Goal: Task Accomplishment & Management: Manage account settings

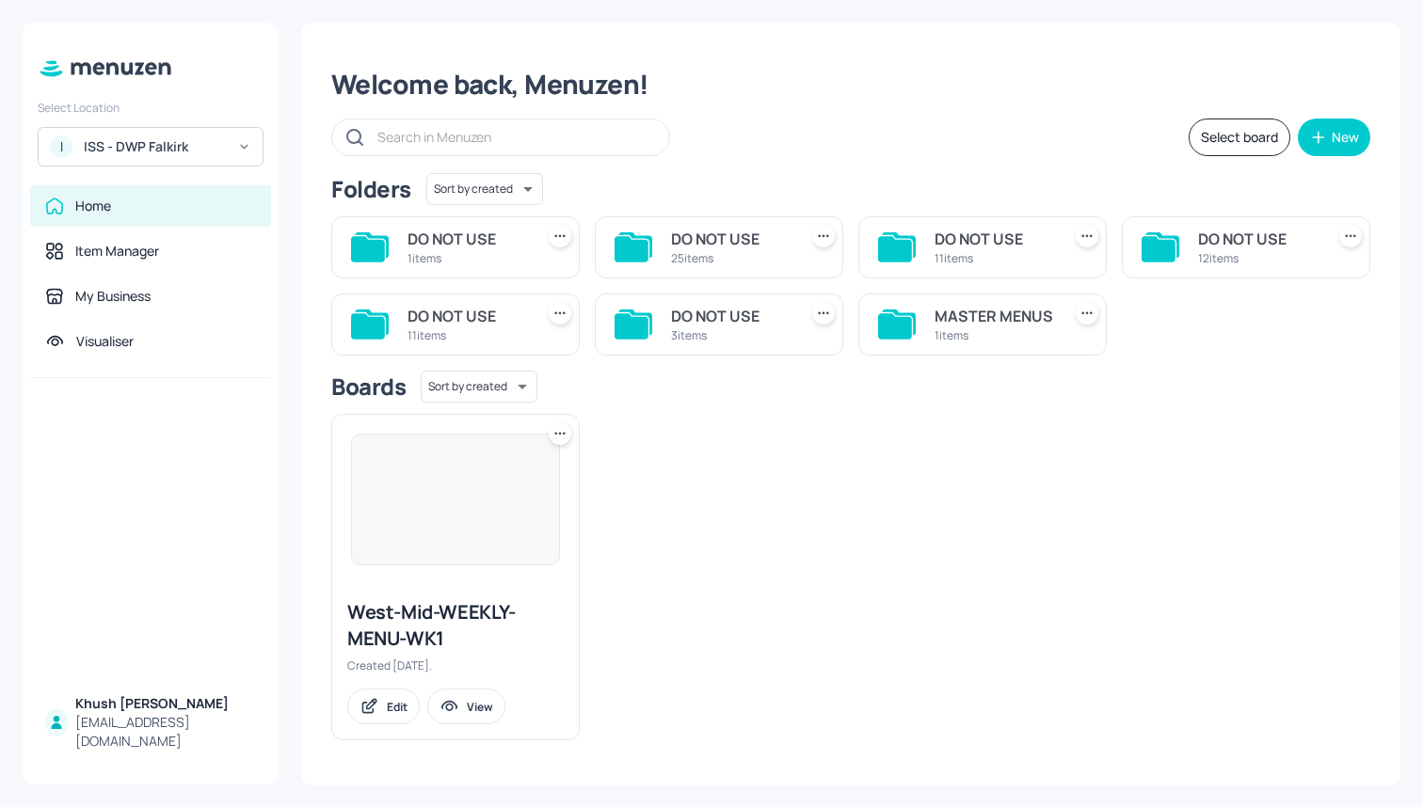
click at [997, 338] on div "1 items" at bounding box center [993, 335] width 119 height 16
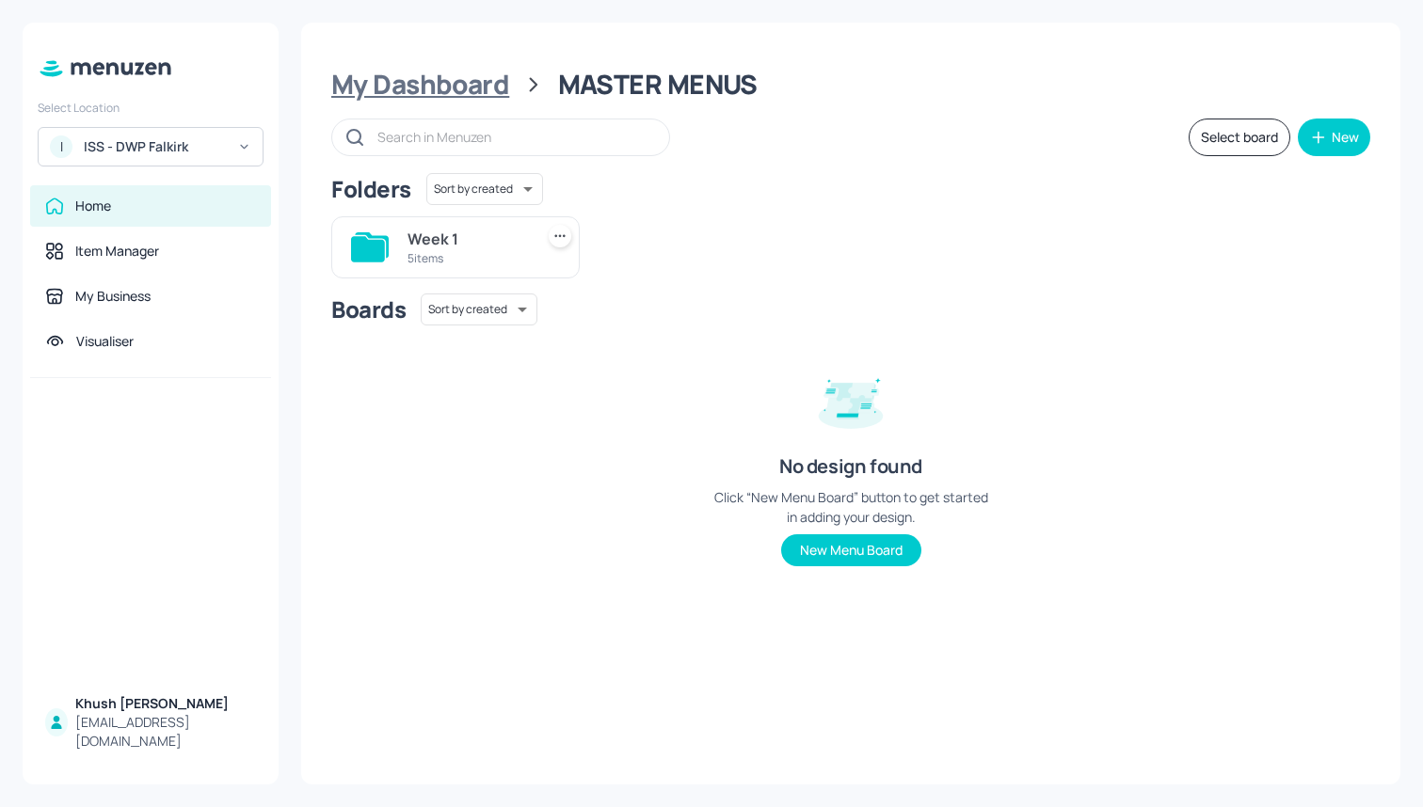
click at [468, 68] on div "My Dashboard" at bounding box center [420, 85] width 178 height 34
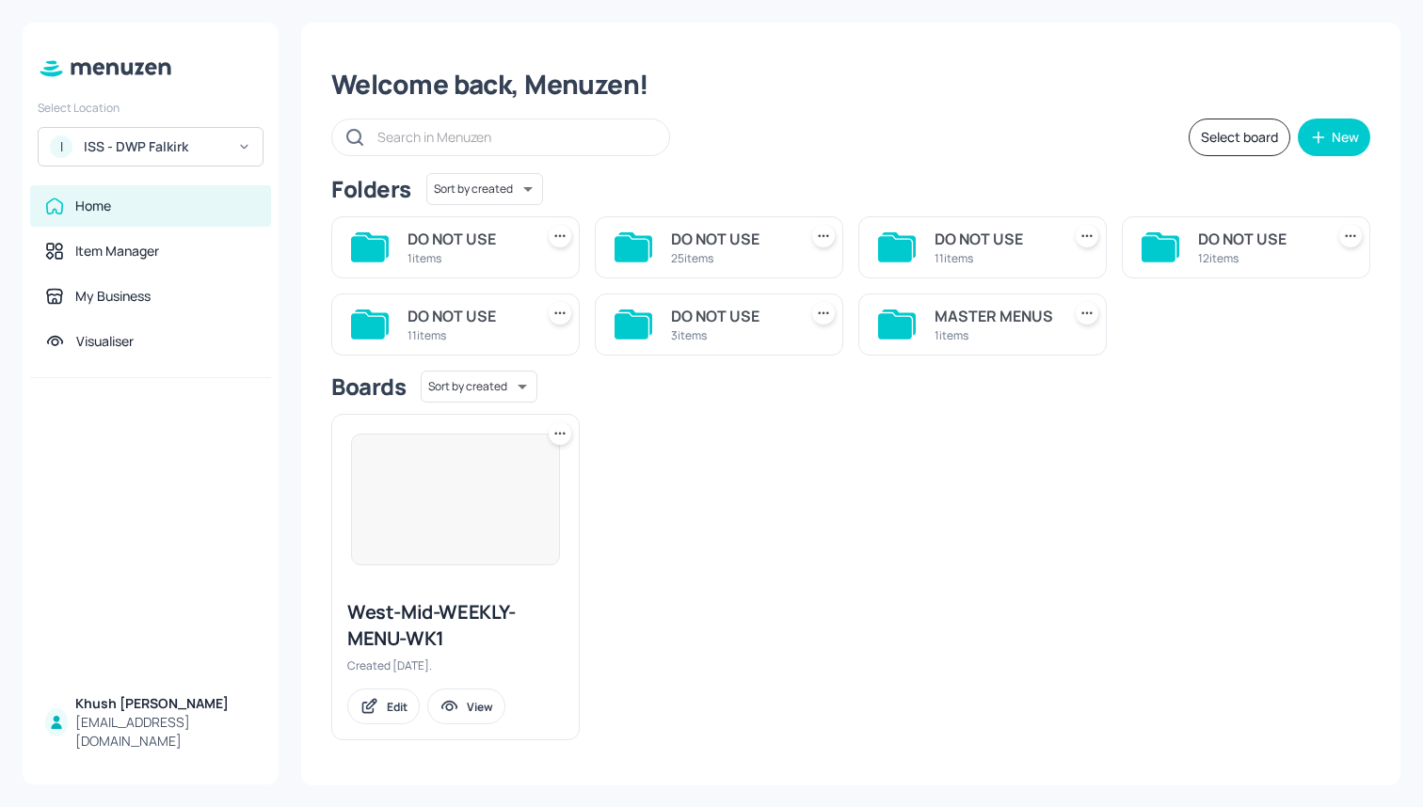
click at [1034, 321] on div "MASTER MENUS" at bounding box center [993, 316] width 119 height 23
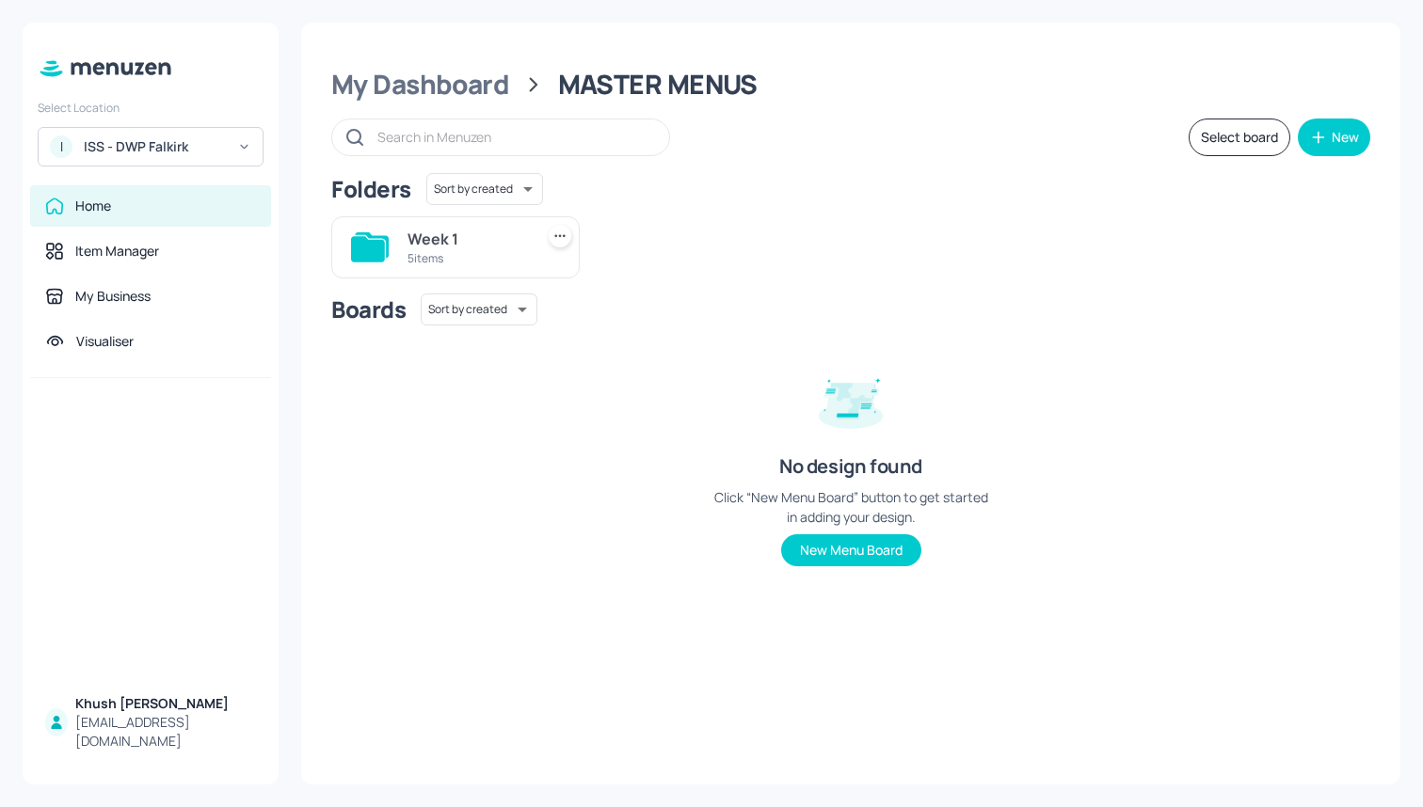
click at [457, 212] on div "Week 1 5 items" at bounding box center [447, 239] width 263 height 77
click at [457, 236] on div "Week 1" at bounding box center [466, 239] width 119 height 23
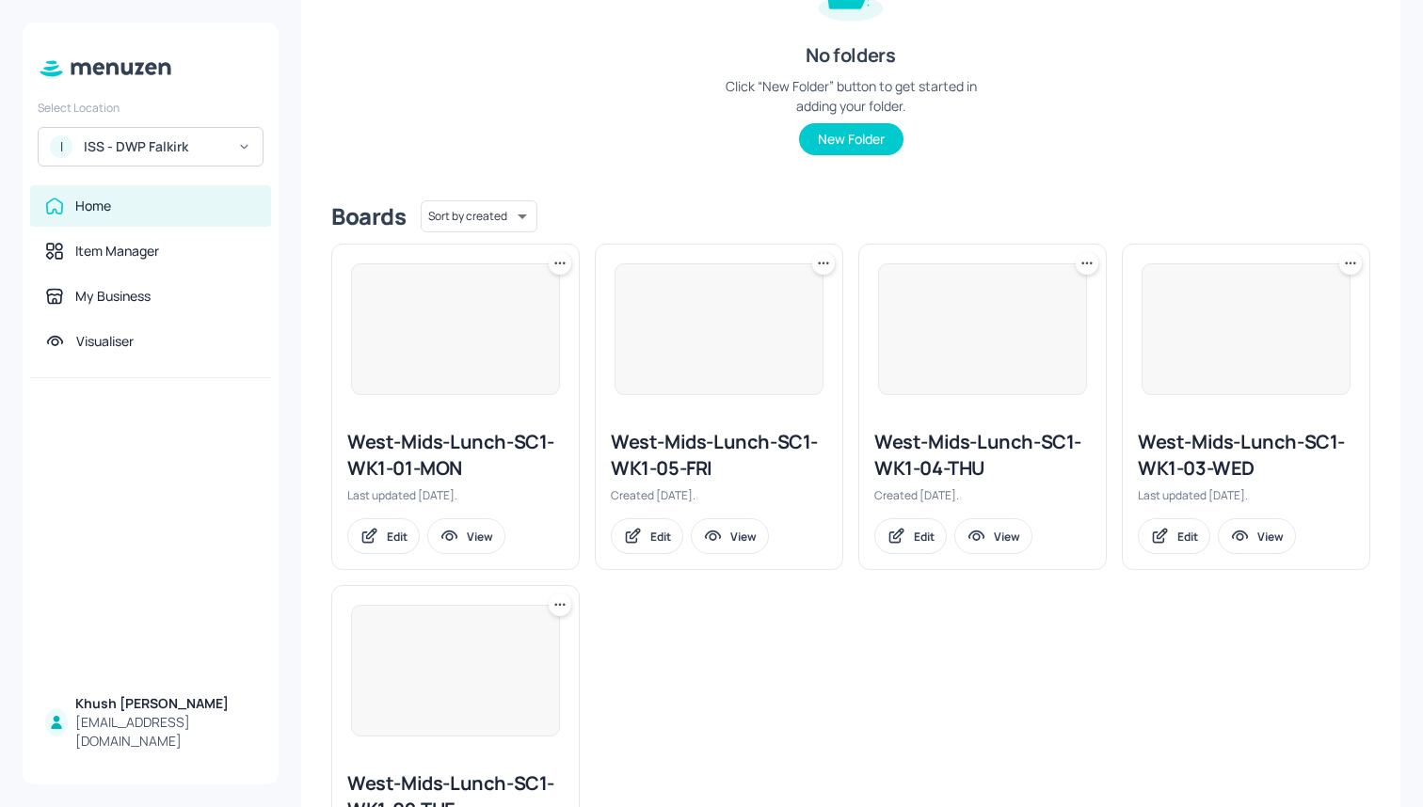
scroll to position [404, 0]
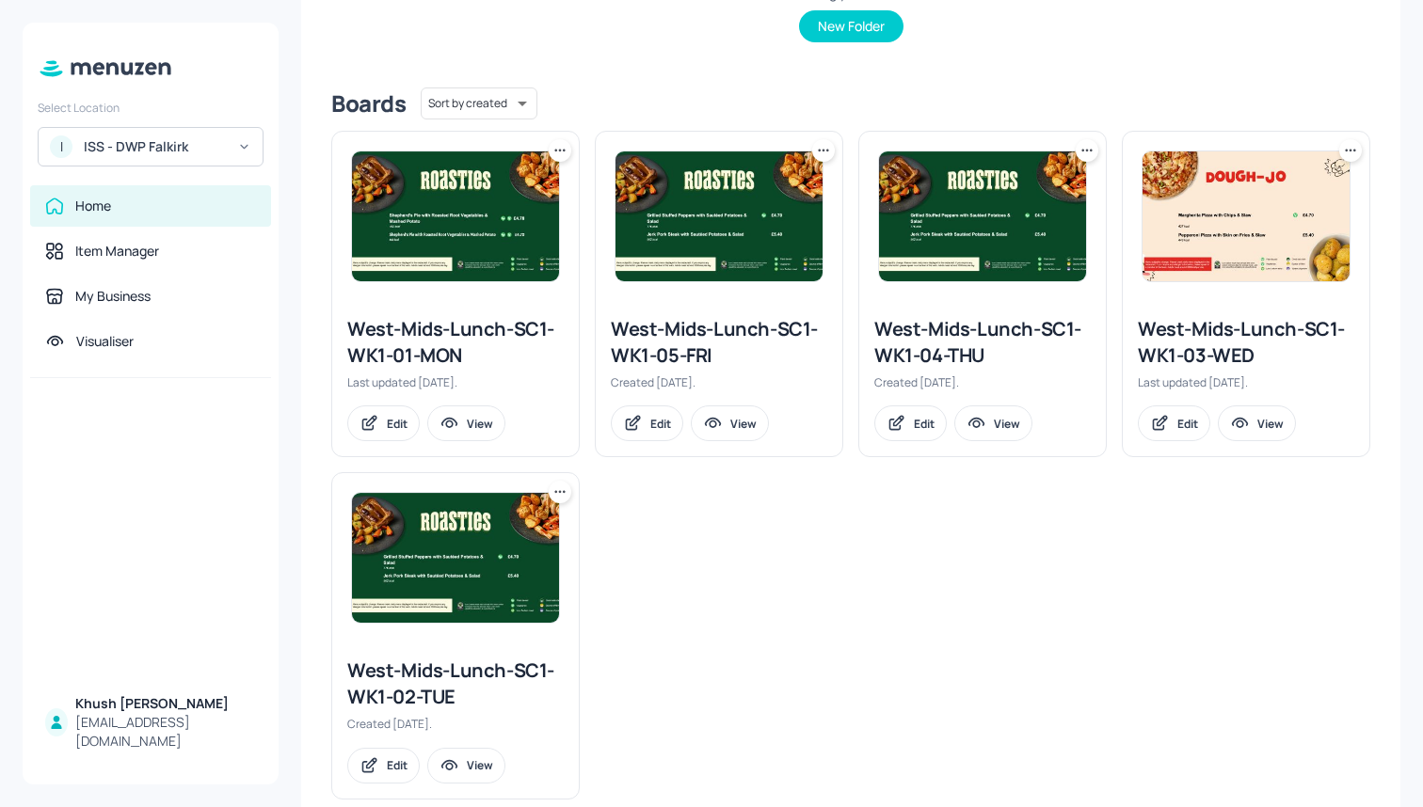
click at [488, 337] on div "West-Mids-Lunch-SC1-WK1-01-MON" at bounding box center [455, 342] width 216 height 53
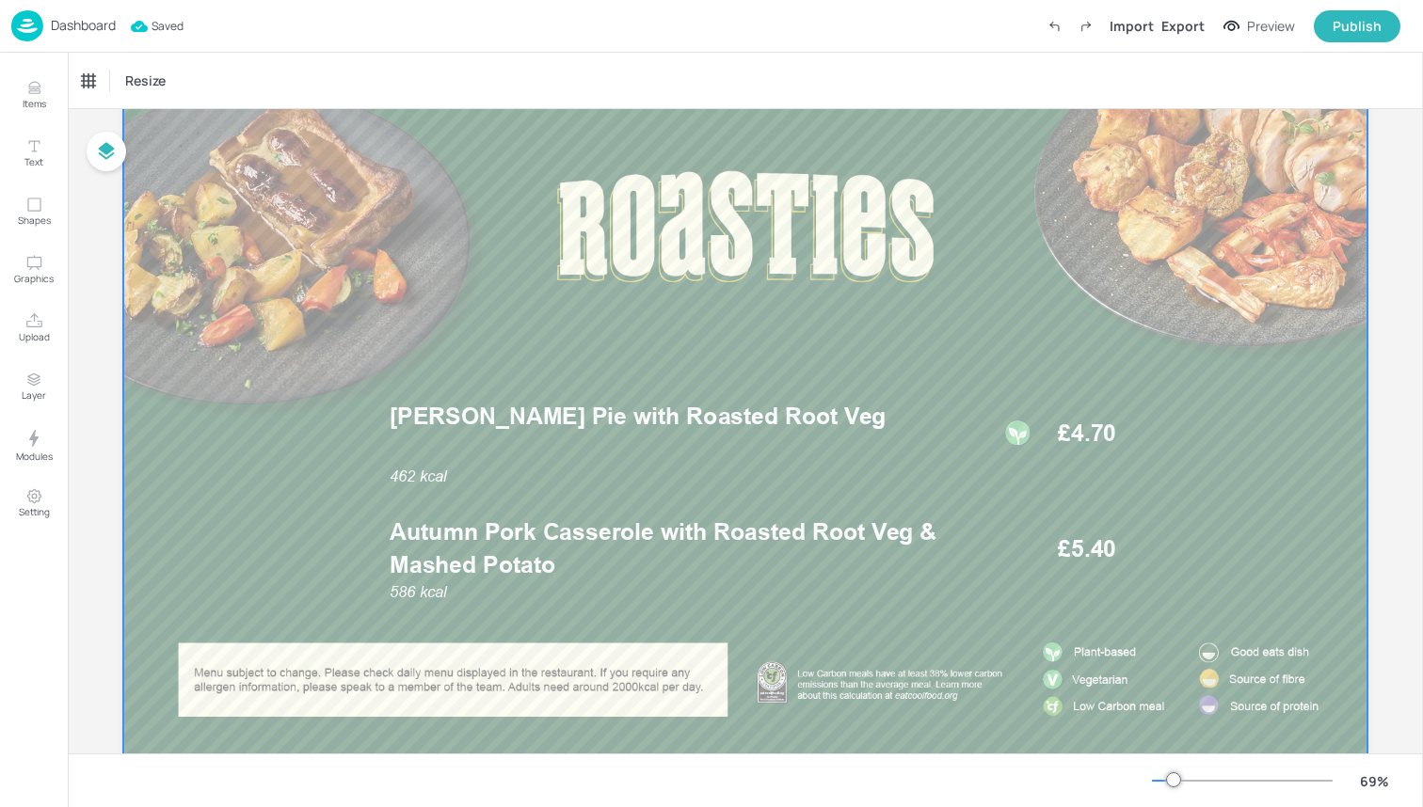
scroll to position [103, 0]
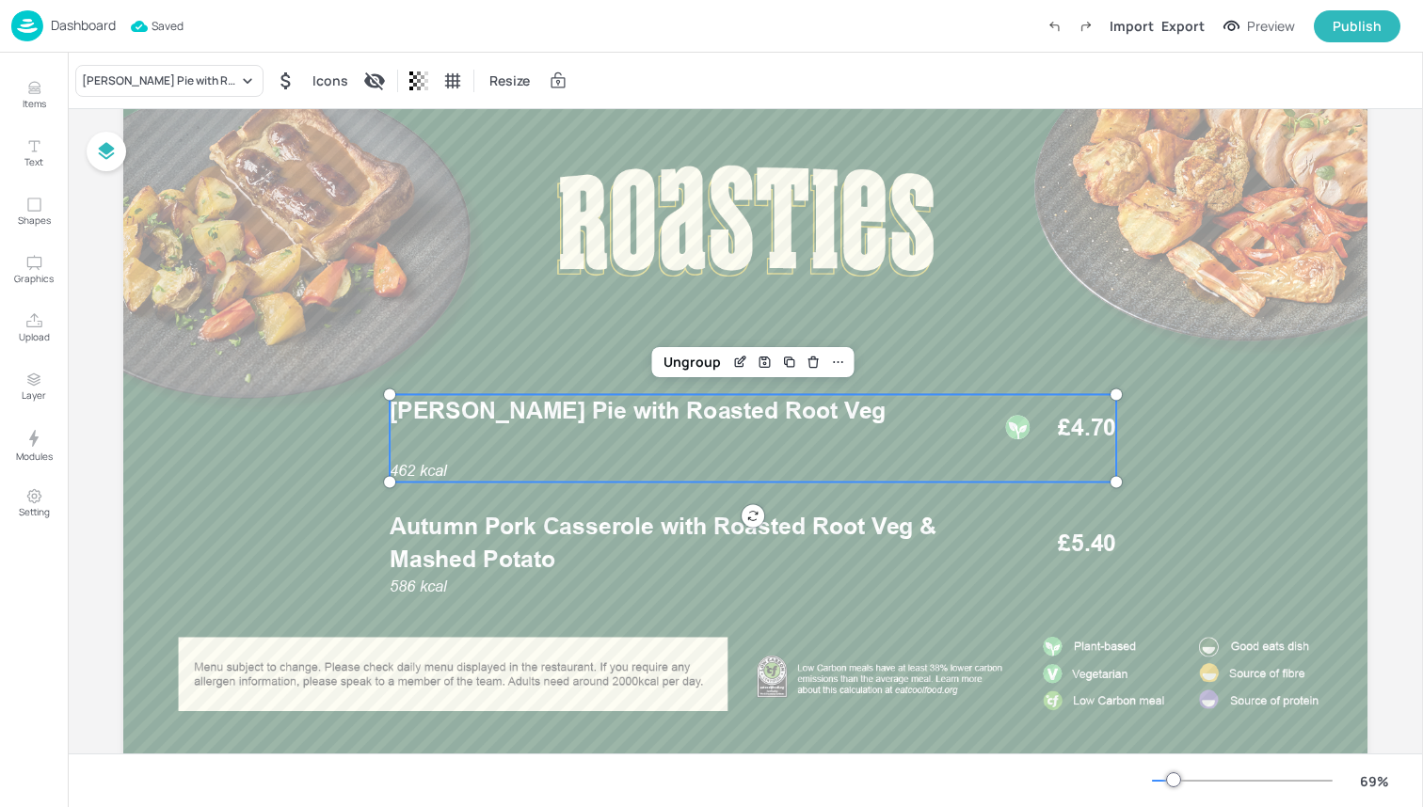
click at [654, 449] on div "462 kcal Lentil Shepherd's Pie with Roasted Root Veg £4.70" at bounding box center [753, 438] width 726 height 88
click at [253, 75] on icon at bounding box center [247, 81] width 19 height 19
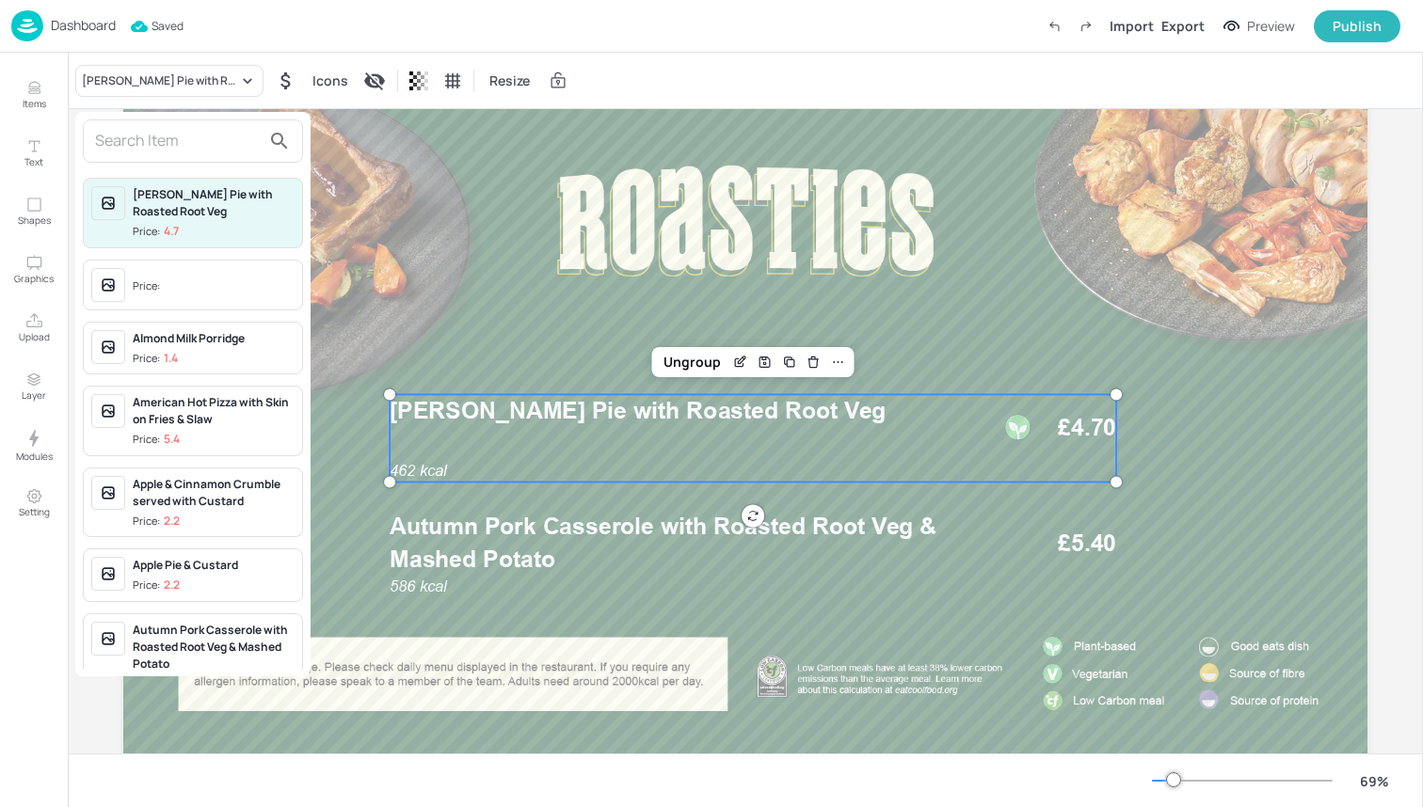
click at [247, 145] on input "text" at bounding box center [178, 141] width 166 height 30
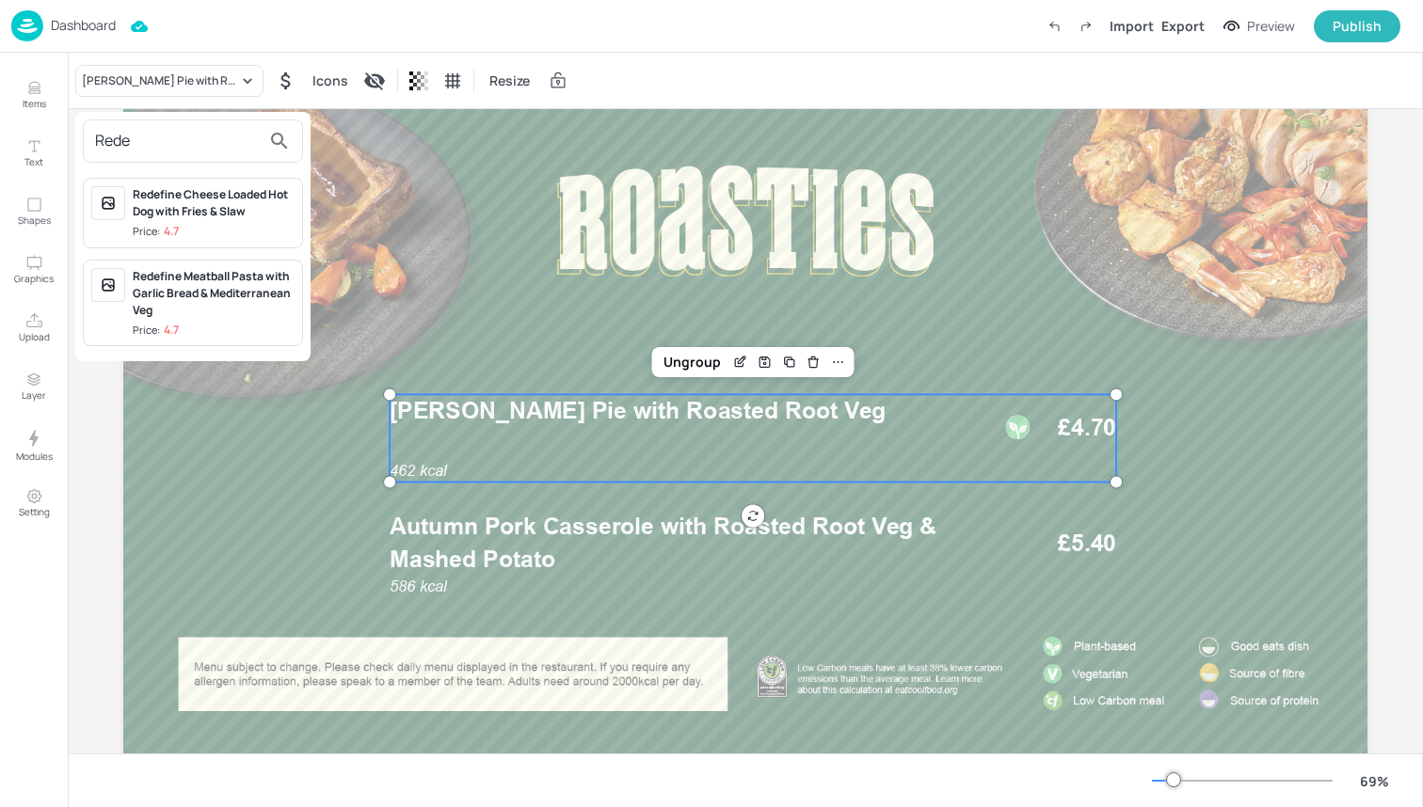
type input "Redef"
drag, startPoint x: 169, startPoint y: 141, endPoint x: 0, endPoint y: 148, distance: 169.5
click at [0, 149] on div "Redef Redefine Cheese Loaded Hot Dog with Fries & Slaw Price: 4.7 Redefine Meat…" at bounding box center [711, 408] width 1423 height 800
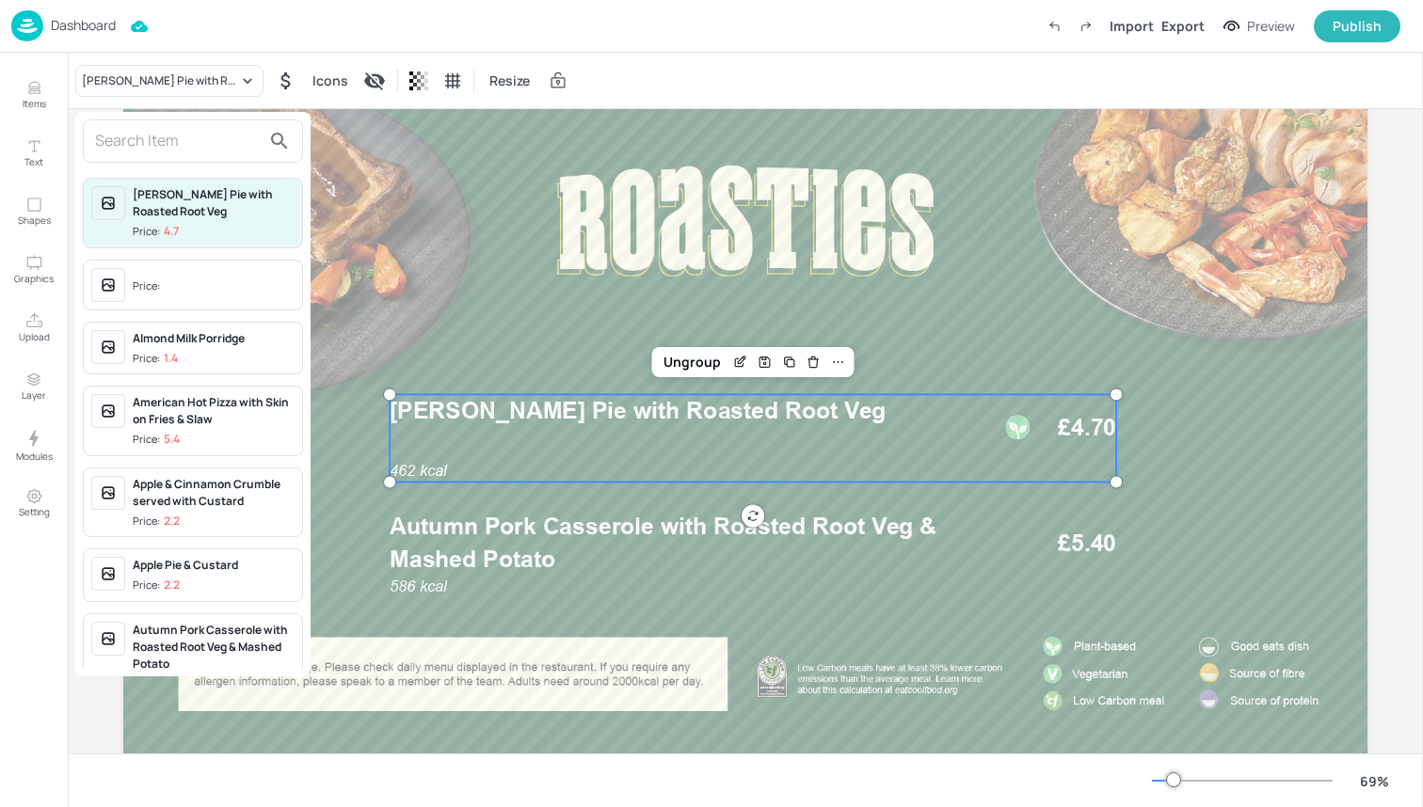
click at [26, 99] on div at bounding box center [711, 403] width 1423 height 807
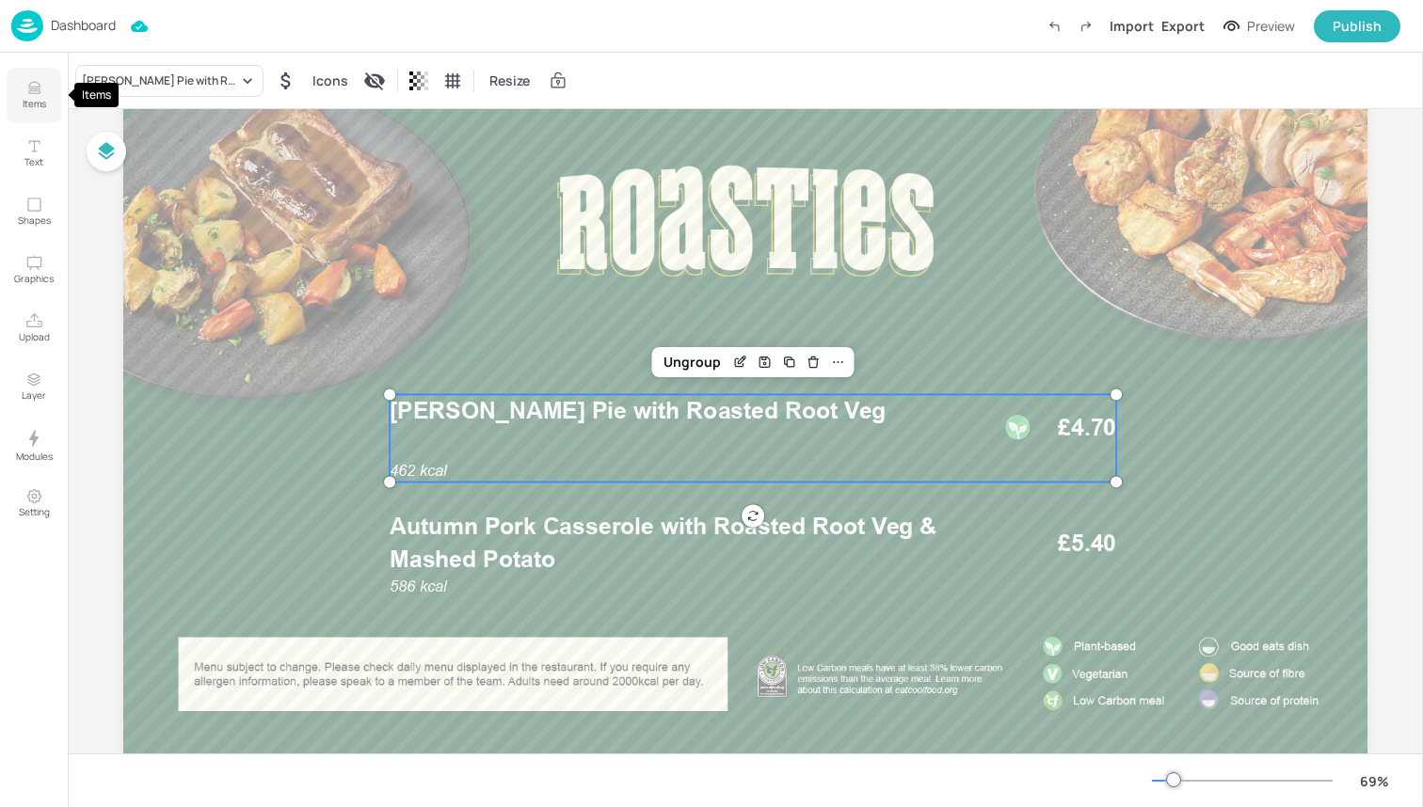
click at [35, 105] on p "Items" at bounding box center [35, 103] width 24 height 13
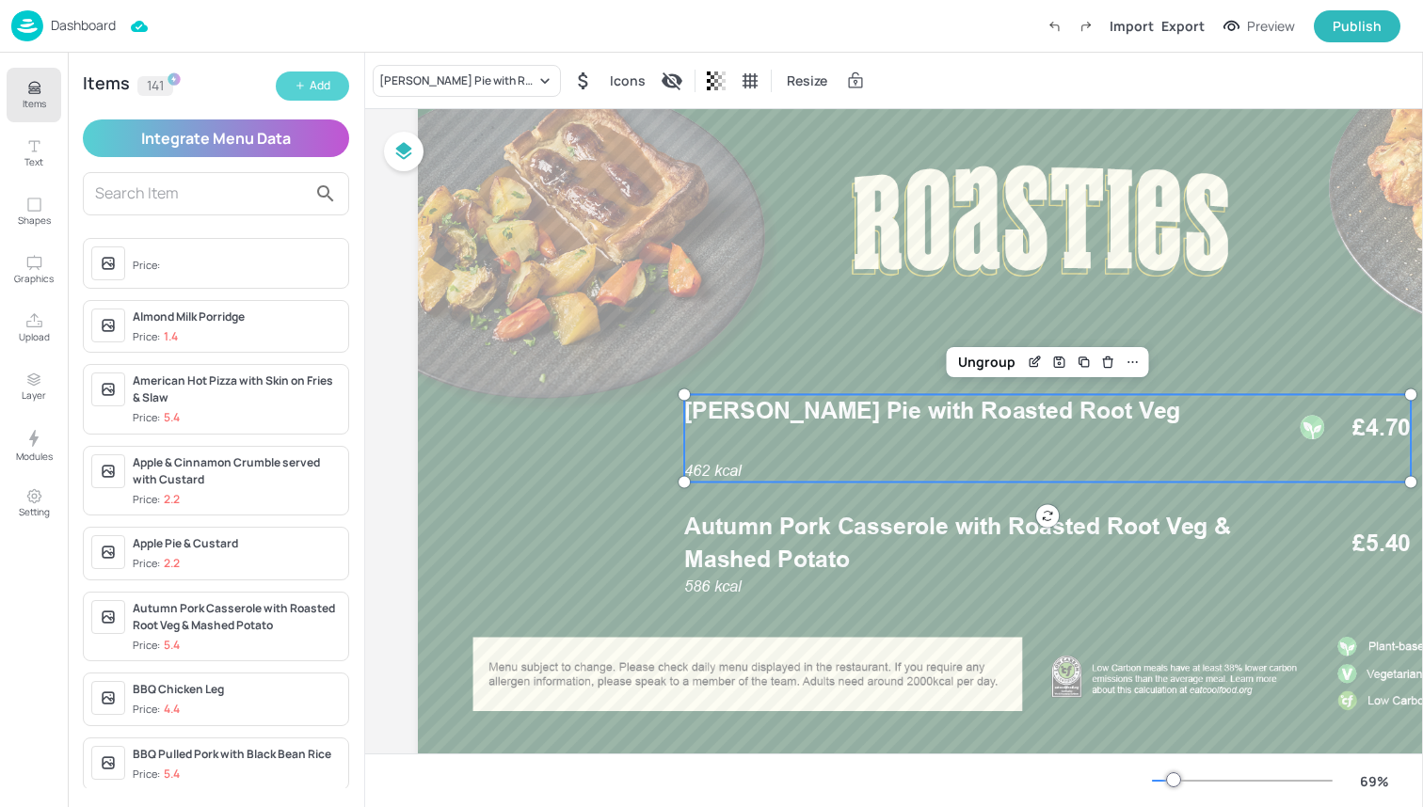
click at [312, 86] on div "Add" at bounding box center [320, 86] width 21 height 18
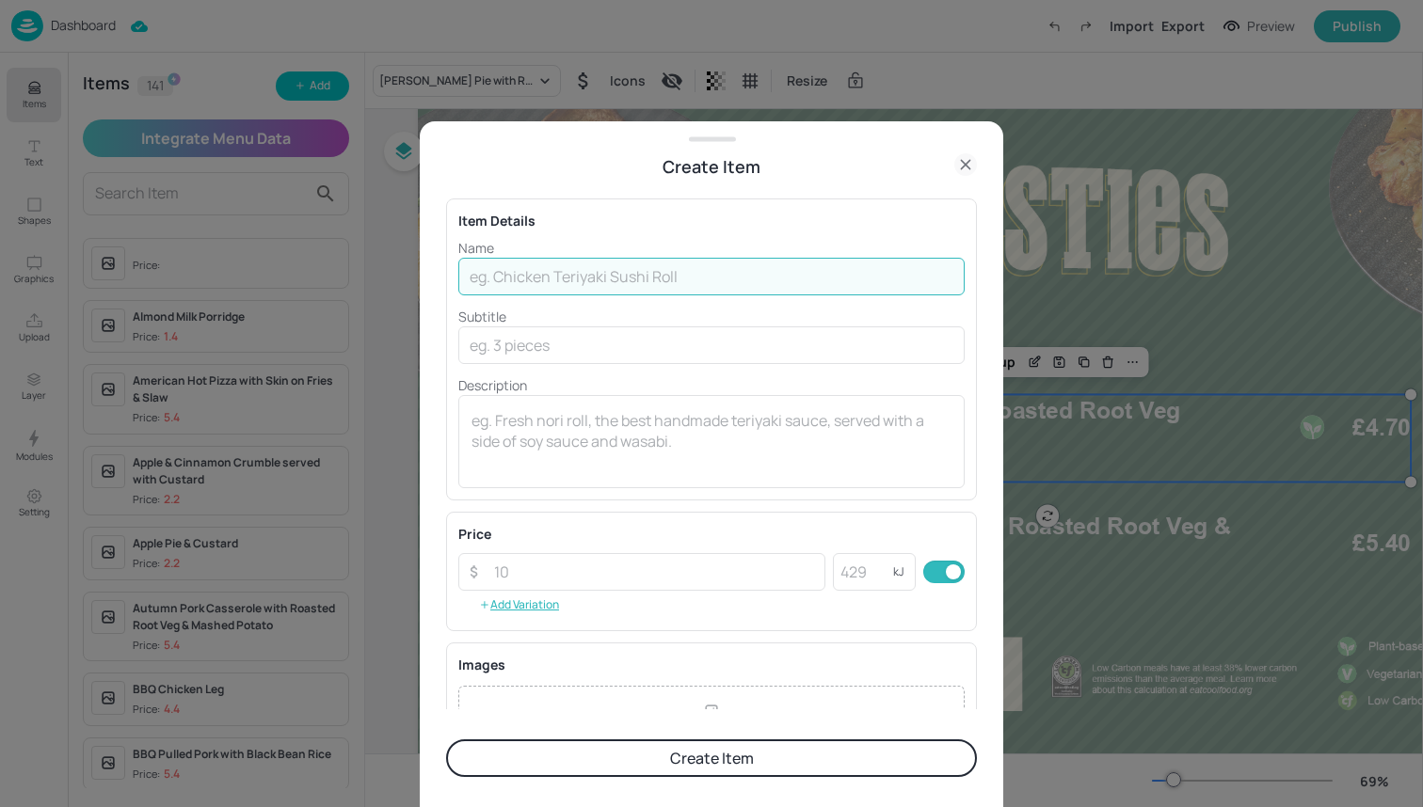
click at [515, 265] on input "text" at bounding box center [711, 277] width 506 height 38
type input "Redefine Shepherd's Pie with Roasted Root Veg & Mashed Potato"
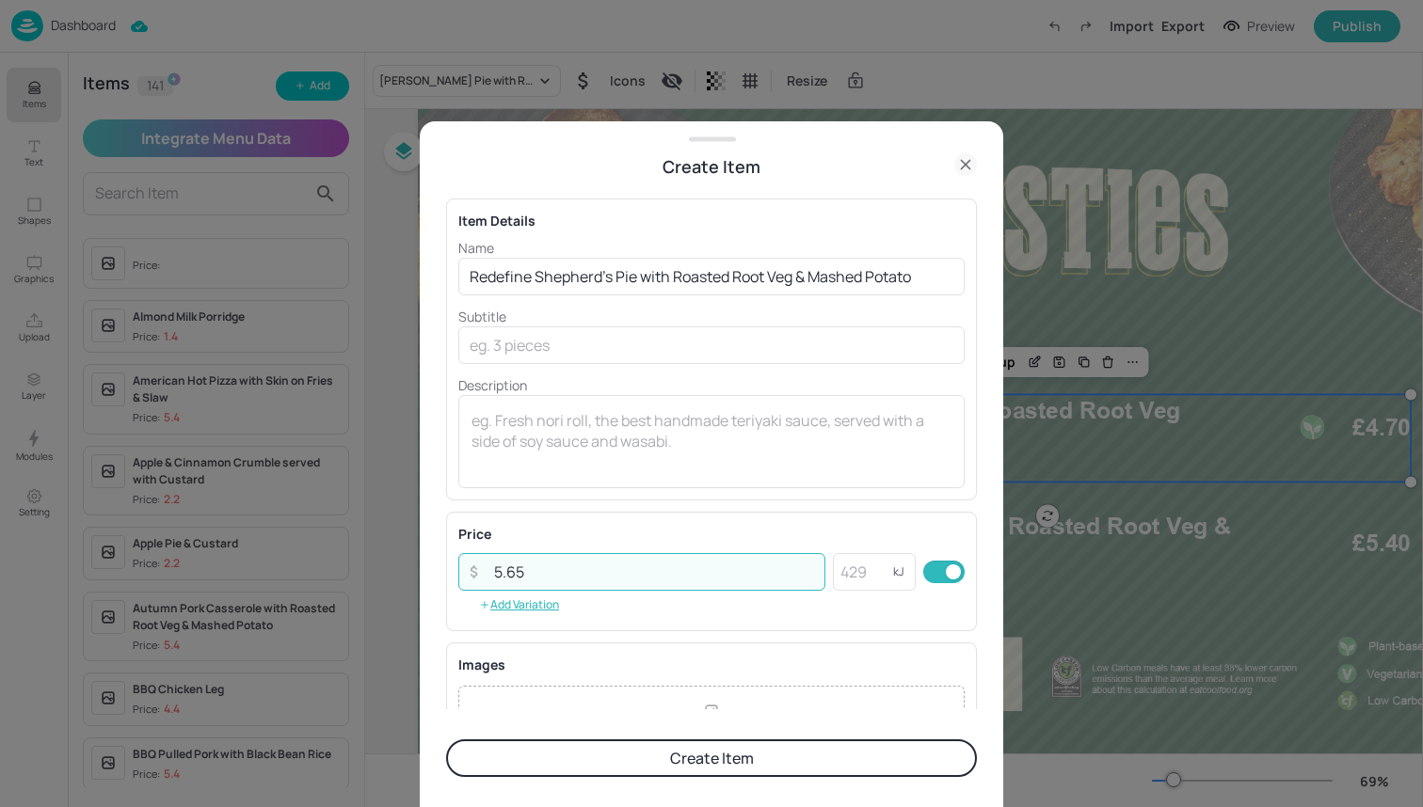
type input "5.65"
type input "462"
click at [739, 555] on input "5.65" at bounding box center [654, 572] width 343 height 38
drag, startPoint x: 661, startPoint y: 573, endPoint x: 420, endPoint y: 572, distance: 241.8
click at [420, 572] on div "Create Item Item Details Name Redefine Shepherd's Pie with Roasted Root Veg & M…" at bounding box center [711, 464] width 583 height 686
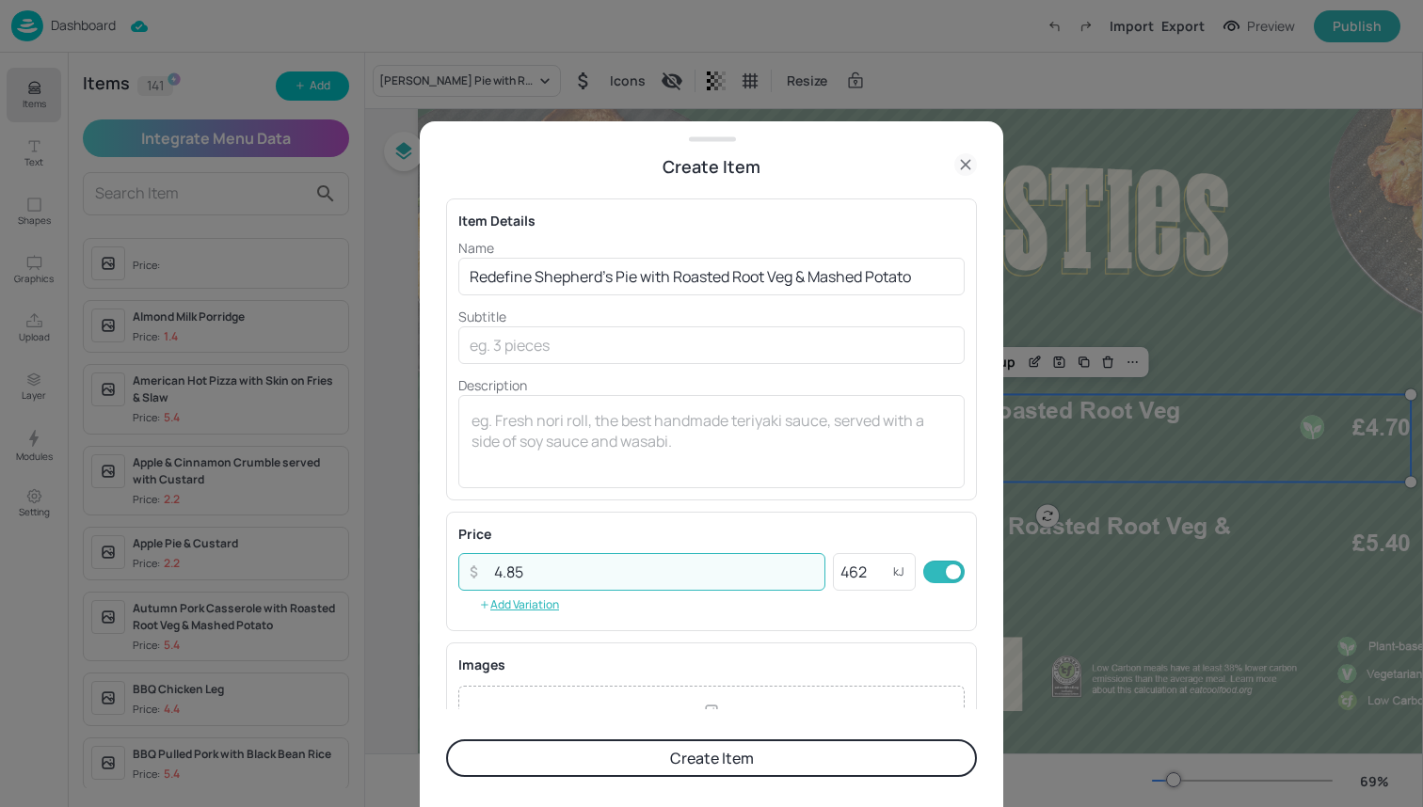
type input "4.85"
click at [539, 761] on button "Create Item" at bounding box center [711, 759] width 531 height 38
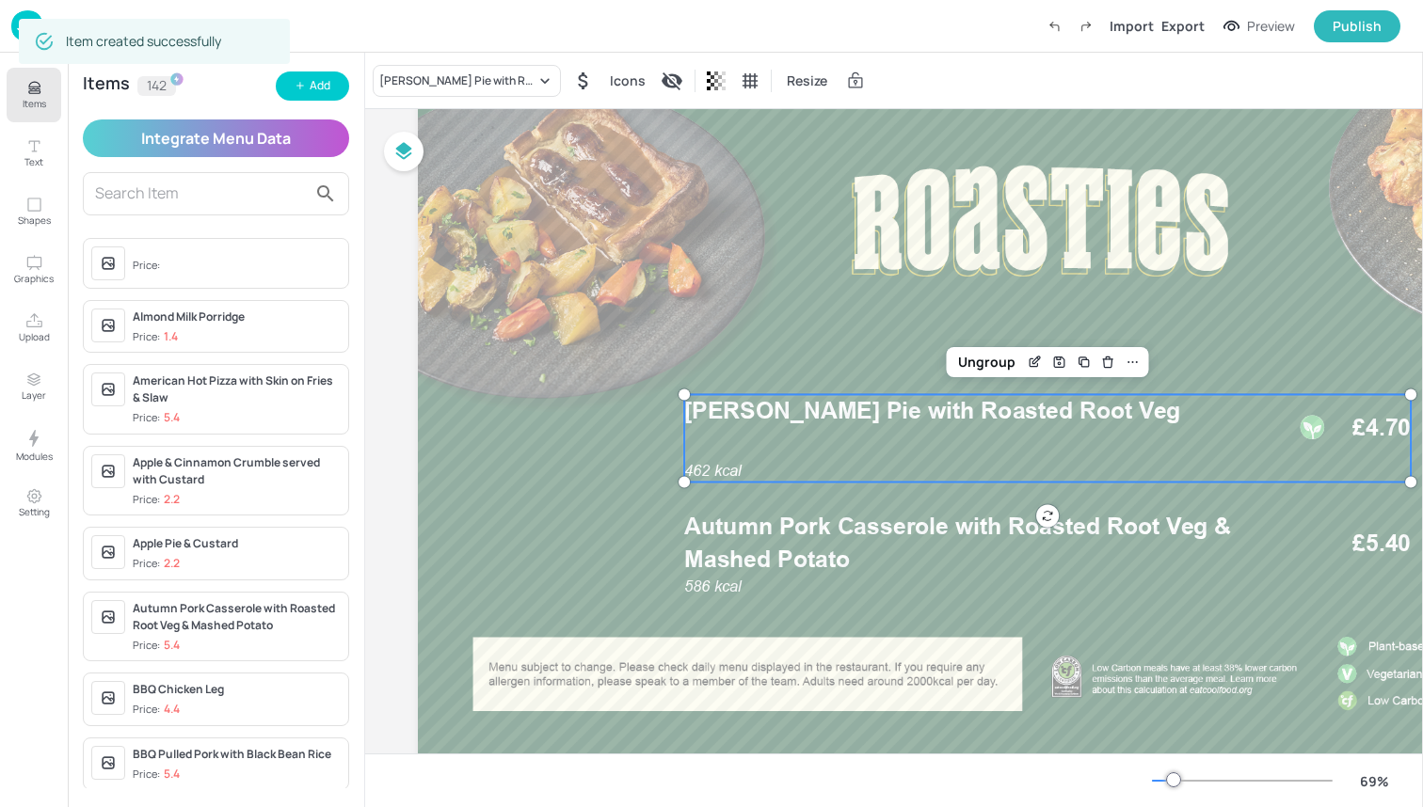
click at [480, 61] on div "Lentil Shepherd's Pie with Roasted Root Veg Icons Resize" at bounding box center [894, 81] width 1058 height 56
click at [480, 99] on div "Lentil Shepherd's Pie with Roasted Root Veg Icons Resize" at bounding box center [894, 81] width 1058 height 56
click at [480, 76] on div "[PERSON_NAME] Pie with Roasted Root Veg" at bounding box center [457, 80] width 156 height 17
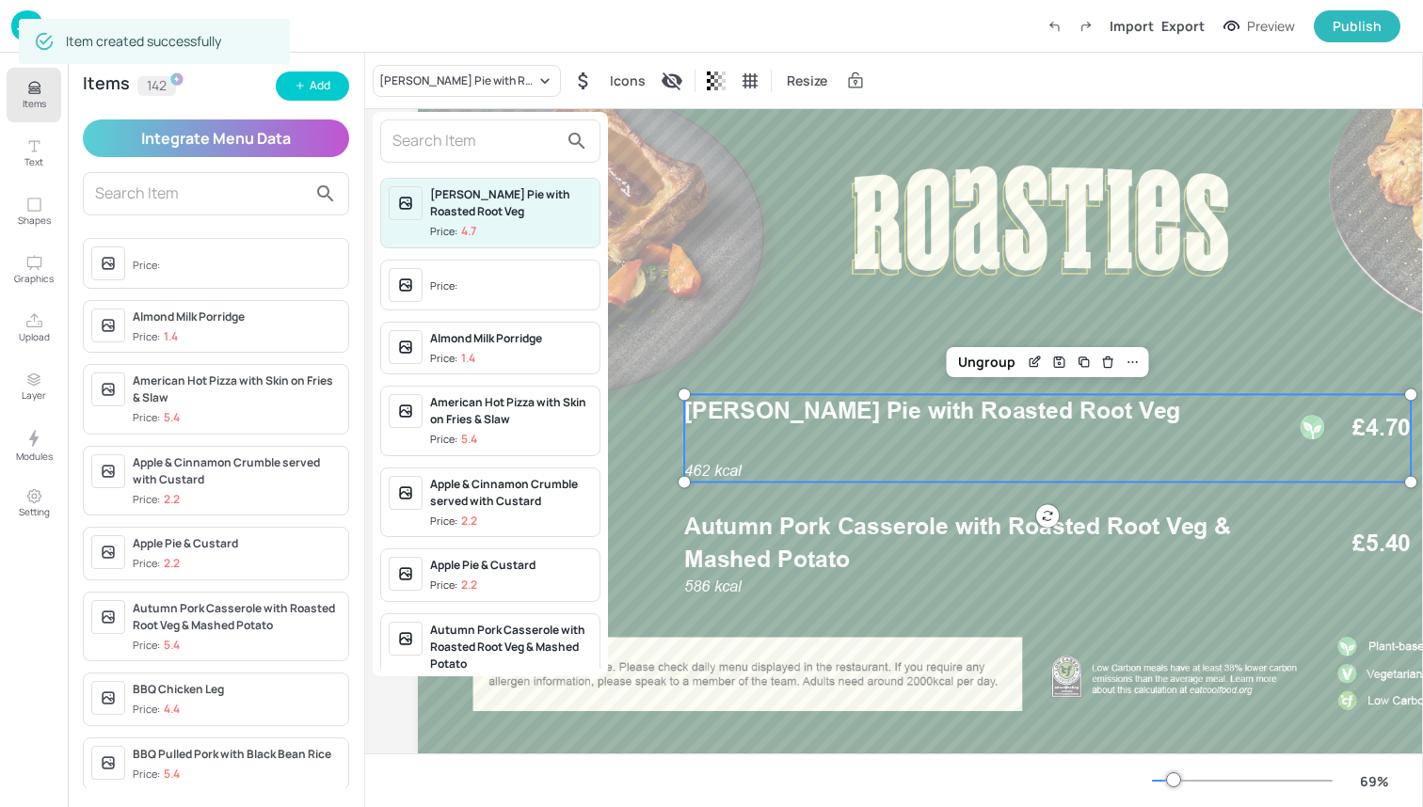
click at [472, 151] on input "text" at bounding box center [475, 141] width 166 height 30
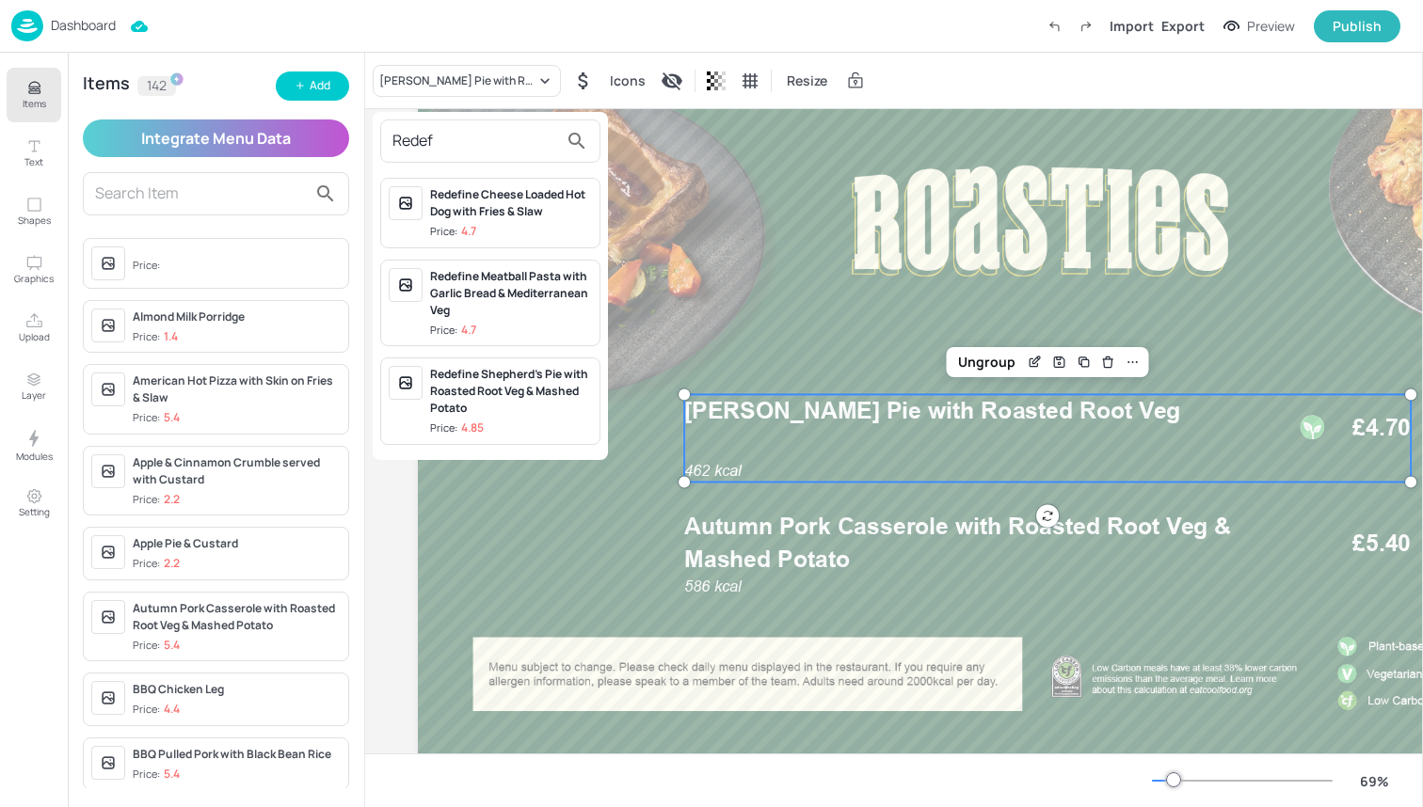
type input "Redef"
click at [540, 398] on div "Redefine Shepherd's Pie with Roasted Root Veg & Mashed Potato" at bounding box center [511, 391] width 162 height 51
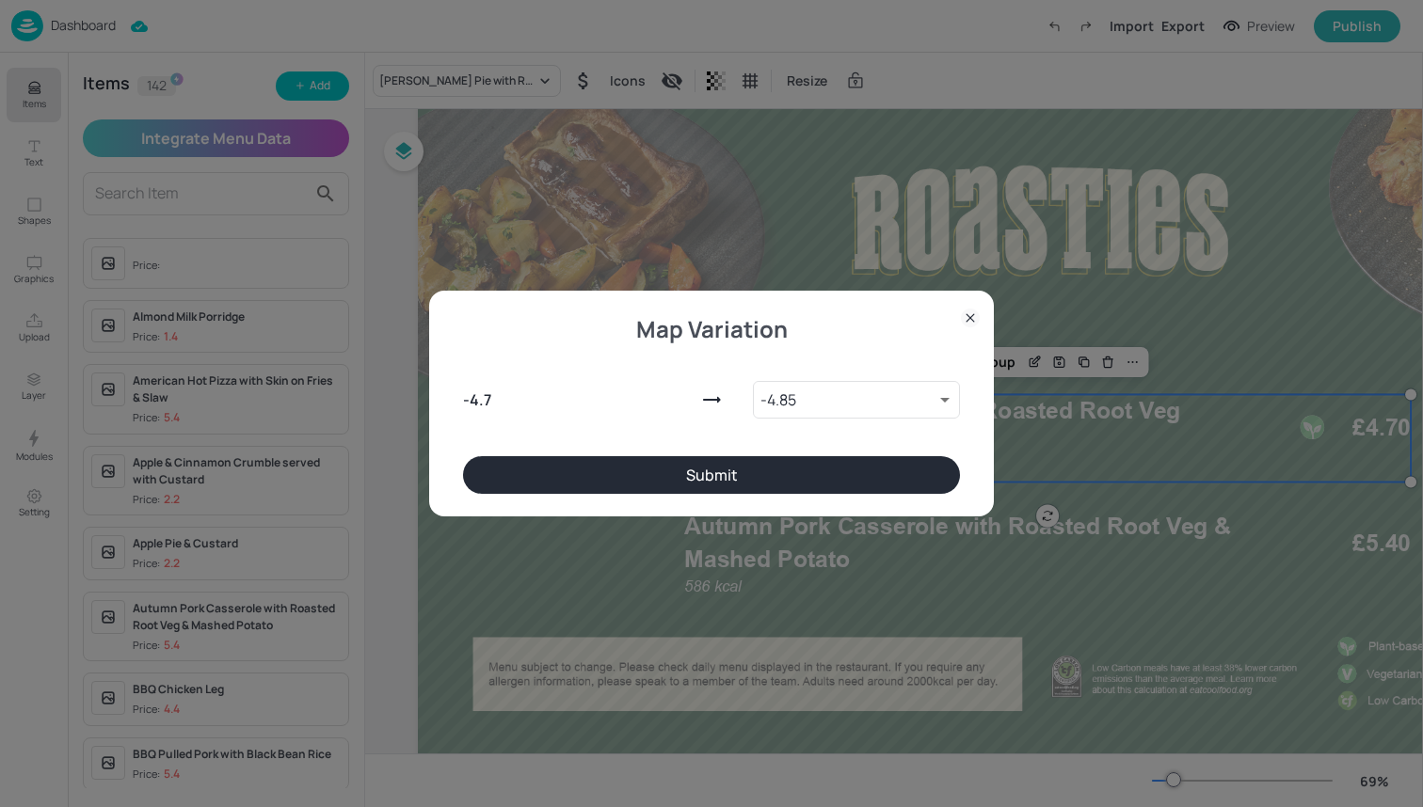
click at [706, 462] on button "Submit" at bounding box center [711, 475] width 497 height 38
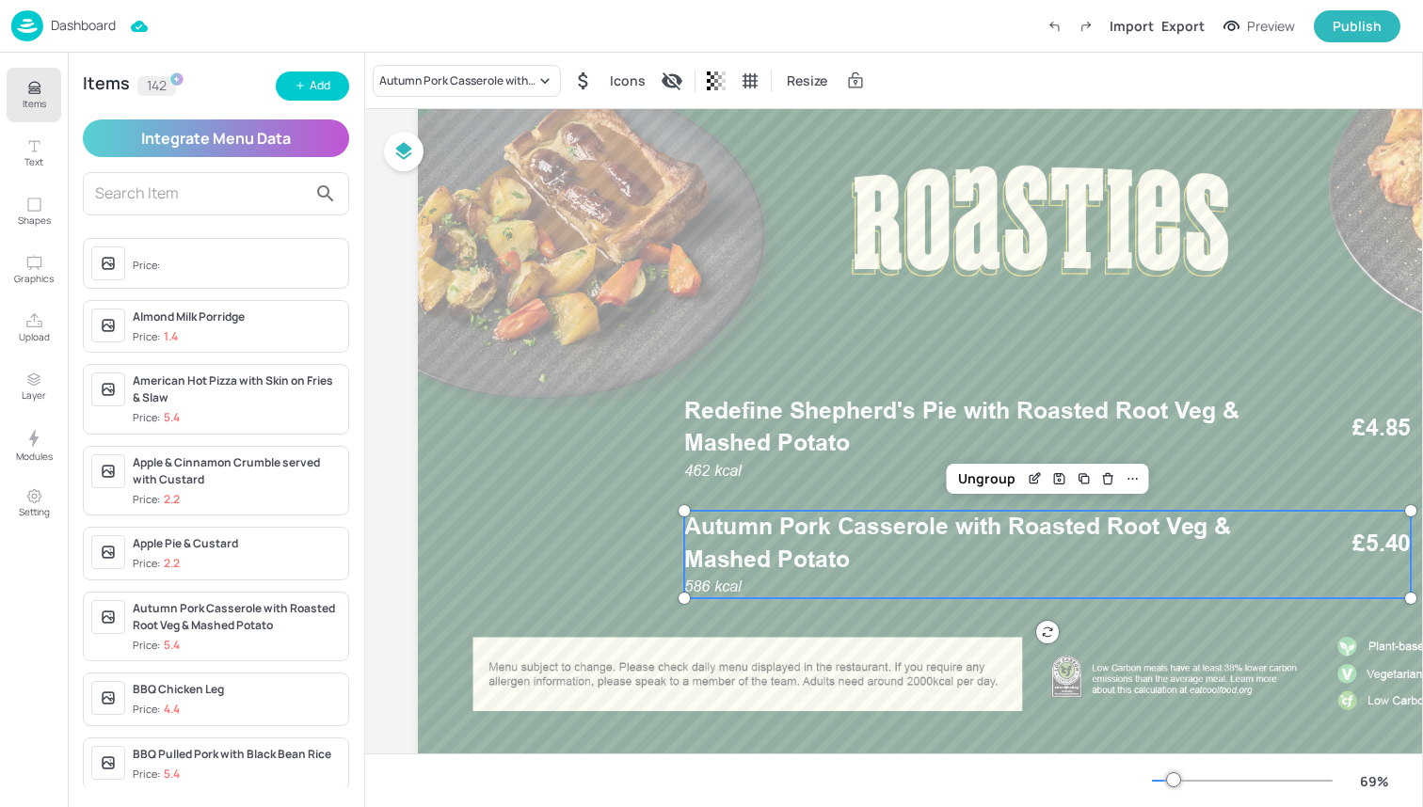
click at [801, 562] on span "Autumn Pork Casserole with Roasted Root Veg & Mashed Potato" at bounding box center [957, 543] width 547 height 60
click at [499, 526] on div at bounding box center [1040, 417] width 1244 height 700
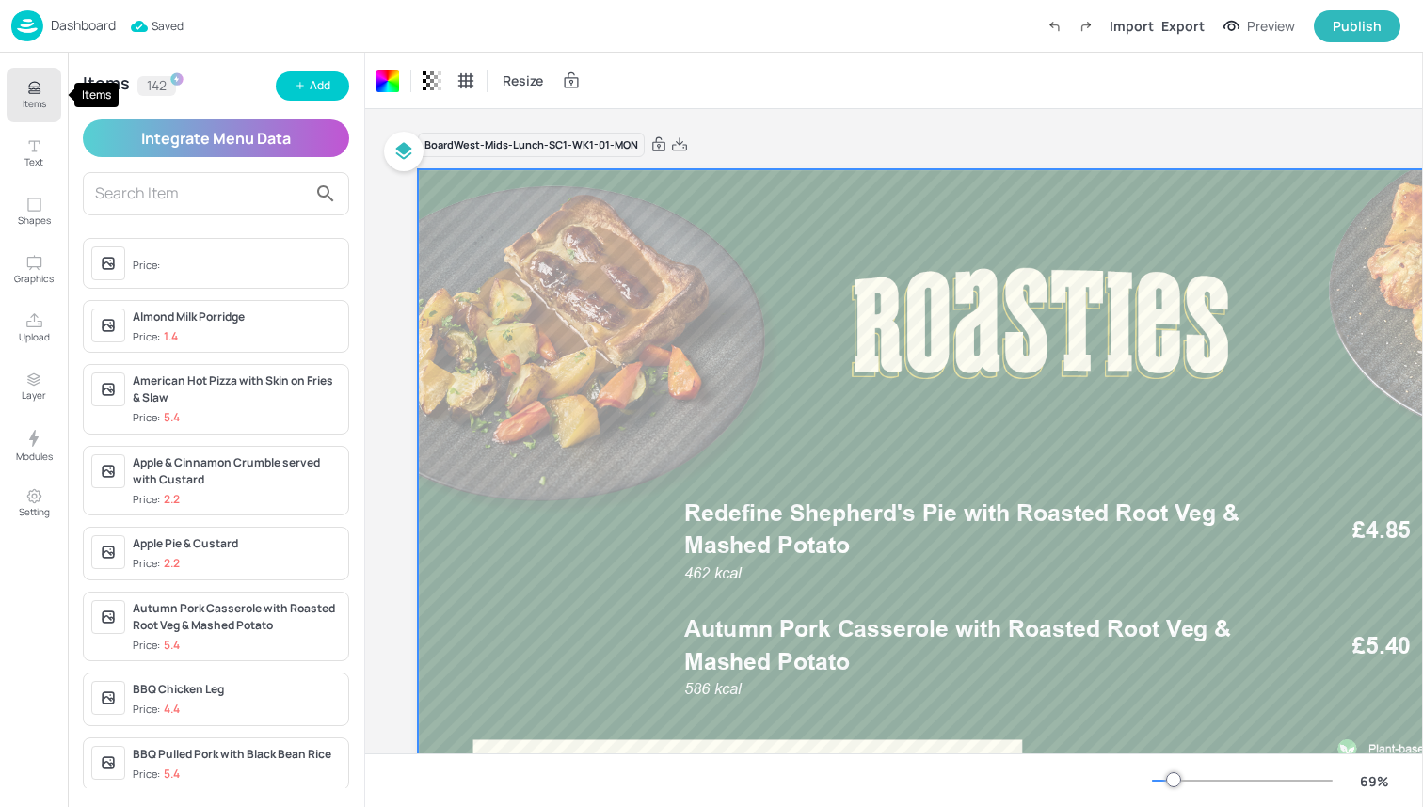
click at [18, 107] on button "Items" at bounding box center [34, 95] width 55 height 55
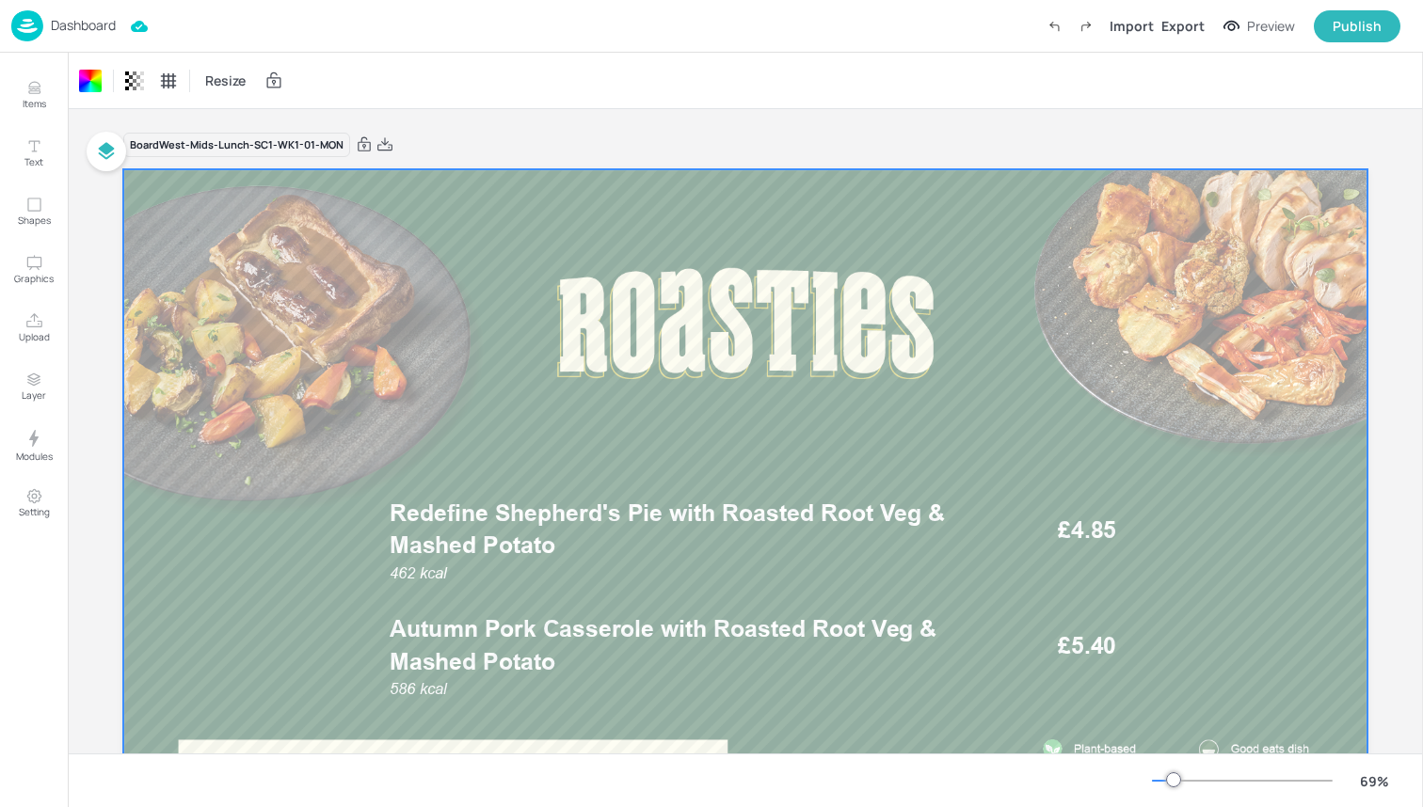
click at [34, 25] on img at bounding box center [27, 25] width 32 height 31
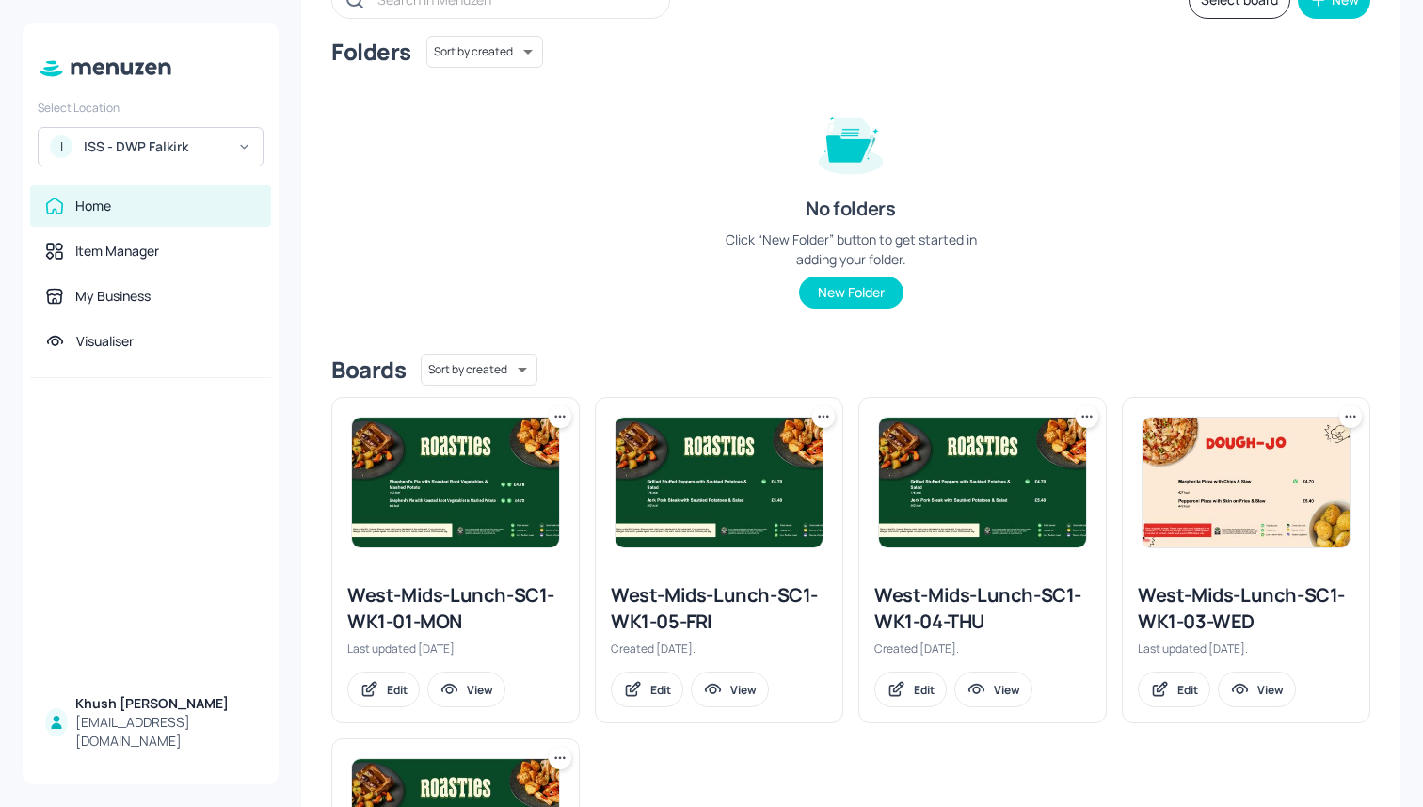
scroll to position [152, 0]
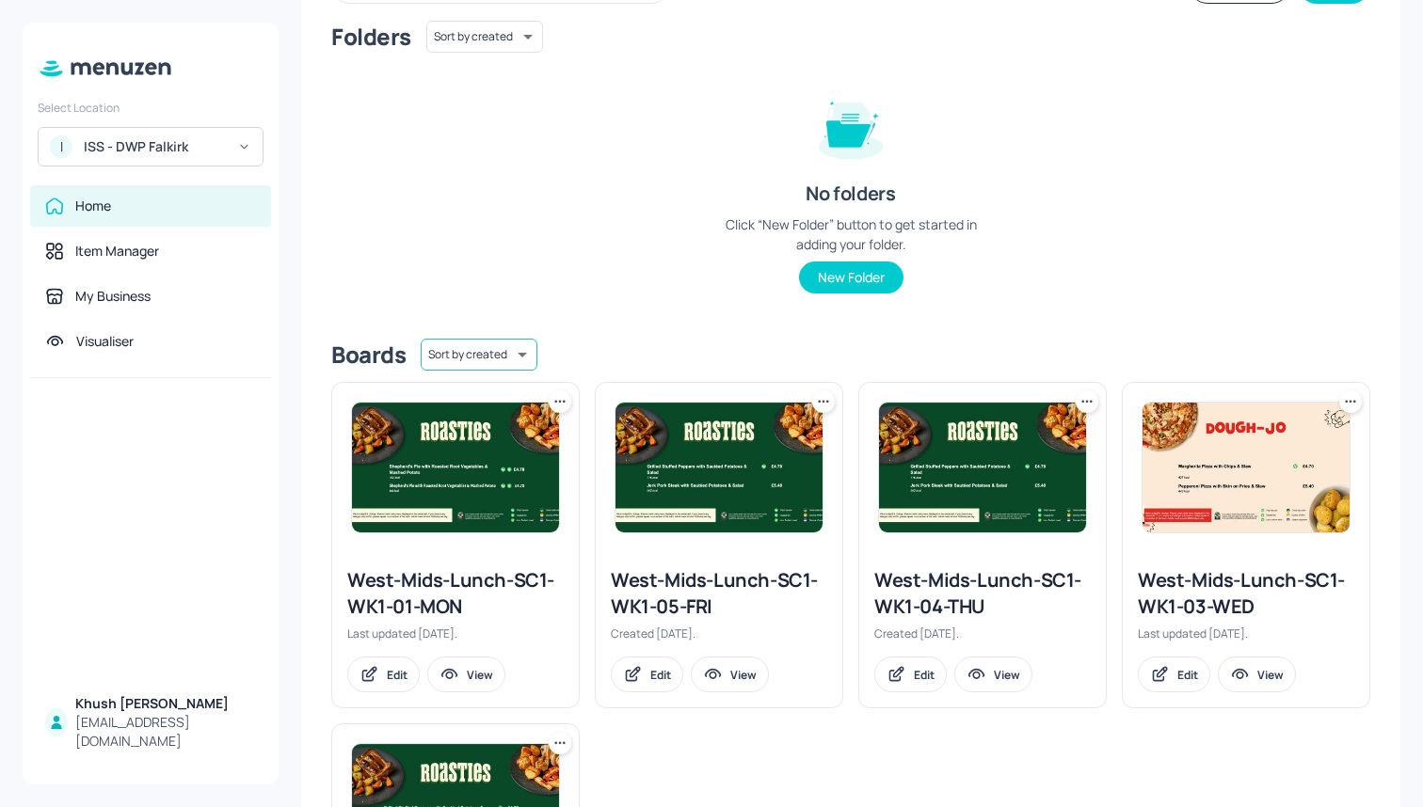
click at [496, 365] on body "Select Location I ISS - DWP Falkirk Home Item Manager My Business Visualiser Kh…" at bounding box center [711, 403] width 1423 height 807
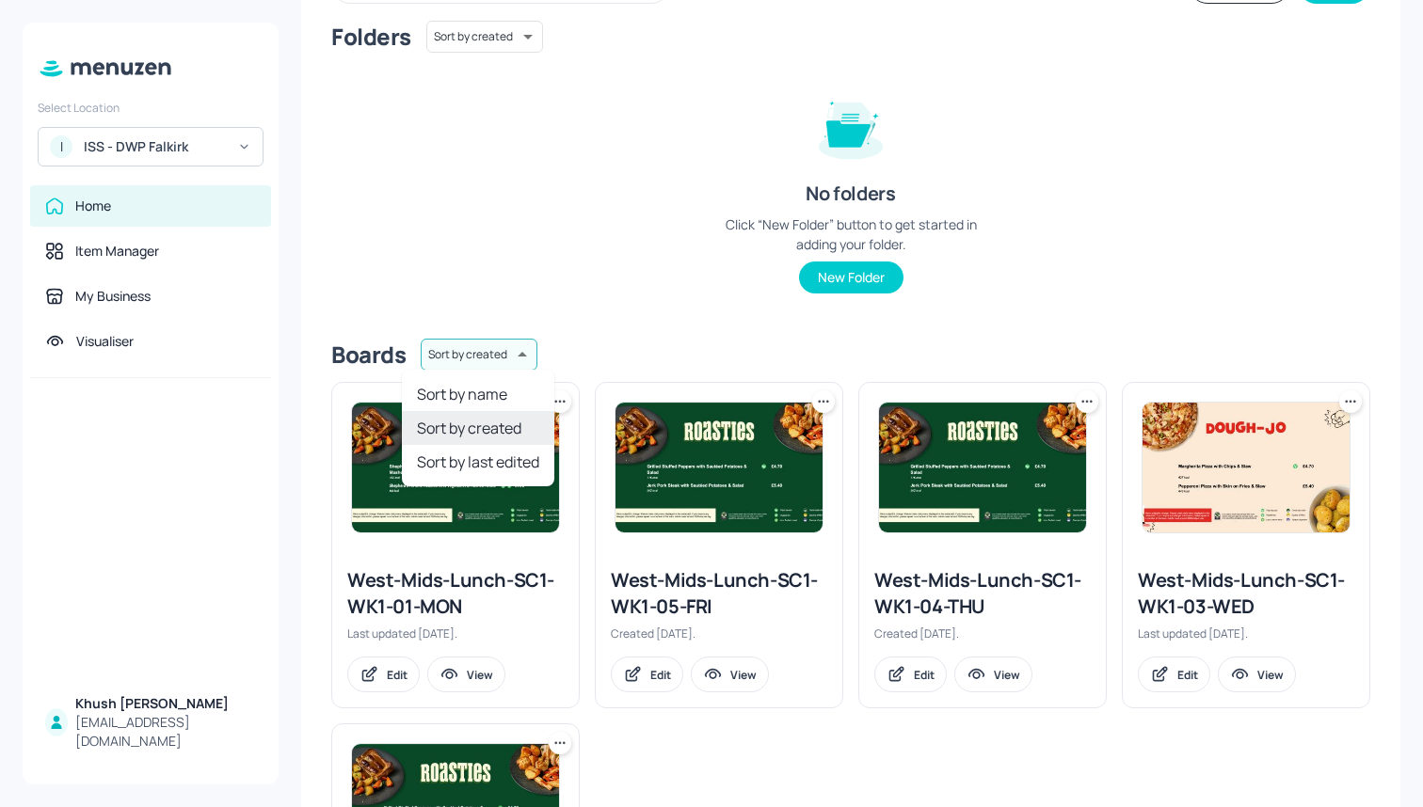
click at [496, 398] on li "Sort by name" at bounding box center [478, 394] width 152 height 34
type input "name"
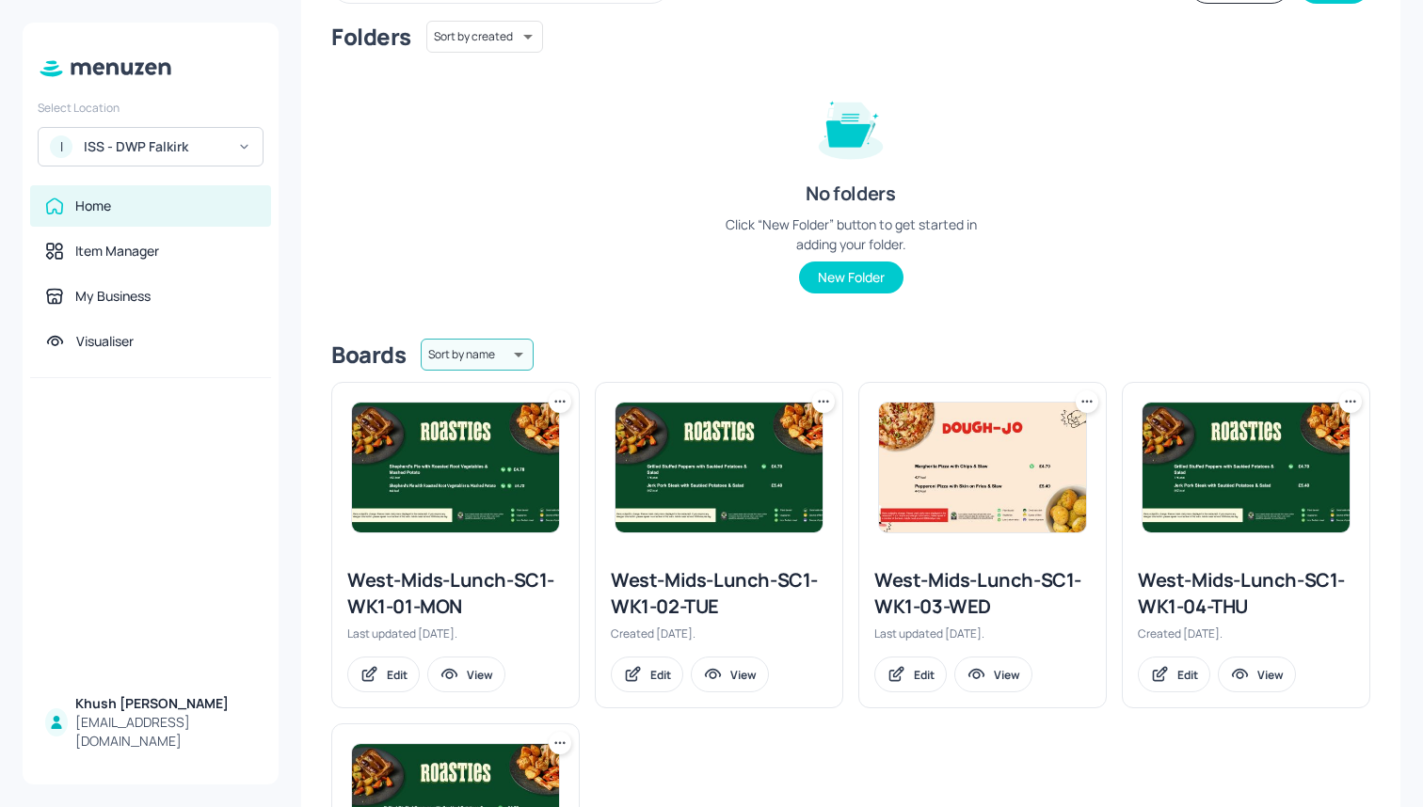
click at [679, 579] on div "West-Mids-Lunch-SC1-WK1-02-TUE" at bounding box center [719, 593] width 216 height 53
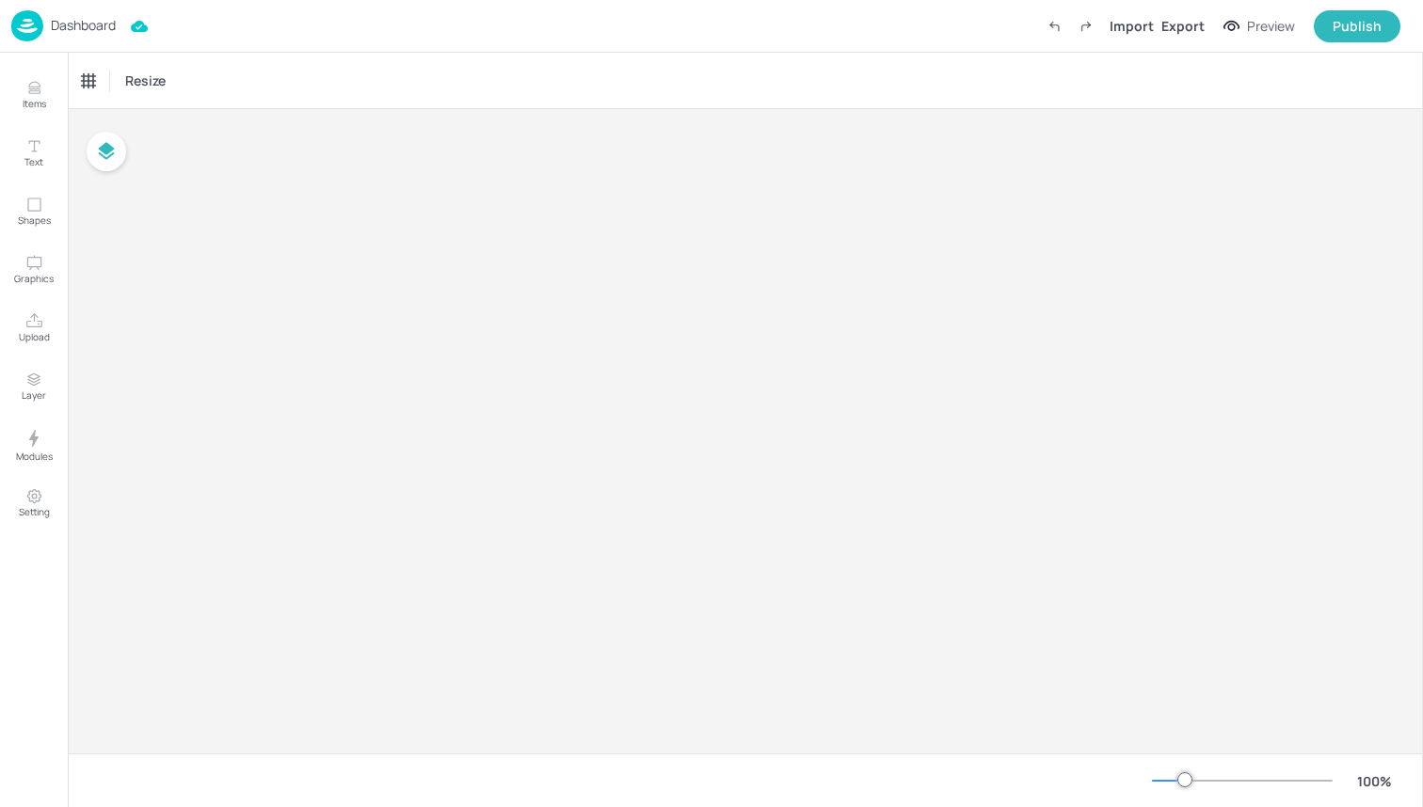
type input "£GBP - [GEOGRAPHIC_DATA]"
type input "kcal"
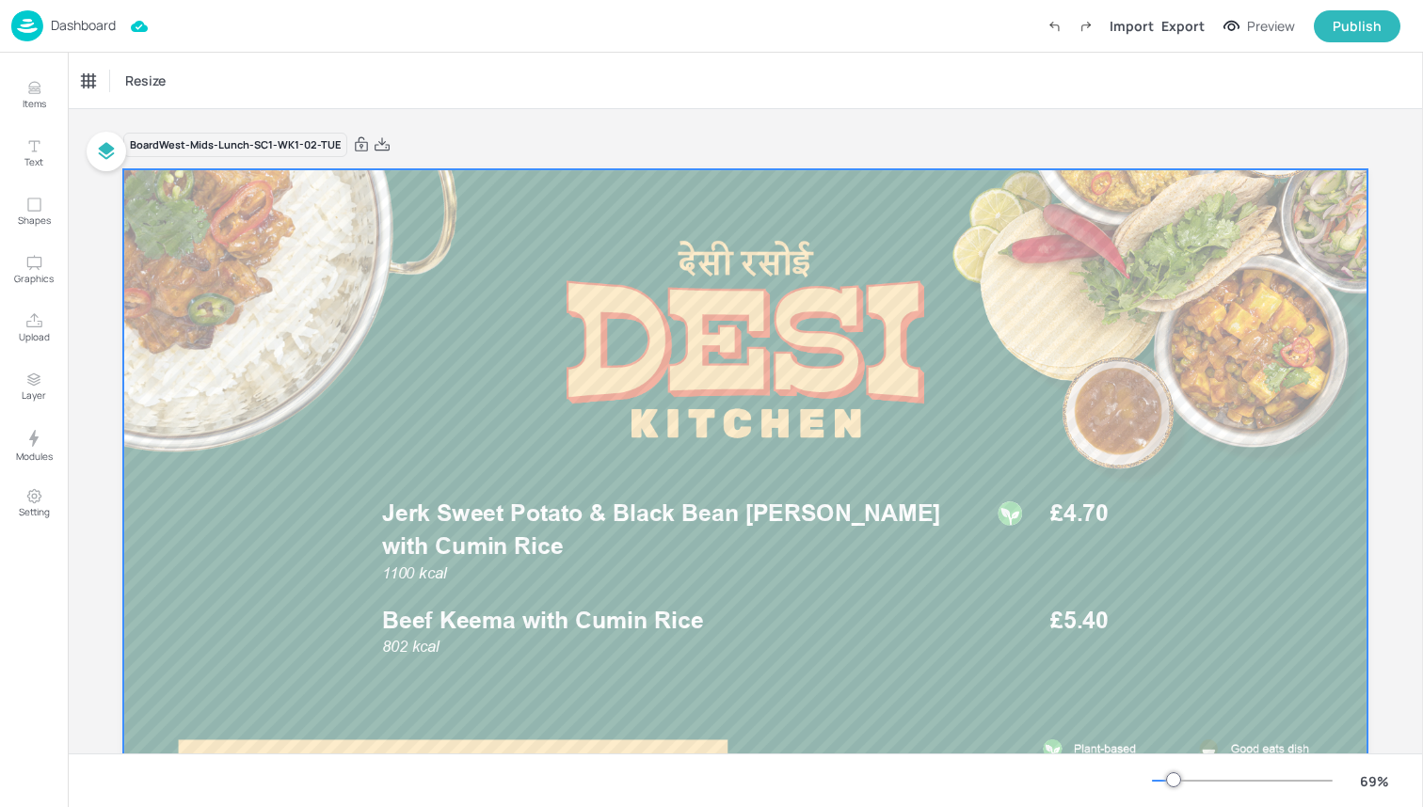
scroll to position [85, 0]
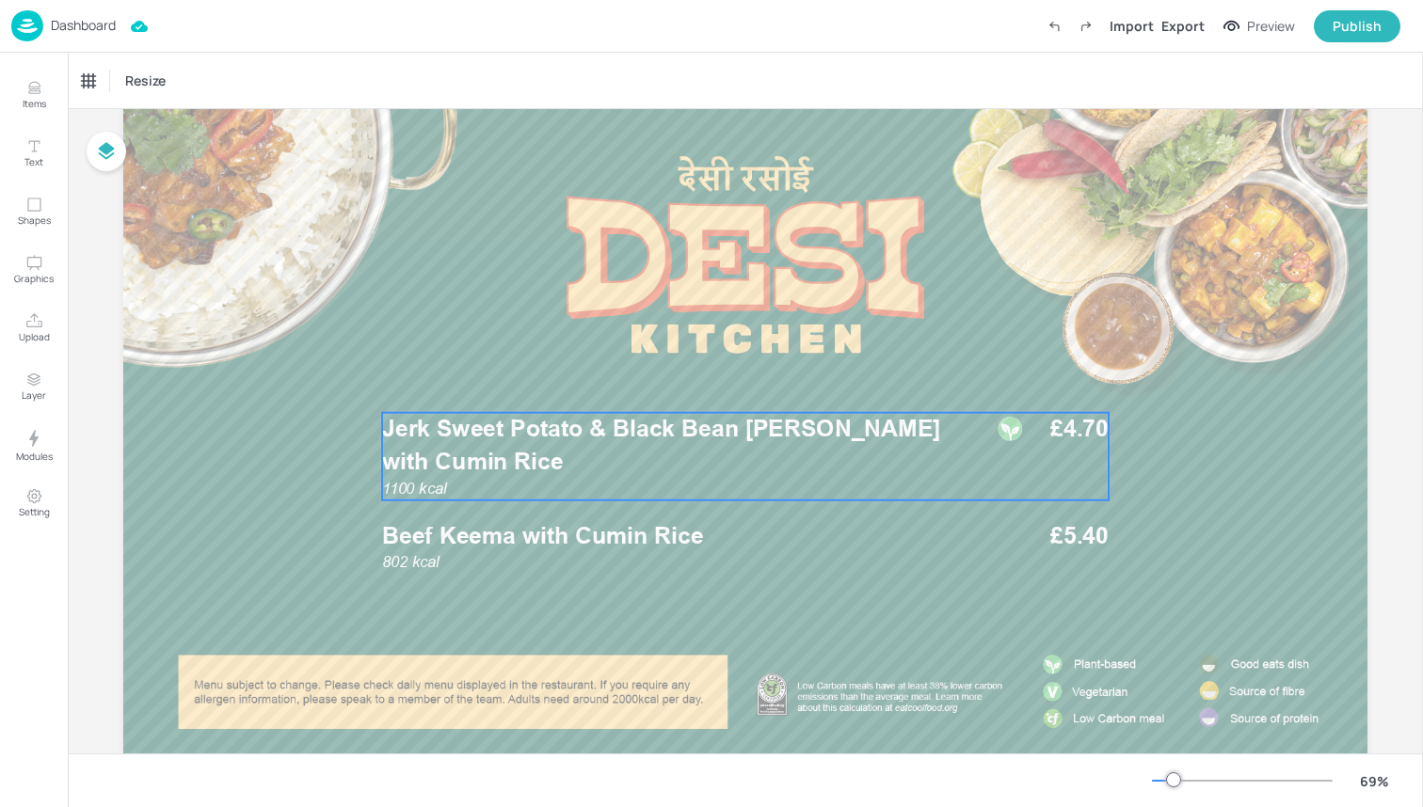
click at [725, 457] on p "Jerk Sweet Potato & Black Bean Curry with Cumin Rice" at bounding box center [676, 445] width 589 height 65
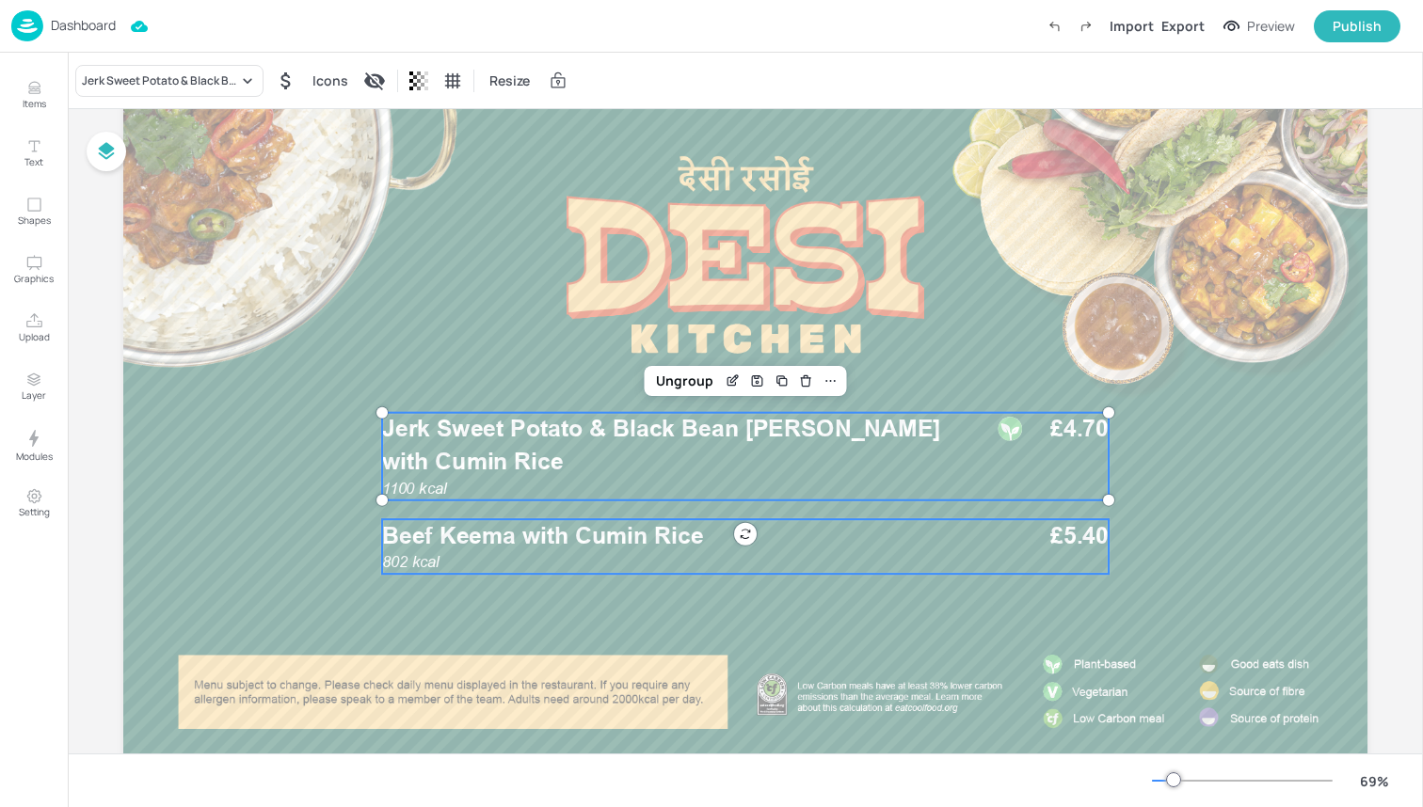
click at [813, 534] on p "Beef Keema with Cumin Rice" at bounding box center [676, 535] width 589 height 33
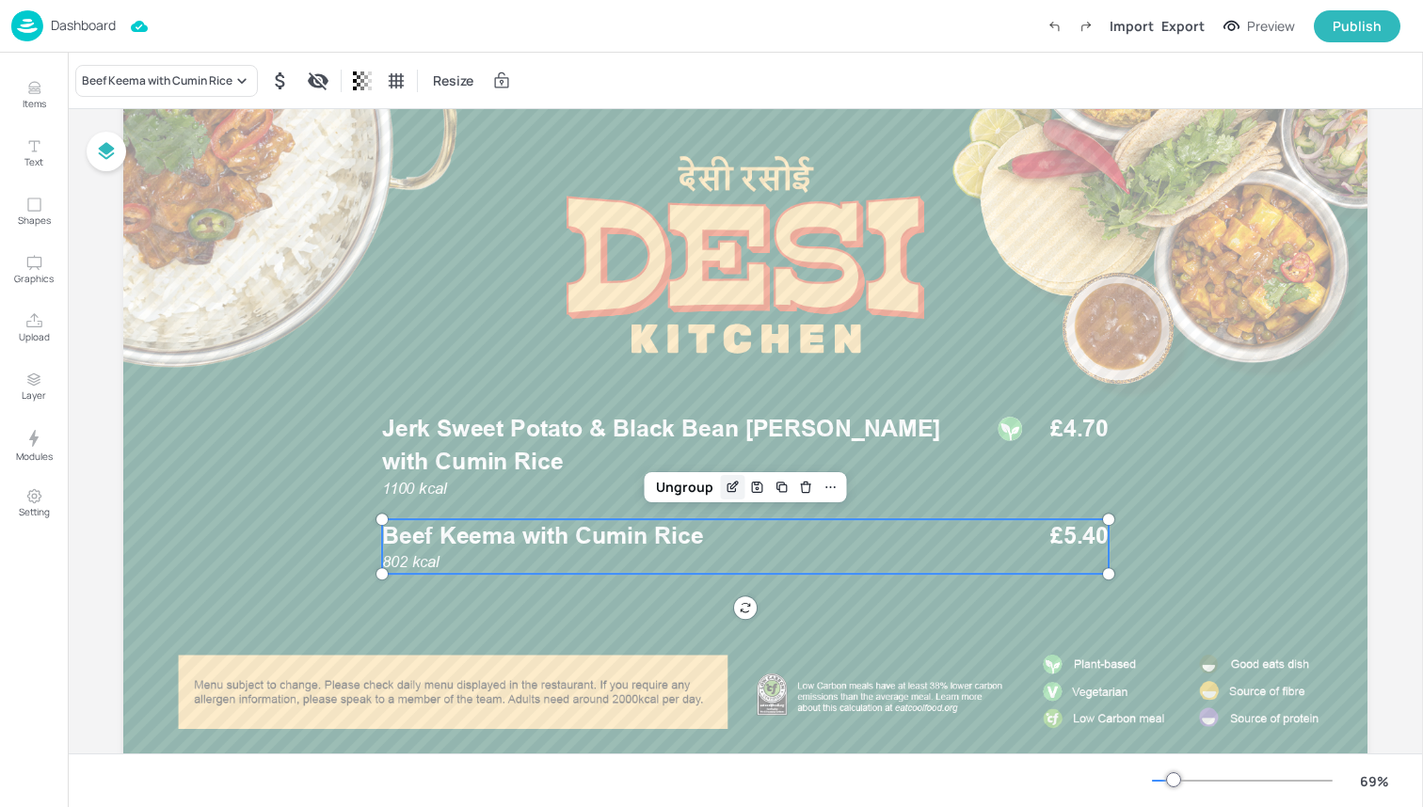
click at [735, 487] on icon "Edit Item" at bounding box center [733, 487] width 16 height 15
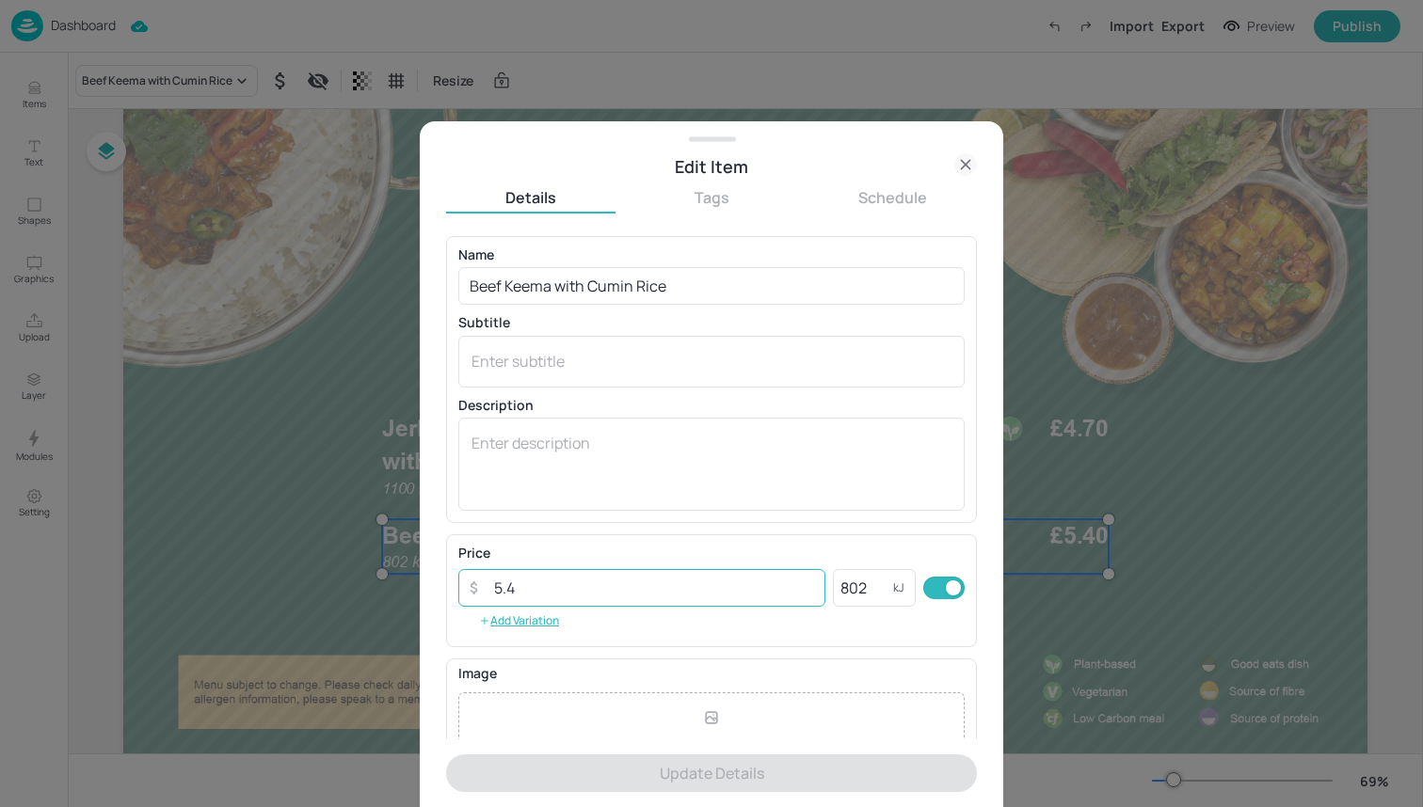
click at [736, 589] on input "5.4" at bounding box center [654, 588] width 343 height 38
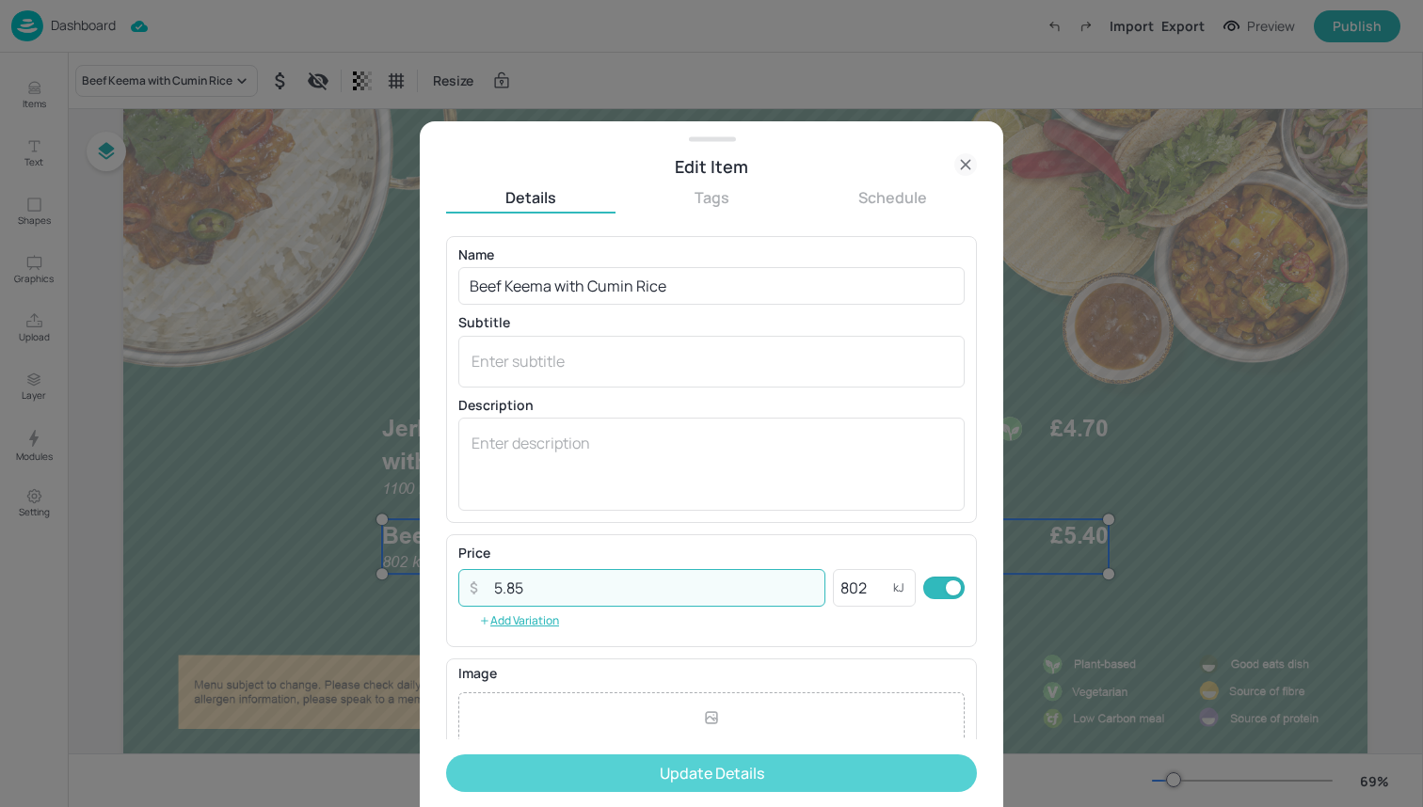
type input "5.85"
click at [788, 768] on button "Update Details" at bounding box center [711, 774] width 531 height 38
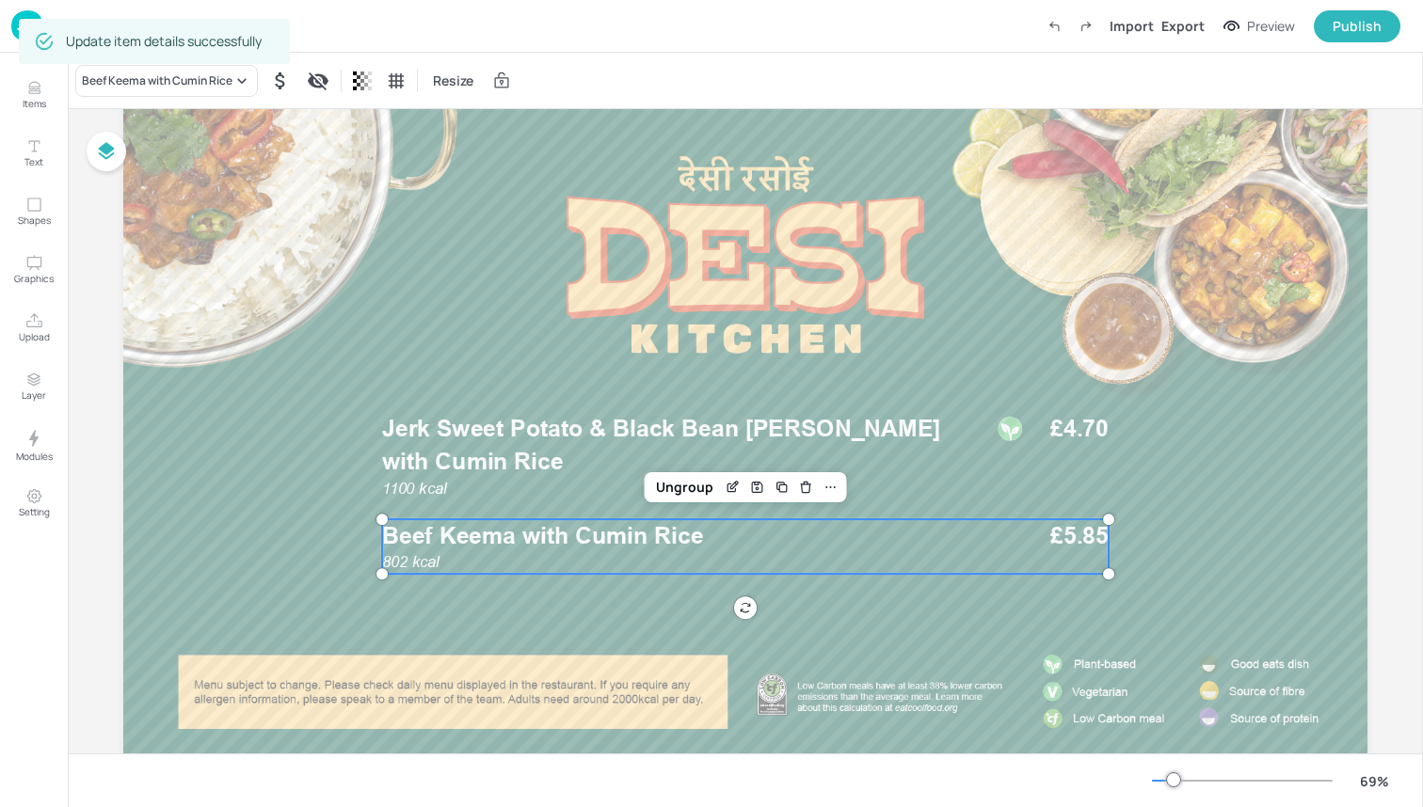
click at [1072, 454] on div "1100 kcal Jerk Sweet Potato & Black Bean Curry with Cumin Rice £4.70" at bounding box center [745, 457] width 726 height 88
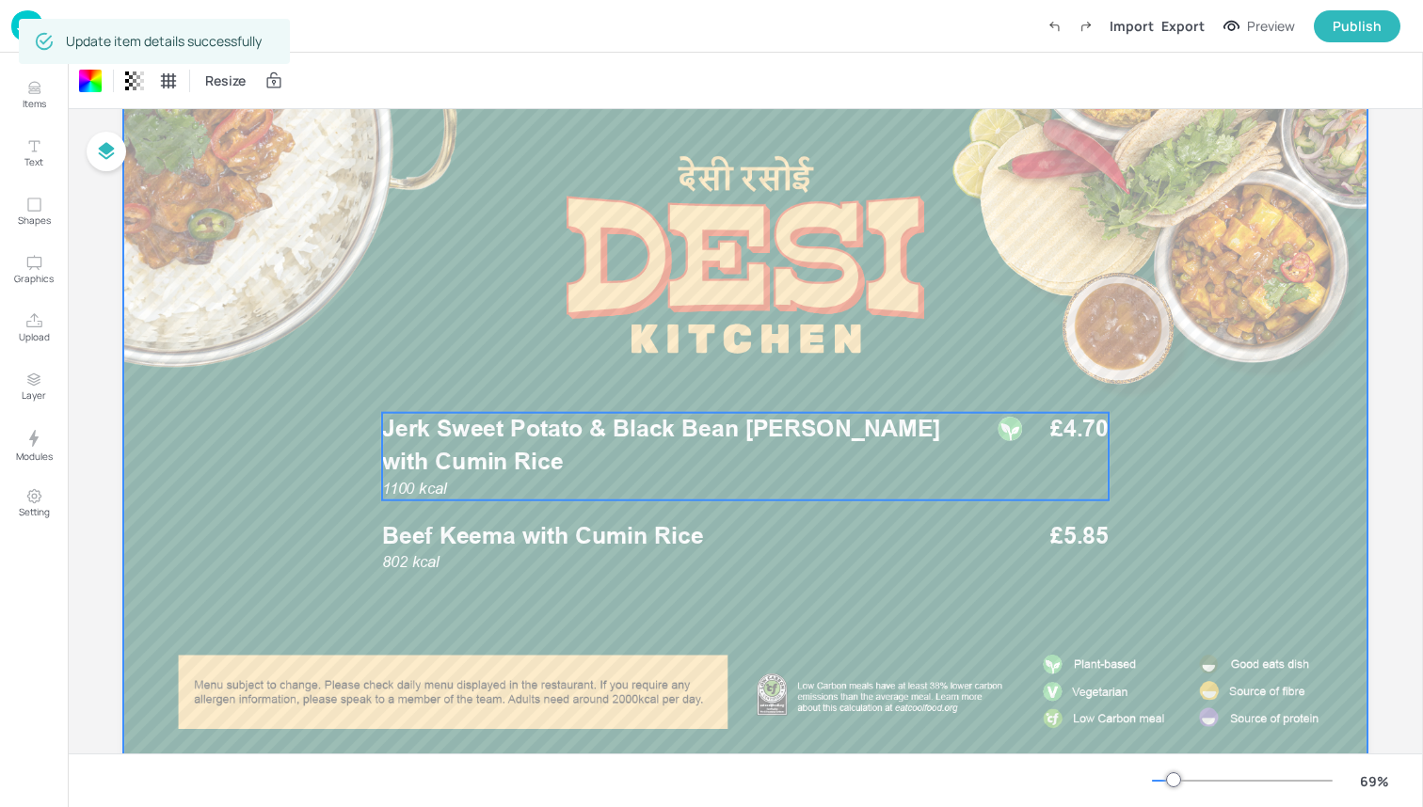
click at [794, 421] on span "Jerk Sweet Potato & Black Bean Curry with Cumin Rice" at bounding box center [661, 445] width 559 height 60
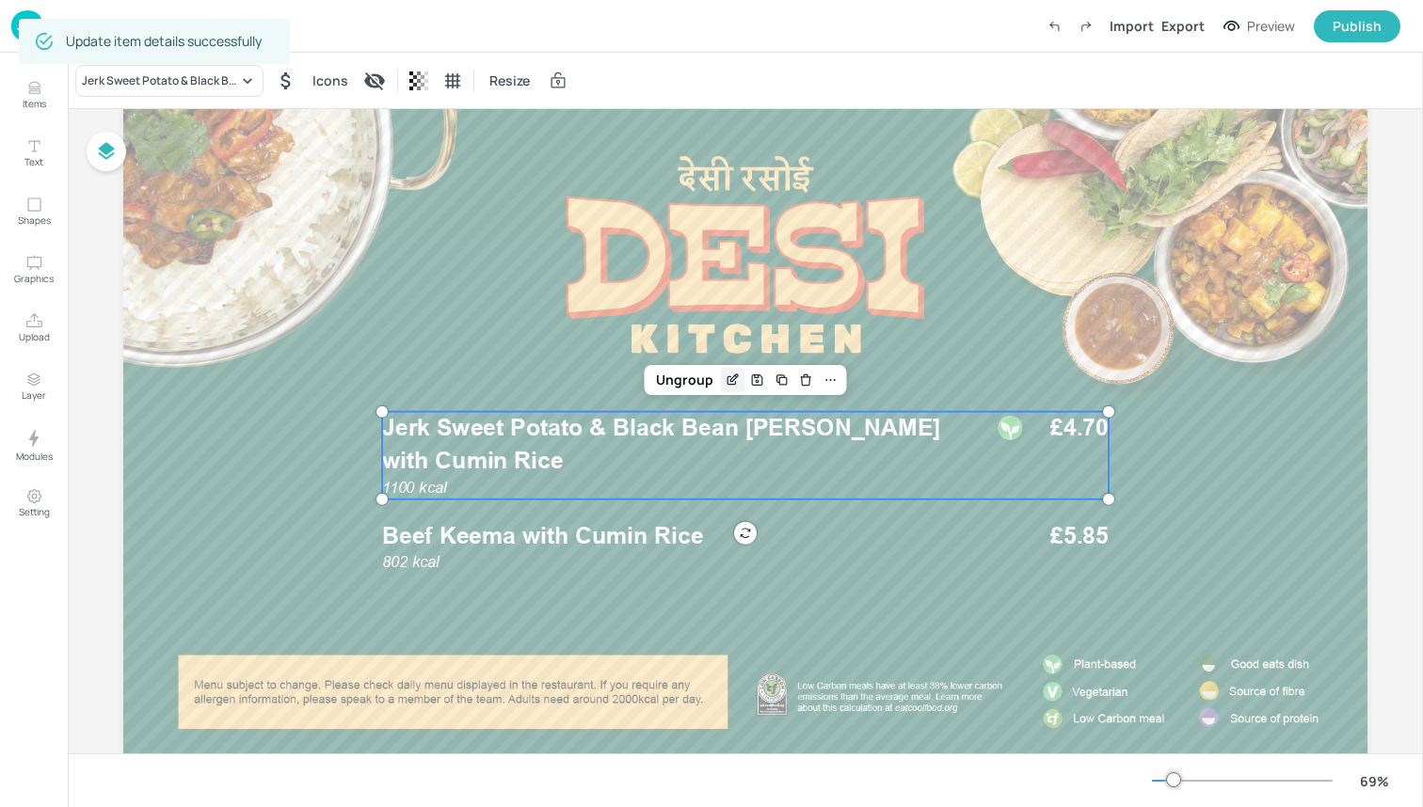
click at [729, 384] on icon "Edit Item" at bounding box center [733, 380] width 16 height 15
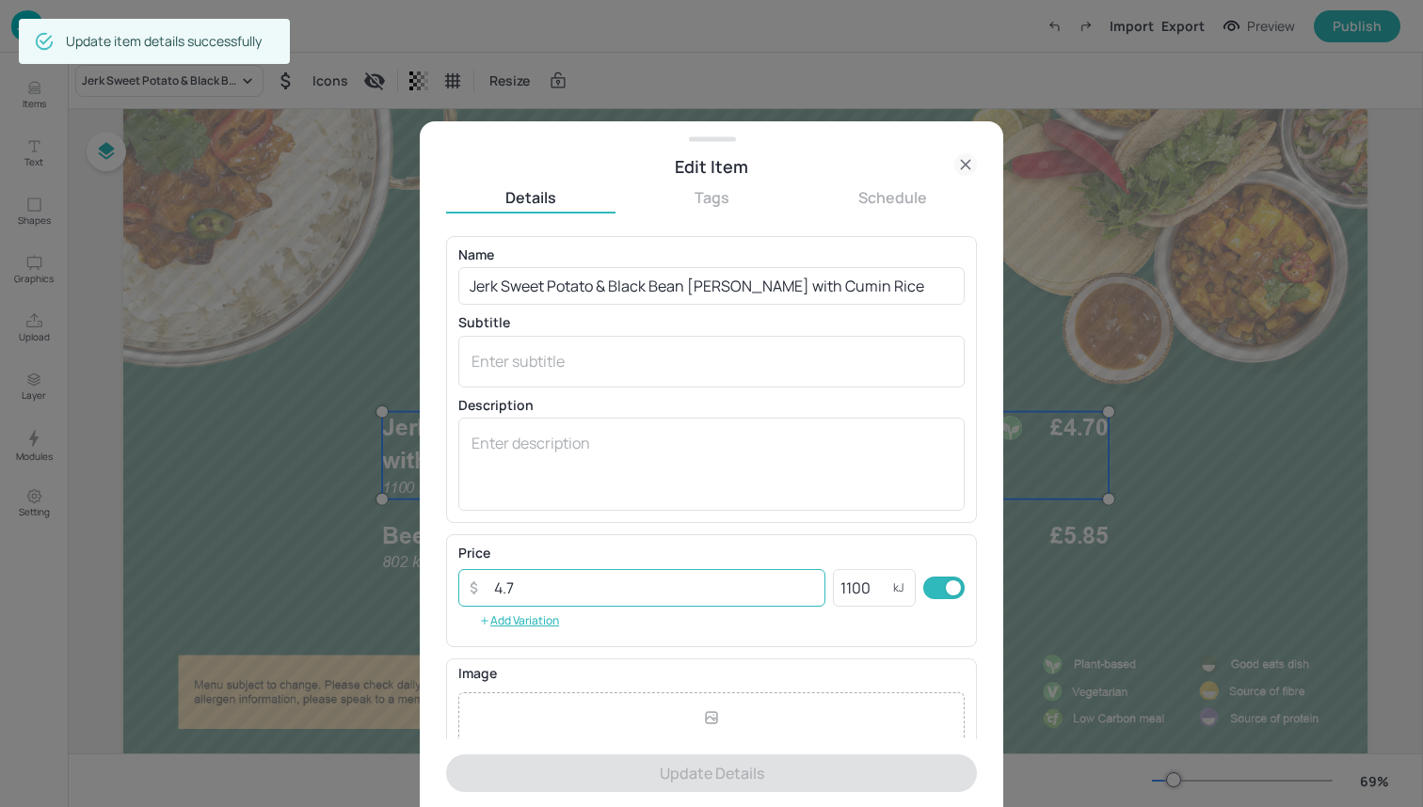
click at [667, 590] on input "4.7" at bounding box center [654, 588] width 343 height 38
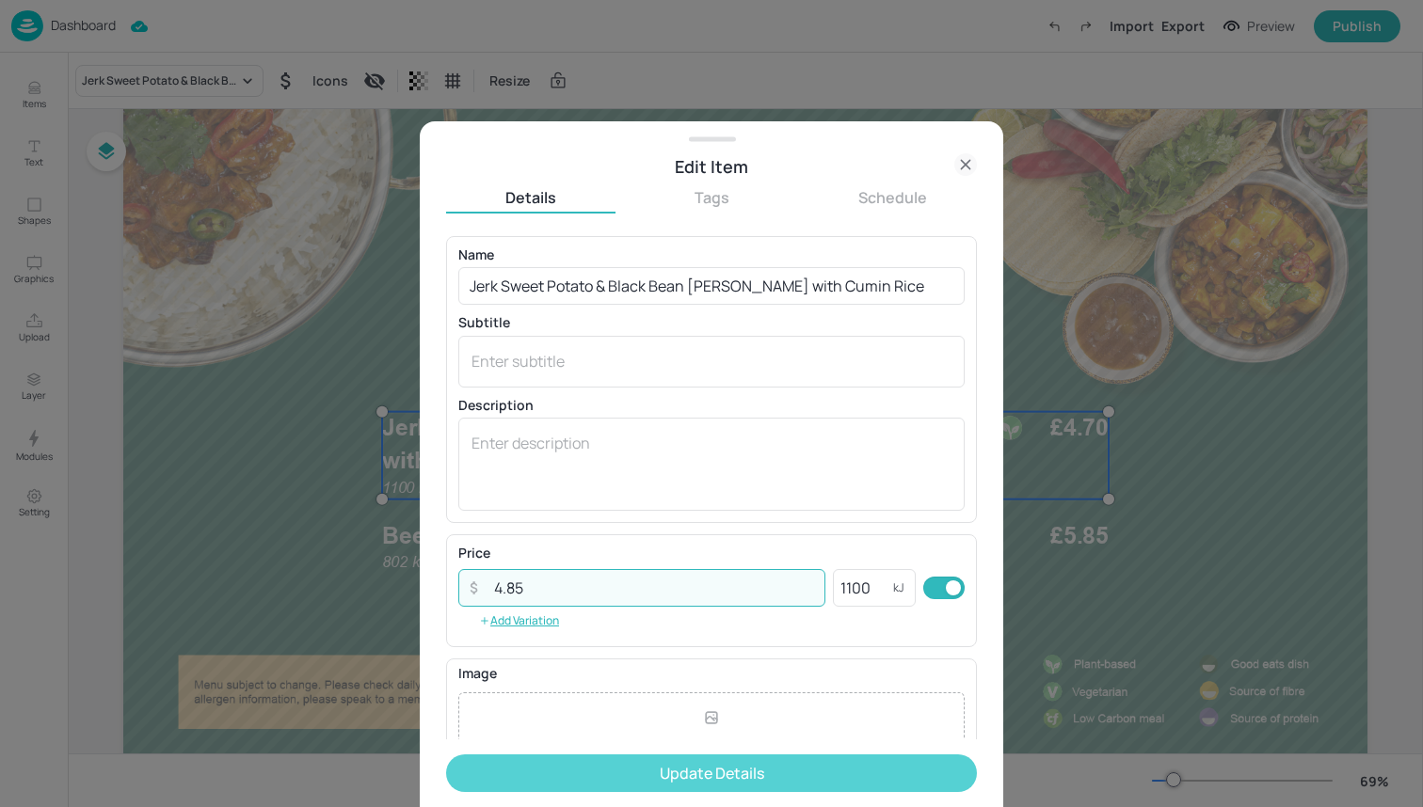
type input "4.85"
click at [777, 765] on button "Update Details" at bounding box center [711, 774] width 531 height 38
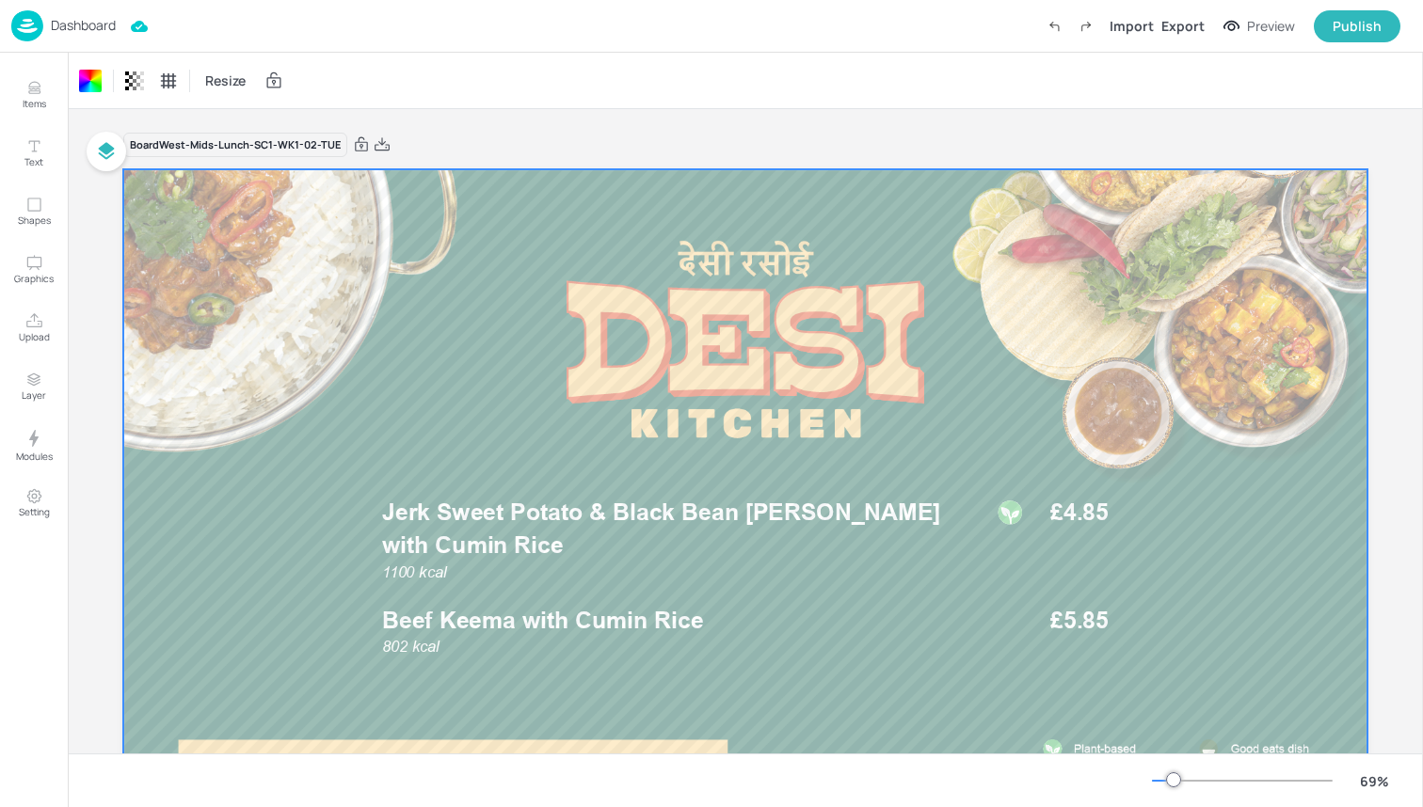
click at [12, 27] on img at bounding box center [27, 25] width 32 height 31
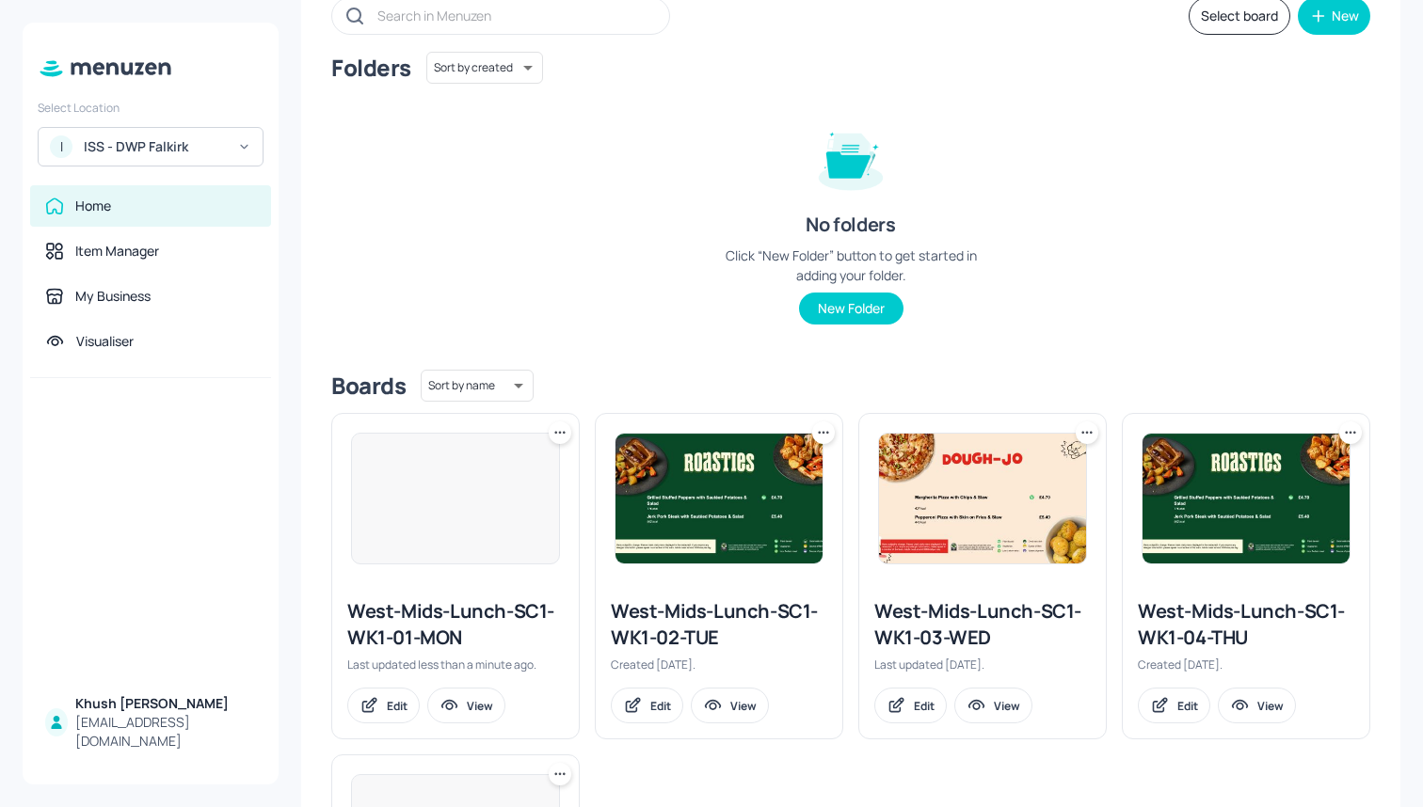
scroll to position [138, 0]
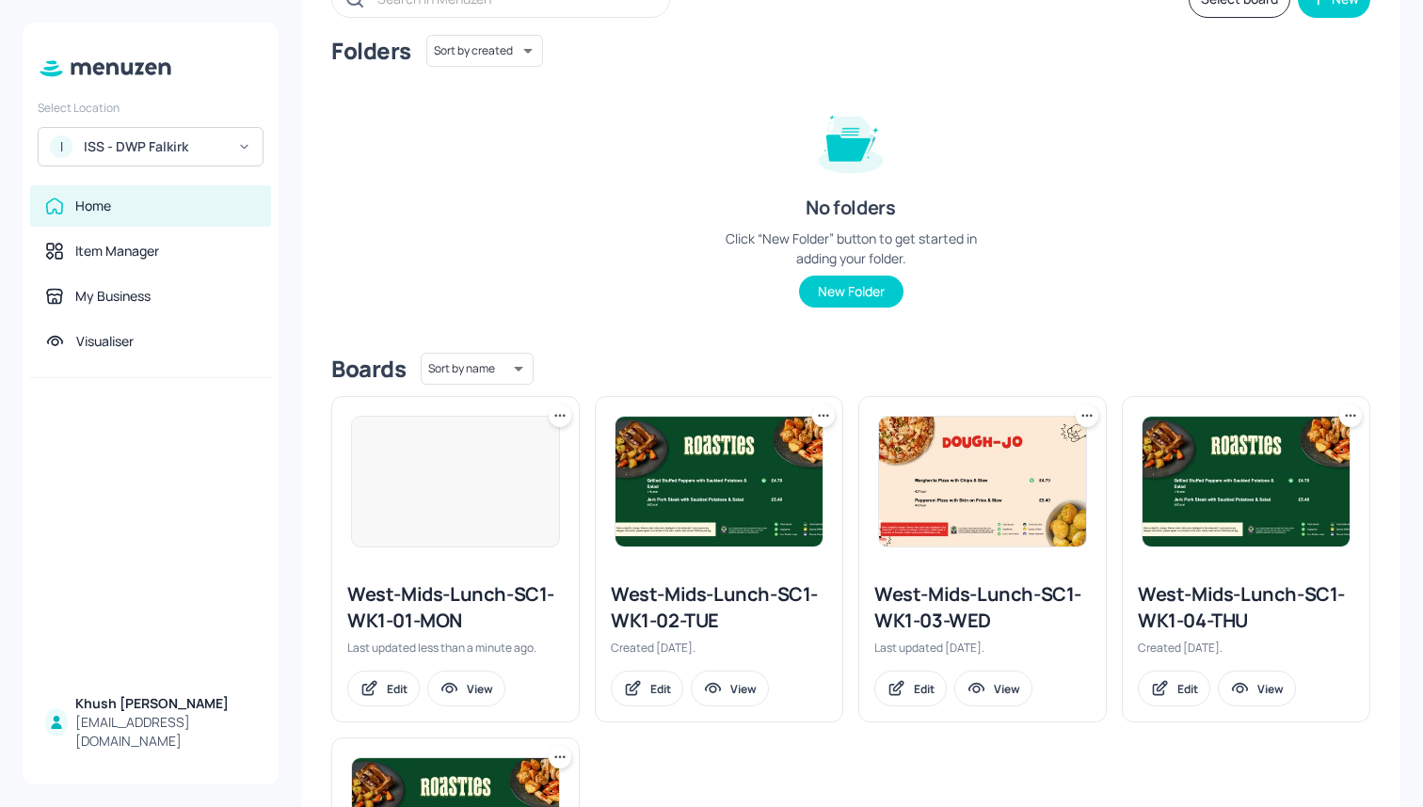
click at [921, 595] on div "West-Mids-Lunch-SC1-WK1-03-WED" at bounding box center [982, 608] width 216 height 53
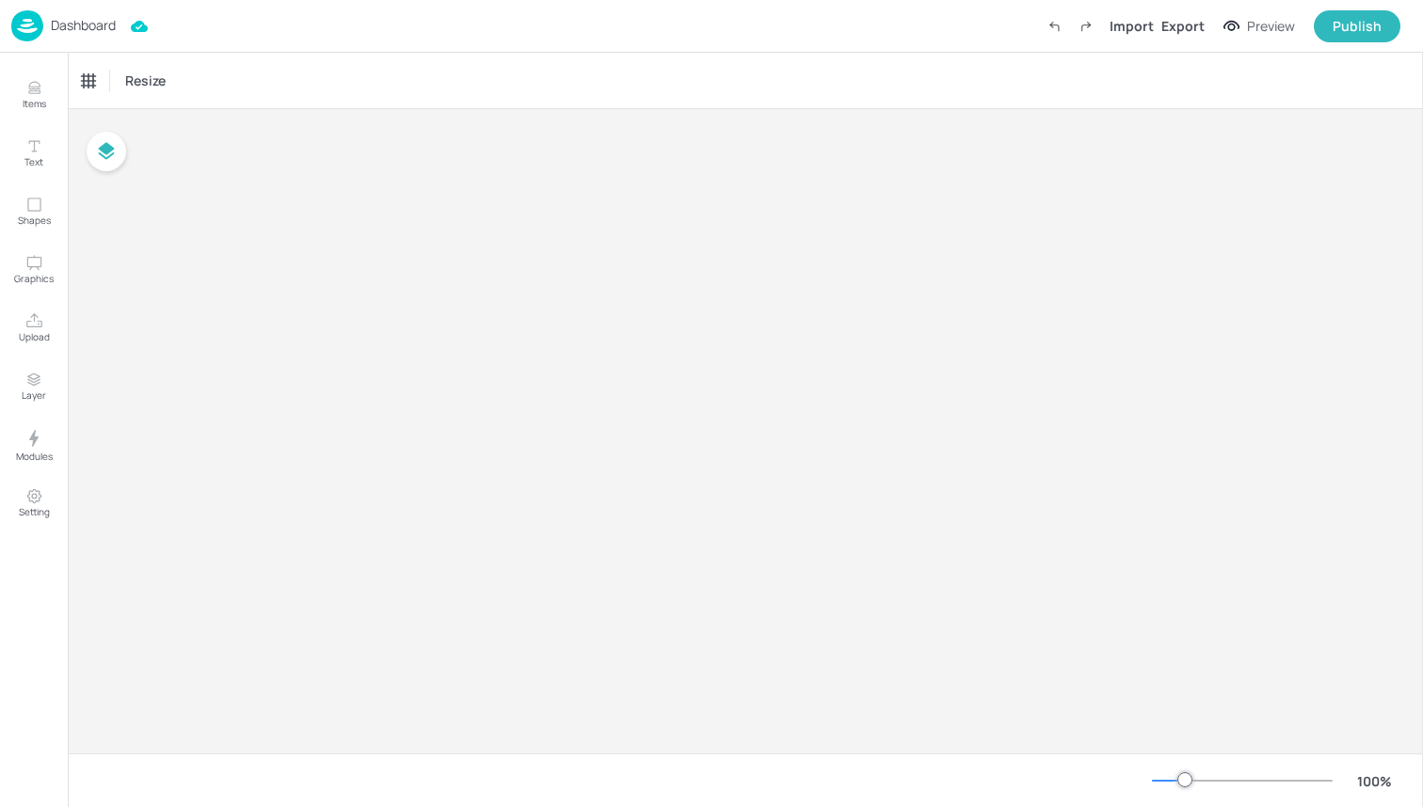
type input "£GBP - [GEOGRAPHIC_DATA]"
type input "kcal"
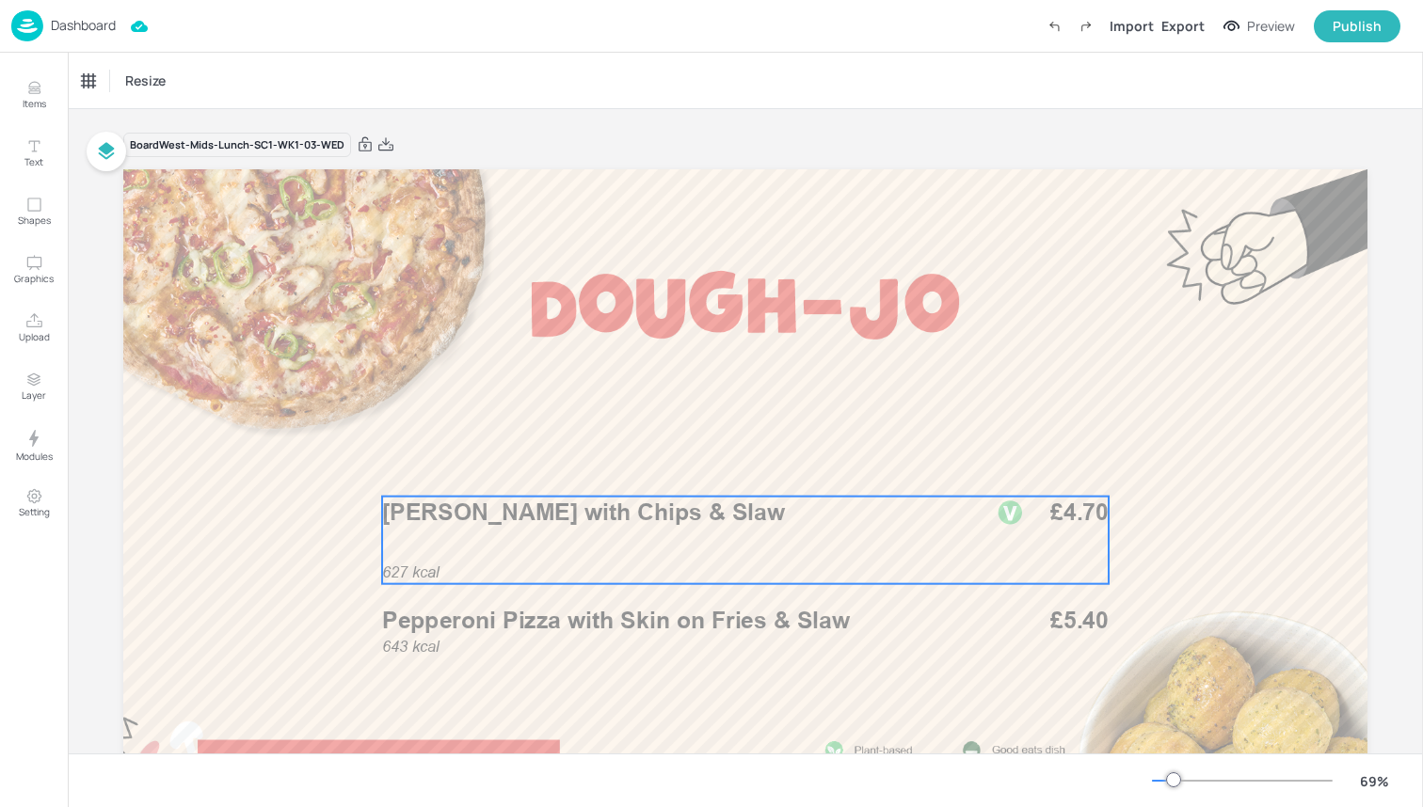
click at [767, 532] on div "627 kcal Margherita Pizza with Chips & Slaw £4.70" at bounding box center [745, 541] width 726 height 88
click at [729, 470] on icon "Edit Item" at bounding box center [731, 465] width 8 height 8
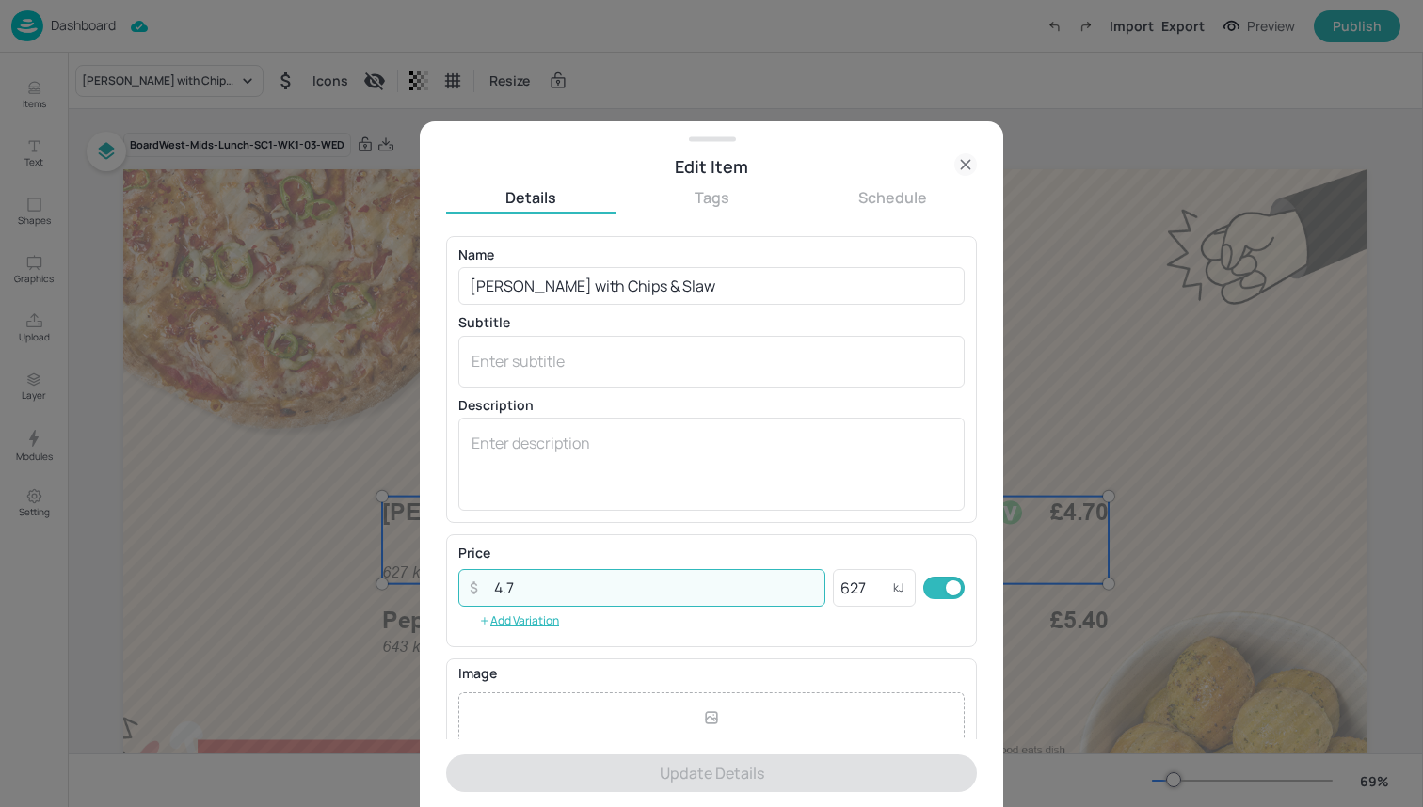
drag, startPoint x: 689, startPoint y: 583, endPoint x: 422, endPoint y: 583, distance: 267.2
click at [422, 583] on div "Edit Item Details Tags Schedule Name Margherita Pizza with Chips & Slaw ​ Subti…" at bounding box center [711, 464] width 583 height 686
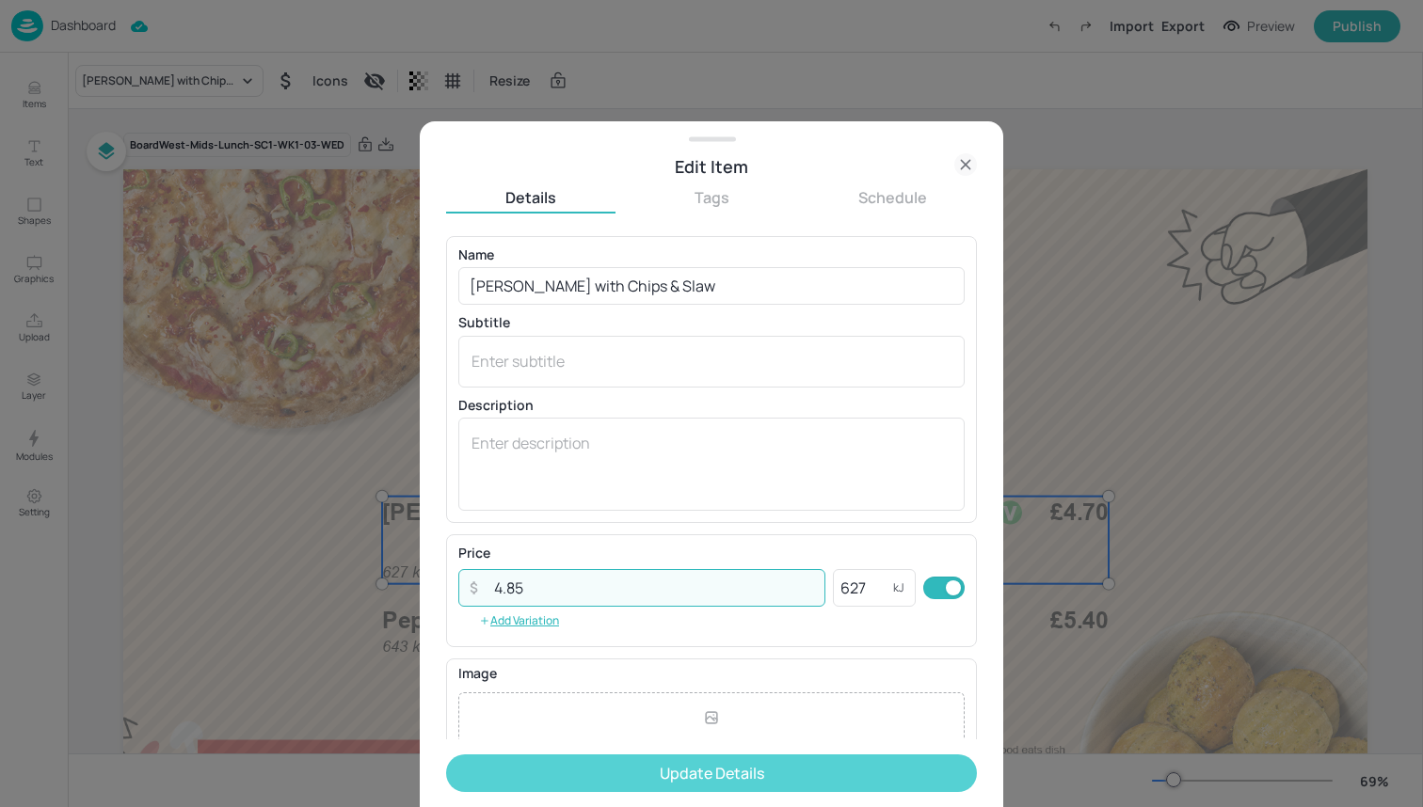
type input "4.85"
click at [567, 762] on button "Update Details" at bounding box center [711, 774] width 531 height 38
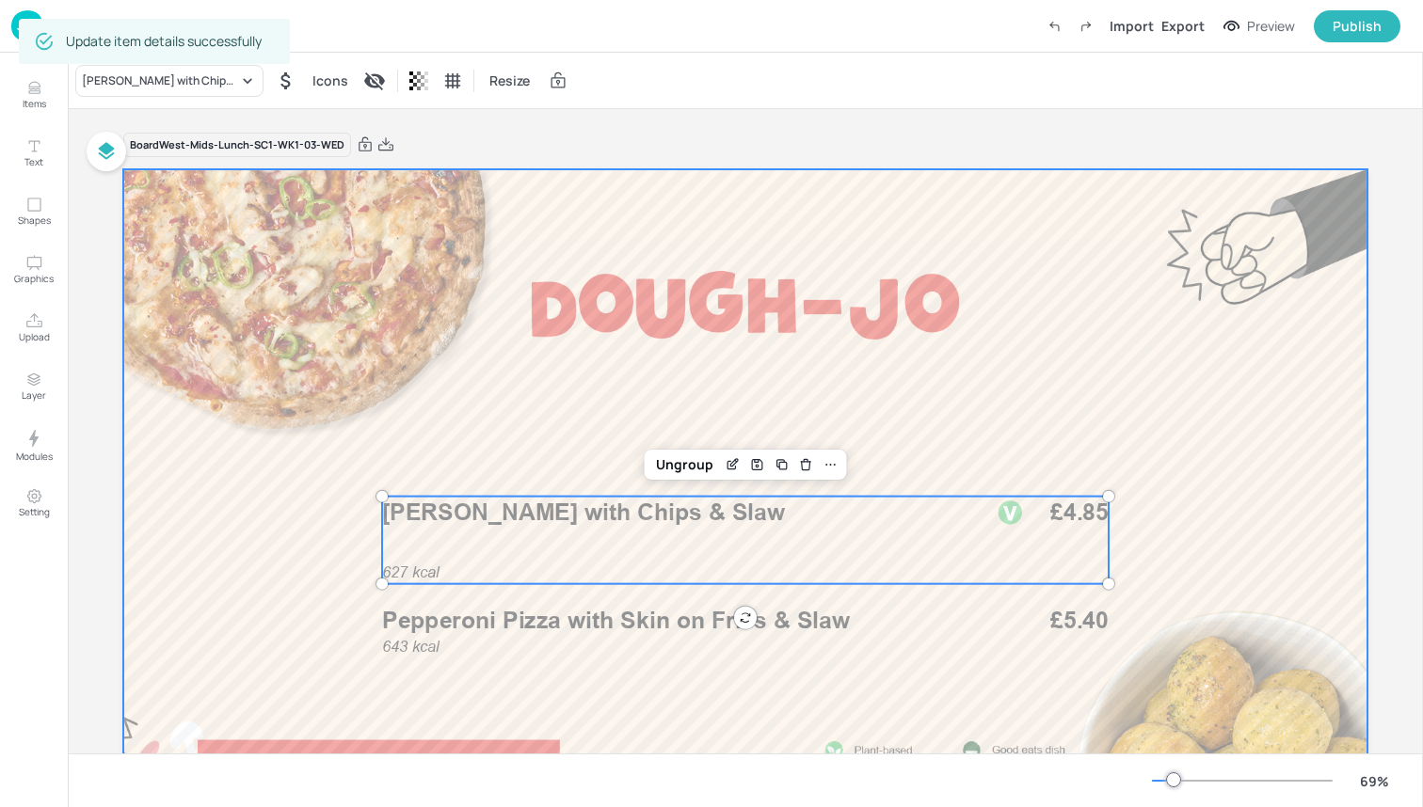
click at [933, 590] on div at bounding box center [745, 519] width 1244 height 700
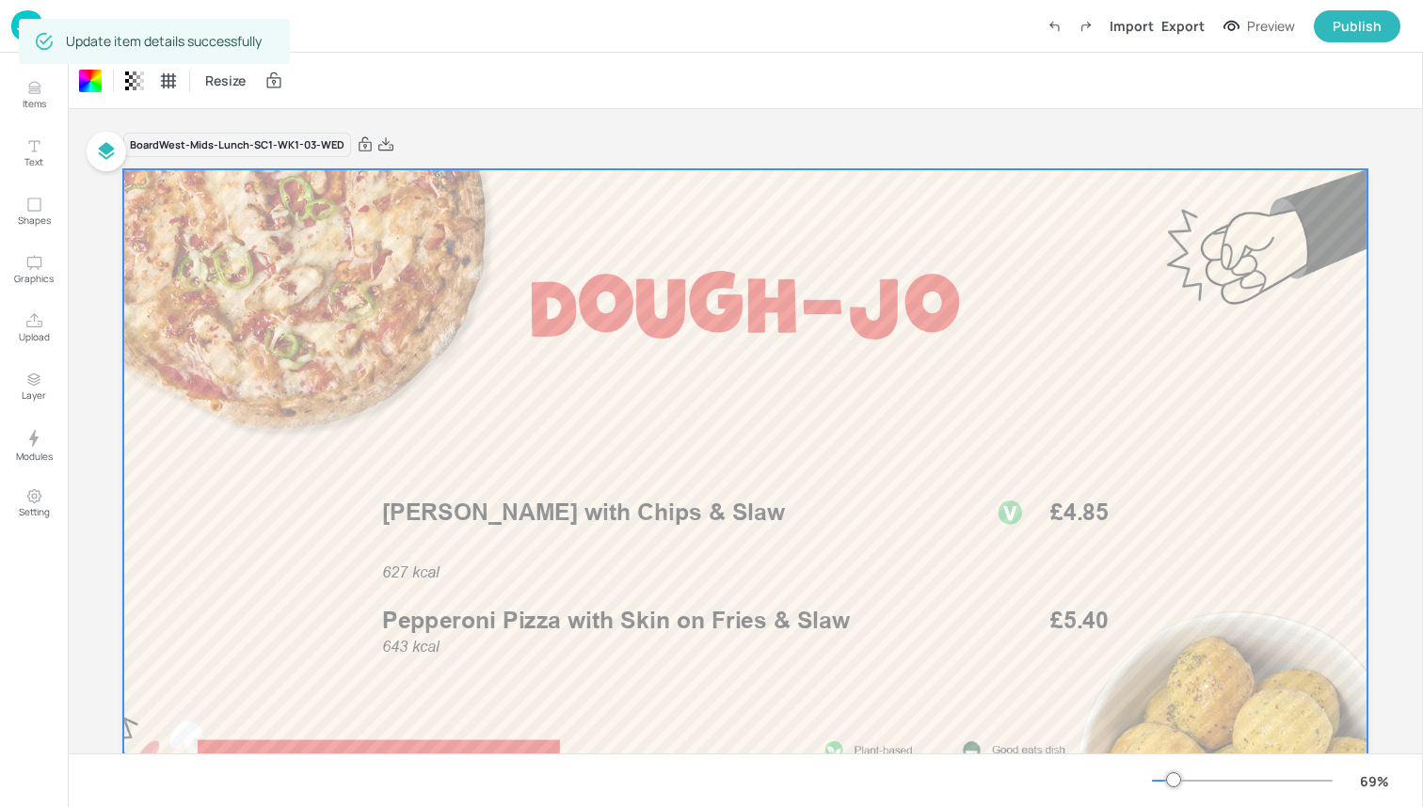
click at [932, 607] on p "Pepperoni Pizza with Skin on Fries & Slaw" at bounding box center [676, 620] width 589 height 33
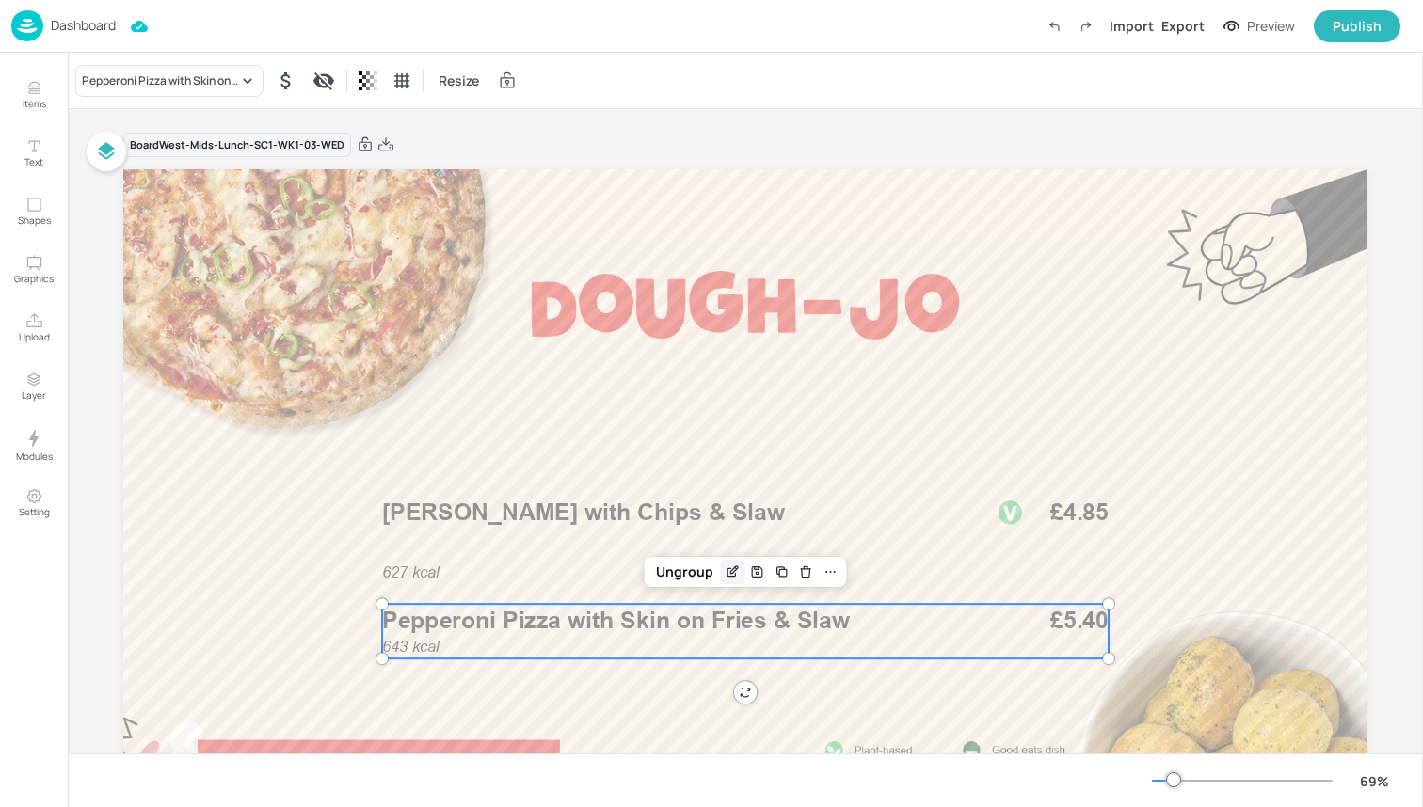
click at [729, 578] on icon "Edit Item" at bounding box center [731, 573] width 8 height 8
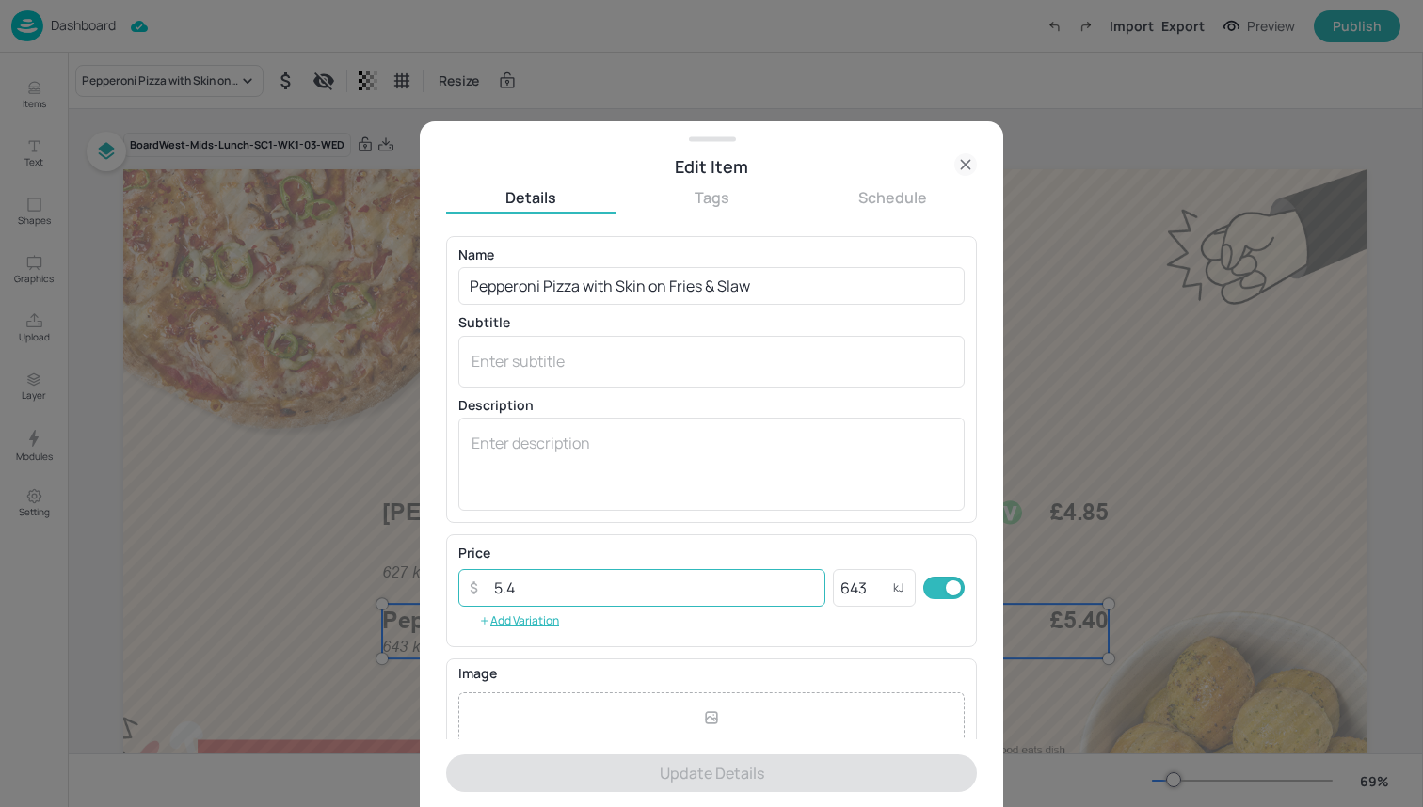
click at [703, 576] on input "5.4" at bounding box center [654, 588] width 343 height 38
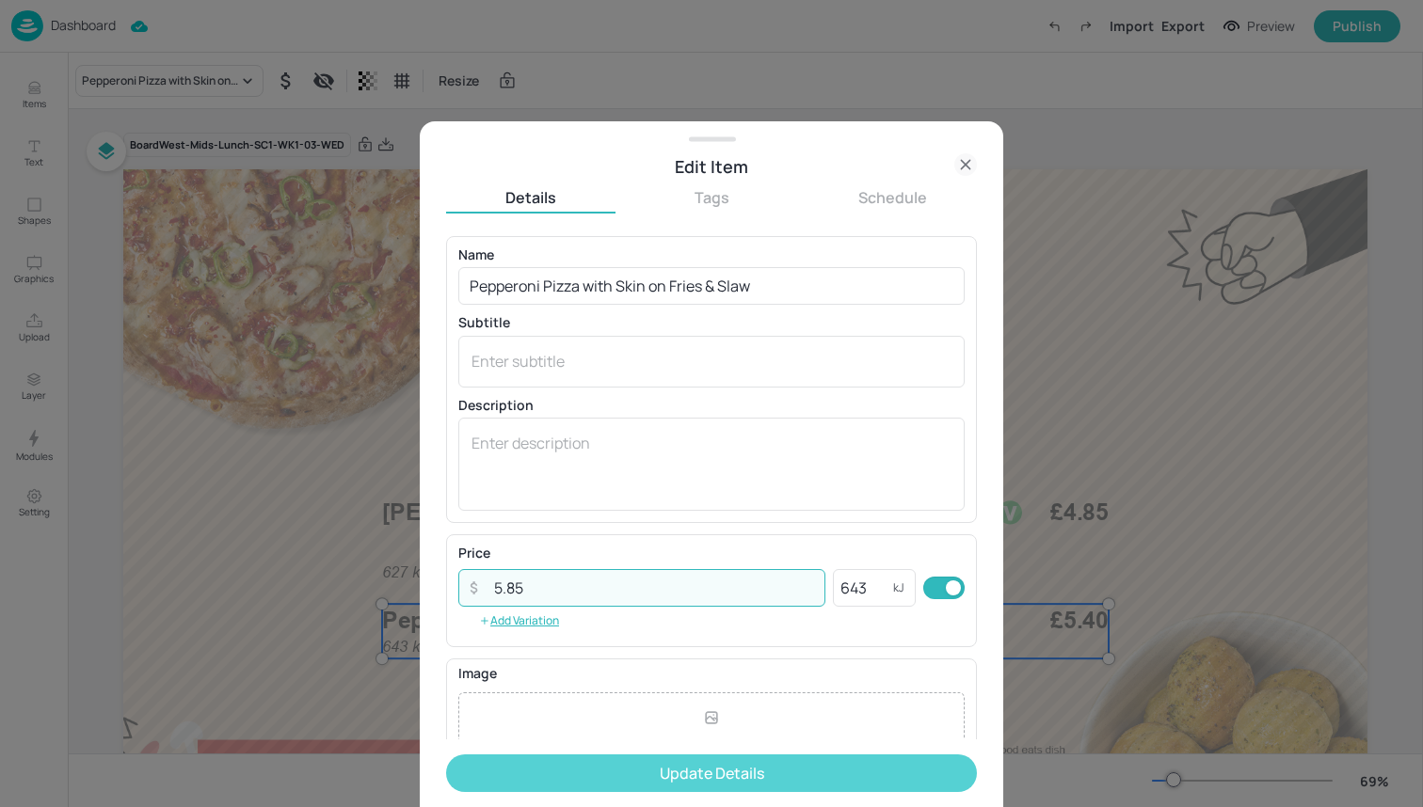
type input "5.85"
click at [765, 773] on button "Update Details" at bounding box center [711, 774] width 531 height 38
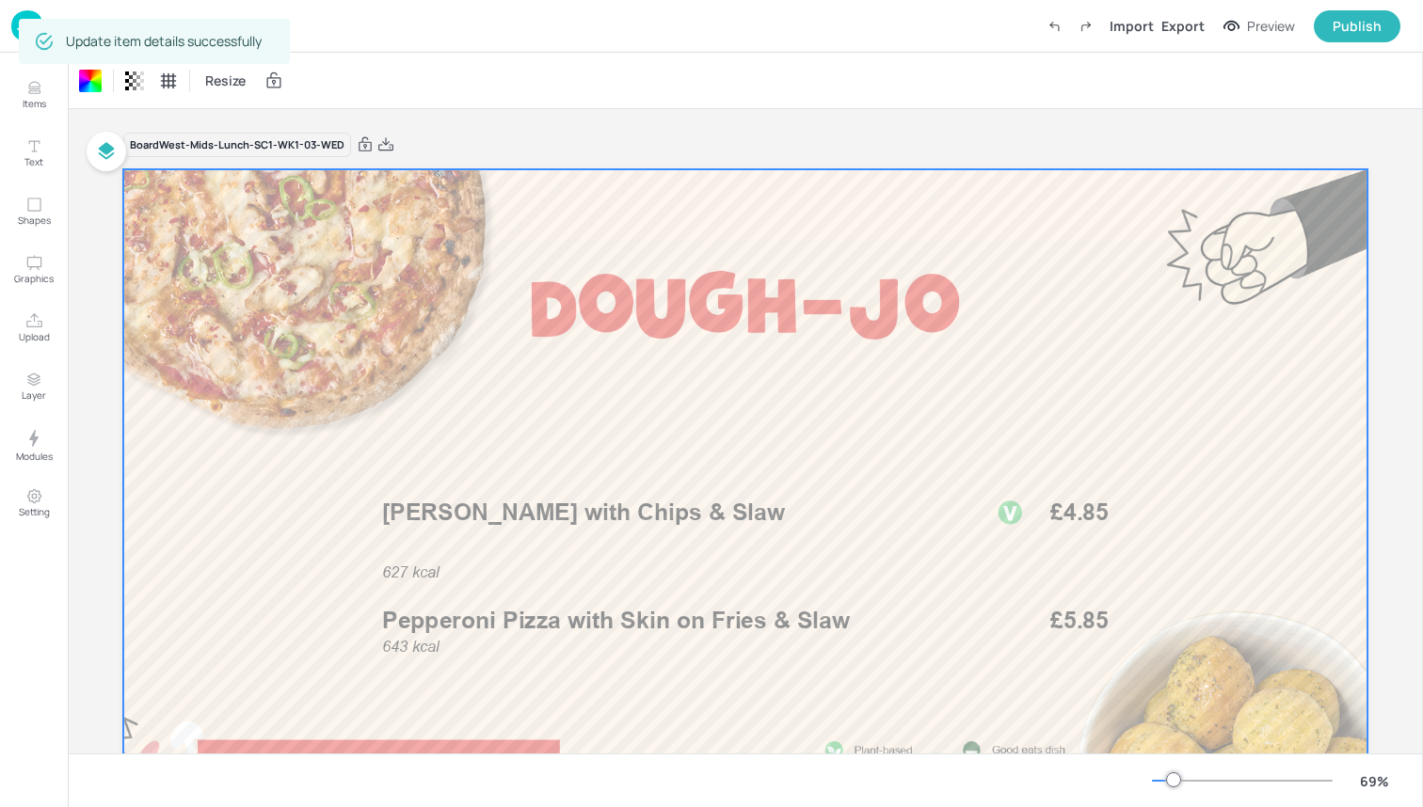
click at [13, 22] on img at bounding box center [27, 25] width 32 height 31
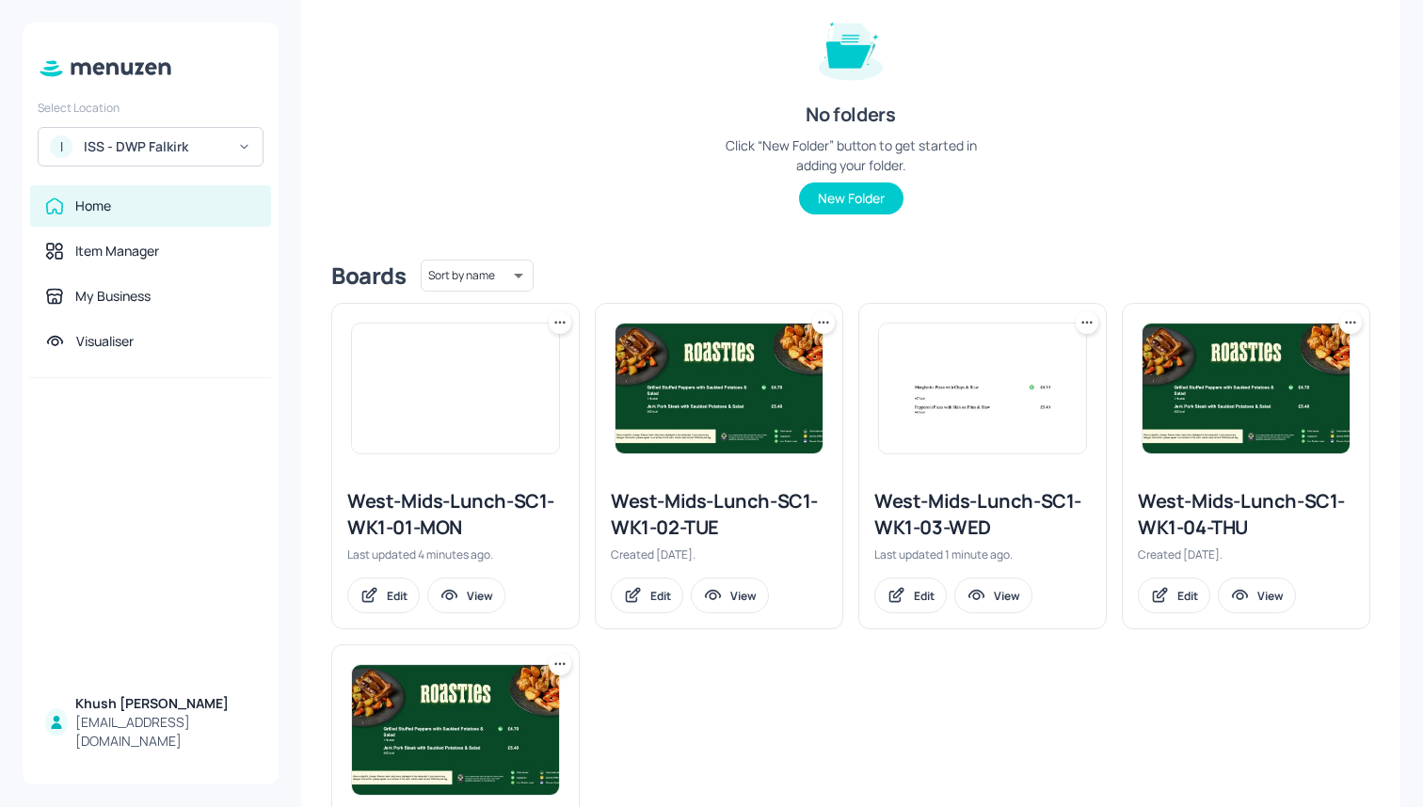
scroll to position [248, 0]
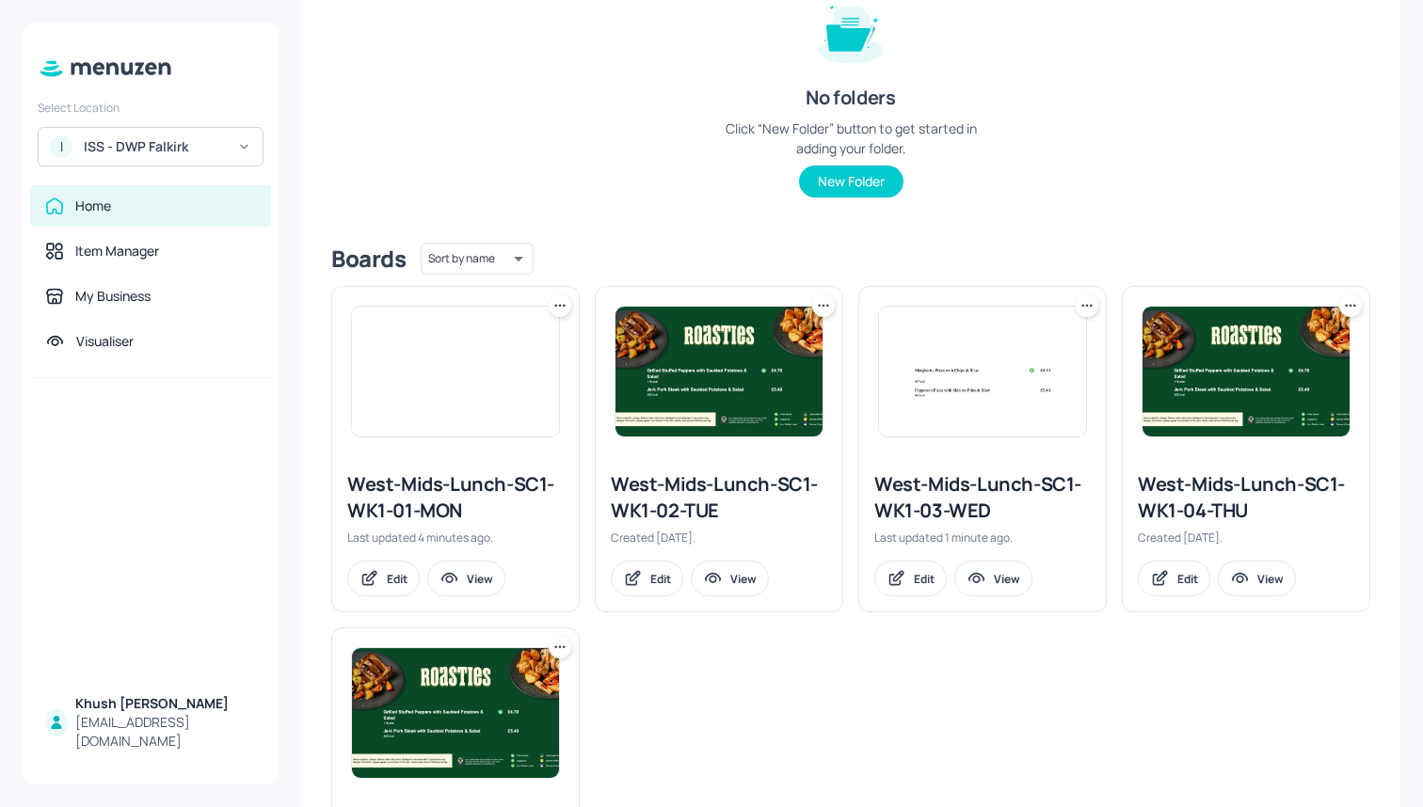
click at [1212, 487] on div "West-Mids-Lunch-SC1-WK1-04-THU" at bounding box center [1246, 497] width 216 height 53
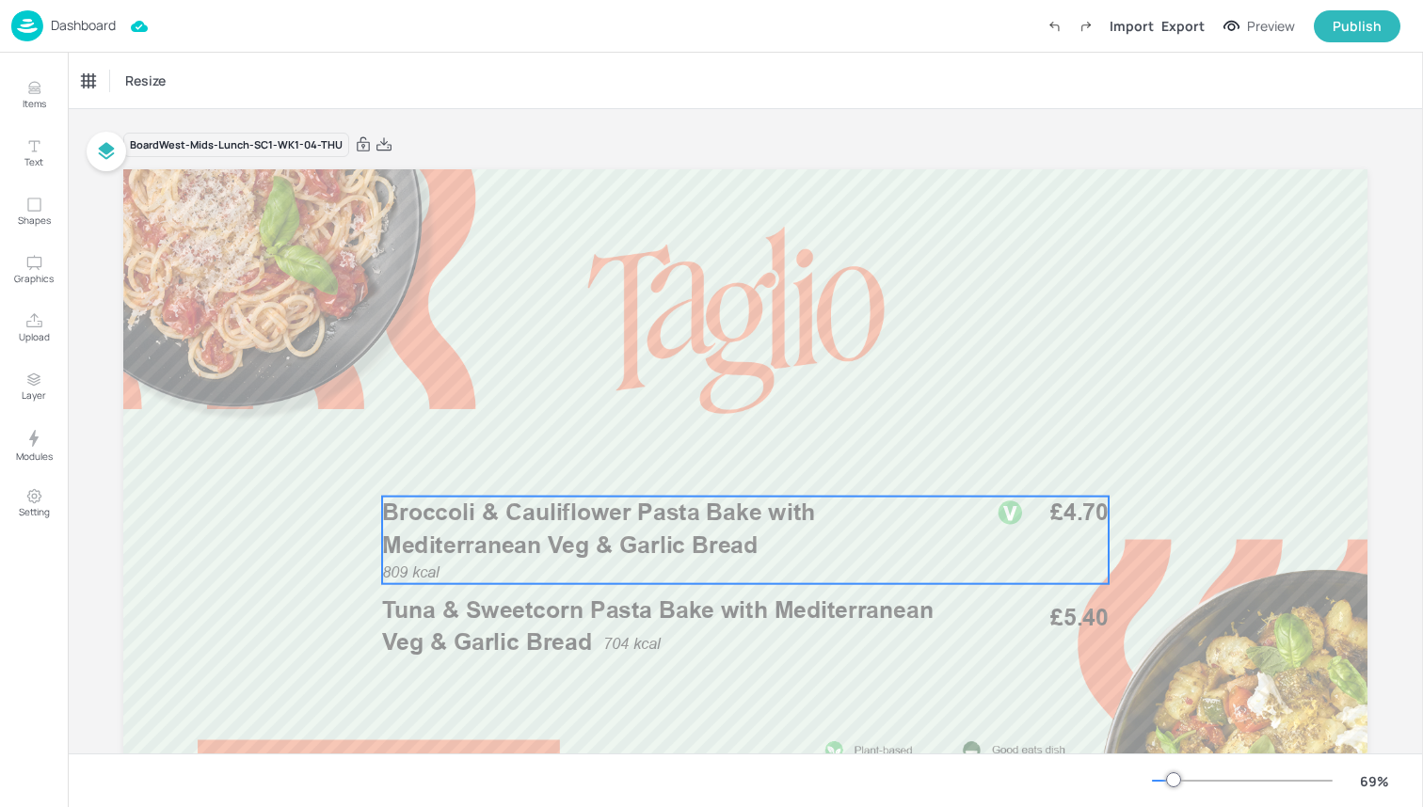
click at [600, 532] on span "Broccoli & Cauliflower Pasta Bake with Mediterranean Veg & Garlic Bread" at bounding box center [598, 529] width 433 height 60
click at [715, 465] on div "Ungroup" at bounding box center [684, 465] width 72 height 24
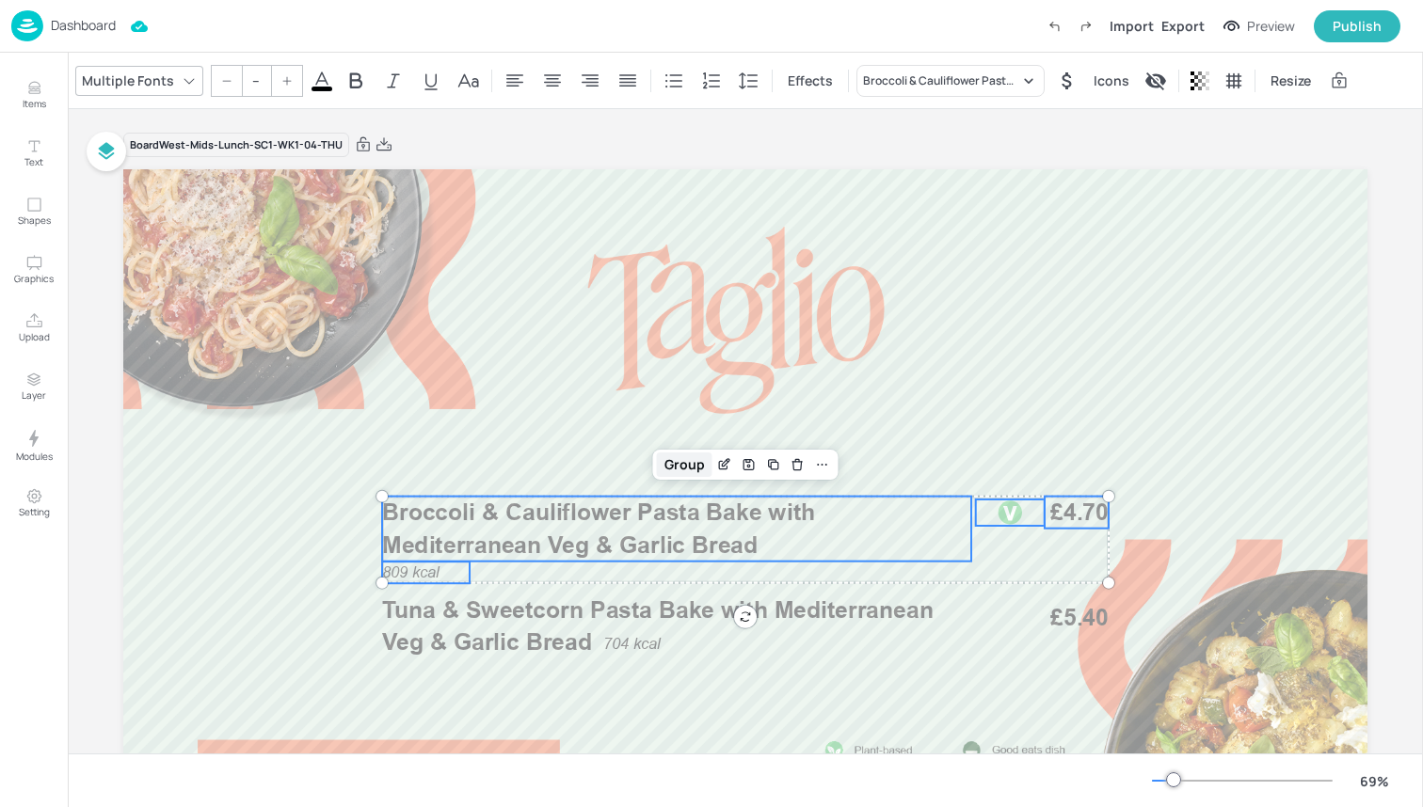
click at [696, 465] on div "Group" at bounding box center [685, 465] width 56 height 24
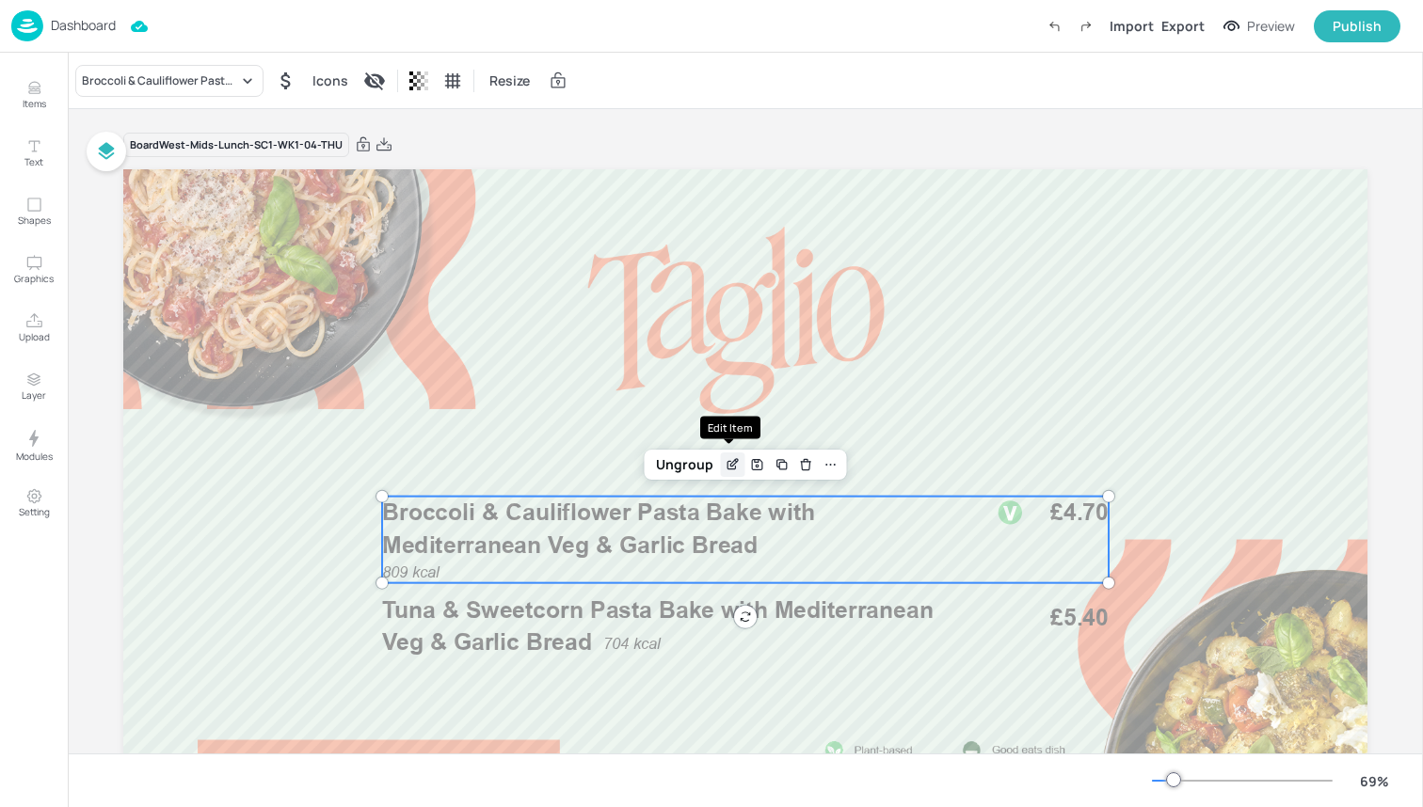
click at [726, 464] on icon "Edit Item" at bounding box center [733, 464] width 16 height 15
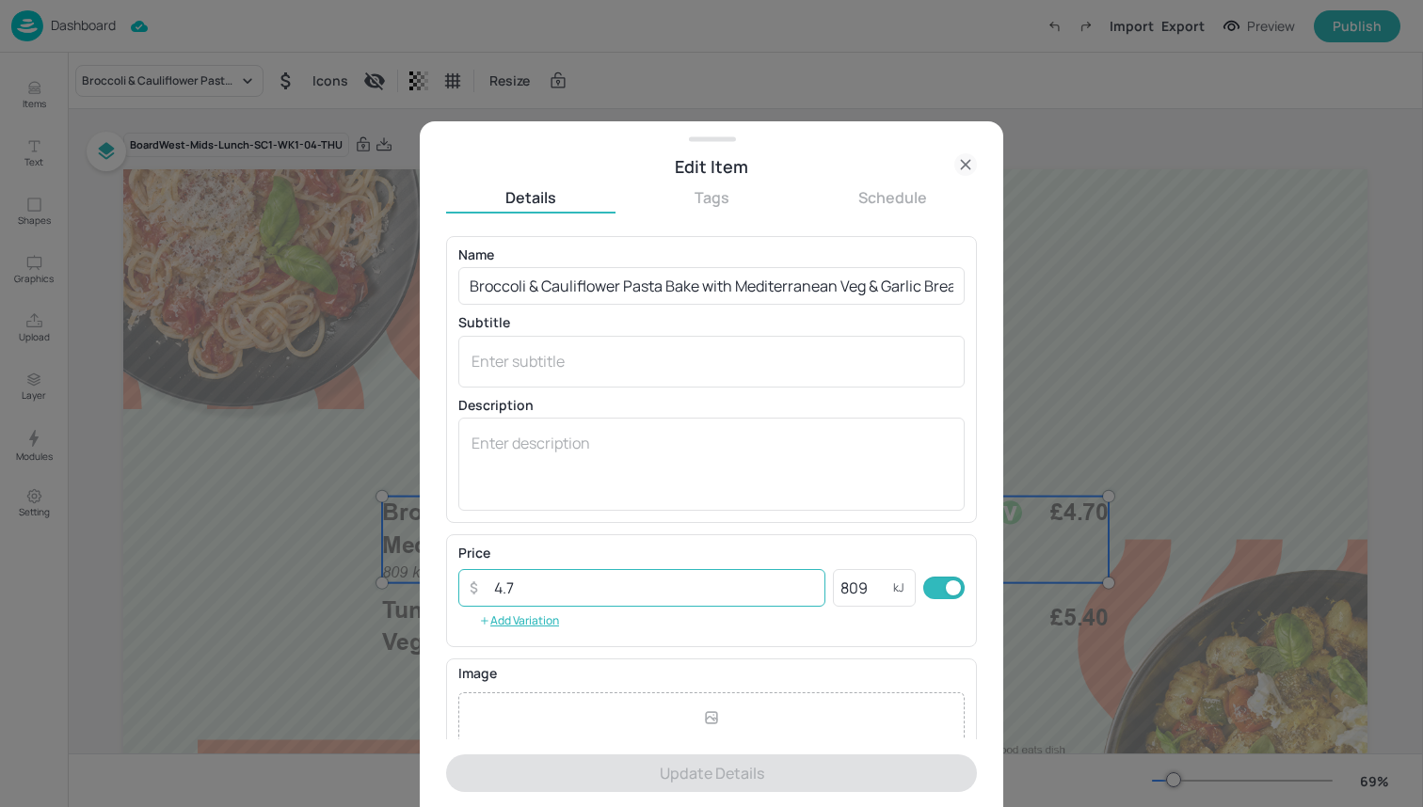
click at [730, 583] on input "4.7" at bounding box center [654, 588] width 343 height 38
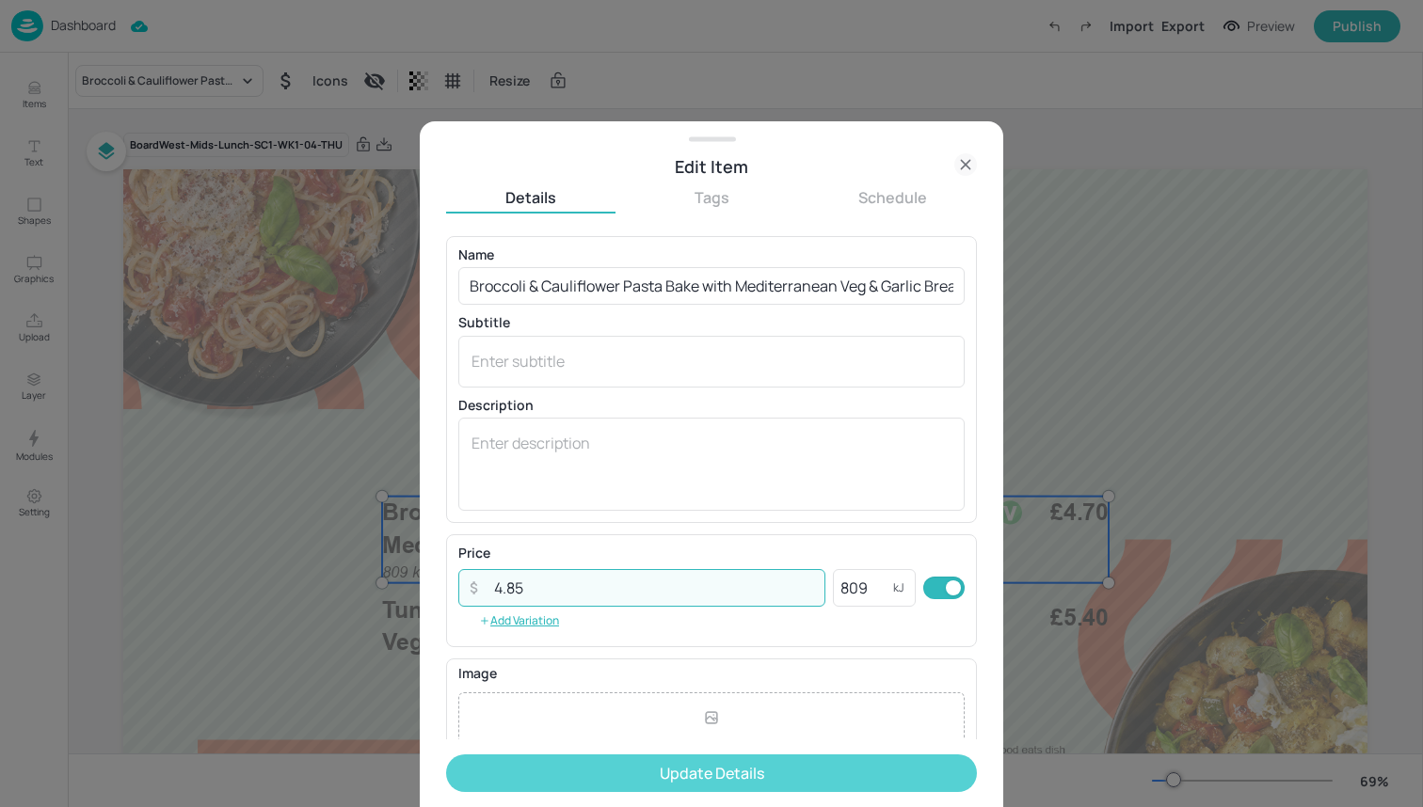
type input "4.85"
click at [784, 776] on button "Update Details" at bounding box center [711, 774] width 531 height 38
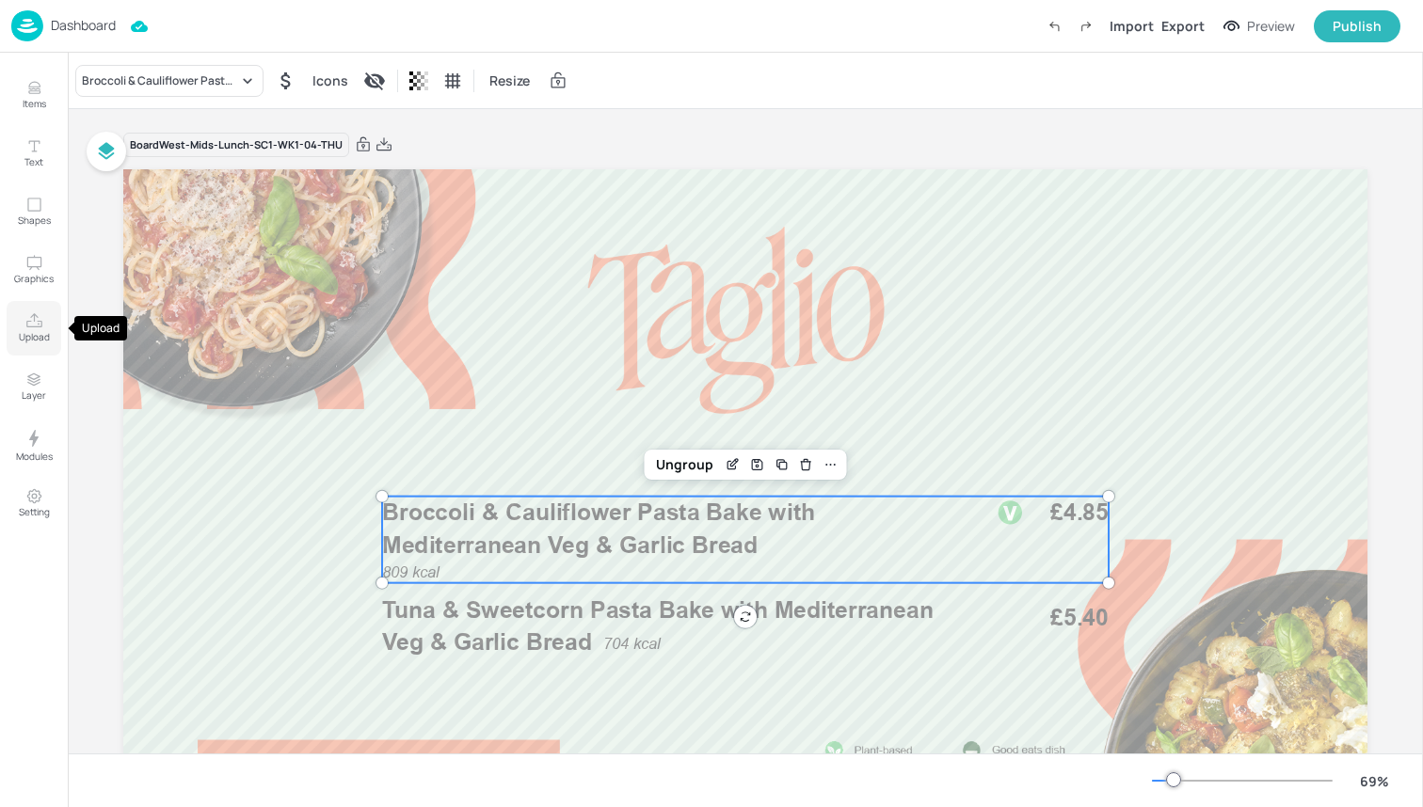
click at [31, 342] on p "Upload" at bounding box center [34, 336] width 31 height 13
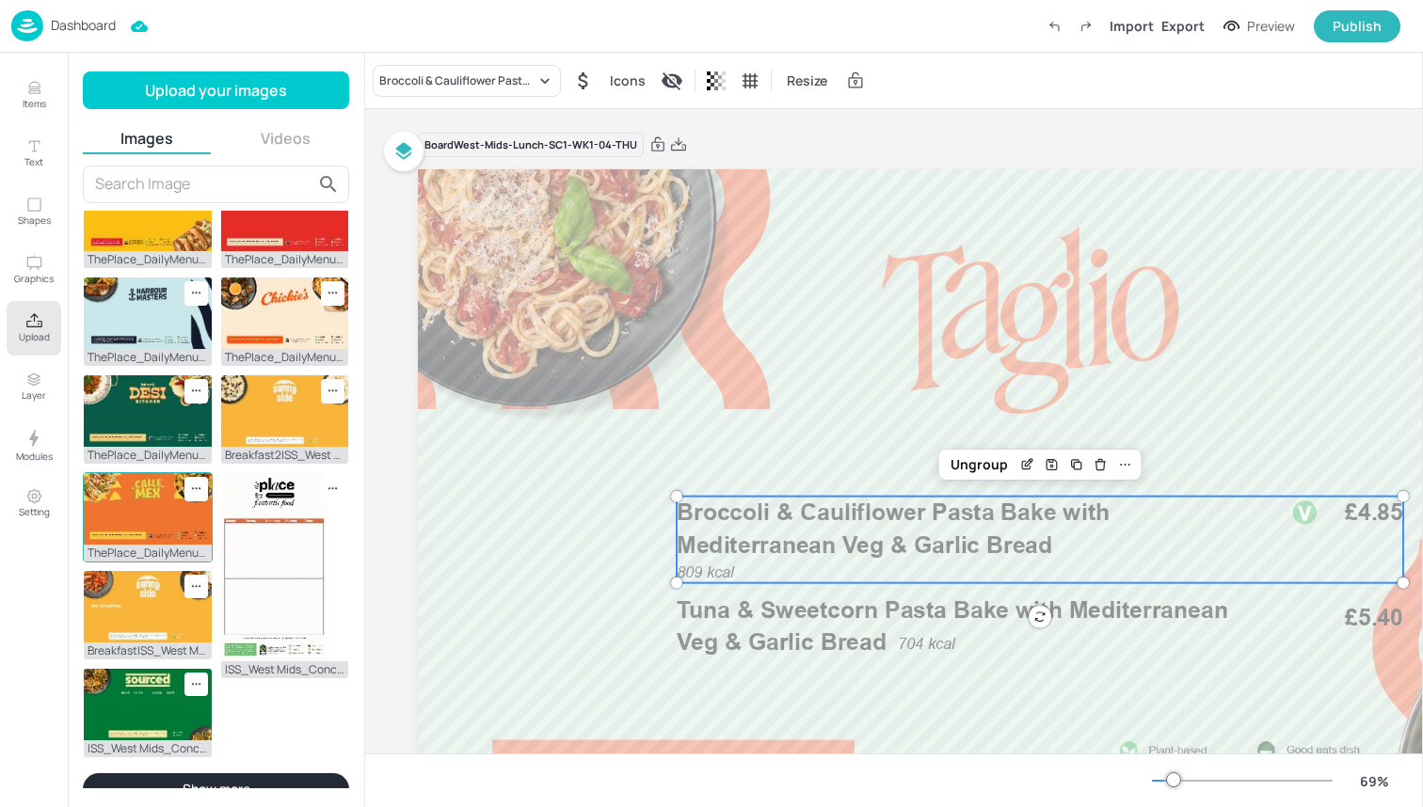
scroll to position [519, 0]
click at [137, 509] on img at bounding box center [148, 510] width 128 height 72
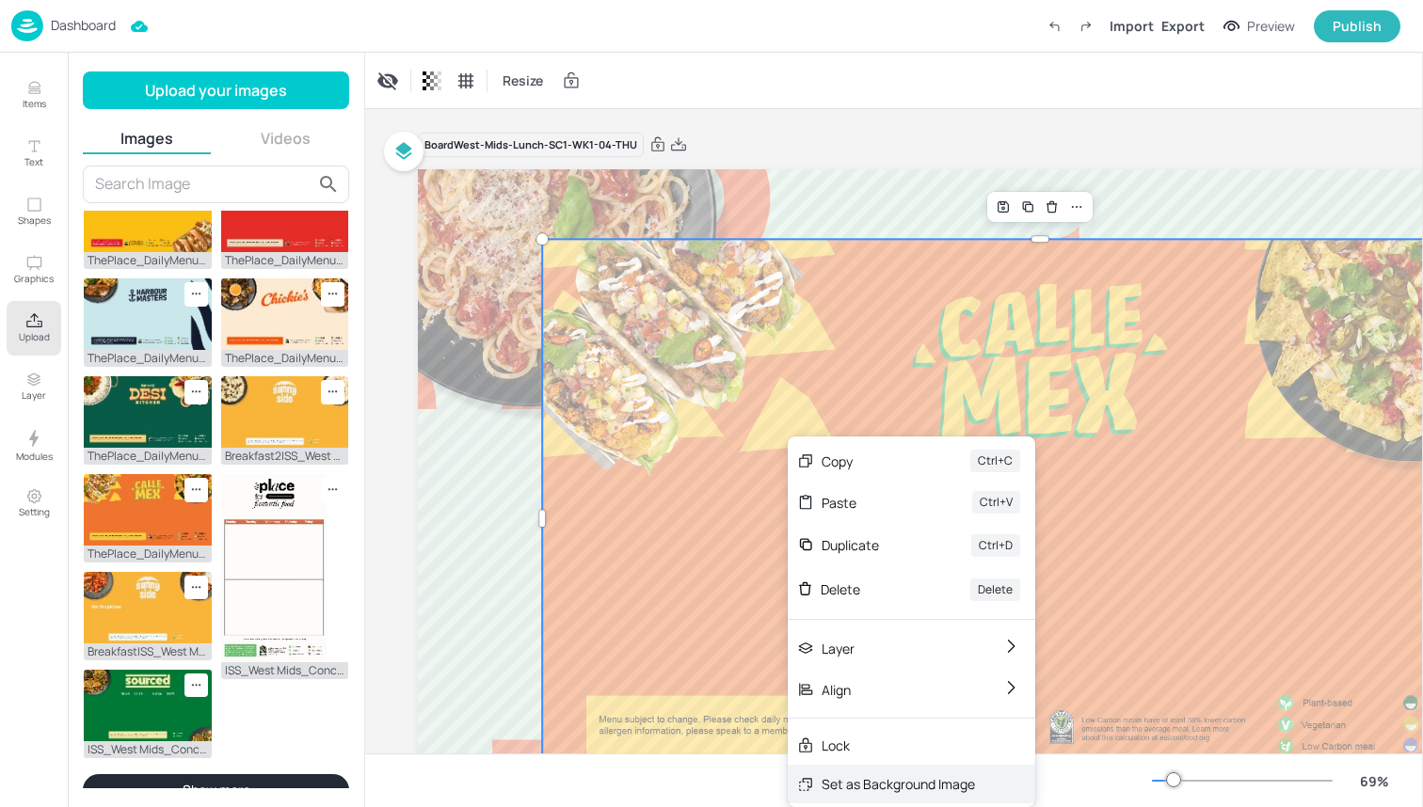
click at [848, 777] on div "Set as Background Image" at bounding box center [897, 784] width 153 height 20
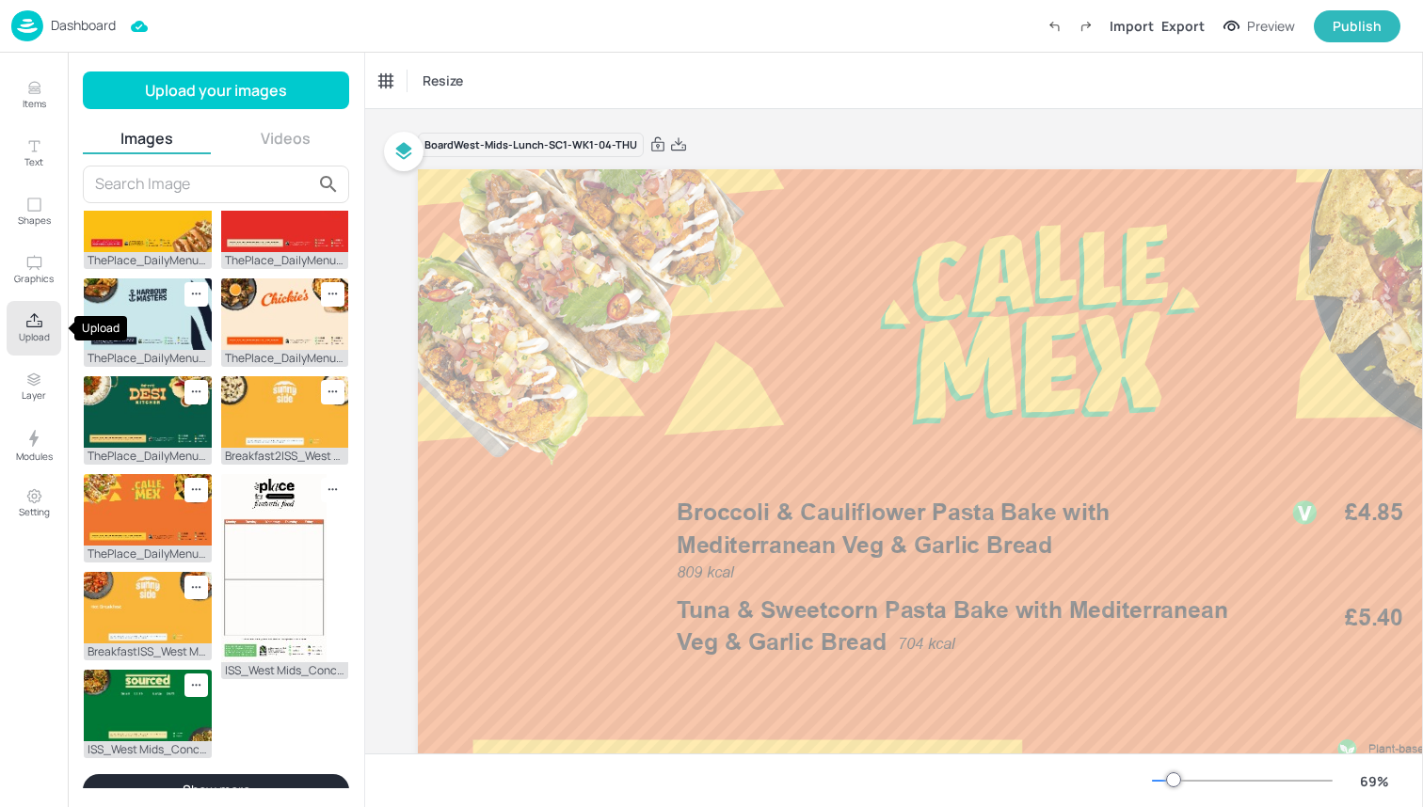
click at [30, 343] on p "Upload" at bounding box center [34, 336] width 31 height 13
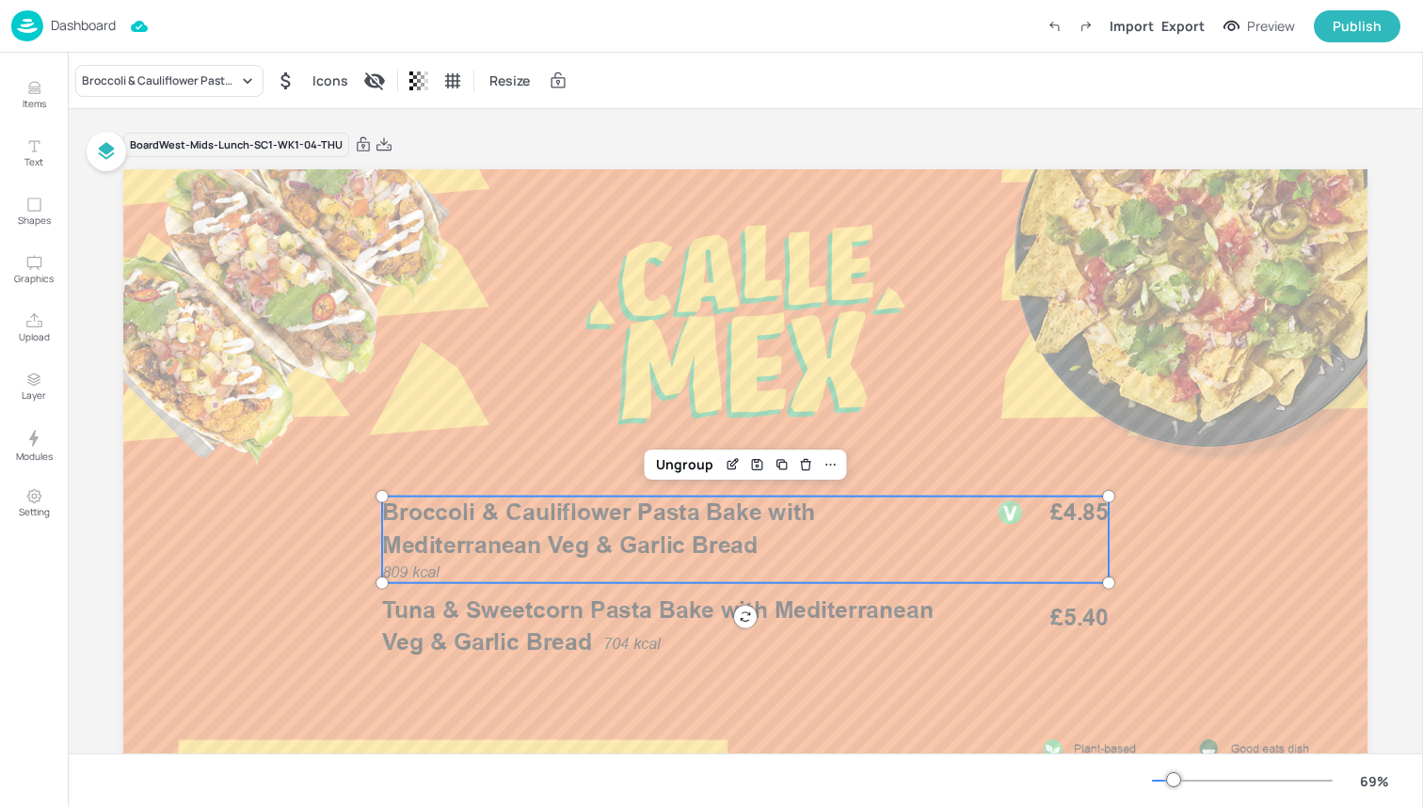
click at [620, 541] on span "Broccoli & Cauliflower Pasta Bake with Mediterranean Veg & Garlic Bread" at bounding box center [598, 529] width 433 height 60
click at [197, 76] on div "Broccoli & Cauliflower Pasta Bake with Mediterranean Veg & Garlic Bread" at bounding box center [160, 80] width 156 height 17
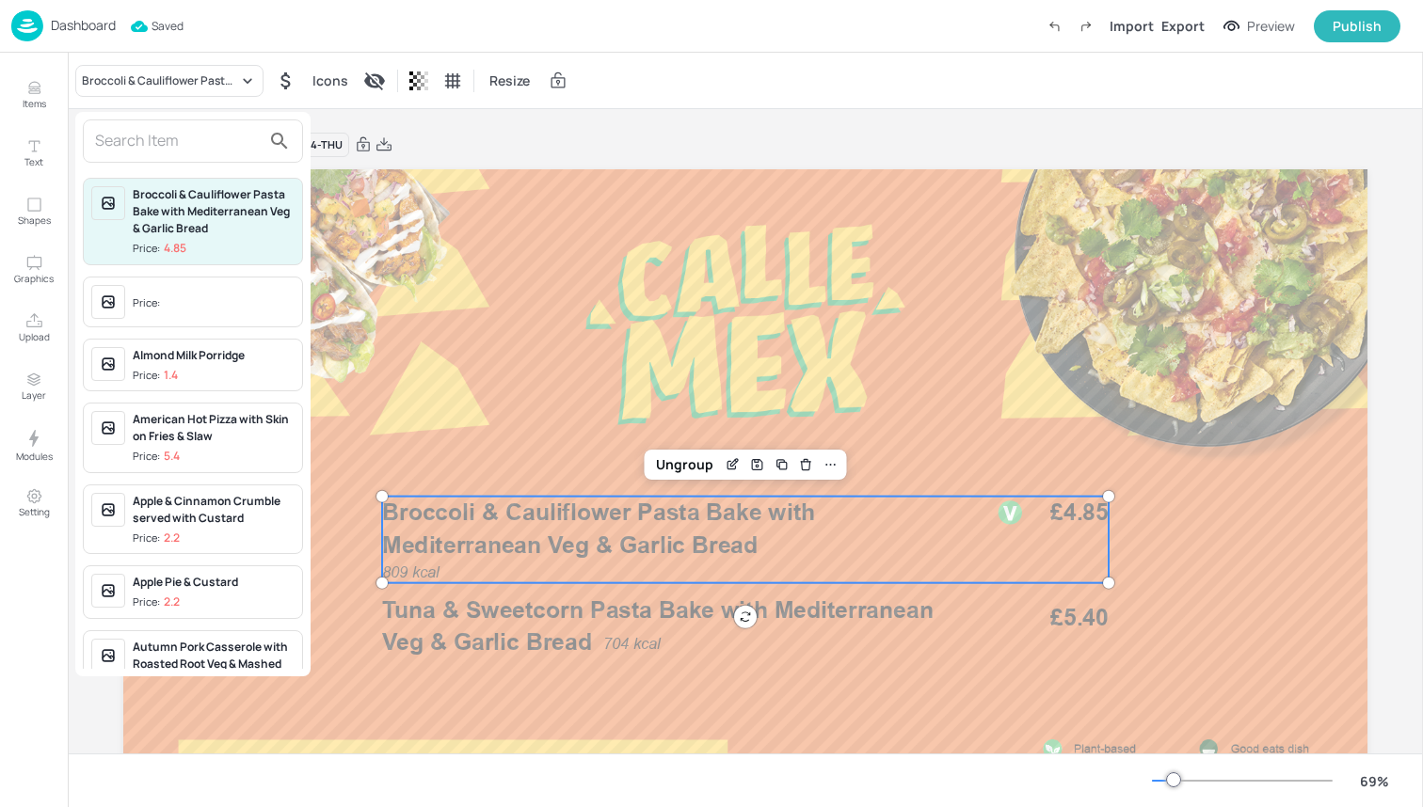
click at [167, 136] on input "text" at bounding box center [178, 141] width 166 height 30
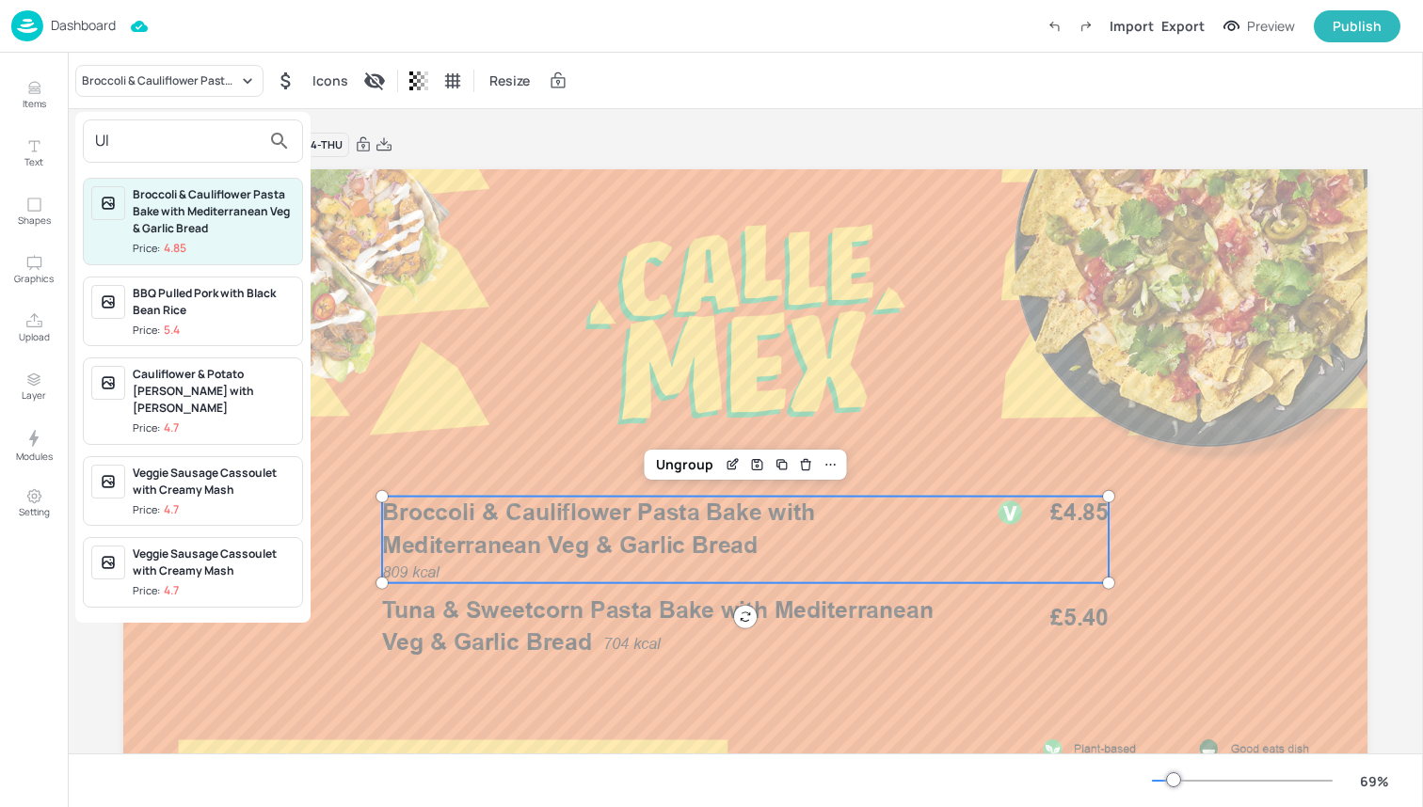
type input "U"
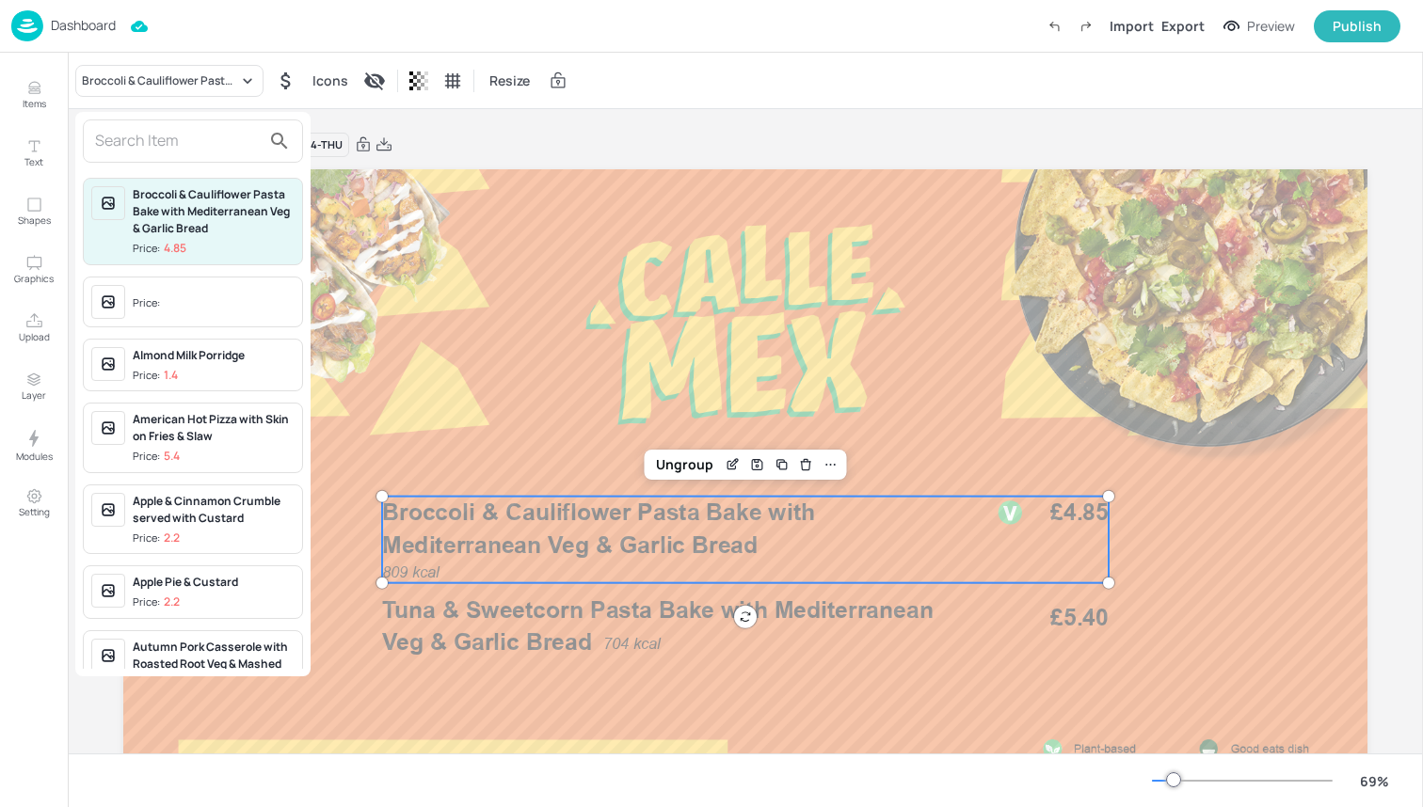
click at [30, 77] on div at bounding box center [711, 403] width 1423 height 807
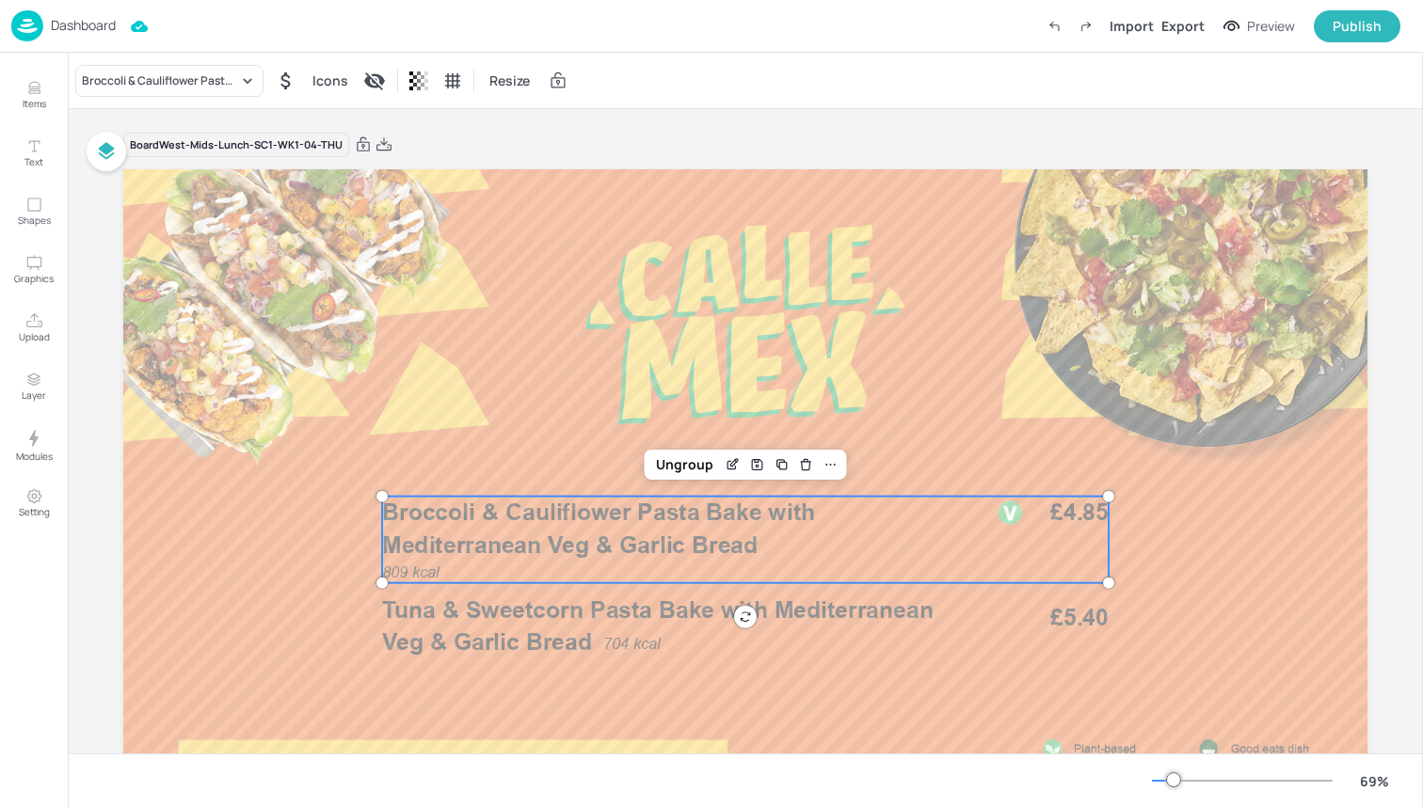
click at [30, 84] on icon "Items" at bounding box center [34, 88] width 18 height 18
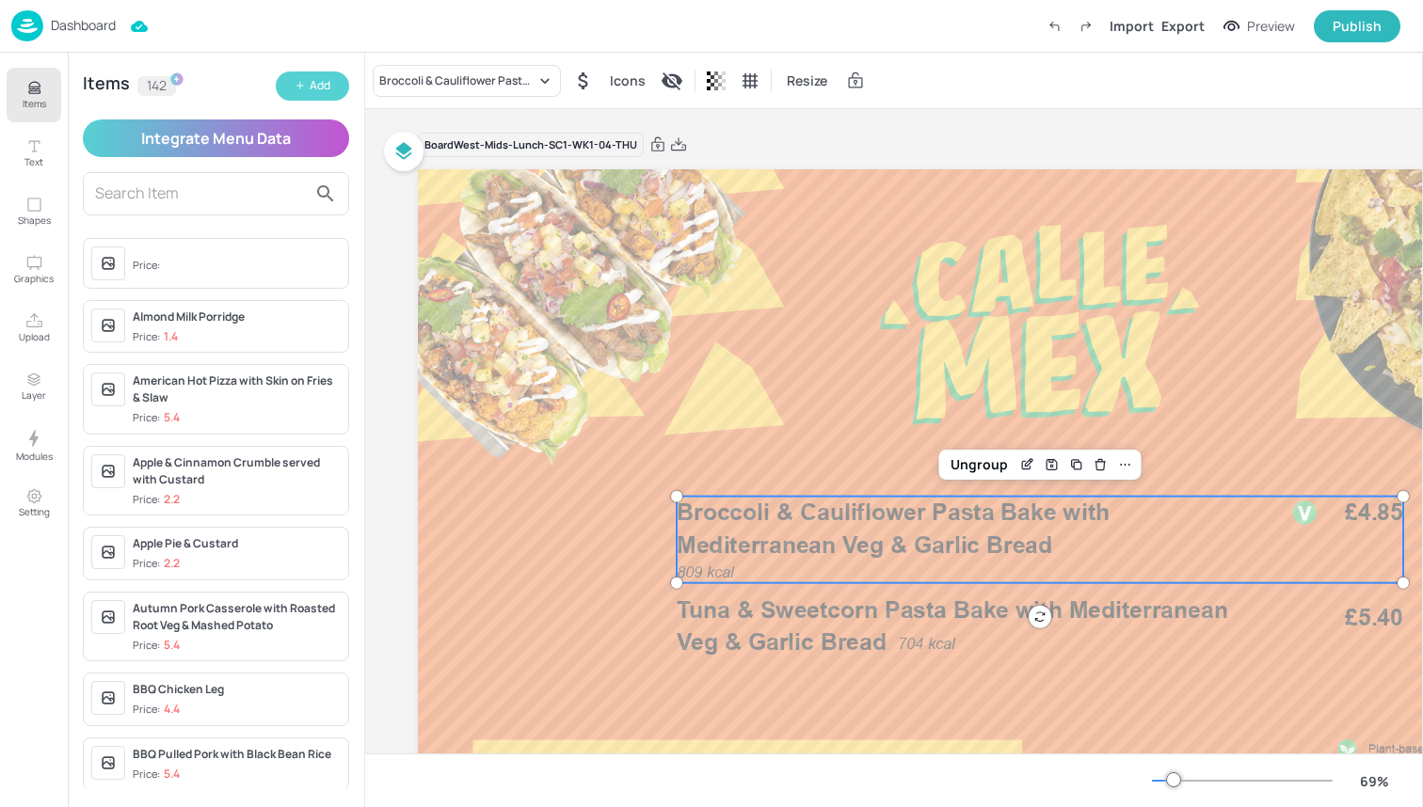
click at [318, 80] on div "Add" at bounding box center [320, 86] width 21 height 18
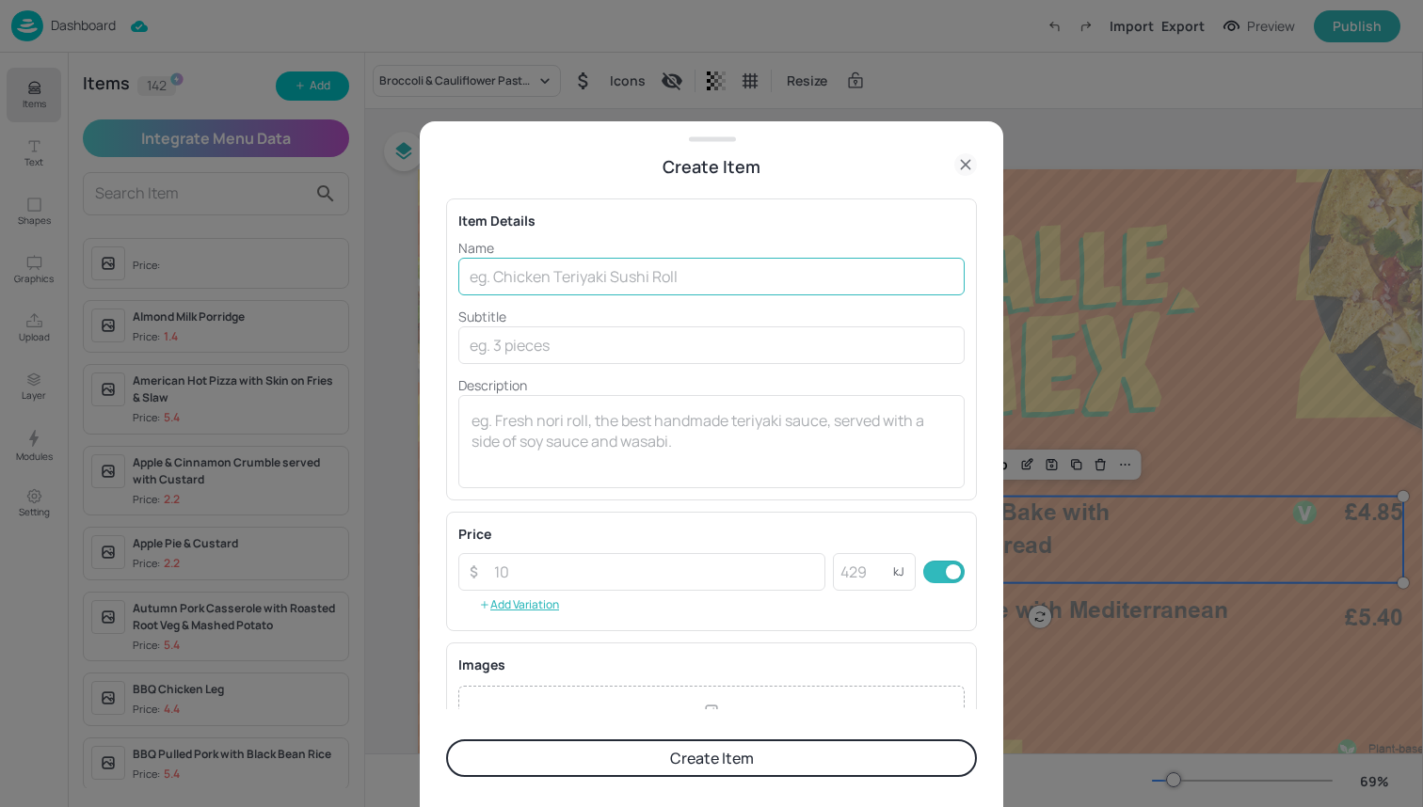
click at [483, 281] on input "text" at bounding box center [711, 277] width 506 height 38
paste input "Ultimate Vegetable Chilli with Green Rice"
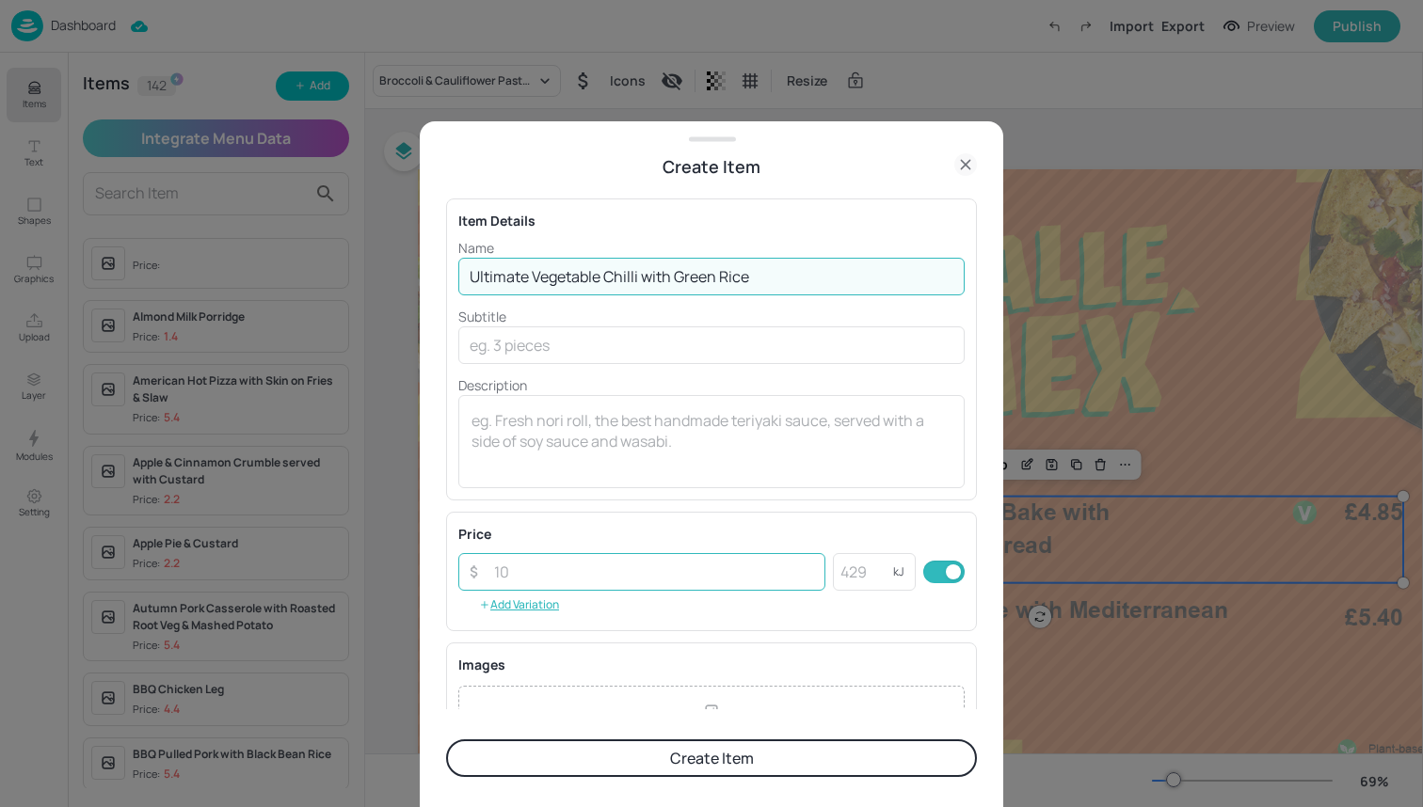
type input "Ultimate Vegetable Chilli with Green Rice"
click at [679, 569] on input "number" at bounding box center [654, 572] width 343 height 38
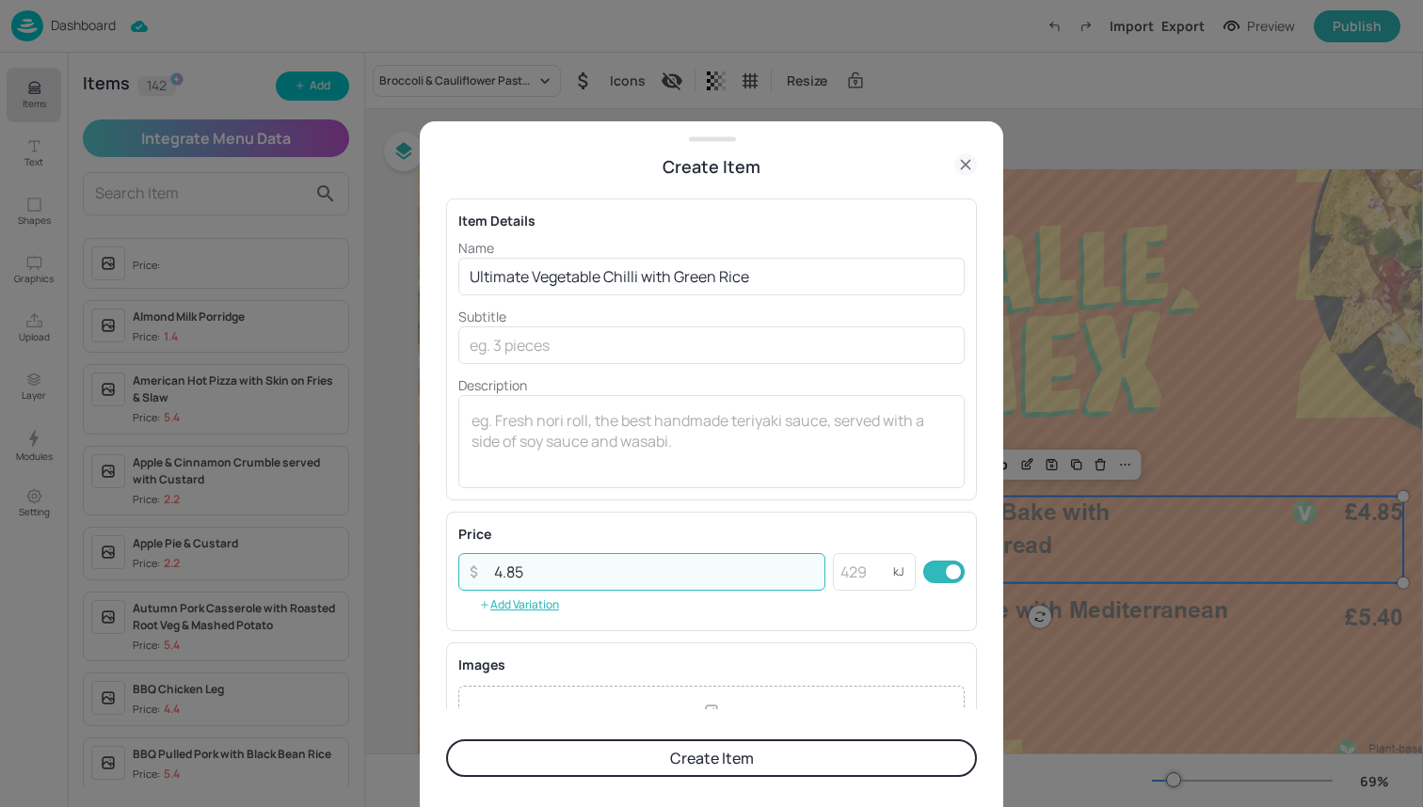
type input "4.85"
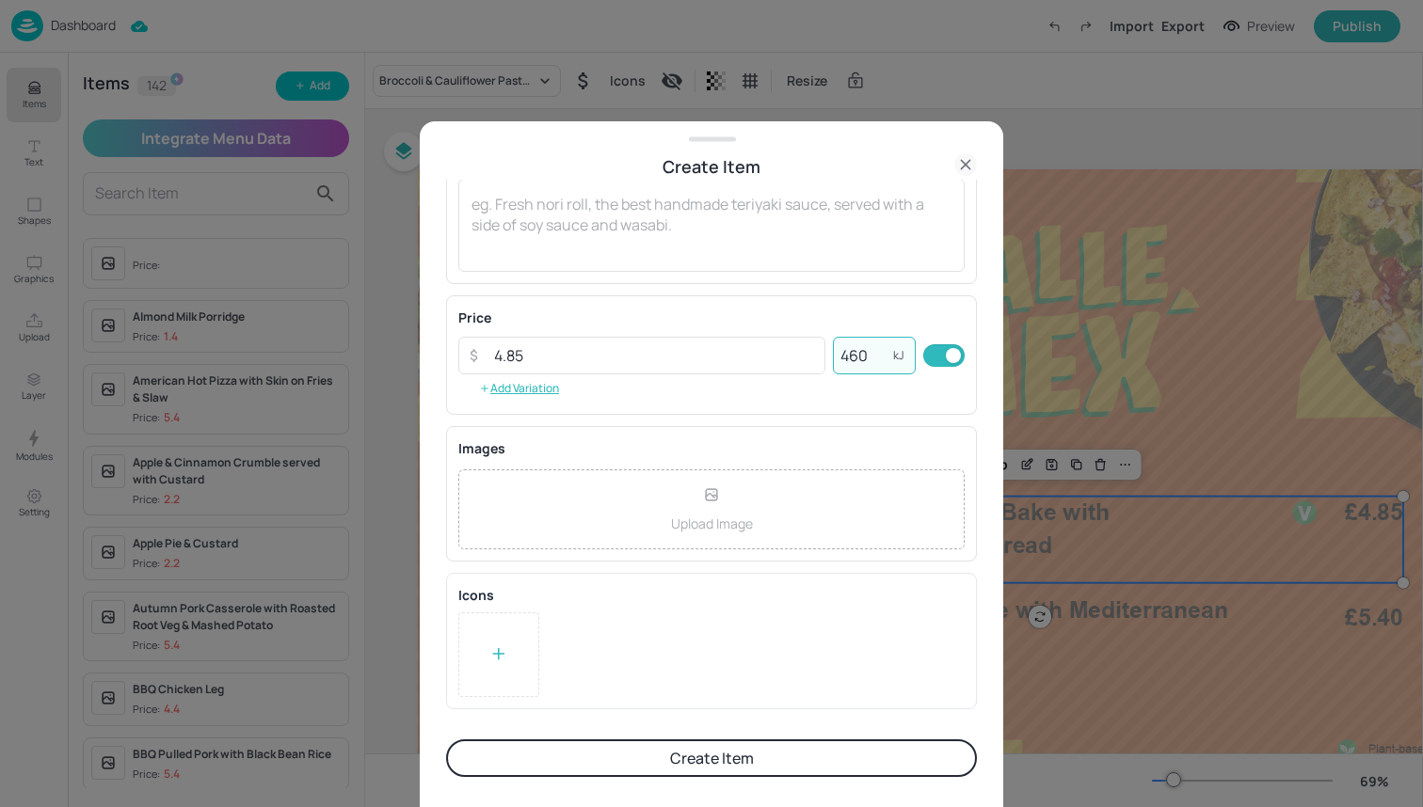
scroll to position [216, 0]
type input "460"
click at [498, 630] on div at bounding box center [498, 655] width 81 height 85
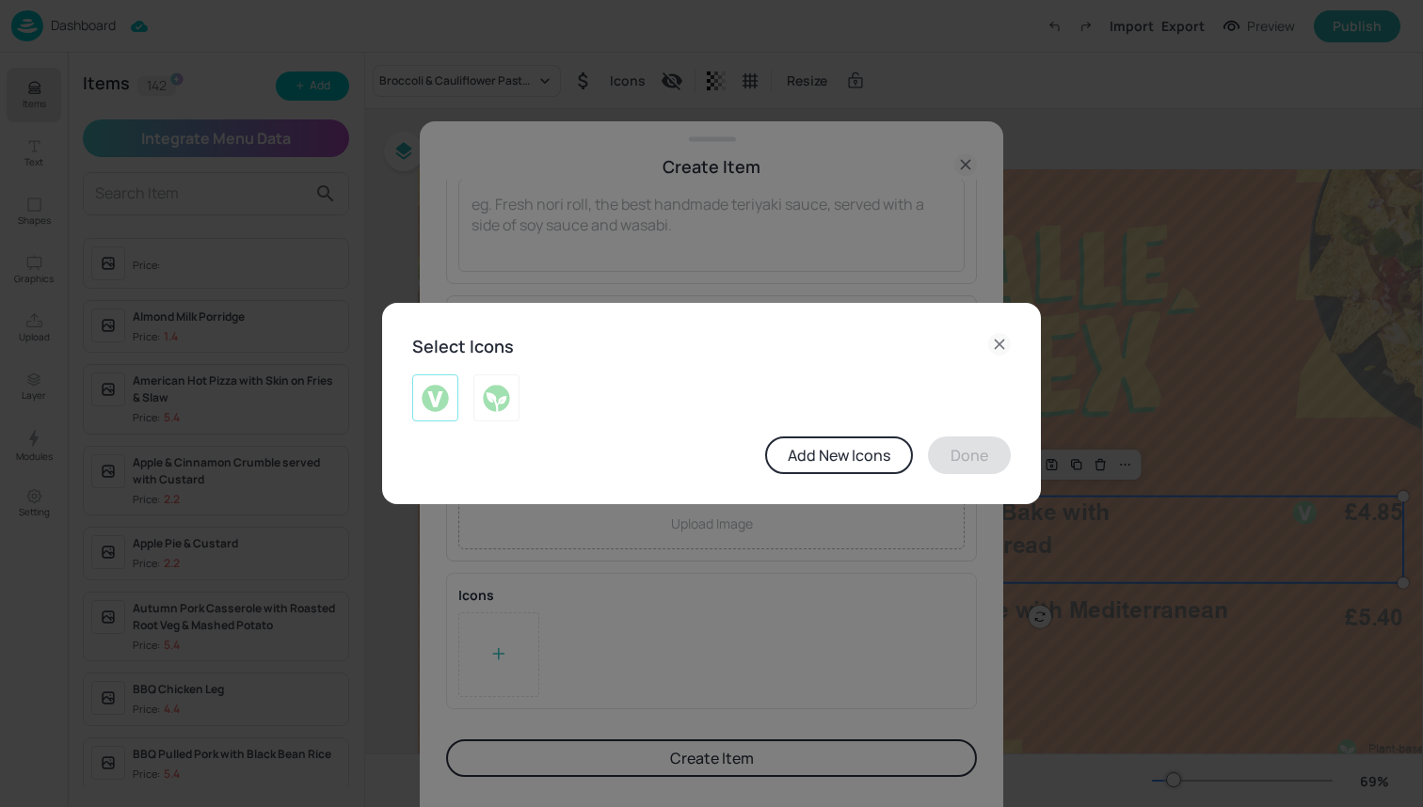
click at [427, 392] on img at bounding box center [435, 398] width 29 height 30
click at [956, 459] on button "Done" at bounding box center [969, 456] width 83 height 38
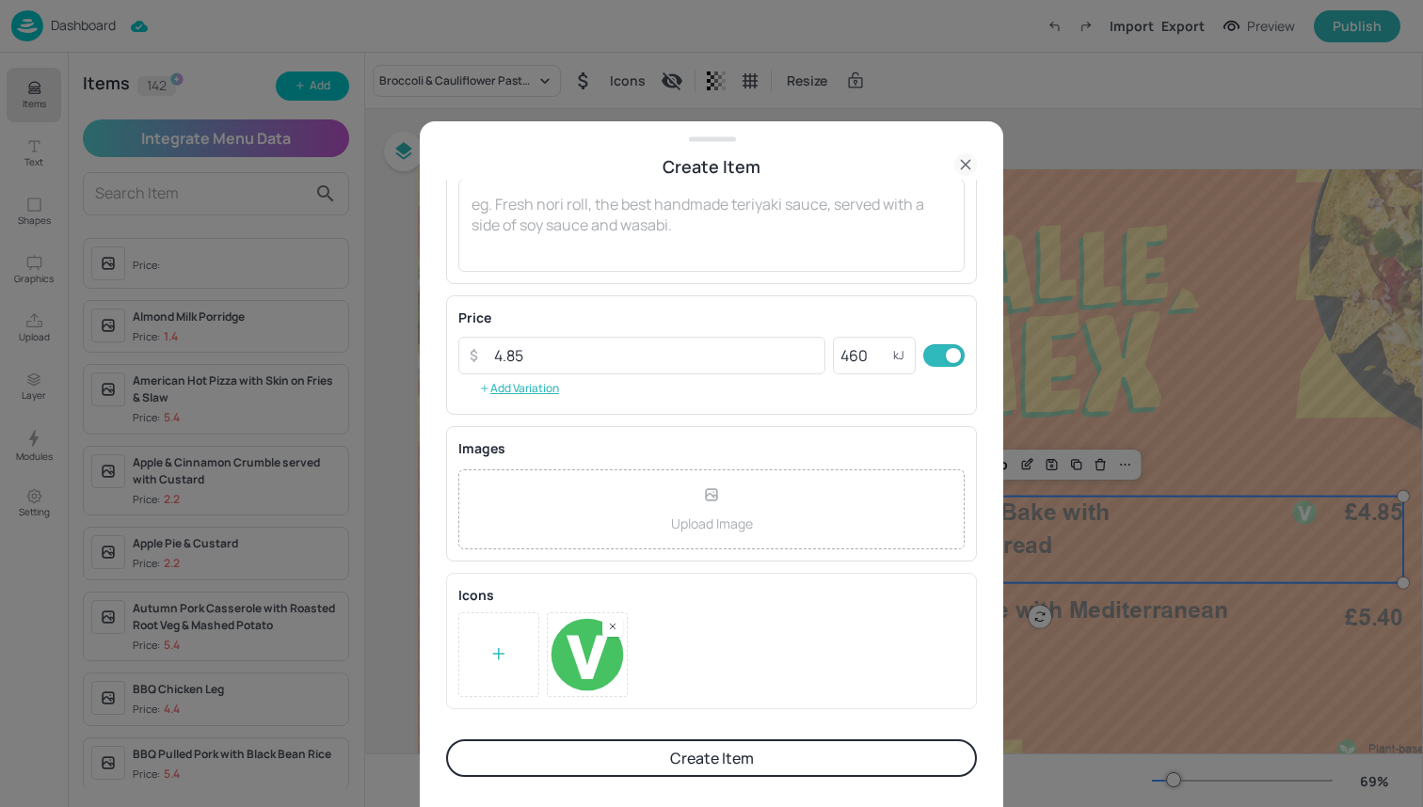
click at [713, 766] on button "Create Item" at bounding box center [711, 759] width 531 height 38
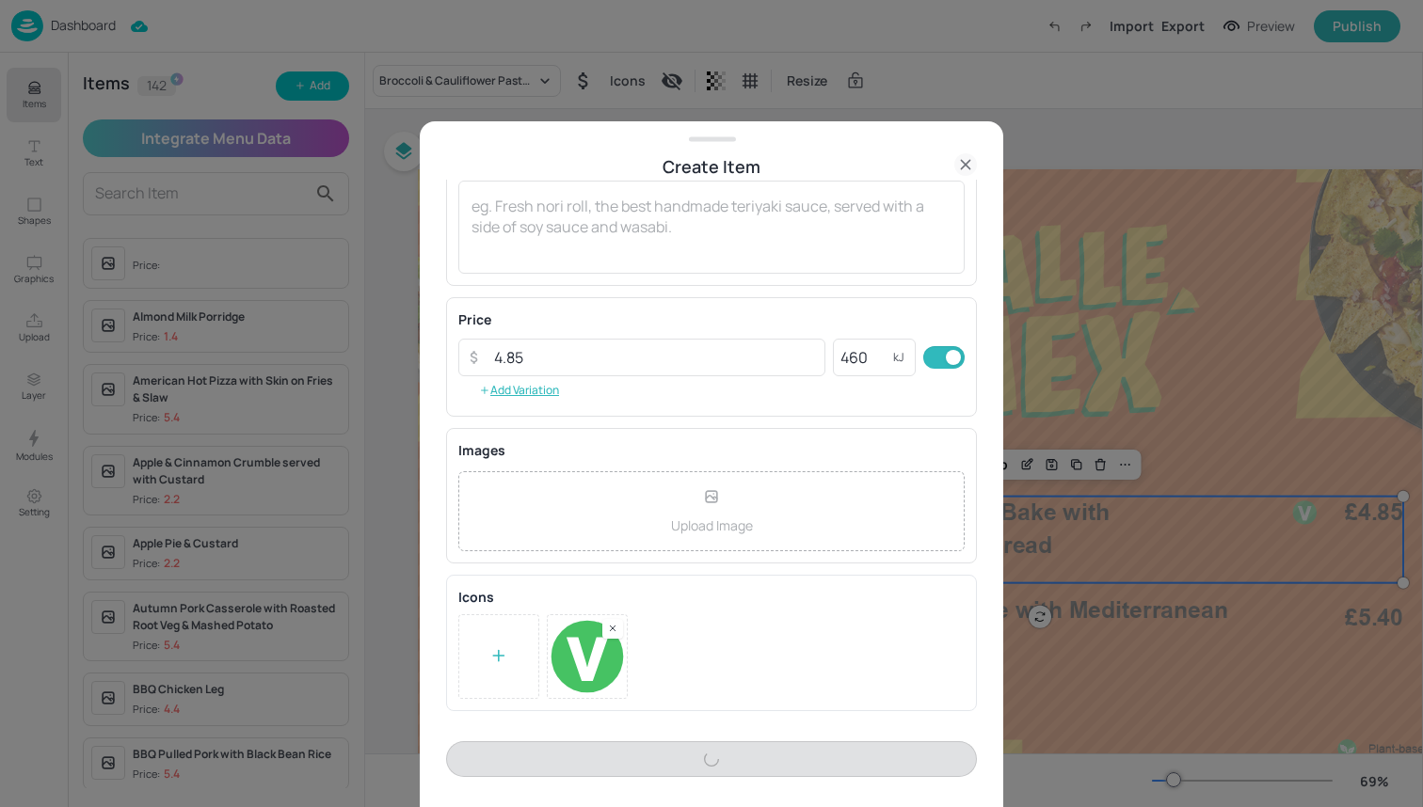
scroll to position [215, 0]
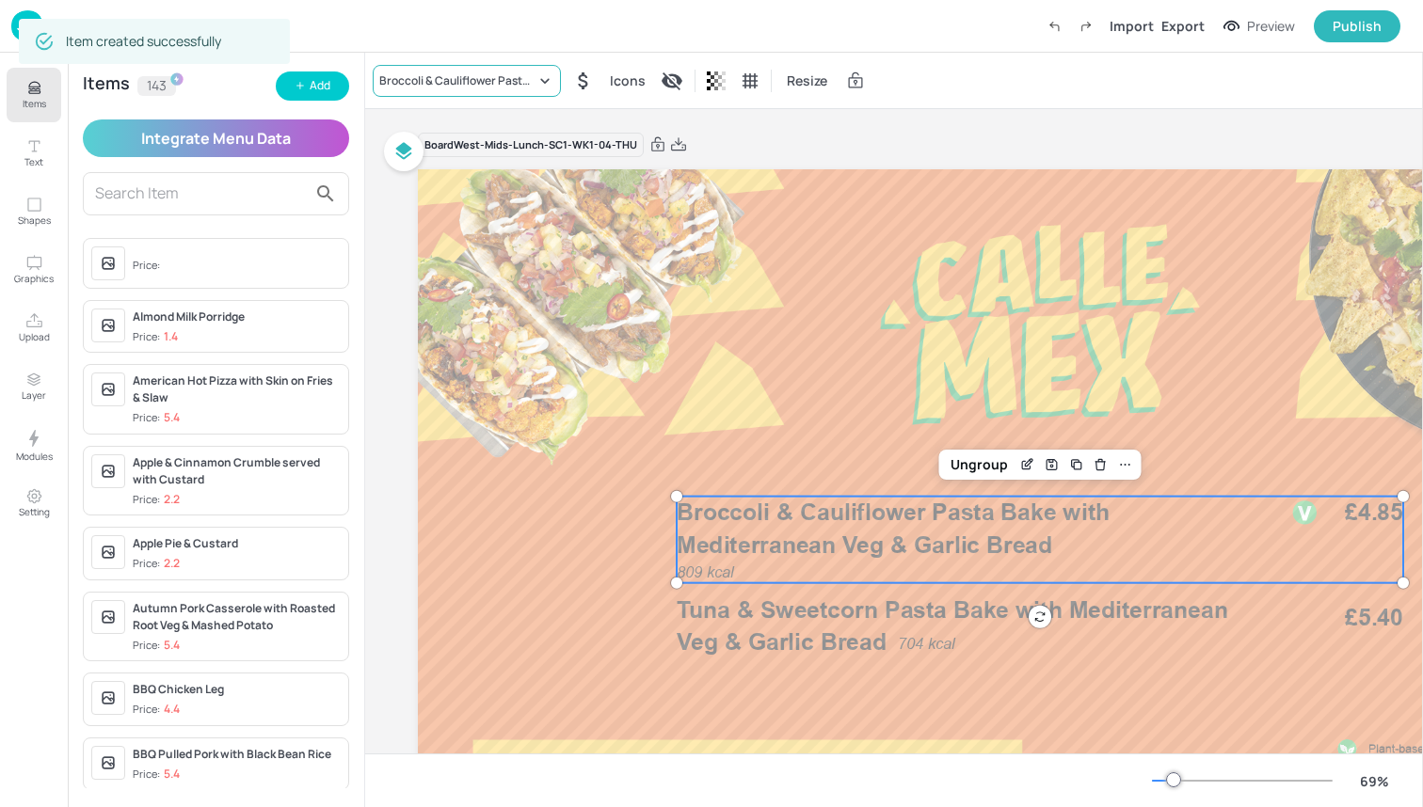
click at [445, 81] on div "Broccoli & Cauliflower Pasta Bake with Mediterranean Veg & Garlic Bread" at bounding box center [457, 80] width 156 height 17
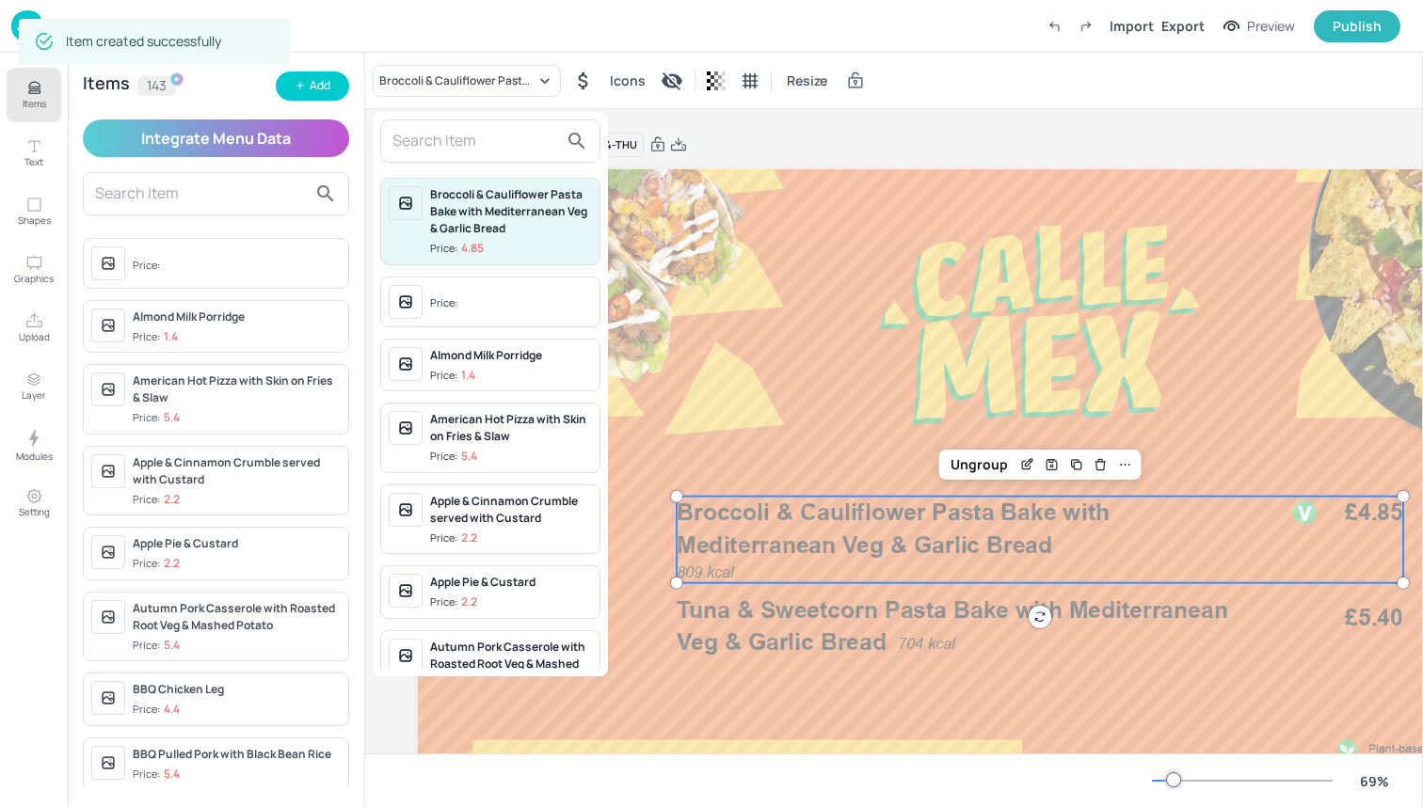
click at [479, 140] on input "text" at bounding box center [475, 141] width 166 height 30
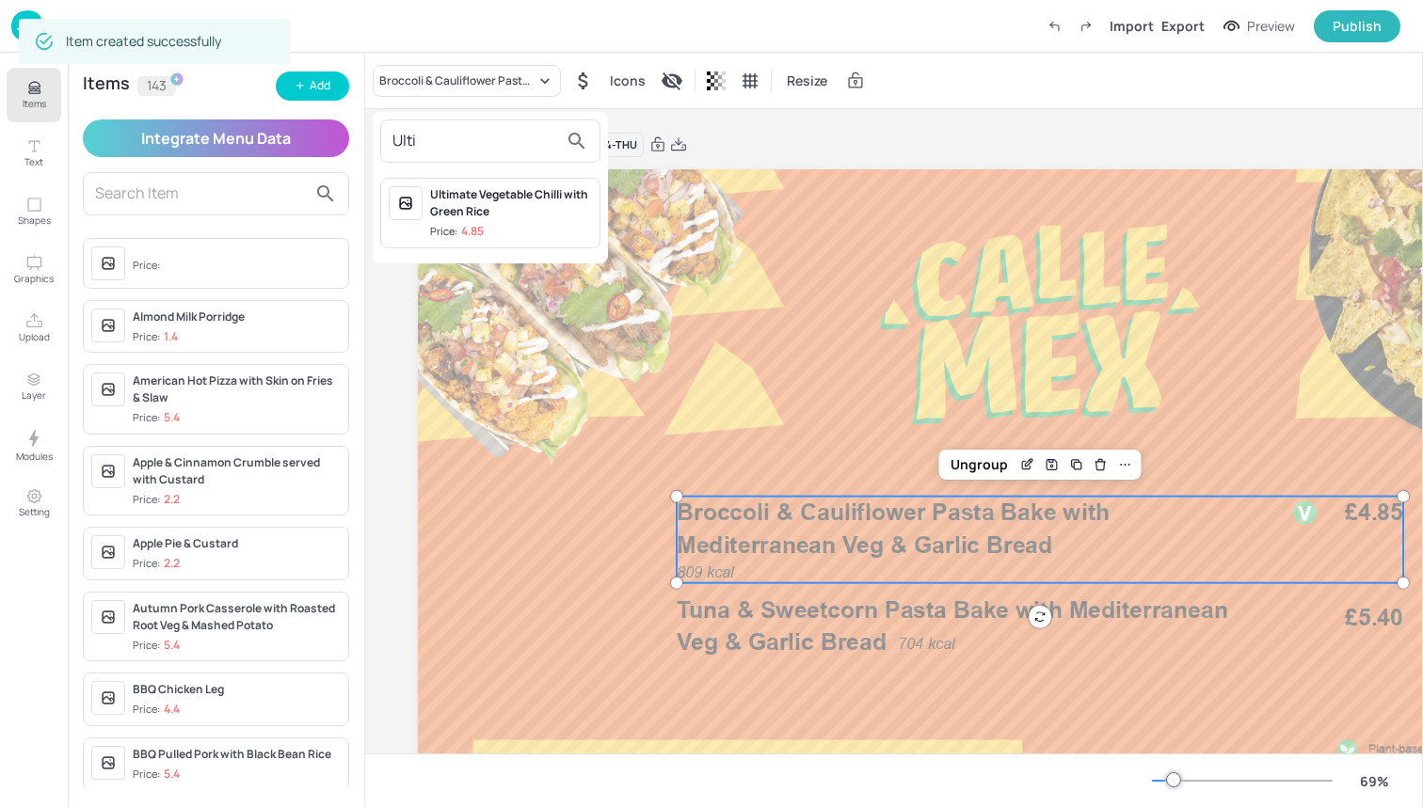
type input "Ultimate"
drag, startPoint x: 470, startPoint y: 179, endPoint x: 492, endPoint y: 199, distance: 29.3
click at [492, 199] on div "Ultimate Vegetable Chilli with Green Rice" at bounding box center [511, 203] width 162 height 34
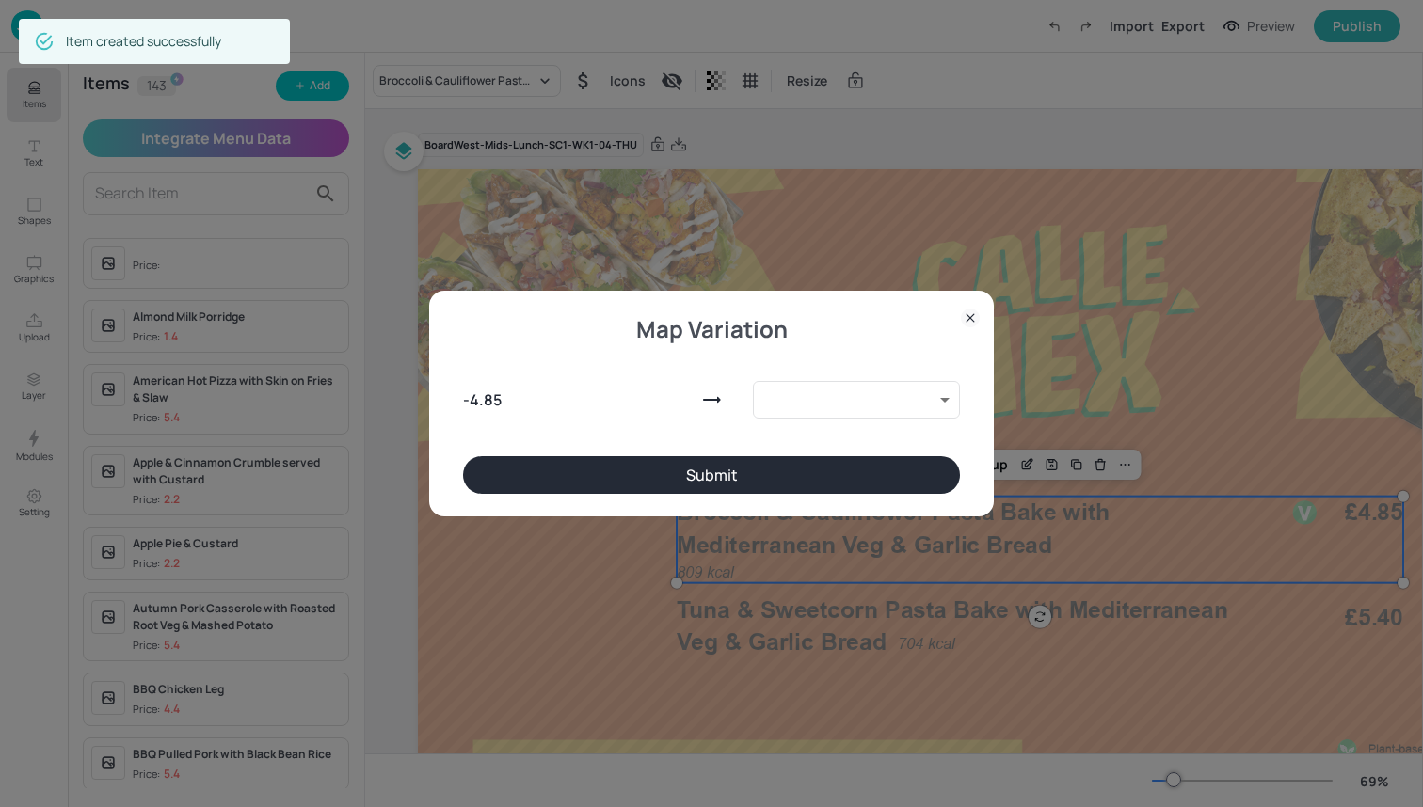
type input "10126374"
click at [777, 474] on button "Submit" at bounding box center [711, 475] width 497 height 38
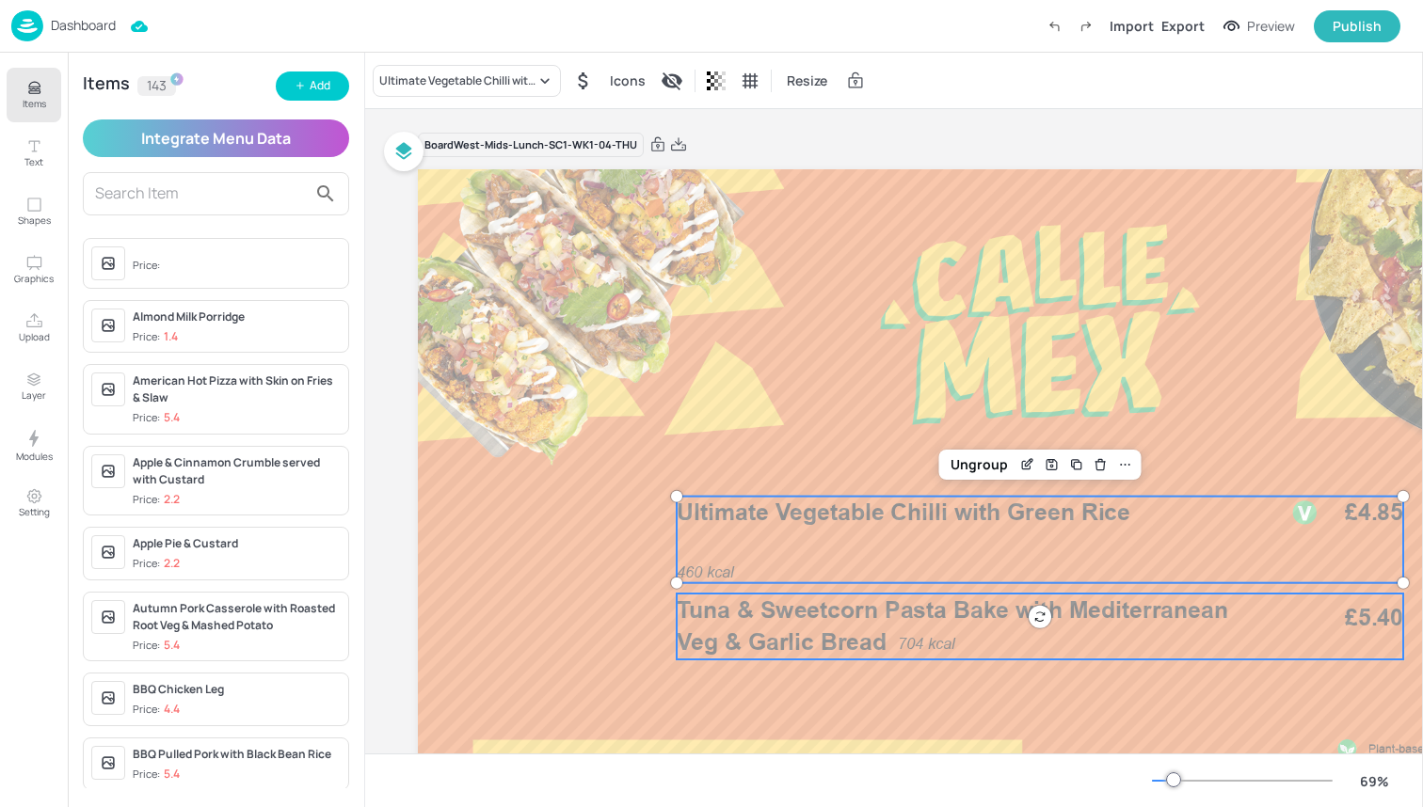
click at [868, 610] on span "Tuna & Sweetcorn Pasta Bake with Mediterranean Veg & Garlic Bread" at bounding box center [952, 626] width 551 height 60
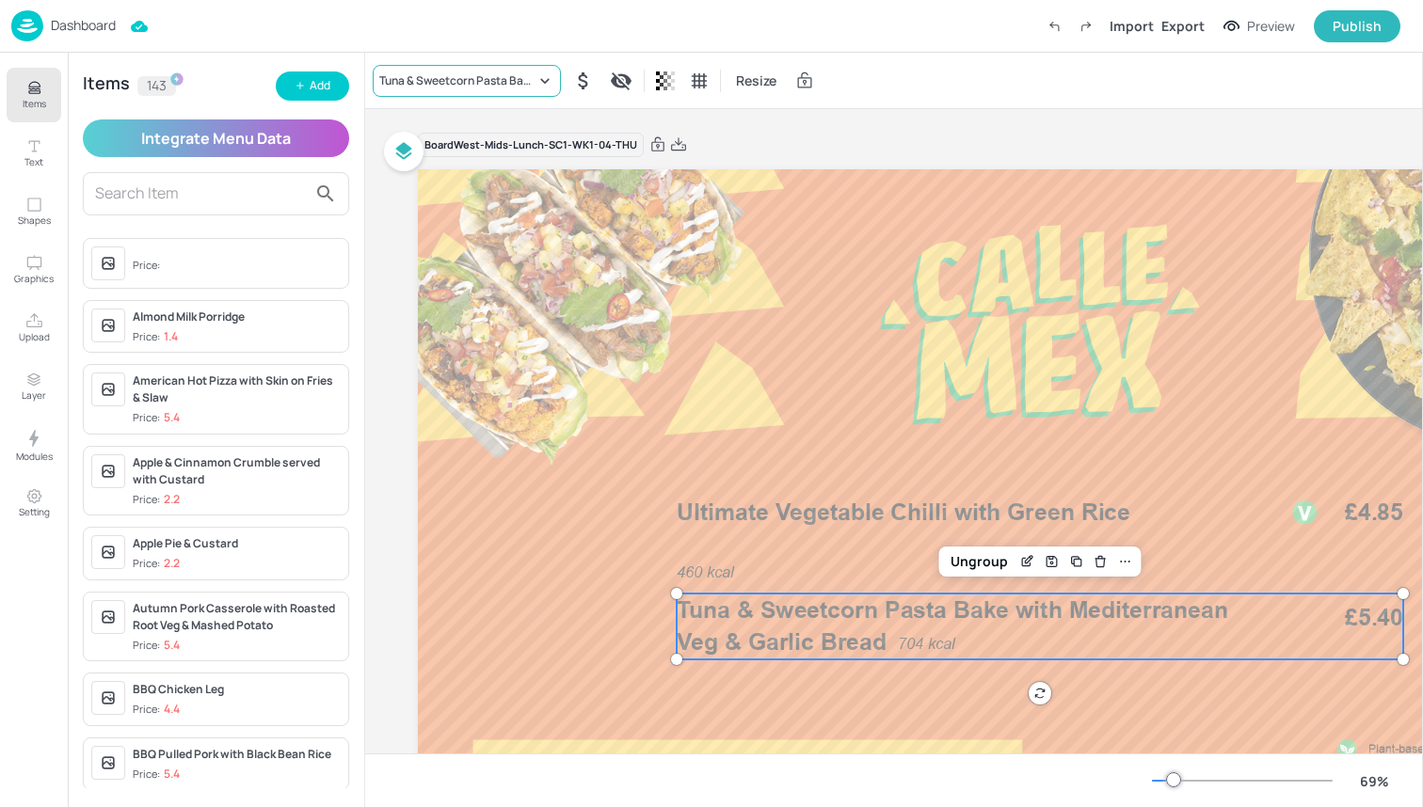
click at [521, 88] on div "Tuna & Sweetcorn Pasta Bake with Mediterranean Veg & Garlic Bread" at bounding box center [457, 80] width 156 height 17
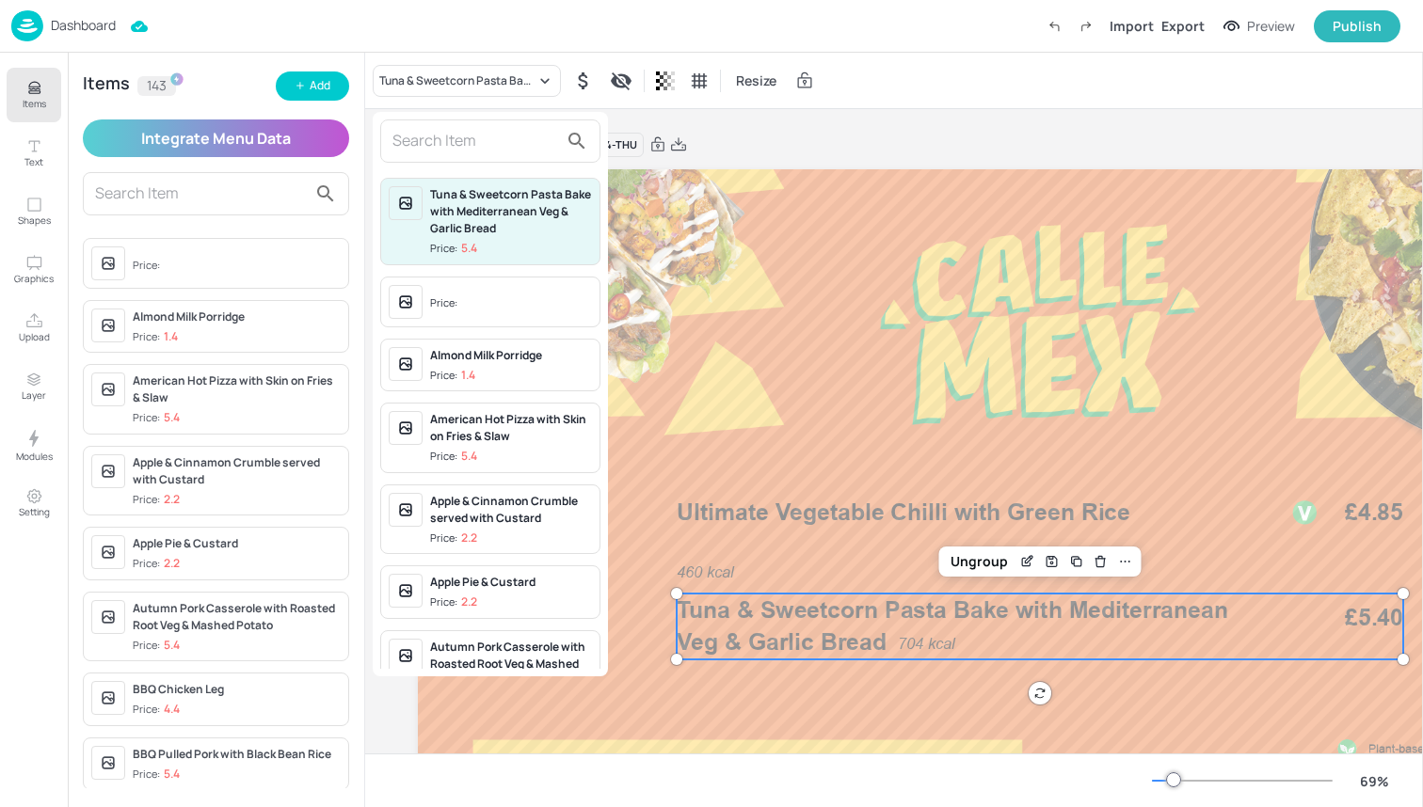
click at [467, 124] on div at bounding box center [490, 141] width 220 height 43
click at [467, 134] on input "text" at bounding box center [475, 141] width 166 height 30
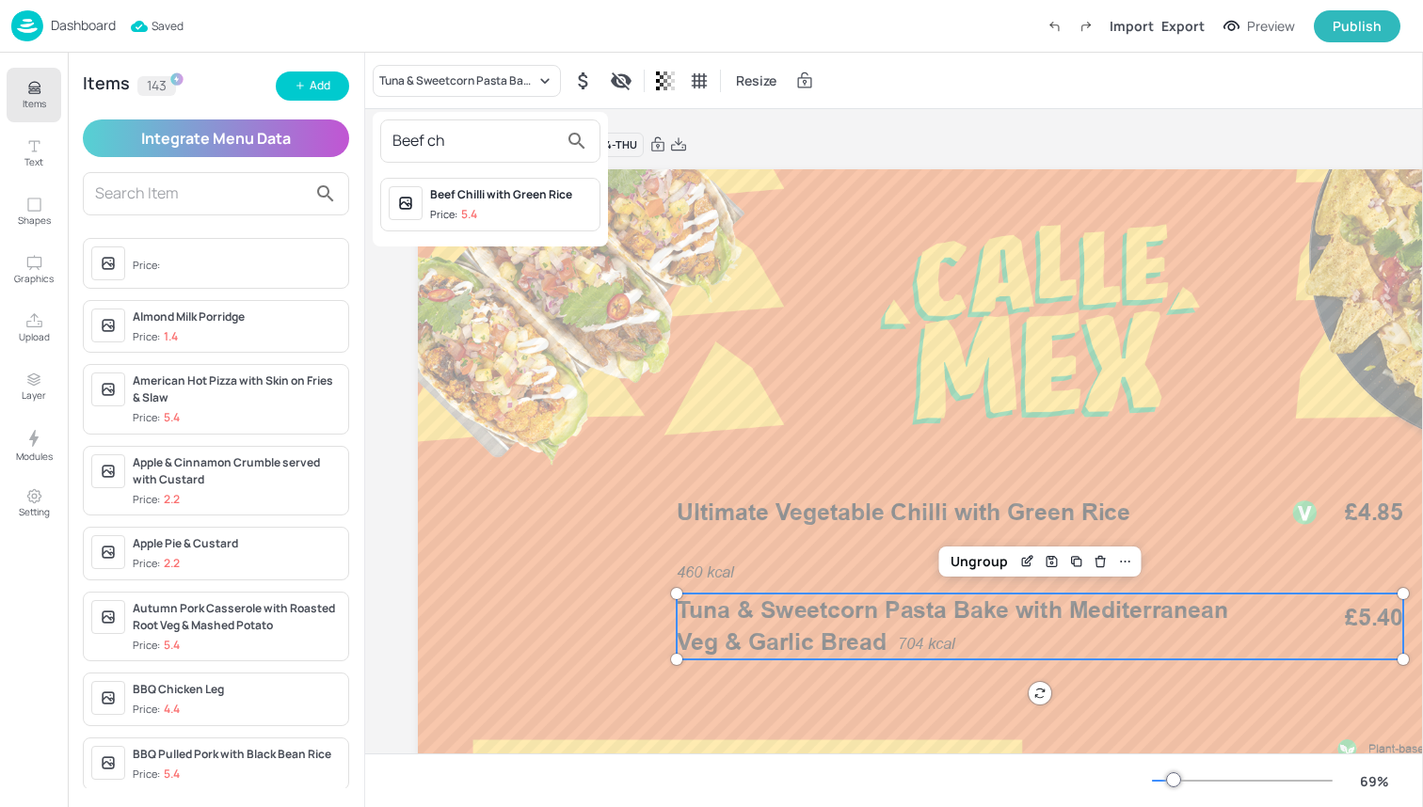
type input "Beef ch"
click at [502, 207] on span "Price: 5.4" at bounding box center [511, 215] width 162 height 16
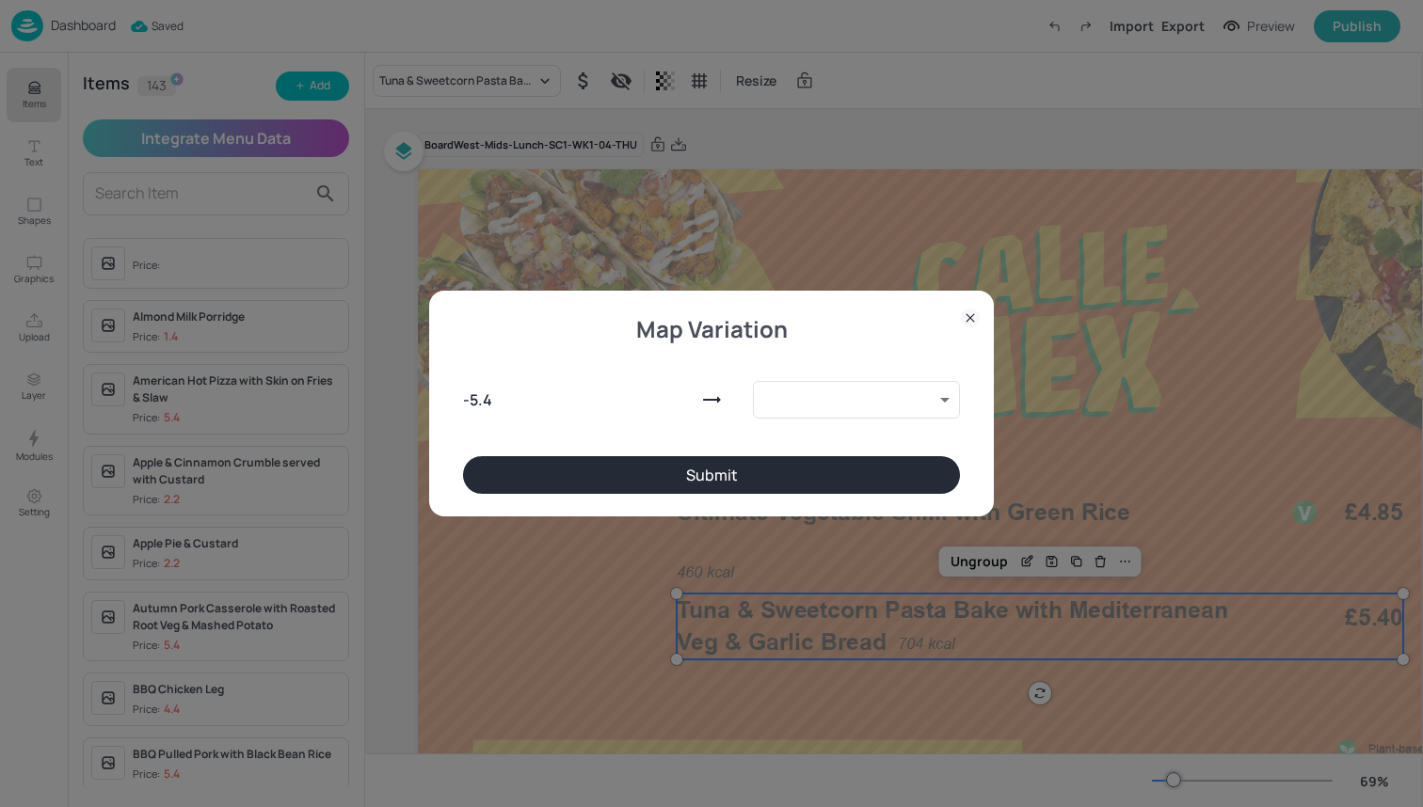
type input "10118825"
click at [709, 479] on button "Submit" at bounding box center [711, 475] width 497 height 38
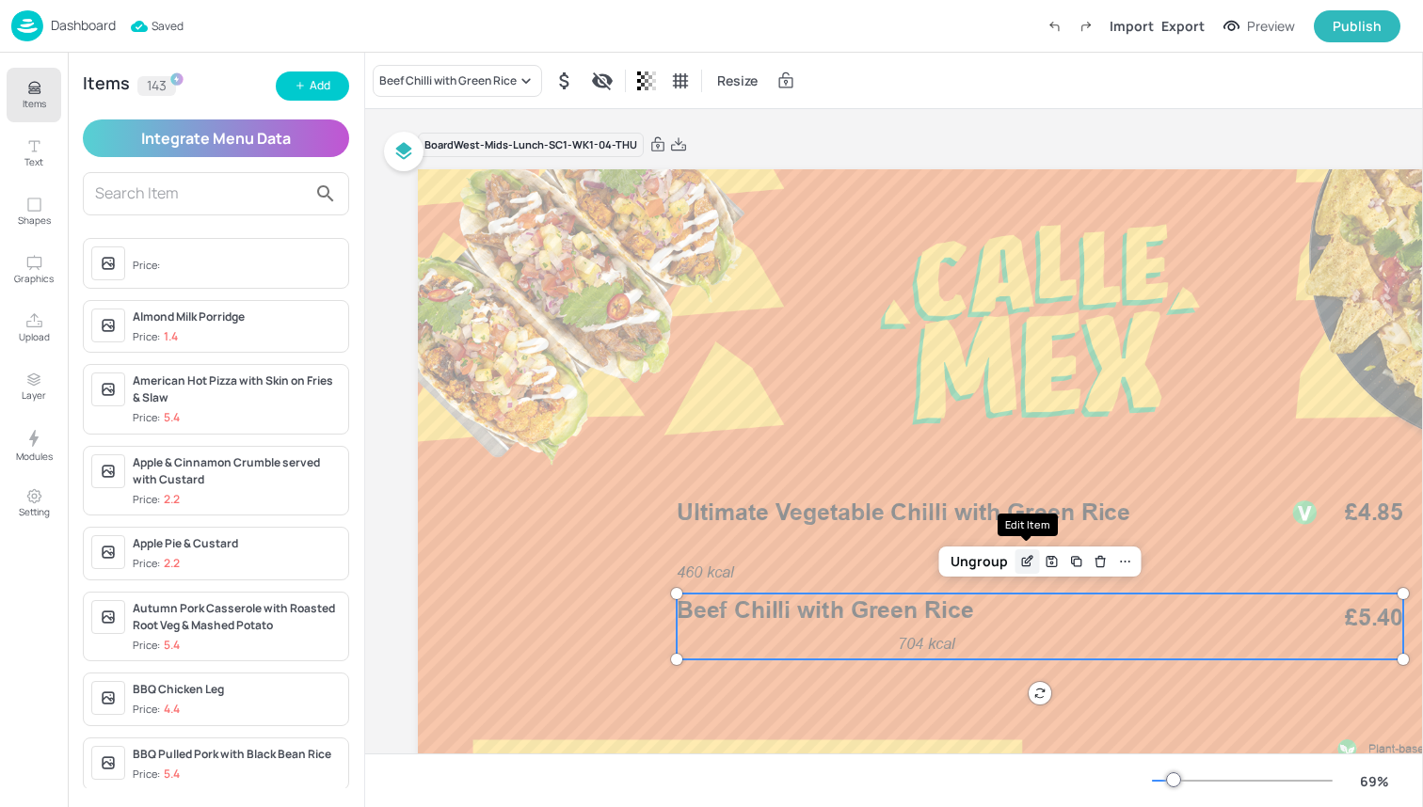
click at [1020, 565] on icon "Edit Item" at bounding box center [1027, 561] width 16 height 15
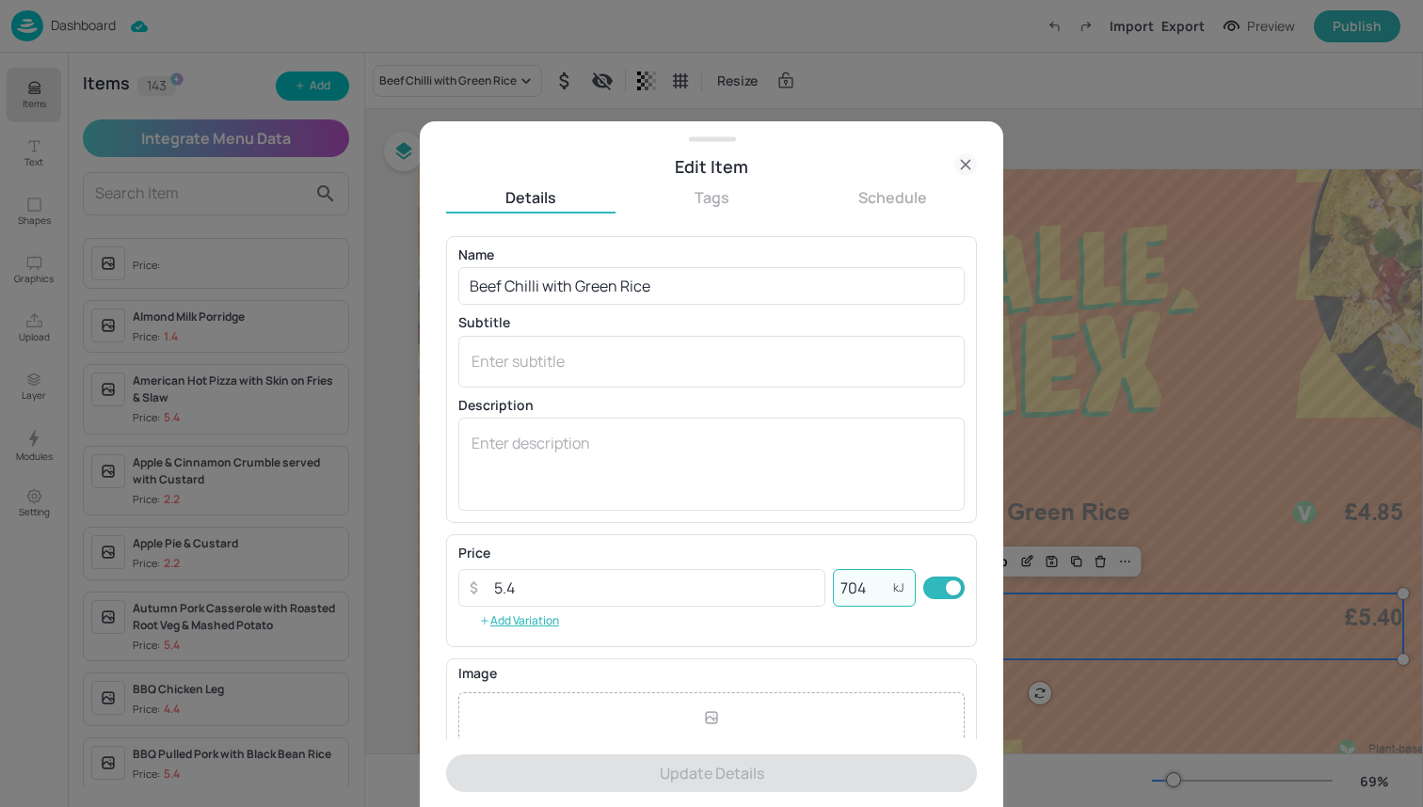
click at [866, 580] on input "704" at bounding box center [863, 588] width 60 height 38
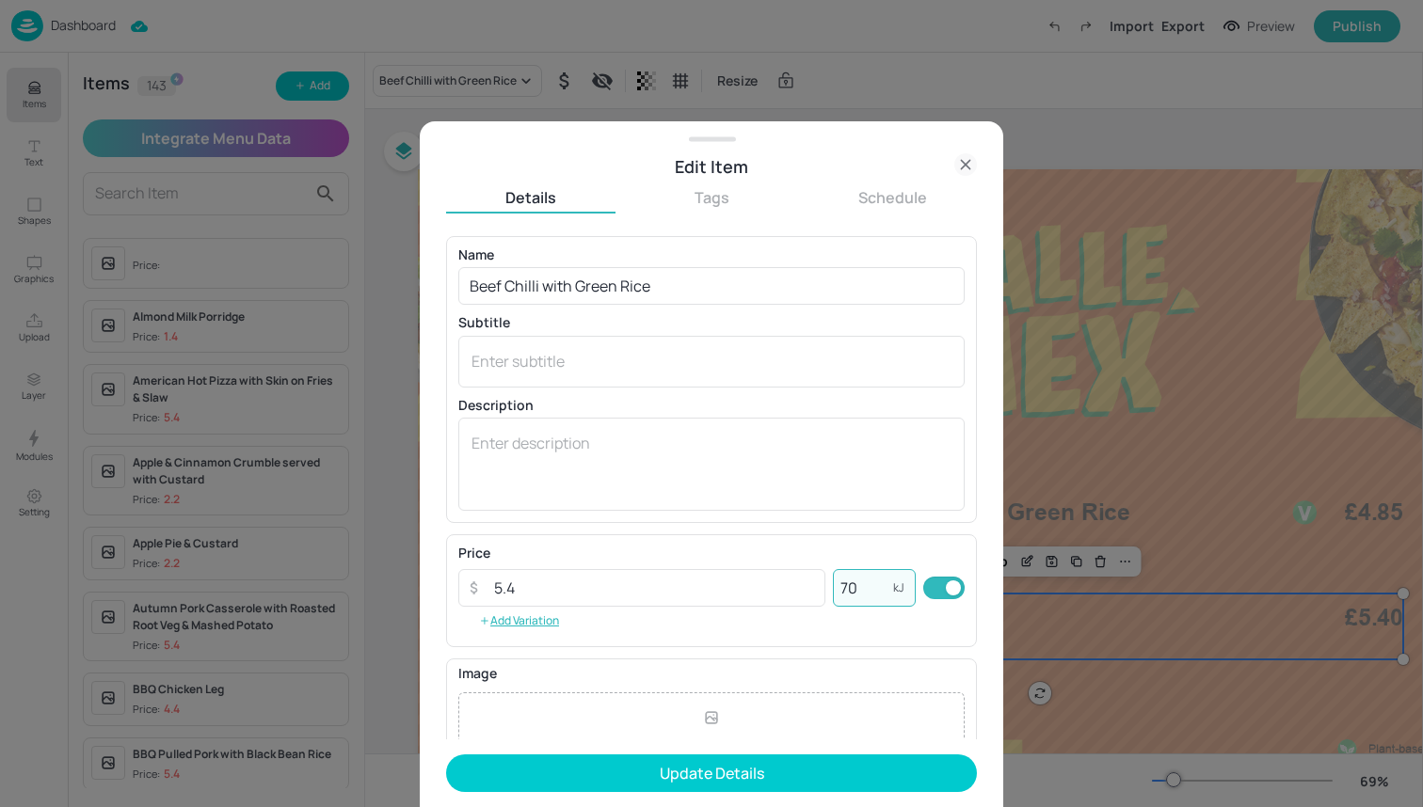
type input "7"
type input "704"
click at [807, 580] on input "5.4" at bounding box center [654, 588] width 343 height 38
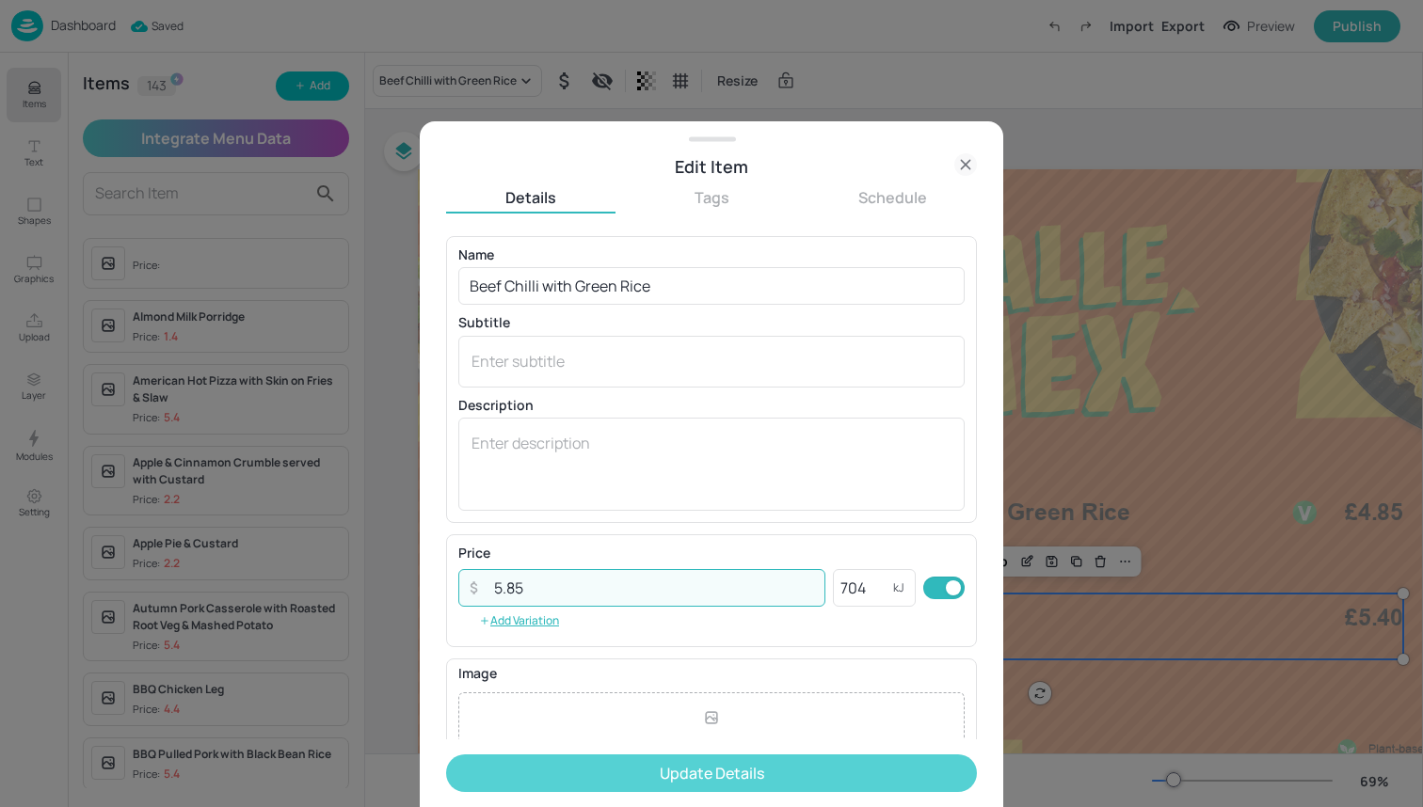
type input "5.85"
click at [798, 773] on button "Update Details" at bounding box center [711, 774] width 531 height 38
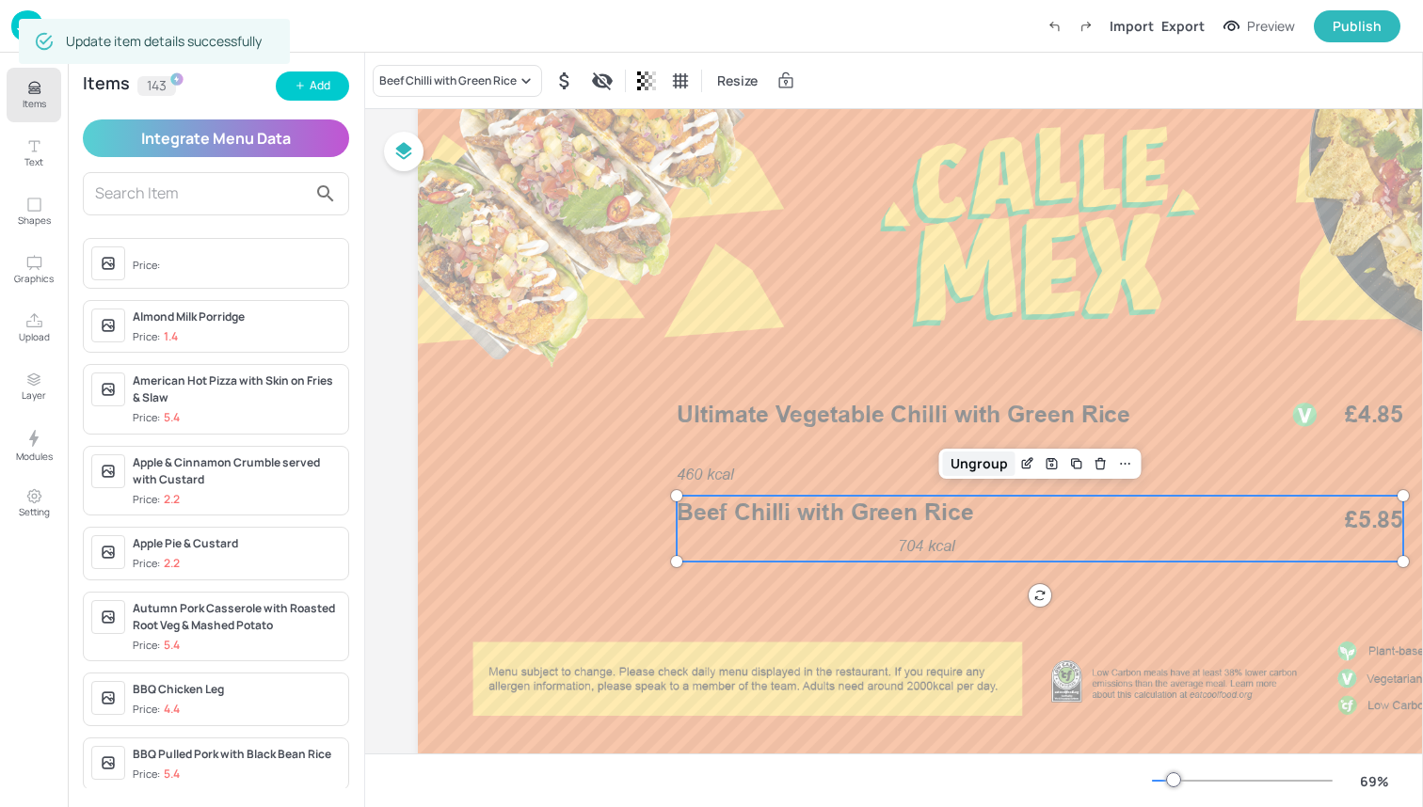
scroll to position [98, 0]
click at [993, 462] on div "Ungroup" at bounding box center [979, 464] width 72 height 24
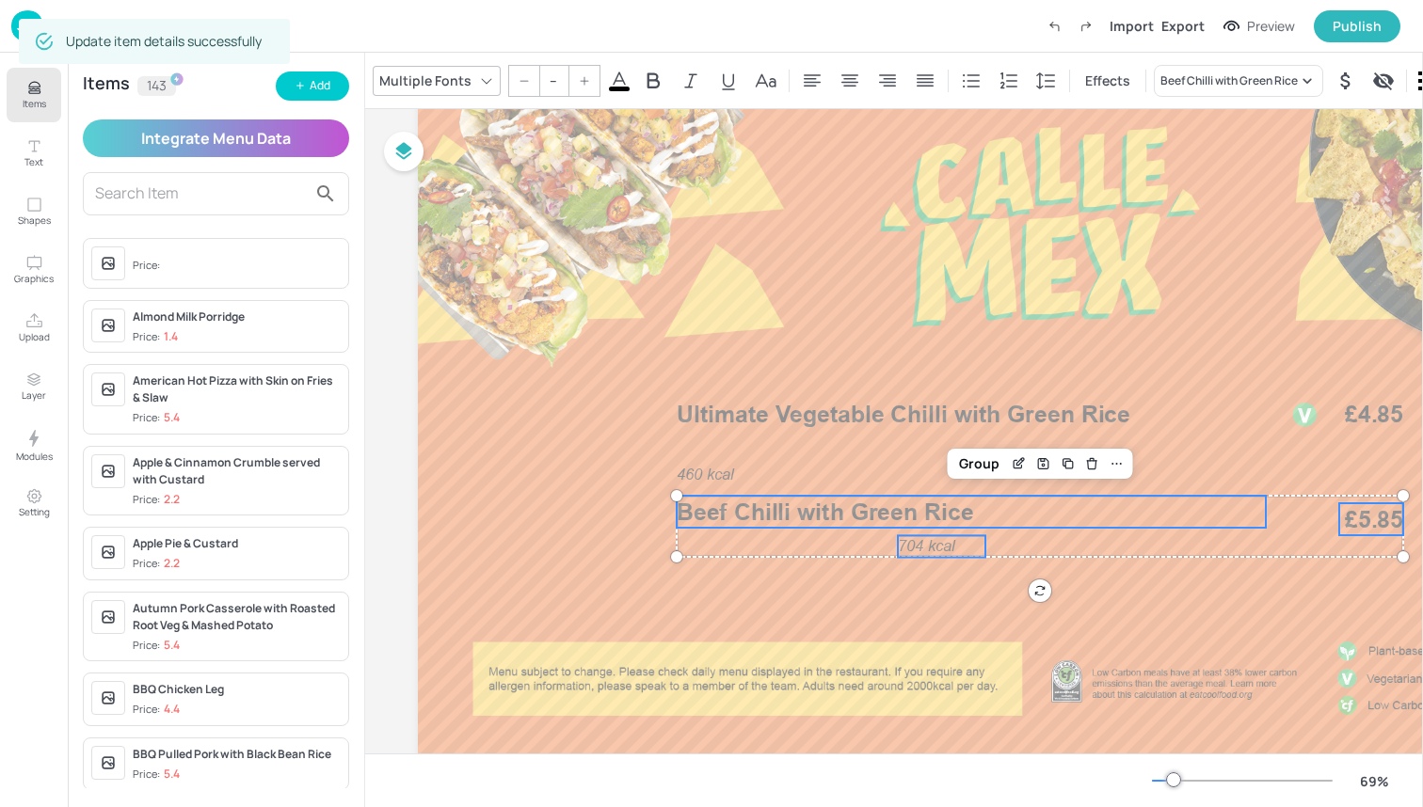
click at [933, 542] on span "704 kcal" at bounding box center [926, 546] width 57 height 18
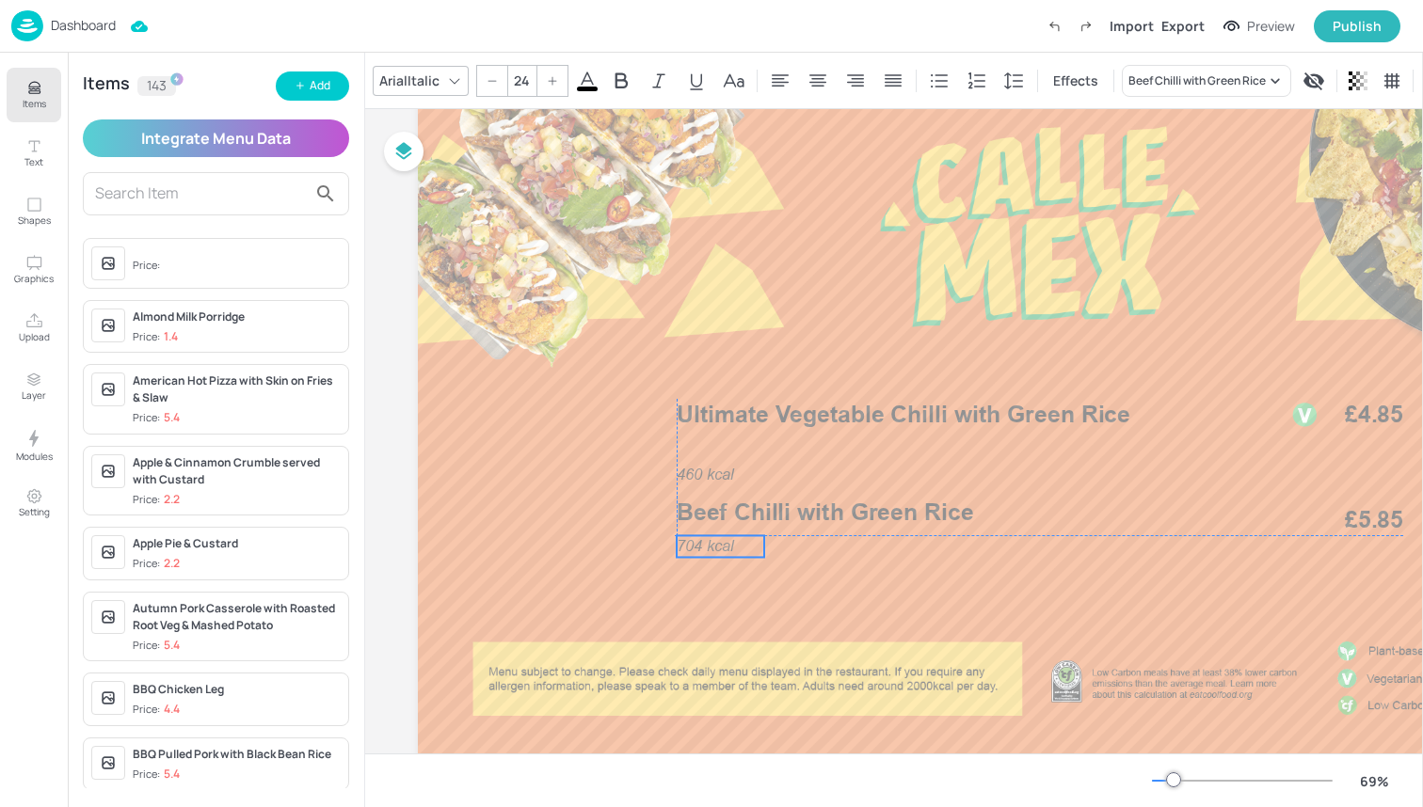
drag, startPoint x: 933, startPoint y: 542, endPoint x: 710, endPoint y: 540, distance: 223.0
click at [710, 540] on span "704 kcal" at bounding box center [705, 546] width 57 height 18
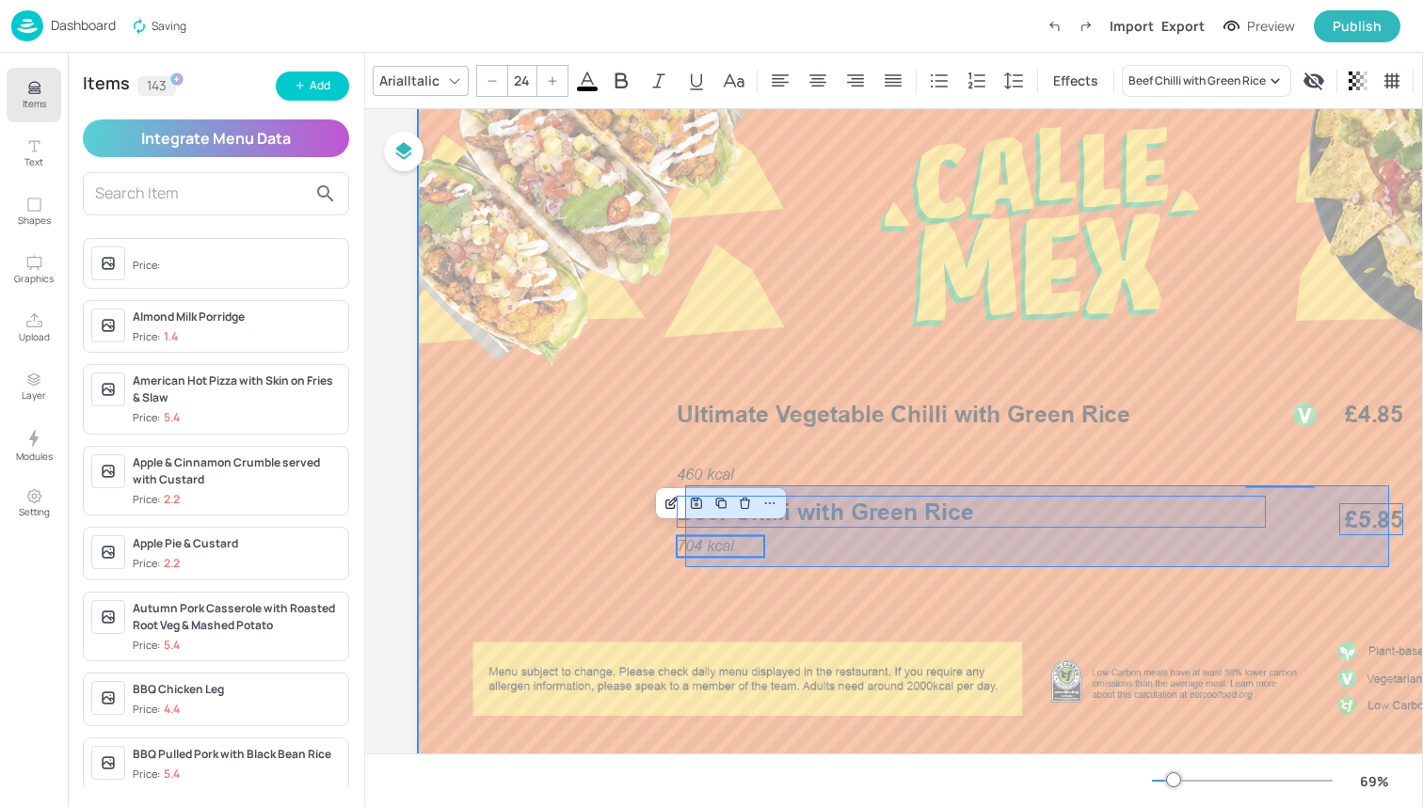
drag, startPoint x: 685, startPoint y: 567, endPoint x: 1389, endPoint y: 486, distance: 708.6
click at [1389, 486] on div at bounding box center [1040, 422] width 1244 height 700
type input "--"
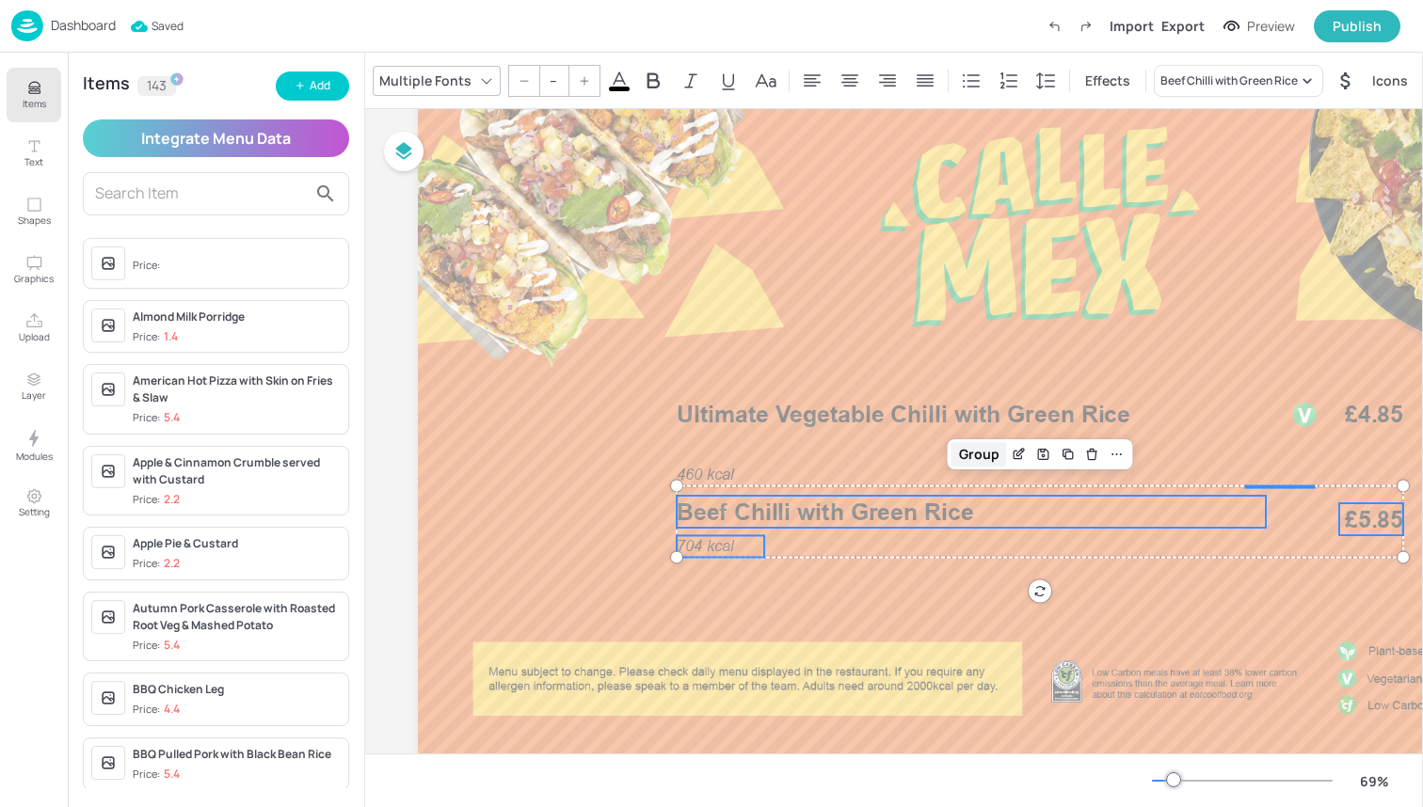
click at [975, 450] on div "Group" at bounding box center [979, 454] width 56 height 24
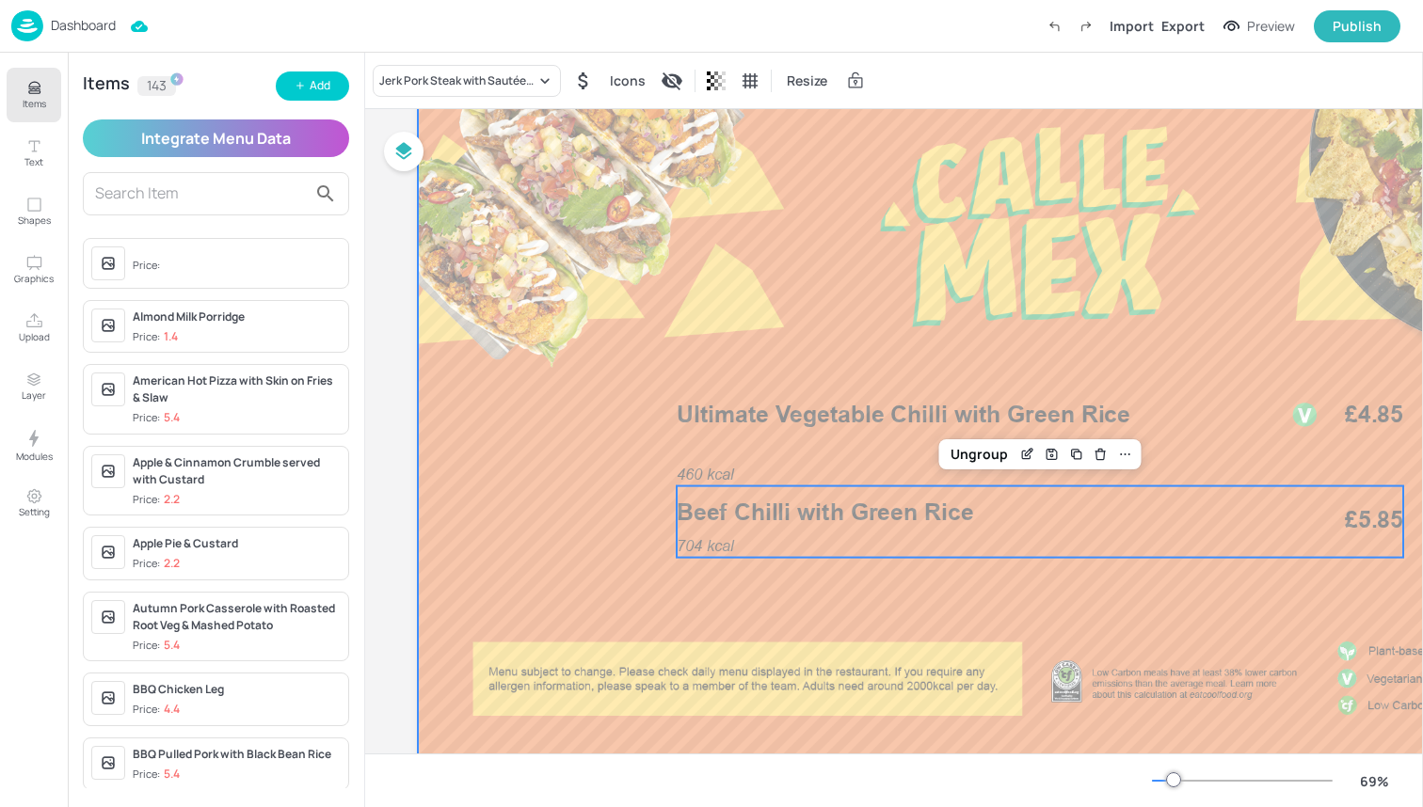
click at [596, 483] on div at bounding box center [1040, 422] width 1244 height 700
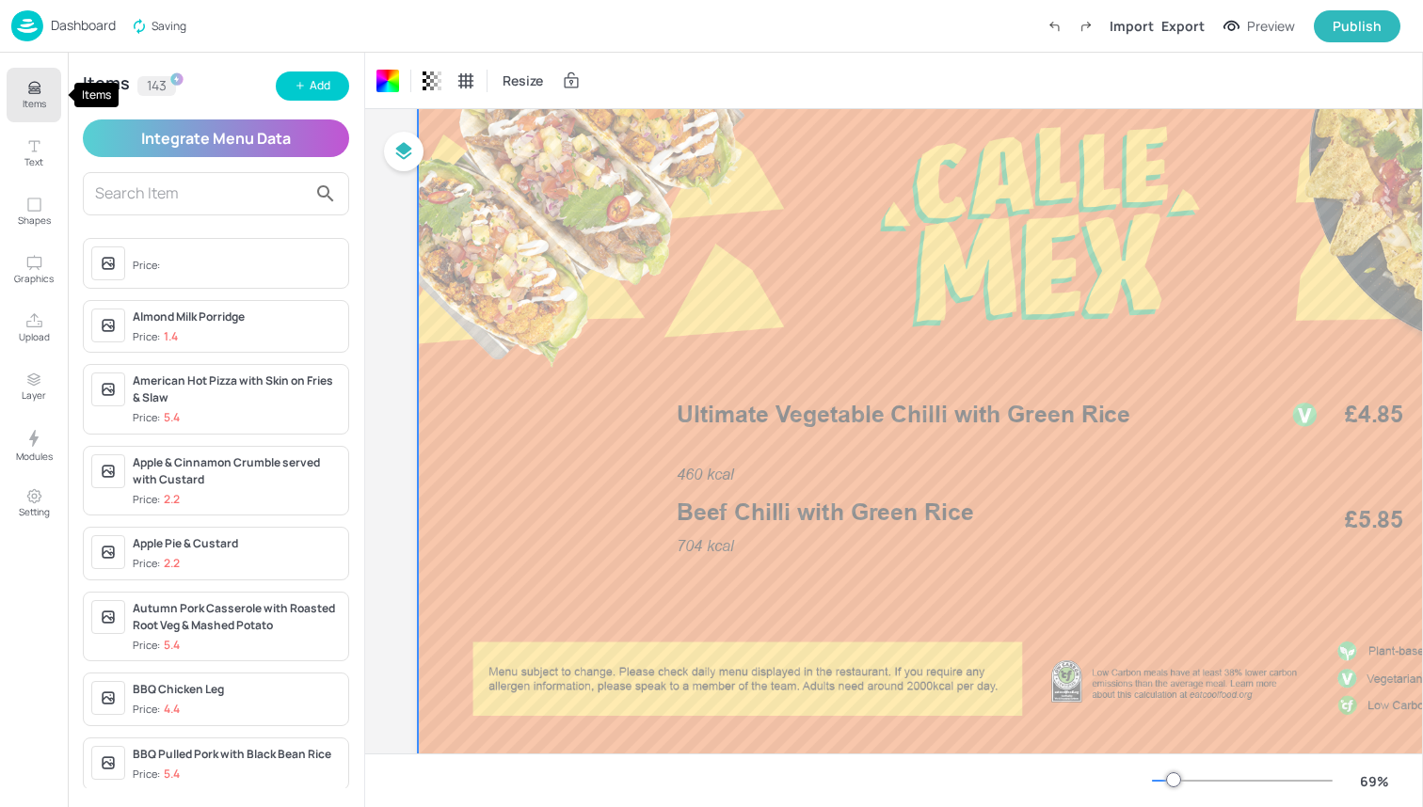
click at [33, 89] on icon "Items" at bounding box center [33, 88] width 11 height 1
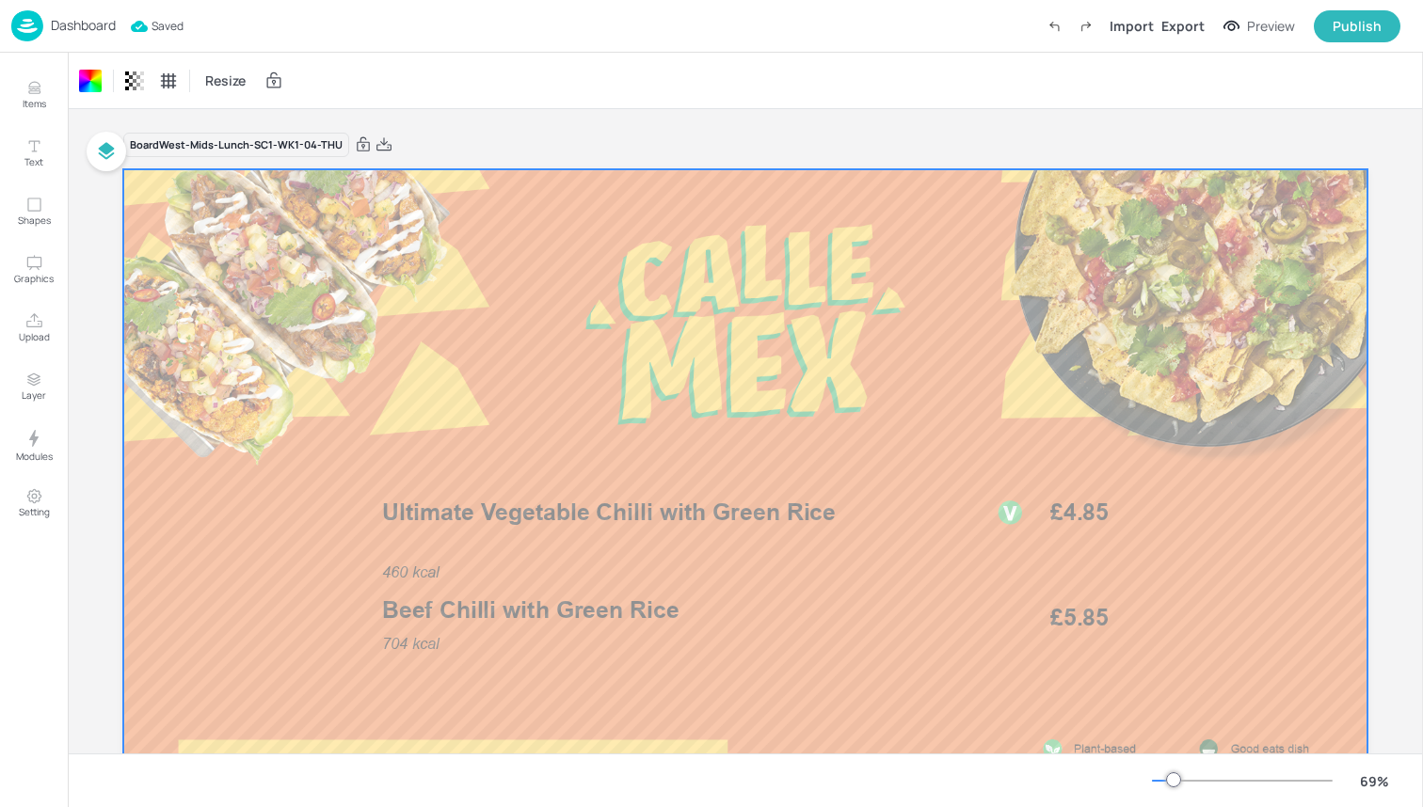
click at [36, 19] on img at bounding box center [27, 25] width 32 height 31
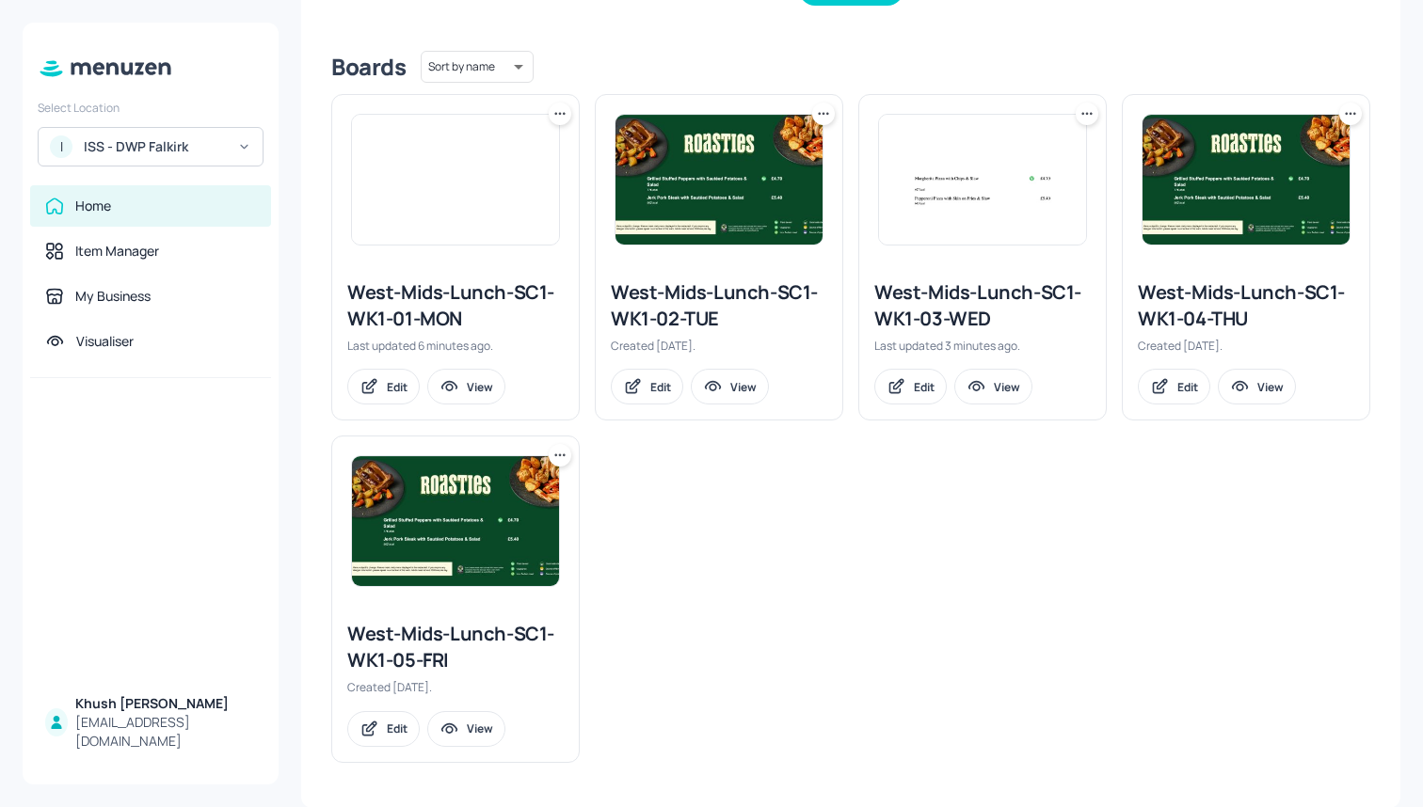
scroll to position [439, 0]
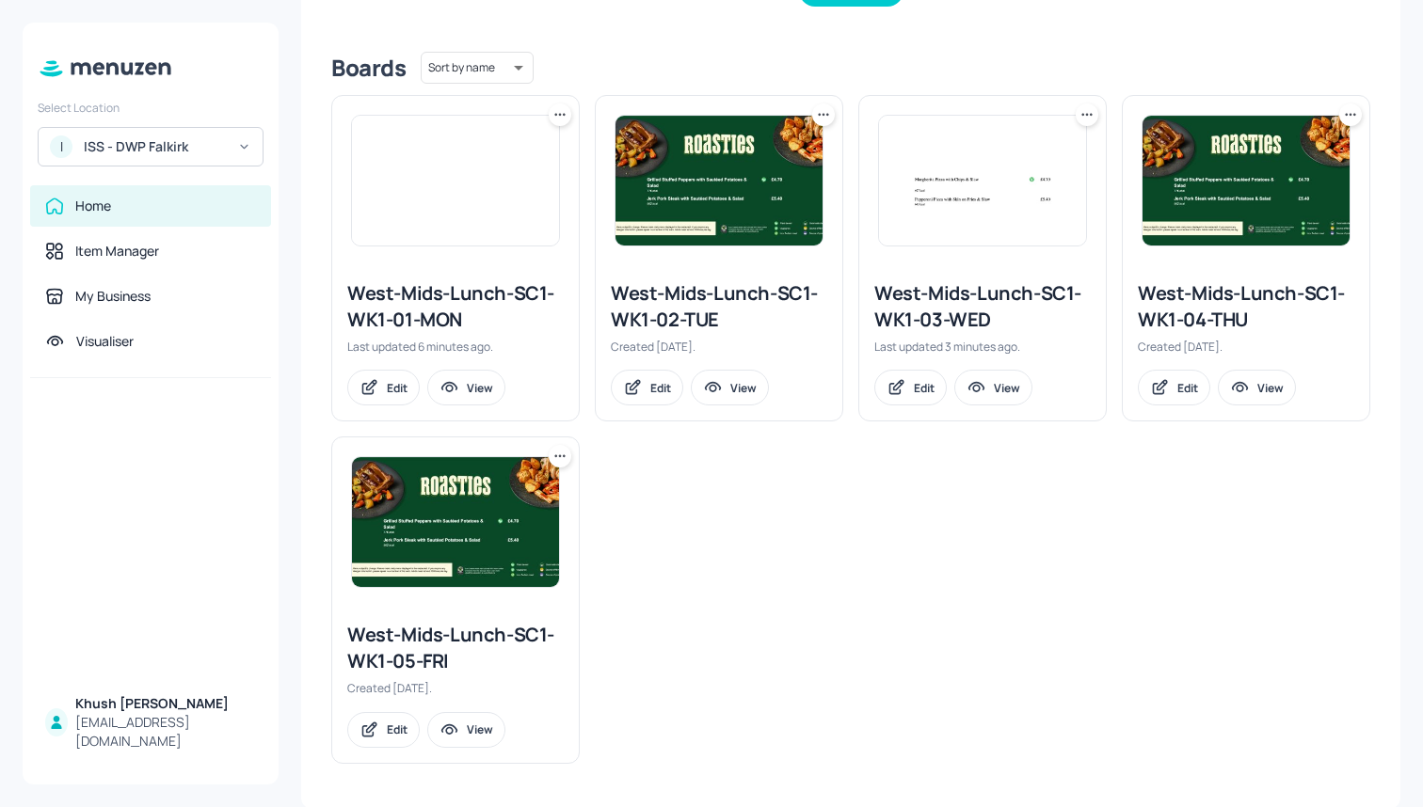
click at [426, 633] on div "West-Mids-Lunch-SC1-WK1-05-FRI" at bounding box center [455, 648] width 216 height 53
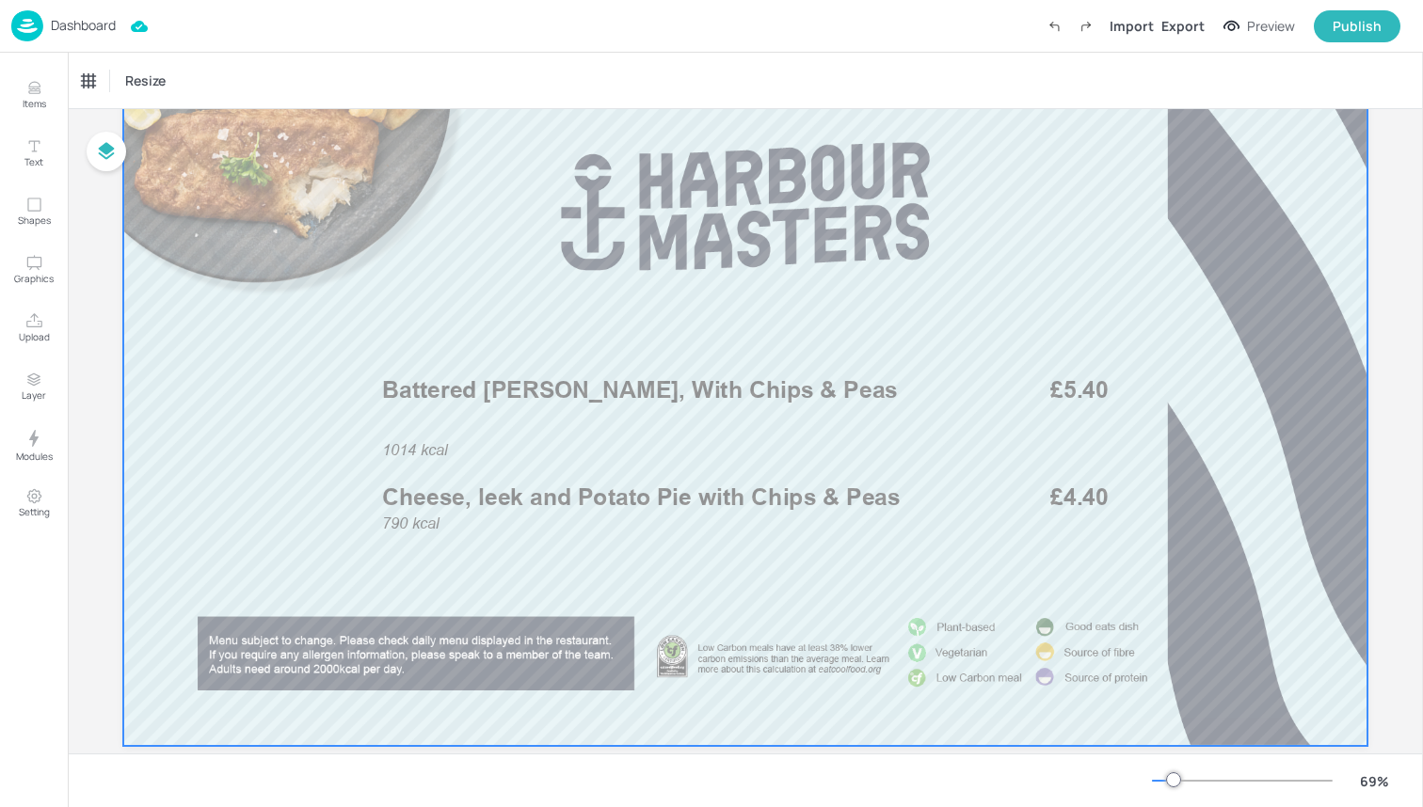
scroll to position [148, 0]
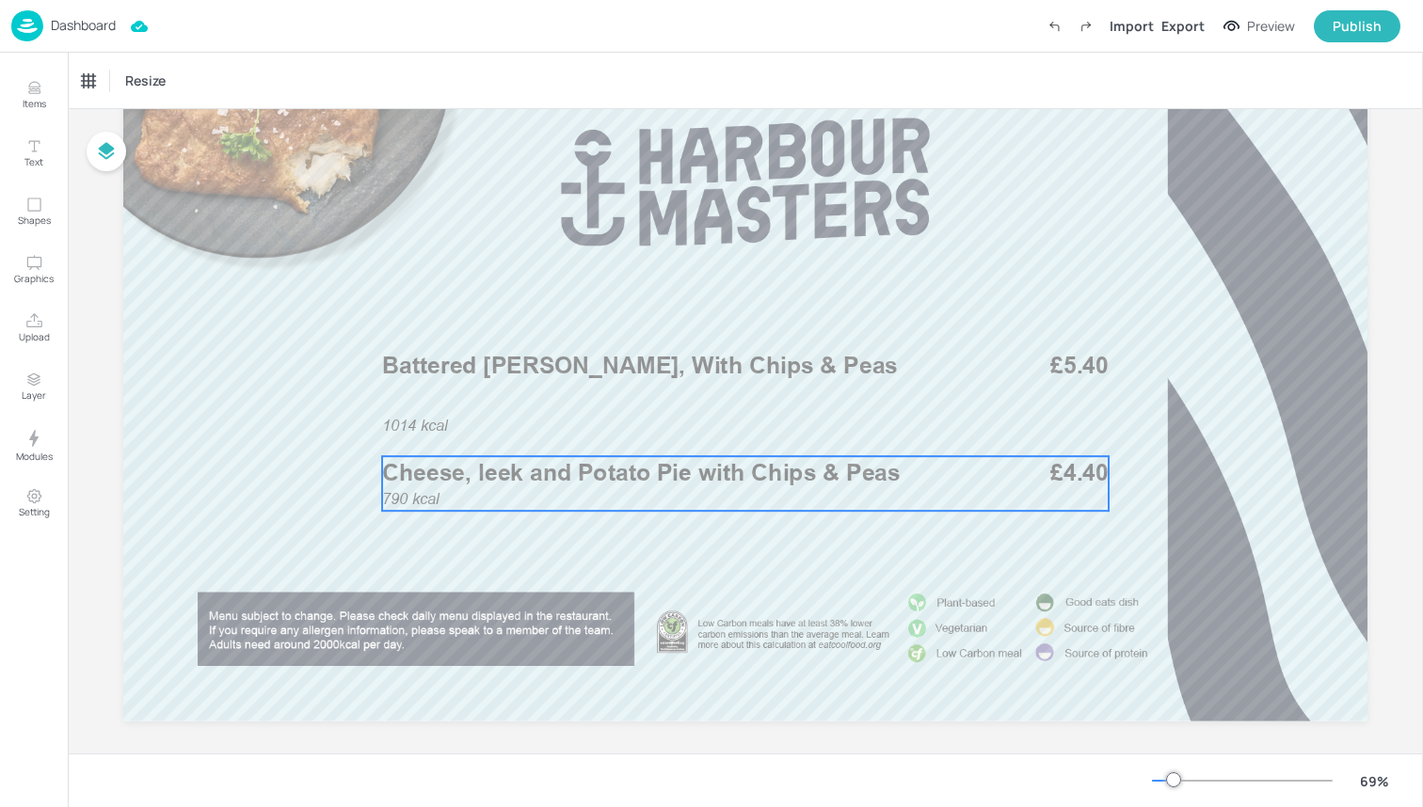
click at [644, 472] on span "Cheese, leek and Potato Pie with Chips & Peas" at bounding box center [641, 472] width 518 height 28
click at [187, 85] on div "Cheese, leek and Potato Pie with Chips & Peas" at bounding box center [160, 80] width 156 height 17
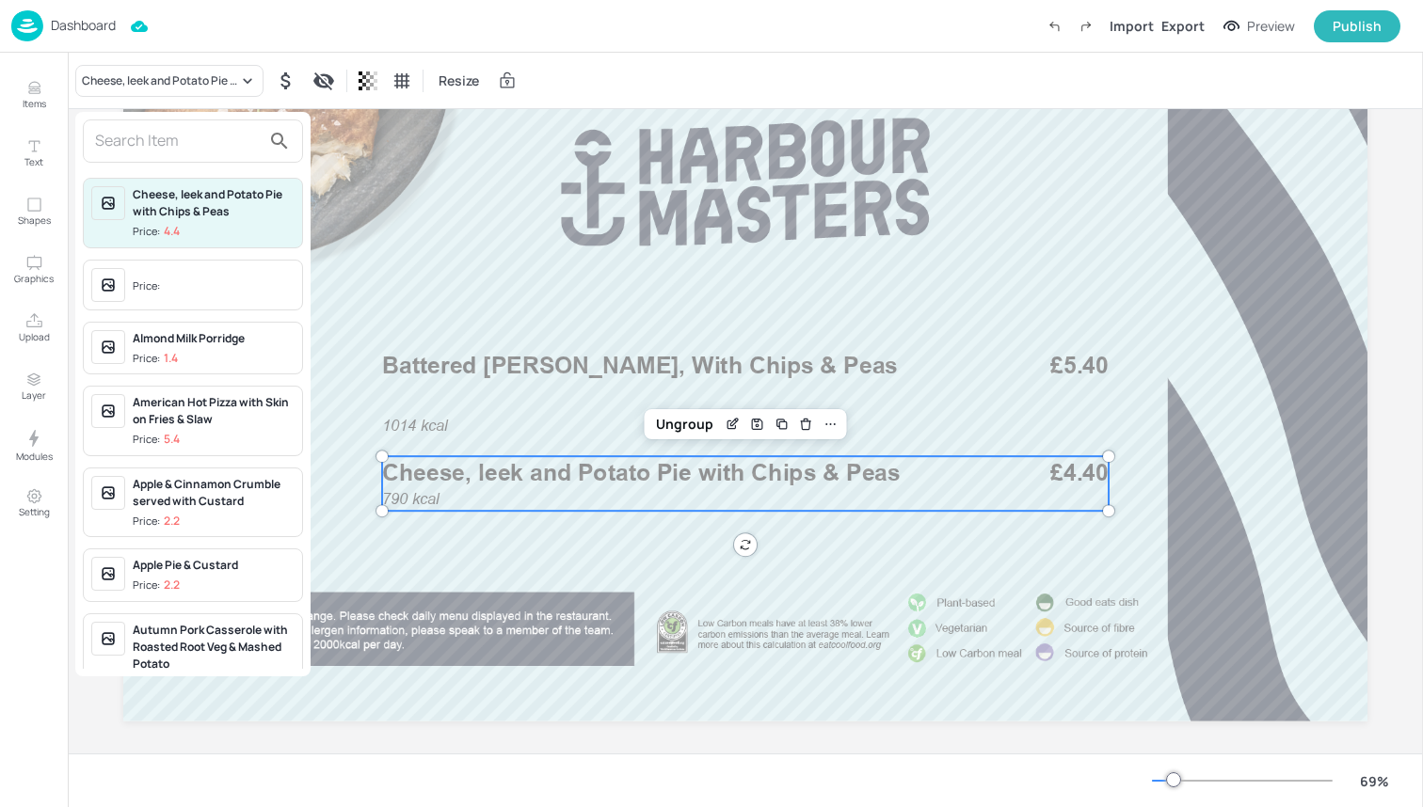
click at [184, 144] on input "text" at bounding box center [178, 141] width 166 height 30
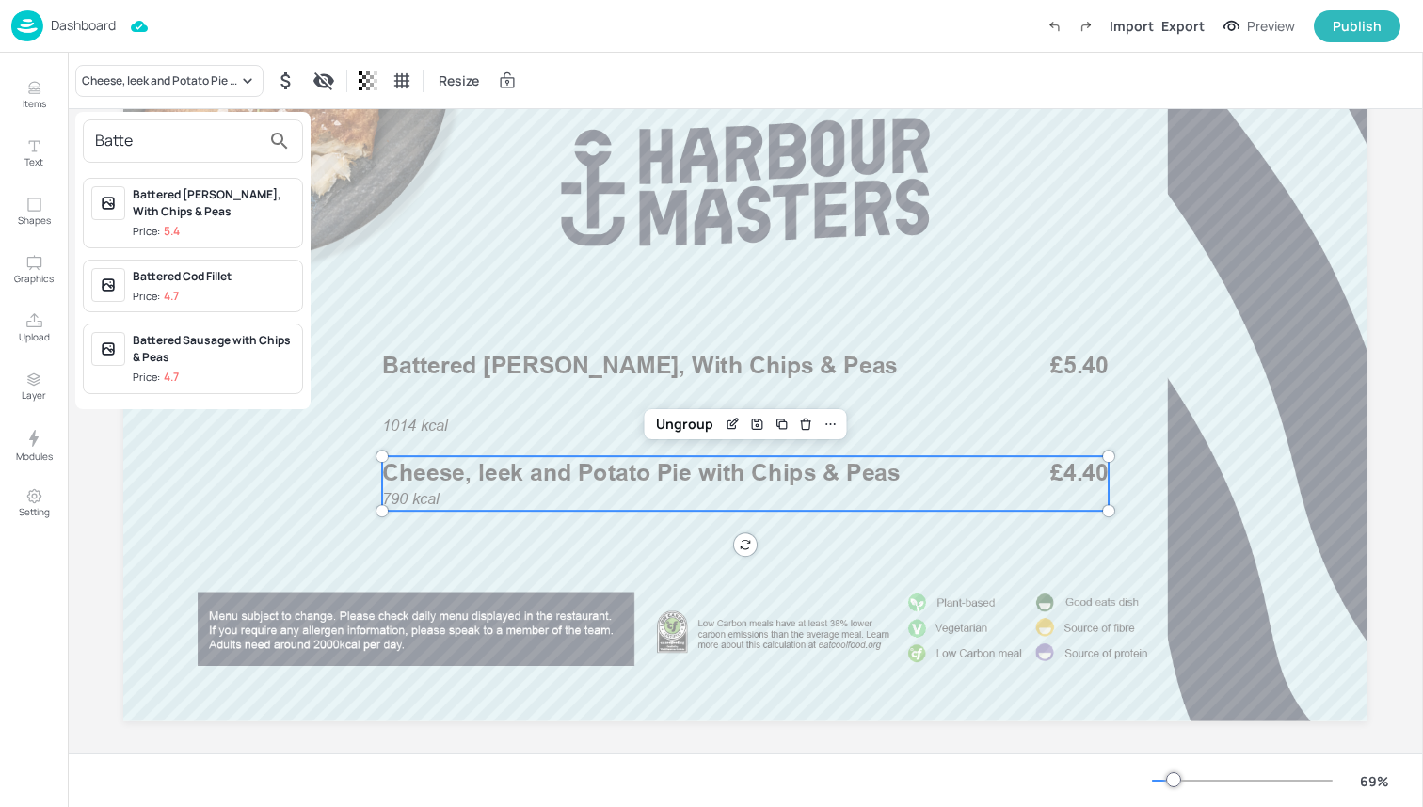
type input "Batte"
click at [223, 221] on div "Battered Pollock, With Chips & Peas Price: 5.4" at bounding box center [214, 213] width 162 height 54
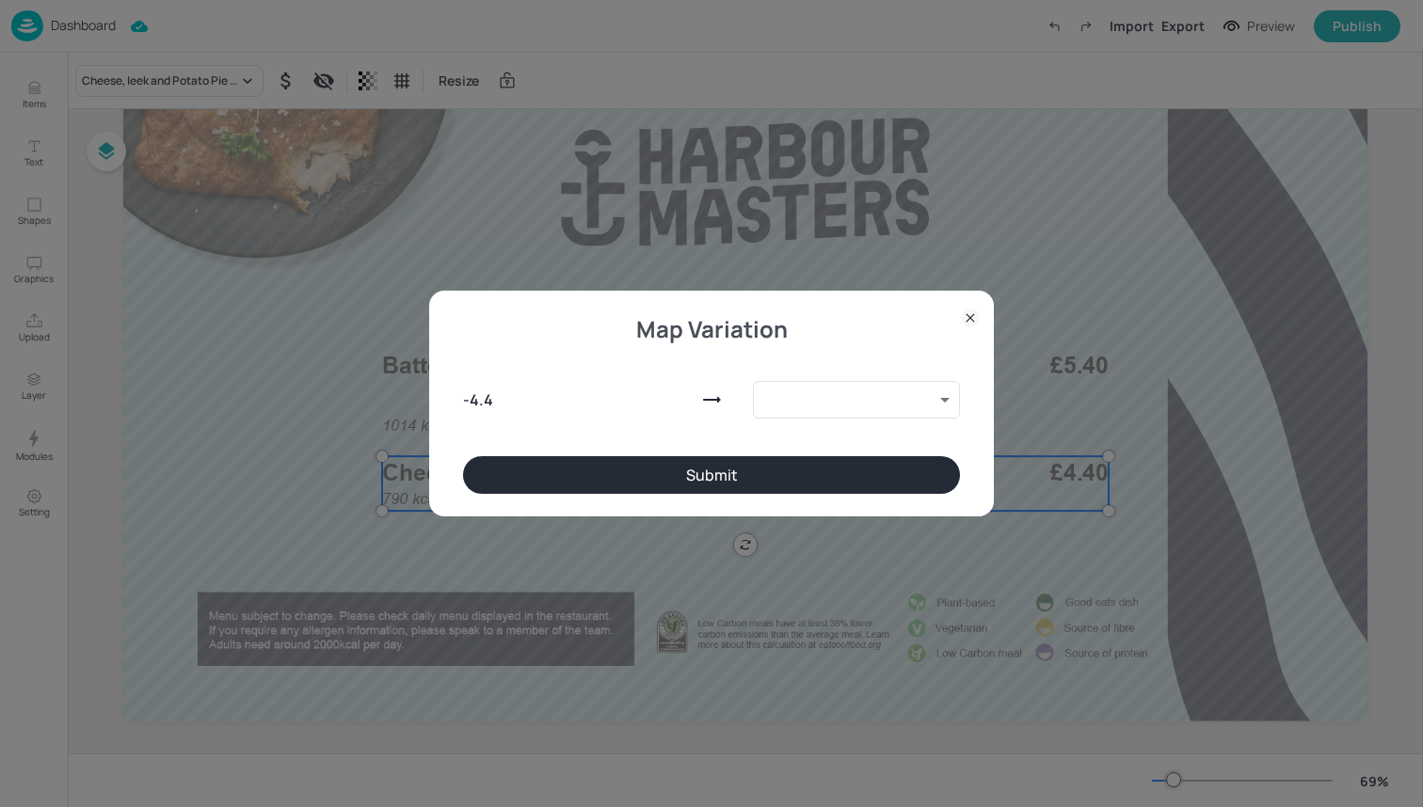
type input "10118787"
click at [628, 477] on button "Submit" at bounding box center [711, 475] width 497 height 38
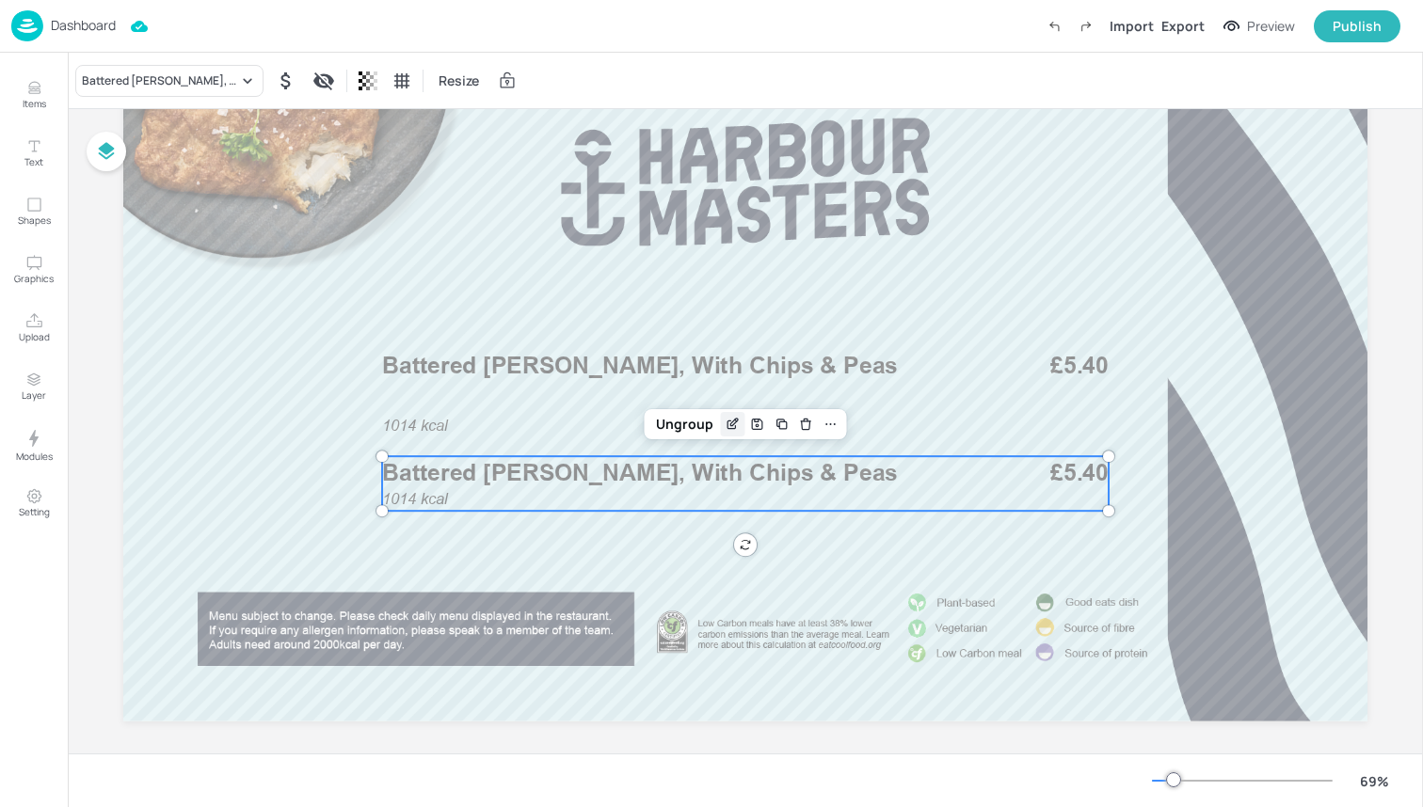
click at [734, 425] on icon "Edit Item" at bounding box center [733, 424] width 16 height 15
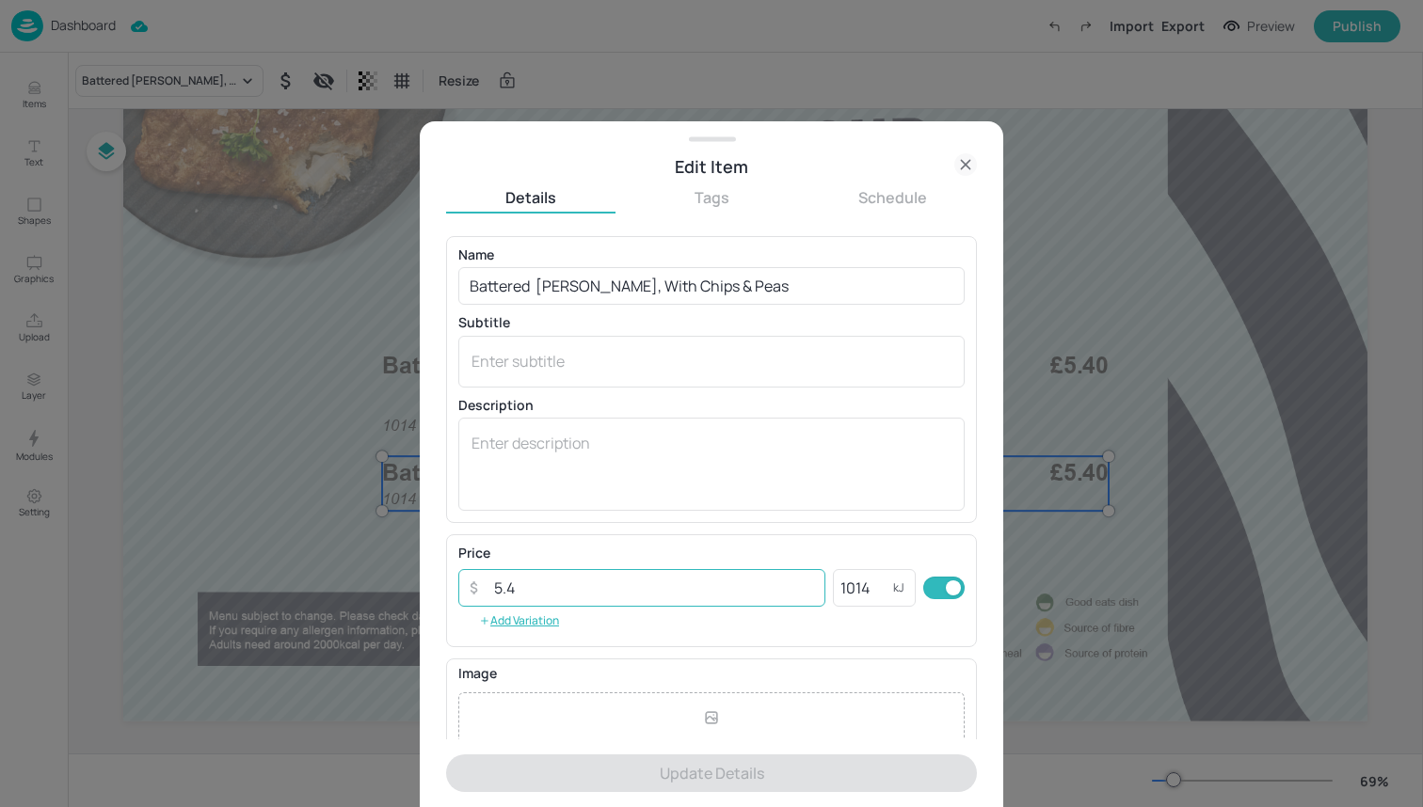
click at [740, 585] on input "5.4" at bounding box center [654, 588] width 343 height 38
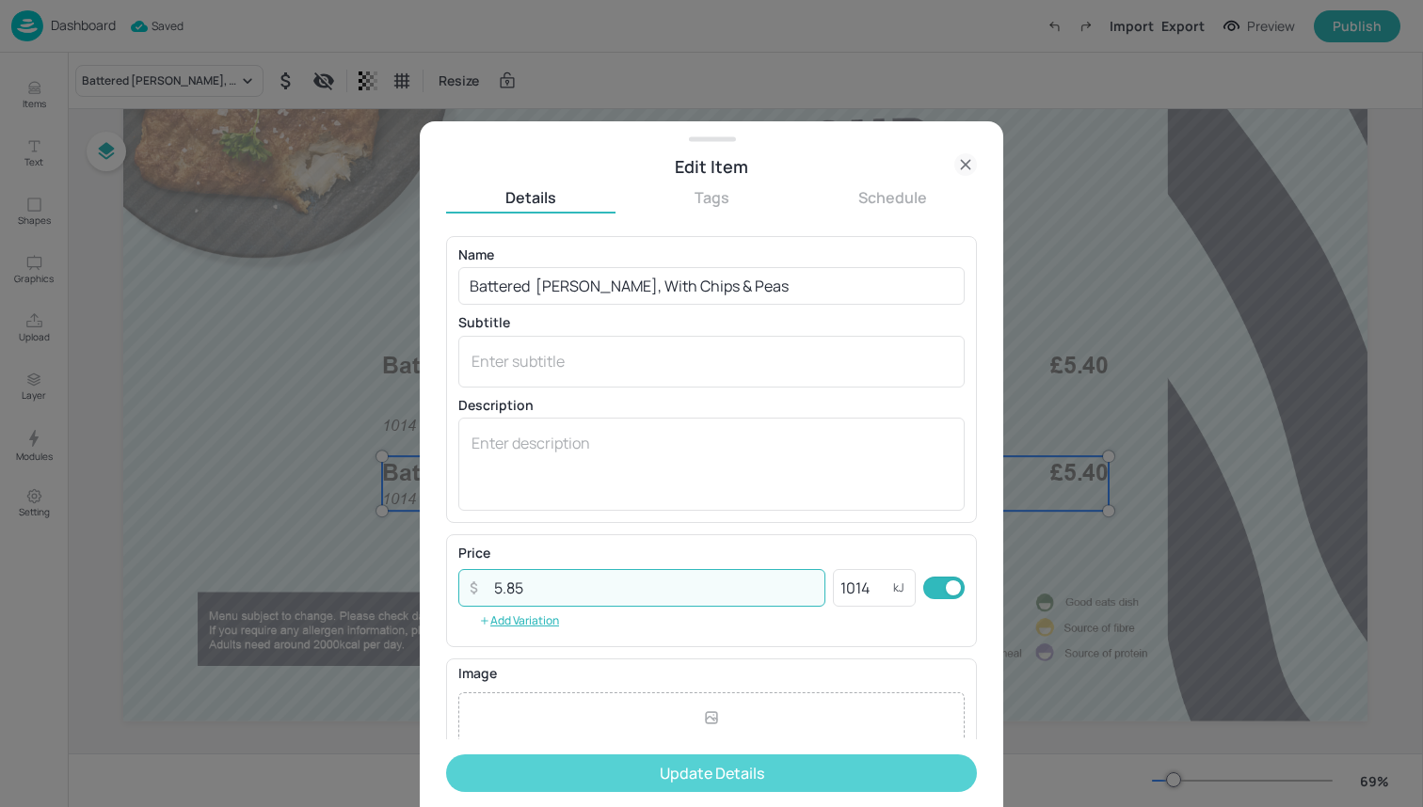
type input "5.85"
click at [821, 764] on button "Update Details" at bounding box center [711, 774] width 531 height 38
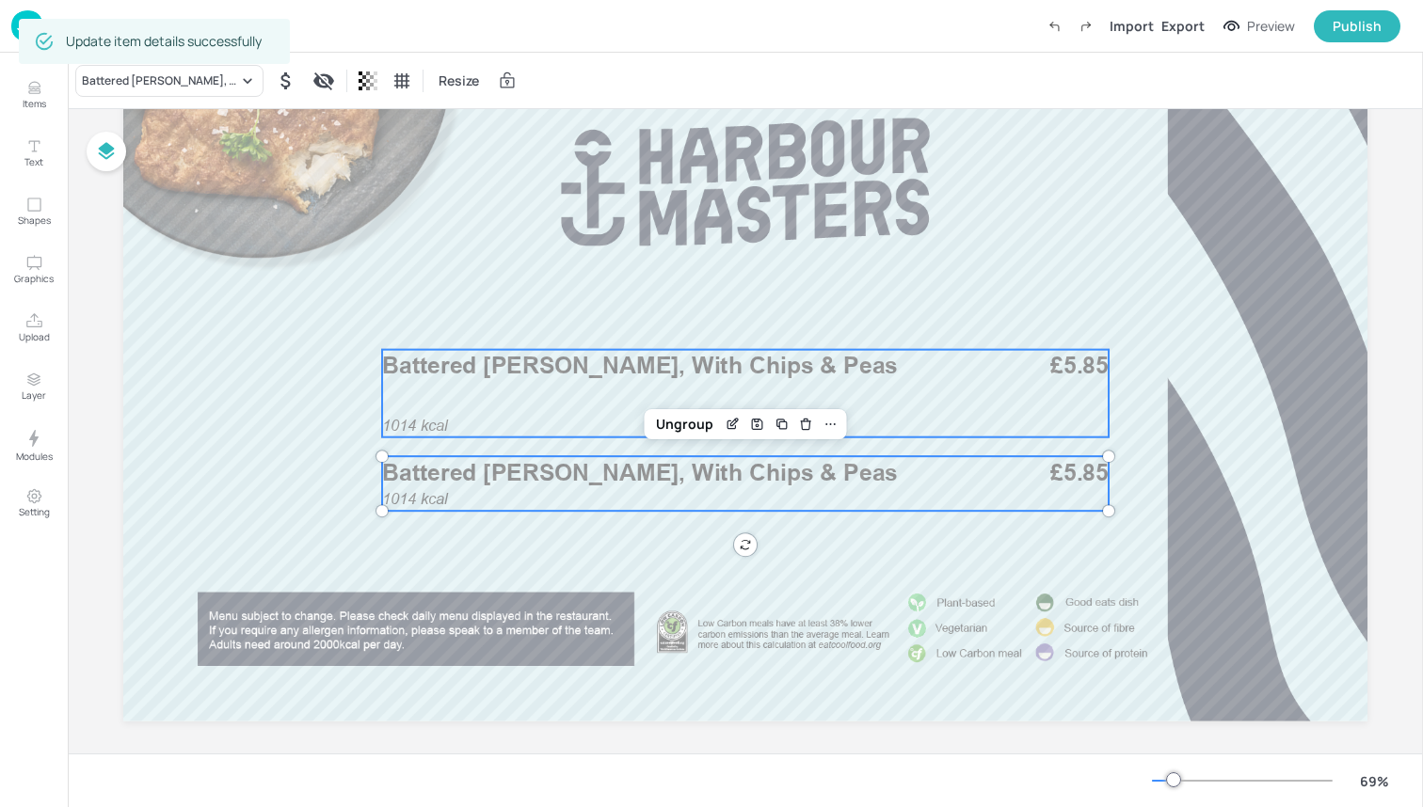
click at [898, 402] on div "1014 kcal Battered Pollock, With Chips & Peas £5.85" at bounding box center [745, 394] width 726 height 88
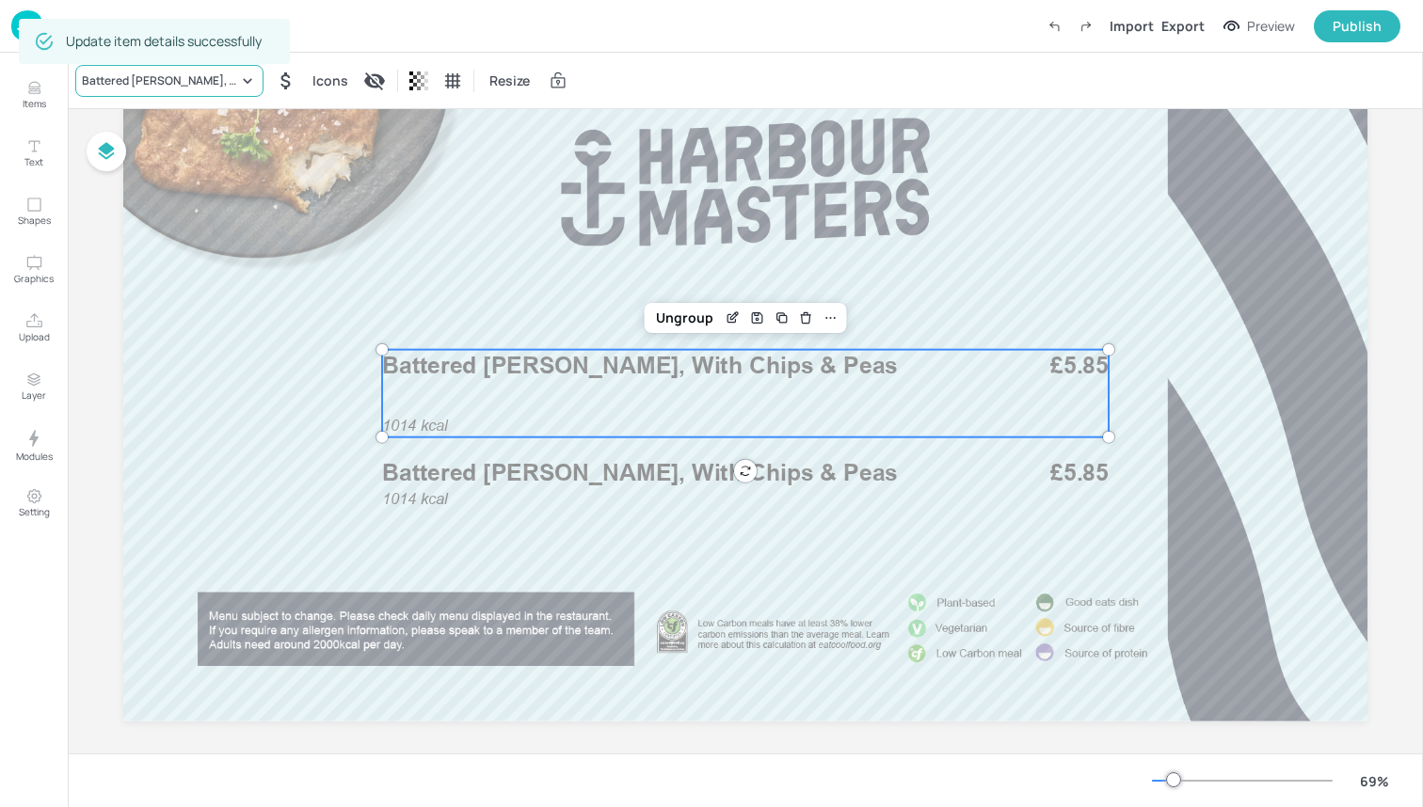
click at [210, 81] on div "Battered [PERSON_NAME], With Chips & Peas" at bounding box center [160, 80] width 156 height 17
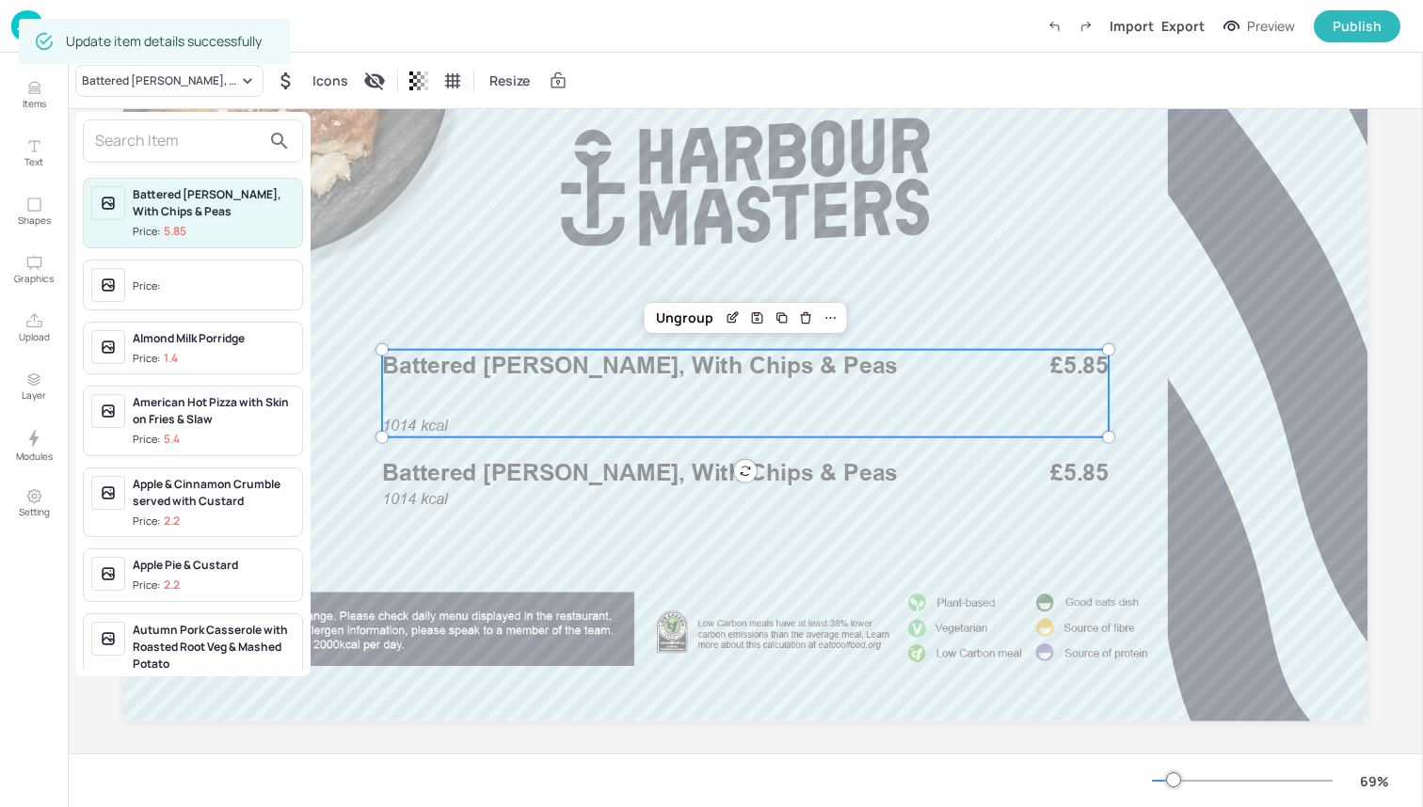
click at [209, 136] on input "text" at bounding box center [178, 141] width 166 height 30
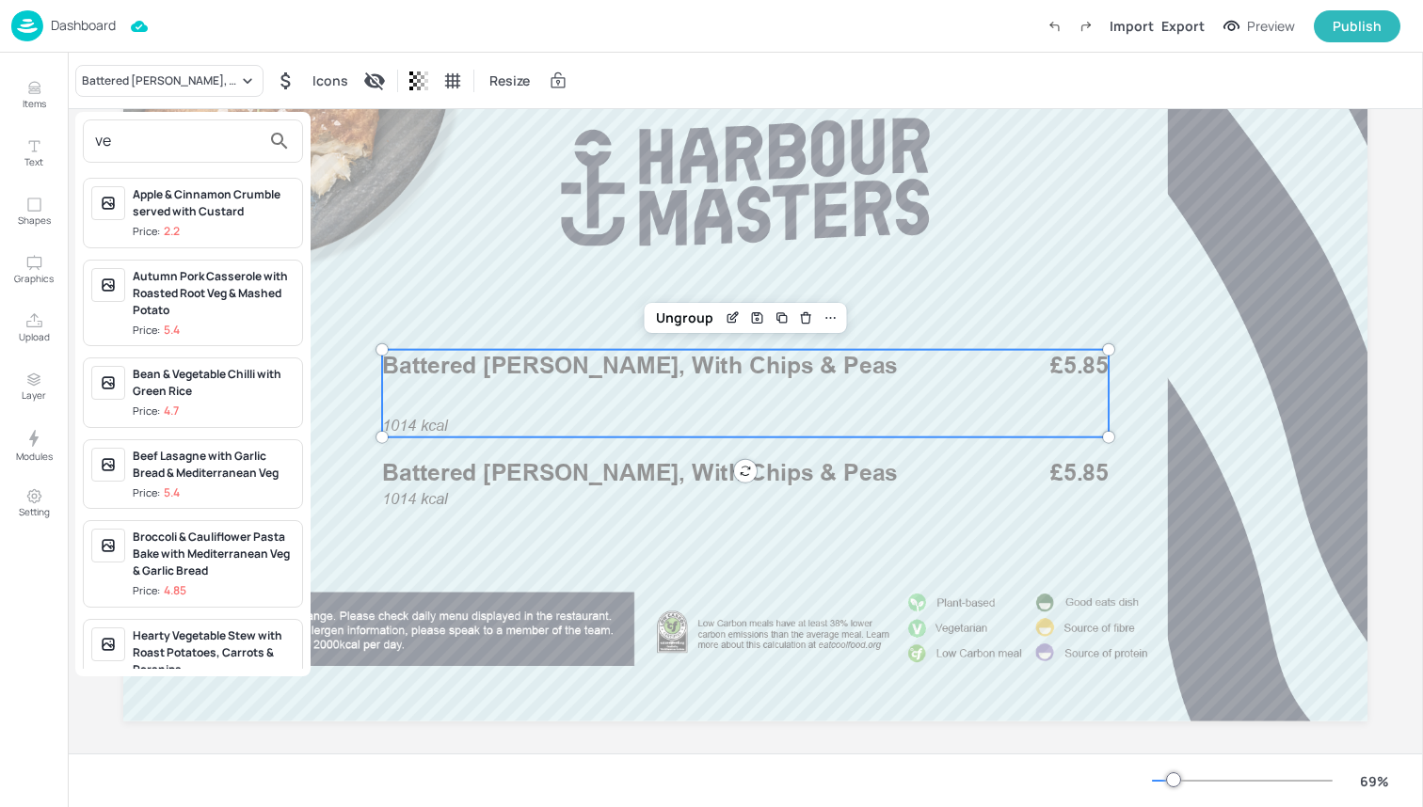
type input "v"
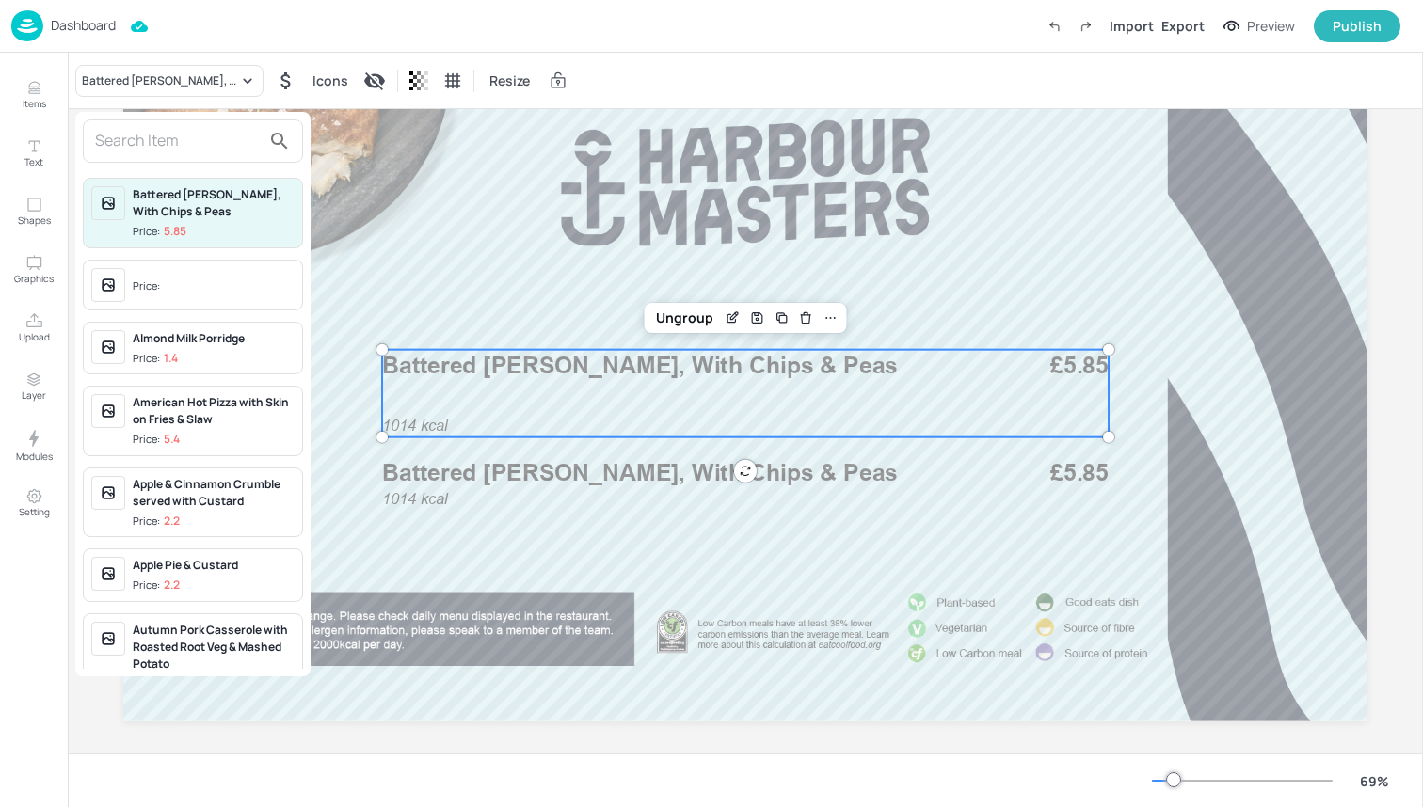
click at [36, 95] on div at bounding box center [711, 403] width 1423 height 807
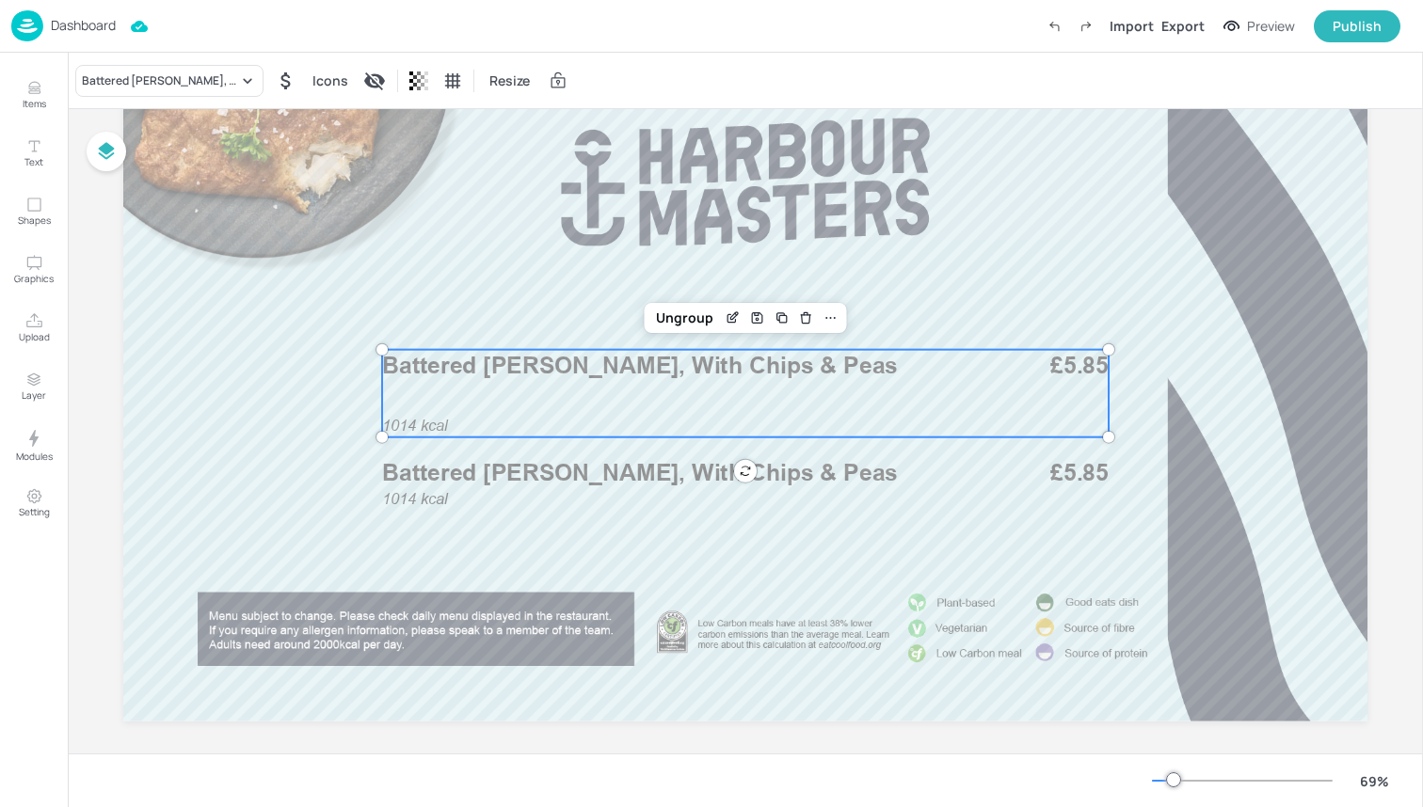
click at [36, 93] on icon "Items" at bounding box center [33, 92] width 11 height 2
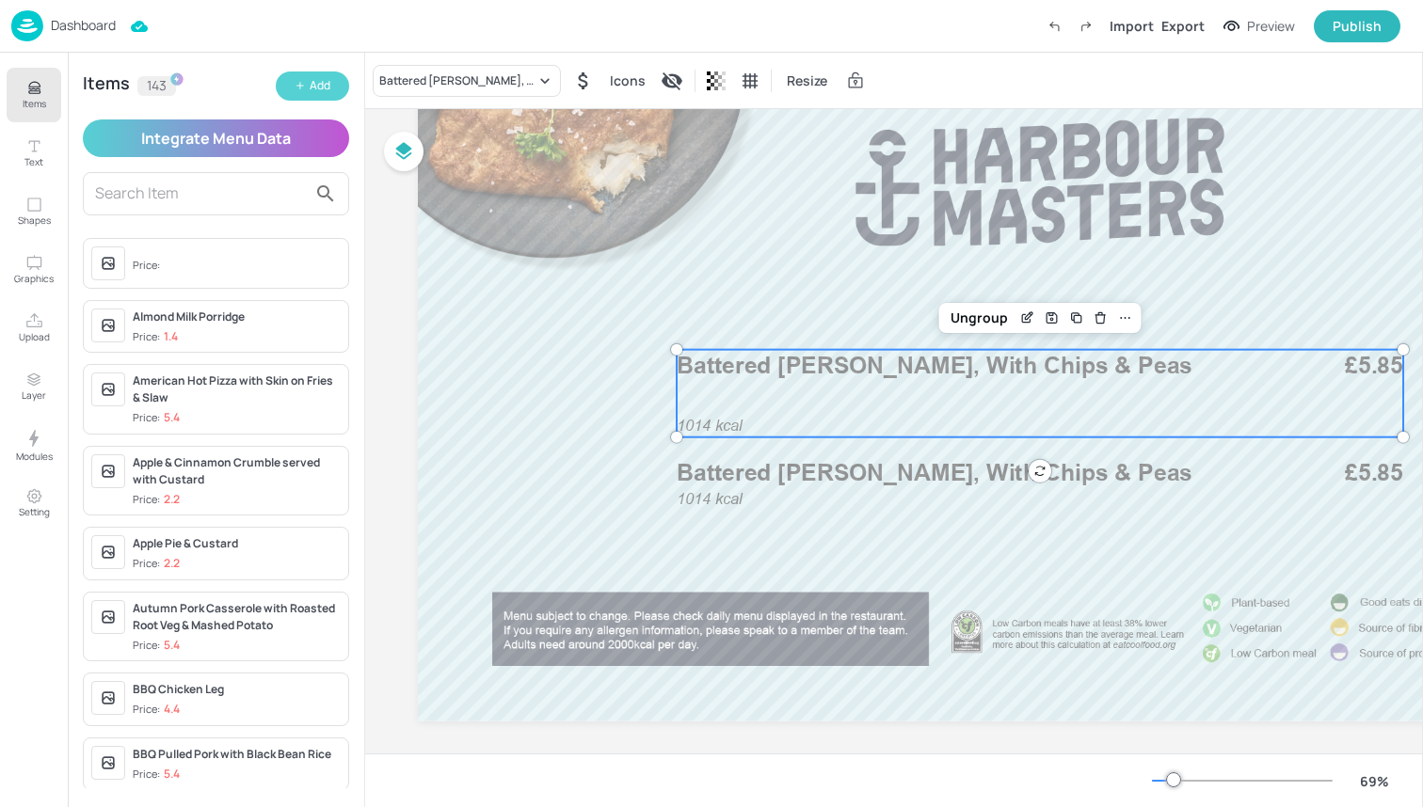
click at [308, 81] on button "Add" at bounding box center [312, 86] width 73 height 29
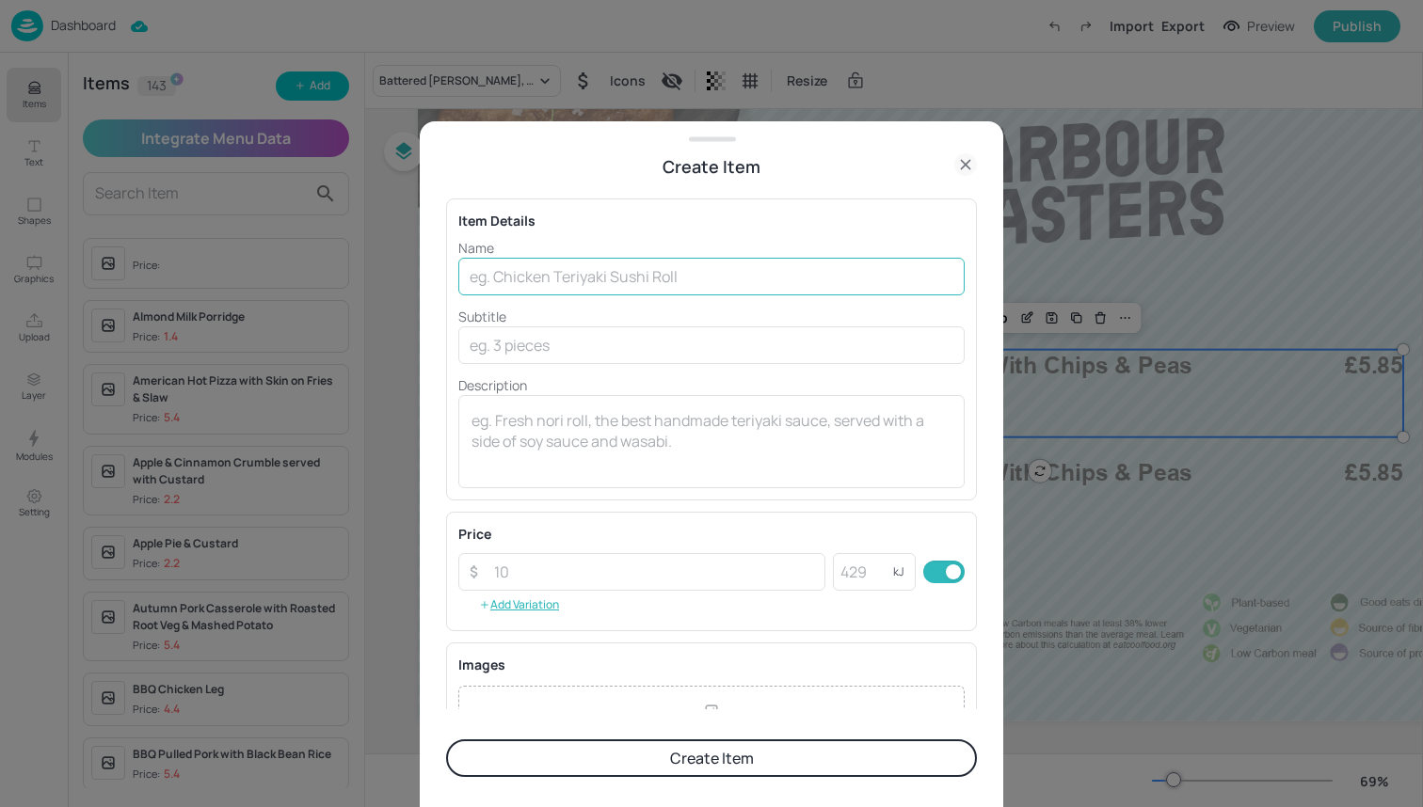
click at [573, 273] on input "text" at bounding box center [711, 277] width 506 height 38
type input "Vegetable Pie with Chips & Peas"
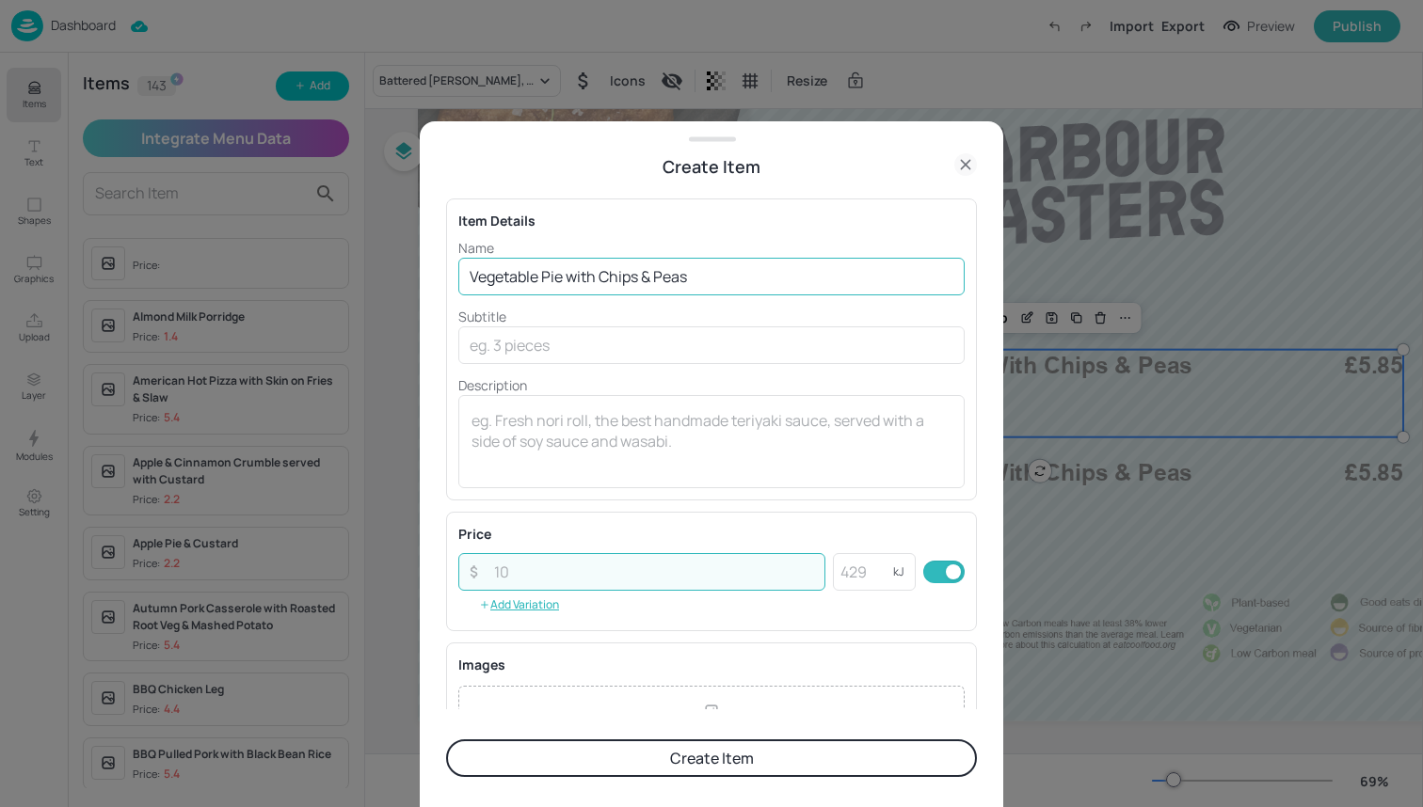
type input "5"
type input "4.85"
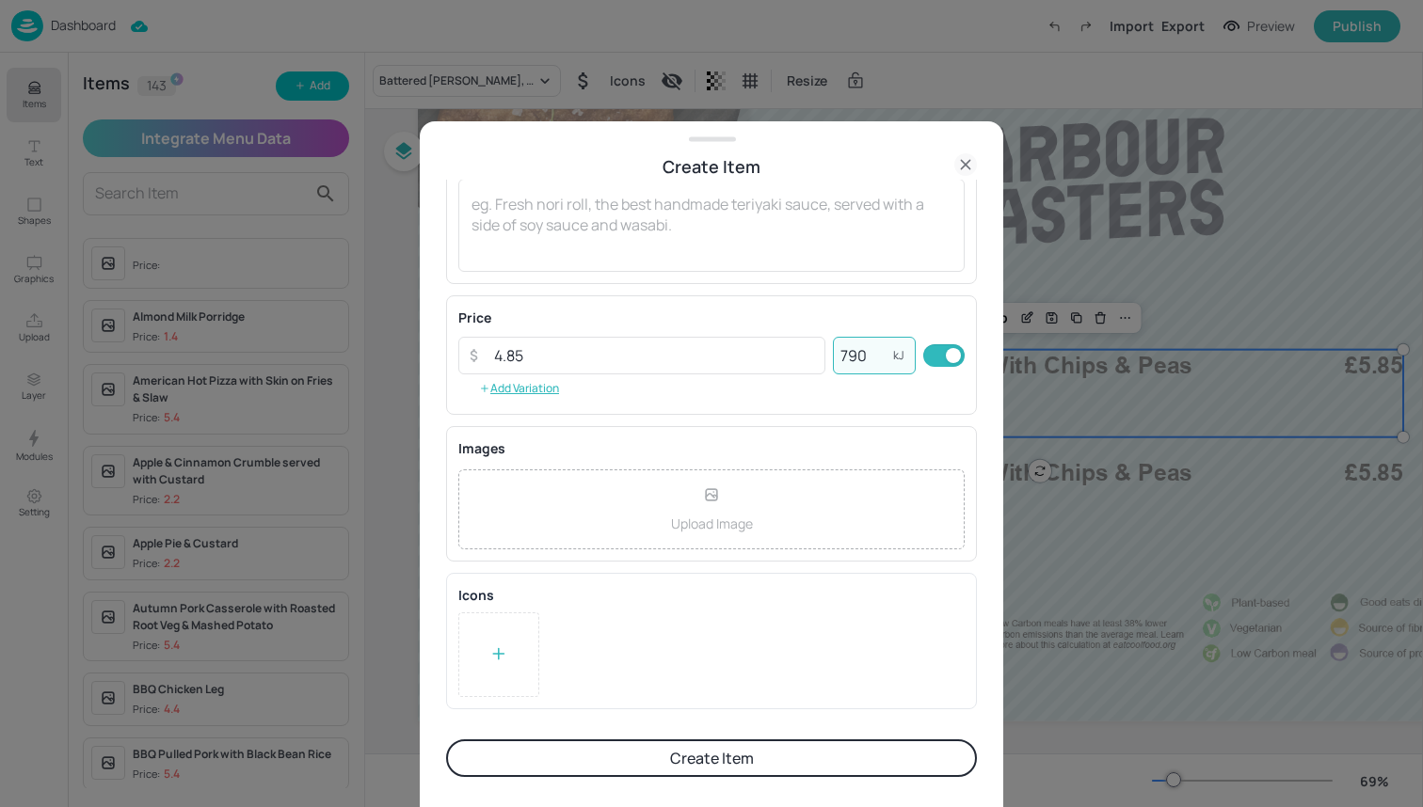
type input "790"
click at [511, 658] on div at bounding box center [498, 655] width 81 height 85
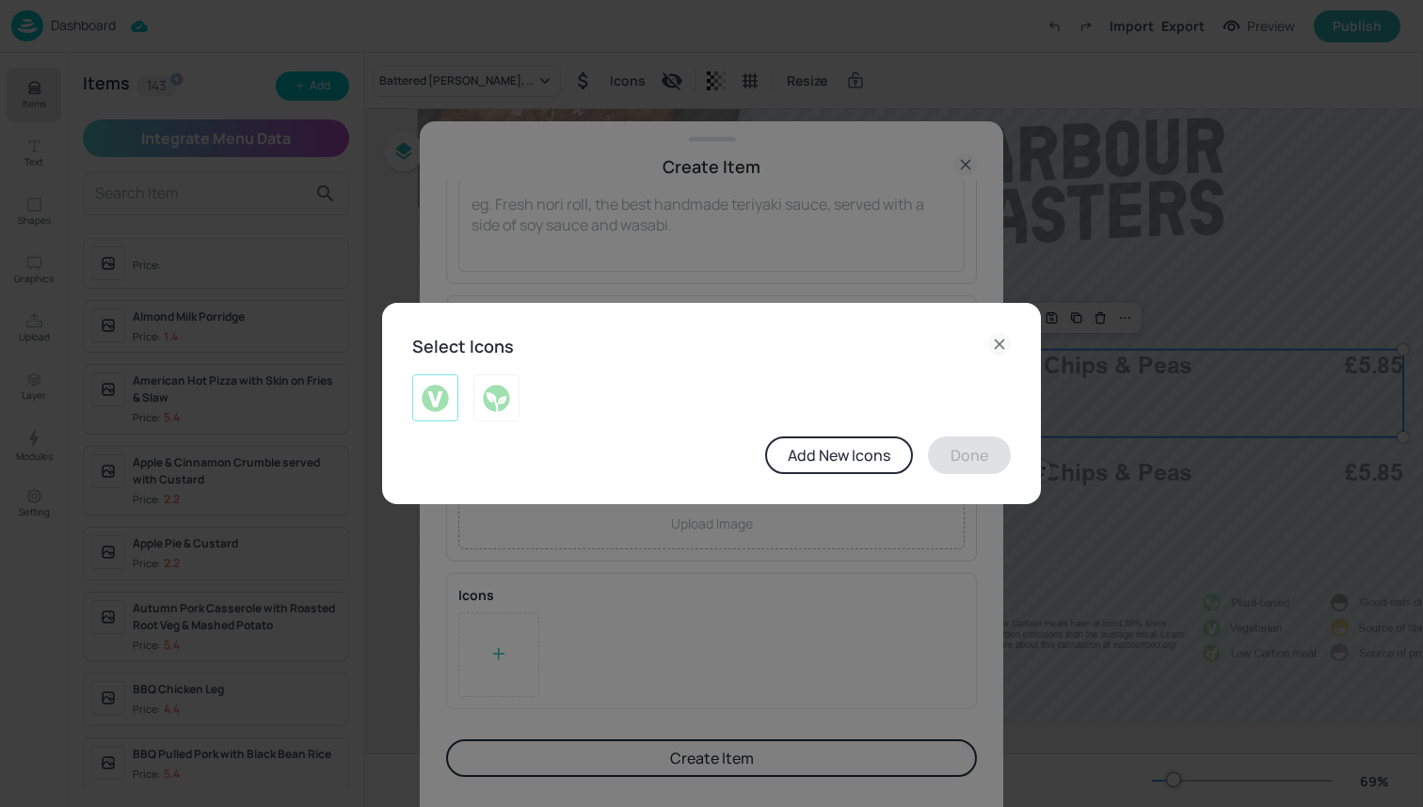
click at [439, 399] on img at bounding box center [435, 398] width 29 height 30
click at [969, 466] on button "Done" at bounding box center [969, 456] width 83 height 38
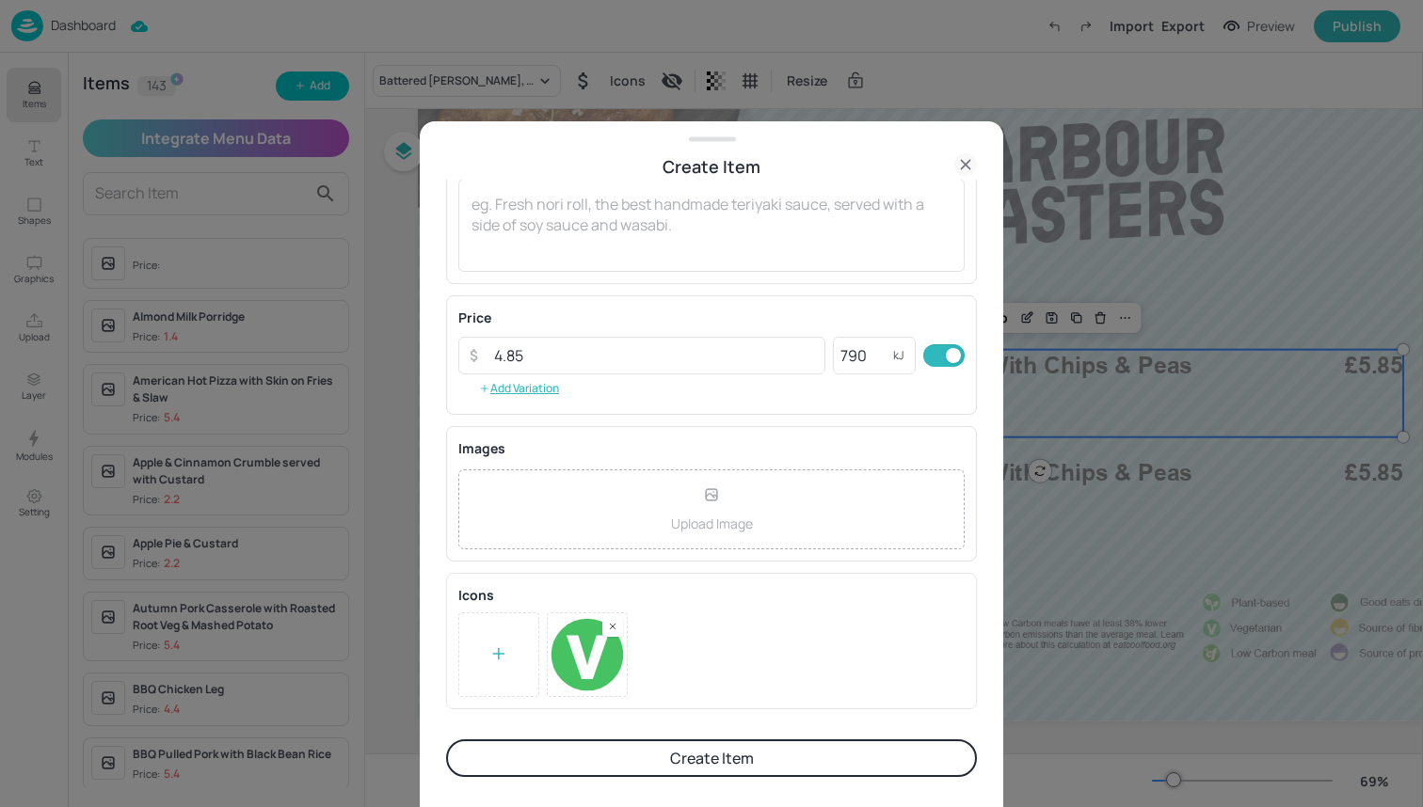
click at [756, 761] on button "Create Item" at bounding box center [711, 759] width 531 height 38
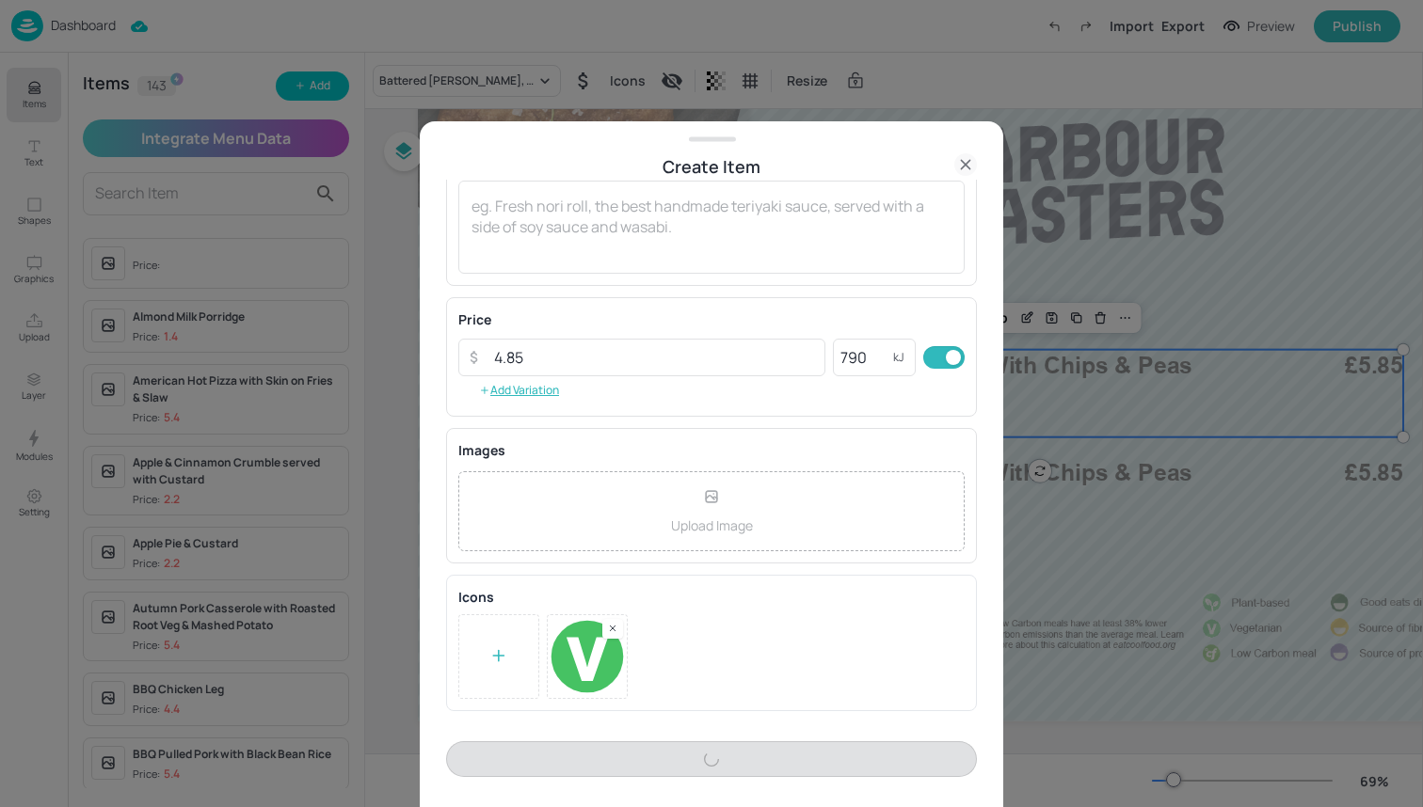
scroll to position [215, 0]
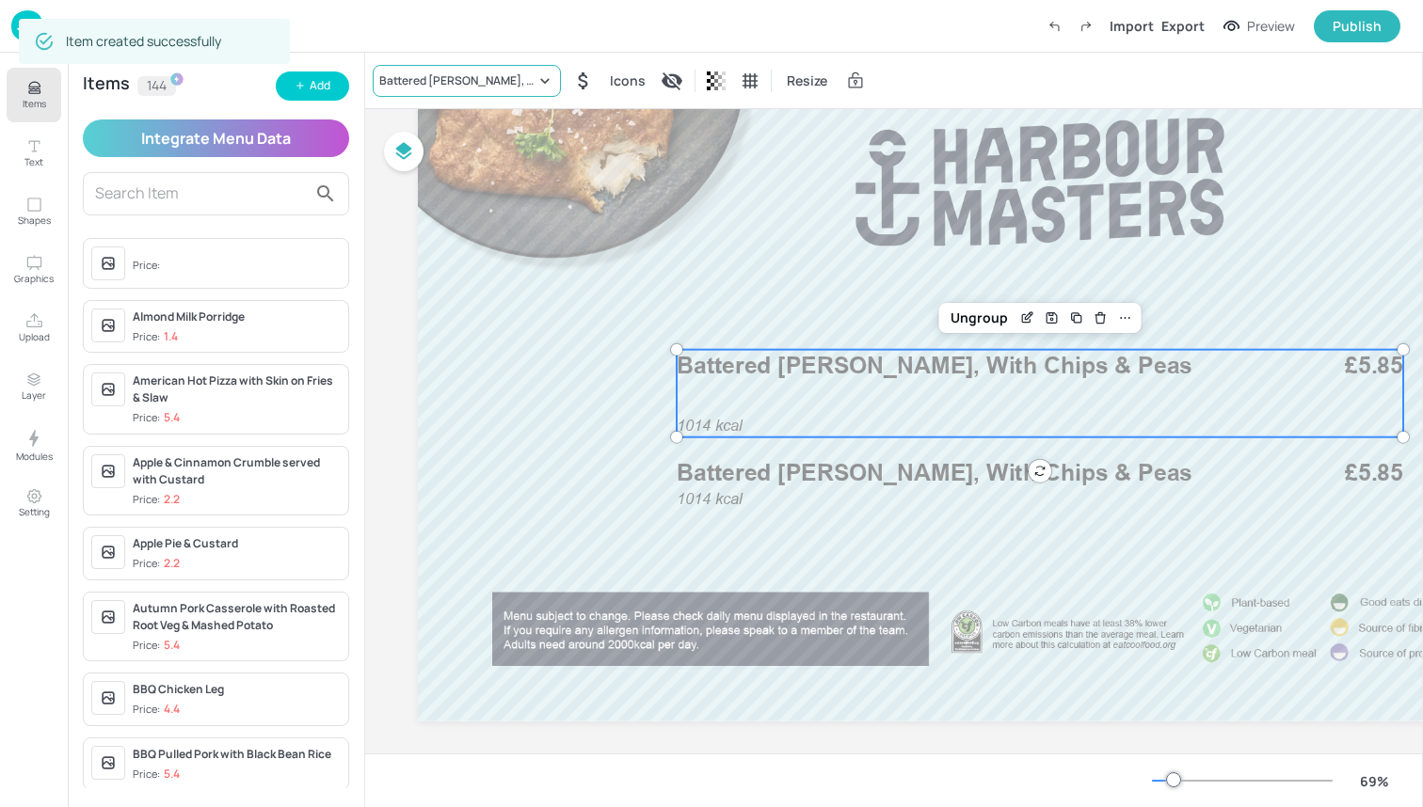
click at [489, 78] on div "Battered [PERSON_NAME], With Chips & Peas" at bounding box center [457, 80] width 156 height 17
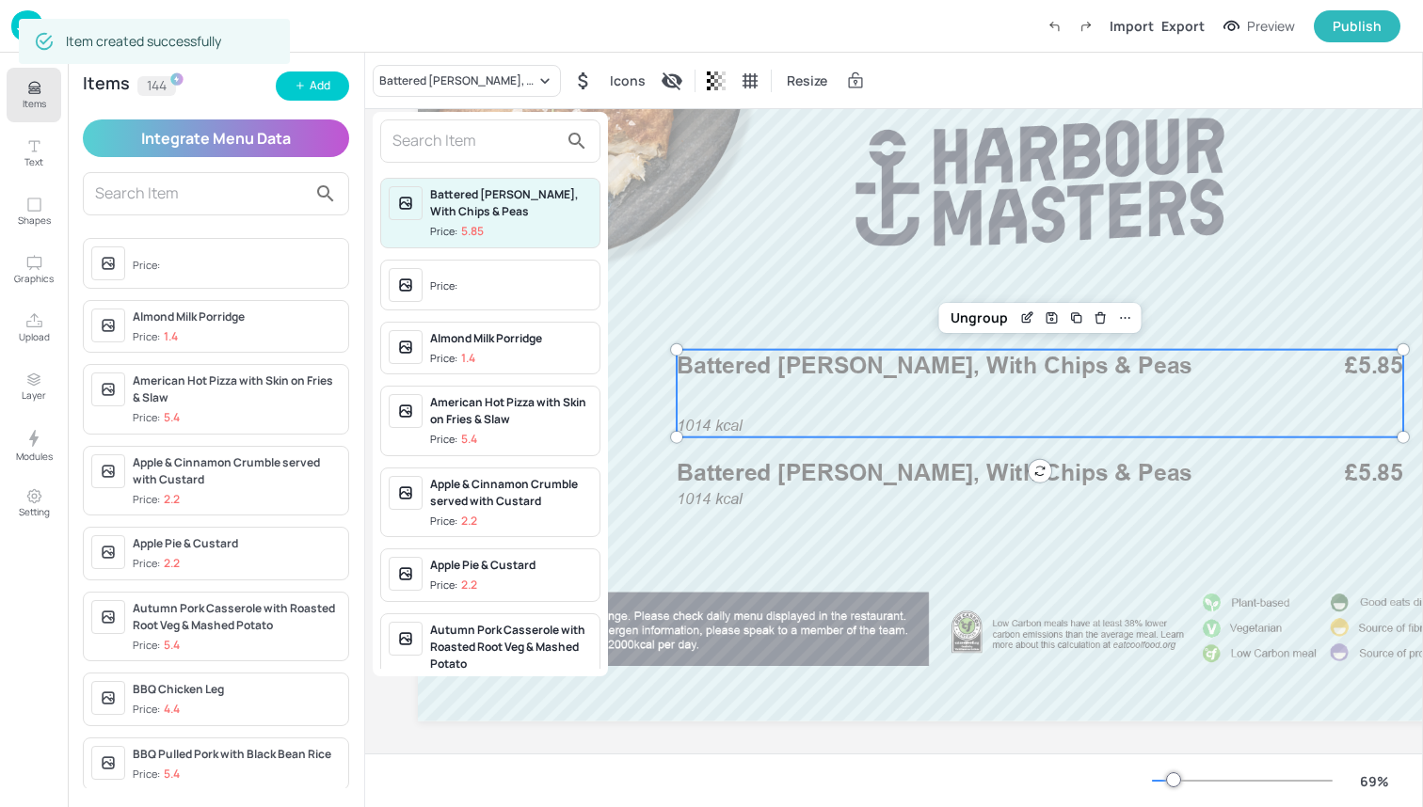
click at [488, 136] on input "text" at bounding box center [475, 141] width 166 height 30
click at [485, 144] on input "text" at bounding box center [475, 141] width 166 height 30
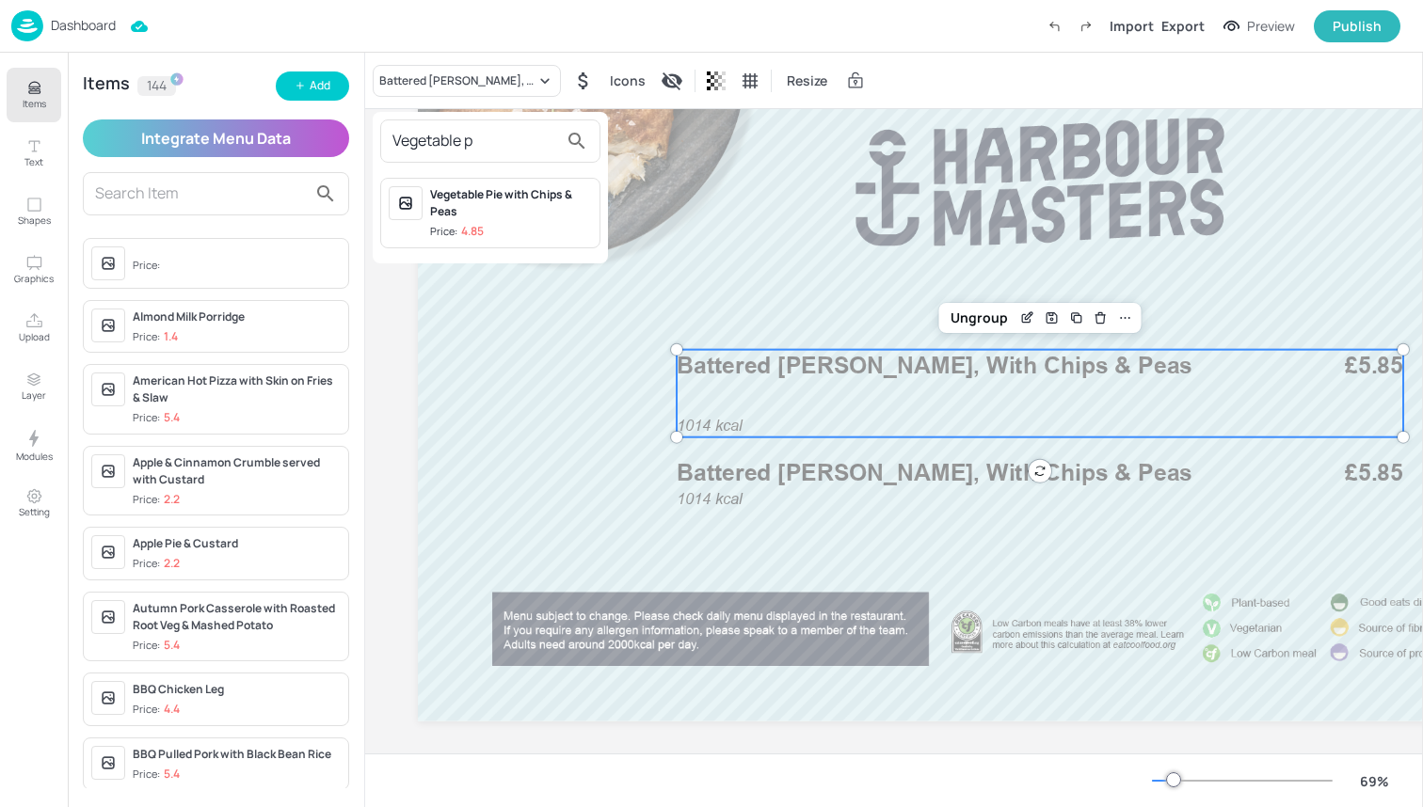
type input "Vegetable p"
click at [488, 230] on span "Price: 4.85" at bounding box center [511, 232] width 162 height 16
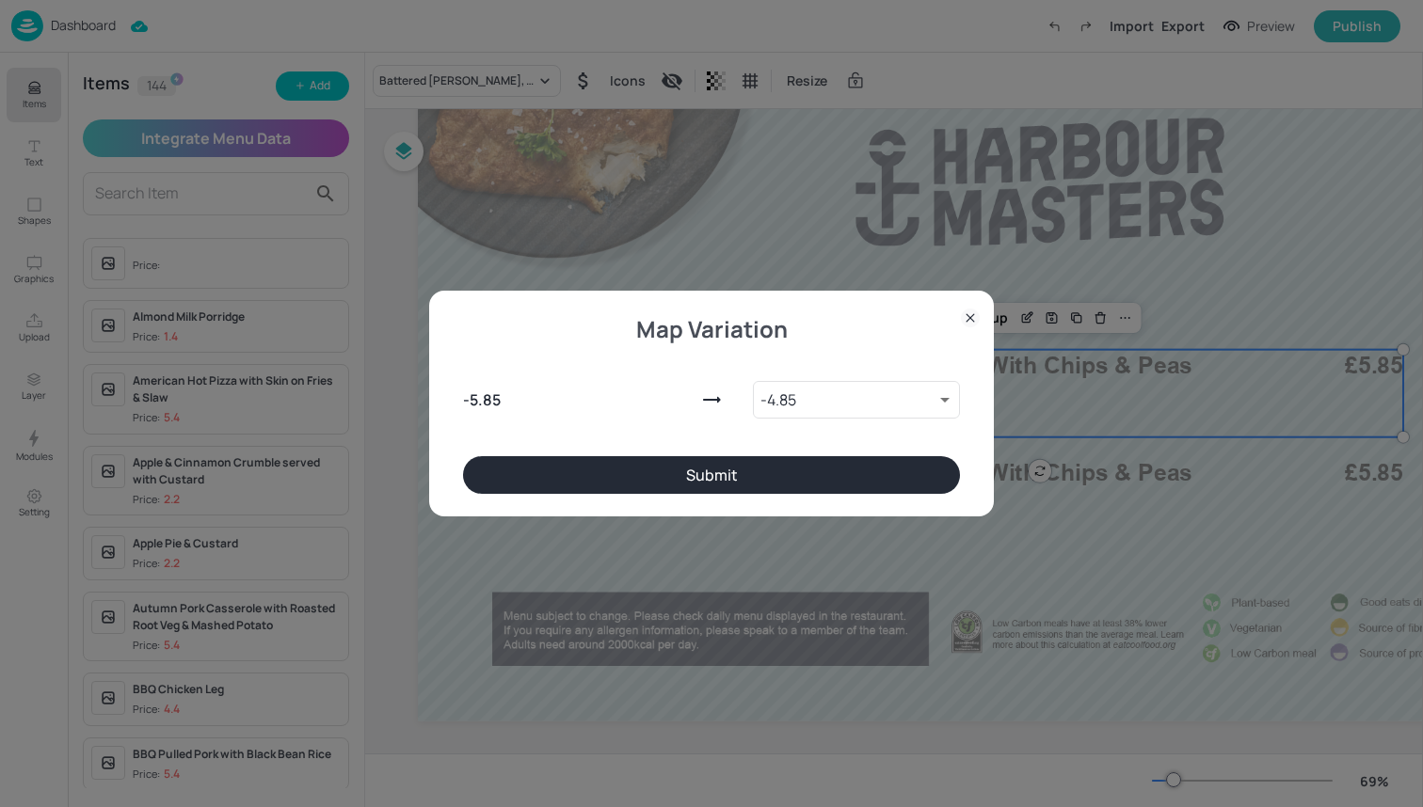
click at [693, 452] on div "- 5.85 - 4.85 10126375 ​" at bounding box center [711, 396] width 497 height 120
click at [693, 468] on button "Submit" at bounding box center [711, 475] width 497 height 38
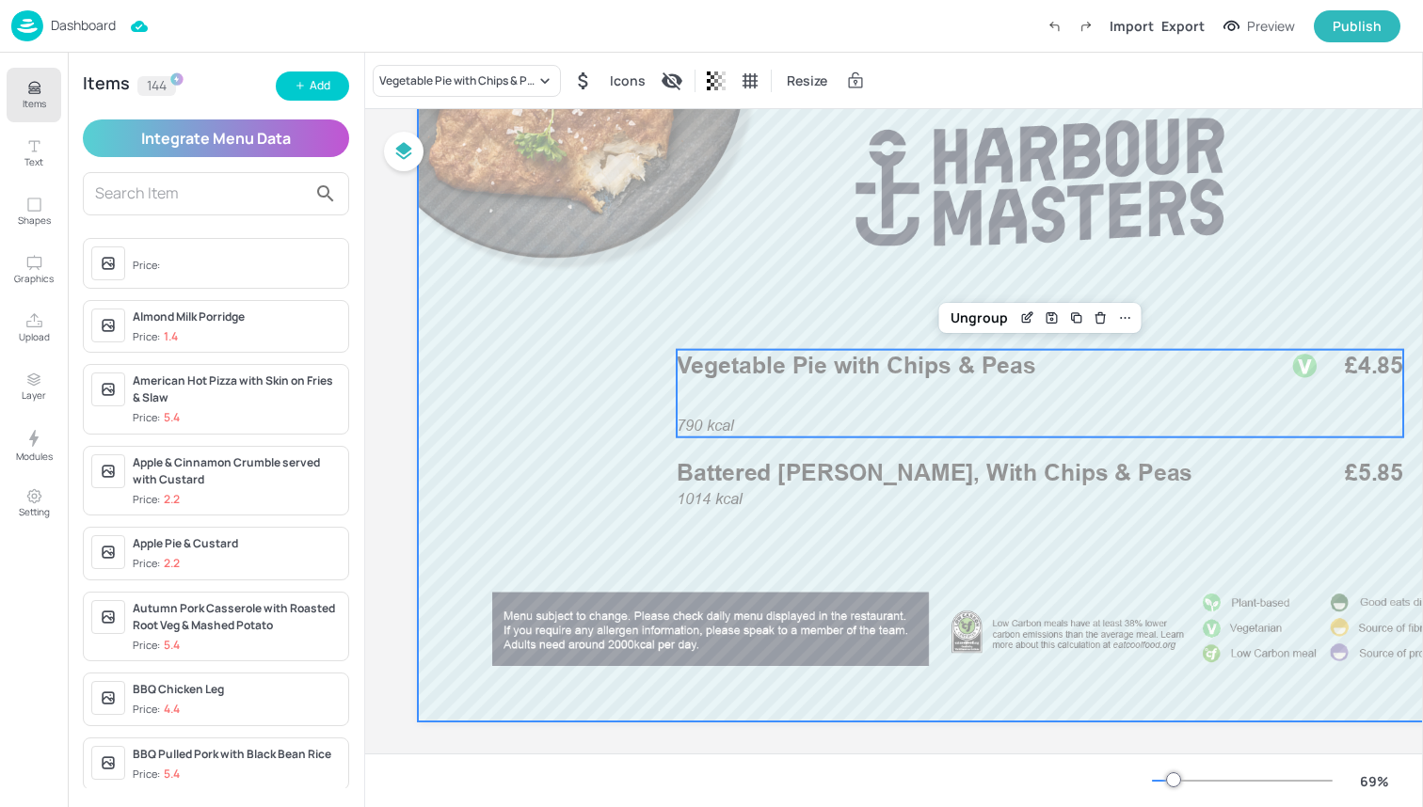
click at [514, 420] on div at bounding box center [1040, 372] width 1244 height 700
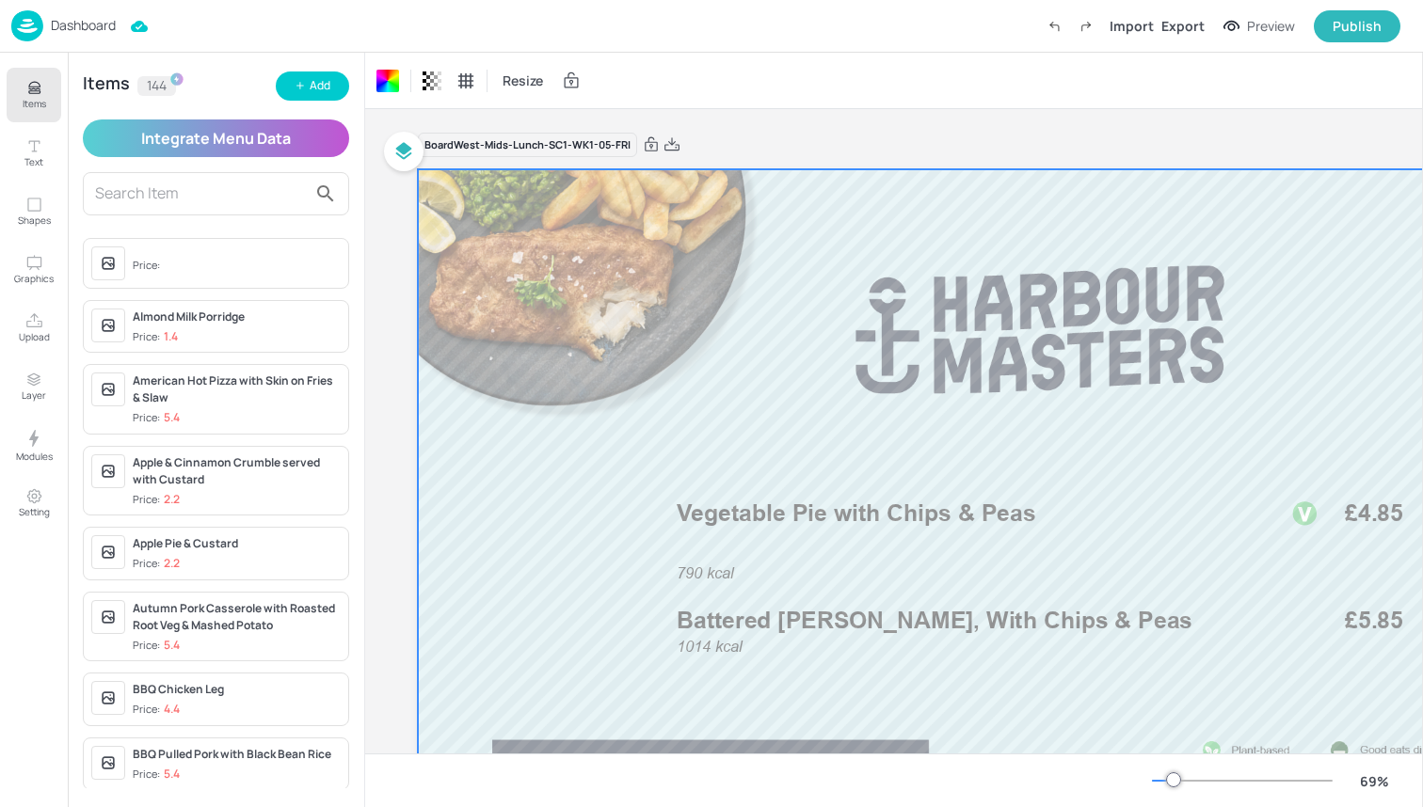
scroll to position [0, 0]
click at [14, 98] on button "Items" at bounding box center [34, 95] width 55 height 55
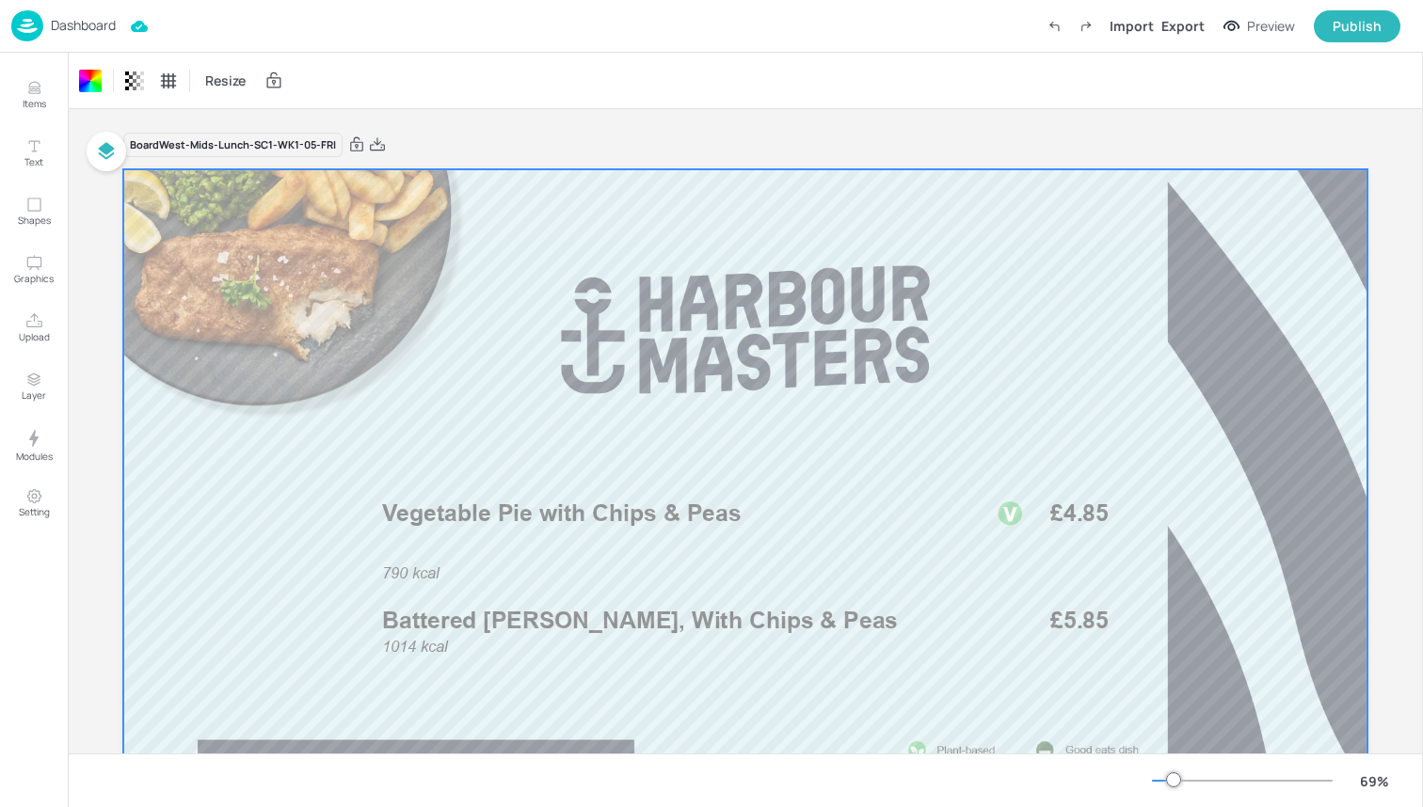
click at [168, 46] on div "Dashboard Import Export Preview Publish" at bounding box center [705, 26] width 1389 height 52
click at [26, 24] on img at bounding box center [27, 25] width 32 height 31
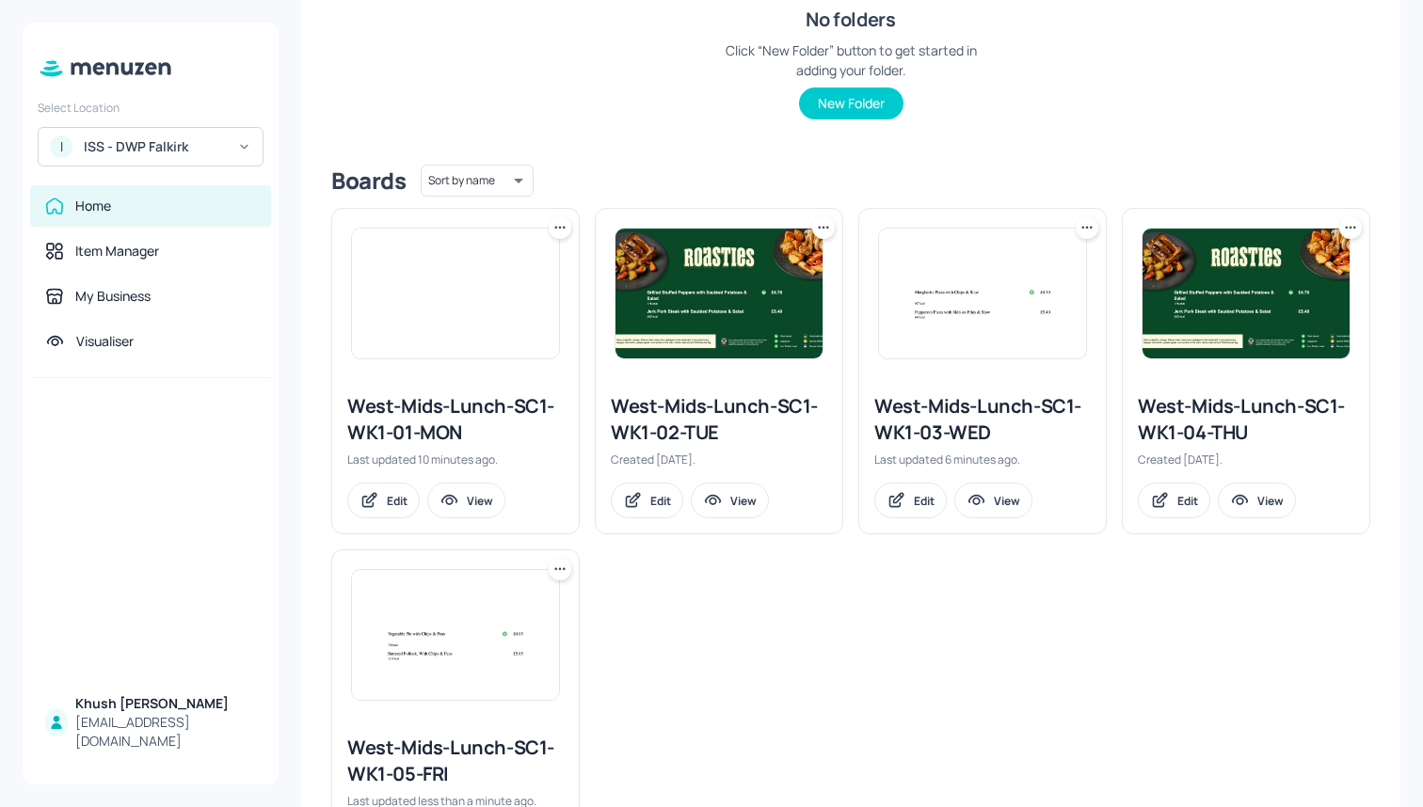
scroll to position [324, 0]
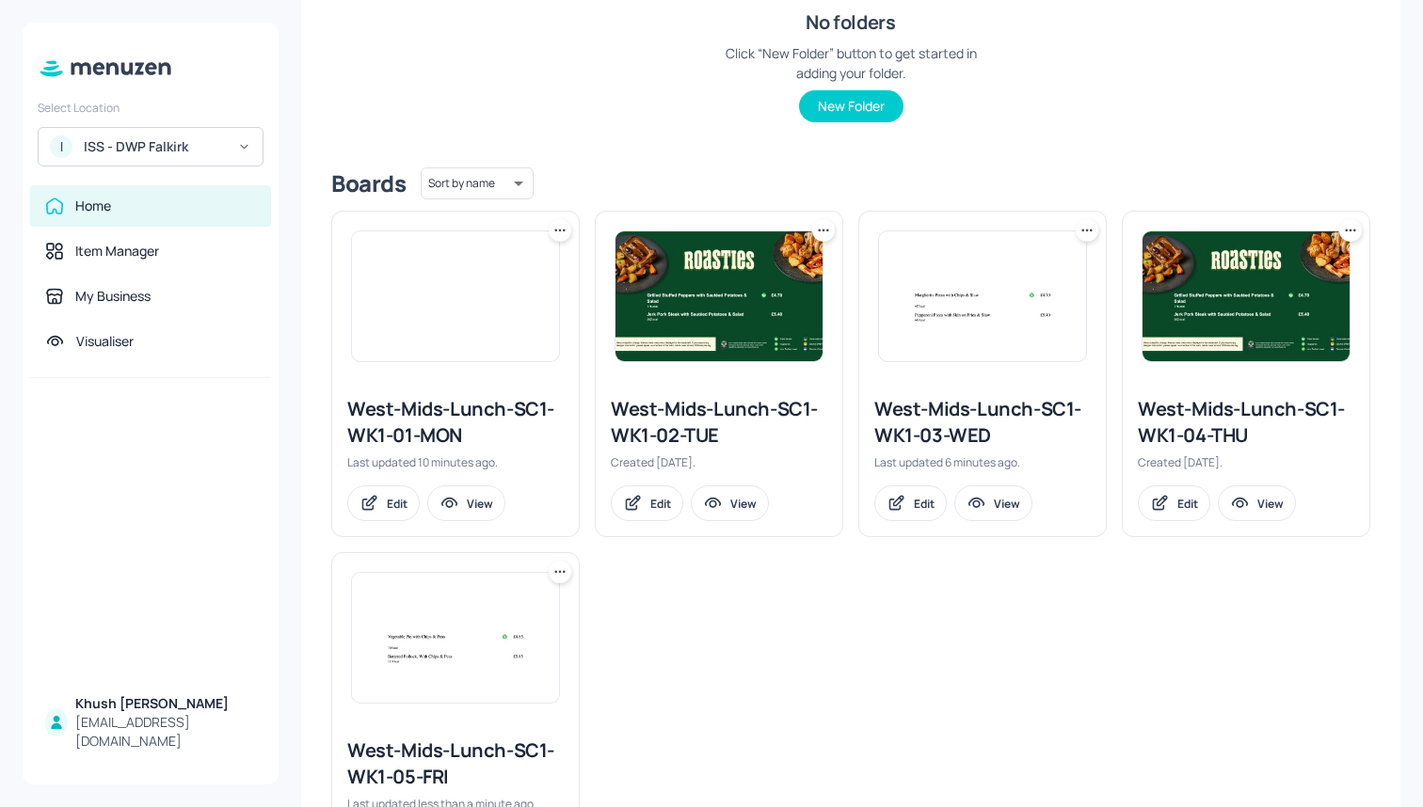
click at [557, 224] on icon at bounding box center [559, 230] width 19 height 19
click at [531, 298] on div "Duplicate" at bounding box center [487, 300] width 151 height 32
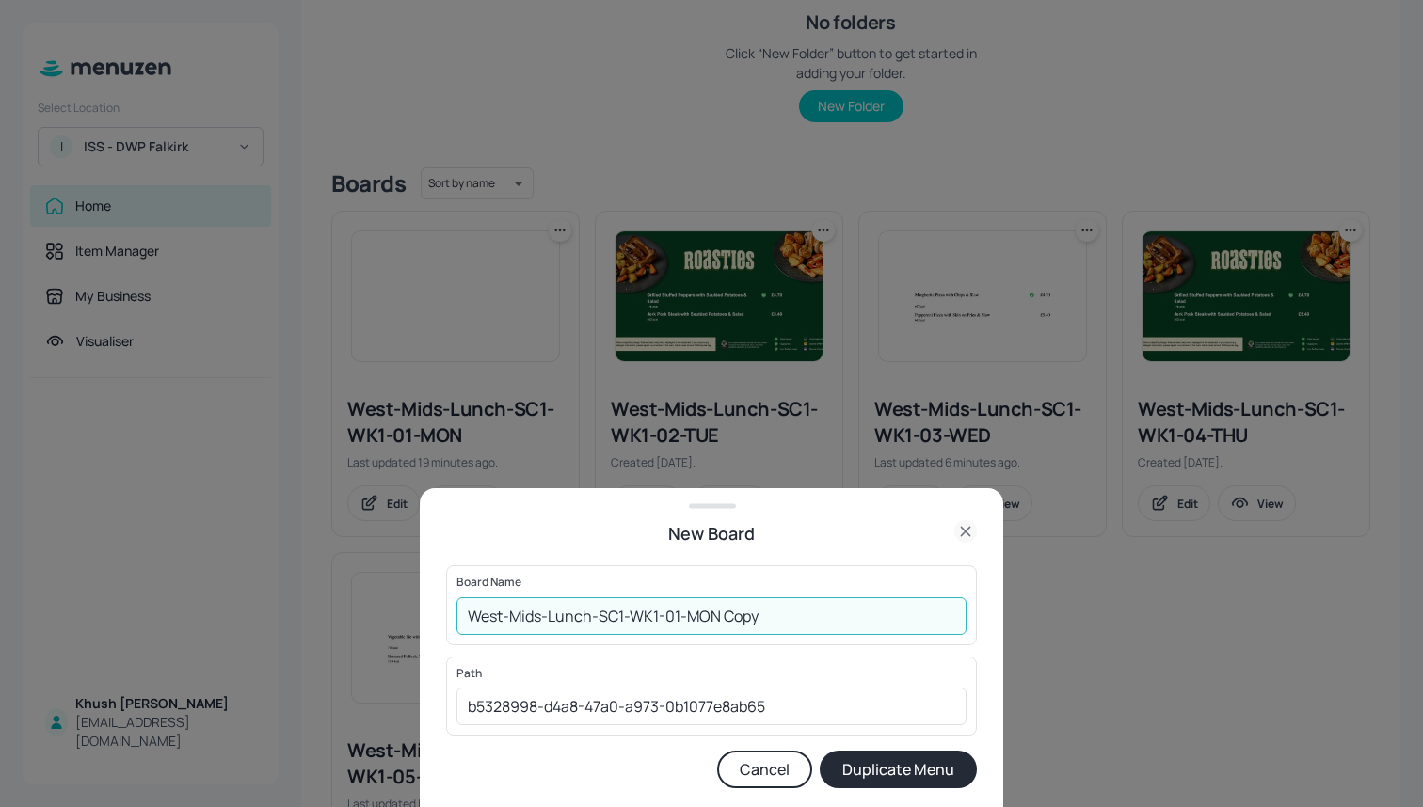
drag, startPoint x: 837, startPoint y: 608, endPoint x: 724, endPoint y: 610, distance: 112.9
click at [724, 610] on input "West-Mids-Lunch-SC1-WK1-01-MON Copy" at bounding box center [711, 617] width 510 height 38
type input "West-Mids-Lunch-SC1-WK2-01-MON"
click at [933, 769] on button "Duplicate Menu" at bounding box center [898, 770] width 157 height 38
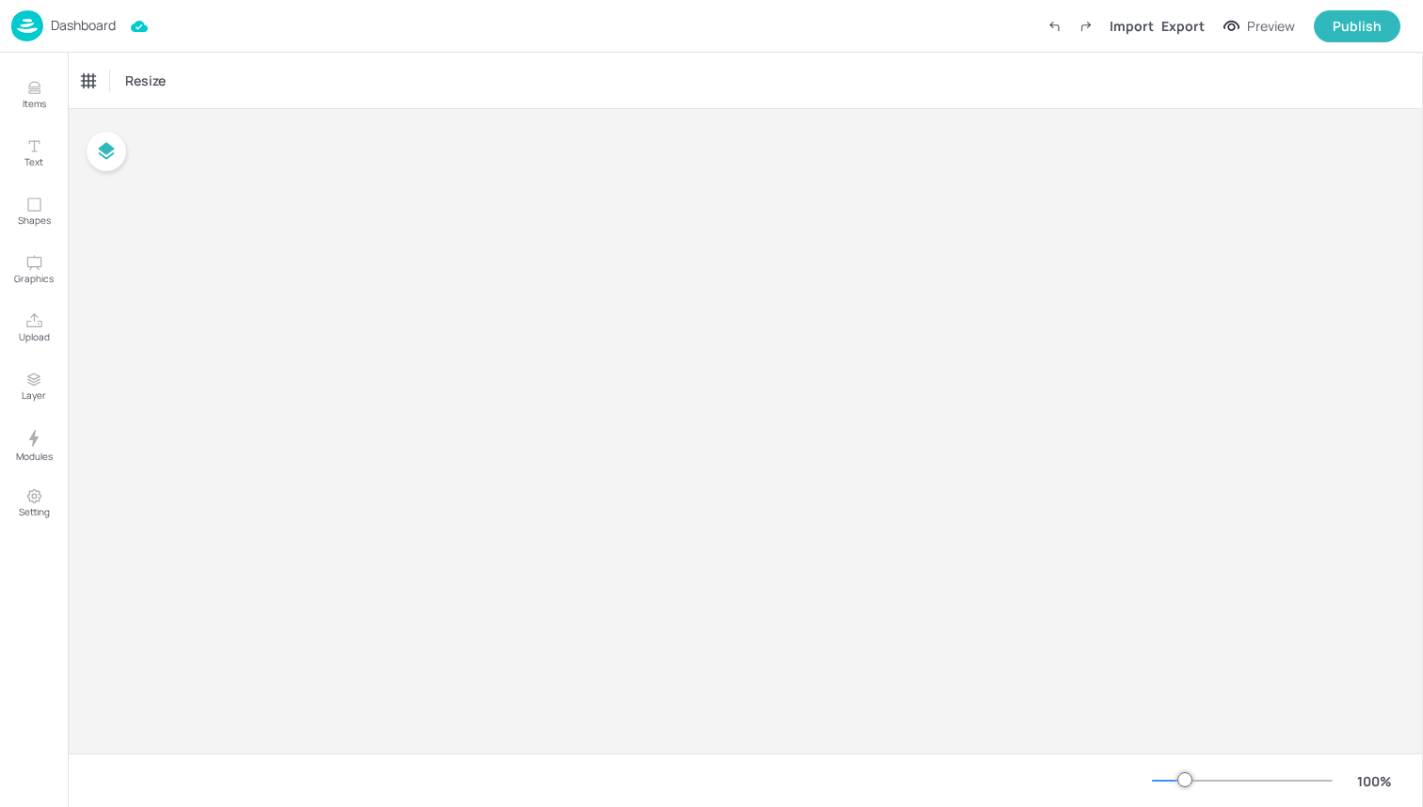
type input "£GBP - [GEOGRAPHIC_DATA]"
type input "kcal"
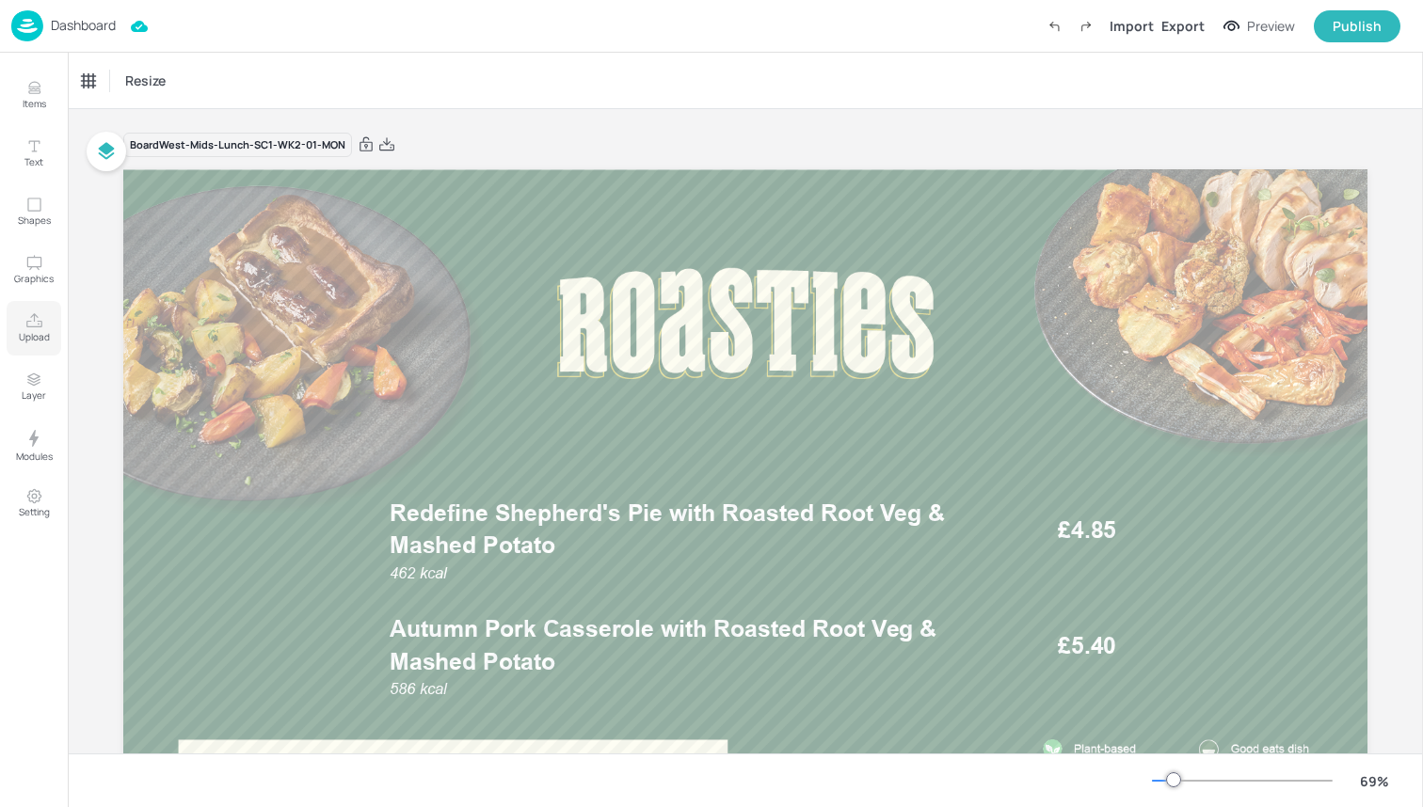
click at [23, 334] on p "Upload" at bounding box center [34, 336] width 31 height 13
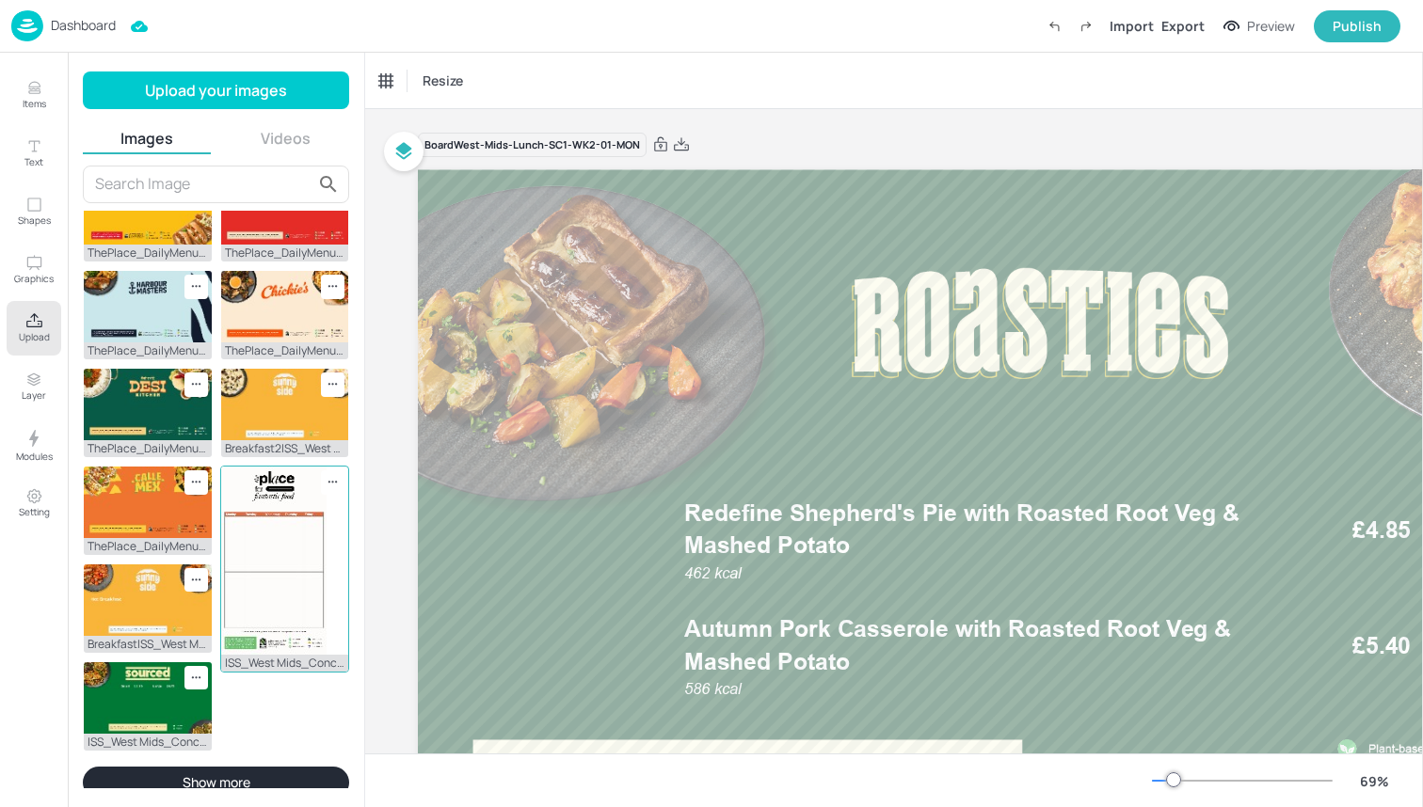
scroll to position [519, 0]
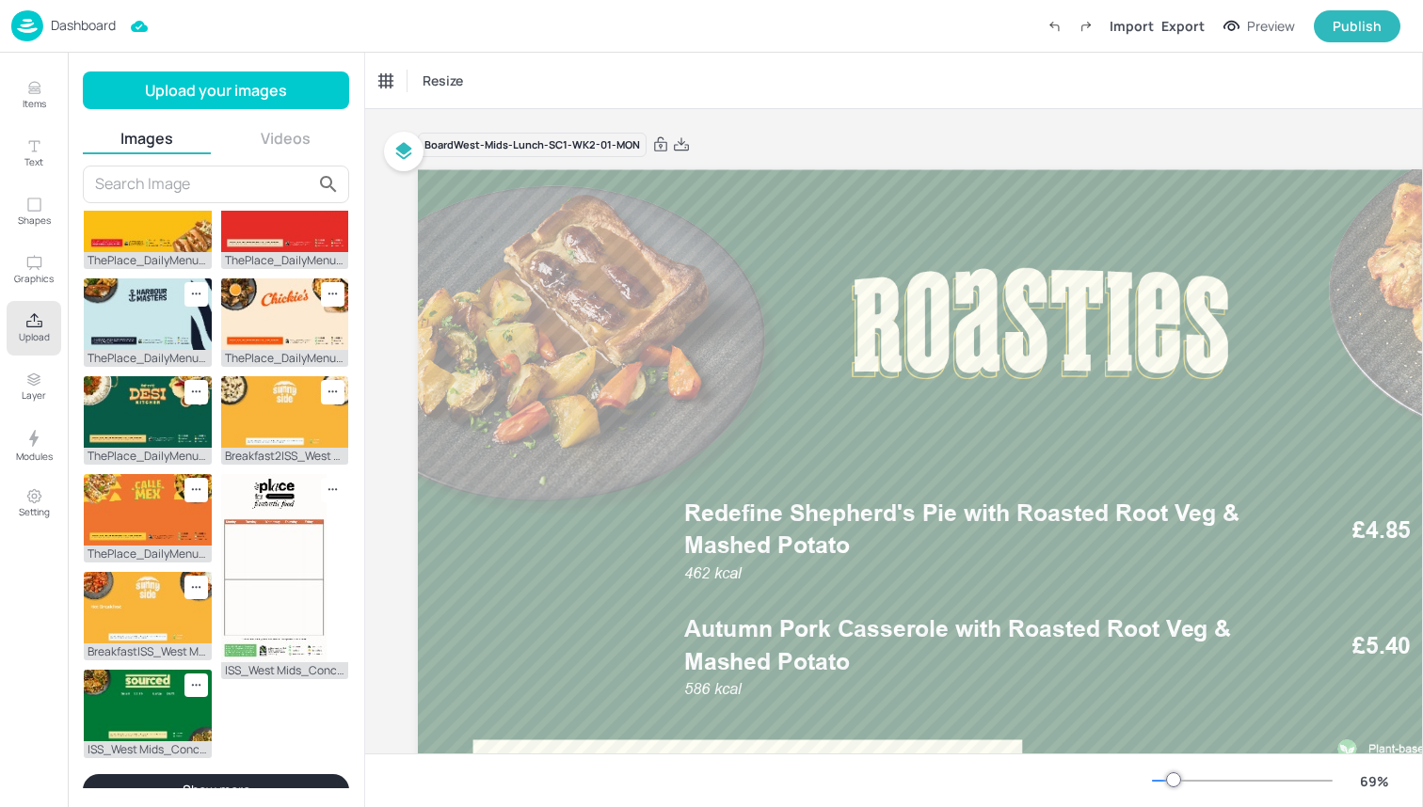
click at [199, 776] on button "Show more" at bounding box center [216, 790] width 266 height 32
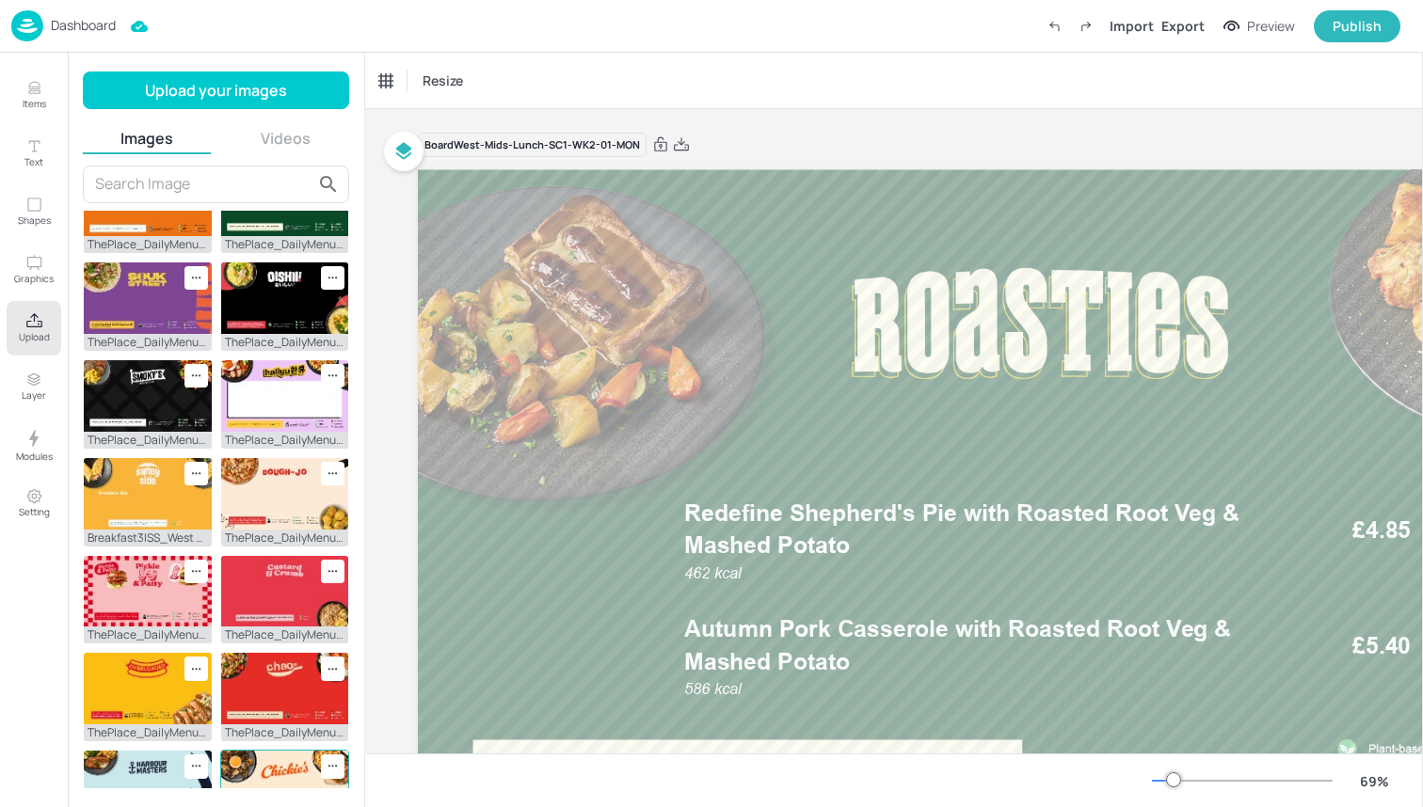
scroll to position [49, 0]
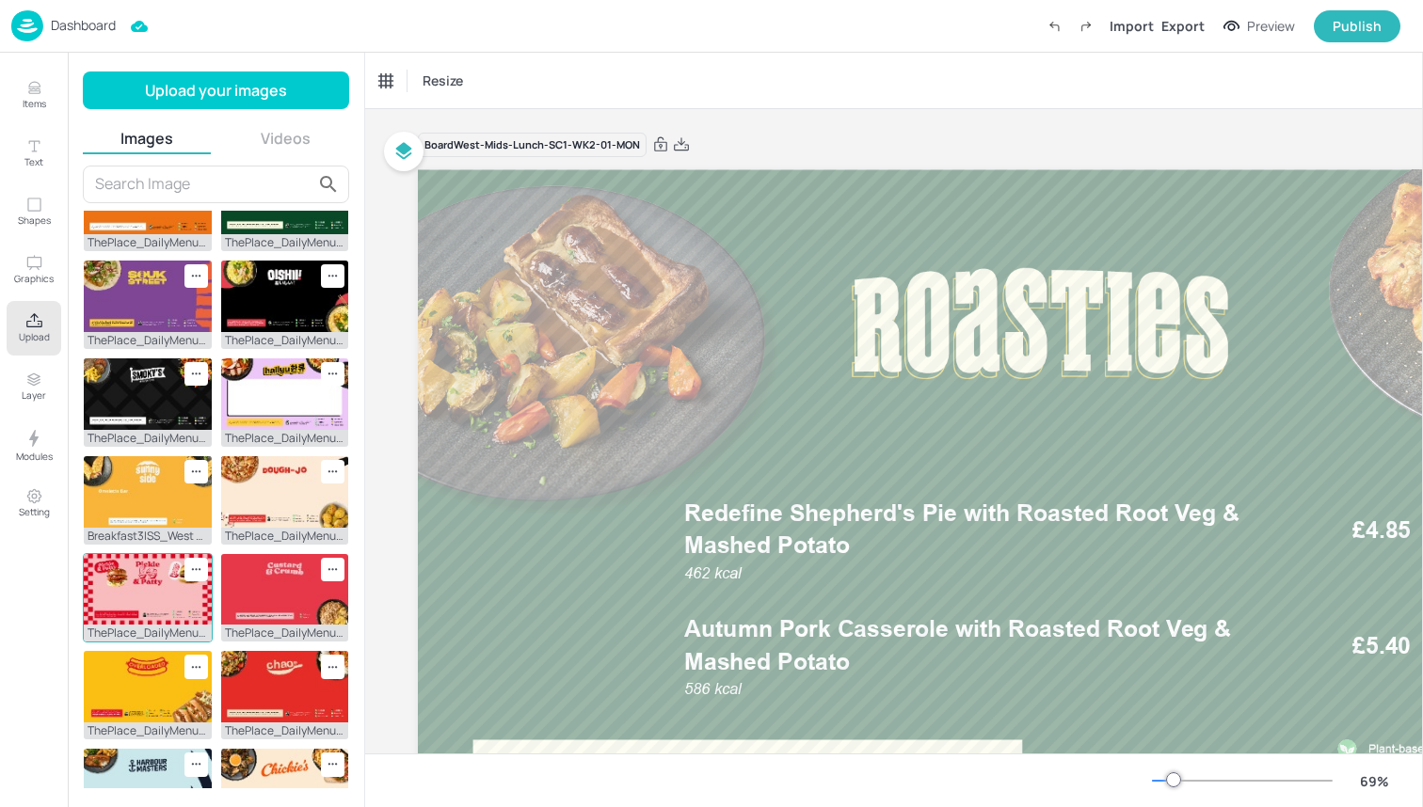
click at [143, 574] on img at bounding box center [148, 590] width 128 height 72
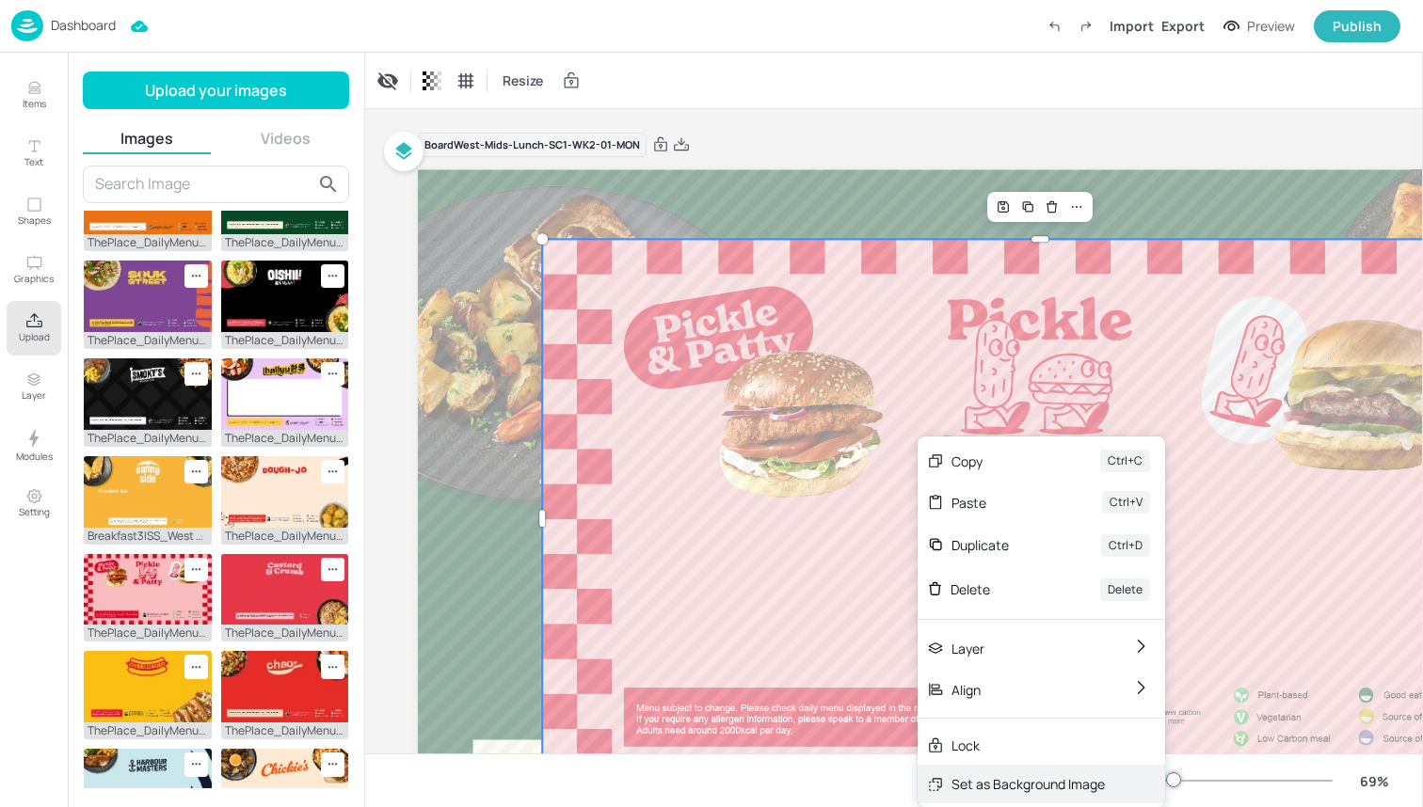
click at [1003, 772] on div "Set as Background Image" at bounding box center [1040, 784] width 247 height 39
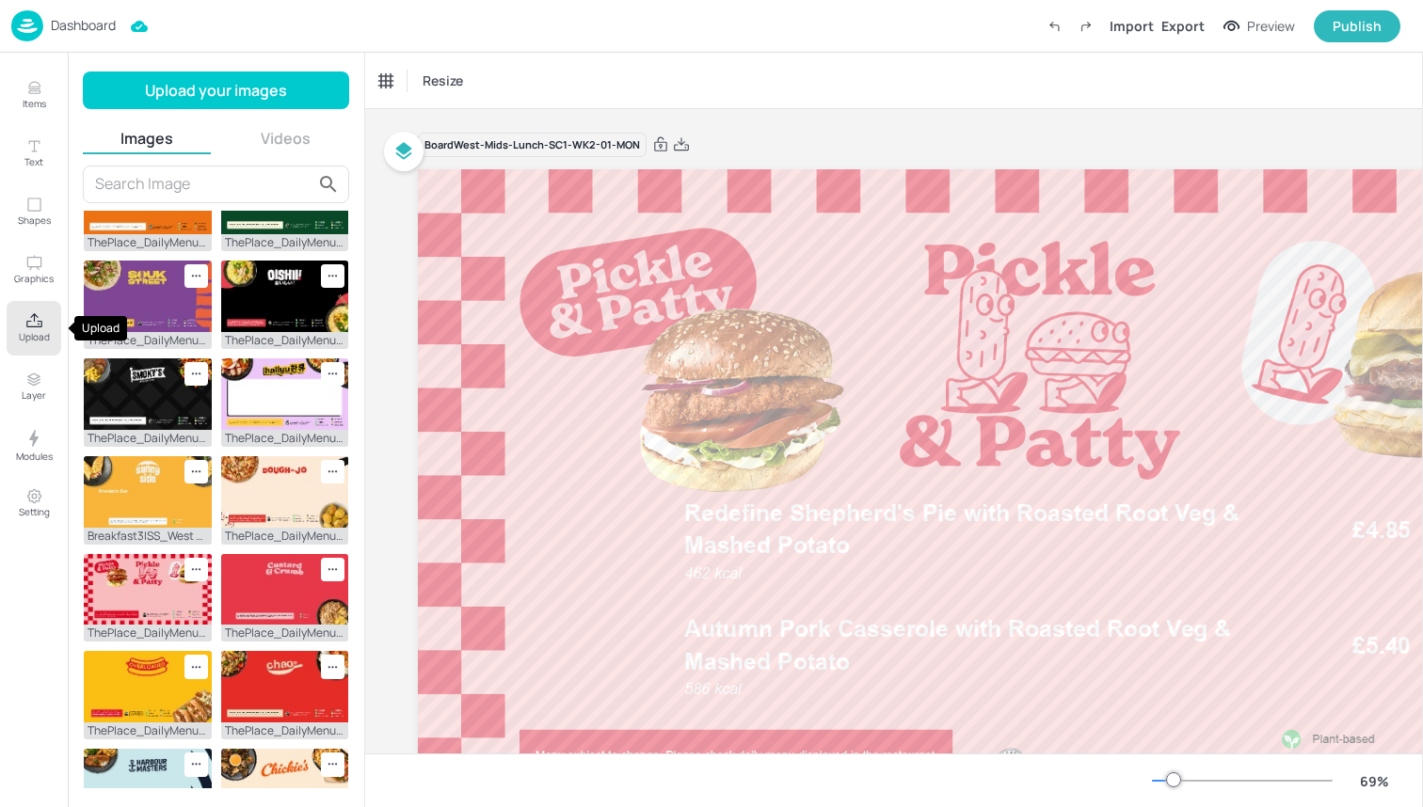
click at [22, 318] on button "Upload" at bounding box center [34, 328] width 55 height 55
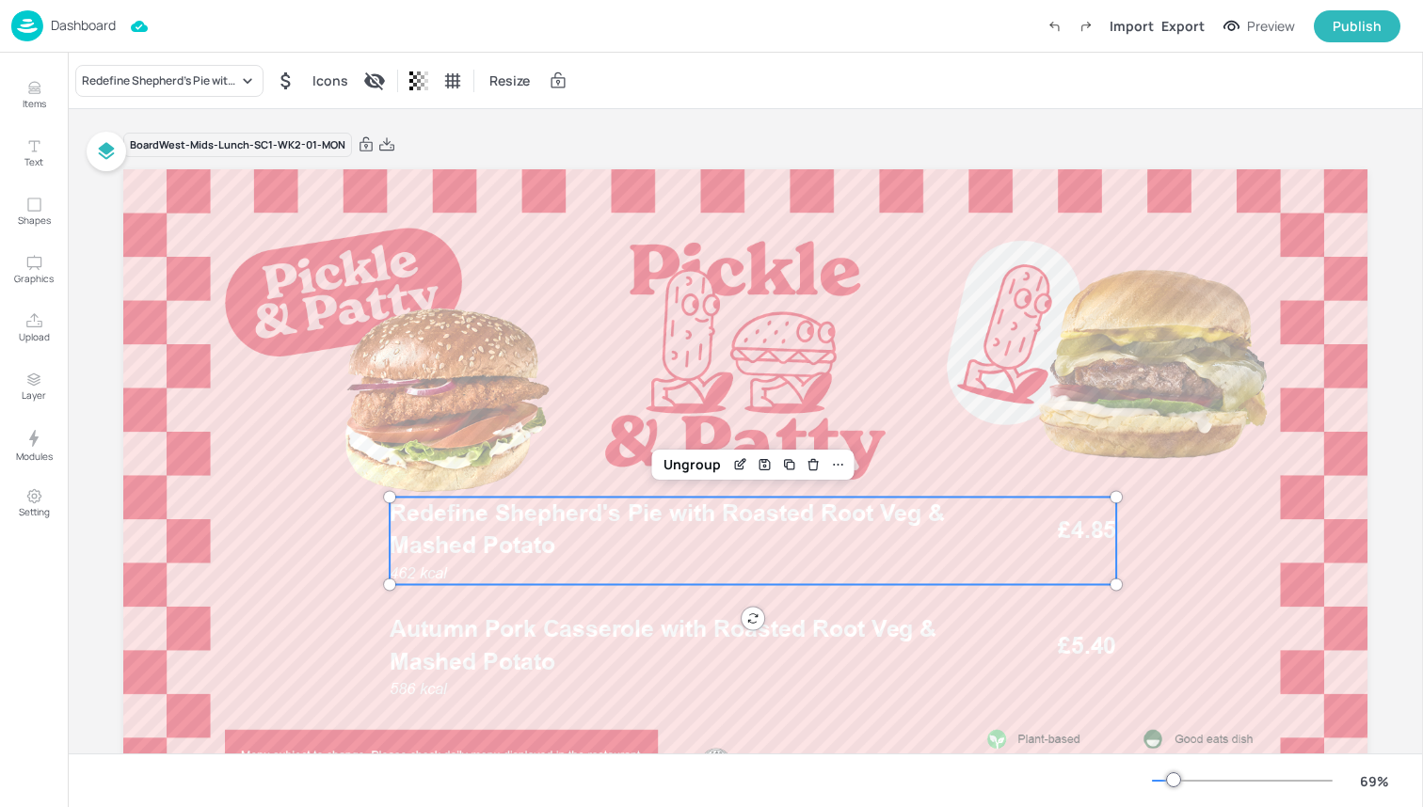
click at [651, 540] on p "Redefine Shepherd's Pie with Roasted Root Veg & Mashed Potato" at bounding box center [684, 529] width 589 height 65
click at [203, 72] on div "Redefine Shepherd's Pie with Roasted Root Veg & Mashed Potato" at bounding box center [160, 80] width 156 height 17
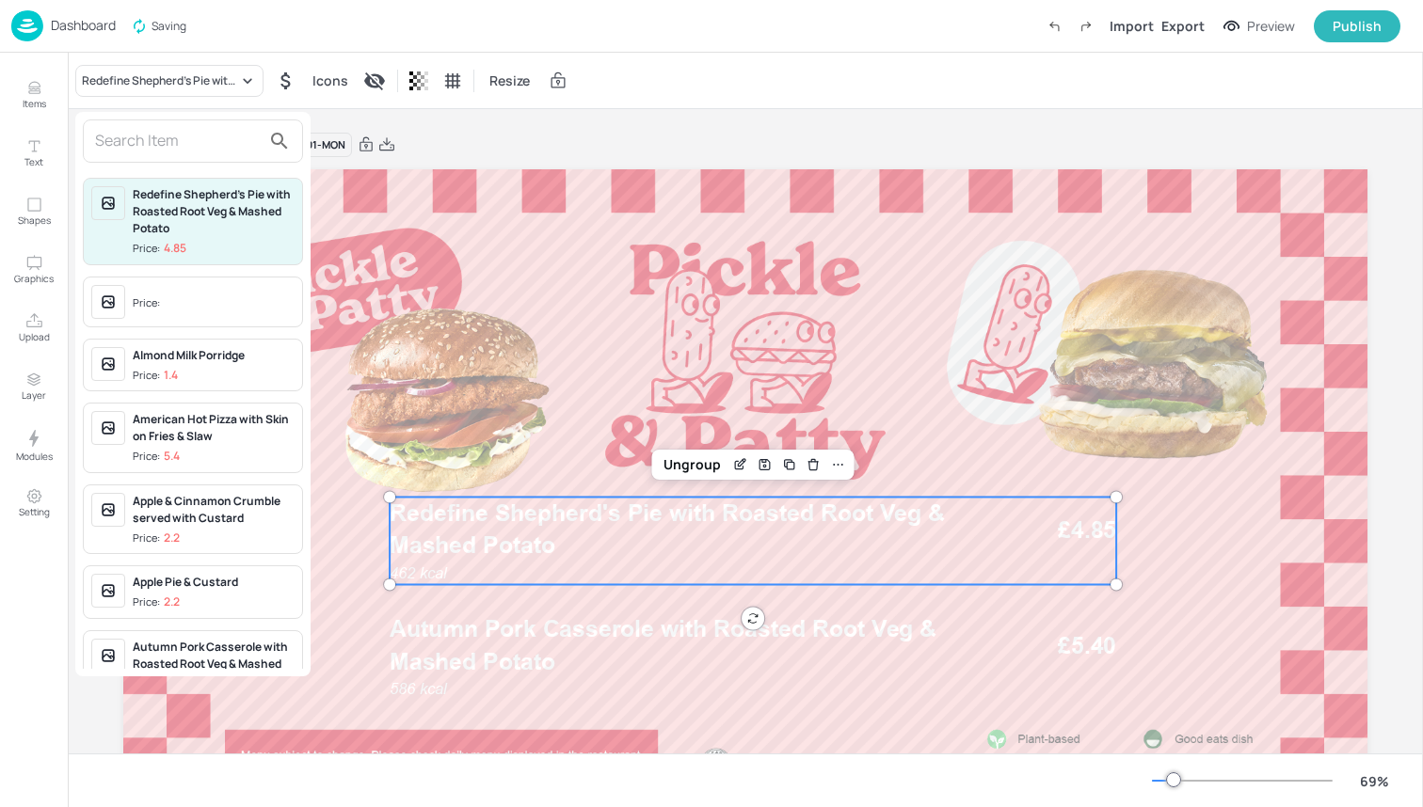
click at [189, 135] on input "text" at bounding box center [178, 141] width 166 height 30
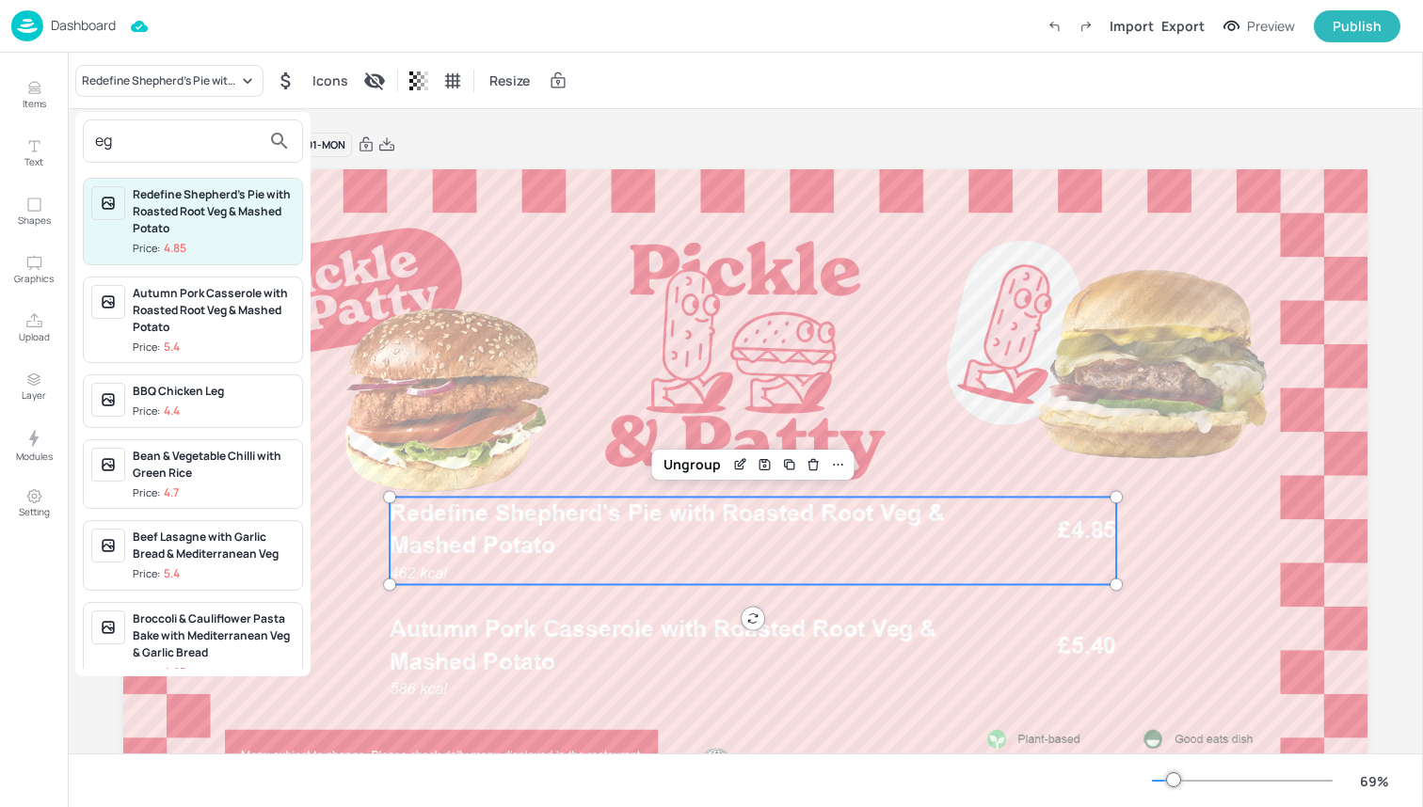
type input "e"
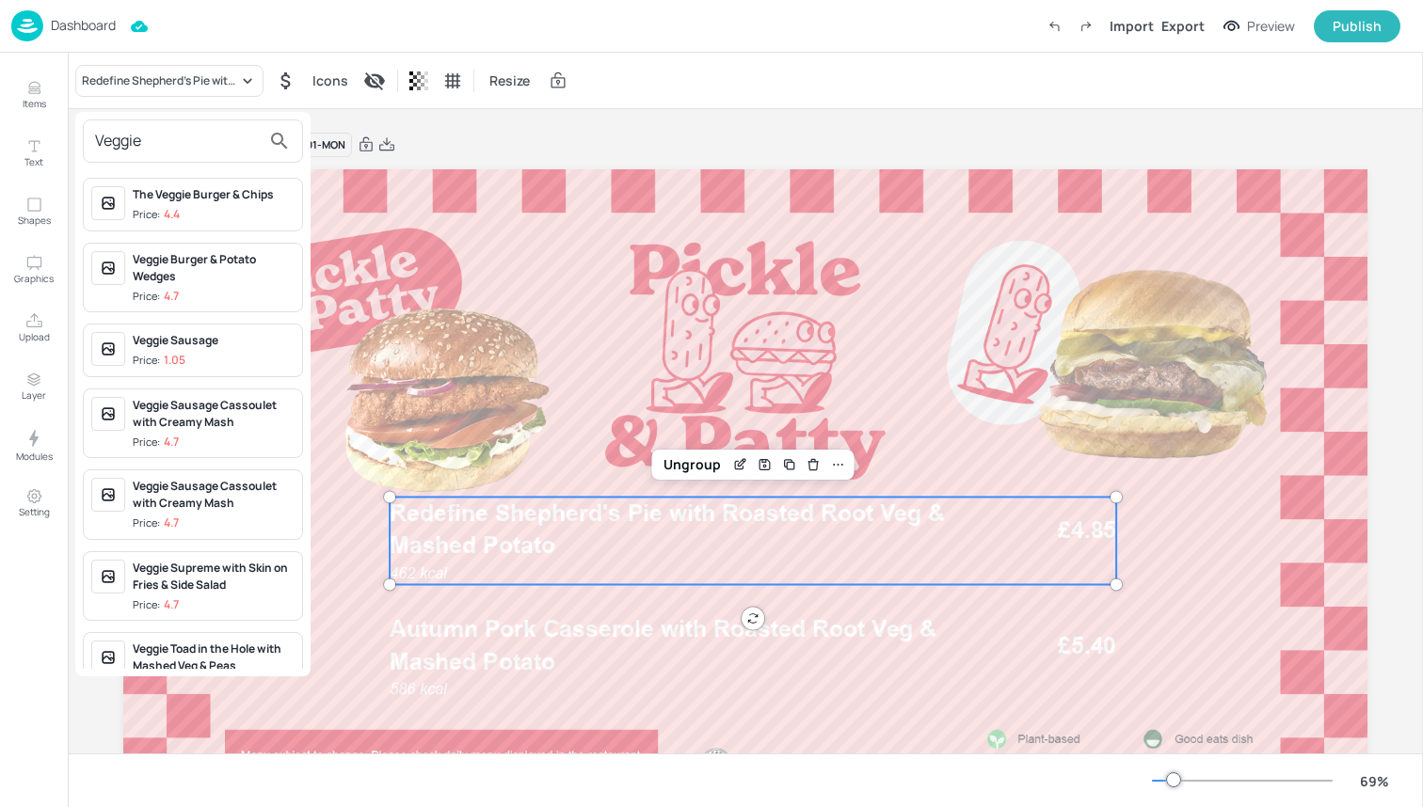
type input "Veggie"
click at [248, 212] on span "Price: 4.4" at bounding box center [214, 215] width 162 height 16
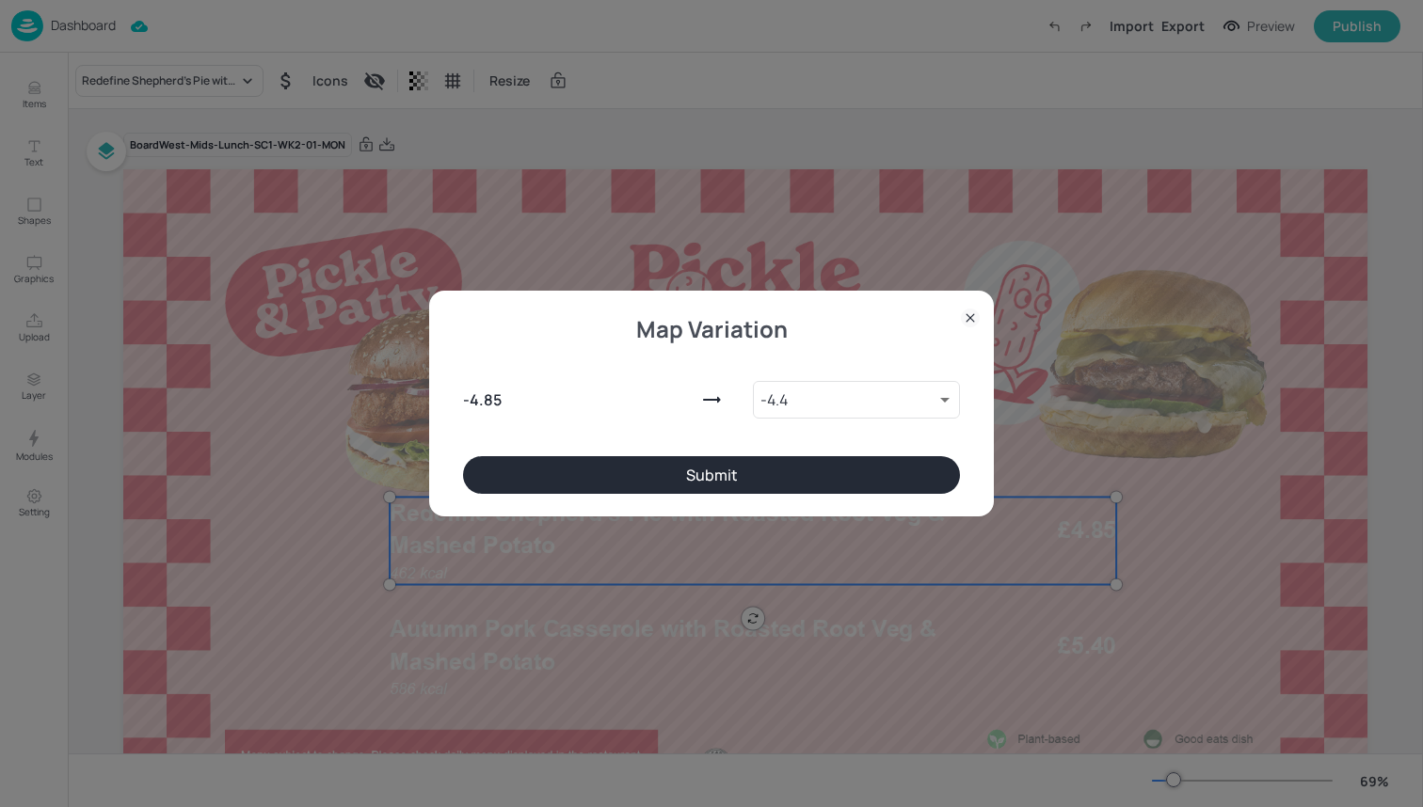
click at [531, 459] on button "Submit" at bounding box center [711, 475] width 497 height 38
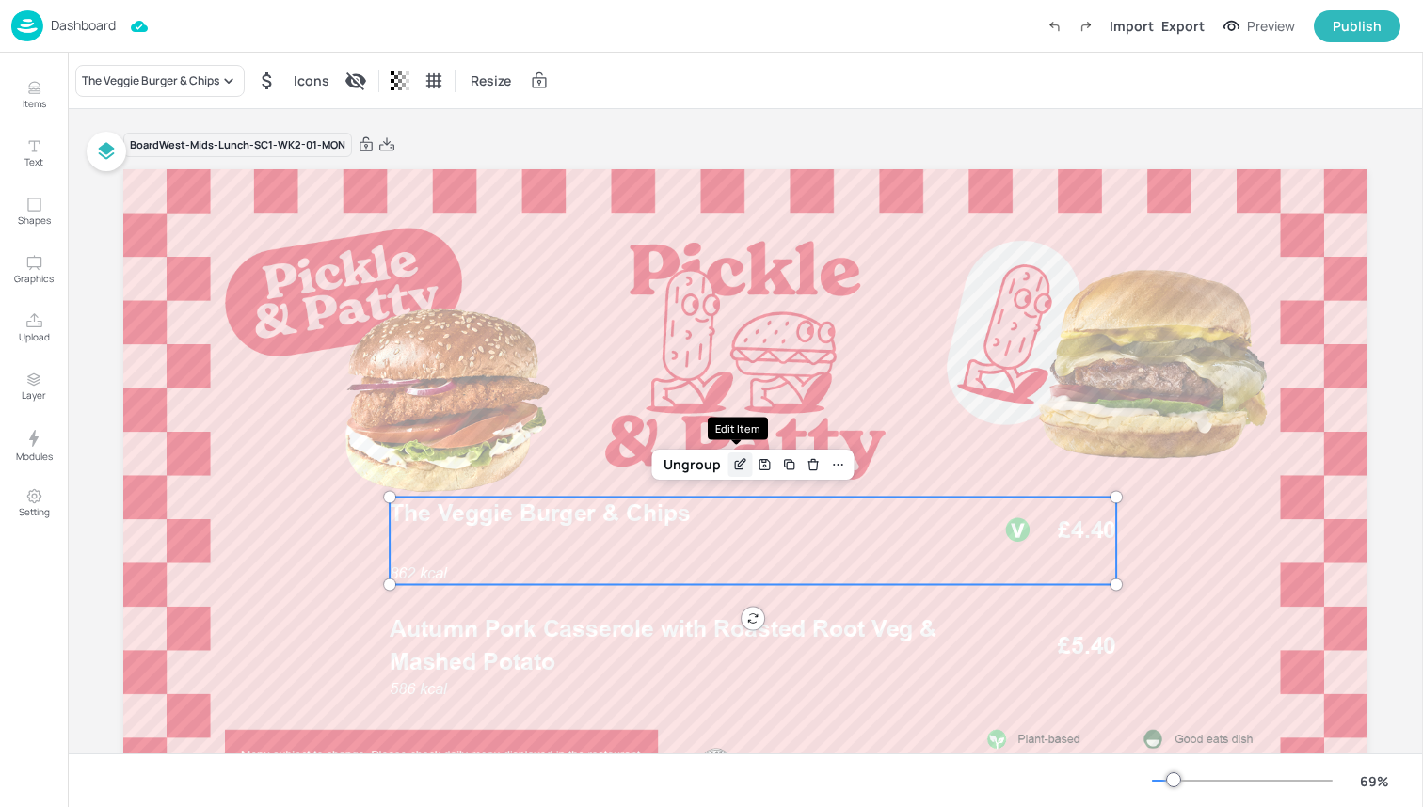
click at [741, 461] on icon "Edit Item" at bounding box center [740, 464] width 16 height 15
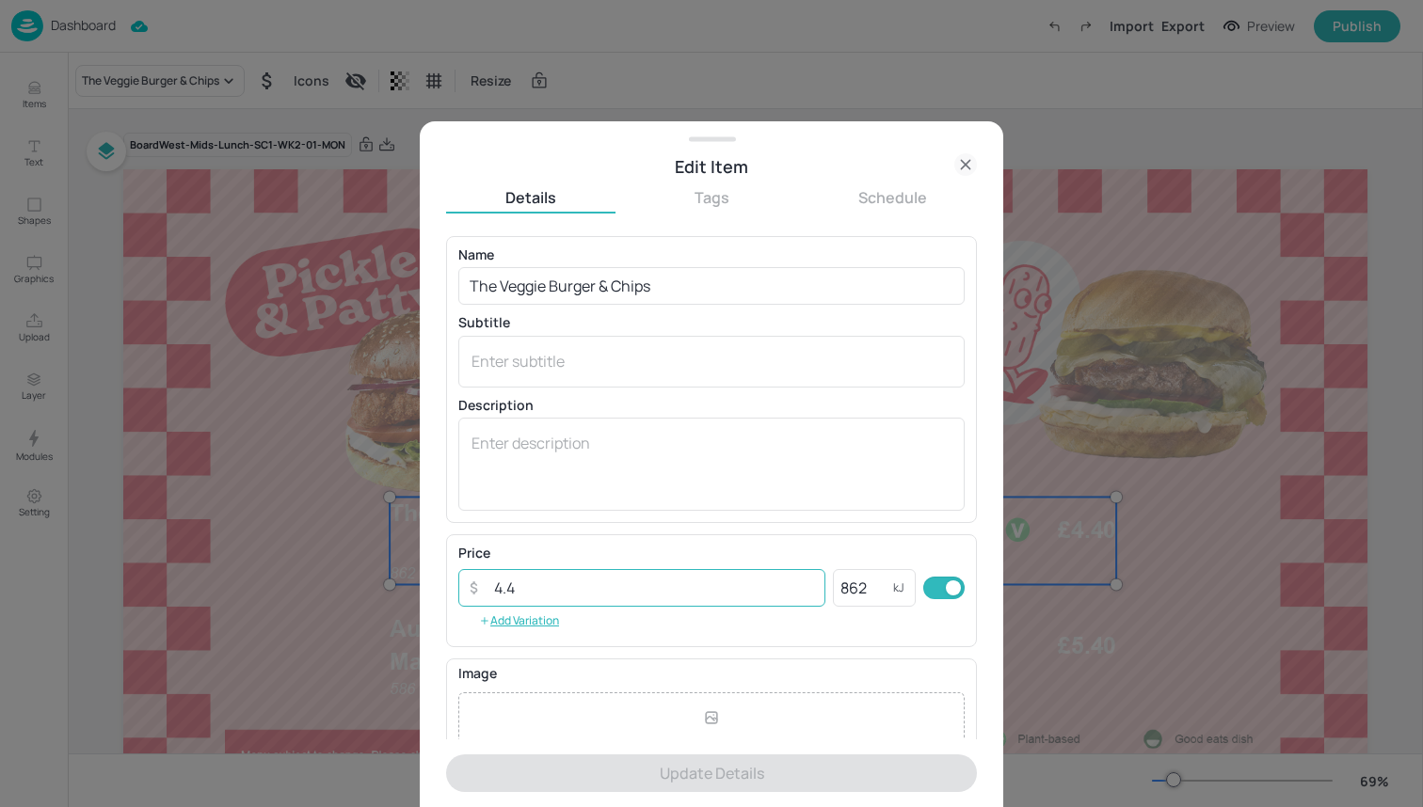
click at [758, 582] on input "4.4" at bounding box center [654, 588] width 343 height 38
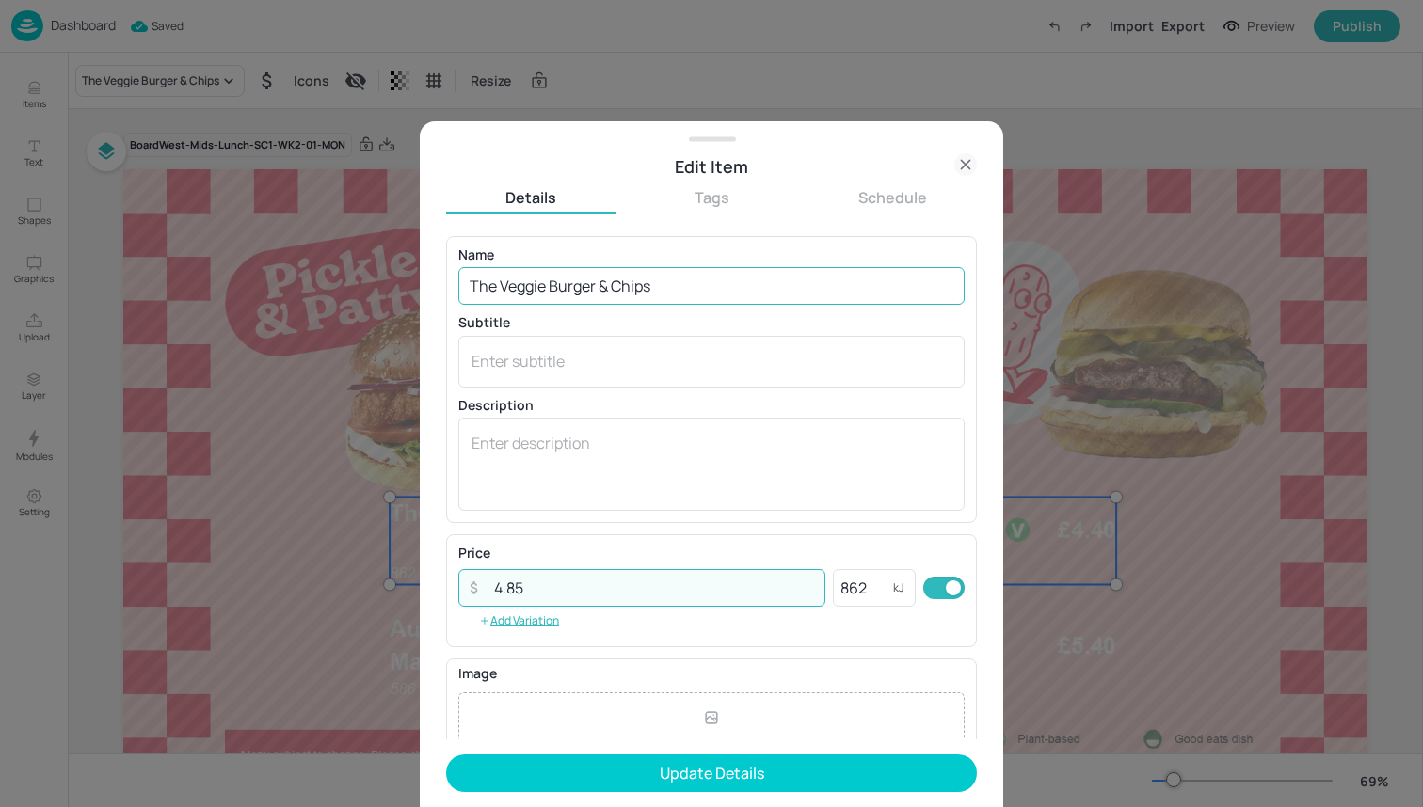
type input "4.85"
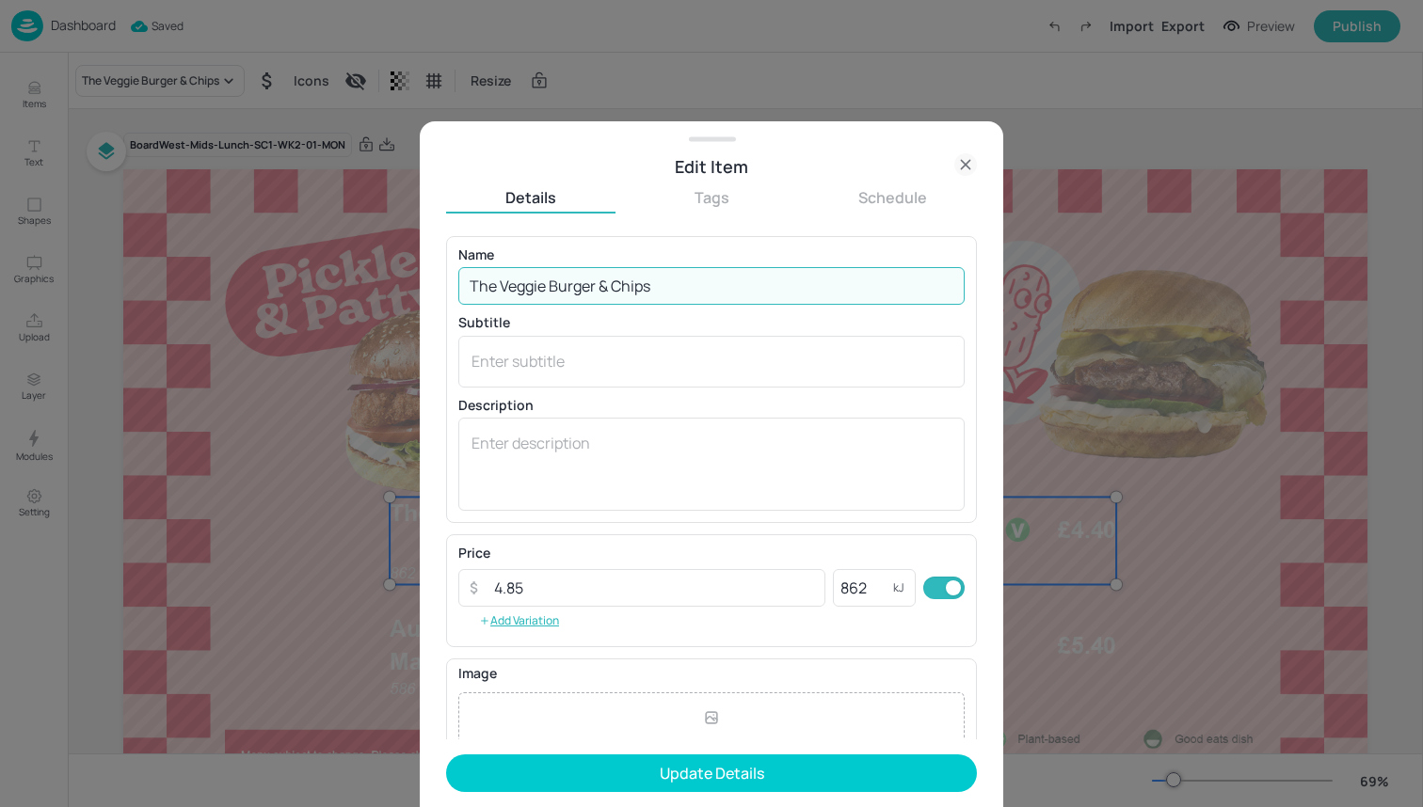
click at [616, 286] on input "The Veggie Burger & Chips" at bounding box center [711, 286] width 506 height 38
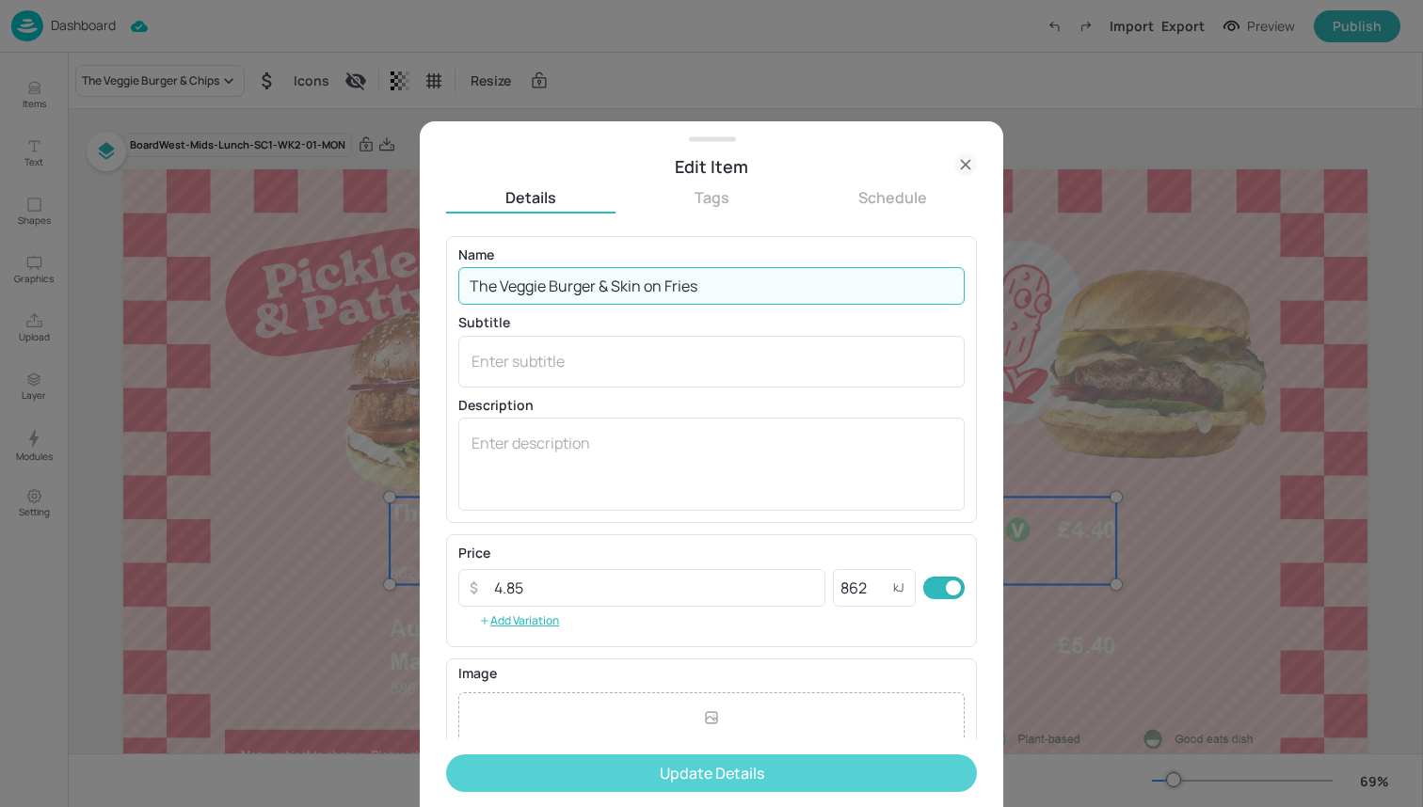
type input "The Veggie Burger & Skin on Fries"
click at [669, 780] on button "Update Details" at bounding box center [711, 774] width 531 height 38
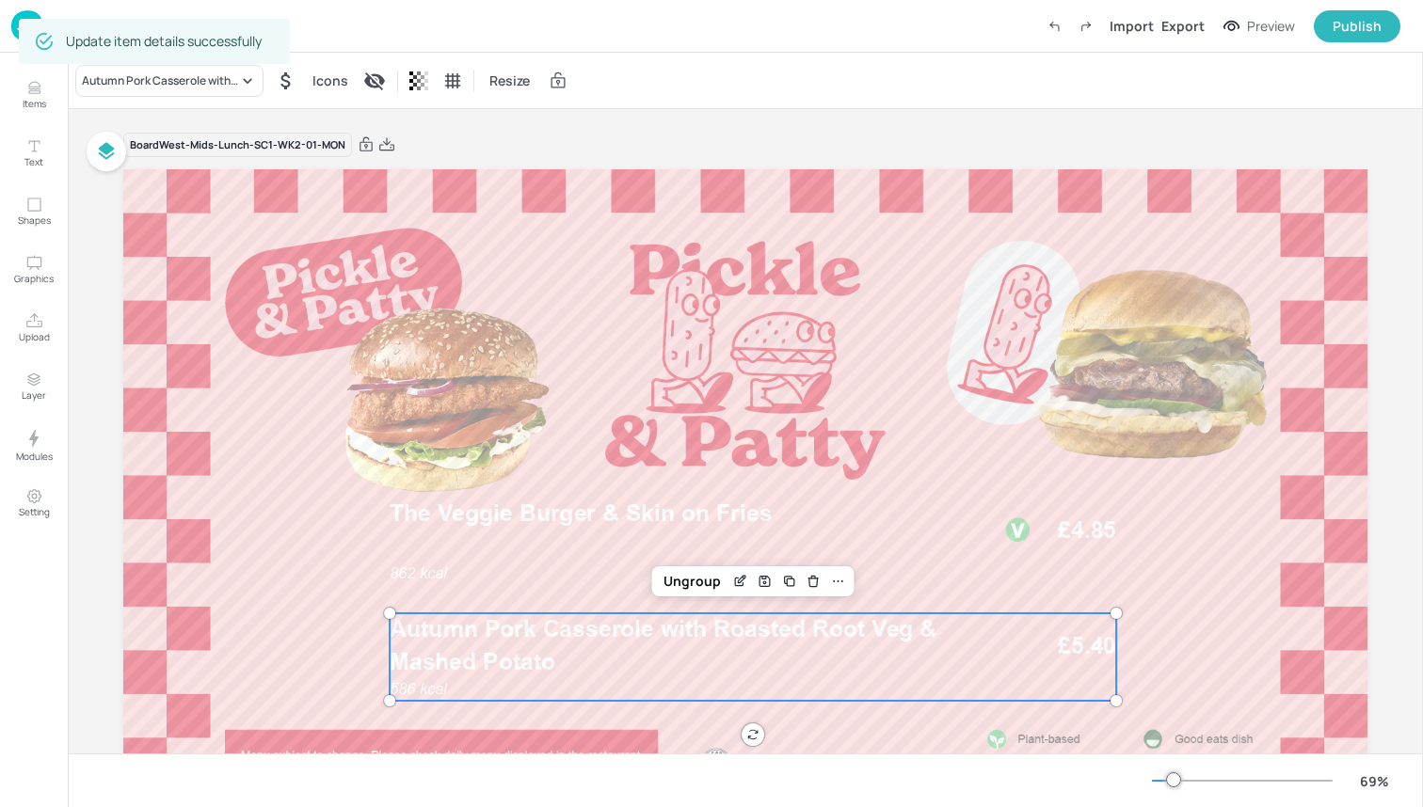
click at [643, 640] on span "Autumn Pork Casserole with Roasted Root Veg & Mashed Potato" at bounding box center [663, 645] width 547 height 60
click at [236, 86] on div "Autumn Pork Casserole with Roasted Root Veg & Mashed Potato" at bounding box center [160, 80] width 156 height 17
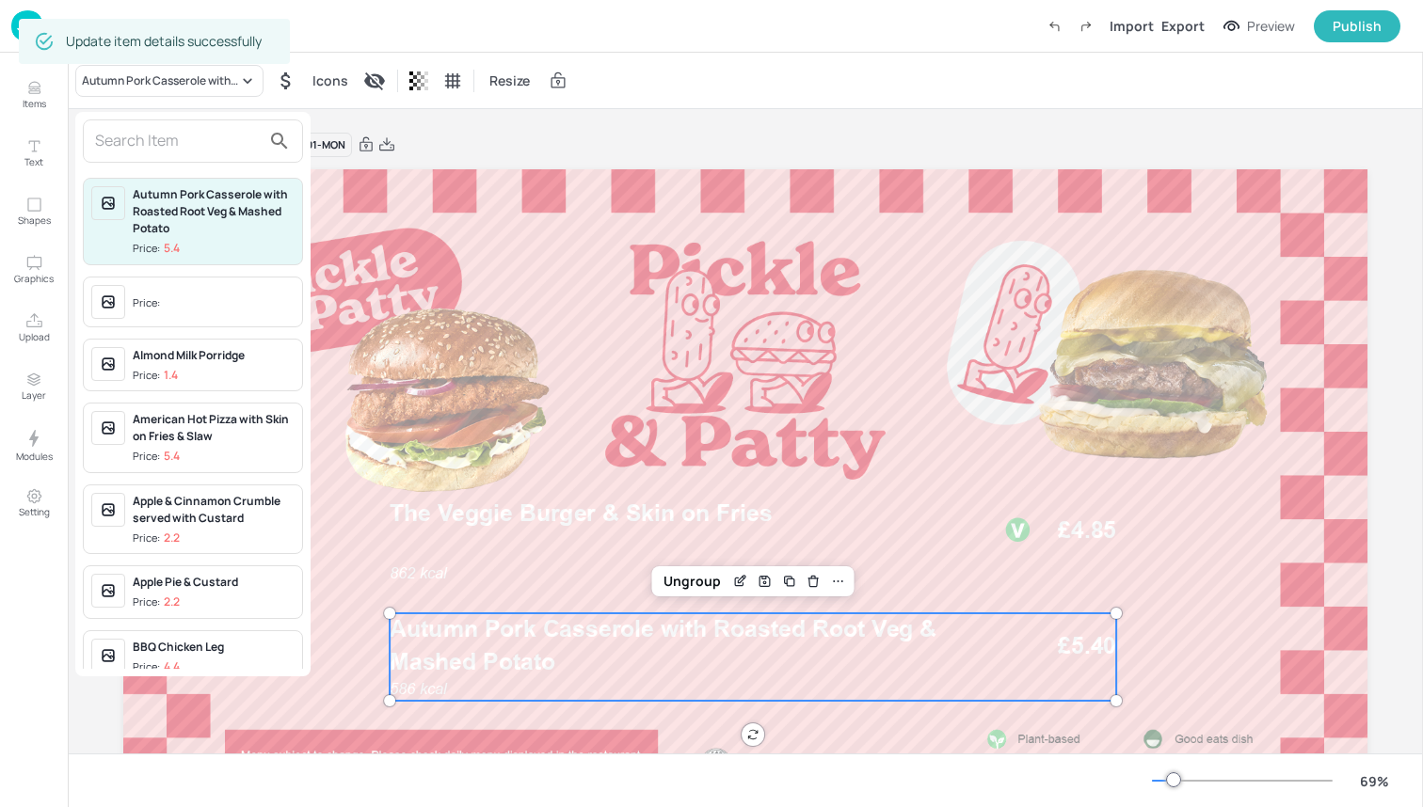
click at [222, 143] on input "text" at bounding box center [178, 141] width 166 height 30
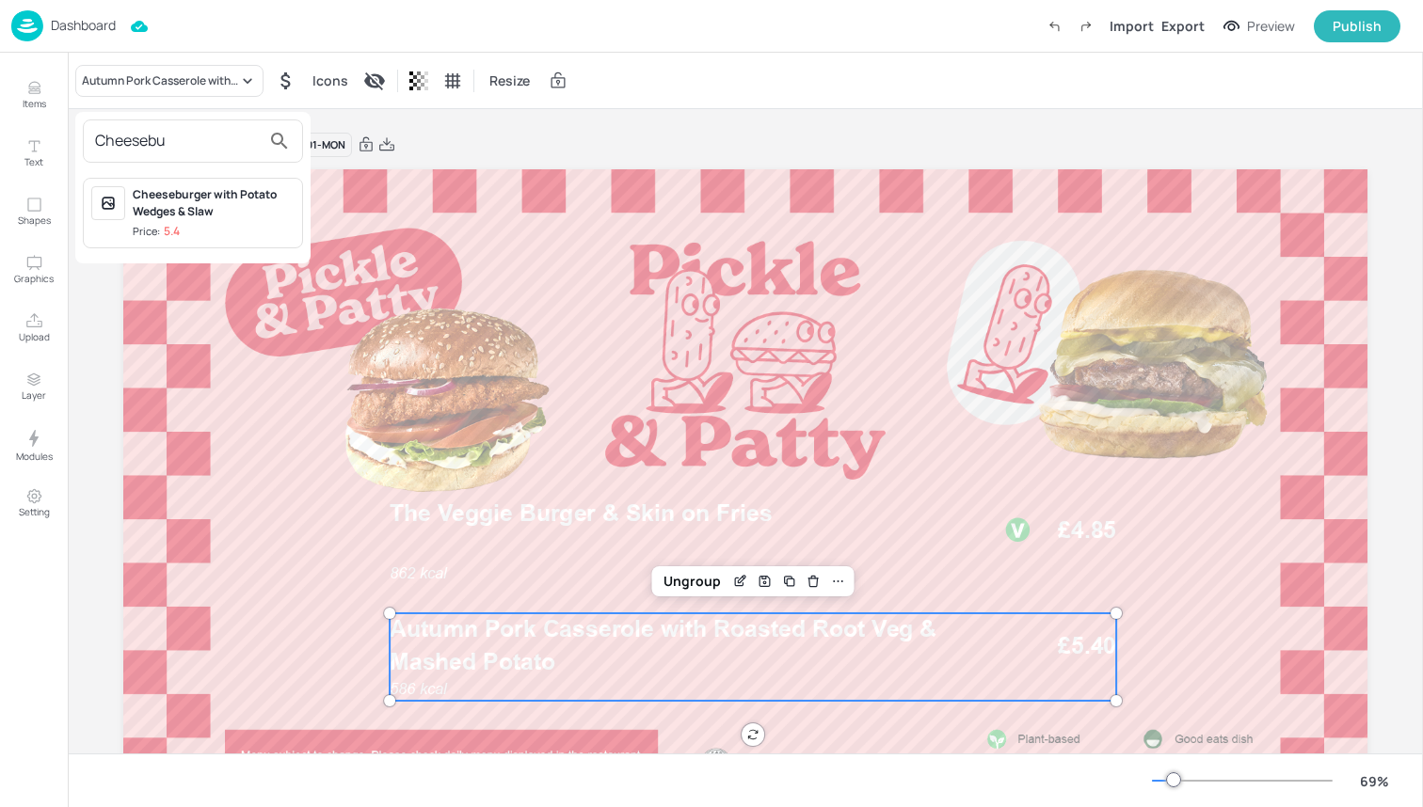
type input "Cheesebu"
click at [222, 213] on div "Cheeseburger with Potato Wedges & Slaw" at bounding box center [214, 203] width 162 height 34
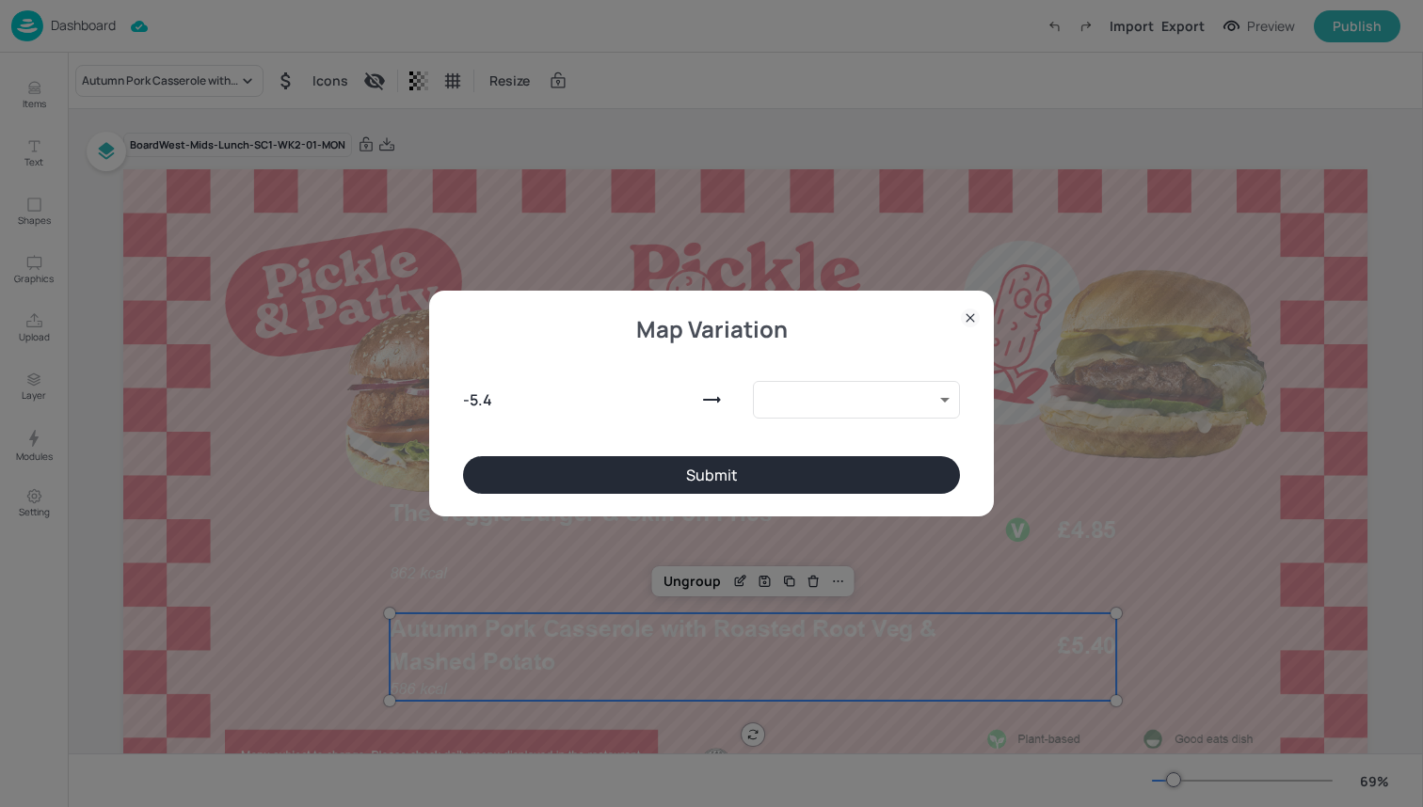
type input "10118799"
click at [521, 476] on button "Submit" at bounding box center [711, 475] width 497 height 38
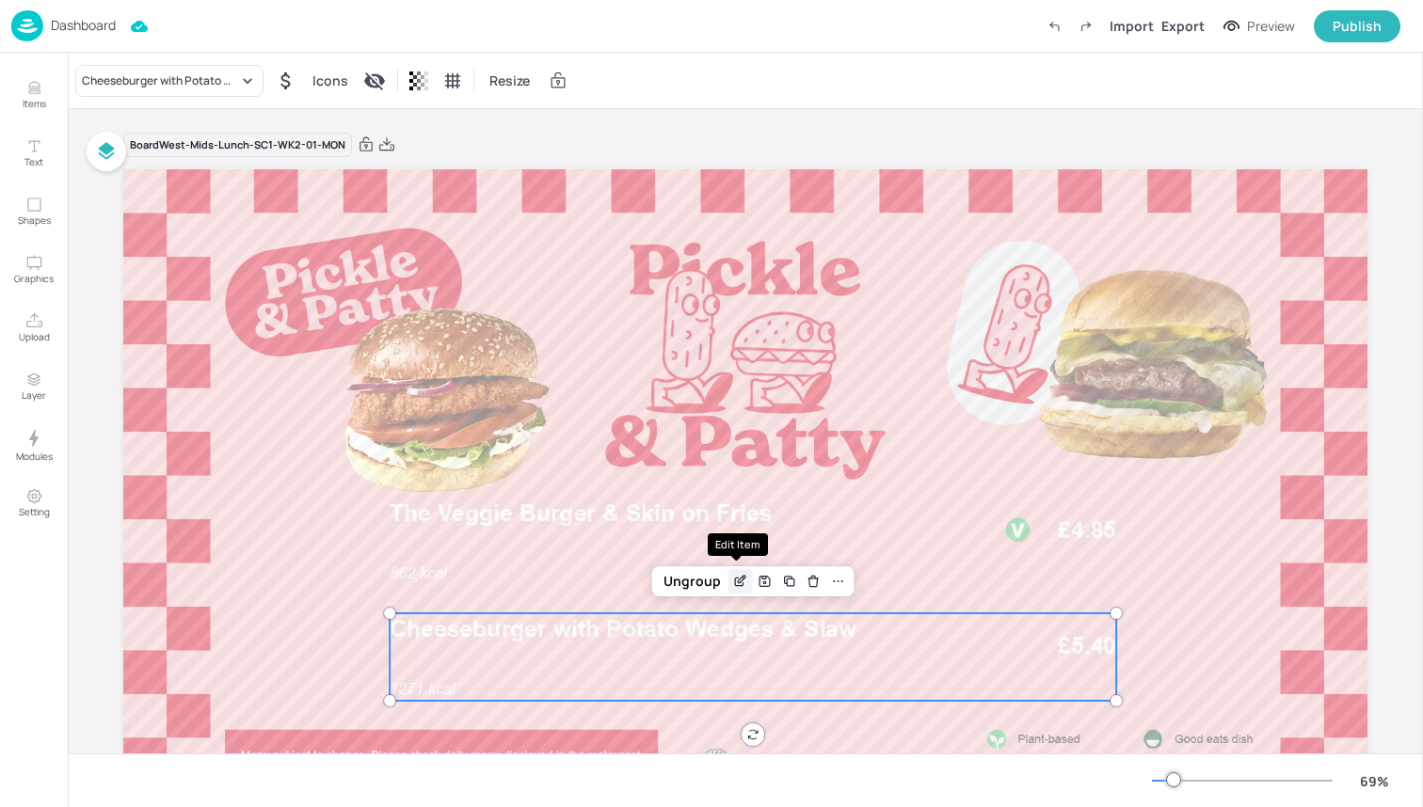
click at [737, 577] on icon "Edit Item" at bounding box center [740, 581] width 16 height 15
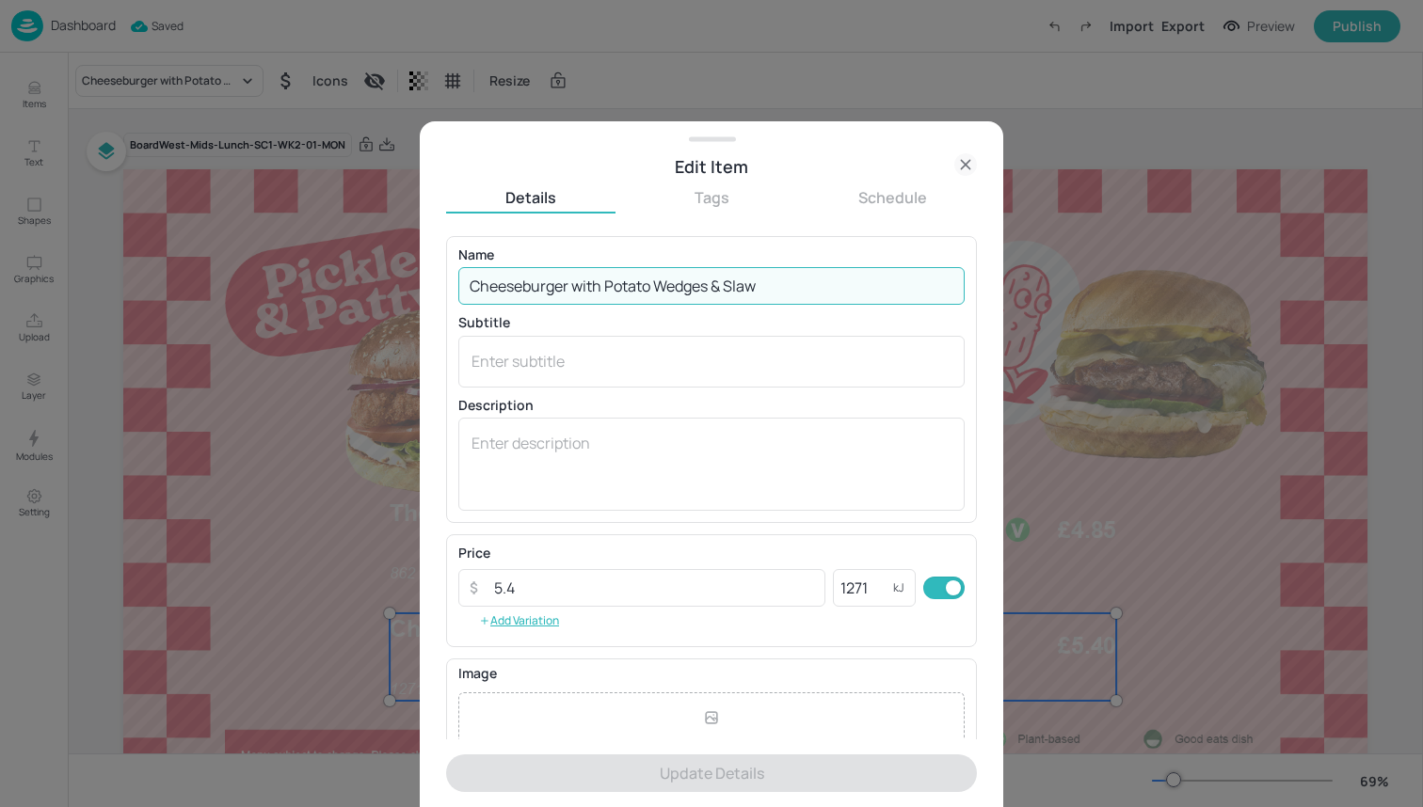
drag, startPoint x: 608, startPoint y: 282, endPoint x: 710, endPoint y: 289, distance: 102.8
click at [710, 289] on input "Cheeseburger with Potato Wedges & Slaw" at bounding box center [711, 286] width 506 height 38
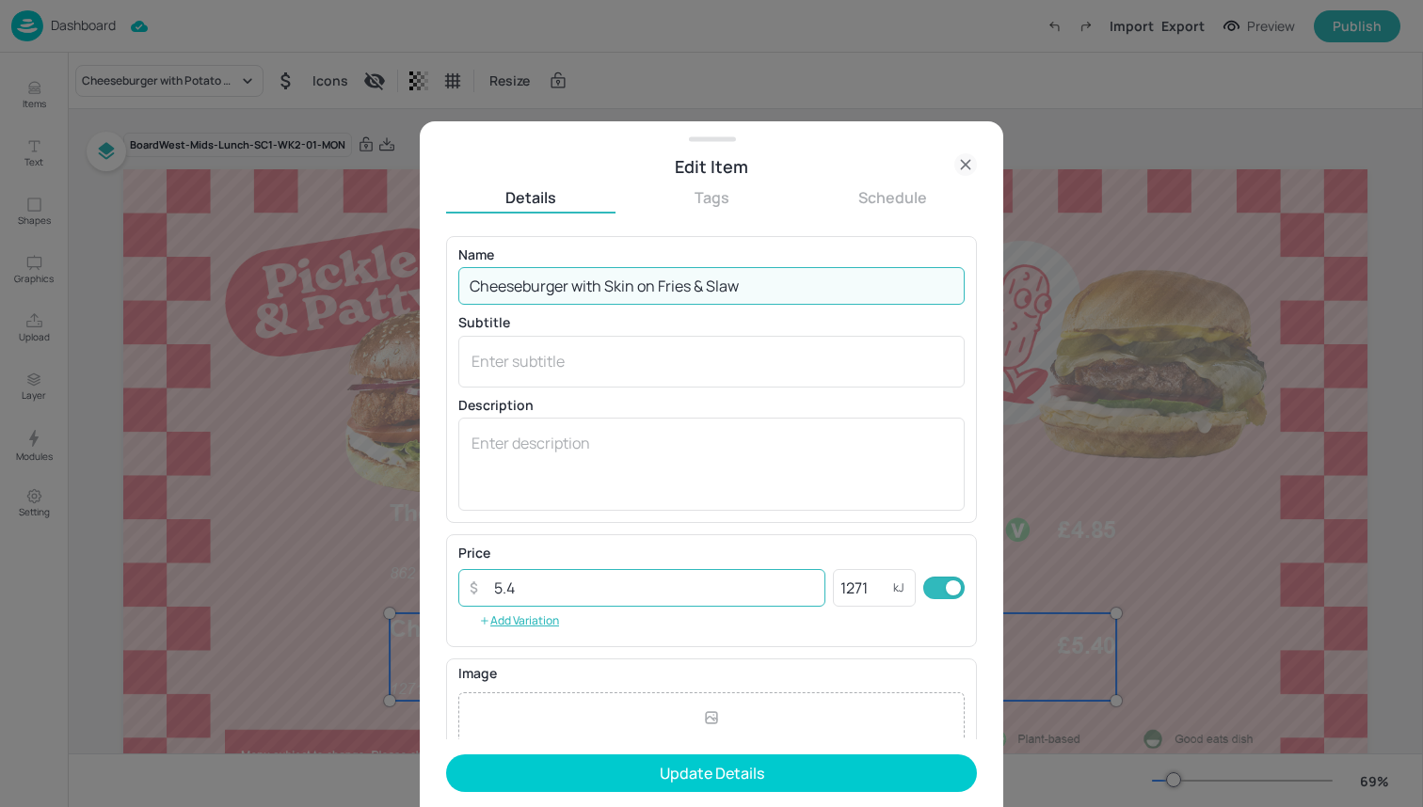
type input "Cheeseburger with Skin on Fries & Slaw"
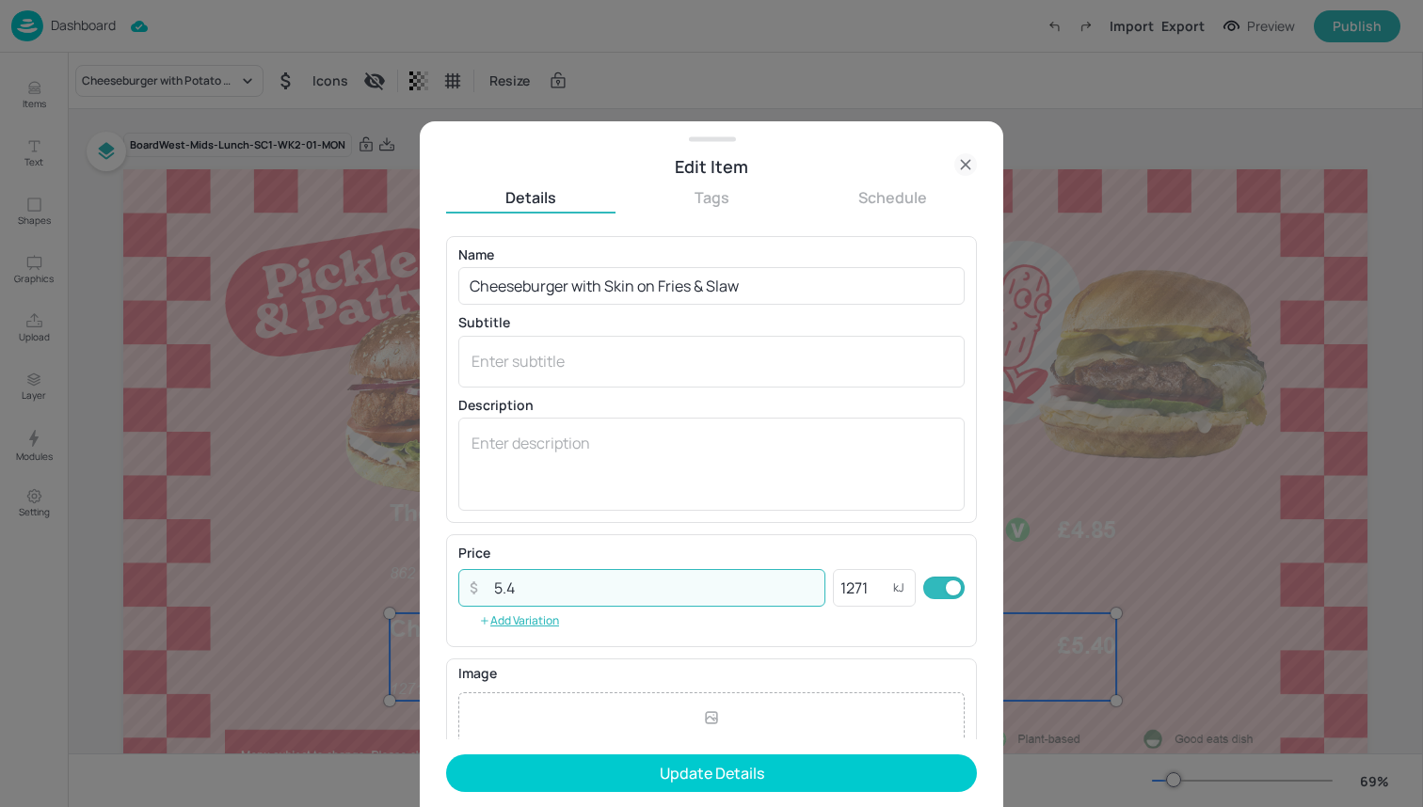
click at [721, 597] on input "5.4" at bounding box center [654, 588] width 343 height 38
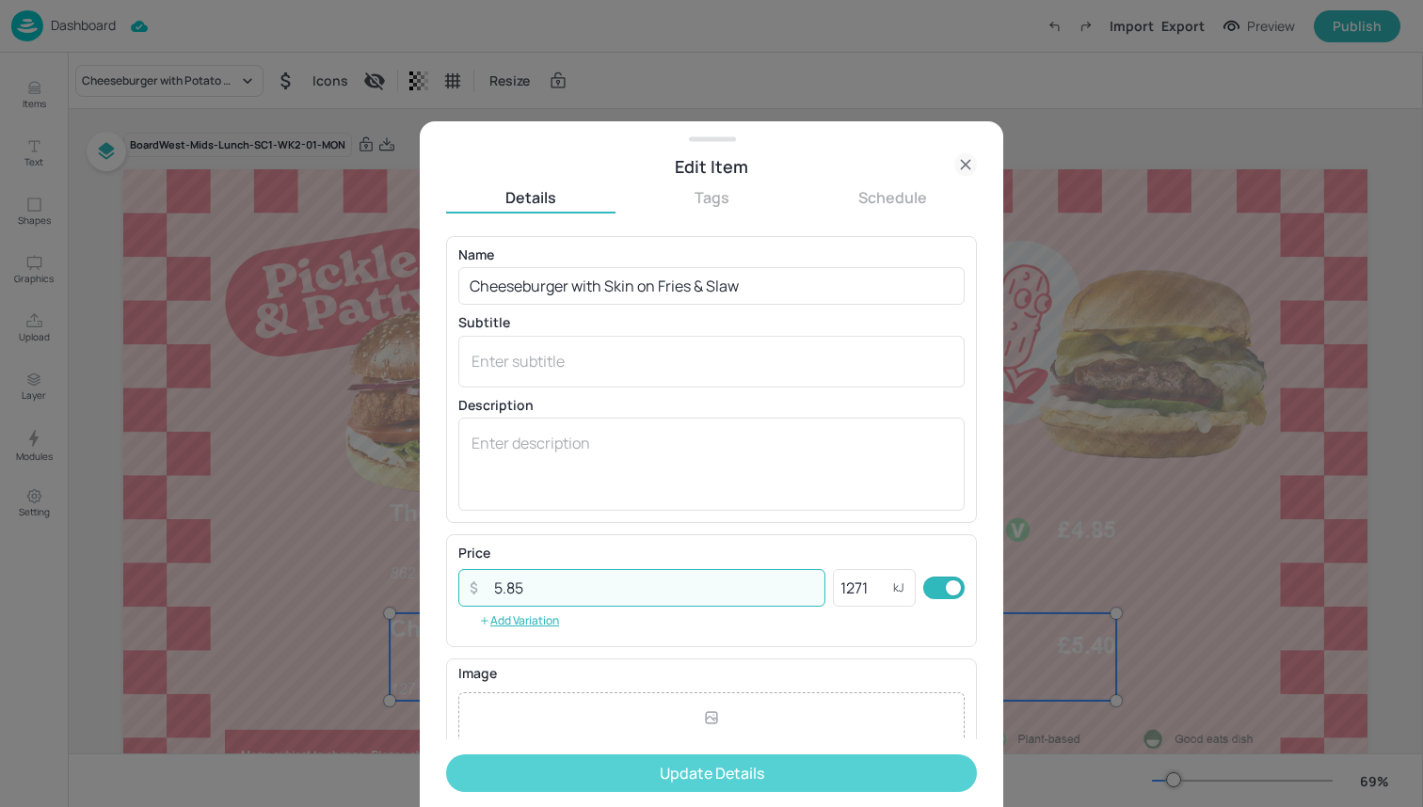
type input "5.85"
click at [701, 773] on button "Update Details" at bounding box center [711, 774] width 531 height 38
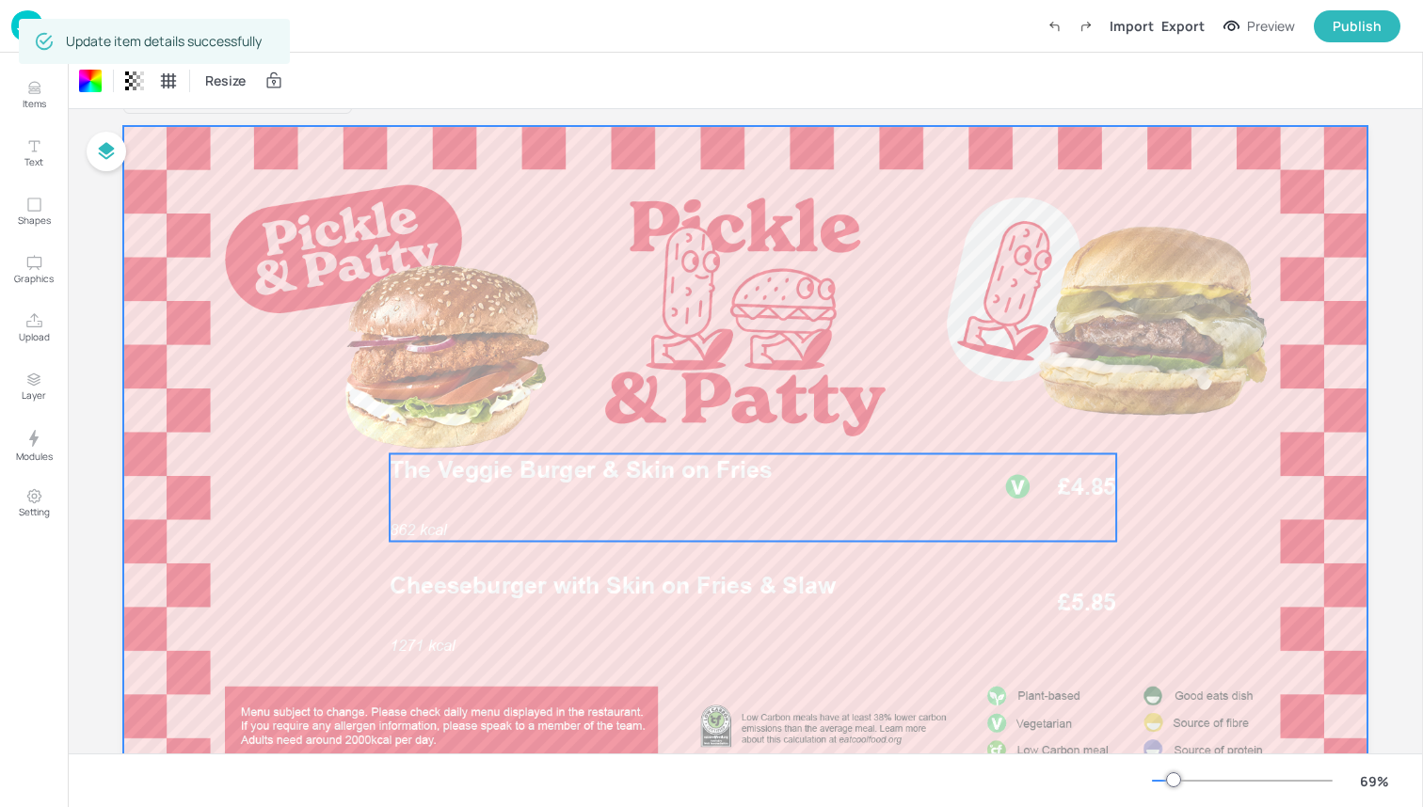
scroll to position [40, 0]
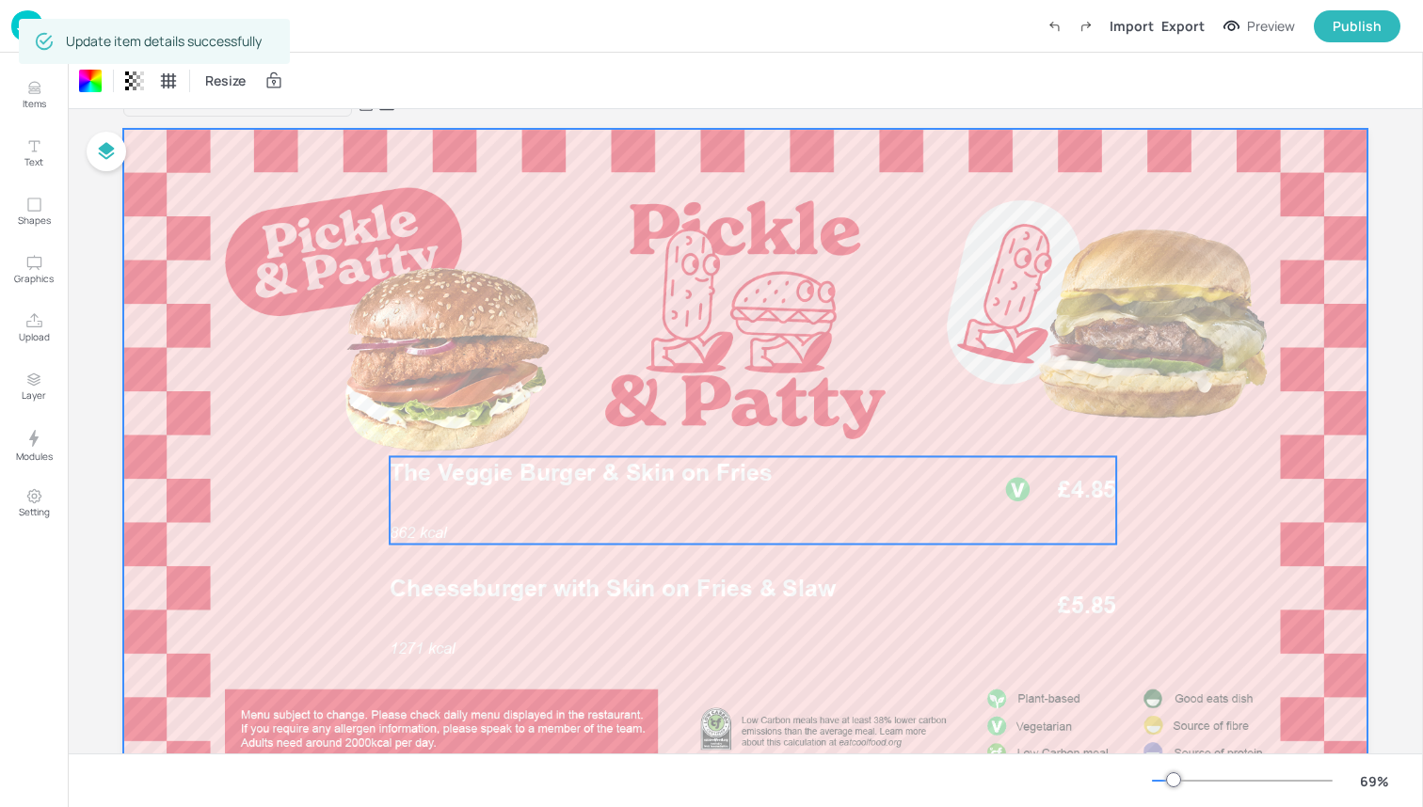
click at [582, 469] on span "The Veggie Burger & Skin on Fries" at bounding box center [581, 473] width 382 height 28
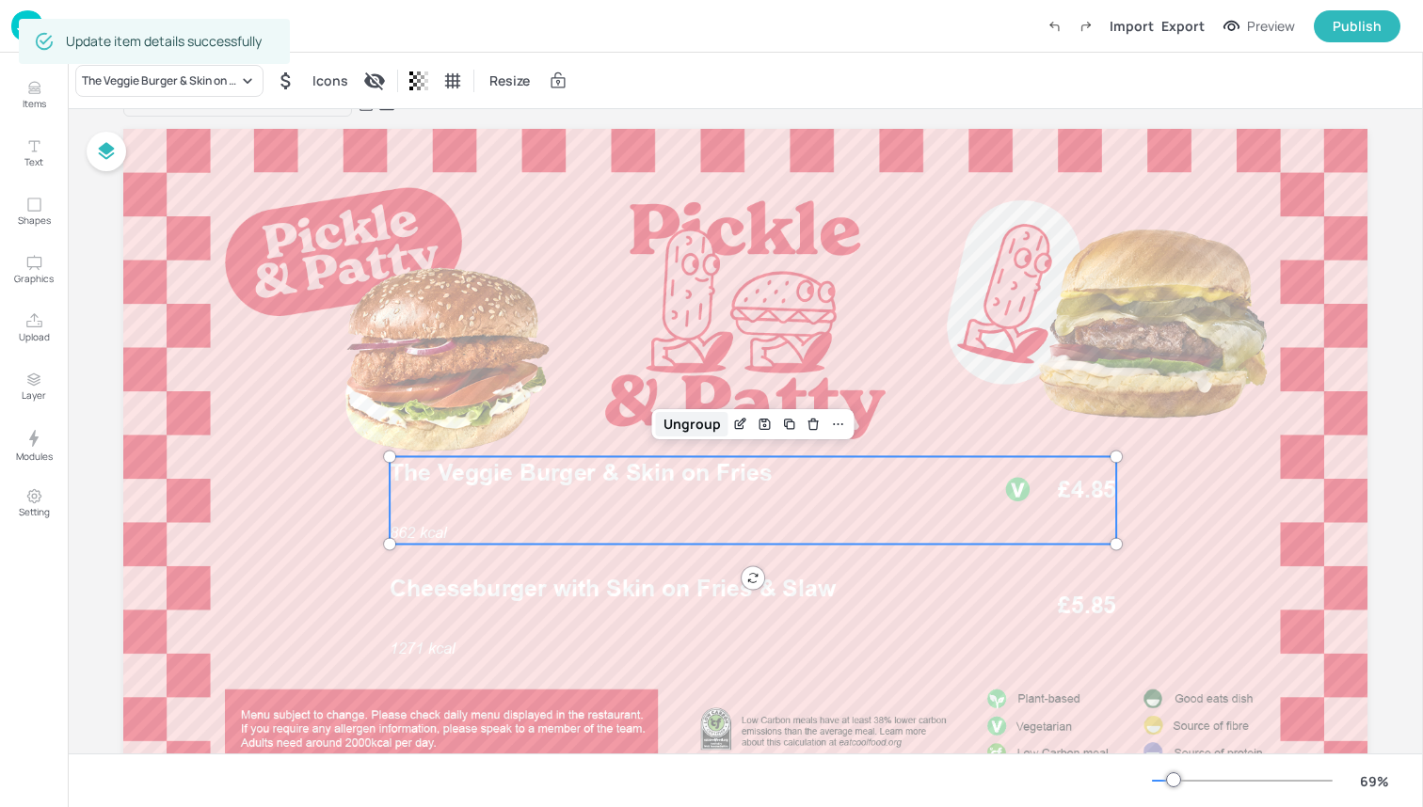
click at [691, 422] on div "Ungroup" at bounding box center [692, 424] width 72 height 24
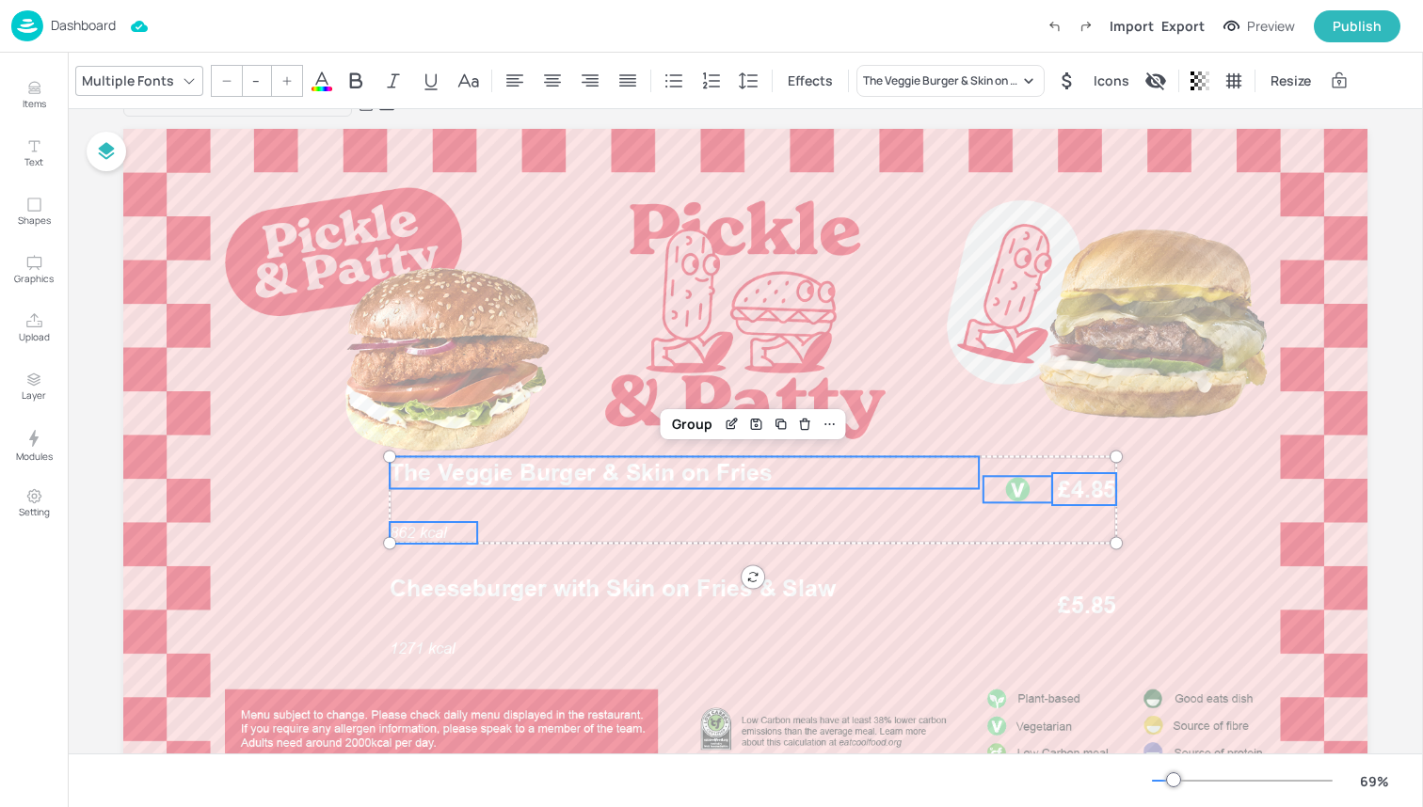
click at [328, 78] on icon at bounding box center [322, 81] width 23 height 23
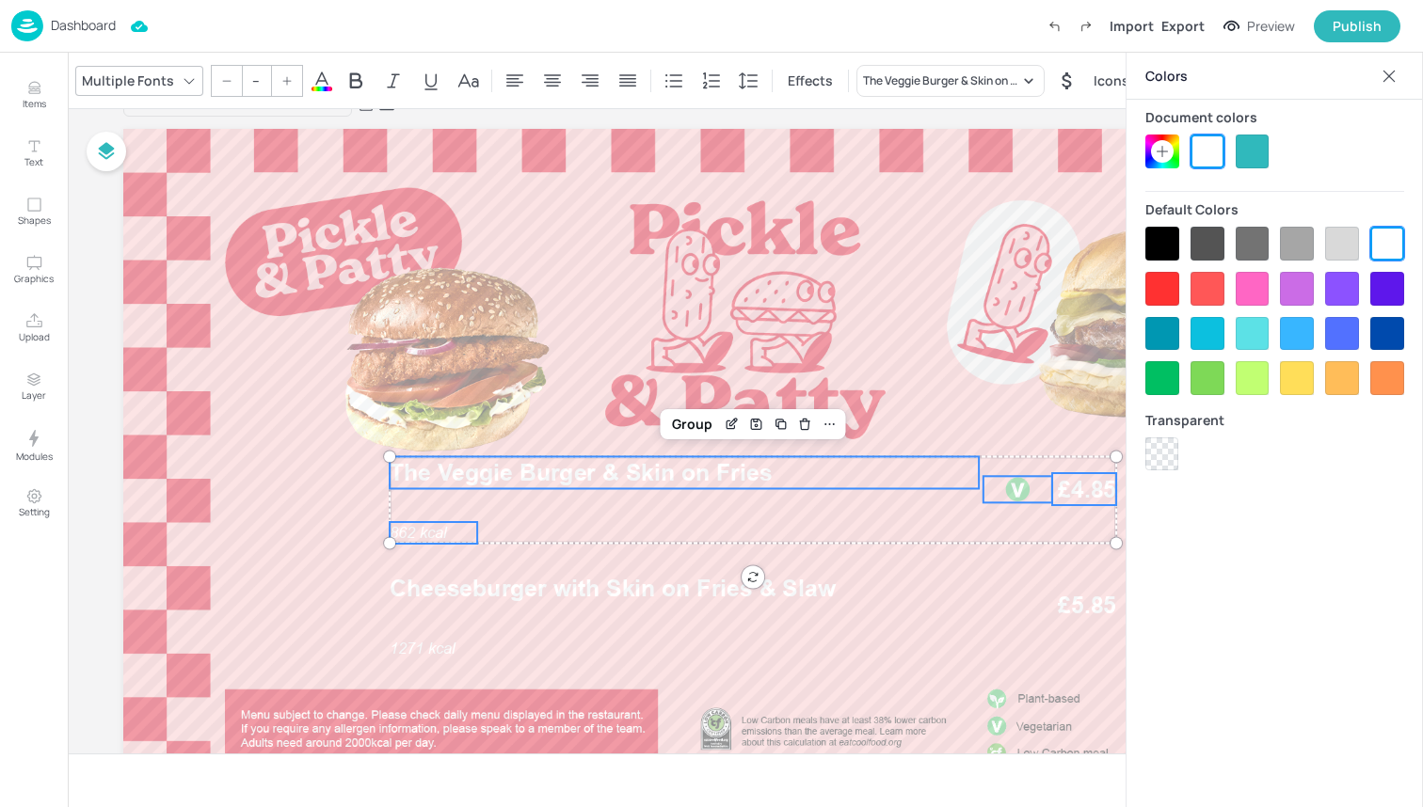
click at [1164, 237] on div at bounding box center [1162, 244] width 34 height 34
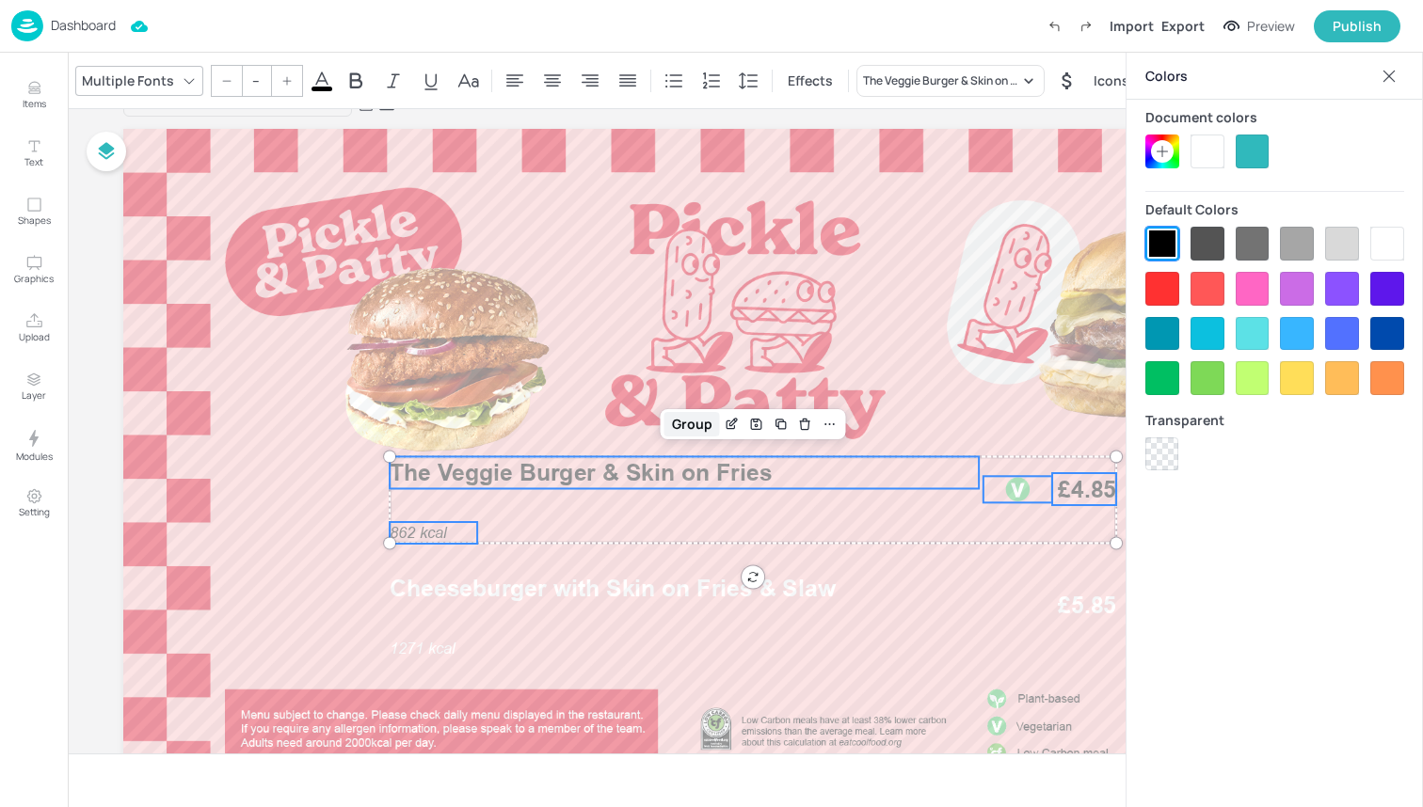
click at [676, 428] on div "Group" at bounding box center [692, 424] width 56 height 24
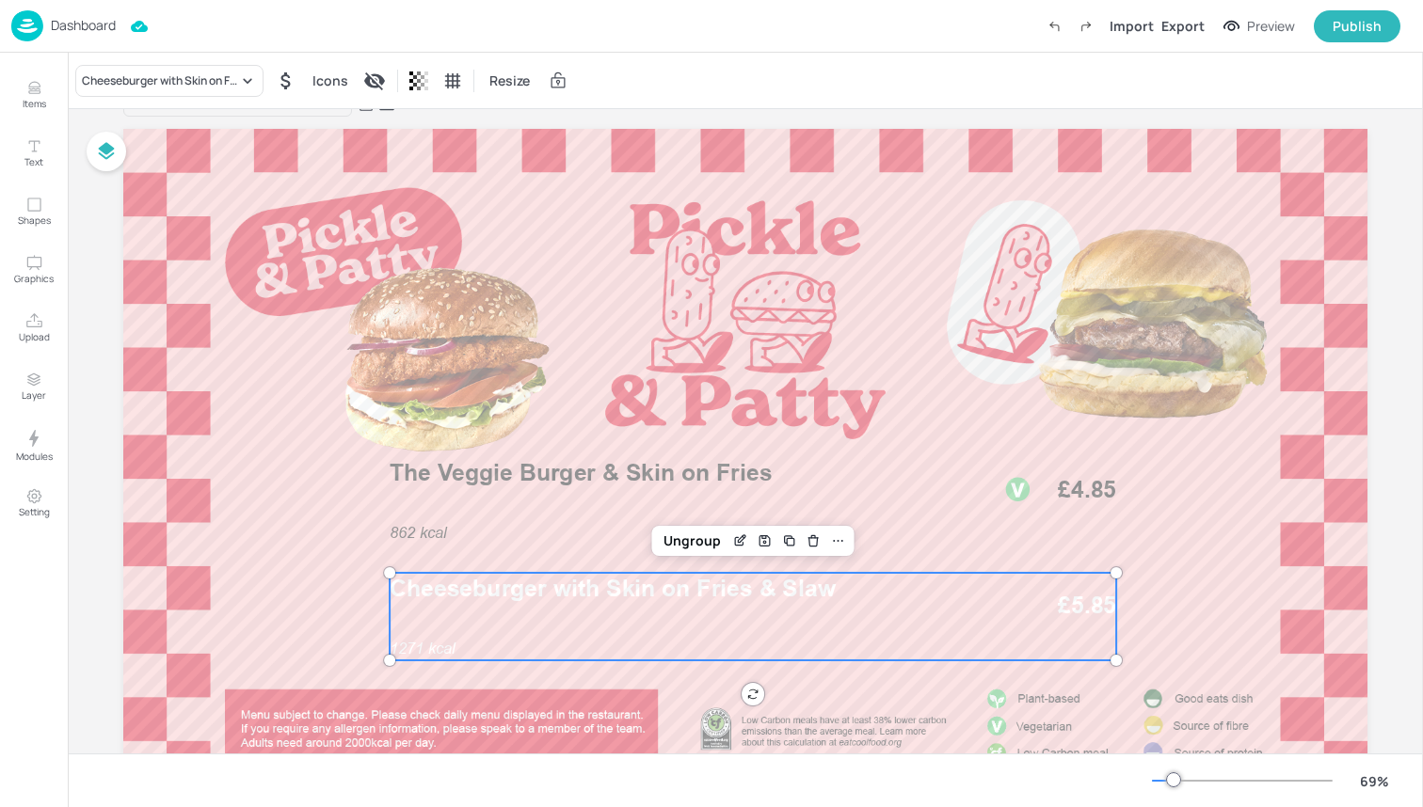
click at [677, 606] on div "1271 kcal Cheeseburger with Skin on Fries & Slaw £5.85" at bounding box center [753, 617] width 726 height 88
click at [667, 531] on div "Ungroup" at bounding box center [692, 541] width 72 height 24
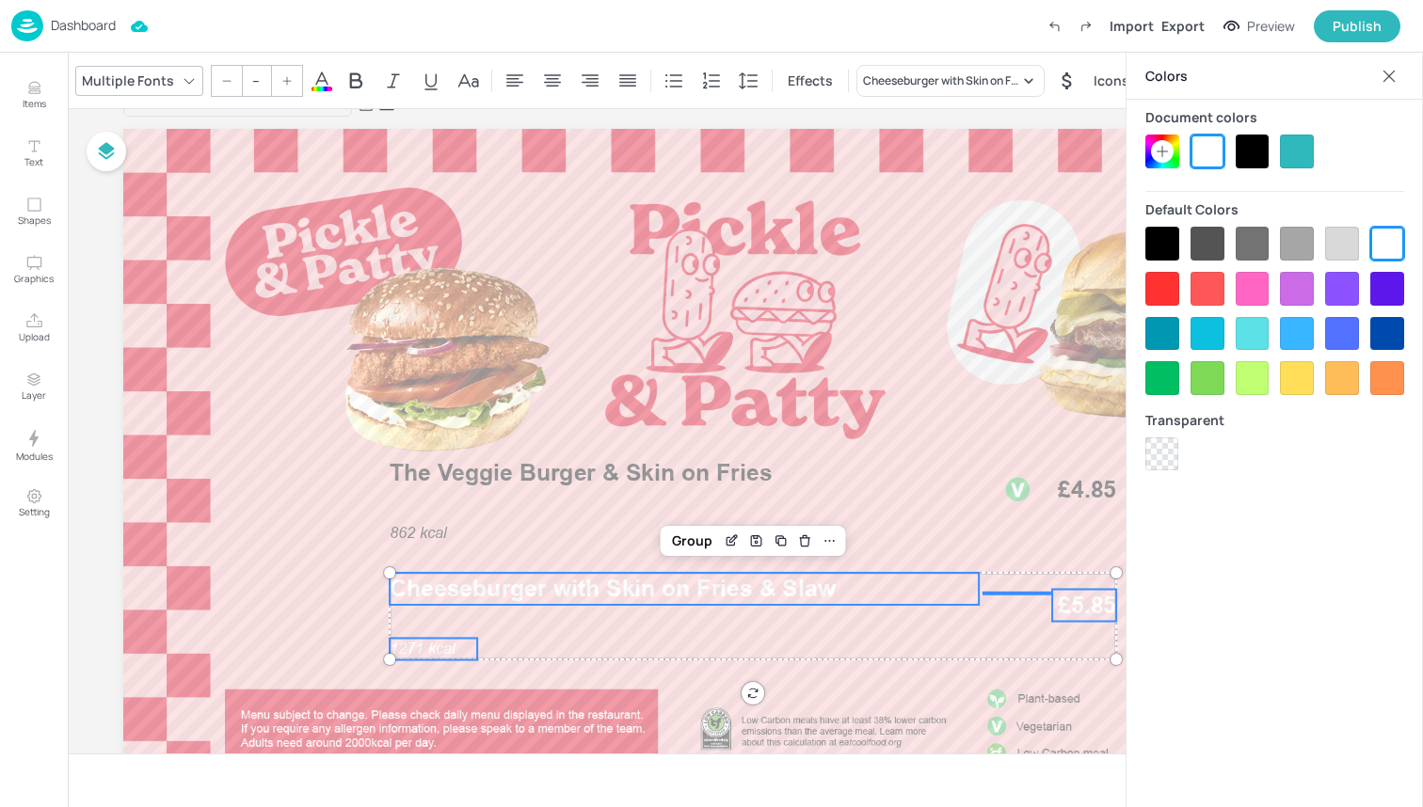
click at [1247, 157] on div at bounding box center [1252, 152] width 34 height 34
click at [693, 536] on div "Group" at bounding box center [692, 541] width 56 height 24
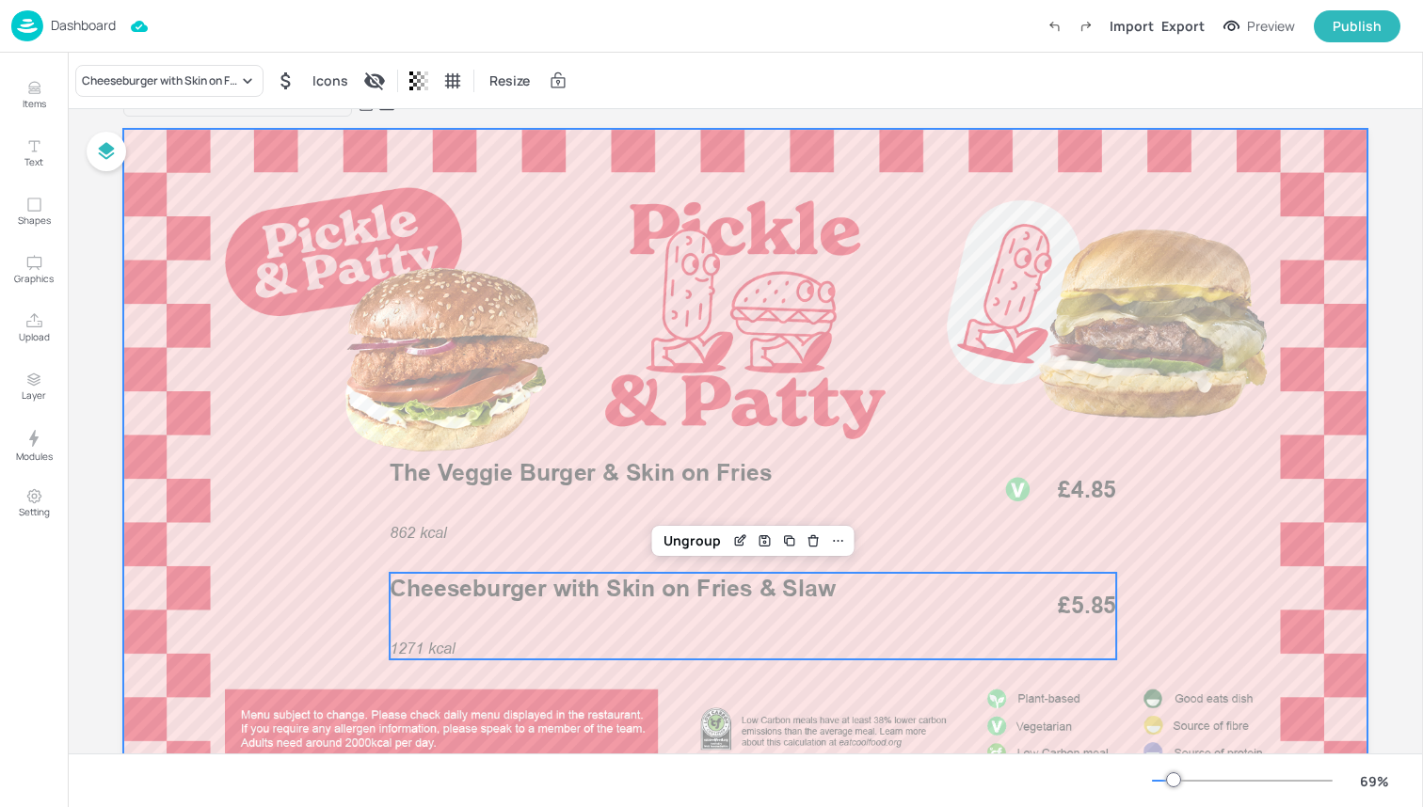
click at [253, 410] on div at bounding box center [745, 479] width 1244 height 700
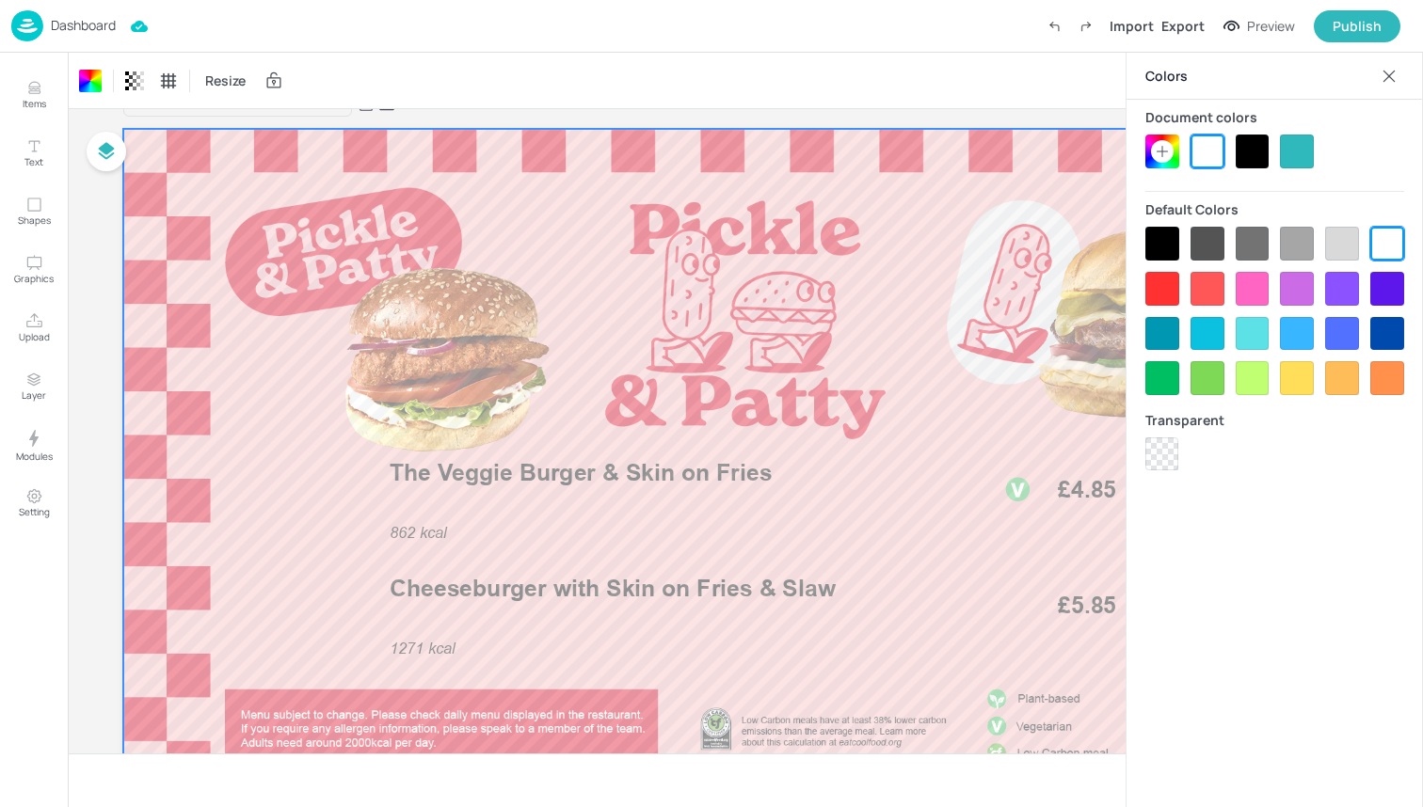
click at [313, 22] on div "Dashboard Import Export Preview Publish" at bounding box center [705, 26] width 1389 height 52
click at [14, 29] on img at bounding box center [27, 25] width 32 height 31
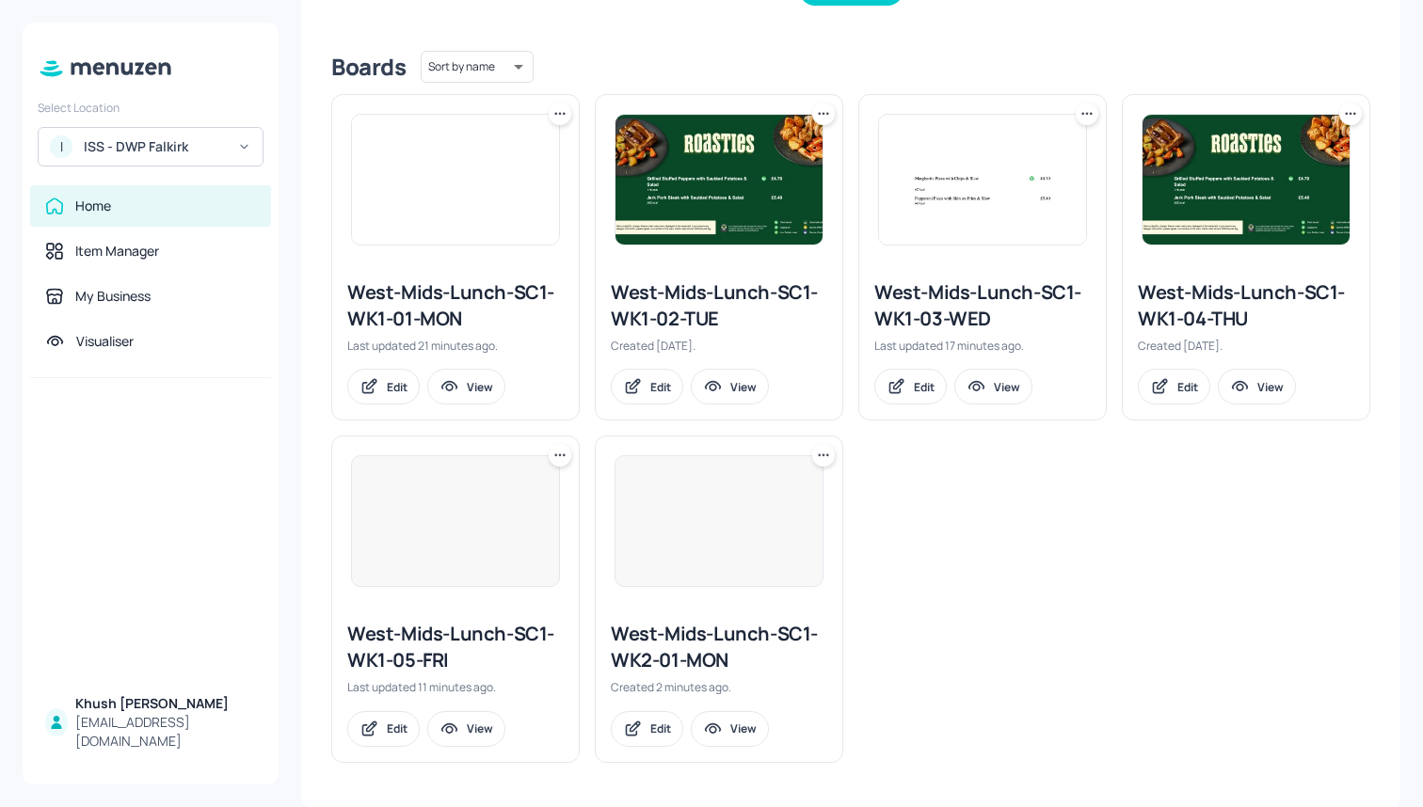
scroll to position [439, 0]
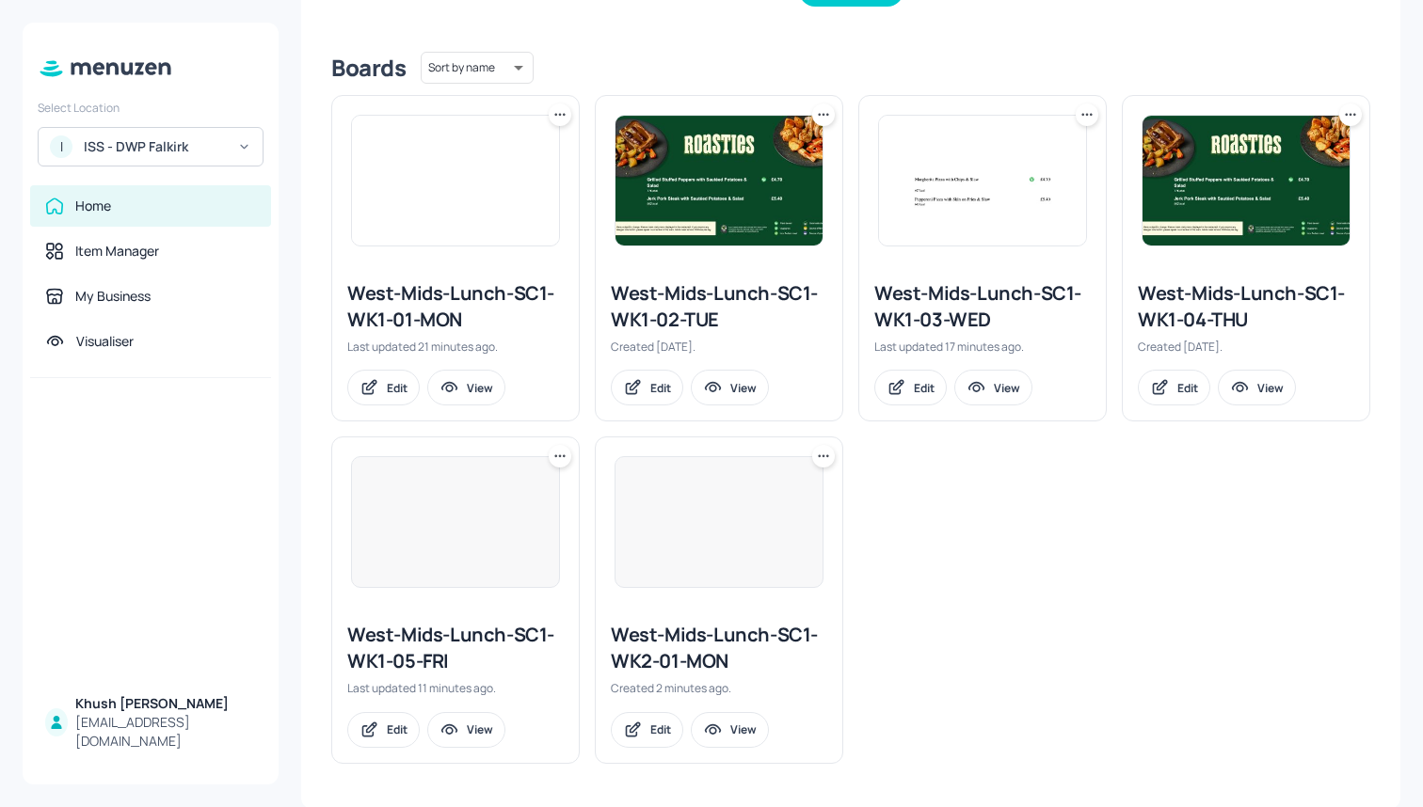
click at [816, 111] on icon at bounding box center [823, 114] width 19 height 19
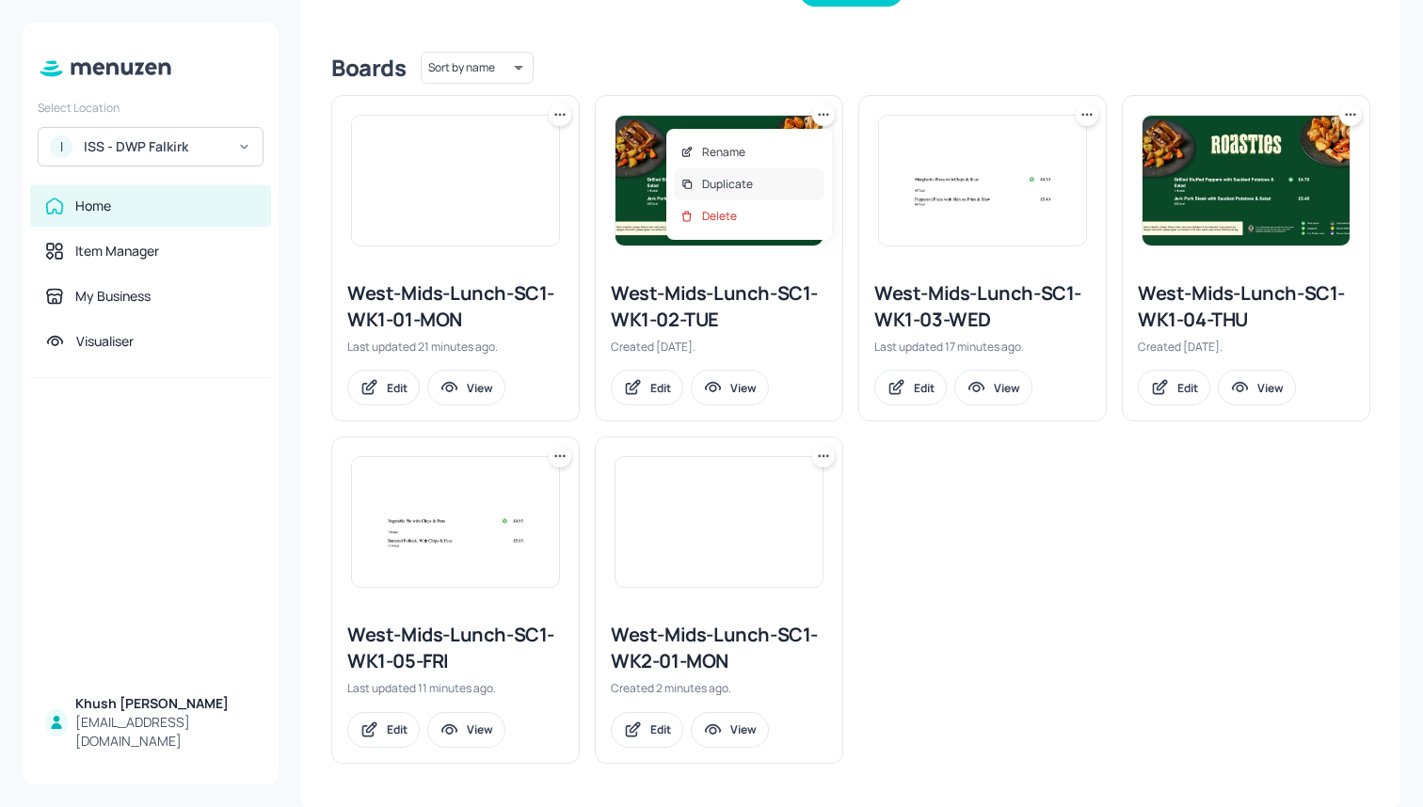
click at [777, 190] on div "Duplicate" at bounding box center [749, 184] width 151 height 32
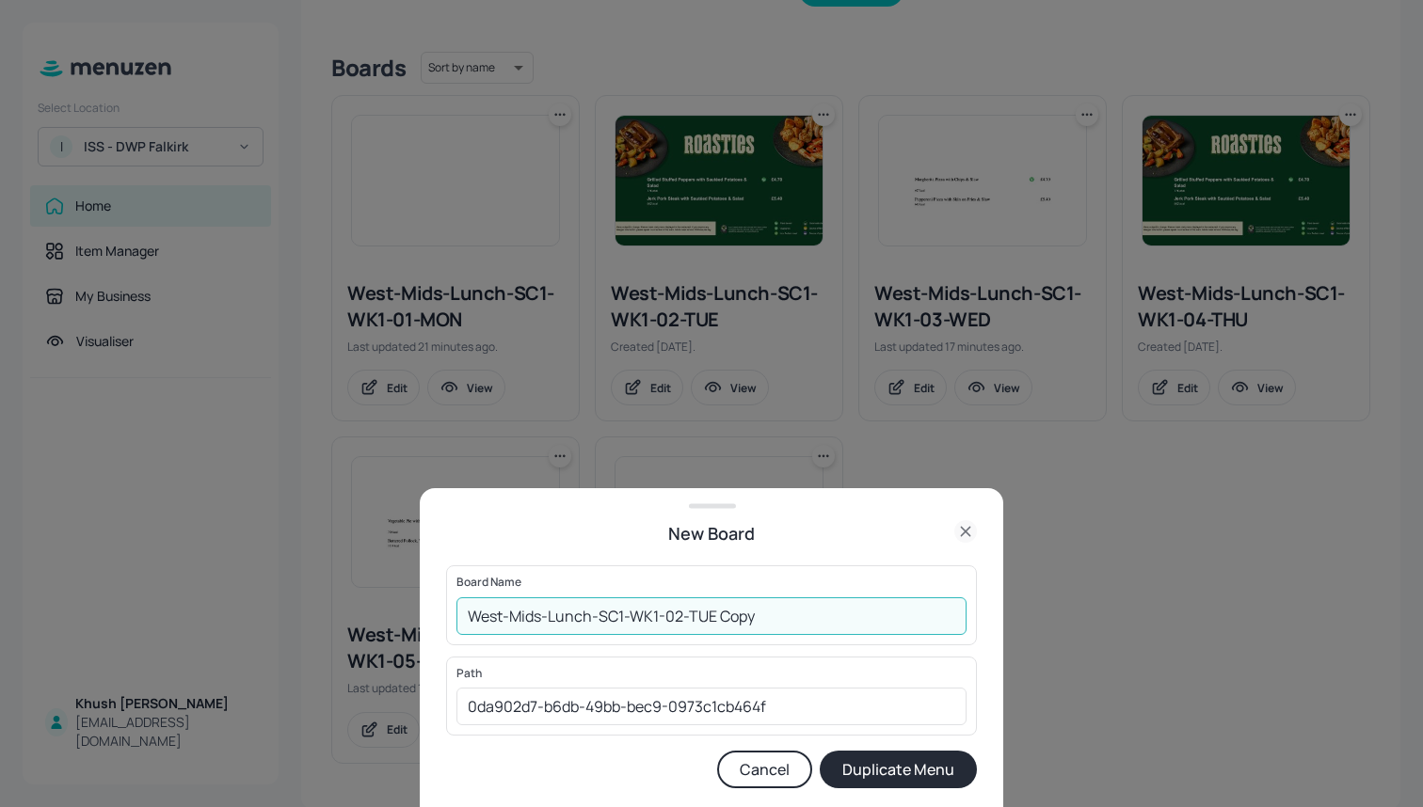
drag, startPoint x: 768, startPoint y: 622, endPoint x: 785, endPoint y: 606, distance: 23.3
click at [768, 622] on input "West-Mids-Lunch-SC1-WK1-02-TUE Copy" at bounding box center [711, 617] width 510 height 38
type input "West-Mids-Lunch-SC1-WK2-02-TUE"
click at [899, 770] on button "Duplicate Menu" at bounding box center [898, 770] width 157 height 38
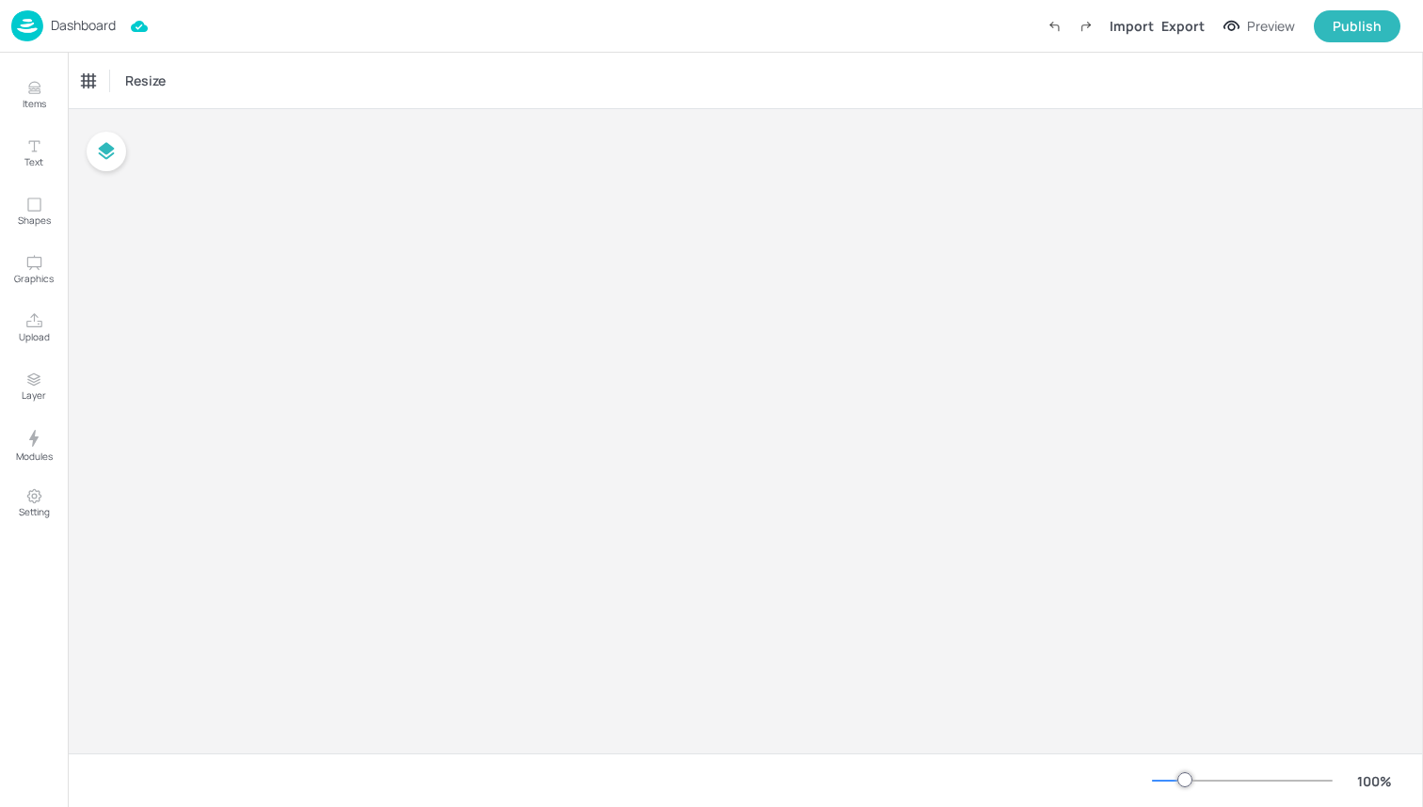
type input "£GBP - [GEOGRAPHIC_DATA]"
type input "kcal"
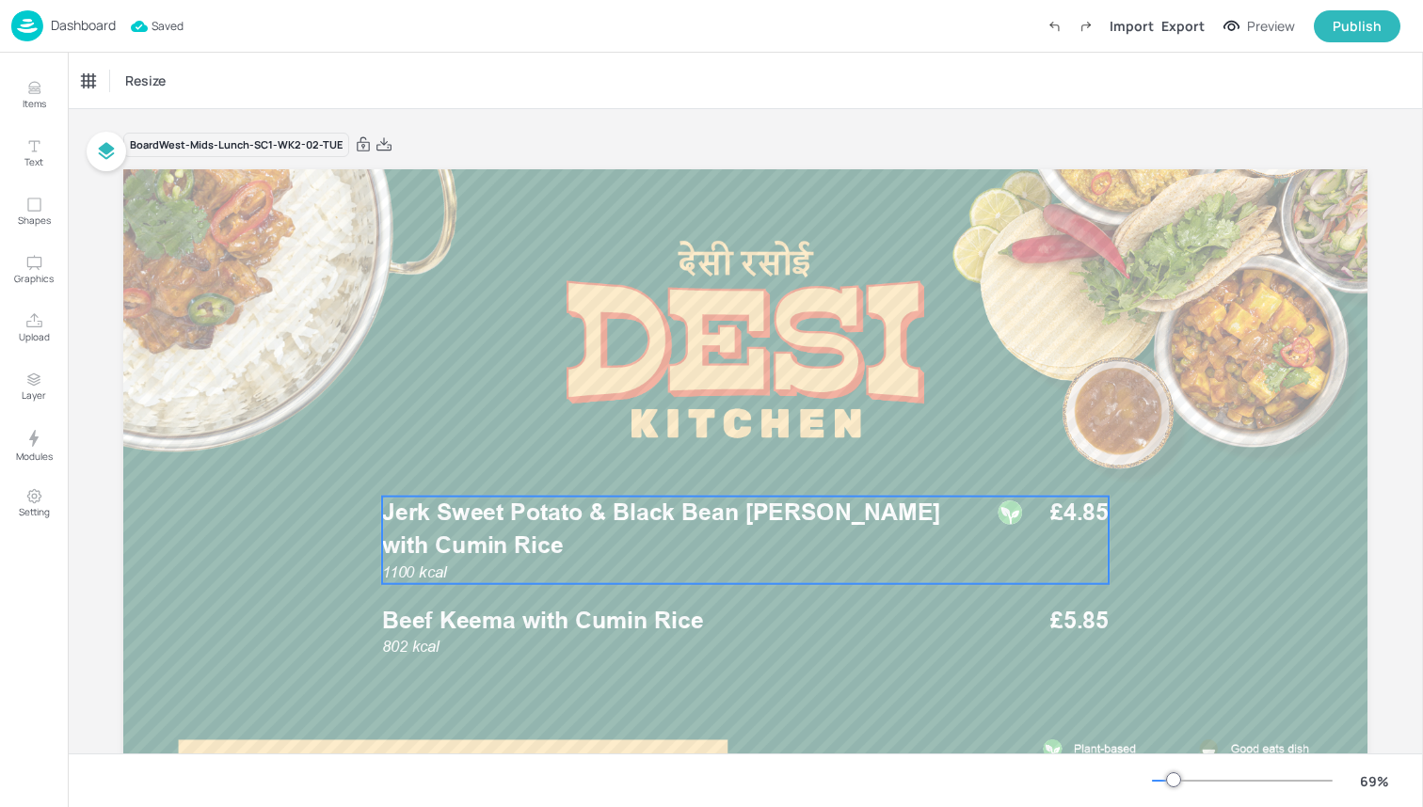
click at [605, 507] on span "Jerk Sweet Potato & Black Bean Curry with Cumin Rice" at bounding box center [661, 529] width 559 height 60
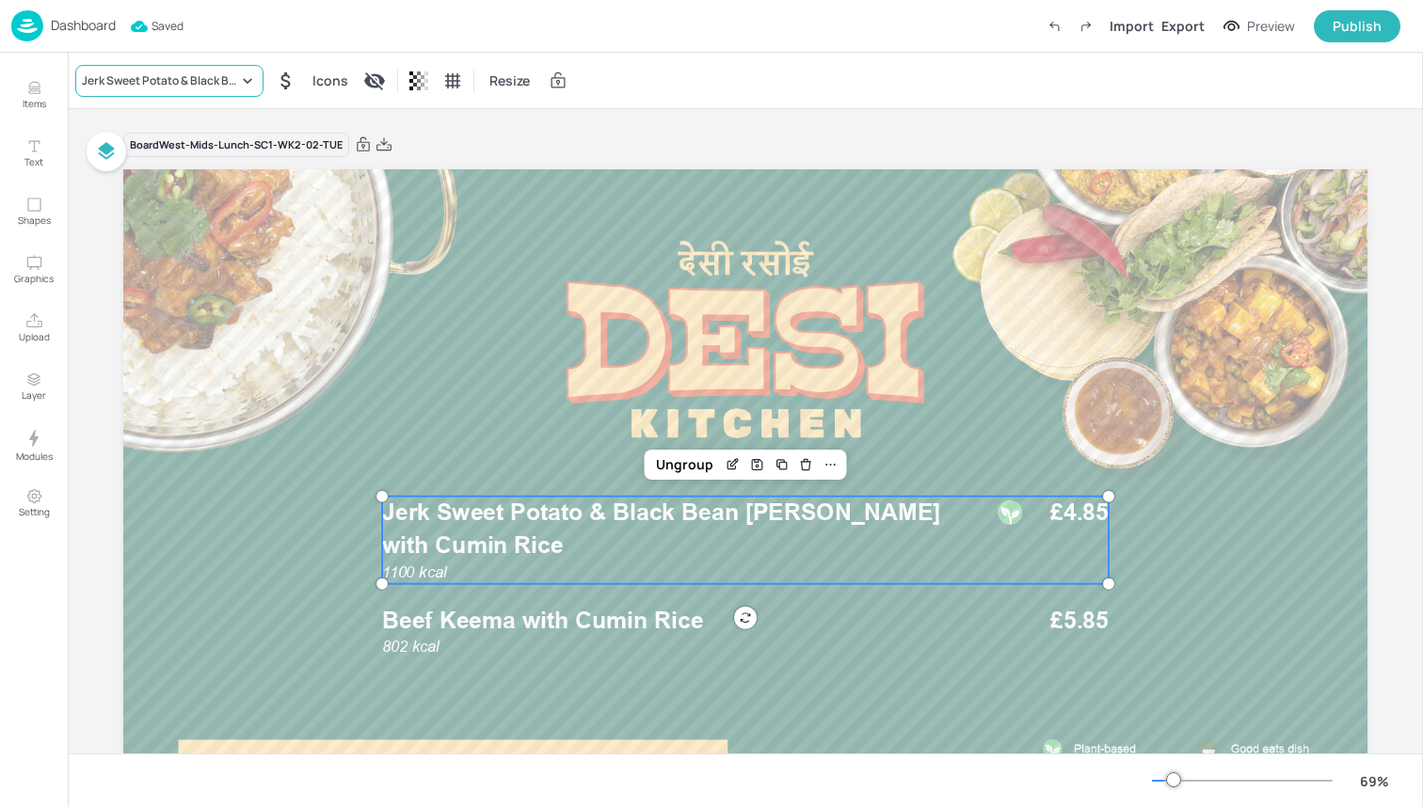
click at [229, 75] on div "Jerk Sweet Potato & Black Bean Curry with Cumin Rice" at bounding box center [160, 80] width 156 height 17
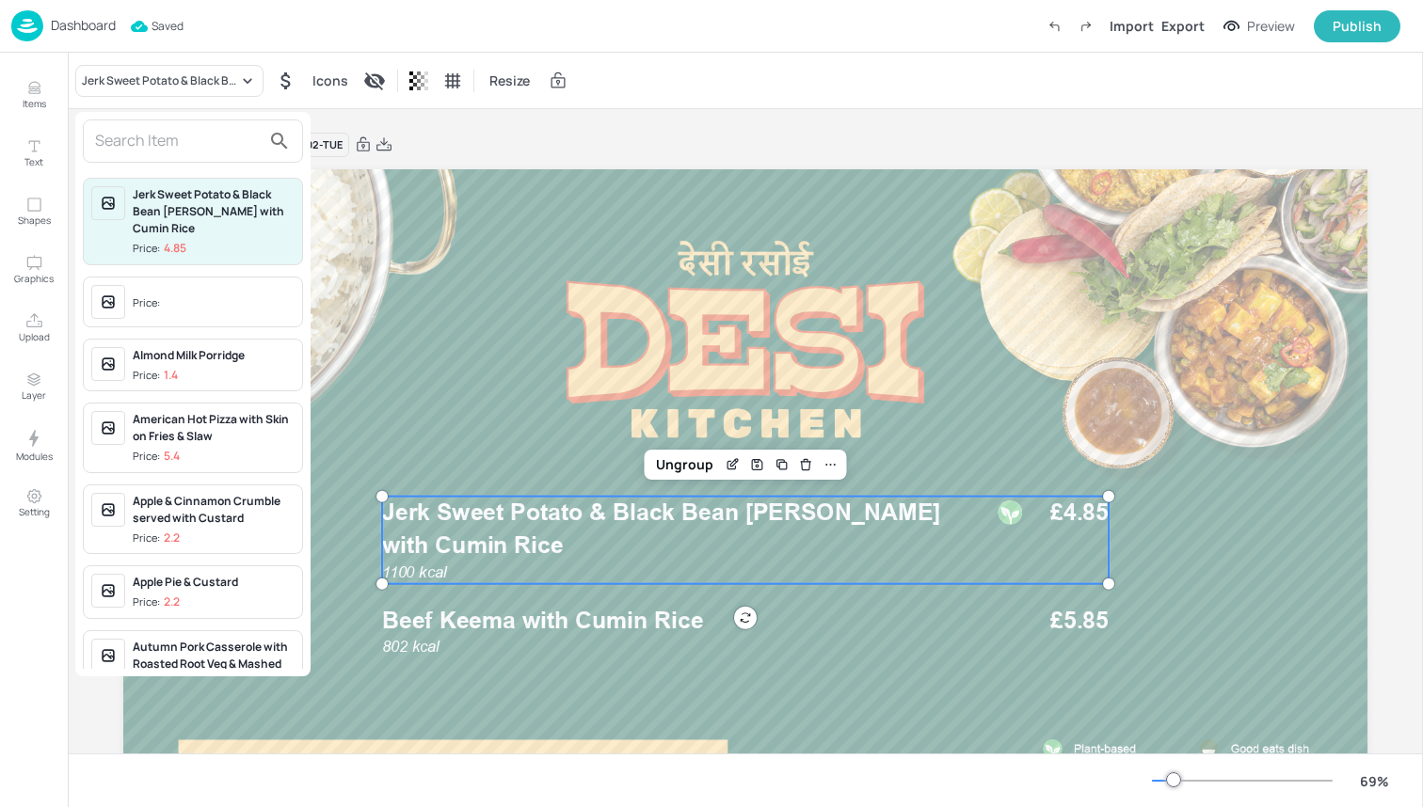
click at [205, 162] on div at bounding box center [193, 141] width 220 height 43
click at [204, 143] on input "text" at bounding box center [178, 141] width 166 height 30
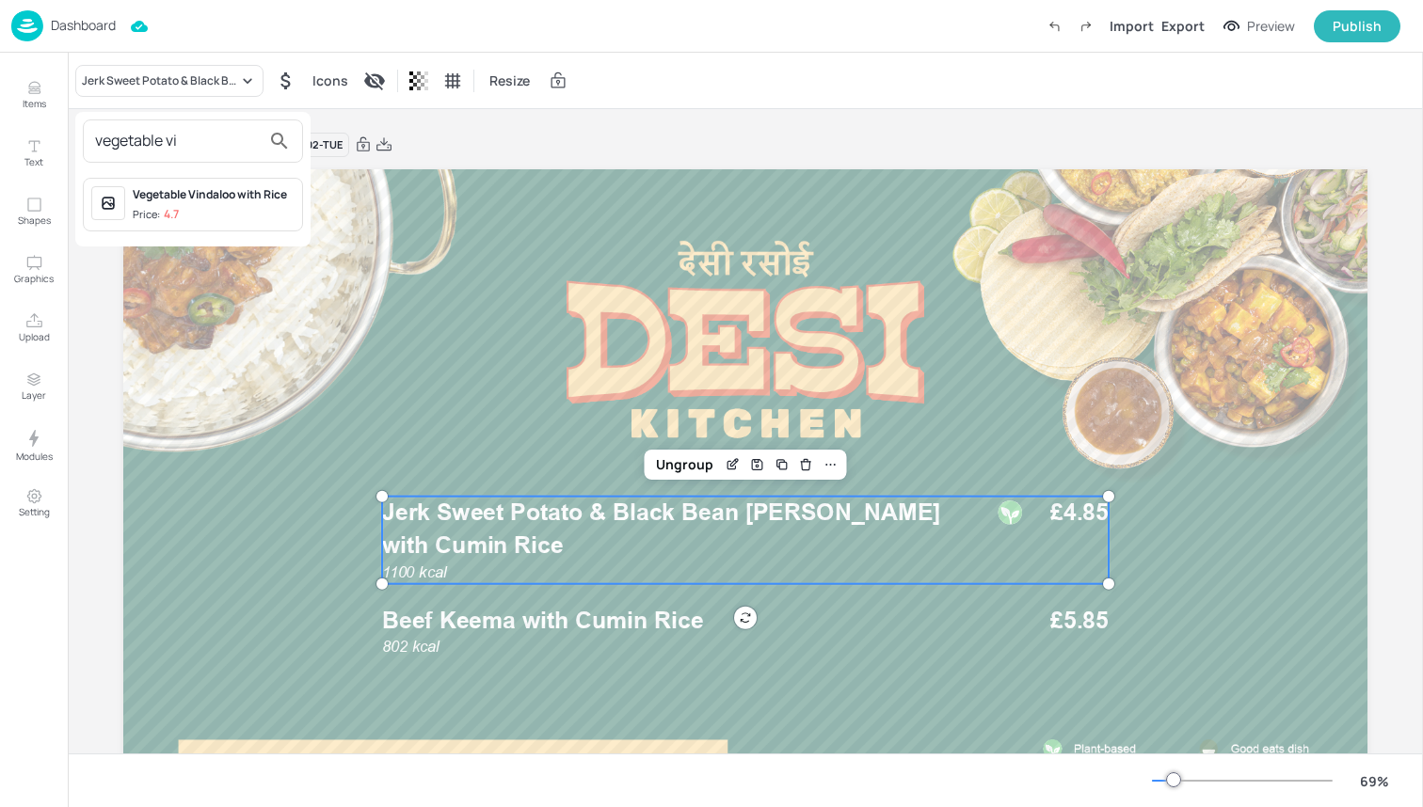
type input "vegetable vi"
click at [222, 201] on div "Vegetable Vindaloo with Rice" at bounding box center [214, 194] width 162 height 17
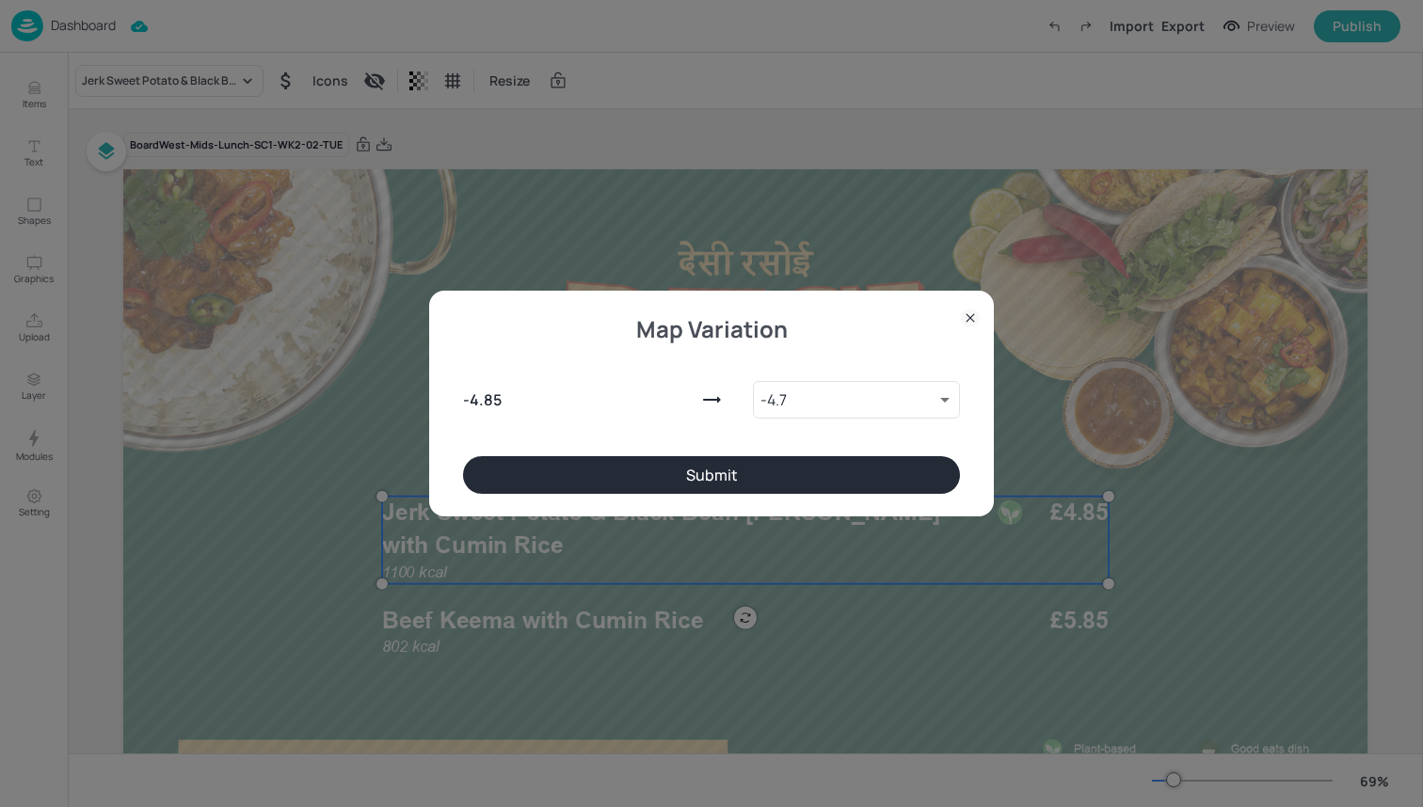
click at [605, 484] on button "Submit" at bounding box center [711, 475] width 497 height 38
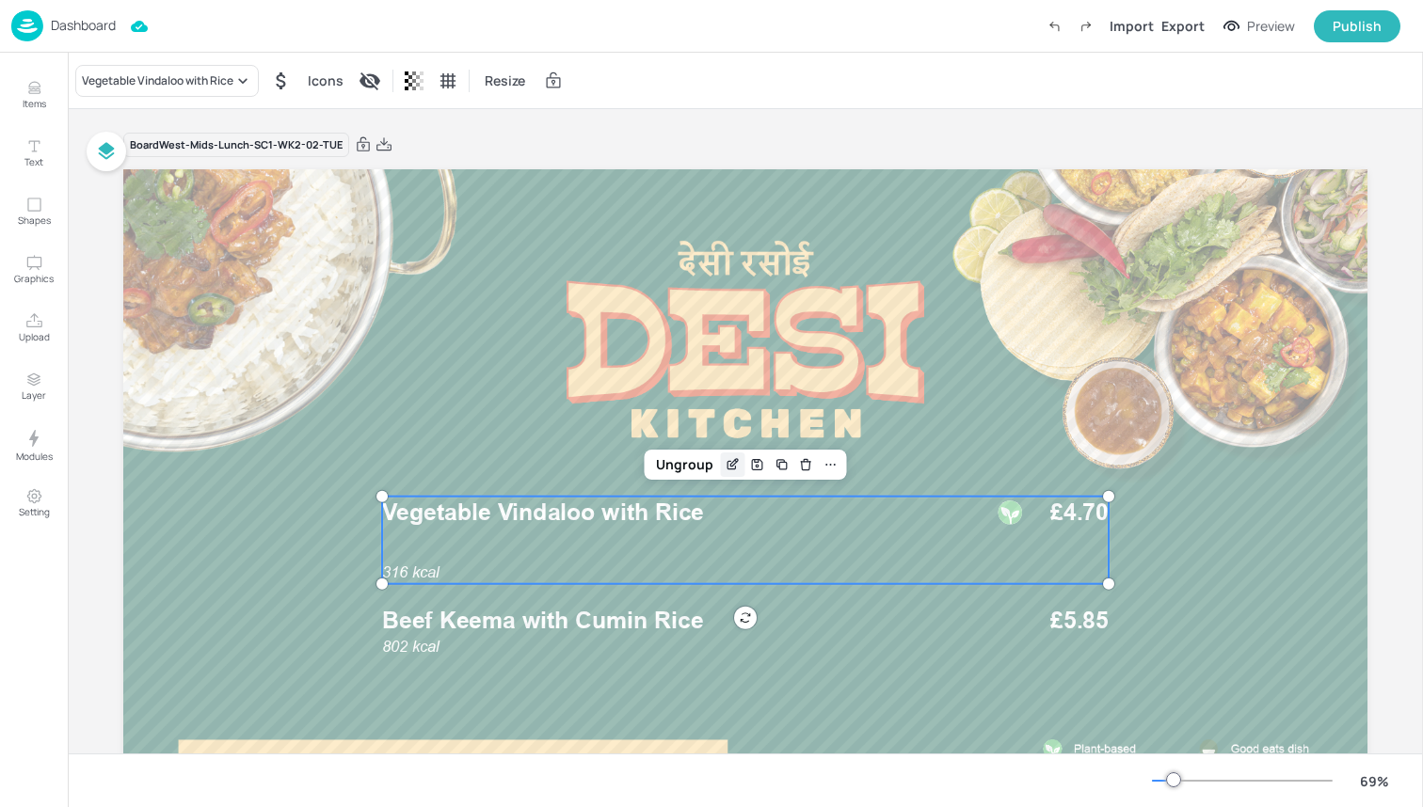
click at [731, 462] on icon "Edit Item" at bounding box center [733, 464] width 16 height 15
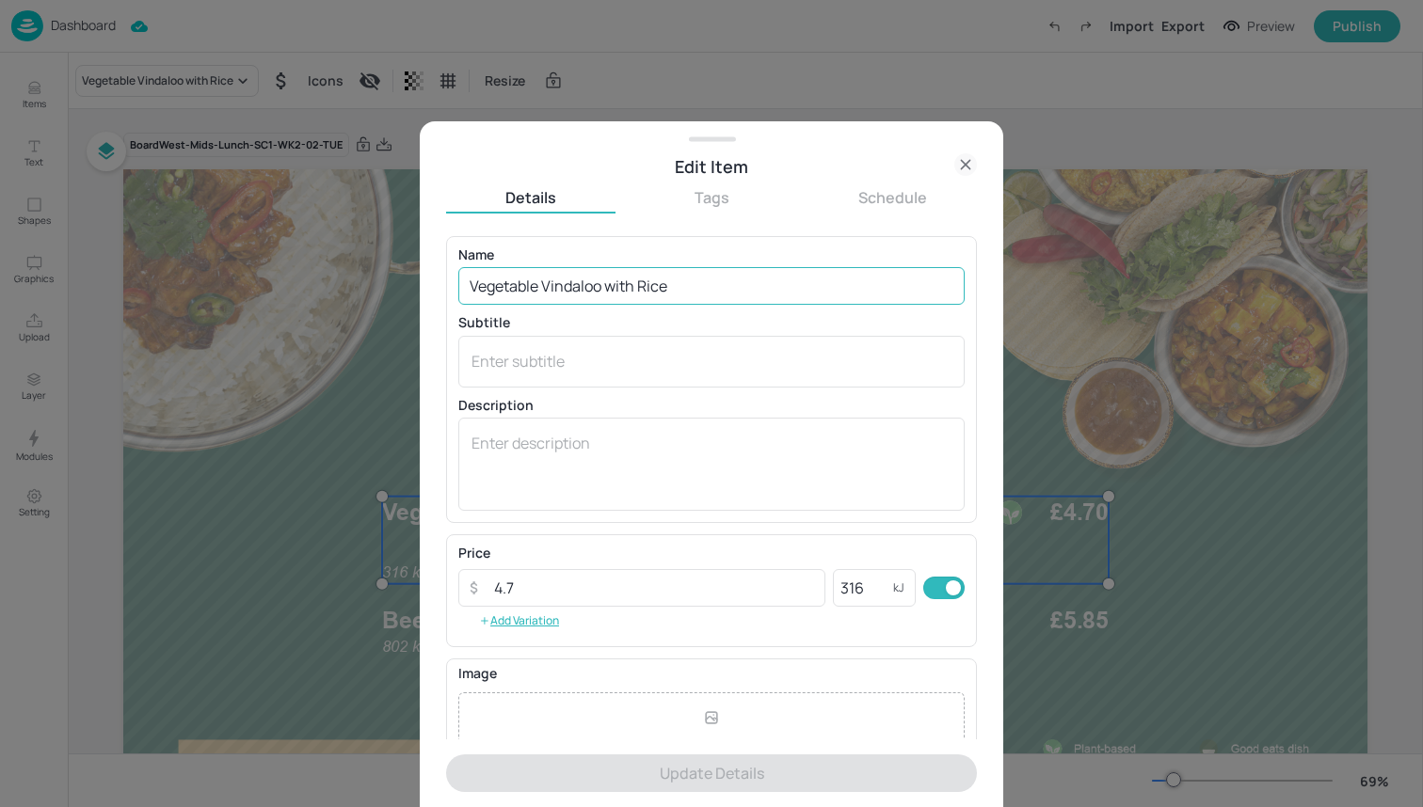
click at [641, 285] on input "Vegetable Vindaloo with Rice" at bounding box center [711, 286] width 506 height 38
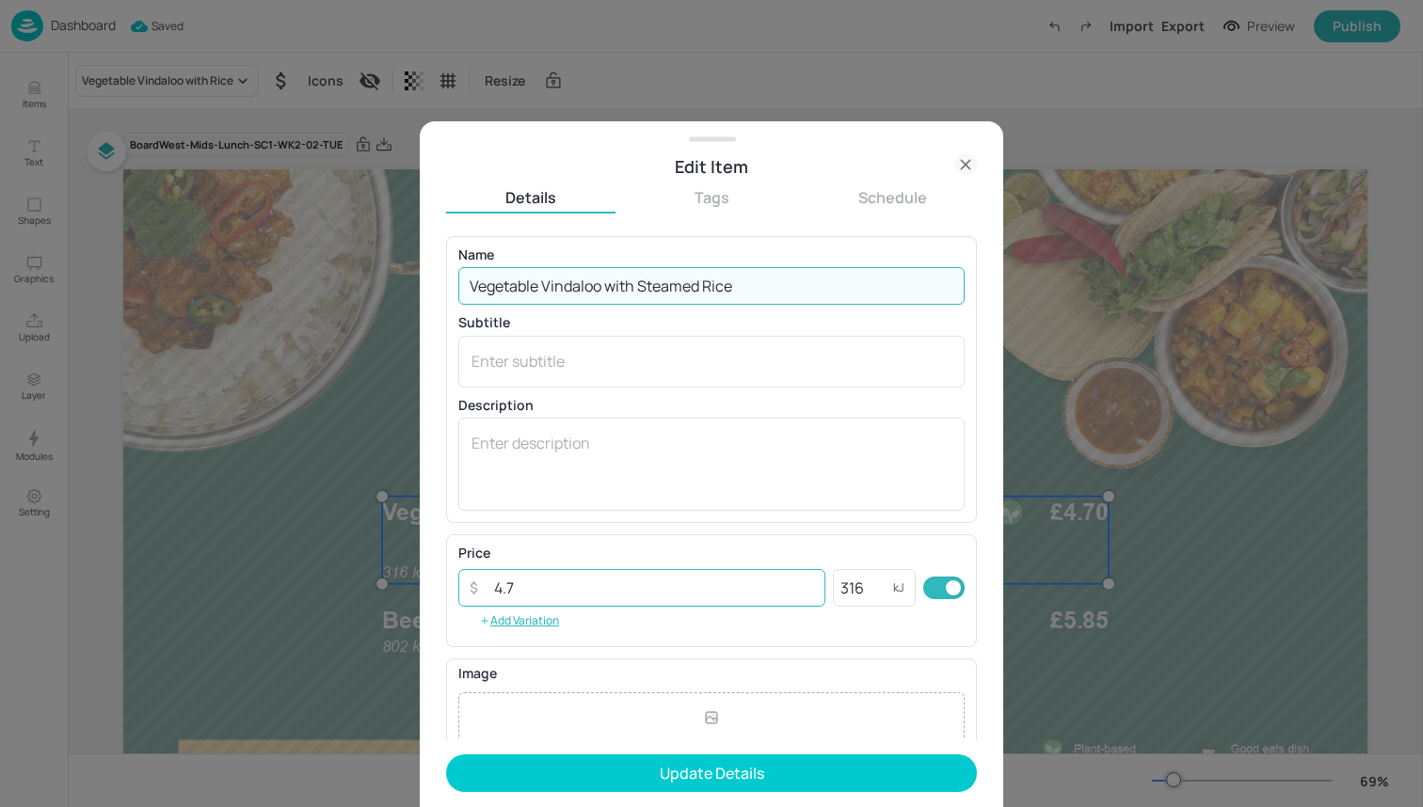
type input "Vegetable Vindaloo with Steamed Rice"
click at [624, 583] on input "4.7" at bounding box center [654, 588] width 343 height 38
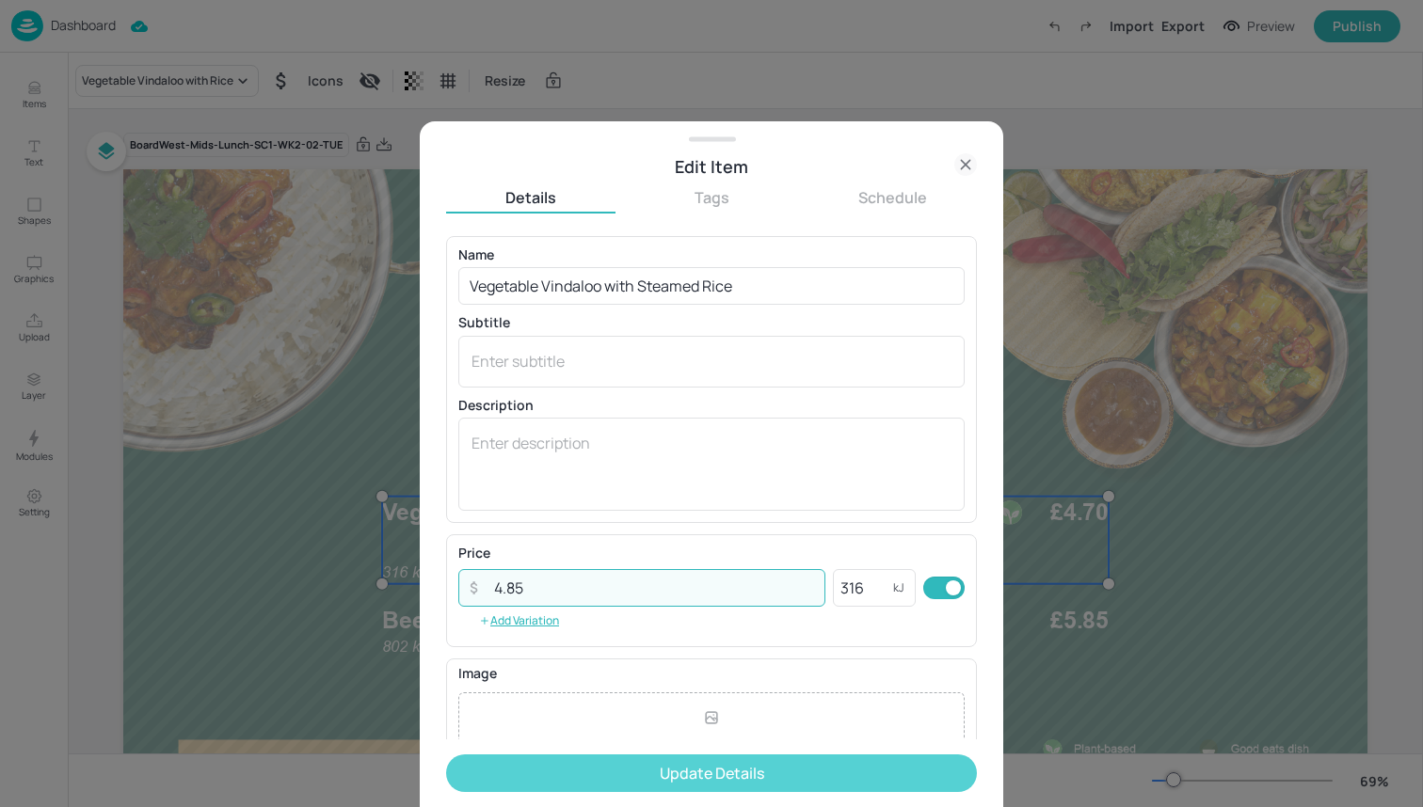
type input "4.85"
click at [664, 770] on button "Update Details" at bounding box center [711, 774] width 531 height 38
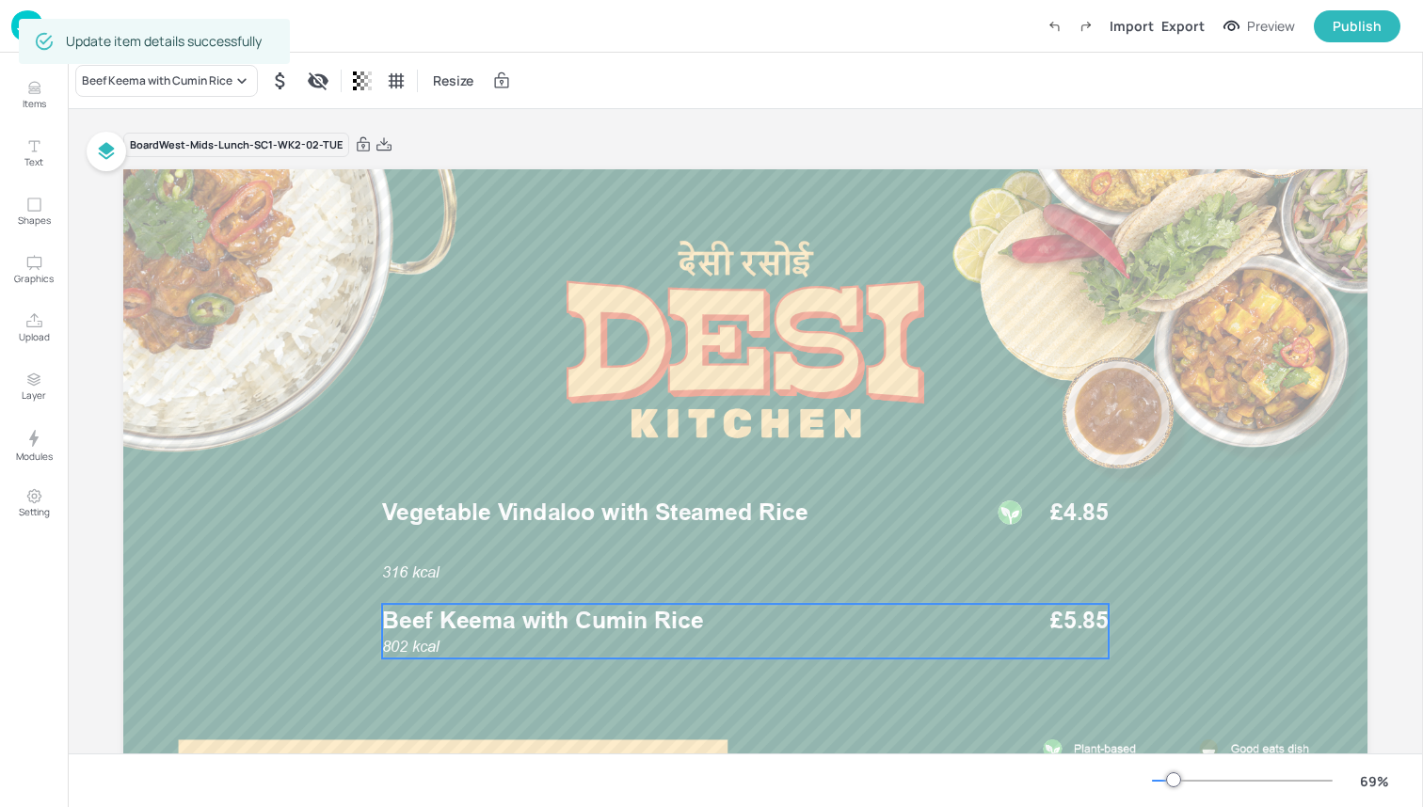
click at [619, 606] on span "Beef Keema with Cumin Rice" at bounding box center [543, 620] width 322 height 28
click at [207, 82] on div "Beef Keema with Cumin Rice" at bounding box center [157, 80] width 151 height 17
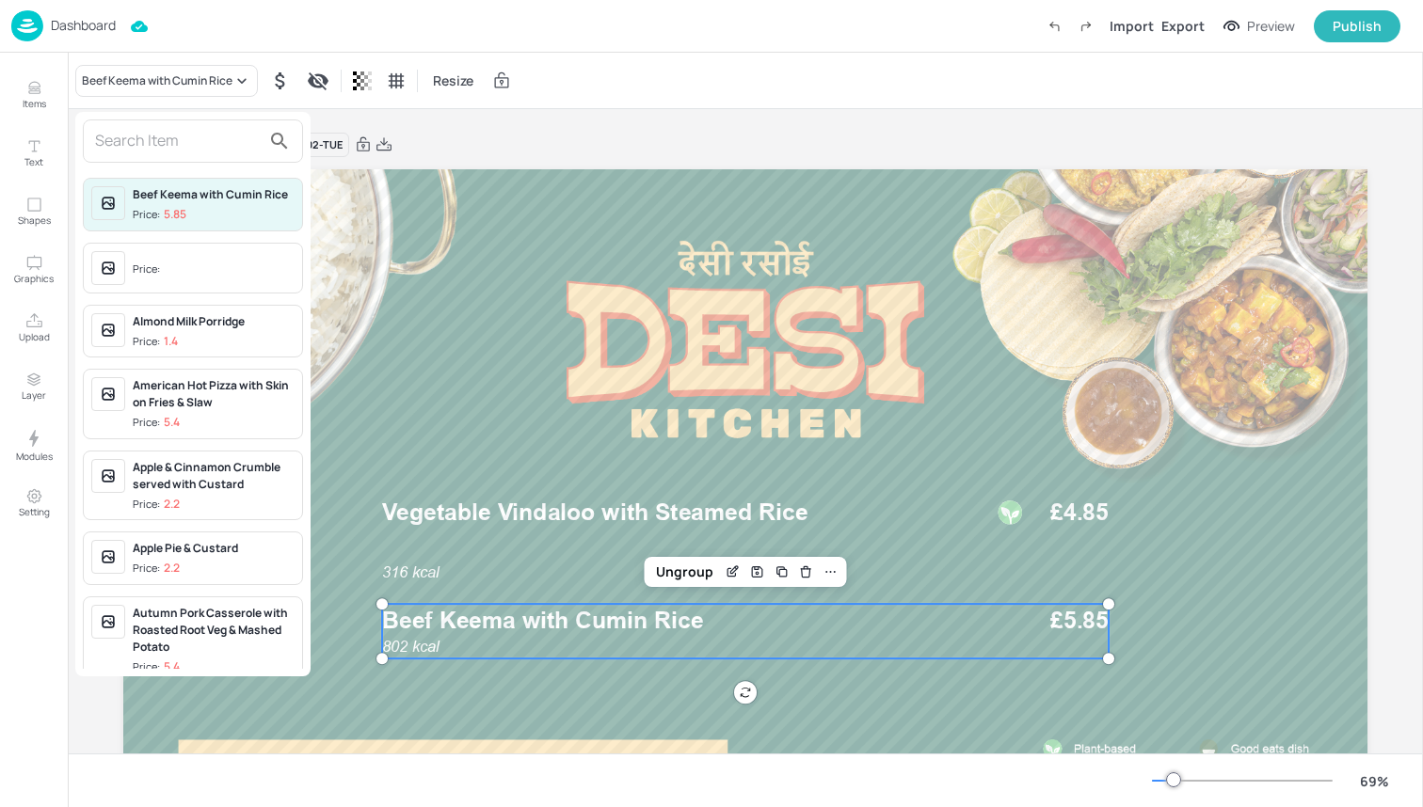
click at [206, 148] on input "text" at bounding box center [178, 141] width 166 height 30
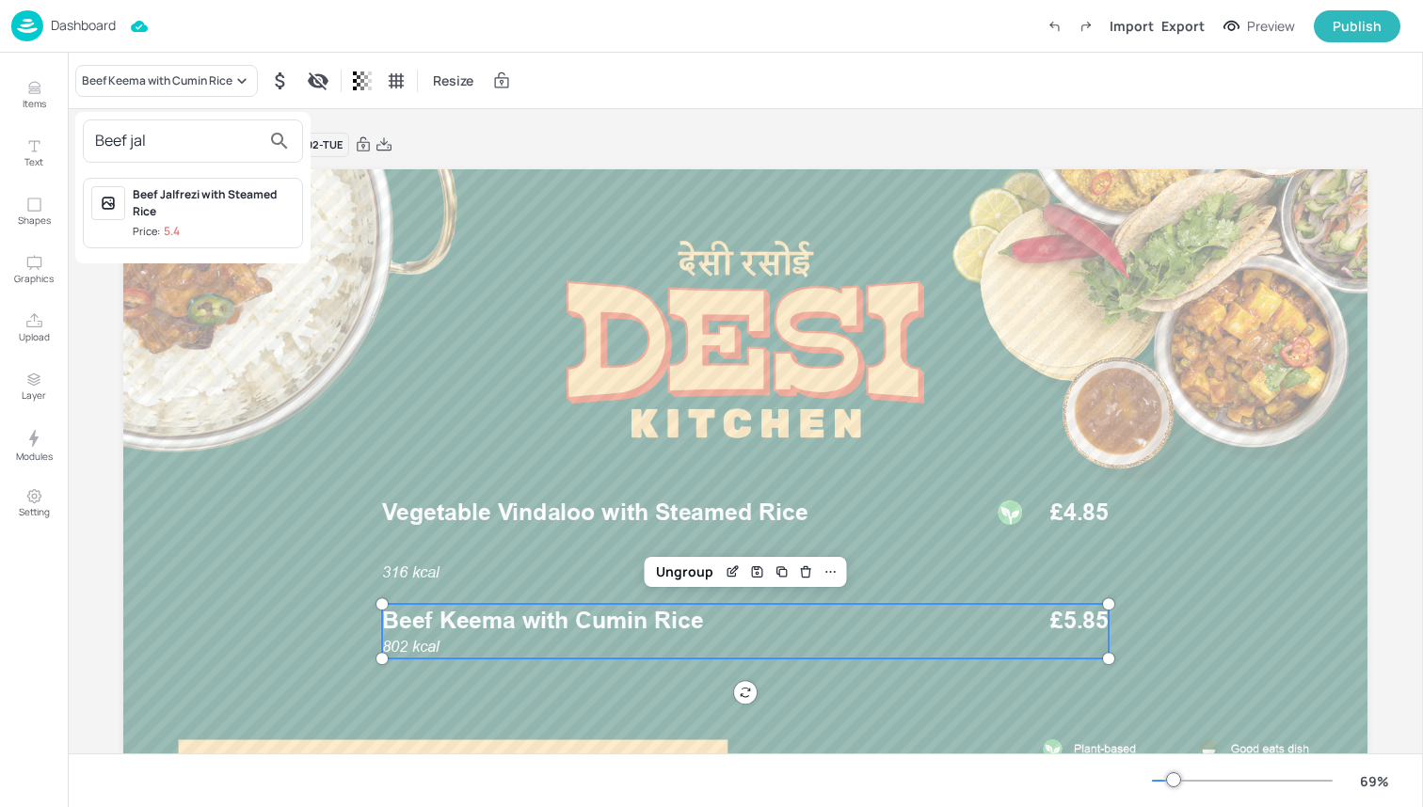
type input "Beef jal"
drag, startPoint x: 206, startPoint y: 148, endPoint x: 208, endPoint y: 214, distance: 65.9
click at [208, 214] on div "Beef Jalfrezi with Steamed Rice" at bounding box center [214, 203] width 162 height 34
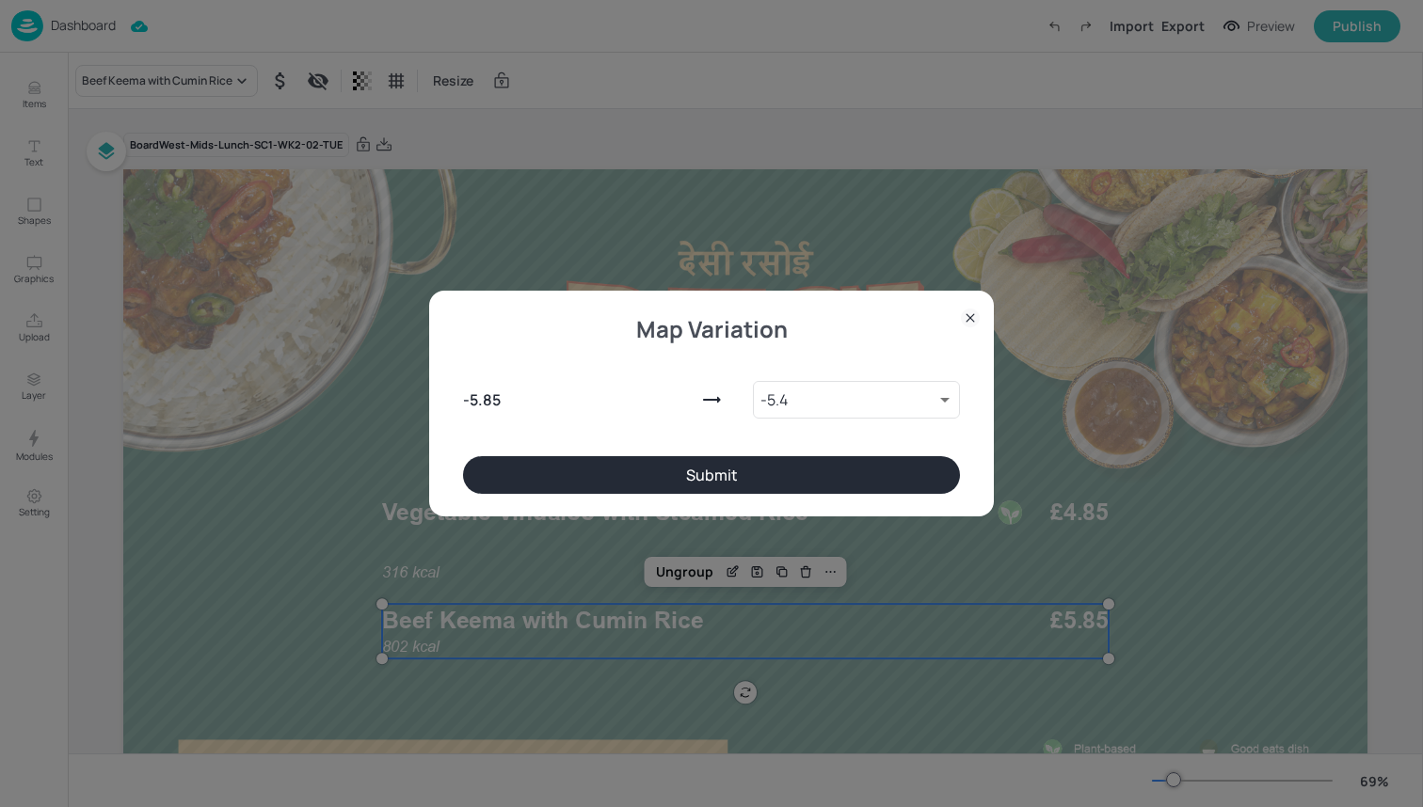
click at [613, 465] on button "Submit" at bounding box center [711, 475] width 497 height 38
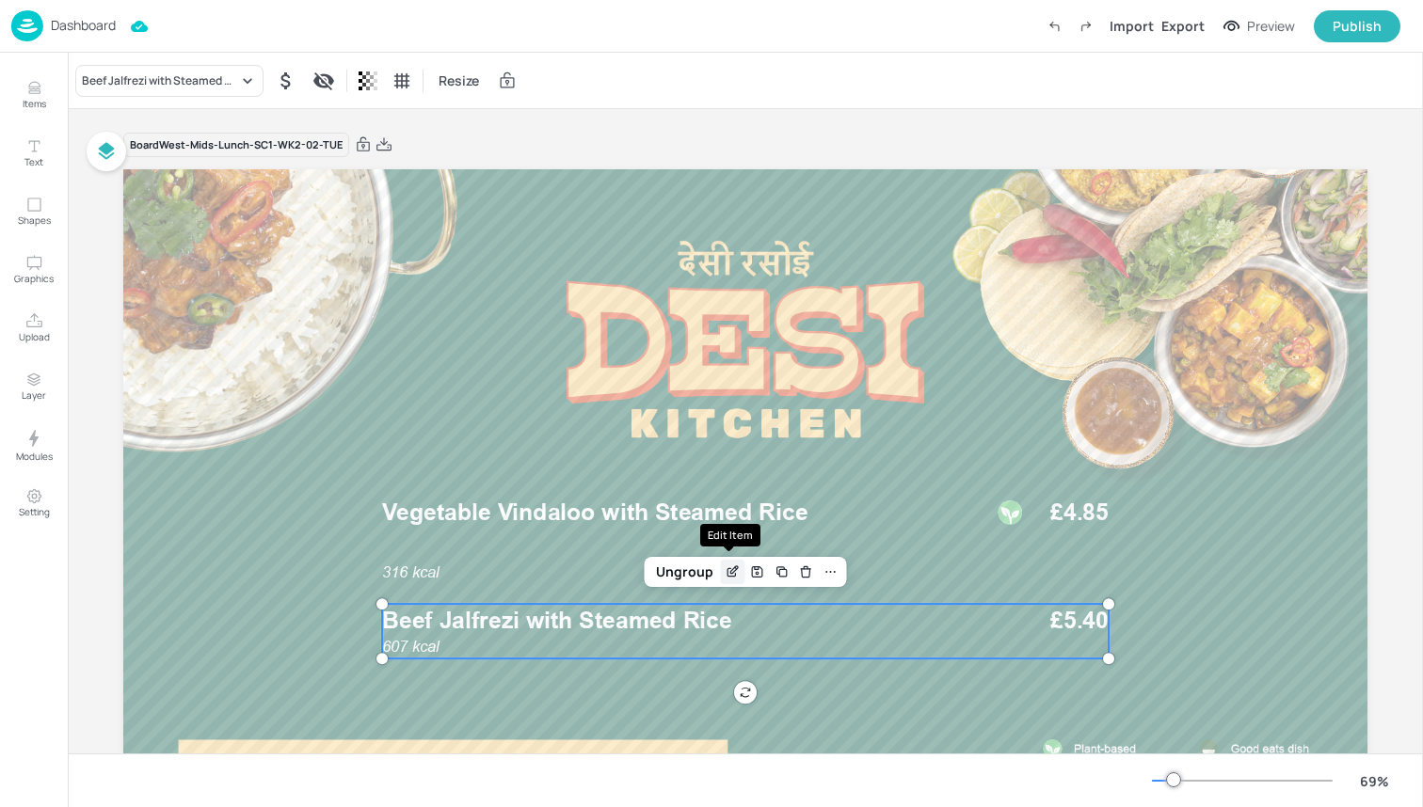
click at [730, 571] on icon "Edit Item" at bounding box center [733, 572] width 16 height 15
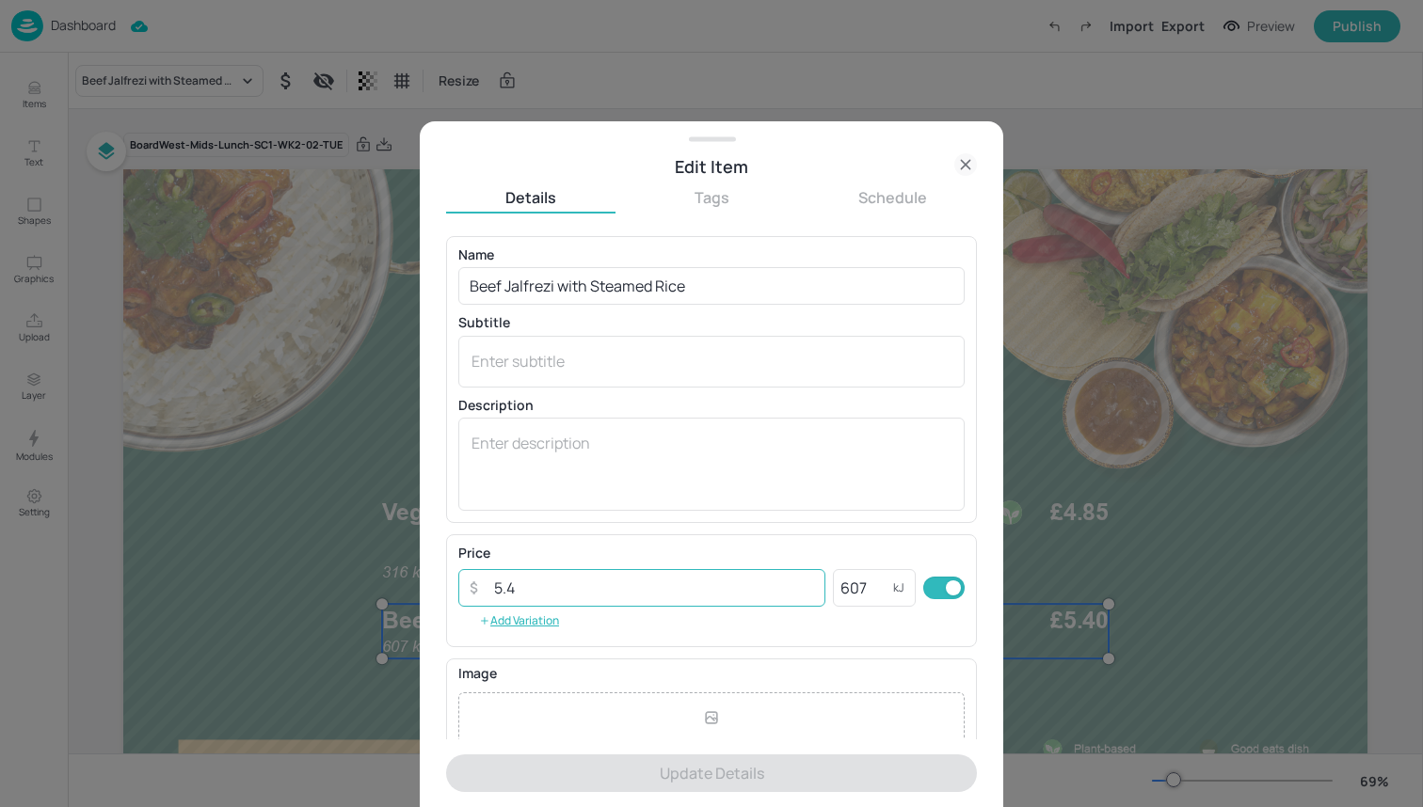
click at [757, 582] on input "5.4" at bounding box center [654, 588] width 343 height 38
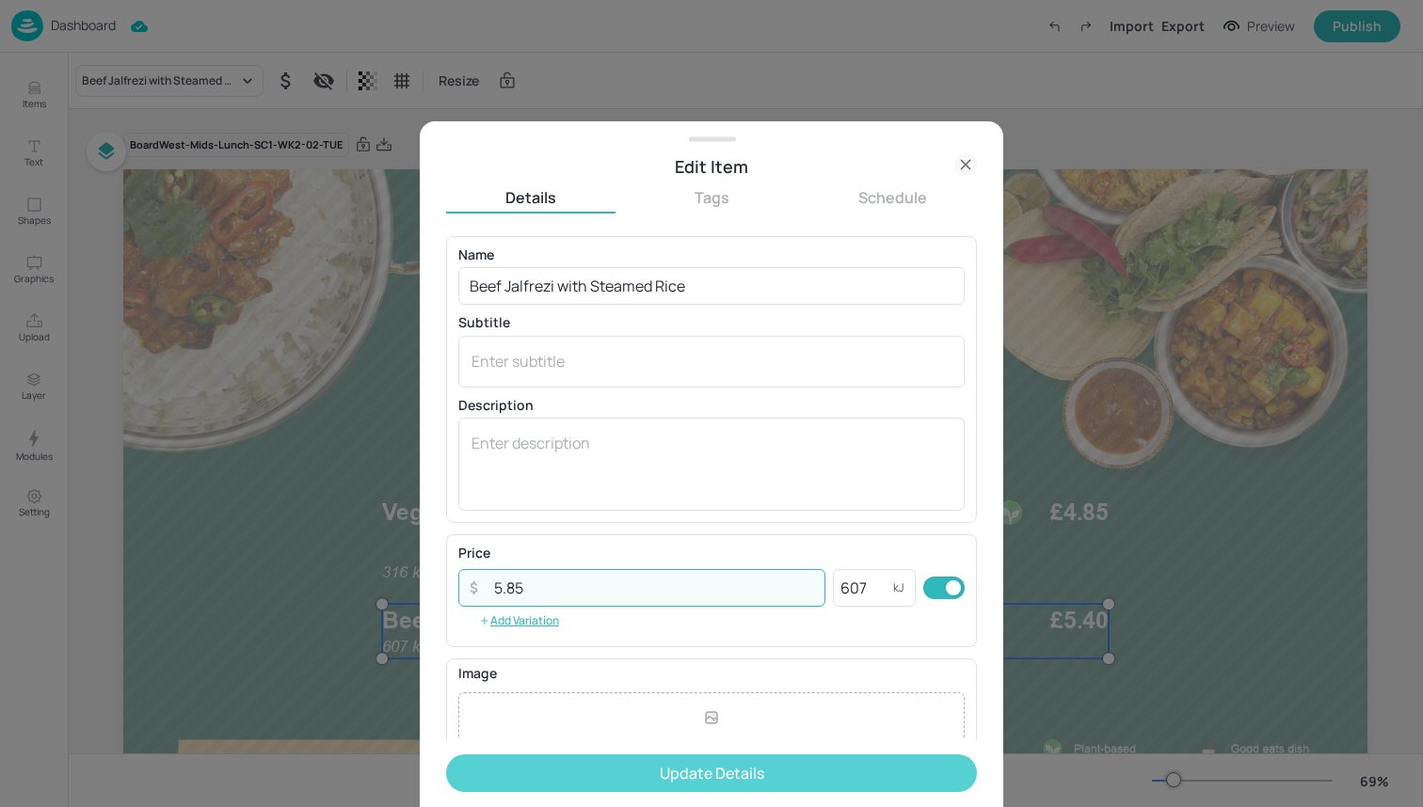
type input "5.85"
click at [808, 757] on button "Update Details" at bounding box center [711, 774] width 531 height 38
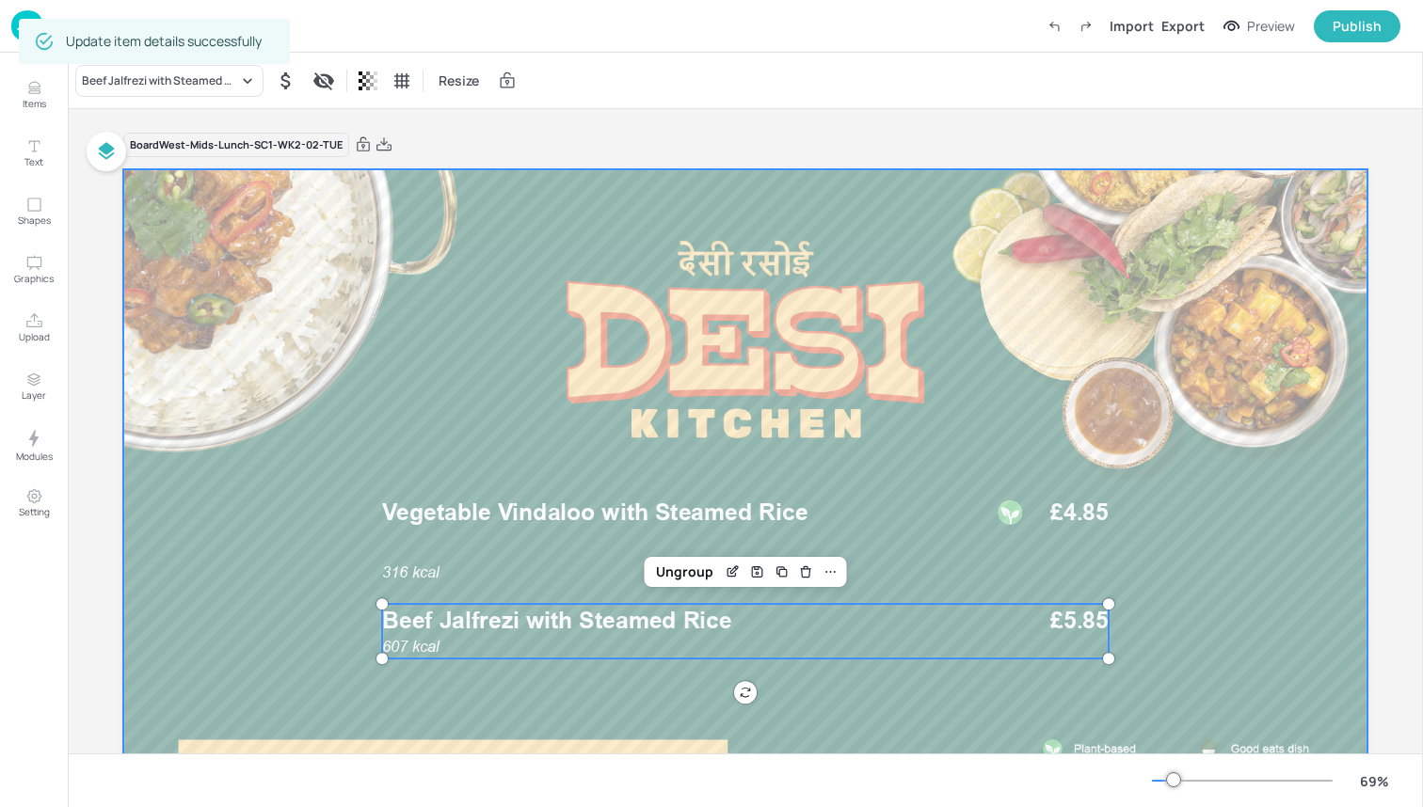
click at [274, 582] on div at bounding box center [745, 519] width 1244 height 700
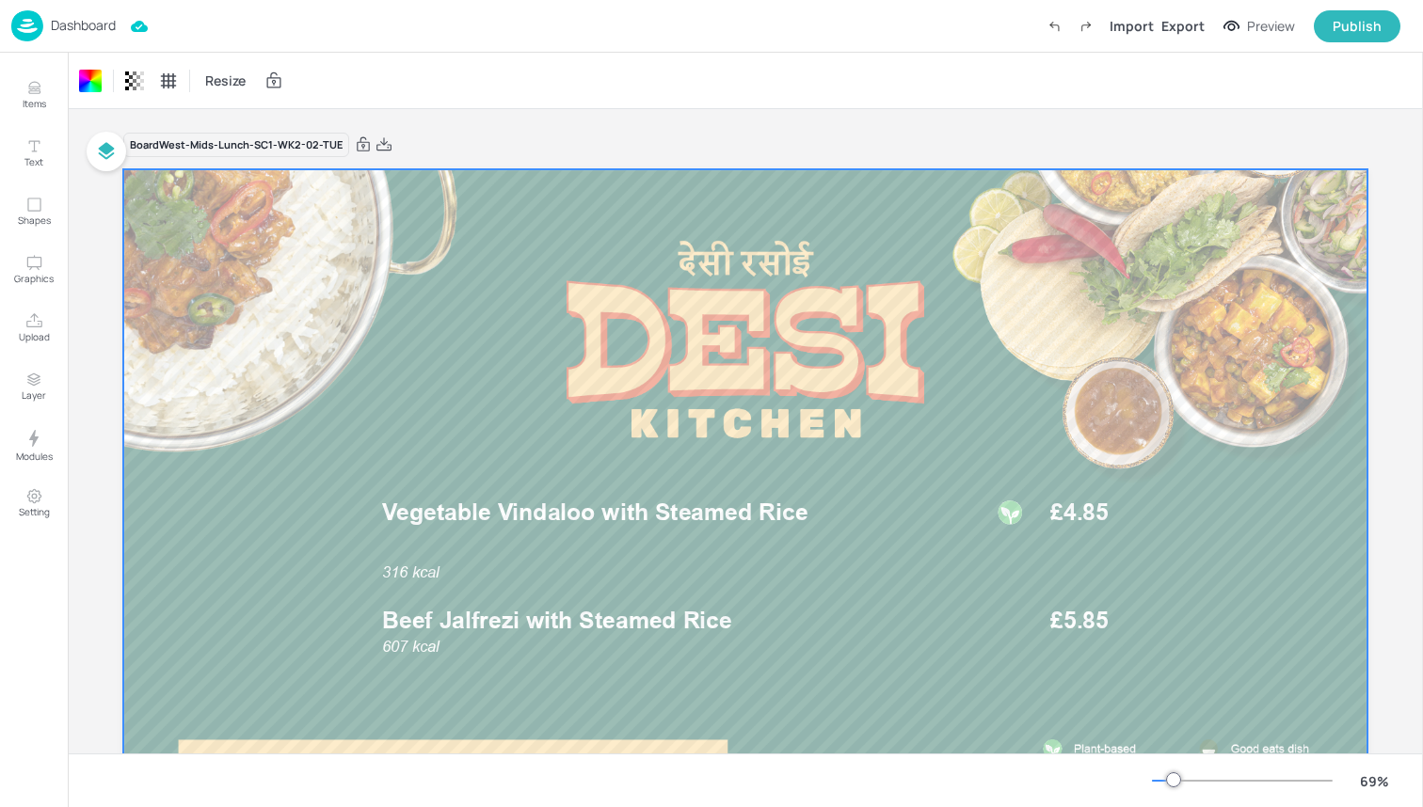
click at [32, 14] on img at bounding box center [27, 25] width 32 height 31
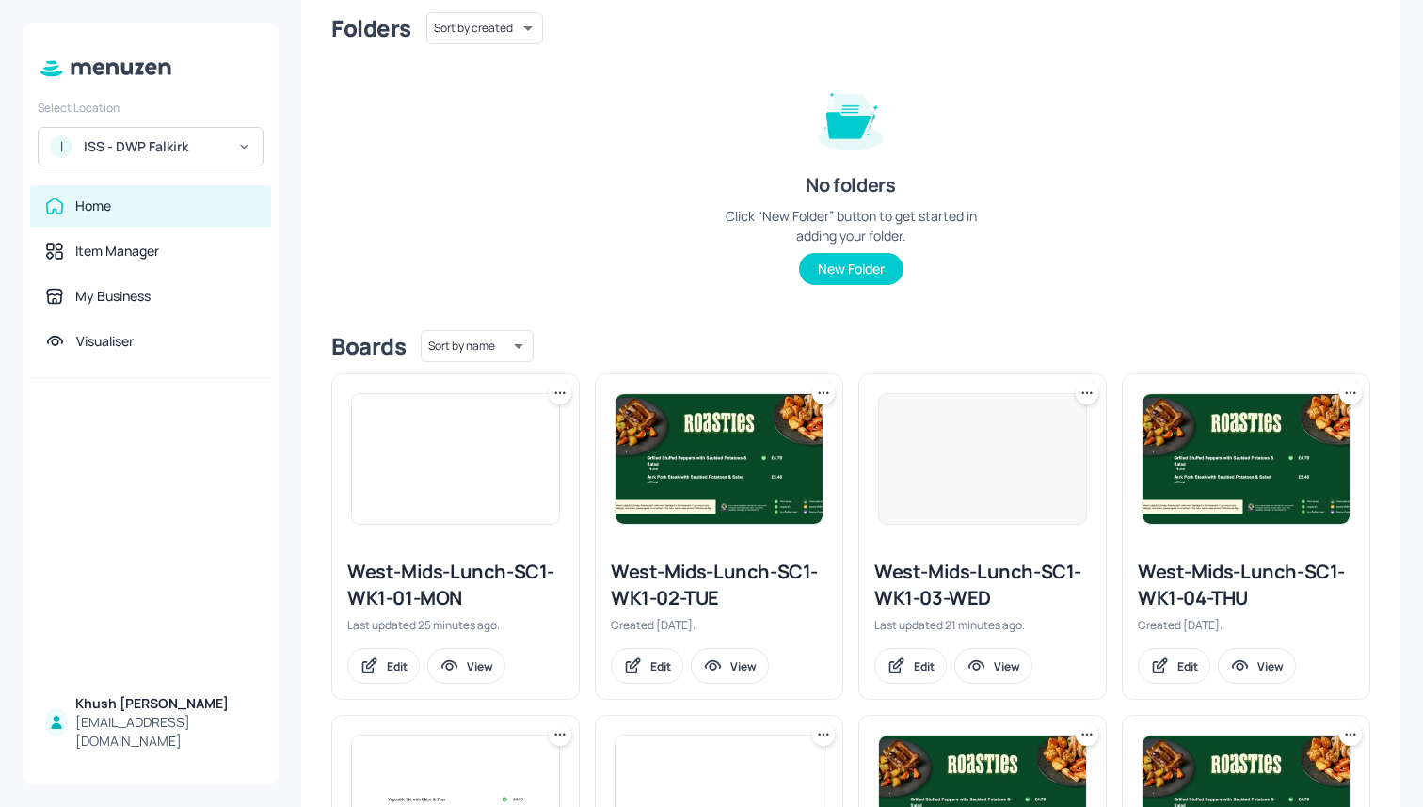
scroll to position [162, 0]
click at [1085, 388] on icon at bounding box center [1086, 392] width 19 height 19
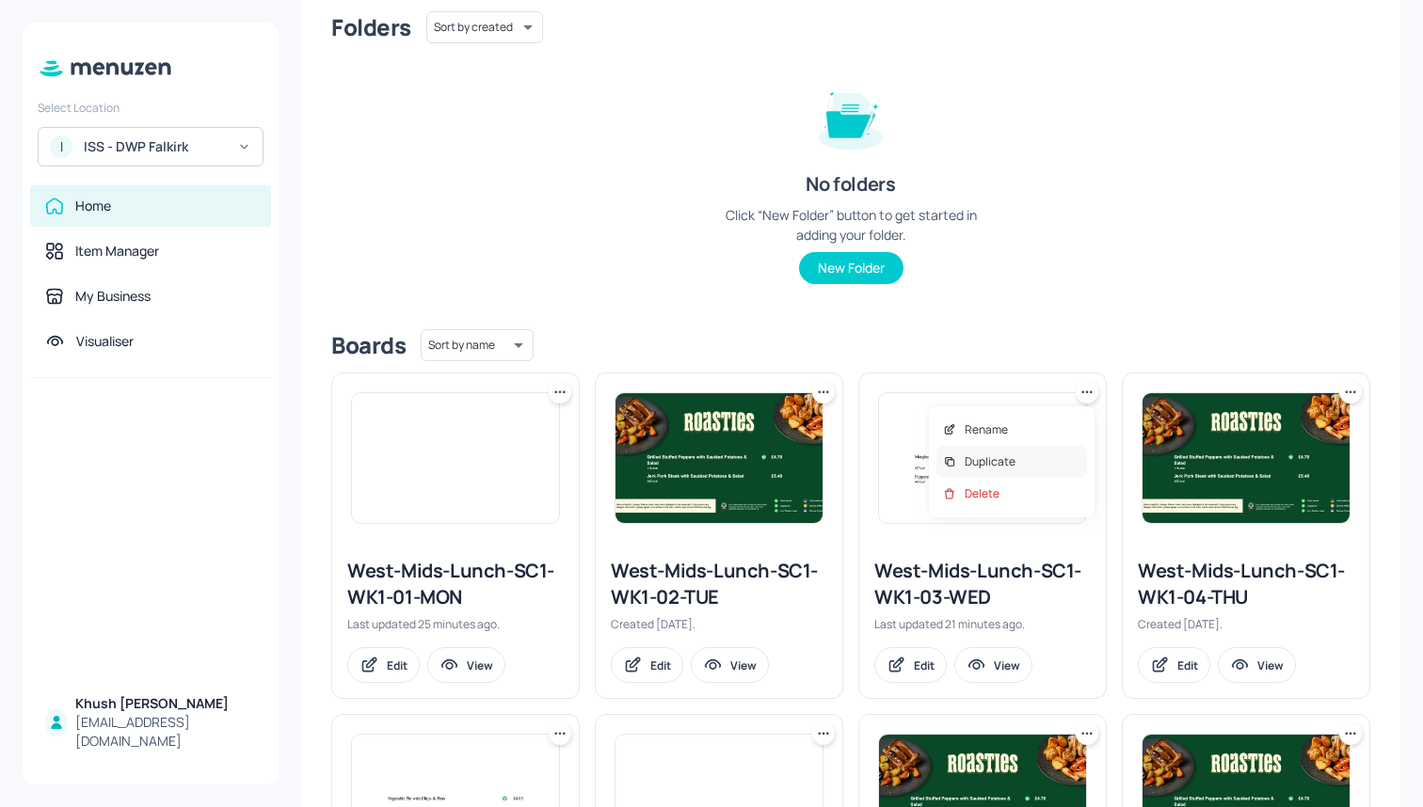
click at [1046, 467] on div "Duplicate" at bounding box center [1011, 462] width 151 height 32
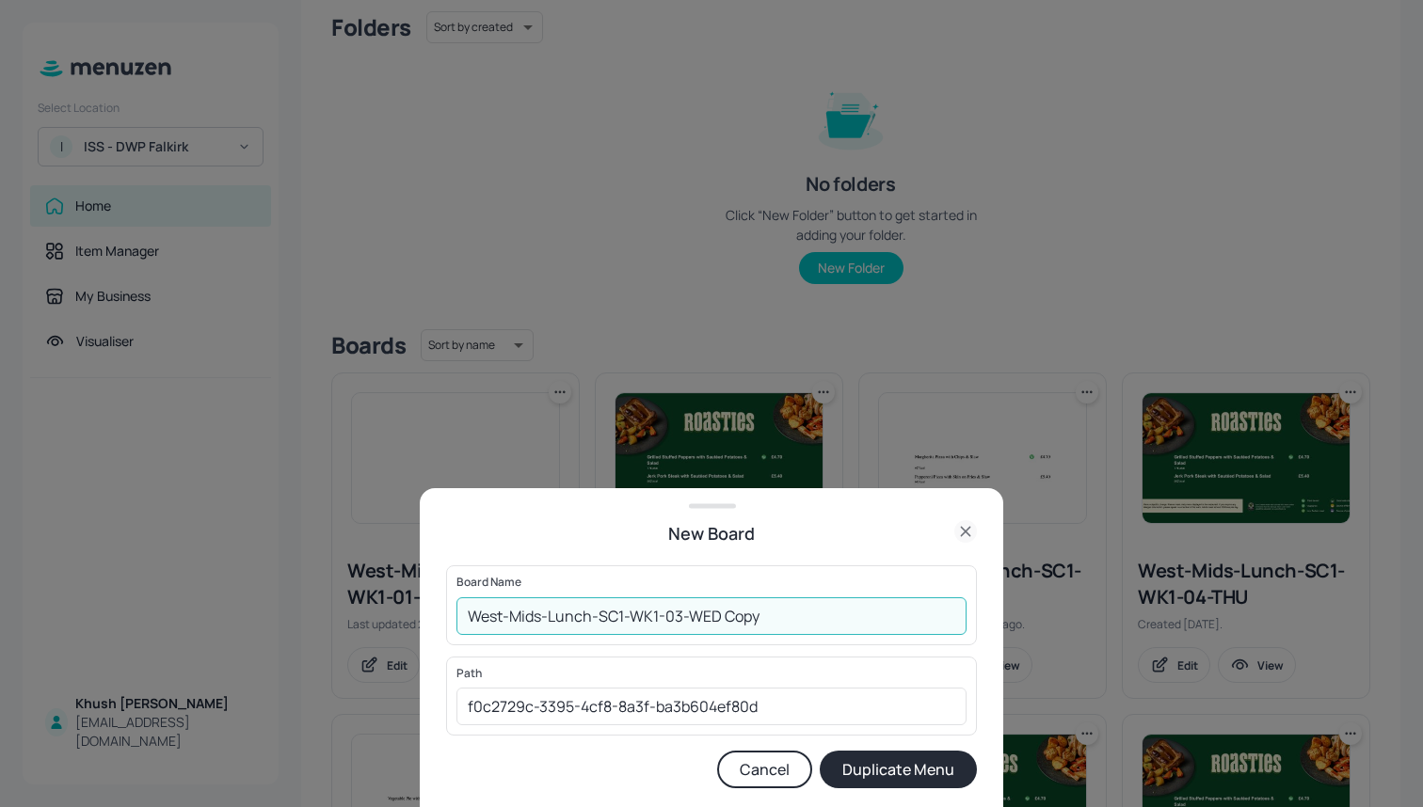
click at [826, 623] on input "West-Mids-Lunch-SC1-WK1-03-WED Copy" at bounding box center [711, 617] width 510 height 38
click at [660, 619] on input "West-Mids-Lunch-SC1-WK1-03-WED" at bounding box center [711, 617] width 510 height 38
type input "West-Mids-Lunch-SC1-WK2-03-WED"
click at [869, 768] on button "Duplicate Menu" at bounding box center [898, 770] width 157 height 38
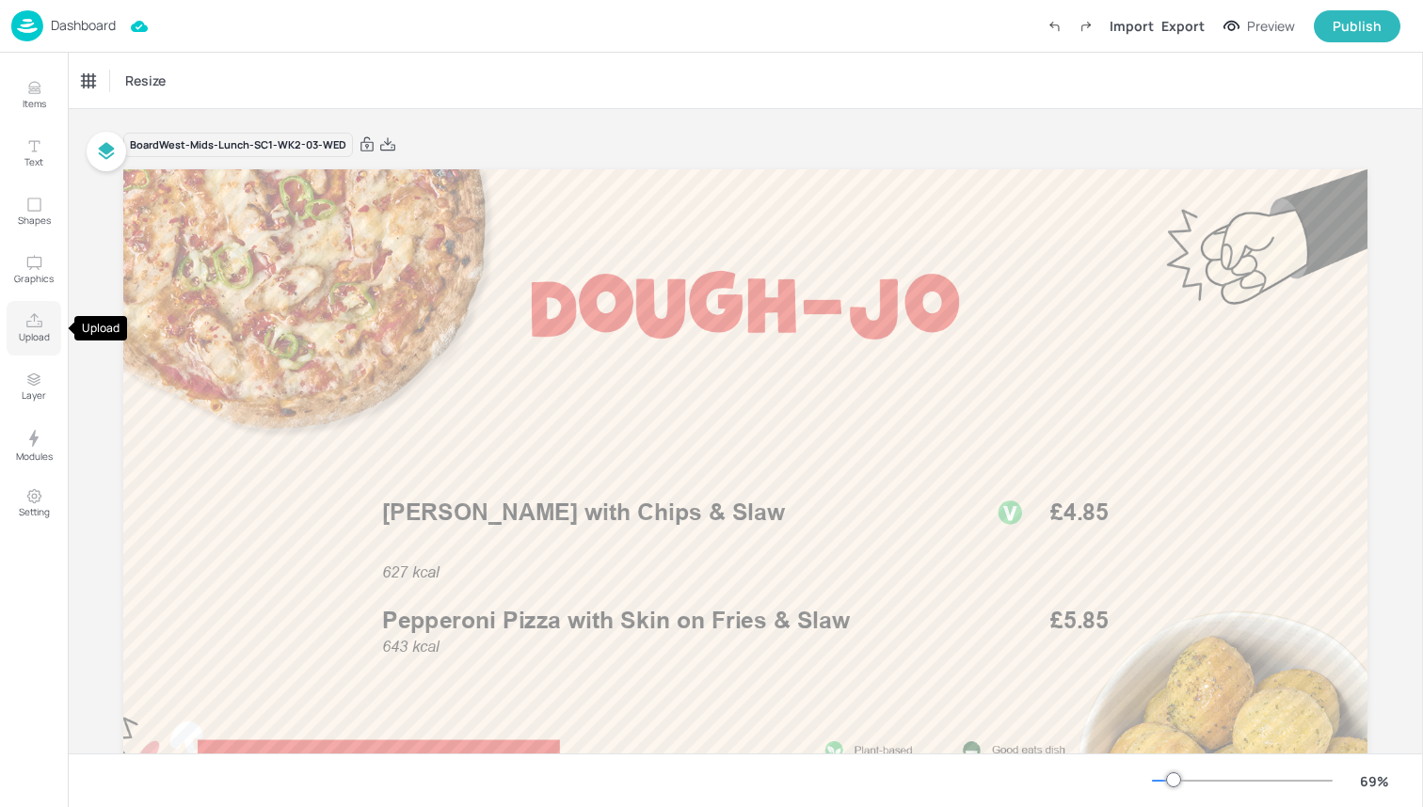
click at [40, 318] on icon "Upload" at bounding box center [34, 321] width 18 height 18
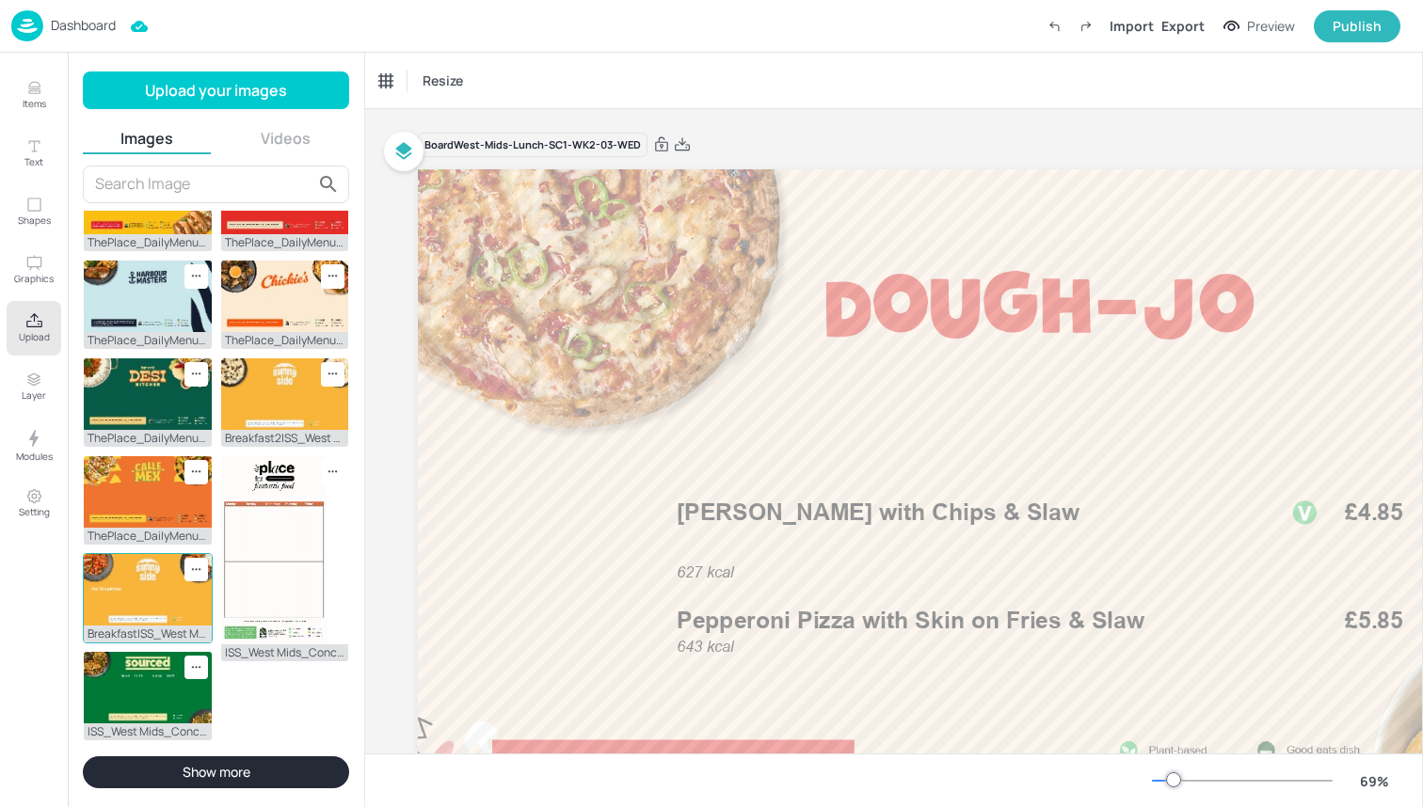
scroll to position [604, 0]
click at [213, 757] on button "Show more" at bounding box center [216, 773] width 266 height 32
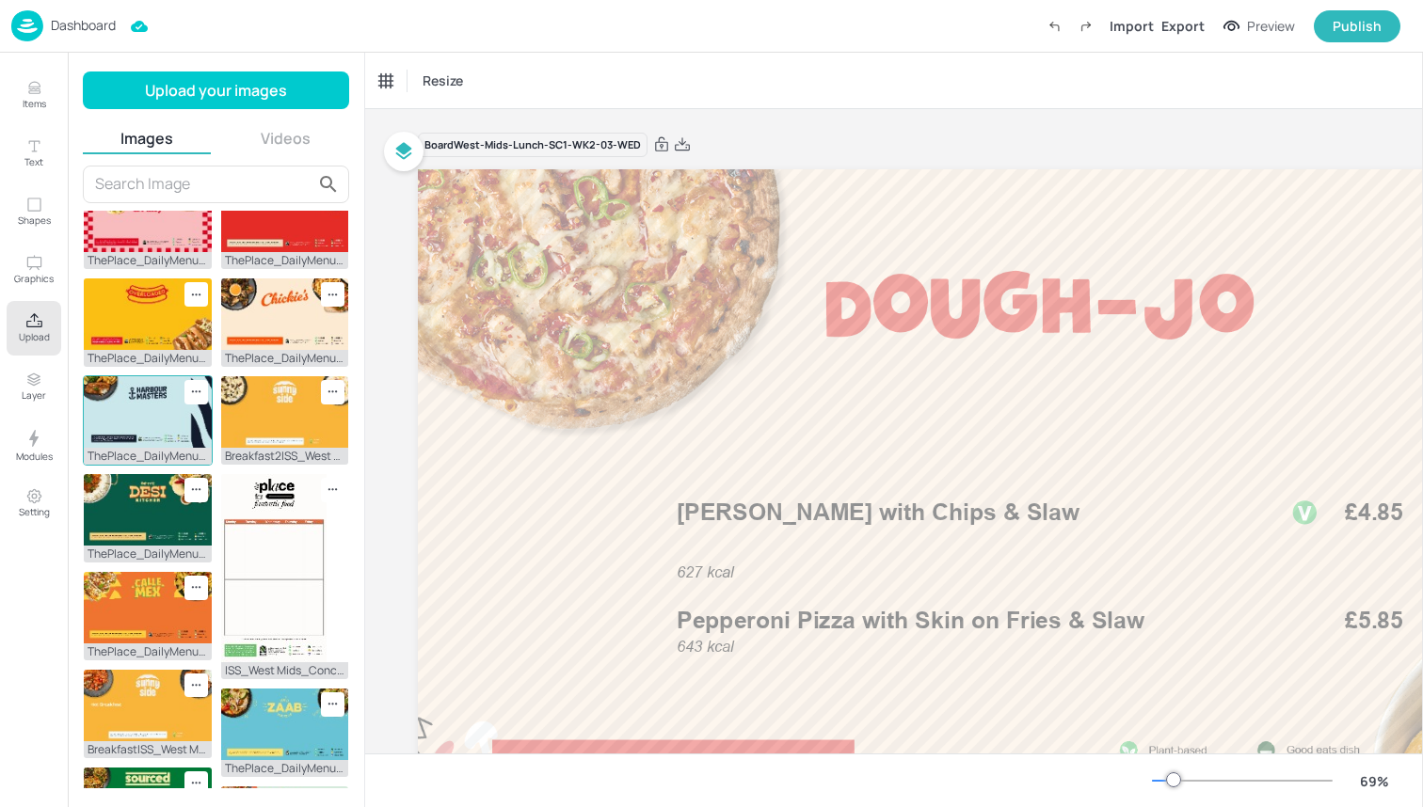
scroll to position [438, 0]
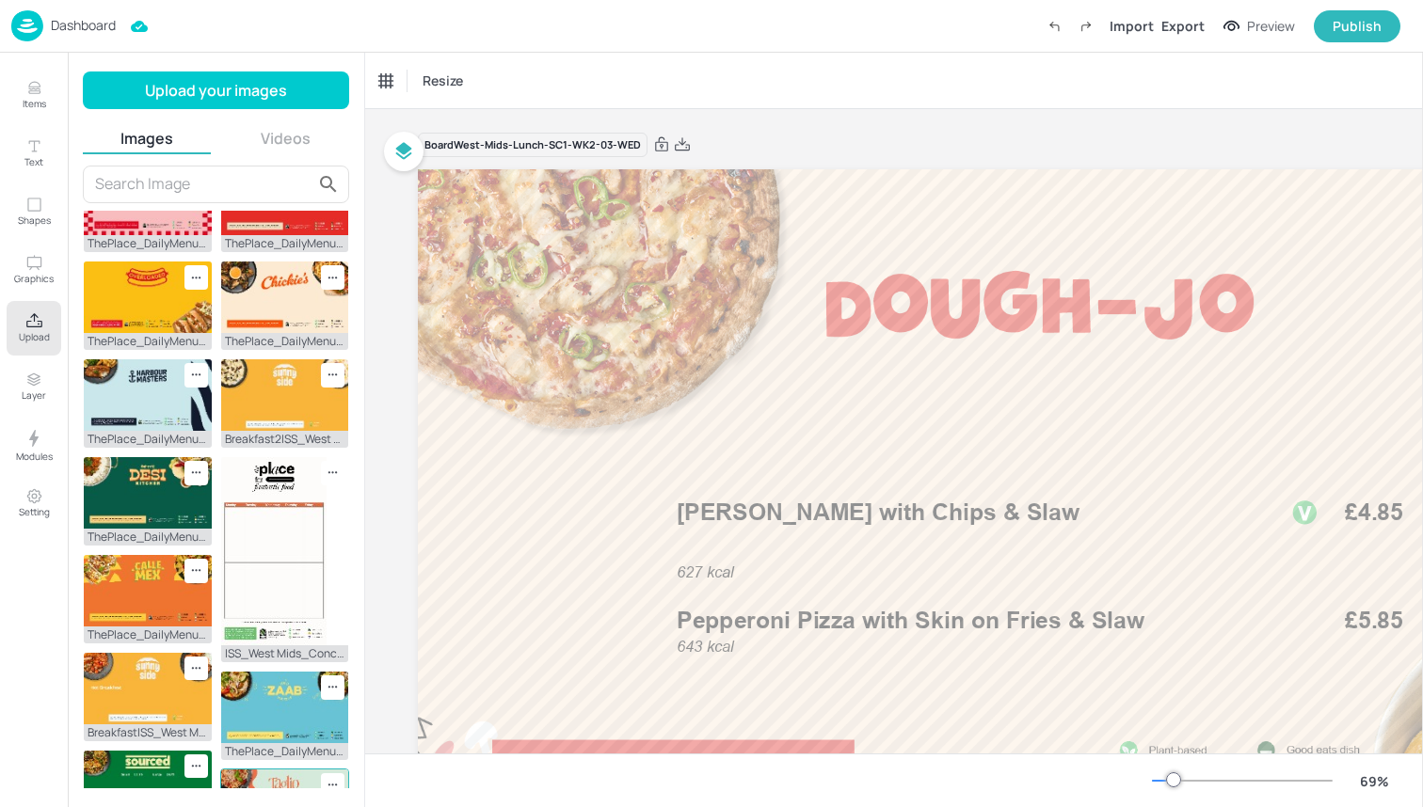
click at [251, 770] on img at bounding box center [285, 806] width 128 height 72
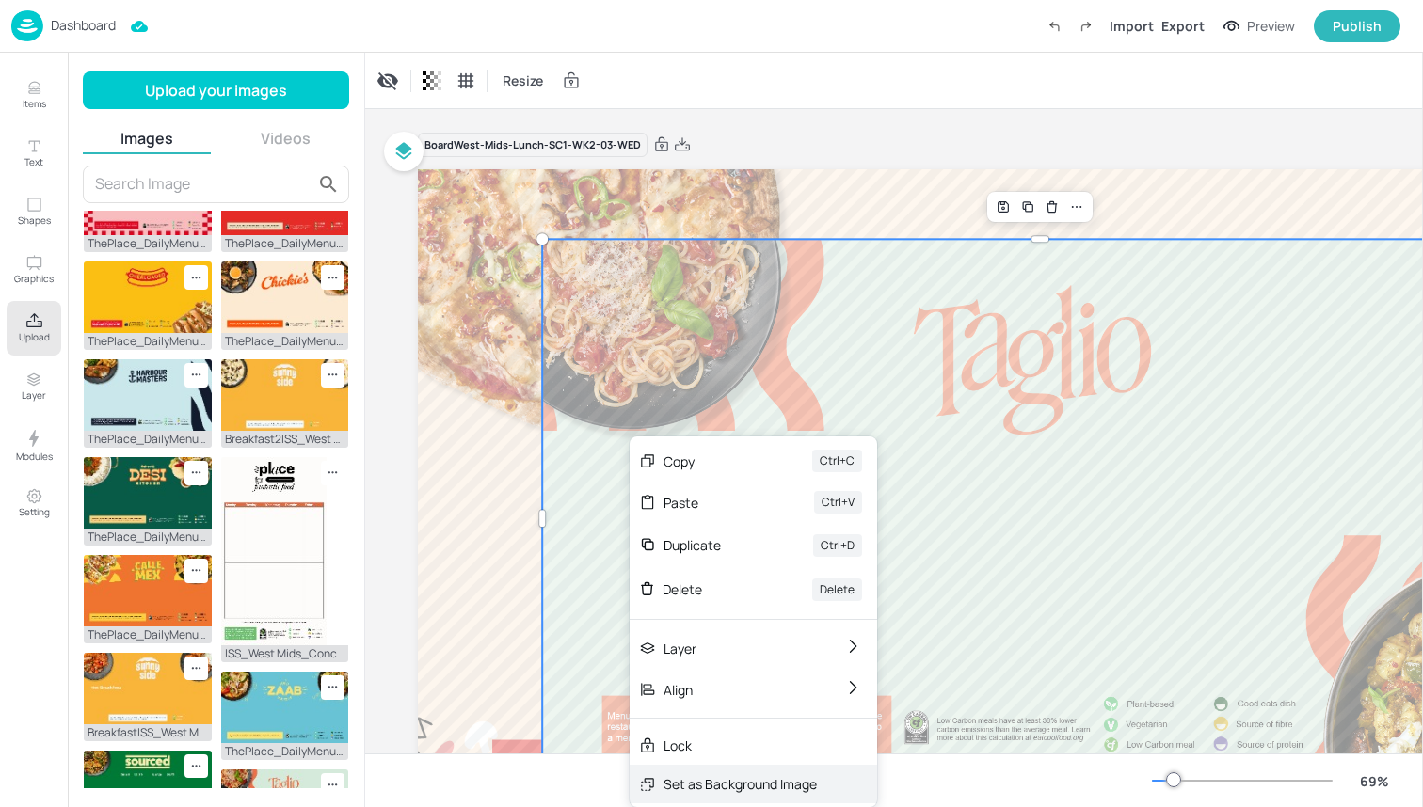
click at [712, 788] on div "Set as Background Image" at bounding box center [739, 784] width 153 height 20
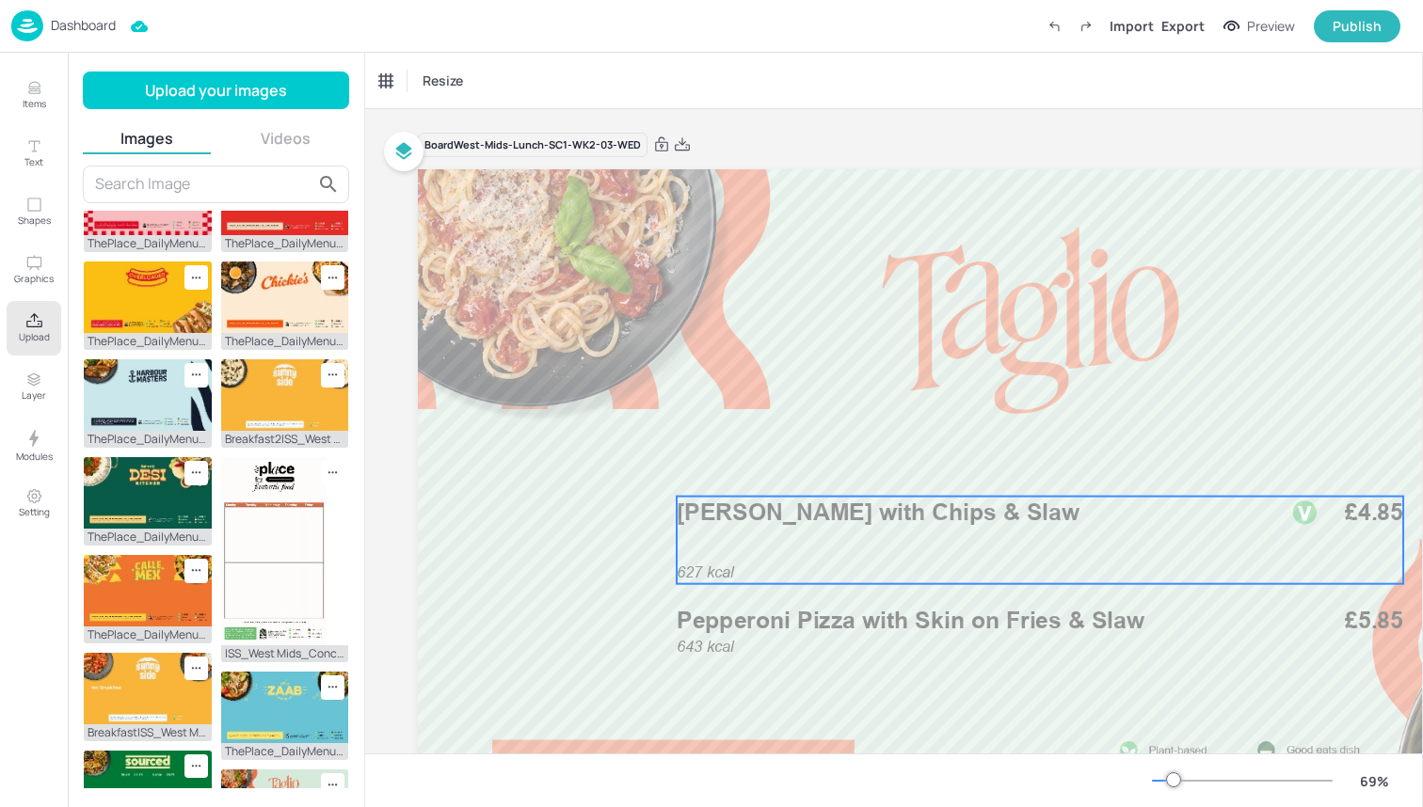
click at [817, 558] on div "627 kcal Margherita Pizza with Chips & Slaw £4.85" at bounding box center [1040, 541] width 726 height 88
click at [513, 82] on div "Margherita Pizza with Chips & Slaw" at bounding box center [457, 80] width 156 height 17
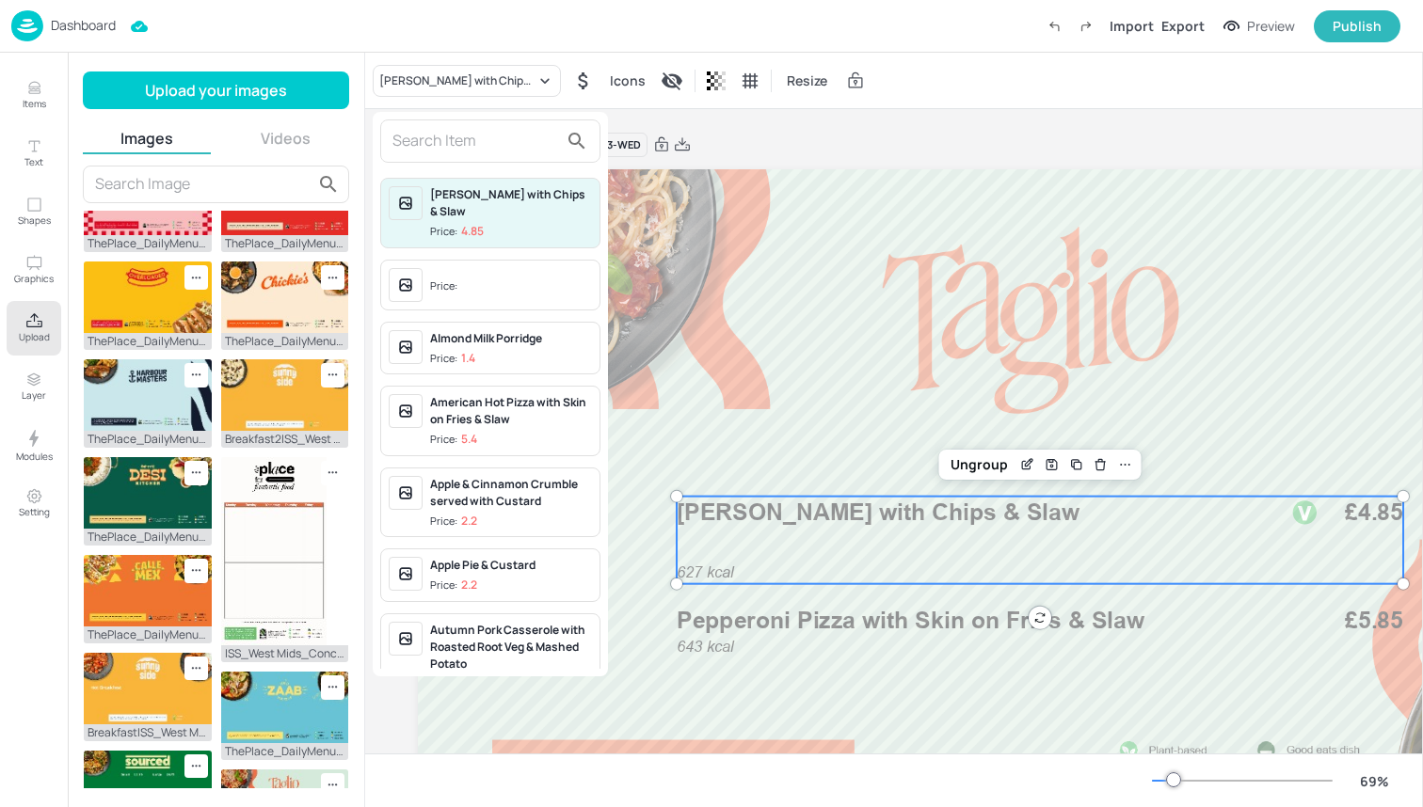
click at [499, 151] on input "text" at bounding box center [475, 141] width 166 height 30
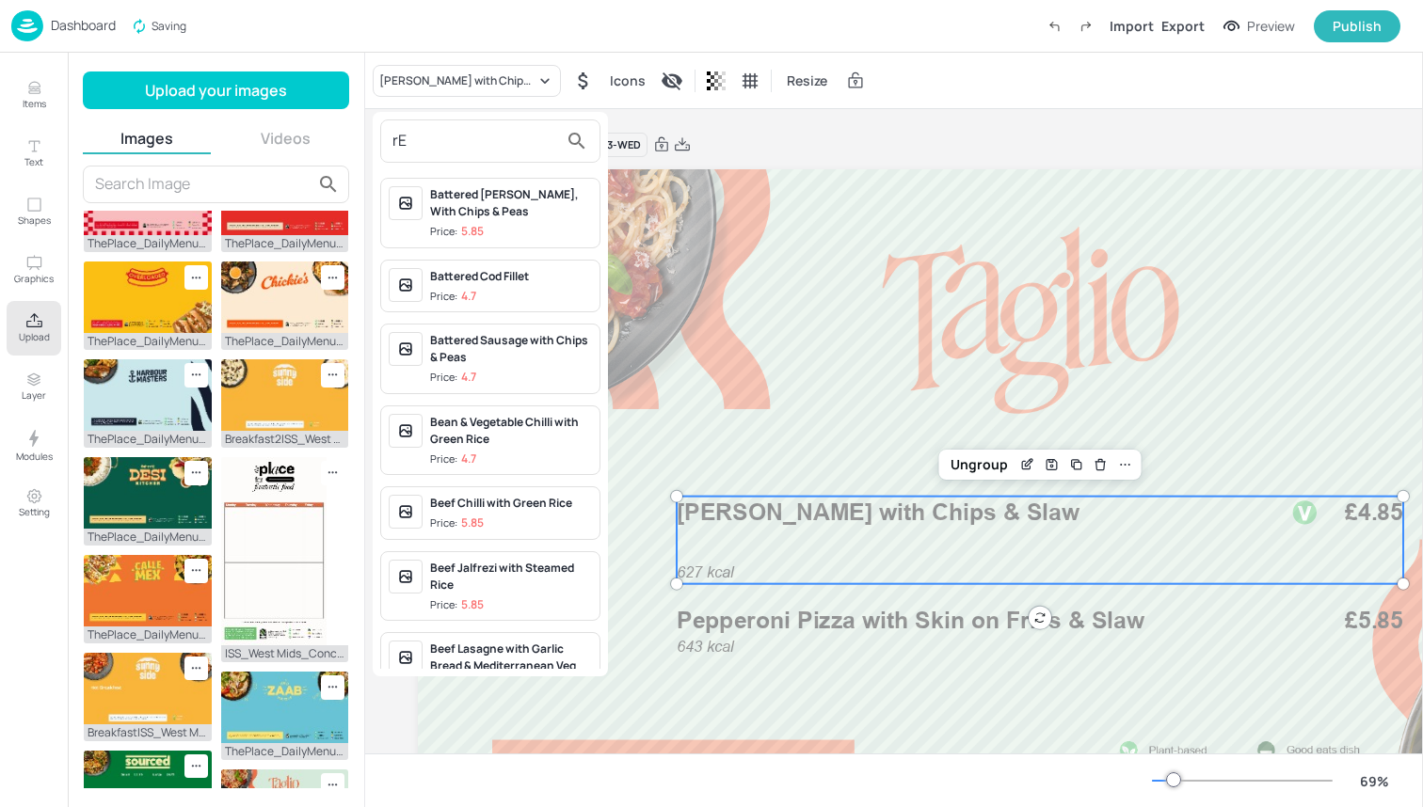
type input "r"
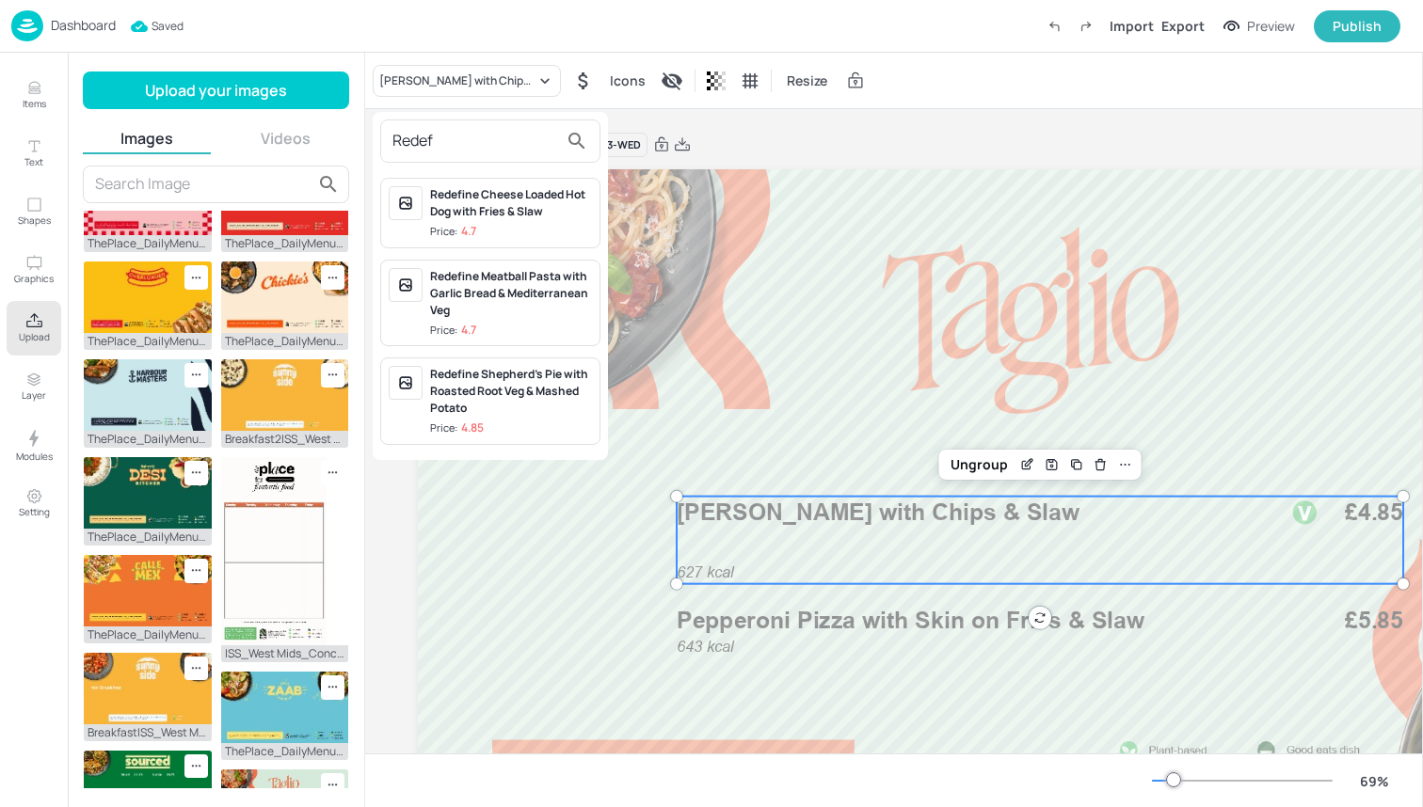
type input "Redef"
click at [524, 320] on div "Redefine Meatball Pasta with Garlic Bread & Mediterranean Veg Price: 4.7" at bounding box center [511, 303] width 162 height 71
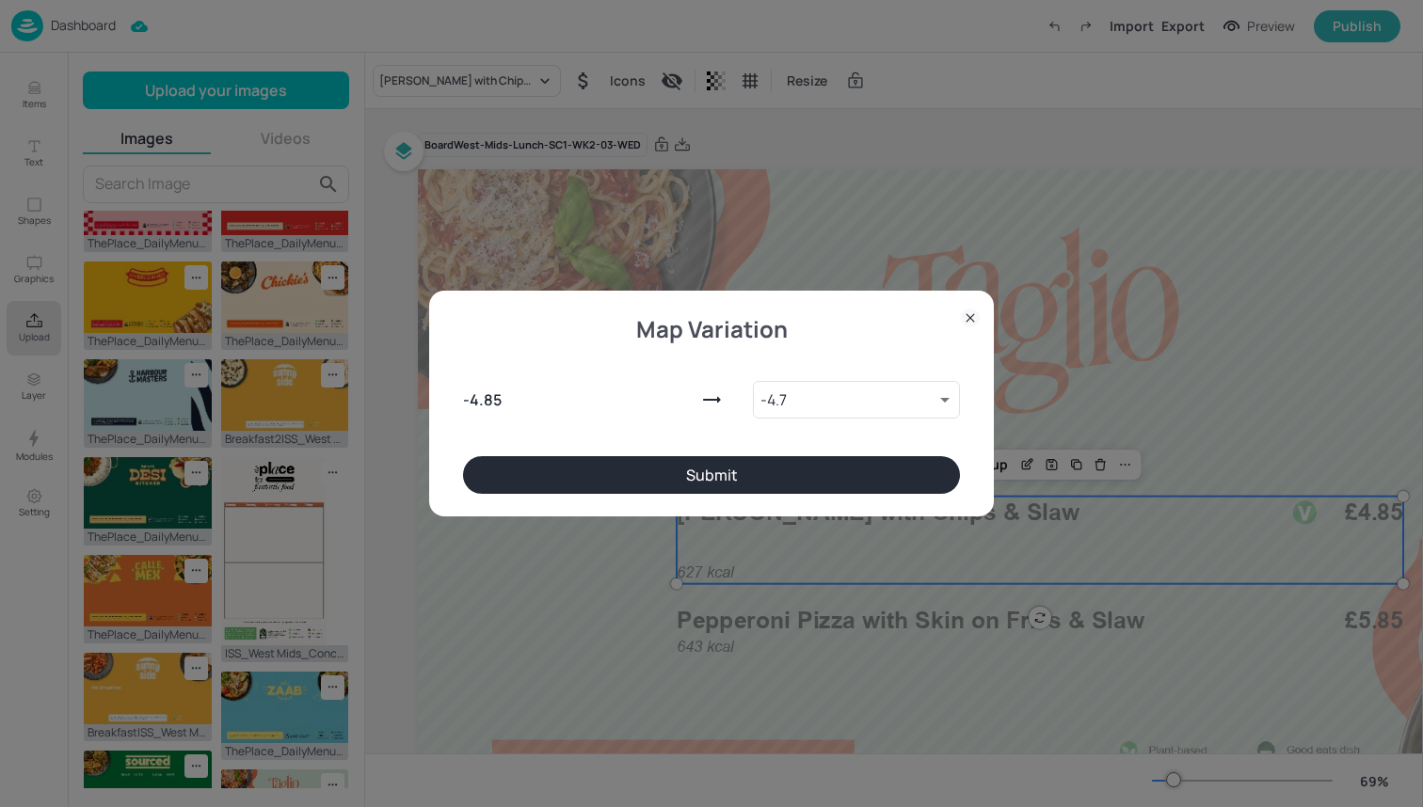
click at [682, 486] on button "Submit" at bounding box center [711, 475] width 497 height 38
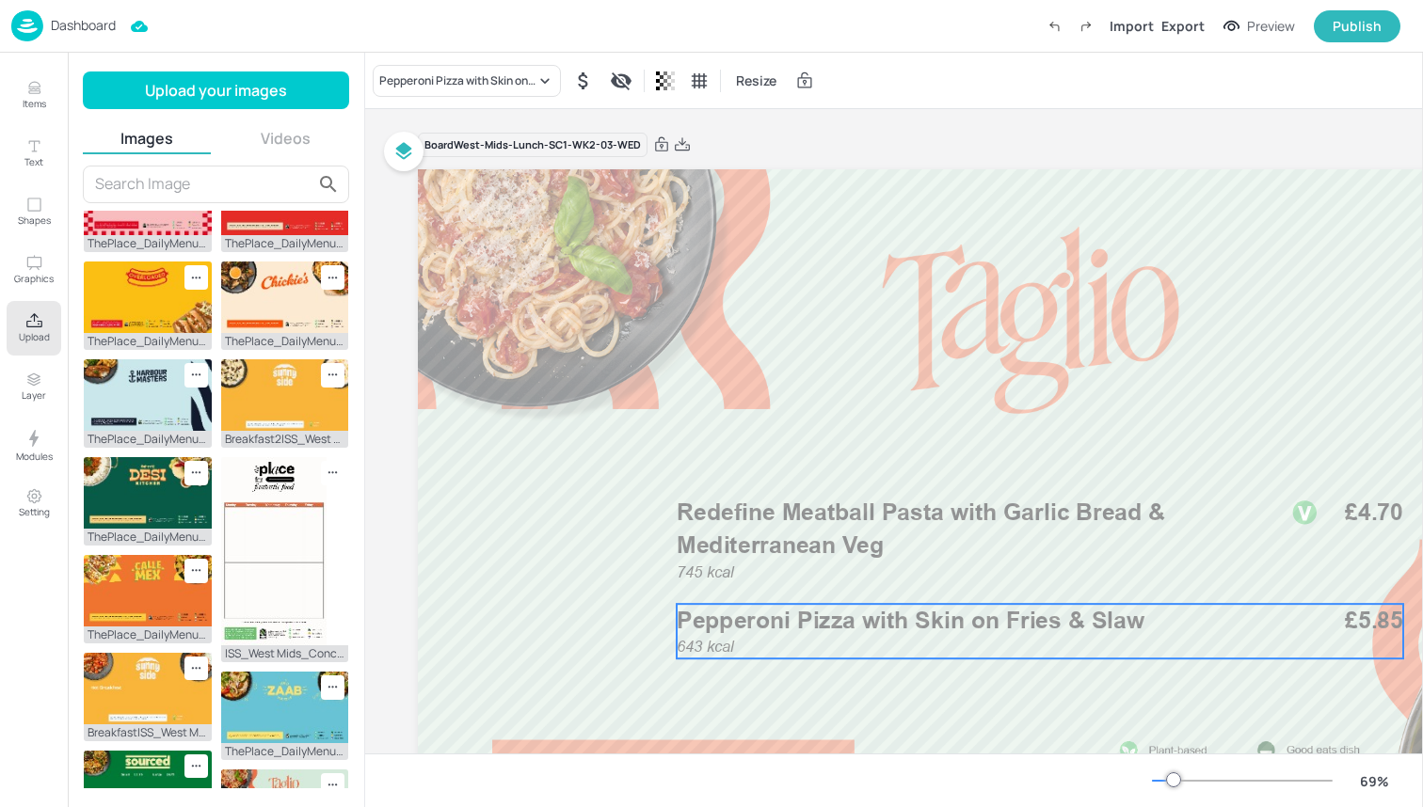
click at [811, 609] on span "Pepperoni Pizza with Skin on Fries & Slaw" at bounding box center [911, 620] width 468 height 28
click at [505, 82] on div "Pepperoni Pizza with Skin on Fries & Slaw" at bounding box center [457, 80] width 156 height 17
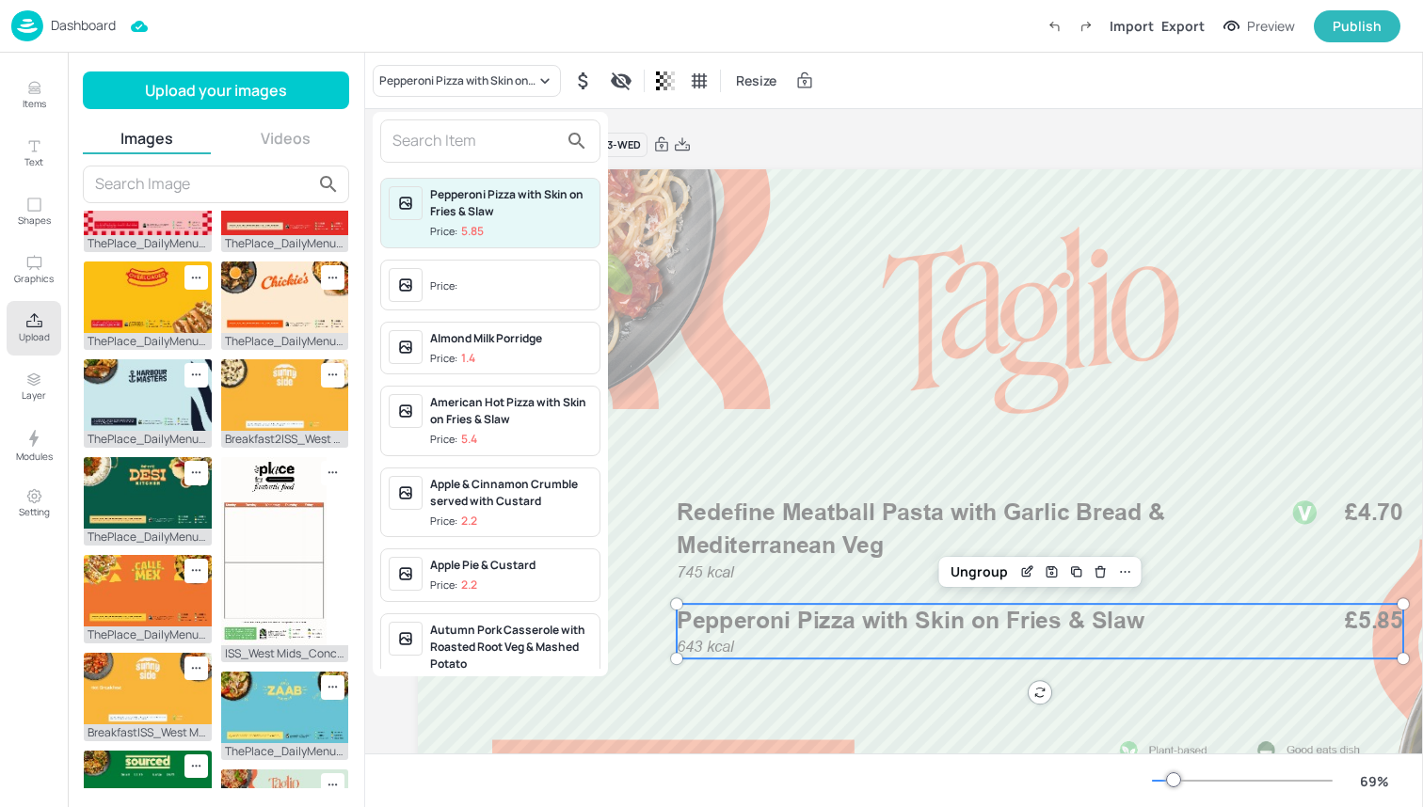
click at [487, 144] on input "text" at bounding box center [475, 141] width 166 height 30
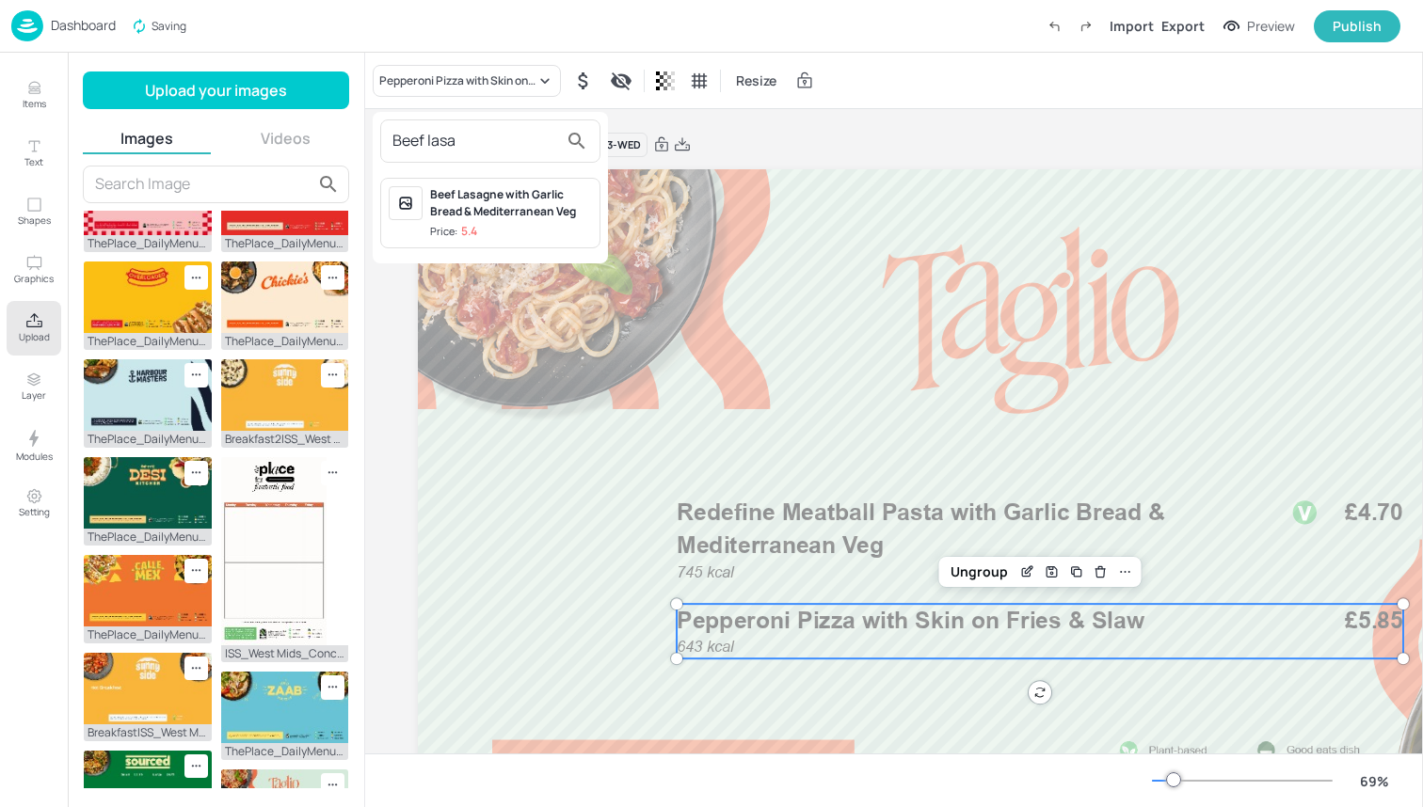
type input "Beef lasa"
drag, startPoint x: 487, startPoint y: 144, endPoint x: 491, endPoint y: 220, distance: 76.3
click at [491, 220] on div "Beef Lasagne with Garlic Bread & Mediterranean Veg Price: 5.4" at bounding box center [511, 213] width 162 height 54
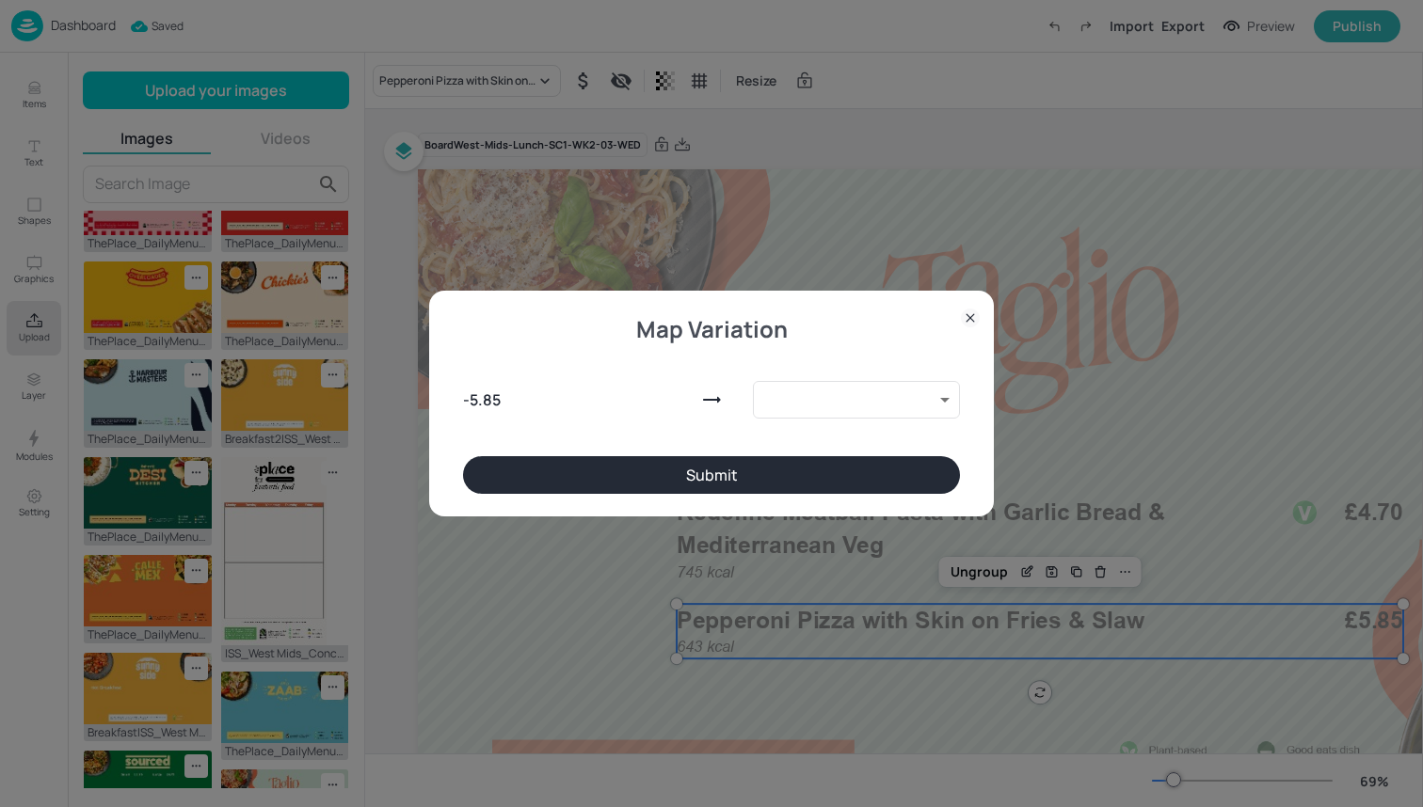
type input "10118803"
click at [616, 479] on button "Submit" at bounding box center [711, 475] width 497 height 38
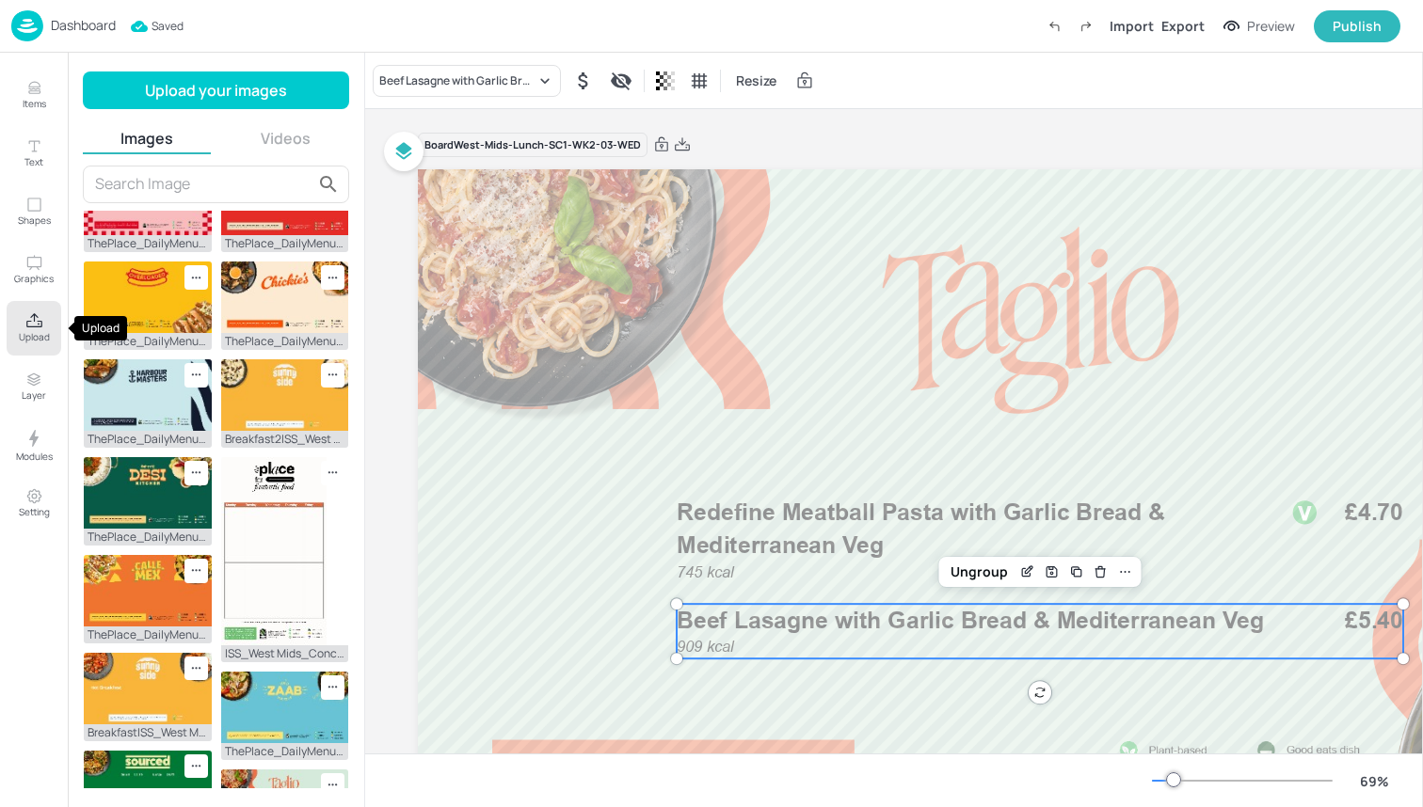
click at [35, 320] on icon "Upload" at bounding box center [34, 320] width 16 height 14
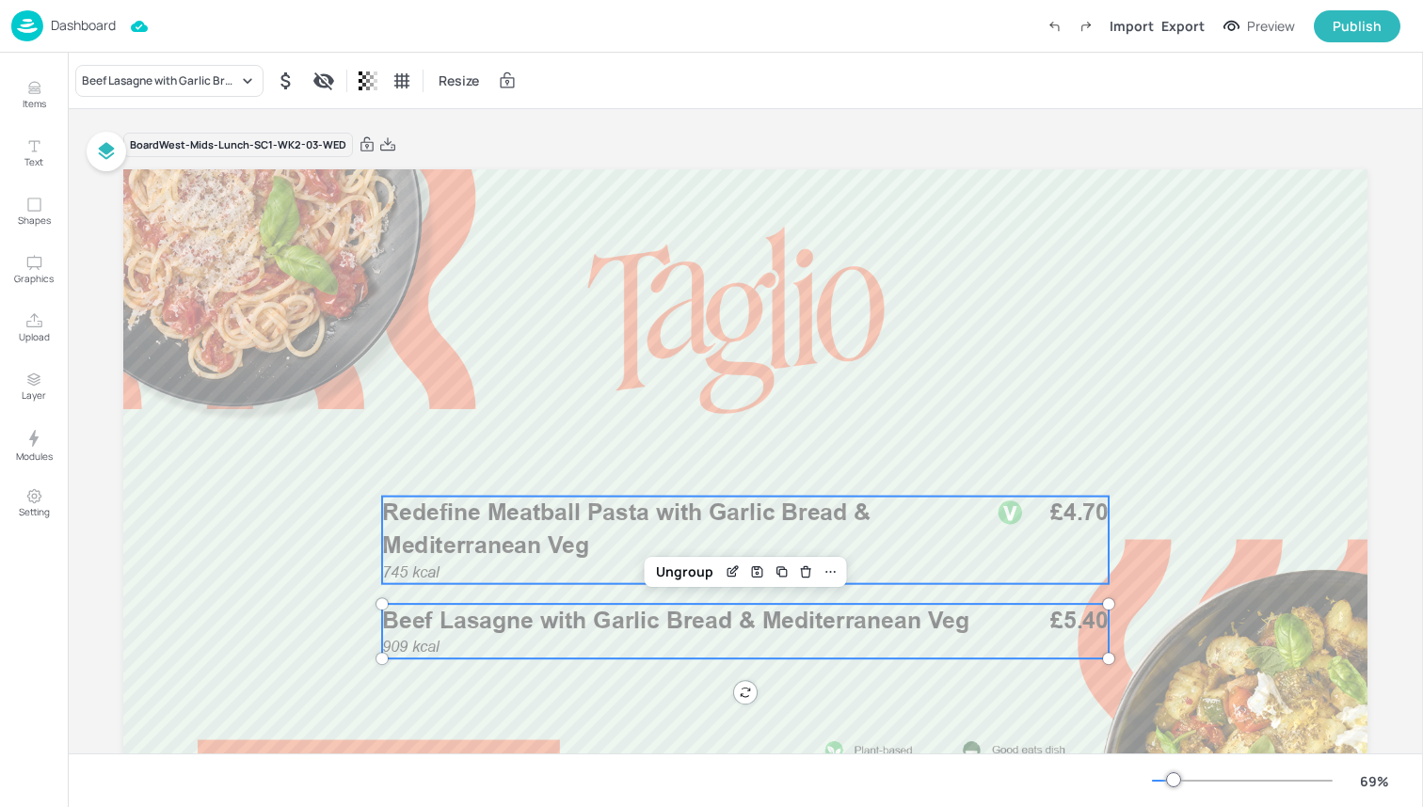
click at [946, 534] on p "Redefine Meatball Pasta with Garlic Bread & Mediterranean Veg" at bounding box center [676, 529] width 589 height 65
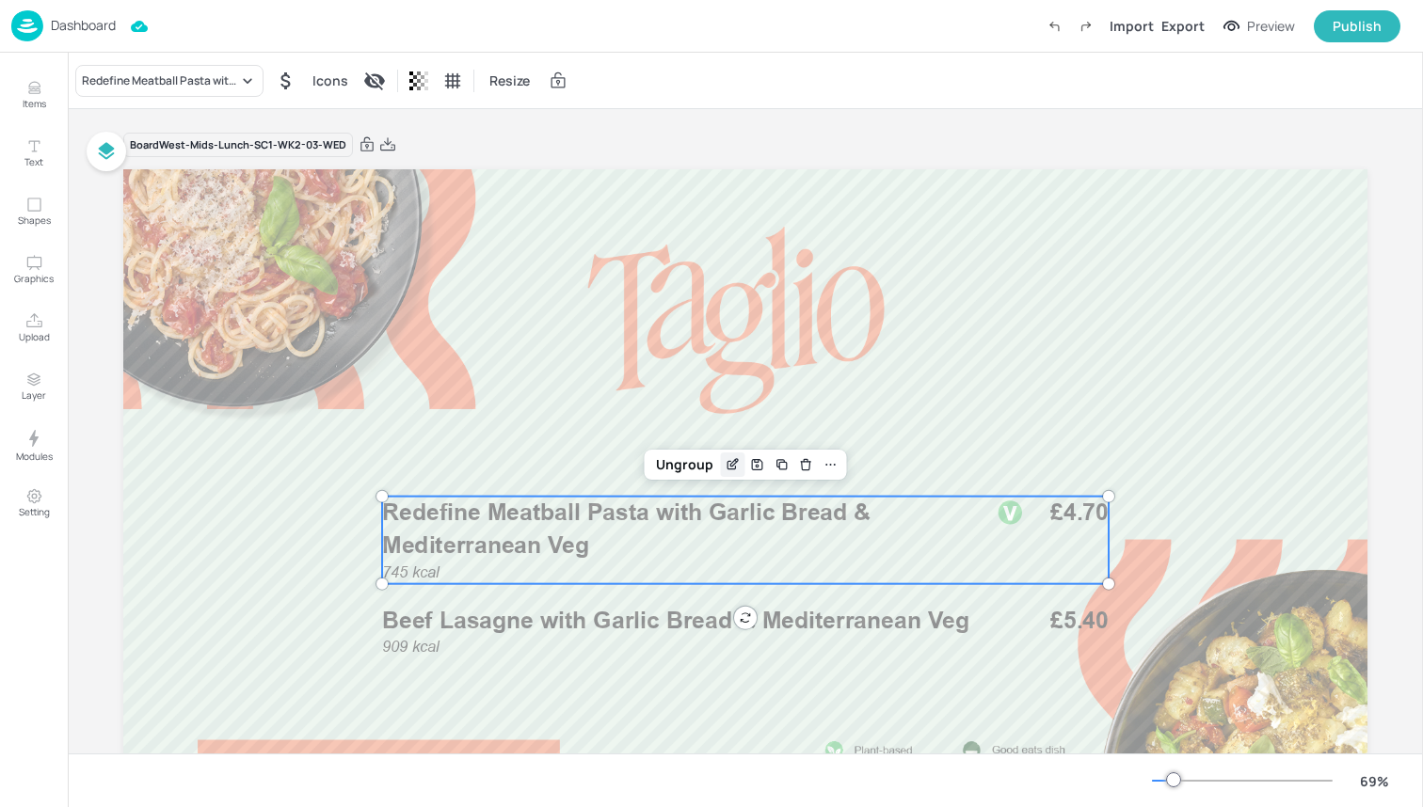
click at [731, 461] on icon "Edit Item" at bounding box center [733, 464] width 16 height 15
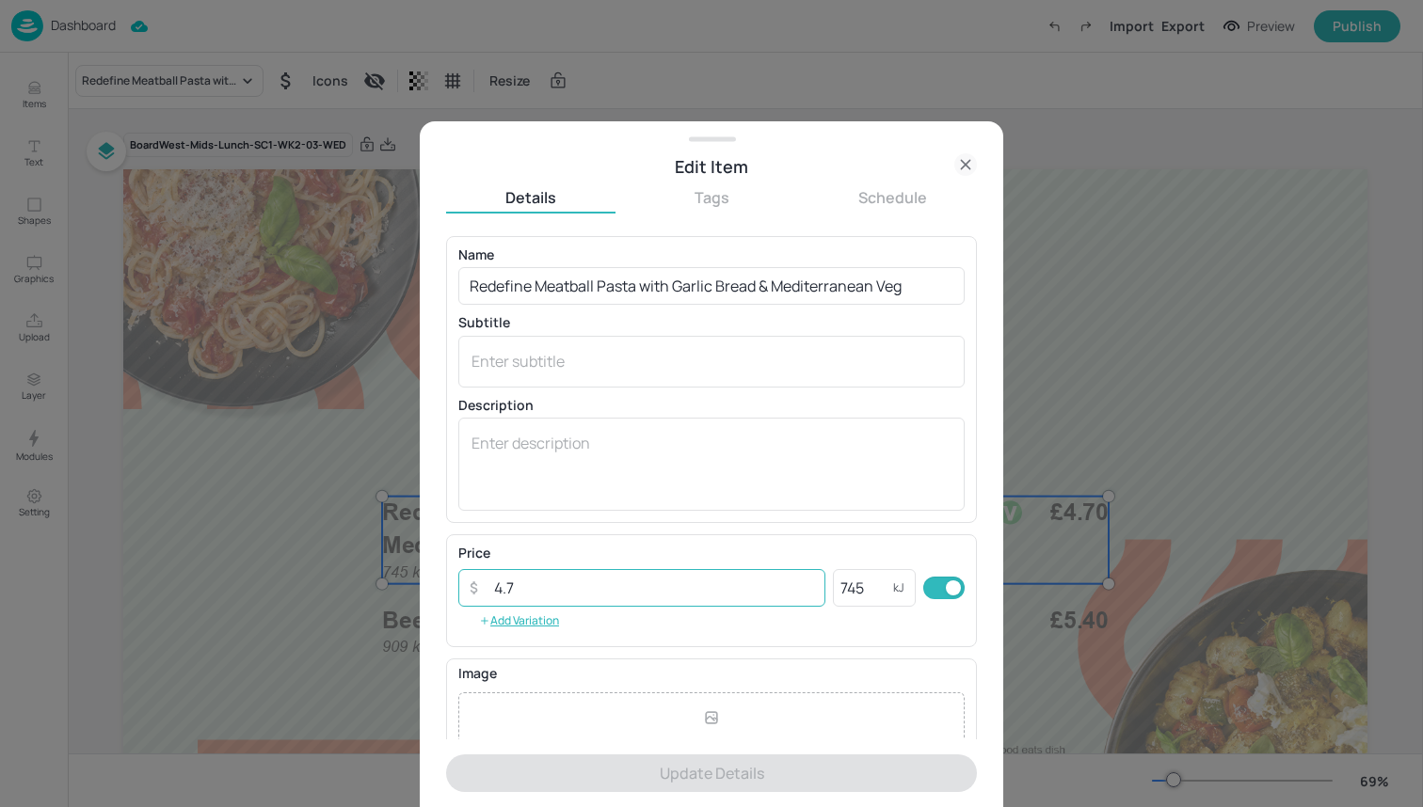
click at [718, 569] on input "4.7" at bounding box center [654, 588] width 343 height 38
click at [715, 582] on input "4.7" at bounding box center [654, 588] width 343 height 38
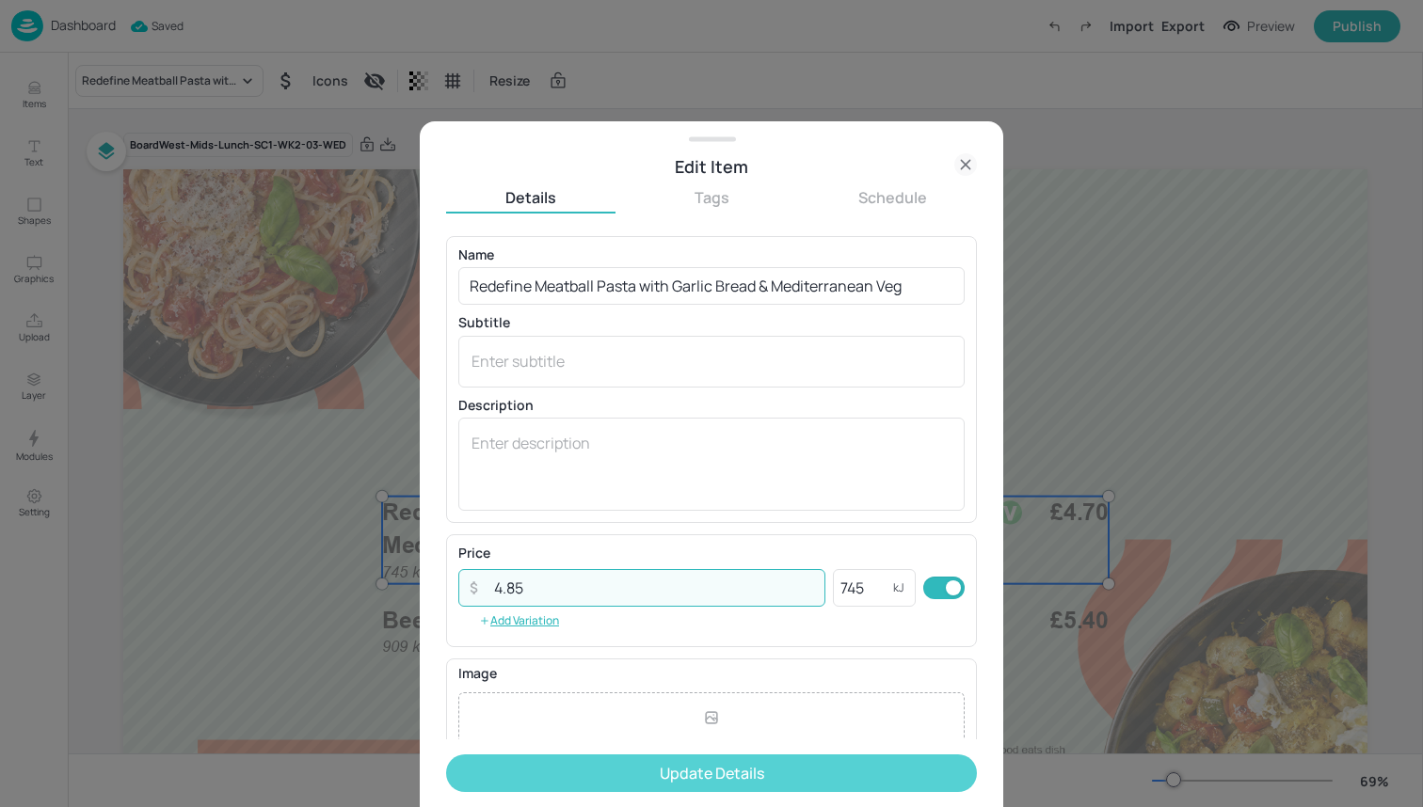
type input "4.85"
click at [722, 784] on button "Update Details" at bounding box center [711, 774] width 531 height 38
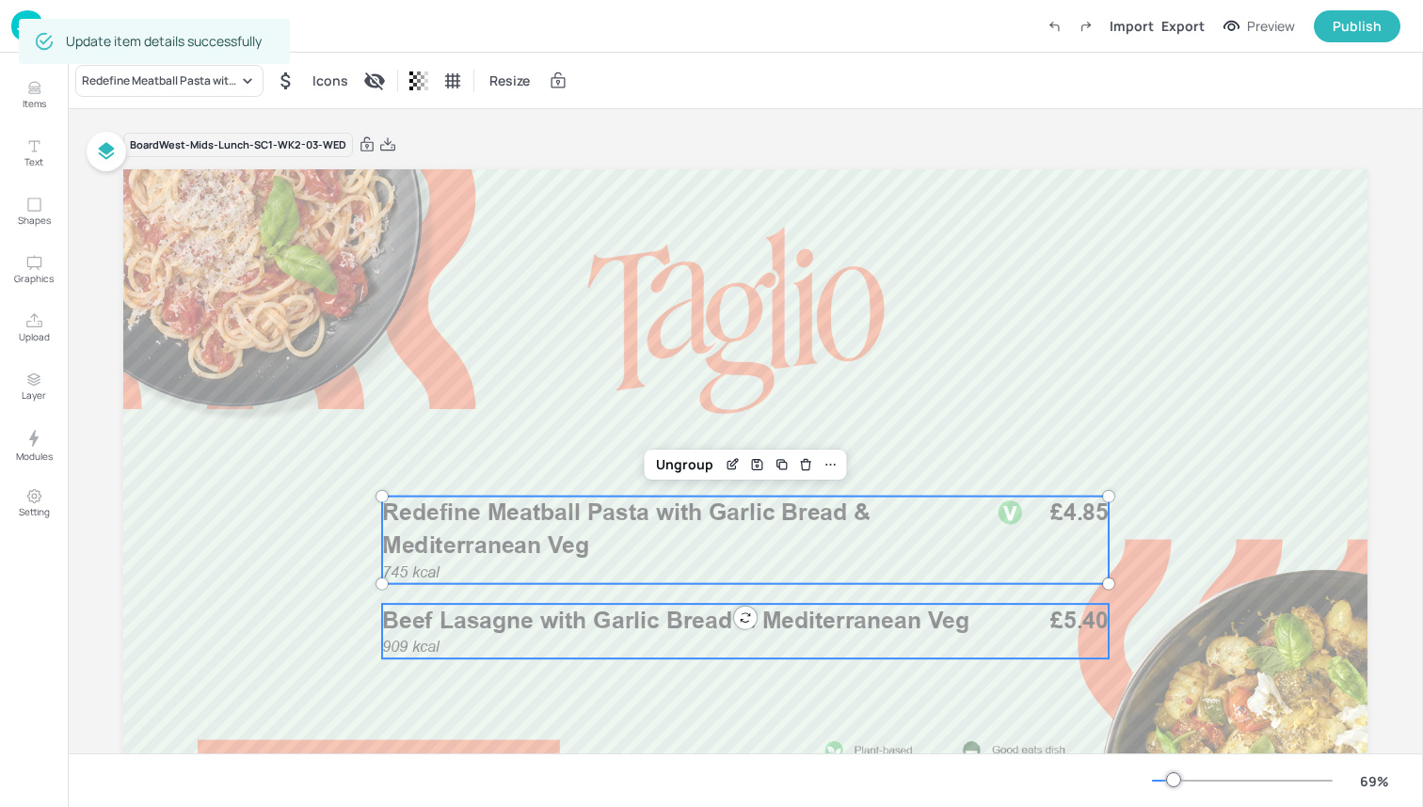
click at [932, 652] on div "909 kcal Beef Lasagne with Garlic Bread & Mediterranean Veg £5.40" at bounding box center [745, 631] width 726 height 55
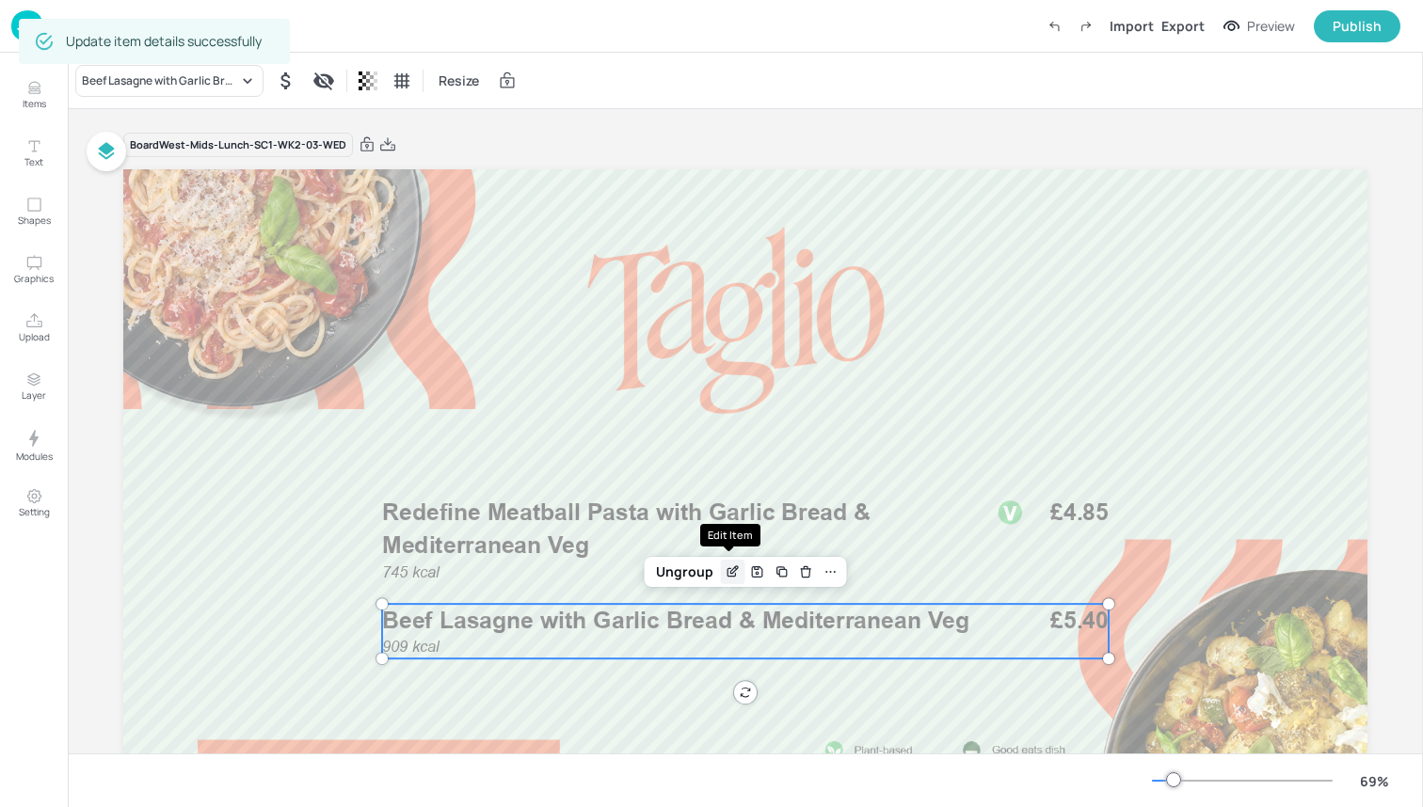
click at [725, 571] on icon "Edit Item" at bounding box center [733, 572] width 16 height 15
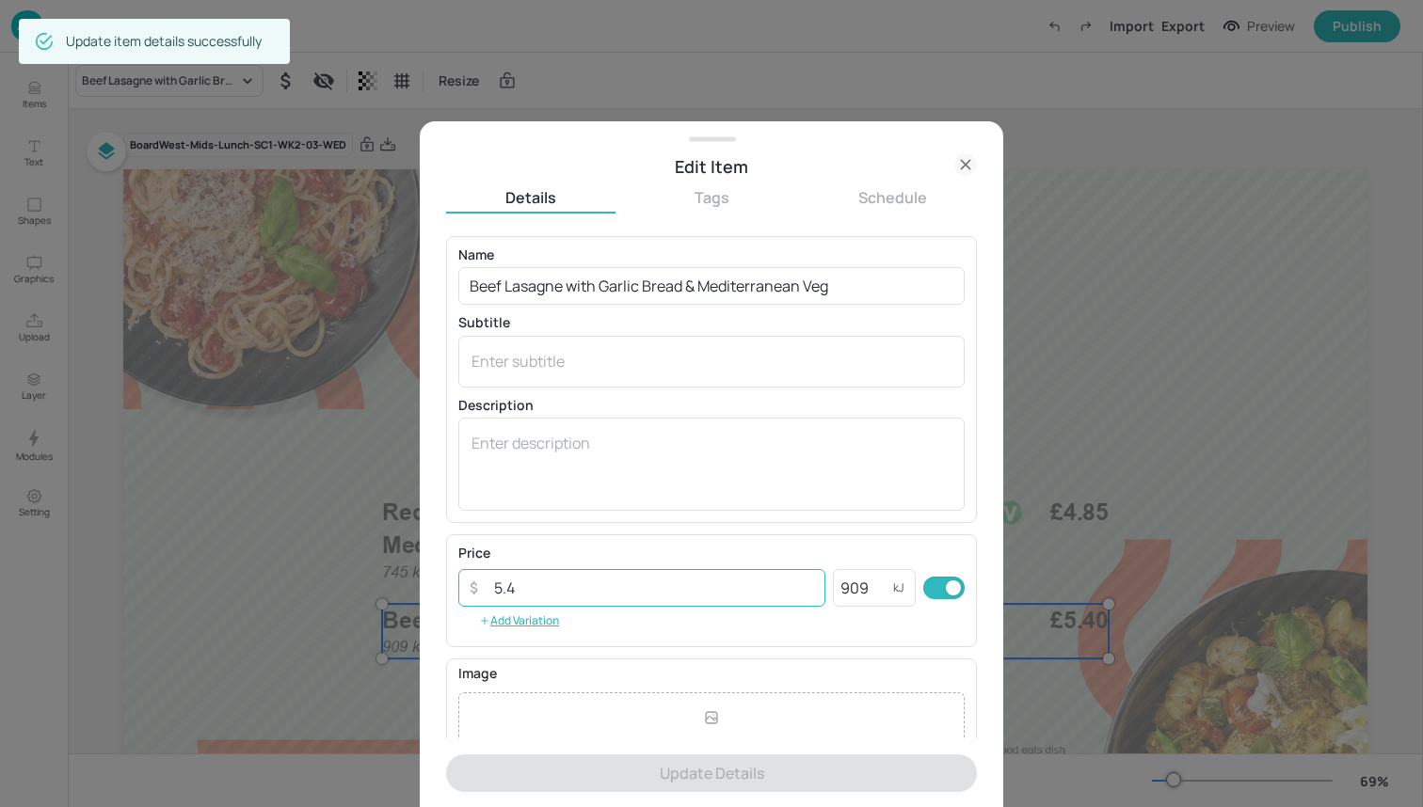
click at [752, 585] on input "5.4" at bounding box center [654, 588] width 343 height 38
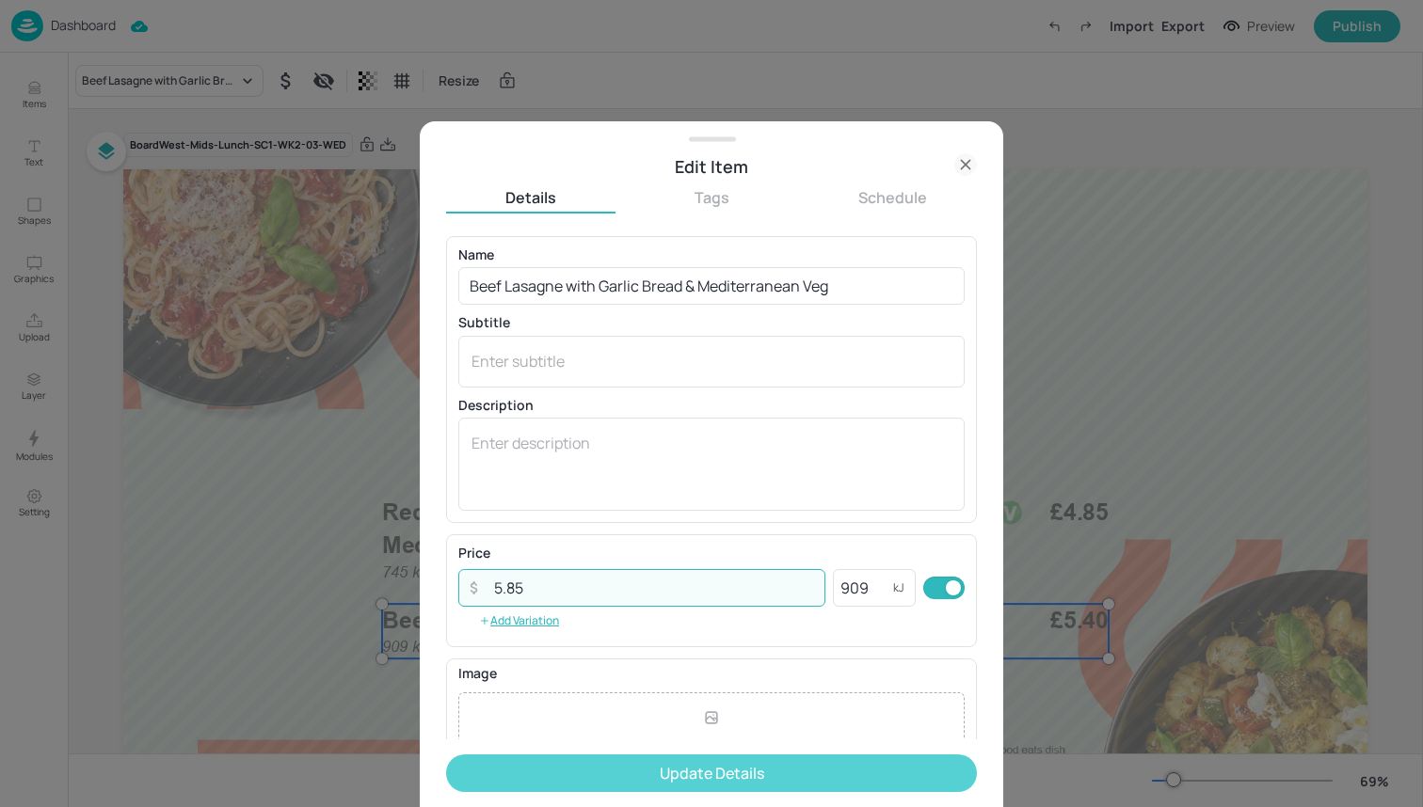
type input "5.85"
click at [766, 772] on button "Update Details" at bounding box center [711, 774] width 531 height 38
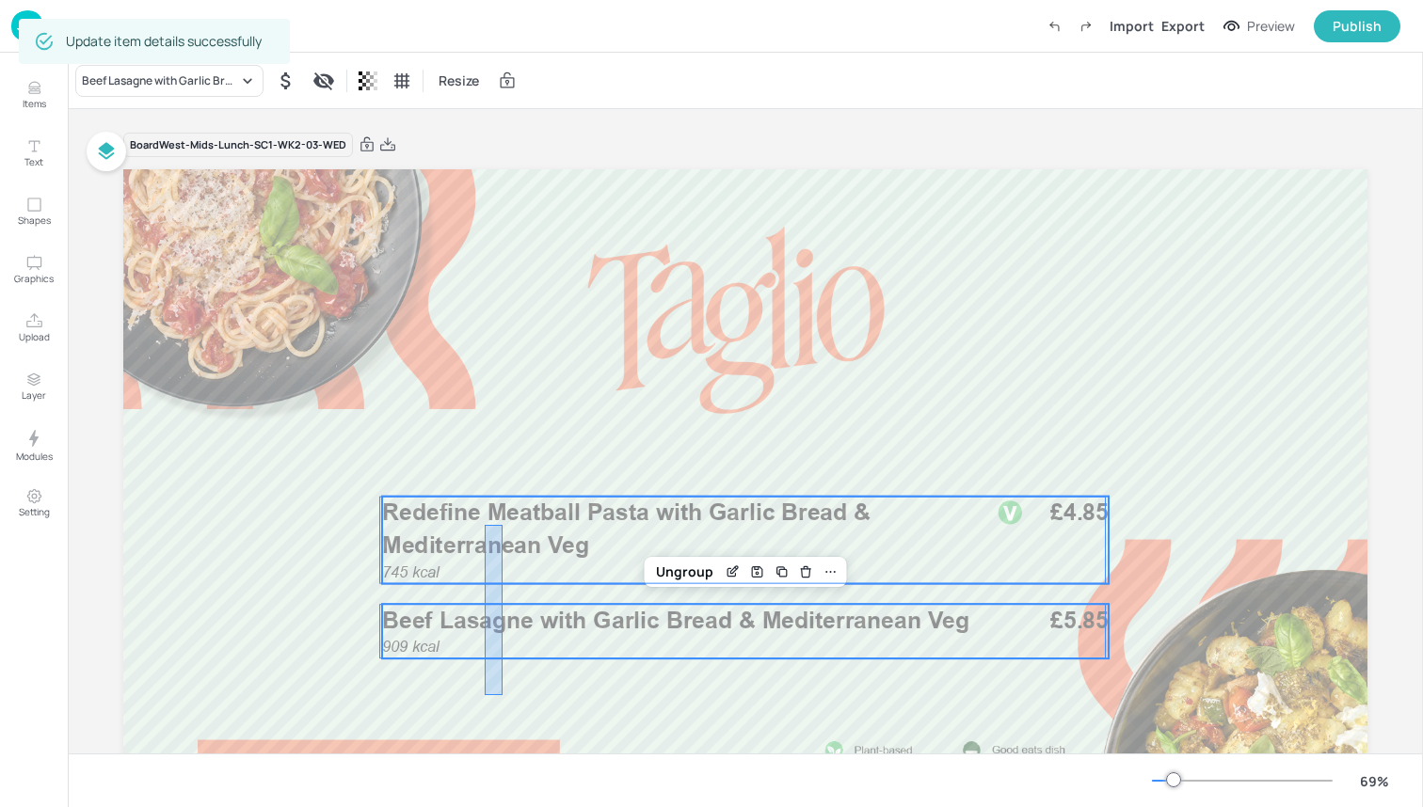
drag, startPoint x: 485, startPoint y: 695, endPoint x: 502, endPoint y: 501, distance: 195.6
click at [502, 169] on div "909 kcal Beef Lasagne with Garlic Bread & Mediterranean Veg £5.85 745 kcal Rede…" at bounding box center [745, 169] width 1244 height 0
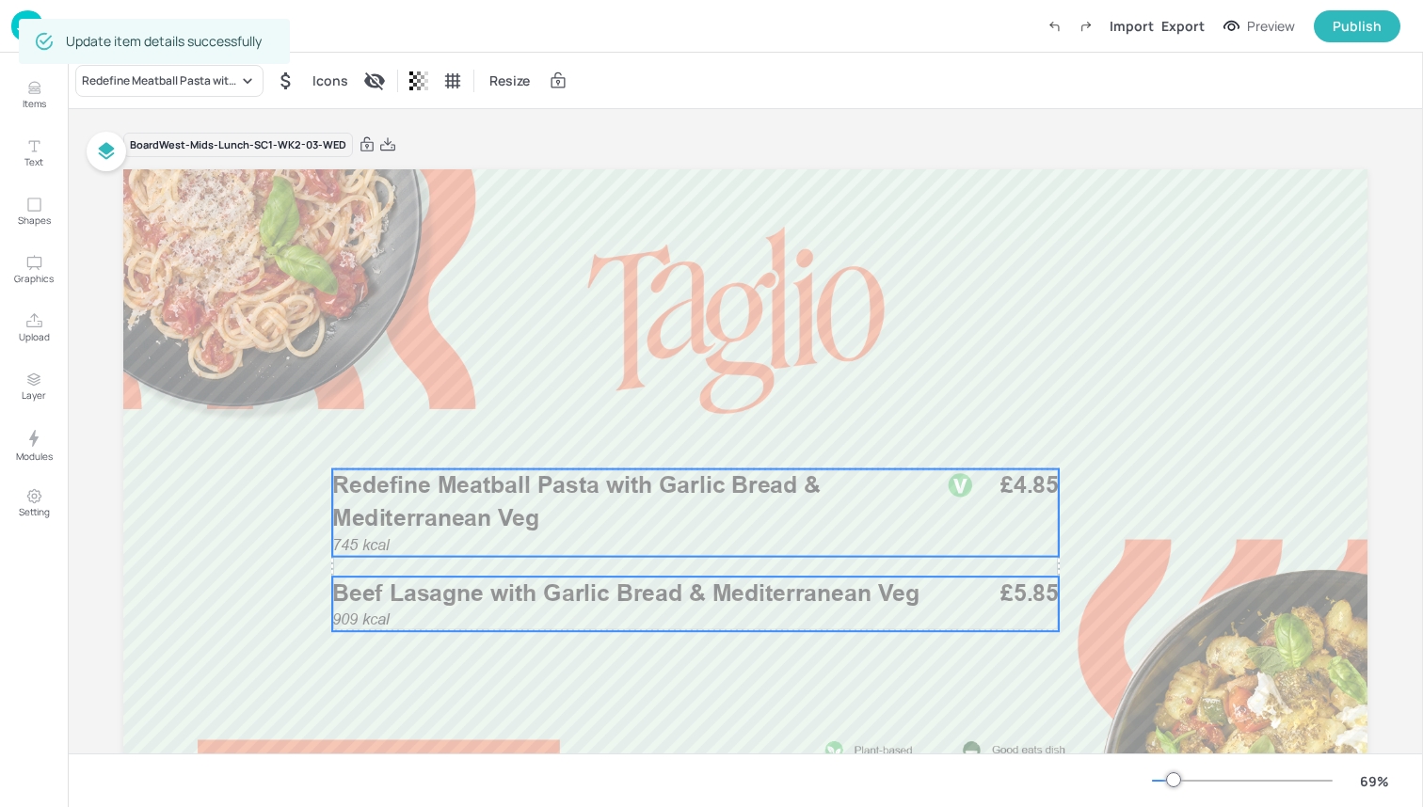
drag, startPoint x: 513, startPoint y: 529, endPoint x: 463, endPoint y: 502, distance: 56.8
click at [463, 502] on p "Redefine Meatball Pasta with Garlic Bread & Mediterranean Veg" at bounding box center [626, 502] width 589 height 65
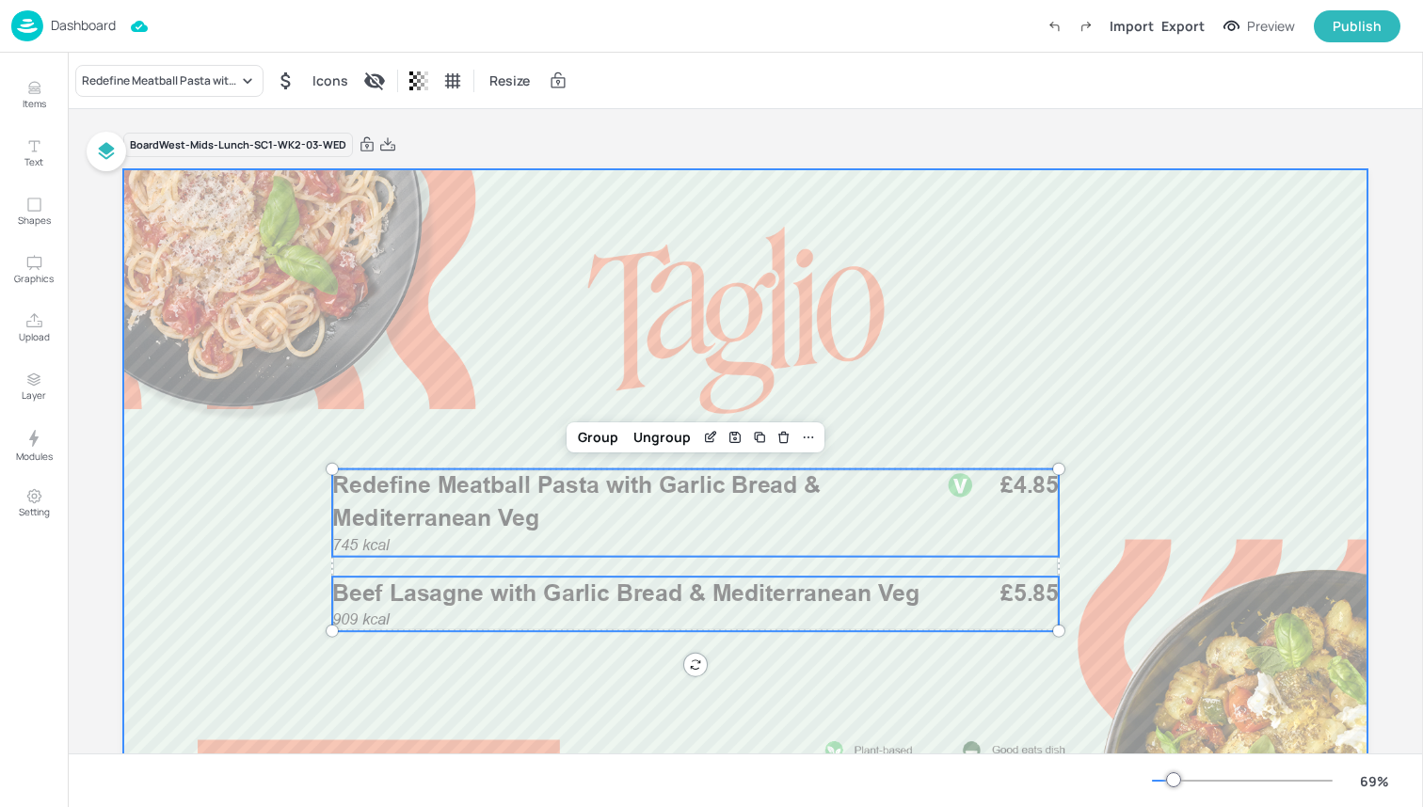
click at [261, 495] on div at bounding box center [745, 519] width 1244 height 700
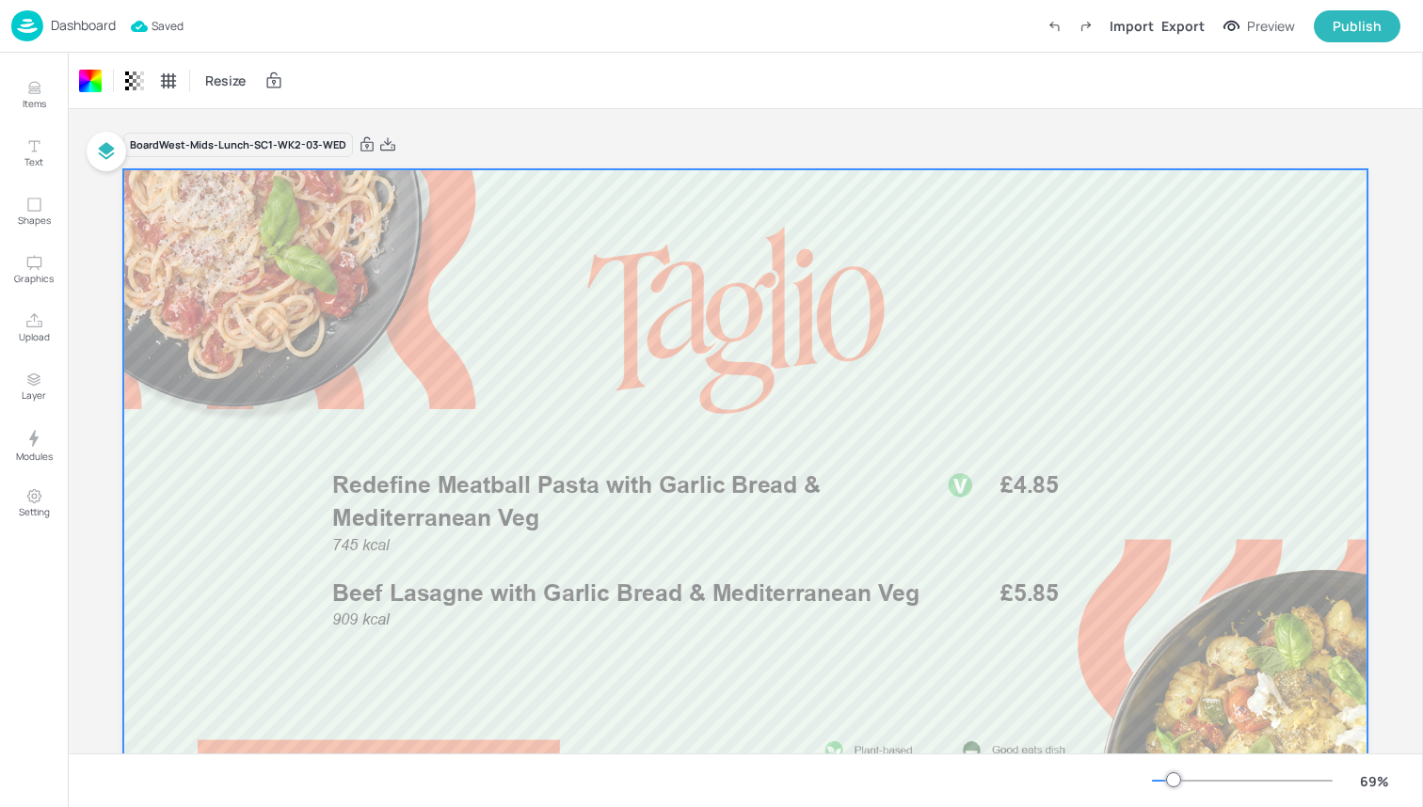
click at [38, 33] on img at bounding box center [27, 25] width 32 height 31
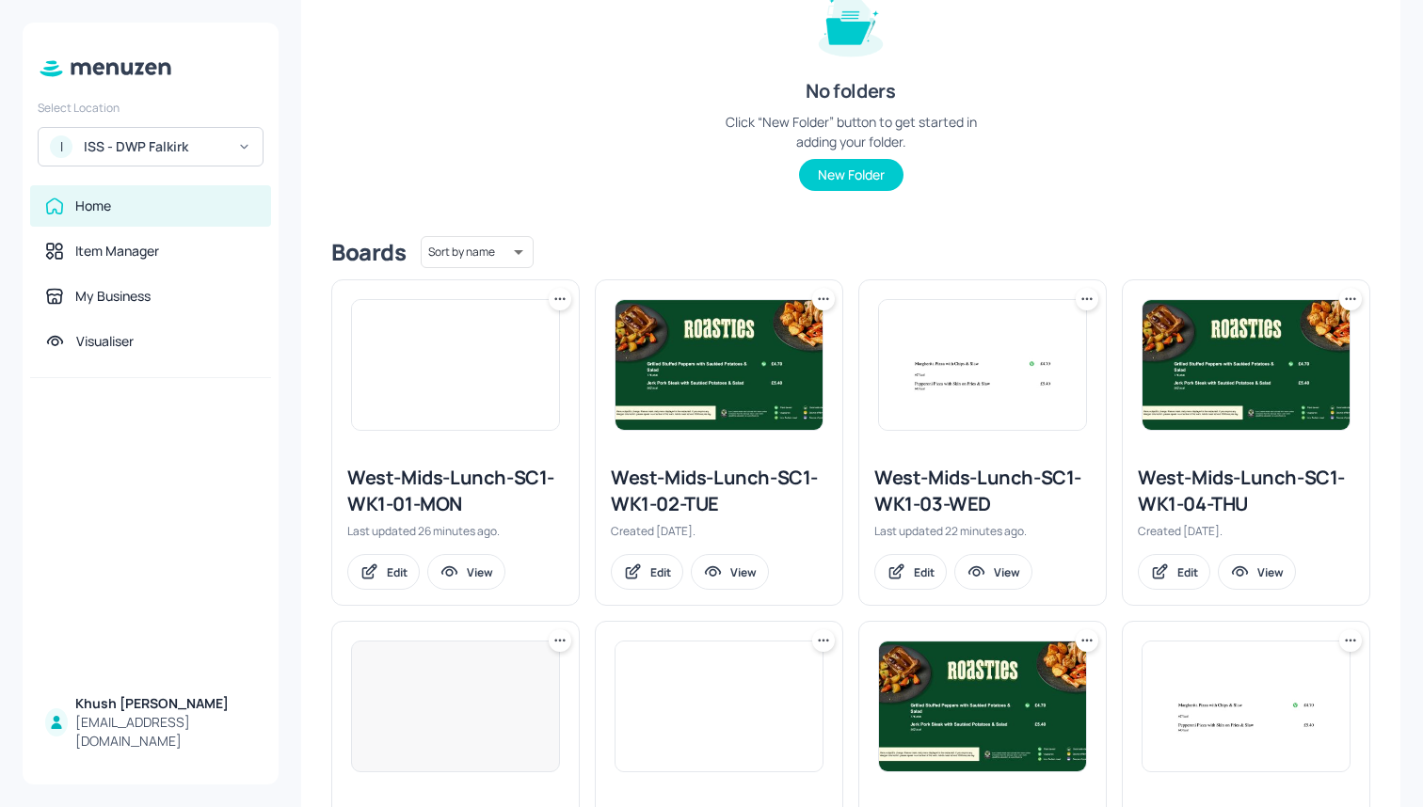
scroll to position [309, 0]
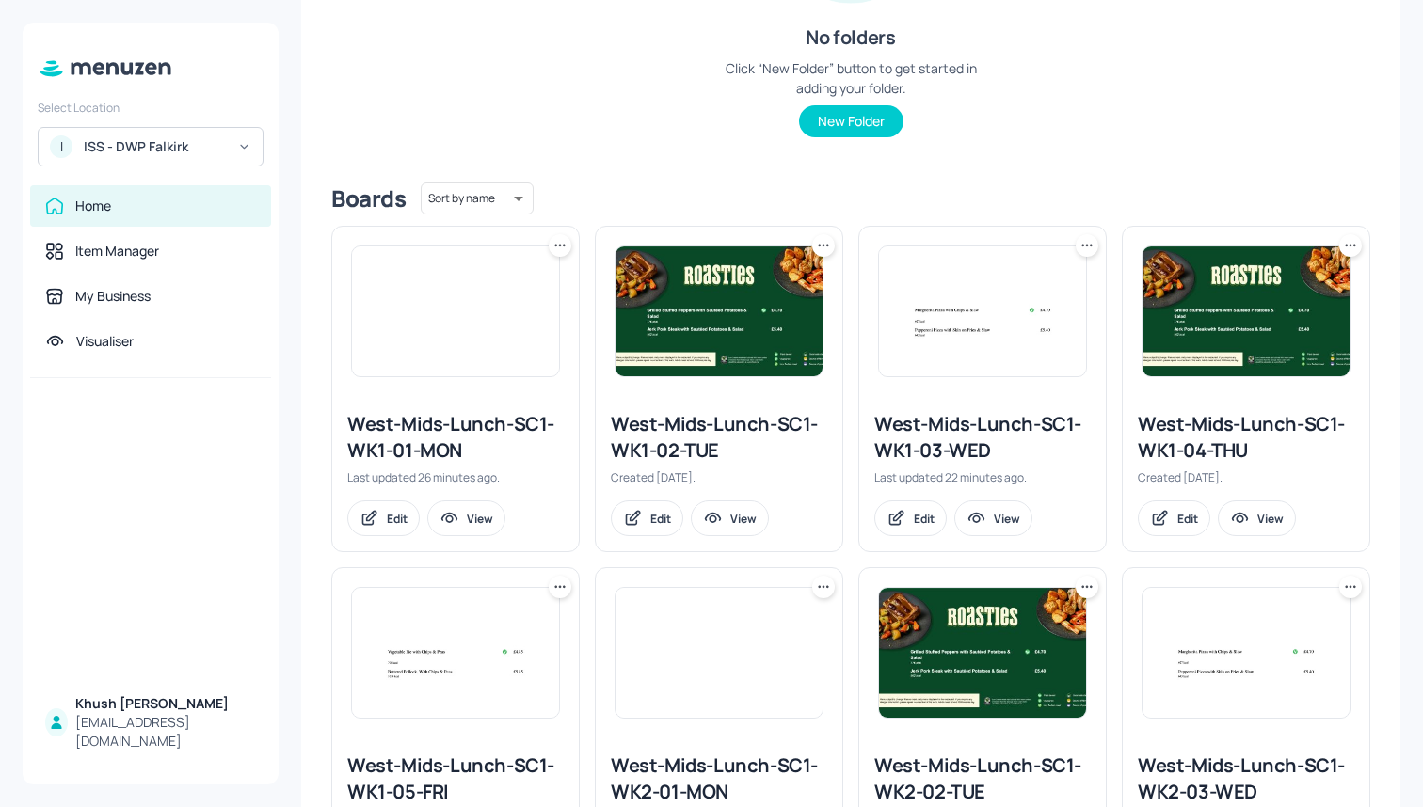
click at [1344, 239] on icon at bounding box center [1350, 245] width 19 height 19
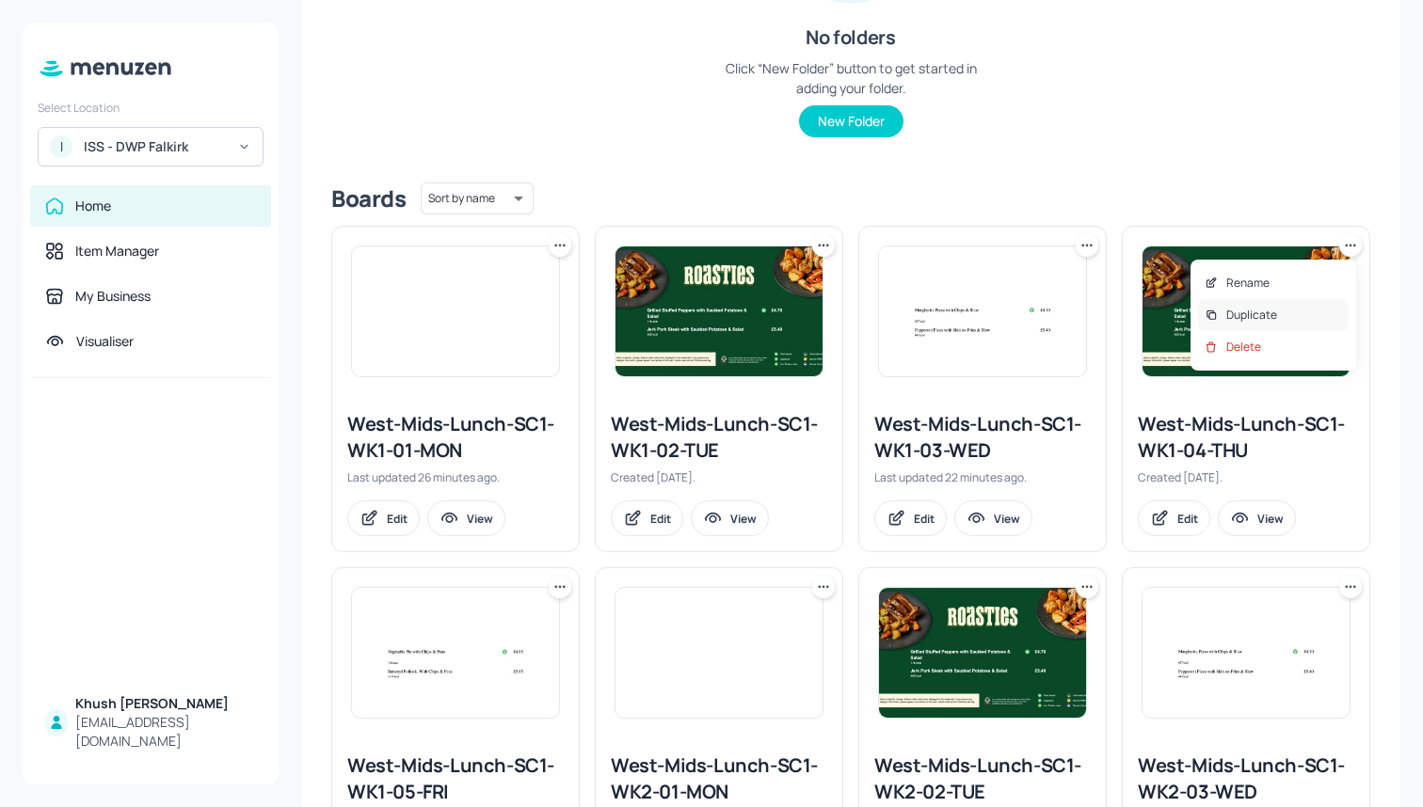
click at [1287, 309] on div "Duplicate" at bounding box center [1273, 315] width 151 height 32
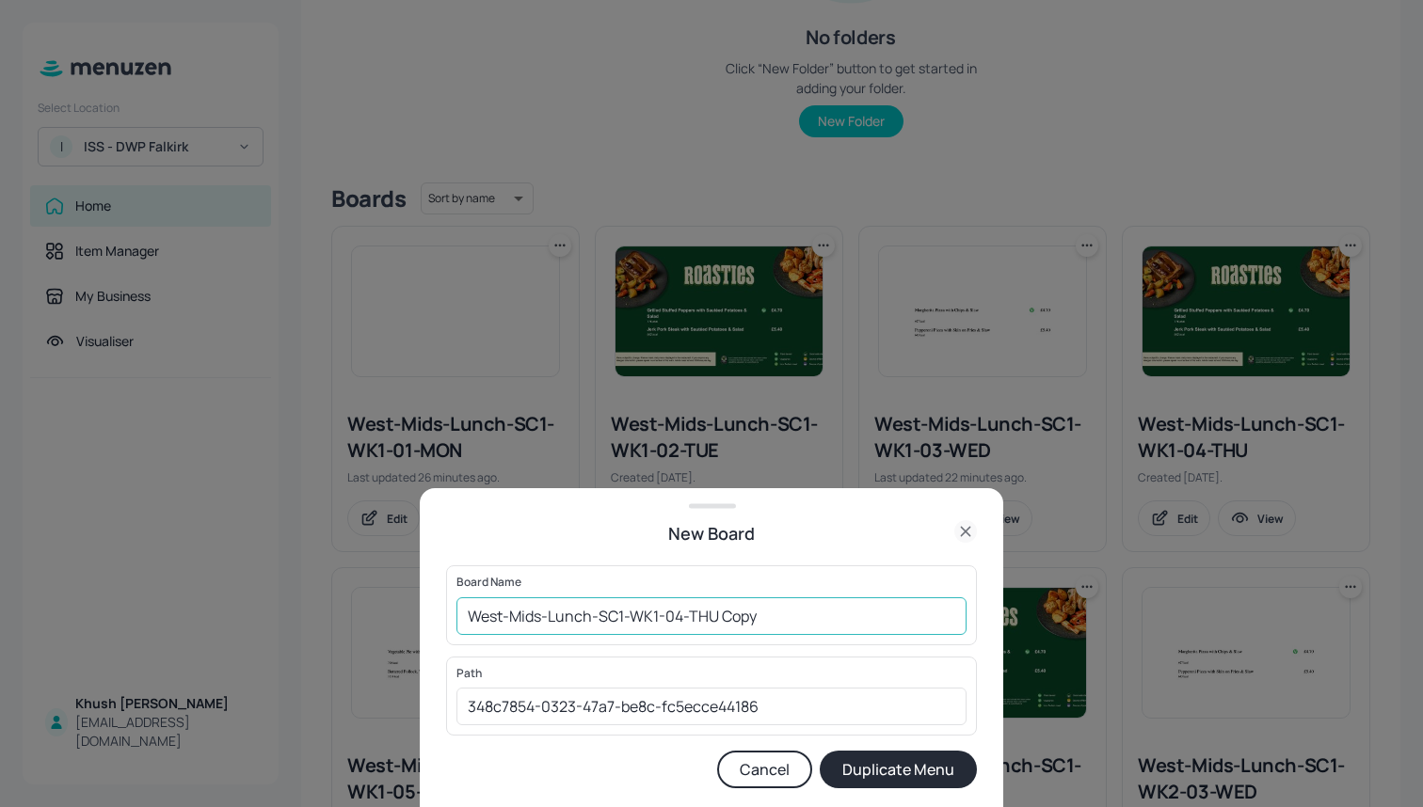
click at [829, 613] on input "West-Mids-Lunch-SC1-WK1-04-THU Copy" at bounding box center [711, 617] width 510 height 38
click at [656, 617] on input "West-Mids-Lunch-SC1-WK1-04-THU" at bounding box center [711, 617] width 510 height 38
type input "West-Mids-Lunch-SC1-WK2-04-THU"
click at [901, 753] on button "Duplicate Menu" at bounding box center [898, 770] width 157 height 38
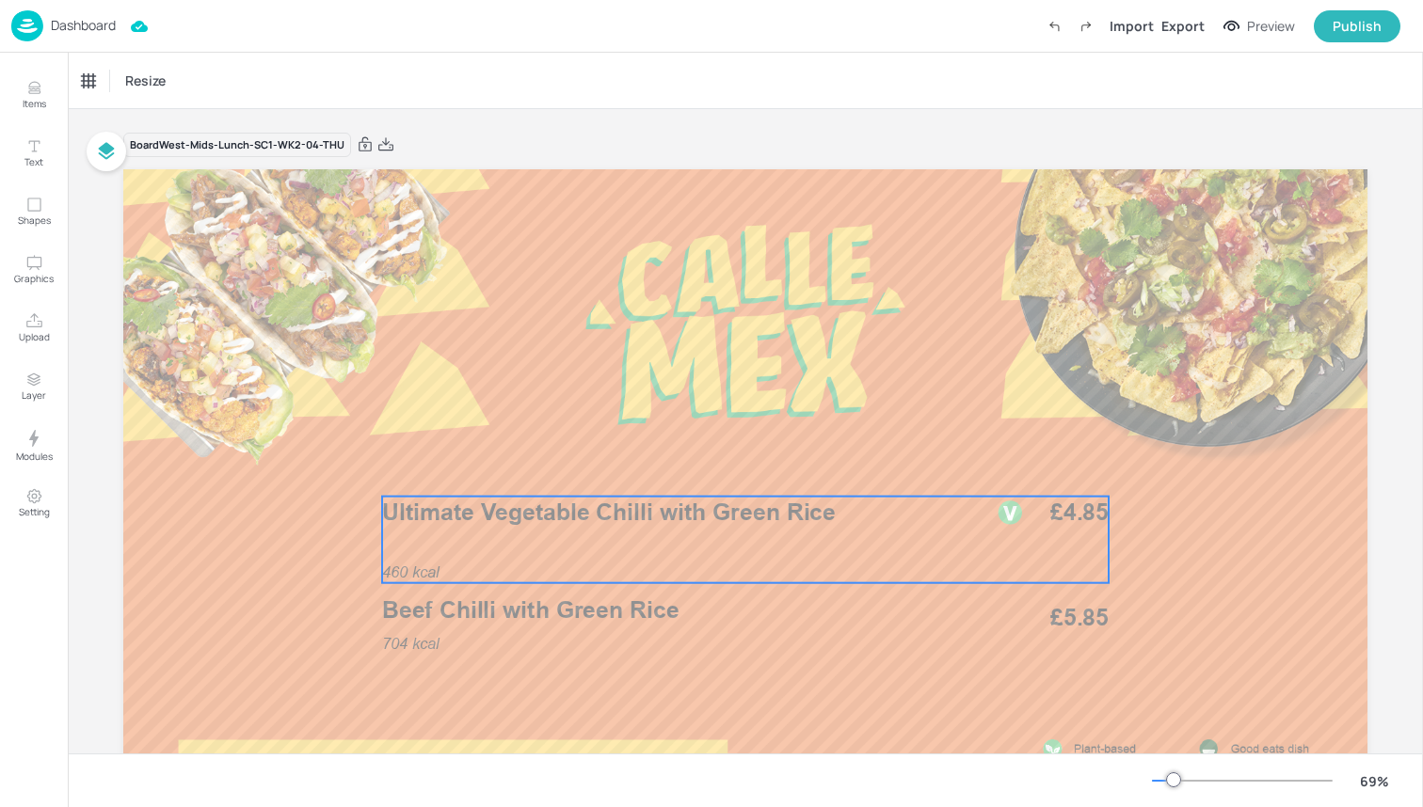
click at [510, 550] on div "460 kcal Ultimate Vegetable Chilli with Green Rice £4.85" at bounding box center [745, 540] width 726 height 87
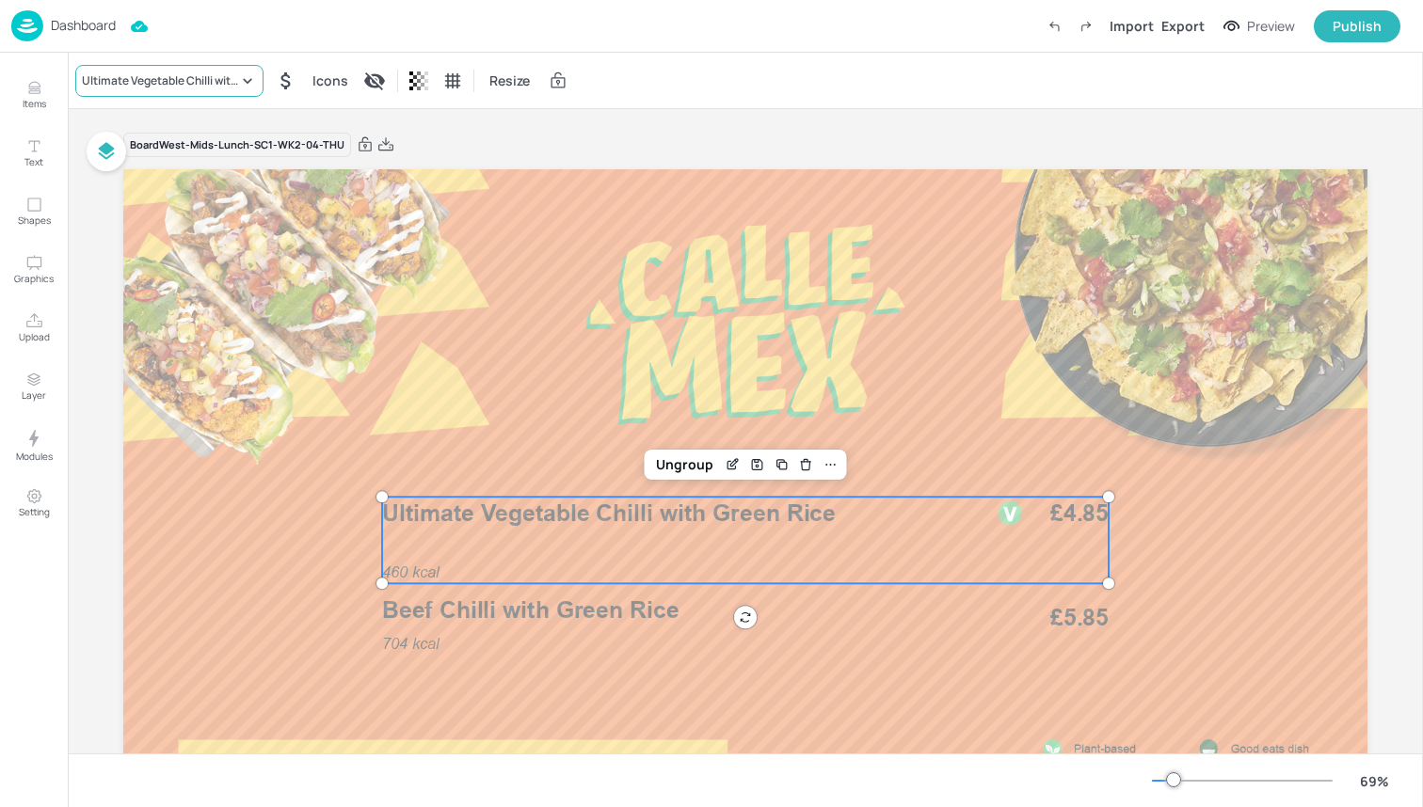
click at [172, 88] on div "Ultimate Vegetable Chilli with Green Rice" at bounding box center [160, 80] width 156 height 17
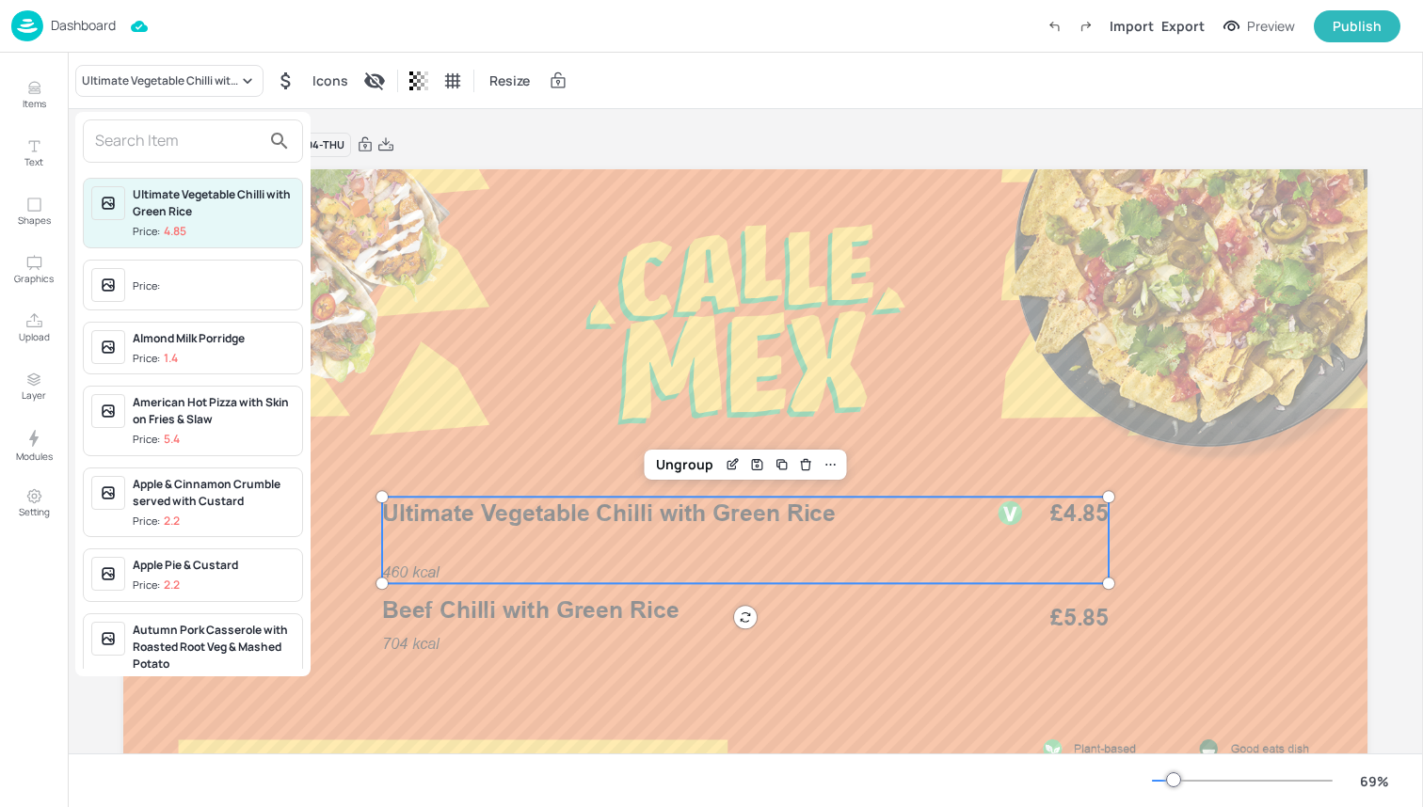
click at [170, 151] on input "text" at bounding box center [178, 141] width 166 height 30
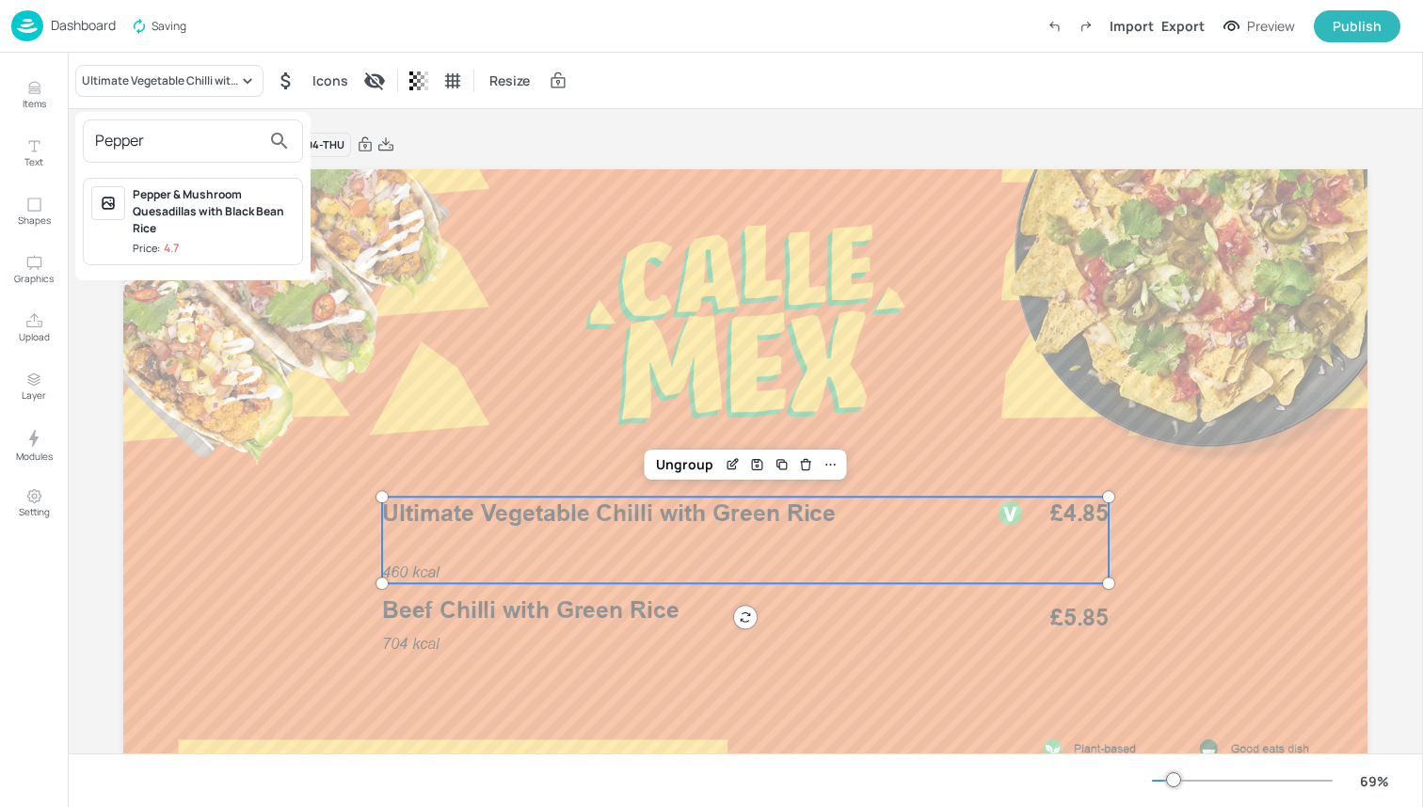
type input "Pepper"
click at [187, 189] on div "Pepper & Mushroom Quesadillas with Black Bean Rice" at bounding box center [214, 211] width 162 height 51
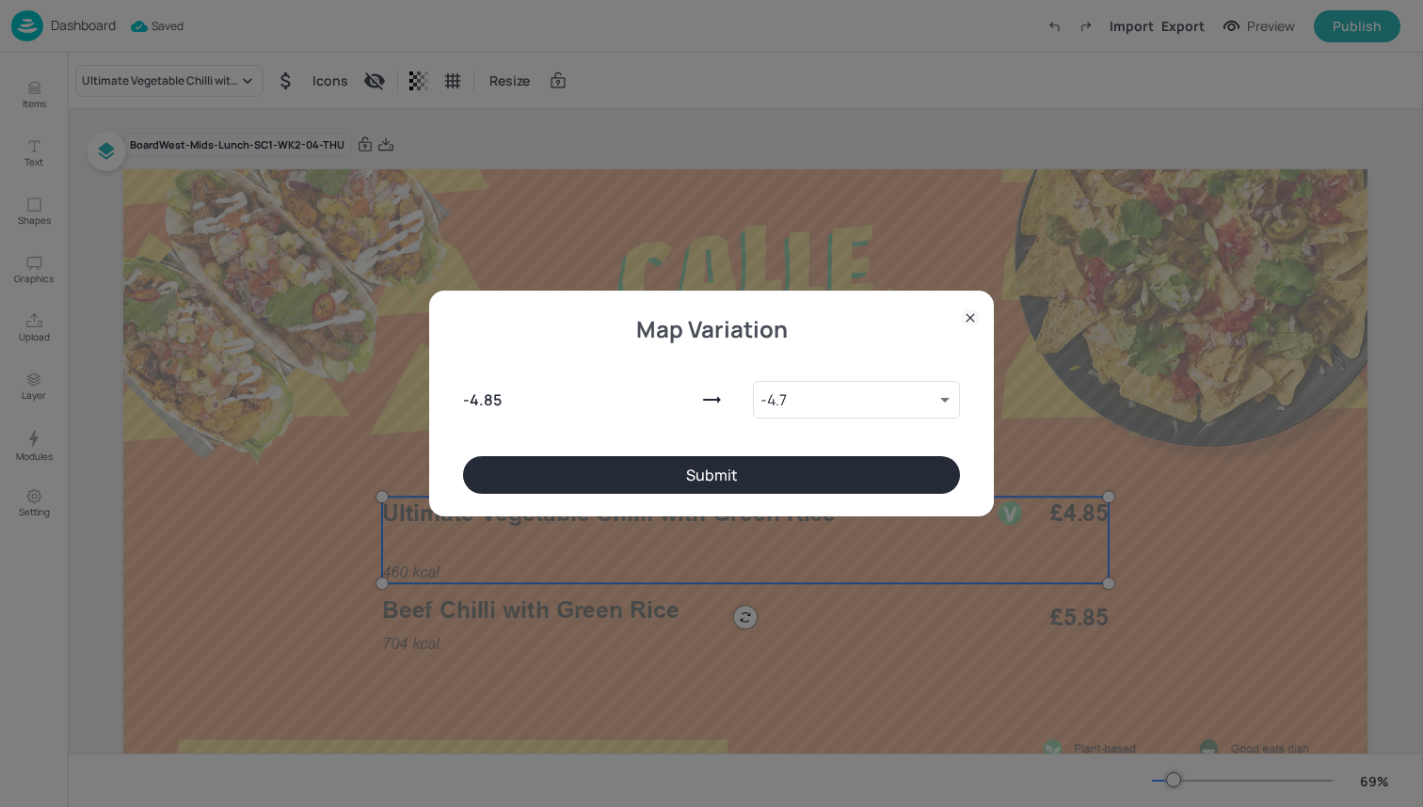
click at [643, 470] on button "Submit" at bounding box center [711, 475] width 497 height 38
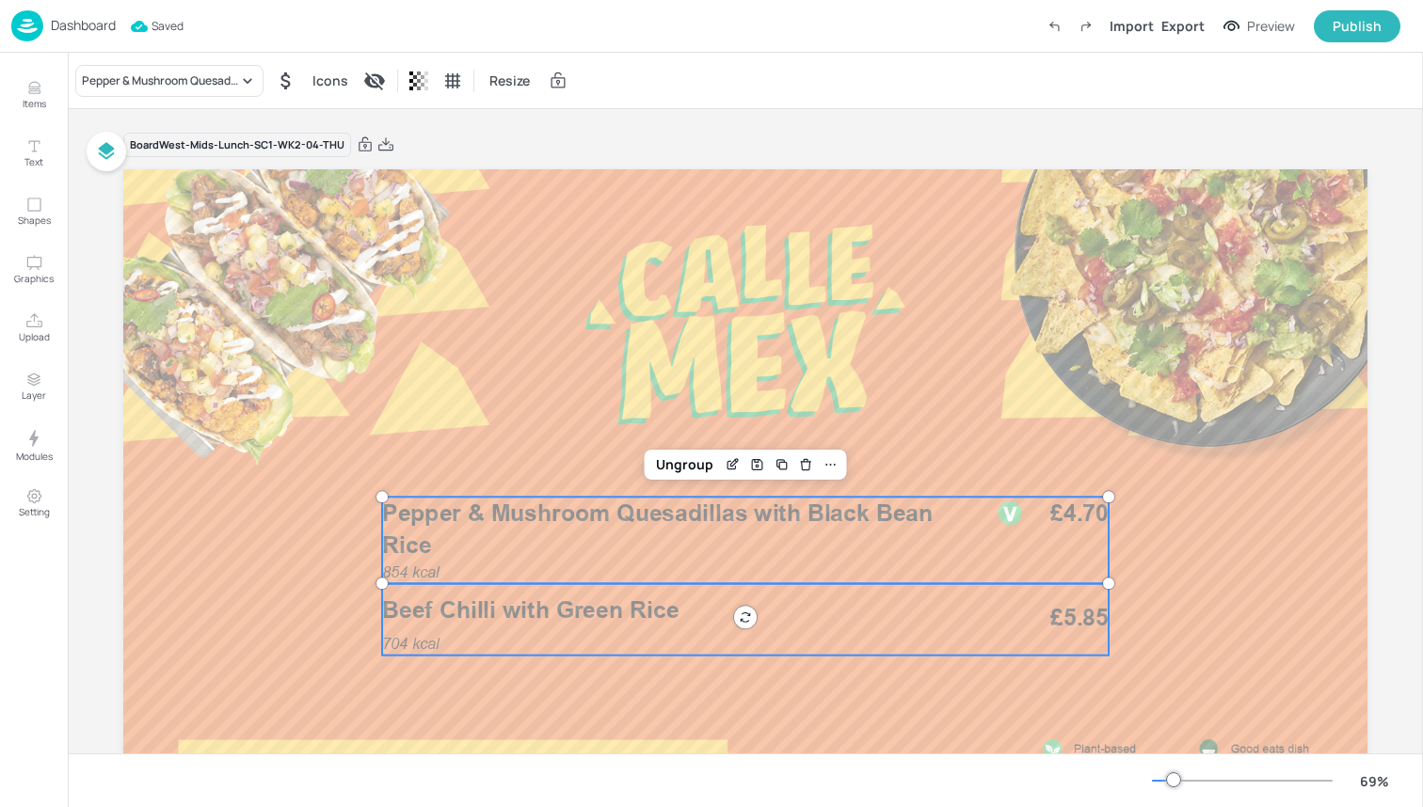
click at [683, 606] on p "Beef Chilli with Green Rice" at bounding box center [676, 610] width 589 height 33
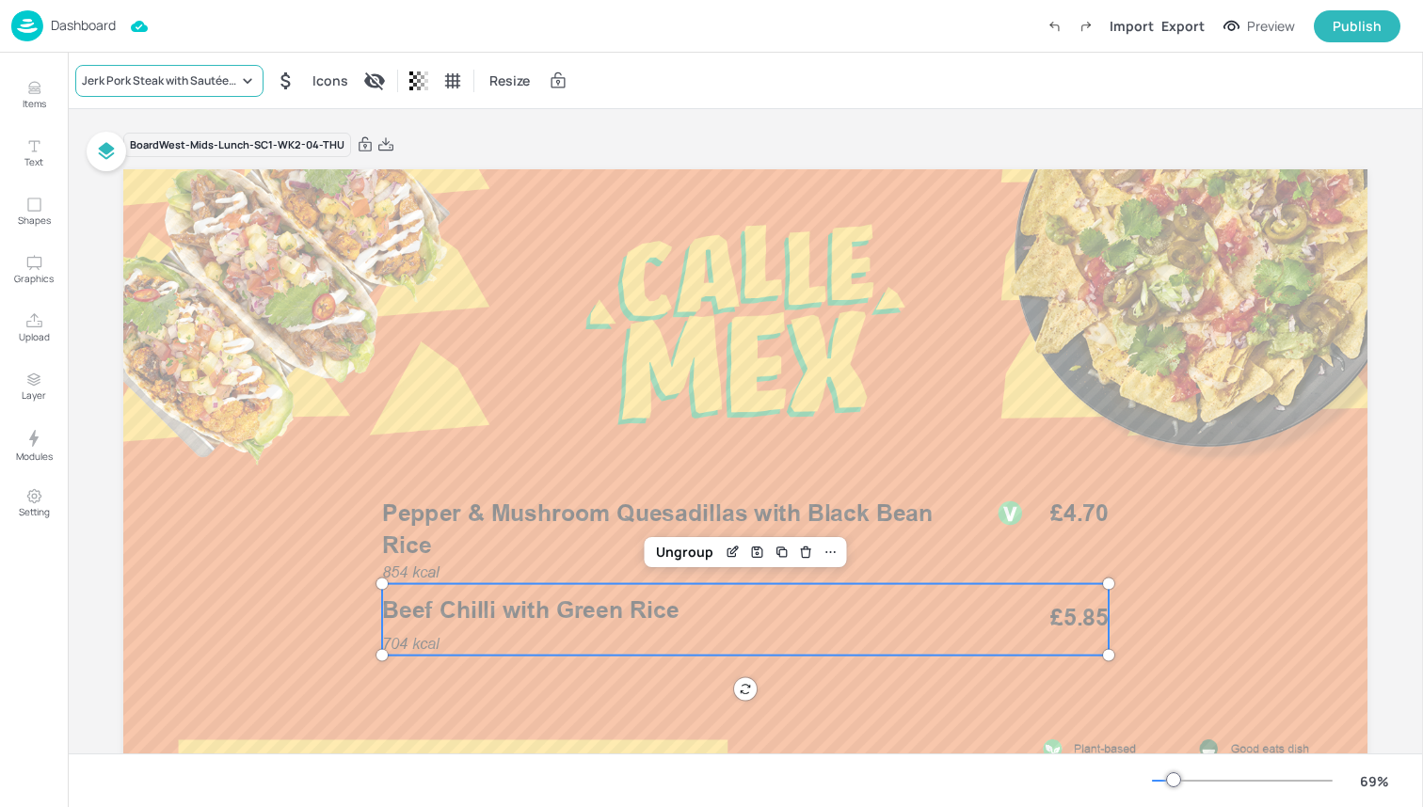
click at [127, 89] on div "Jerk Pork Steak with Sautéed Potatoes & Salad" at bounding box center [169, 81] width 188 height 32
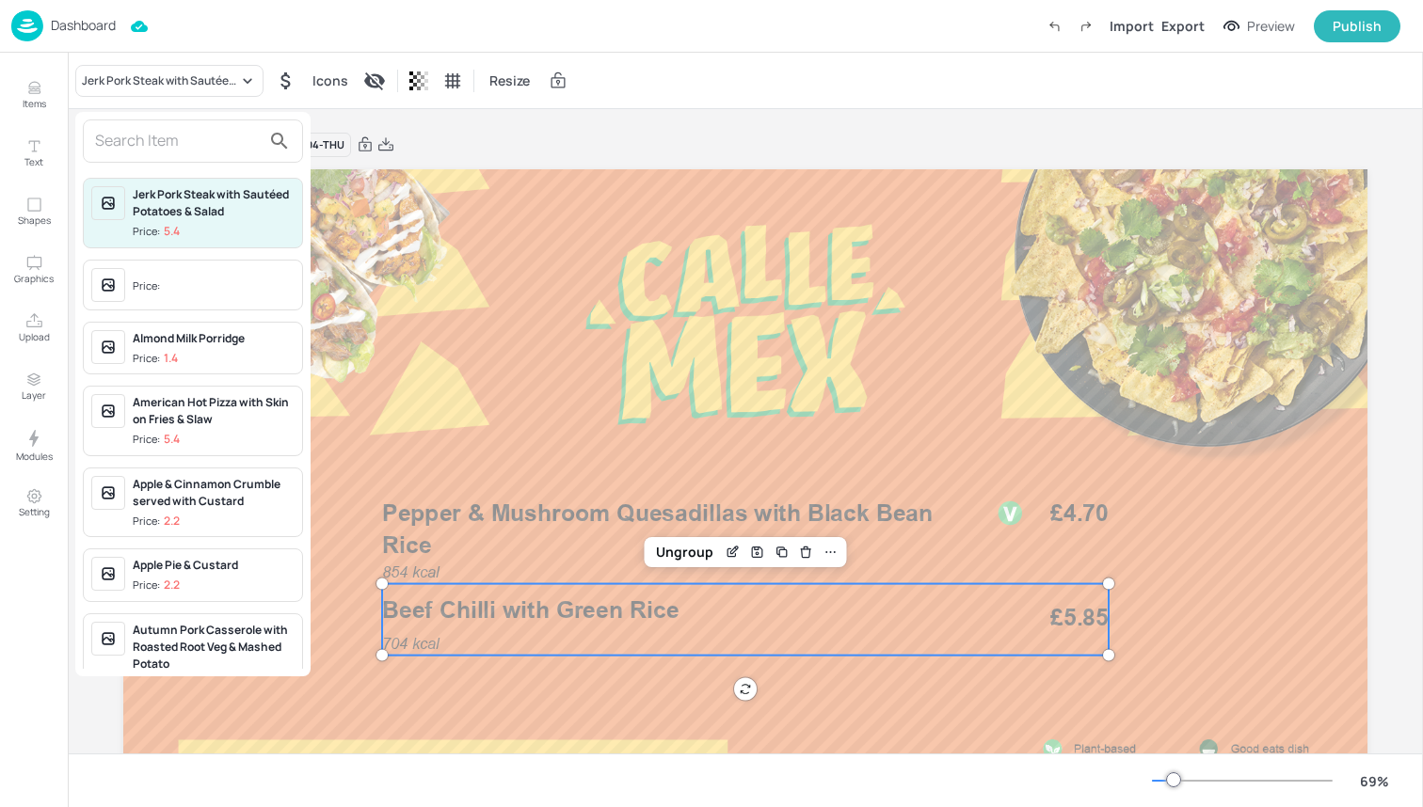
click at [164, 151] on input "text" at bounding box center [178, 141] width 166 height 30
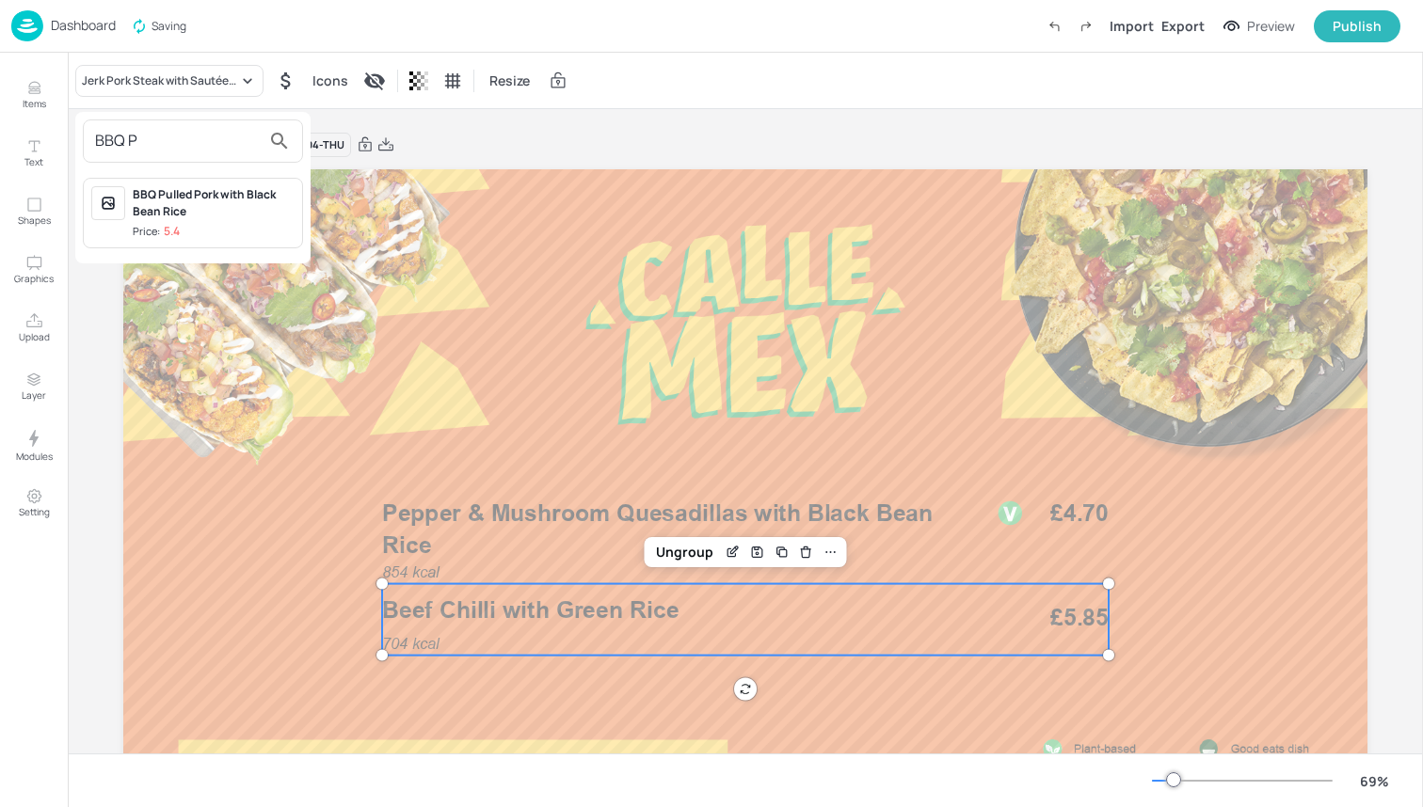
type input "BBQ P"
click at [201, 198] on div "BBQ Pulled Pork with Black Bean Rice" at bounding box center [214, 203] width 162 height 34
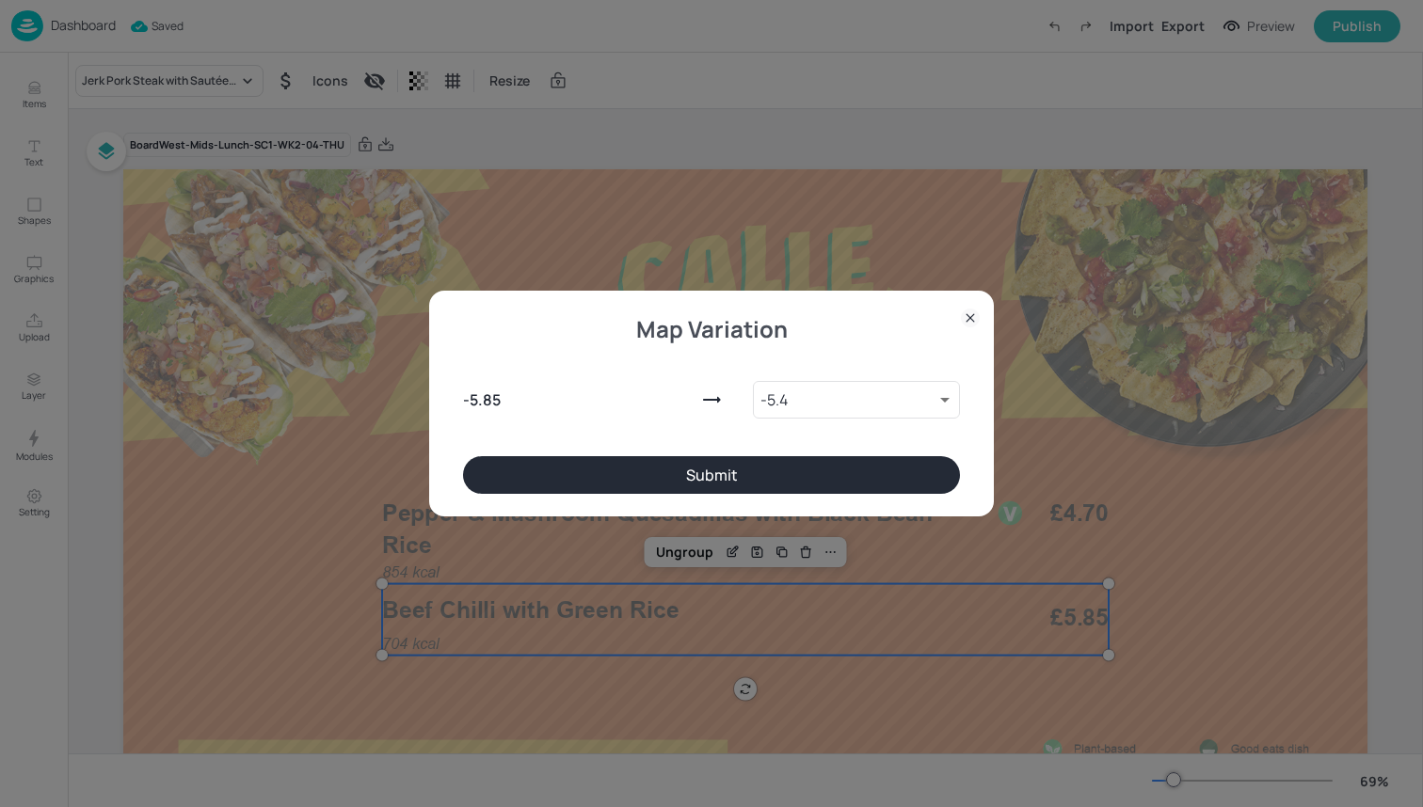
click at [563, 467] on button "Submit" at bounding box center [711, 475] width 497 height 38
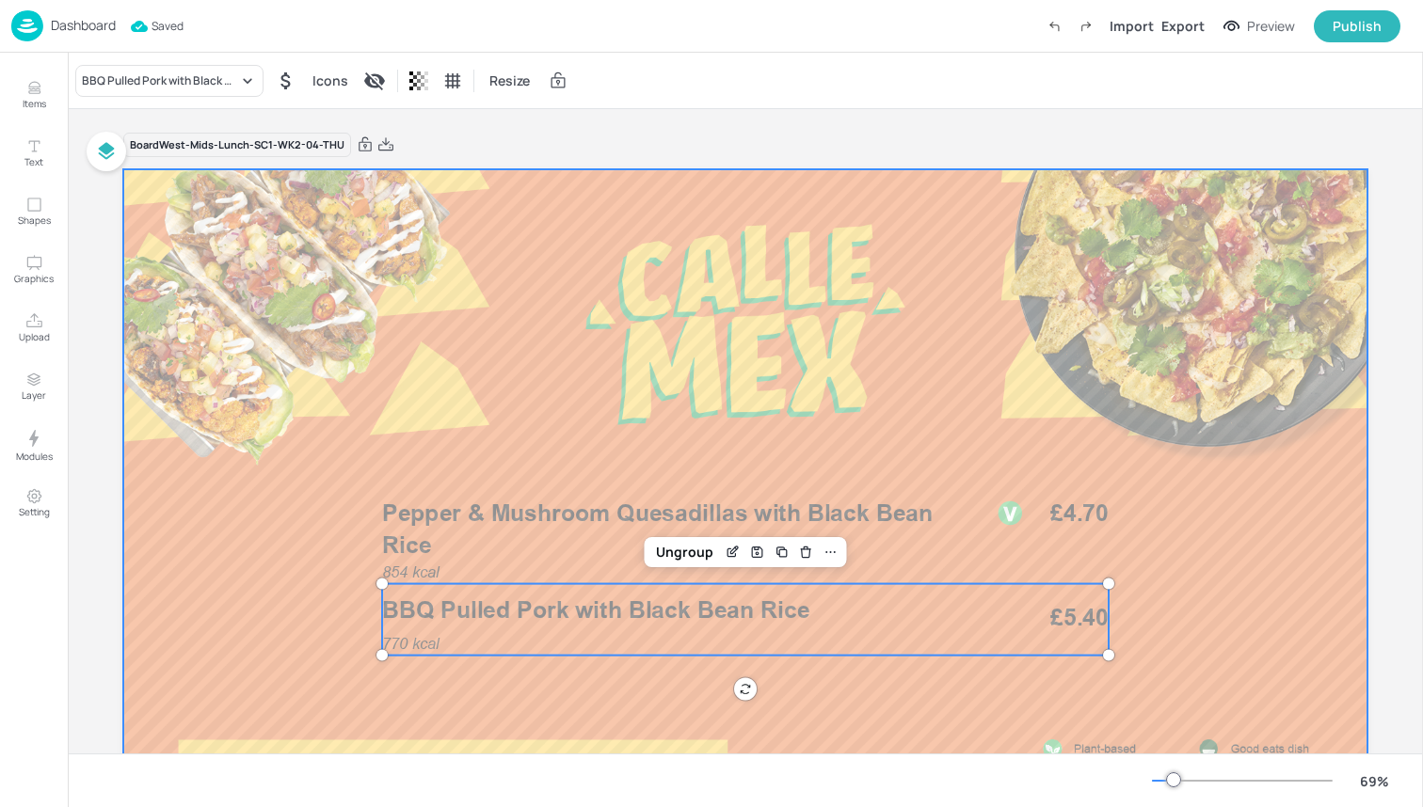
click at [648, 412] on div at bounding box center [745, 519] width 1244 height 700
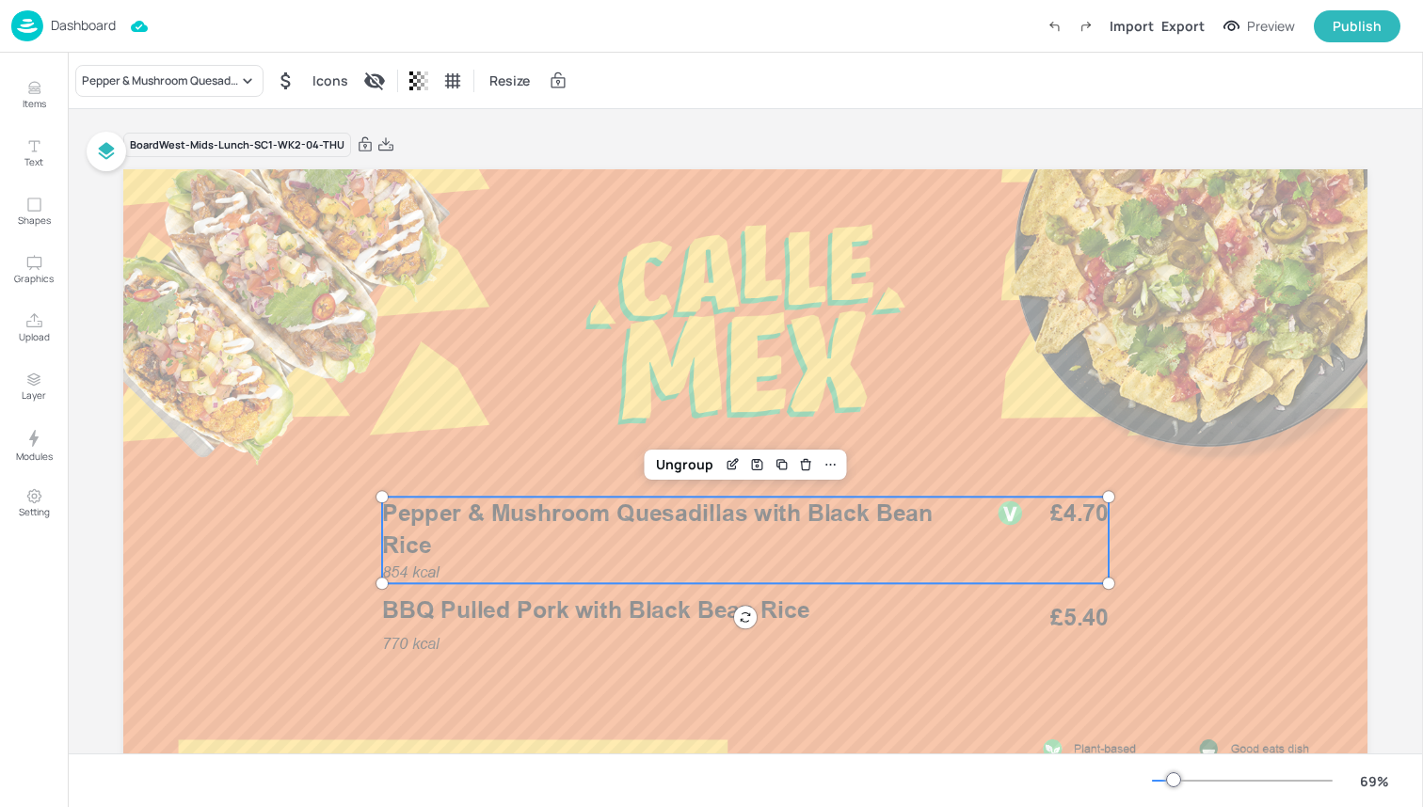
click at [694, 558] on p "Pepper & Mushroom Quesadillas with Black Bean Rice" at bounding box center [676, 529] width 589 height 65
click at [734, 455] on div "Edit Item" at bounding box center [733, 465] width 24 height 24
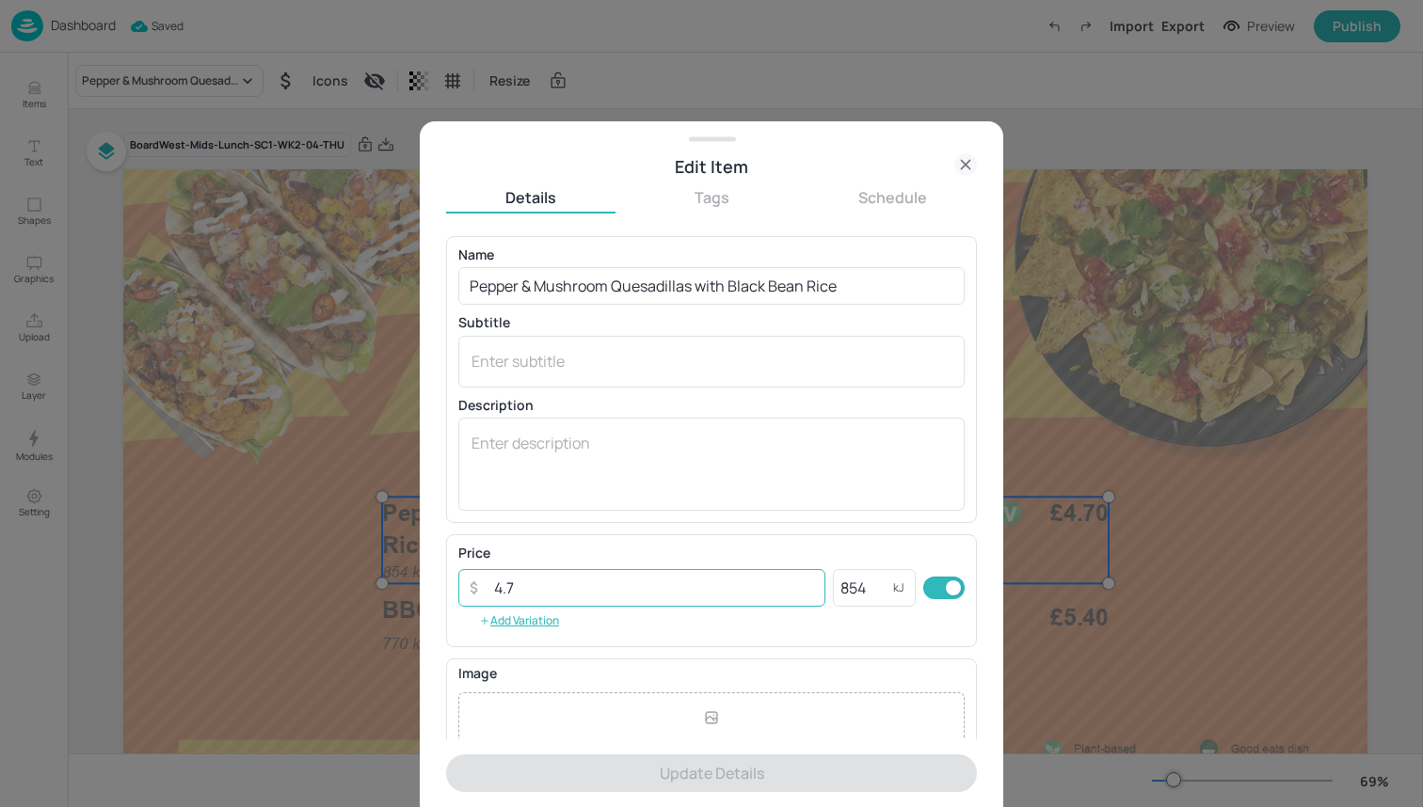
click at [709, 583] on input "4.7" at bounding box center [654, 588] width 343 height 38
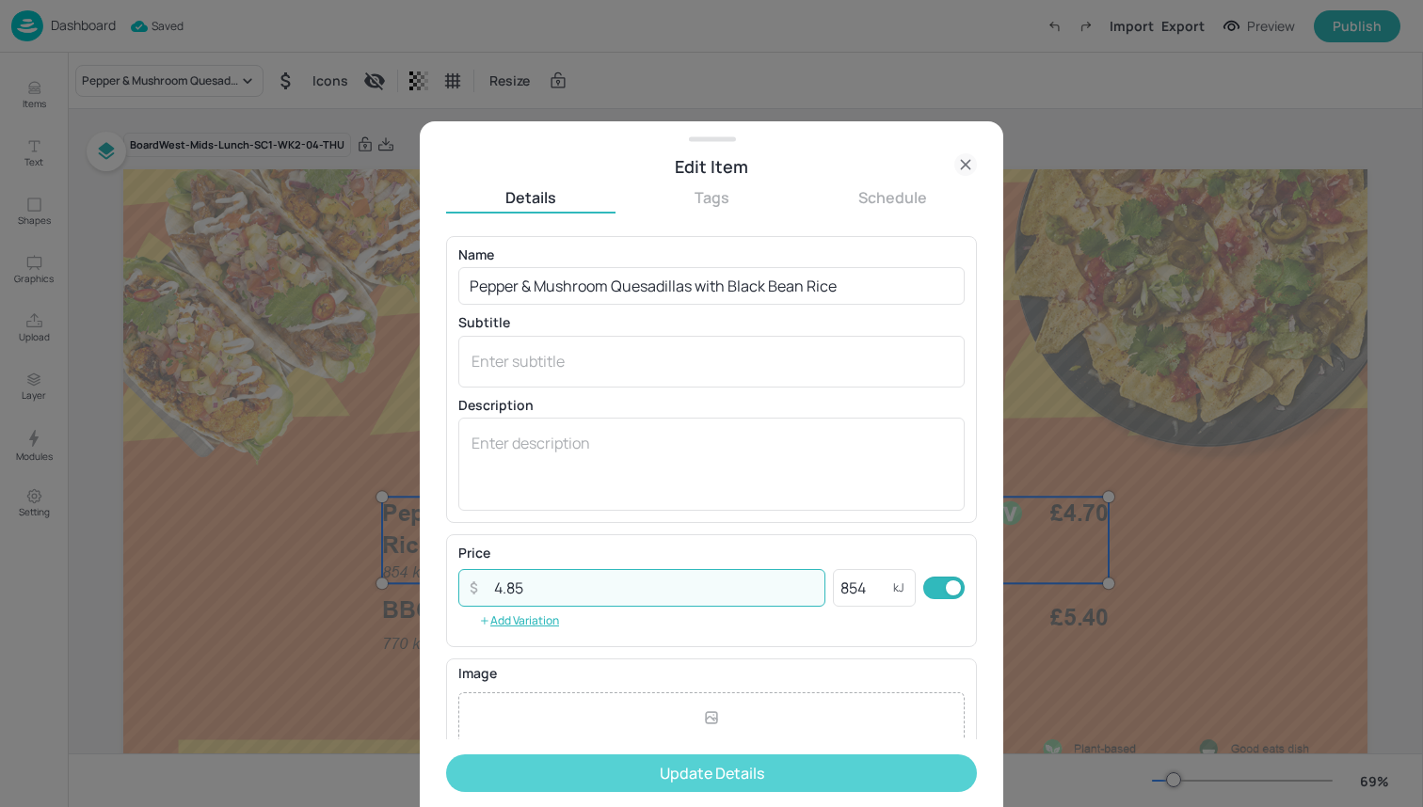
type input "4.85"
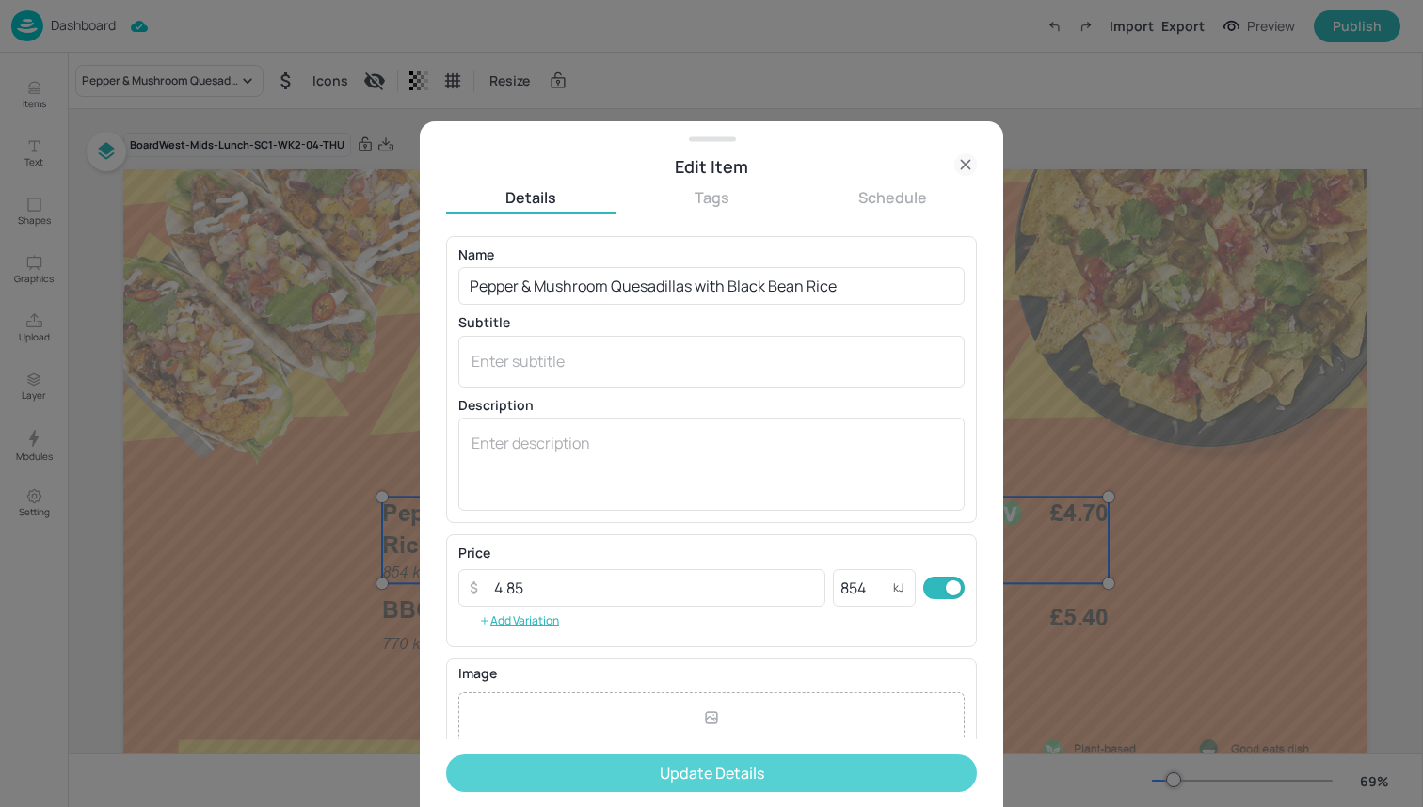
click at [735, 767] on button "Update Details" at bounding box center [711, 774] width 531 height 38
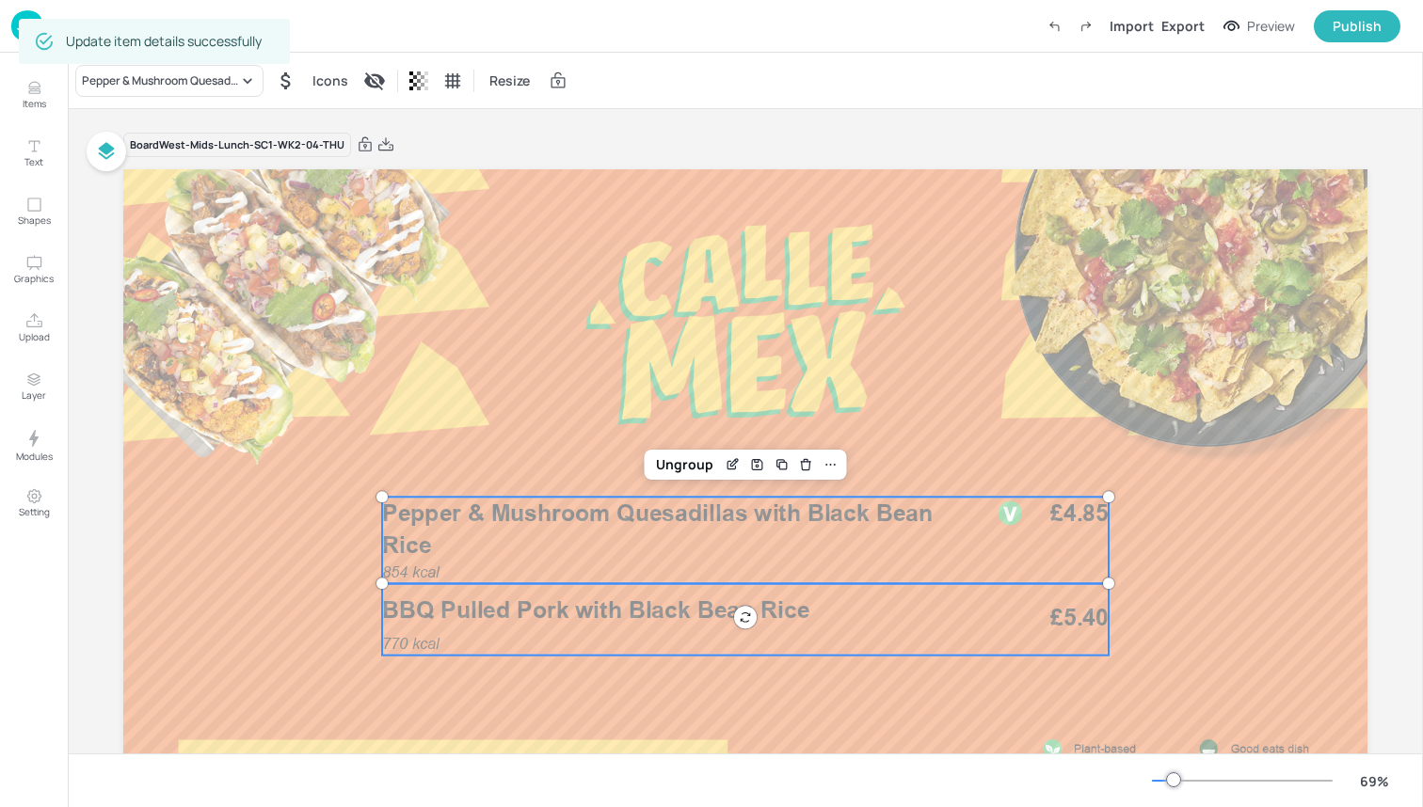
click at [836, 646] on div "770 kcal BBQ Pulled Pork with Black Bean Rice £5.40" at bounding box center [745, 620] width 726 height 72
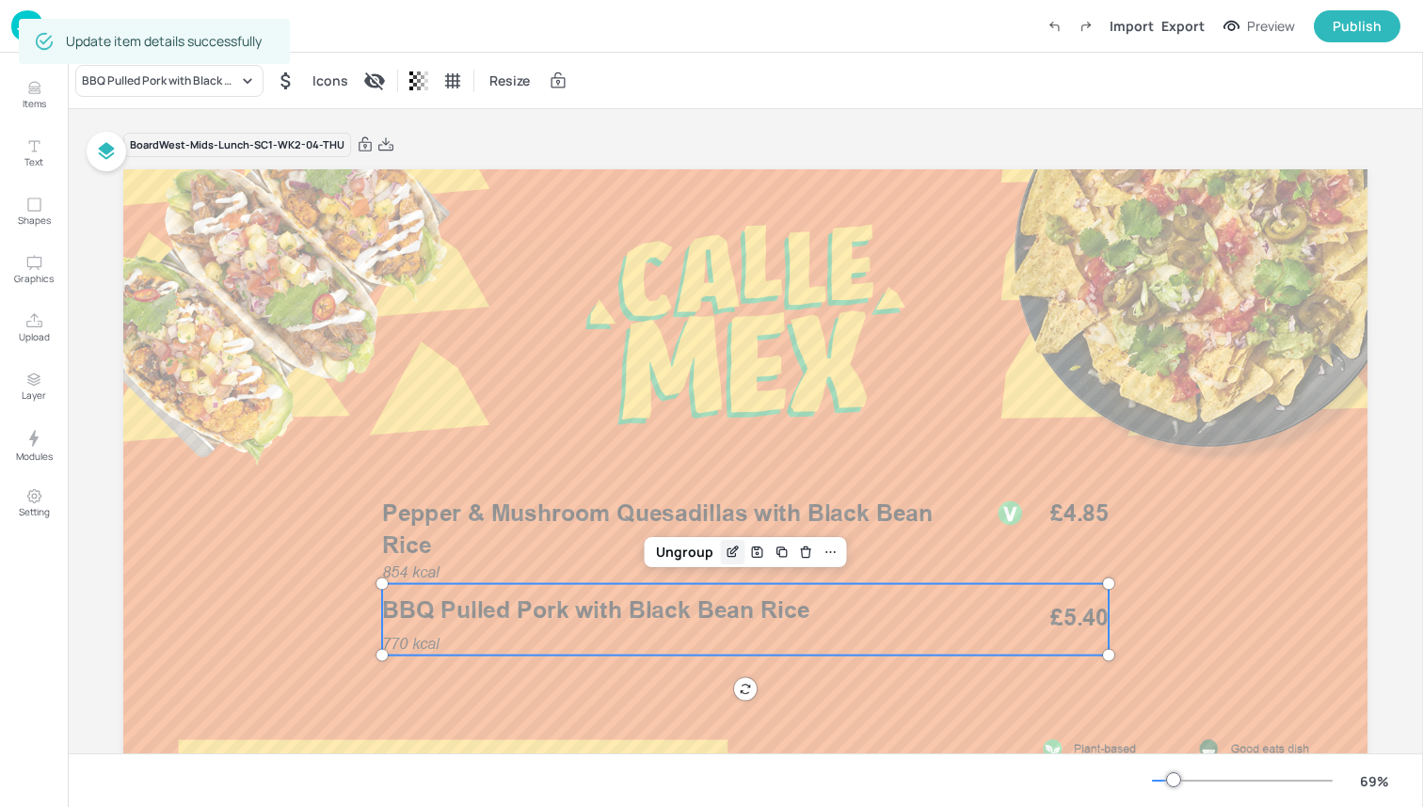
click at [730, 550] on icon "Edit Item" at bounding box center [734, 550] width 8 height 8
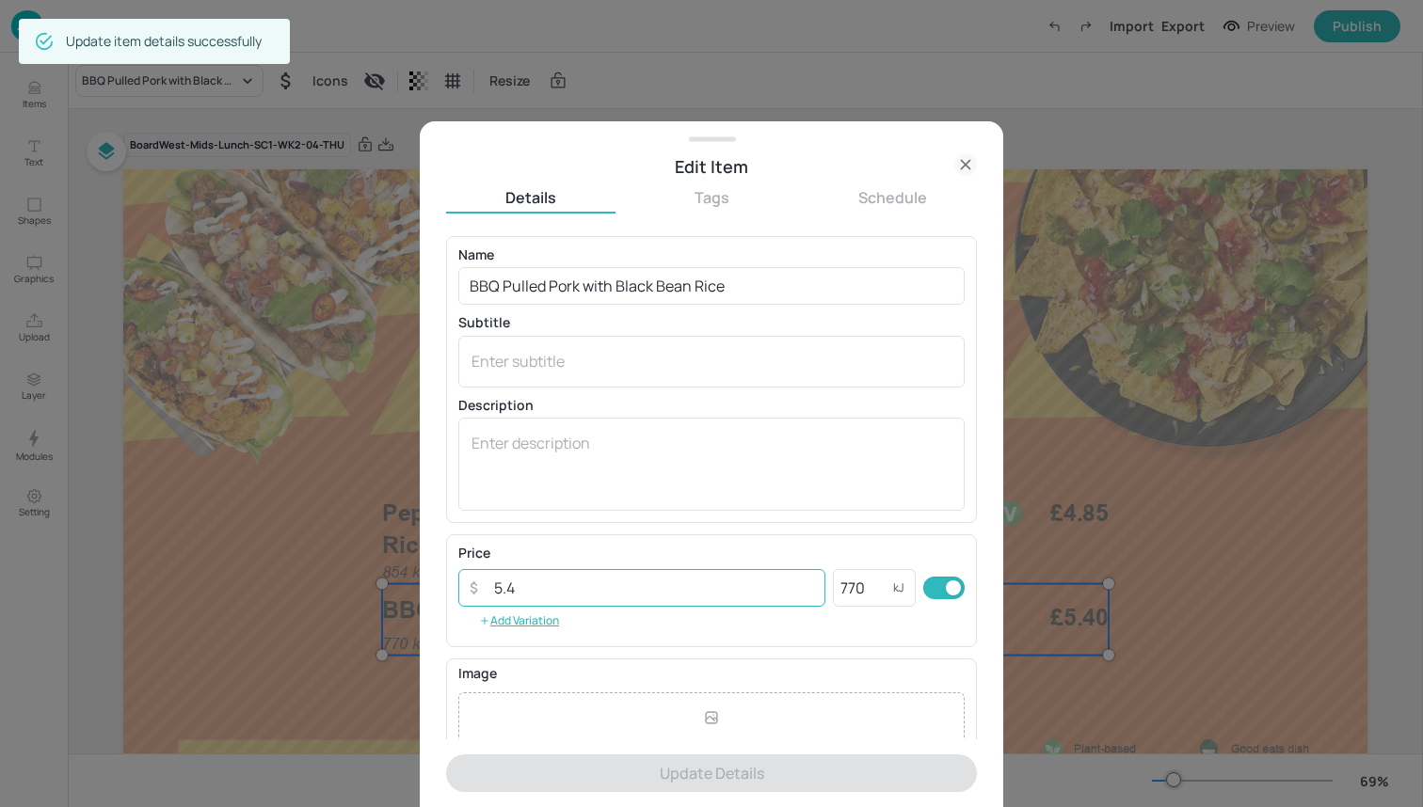
click at [661, 581] on input "5.4" at bounding box center [654, 588] width 343 height 38
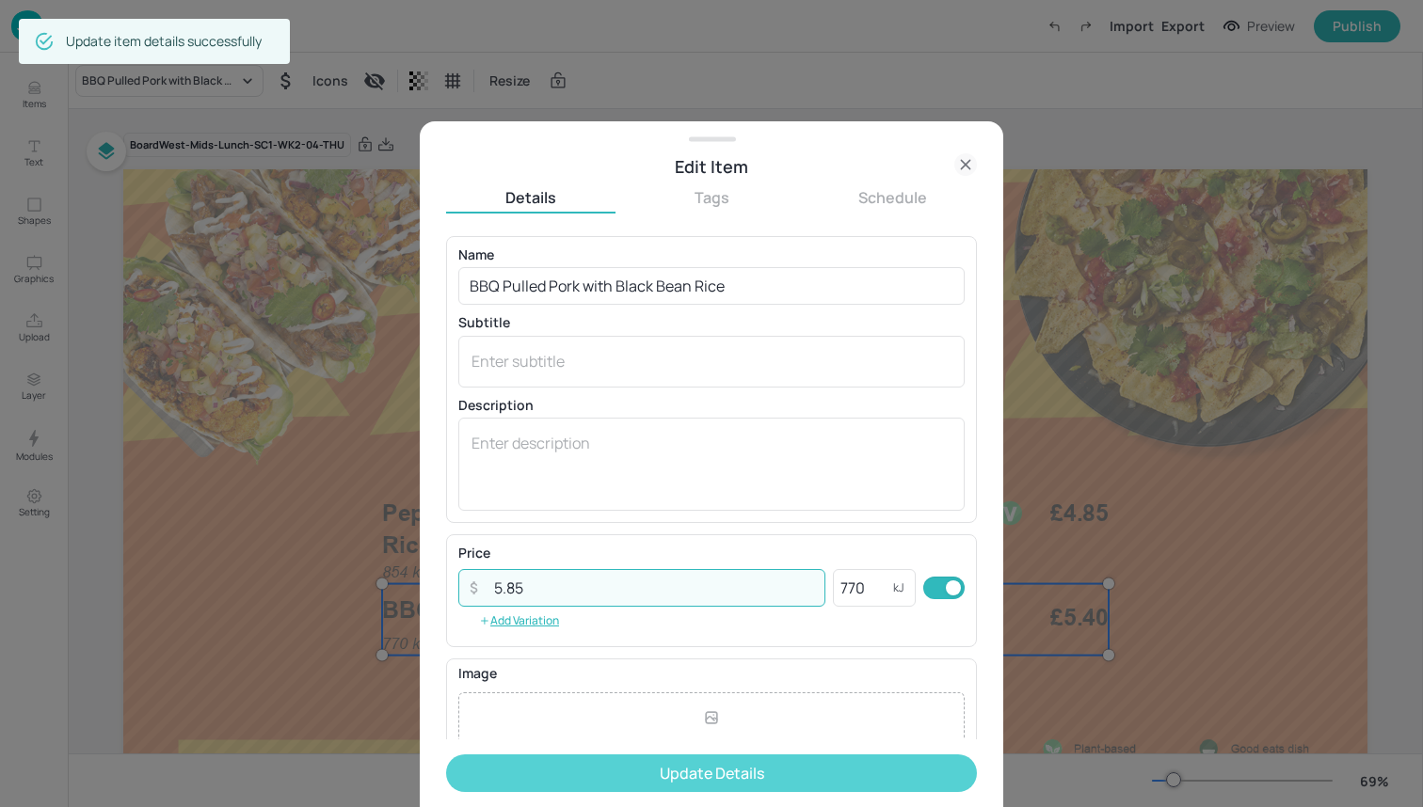
type input "5.85"
click at [687, 763] on button "Update Details" at bounding box center [711, 774] width 531 height 38
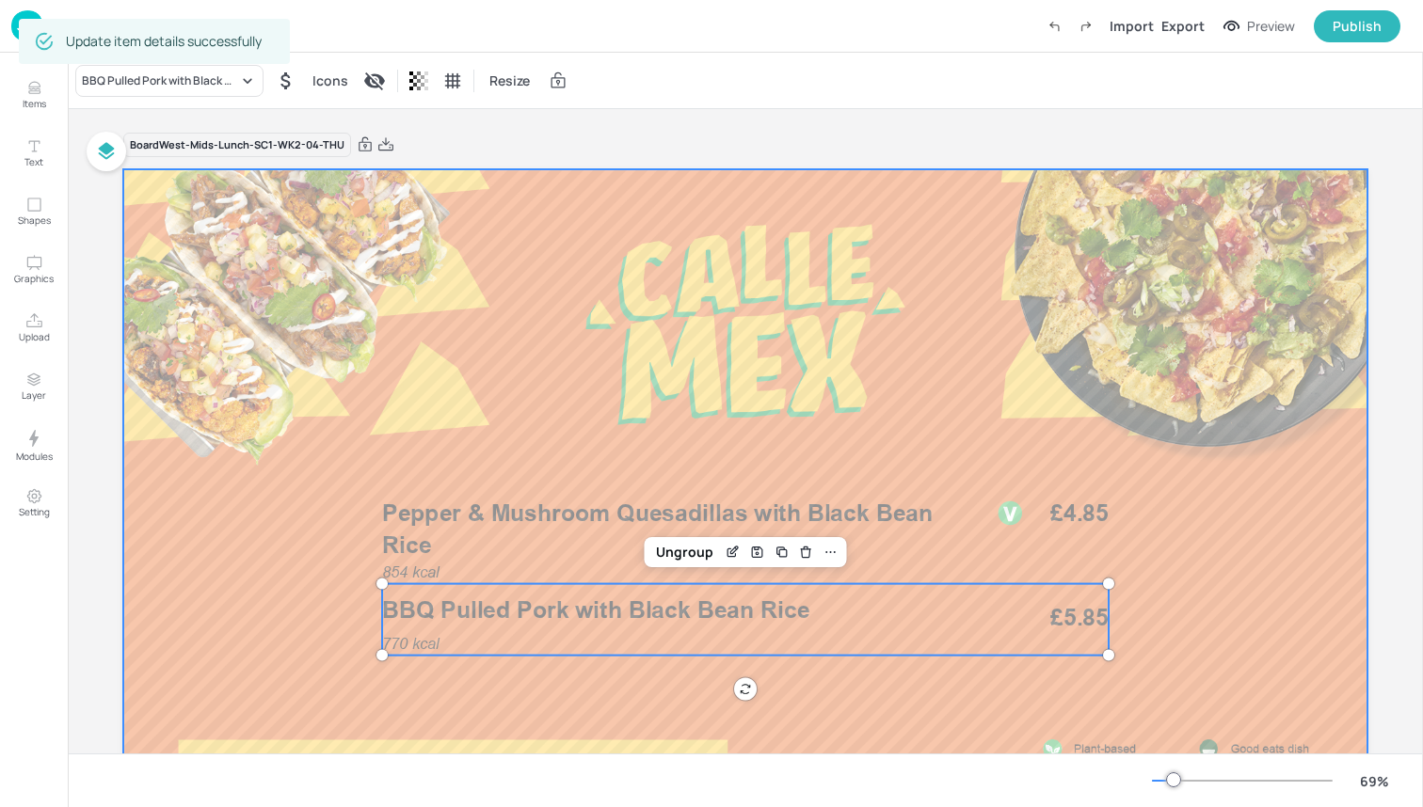
click at [296, 606] on div at bounding box center [745, 519] width 1244 height 700
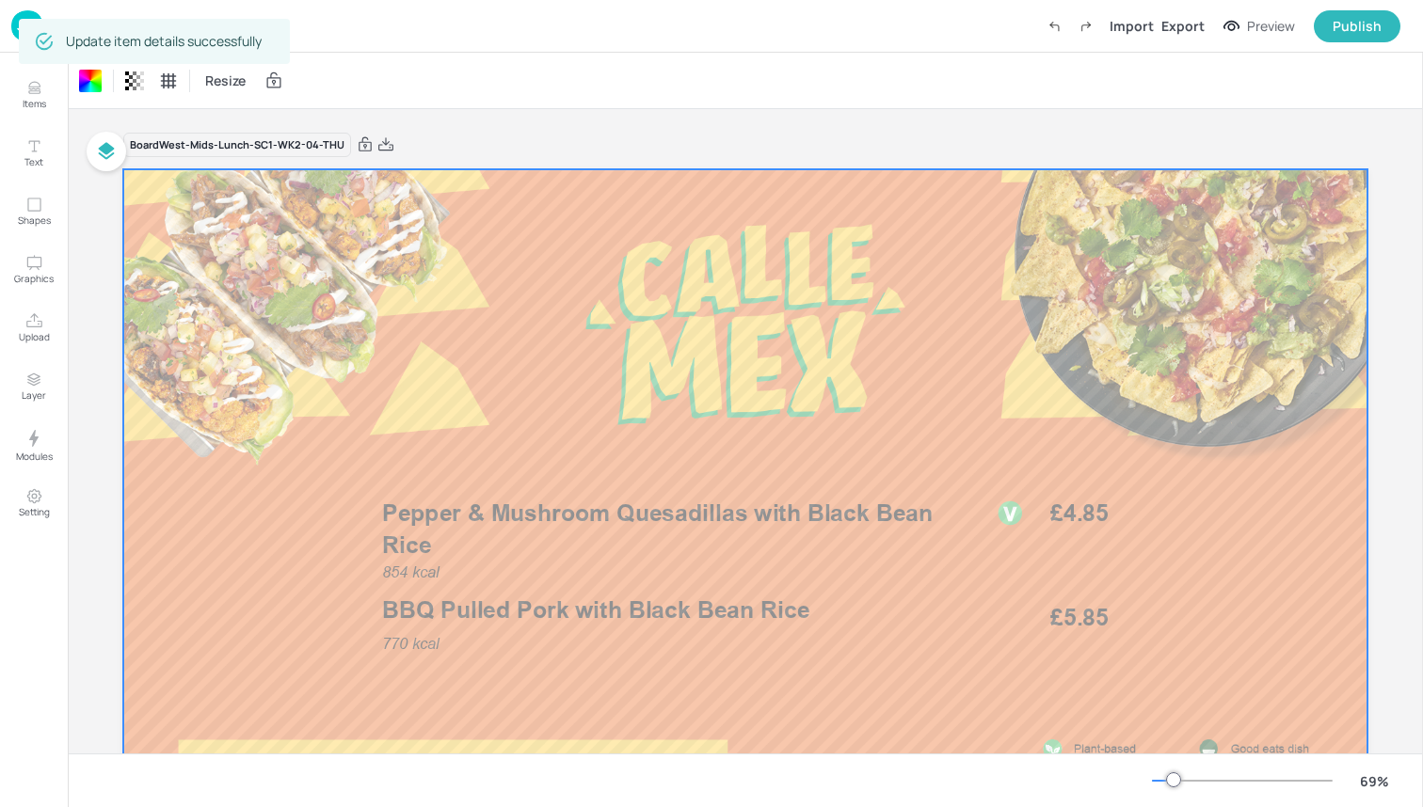
click at [386, 17] on div "Dashboard Import Export Preview Publish" at bounding box center [705, 26] width 1389 height 52
click at [21, 21] on img at bounding box center [27, 25] width 32 height 31
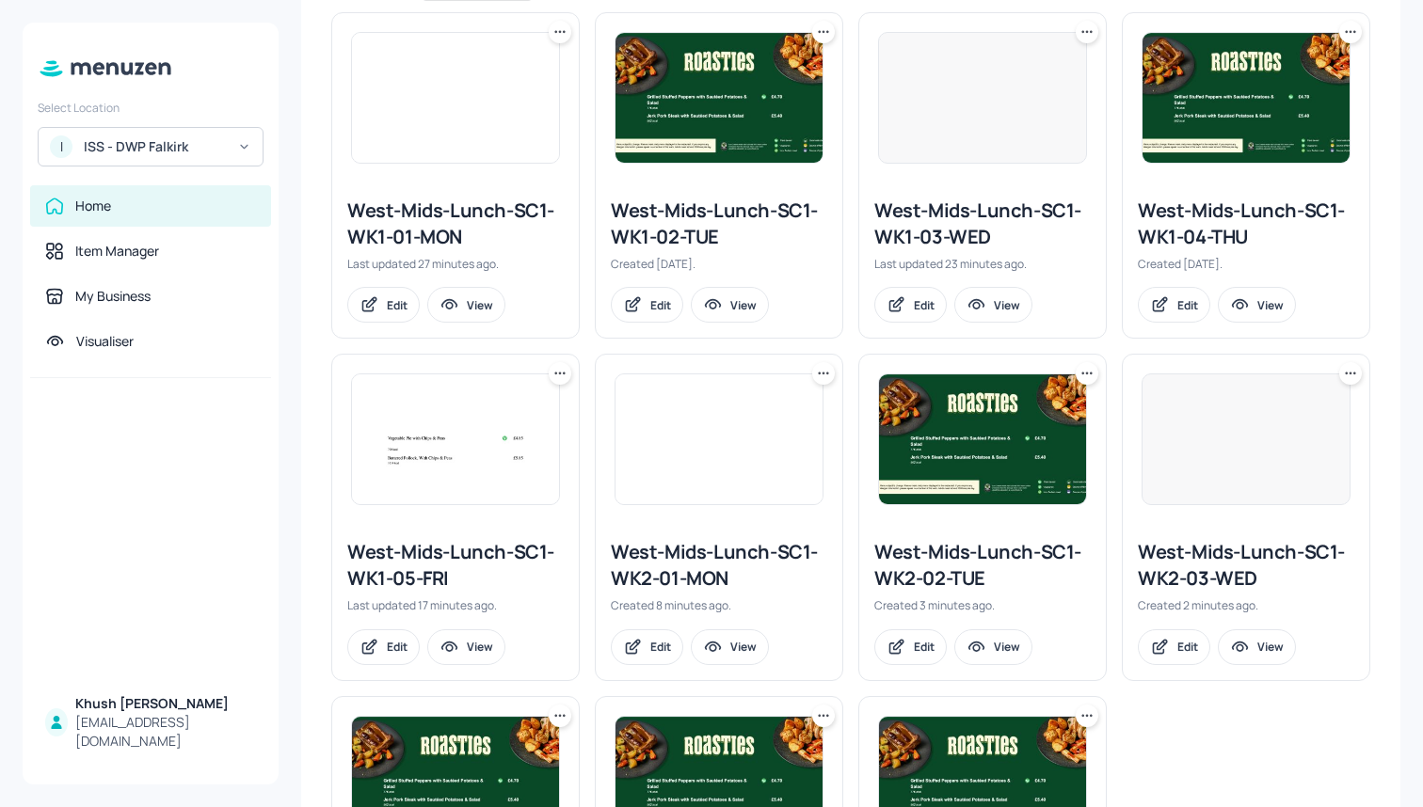
scroll to position [471, 0]
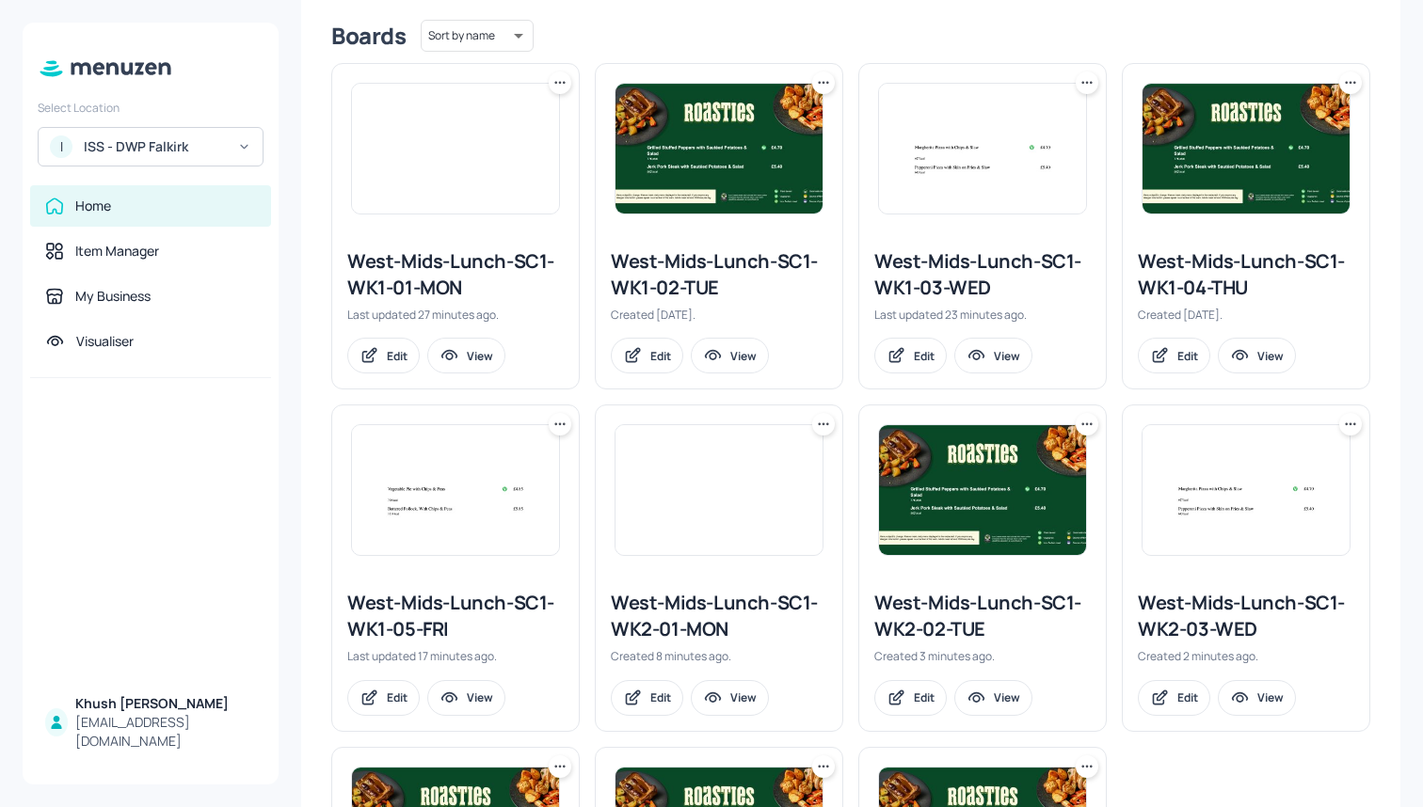
click at [557, 425] on icon at bounding box center [559, 424] width 19 height 19
click at [531, 483] on div "Duplicate" at bounding box center [487, 494] width 151 height 32
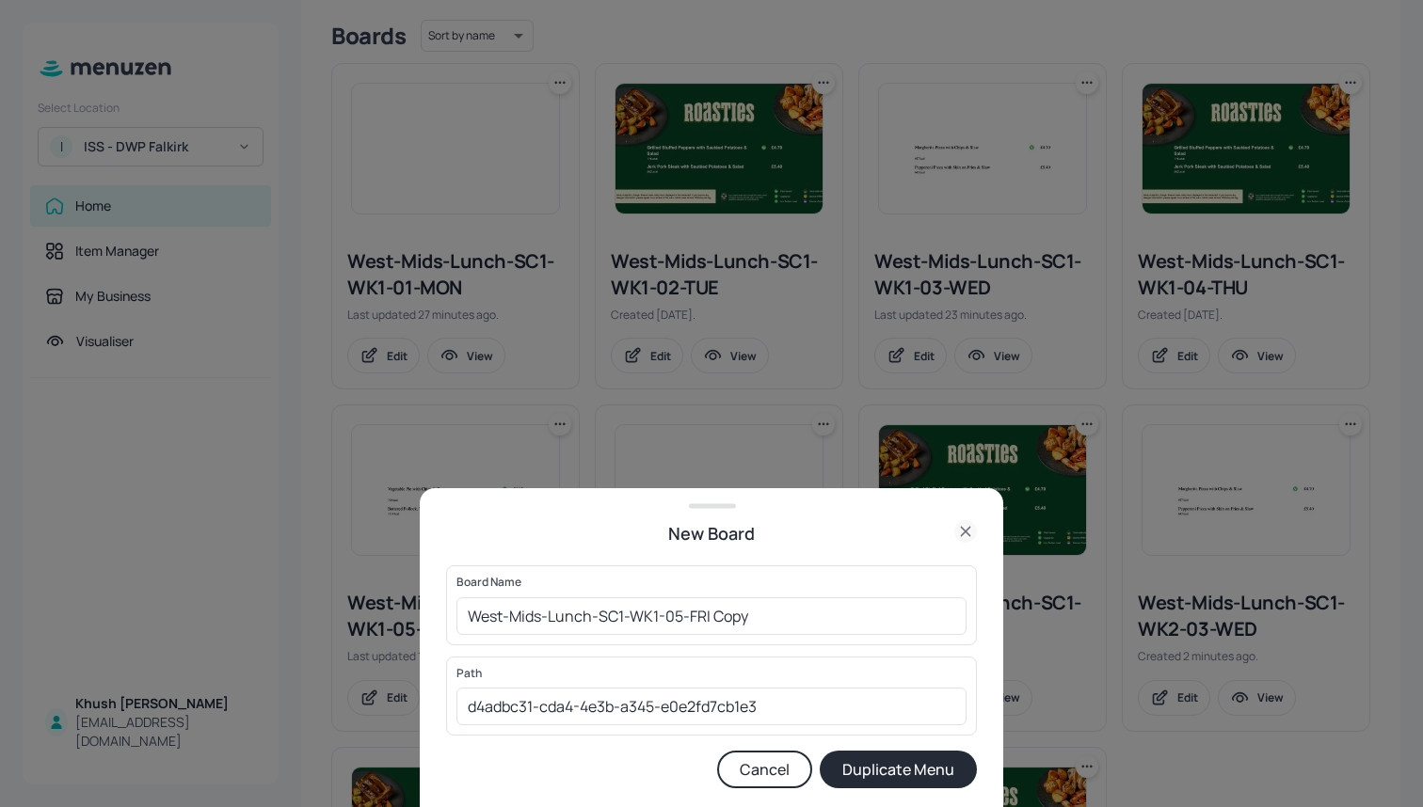
click at [831, 635] on div "Board Name West-Mids-Lunch-SC1-WK1-05-FRI Copy ​" at bounding box center [711, 605] width 531 height 79
click at [813, 614] on input "West-Mids-Lunch-SC1-WK1-05-FRI Copy" at bounding box center [711, 617] width 510 height 38
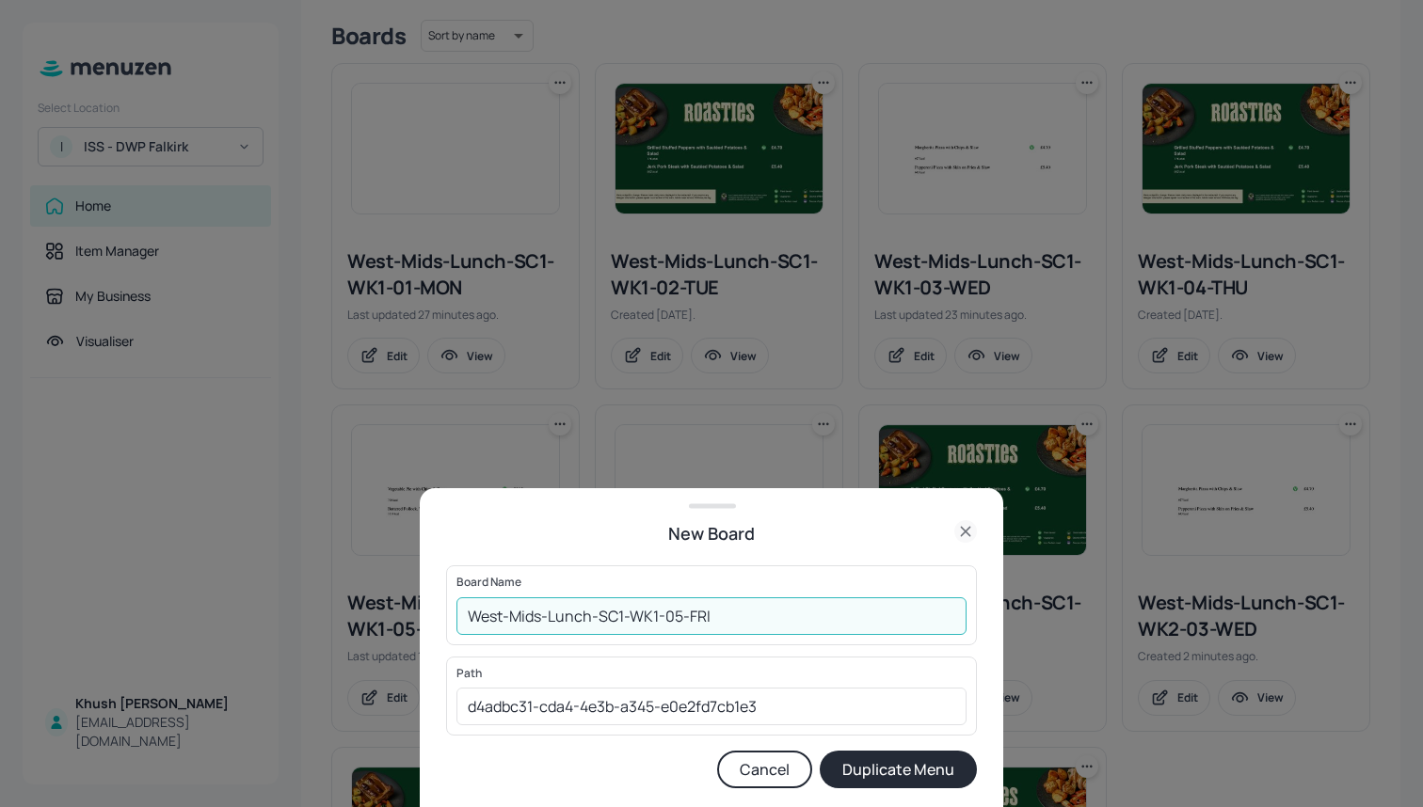
type input "West-Mids-Lunch-SC1-WK1-05-FRI"
click at [899, 770] on button "Duplicate Menu" at bounding box center [898, 770] width 157 height 38
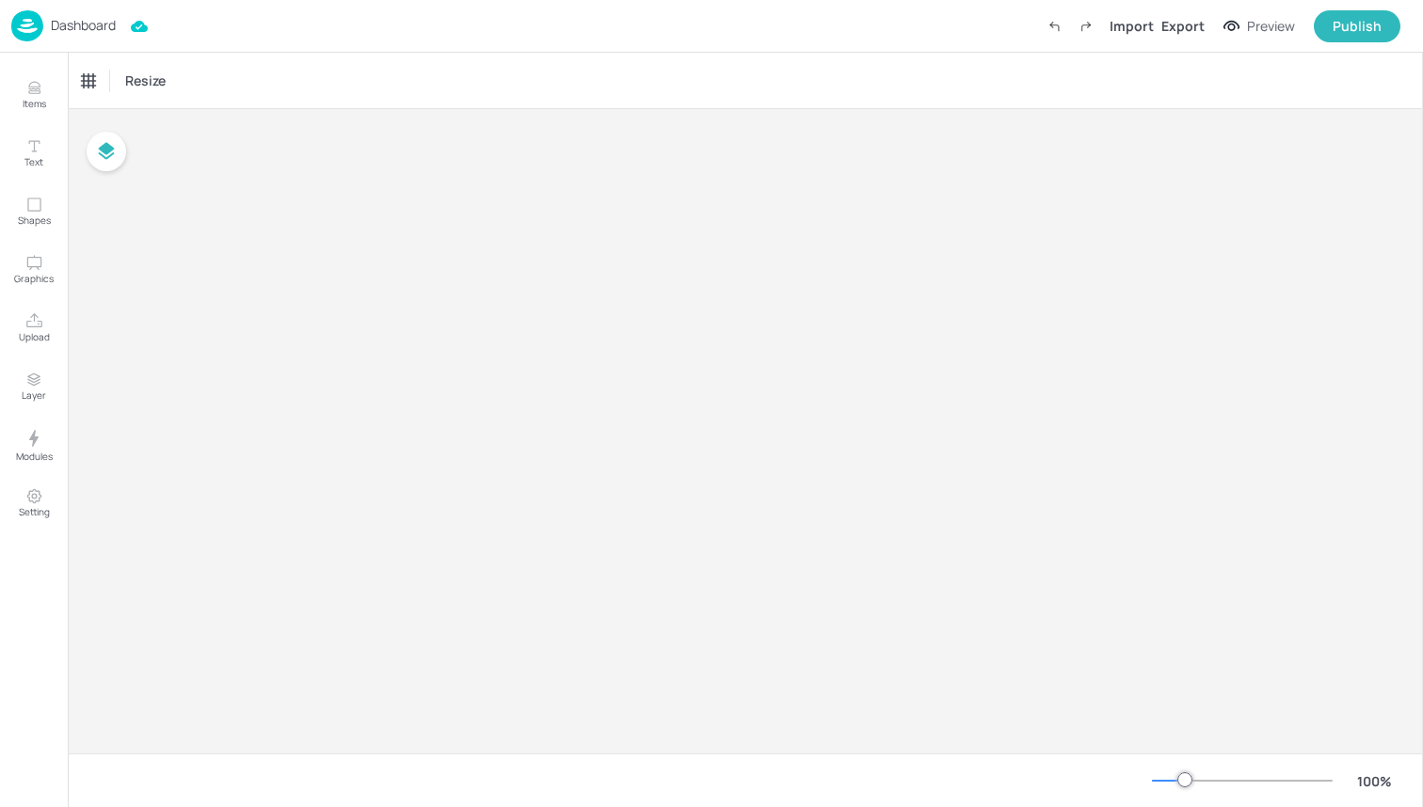
type input "£GBP - [GEOGRAPHIC_DATA]"
type input "kcal"
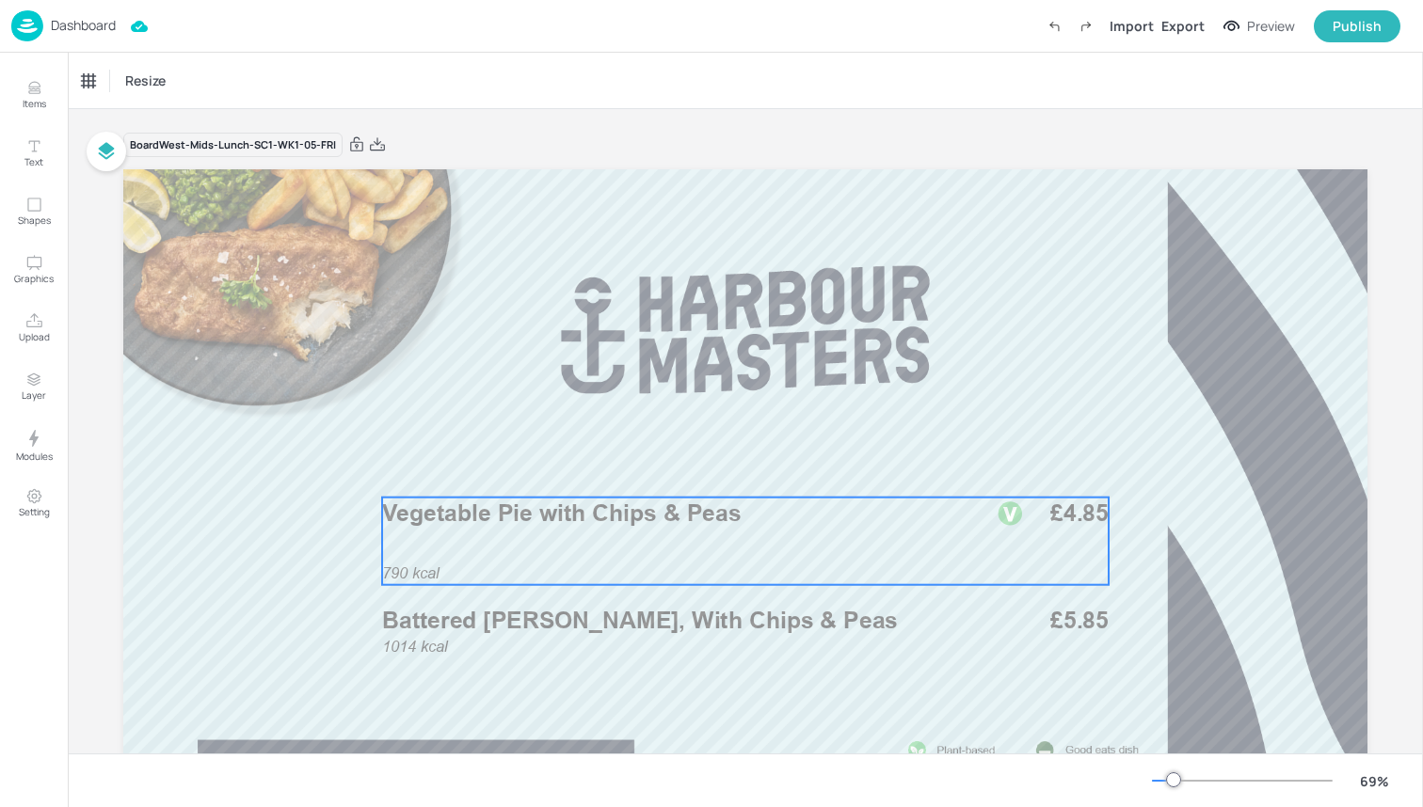
click at [552, 522] on span "Vegetable Pie with Chips & Peas" at bounding box center [561, 514] width 359 height 28
click at [173, 87] on div "Vegetable Pie with Chips & Peas" at bounding box center [160, 80] width 156 height 17
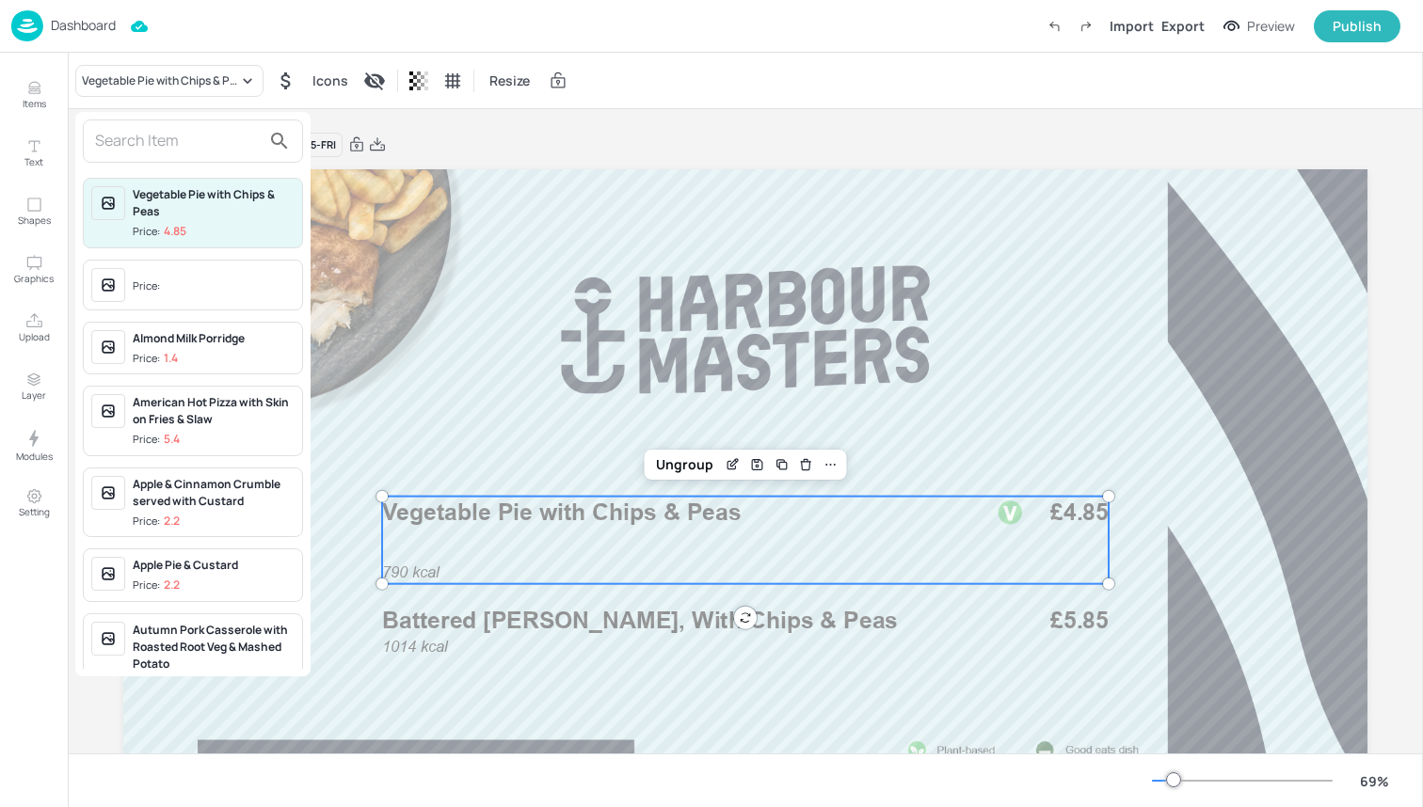
click at [173, 135] on input "text" at bounding box center [178, 141] width 166 height 30
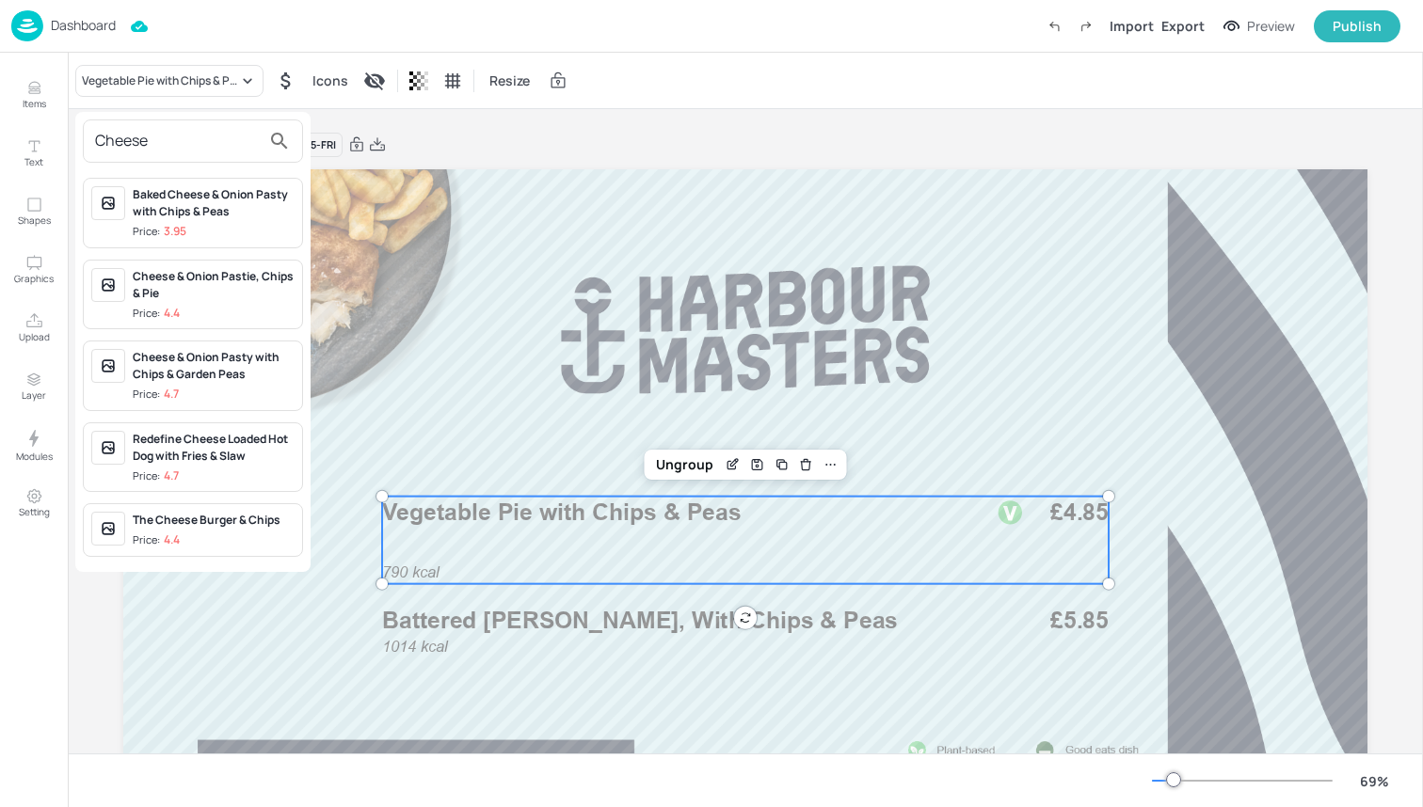
type input "Cheese"
click at [210, 378] on div "Cheese & Onion Pasty with Chips & Garden Peas" at bounding box center [214, 366] width 162 height 34
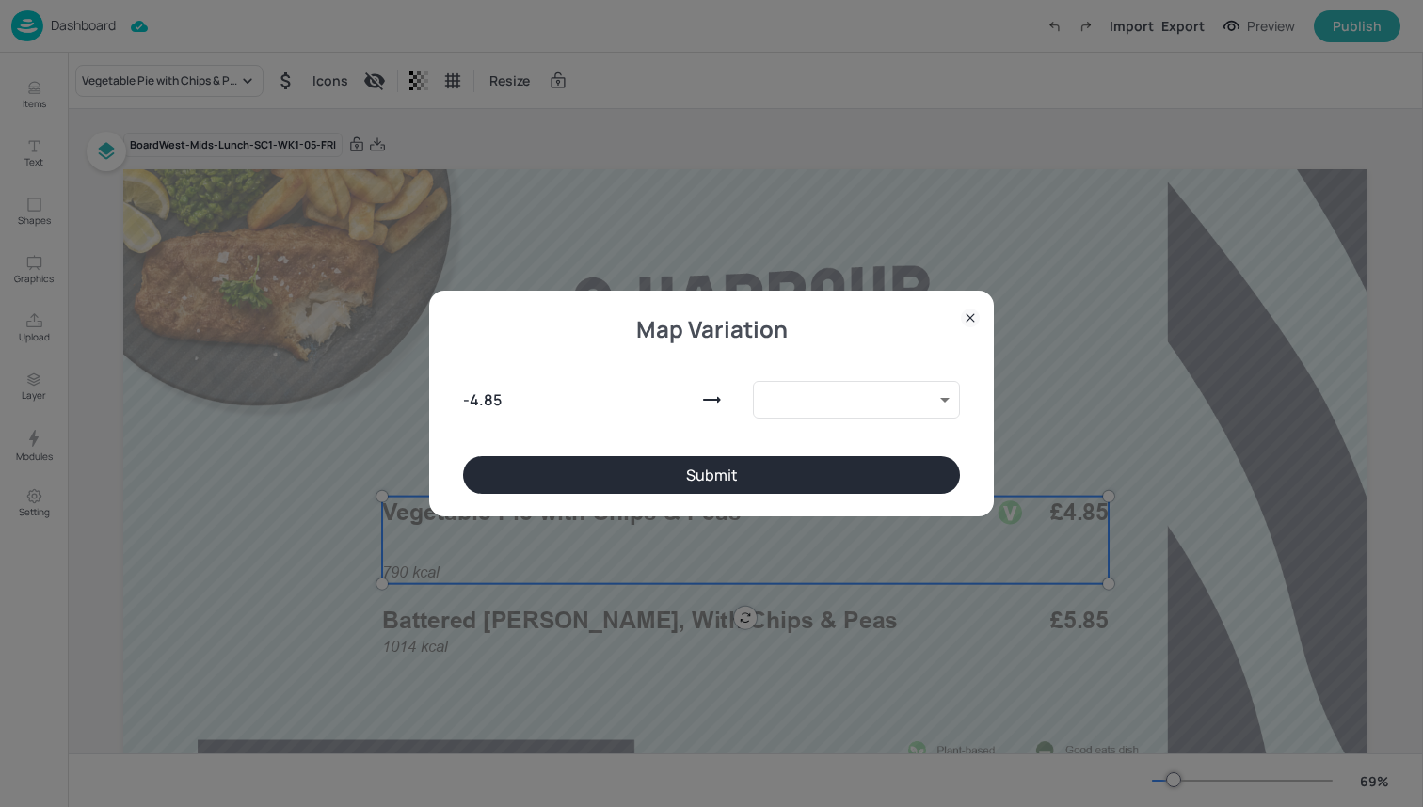
type input "10118900"
click at [529, 463] on button "Submit" at bounding box center [711, 475] width 497 height 38
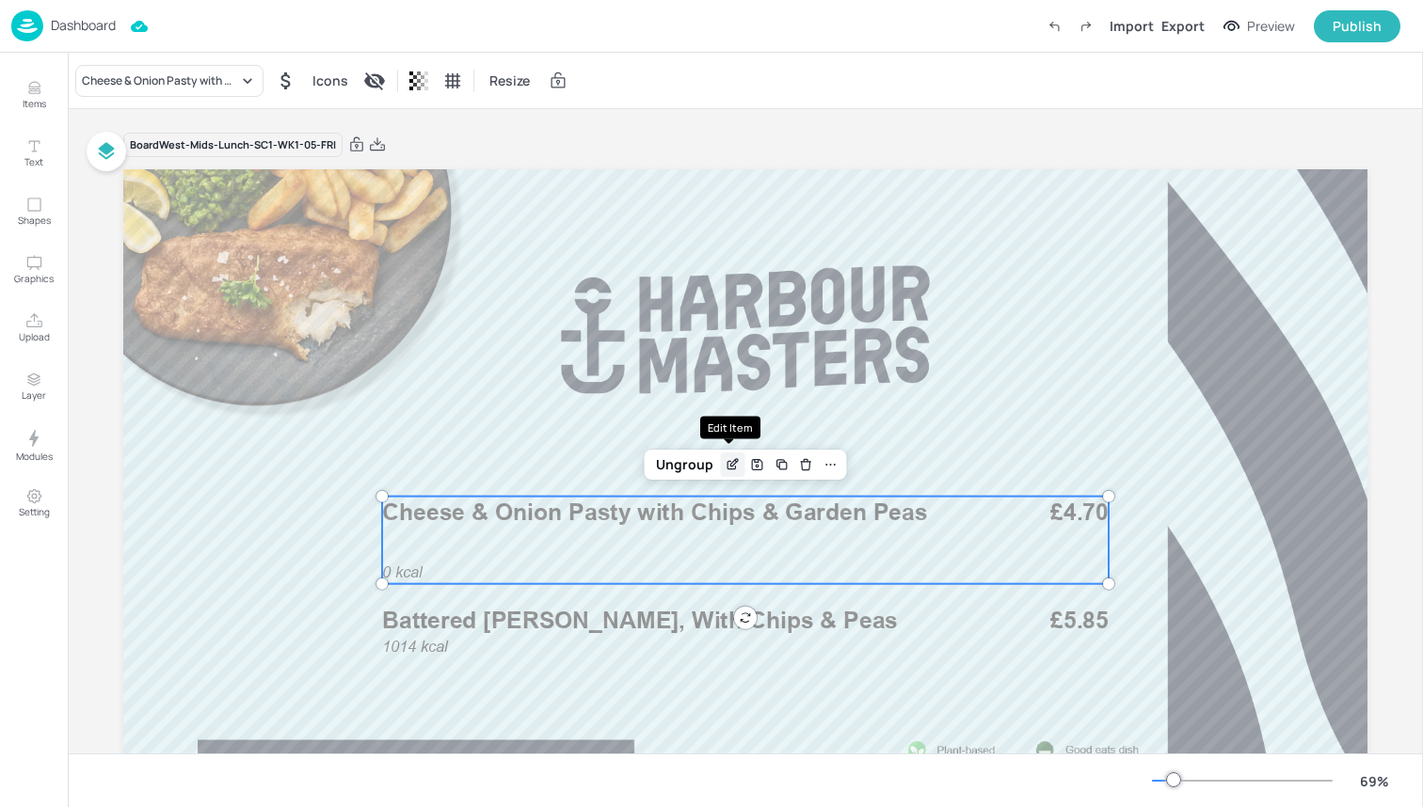
click at [727, 463] on icon "Edit Item" at bounding box center [731, 465] width 8 height 8
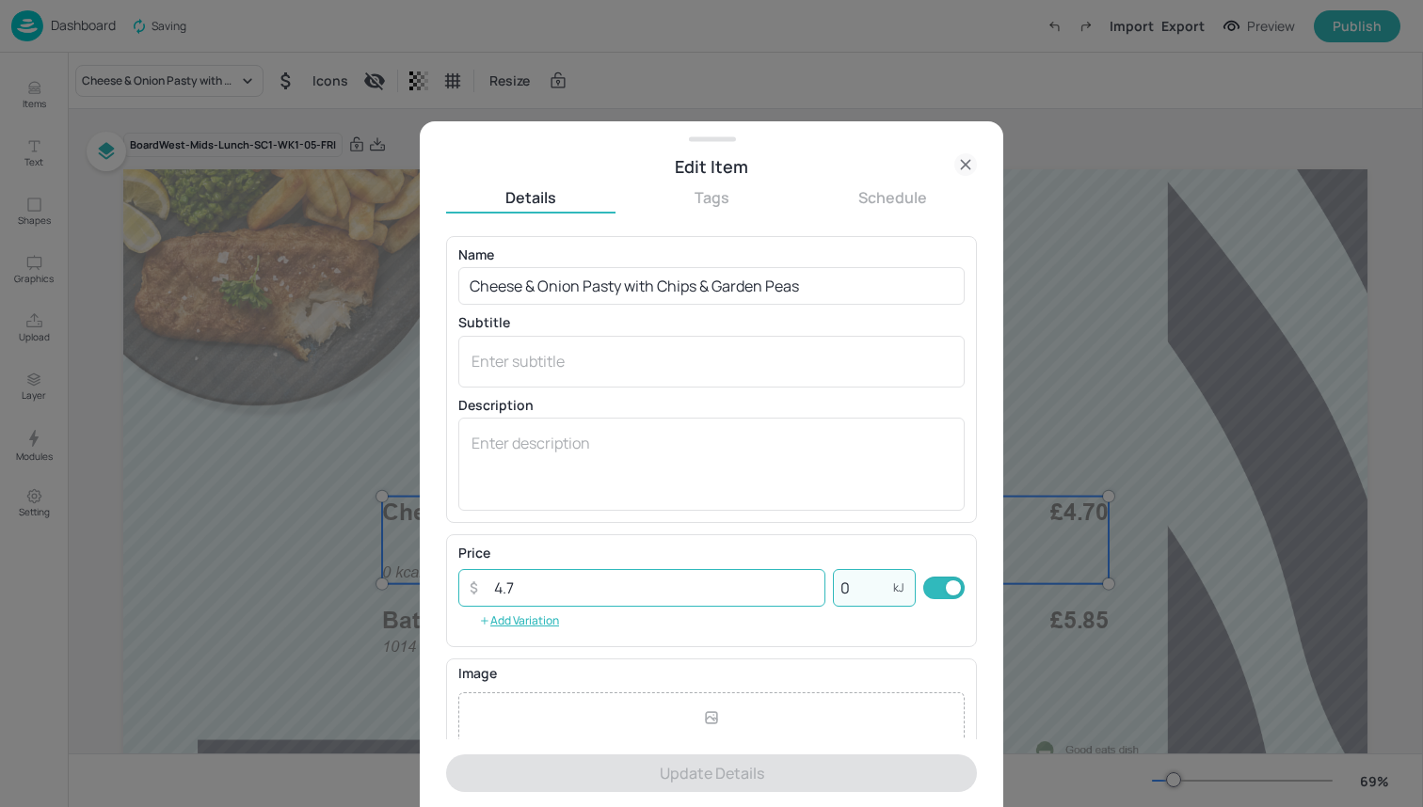
drag, startPoint x: 850, startPoint y: 582, endPoint x: 716, endPoint y: 582, distance: 133.6
click at [716, 582] on div "​ 4.7 ​ 0 kJ ​" at bounding box center [711, 588] width 506 height 38
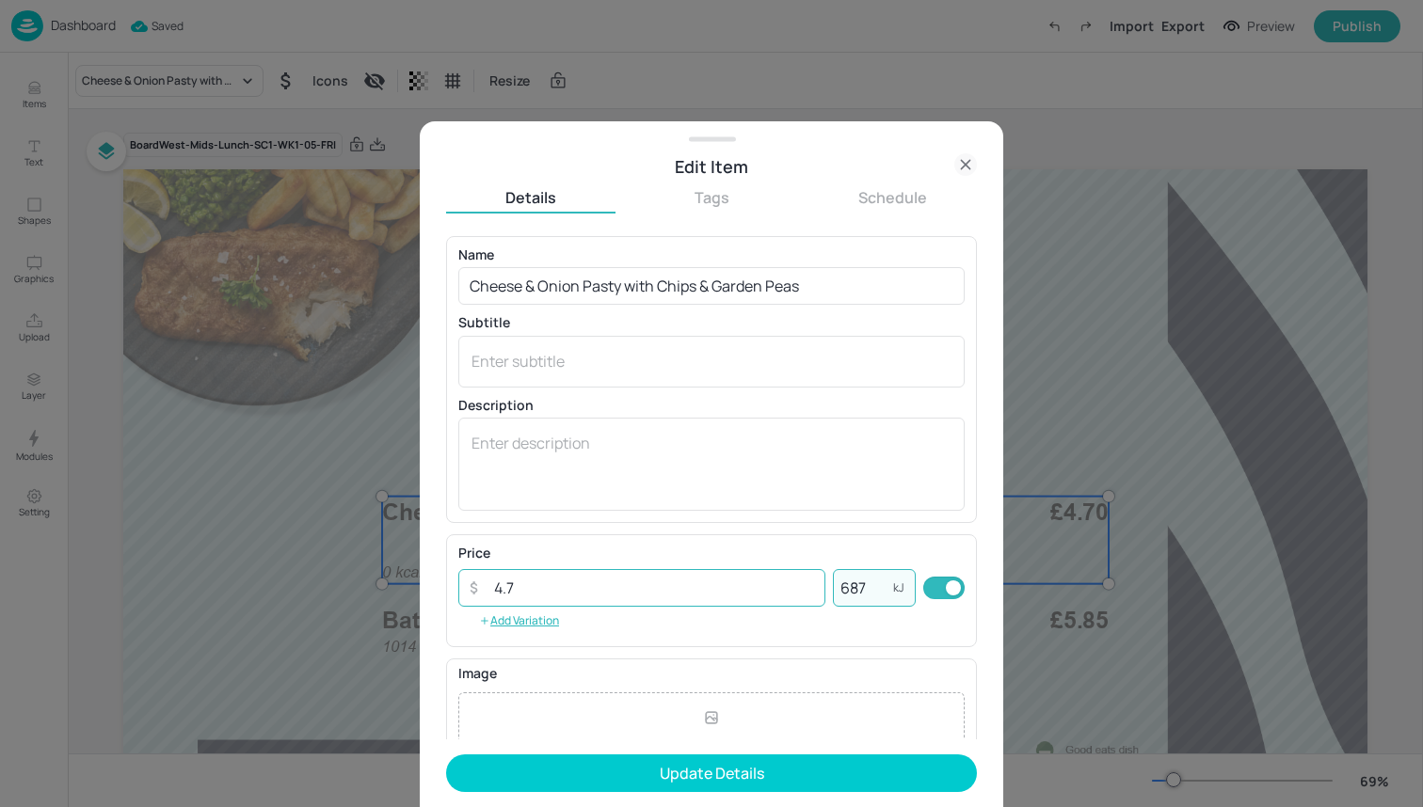
type input "687"
click at [669, 594] on input "4.7" at bounding box center [654, 588] width 343 height 38
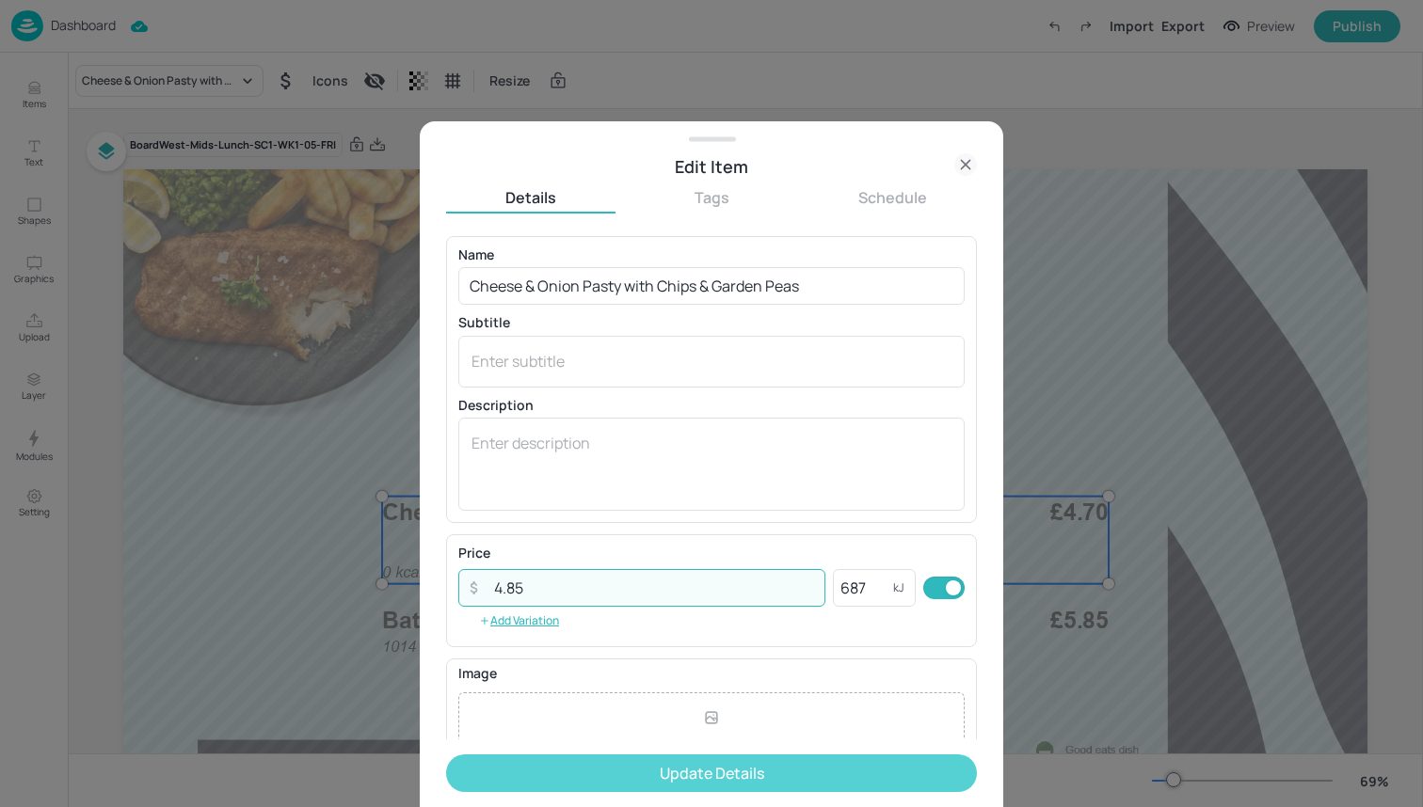
type input "4.85"
click at [709, 774] on button "Update Details" at bounding box center [711, 774] width 531 height 38
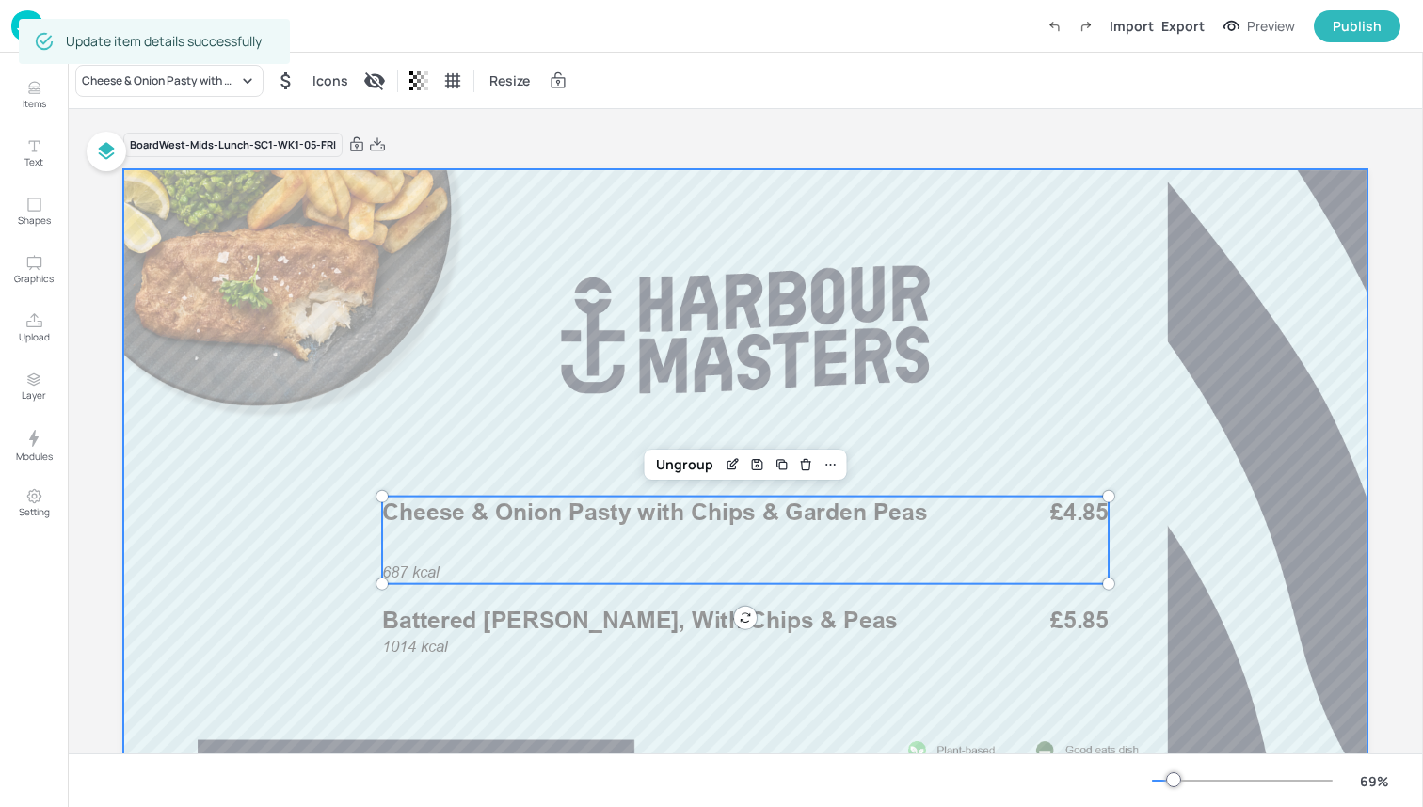
click at [283, 529] on div at bounding box center [745, 519] width 1244 height 700
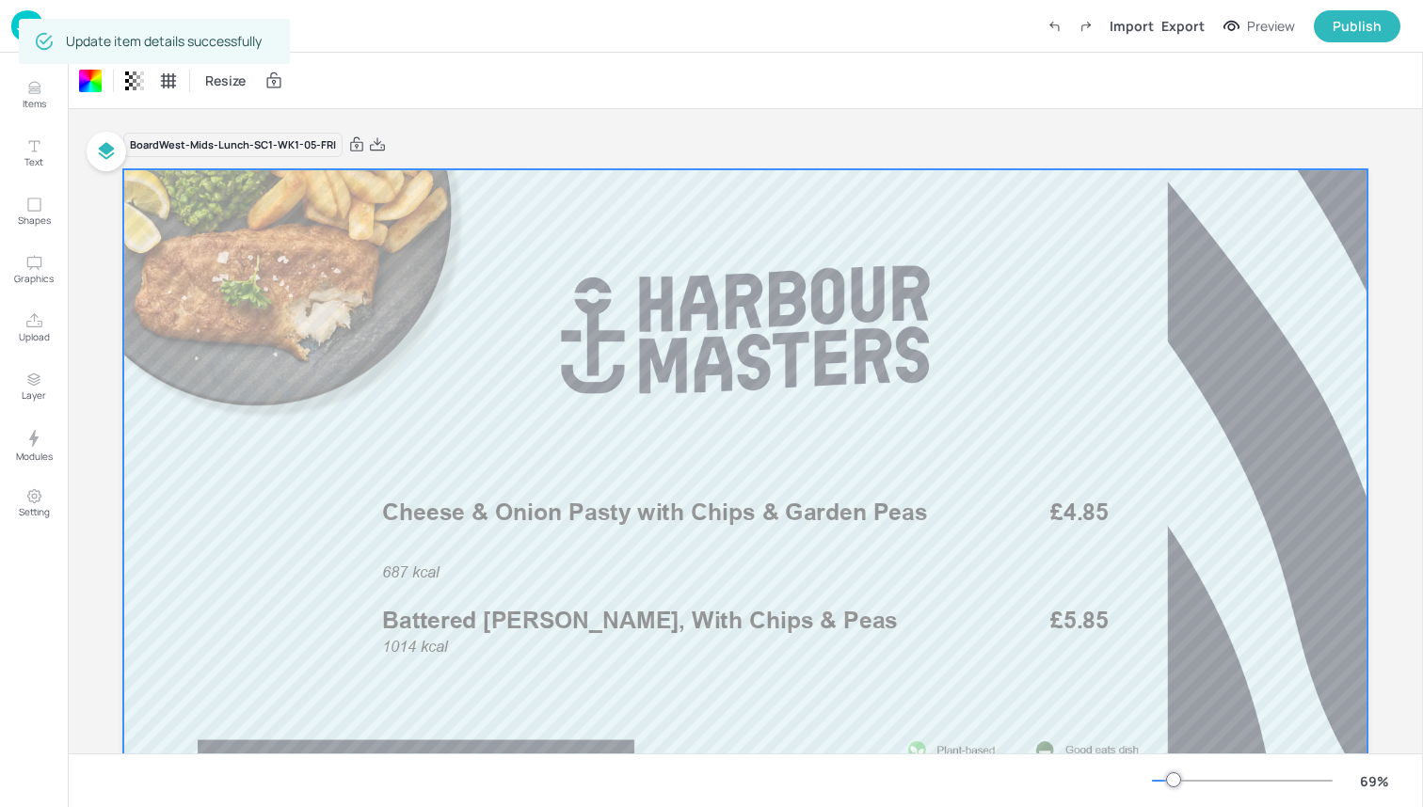
click at [12, 19] on img at bounding box center [27, 25] width 32 height 31
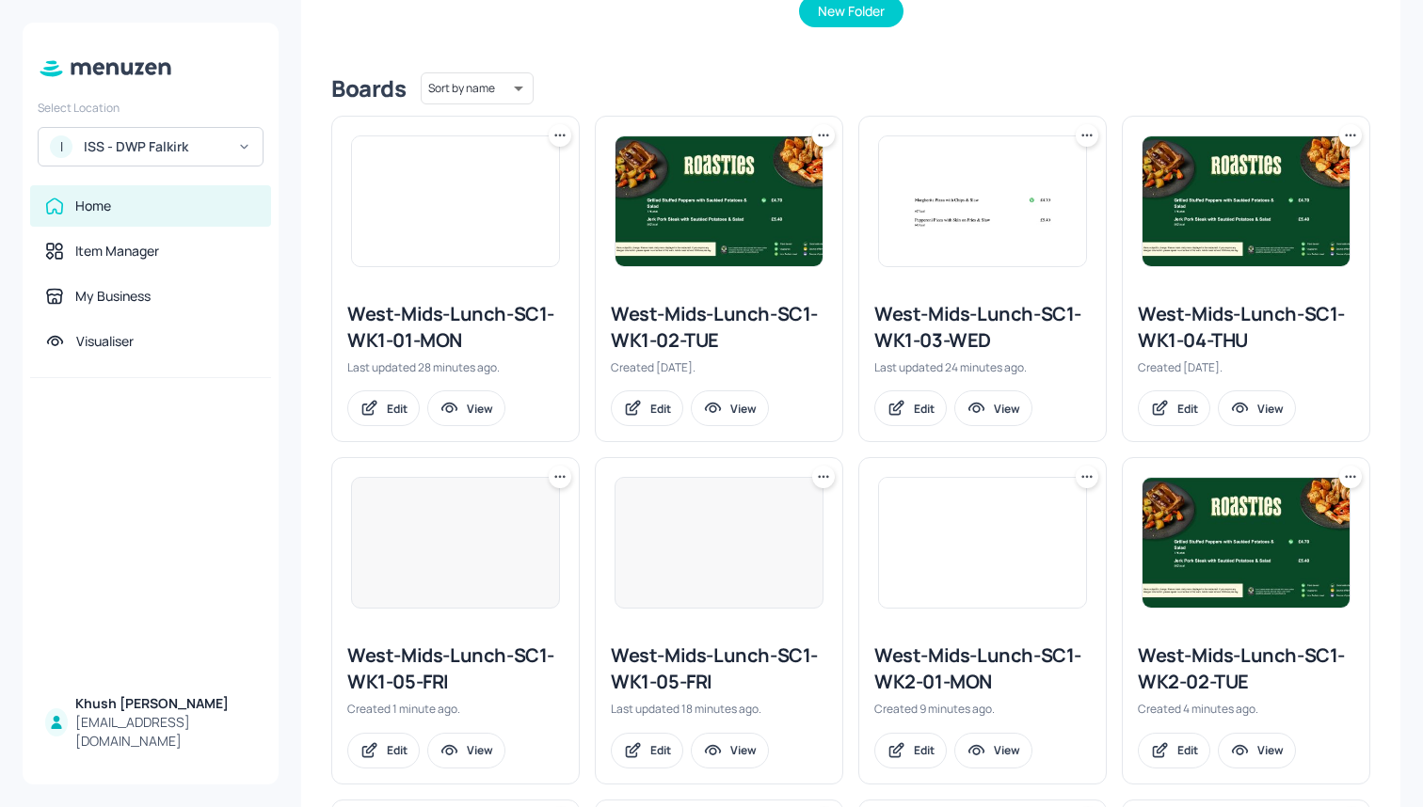
scroll to position [430, 0]
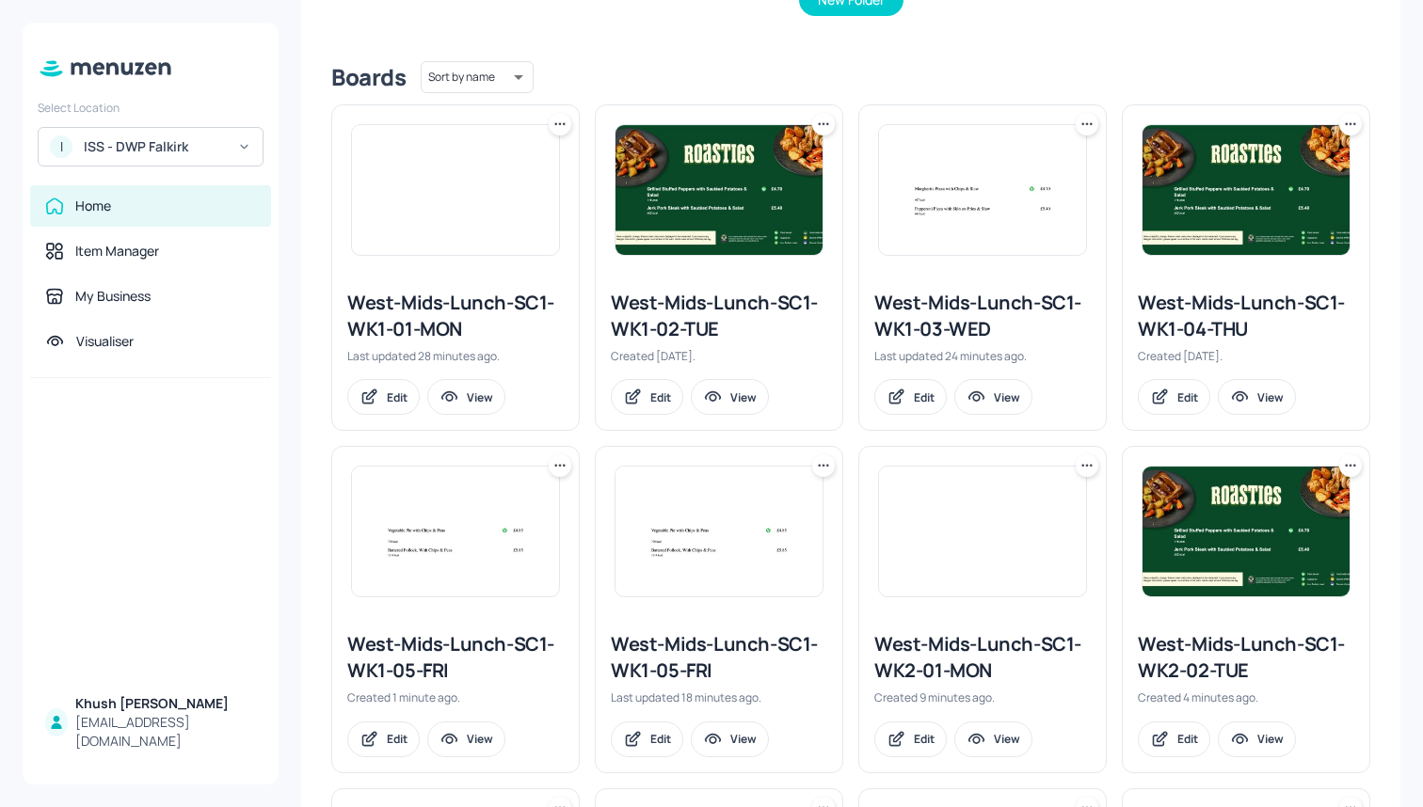
click at [566, 120] on icon at bounding box center [559, 124] width 19 height 19
click at [521, 197] on div "Duplicate" at bounding box center [487, 194] width 151 height 32
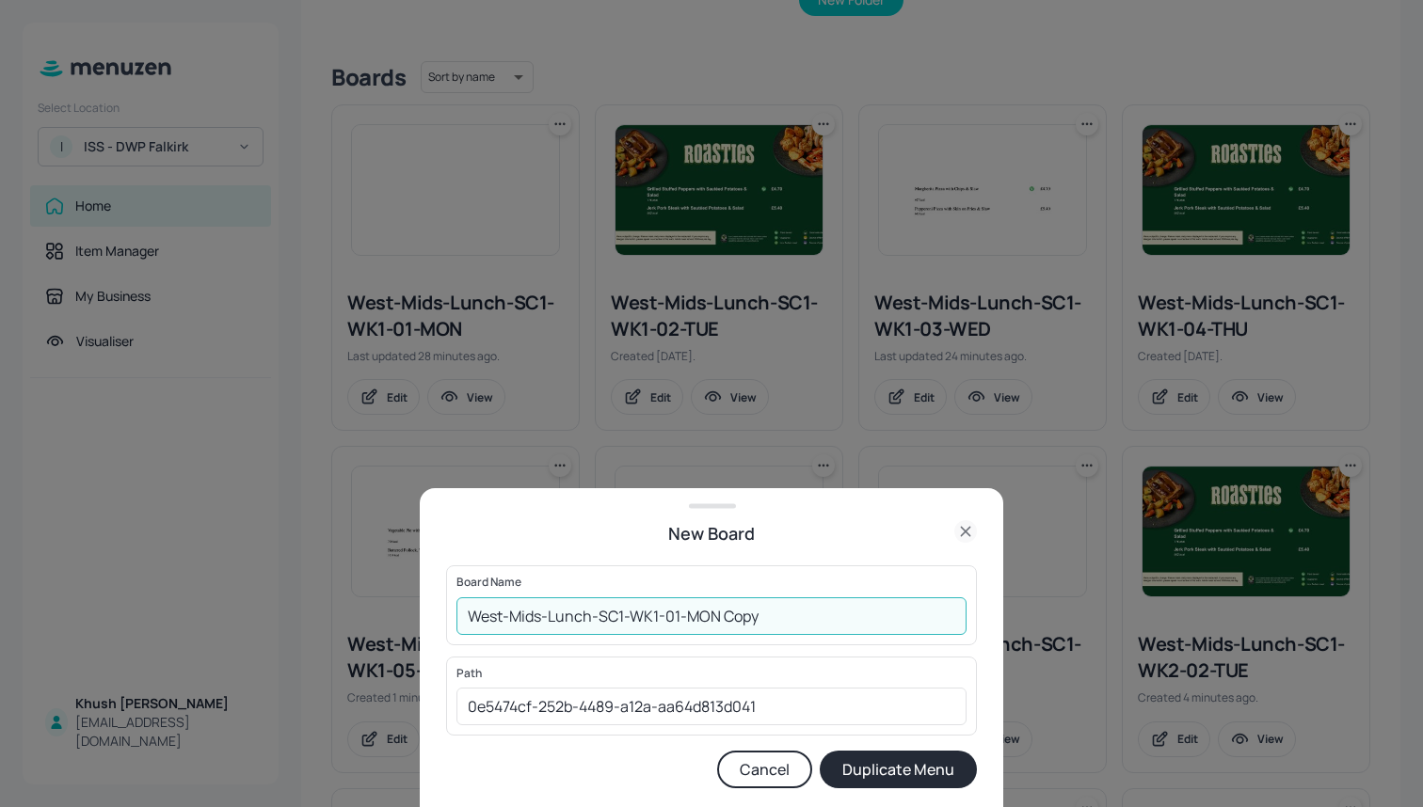
click at [802, 619] on input "West-Mids-Lunch-SC1-WK1-01-MON Copy" at bounding box center [711, 617] width 510 height 38
click at [661, 615] on input "West-Mids-Lunch-SC1-WK1-01-MON" at bounding box center [711, 617] width 510 height 38
type input "West-Mids-Lunch-SC1-WK2-01-MON"
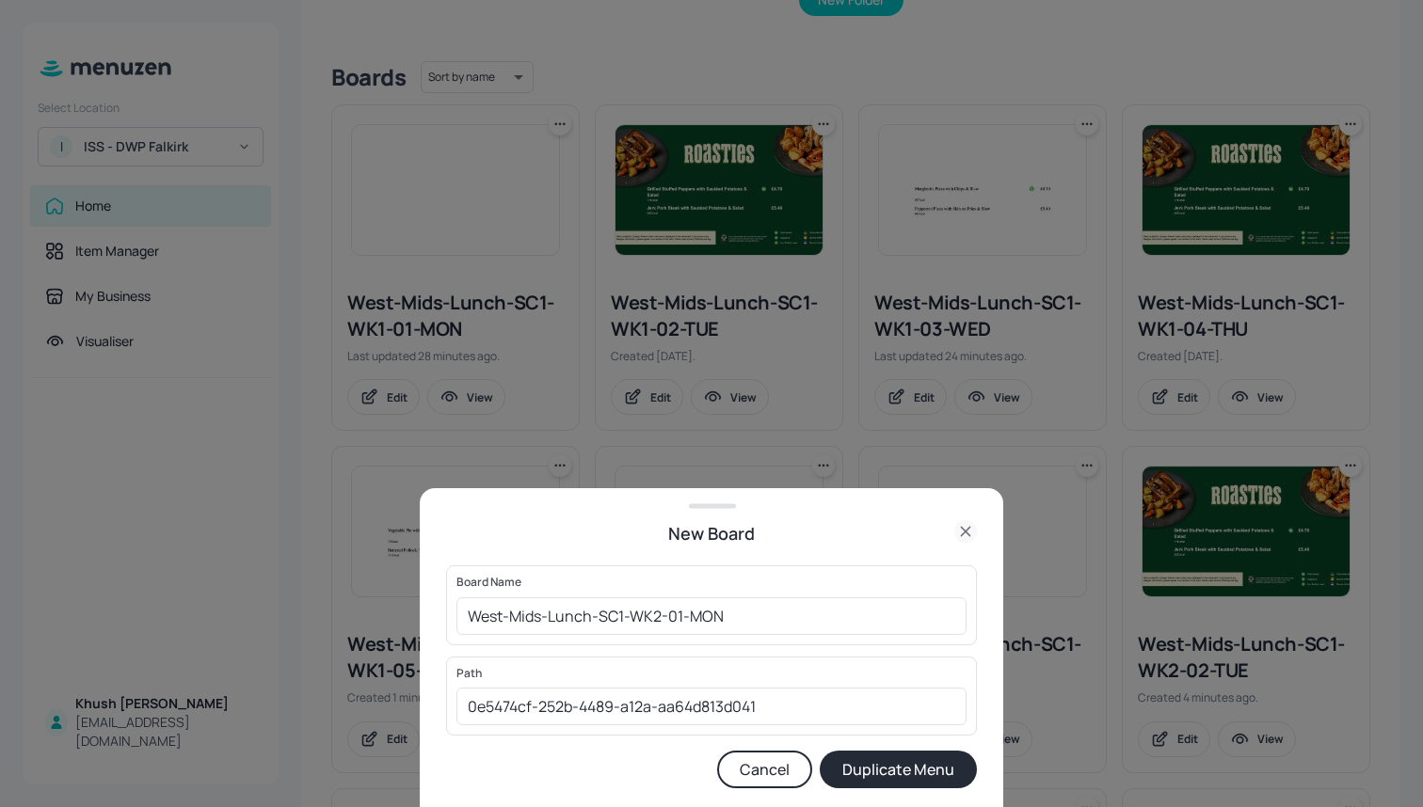
click at [864, 767] on button "Duplicate Menu" at bounding box center [898, 770] width 157 height 38
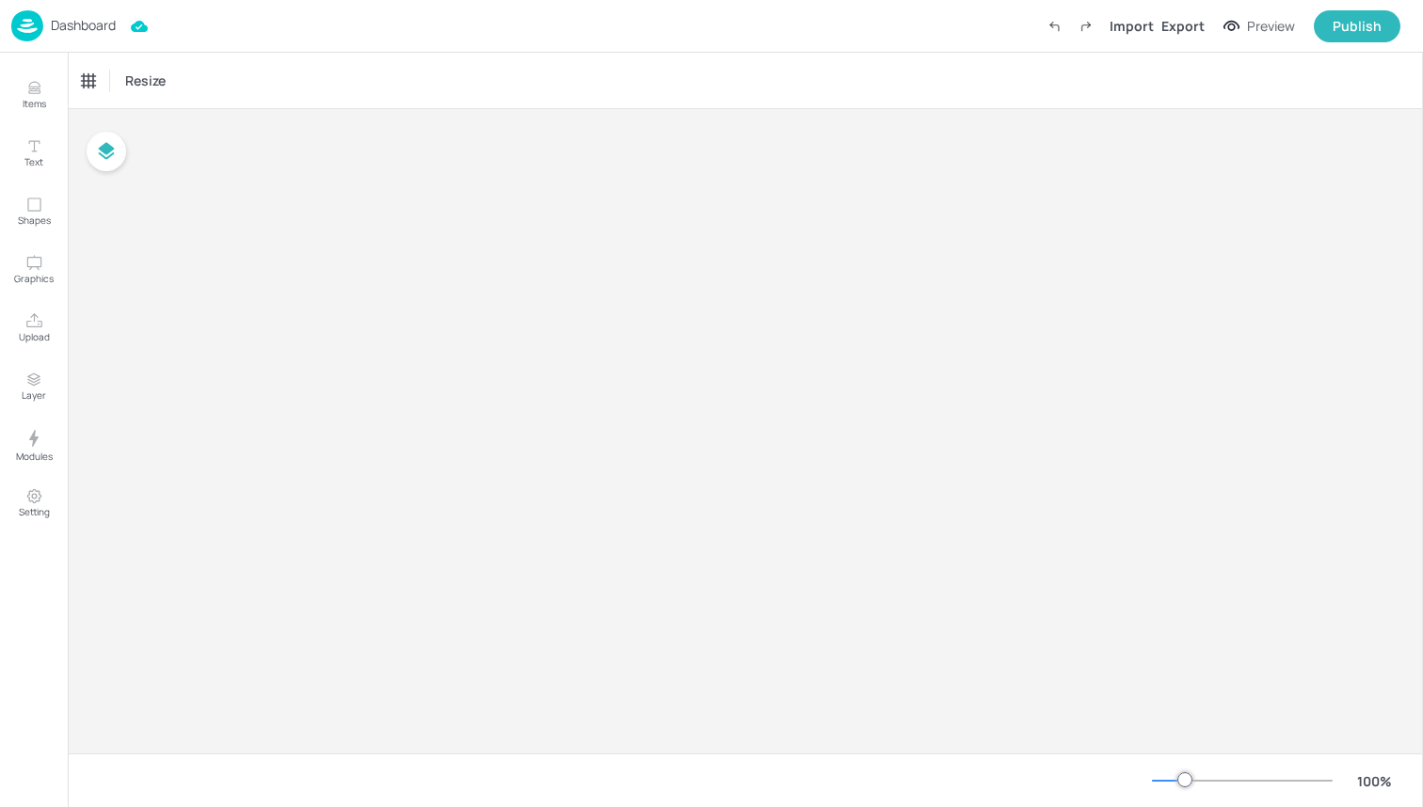
type input "£GBP - [GEOGRAPHIC_DATA]"
type input "kcal"
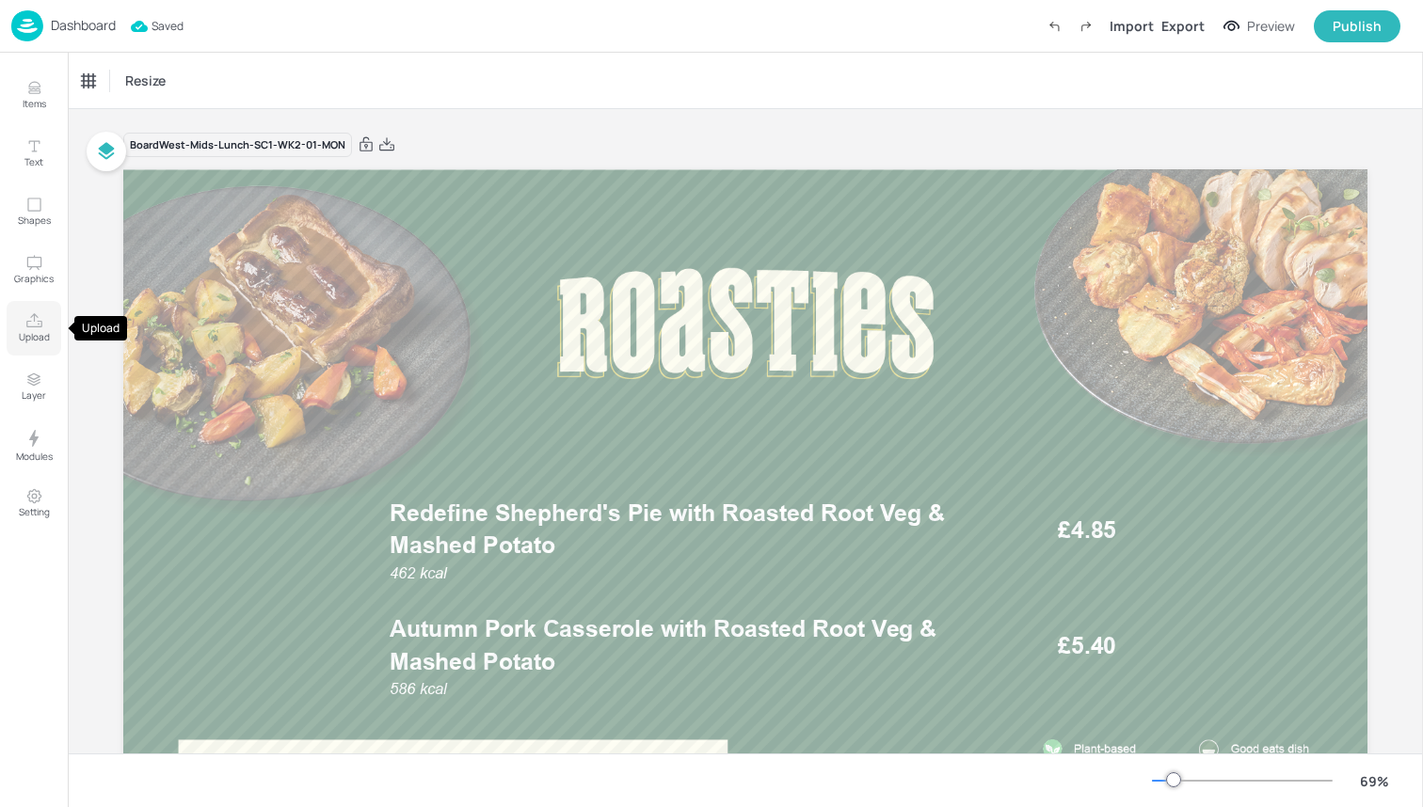
click at [25, 339] on p "Upload" at bounding box center [34, 336] width 31 height 13
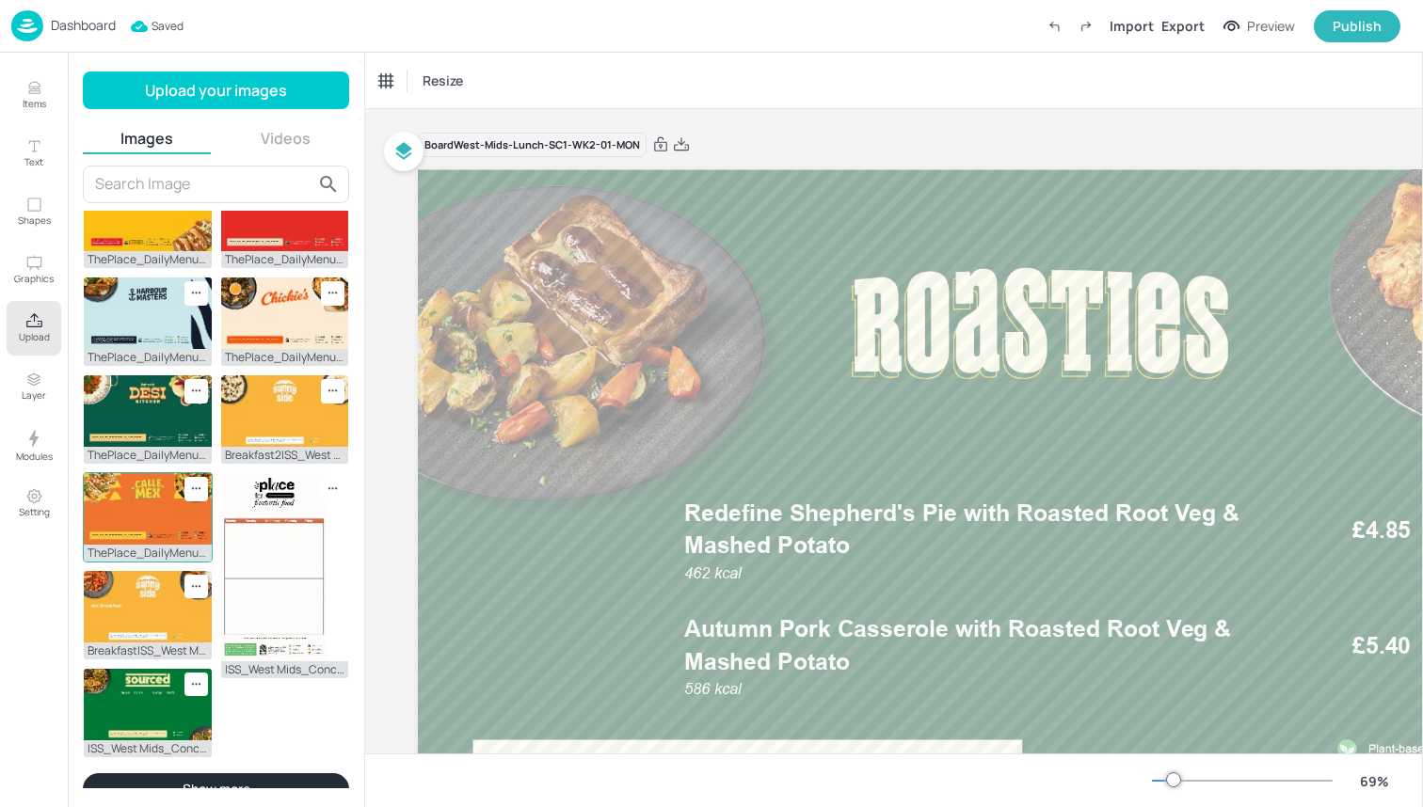
scroll to position [519, 0]
click at [200, 774] on button "Show more" at bounding box center [216, 790] width 266 height 32
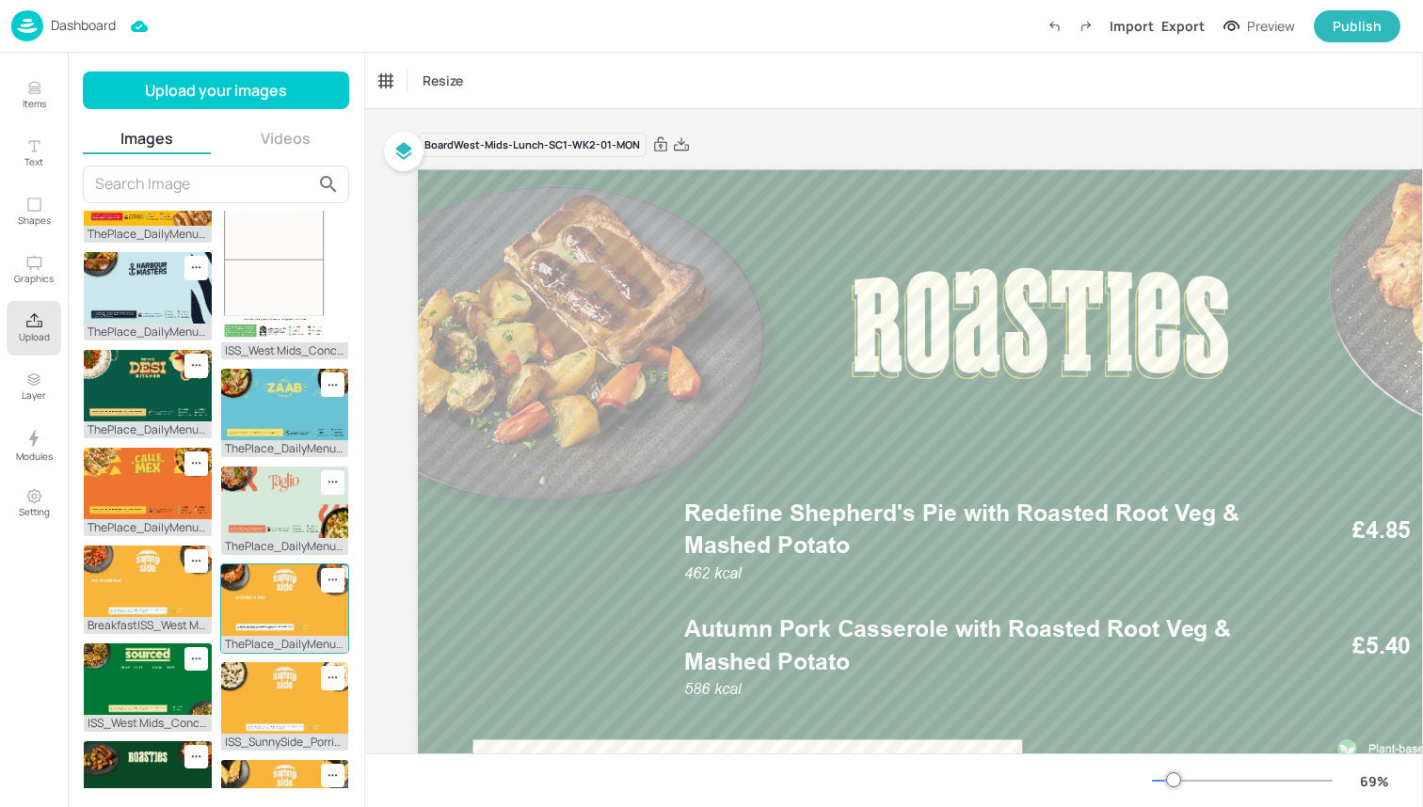
scroll to position [547, 0]
click at [265, 531] on img at bounding box center [285, 502] width 128 height 72
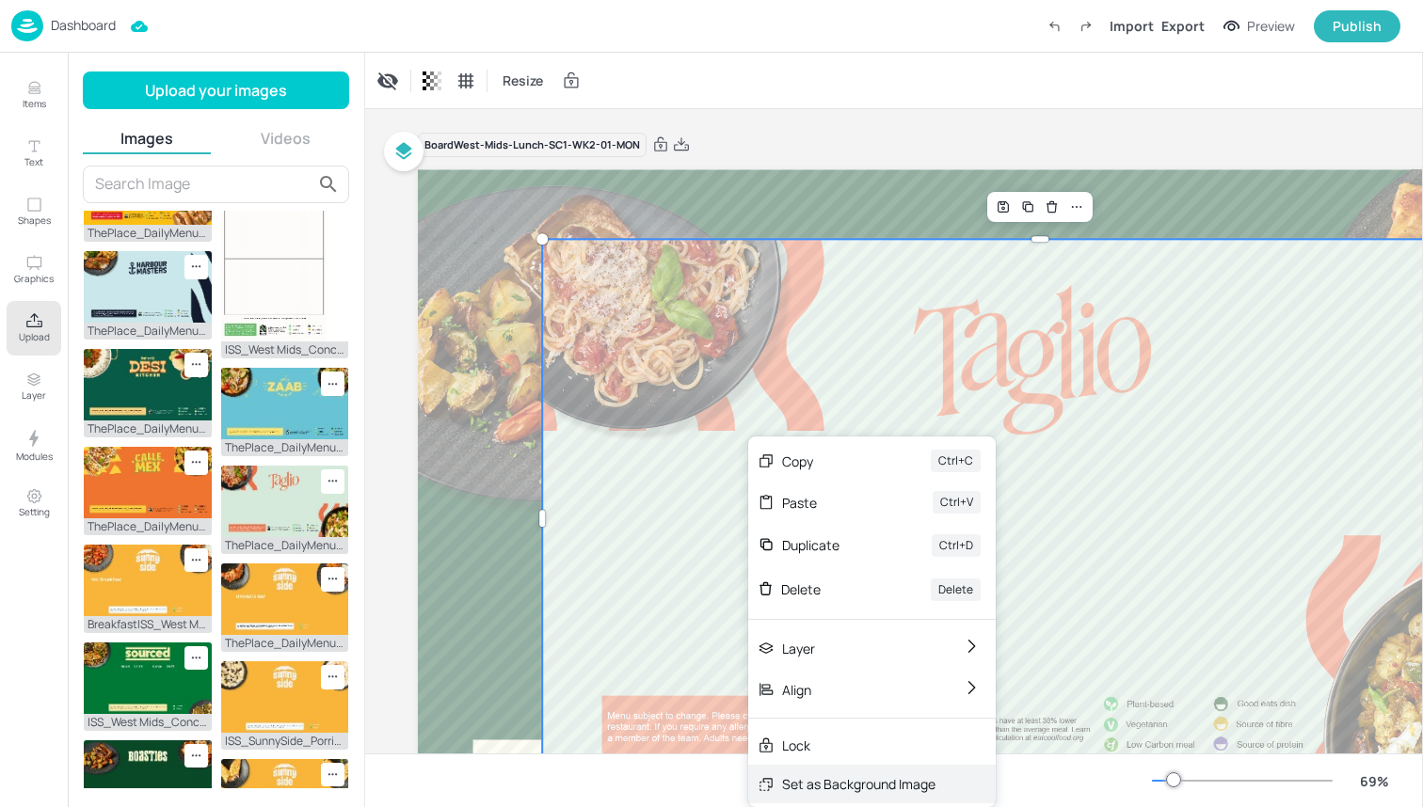
click at [826, 791] on div "Set as Background Image" at bounding box center [858, 784] width 153 height 20
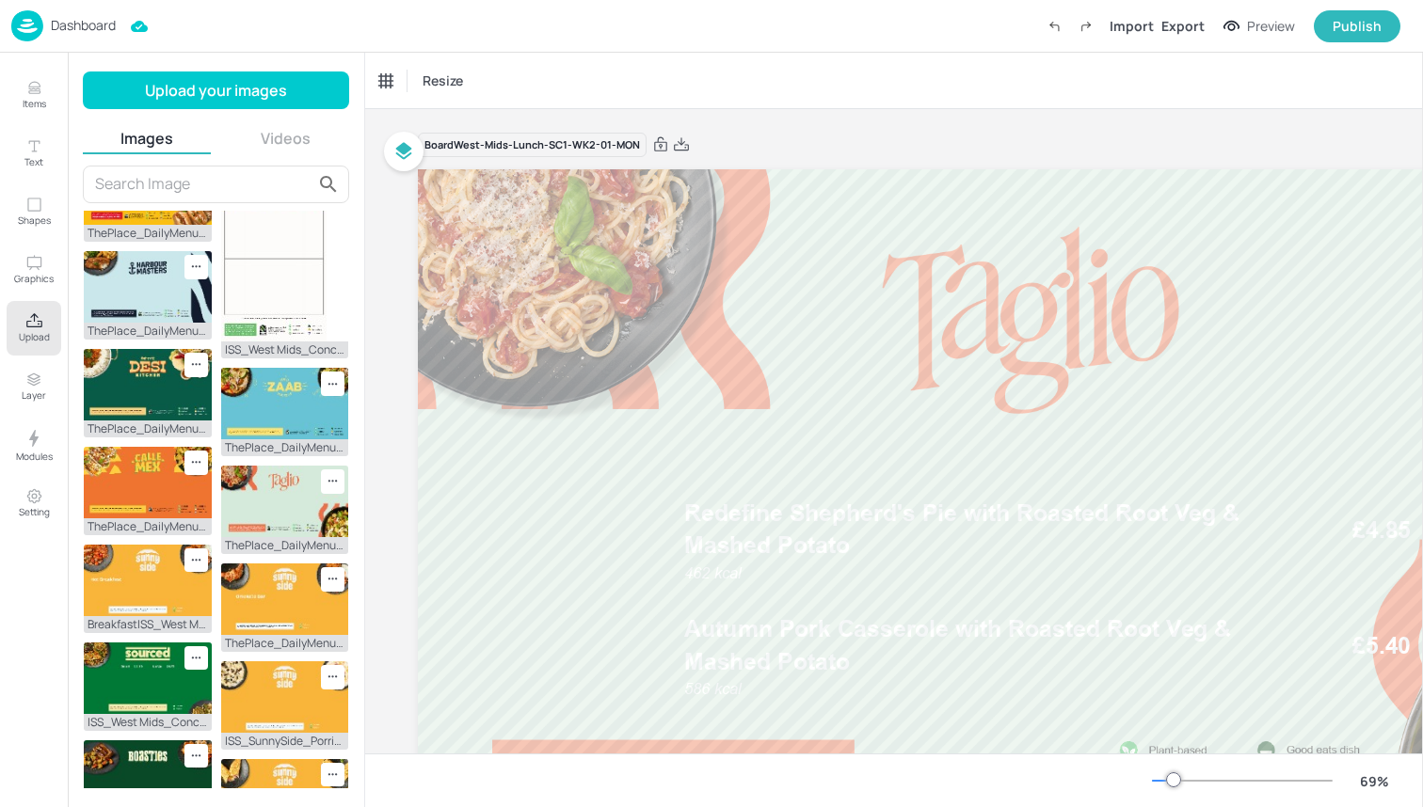
click at [28, 325] on icon "Upload" at bounding box center [34, 321] width 18 height 18
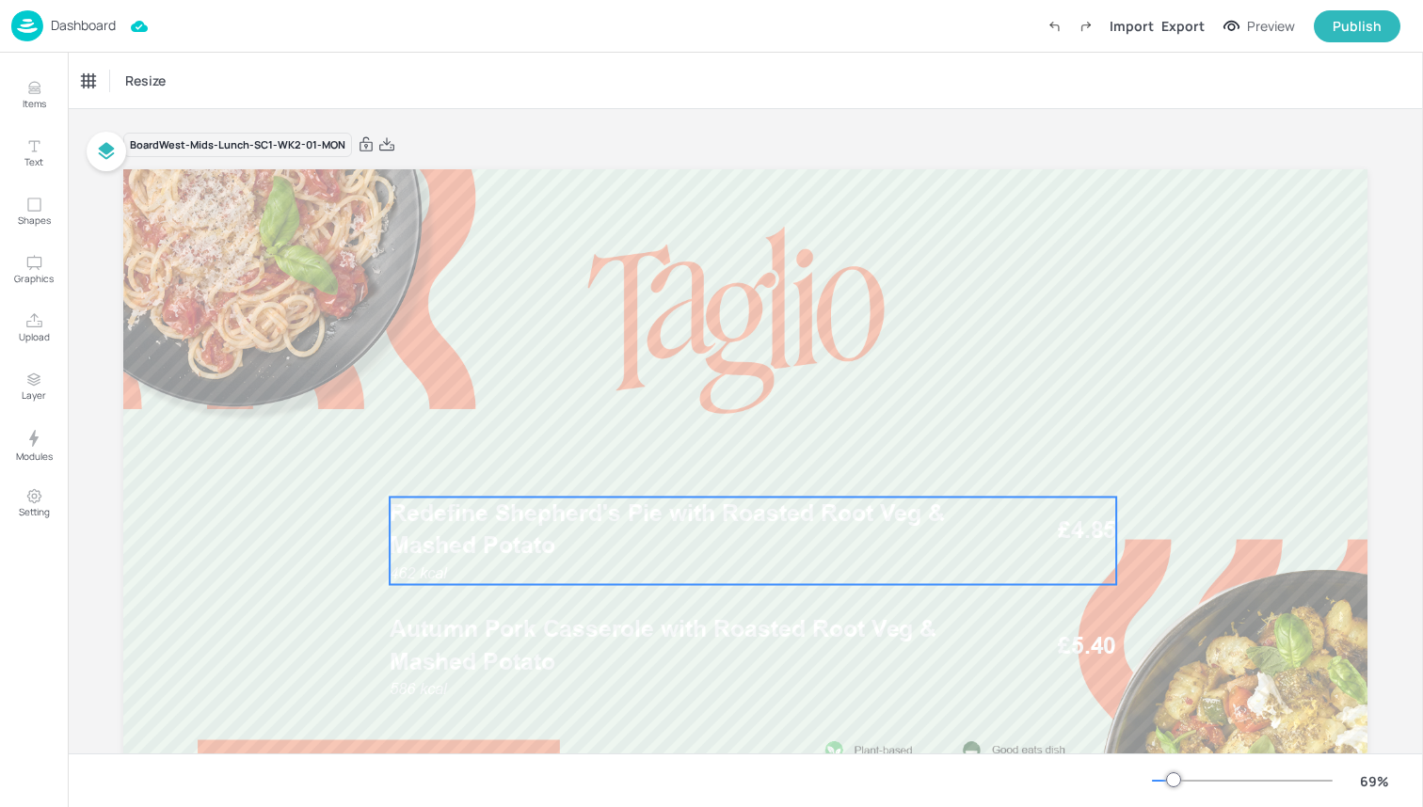
click at [893, 550] on p "Redefine Shepherd's Pie with Roasted Root Veg & Mashed Potato" at bounding box center [684, 529] width 589 height 65
click at [186, 74] on div "Redefine Shepherd's Pie with Roasted Root Veg & Mashed Potato" at bounding box center [160, 80] width 156 height 17
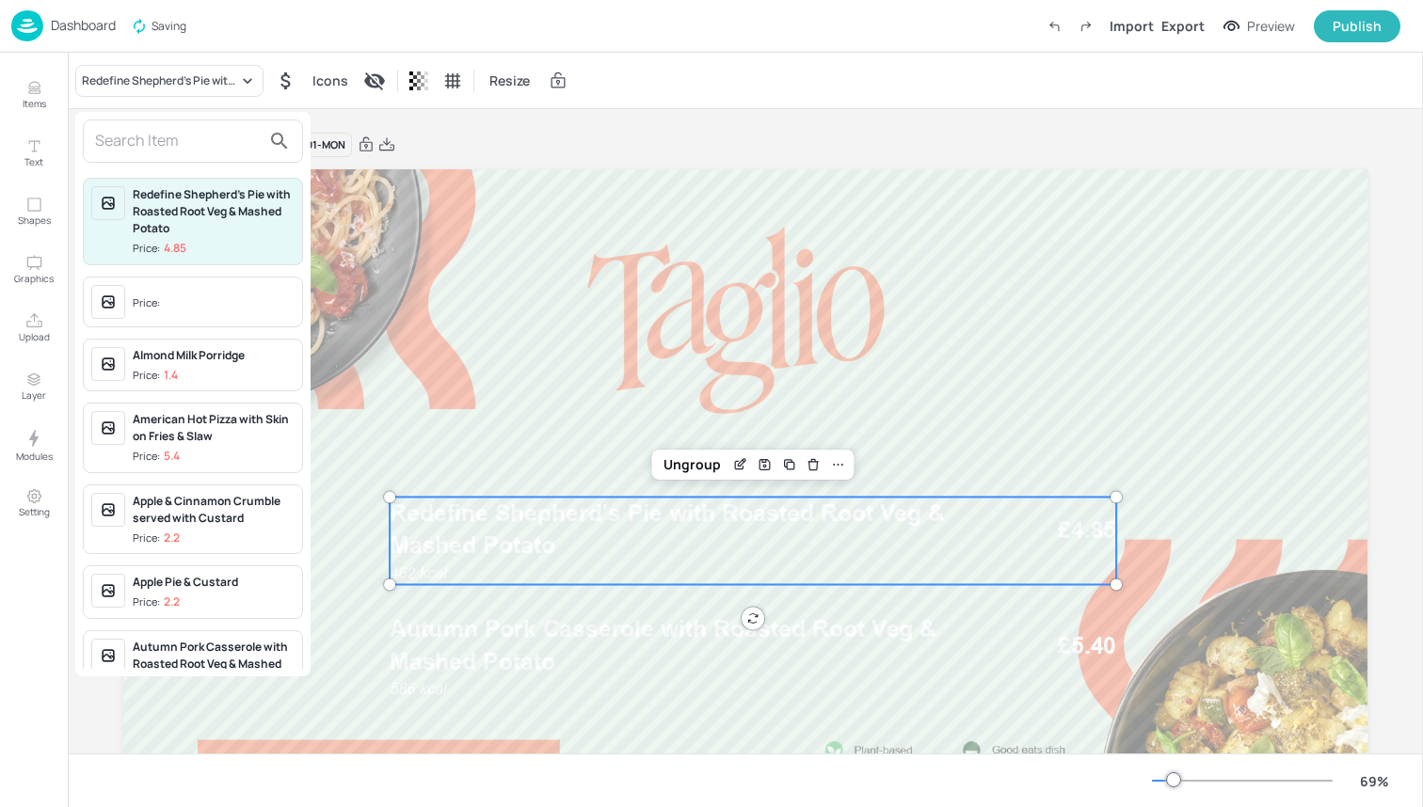
click at [199, 150] on input "text" at bounding box center [178, 141] width 166 height 30
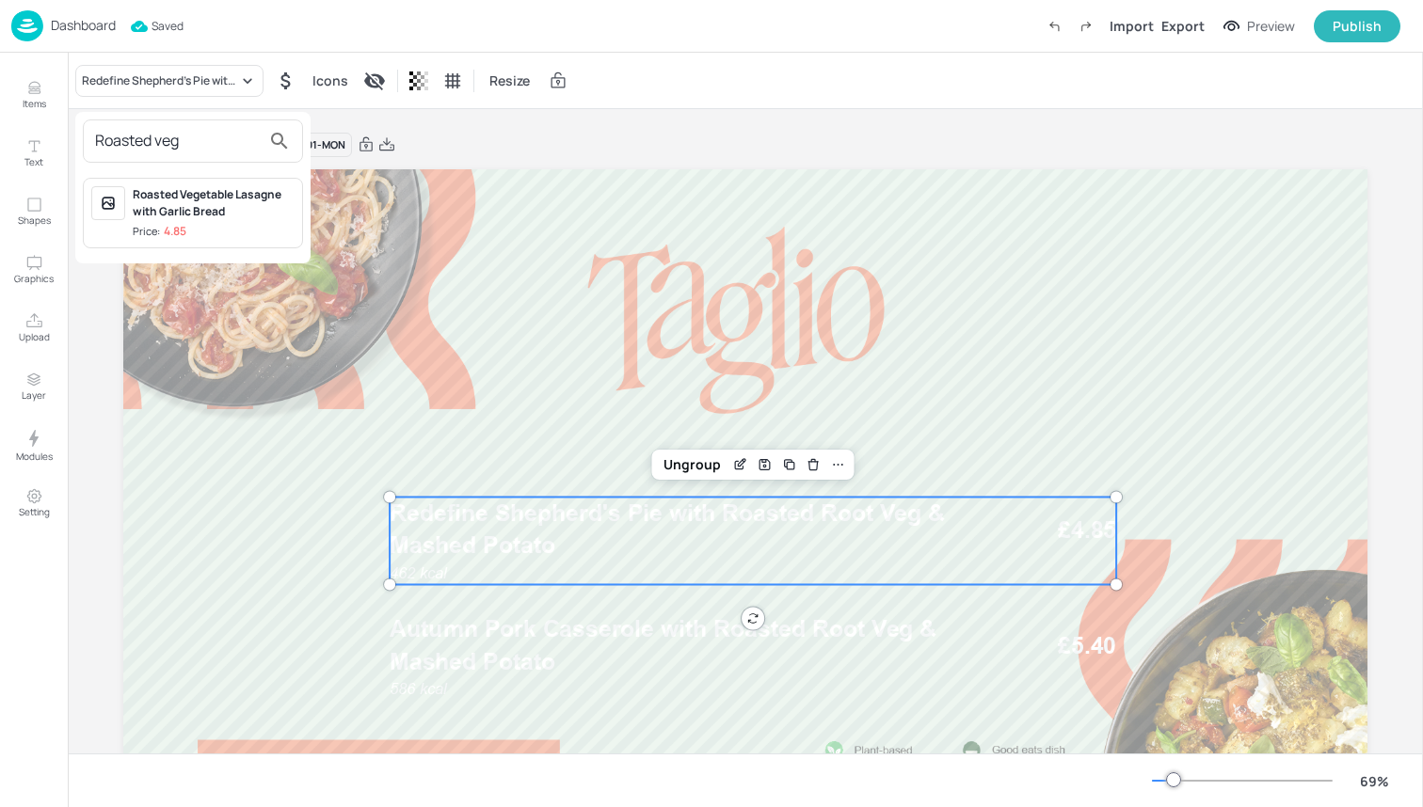
type input "Roasted veg"
click at [214, 207] on div "Roasted Vegetable Lasagne with Garlic Bread" at bounding box center [214, 203] width 162 height 34
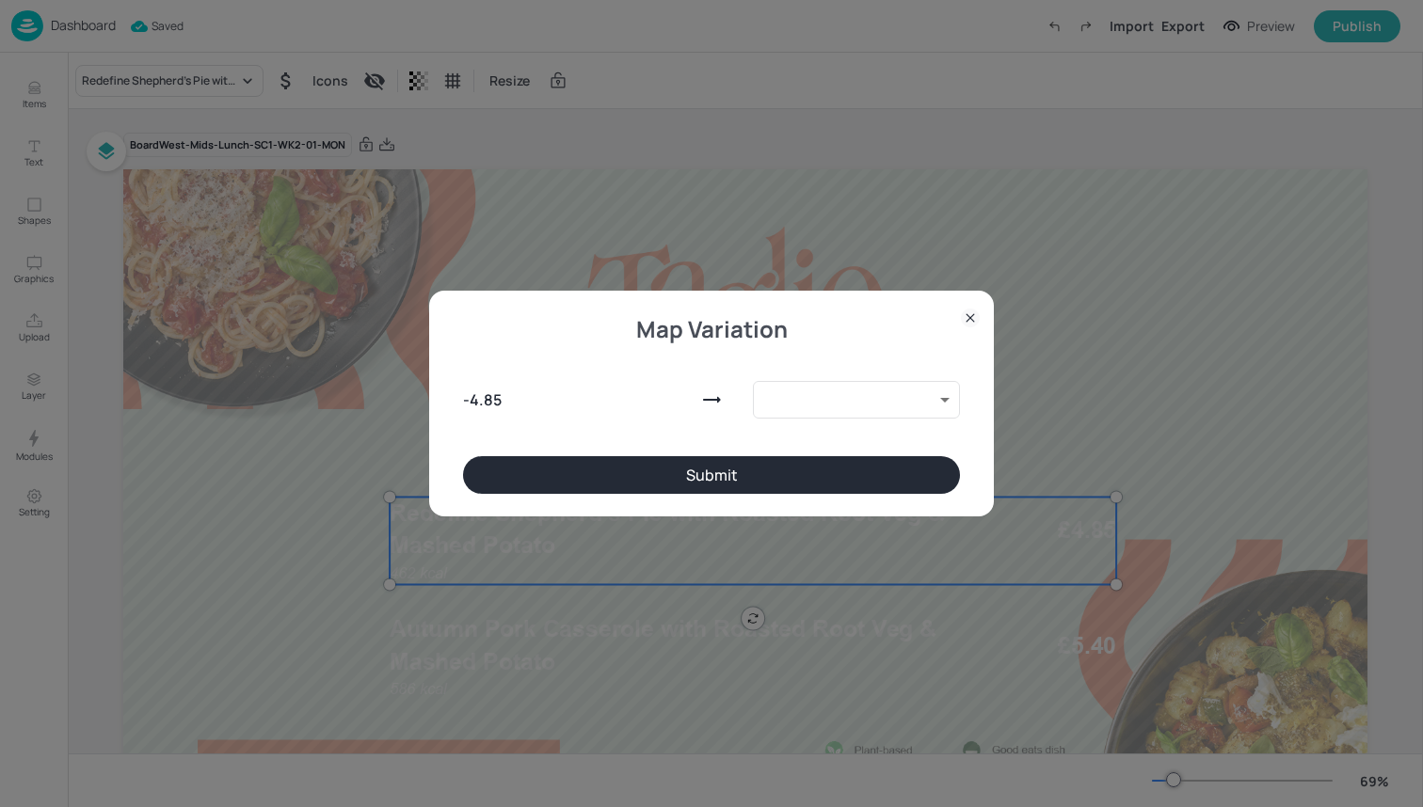
type input "10118771"
click at [538, 463] on button "Submit" at bounding box center [711, 475] width 497 height 38
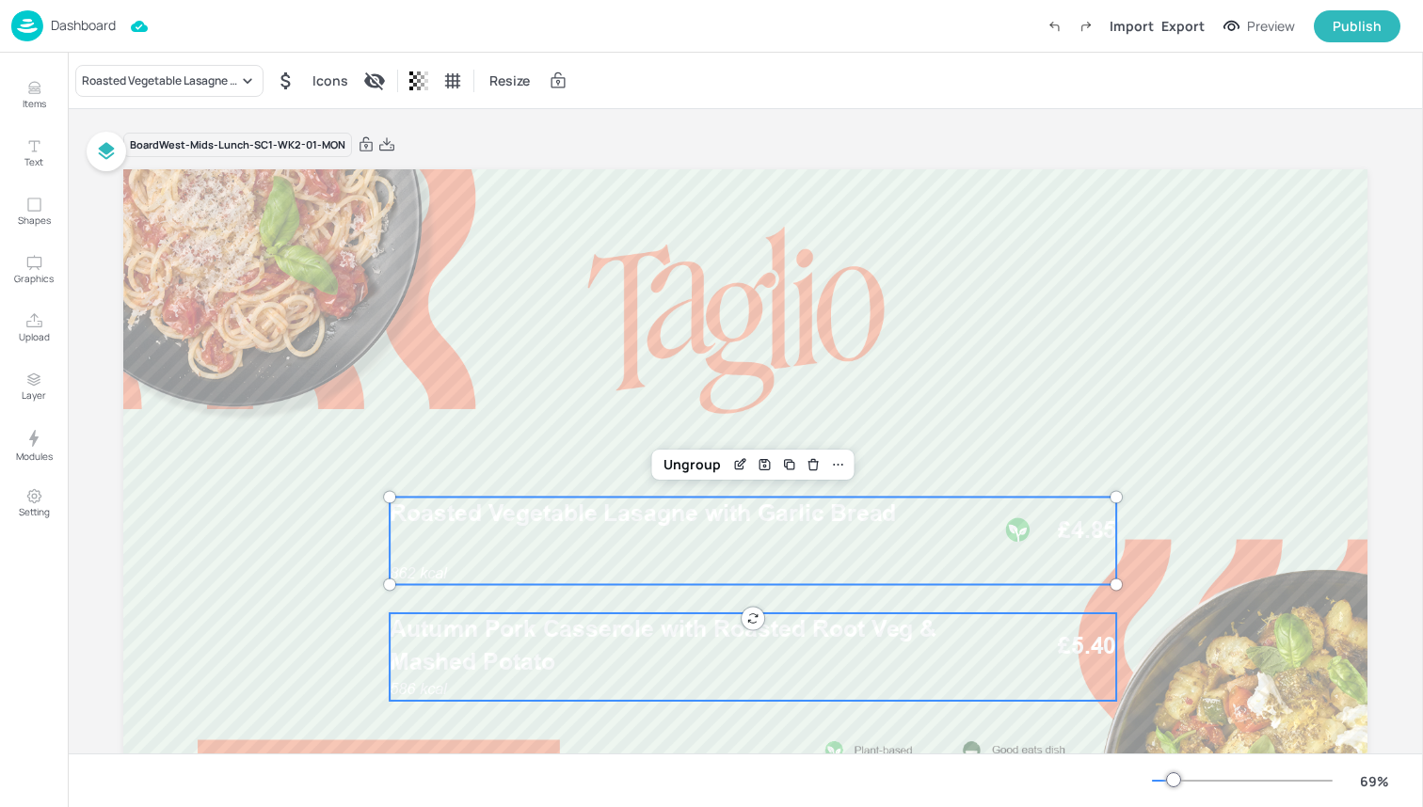
click at [610, 656] on p "Autumn Pork Casserole with Roasted Root Veg & Mashed Potato" at bounding box center [684, 646] width 589 height 65
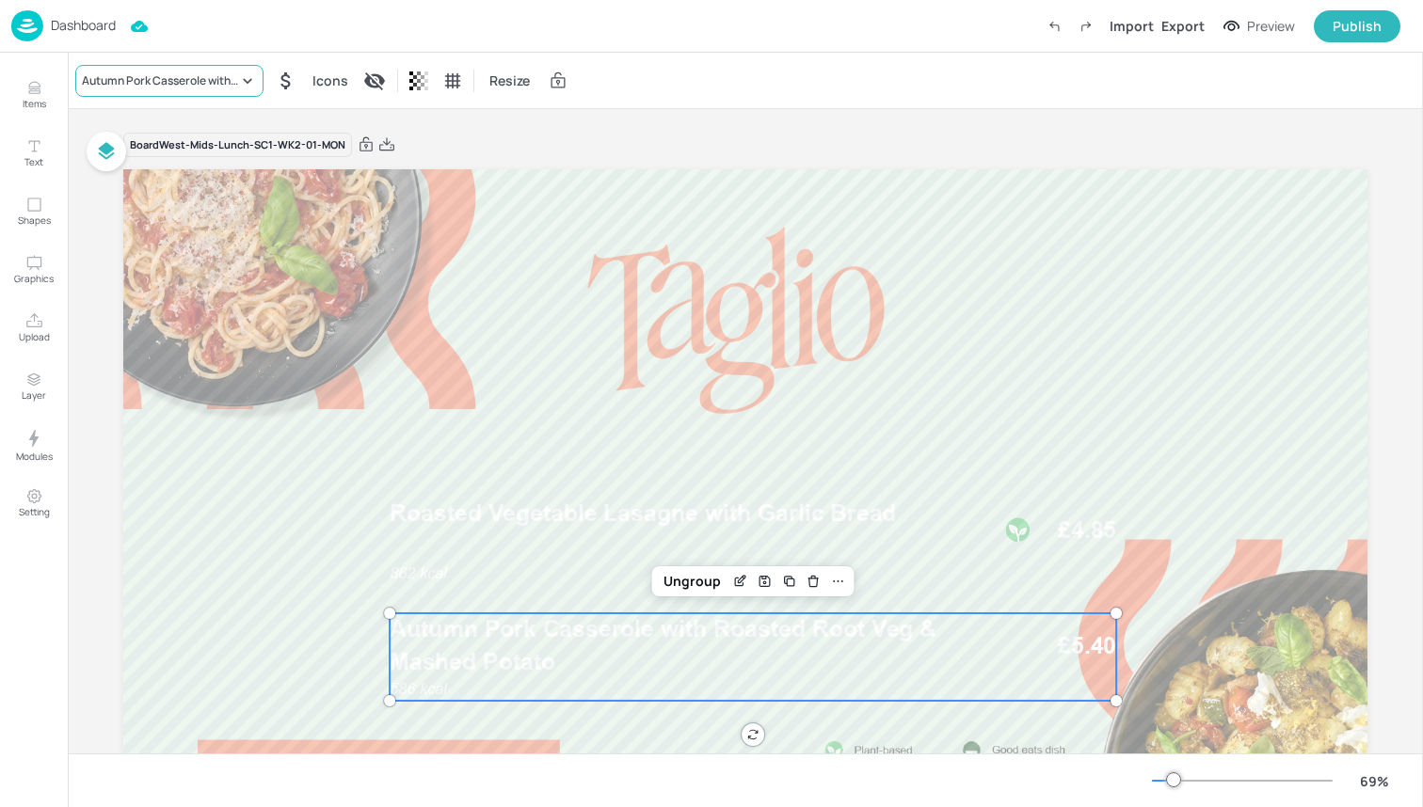
click at [199, 72] on div "Autumn Pork Casserole with Roasted Root Veg & Mashed Potato" at bounding box center [160, 80] width 156 height 17
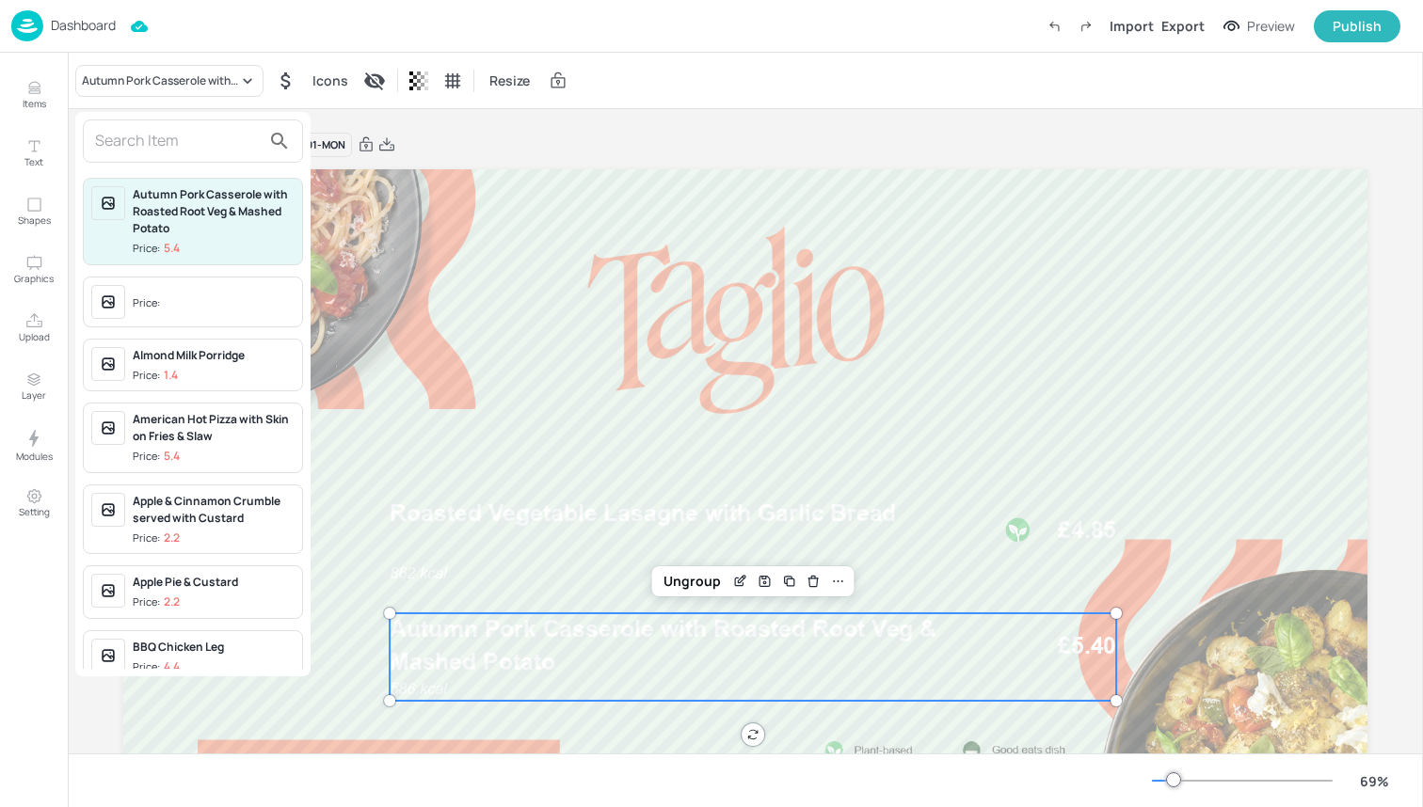
click at [194, 158] on div at bounding box center [193, 141] width 220 height 43
click at [174, 149] on input "S" at bounding box center [178, 141] width 166 height 30
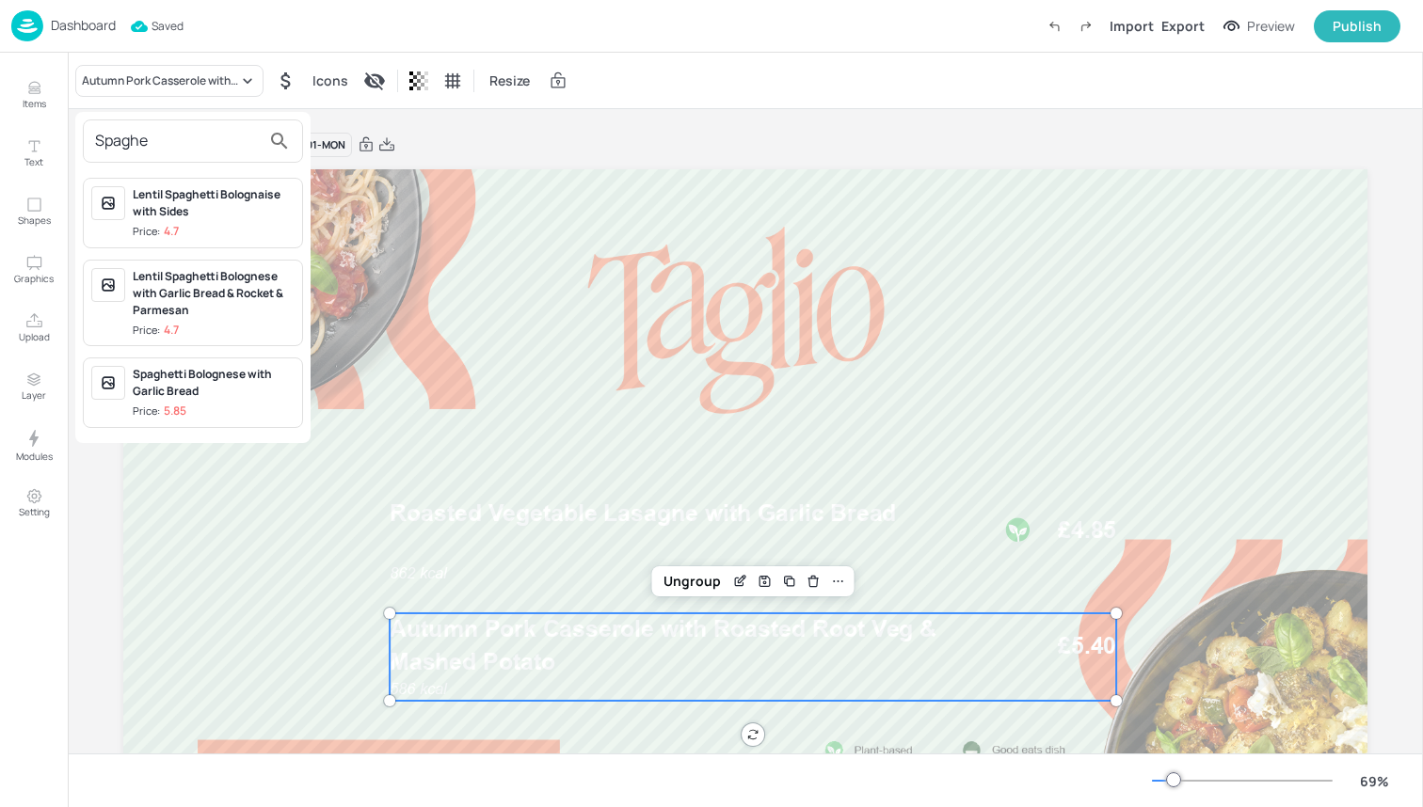
type input "Spaghe"
drag, startPoint x: 174, startPoint y: 149, endPoint x: 189, endPoint y: 216, distance: 69.4
click at [189, 216] on div "Lentil Spaghetti Bolognaise with Sides" at bounding box center [214, 203] width 162 height 34
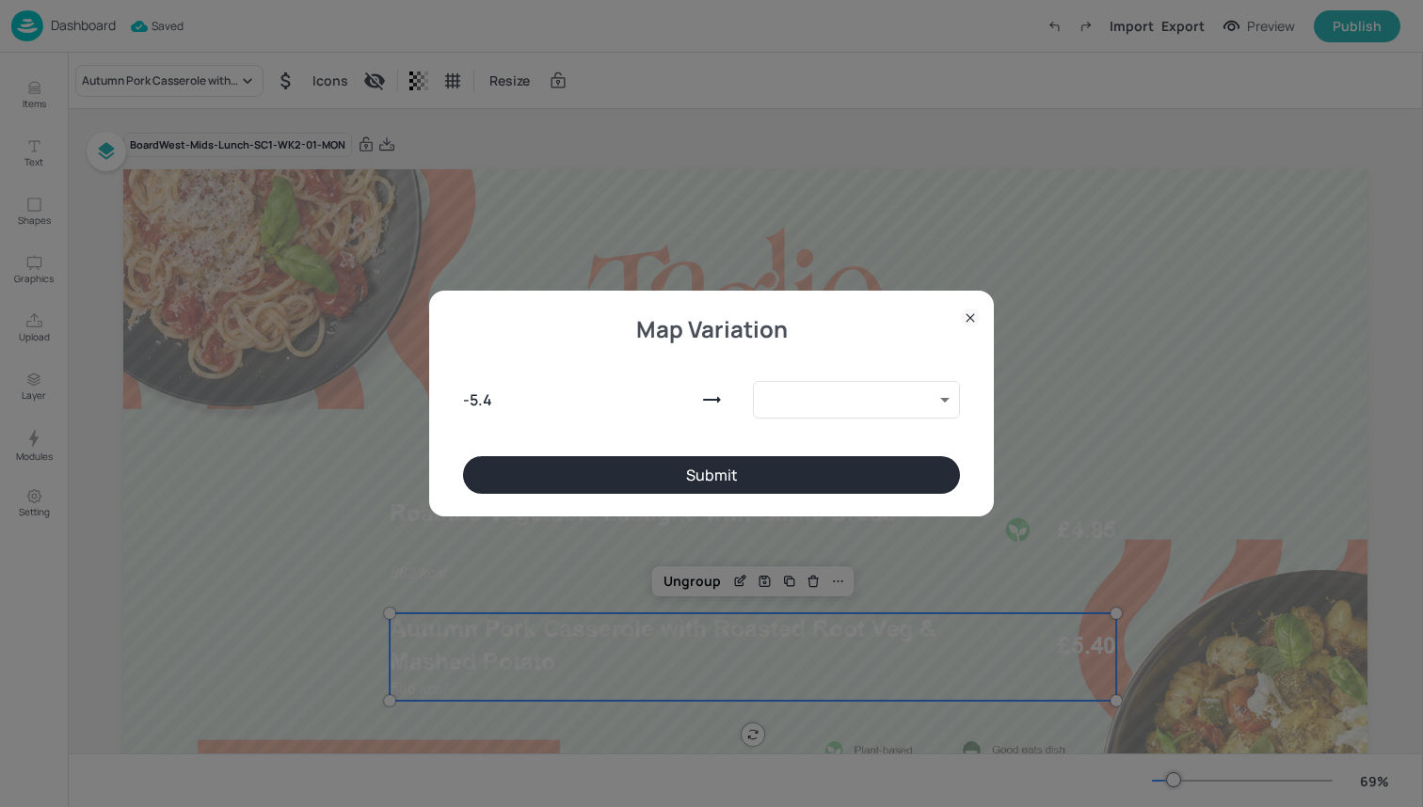
type input "10118862"
click at [498, 464] on button "Submit" at bounding box center [711, 475] width 497 height 38
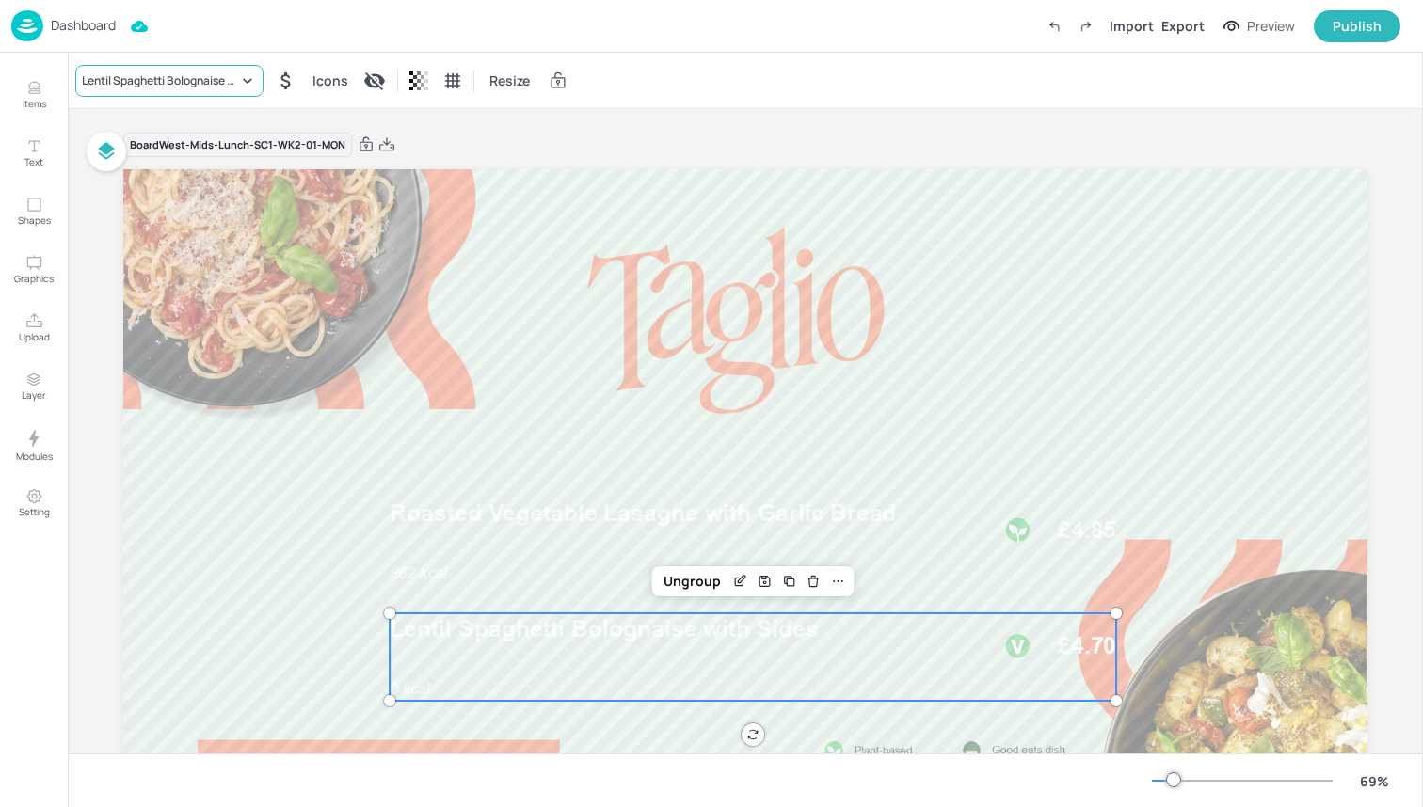
click at [151, 84] on div "Lentil Spaghetti Bolognaise with Sides" at bounding box center [160, 80] width 156 height 17
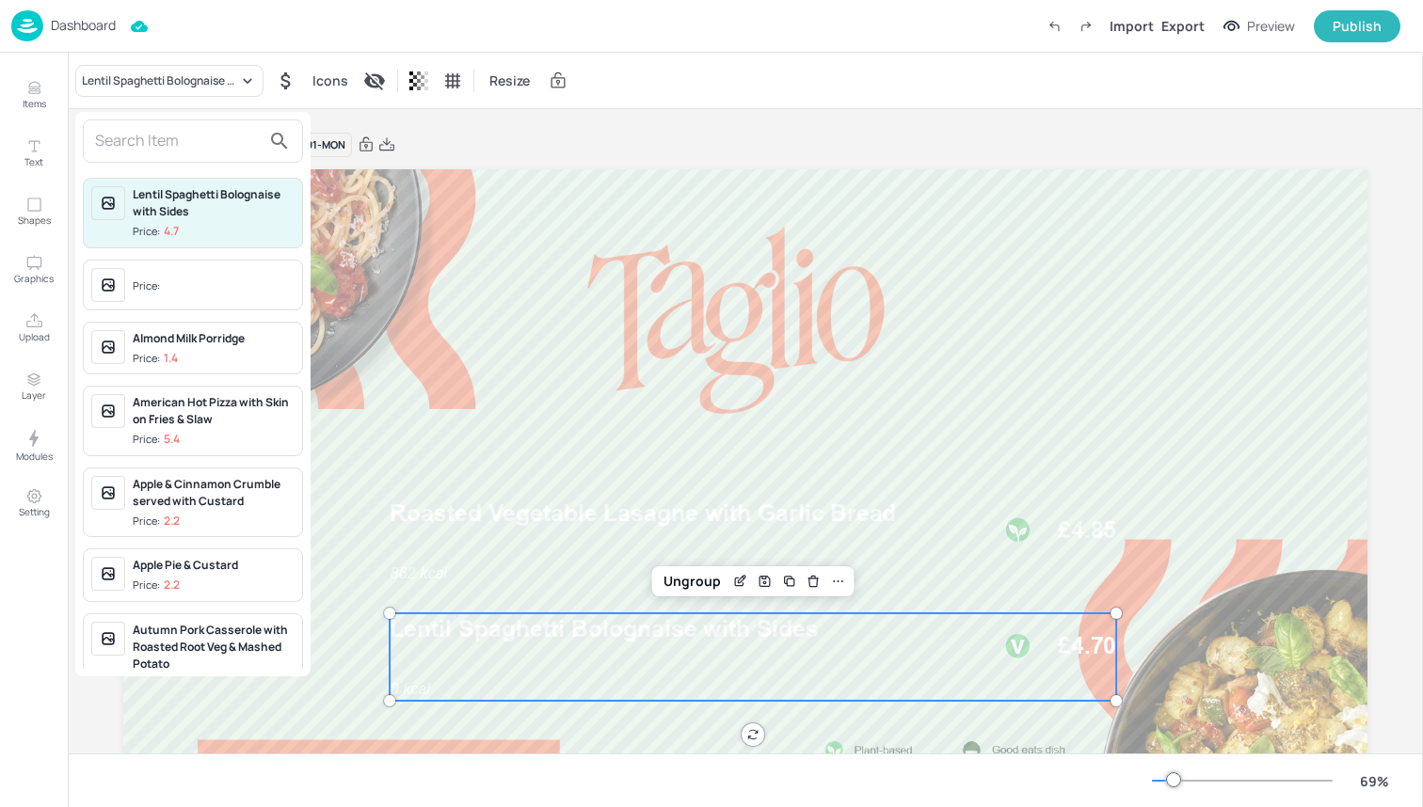
click at [157, 145] on input "text" at bounding box center [178, 141] width 166 height 30
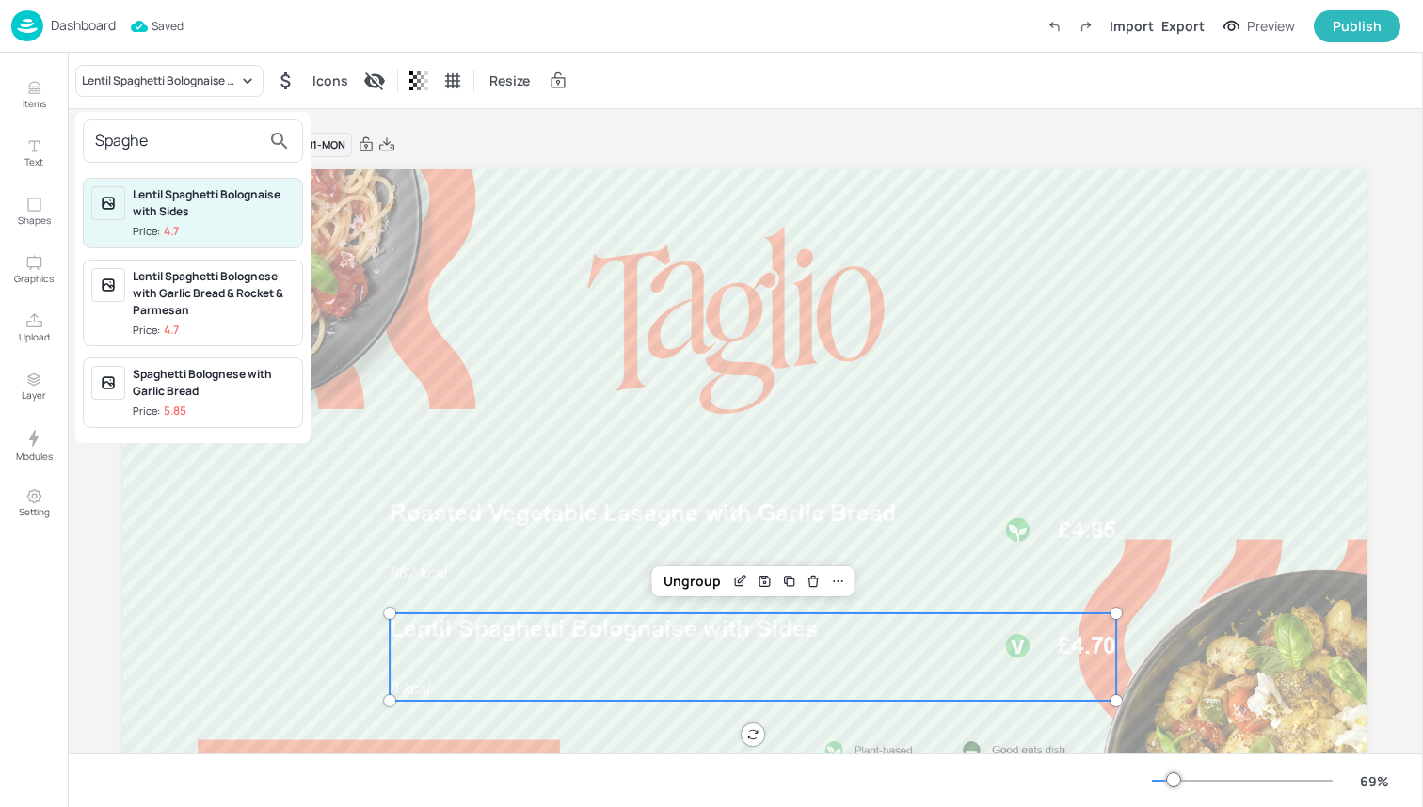
type input "Spaghe"
click at [210, 393] on div "Spaghetti Bolognese with Garlic Bread" at bounding box center [214, 383] width 162 height 34
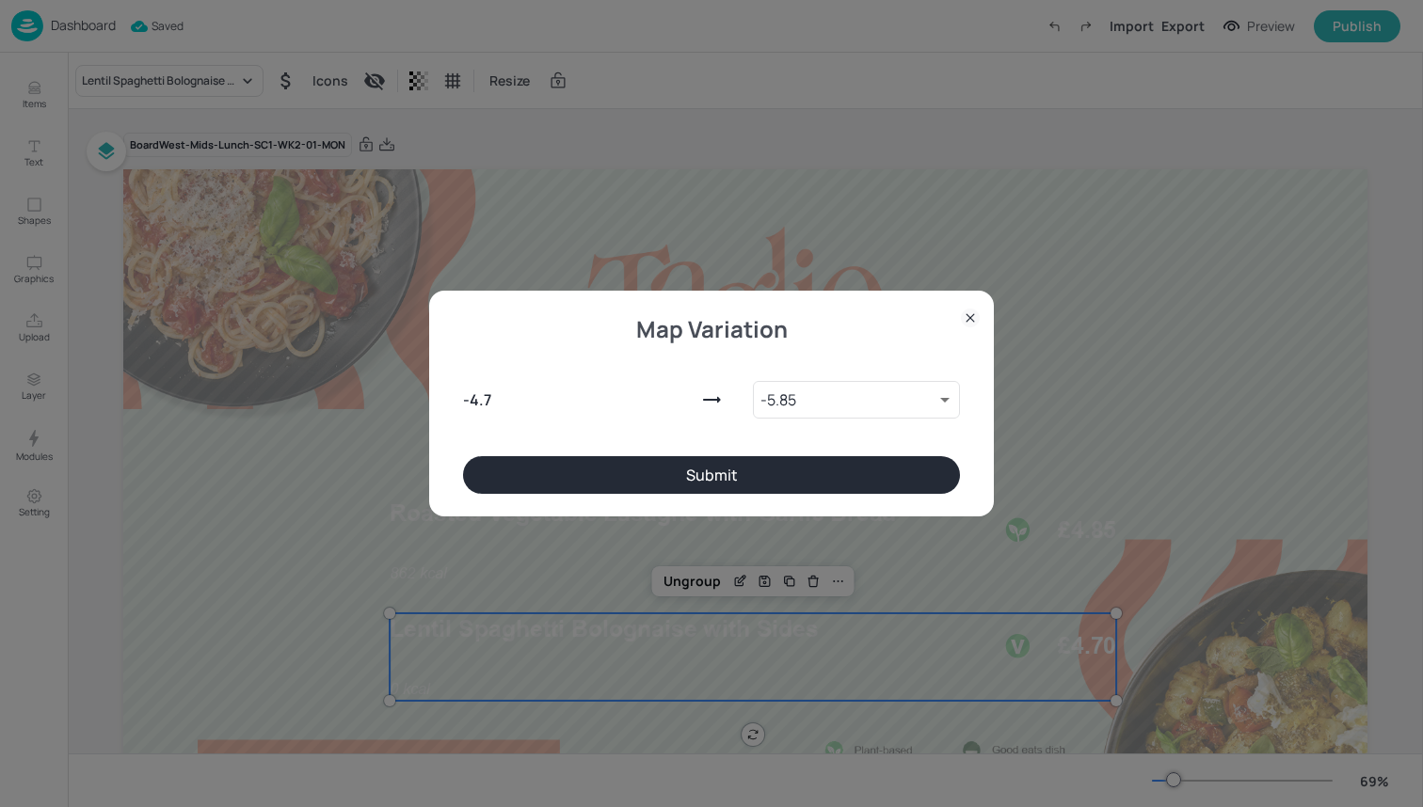
click at [738, 467] on button "Submit" at bounding box center [711, 475] width 497 height 38
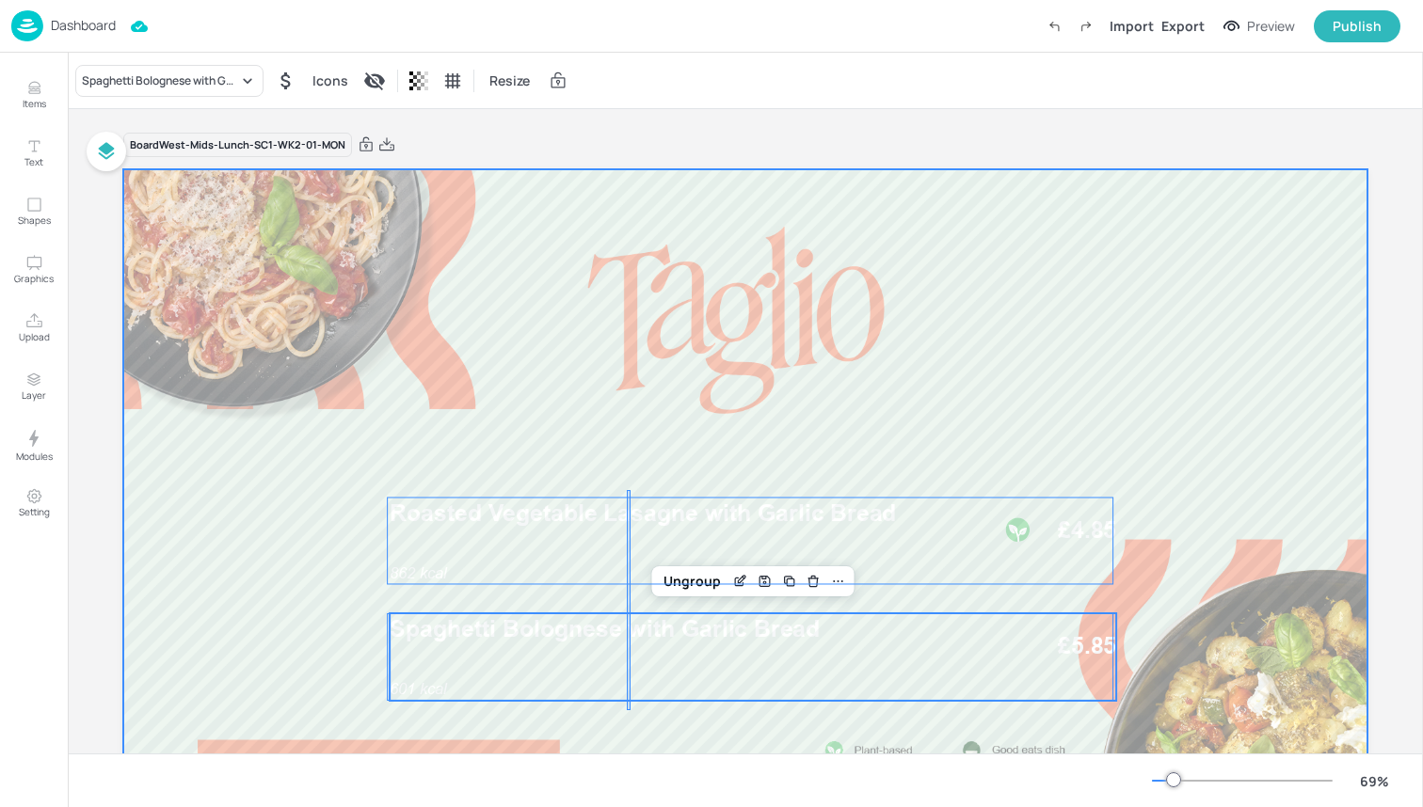
drag, startPoint x: 627, startPoint y: 710, endPoint x: 629, endPoint y: 491, distance: 219.3
click at [629, 491] on div at bounding box center [745, 519] width 1244 height 700
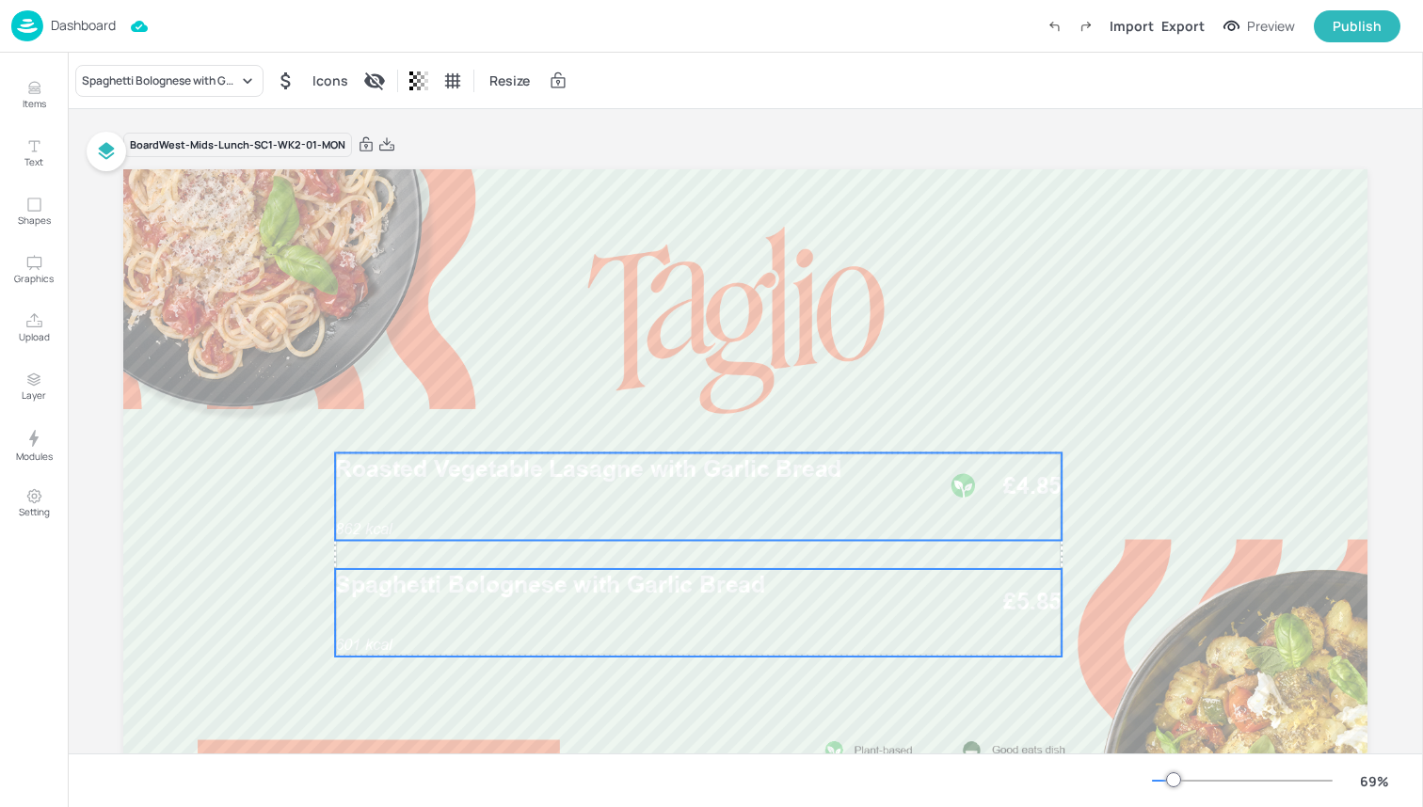
drag, startPoint x: 601, startPoint y: 529, endPoint x: 547, endPoint y: 485, distance: 70.2
click at [547, 485] on p "Roasted Vegetable Lasagne with Garlic Bread" at bounding box center [629, 469] width 589 height 33
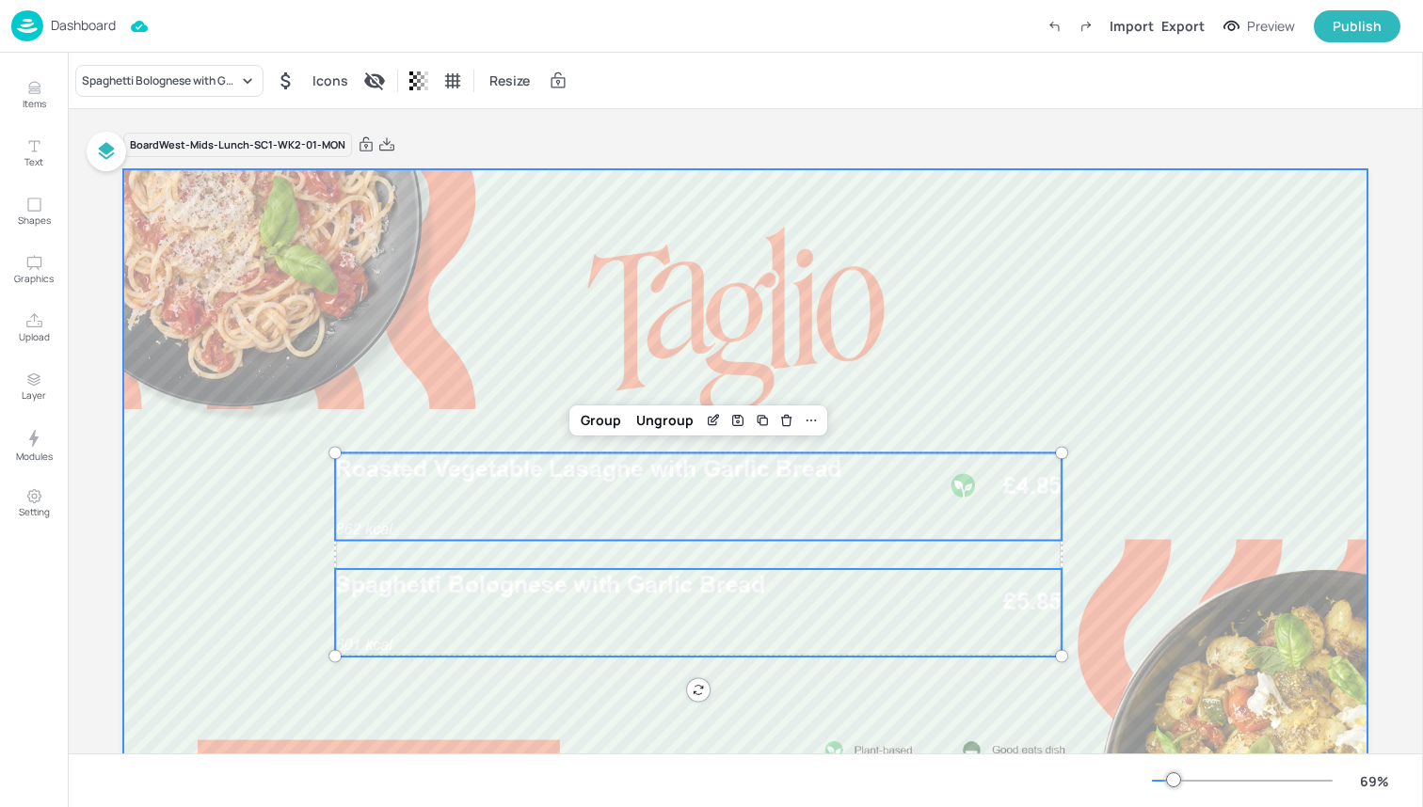
click at [471, 390] on div at bounding box center [745, 519] width 1244 height 700
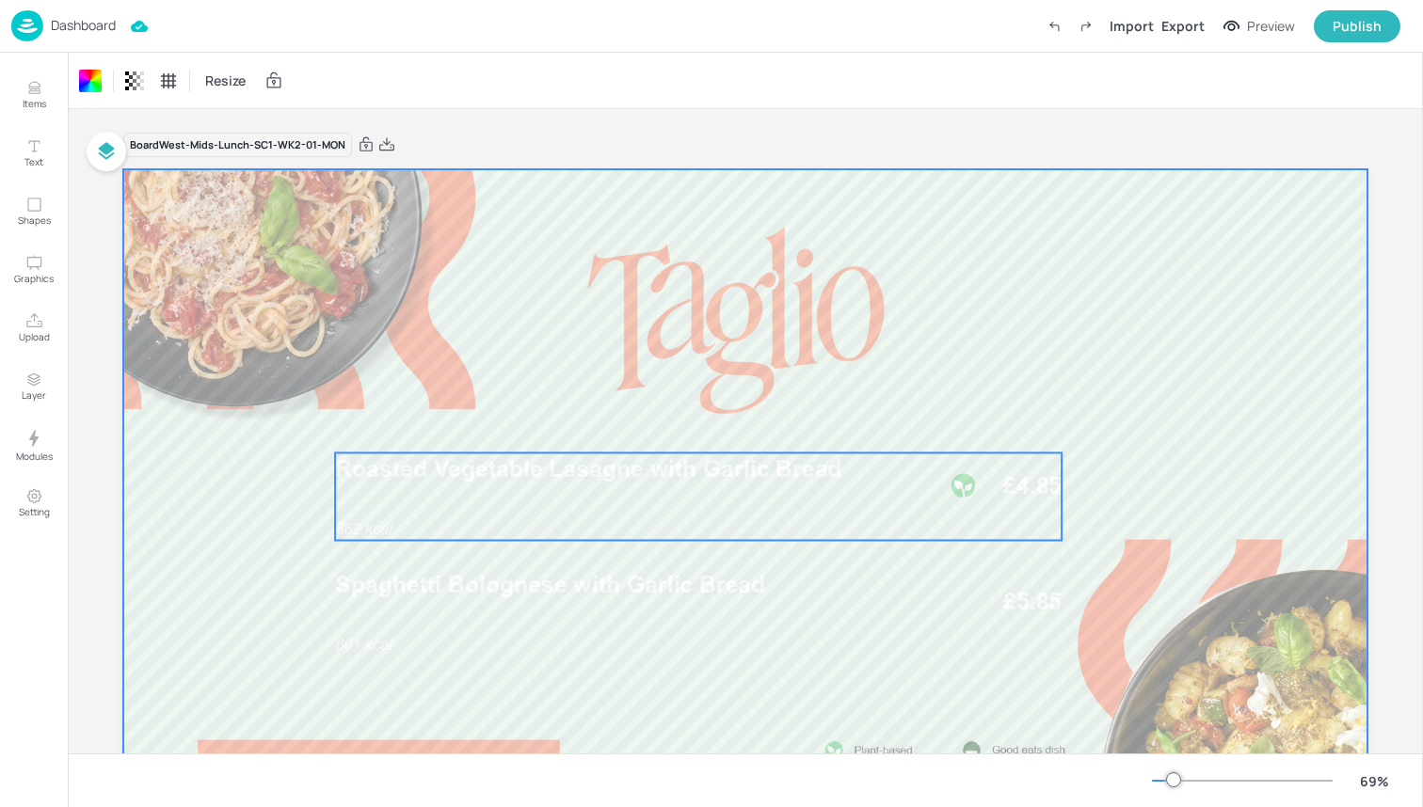
click at [522, 503] on div "862 kcal Roasted Vegetable Lasagne with Garlic Bread £4.85" at bounding box center [698, 497] width 726 height 88
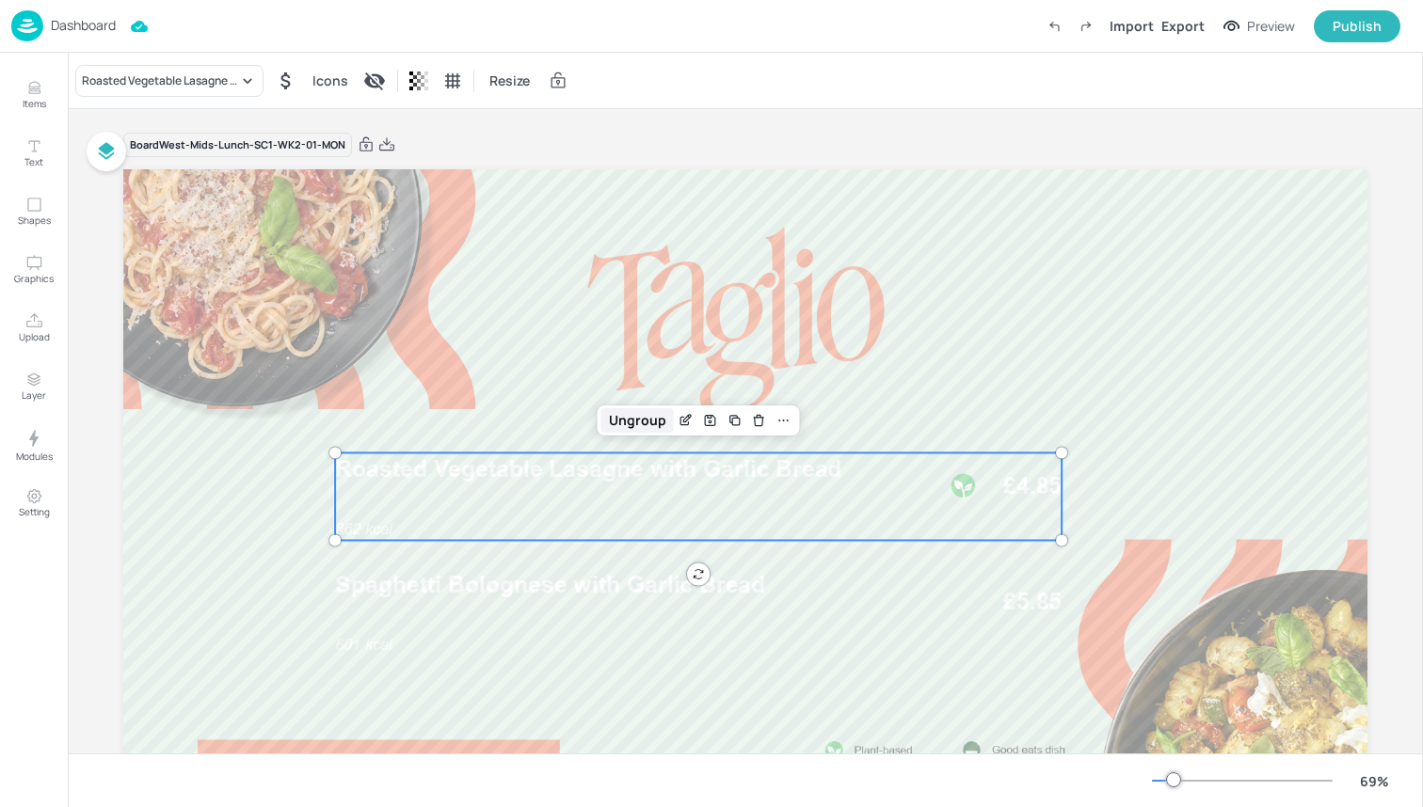
click at [635, 426] on div "Ungroup" at bounding box center [637, 420] width 72 height 24
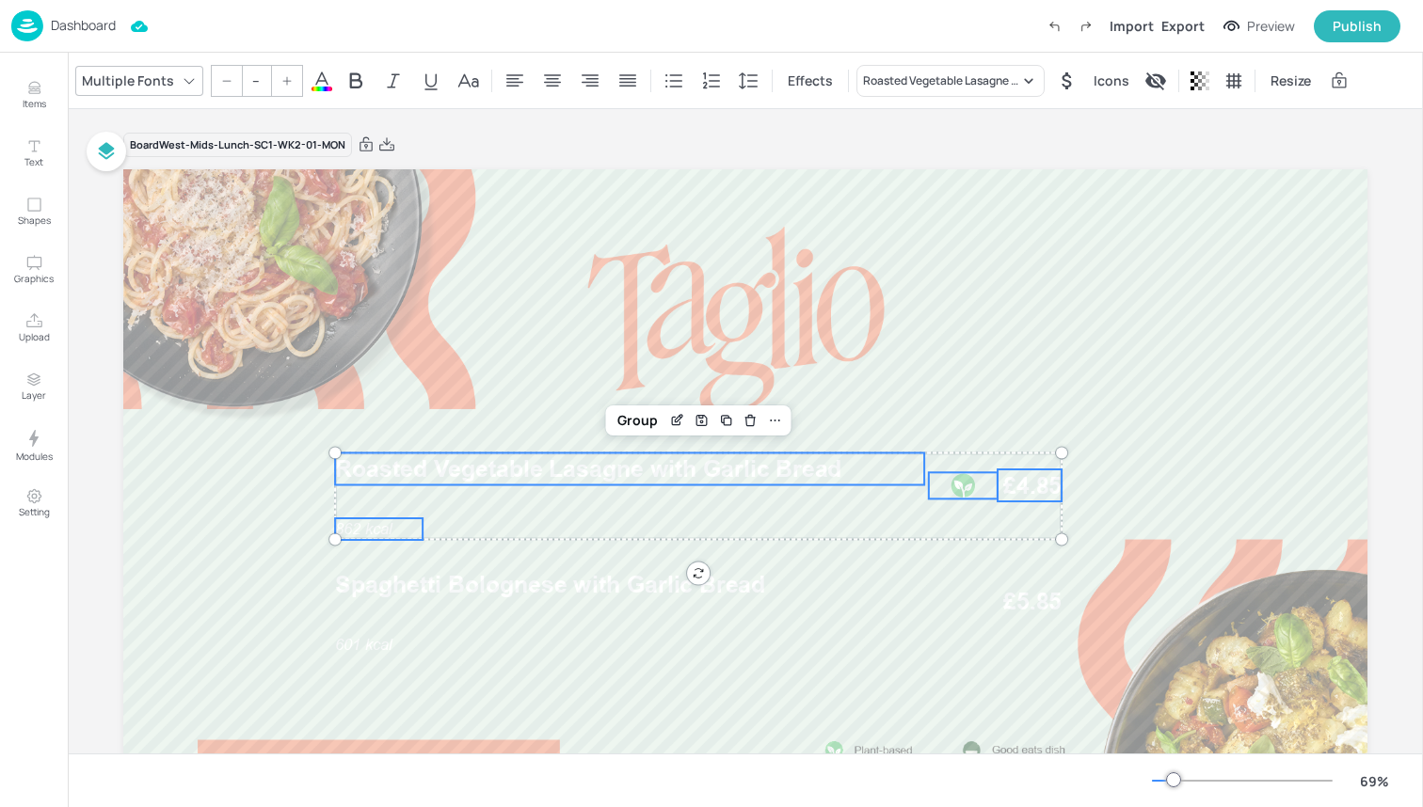
click at [322, 72] on icon at bounding box center [322, 81] width 23 height 23
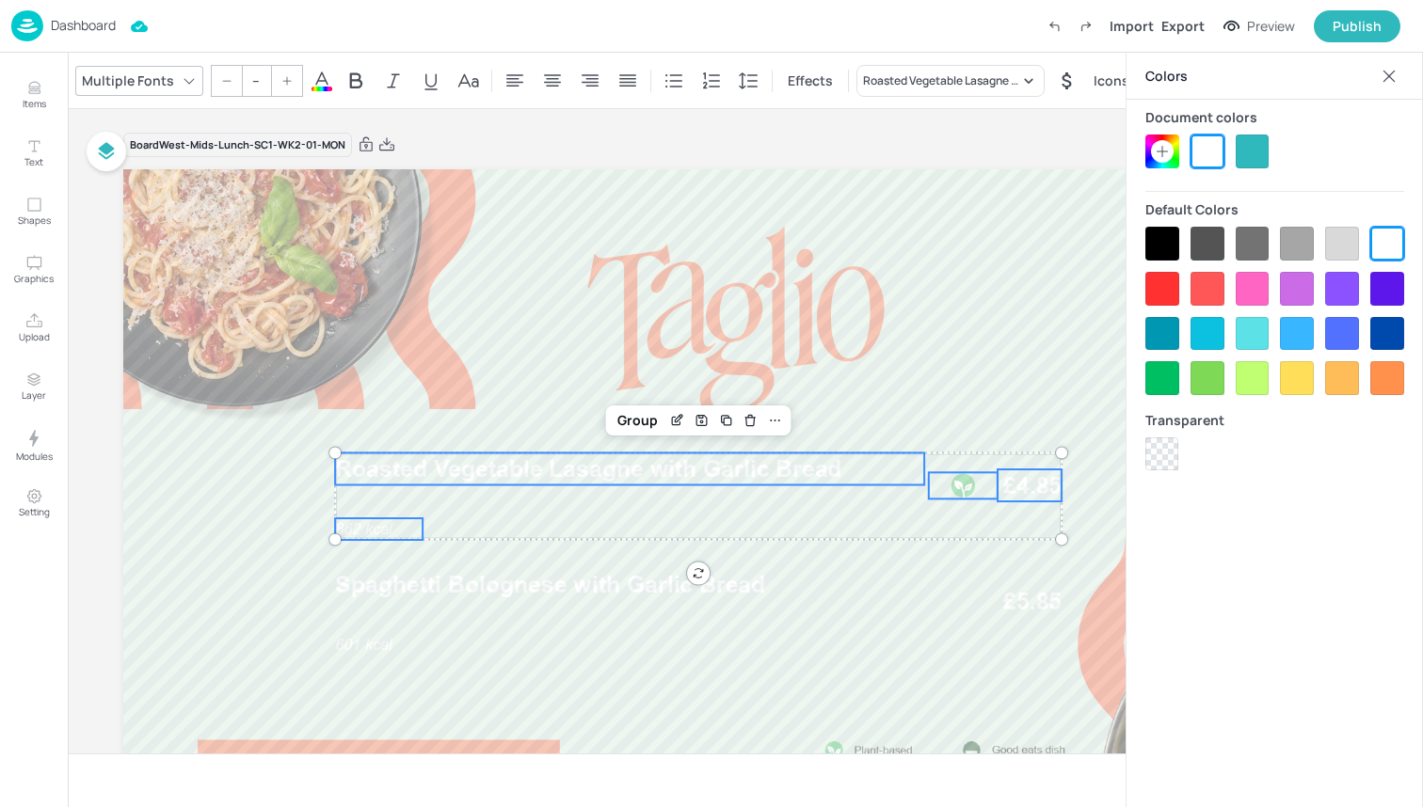
click at [1173, 248] on div at bounding box center [1162, 244] width 34 height 34
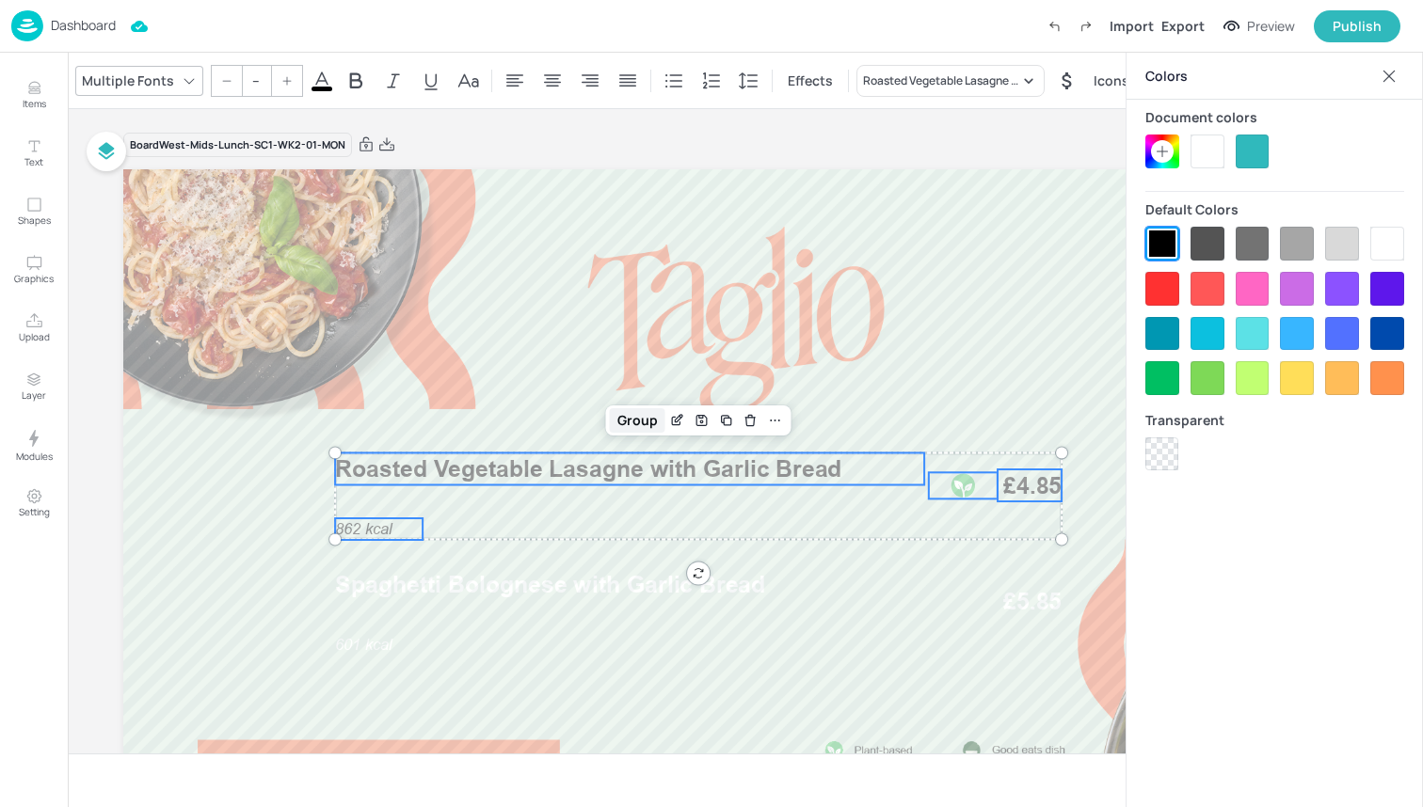
click at [635, 426] on div "Group" at bounding box center [638, 420] width 56 height 24
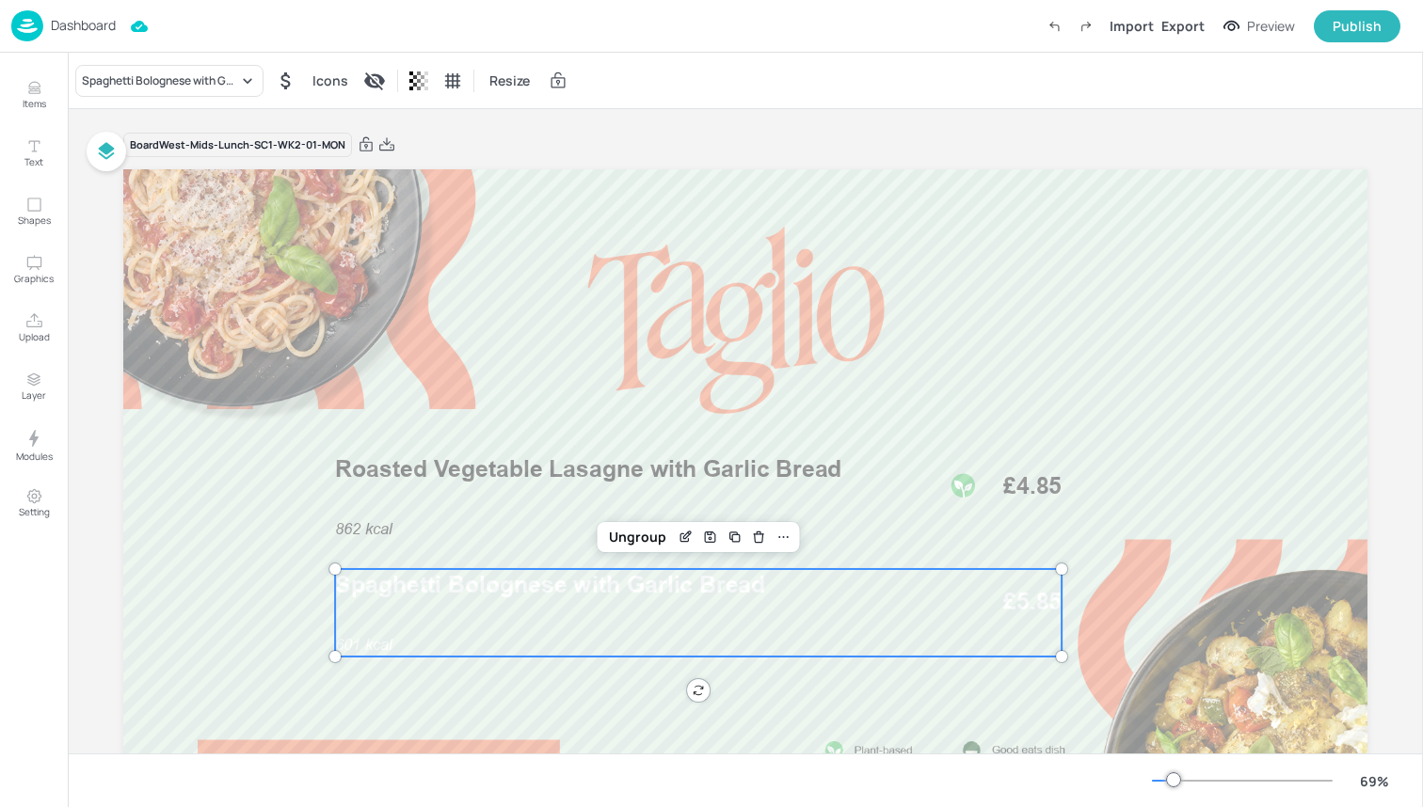
click at [661, 633] on div "601 kcal Spaghetti Bolognese with Garlic Bread £5.85" at bounding box center [698, 613] width 726 height 88
click at [633, 530] on div "Ungroup" at bounding box center [637, 537] width 72 height 24
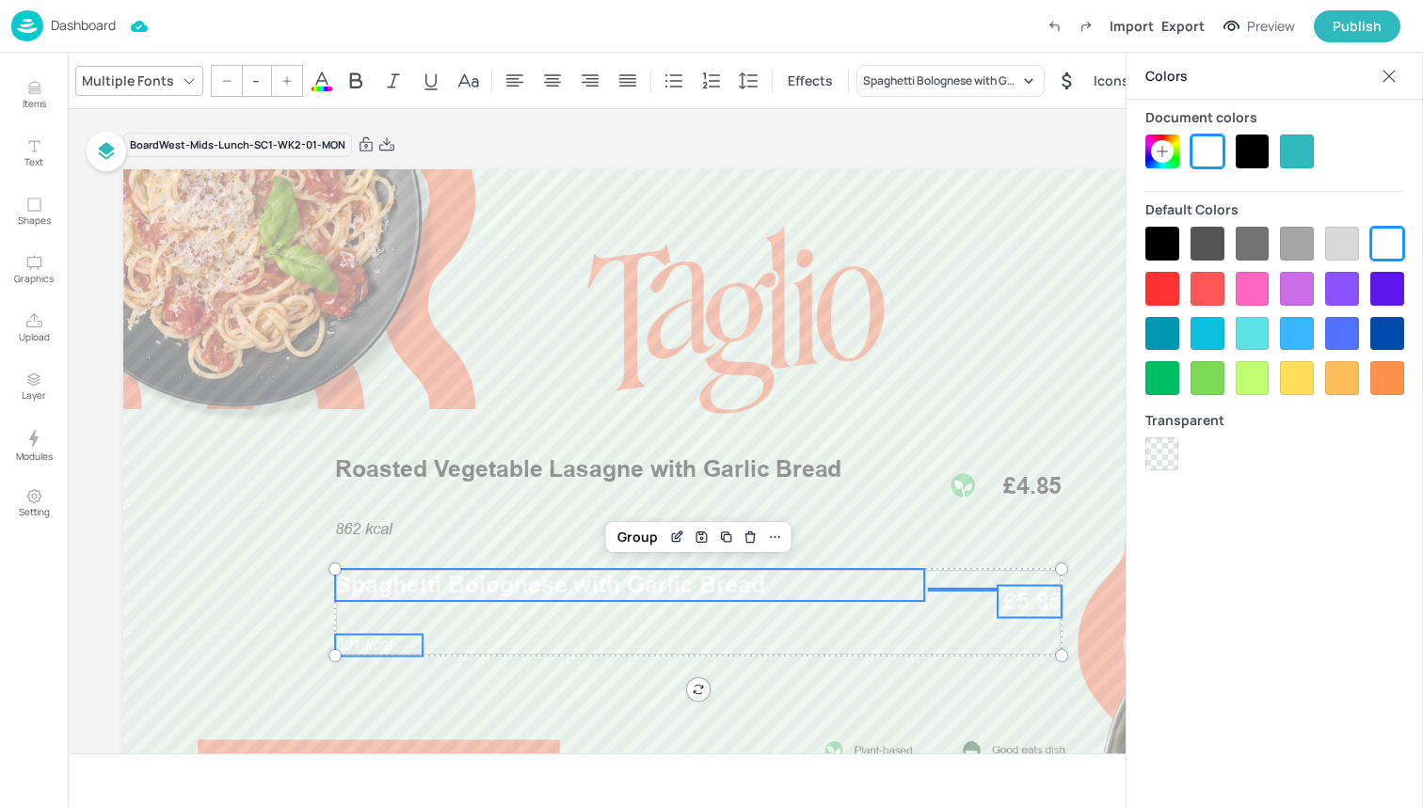
click at [1164, 250] on div at bounding box center [1162, 244] width 34 height 34
click at [646, 542] on div "Group" at bounding box center [638, 537] width 56 height 24
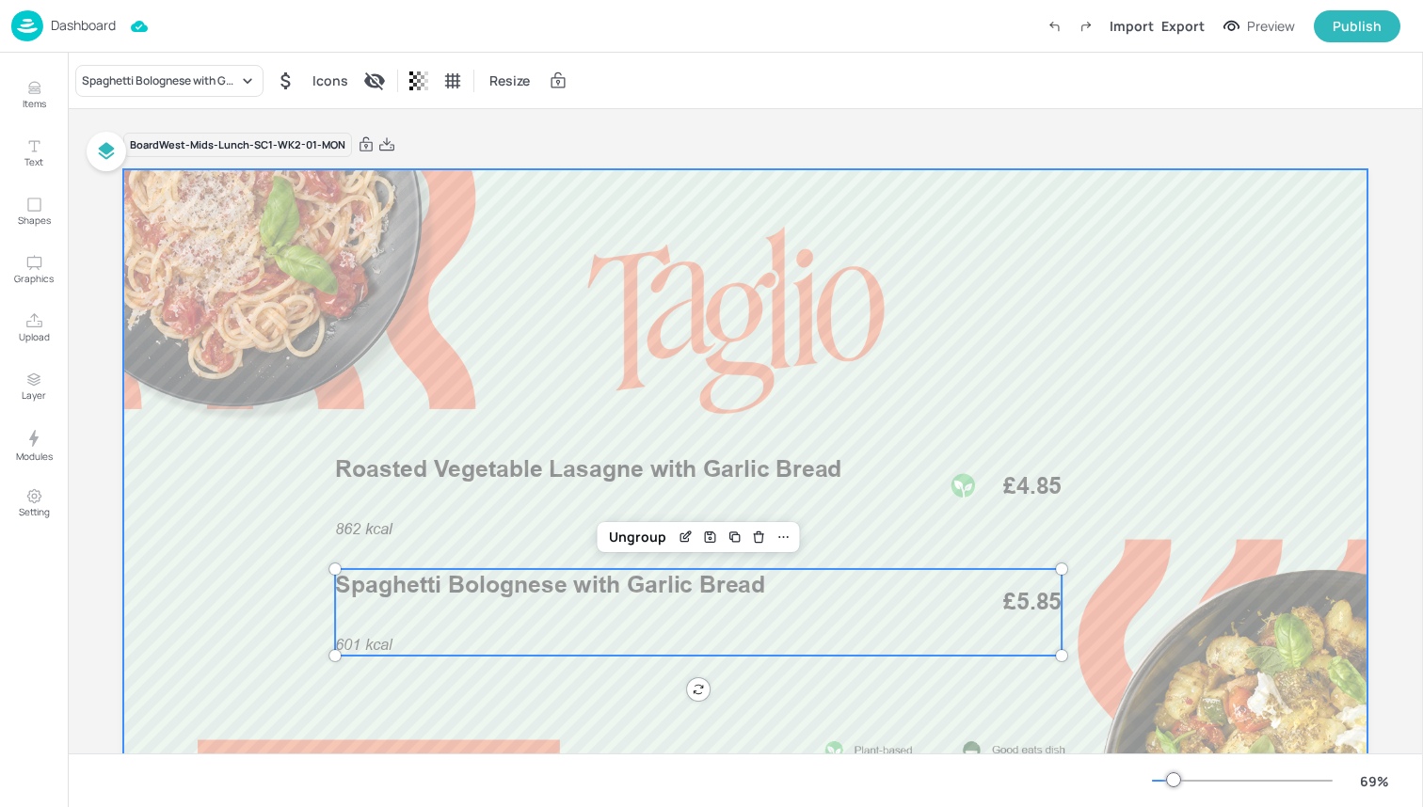
click at [576, 406] on div at bounding box center [745, 519] width 1244 height 700
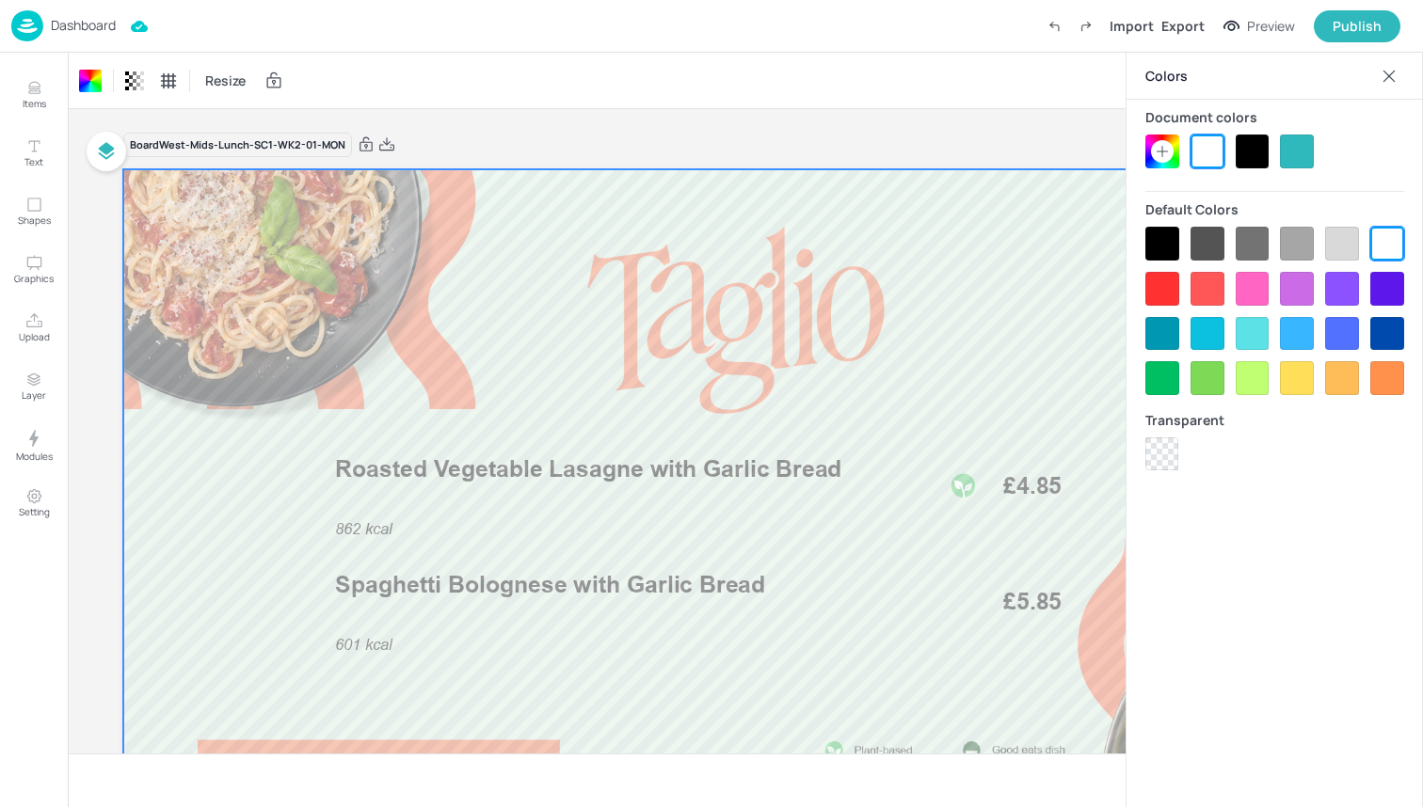
click at [302, 39] on div "Dashboard Import Export Preview Publish" at bounding box center [705, 26] width 1389 height 52
click at [21, 24] on img at bounding box center [27, 25] width 32 height 31
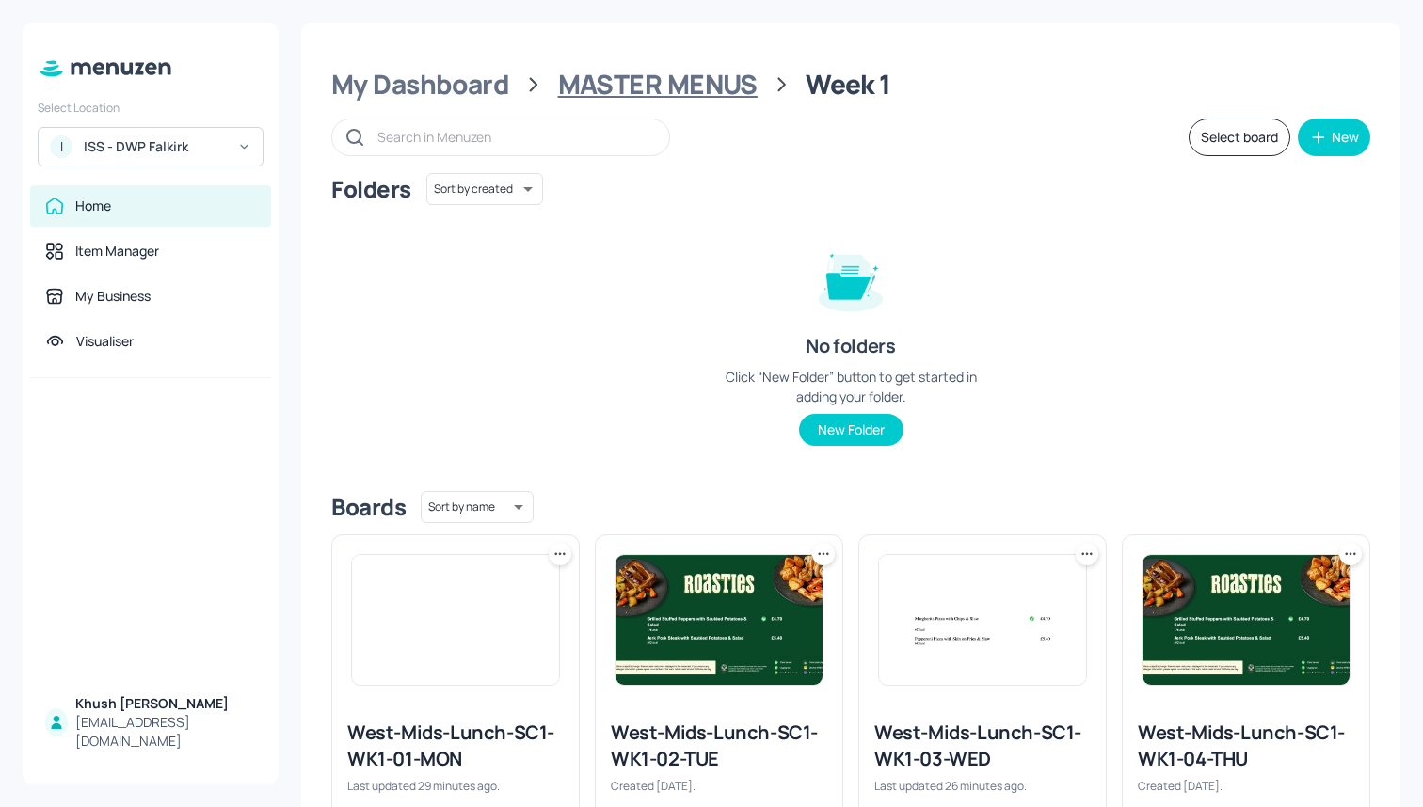
click at [740, 90] on div "MASTER MENUS" at bounding box center [657, 85] width 199 height 34
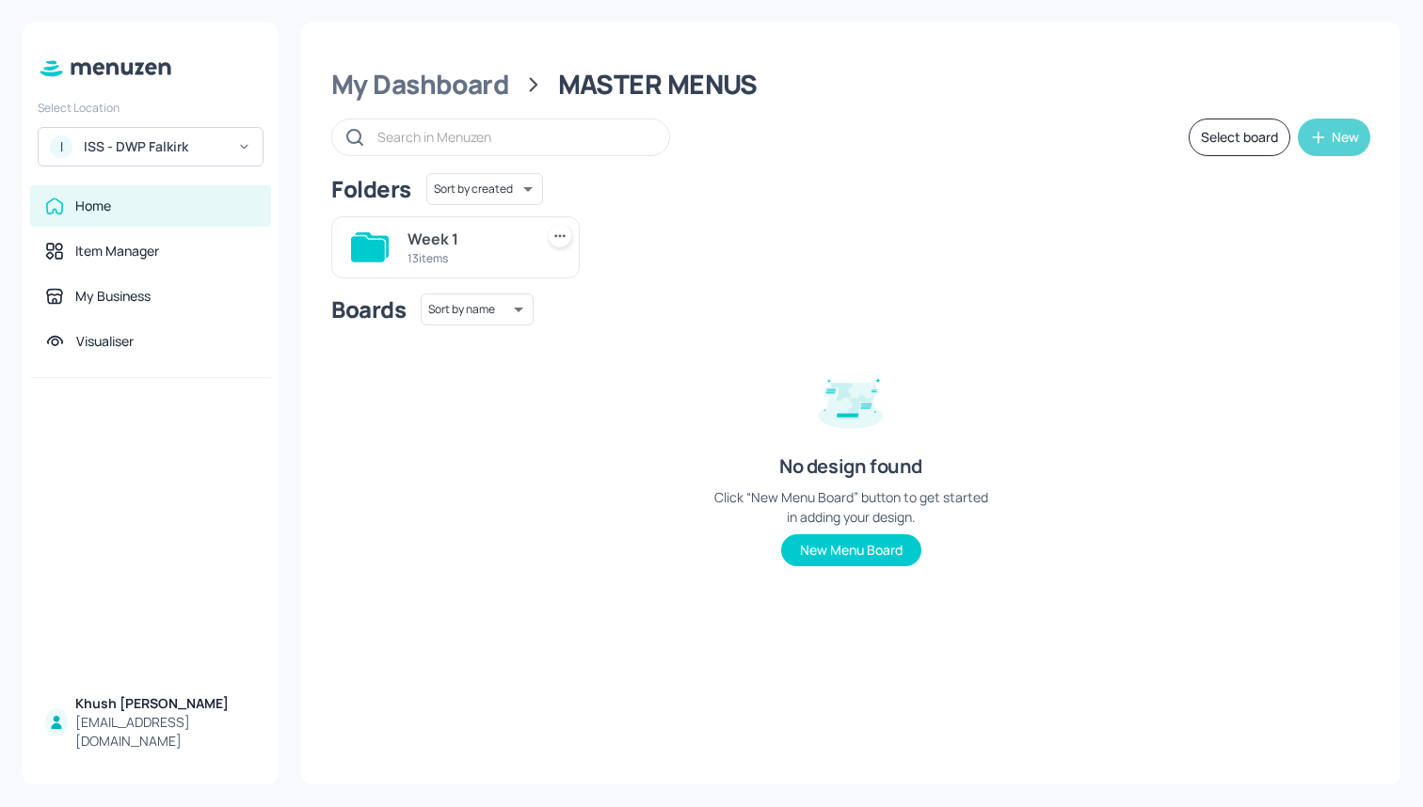
click at [1317, 147] on button "New" at bounding box center [1334, 138] width 72 height 38
click at [1288, 183] on div "Add new folder" at bounding box center [1276, 183] width 188 height 41
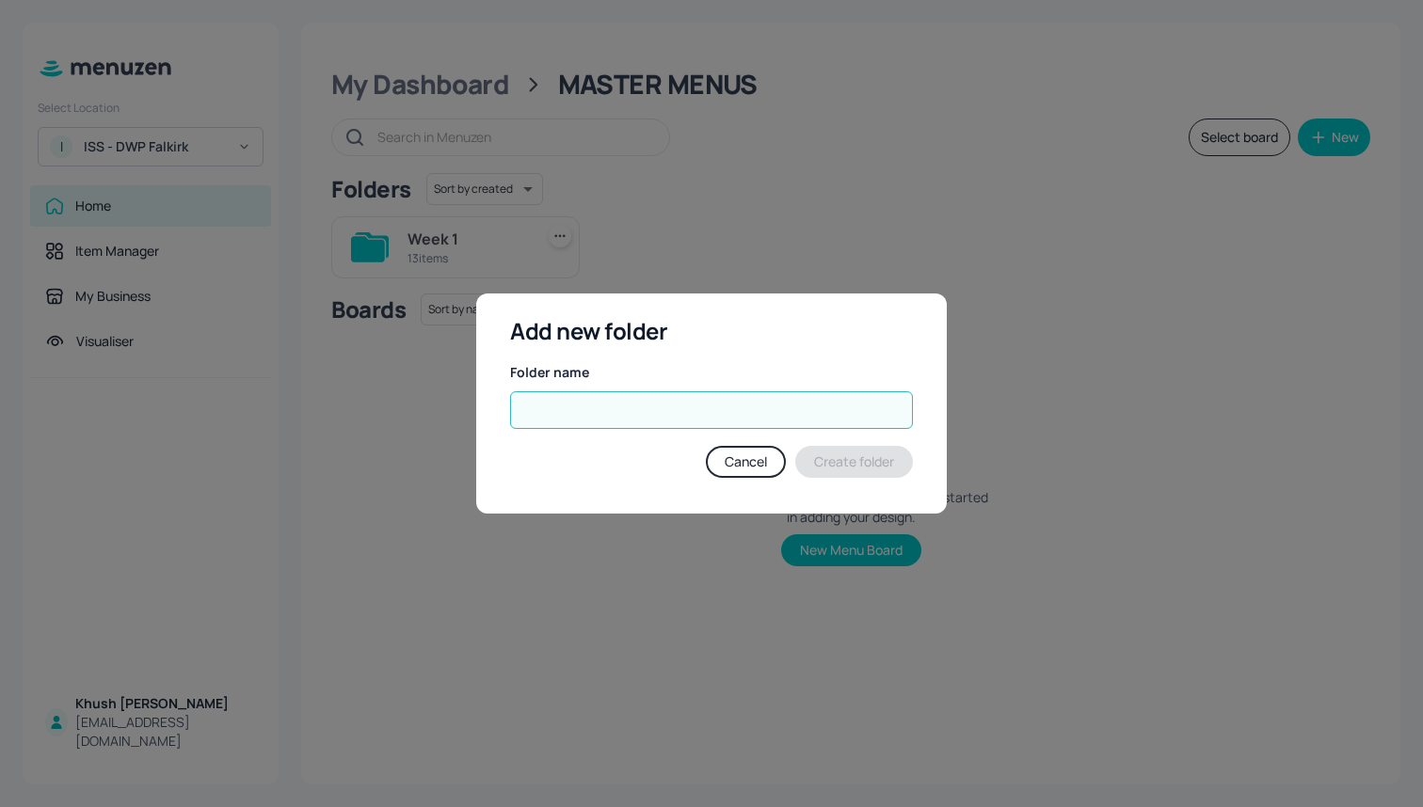
click at [830, 394] on input "text" at bounding box center [711, 410] width 403 height 38
type input "Week 2"
click at [850, 464] on button "Create folder" at bounding box center [854, 462] width 118 height 32
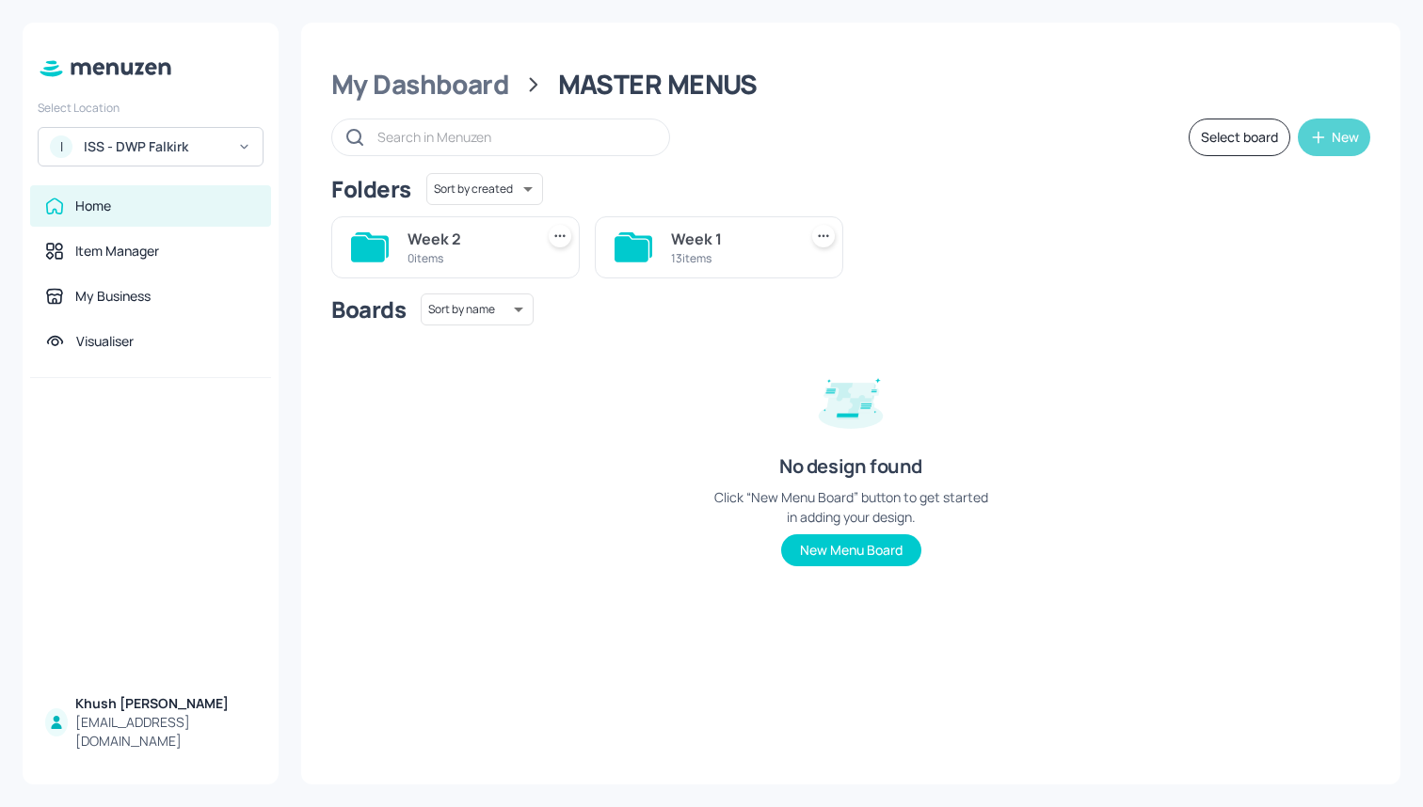
click at [1329, 132] on button "New" at bounding box center [1334, 138] width 72 height 38
click at [1253, 185] on div "Add new folder" at bounding box center [1276, 183] width 188 height 41
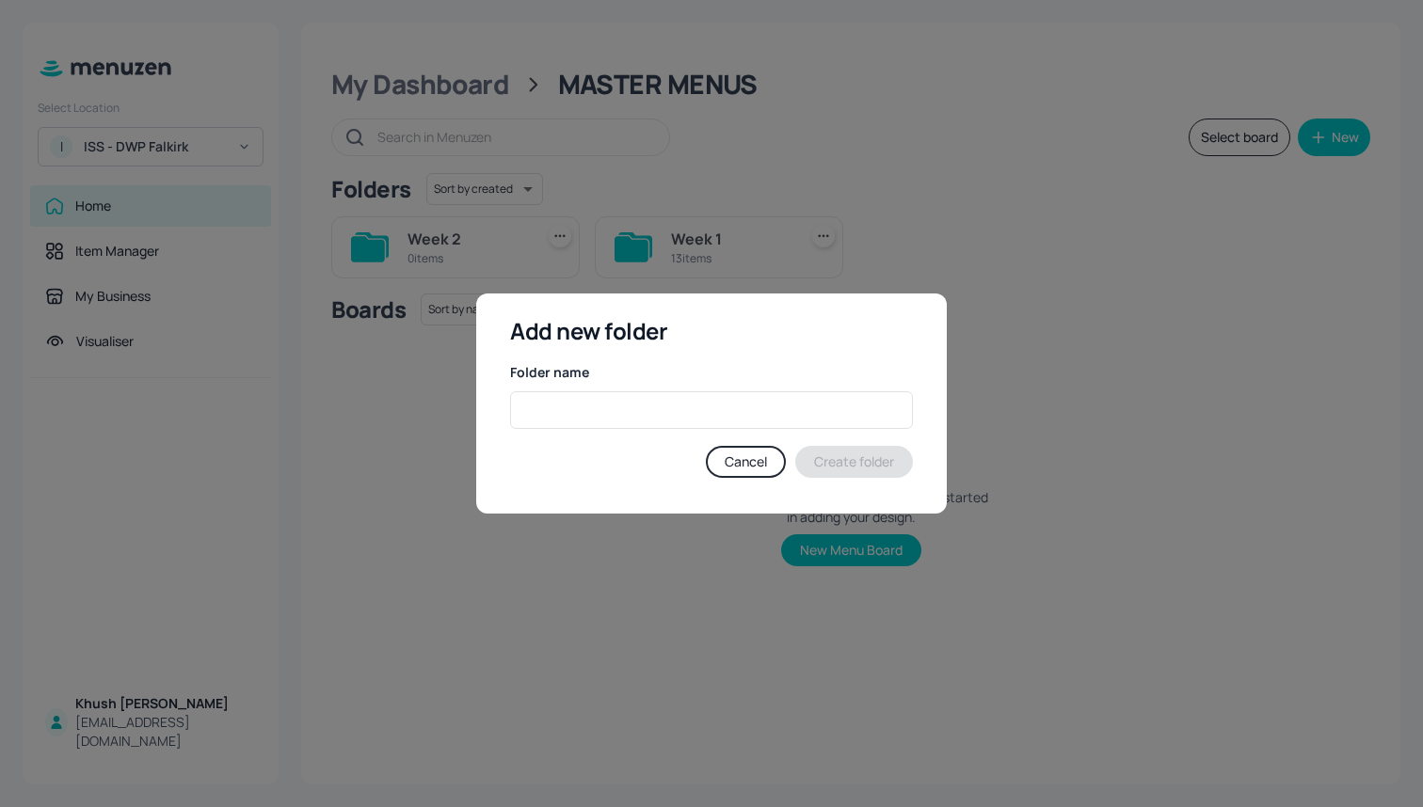
click at [753, 380] on div "Folder name" at bounding box center [711, 372] width 403 height 19
click at [753, 398] on input "text" at bounding box center [711, 410] width 403 height 38
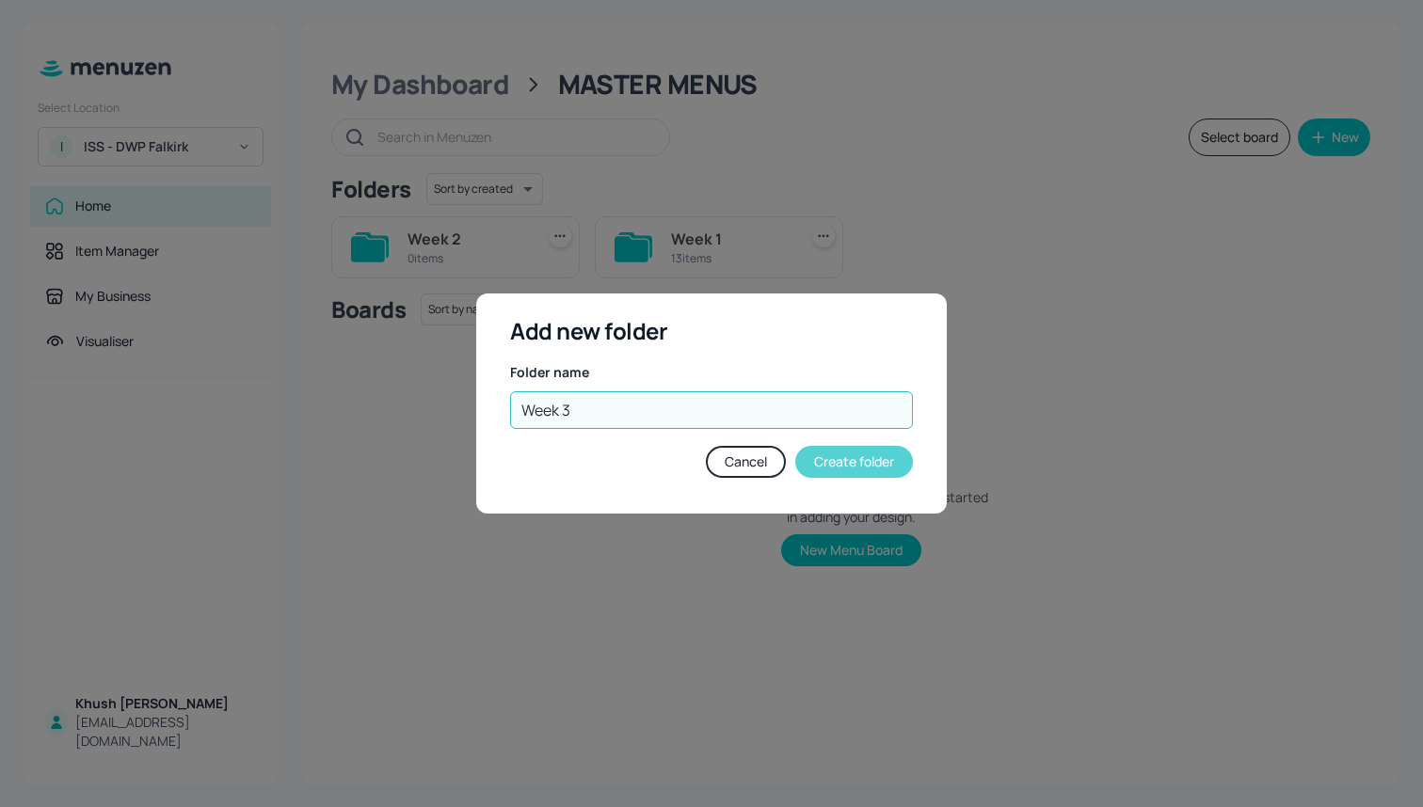
type input "Week 3"
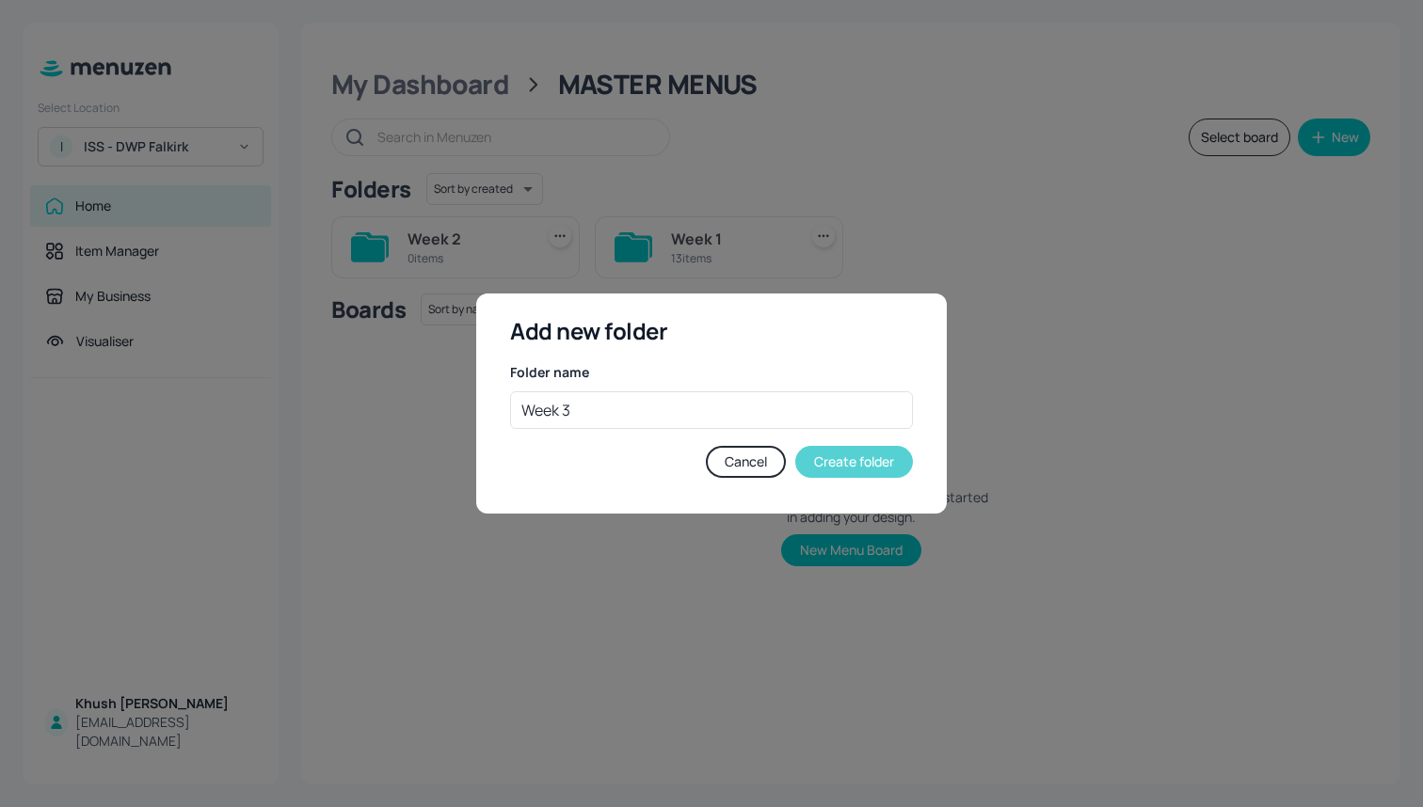
click at [837, 464] on button "Create folder" at bounding box center [854, 462] width 118 height 32
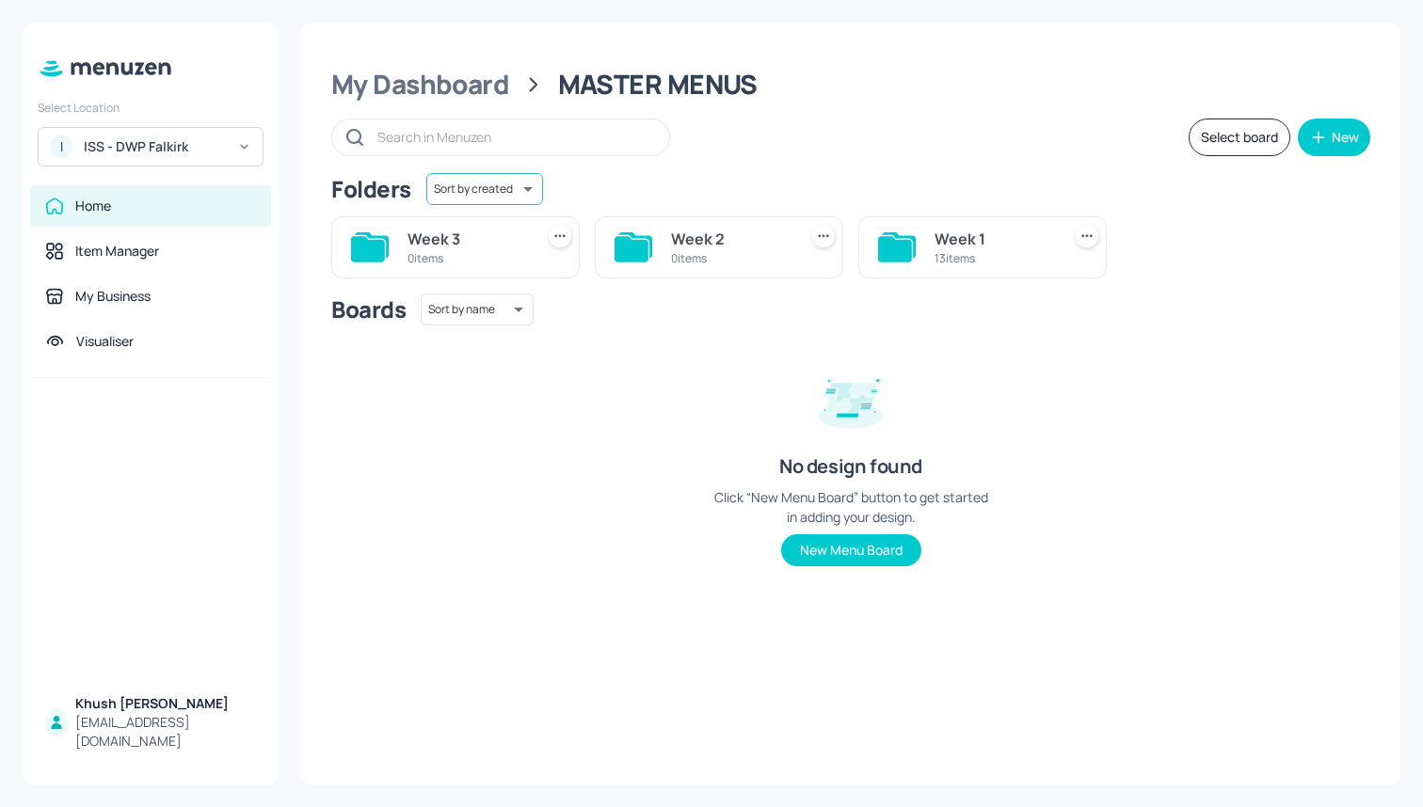
click at [511, 187] on body "Select Location I ISS - DWP Falkirk Home Item Manager My Business Visualiser Kh…" at bounding box center [711, 403] width 1423 height 807
click at [510, 220] on li "Sort by name" at bounding box center [482, 229] width 135 height 34
type input "name"
click at [476, 240] on div "Week 1" at bounding box center [466, 239] width 119 height 23
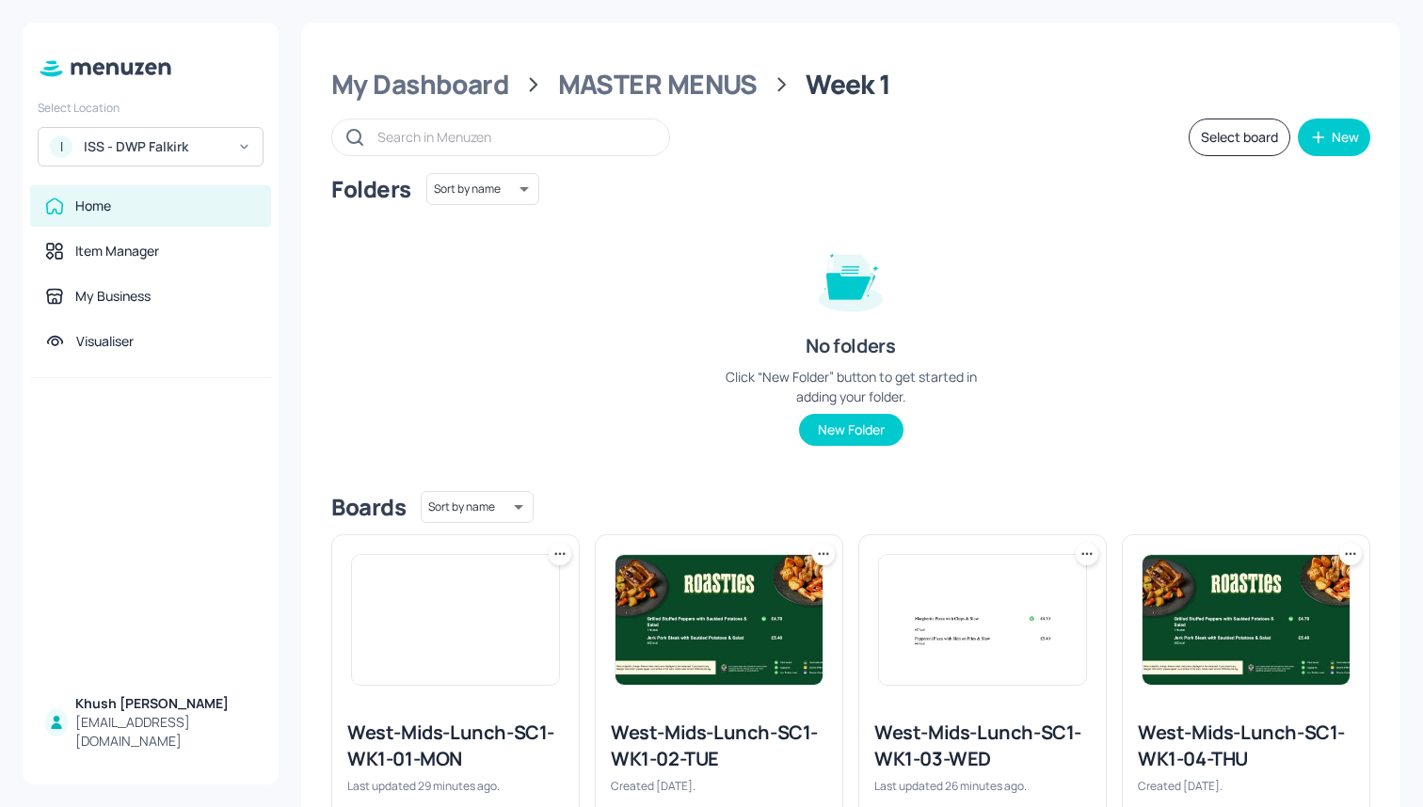
scroll to position [-1, 0]
click at [1230, 131] on button "Select board" at bounding box center [1239, 138] width 102 height 38
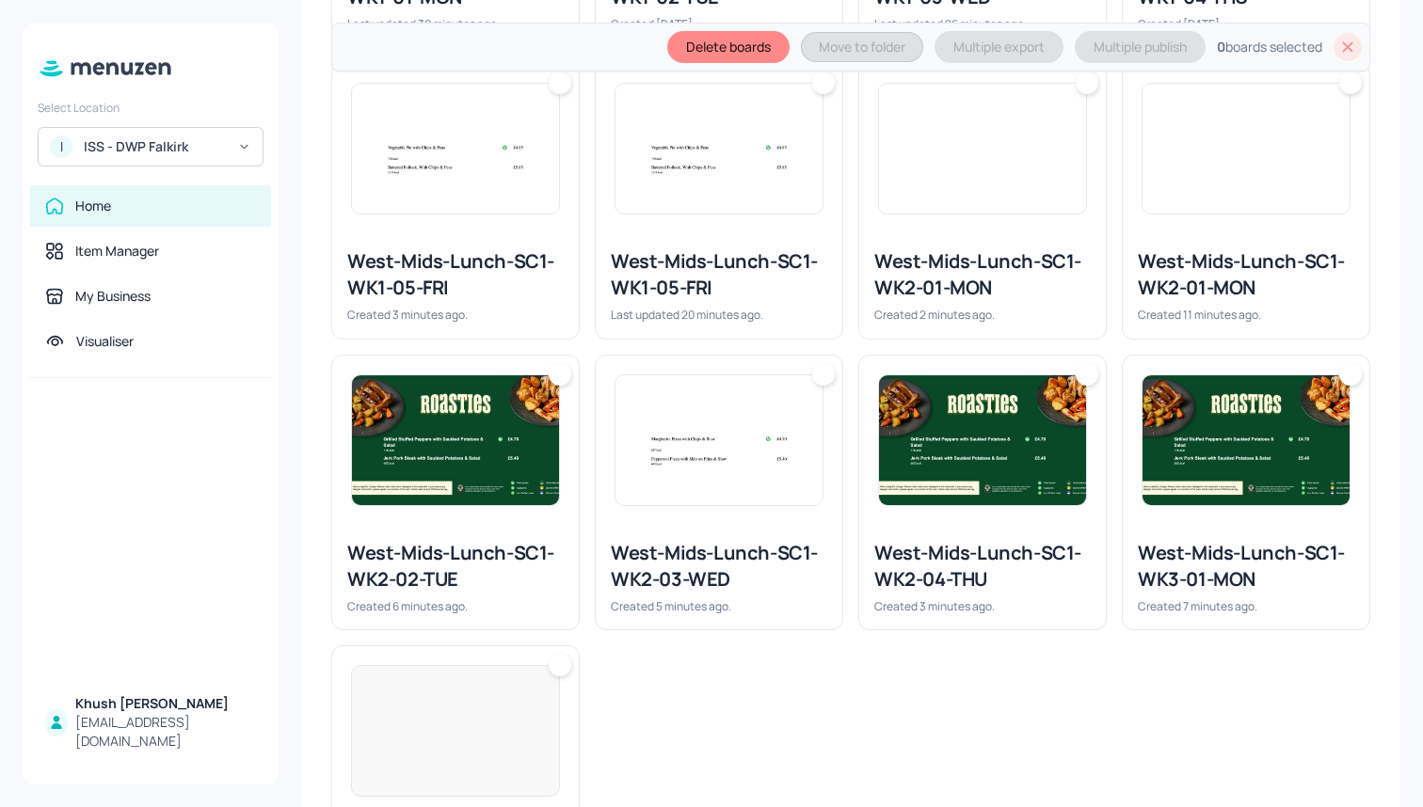
scroll to position [863, 0]
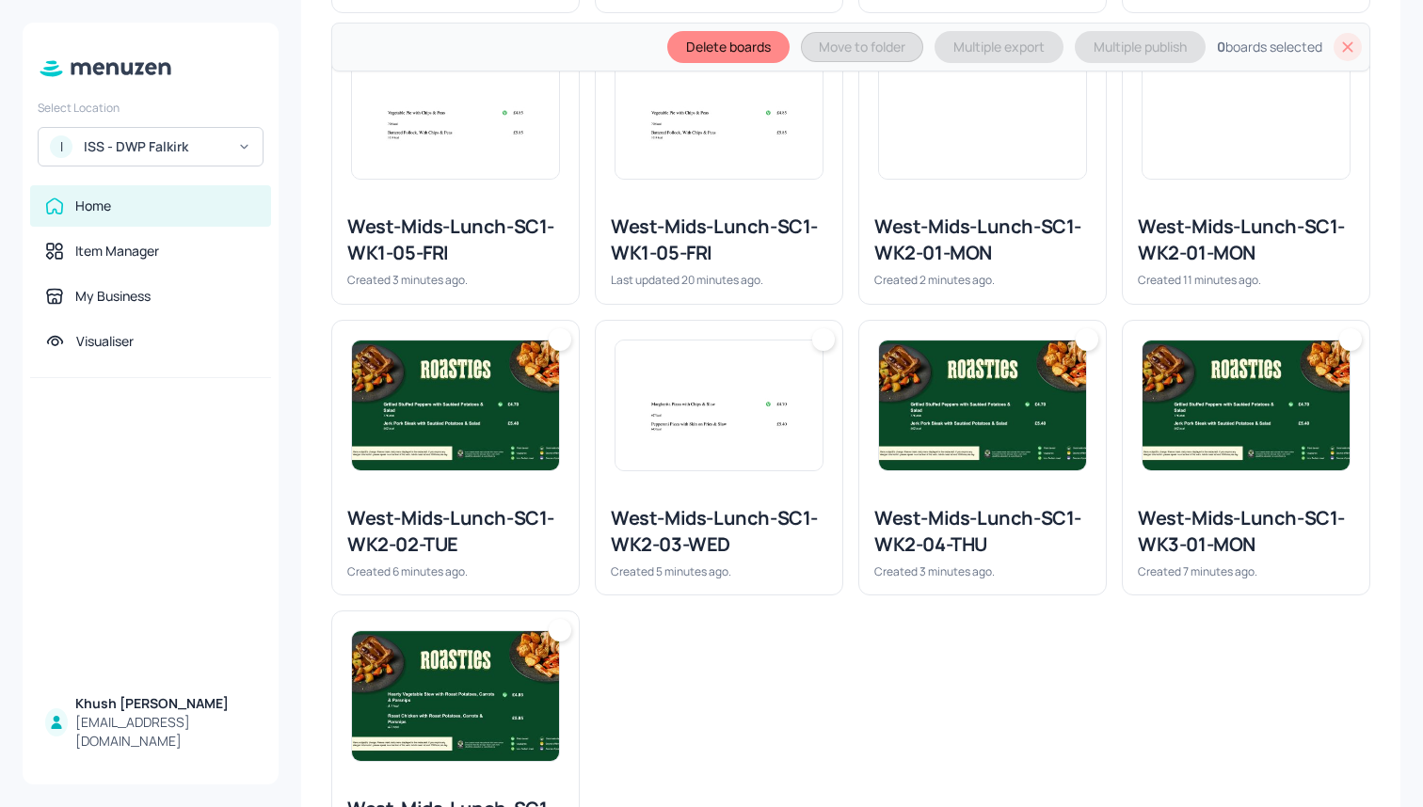
click at [1070, 171] on img at bounding box center [982, 114] width 207 height 130
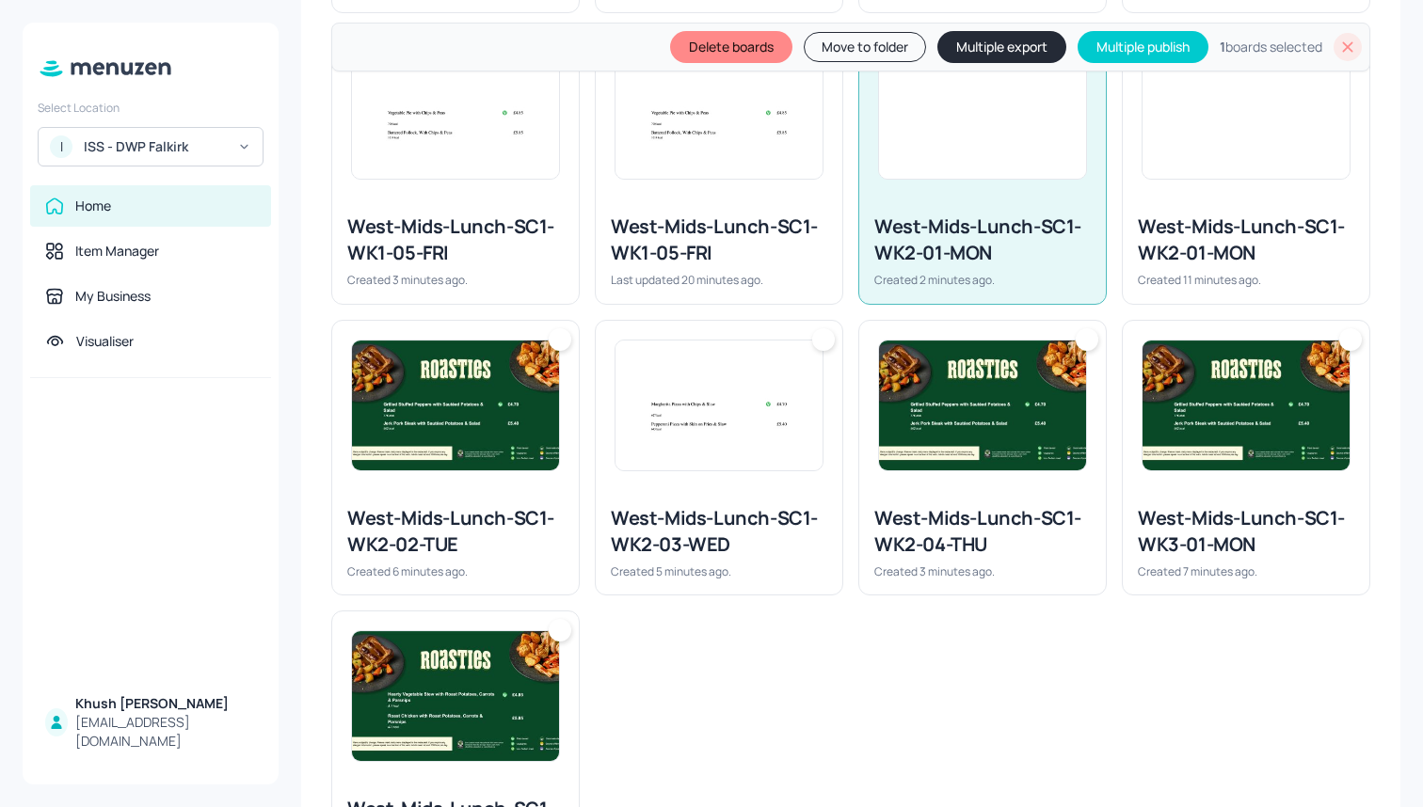
click at [1200, 175] on img at bounding box center [1245, 114] width 207 height 130
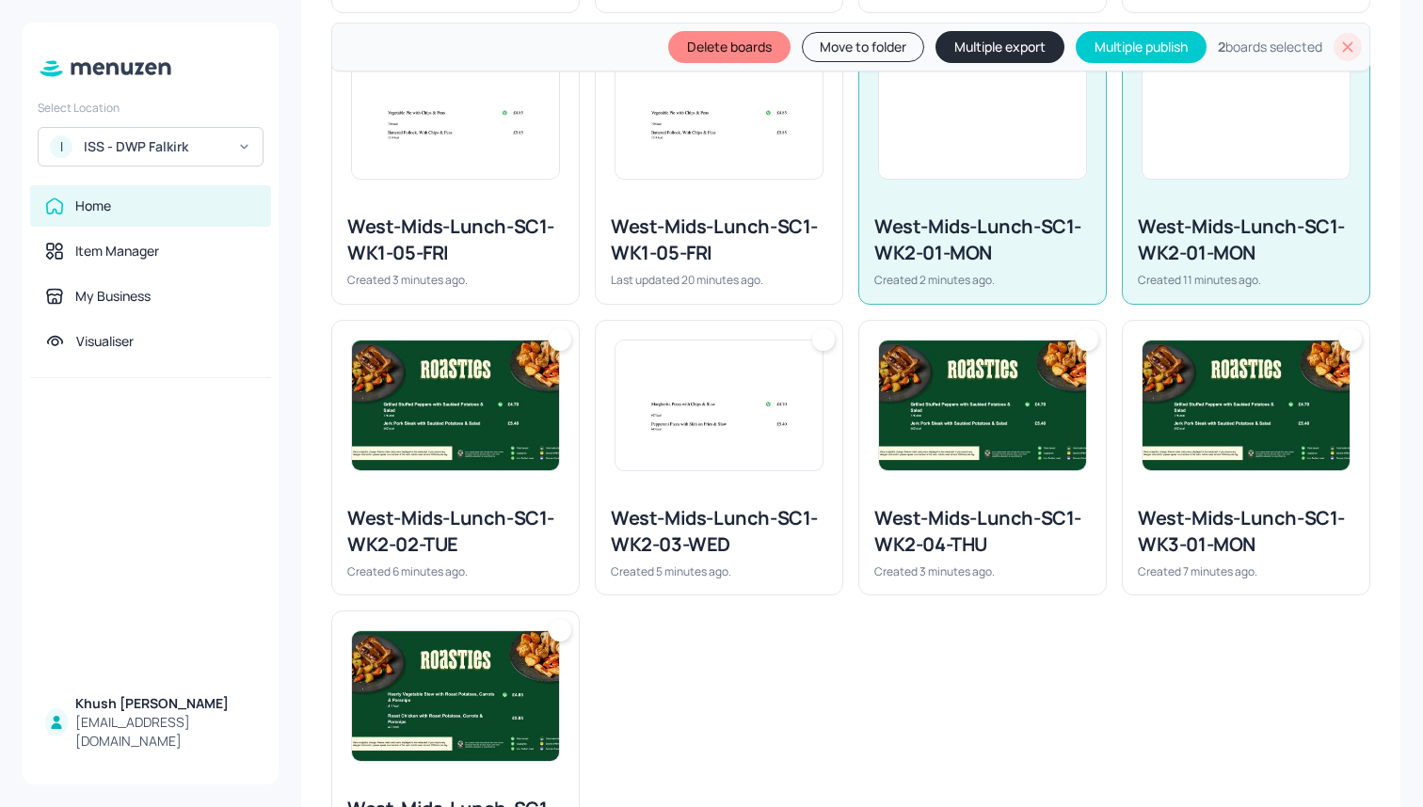
click at [1060, 177] on img at bounding box center [982, 114] width 207 height 130
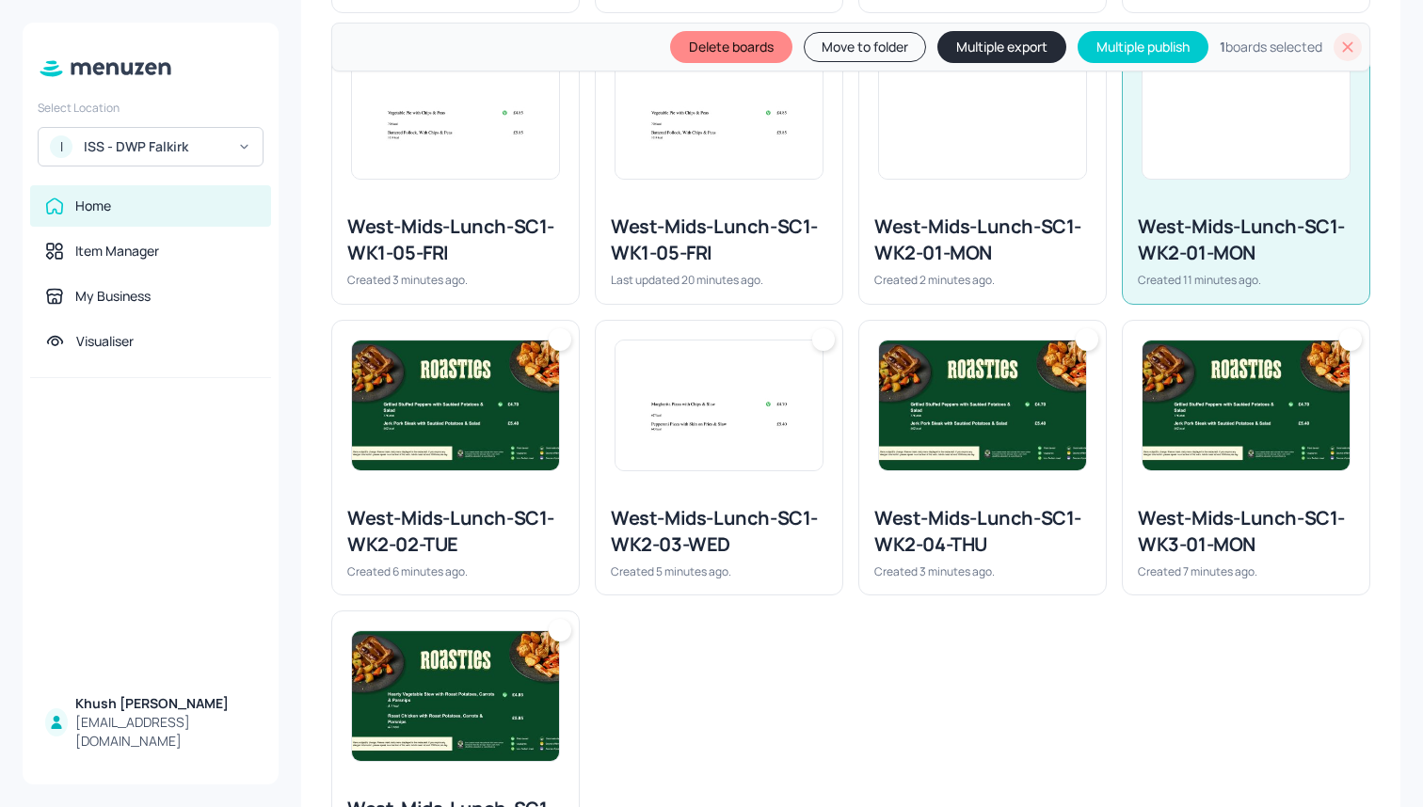
click at [463, 426] on img at bounding box center [455, 406] width 207 height 130
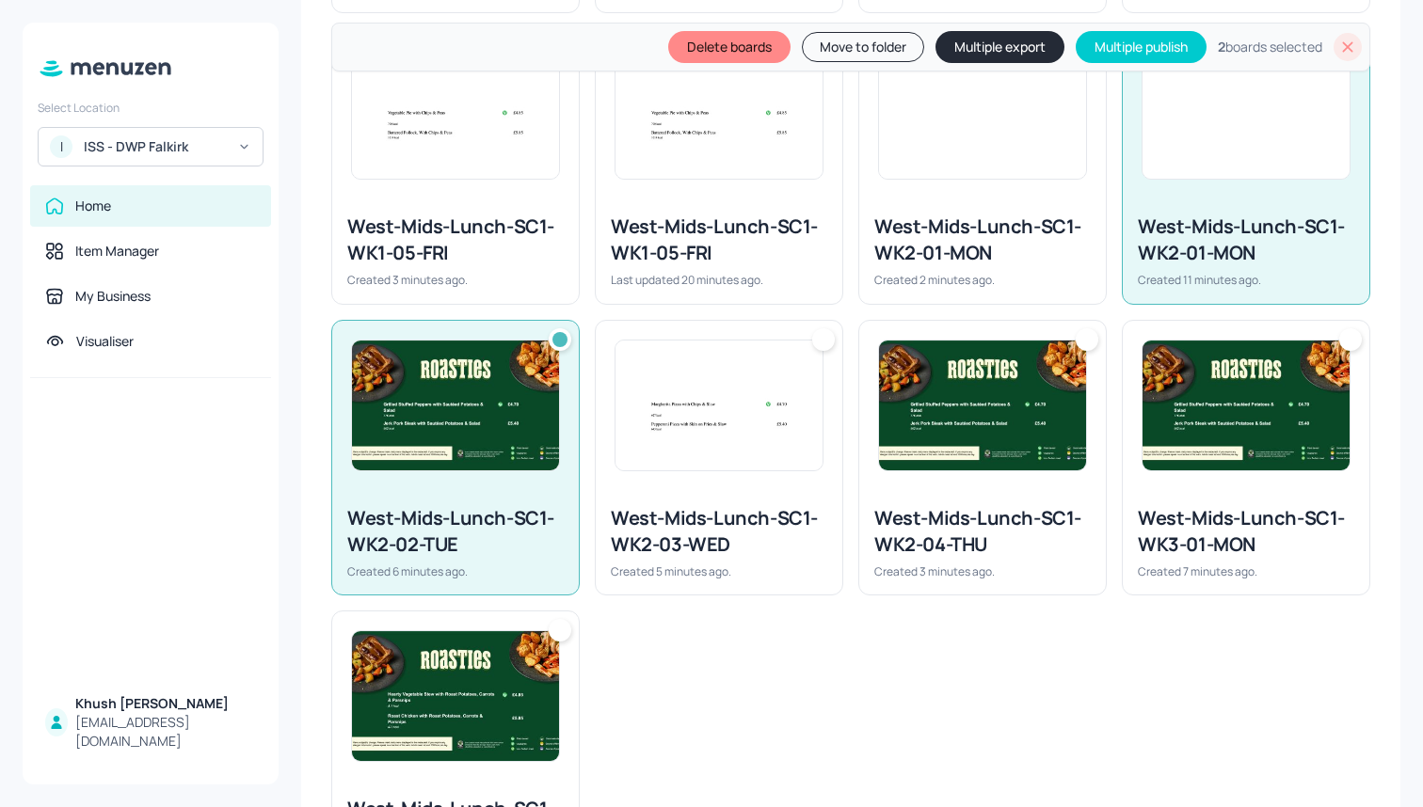
click at [730, 426] on img at bounding box center [718, 406] width 207 height 130
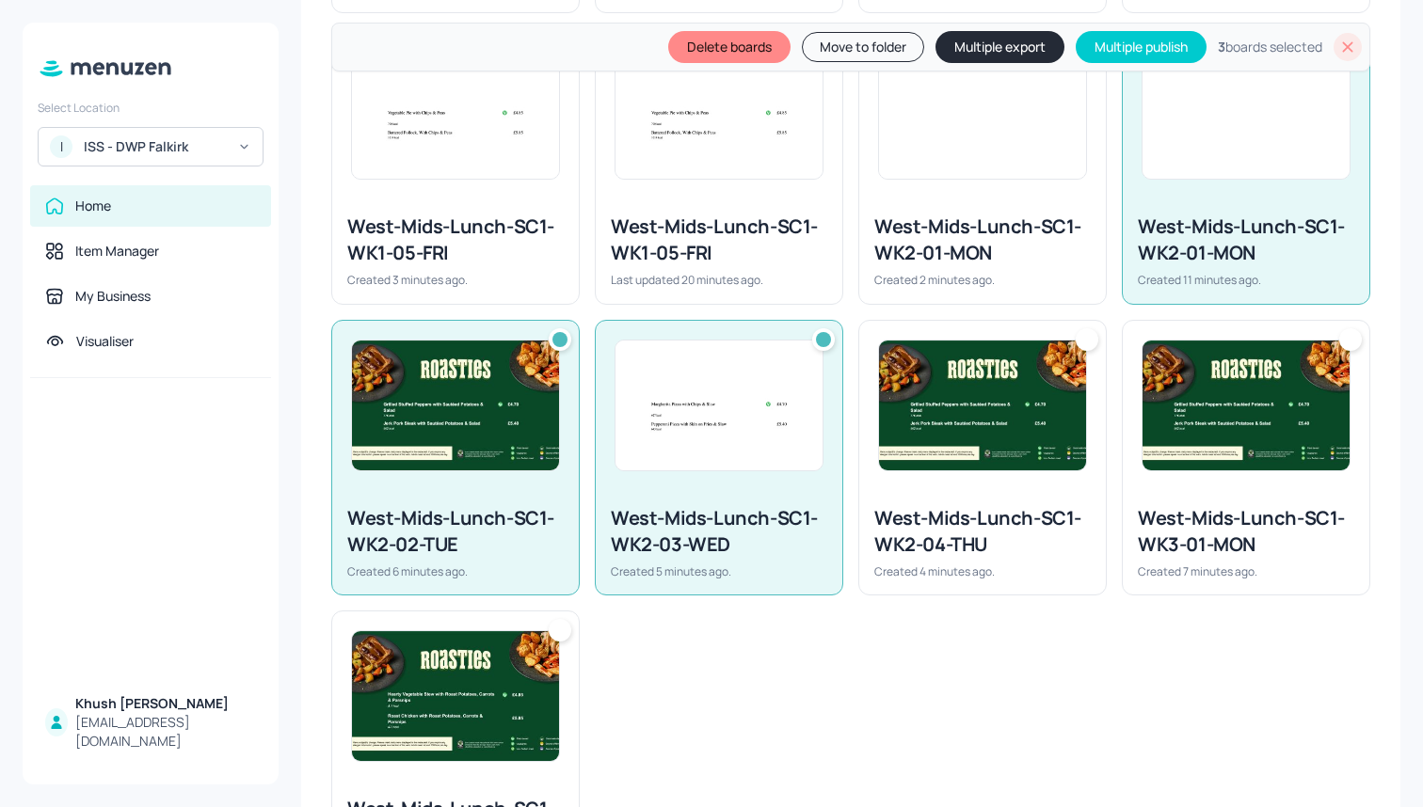
click at [991, 430] on img at bounding box center [982, 406] width 207 height 130
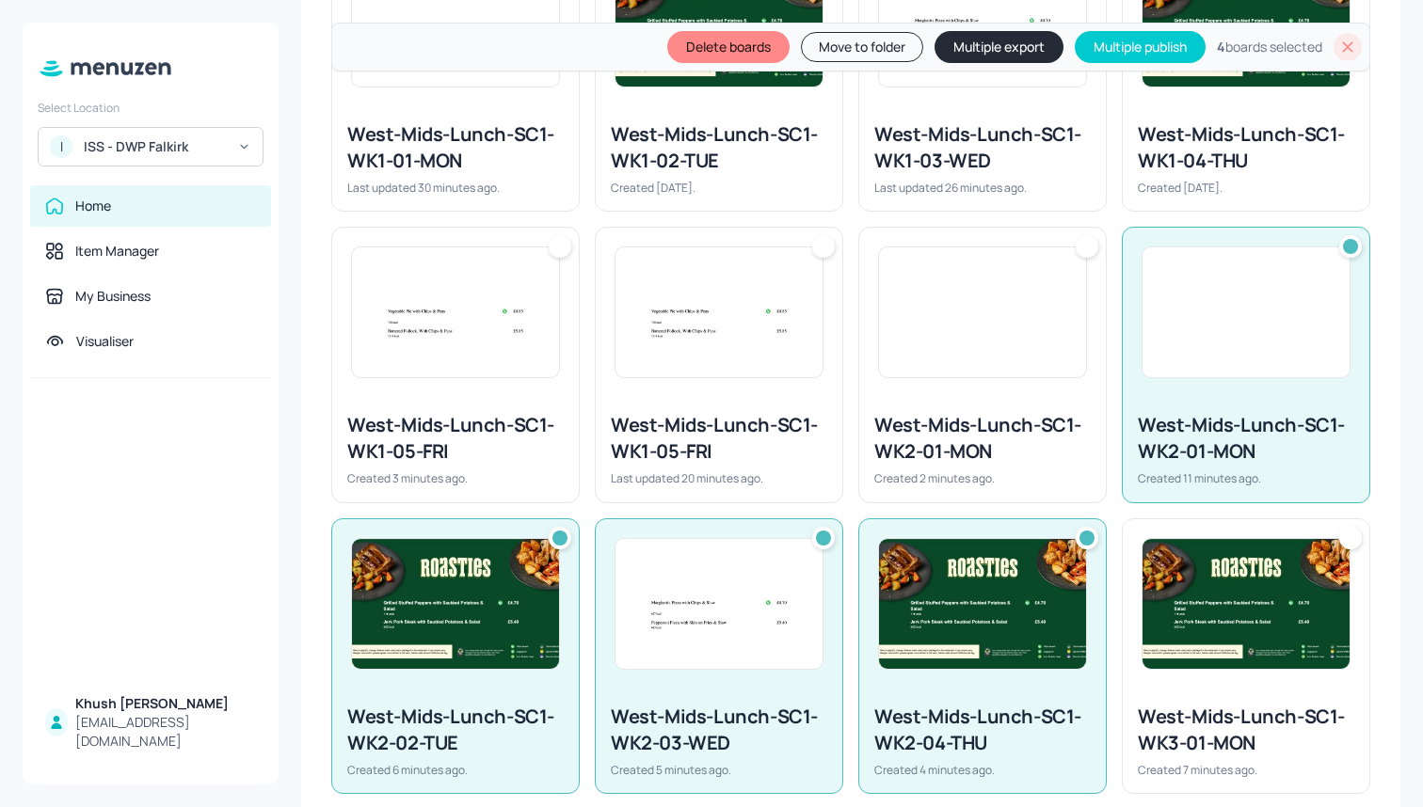
scroll to position [632, 0]
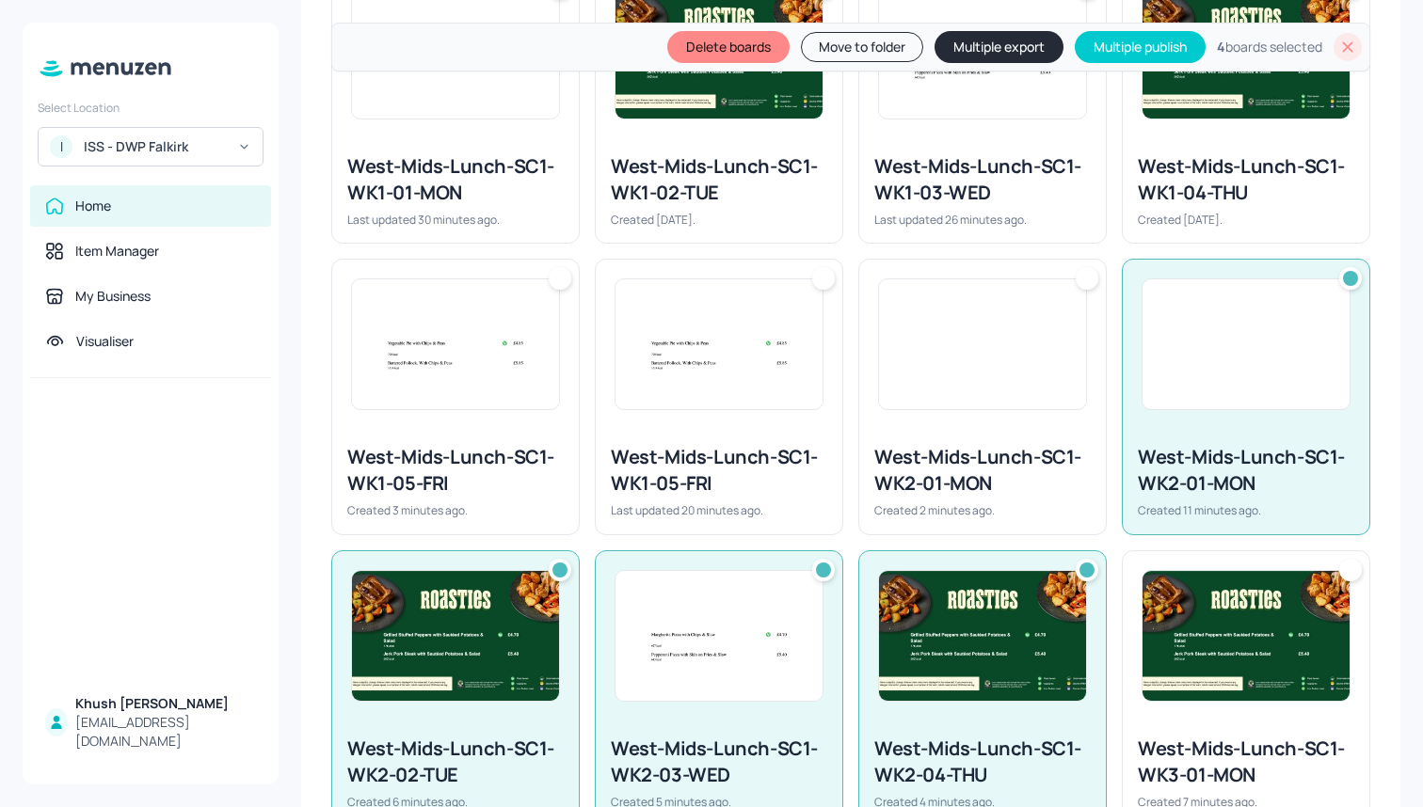
click at [431, 473] on div "West-Mids-Lunch-SC1-WK1-05-FRI" at bounding box center [455, 470] width 216 height 53
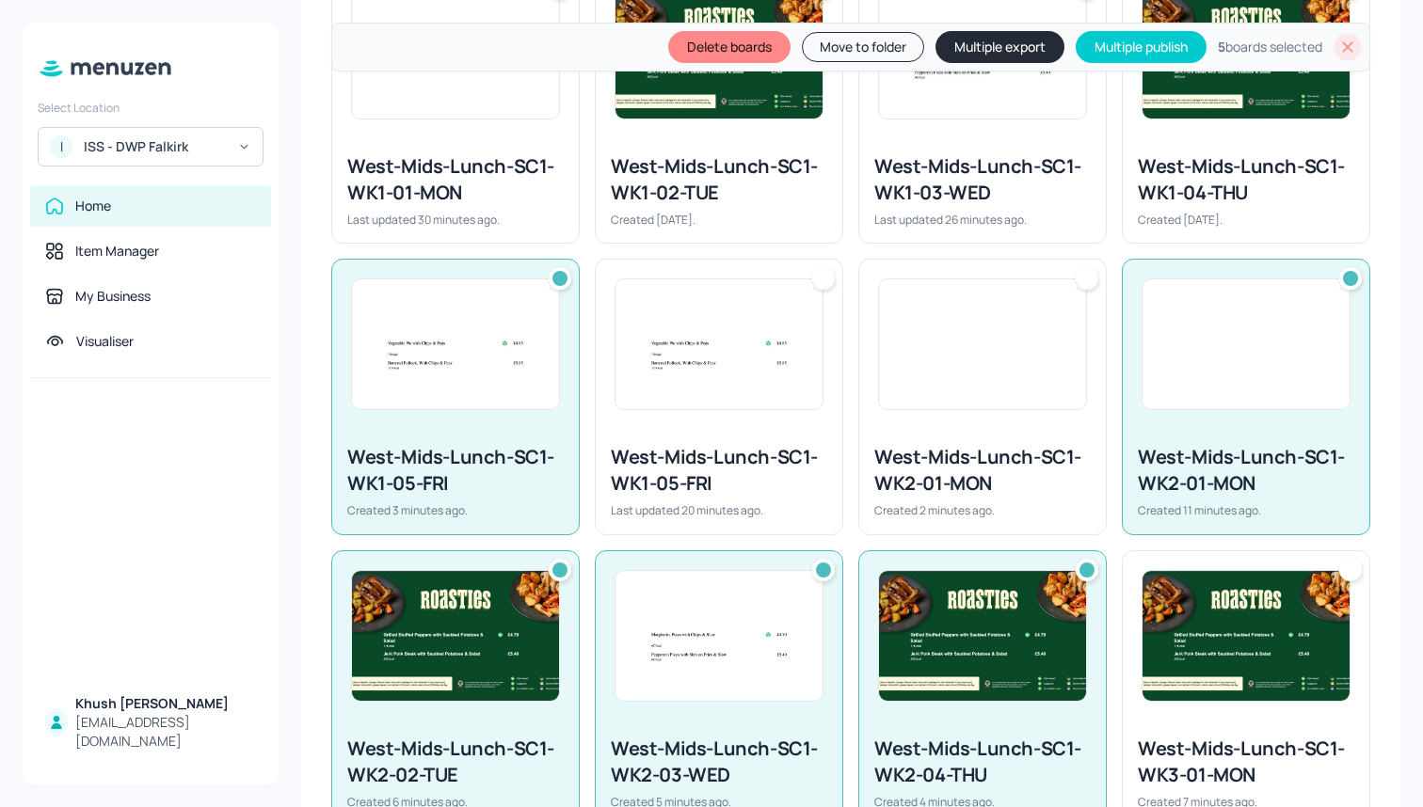
click at [863, 51] on button "Move to folder" at bounding box center [863, 47] width 122 height 30
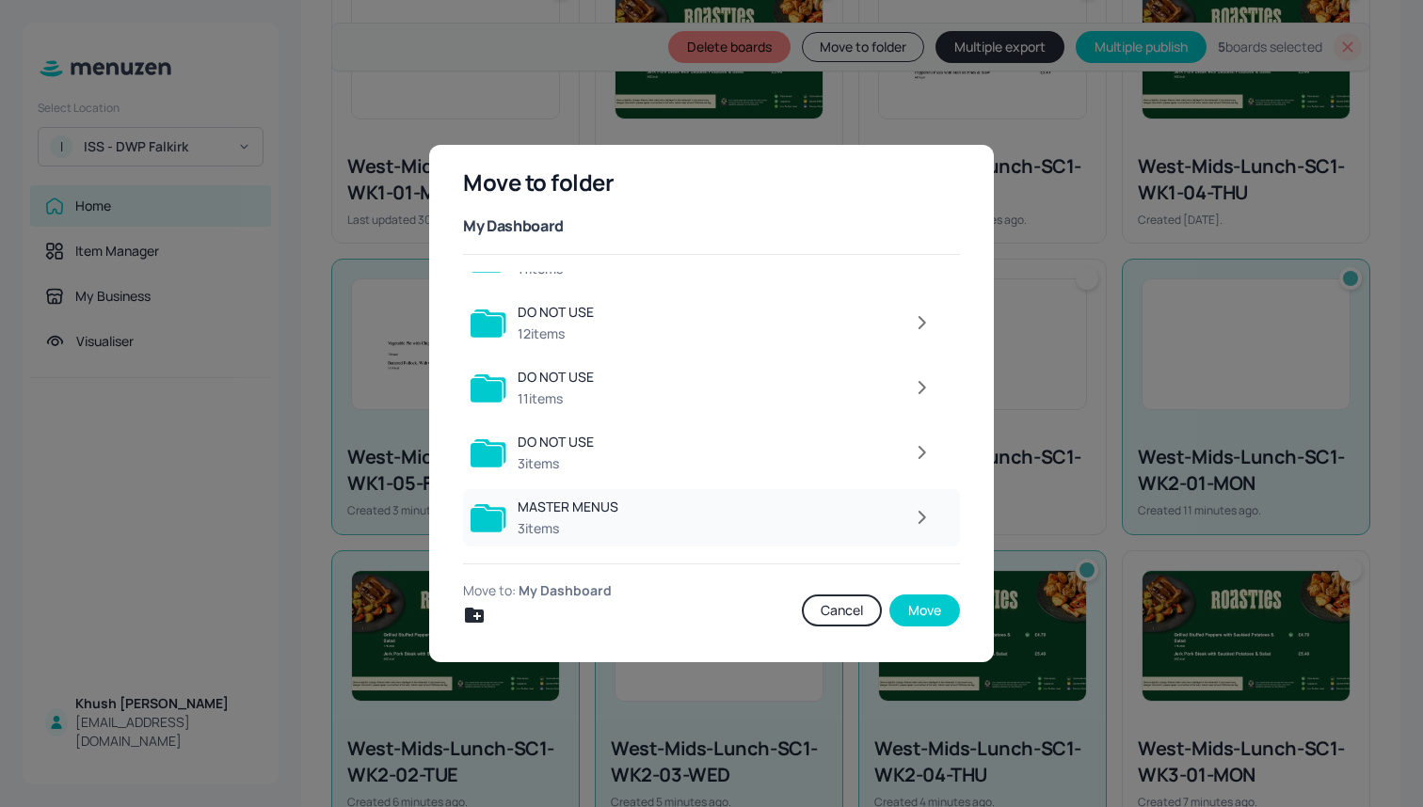
scroll to position [170, 0]
click at [726, 534] on div at bounding box center [786, 520] width 312 height 38
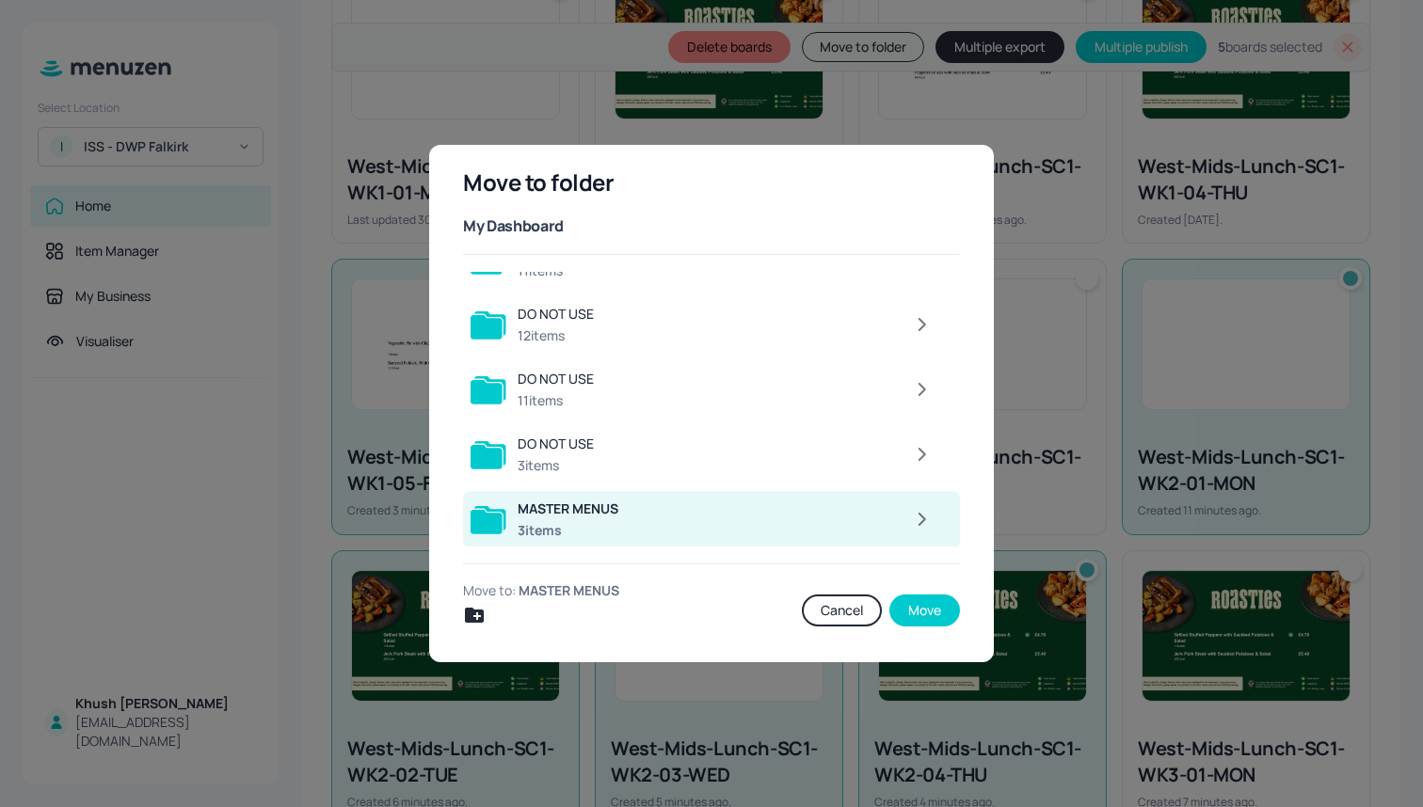
click at [726, 534] on div at bounding box center [786, 520] width 312 height 38
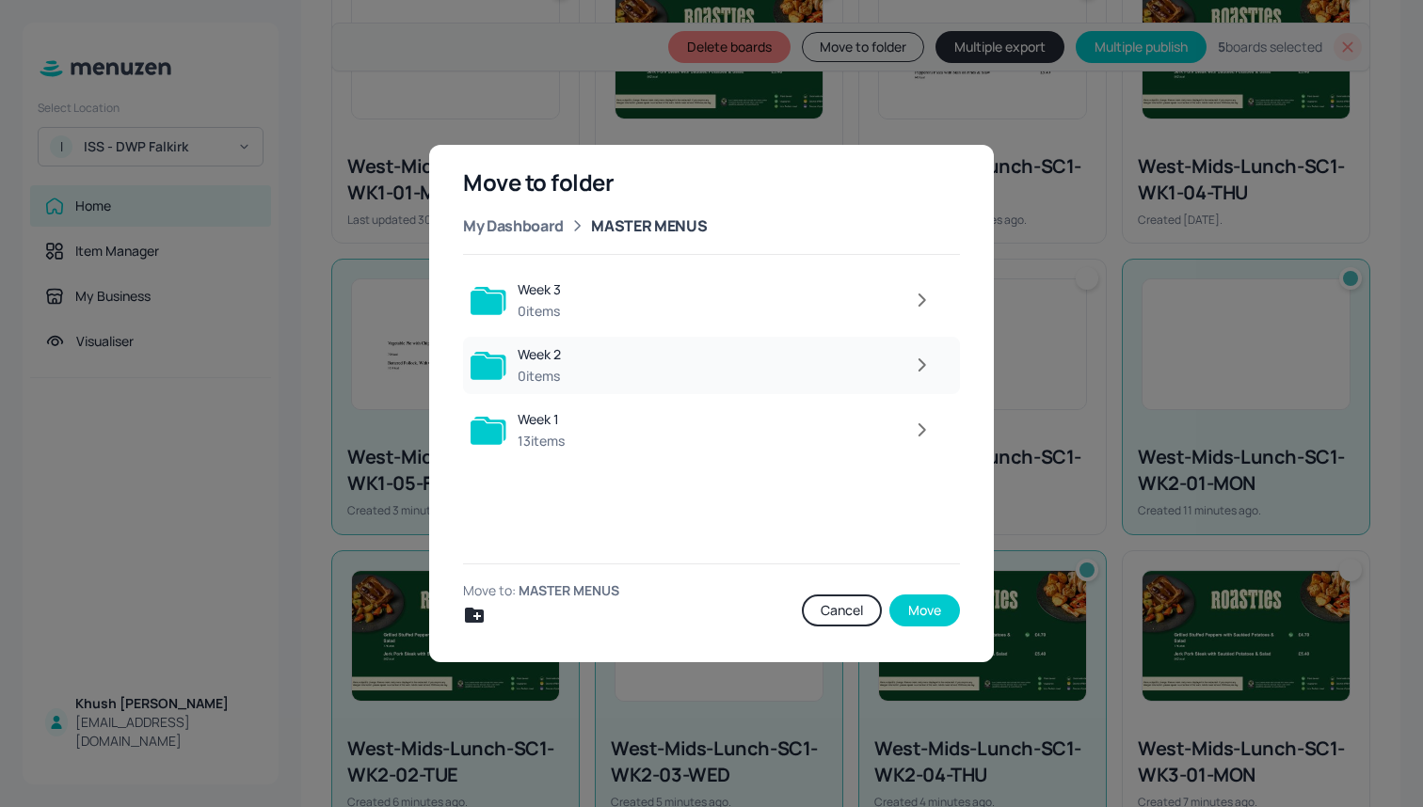
click at [781, 370] on div at bounding box center [757, 365] width 370 height 38
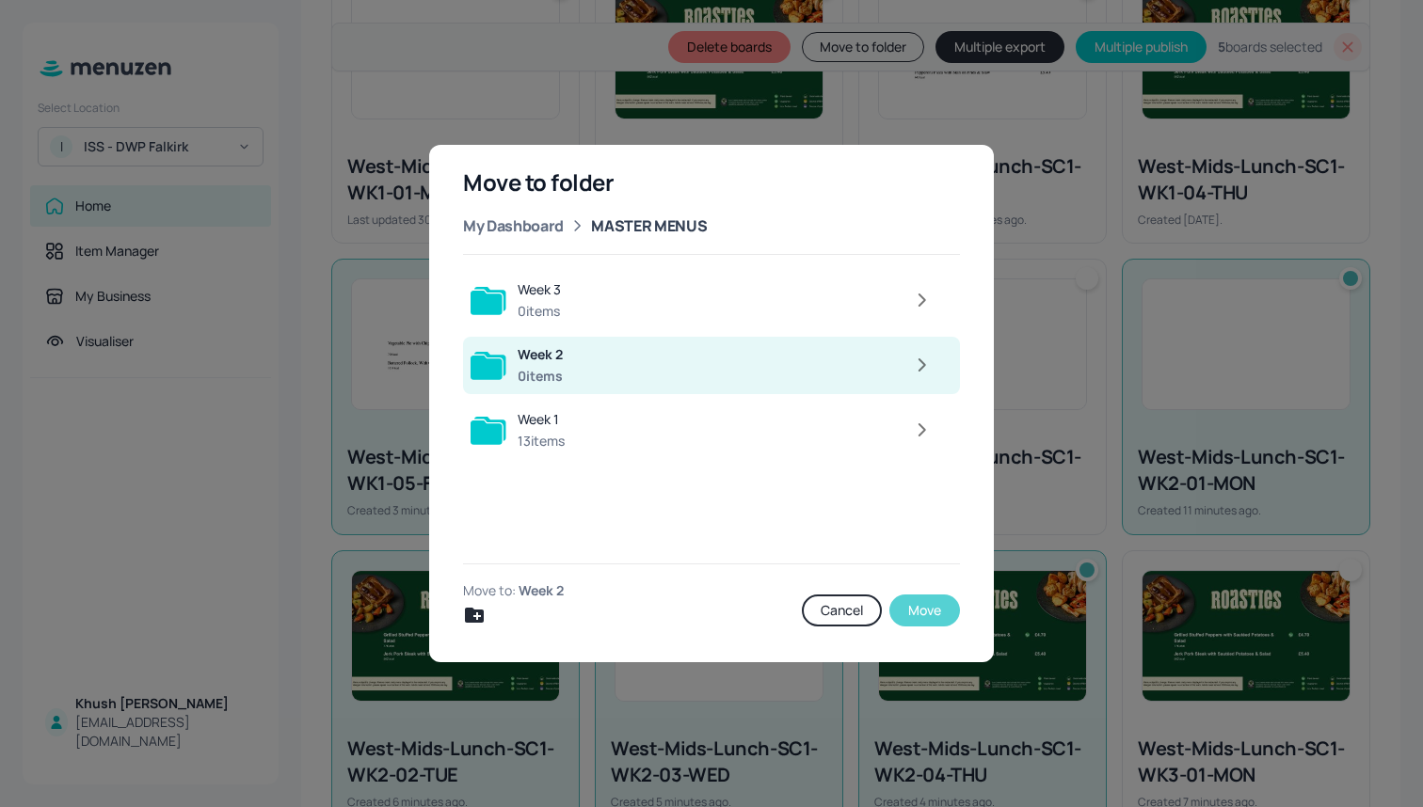
click at [925, 612] on button "Move" at bounding box center [924, 611] width 71 height 32
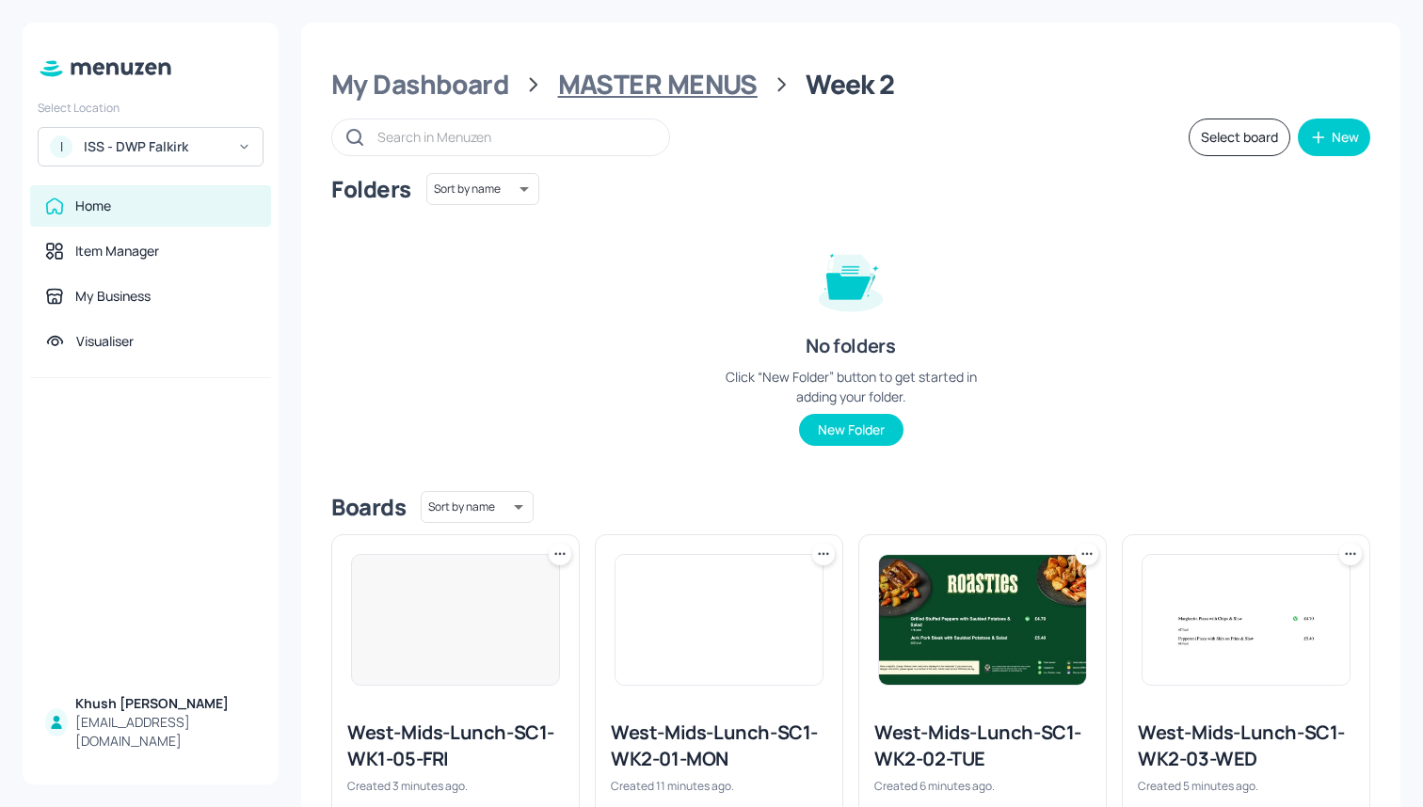
click at [709, 98] on div "MASTER MENUS" at bounding box center [657, 85] width 199 height 34
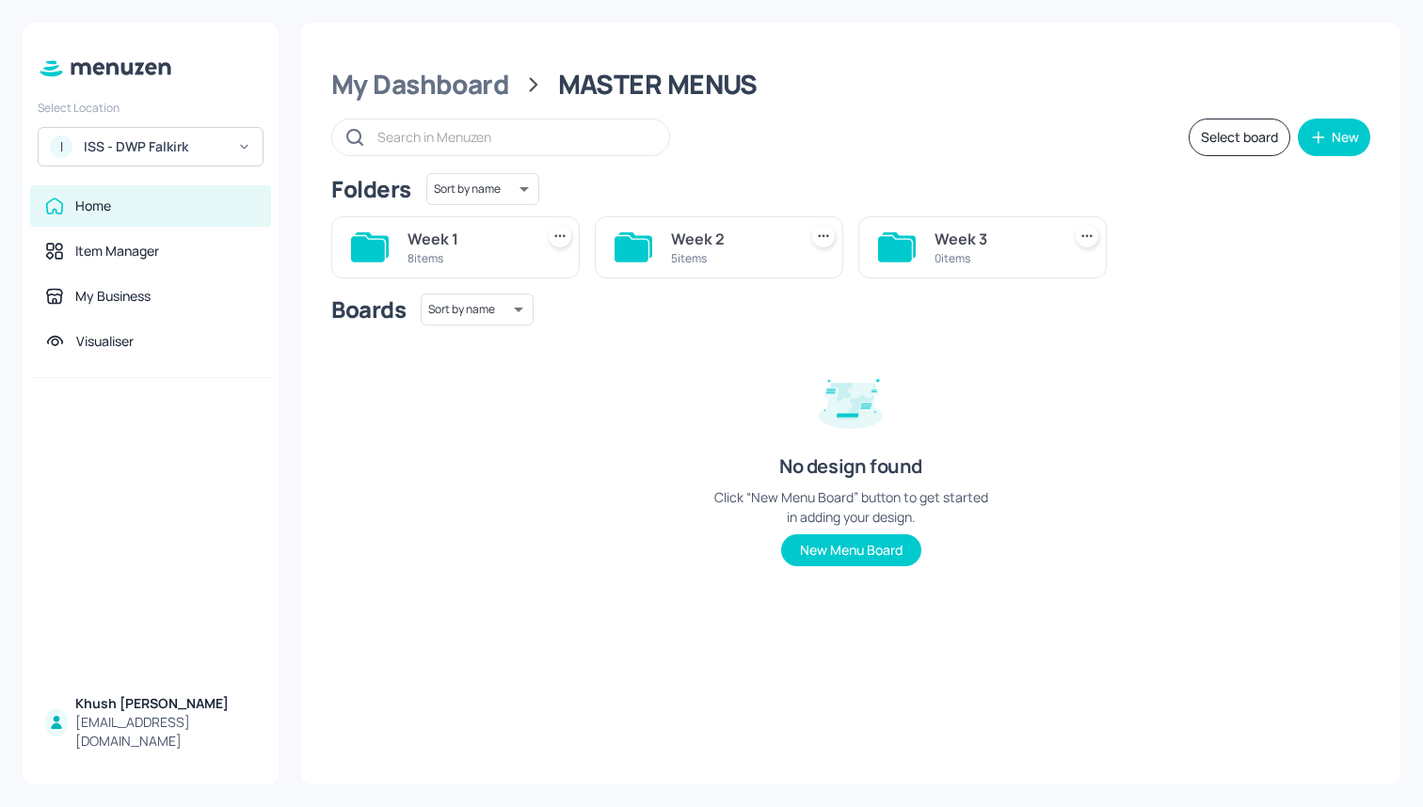
click at [977, 241] on div "Week 3" at bounding box center [993, 239] width 119 height 23
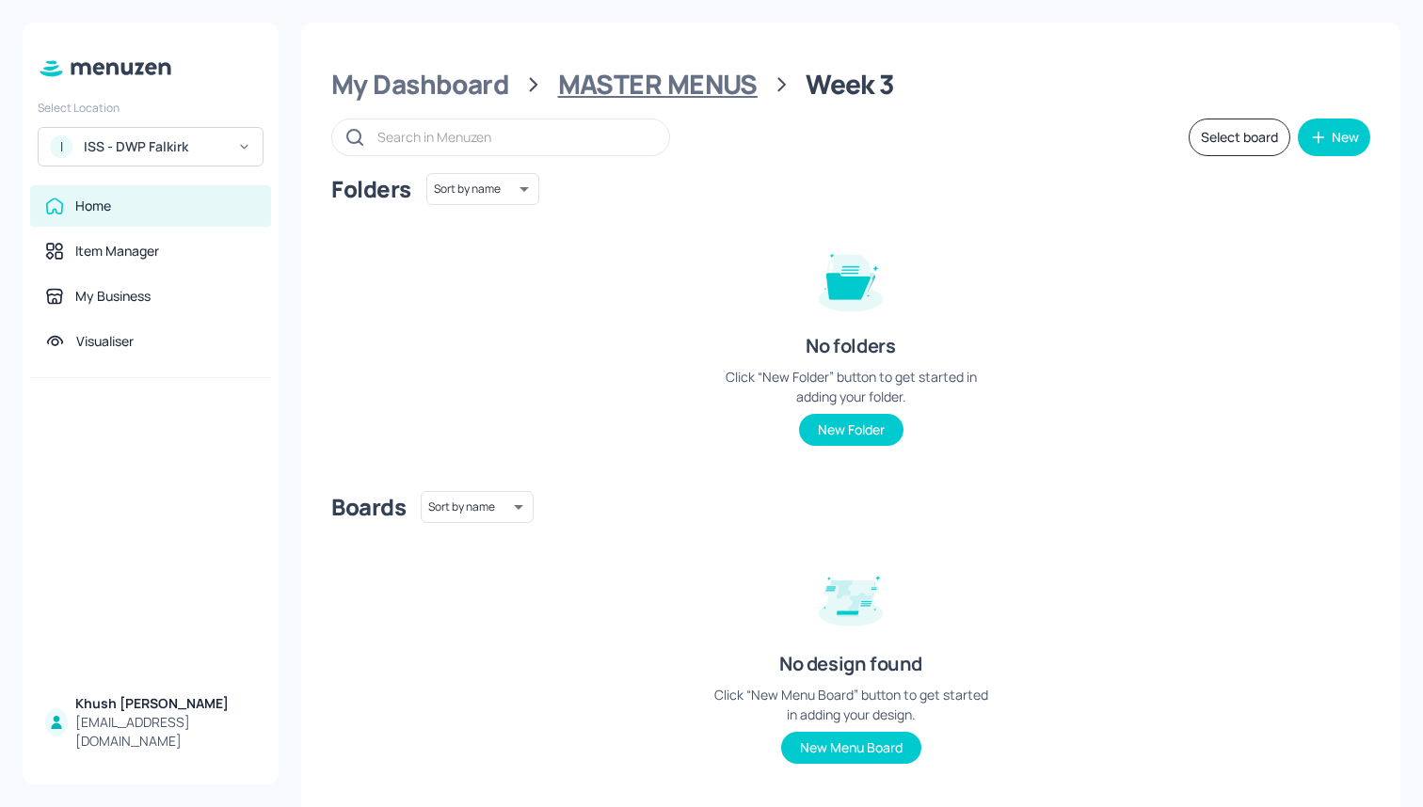
click at [648, 68] on div "MASTER MENUS" at bounding box center [657, 85] width 199 height 34
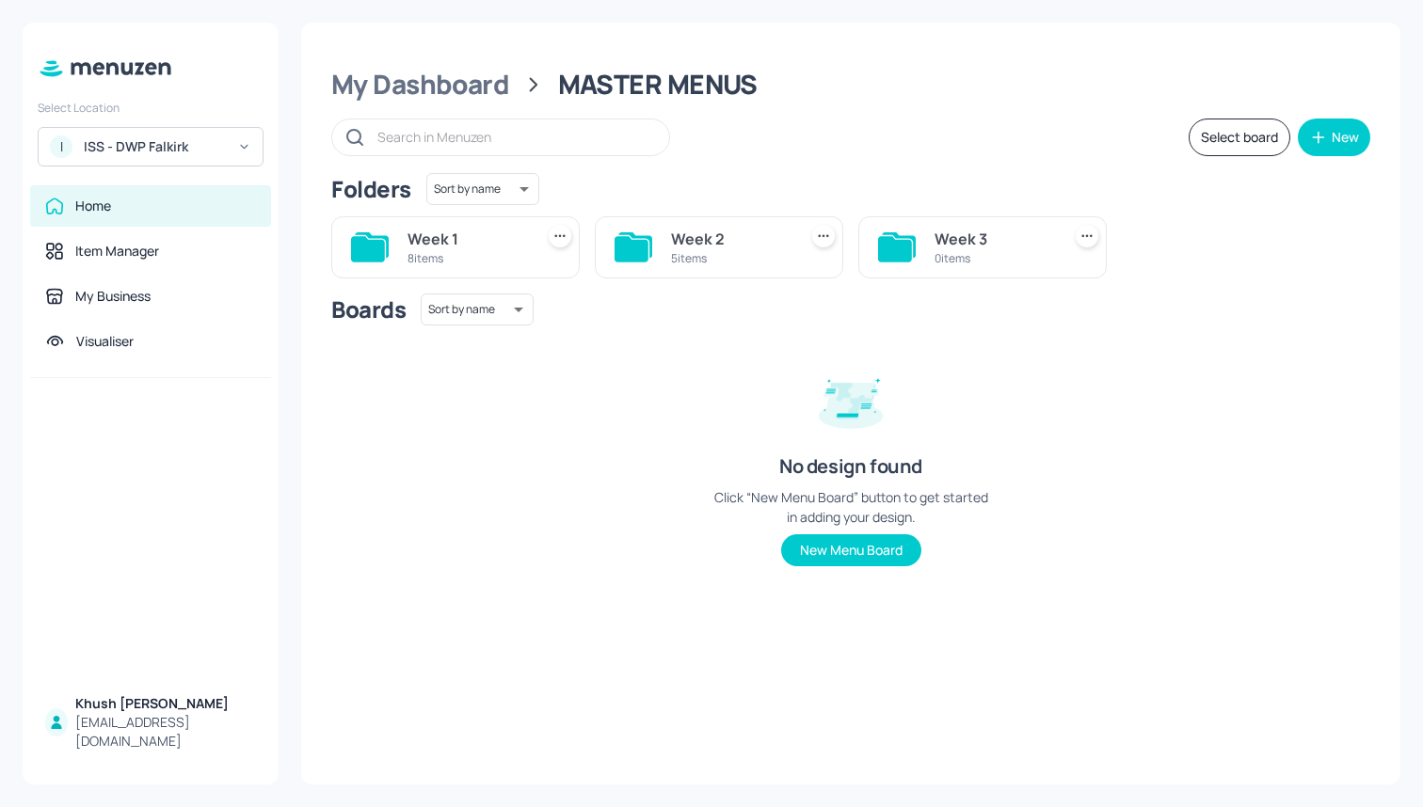
click at [704, 232] on div "Week 2" at bounding box center [730, 239] width 119 height 23
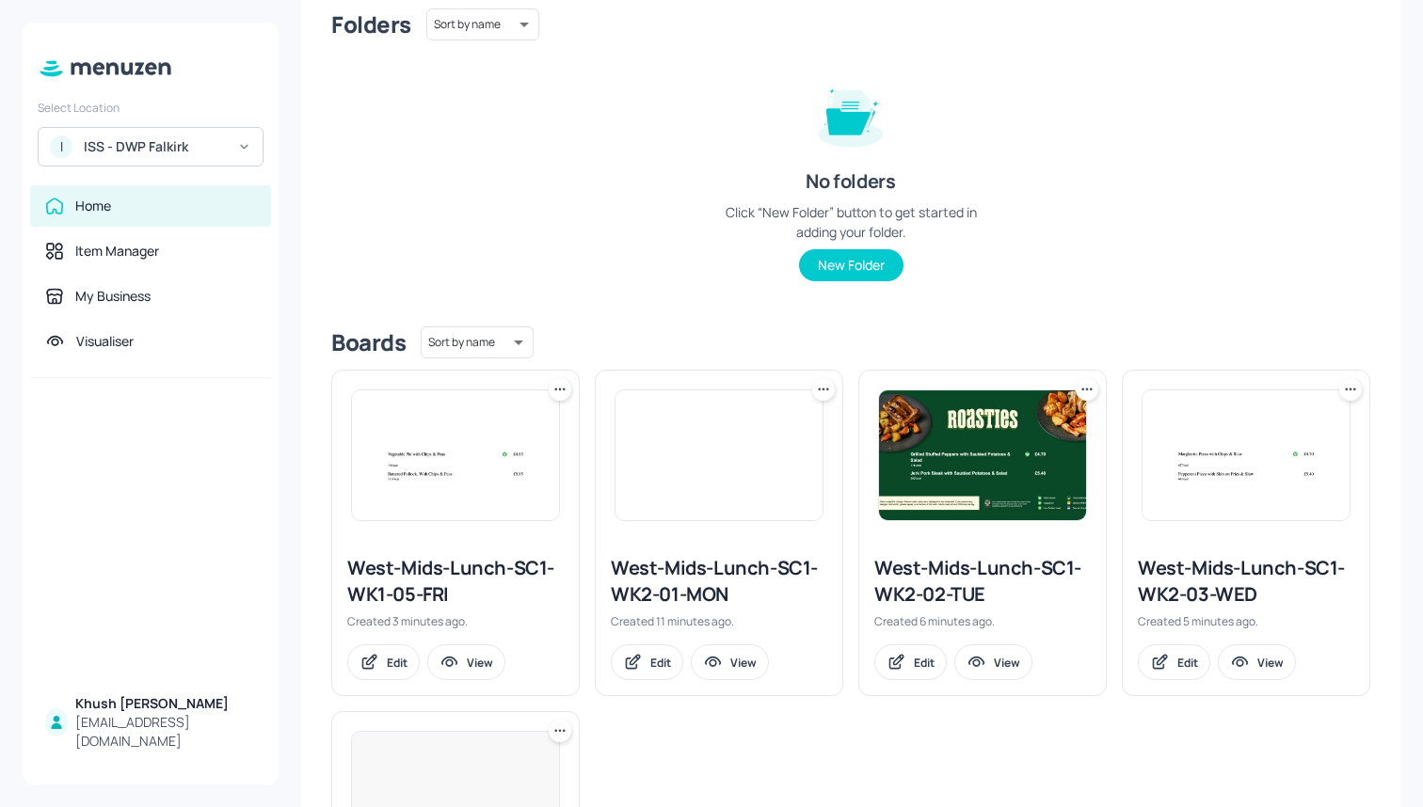
scroll to position [175, 0]
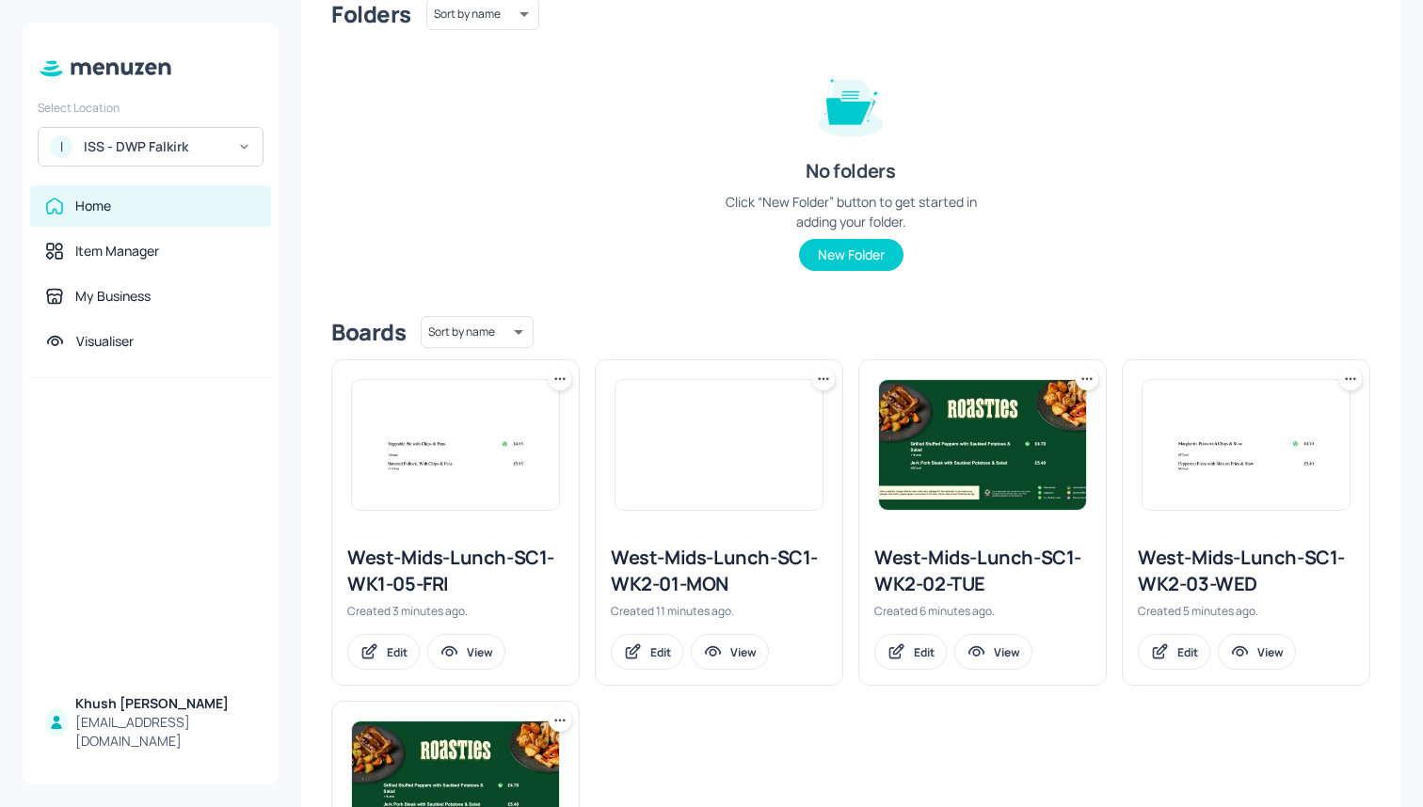
click at [561, 390] on div at bounding box center [455, 444] width 247 height 169
click at [555, 374] on icon at bounding box center [559, 379] width 19 height 19
click at [531, 413] on div "Rename" at bounding box center [487, 417] width 151 height 32
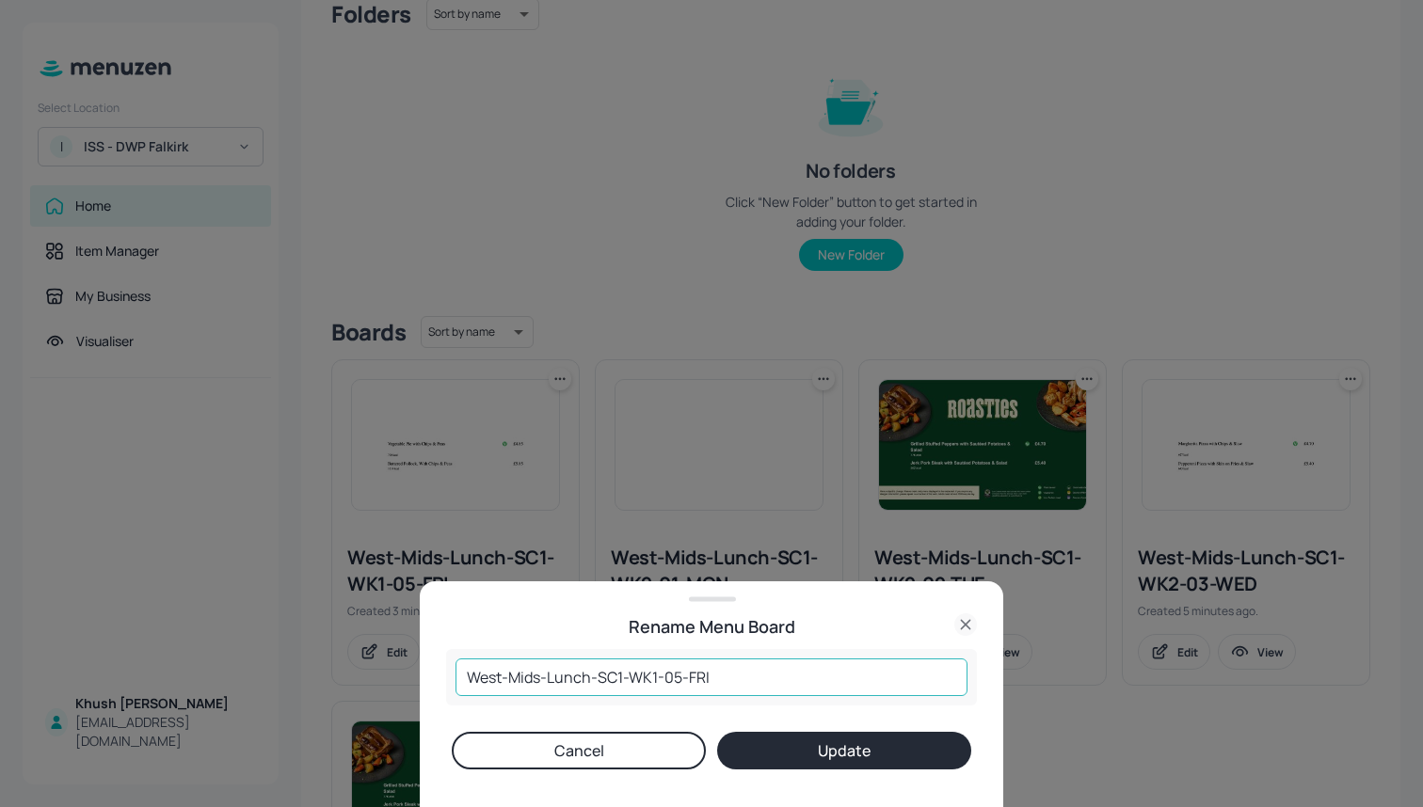
click at [659, 678] on input "West-Mids-Lunch-SC1-WK1-05-FRI" at bounding box center [711, 678] width 512 height 38
type input "West-Mids-Lunch-SC1-WK2-05-FRI"
click at [844, 751] on button "Update" at bounding box center [844, 751] width 254 height 38
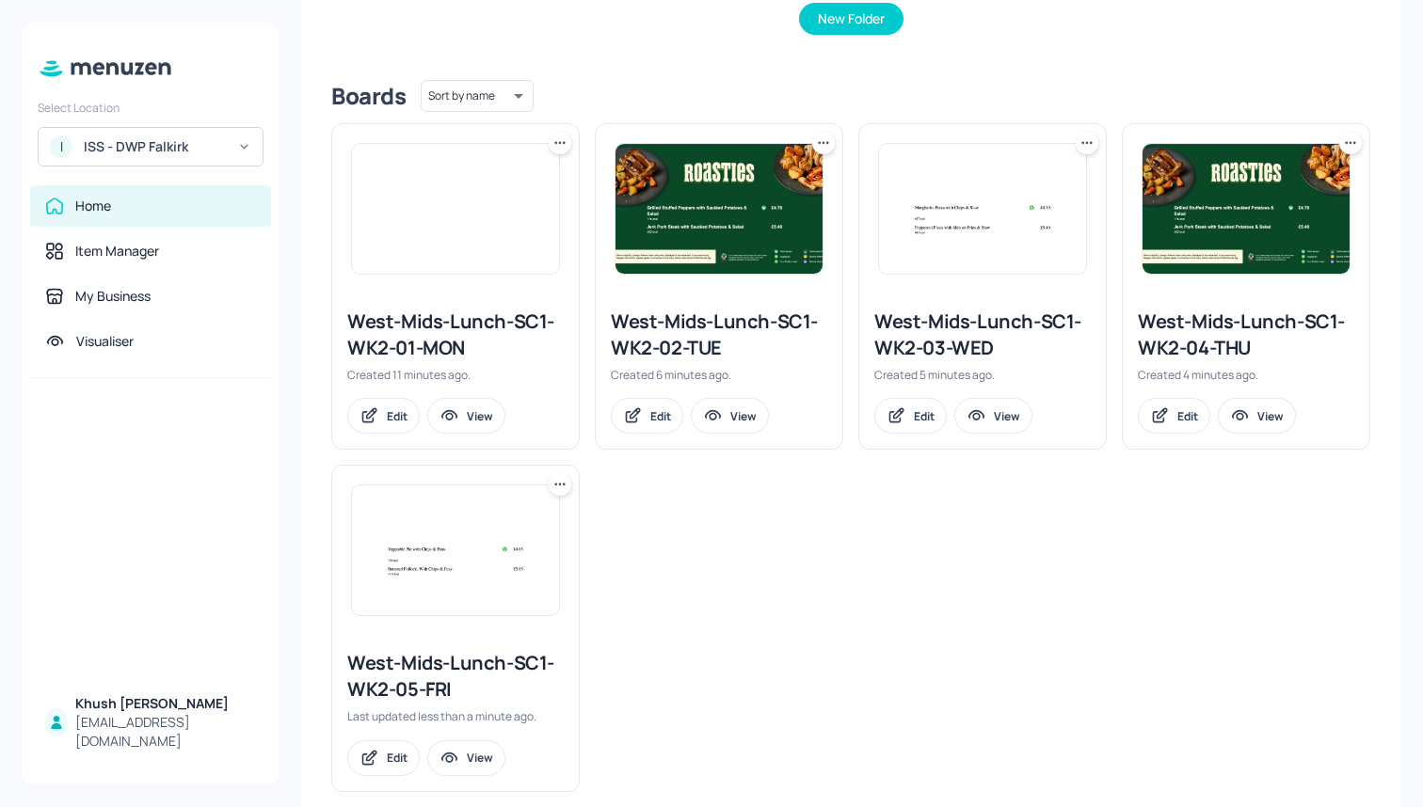
scroll to position [422, 0]
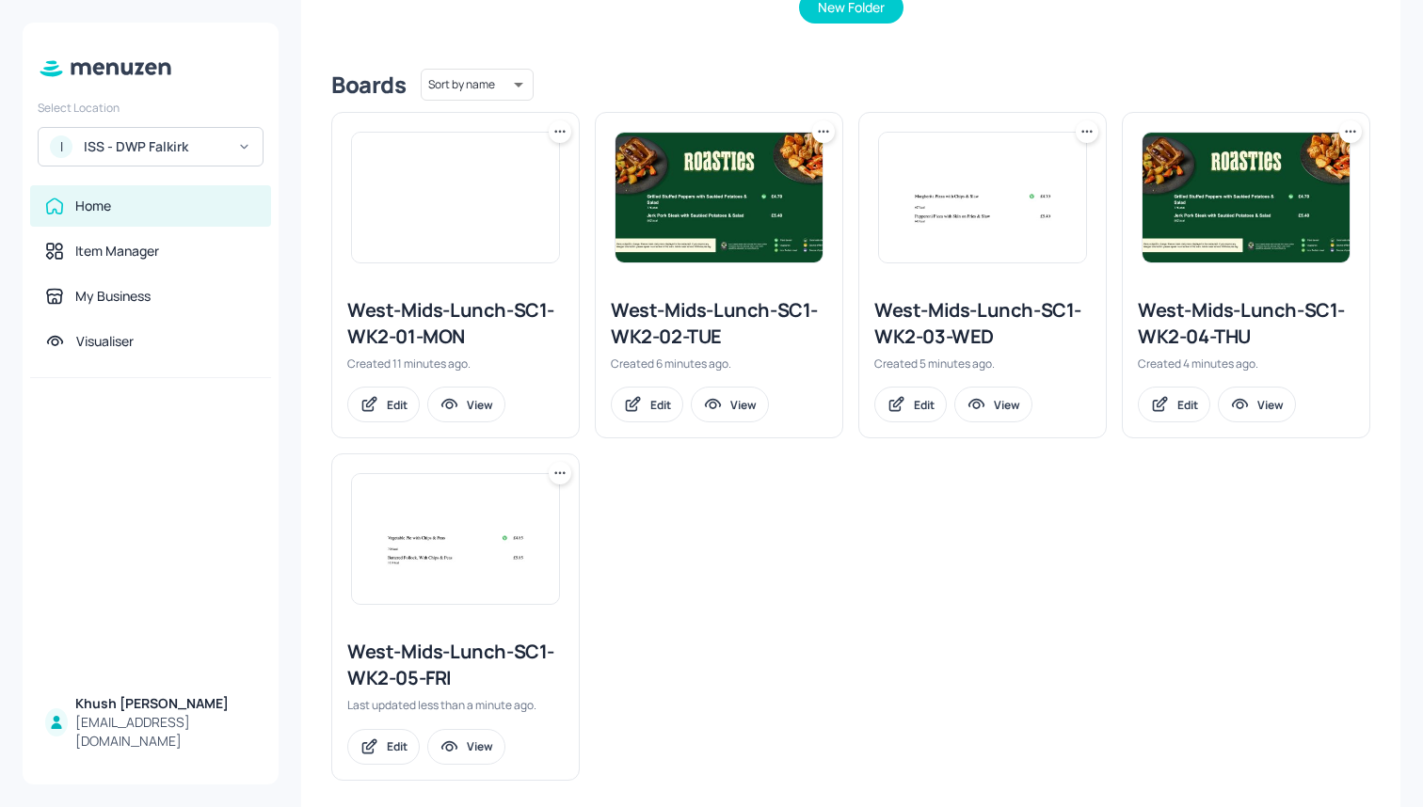
click at [429, 724] on div "West-Mids-Lunch-SC1-WK2-05-FRI Last updated less than a minute ago. Edit View" at bounding box center [455, 701] width 247 height 155
click at [429, 671] on div "West-Mids-Lunch-SC1-WK2-05-FRI" at bounding box center [455, 665] width 216 height 53
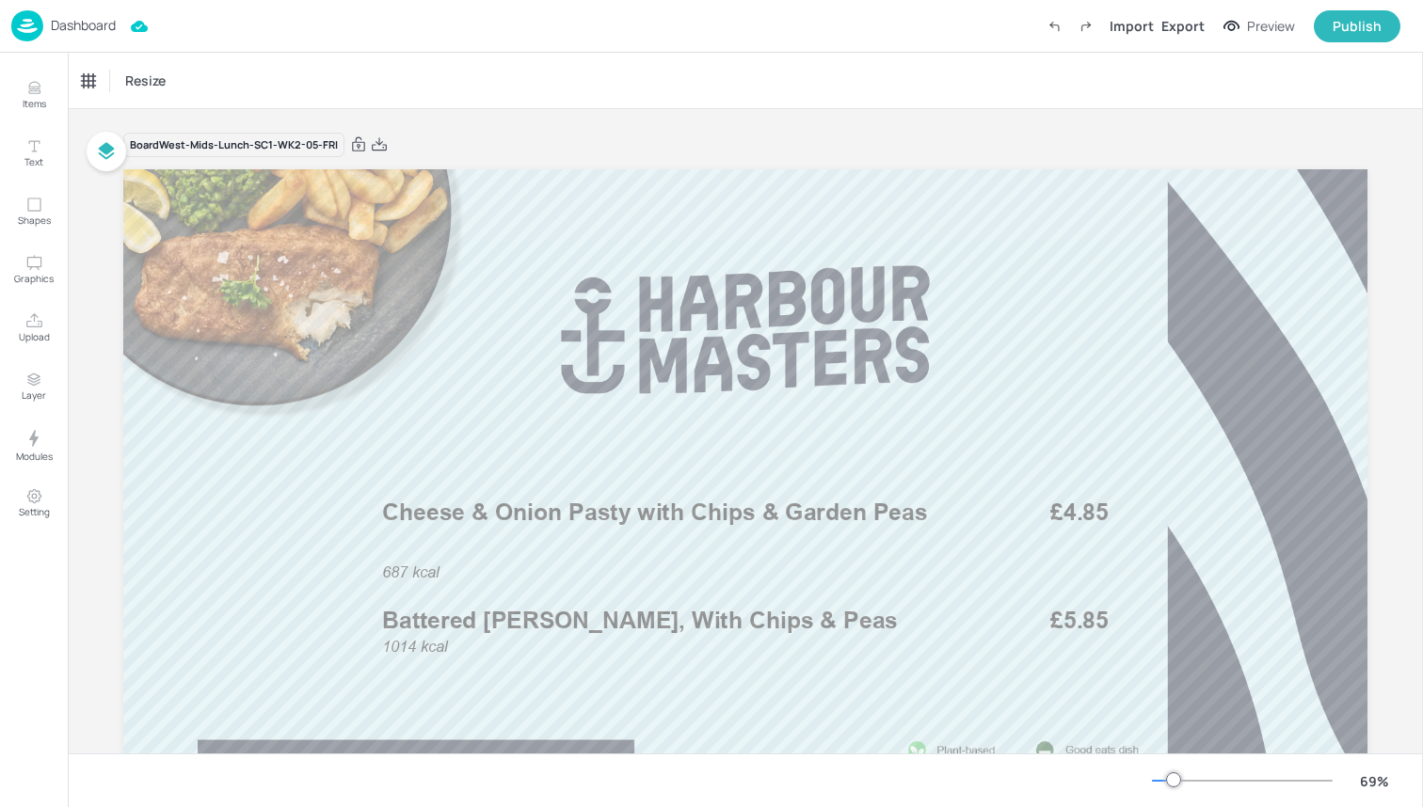
click at [21, 19] on img at bounding box center [27, 25] width 32 height 31
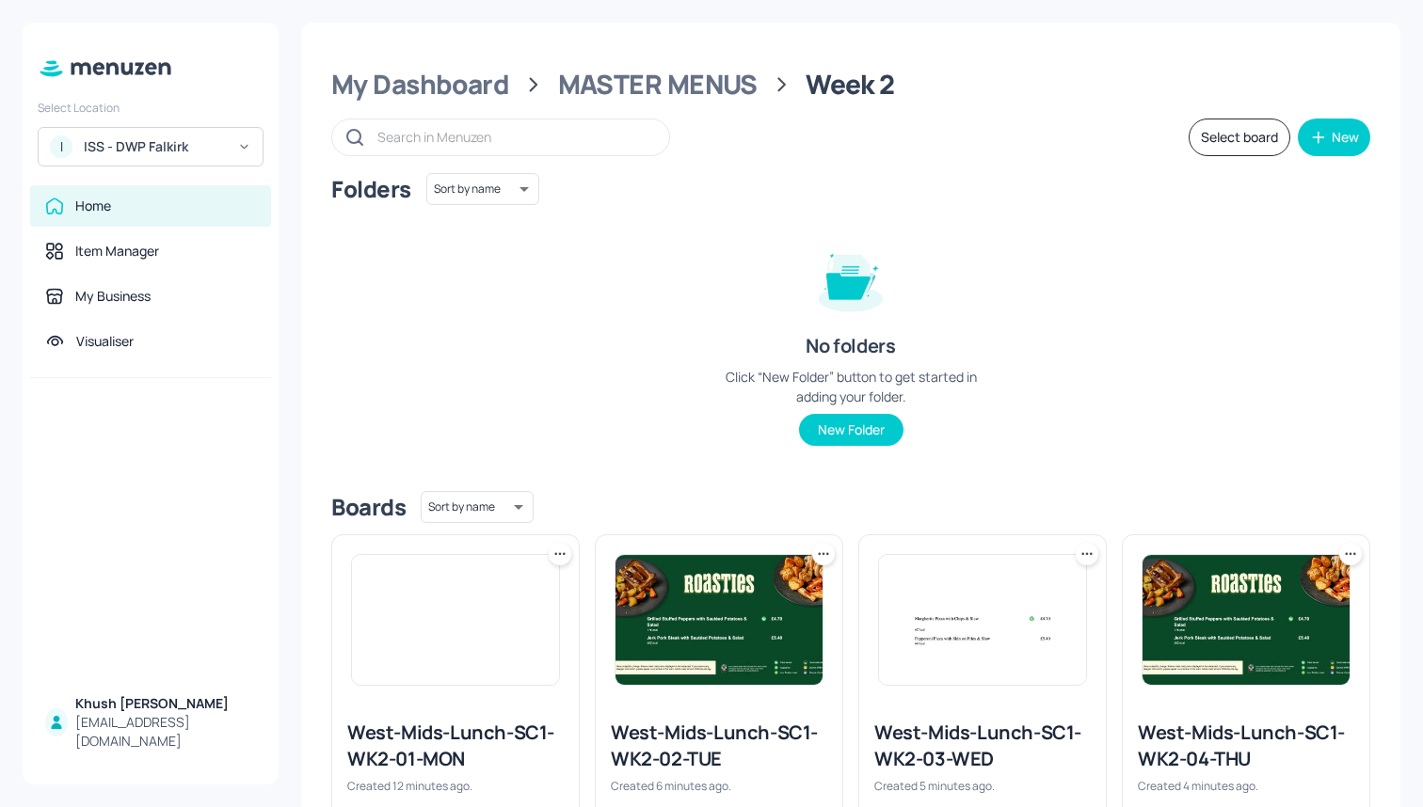
click at [629, 104] on div "My Dashboard MASTER MENUS Week 2 Select board New Folders Sort by name name ​ N…" at bounding box center [850, 636] width 1099 height 1226
click at [637, 90] on div "MASTER MENUS" at bounding box center [657, 85] width 199 height 34
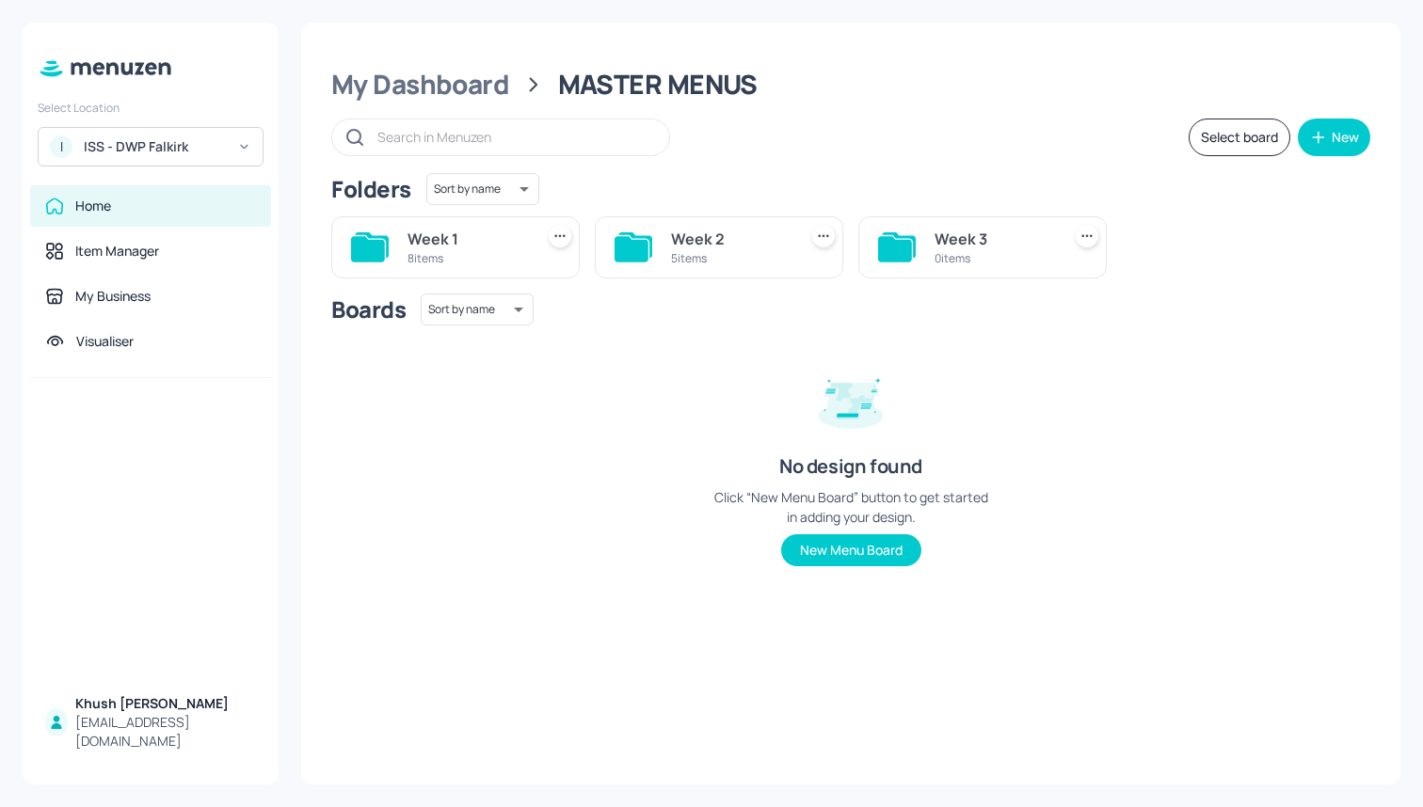
click at [475, 230] on div "Week 1" at bounding box center [466, 239] width 119 height 23
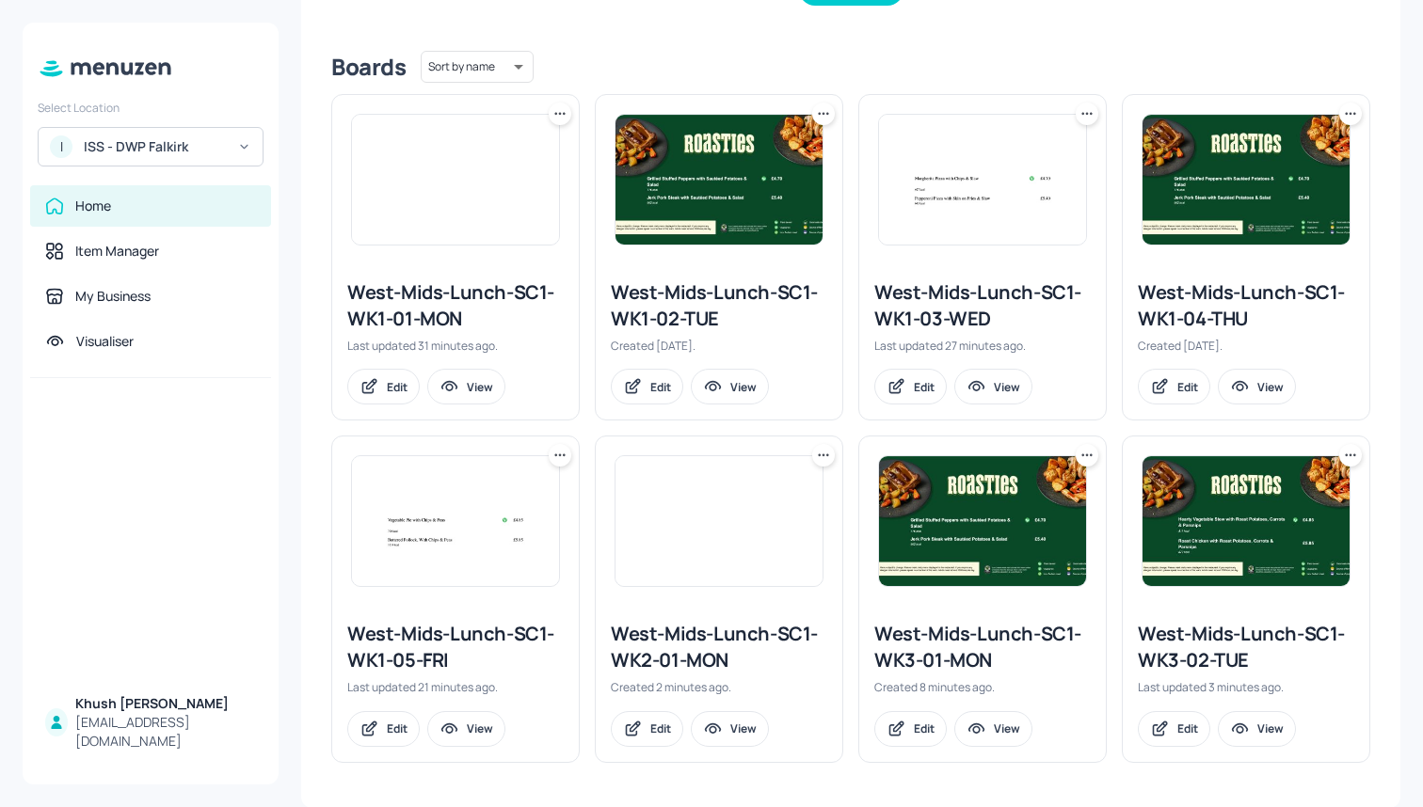
scroll to position [439, 0]
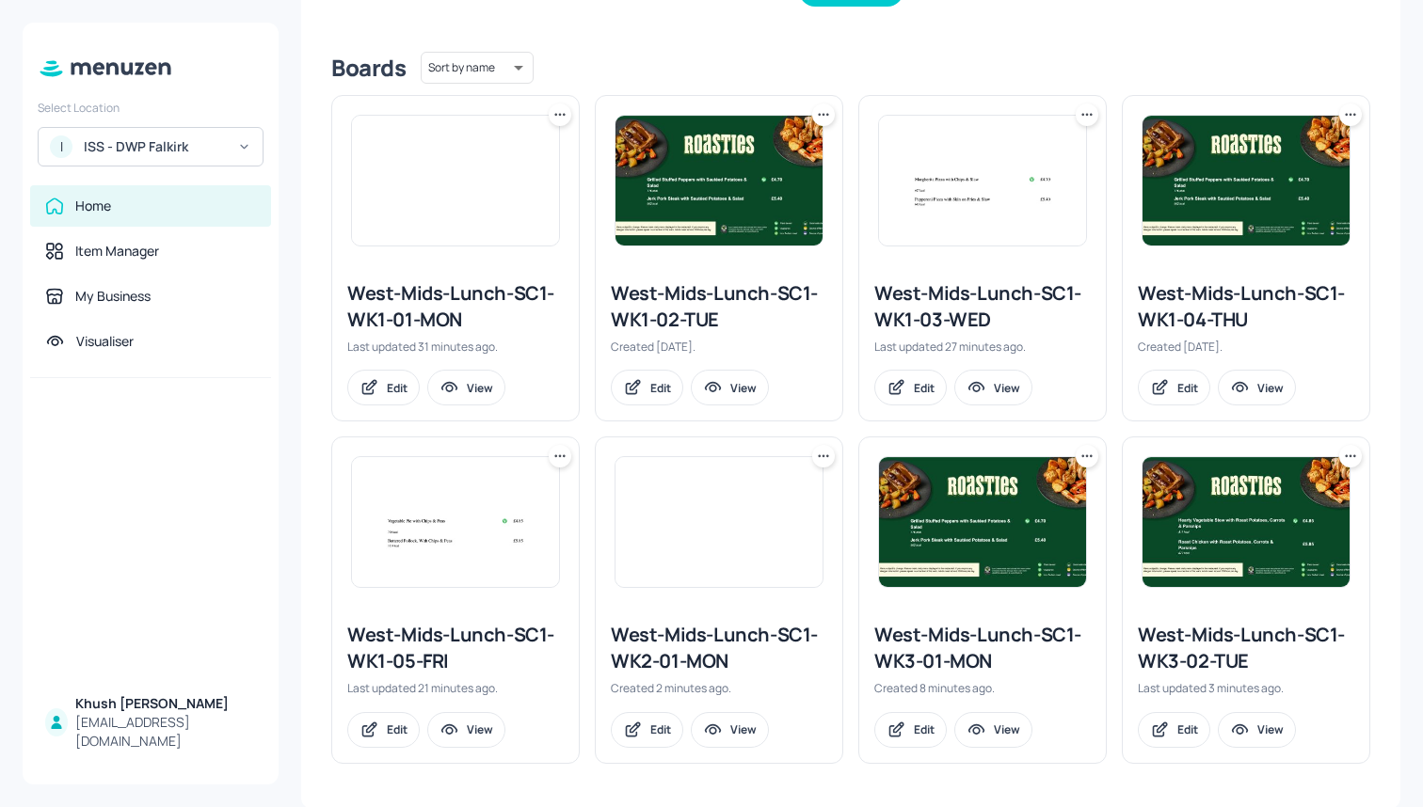
click at [820, 458] on icon at bounding box center [823, 456] width 19 height 19
click at [585, 486] on div at bounding box center [711, 403] width 1423 height 807
click at [683, 547] on img at bounding box center [718, 522] width 207 height 130
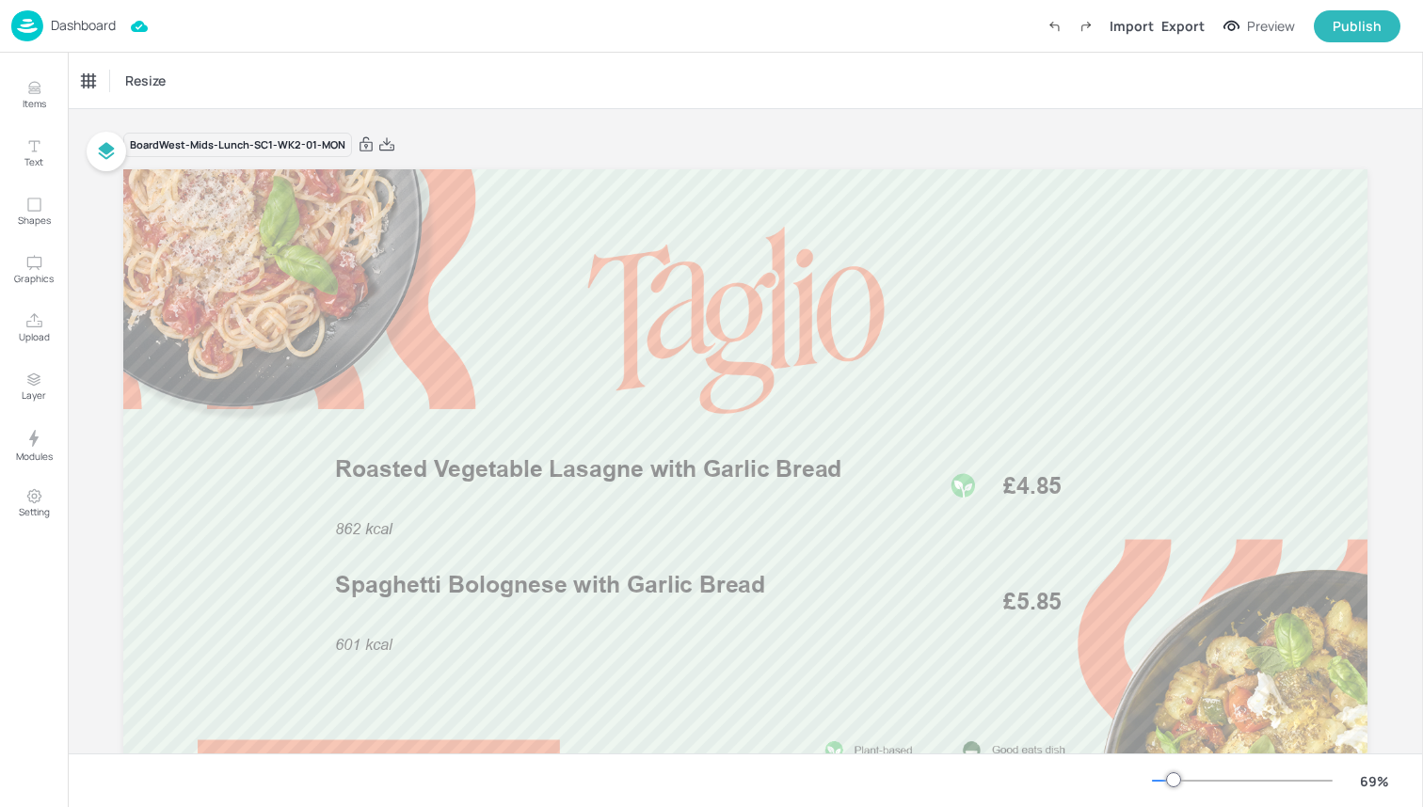
click at [37, 29] on img at bounding box center [27, 25] width 32 height 31
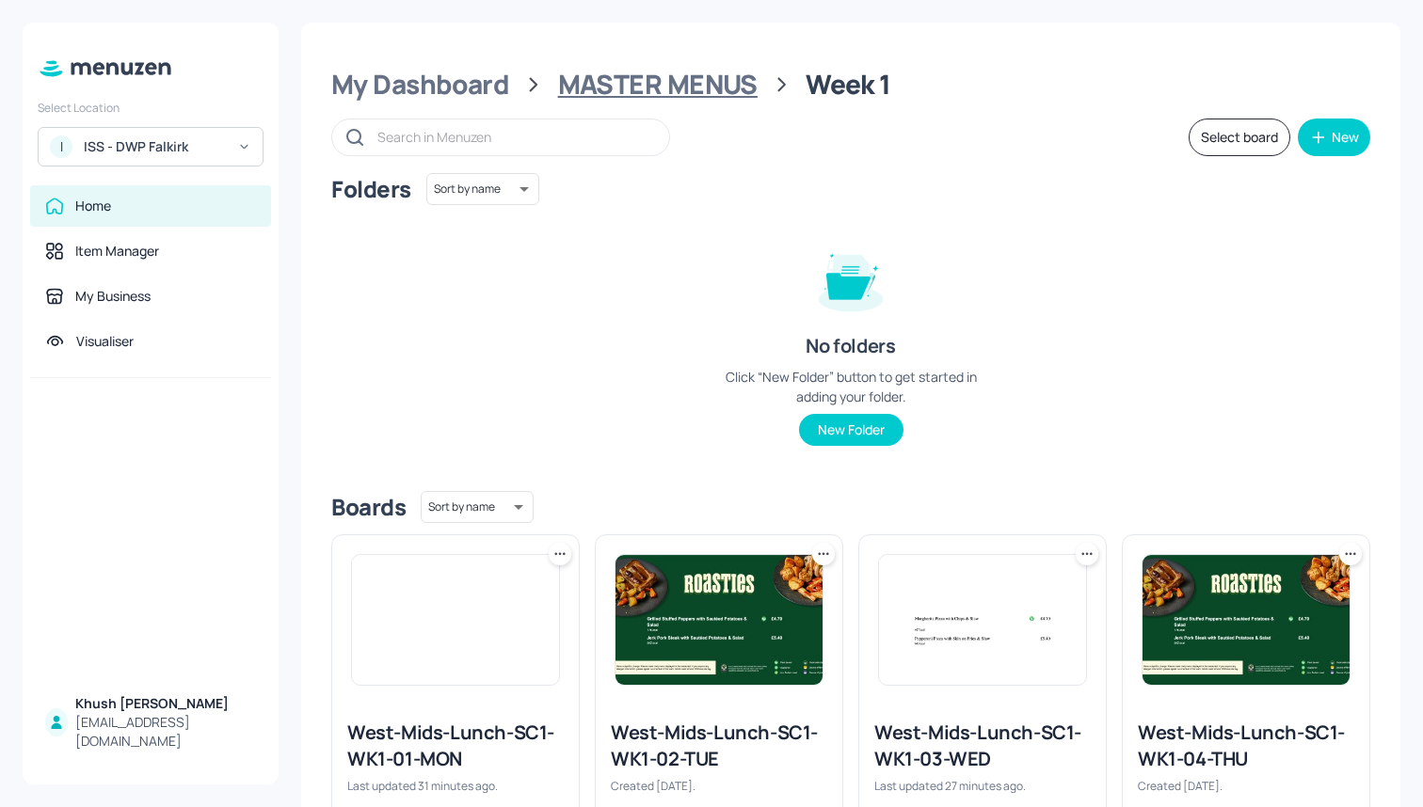
click at [678, 98] on div "MASTER MENUS" at bounding box center [657, 85] width 199 height 34
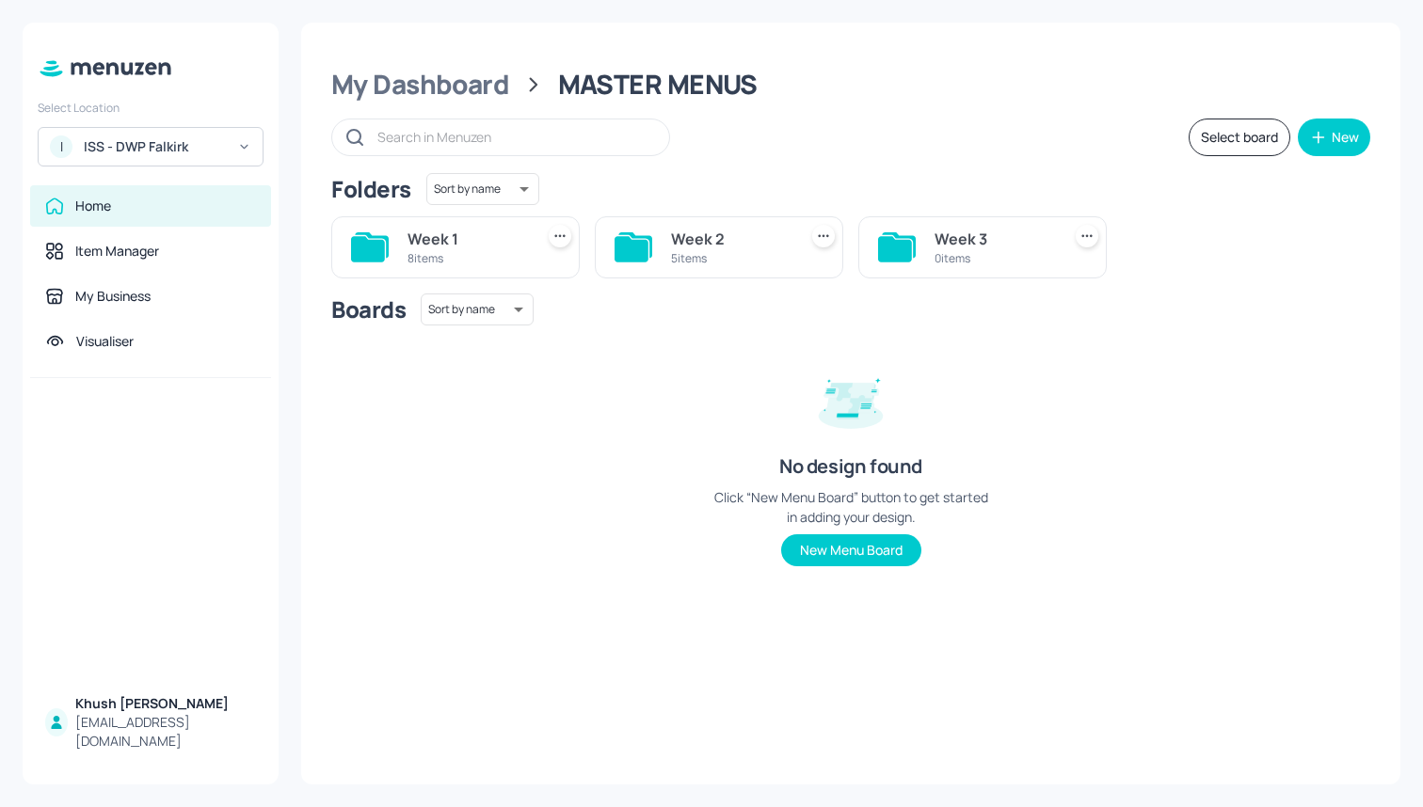
click at [737, 259] on div "5 items" at bounding box center [730, 258] width 119 height 16
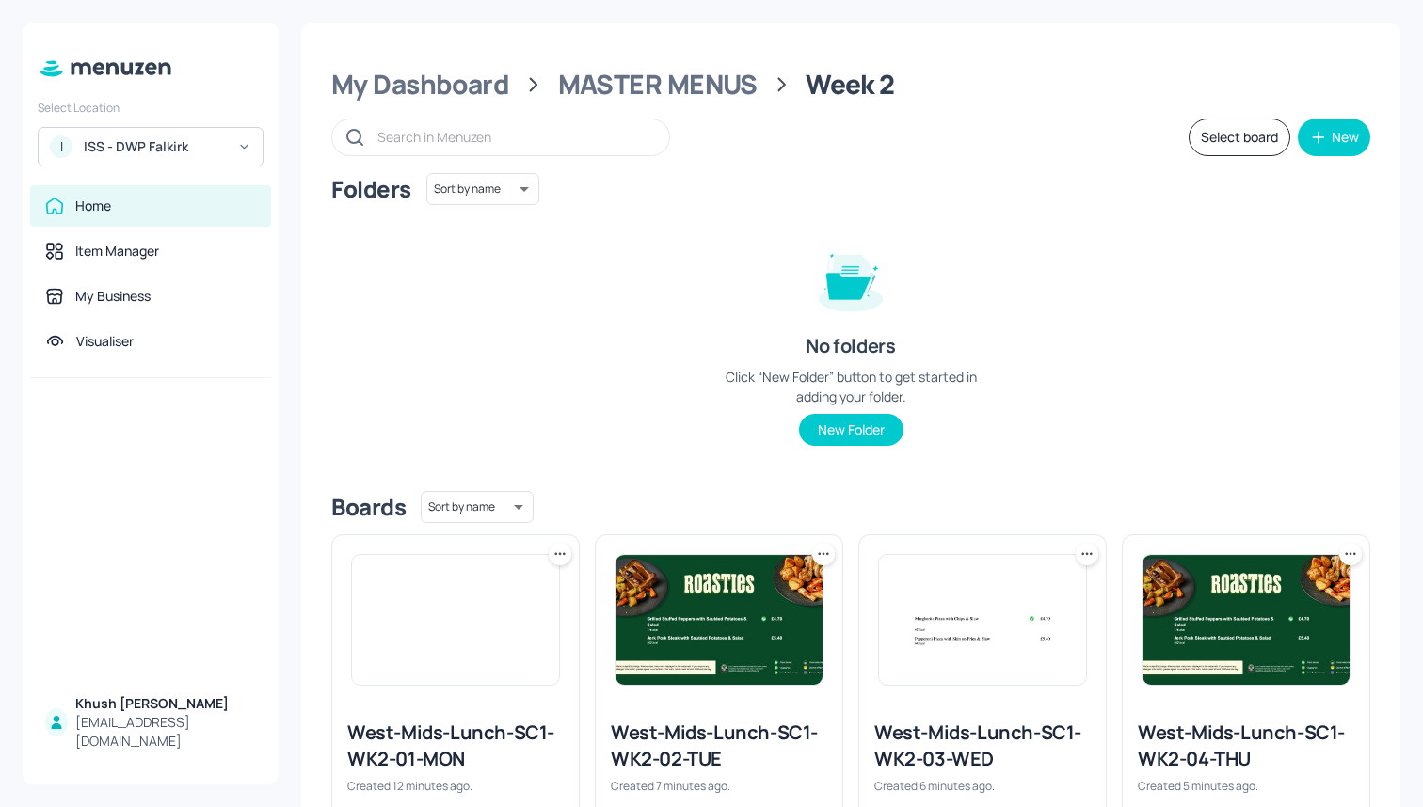
click at [442, 667] on img at bounding box center [455, 620] width 207 height 130
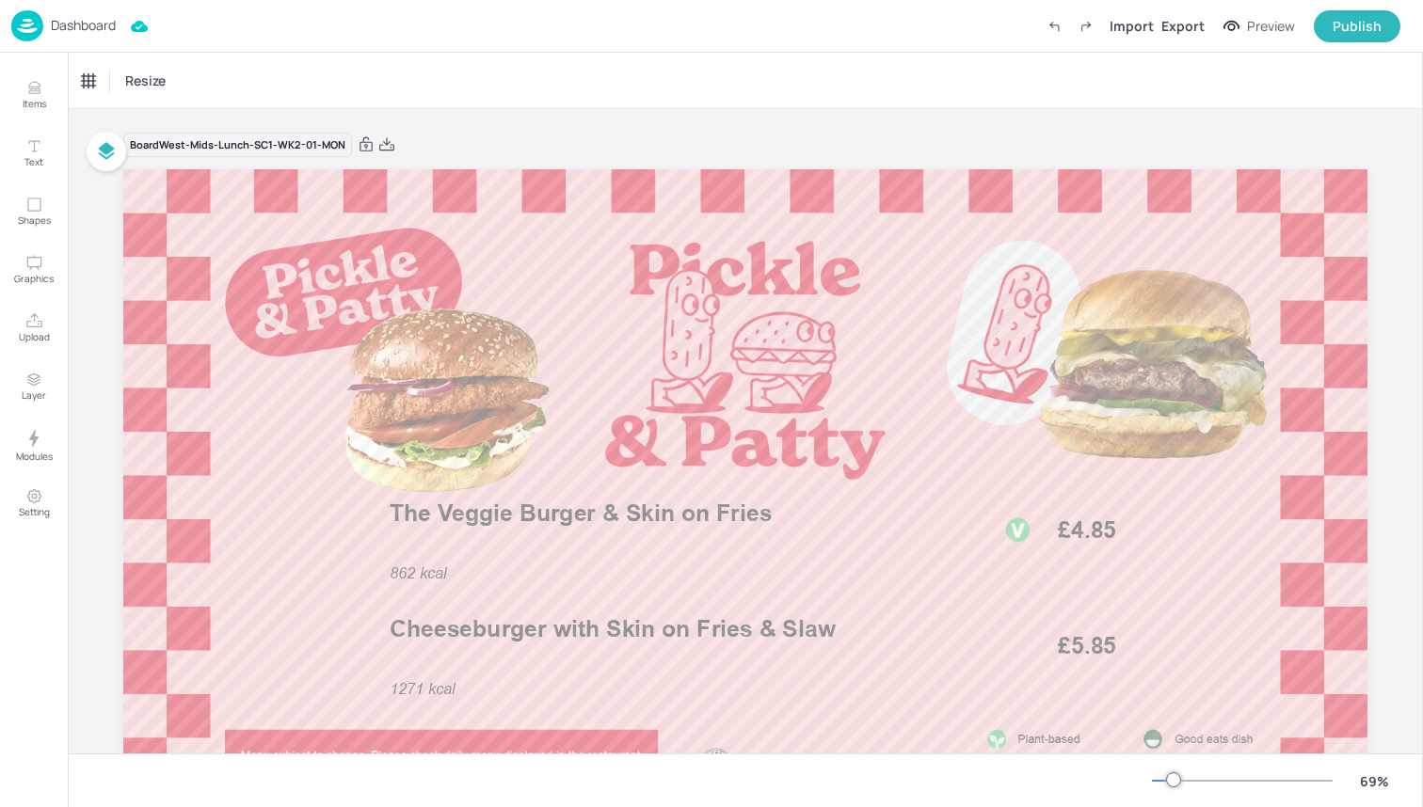
click at [39, 26] on img at bounding box center [27, 25] width 32 height 31
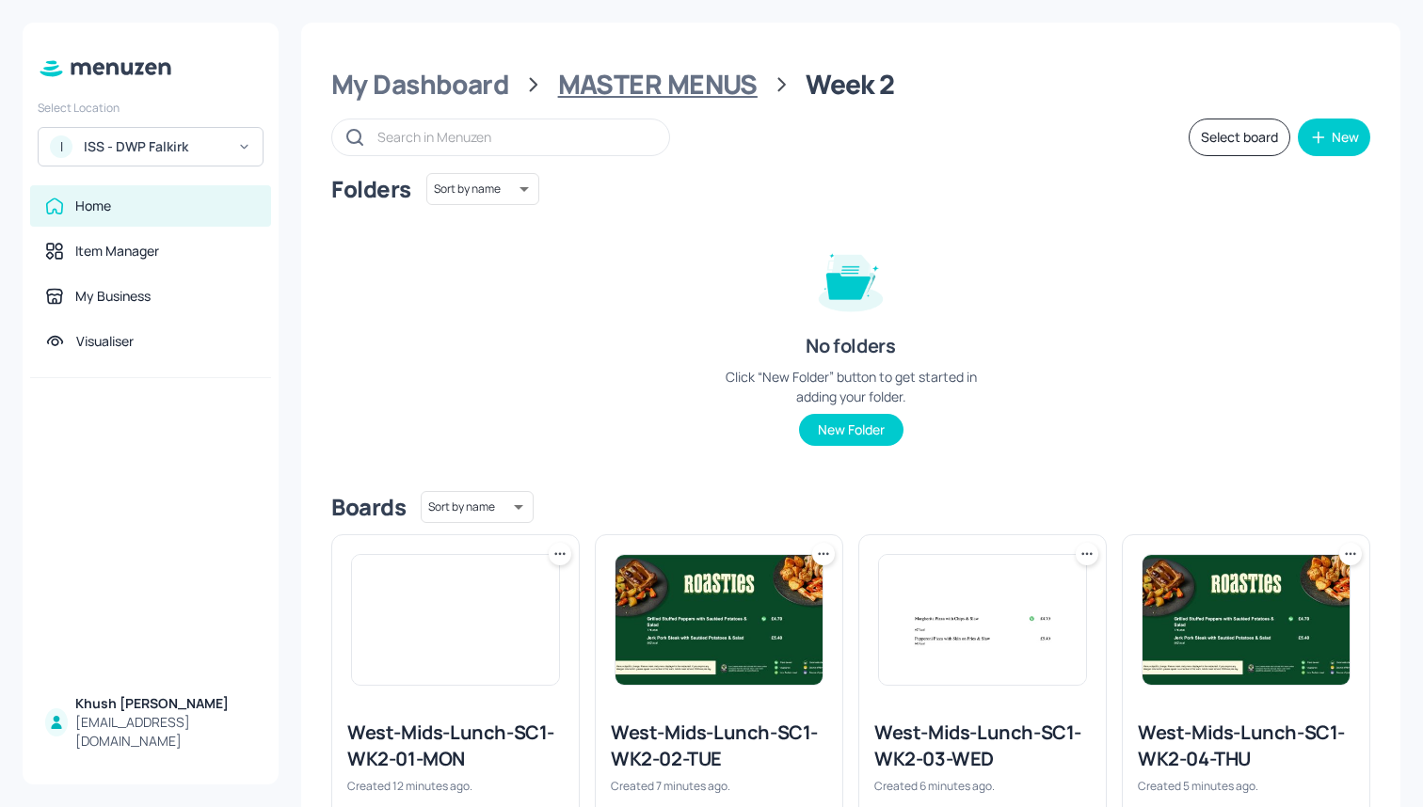
click at [667, 81] on div "MASTER MENUS" at bounding box center [657, 85] width 199 height 34
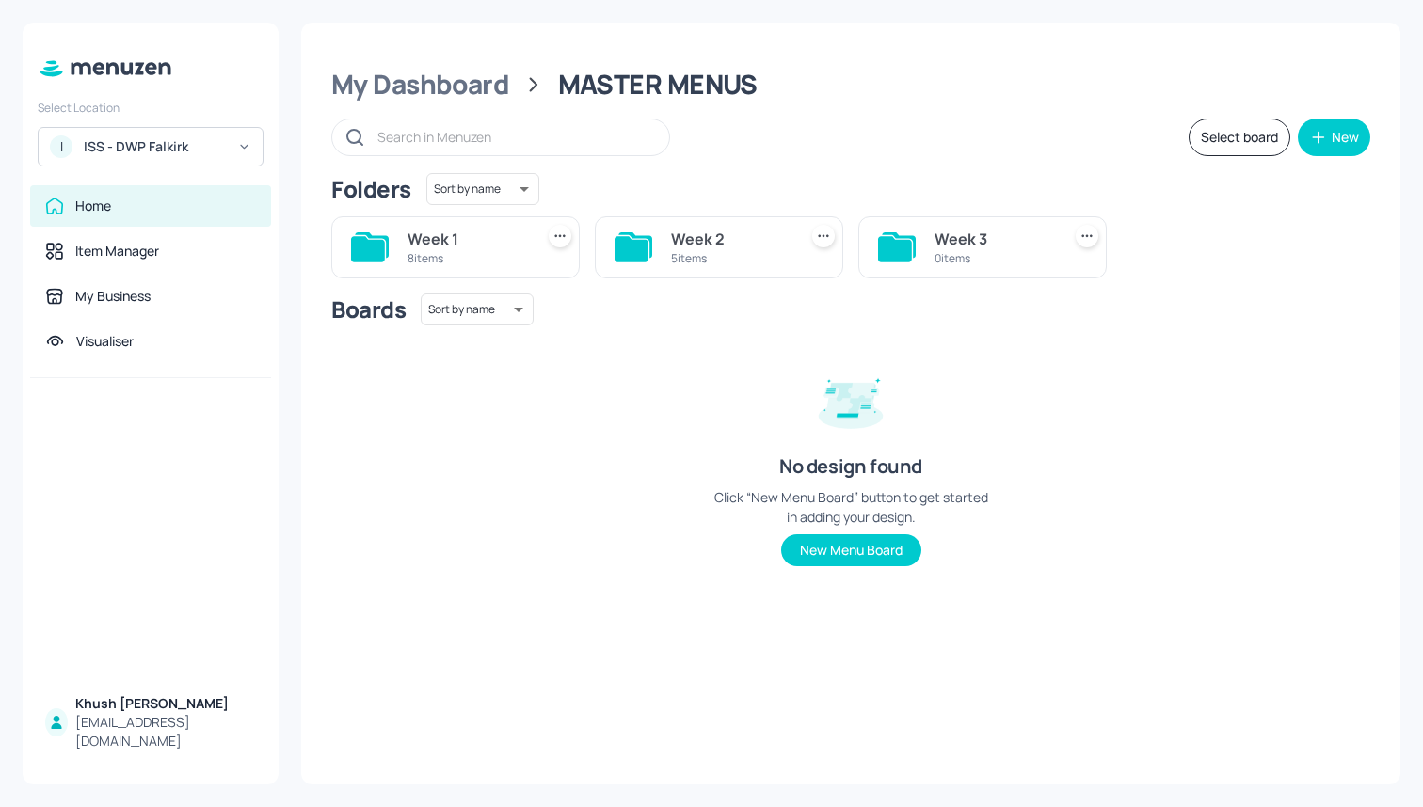
click at [449, 243] on div "Week 1" at bounding box center [466, 239] width 119 height 23
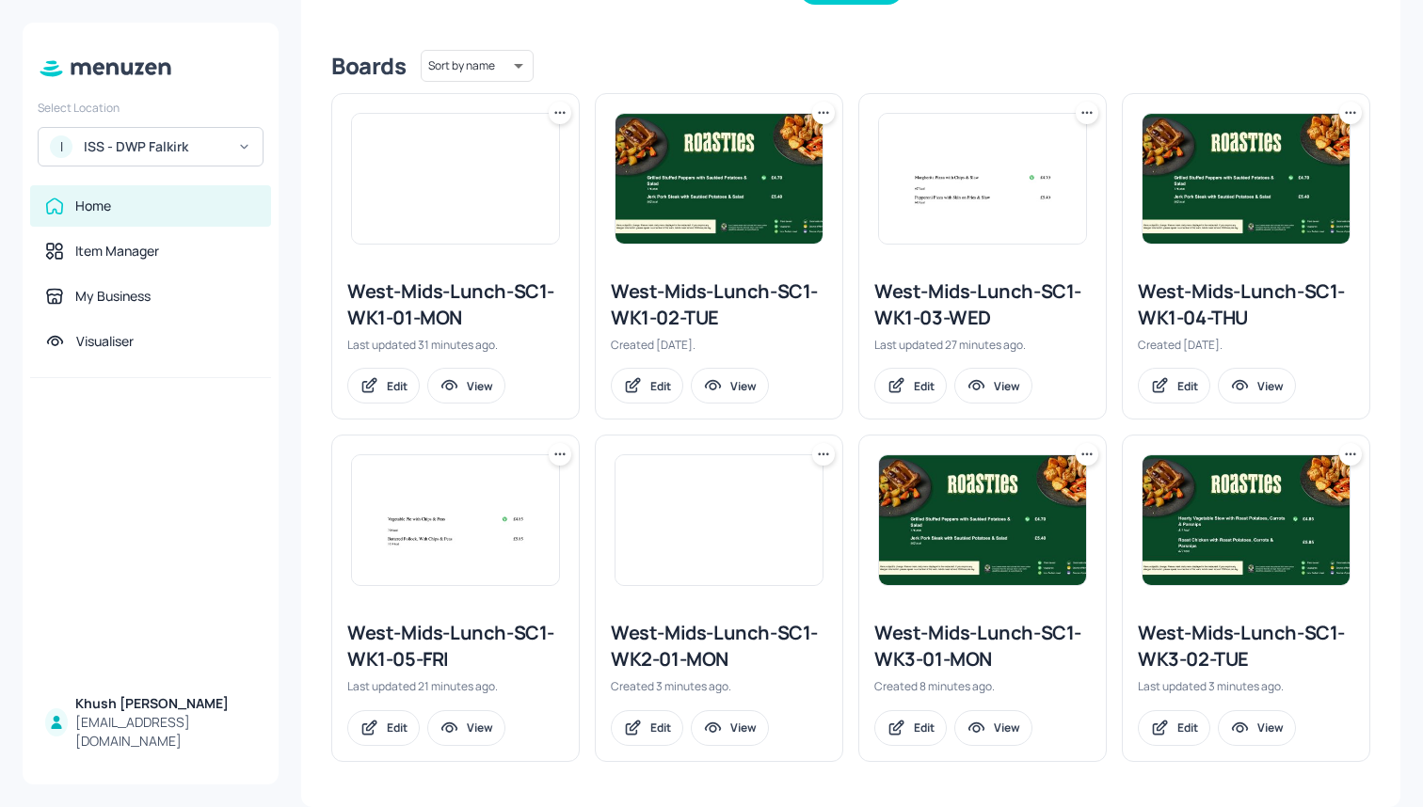
scroll to position [439, 0]
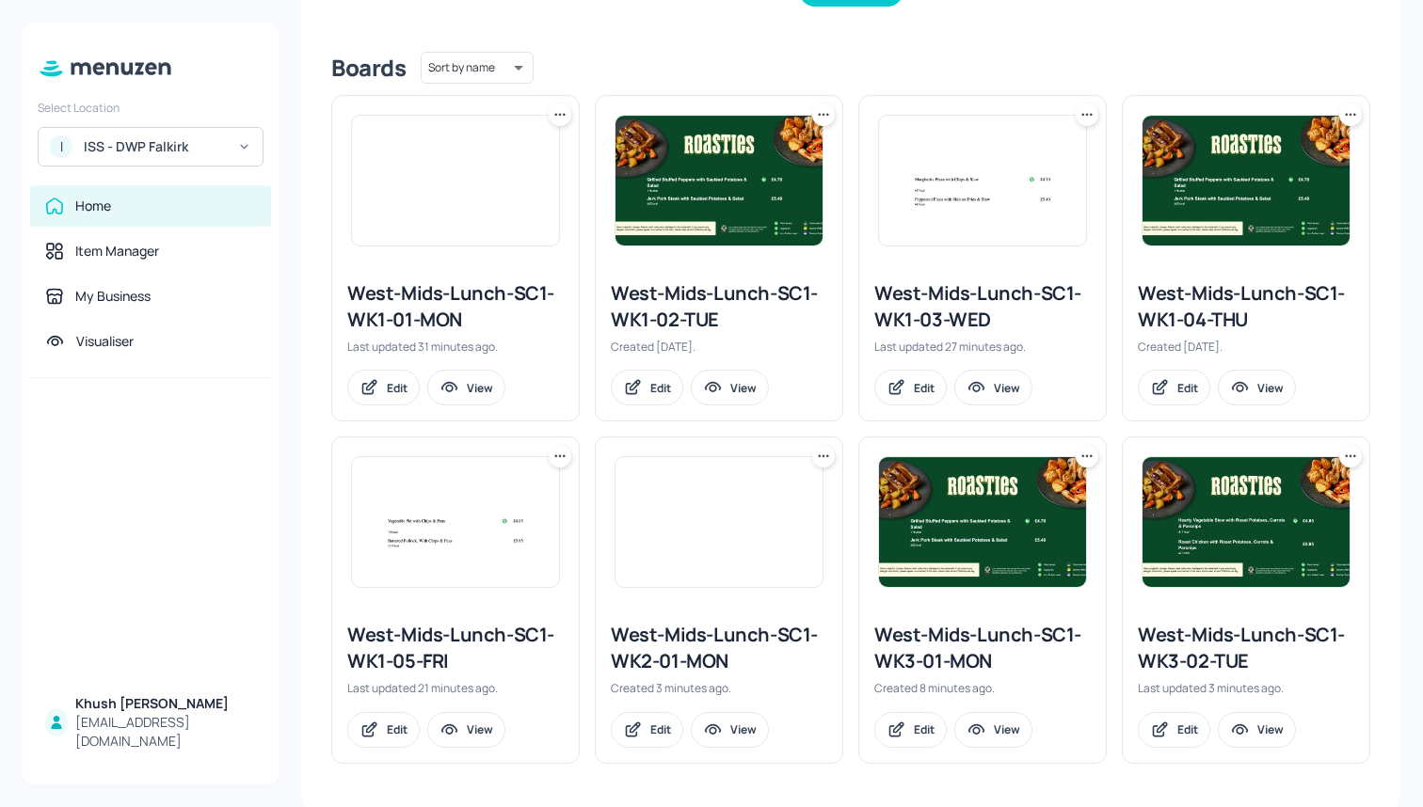
click at [917, 633] on div "West-Mids-Lunch-SC1-WK3-01-MON" at bounding box center [982, 648] width 216 height 53
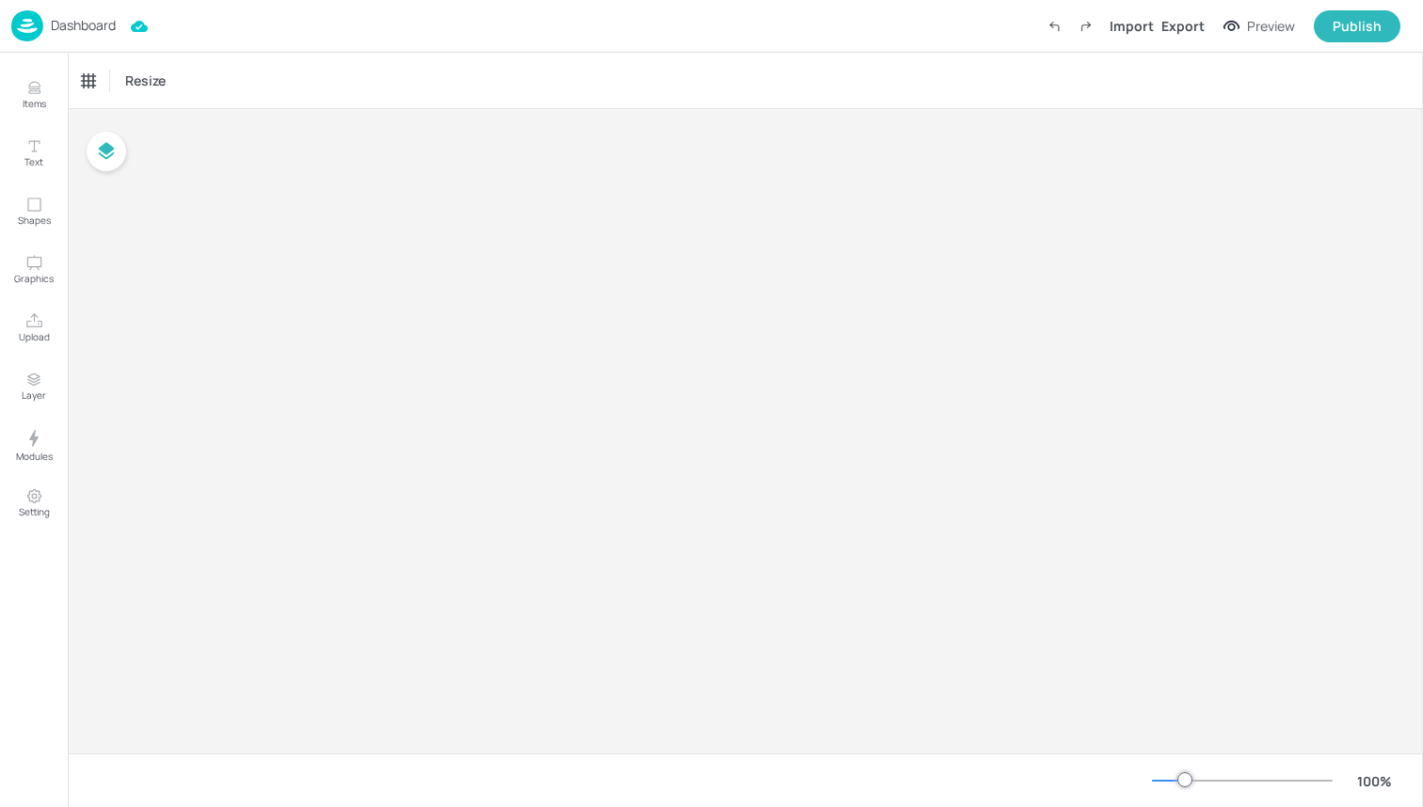
type input "£GBP - [GEOGRAPHIC_DATA]"
type input "kcal"
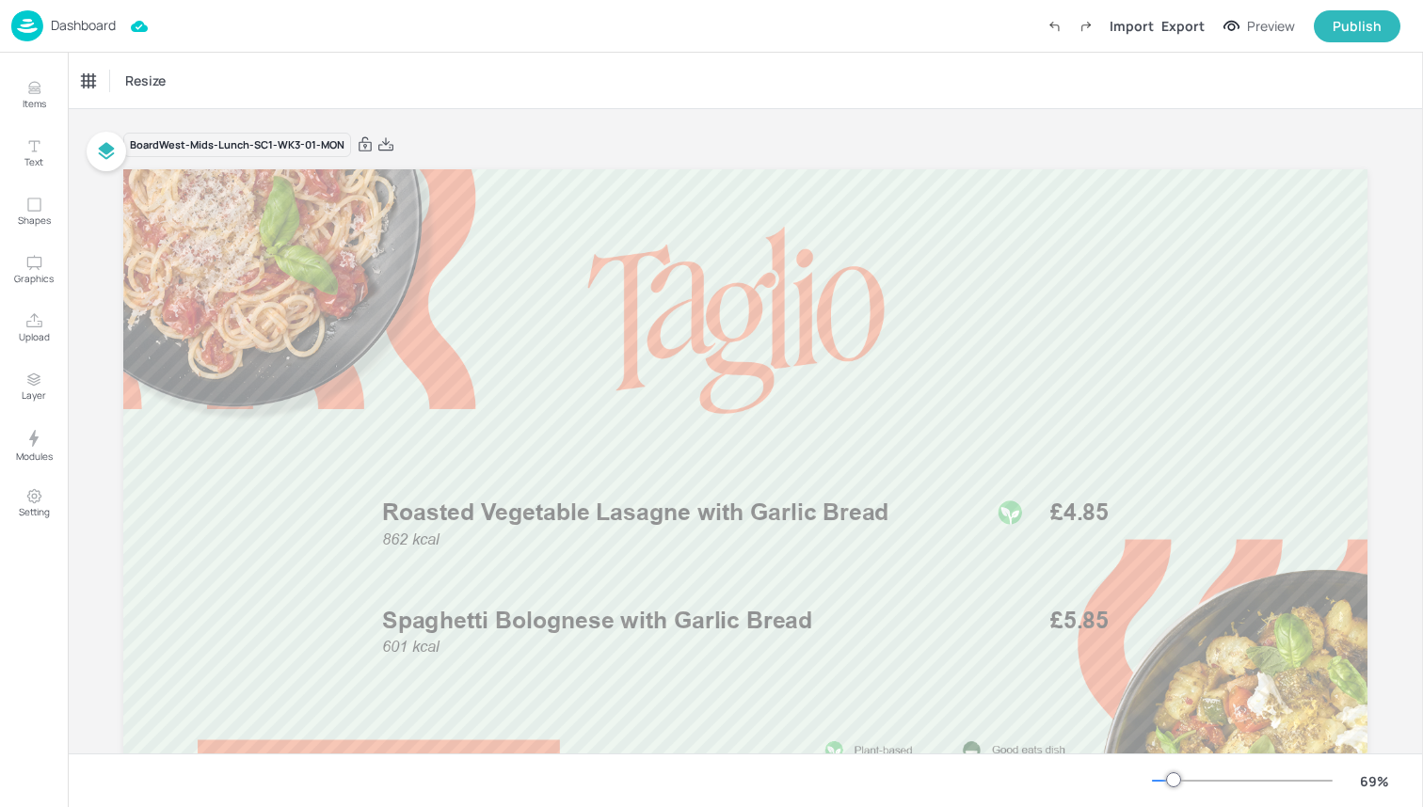
click at [34, 26] on img at bounding box center [27, 25] width 32 height 31
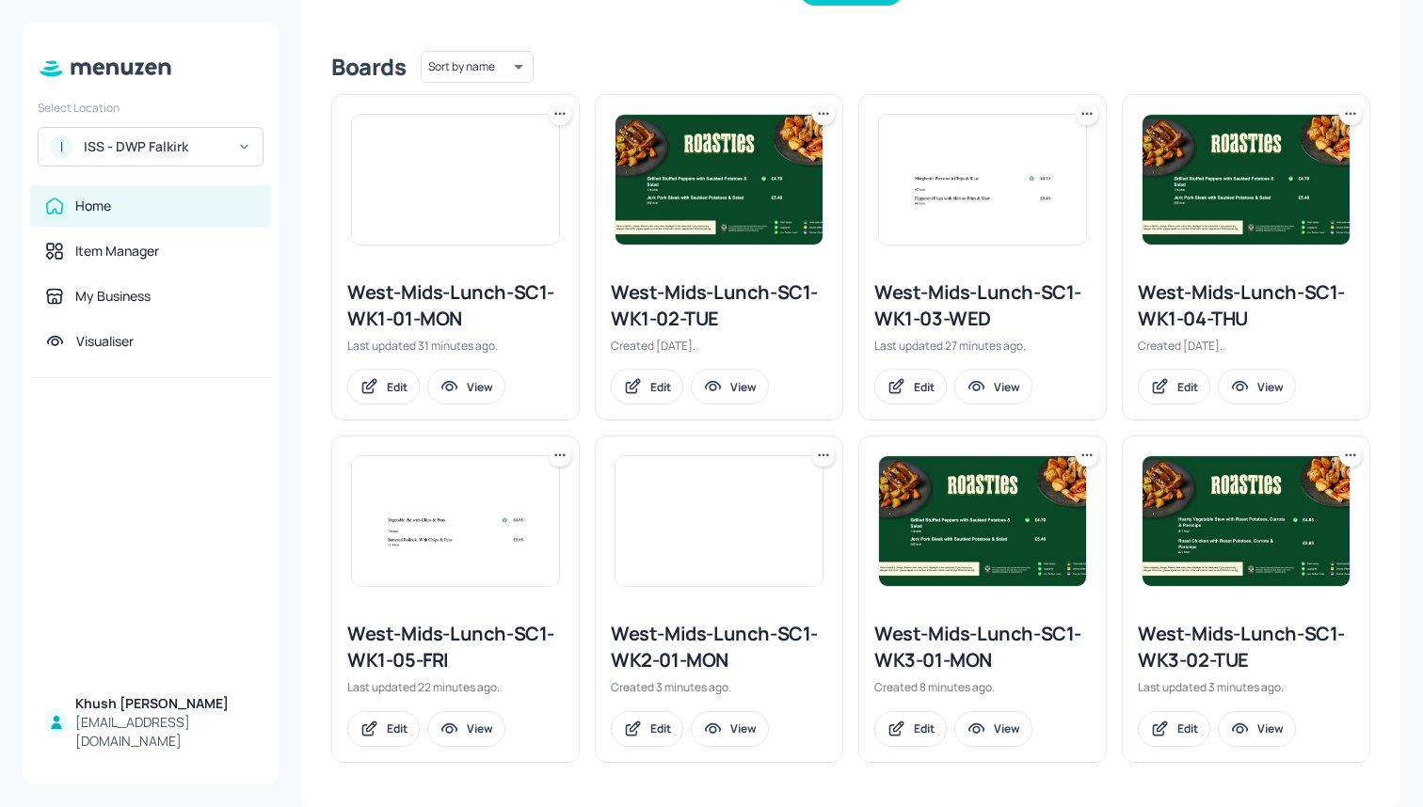
scroll to position [439, 0]
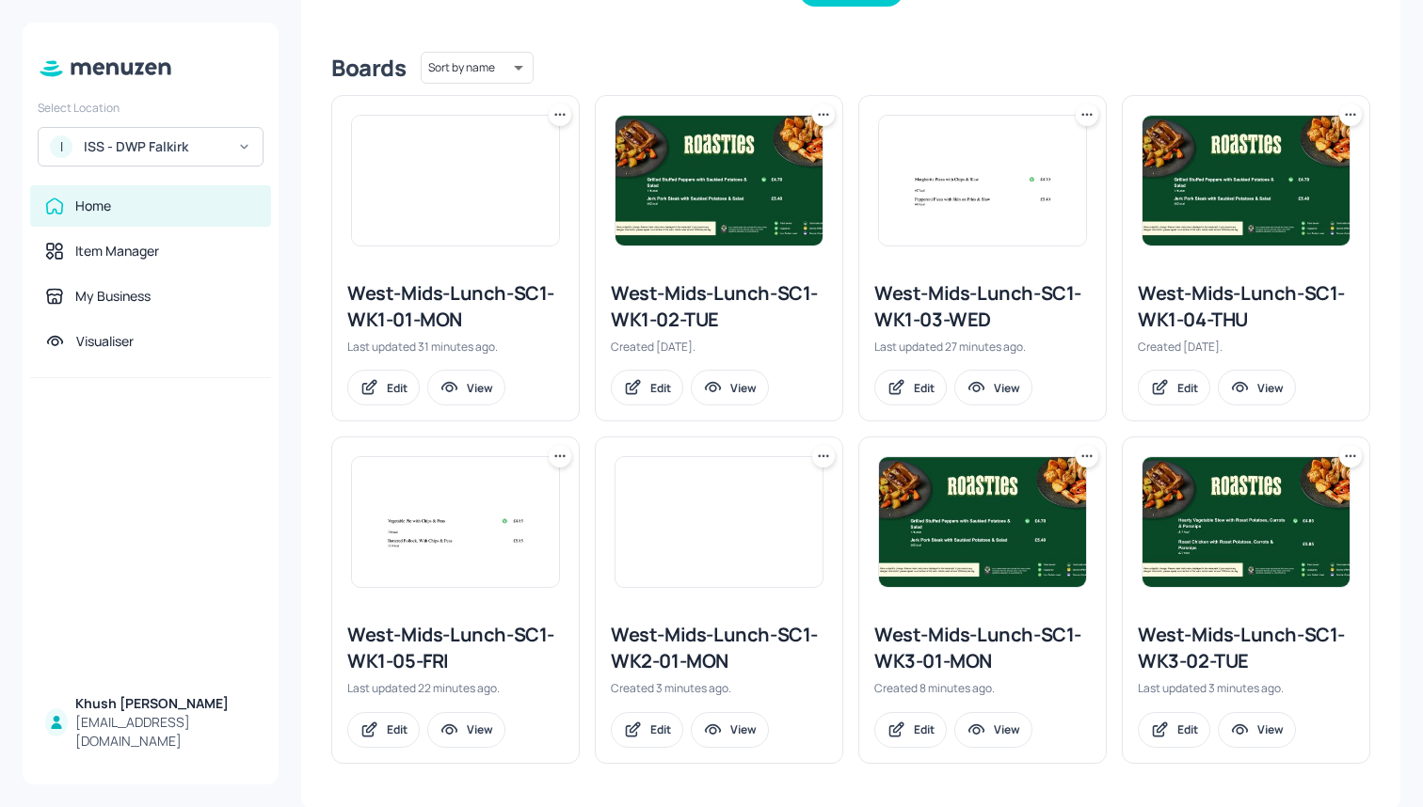
click at [816, 452] on icon at bounding box center [823, 456] width 19 height 19
click at [753, 555] on div "Delete" at bounding box center [749, 558] width 151 height 32
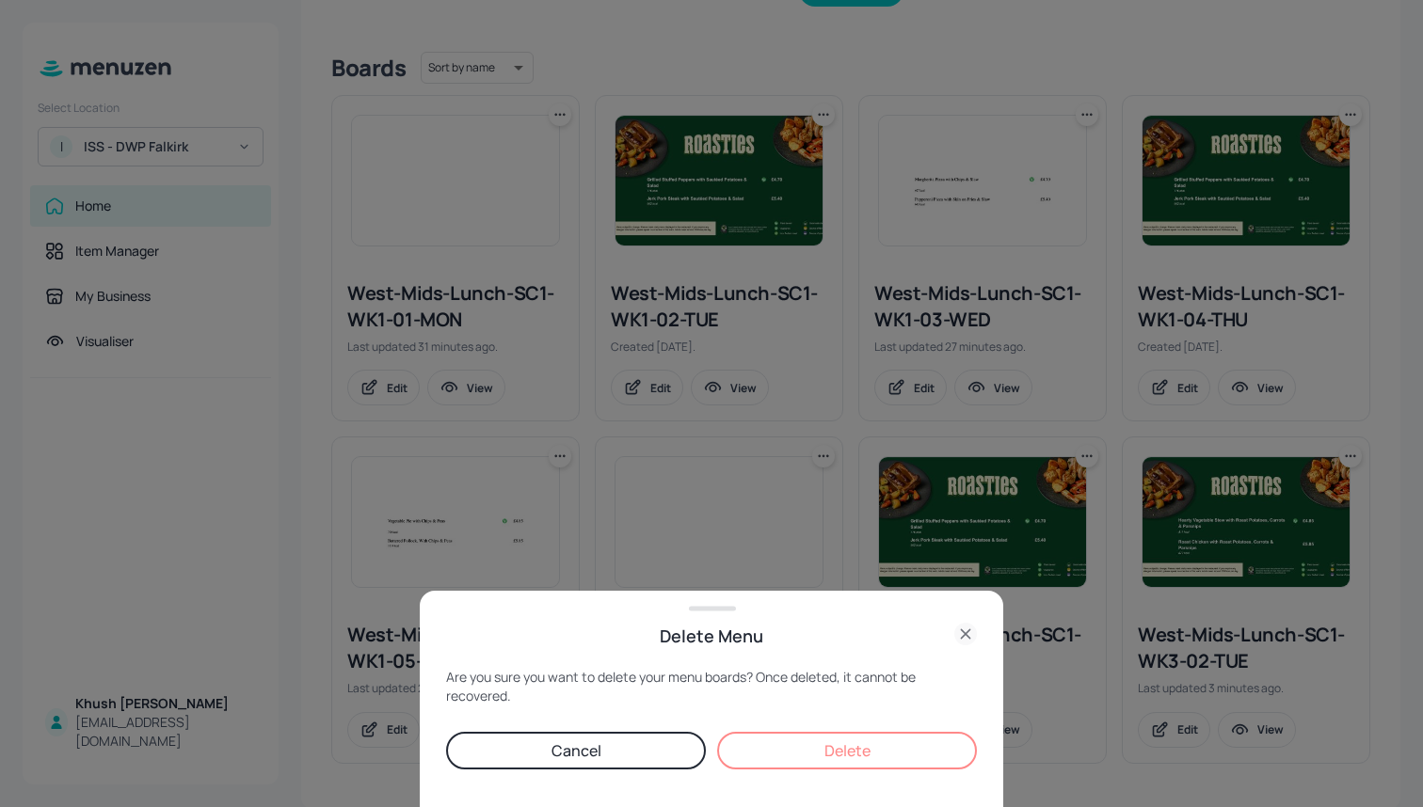
click at [833, 761] on button "Delete" at bounding box center [847, 751] width 260 height 38
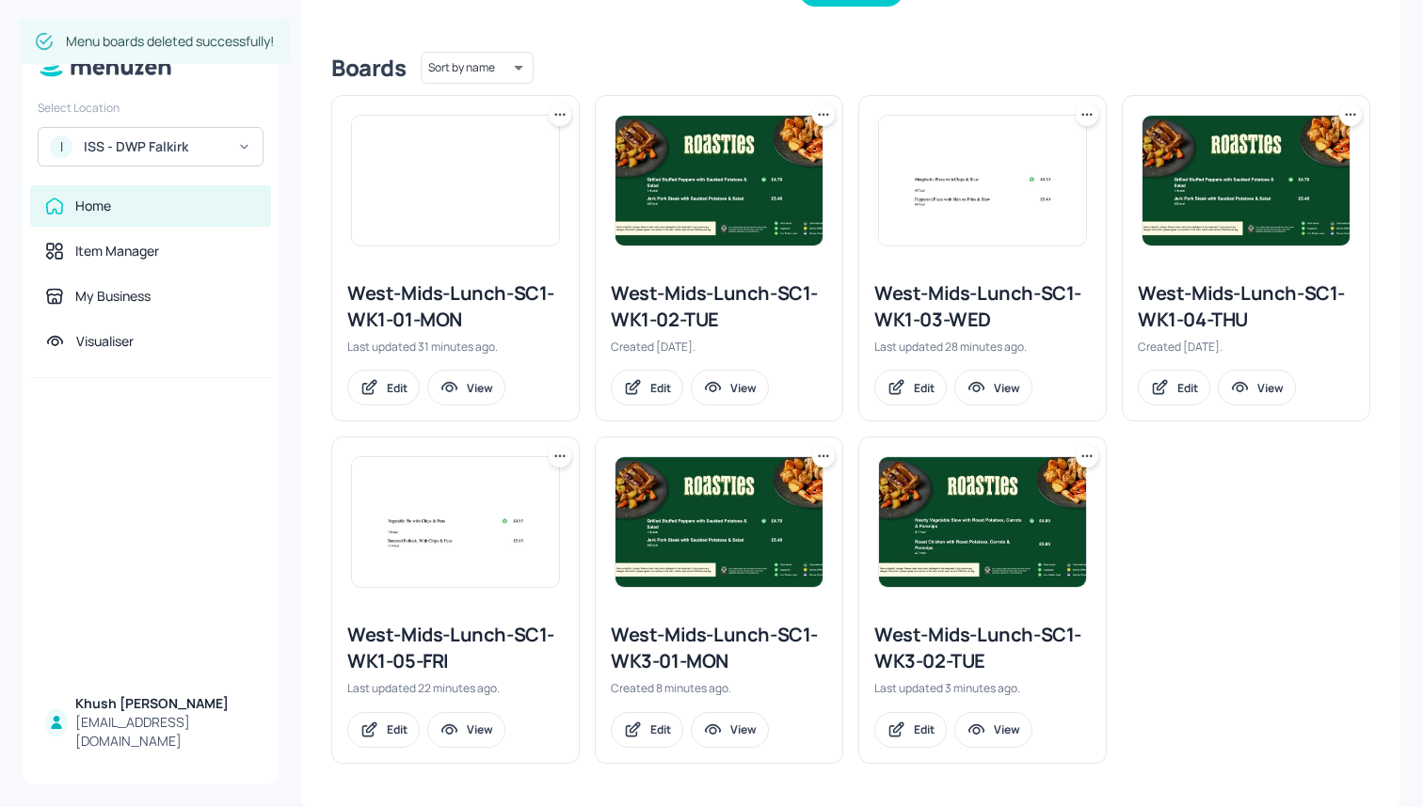
click at [1003, 519] on img at bounding box center [982, 522] width 207 height 130
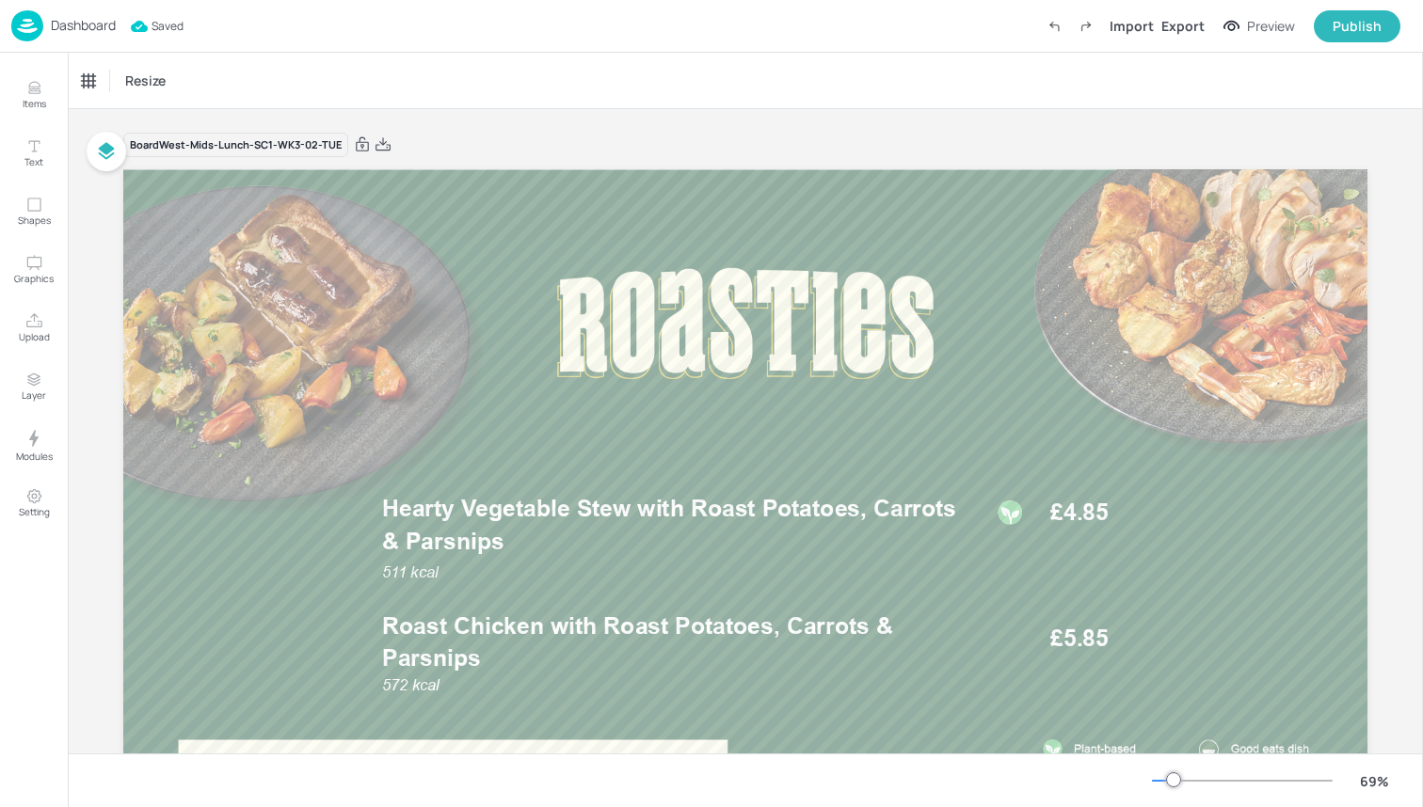
click at [23, 28] on img at bounding box center [27, 25] width 32 height 31
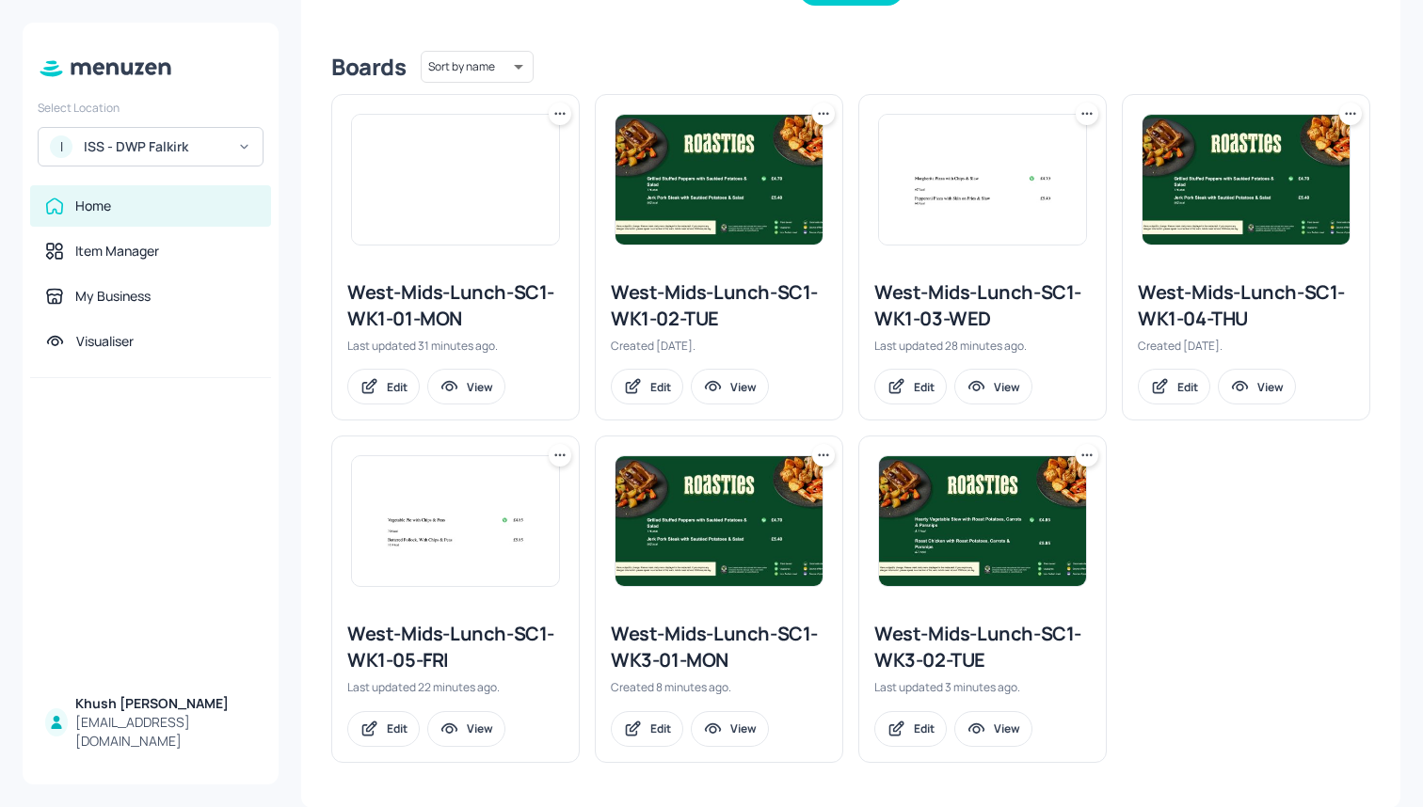
scroll to position [439, 0]
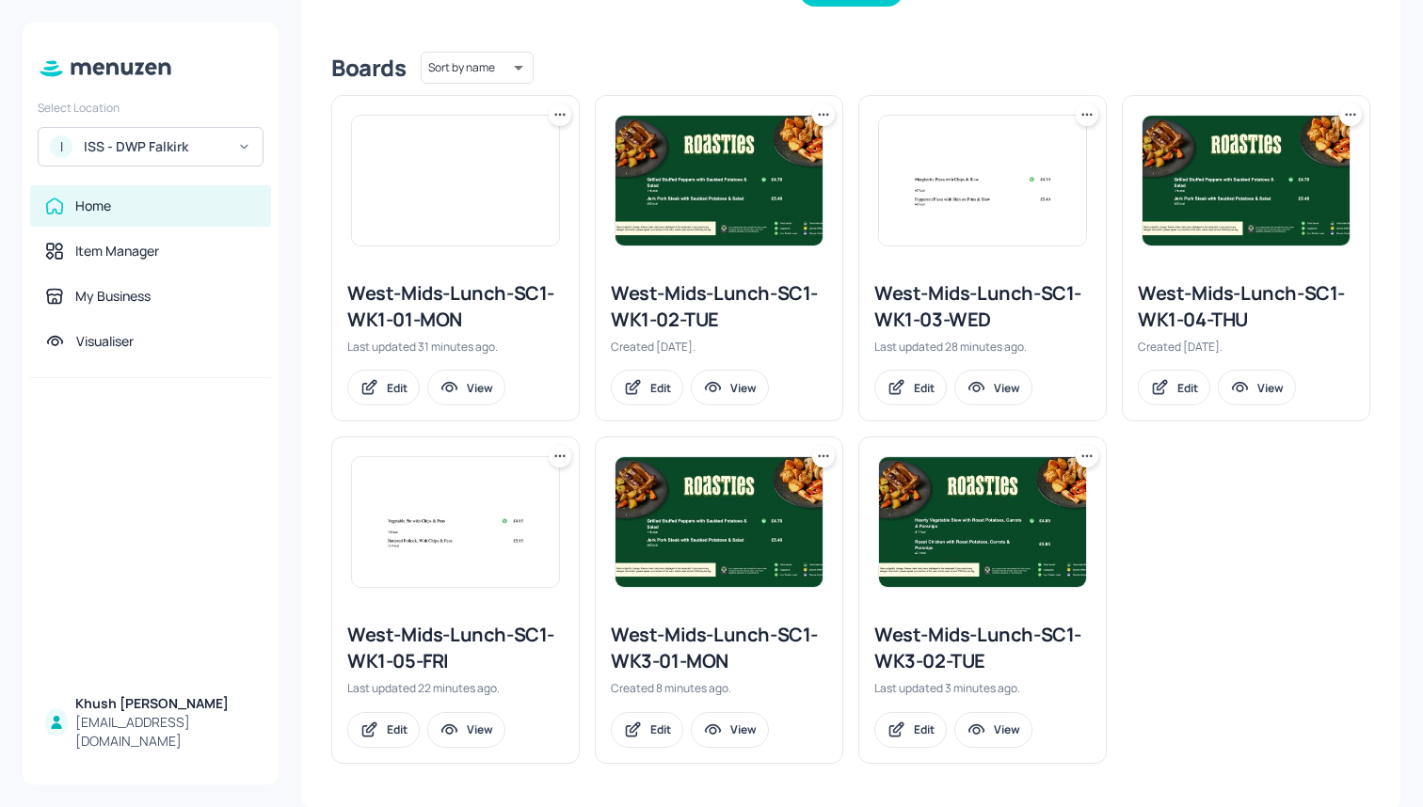
click at [1081, 454] on icon at bounding box center [1086, 456] width 19 height 19
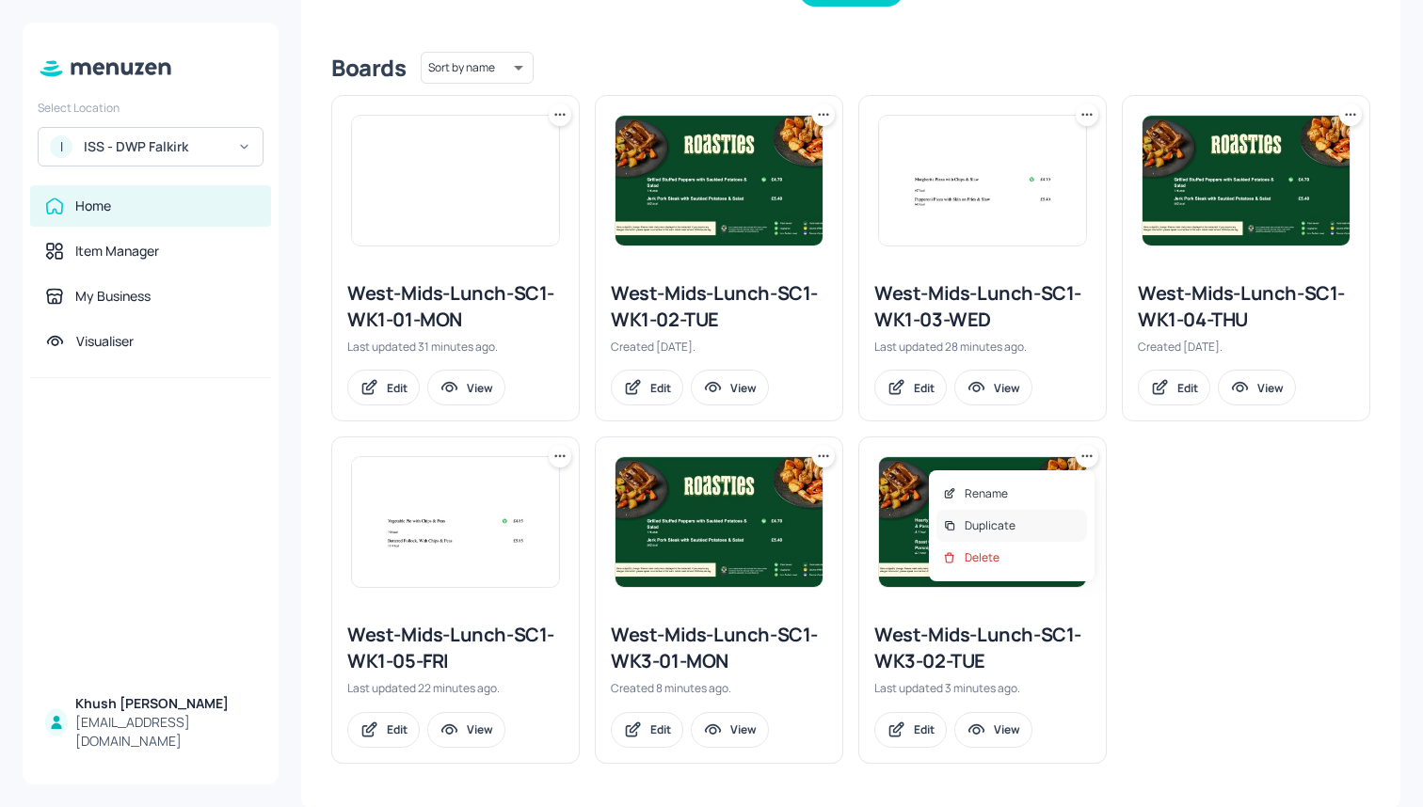
click at [1029, 522] on div "Duplicate" at bounding box center [1011, 526] width 151 height 32
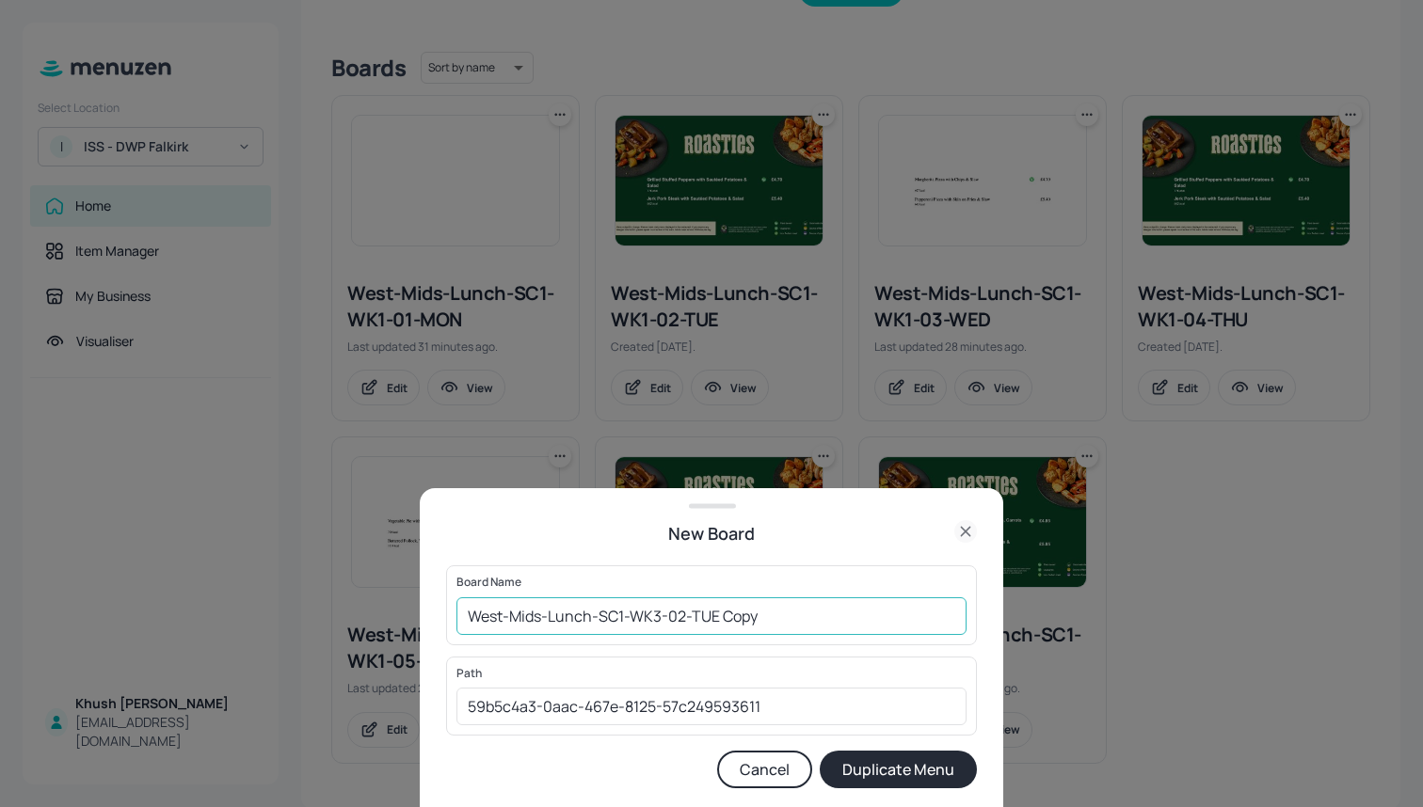
click at [813, 621] on input "West-Mids-Lunch-SC1-WK3-02-TUE Copy" at bounding box center [711, 617] width 510 height 38
type input "West-Mids-Lunch-SC1-WK3-02-WED"
click at [866, 764] on button "Duplicate Menu" at bounding box center [898, 770] width 157 height 38
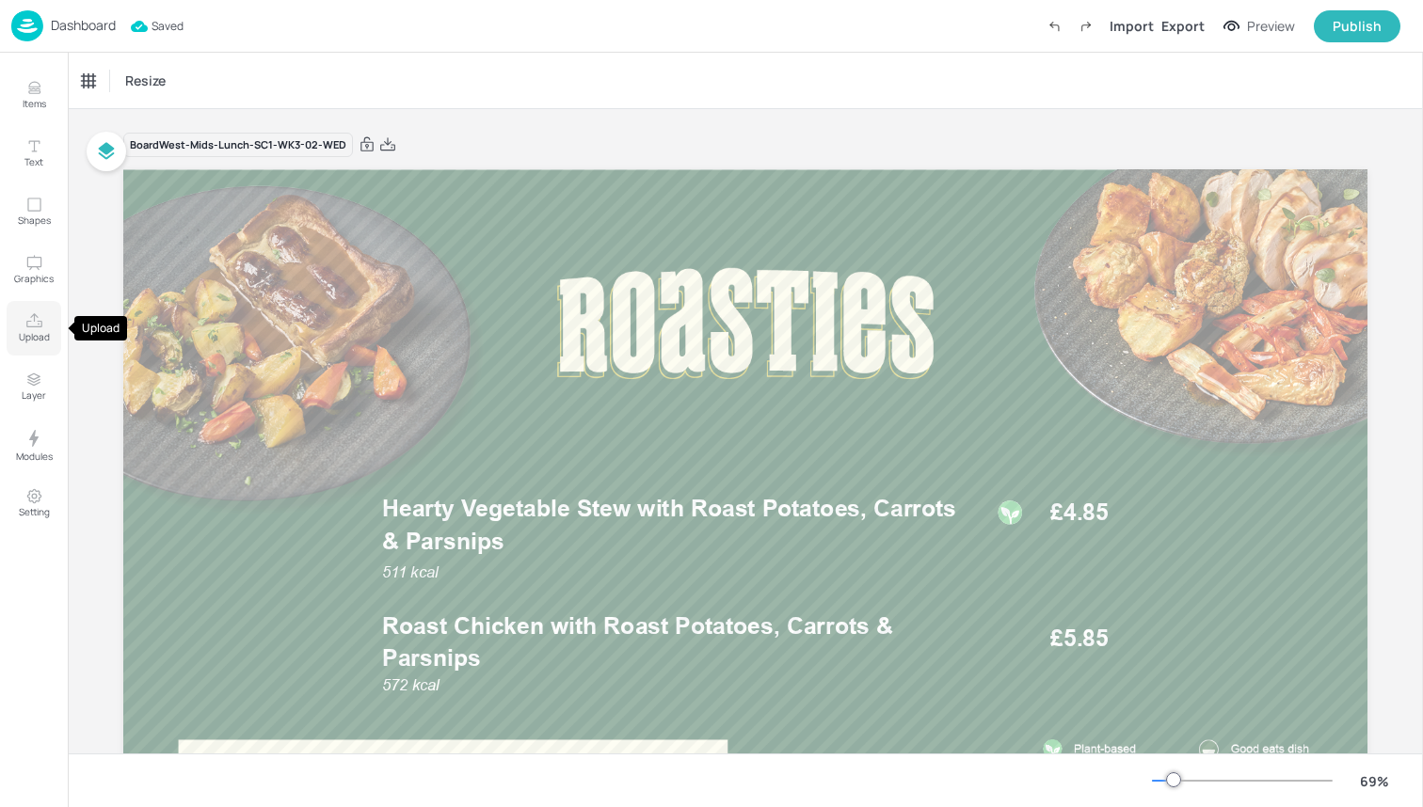
click at [51, 320] on button "Upload" at bounding box center [34, 328] width 55 height 55
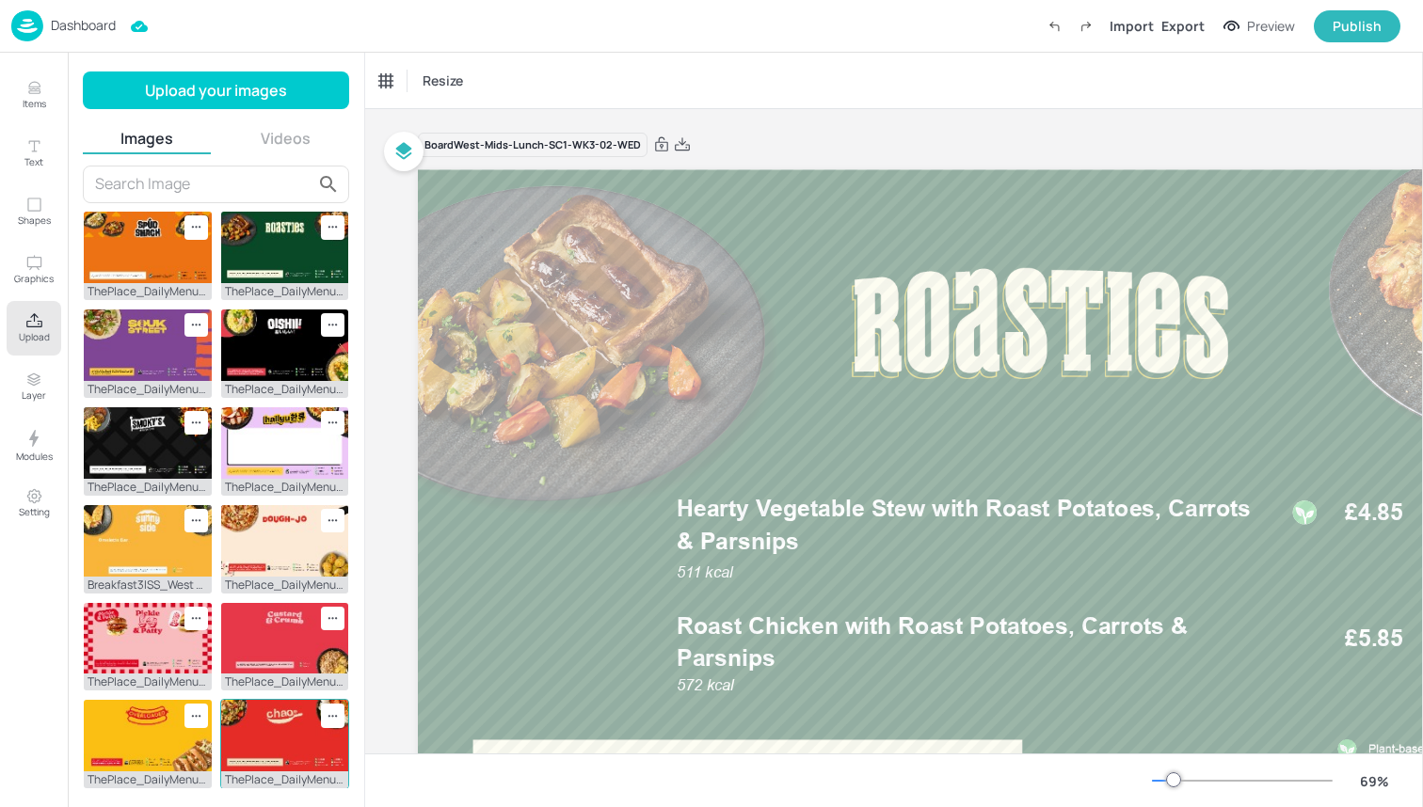
click at [260, 710] on img at bounding box center [285, 736] width 128 height 72
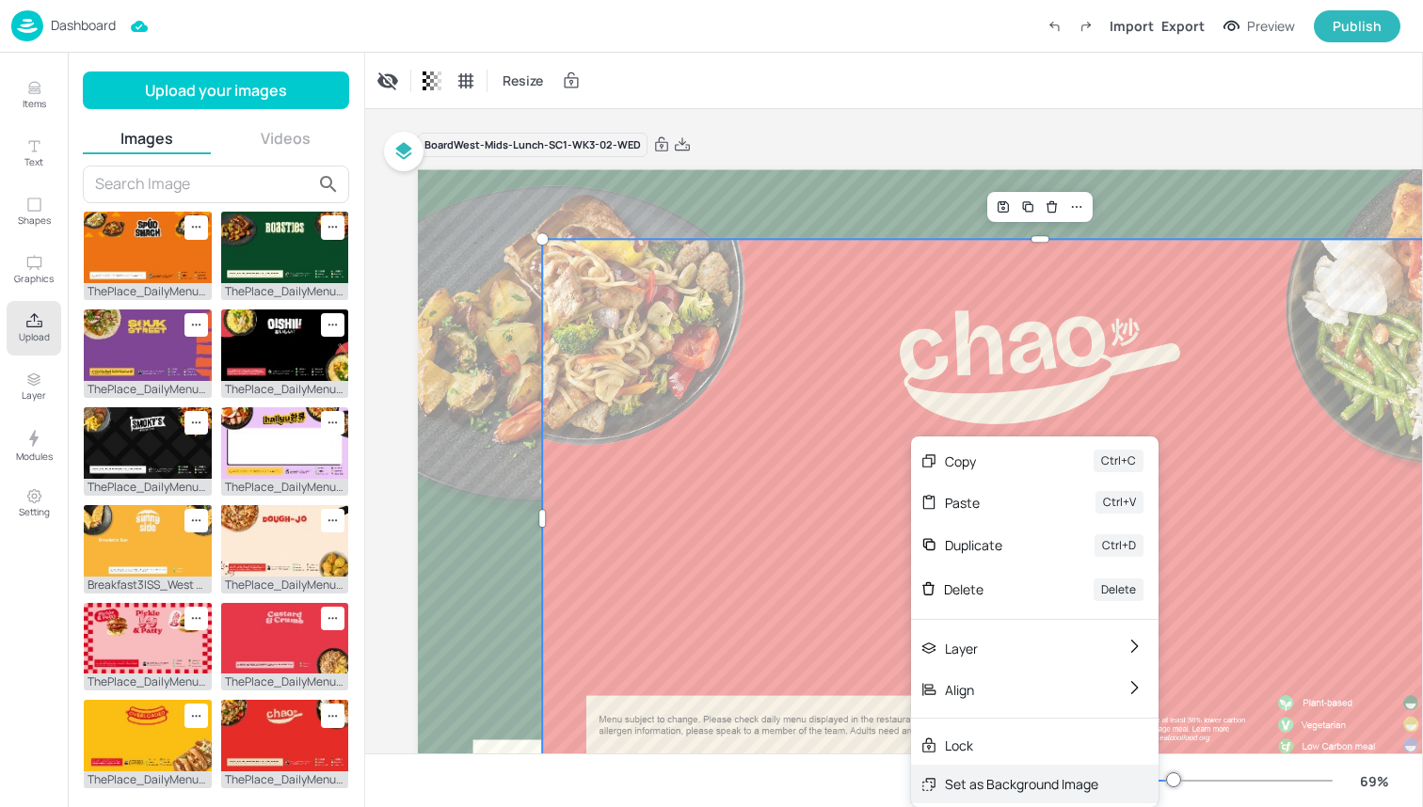
click at [942, 787] on div "Set as Background Image" at bounding box center [1034, 784] width 247 height 39
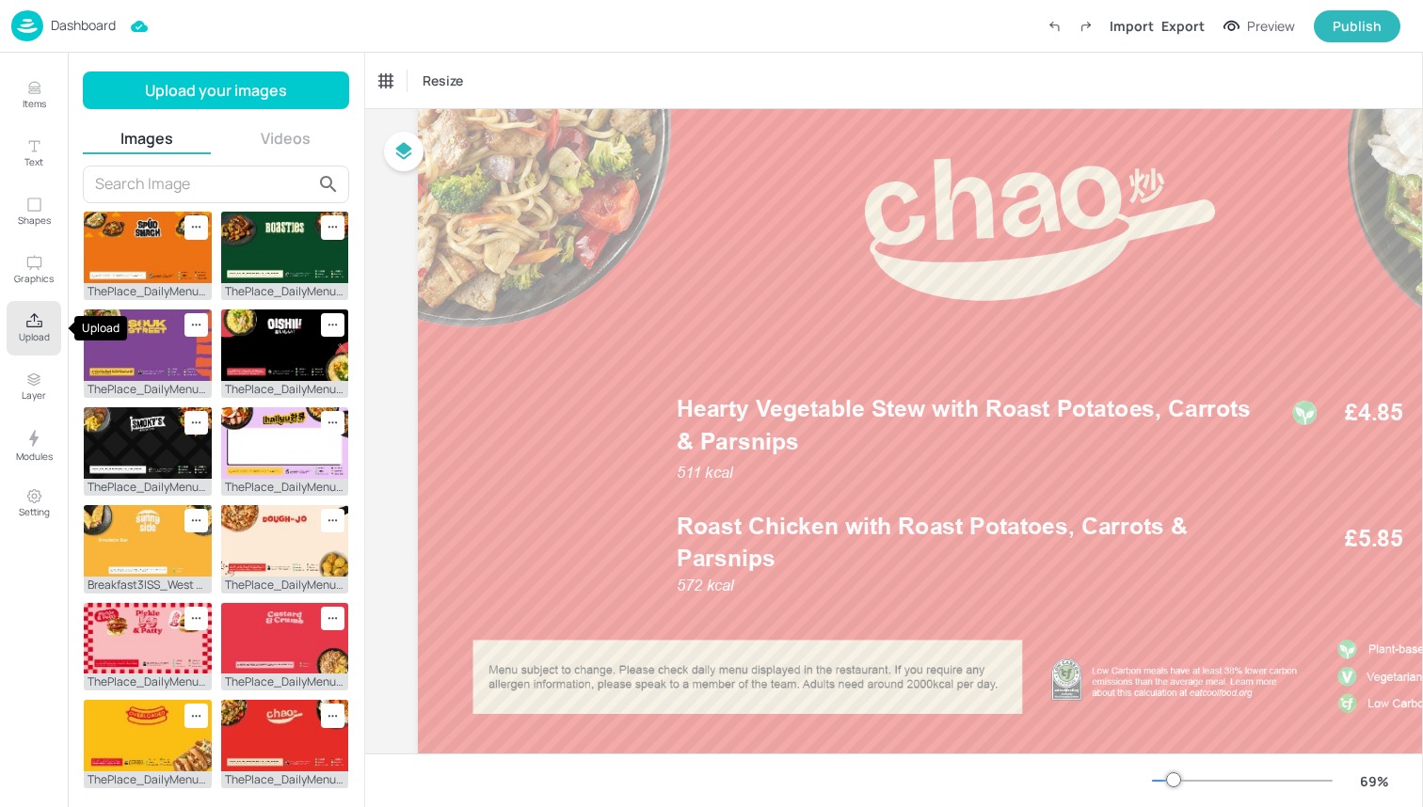
click at [46, 329] on button "Upload" at bounding box center [34, 328] width 55 height 55
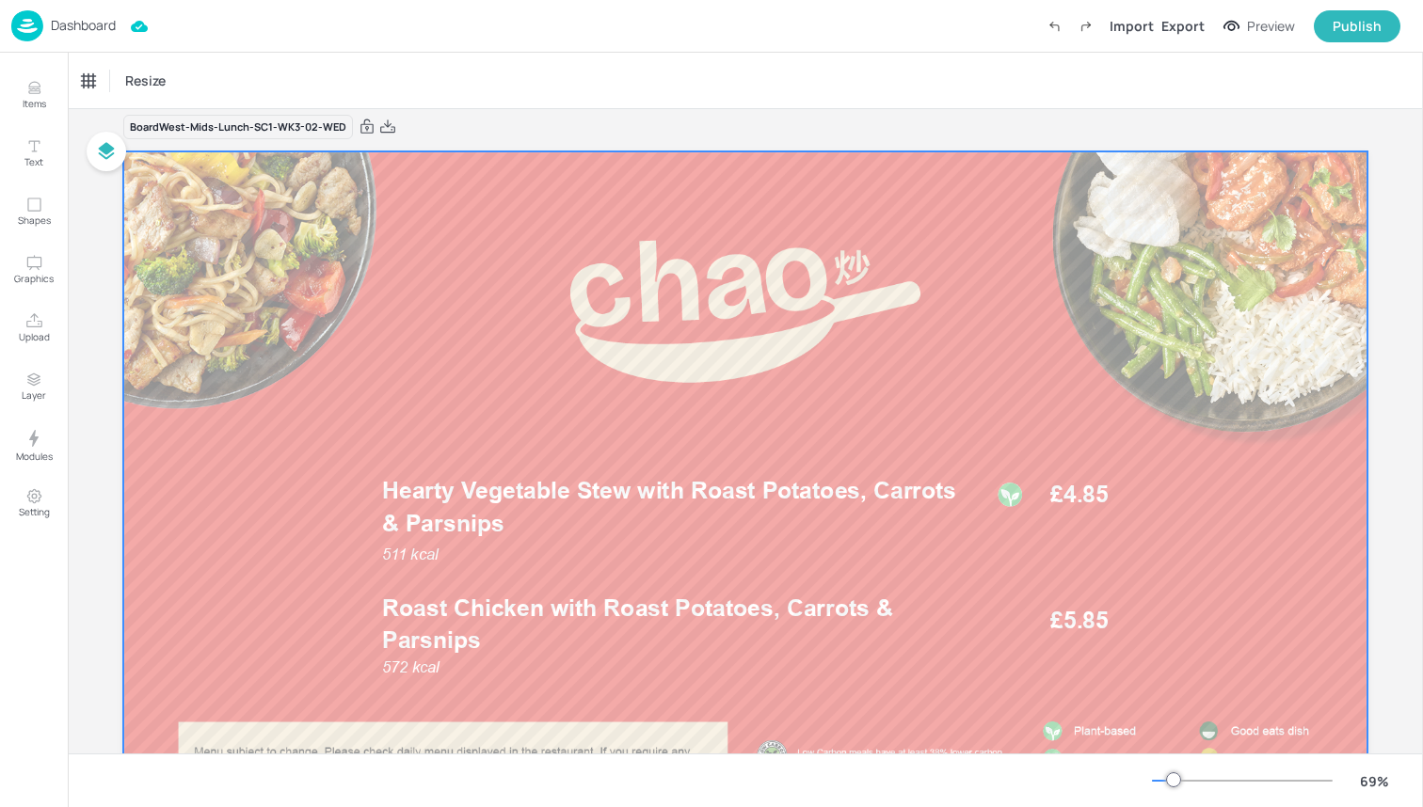
scroll to position [8, 0]
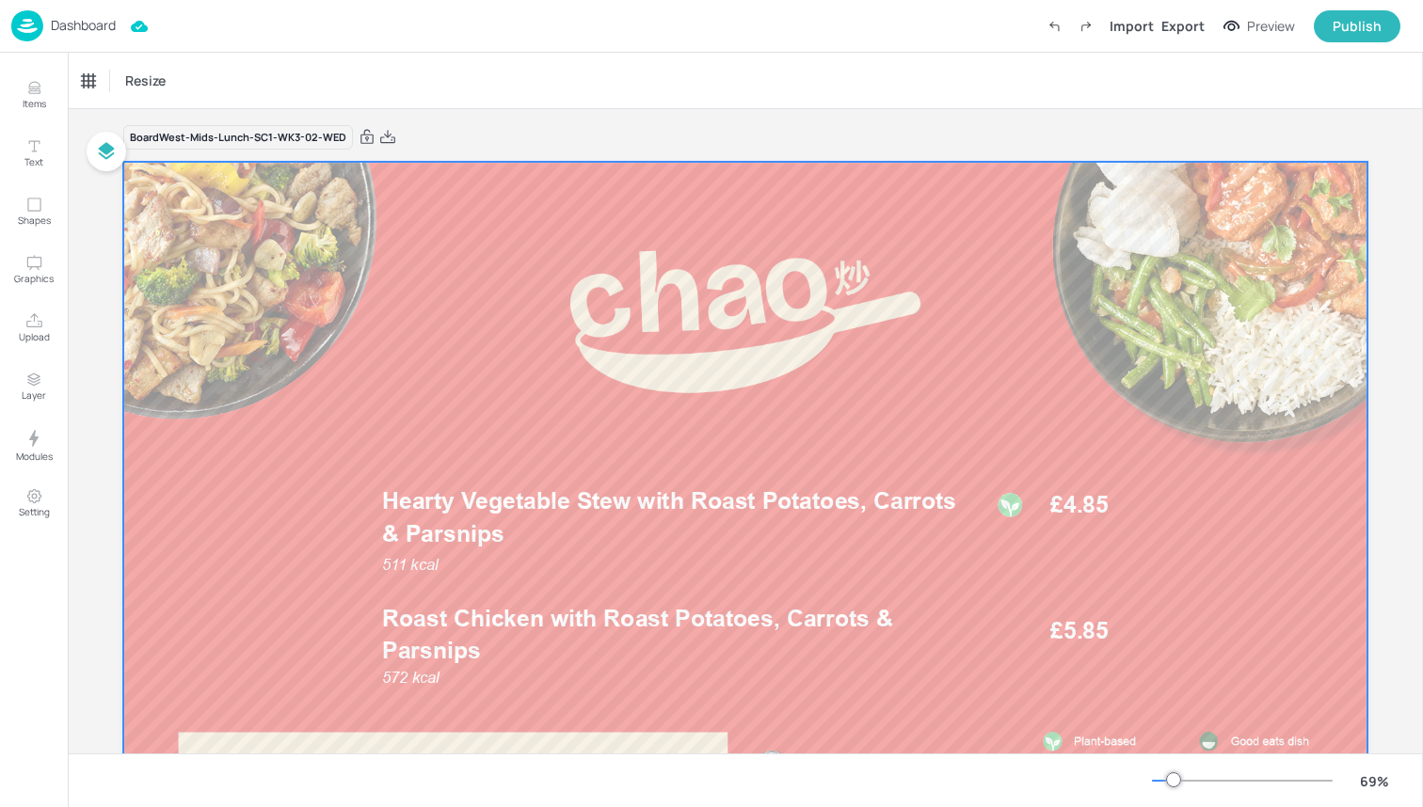
click at [711, 380] on div at bounding box center [745, 512] width 1244 height 700
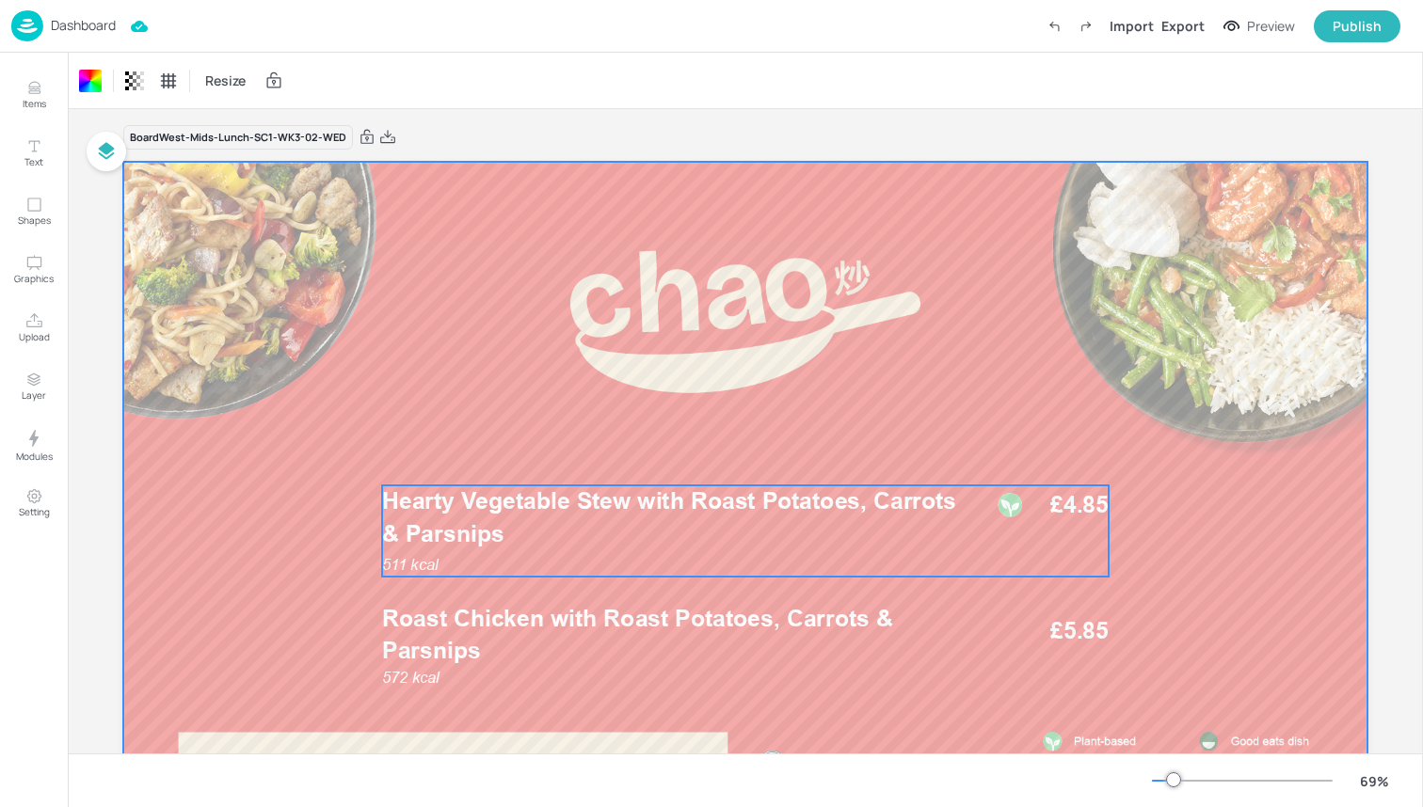
click at [667, 495] on span "Hearty Vegetable Stew with Roast Potatoes, Carrots & Parsnips" at bounding box center [669, 517] width 574 height 60
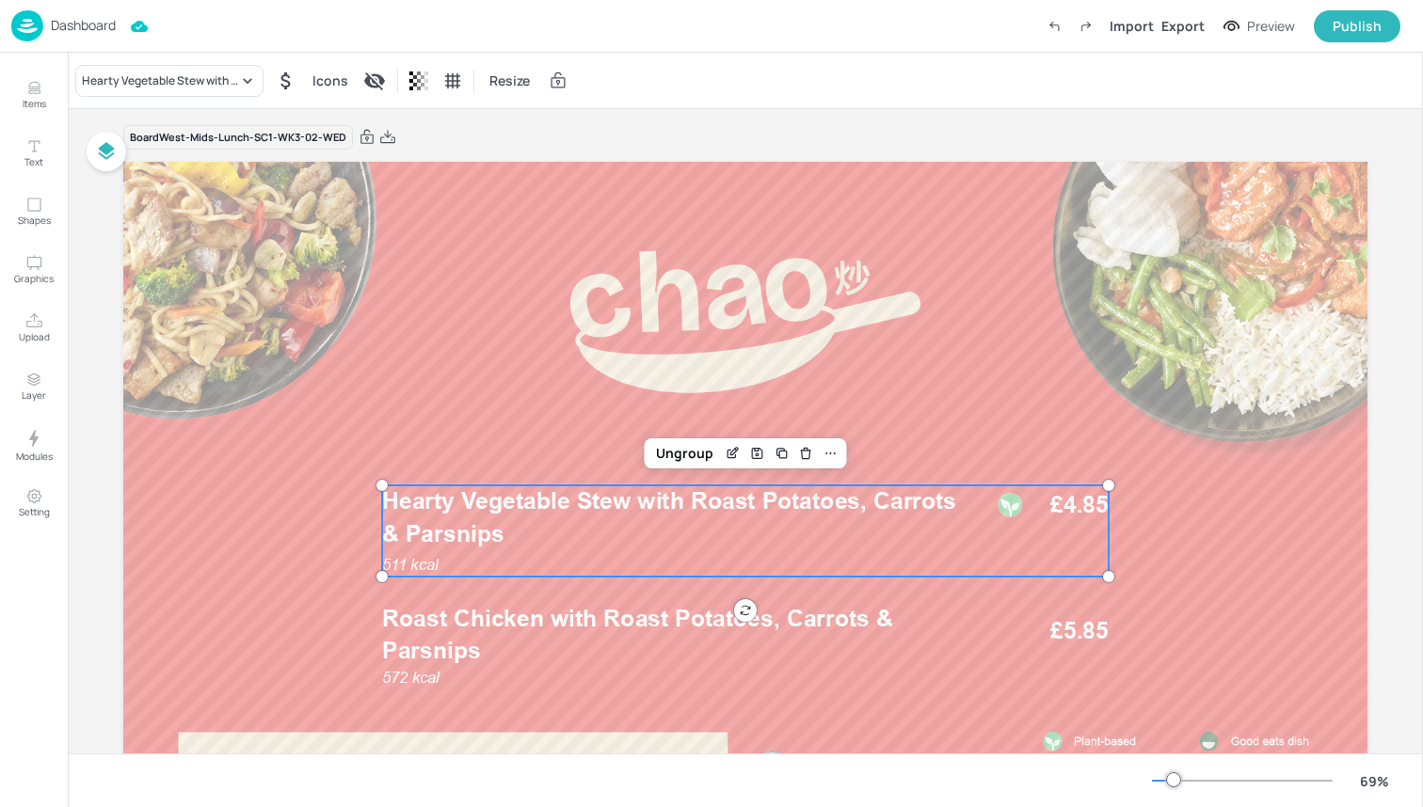
click at [167, 97] on div "Hearty Vegetable Stew with Roast Potatoes, Carrots & Parsnips Icons Resize" at bounding box center [745, 81] width 1355 height 56
click at [167, 87] on div "Hearty Vegetable Stew with Roast Potatoes, Carrots & Parsnips" at bounding box center [160, 80] width 156 height 17
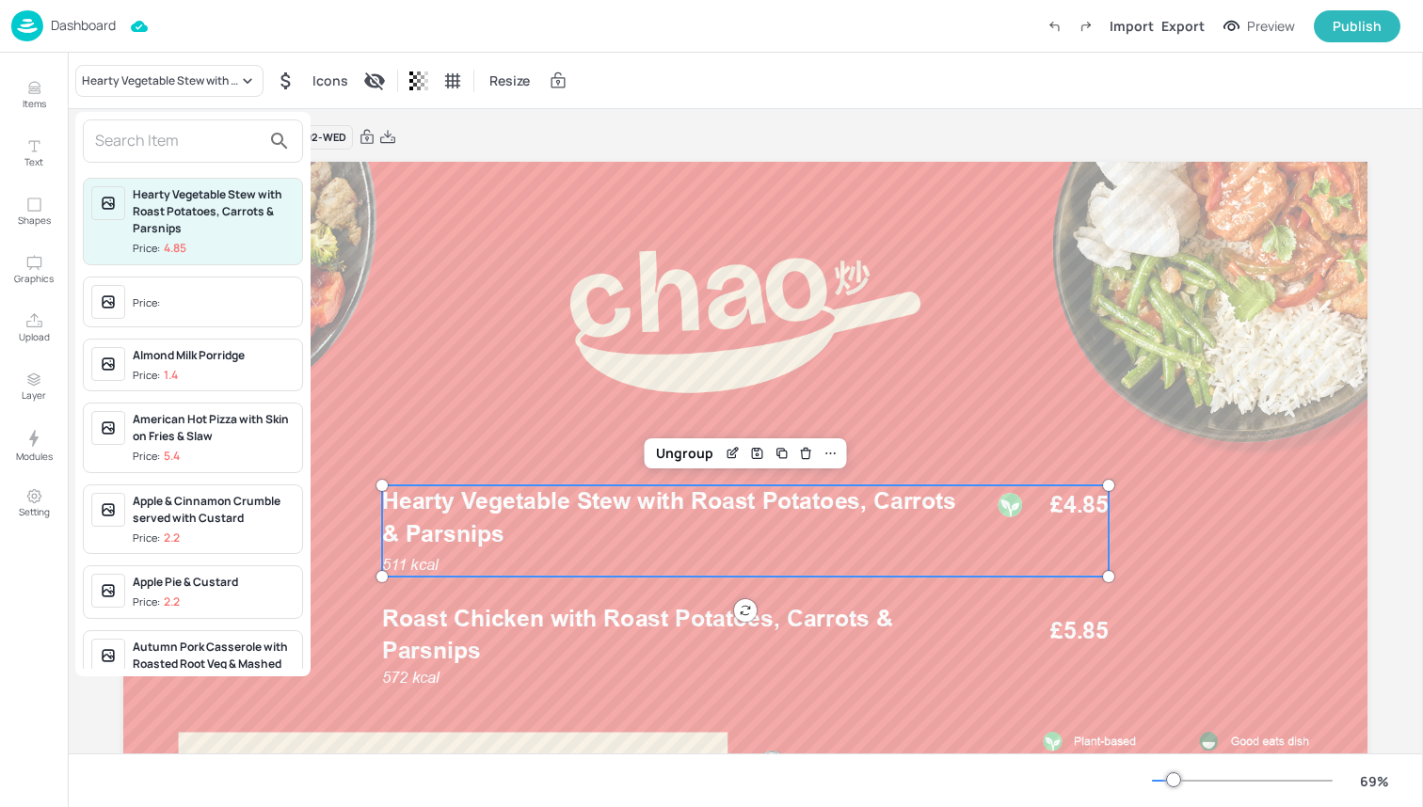
click at [167, 167] on div "Hearty Vegetable Stew with Roast Potatoes, Carrots & Parsnips Price: 4.85 Price…" at bounding box center [192, 394] width 235 height 565
click at [167, 134] on input "text" at bounding box center [178, 141] width 166 height 30
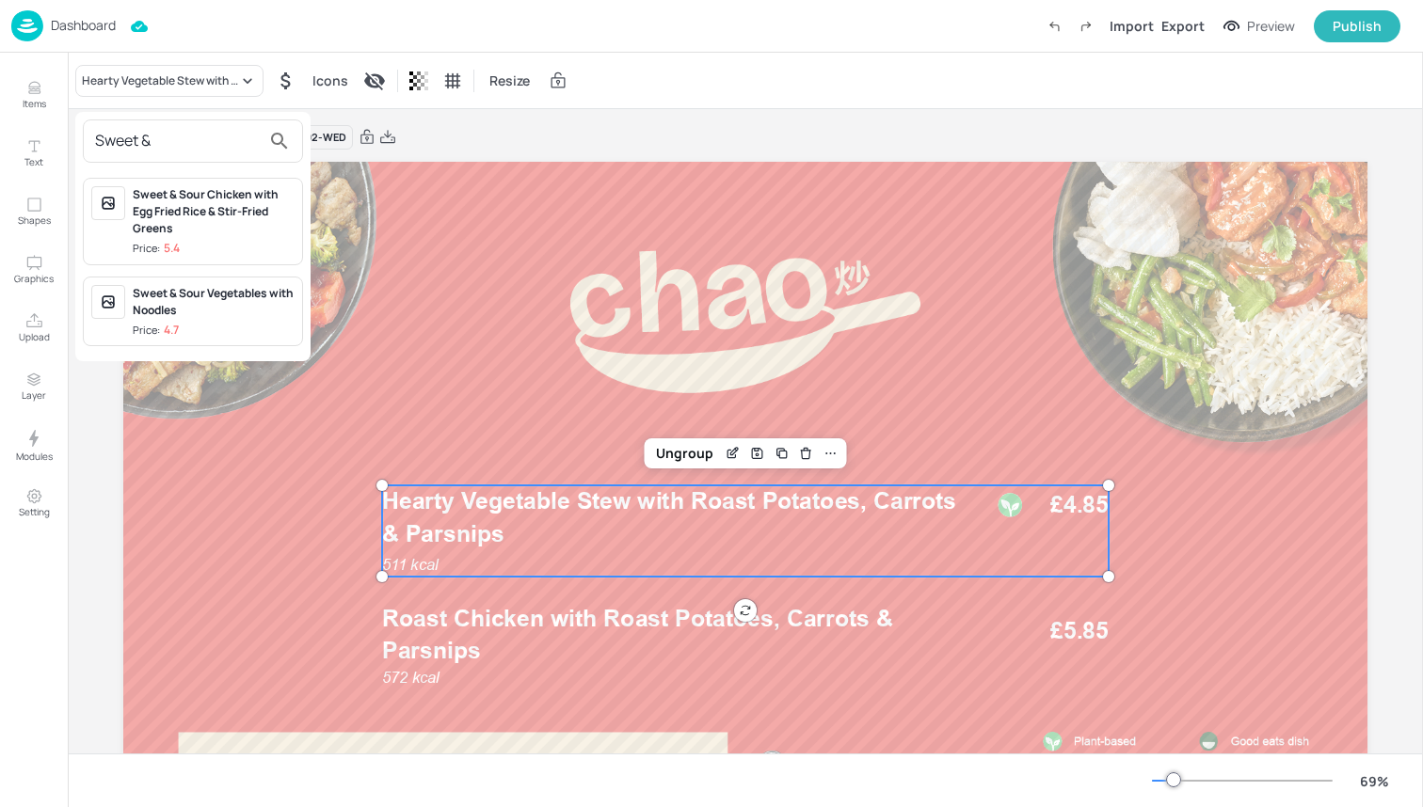
type input "Sweet &"
click at [217, 230] on div "Sweet & Sour Chicken with Egg Fried Rice & Stir-Fried Greens" at bounding box center [214, 211] width 162 height 51
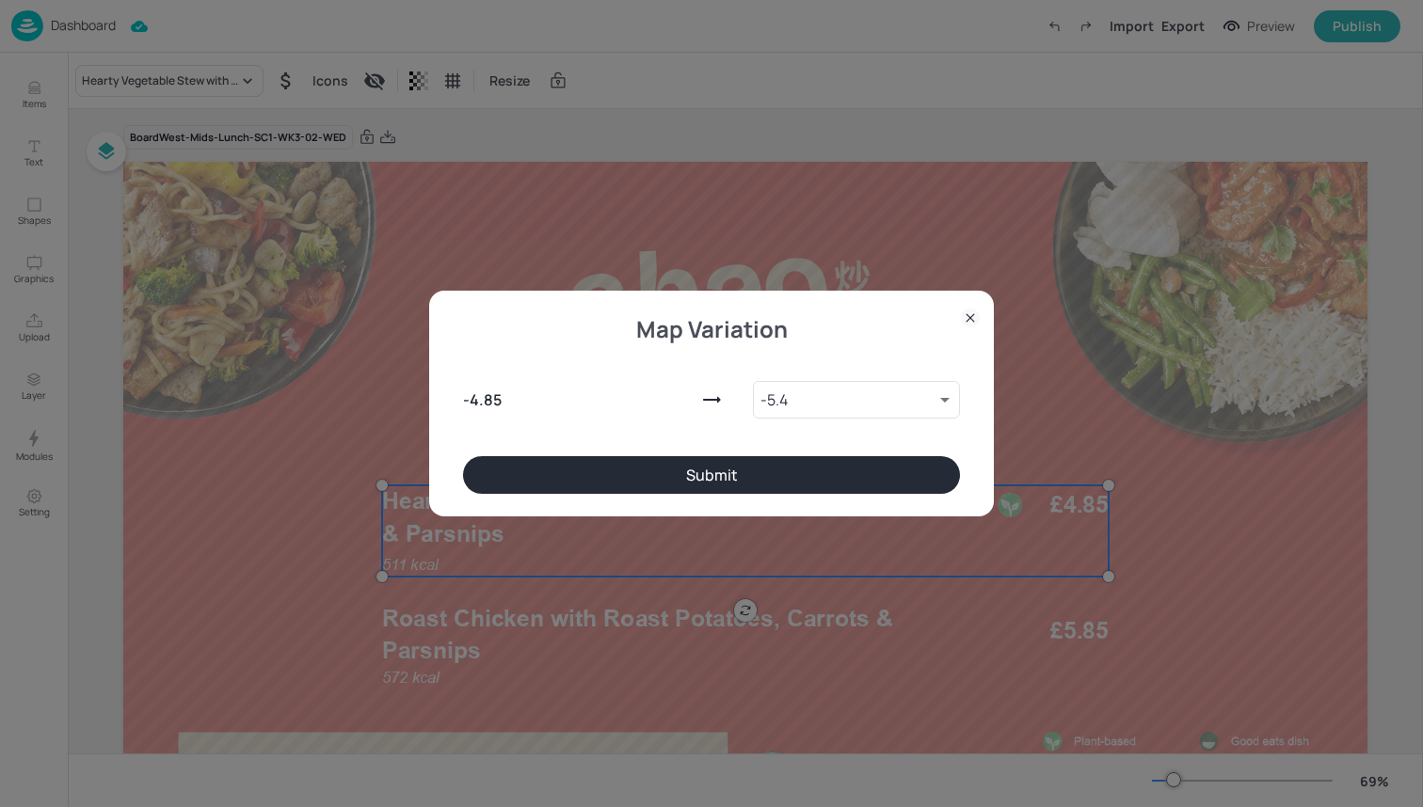
click at [646, 476] on button "Submit" at bounding box center [711, 475] width 497 height 38
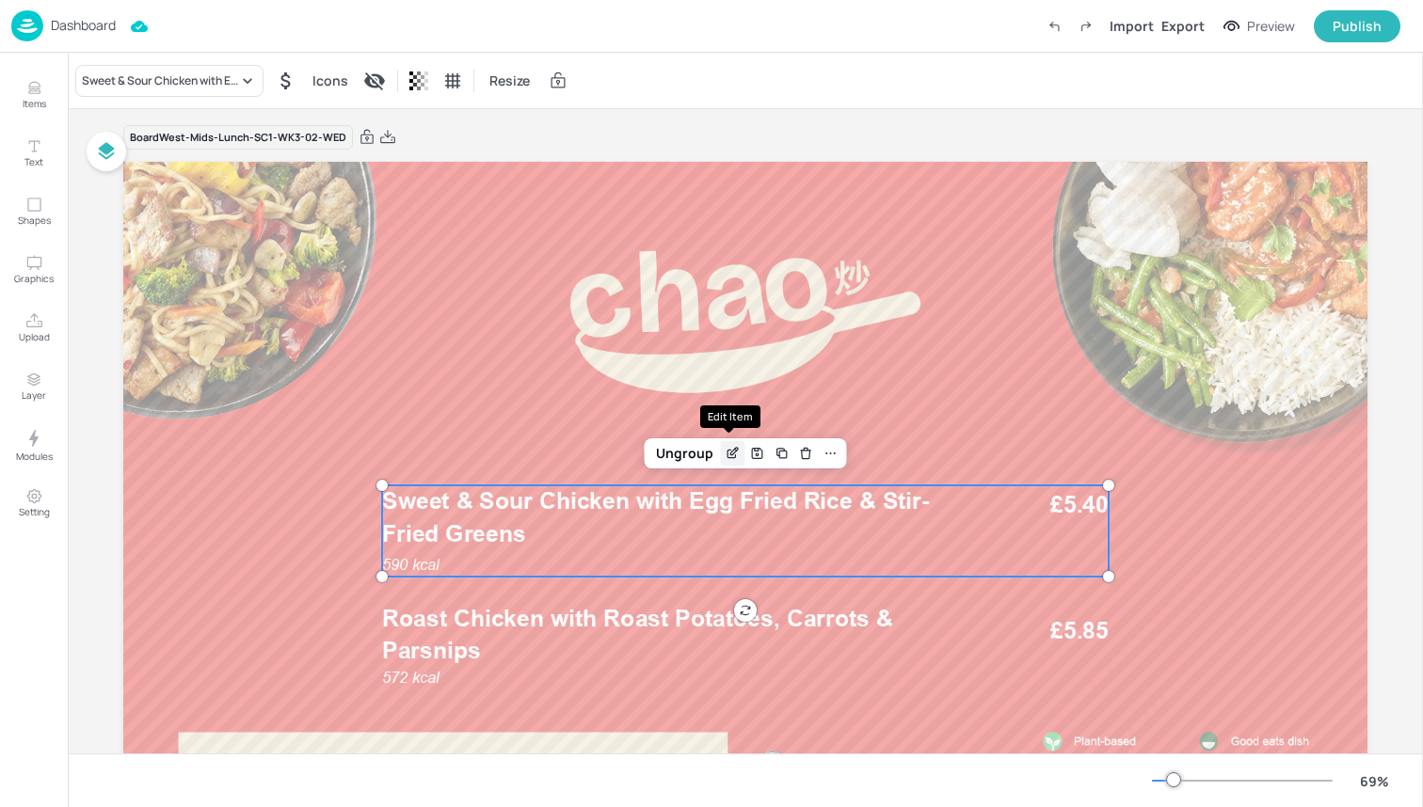
click at [730, 454] on icon "Edit Item" at bounding box center [734, 452] width 8 height 8
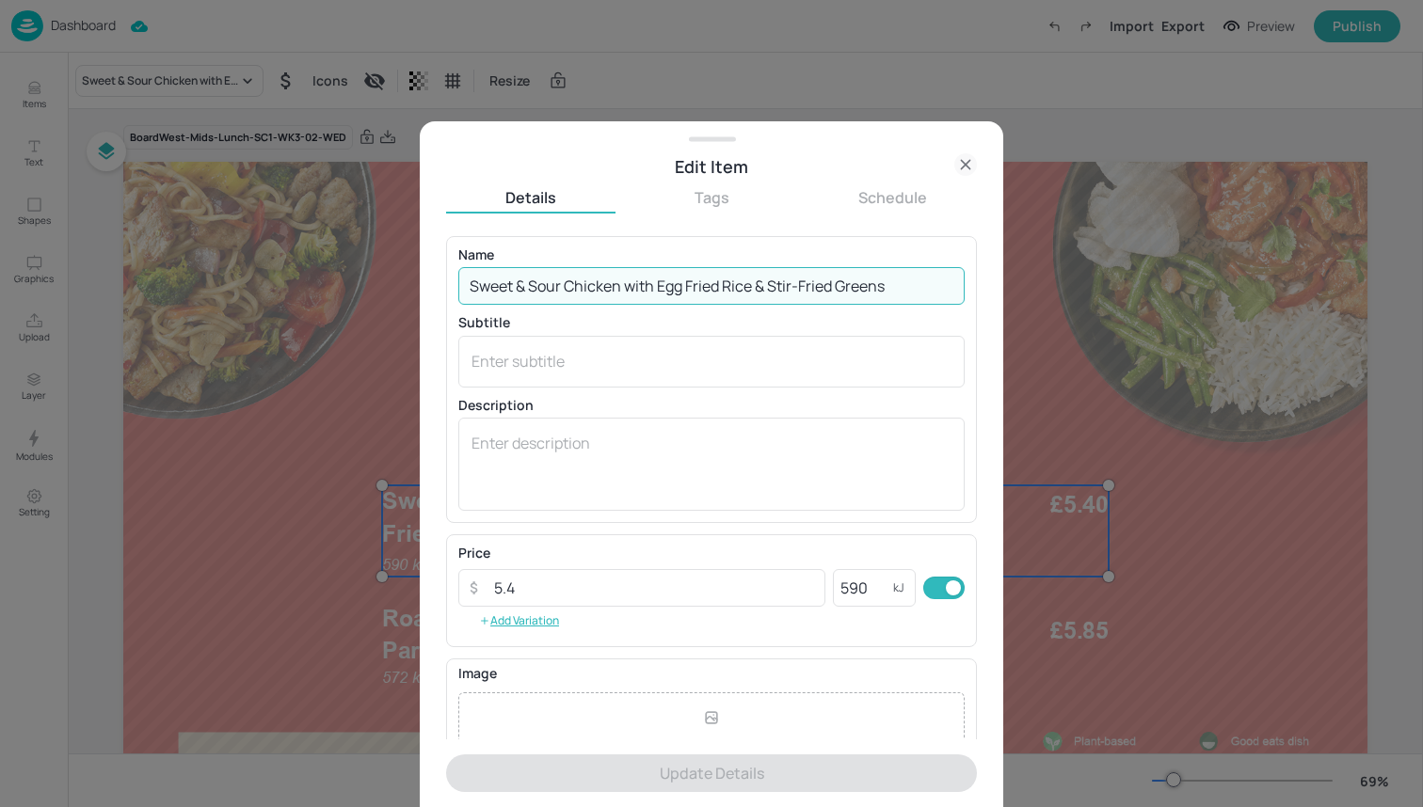
drag, startPoint x: 930, startPoint y: 288, endPoint x: 751, endPoint y: 280, distance: 178.9
click at [751, 280] on input "Sweet & Sour Chicken with Egg Fried Rice & Stir-Fried Greens" at bounding box center [711, 286] width 506 height 38
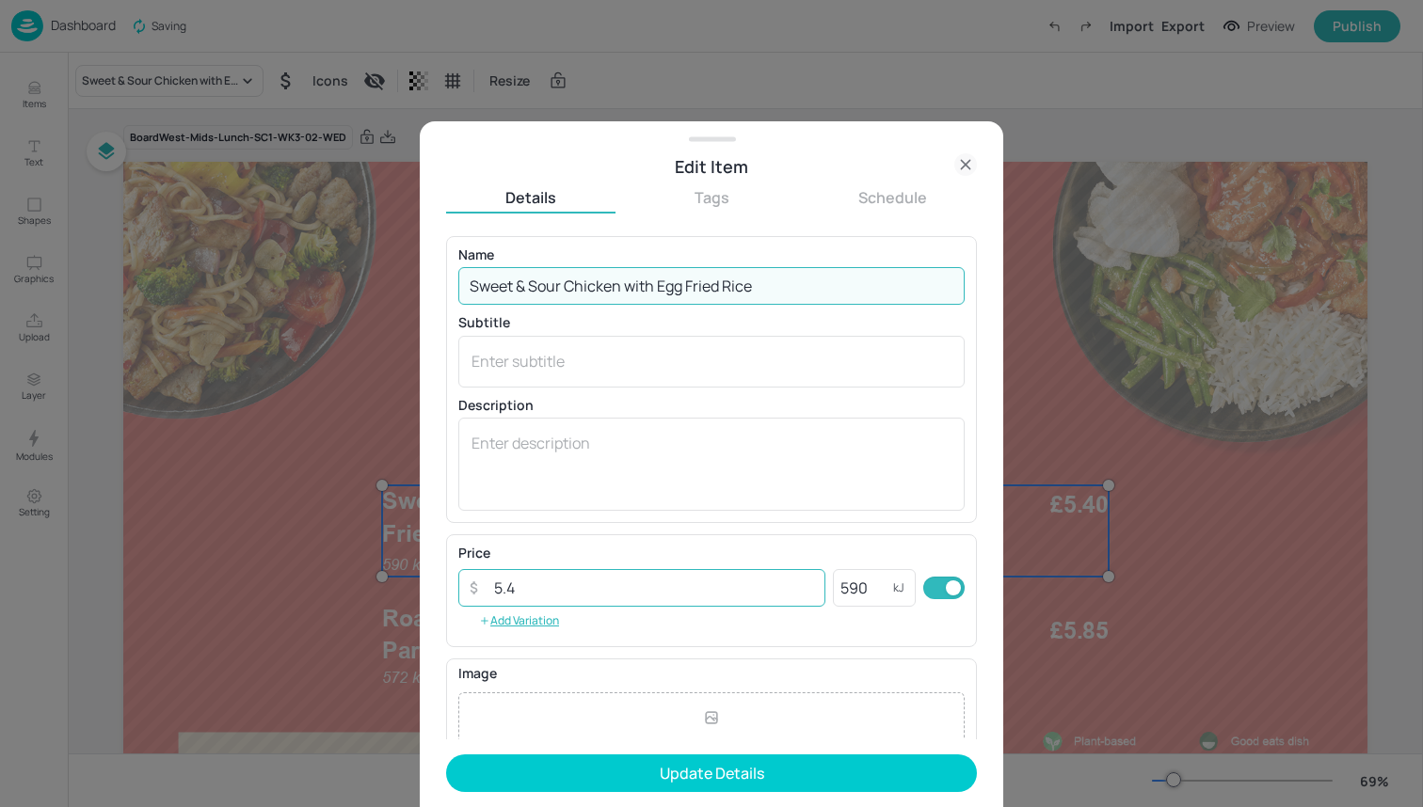
type input "Sweet & Sour Chicken with Egg Fried Rice"
click at [641, 584] on input "5.4" at bounding box center [654, 588] width 343 height 38
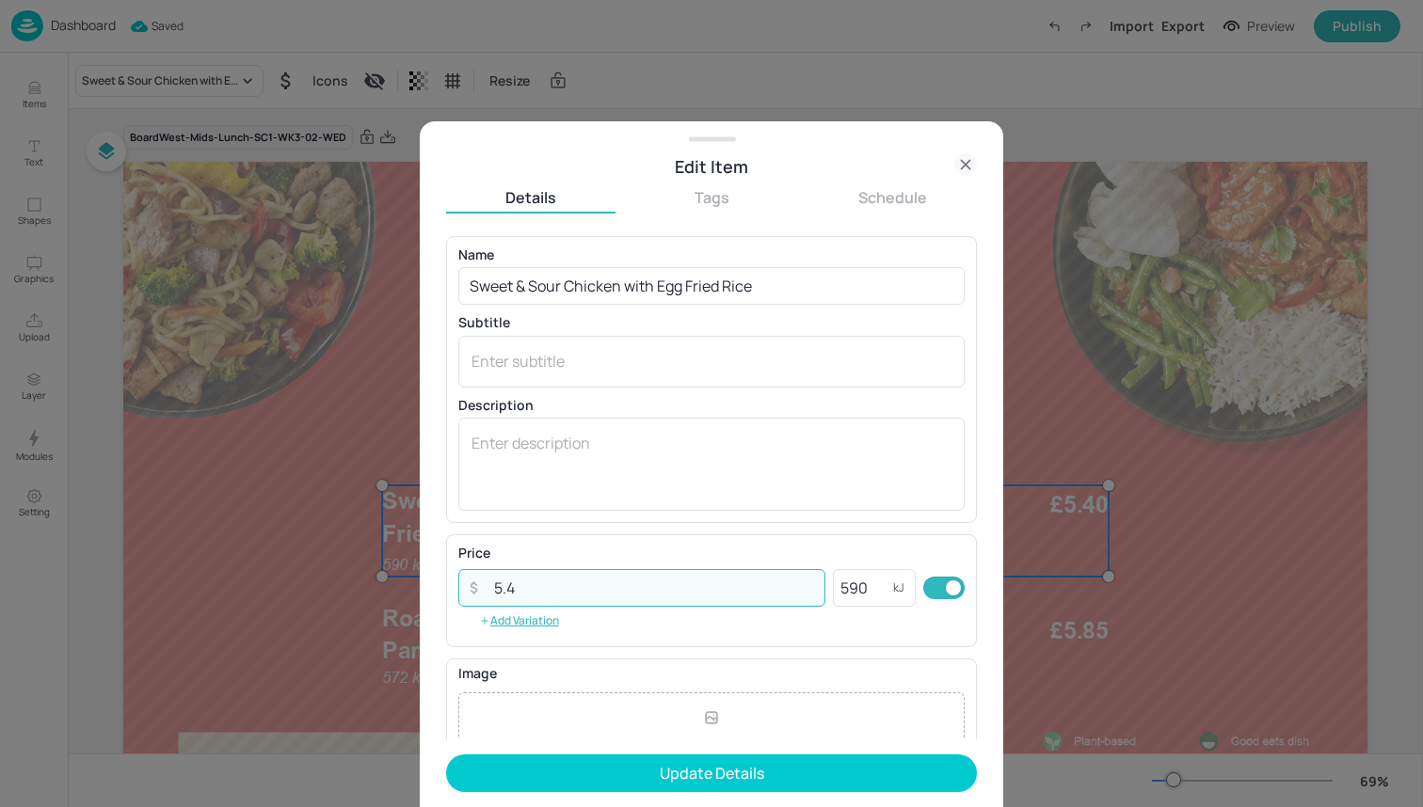
type input "5"
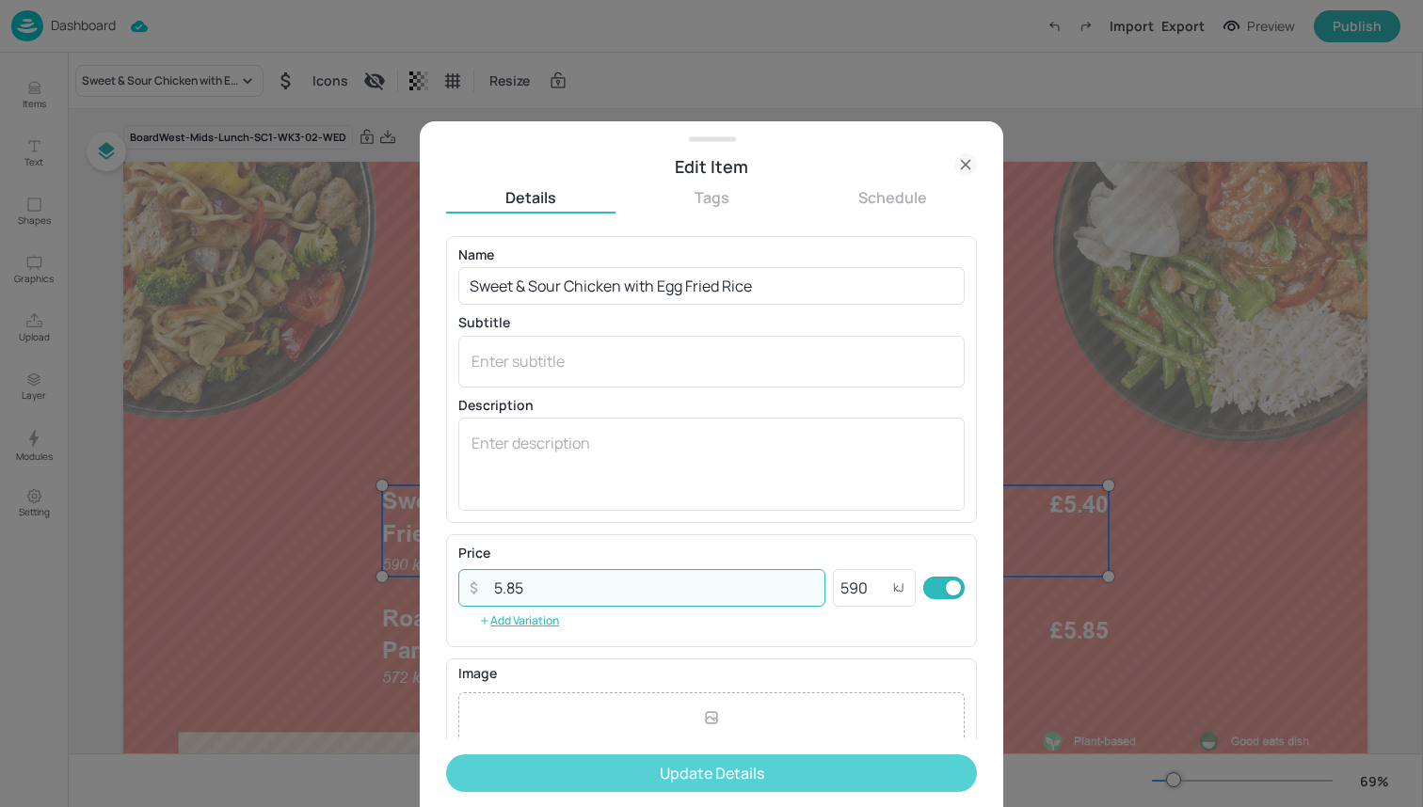
type input "5.85"
click at [637, 774] on button "Update Details" at bounding box center [711, 774] width 531 height 38
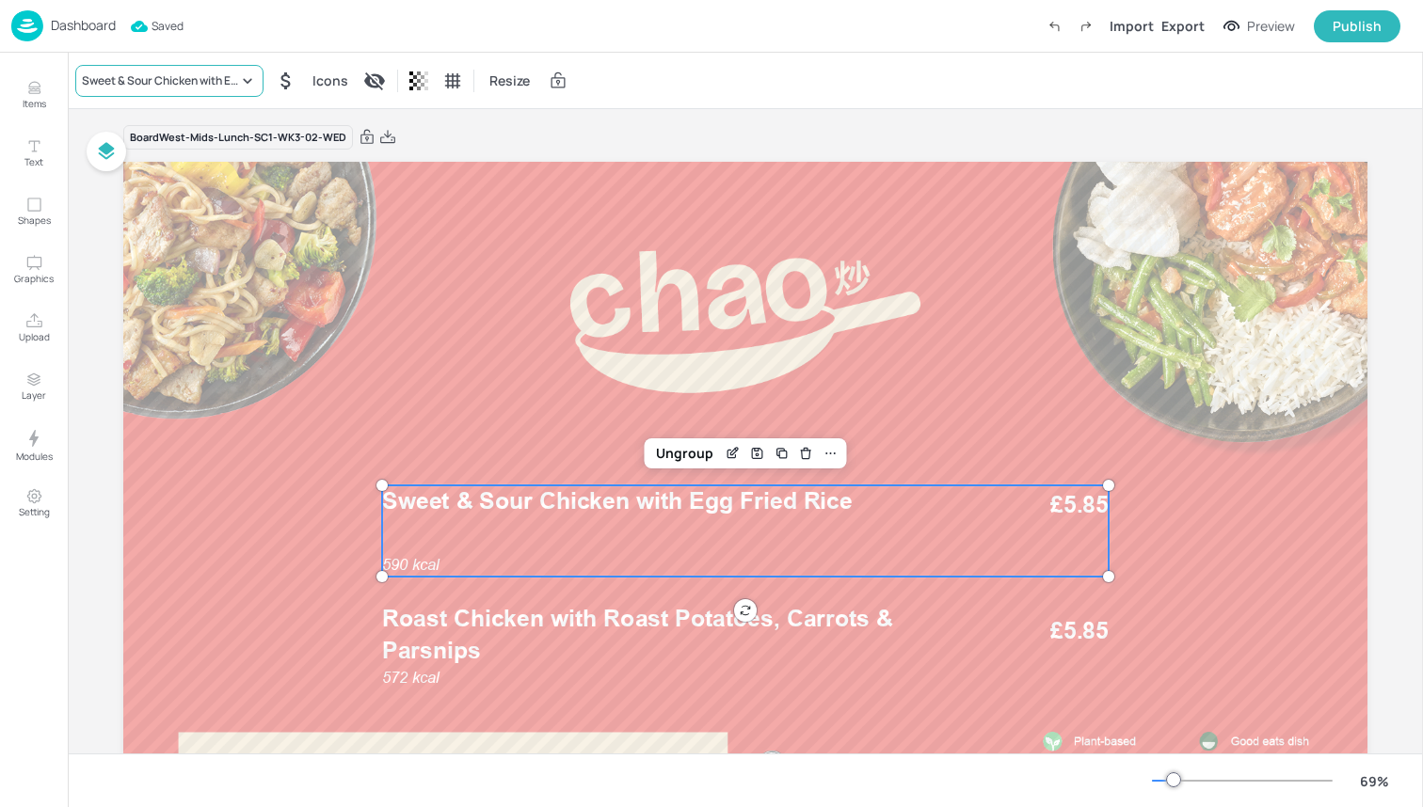
click at [210, 80] on div "Sweet & Sour Chicken with Egg Fried Rice" at bounding box center [160, 80] width 156 height 17
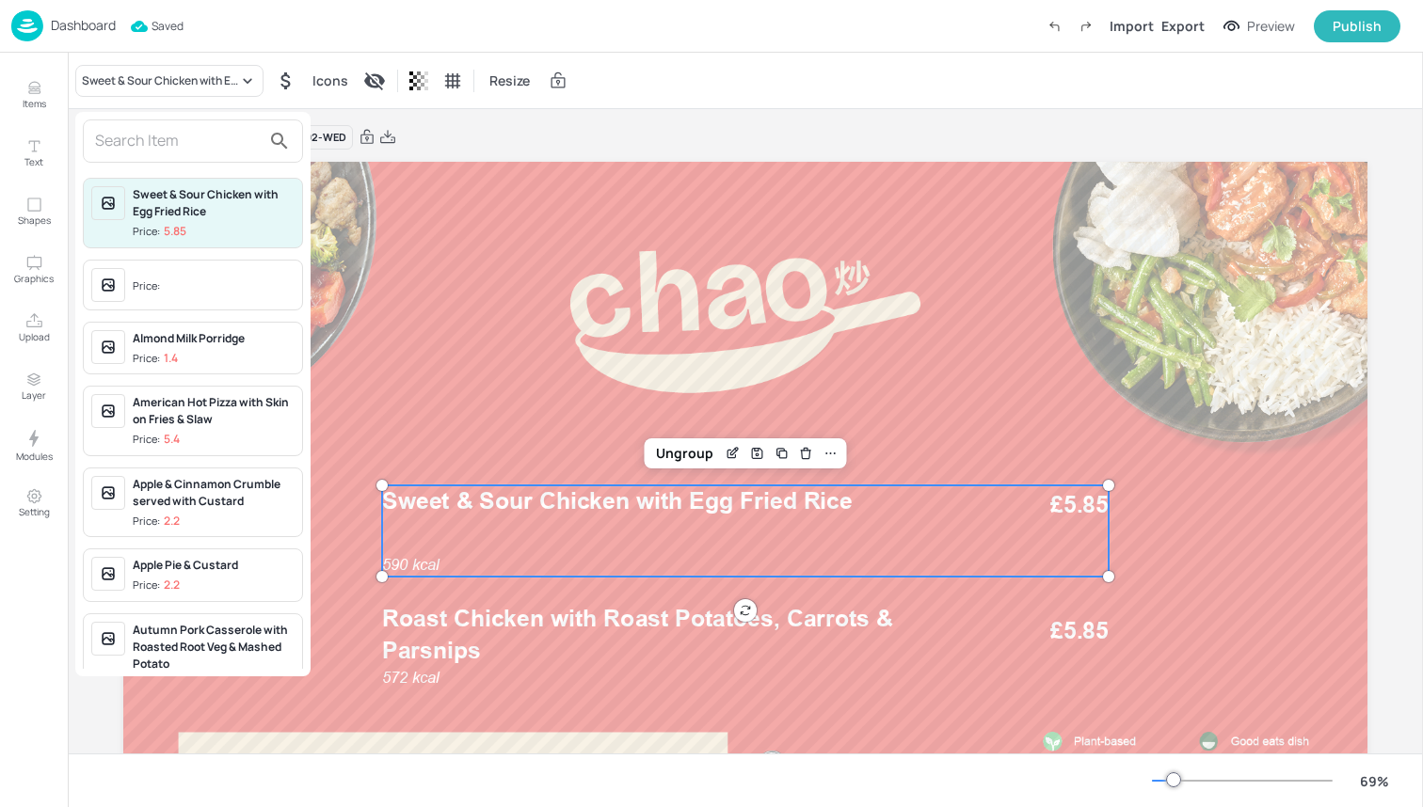
click at [198, 149] on input "text" at bounding box center [178, 141] width 166 height 30
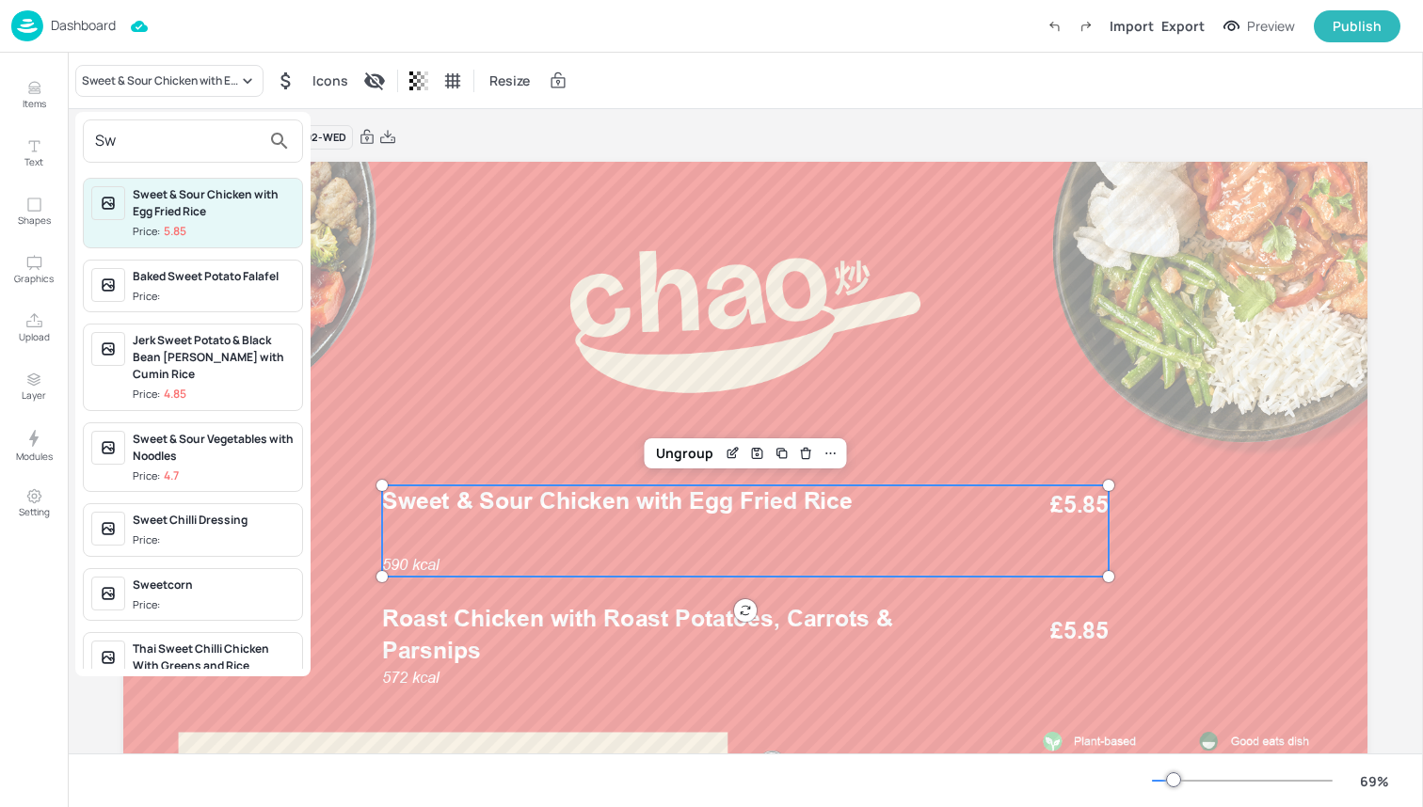
type input "S"
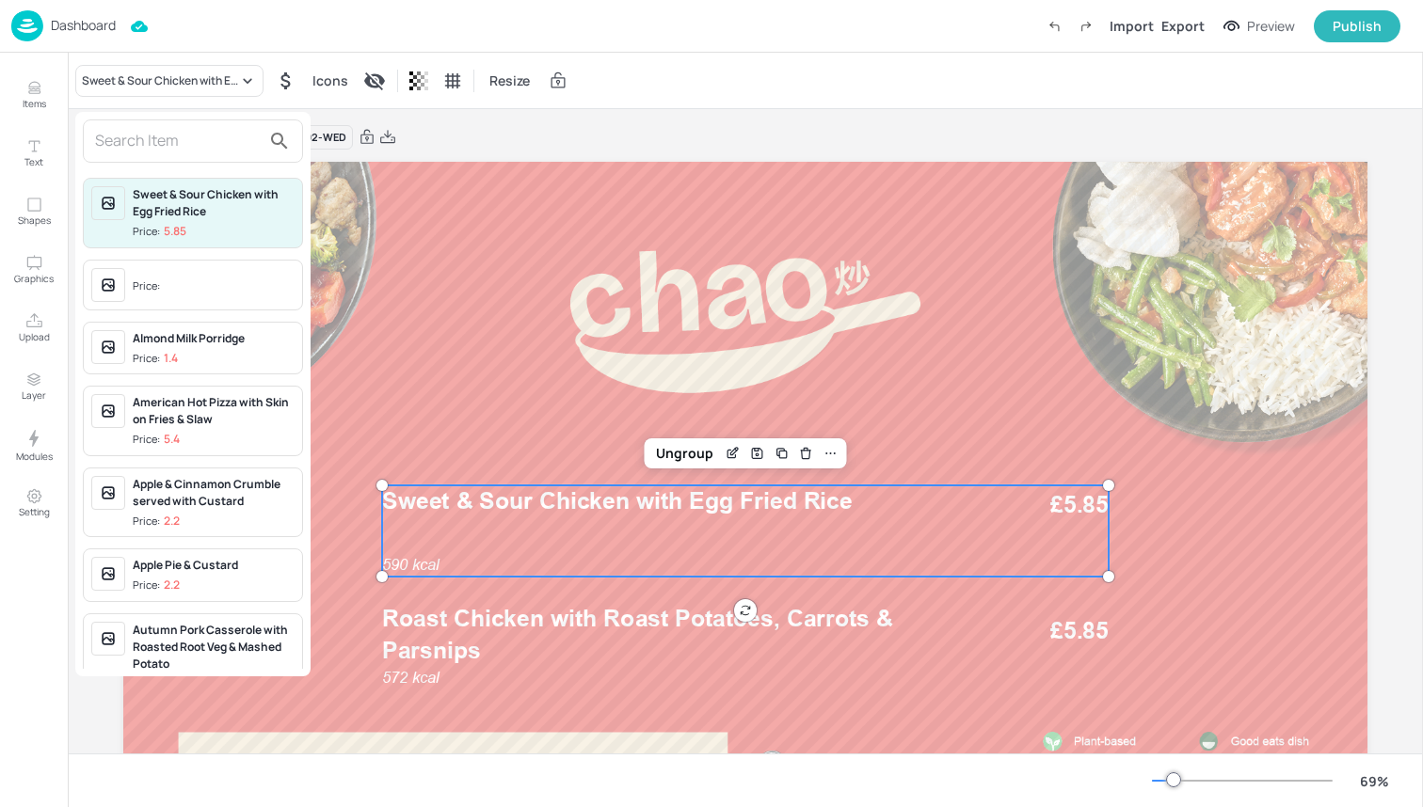
click at [16, 98] on div at bounding box center [711, 403] width 1423 height 807
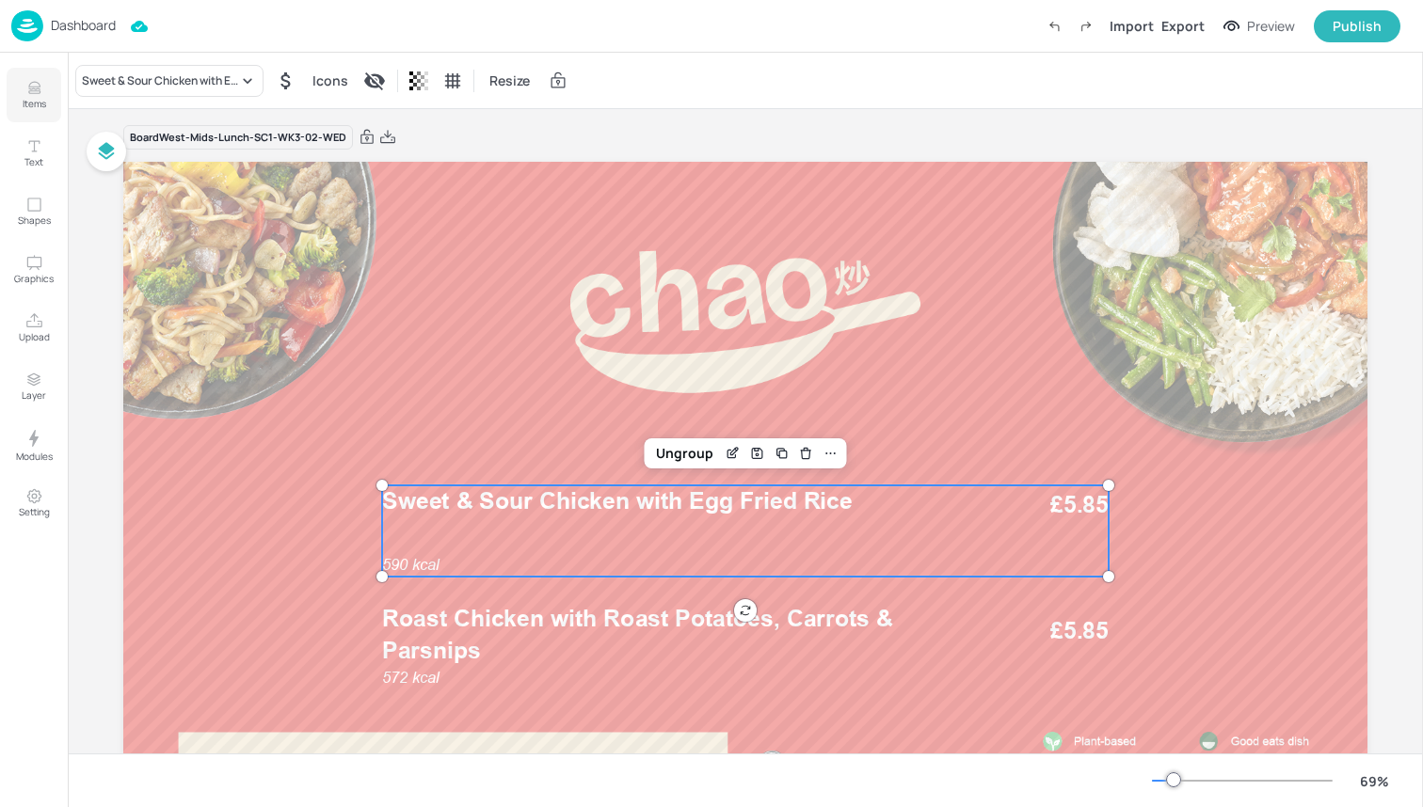
click at [38, 92] on icon "Items" at bounding box center [33, 92] width 11 height 2
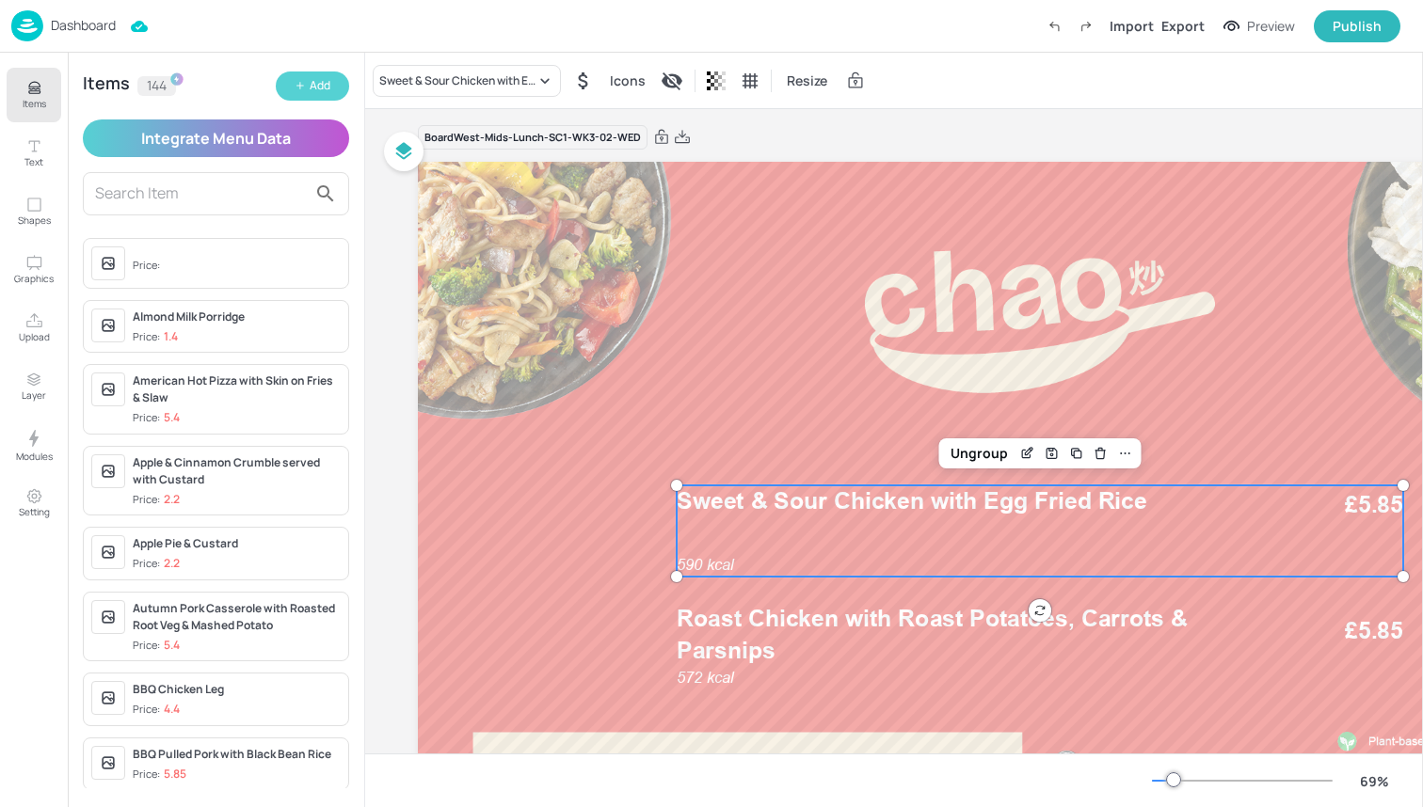
click at [296, 82] on icon "button" at bounding box center [300, 85] width 11 height 11
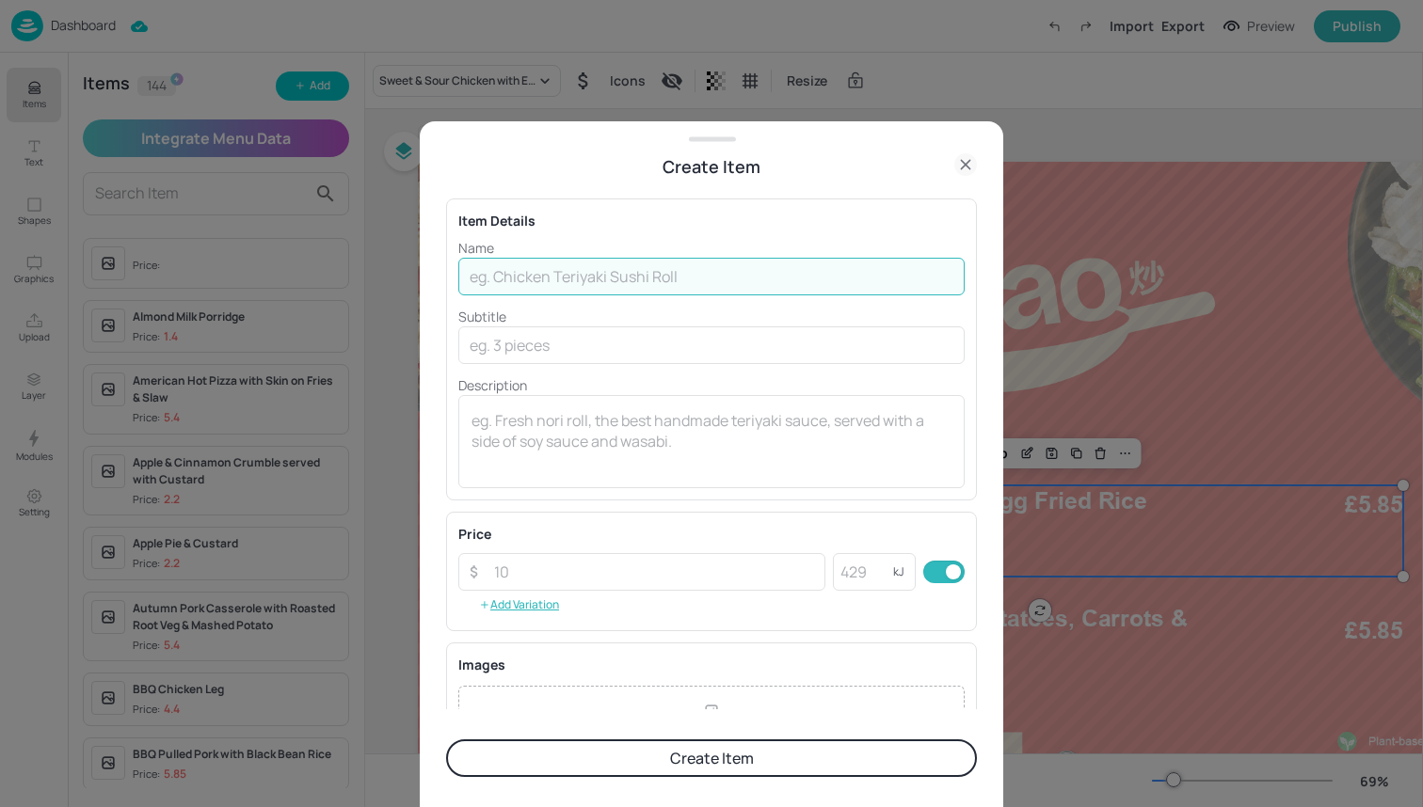
click at [663, 272] on input "text" at bounding box center [711, 277] width 506 height 38
type input "Sweet & Sour Vegetables with Egg Noodles"
click at [855, 563] on input "number" at bounding box center [863, 572] width 60 height 38
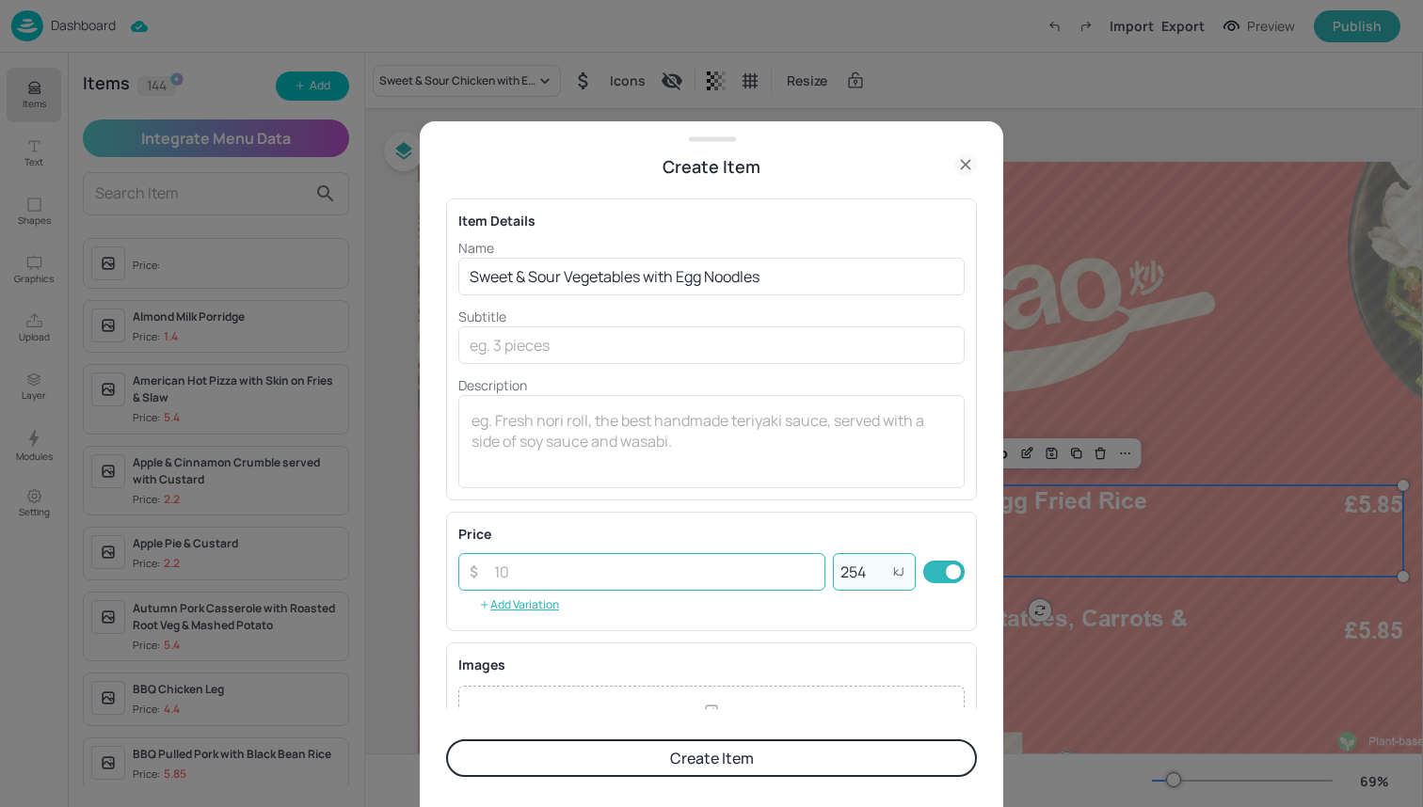
type input "254"
click at [672, 576] on input "number" at bounding box center [654, 572] width 343 height 38
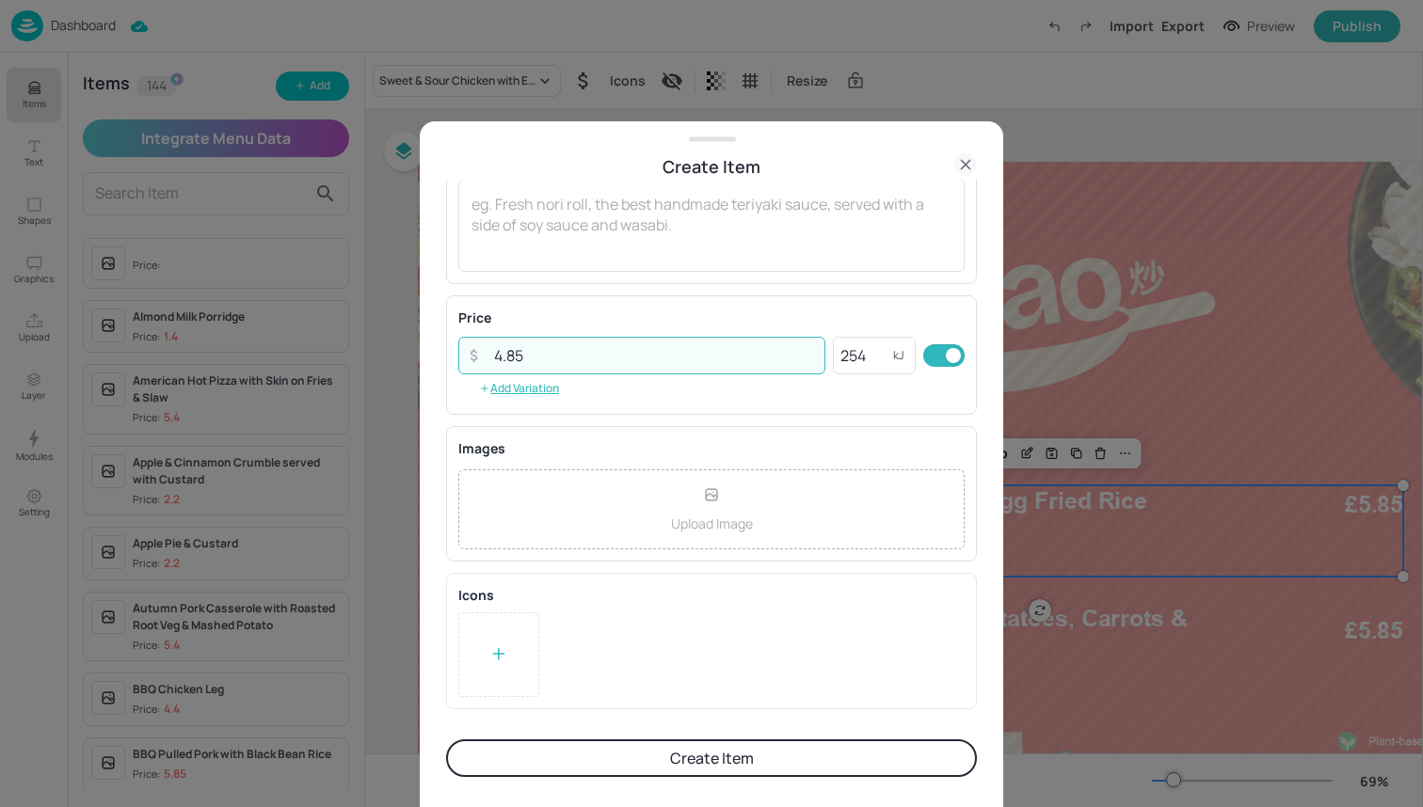
type input "4.85"
click at [484, 558] on div "Item Details Name Sweet & Sour Vegetables with Egg Noodles ​ Subtitle ​ Descrip…" at bounding box center [711, 445] width 531 height 530
click at [484, 630] on div at bounding box center [498, 655] width 81 height 85
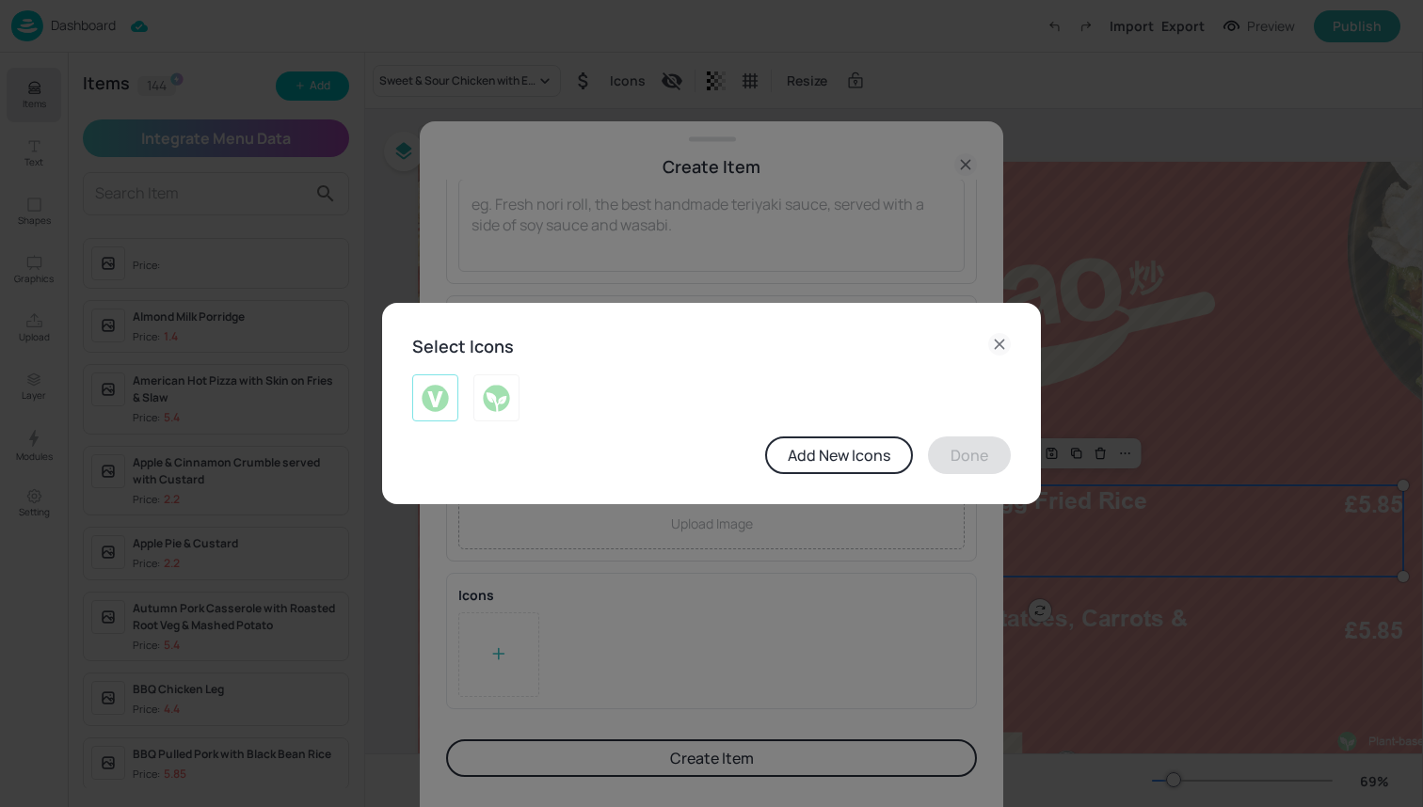
click at [447, 384] on img at bounding box center [435, 398] width 29 height 30
click at [971, 454] on button "Done" at bounding box center [969, 456] width 83 height 38
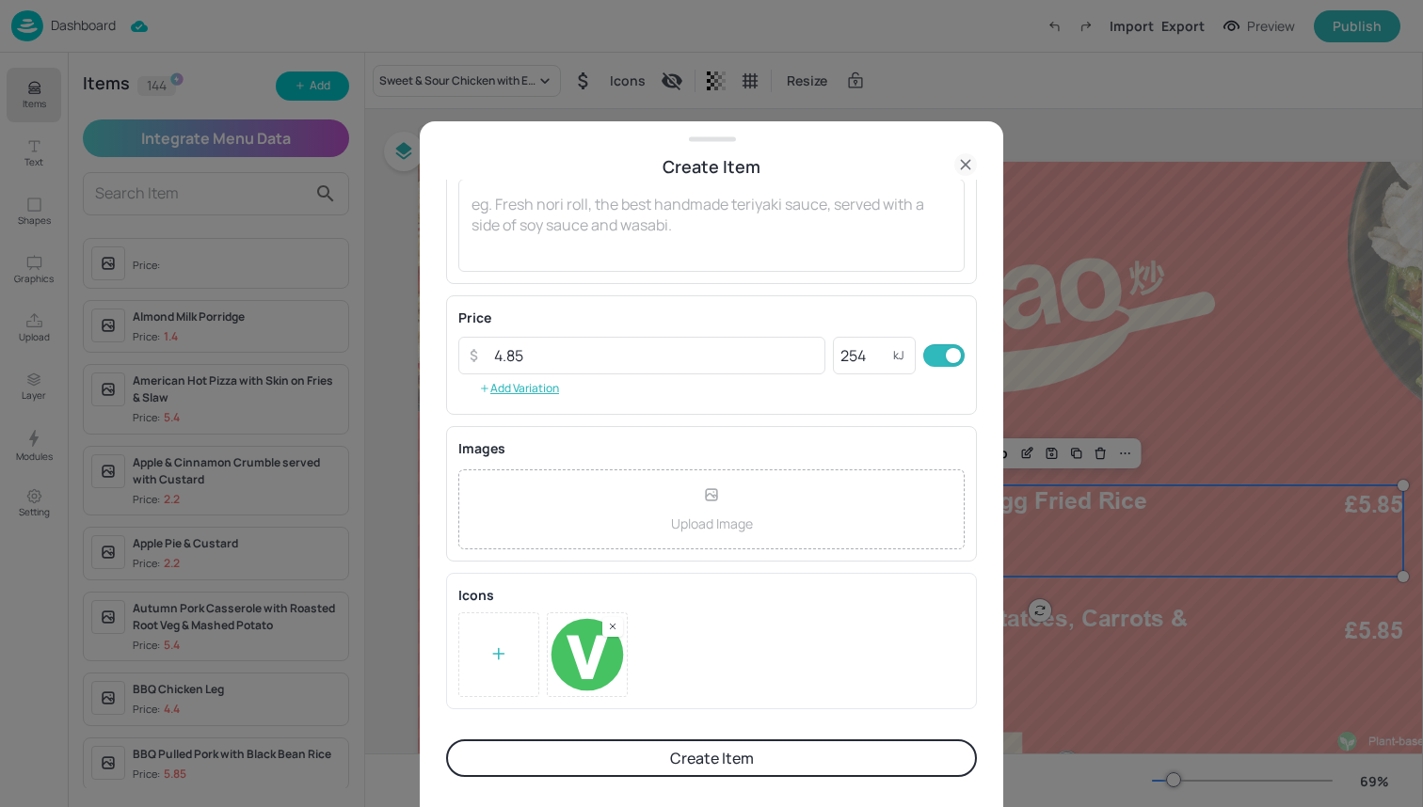
click at [679, 752] on button "Create Item" at bounding box center [711, 759] width 531 height 38
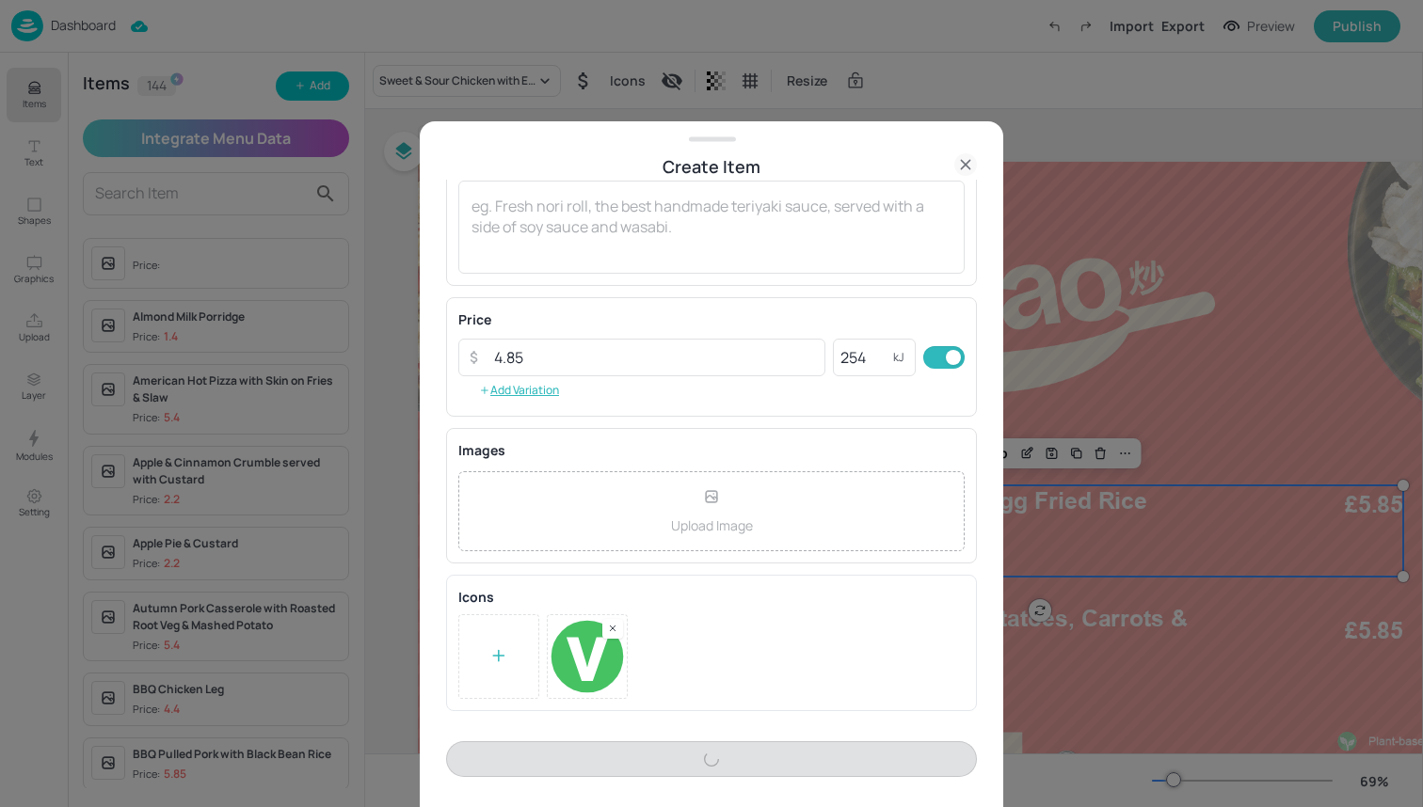
scroll to position [215, 0]
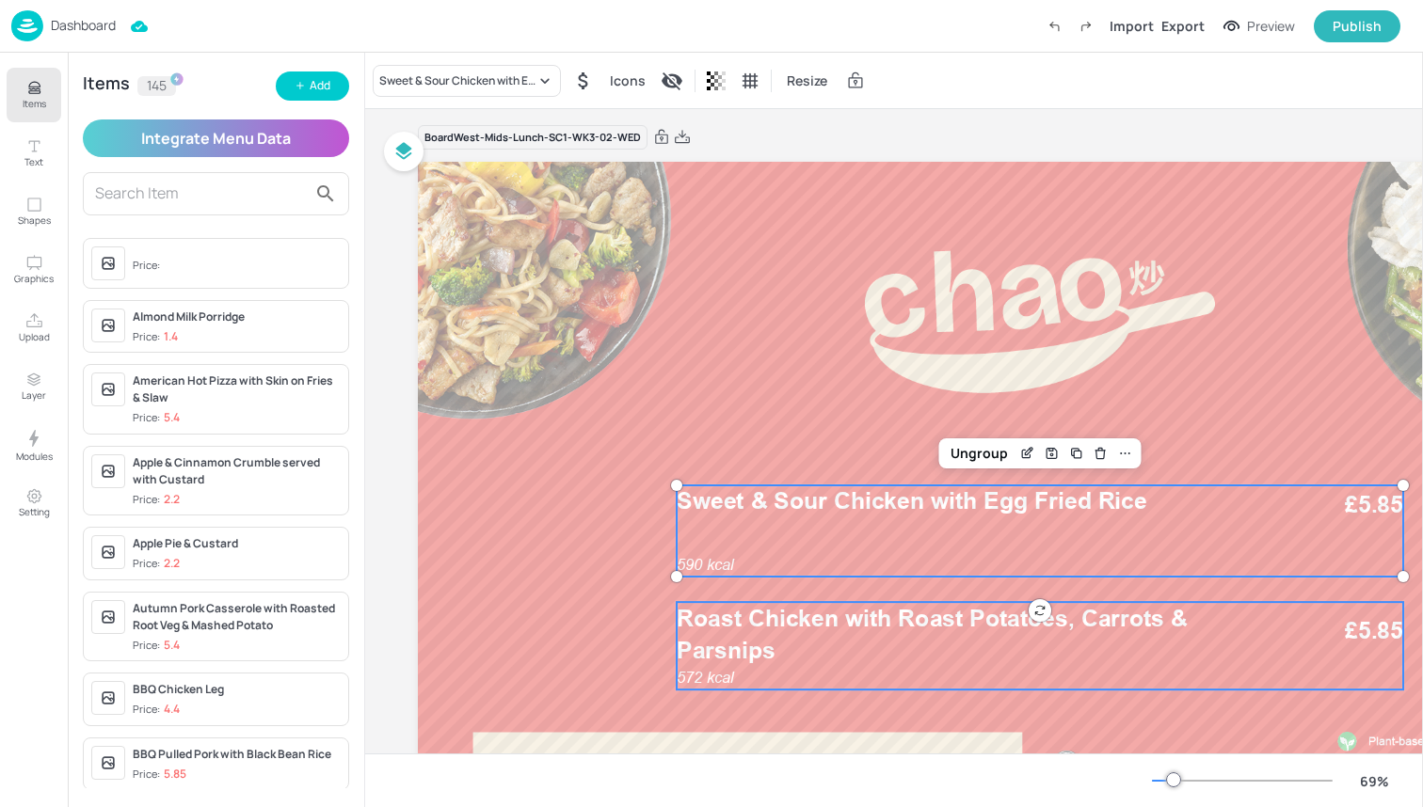
click at [832, 650] on p "Roast Chicken with Roast Potatoes, Carrots & Parsnips" at bounding box center [971, 634] width 589 height 65
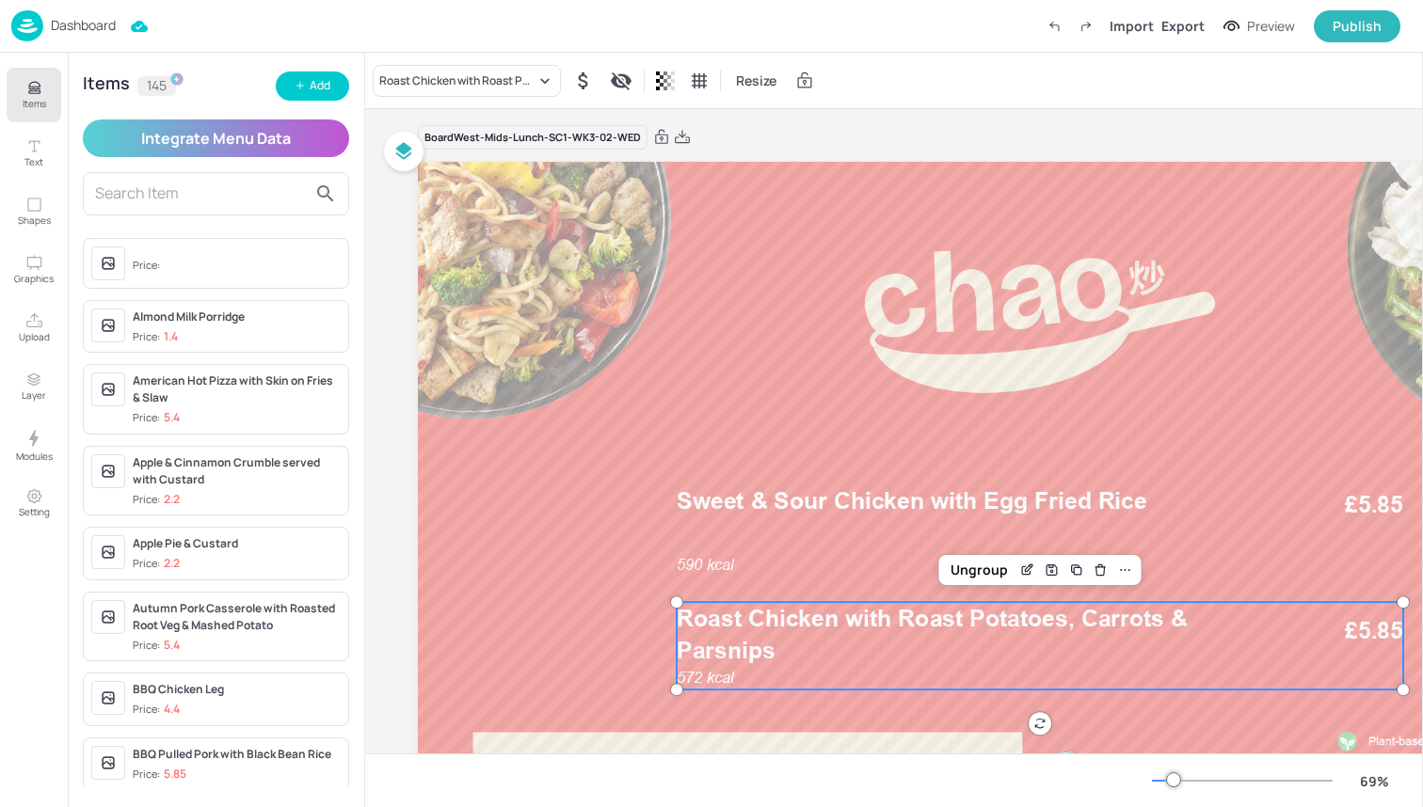
click at [458, 104] on div "Roast Chicken with Roast Potatoes, Carrots & Parsnips Resize" at bounding box center [894, 81] width 1058 height 56
click at [458, 78] on div "Roast Chicken with Roast Potatoes, Carrots & Parsnips" at bounding box center [457, 80] width 156 height 17
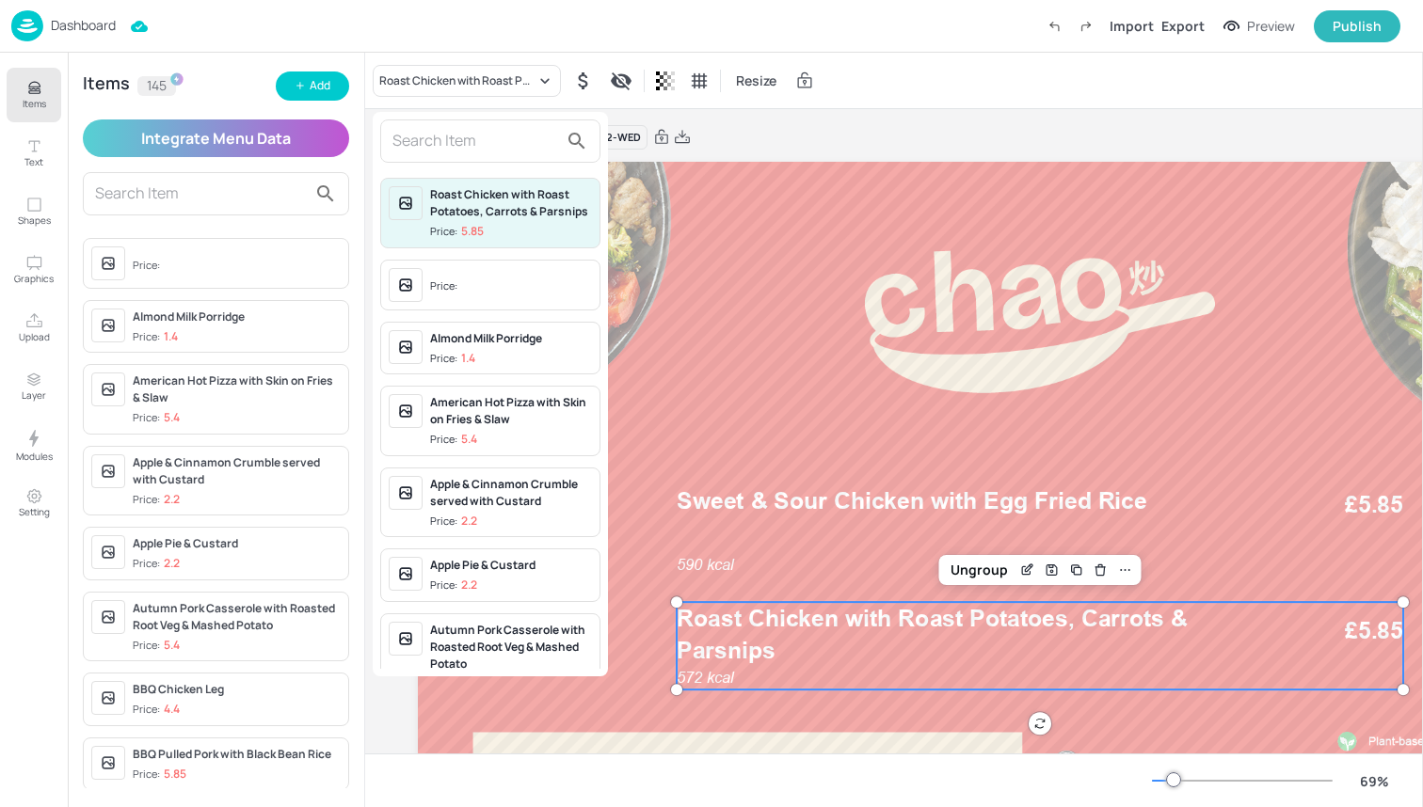
click at [458, 134] on input "text" at bounding box center [475, 141] width 166 height 30
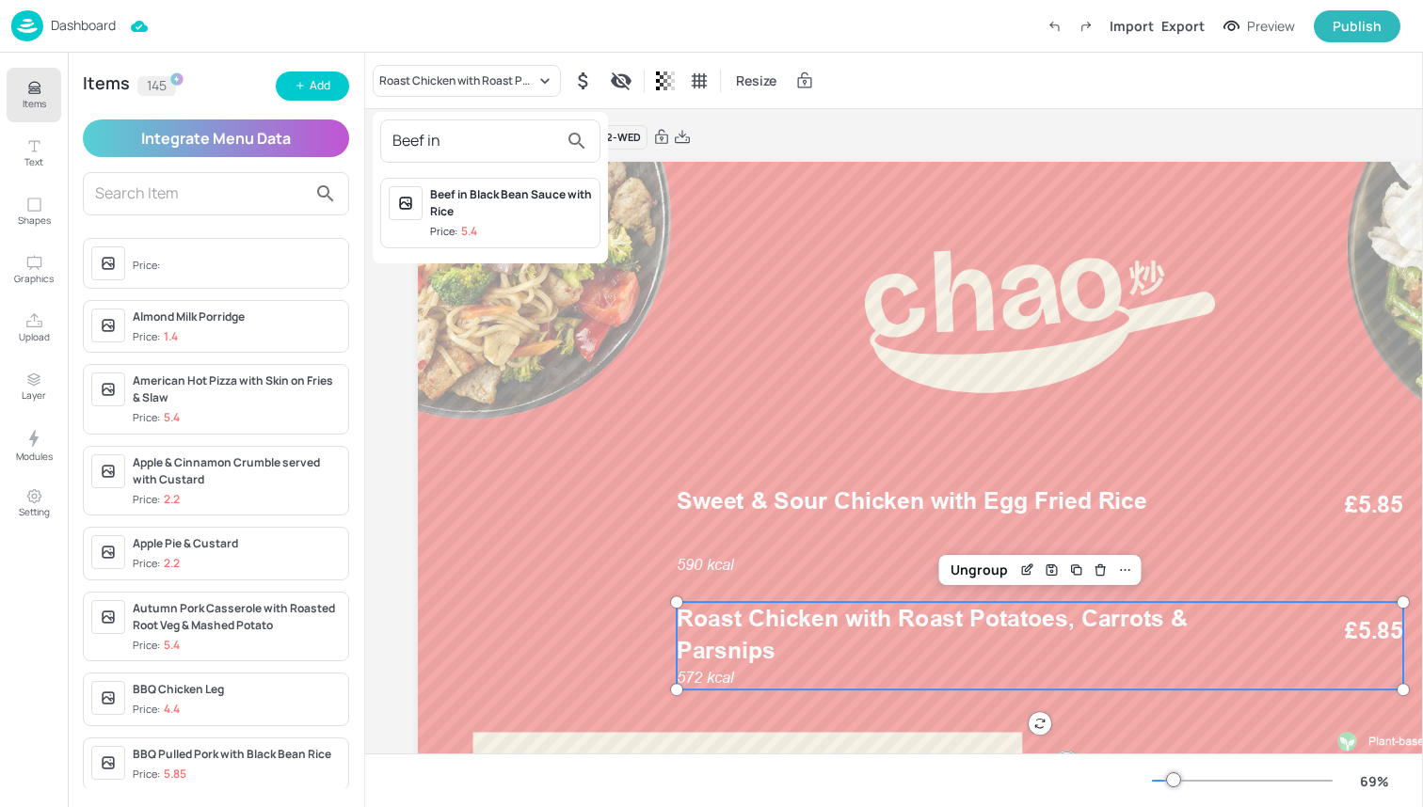
type input "Beef in"
click at [475, 222] on div "Beef in Black Bean Sauce with Rice Price: 5.4" at bounding box center [511, 213] width 162 height 54
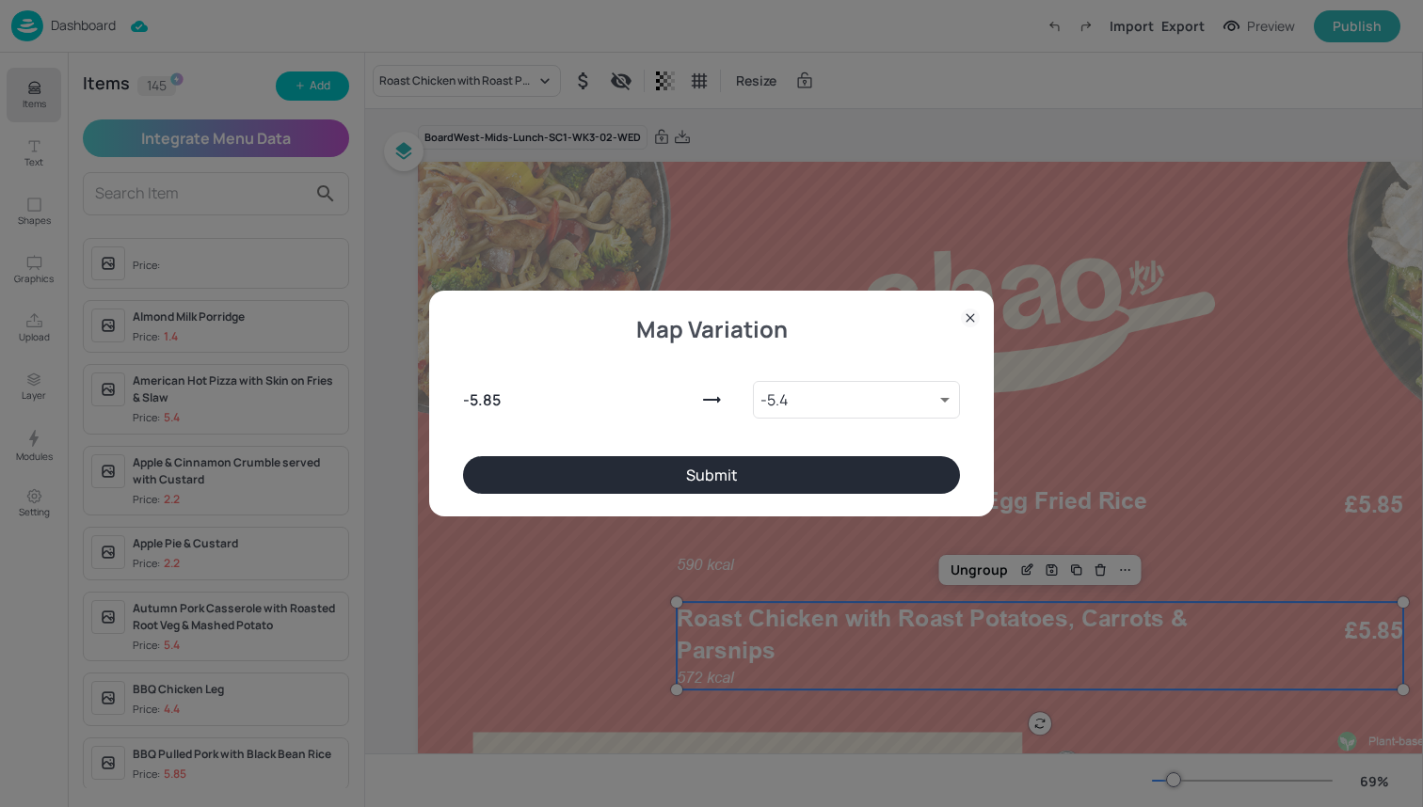
click at [707, 474] on button "Submit" at bounding box center [711, 475] width 497 height 38
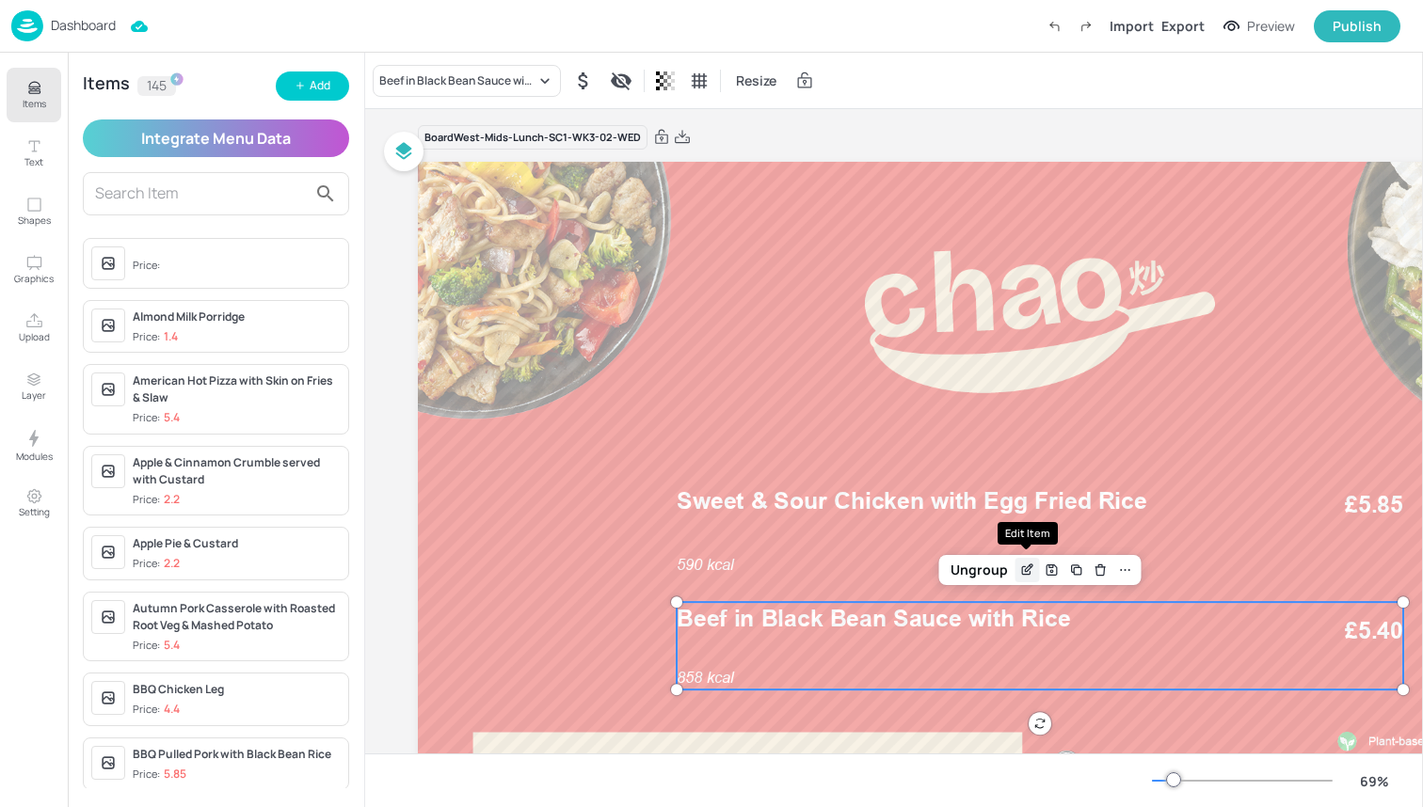
click at [1032, 567] on icon "Edit Item" at bounding box center [1027, 570] width 16 height 15
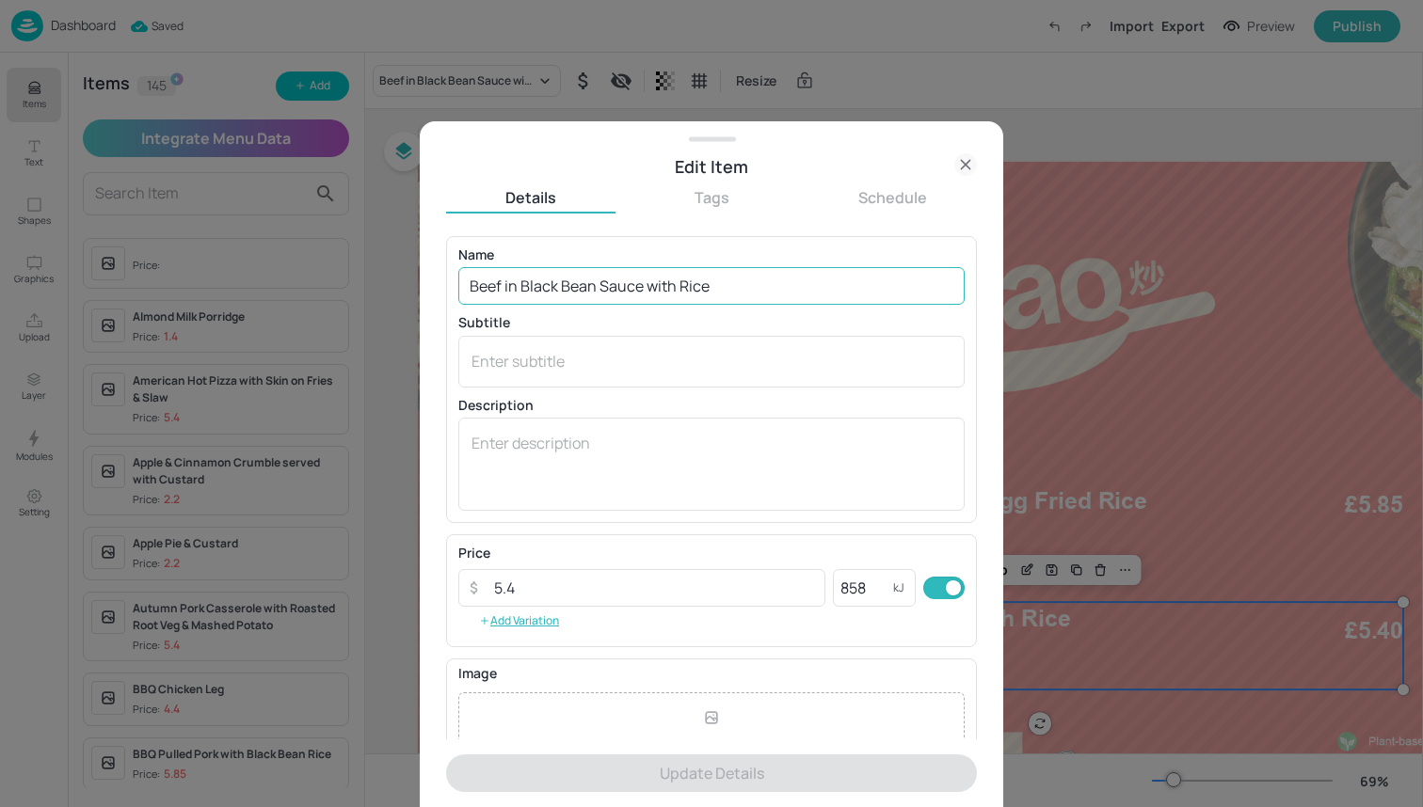
click at [746, 289] on input "Beef in Black Bean Sauce with Rice" at bounding box center [711, 286] width 506 height 38
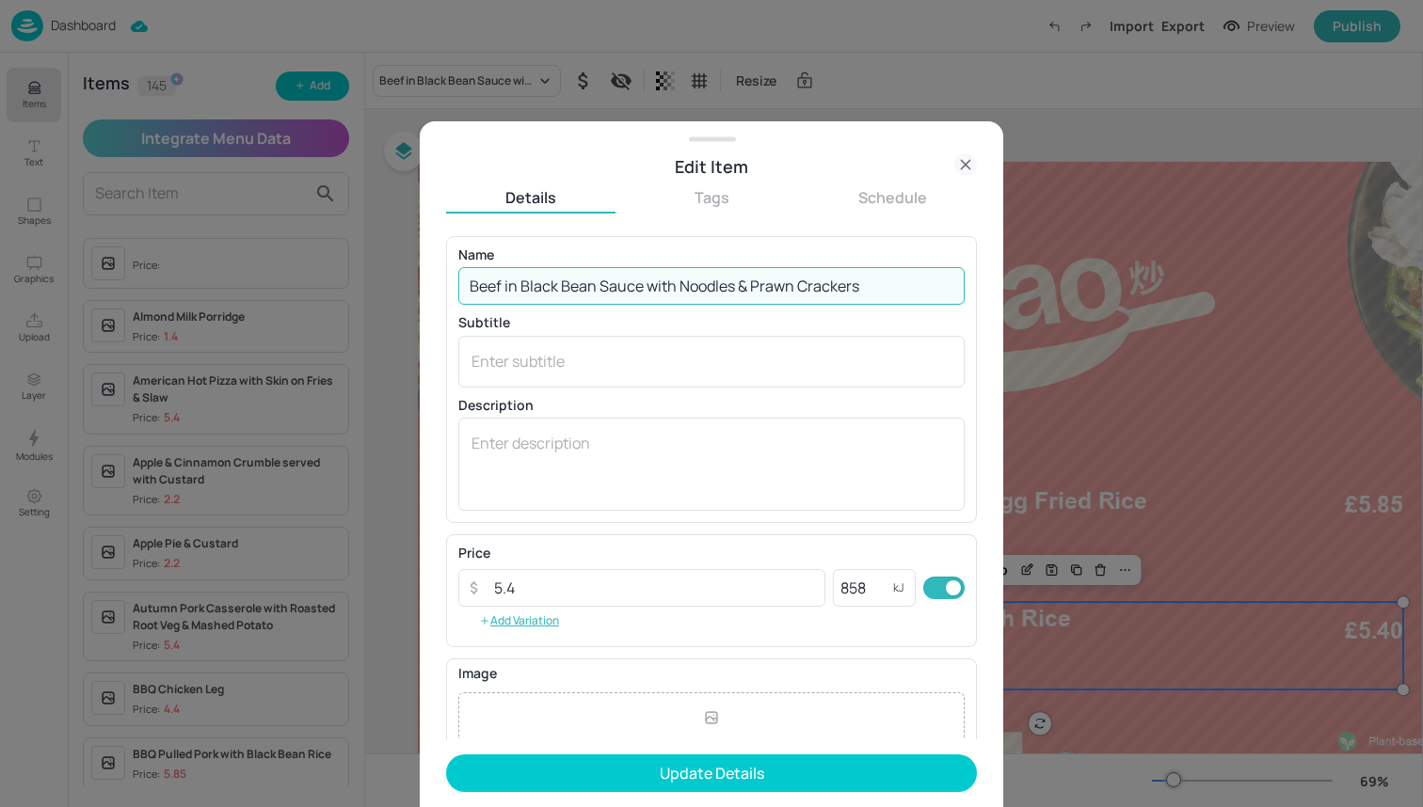
type input "Beef in Black Bean Sauce with Noodles & Prawn Crackers"
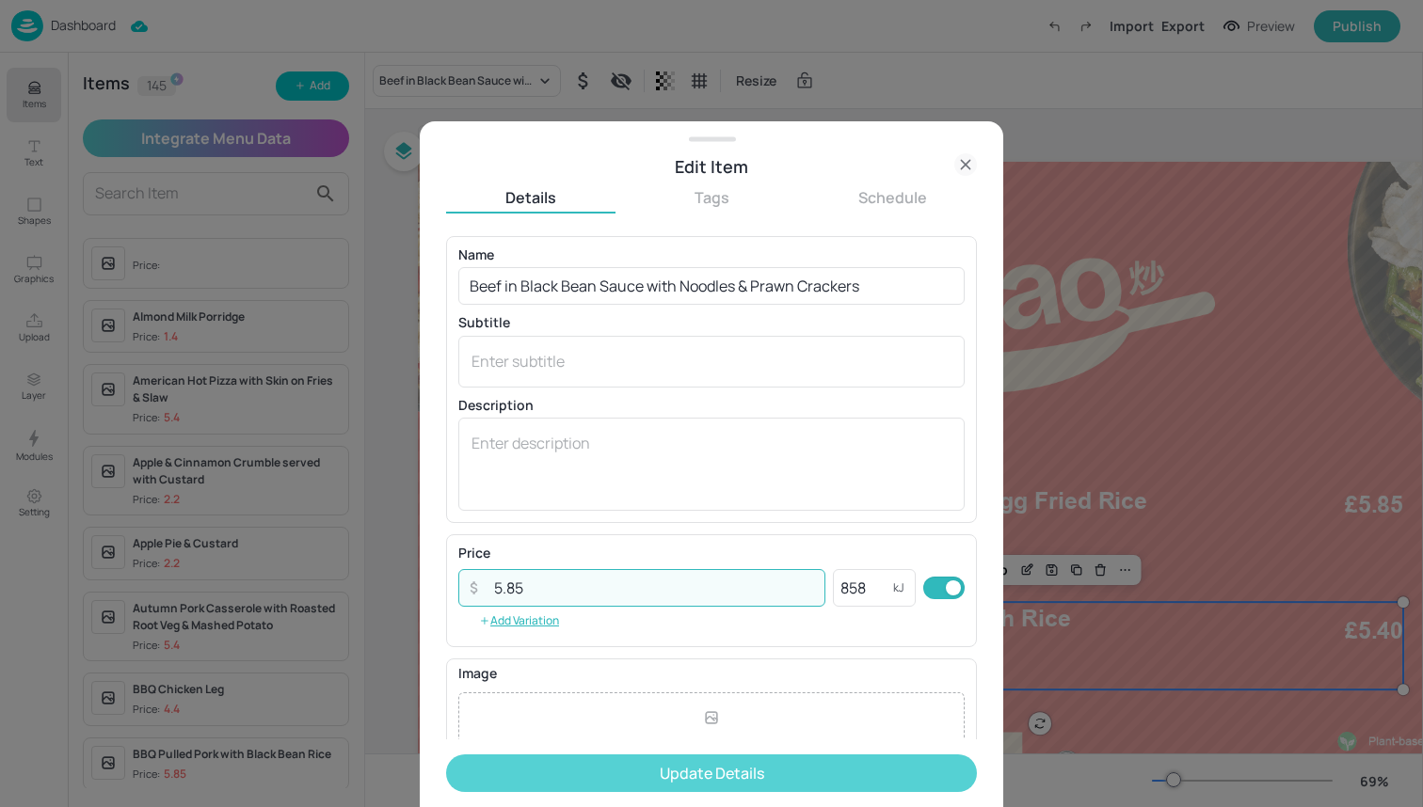
type input "5.85"
click at [632, 769] on button "Update Details" at bounding box center [711, 774] width 531 height 38
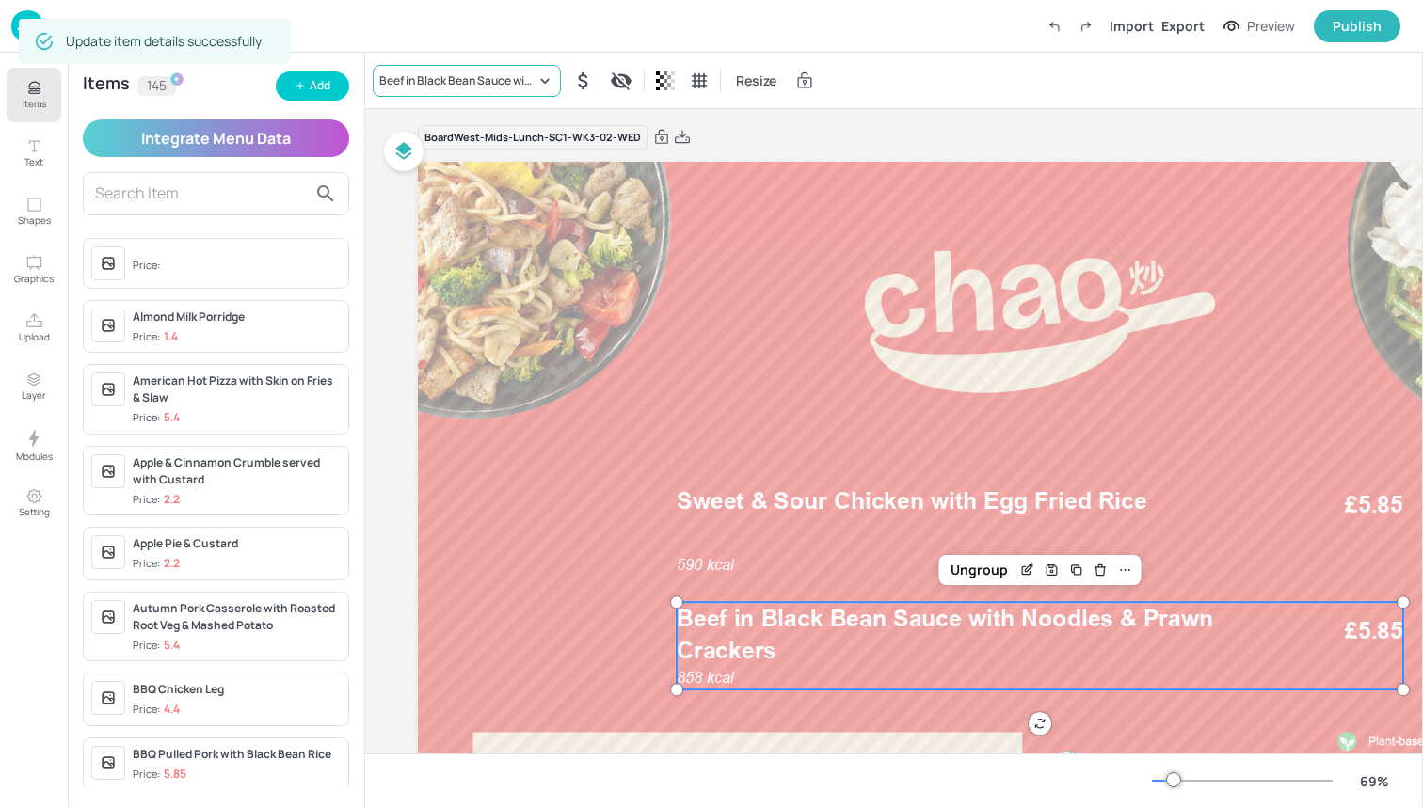
click at [504, 71] on div "Beef in Black Bean Sauce with Noodles & Prawn Crackers" at bounding box center [467, 81] width 188 height 32
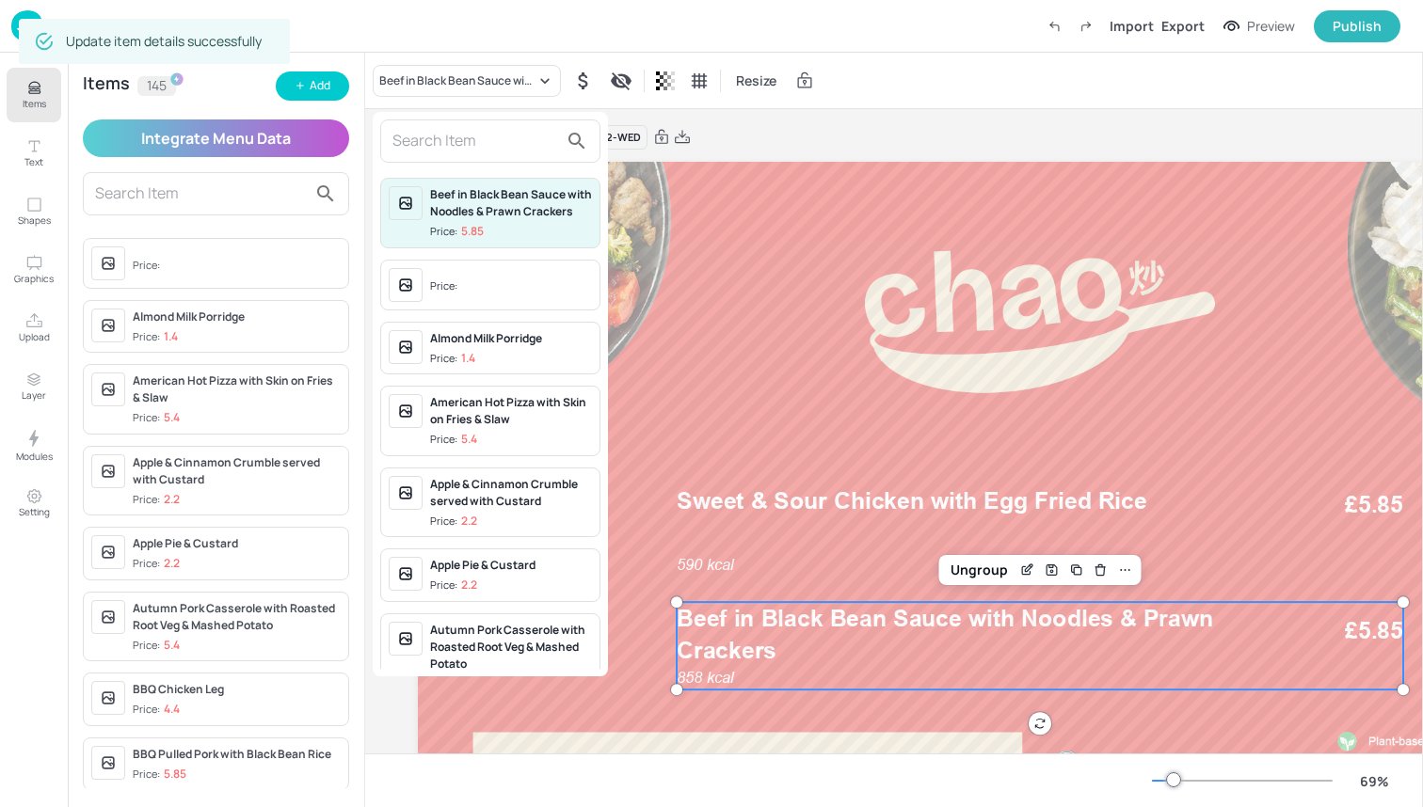
click at [496, 135] on input "text" at bounding box center [475, 141] width 166 height 30
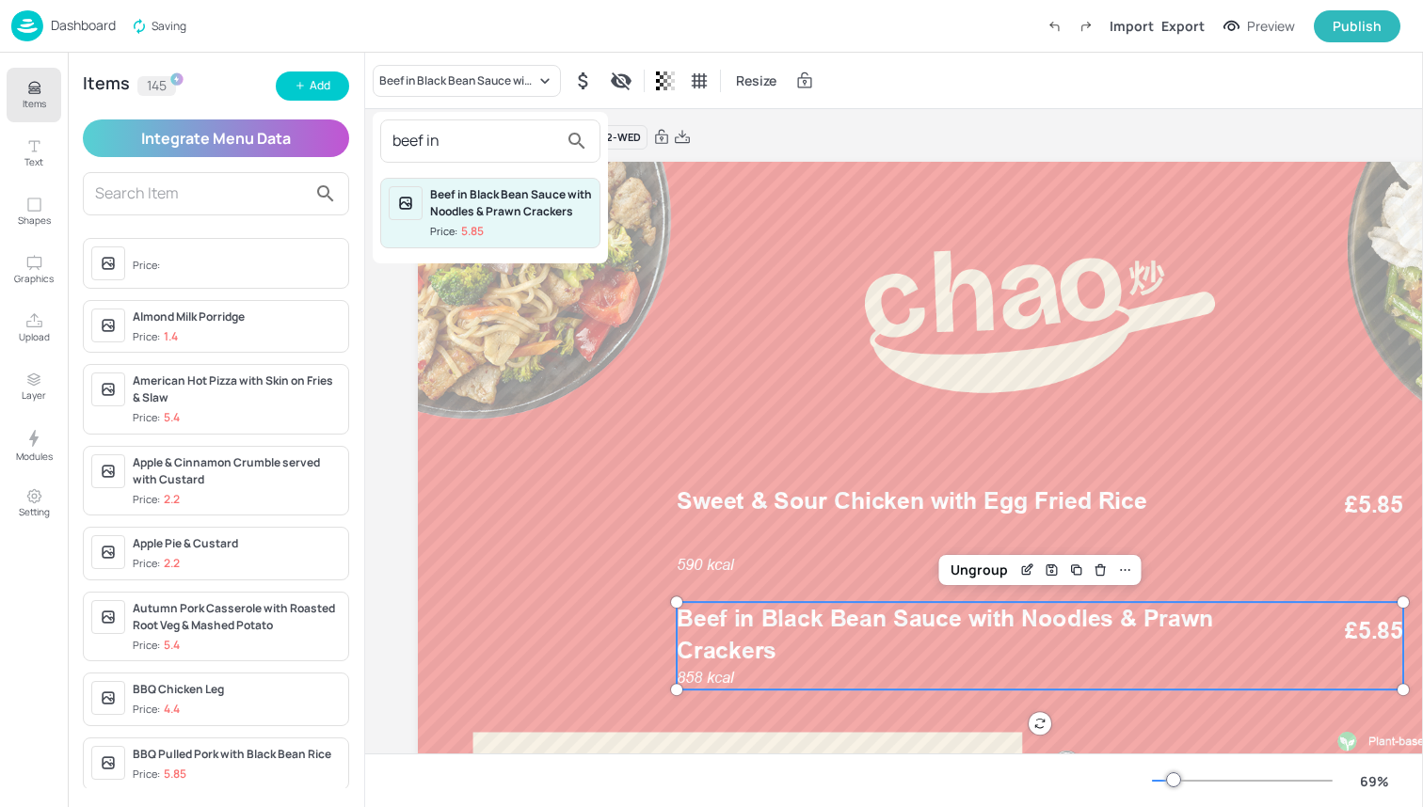
type input "beef in"
click at [507, 215] on div "Beef in Black Bean Sauce with Noodles & Prawn Crackers" at bounding box center [511, 203] width 162 height 34
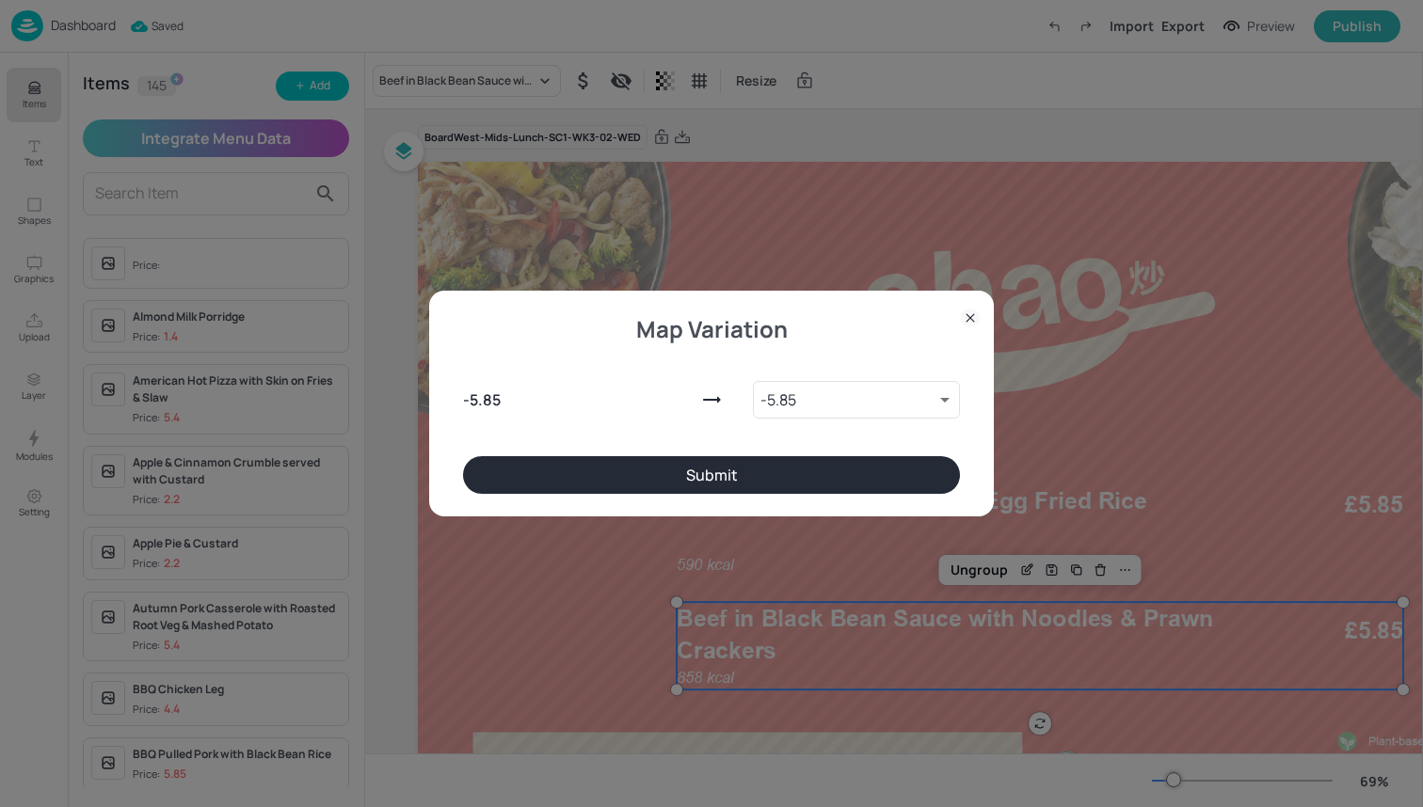
click at [676, 474] on button "Submit" at bounding box center [711, 475] width 497 height 38
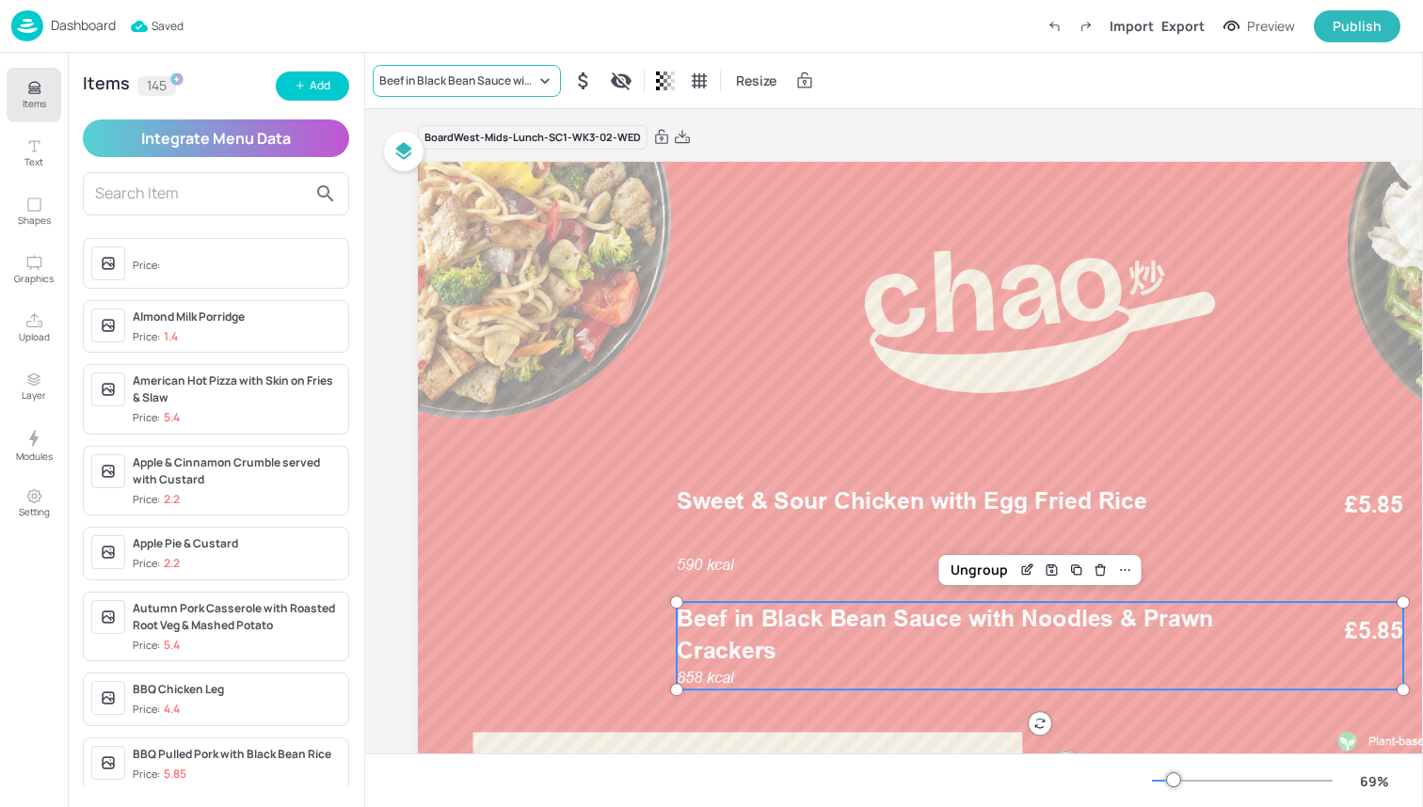
click at [499, 77] on div "Beef in Black Bean Sauce with Noodles & Prawn Crackers" at bounding box center [457, 80] width 156 height 17
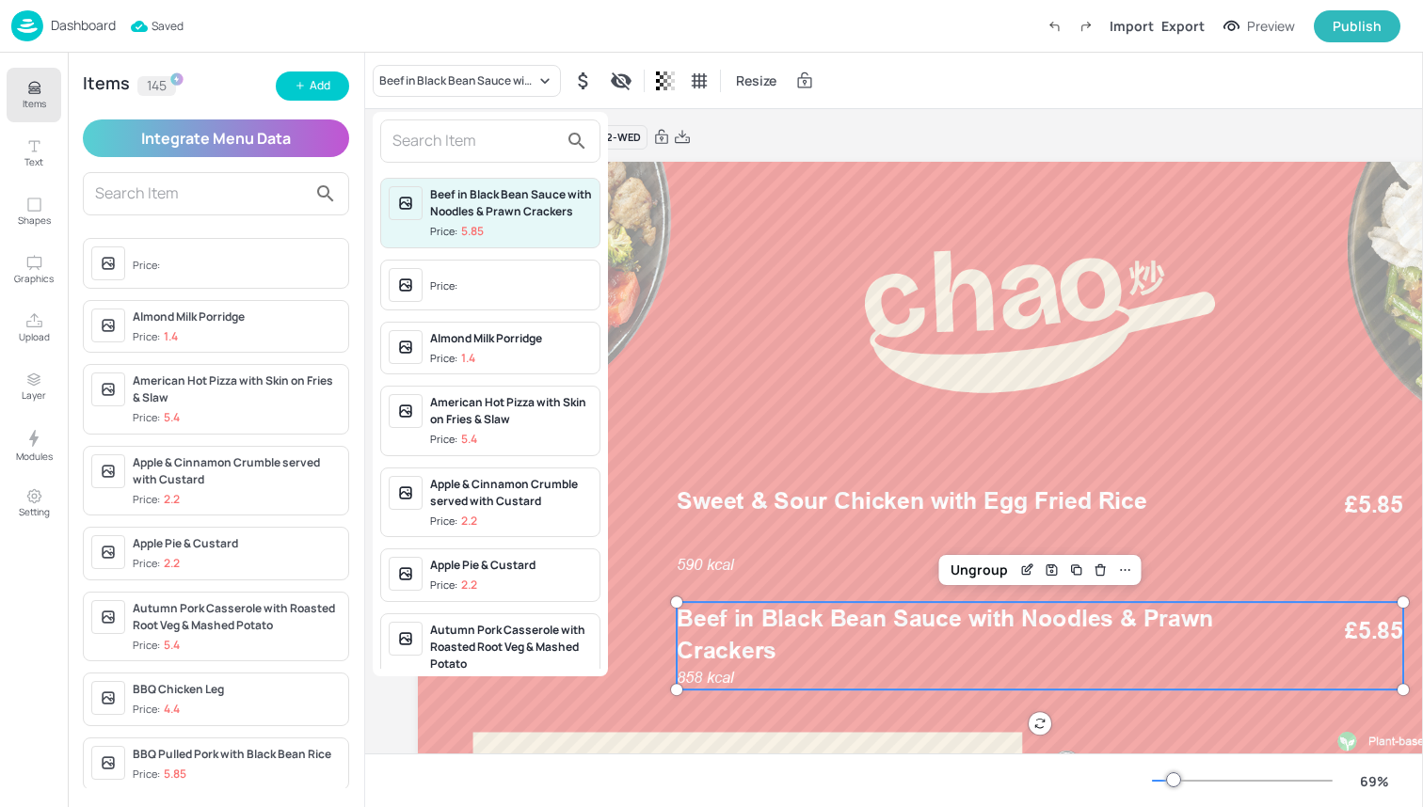
click at [485, 137] on input "text" at bounding box center [475, 141] width 166 height 30
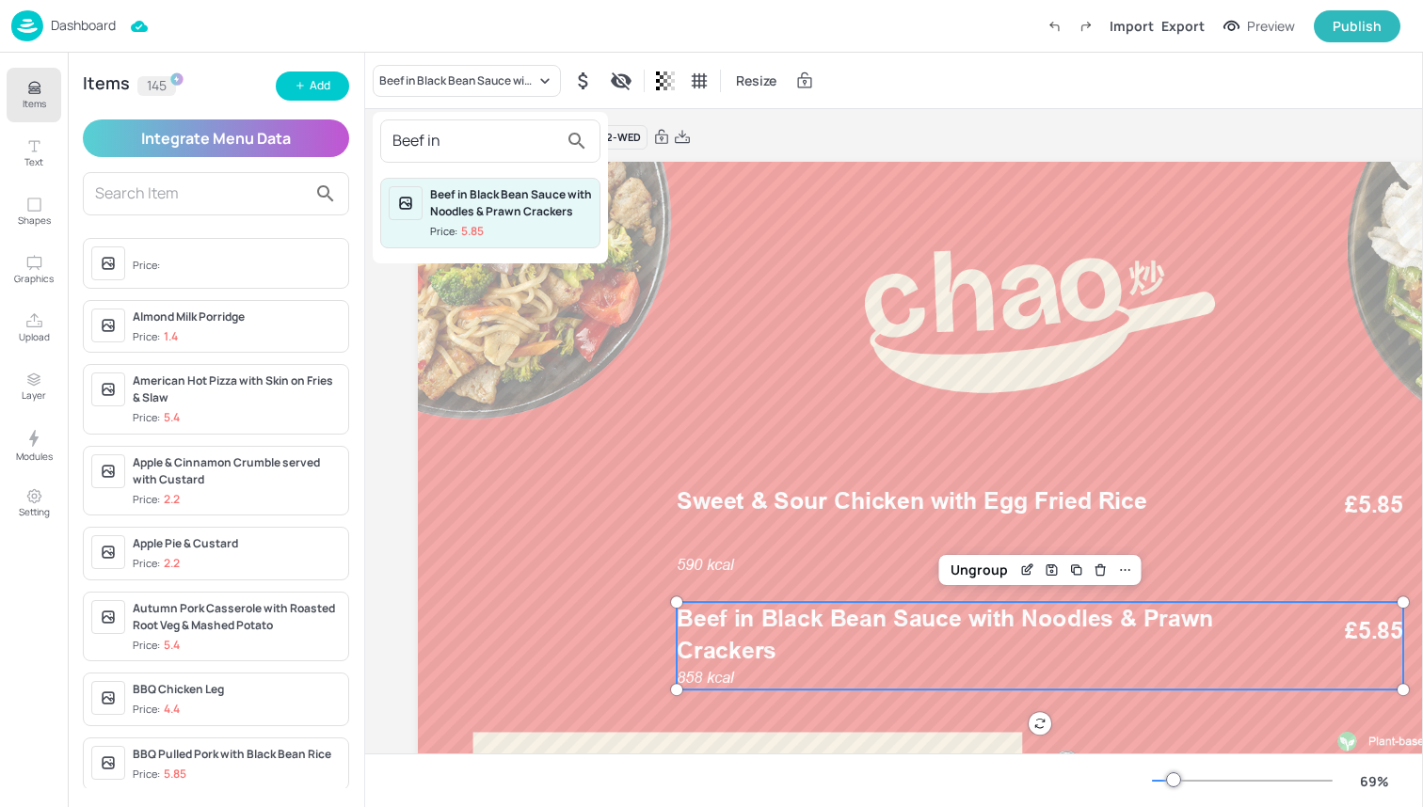
type input "Beef in"
click at [482, 215] on div "Beef in Black Bean Sauce with Noodles & Prawn Crackers" at bounding box center [511, 203] width 162 height 34
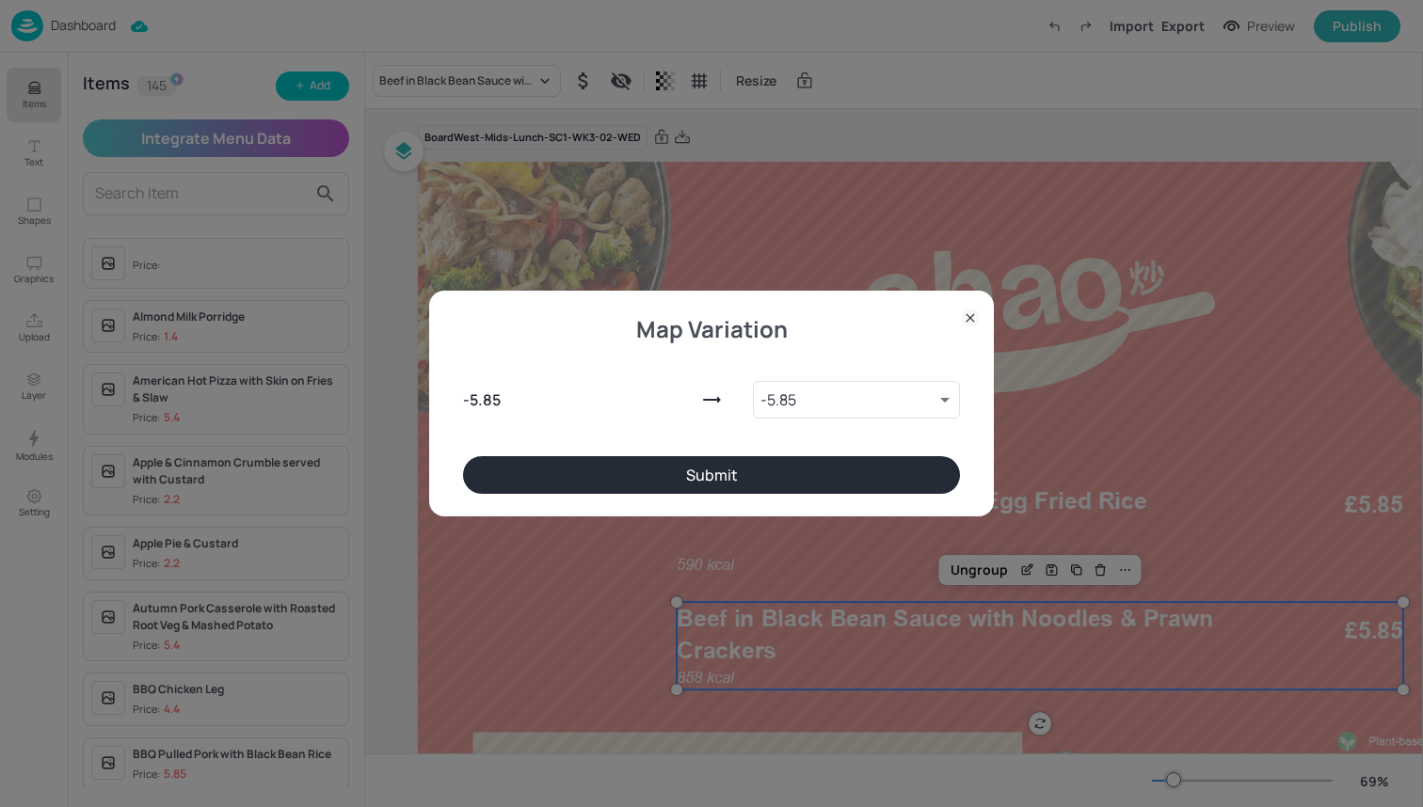
click at [719, 476] on button "Submit" at bounding box center [711, 475] width 497 height 38
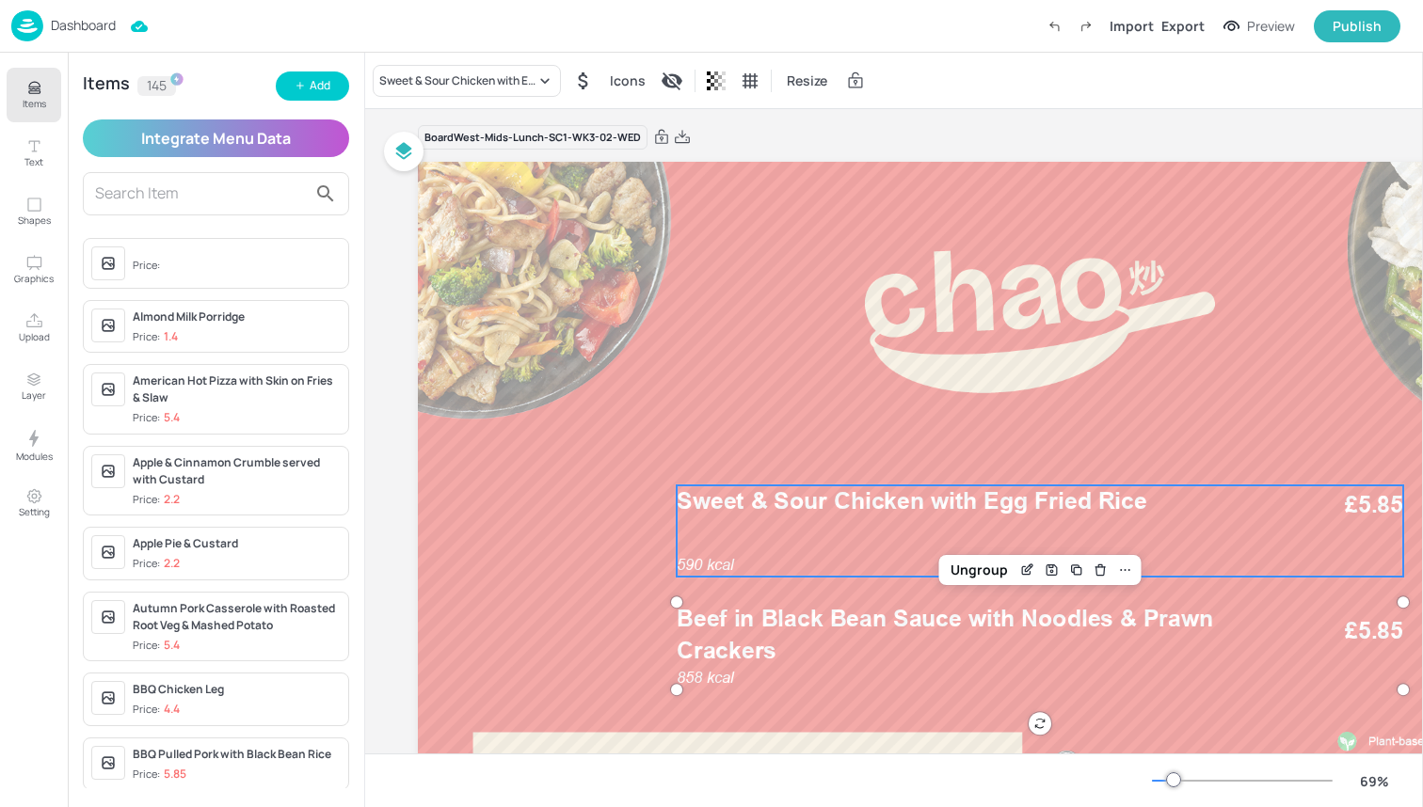
click at [727, 528] on div "590 kcal Sweet & Sour Chicken with Egg Fried Rice £5.85" at bounding box center [1040, 531] width 726 height 91
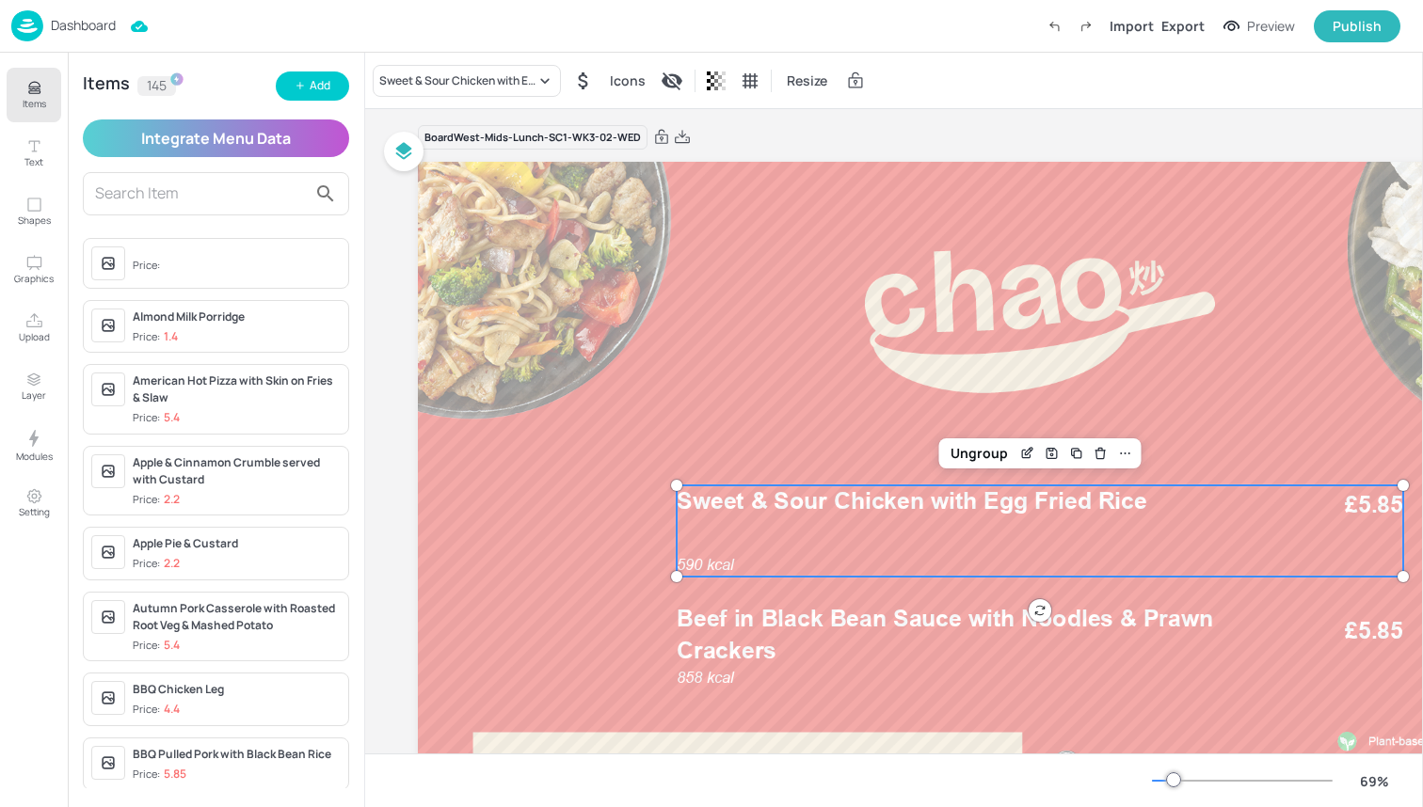
click at [479, 57] on div "Sweet & Sour Chicken with Egg Fried Rice Icons Resize" at bounding box center [894, 81] width 1058 height 56
click at [479, 75] on div "Sweet & Sour Chicken with Egg Fried Rice" at bounding box center [457, 80] width 156 height 17
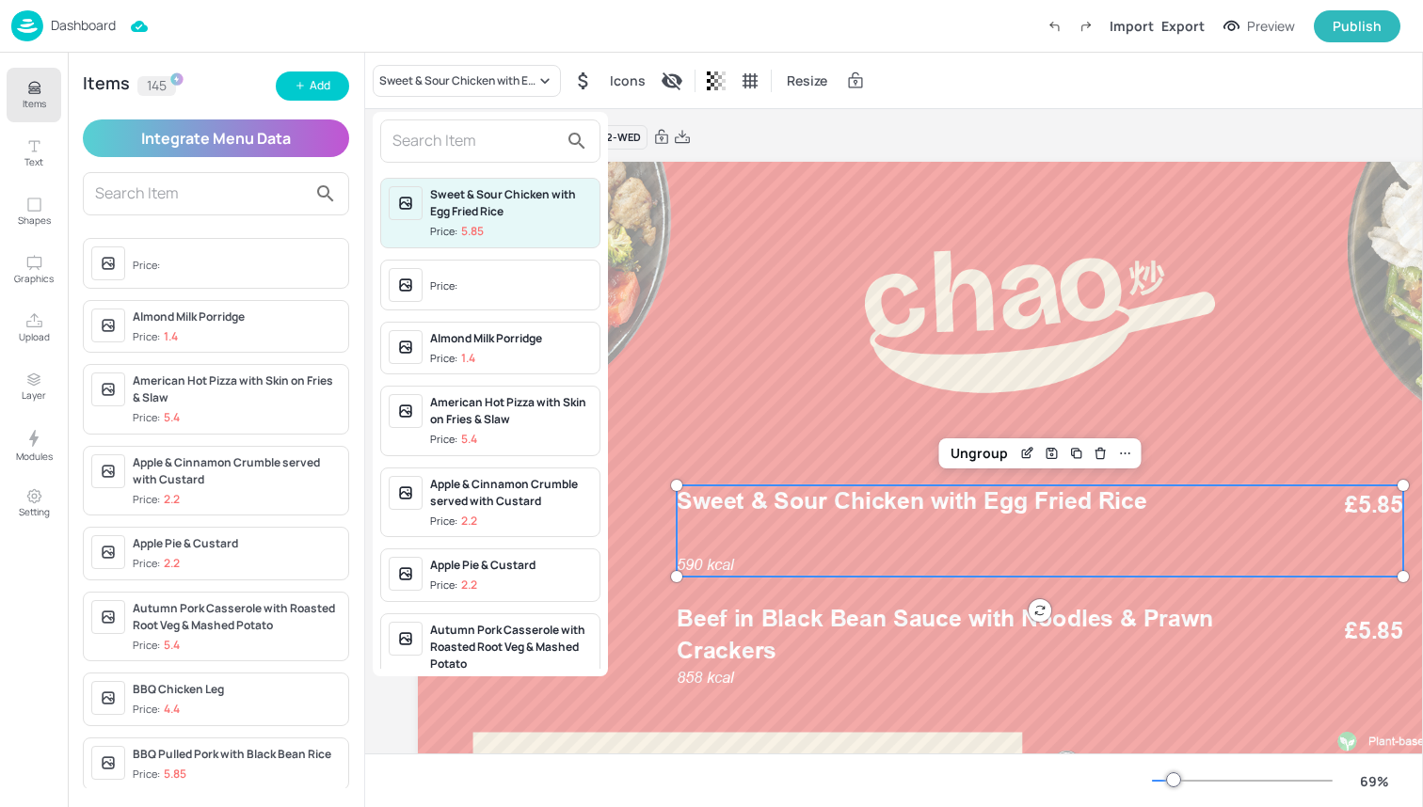
click at [470, 141] on input "text" at bounding box center [475, 141] width 166 height 30
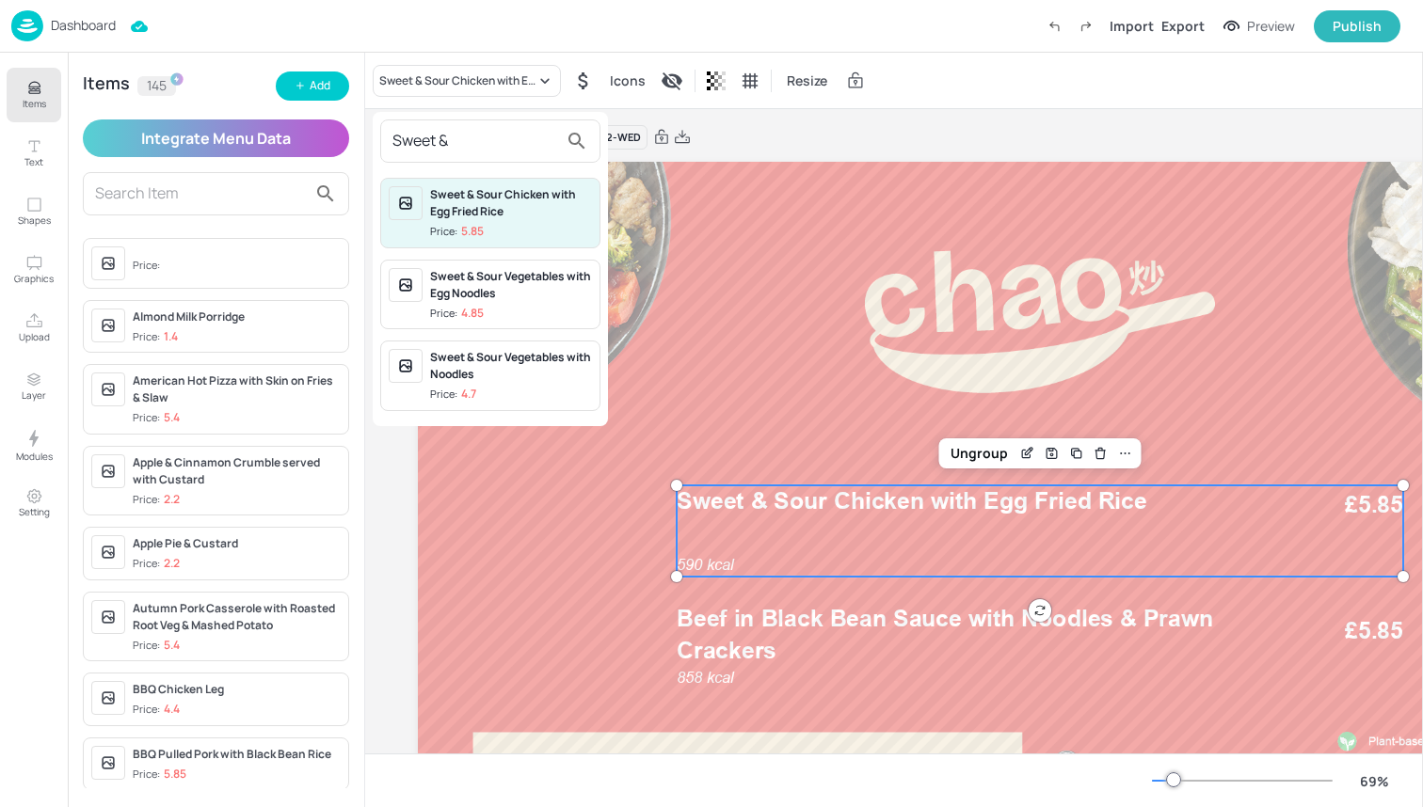
type input "Sweet &"
click at [493, 297] on div "Sweet & Sour Vegetables with Egg Noodles" at bounding box center [511, 285] width 162 height 34
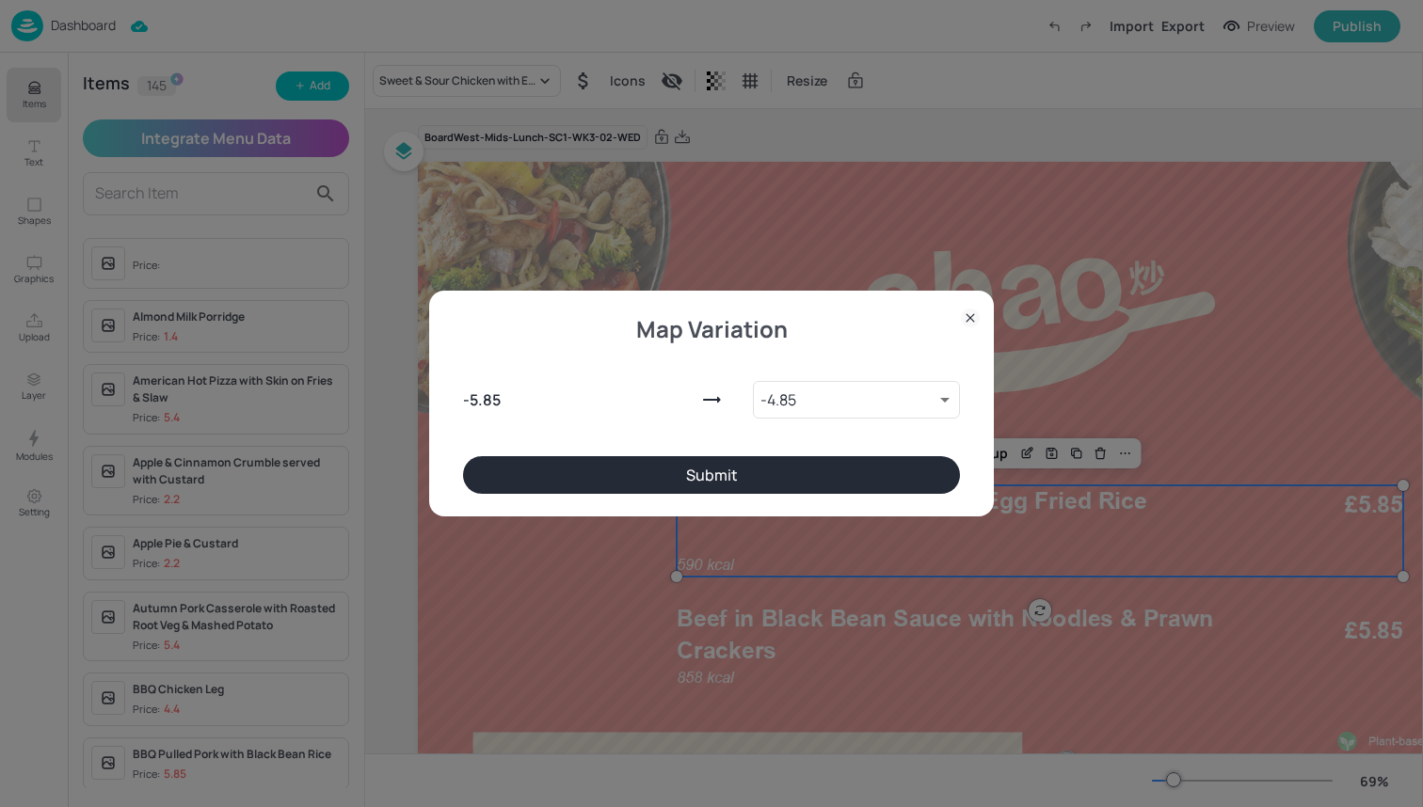
click at [570, 482] on button "Submit" at bounding box center [711, 475] width 497 height 38
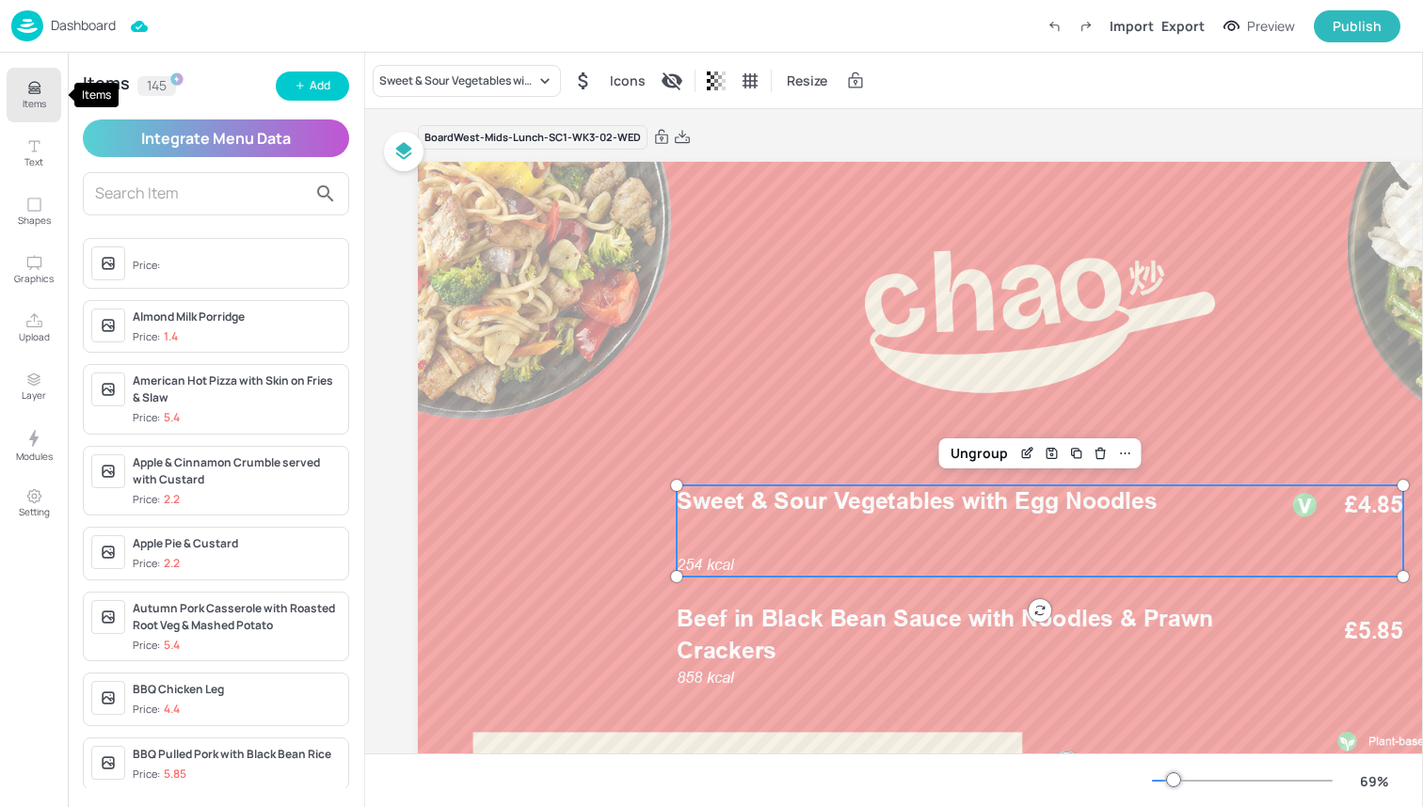
click at [7, 87] on button "Items" at bounding box center [34, 95] width 55 height 55
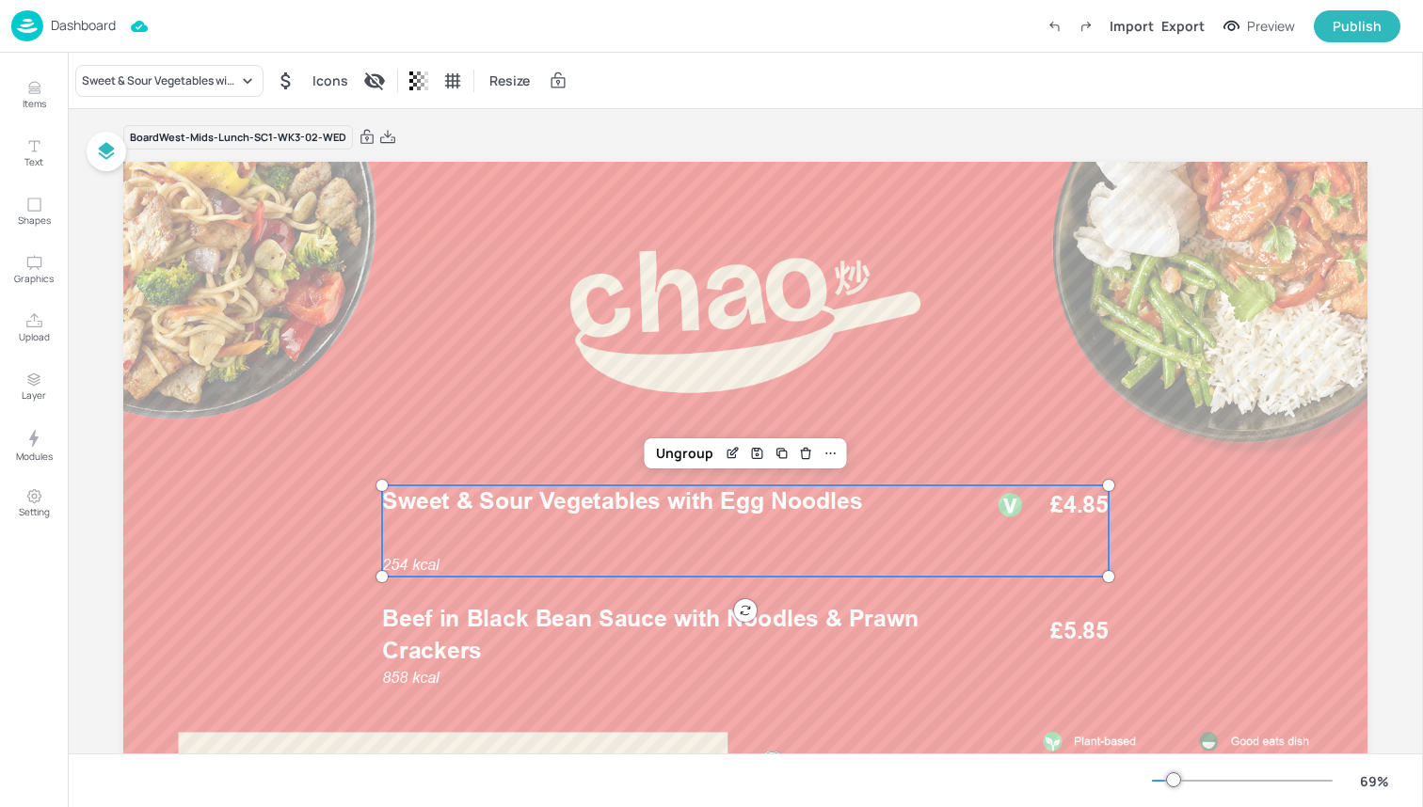
click at [231, 42] on div "Dashboard Import Export Preview Publish" at bounding box center [705, 26] width 1389 height 52
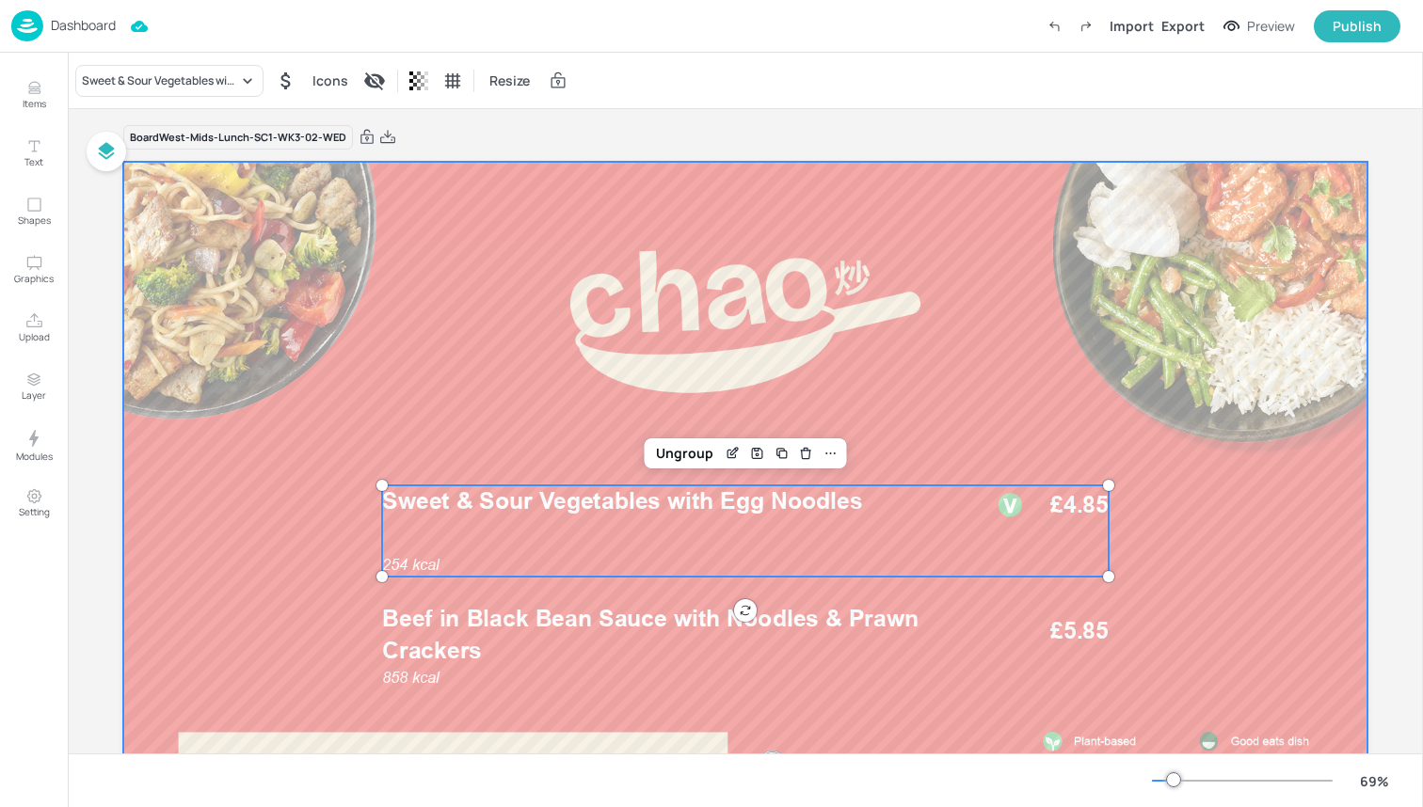
click at [341, 331] on div at bounding box center [745, 512] width 1244 height 700
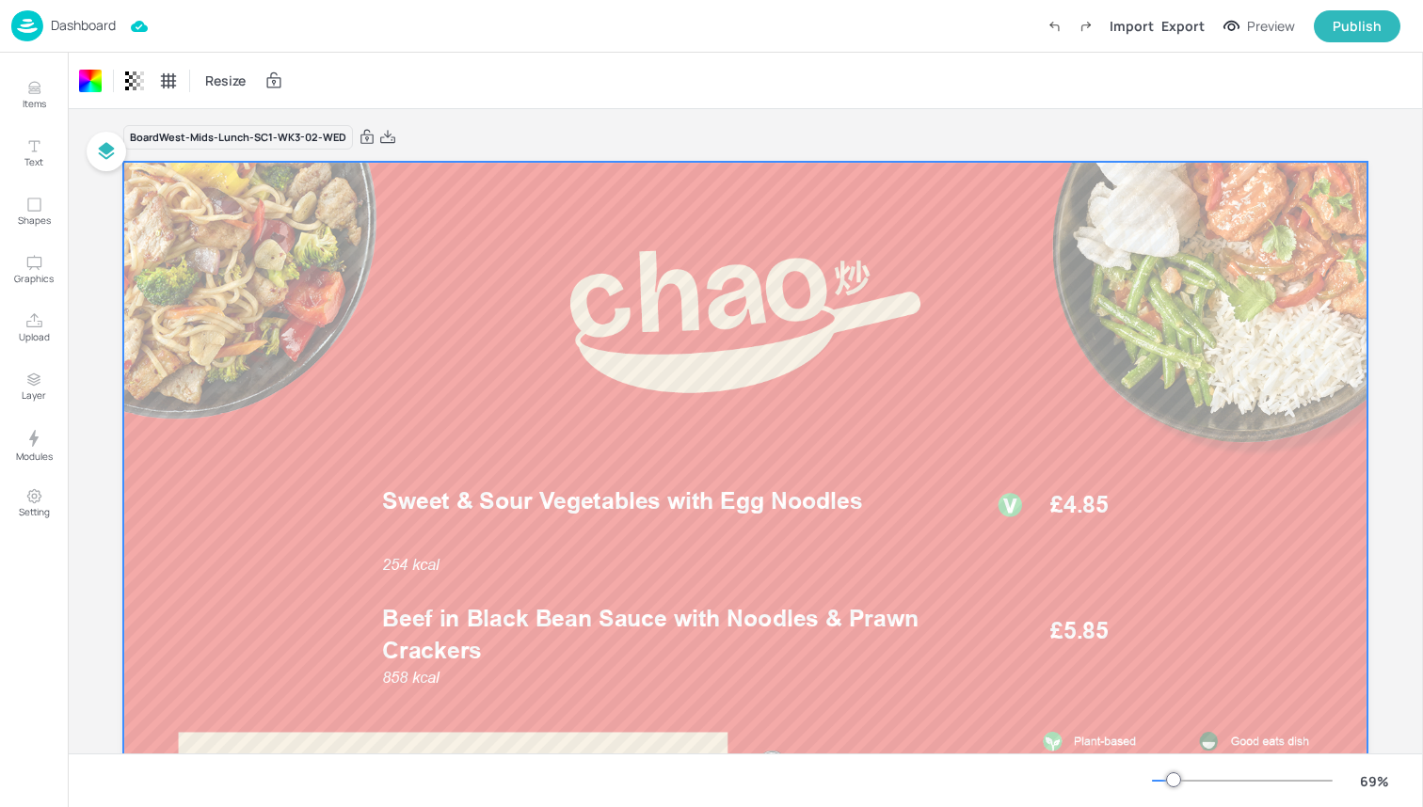
click at [242, 29] on div "Dashboard Import Export Preview Publish" at bounding box center [705, 26] width 1389 height 52
click at [21, 22] on img at bounding box center [27, 25] width 32 height 31
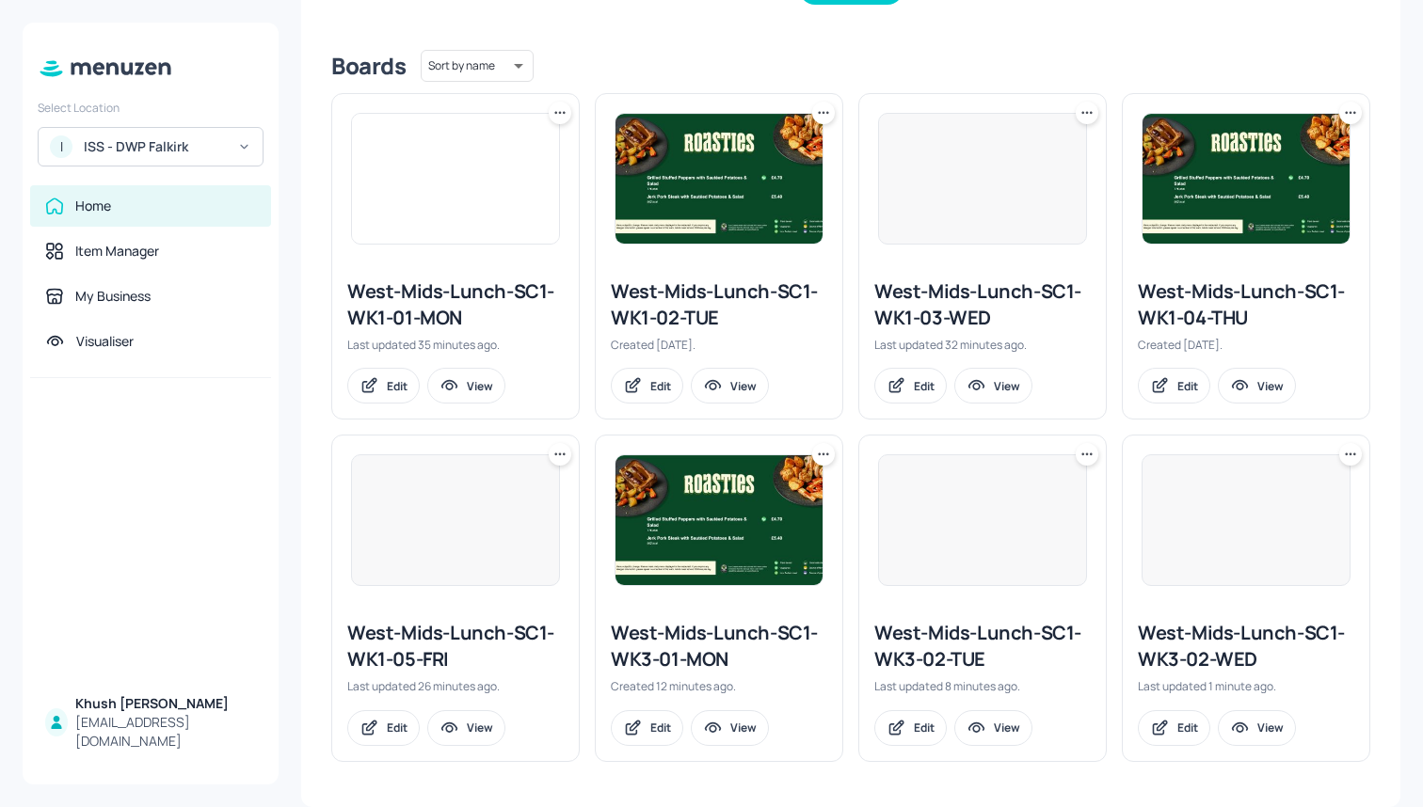
scroll to position [439, 0]
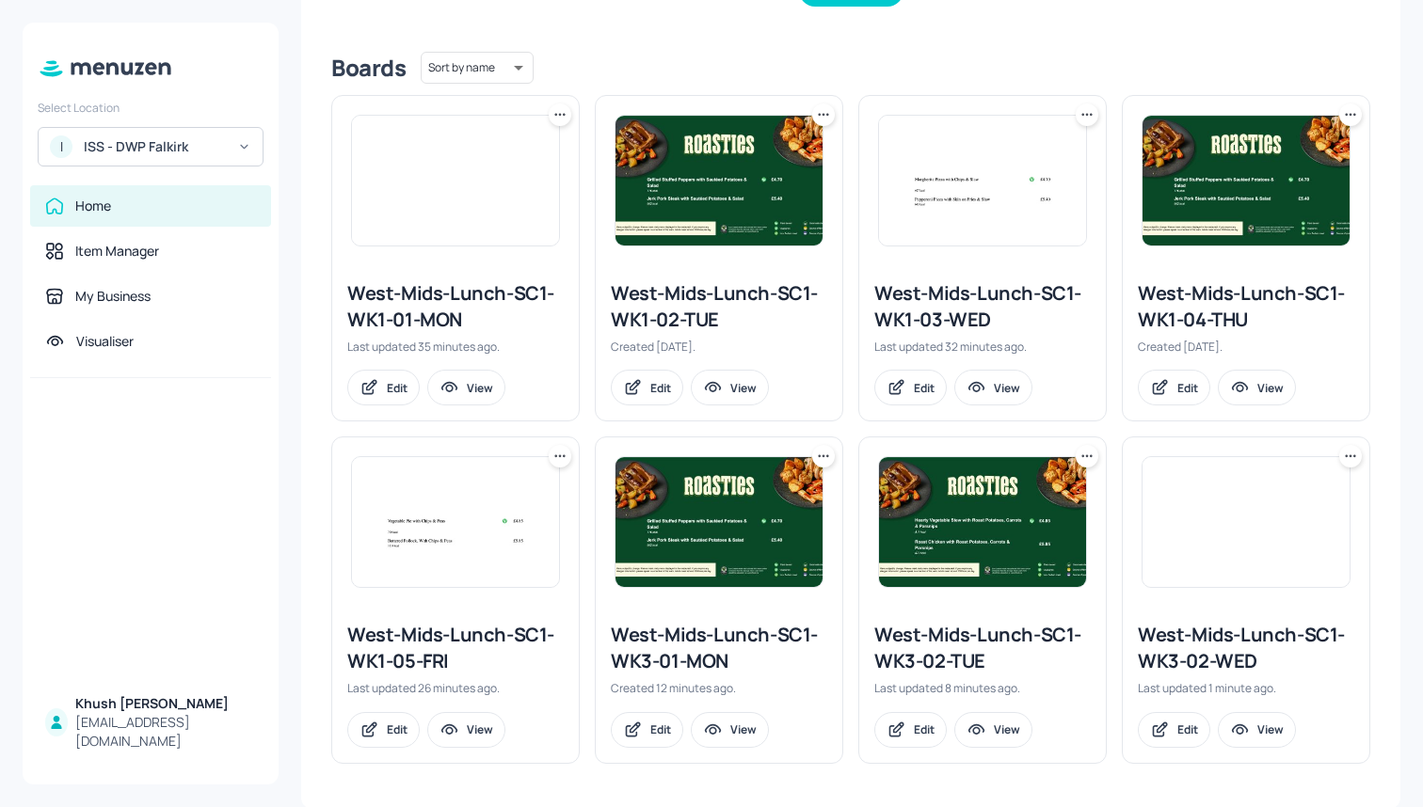
click at [1342, 461] on icon at bounding box center [1350, 456] width 19 height 19
click at [1274, 276] on div at bounding box center [711, 403] width 1423 height 807
click at [1347, 117] on icon at bounding box center [1350, 114] width 19 height 19
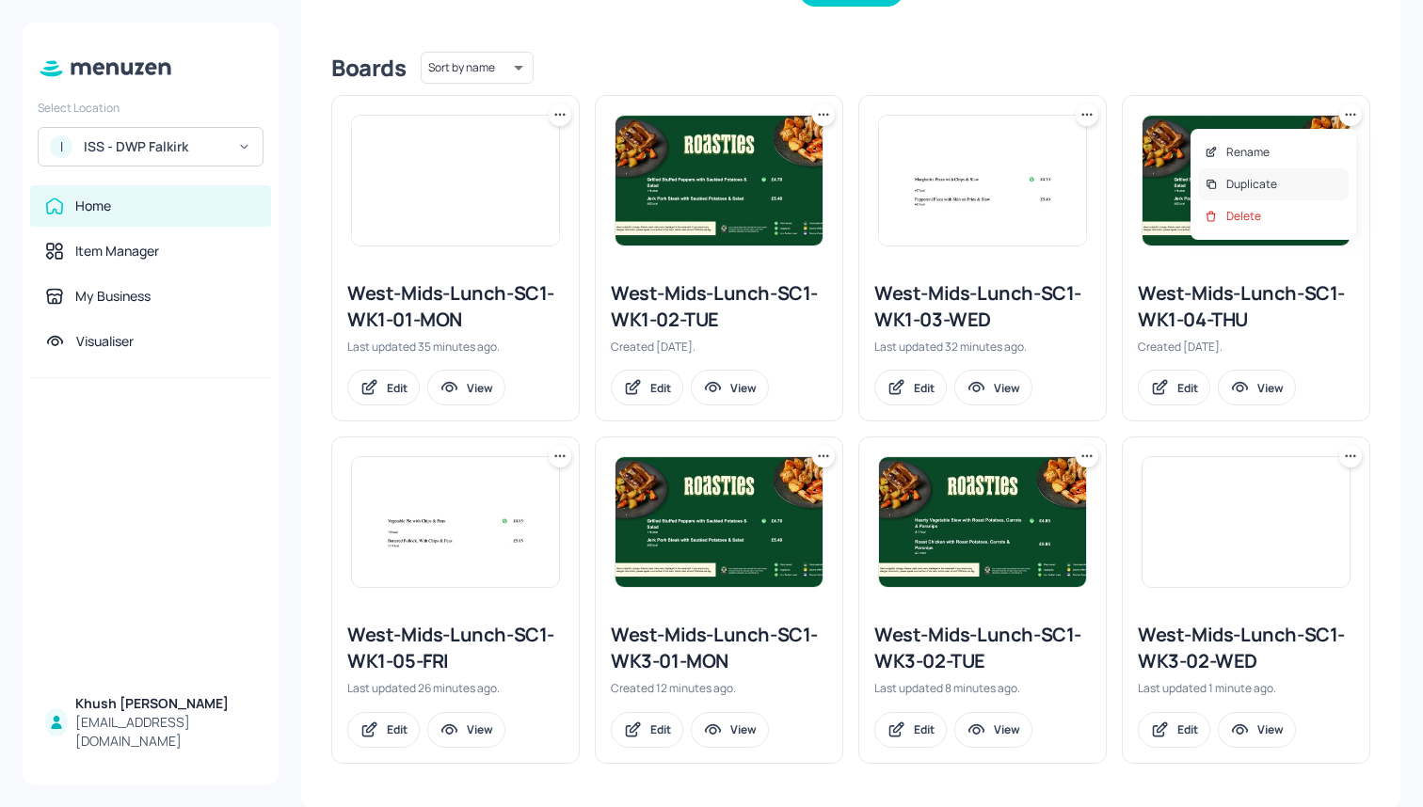
click at [1284, 187] on div "Duplicate" at bounding box center [1273, 184] width 151 height 32
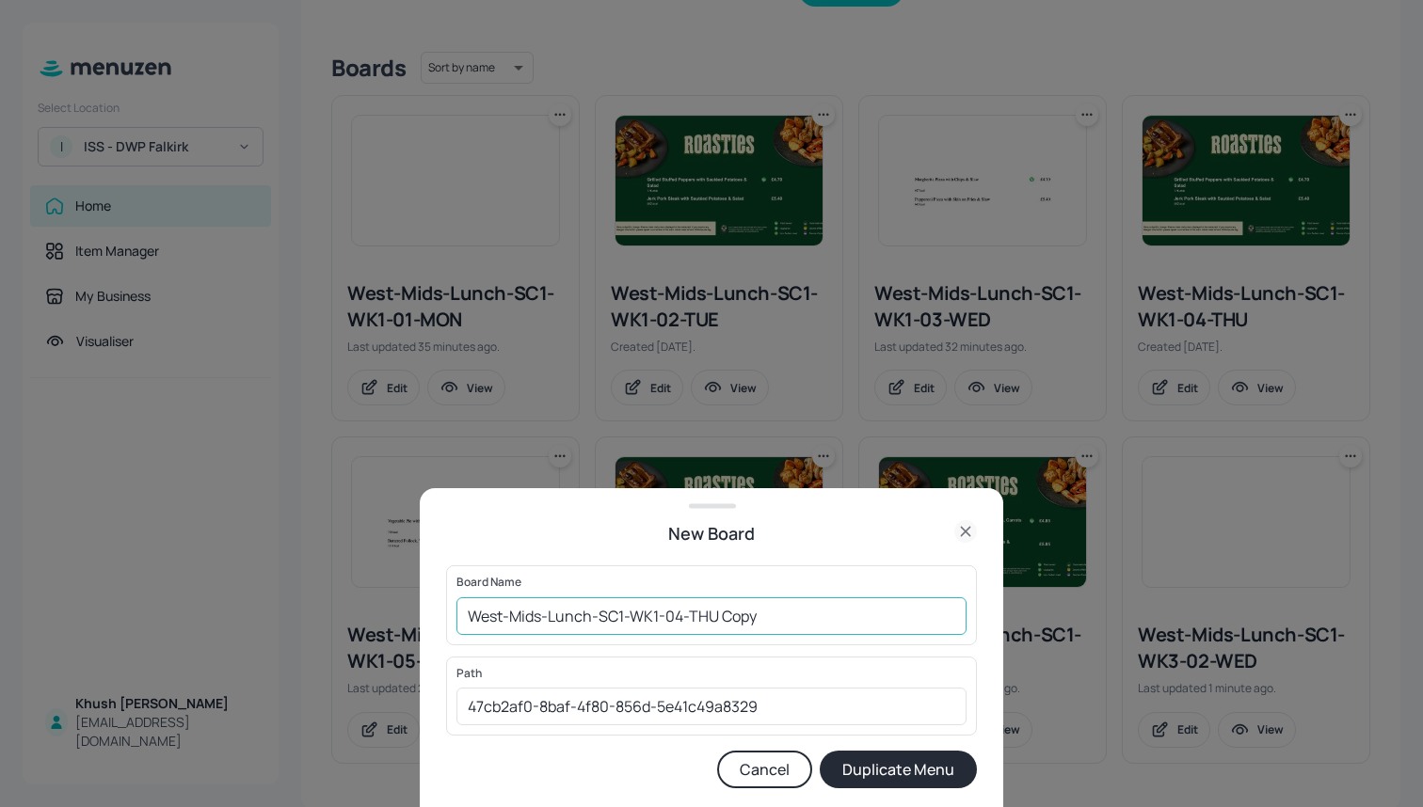
click at [797, 622] on input "West-Mids-Lunch-SC1-WK1-04-THU Copy" at bounding box center [711, 617] width 510 height 38
click at [659, 615] on input "West-Mids-Lunch-SC1-WK1-04-THU" at bounding box center [711, 617] width 510 height 38
type input "West-Mids-Lunch-SC1-WK3-04-THU"
click at [868, 772] on button "Duplicate Menu" at bounding box center [898, 770] width 157 height 38
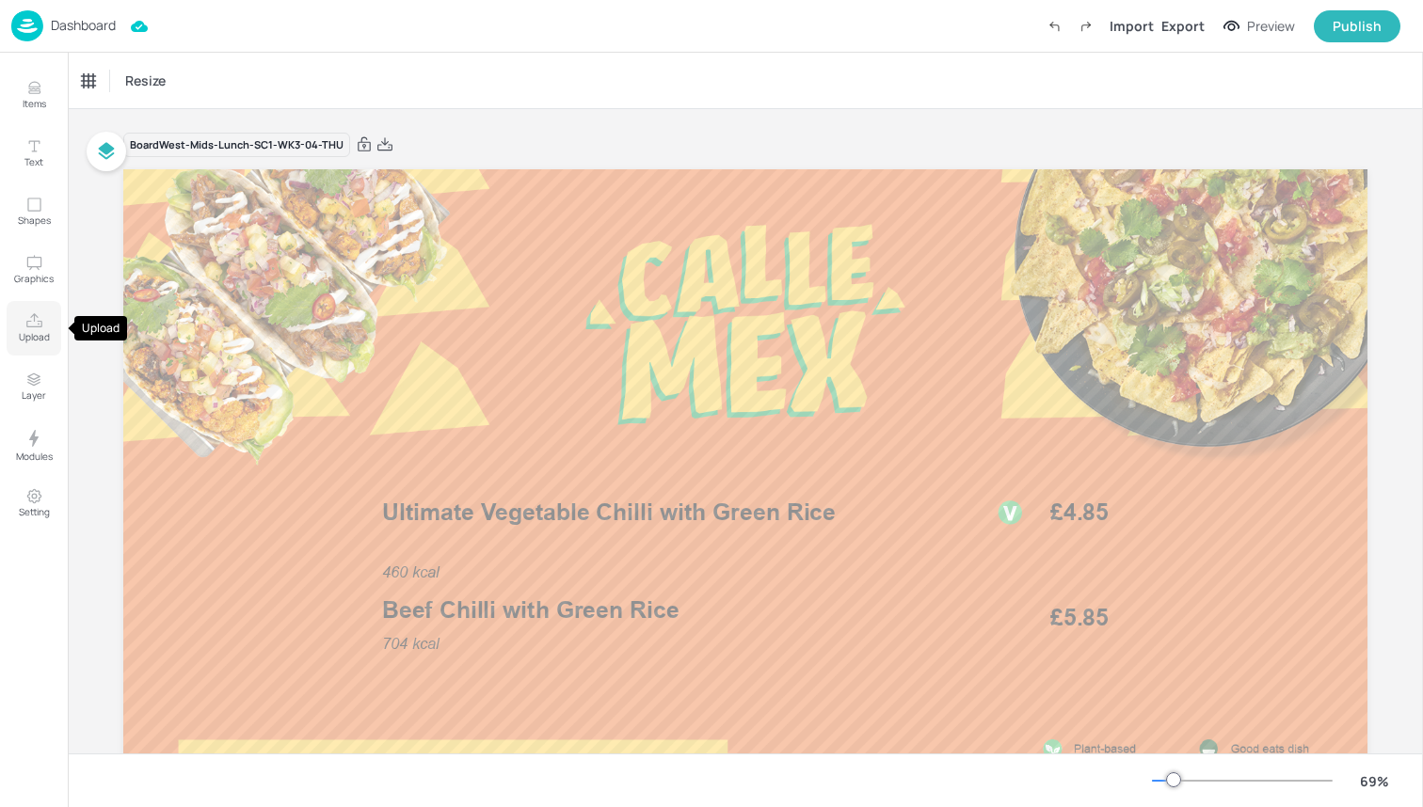
click at [26, 329] on icon "Upload" at bounding box center [34, 321] width 18 height 18
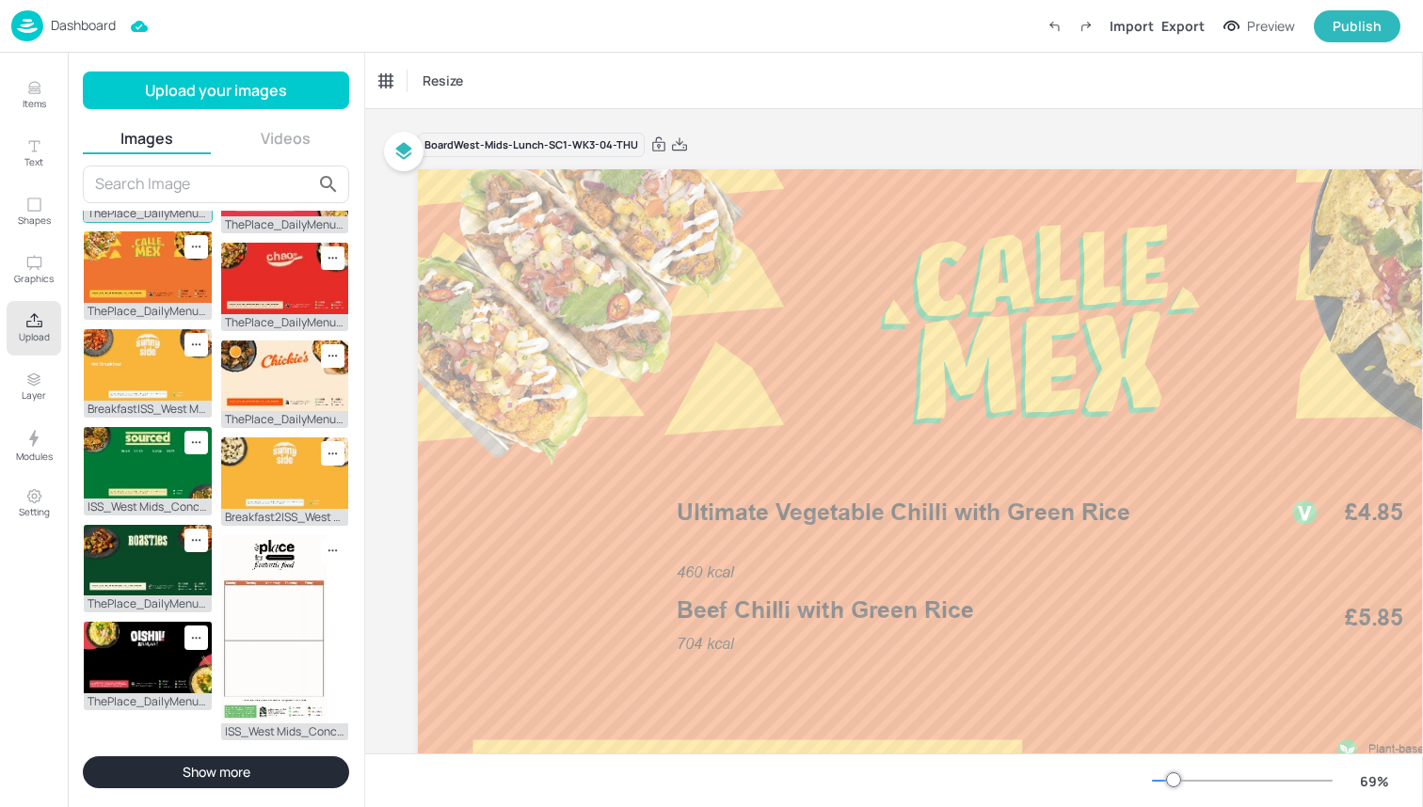
scroll to position [519, 0]
click at [120, 205] on img at bounding box center [148, 170] width 128 height 72
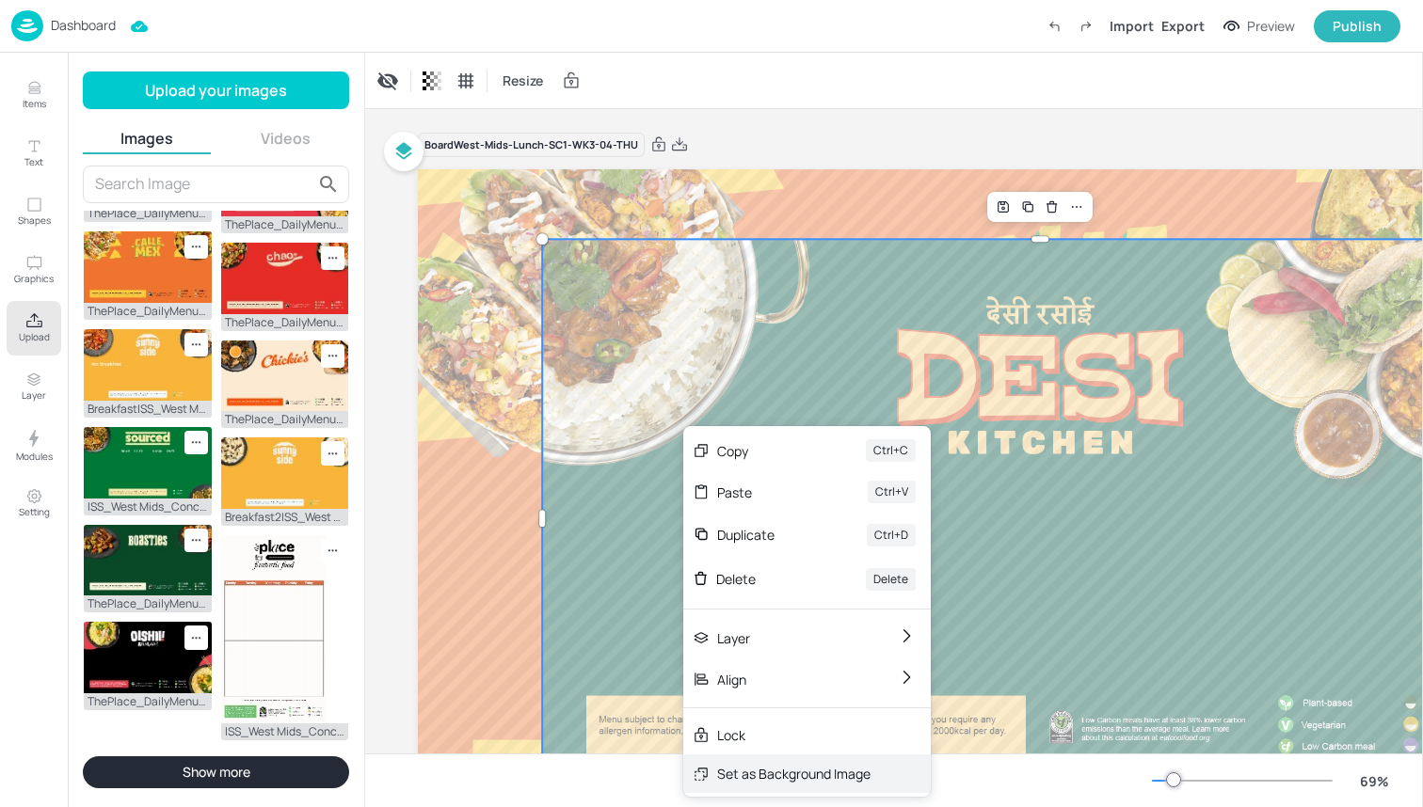
click at [761, 757] on div "Set as Background Image" at bounding box center [806, 774] width 247 height 39
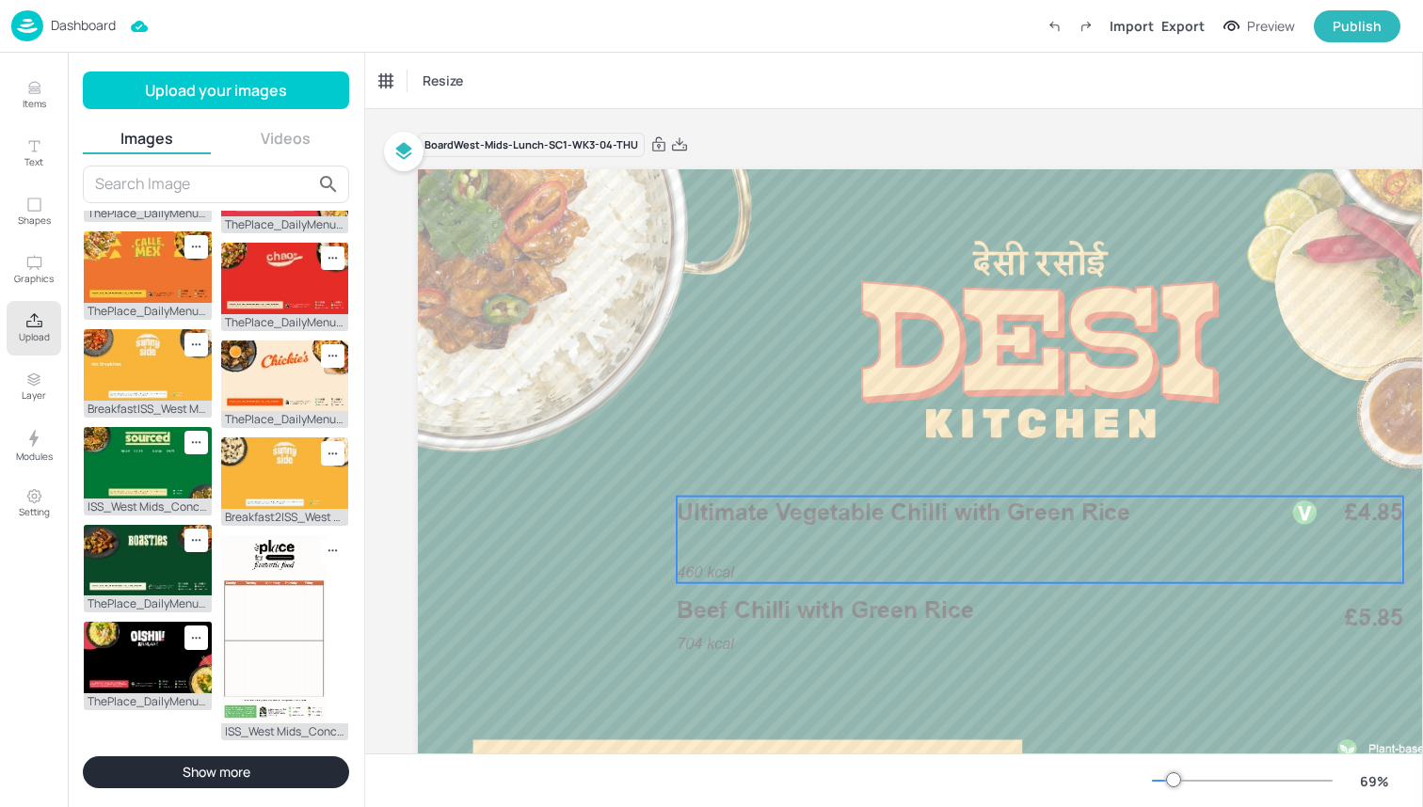
click at [790, 560] on div "460 kcal Ultimate Vegetable Chilli with Green Rice £4.85" at bounding box center [1040, 540] width 726 height 87
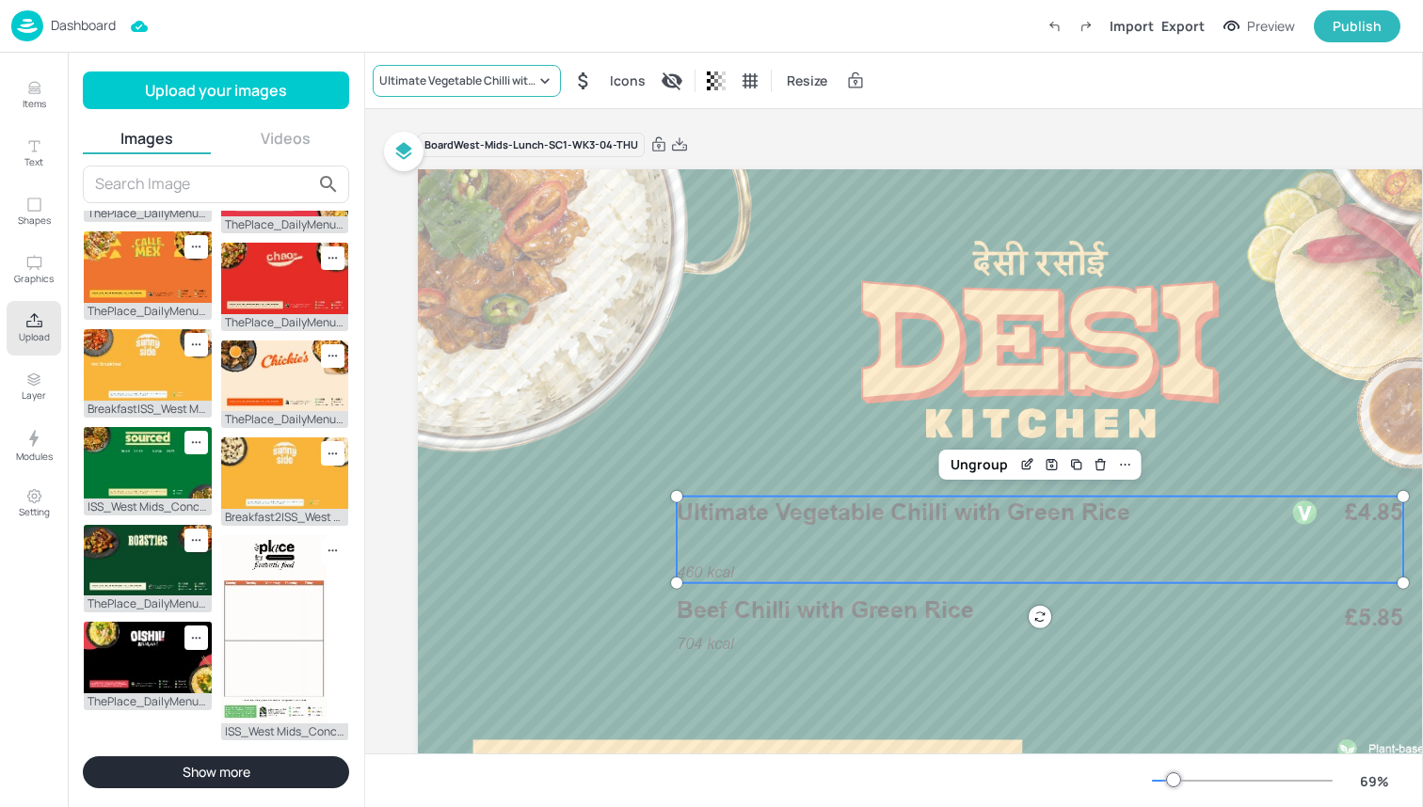
click at [504, 77] on div "Ultimate Vegetable Chilli with Green Rice" at bounding box center [457, 80] width 156 height 17
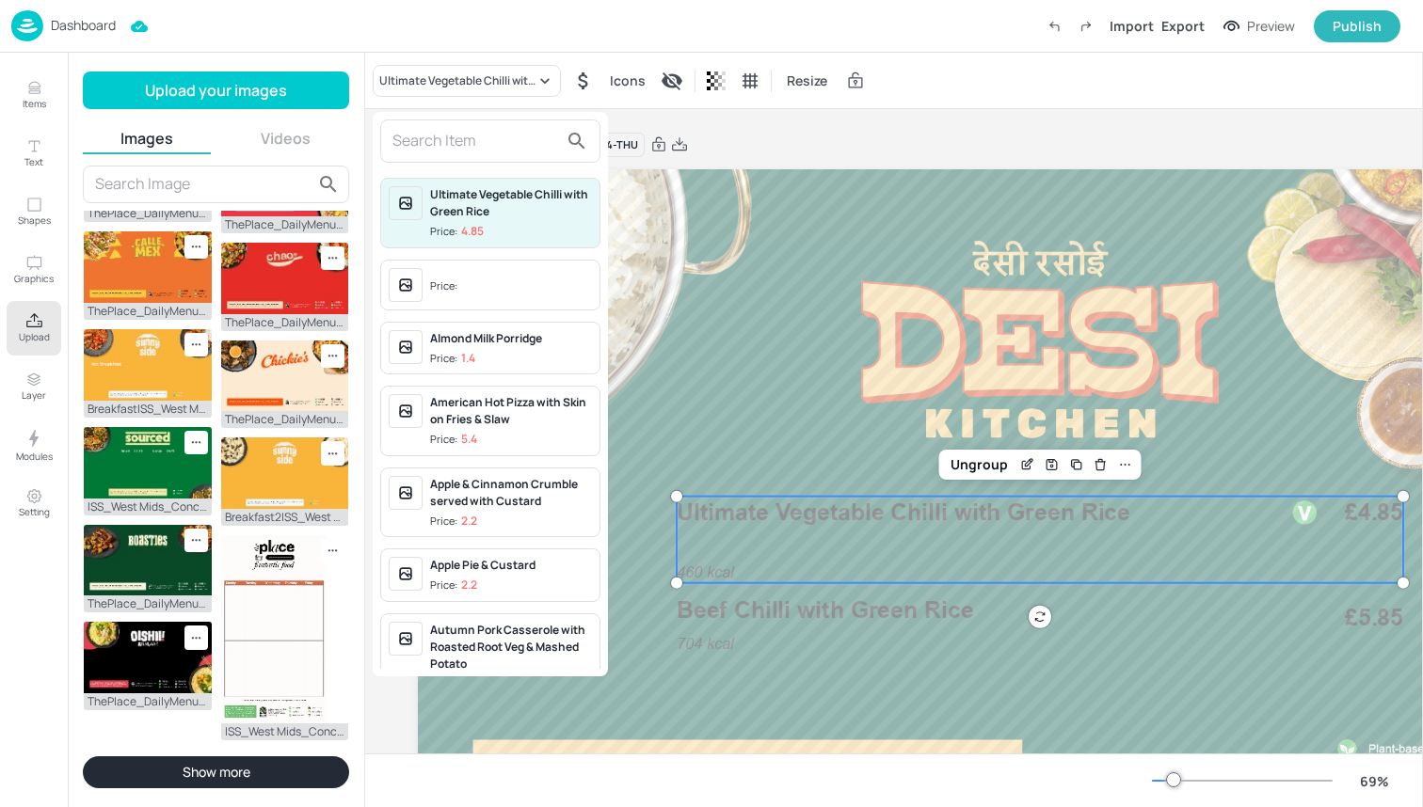
click at [490, 152] on input "text" at bounding box center [475, 141] width 166 height 30
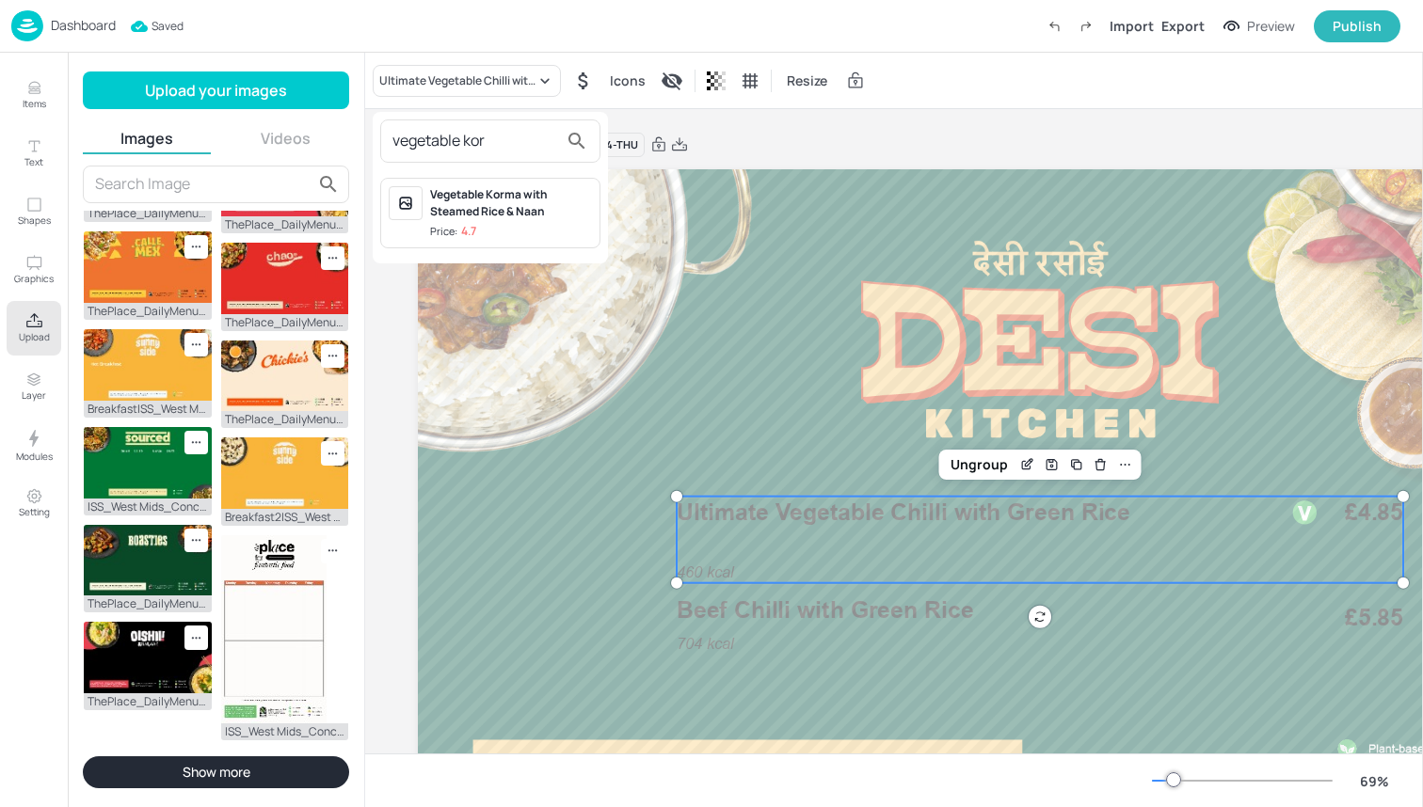
type input "vegetable for"
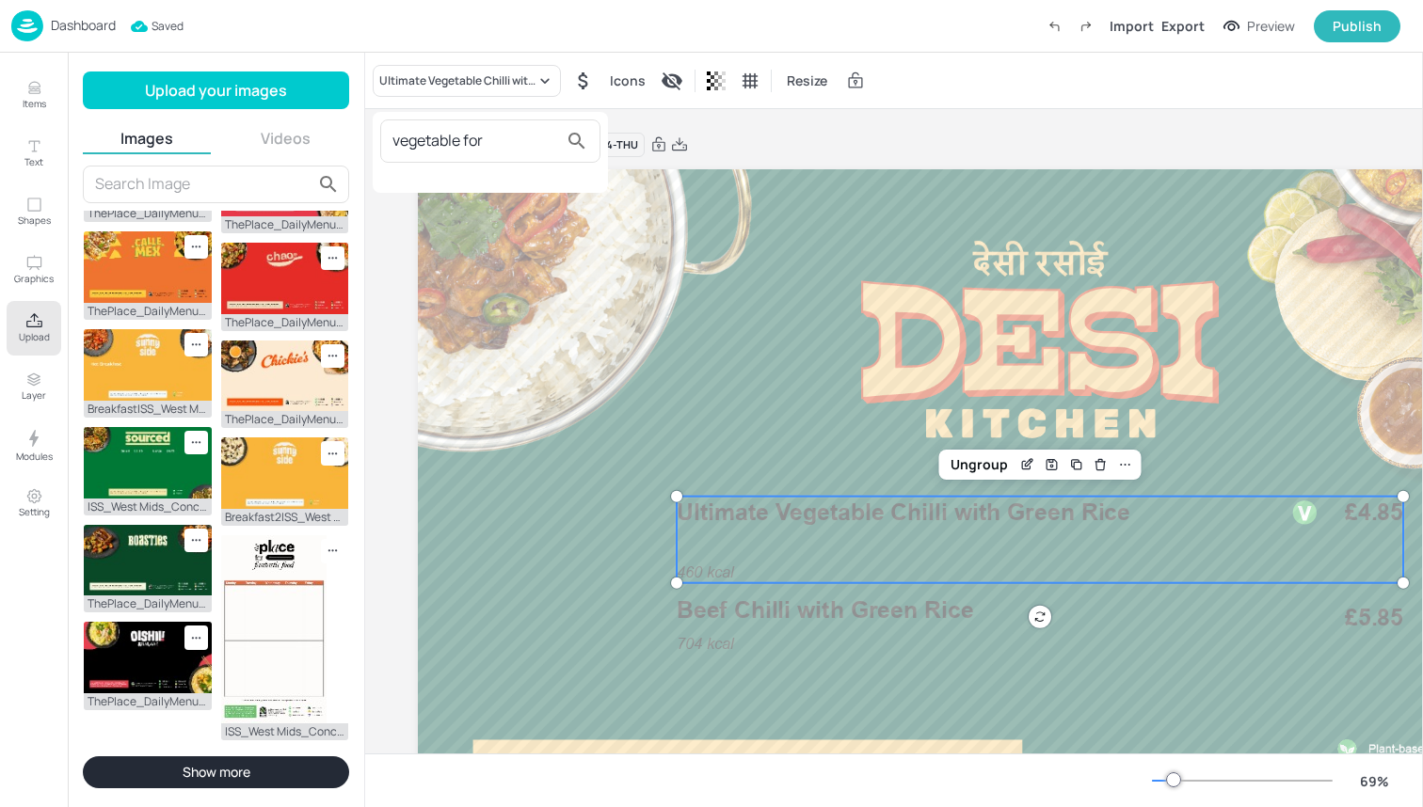
drag, startPoint x: 496, startPoint y: 174, endPoint x: 502, endPoint y: 222, distance: 48.3
click at [502, 222] on div at bounding box center [711, 403] width 1423 height 807
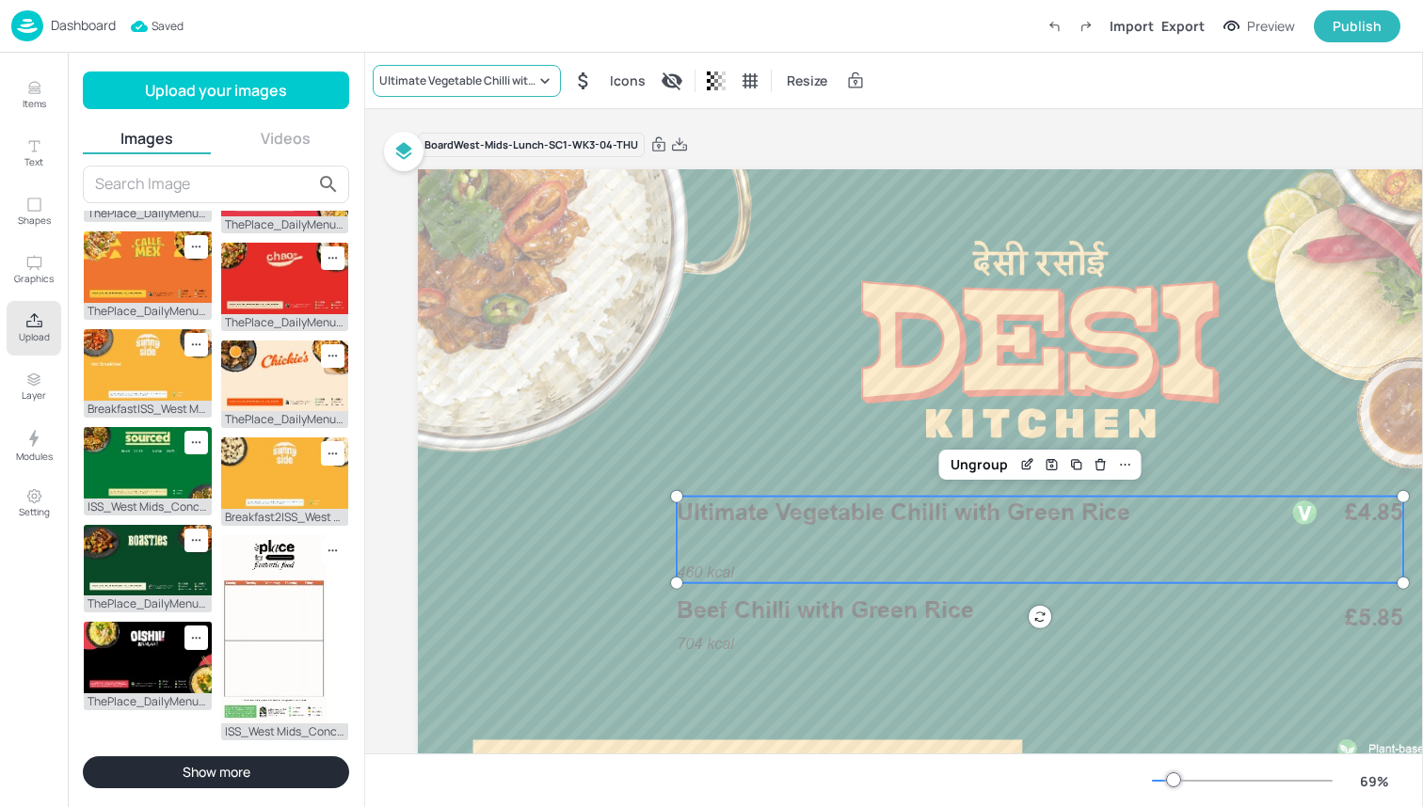
click at [514, 84] on div "Ultimate Vegetable Chilli with Green Rice" at bounding box center [457, 80] width 156 height 17
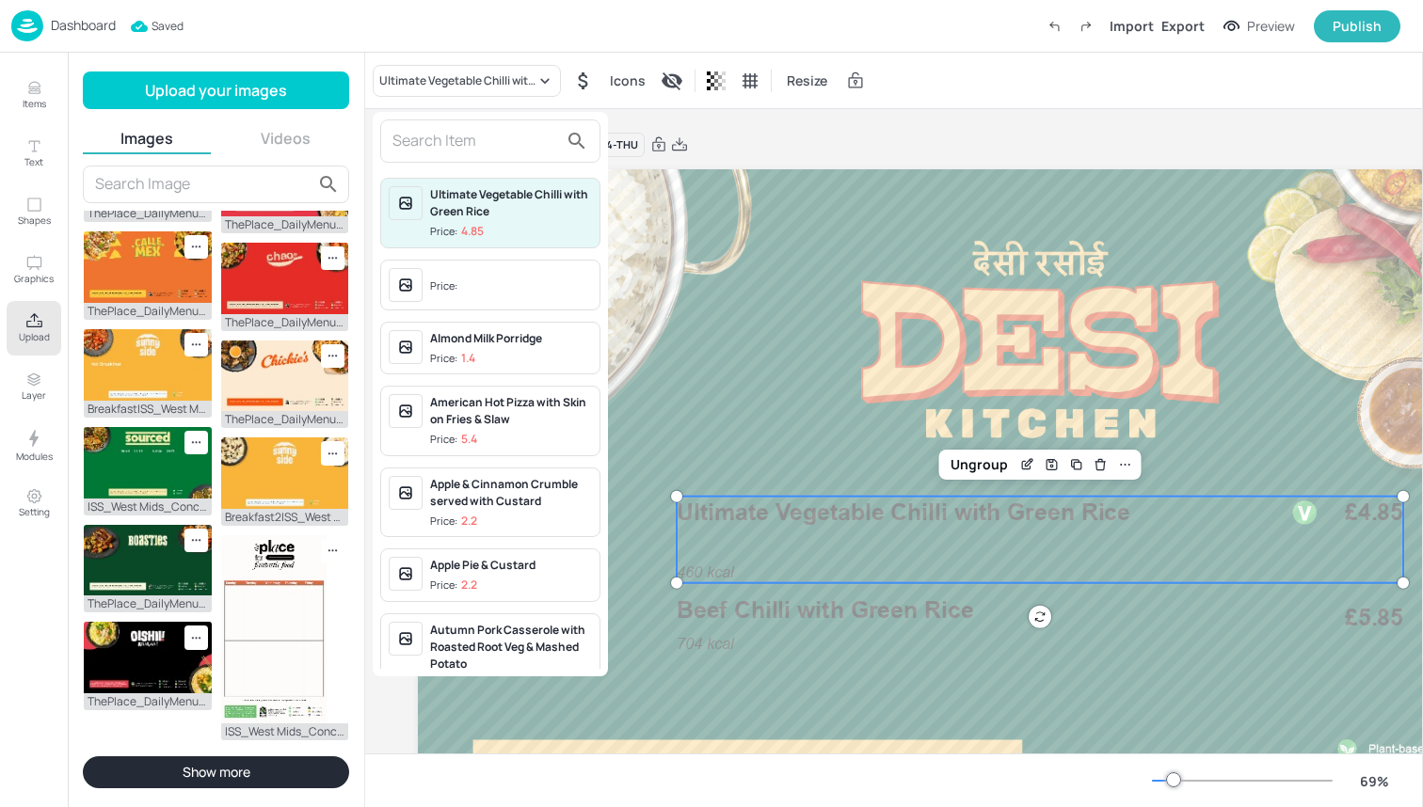
click at [491, 135] on input "text" at bounding box center [475, 141] width 166 height 30
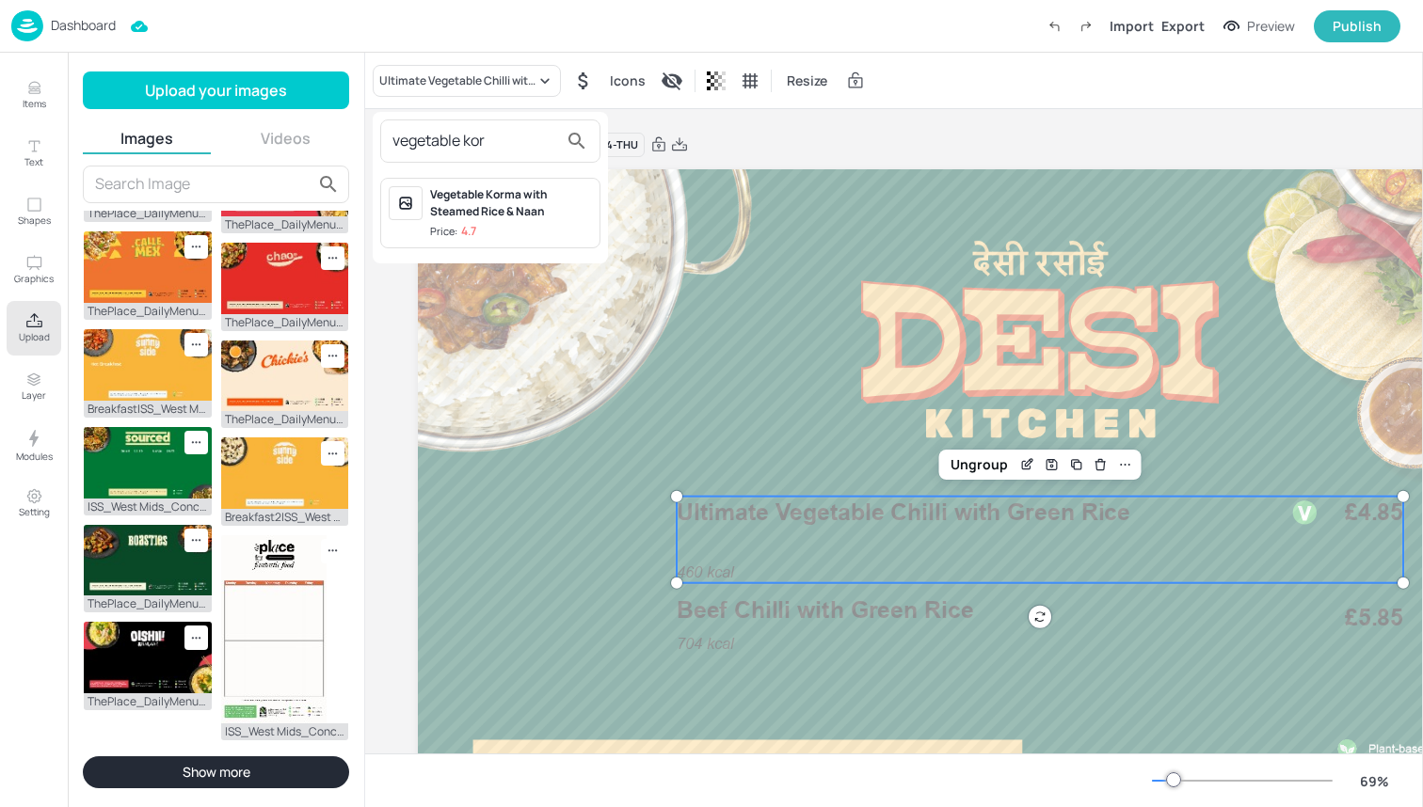
type input "vegetable kor"
click at [511, 200] on div "Vegetable Korma with Steamed Rice & Naan" at bounding box center [511, 203] width 162 height 34
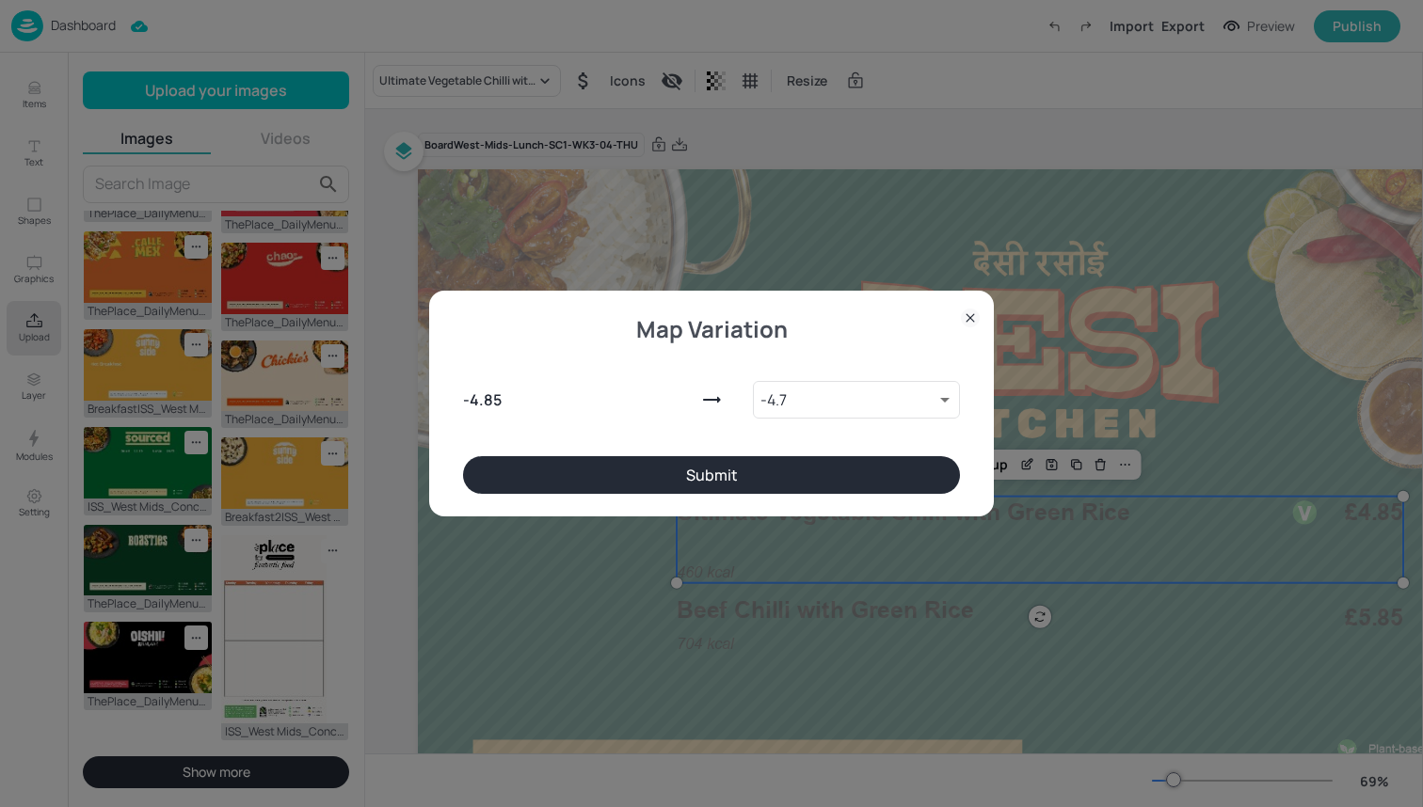
click at [849, 472] on button "Submit" at bounding box center [711, 475] width 497 height 38
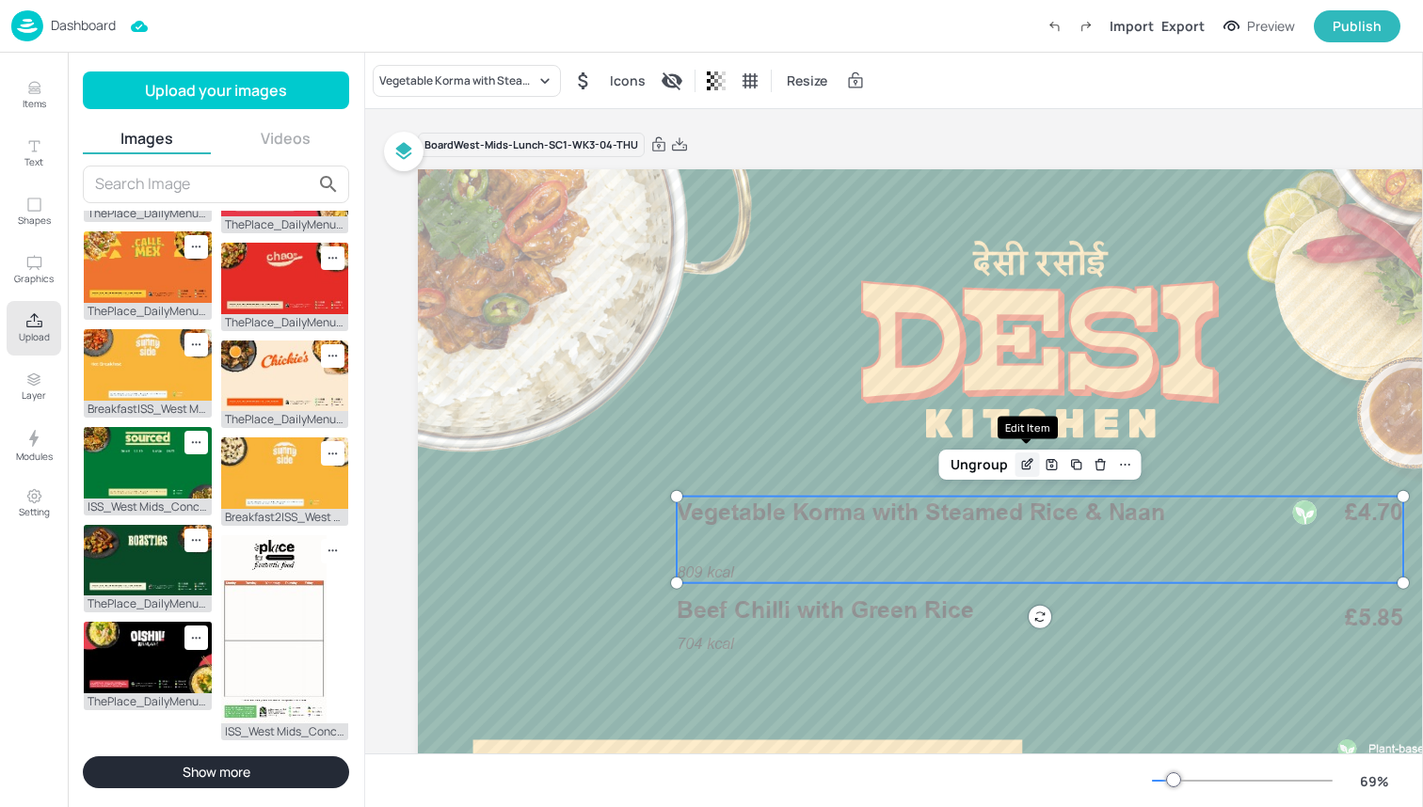
click at [1027, 457] on icon "Edit Item" at bounding box center [1027, 464] width 16 height 15
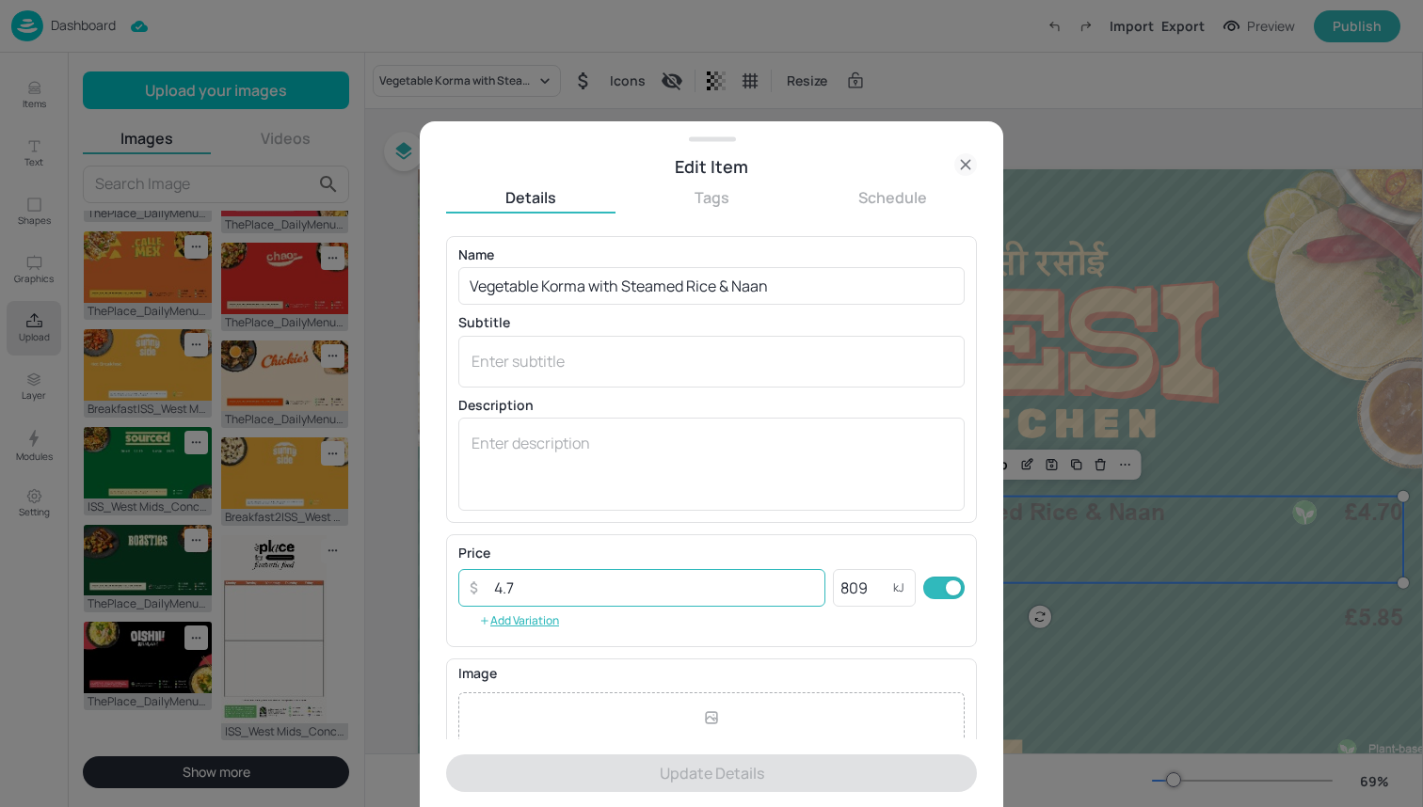
click at [633, 592] on input "4.7" at bounding box center [654, 588] width 343 height 38
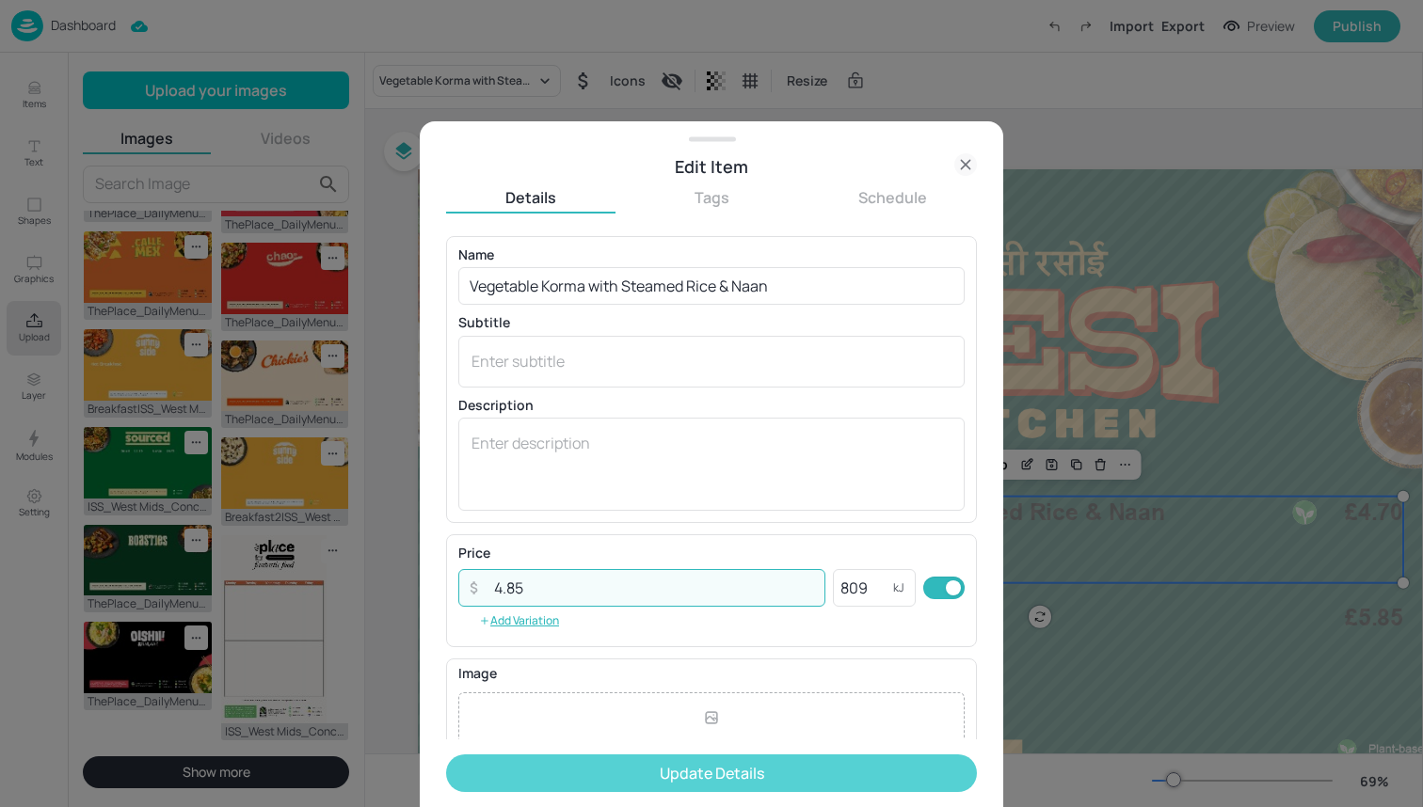
type input "4.85"
click at [651, 771] on button "Update Details" at bounding box center [711, 774] width 531 height 38
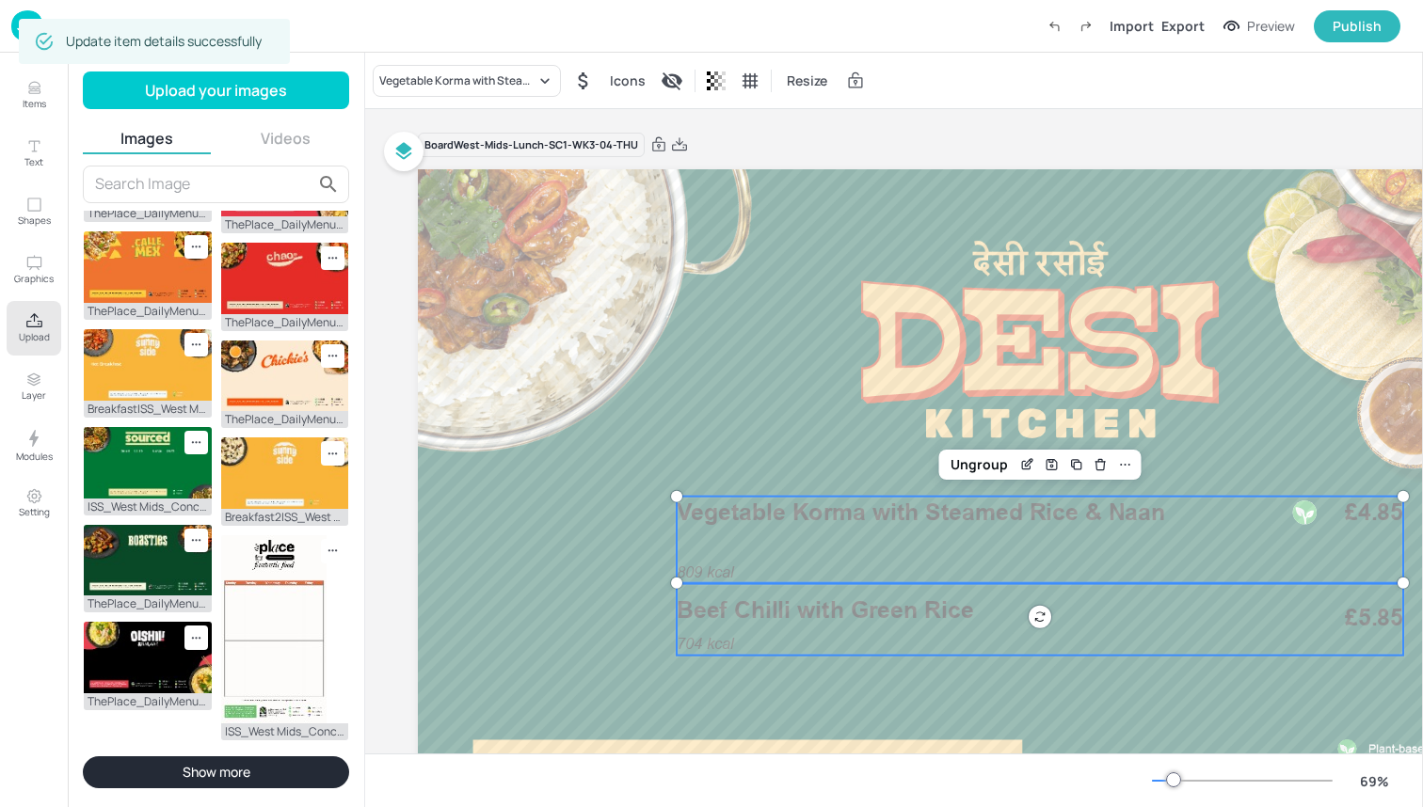
click at [797, 632] on div "704 kcal Beef Chilli with Green Rice £5.85" at bounding box center [1040, 620] width 726 height 72
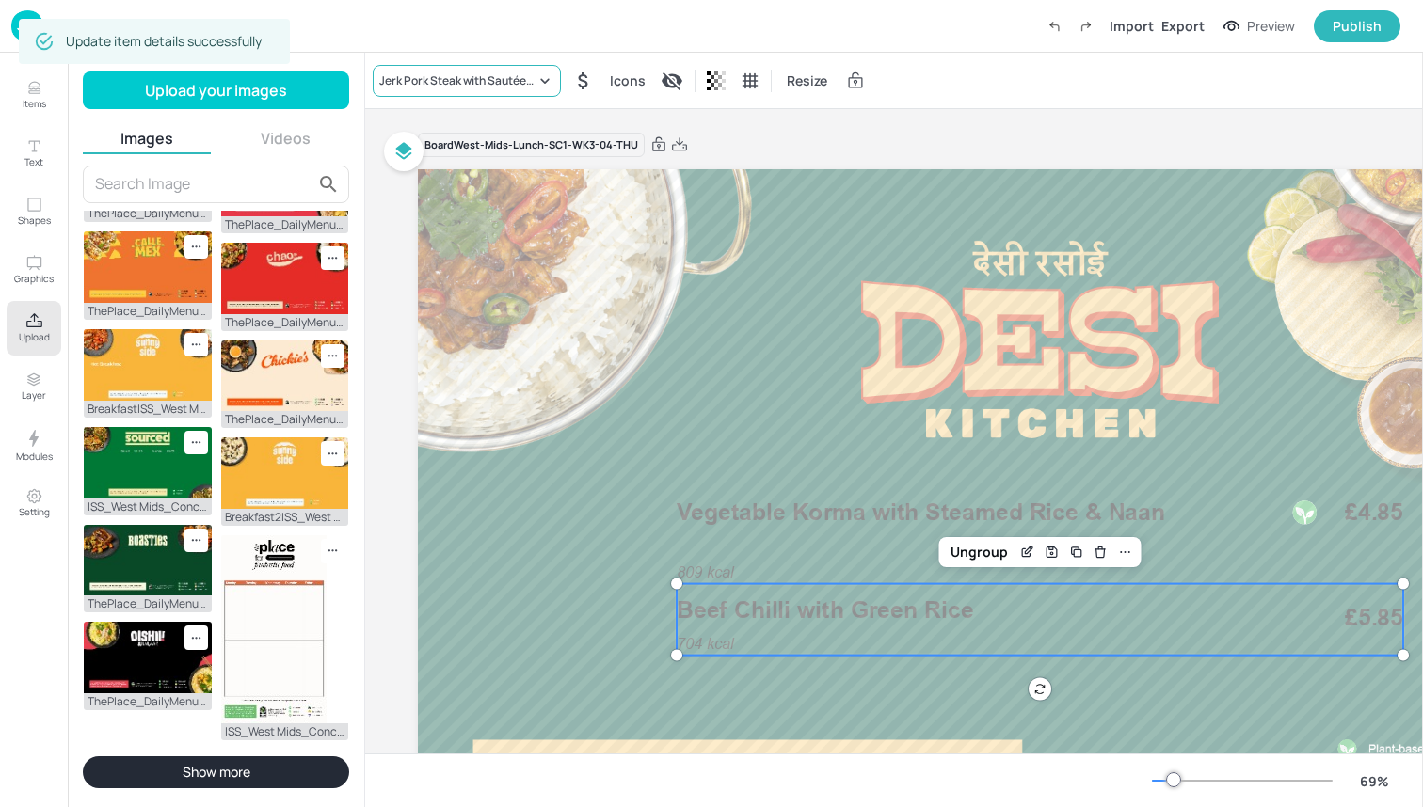
click at [516, 83] on div "Jerk Pork Steak with Sautéed Potatoes & Salad" at bounding box center [457, 80] width 156 height 17
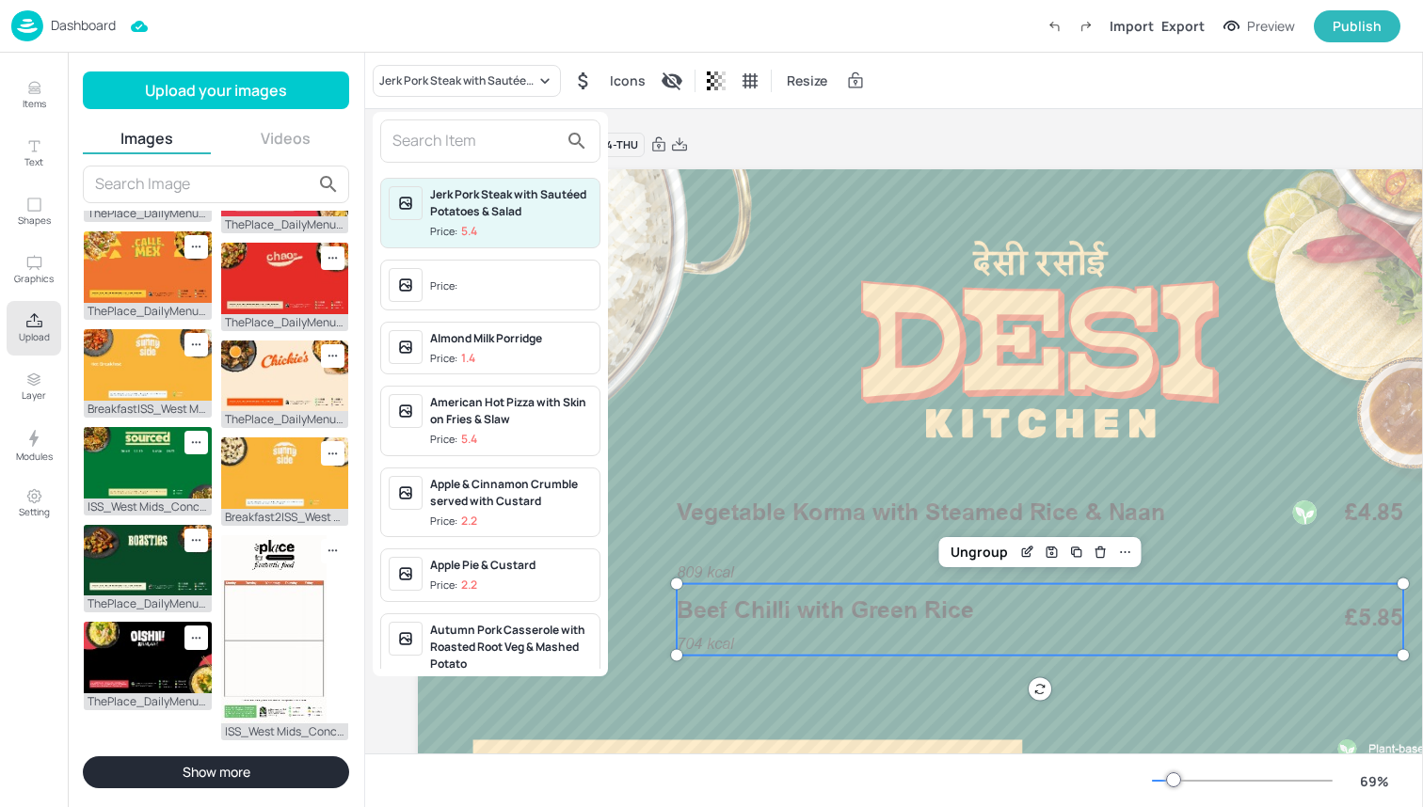
click at [494, 151] on input "text" at bounding box center [475, 141] width 166 height 30
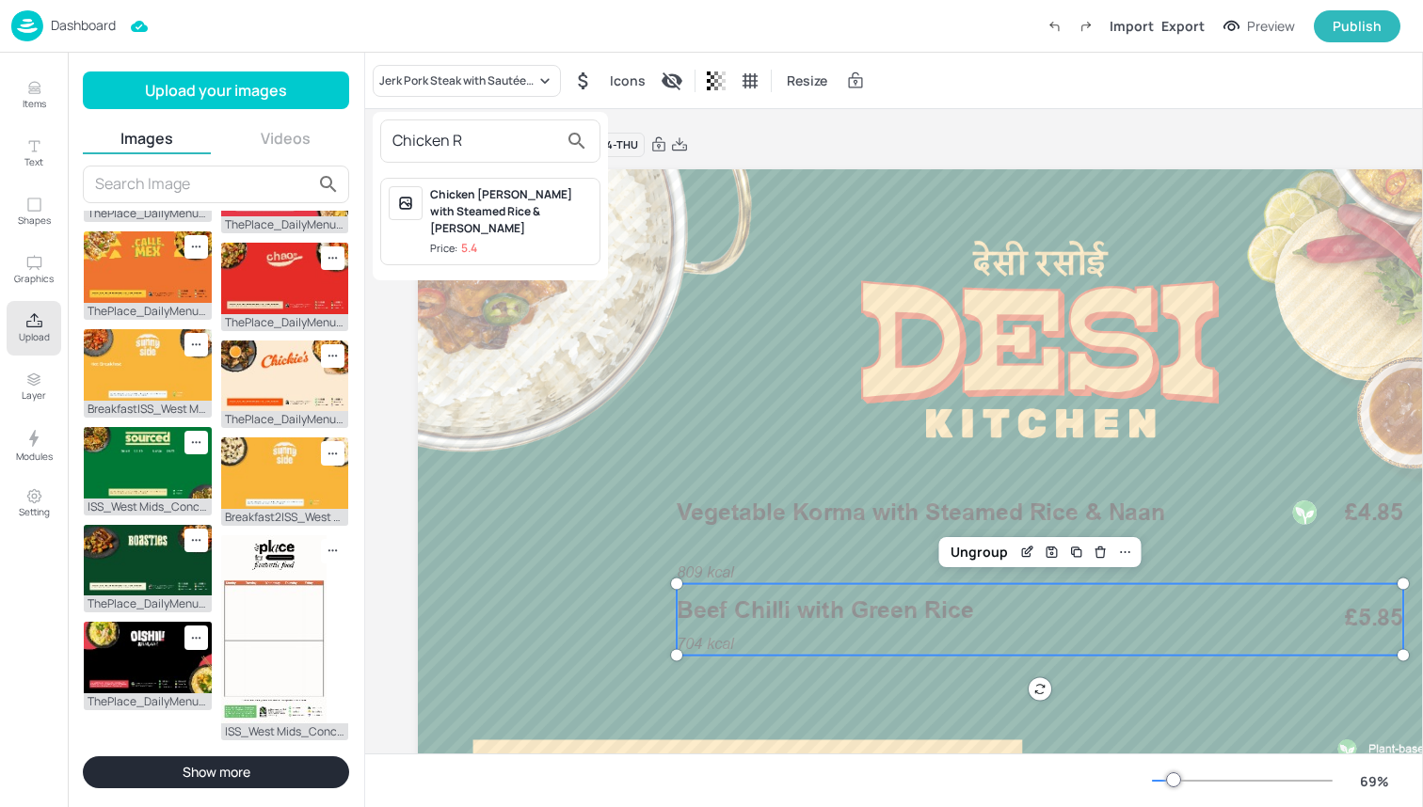
type input "Chicken R"
click at [514, 219] on div "Chicken [PERSON_NAME] with Steamed Rice & [PERSON_NAME]" at bounding box center [511, 211] width 162 height 51
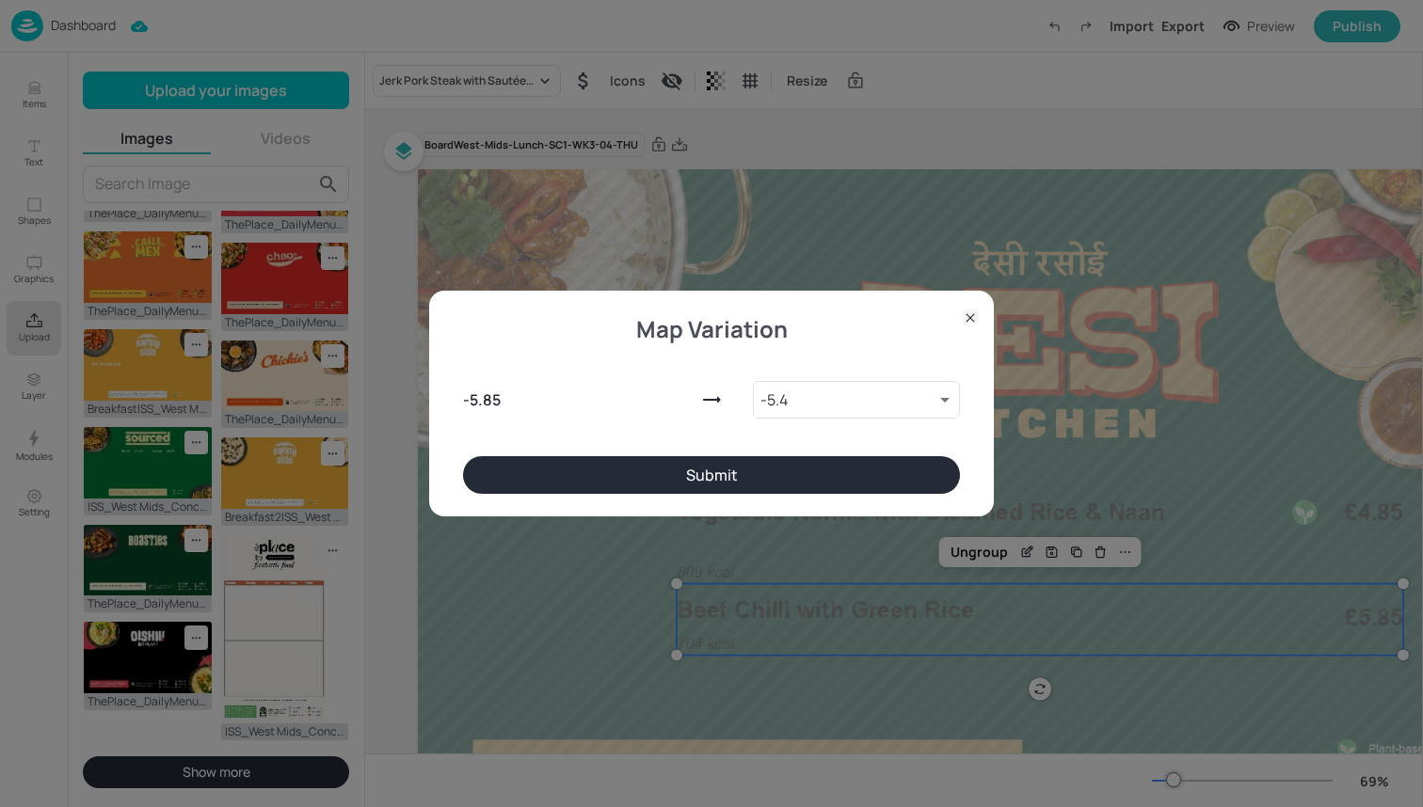
click at [818, 485] on button "Submit" at bounding box center [711, 475] width 497 height 38
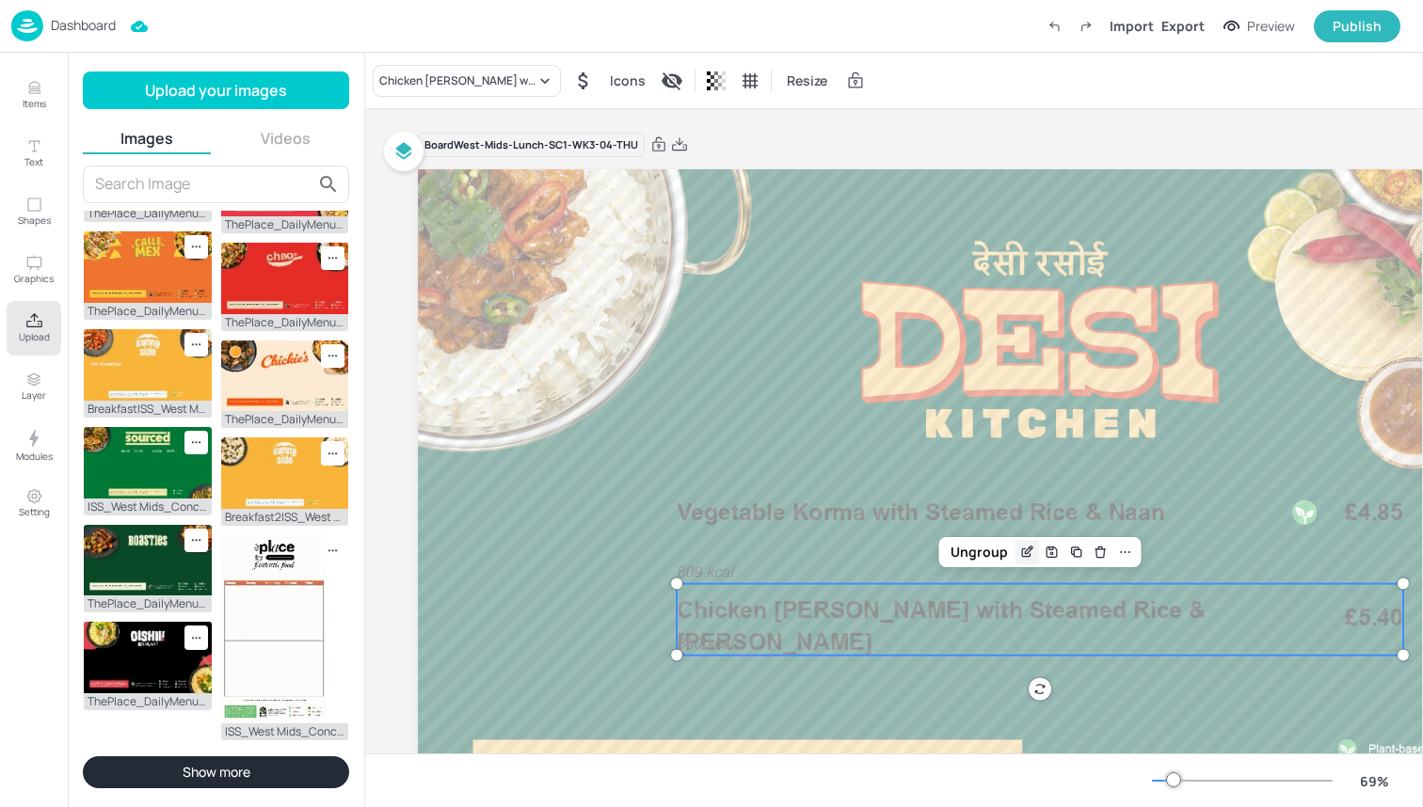
click at [1032, 558] on icon "Edit Item" at bounding box center [1027, 552] width 16 height 15
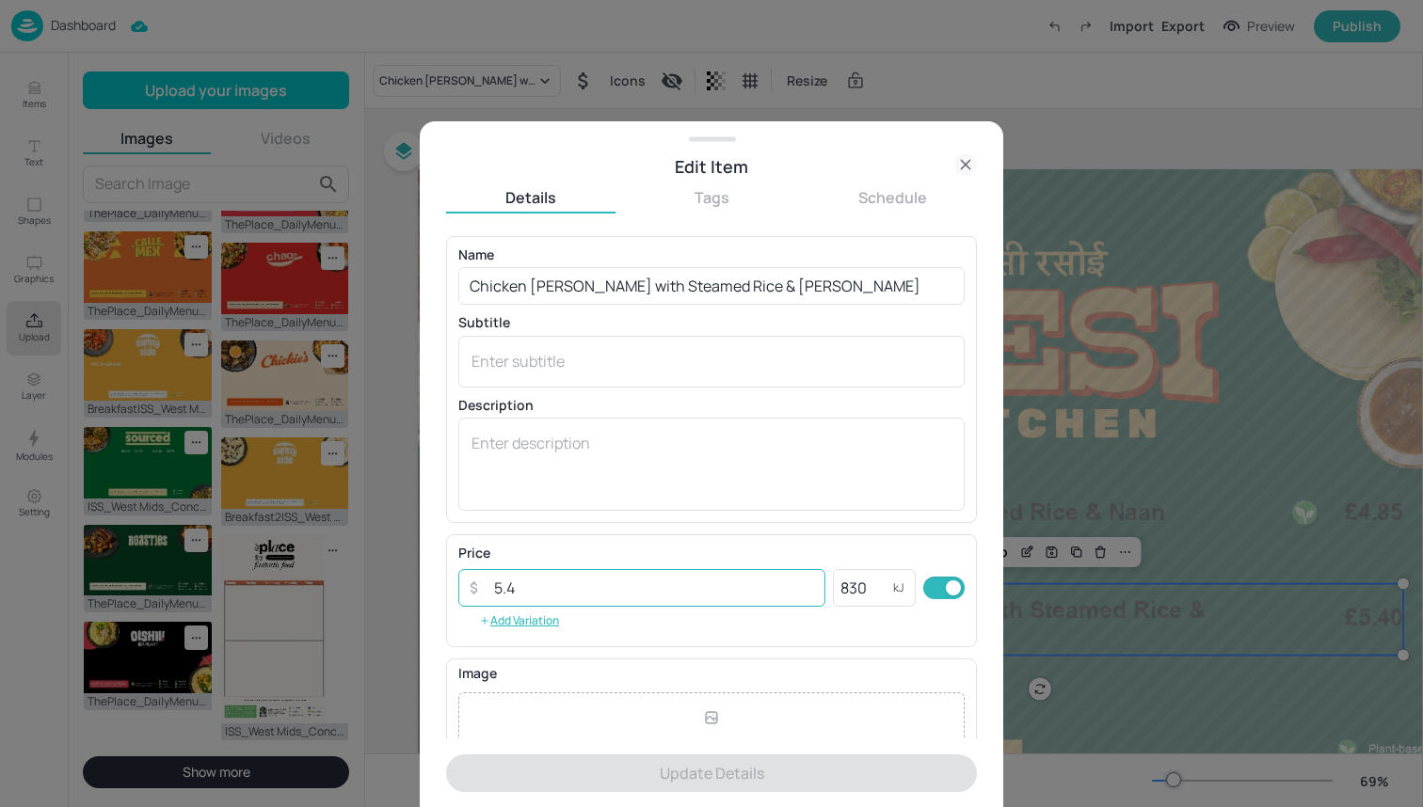
click at [690, 588] on input "5.4" at bounding box center [654, 588] width 343 height 38
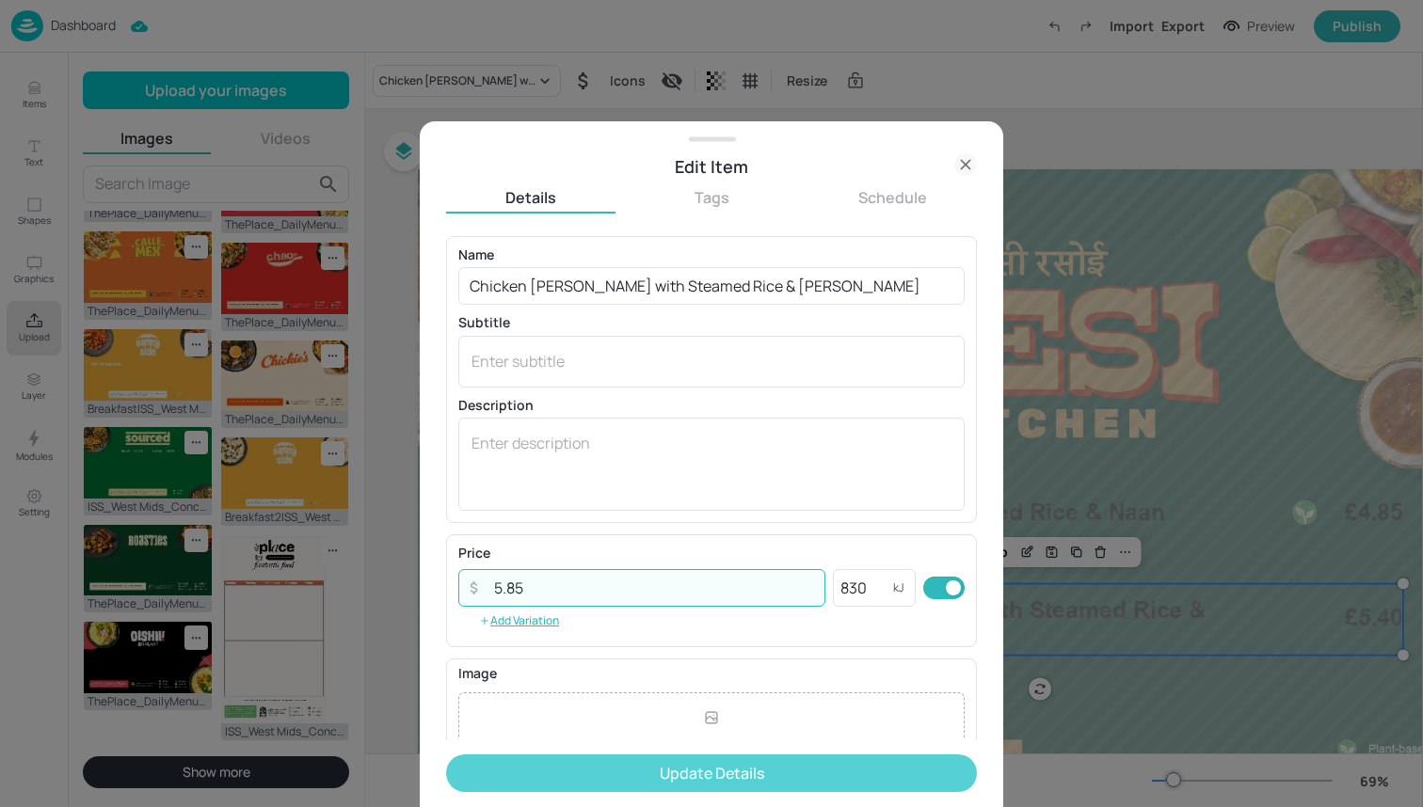
type input "5.85"
click at [705, 777] on button "Update Details" at bounding box center [711, 774] width 531 height 38
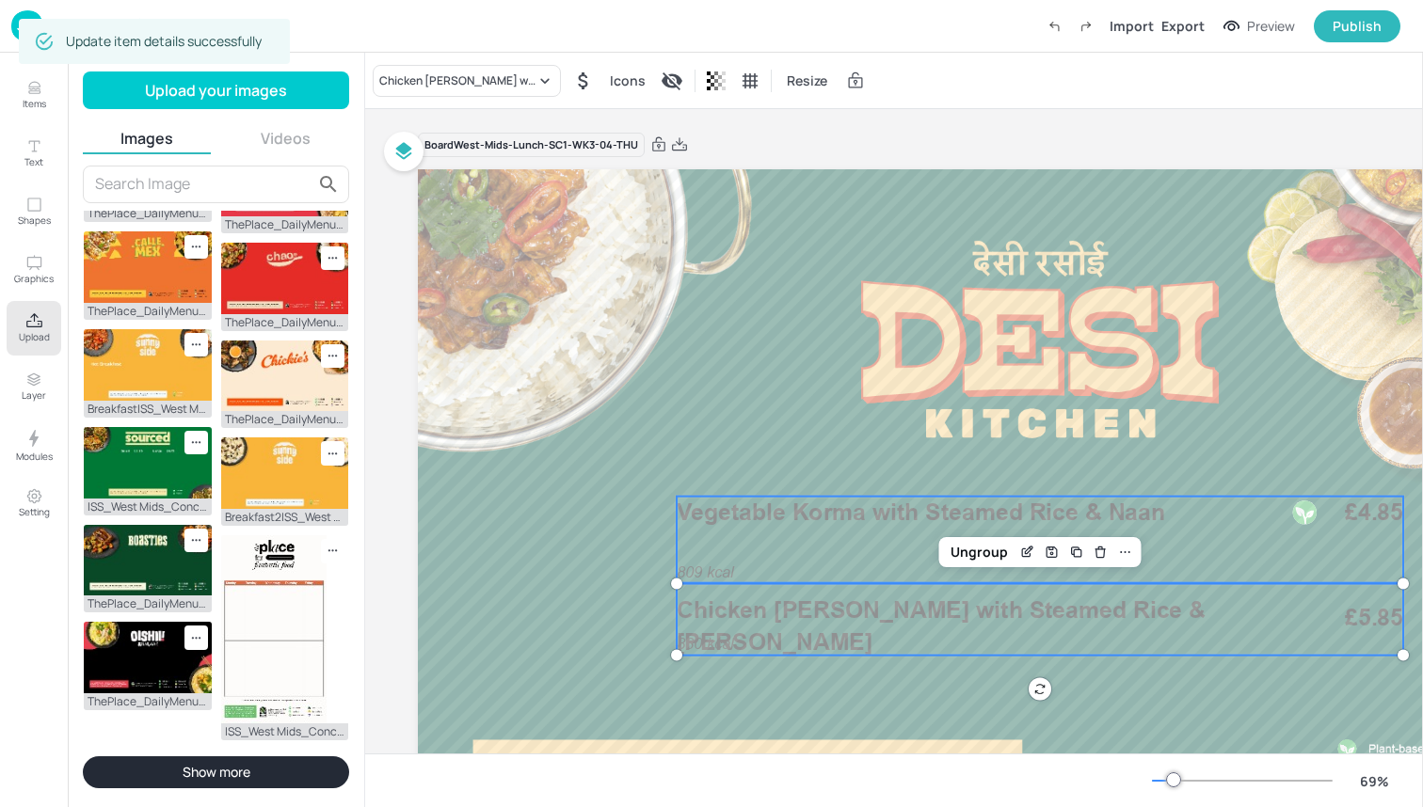
click at [855, 522] on span "Vegetable Korma with Steamed Rice & Naan" at bounding box center [921, 513] width 488 height 28
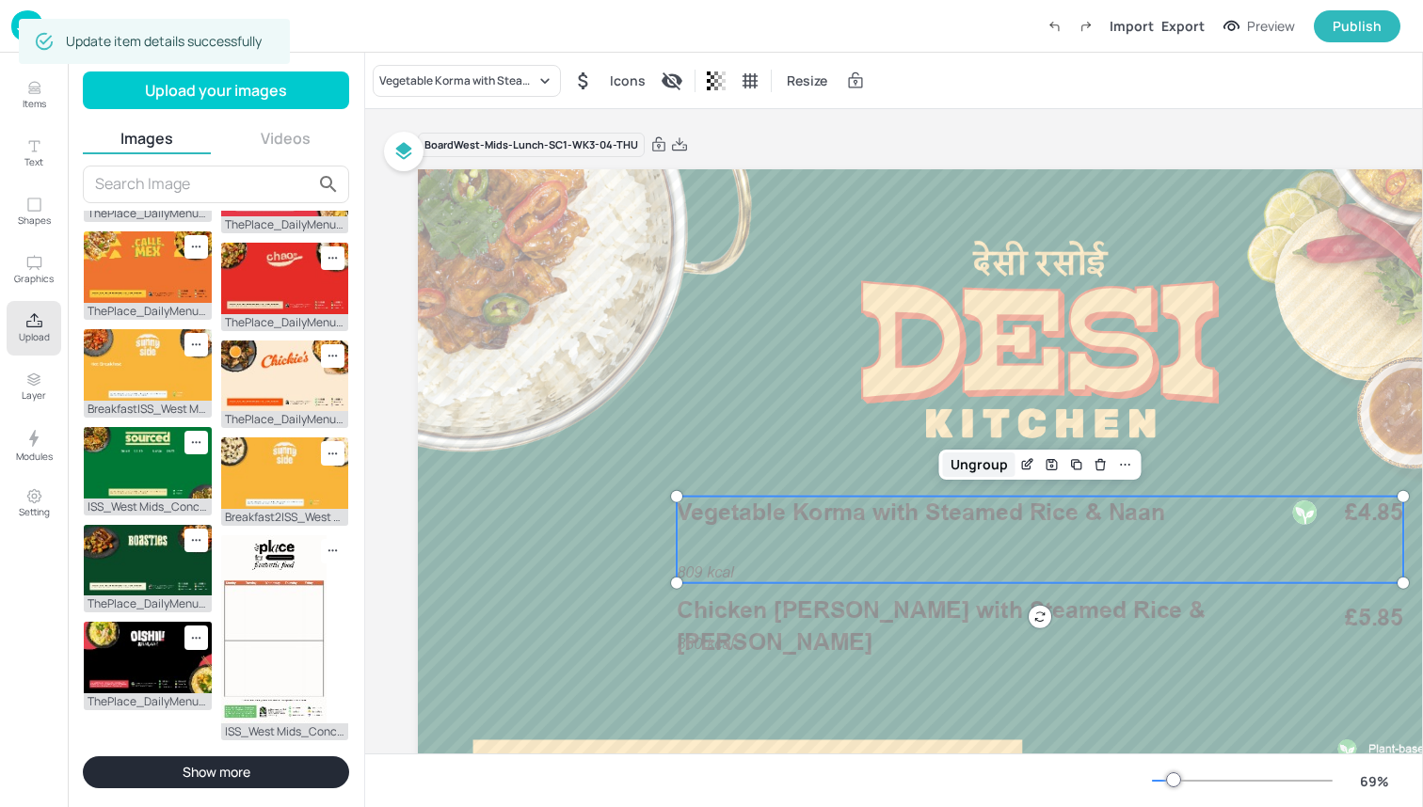
click at [990, 471] on div "Ungroup" at bounding box center [979, 465] width 72 height 24
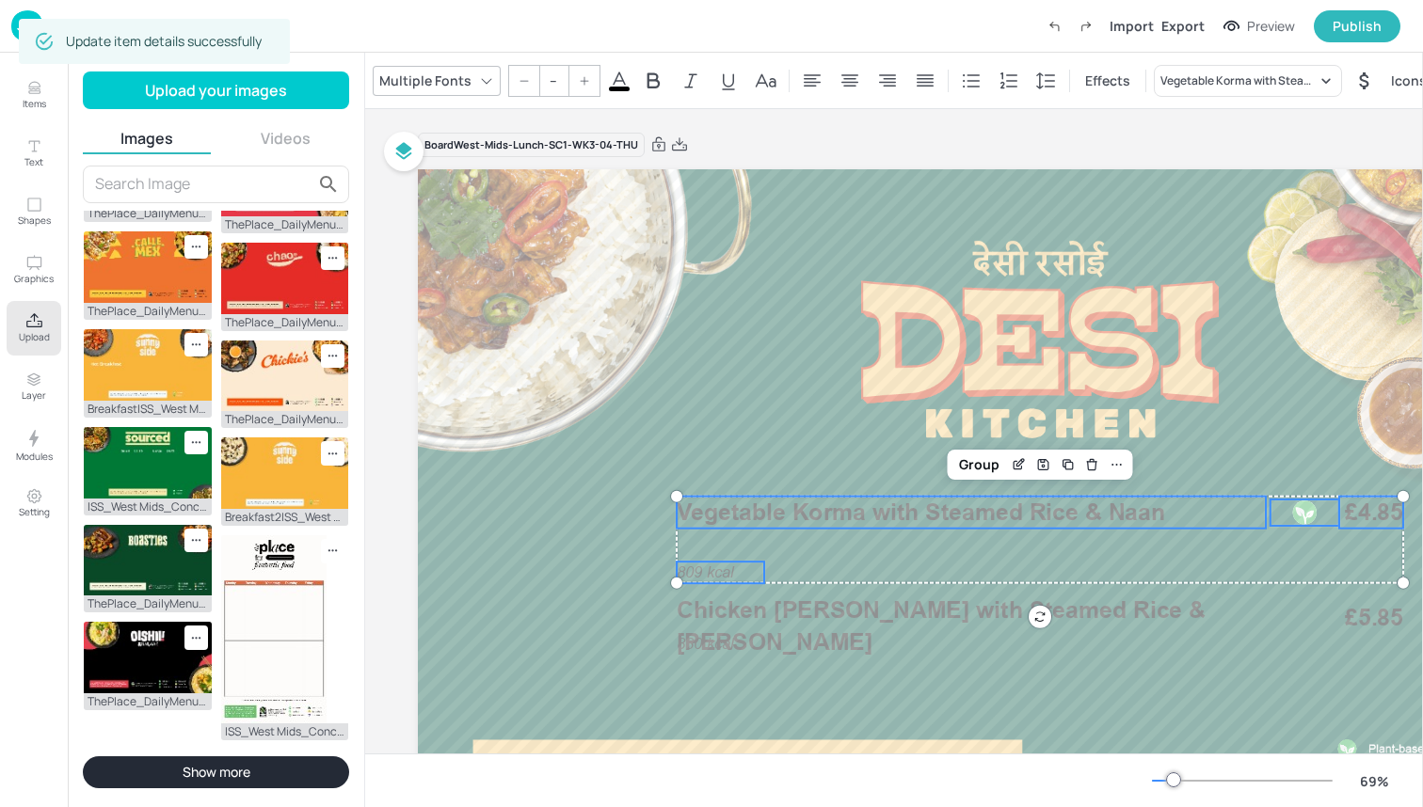
click at [619, 71] on icon at bounding box center [619, 81] width 23 height 23
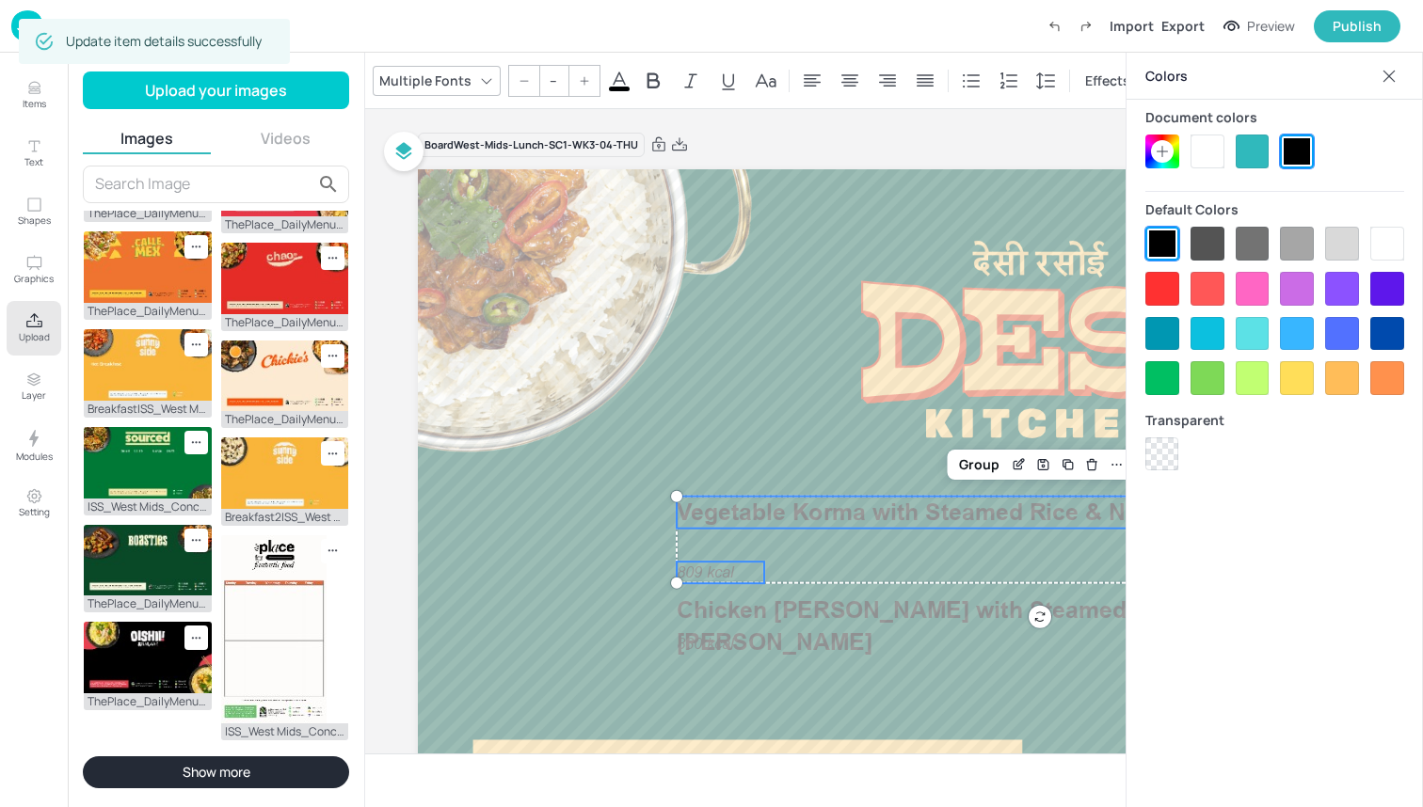
click at [1214, 156] on div at bounding box center [1207, 152] width 34 height 34
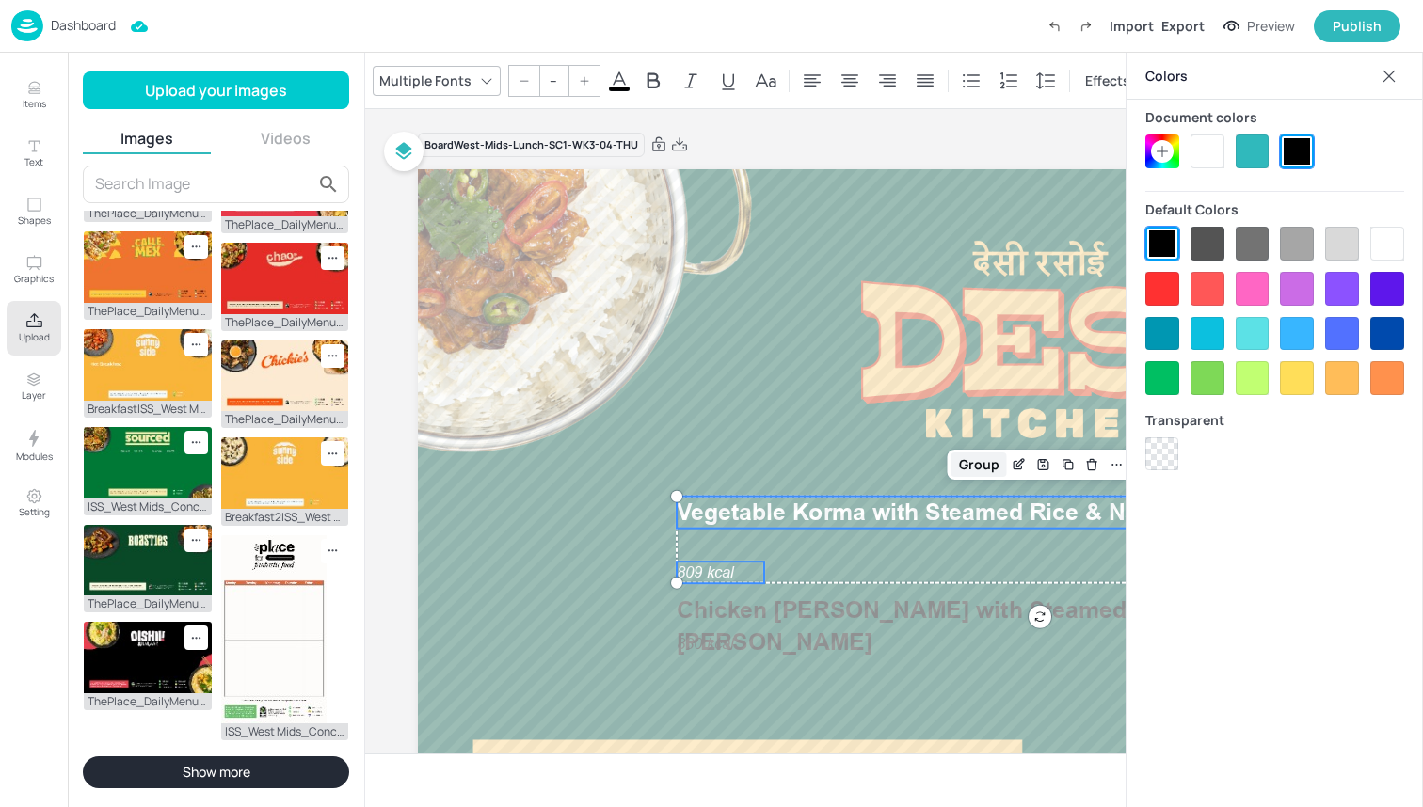
click at [984, 461] on div "Group" at bounding box center [979, 465] width 56 height 24
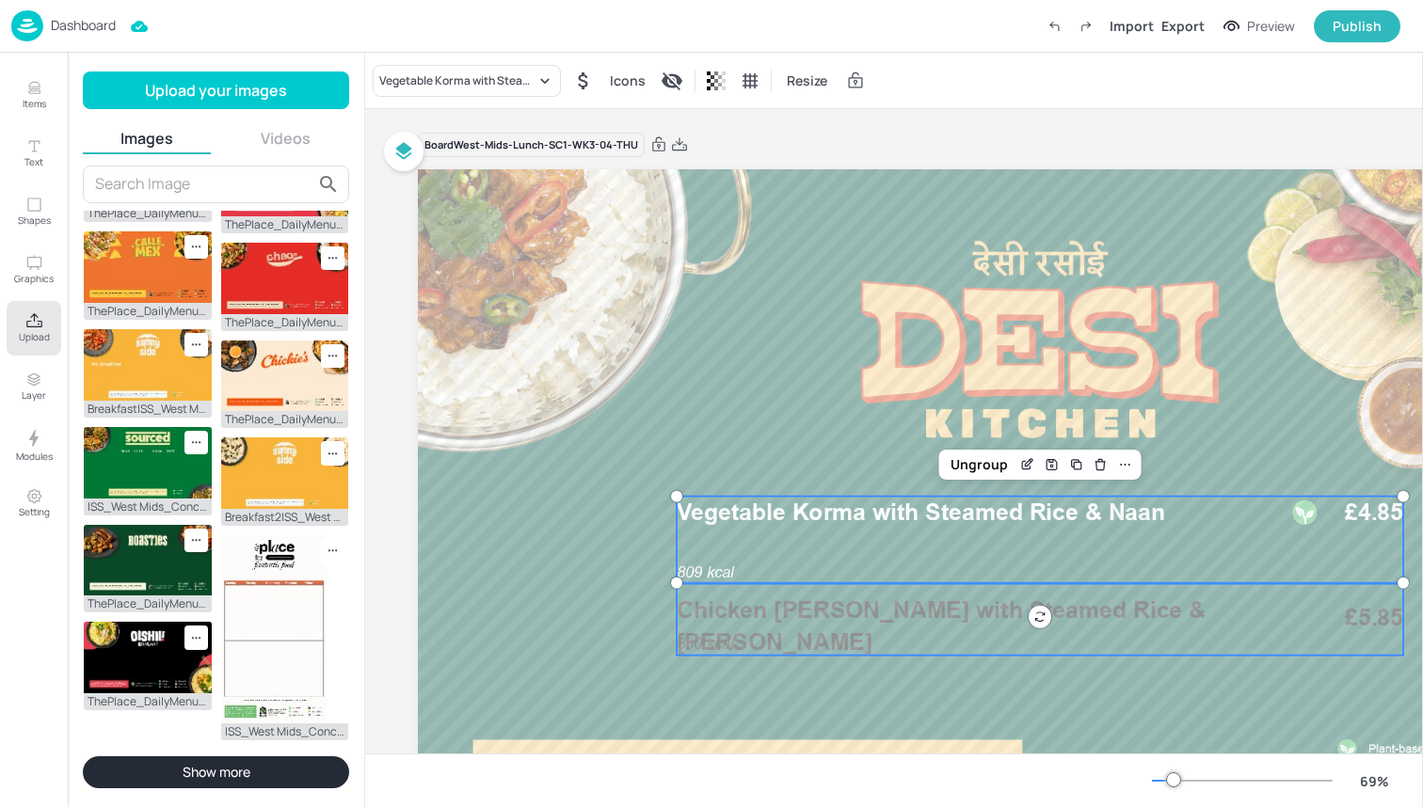
click at [924, 630] on div "830 kcal Chicken Rogan Josh with Steamed Rice & Naan £5.85" at bounding box center [1040, 620] width 726 height 72
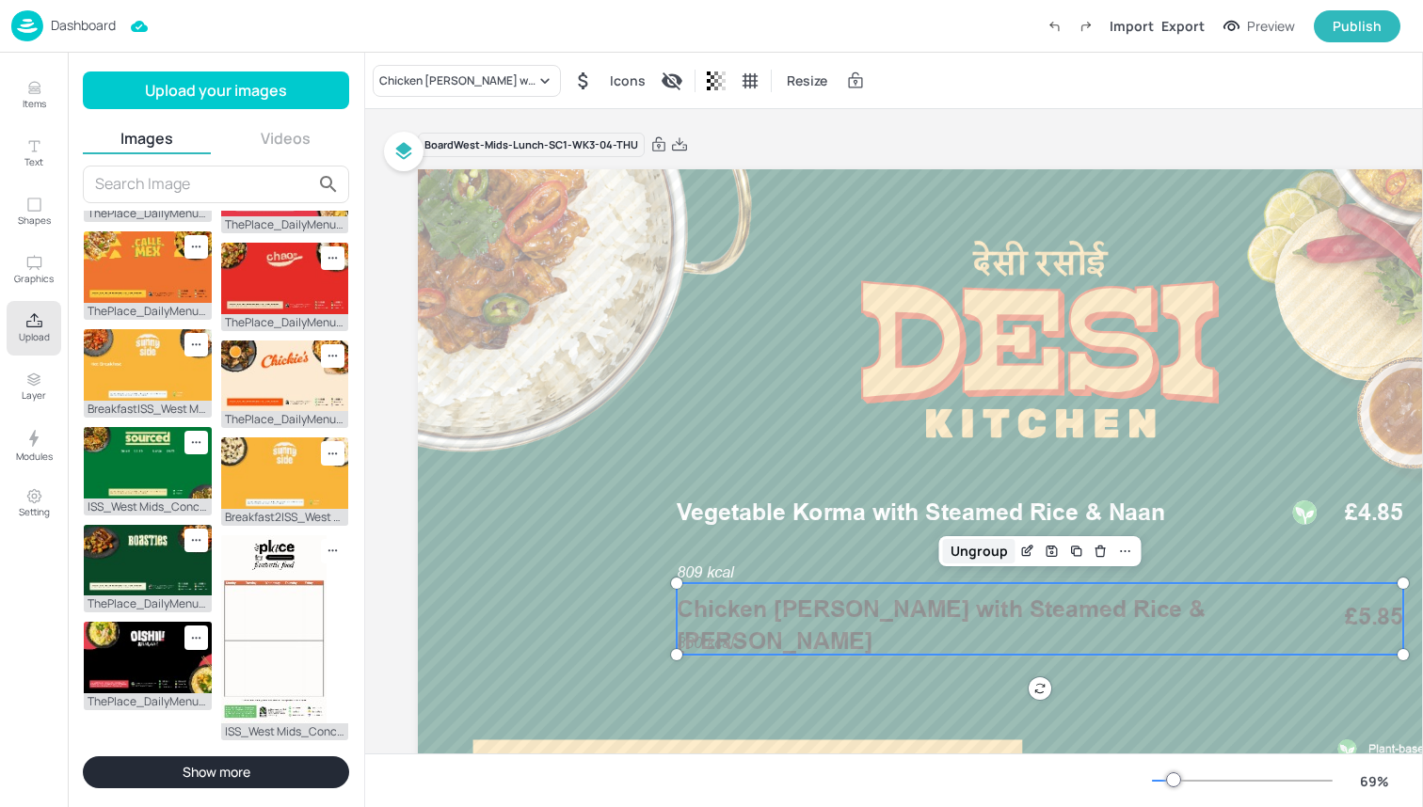
click at [985, 550] on div "Ungroup" at bounding box center [979, 551] width 72 height 24
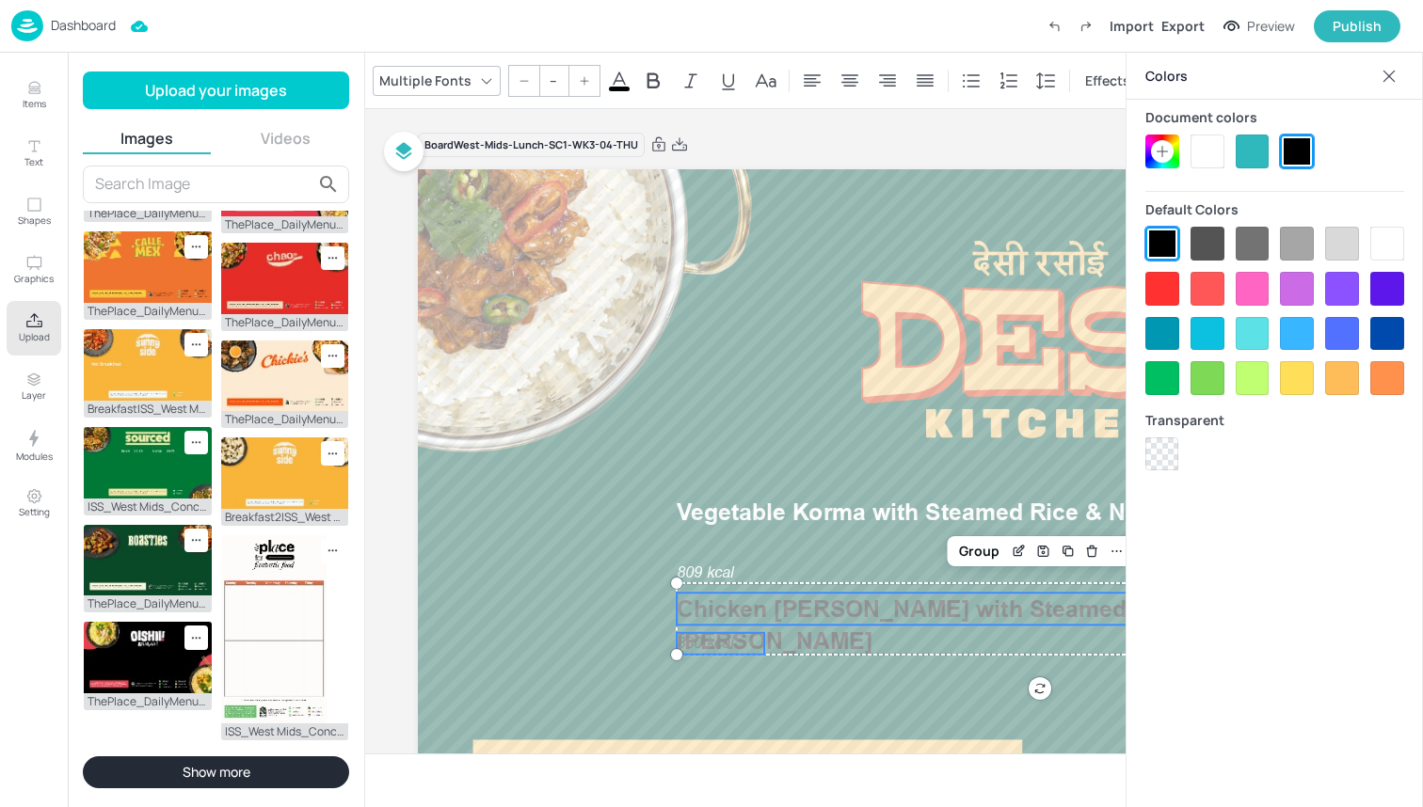
click at [1210, 154] on div at bounding box center [1207, 152] width 34 height 34
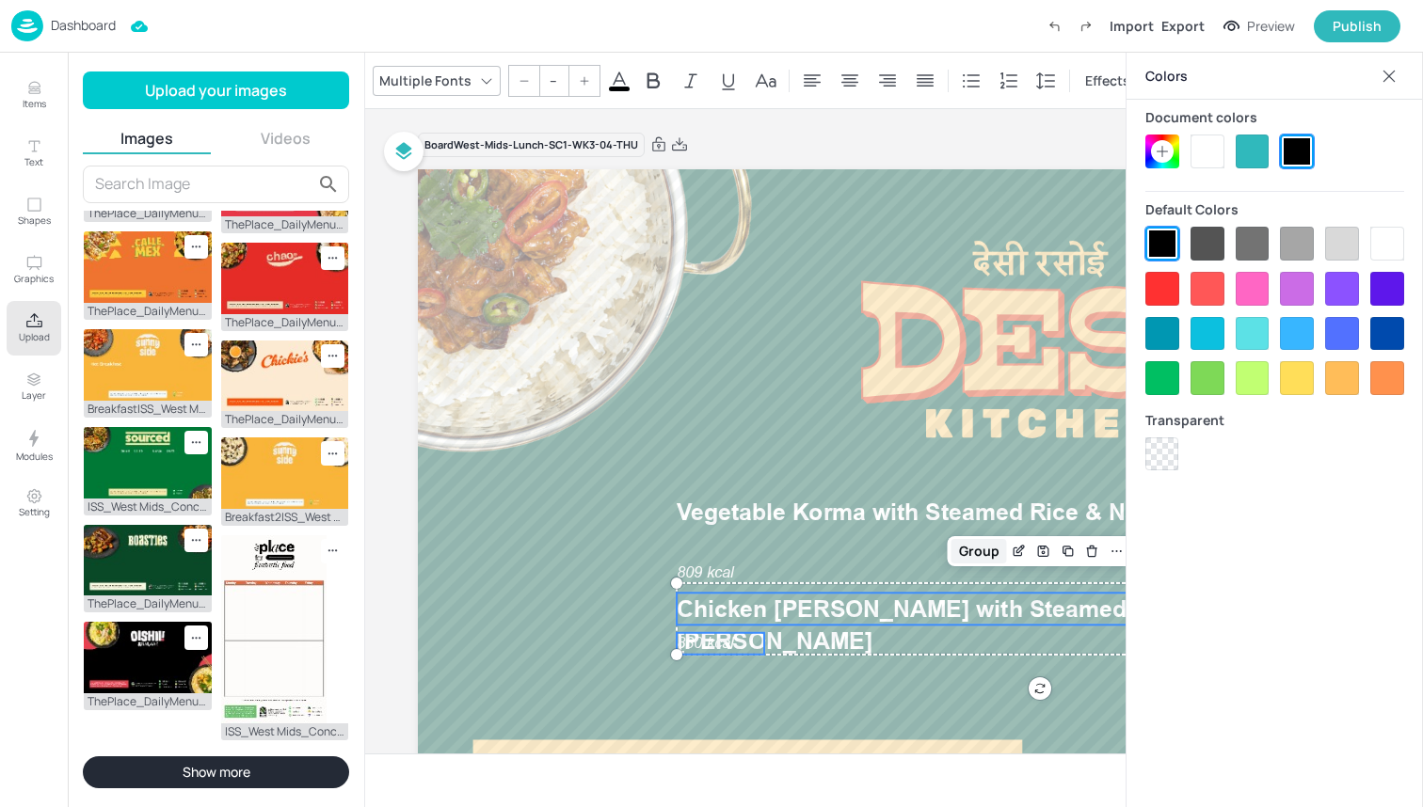
click at [991, 547] on div "Group" at bounding box center [979, 551] width 56 height 24
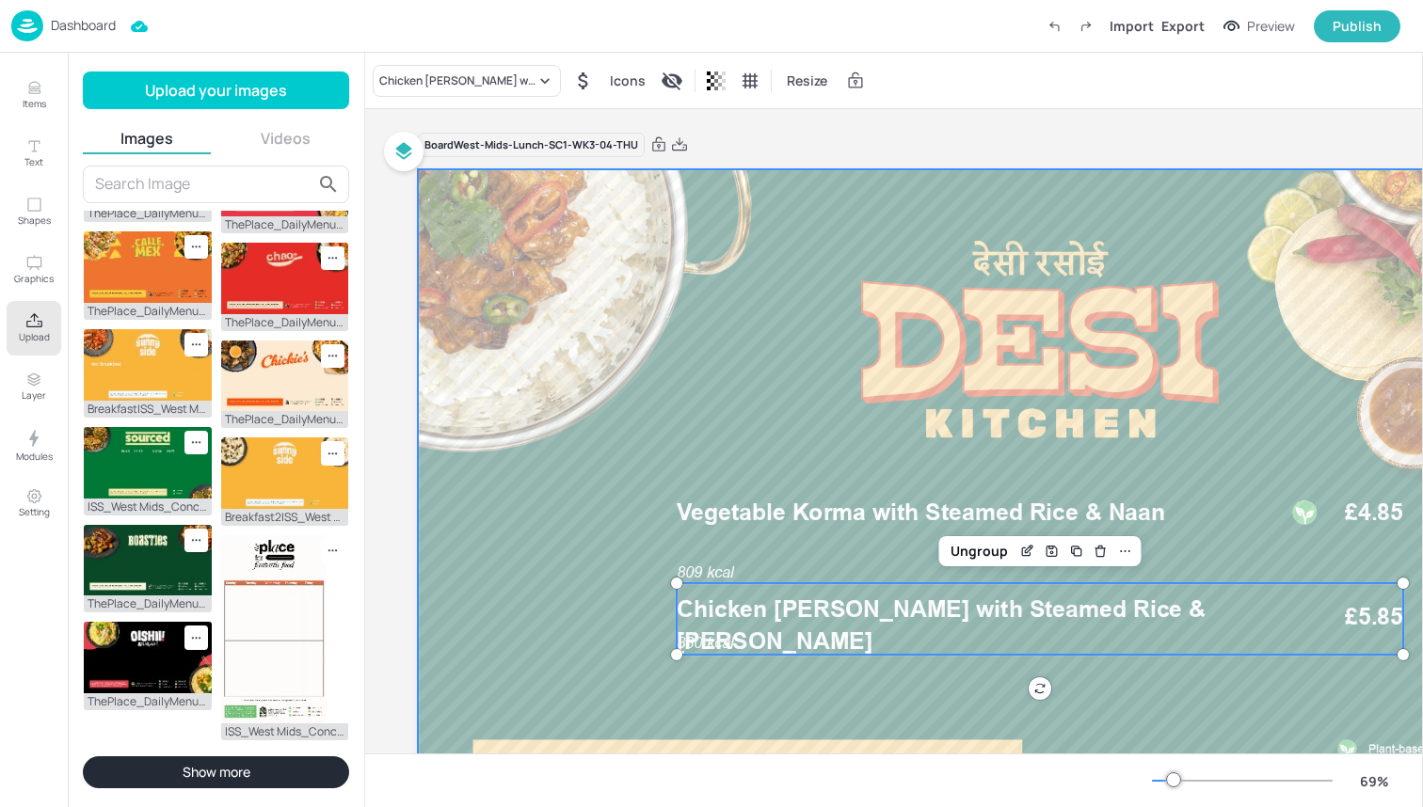
click at [554, 535] on div at bounding box center [1040, 519] width 1244 height 700
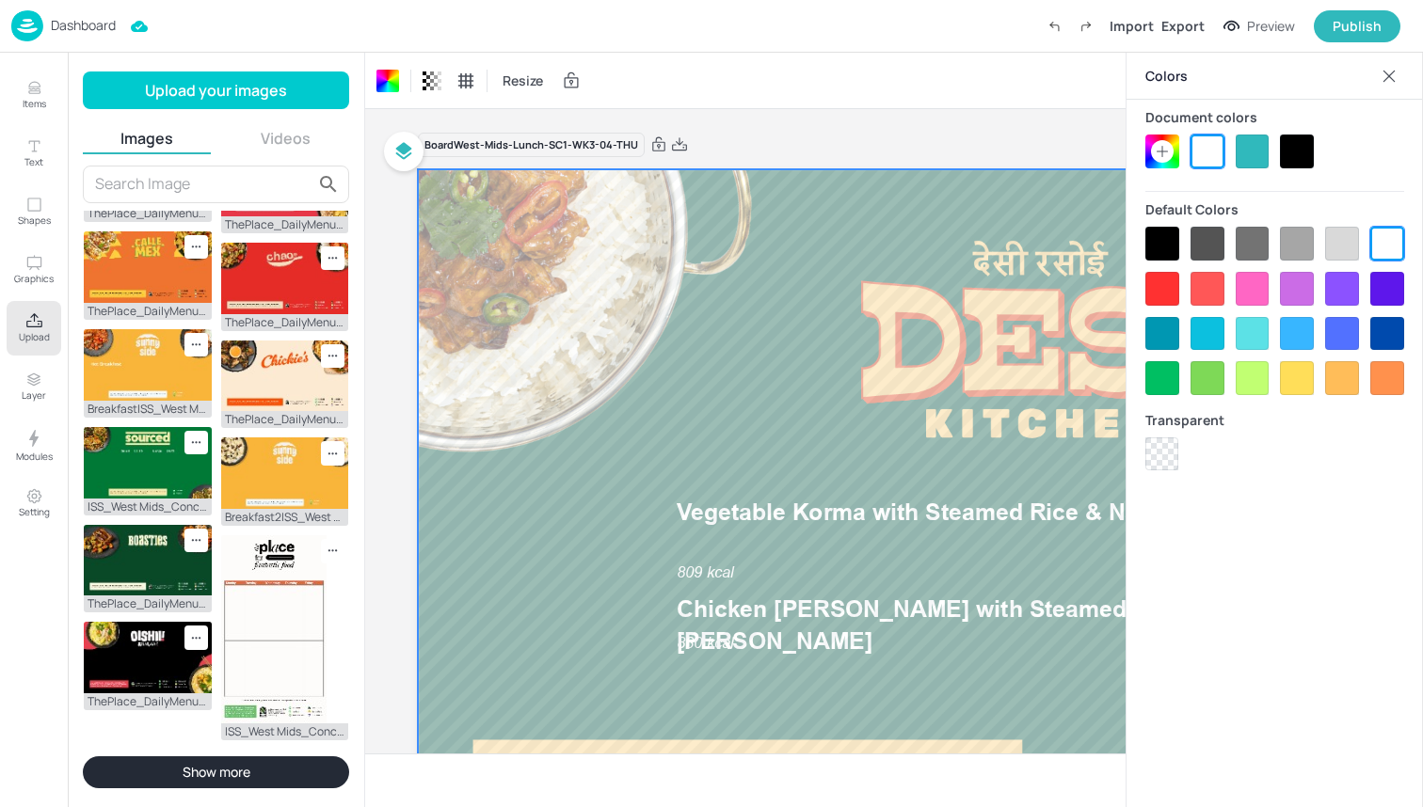
click at [1388, 76] on icon at bounding box center [1389, 76] width 12 height 12
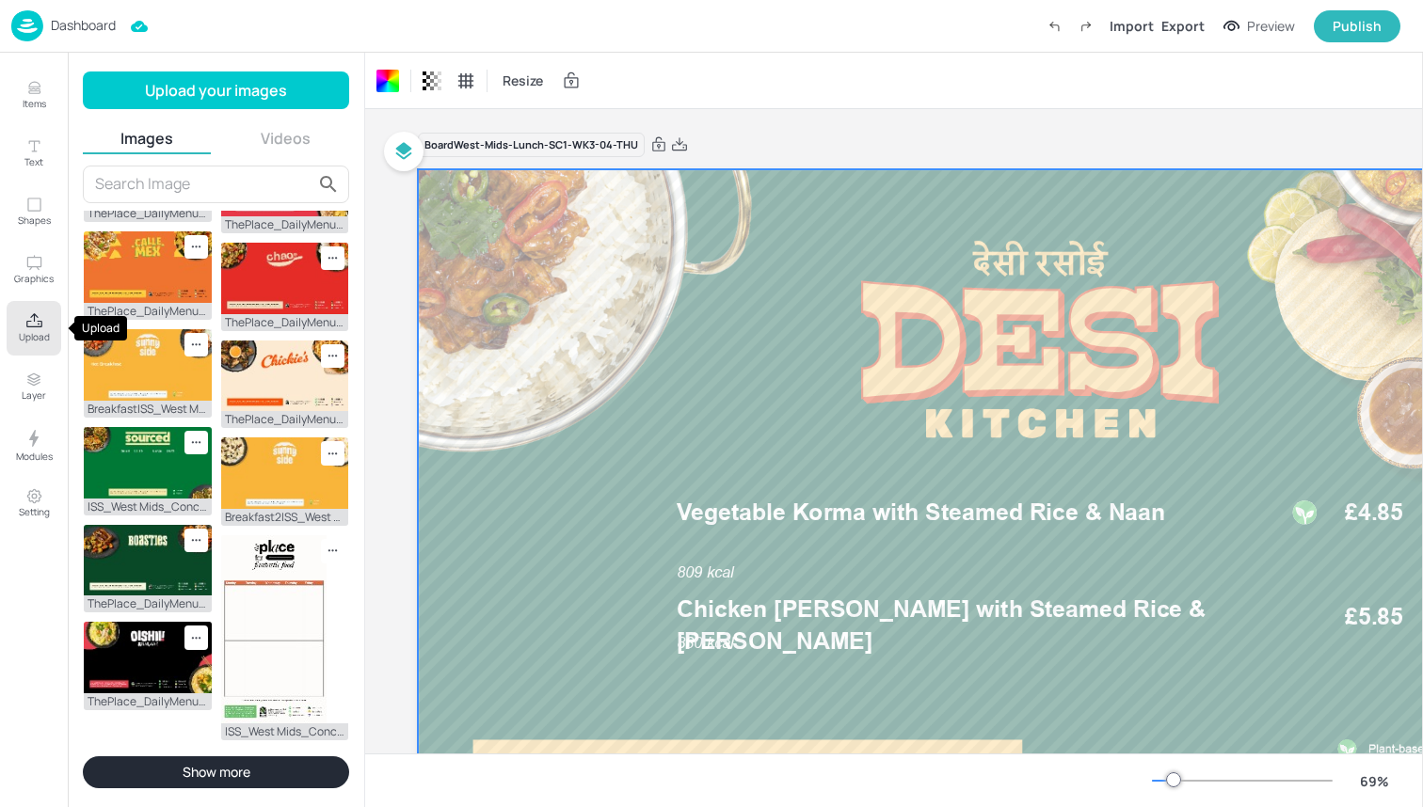
click at [13, 327] on button "Upload" at bounding box center [34, 328] width 55 height 55
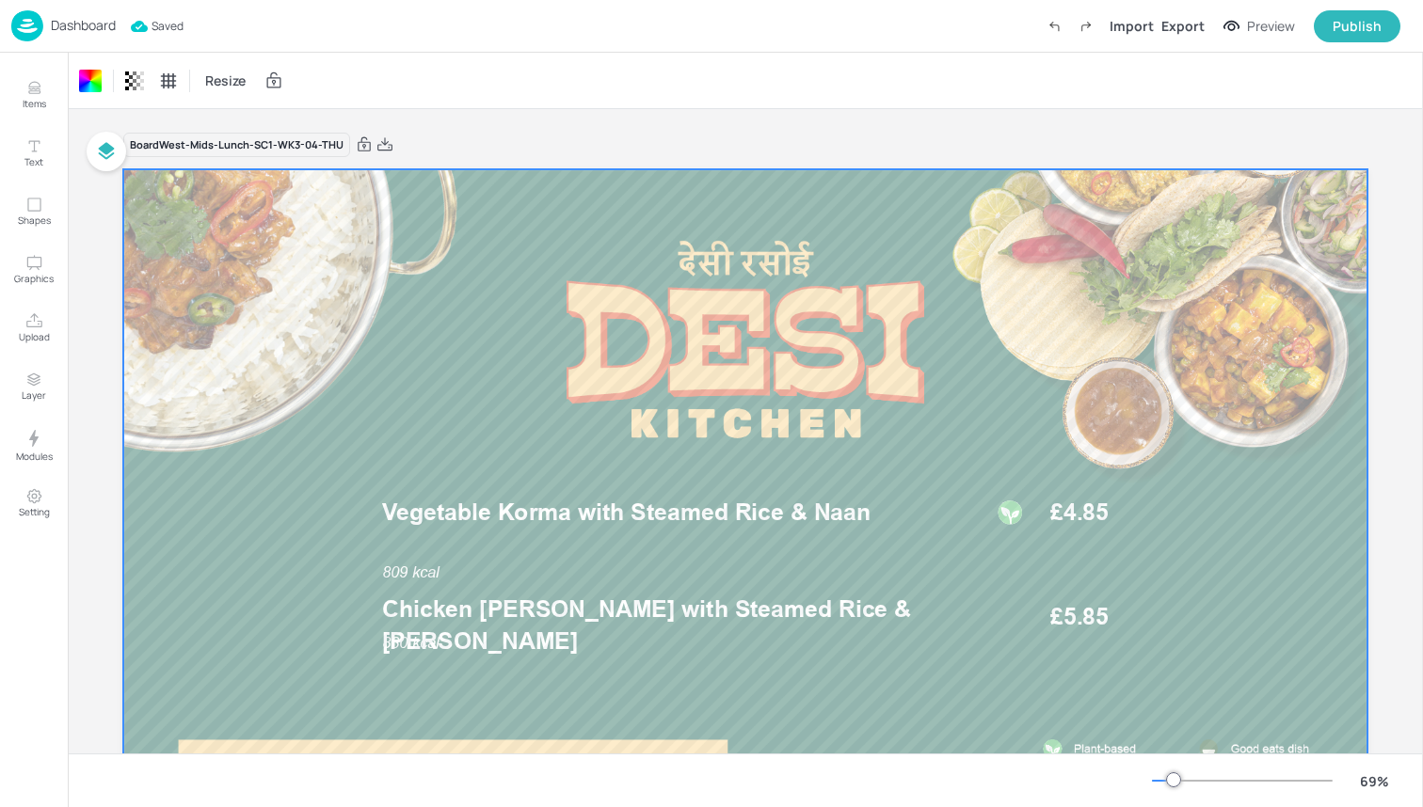
click at [27, 21] on img at bounding box center [27, 25] width 32 height 31
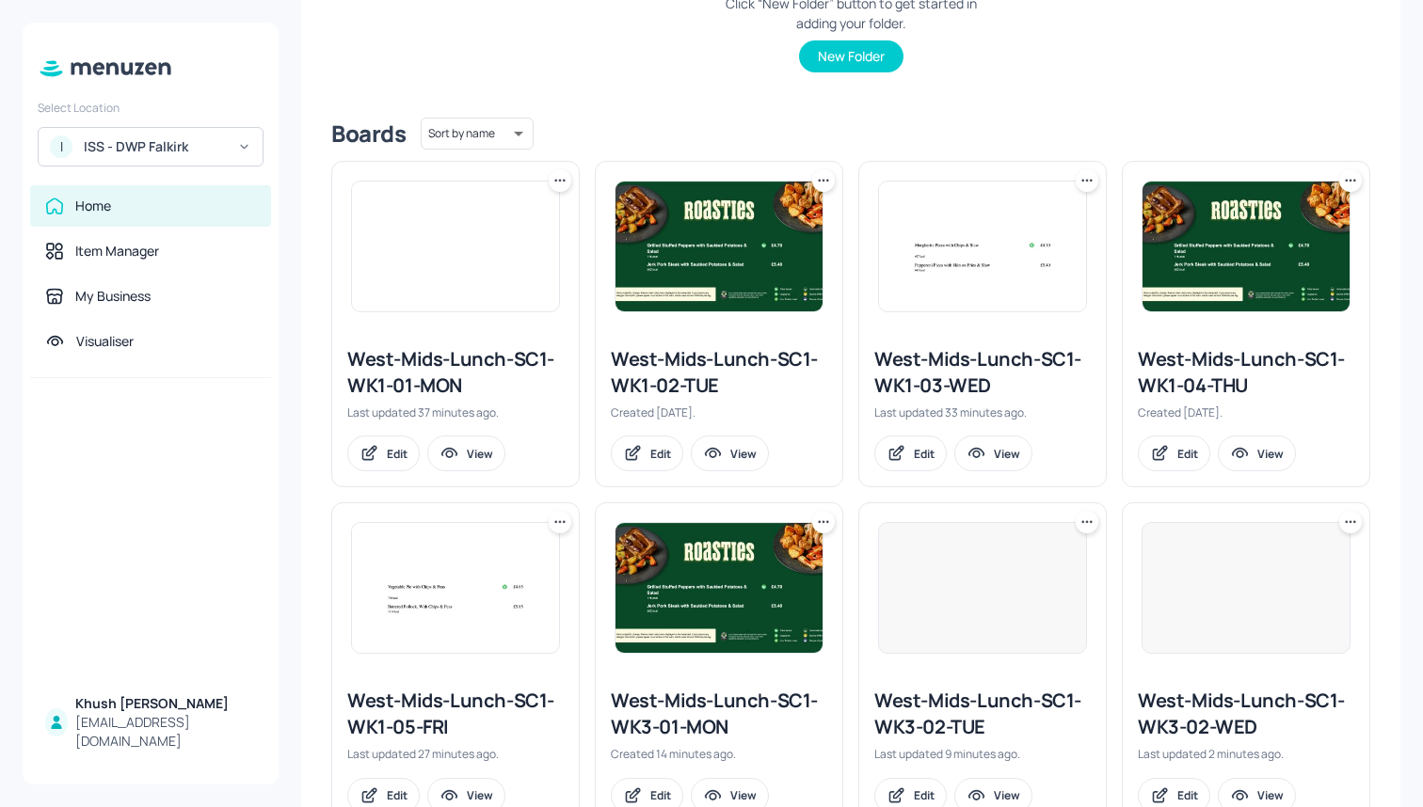
scroll to position [391, 0]
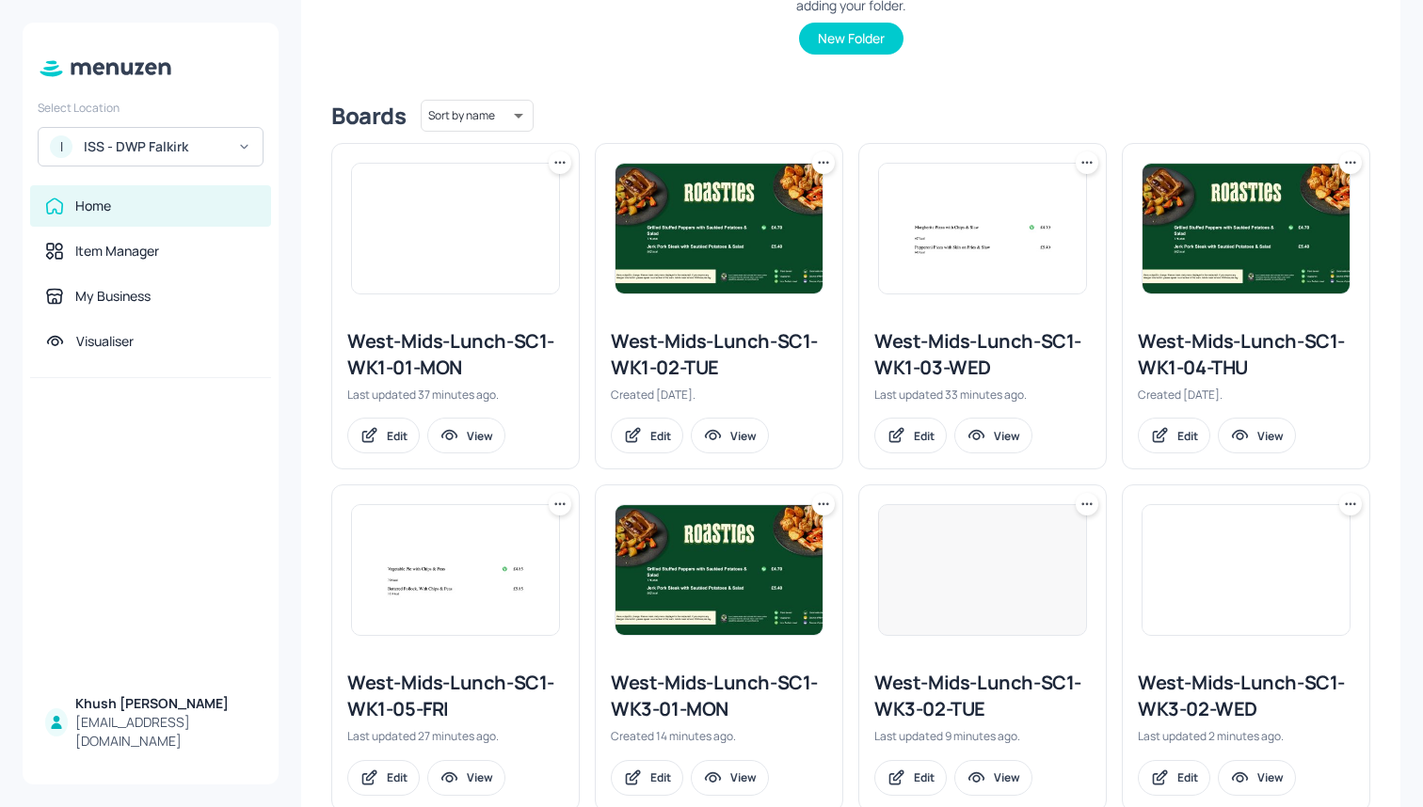
click at [559, 505] on icon at bounding box center [559, 504] width 19 height 19
click at [502, 578] on div "Duplicate" at bounding box center [487, 574] width 151 height 32
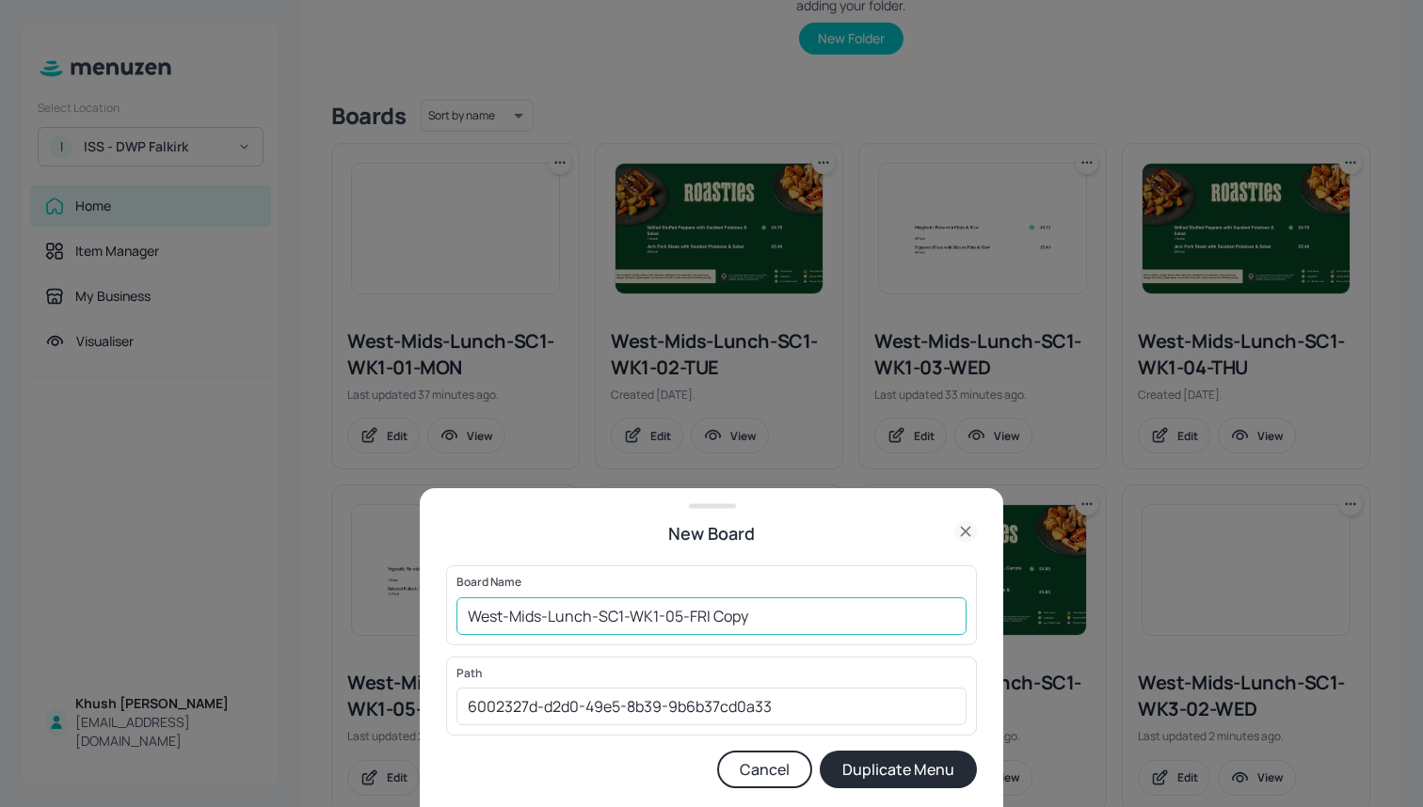
click at [829, 630] on input "West-Mids-Lunch-SC1-WK1-05-FRI Copy" at bounding box center [711, 617] width 510 height 38
type input "West-Mids-Lunch-SC1-WK1-05-FRI"
click at [899, 770] on button "Duplicate Menu" at bounding box center [898, 770] width 157 height 38
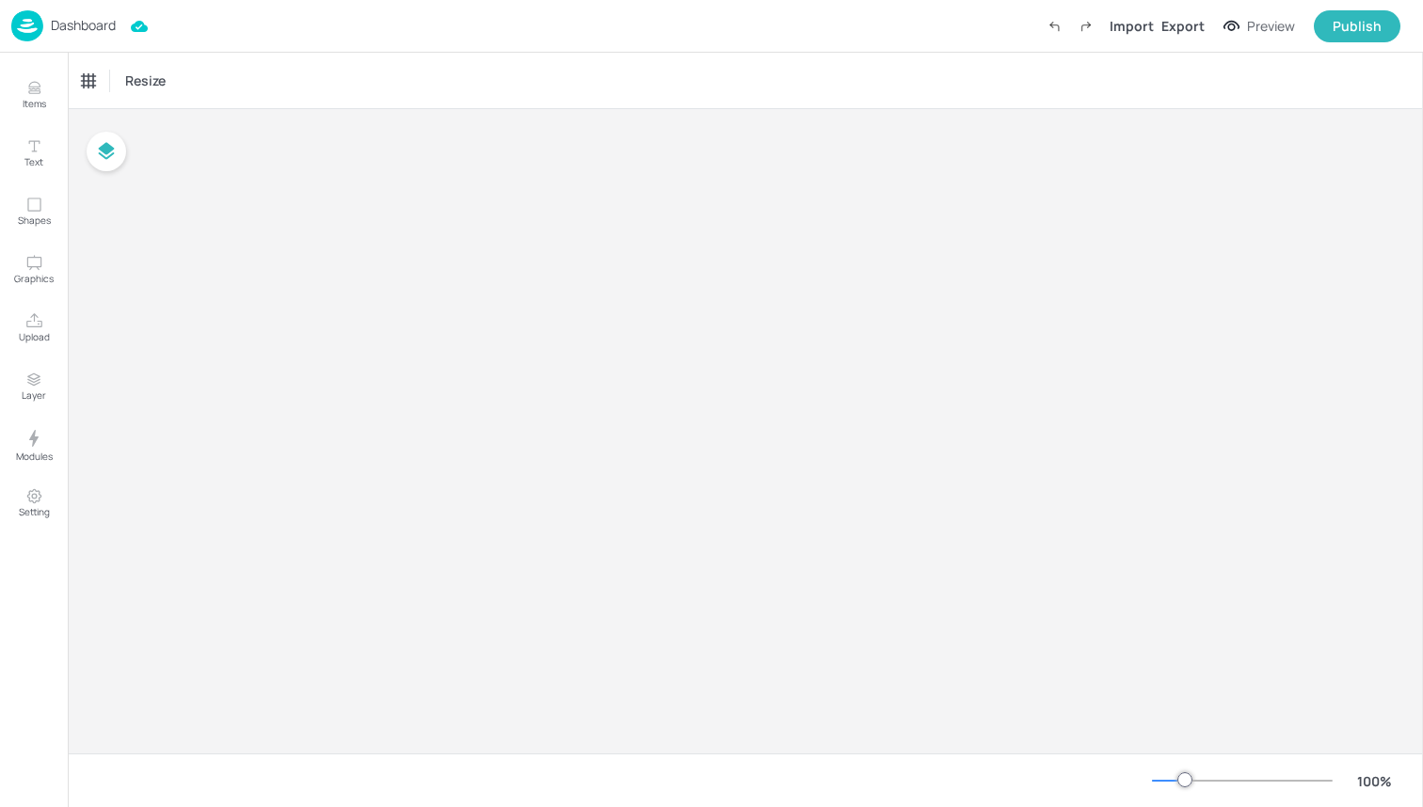
type input "£GBP - [GEOGRAPHIC_DATA]"
type input "kcal"
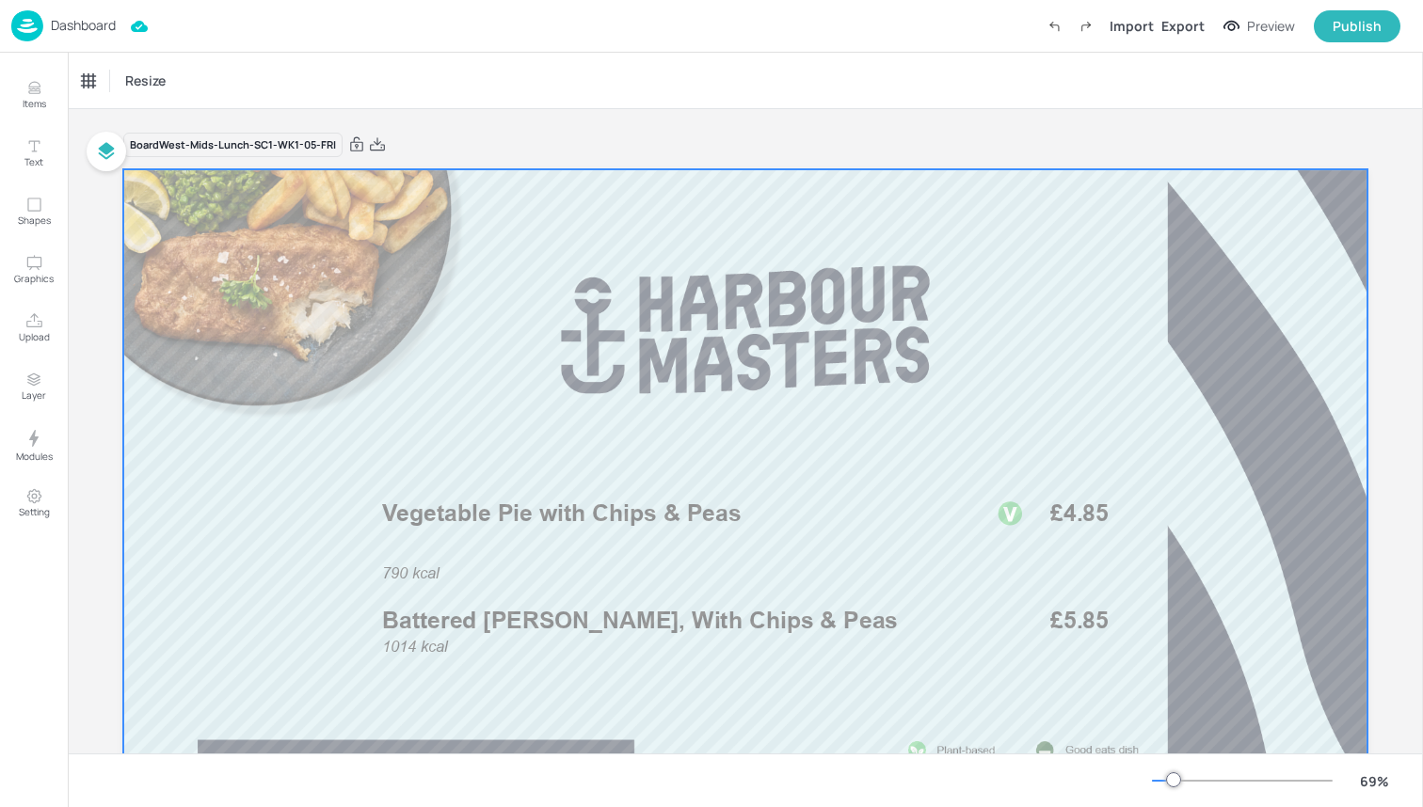
click at [553, 505] on span "Vegetable Pie with Chips & Peas" at bounding box center [561, 514] width 359 height 28
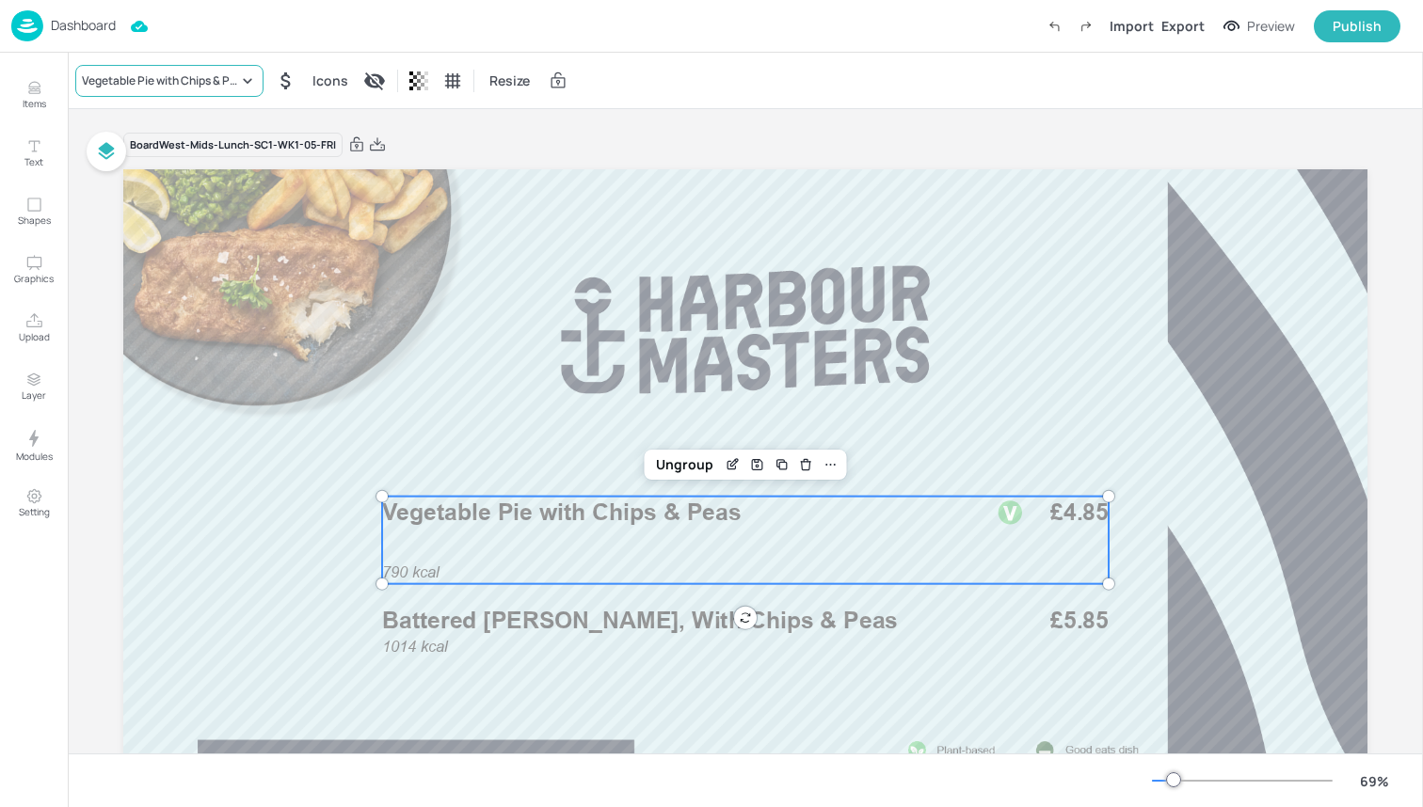
click at [172, 92] on div "Vegetable Pie with Chips & Peas" at bounding box center [169, 81] width 188 height 32
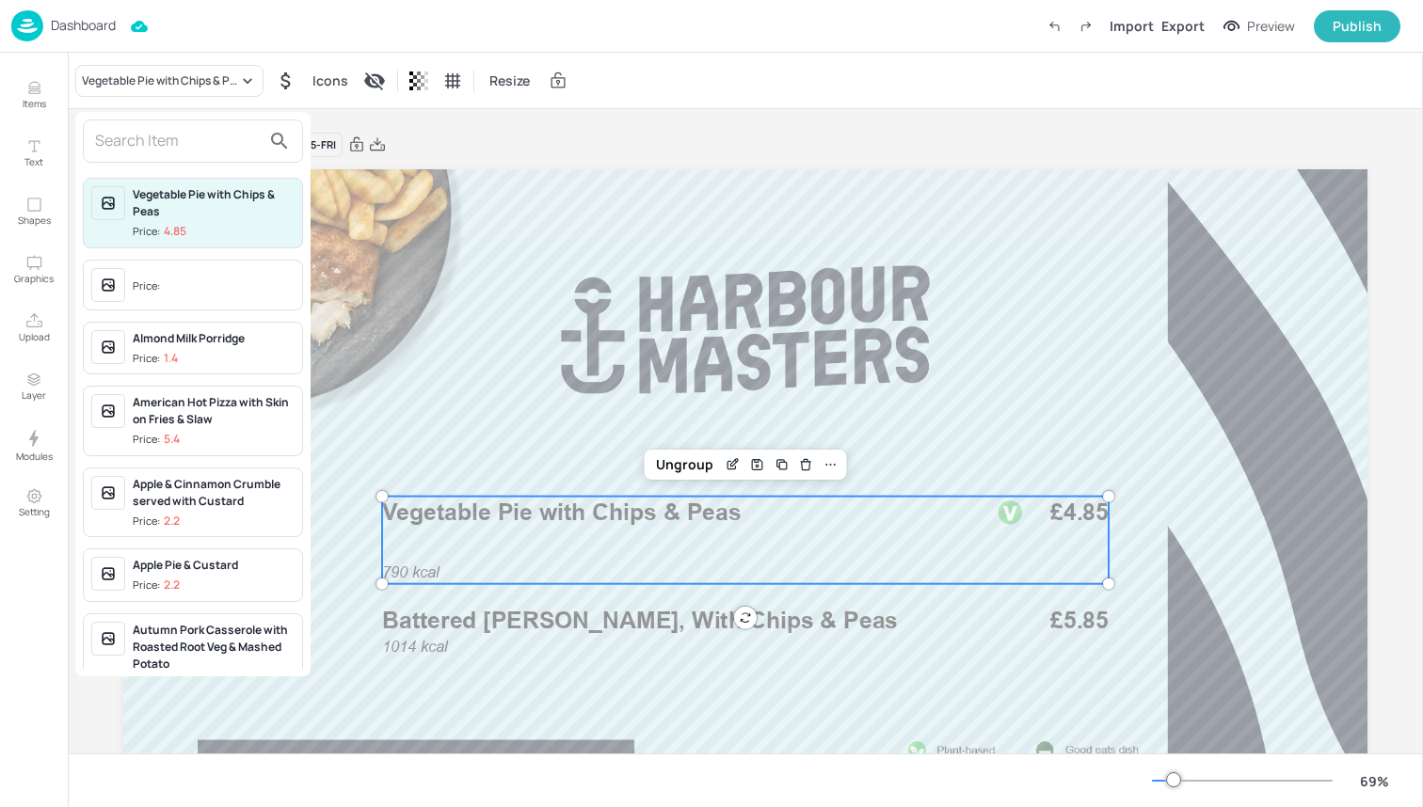
click at [164, 142] on input "text" at bounding box center [178, 141] width 166 height 30
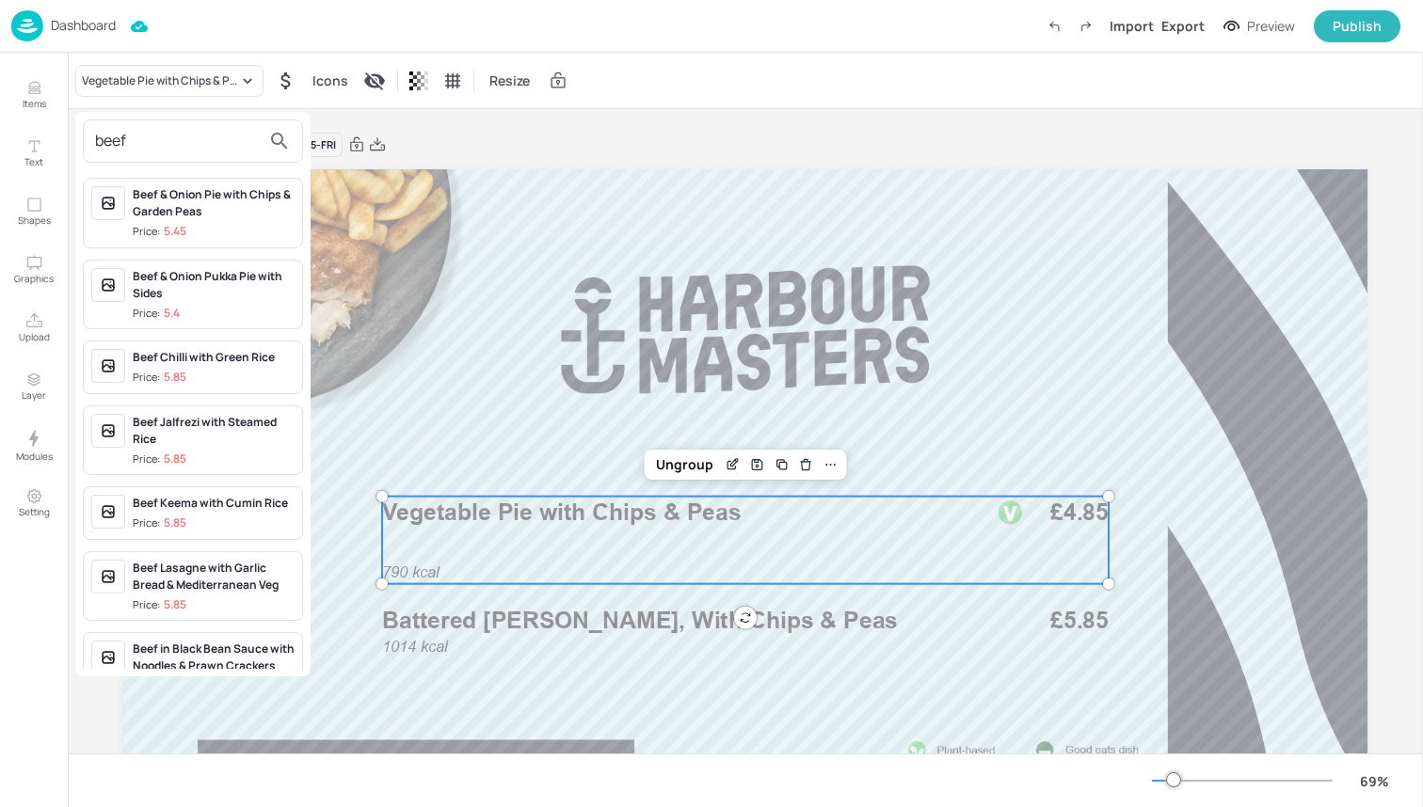
type input "beef"
click at [205, 217] on div "Beef & Onion Pie with Chips & Garden Peas" at bounding box center [214, 203] width 162 height 34
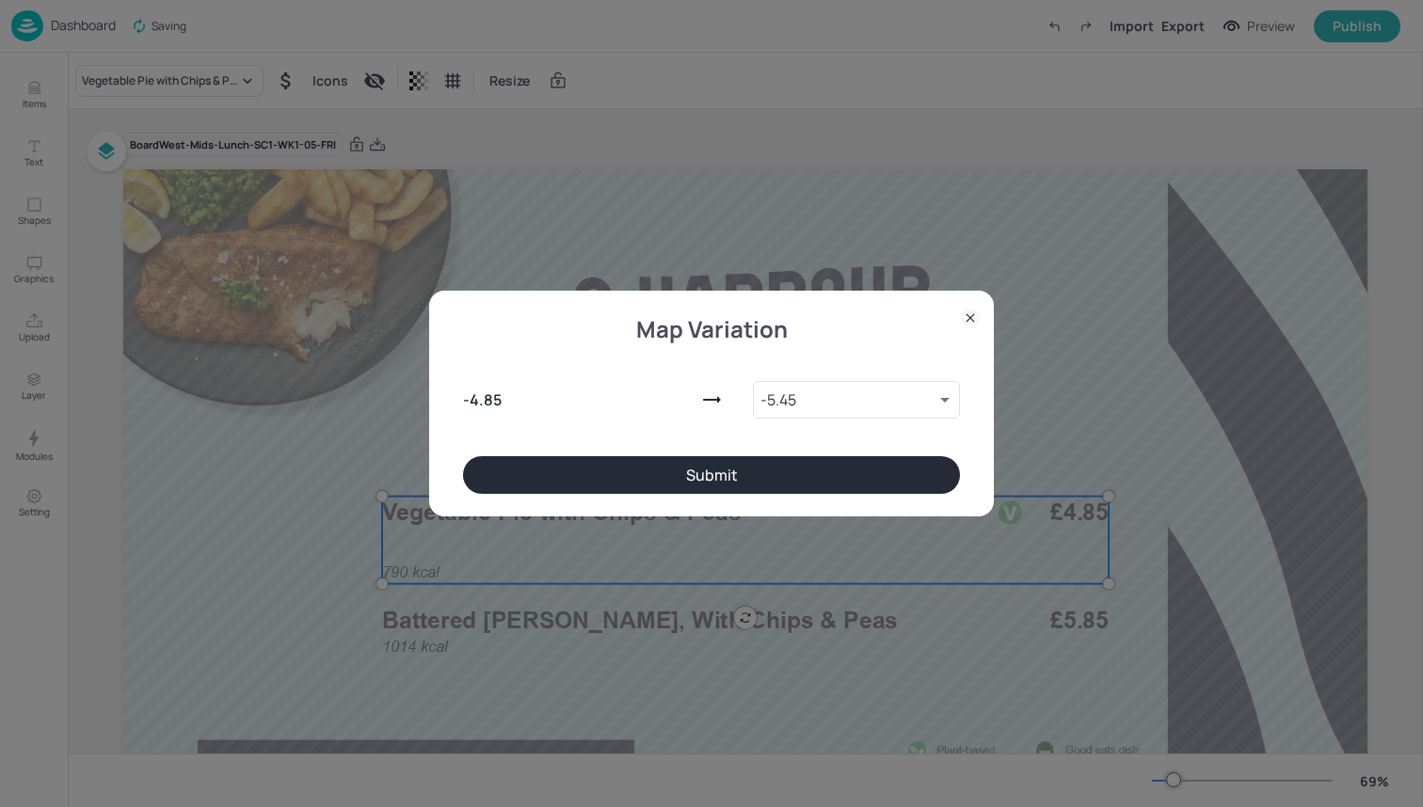
click at [633, 482] on button "Submit" at bounding box center [711, 475] width 497 height 38
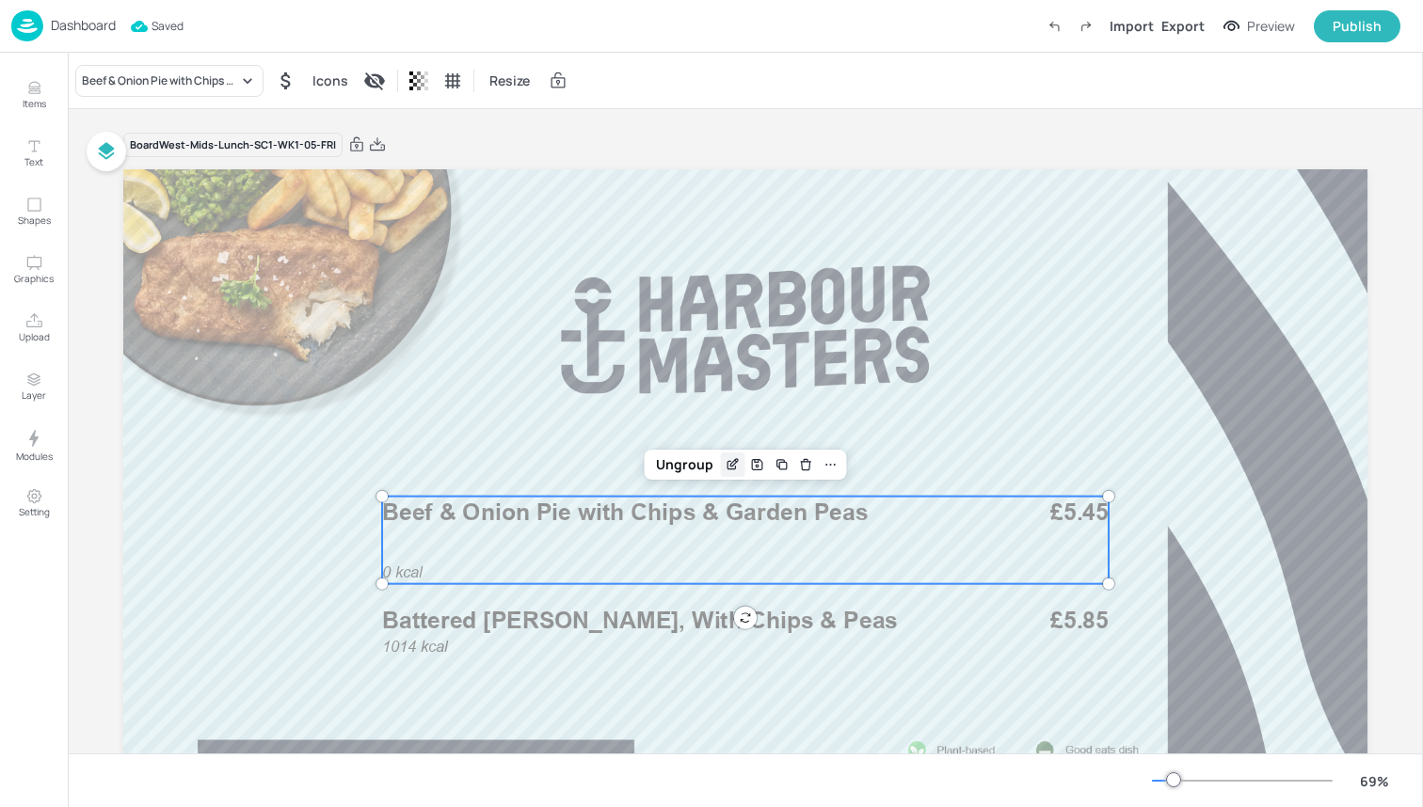
click at [731, 461] on icon "Edit Item" at bounding box center [734, 463] width 8 height 8
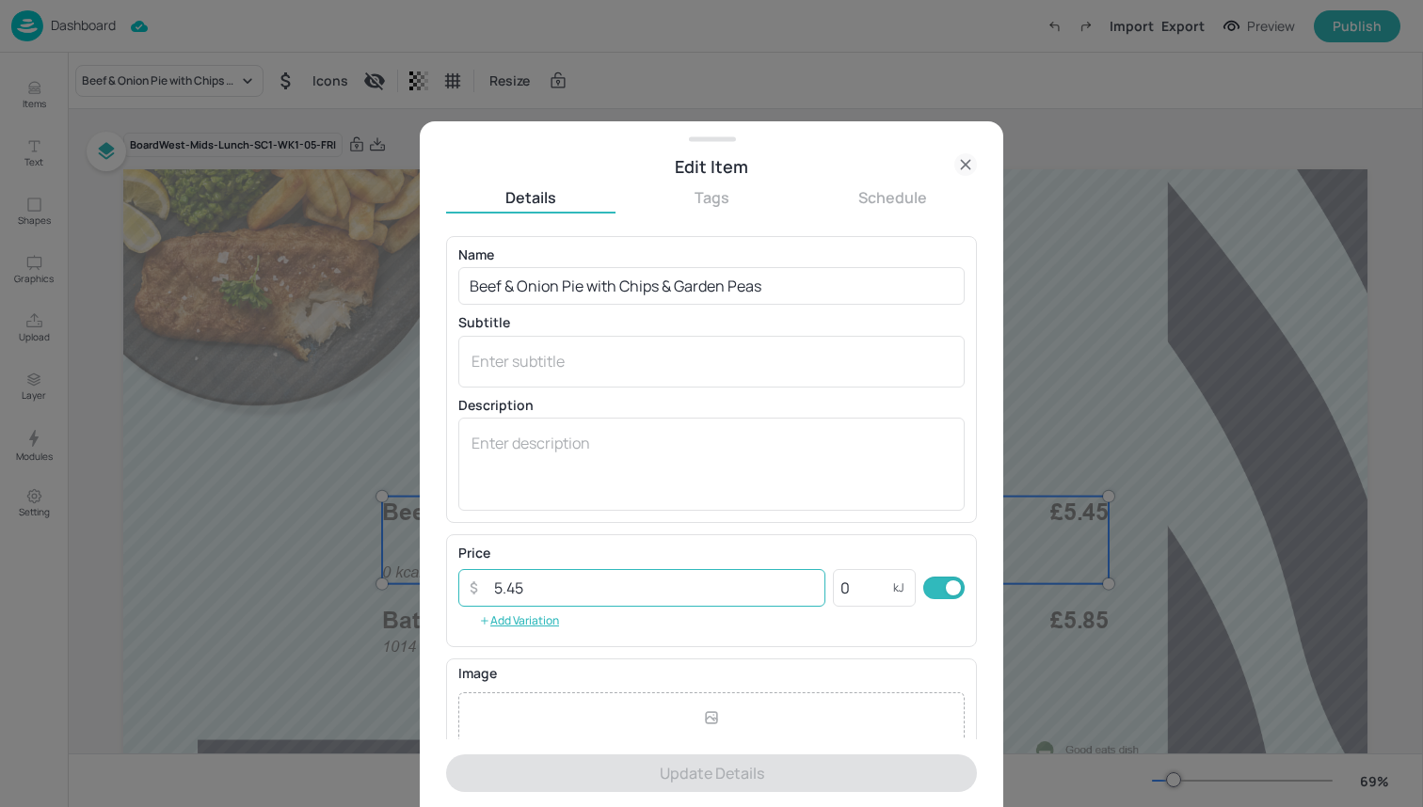
click at [743, 571] on input "5.45" at bounding box center [654, 588] width 343 height 38
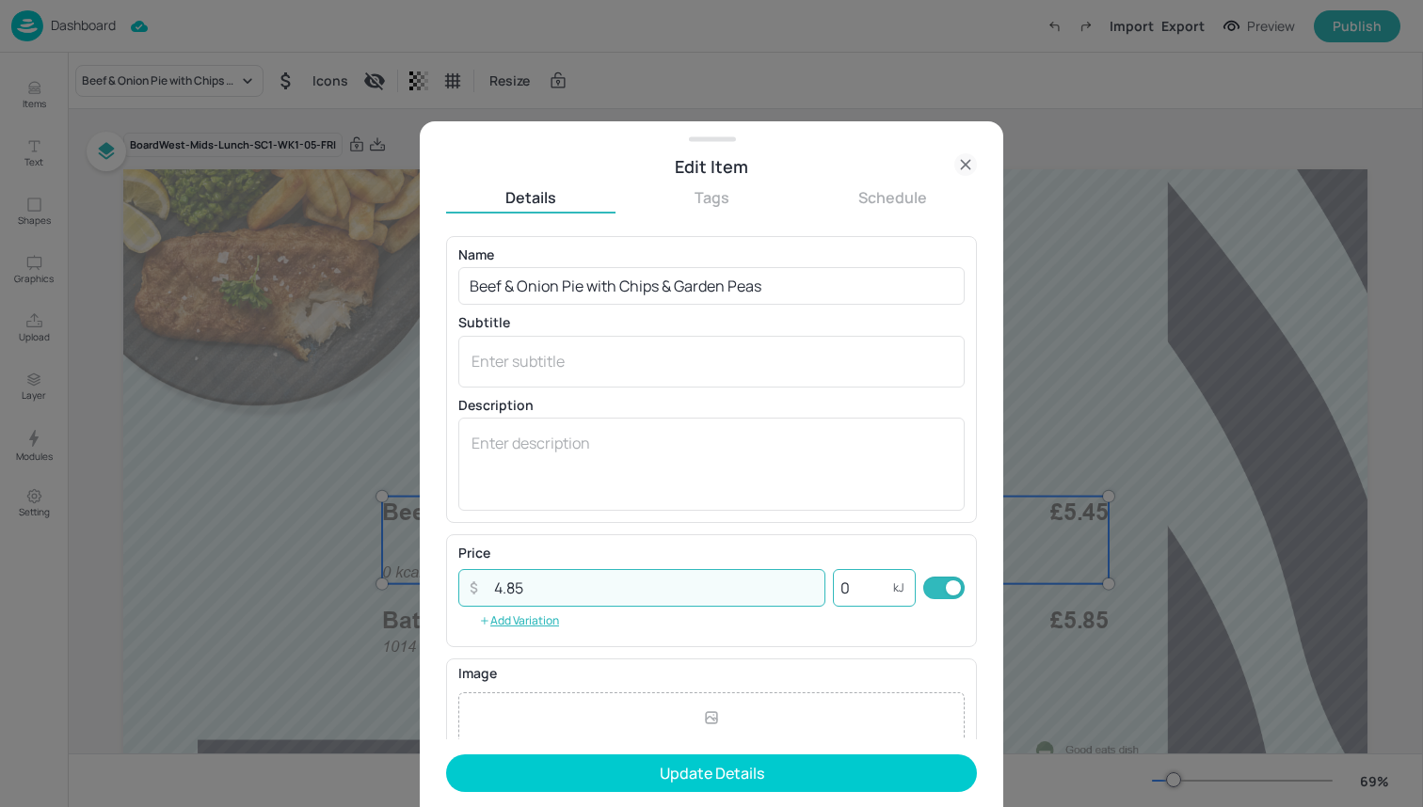
type input "4.85"
drag, startPoint x: 854, startPoint y: 593, endPoint x: 761, endPoint y: 593, distance: 93.2
click at [761, 593] on div "​ 4.85 ​ 0 kJ ​" at bounding box center [711, 588] width 506 height 38
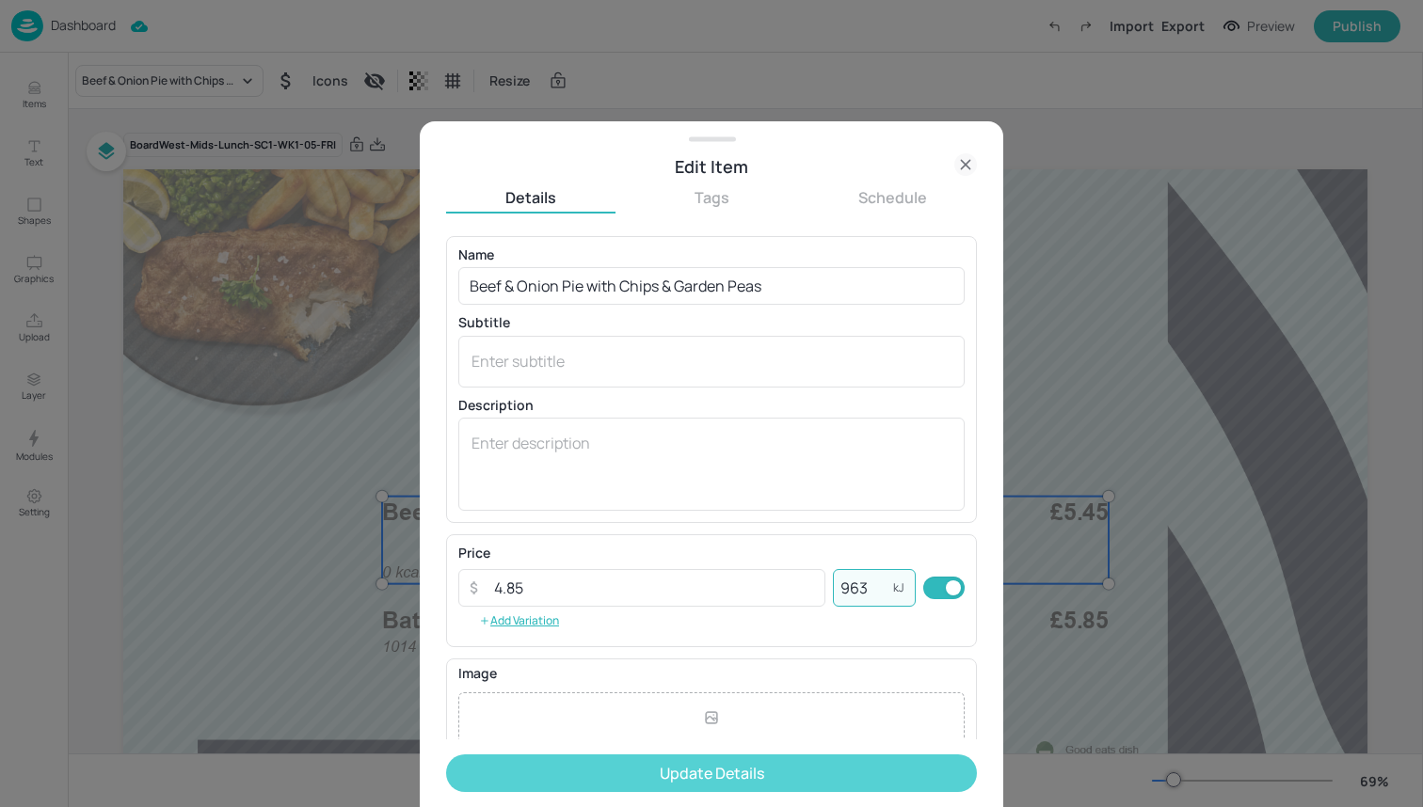
type input "963"
click at [731, 761] on button "Update Details" at bounding box center [711, 774] width 531 height 38
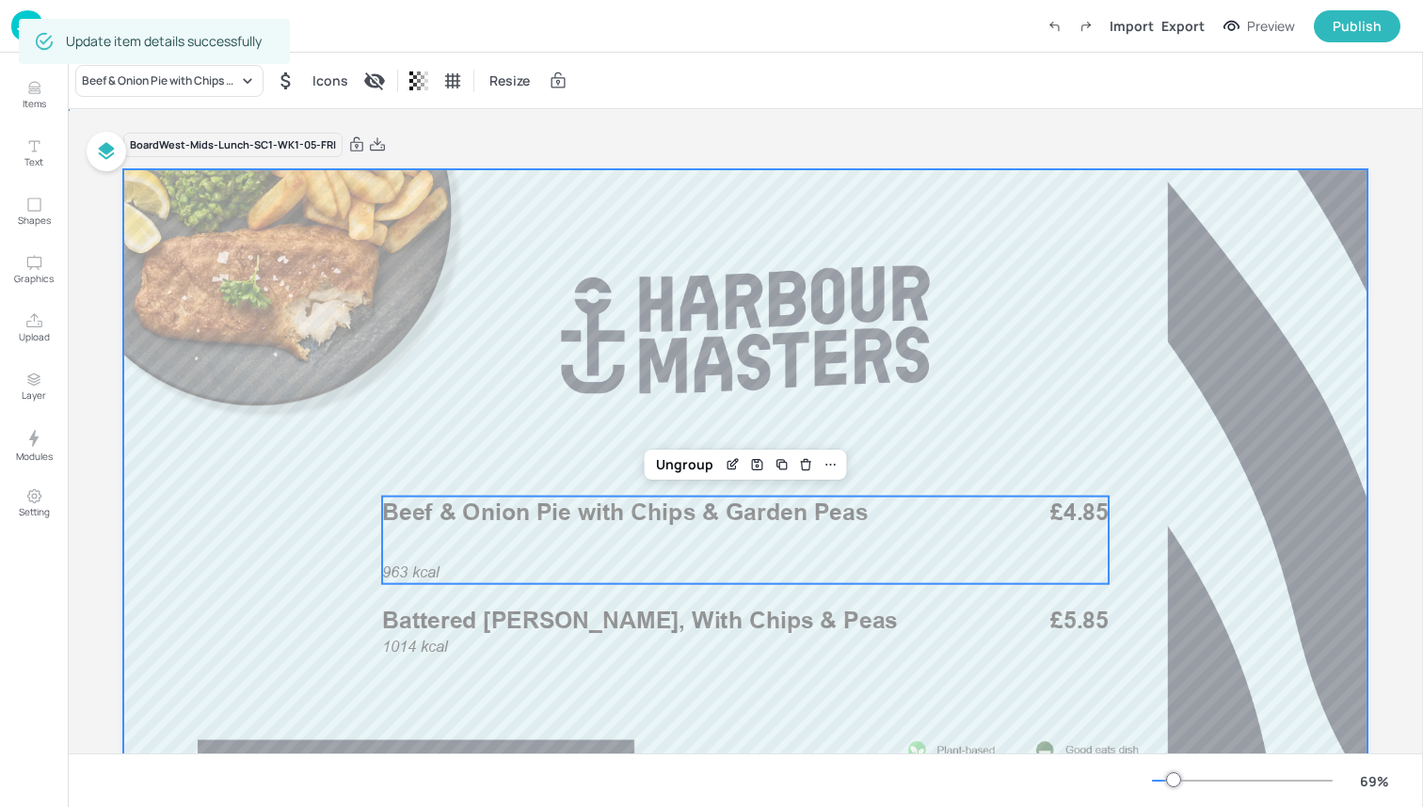
click at [674, 716] on div at bounding box center [745, 519] width 1244 height 700
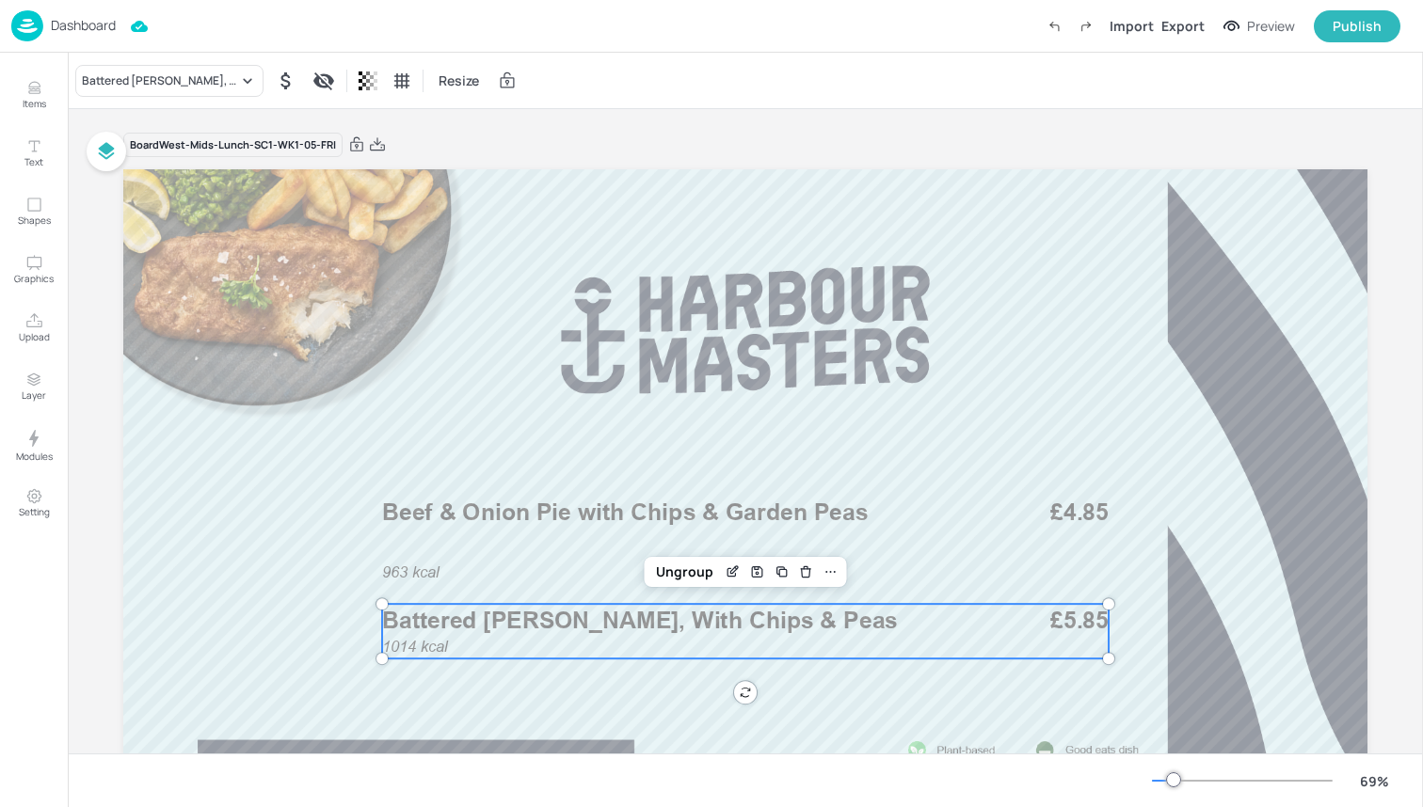
click at [510, 633] on span "Battered [PERSON_NAME], With Chips & Peas" at bounding box center [640, 620] width 516 height 28
click at [725, 568] on icon "Edit Item" at bounding box center [733, 572] width 16 height 15
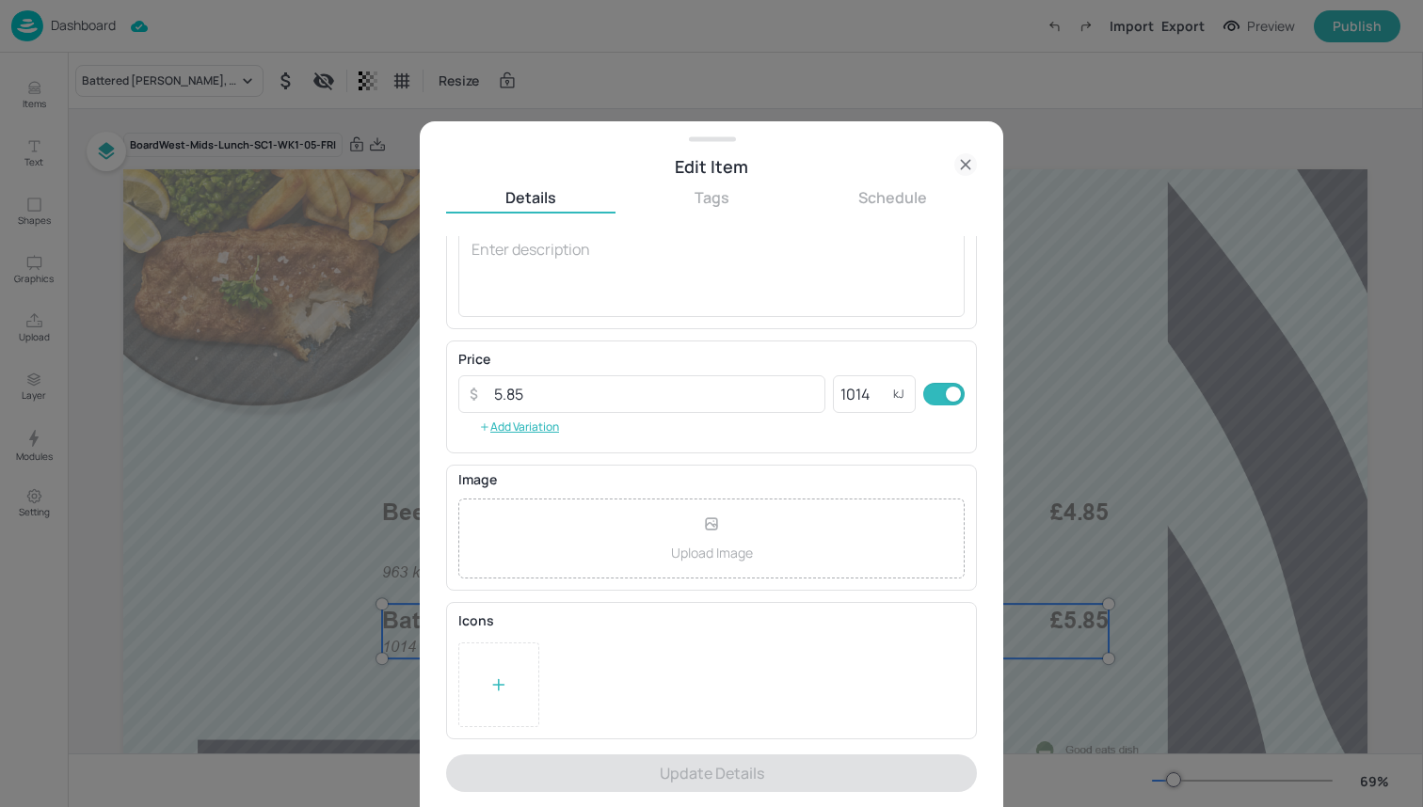
click at [527, 660] on div at bounding box center [498, 685] width 81 height 85
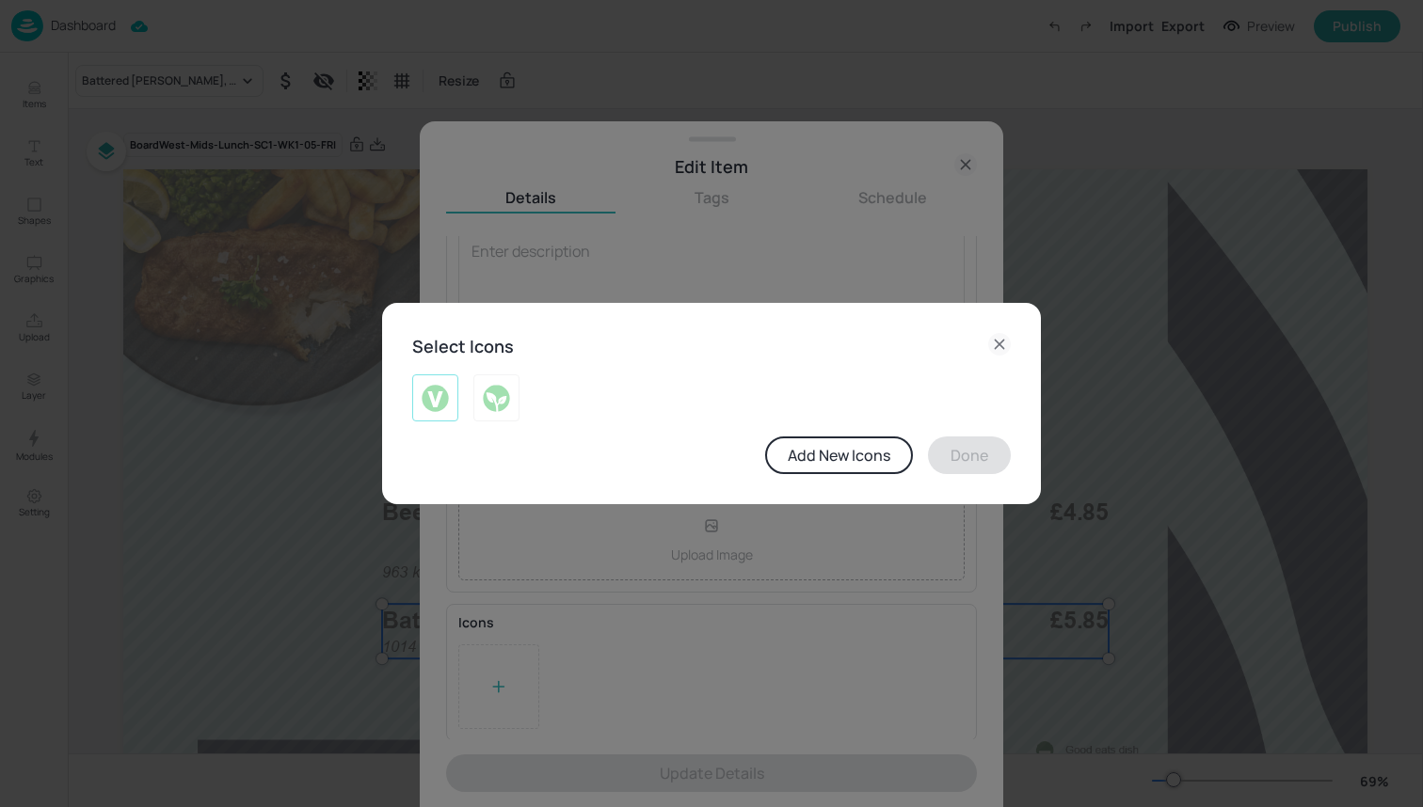
click at [444, 392] on img at bounding box center [435, 398] width 29 height 30
click at [969, 445] on button "Done" at bounding box center [969, 456] width 83 height 38
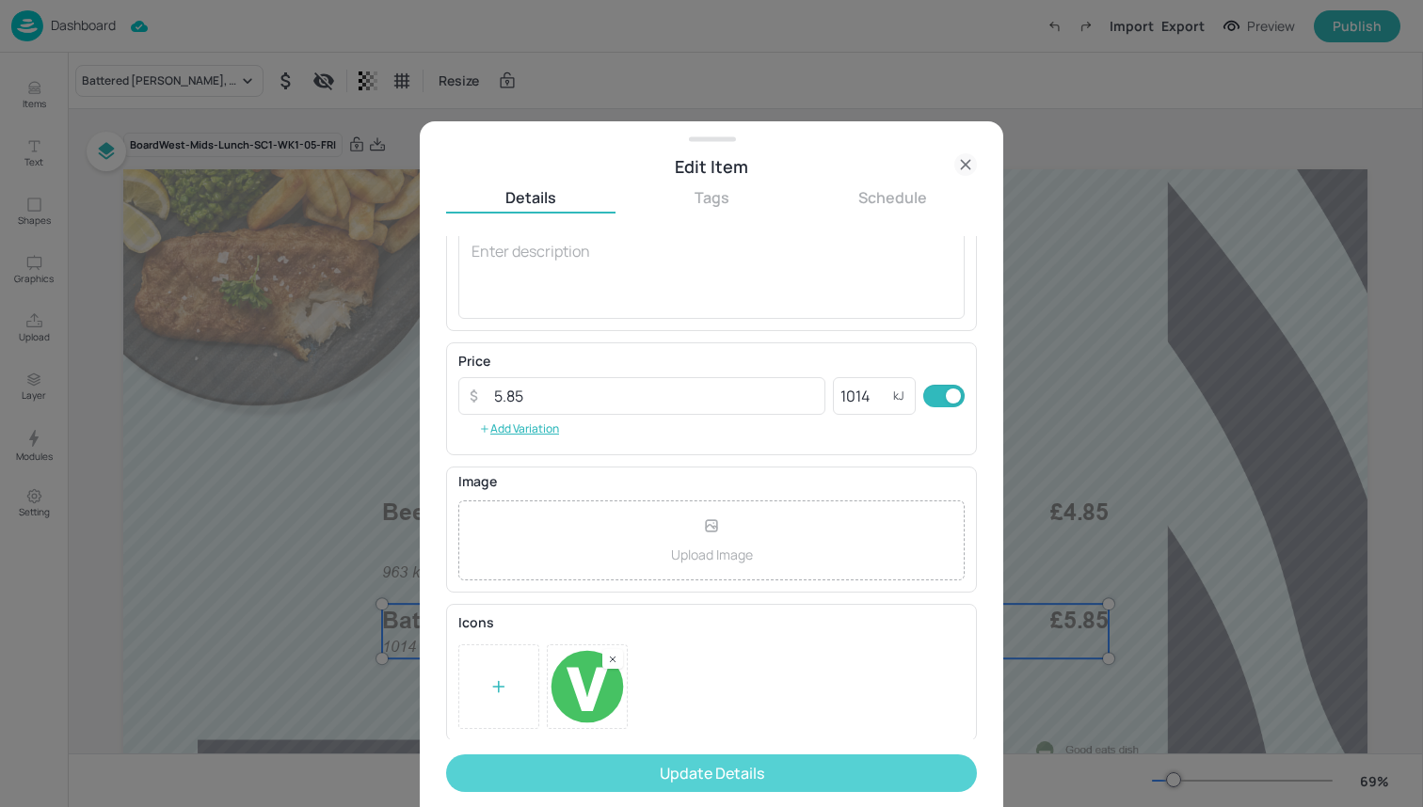
click at [772, 762] on button "Update Details" at bounding box center [711, 774] width 531 height 38
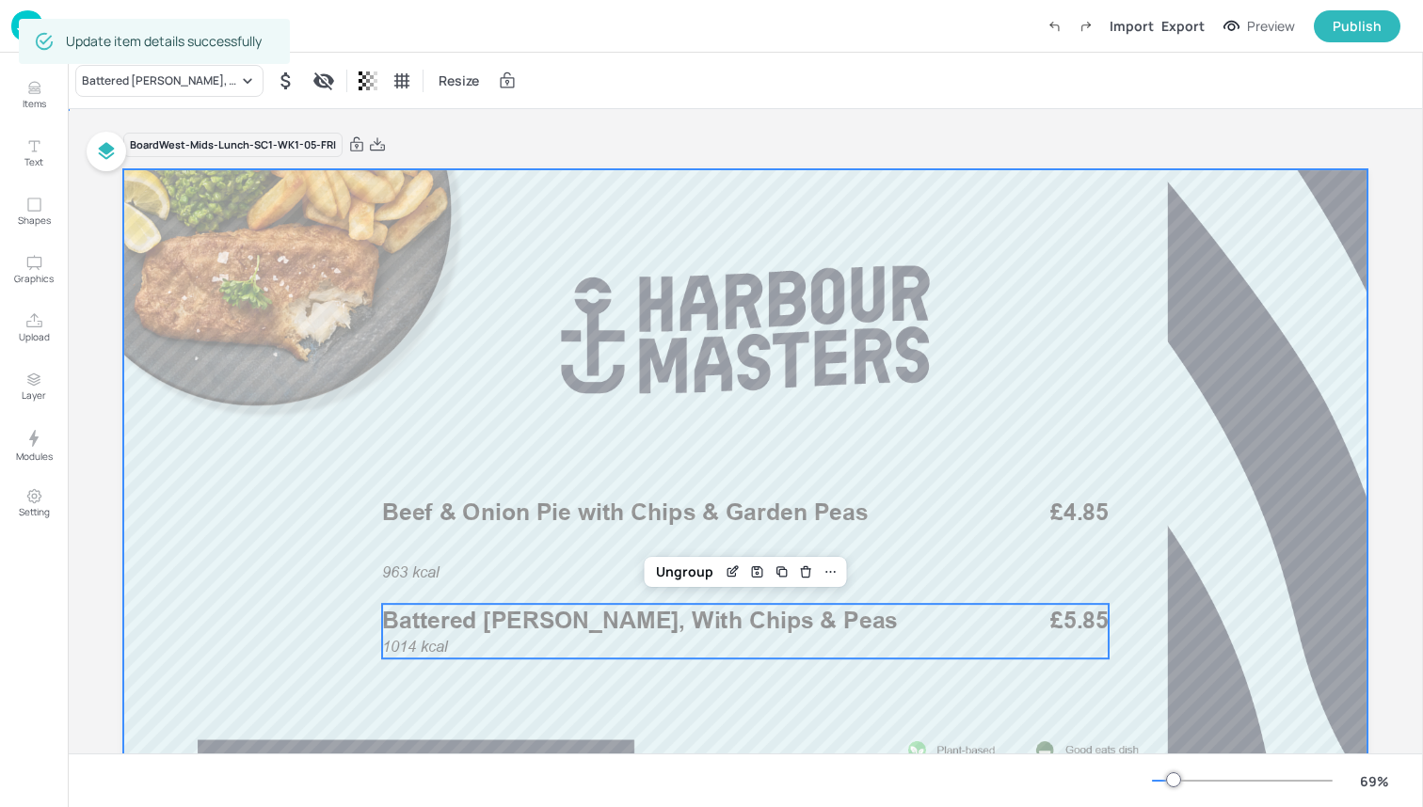
click at [281, 612] on div at bounding box center [745, 519] width 1244 height 700
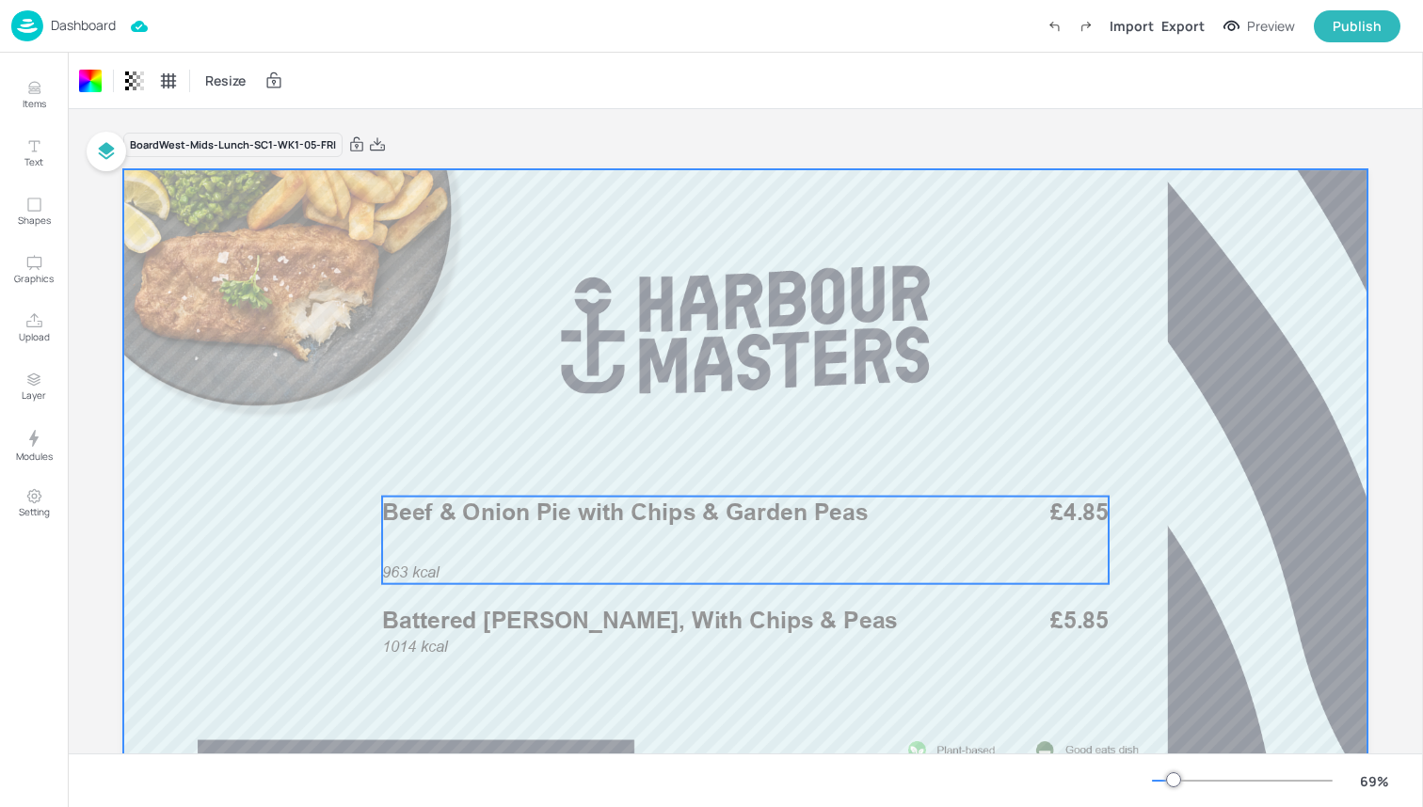
click at [960, 549] on div "963 kcal Beef & Onion Pie with Chips & Garden Peas £4.85" at bounding box center [745, 541] width 726 height 88
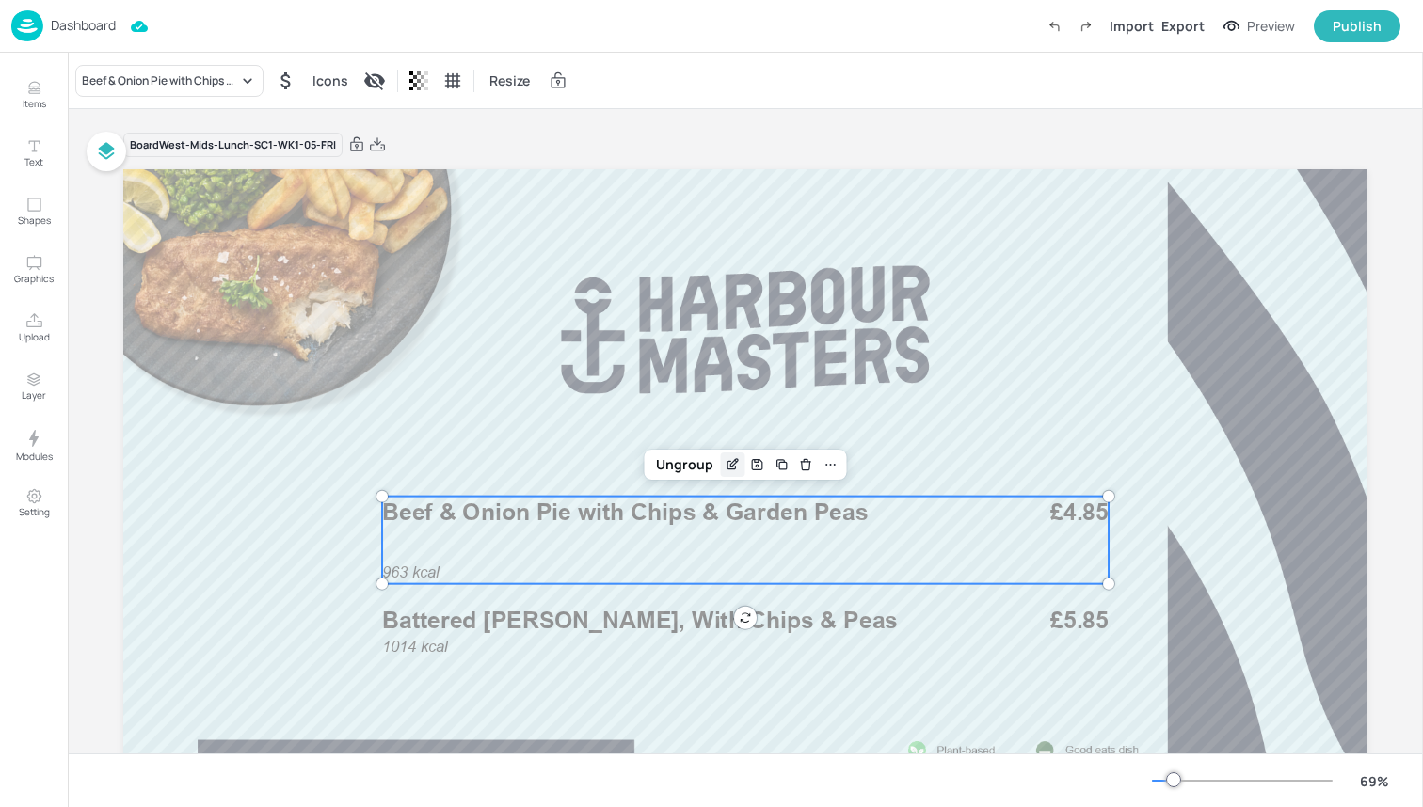
click at [721, 458] on div "Edit Item" at bounding box center [733, 465] width 24 height 24
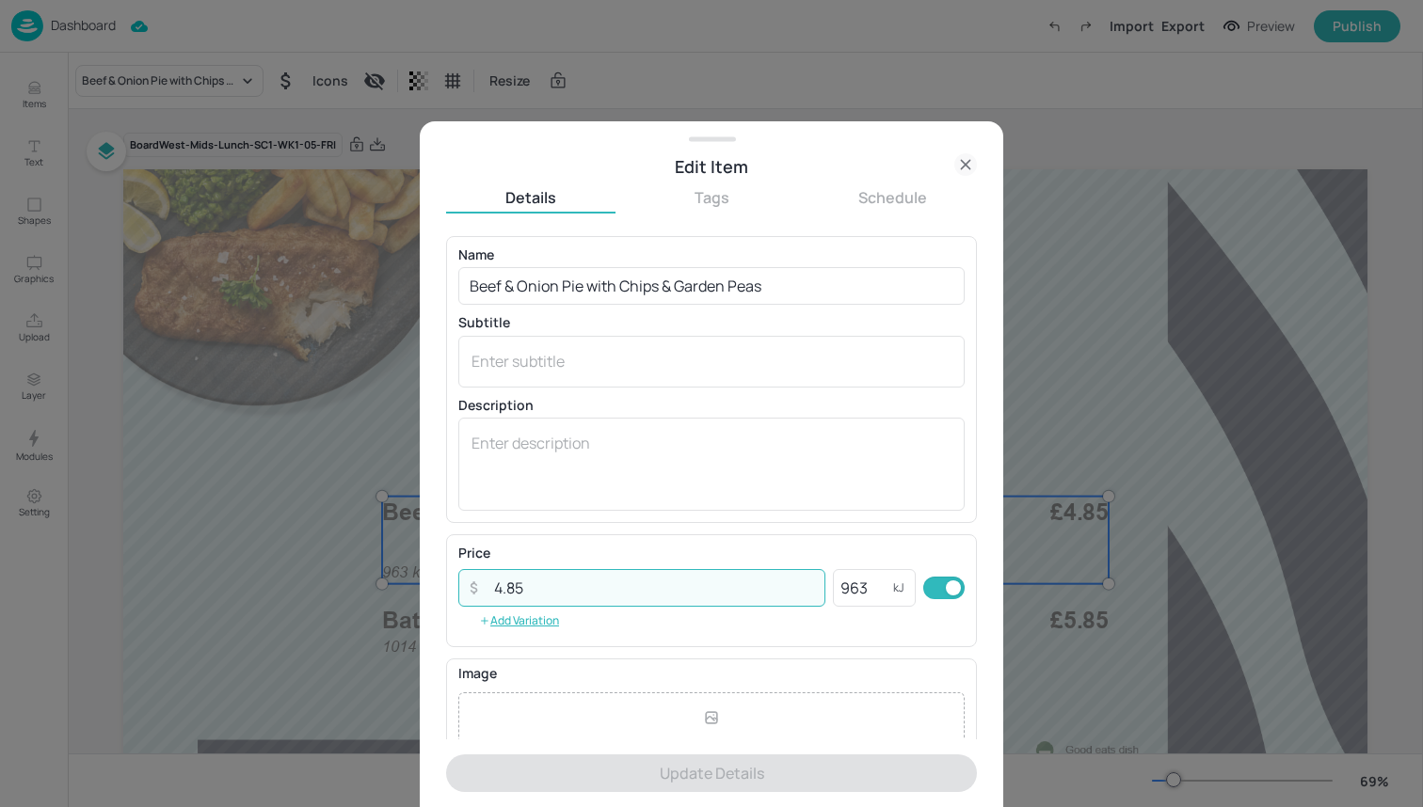
click at [502, 591] on input "4.85" at bounding box center [654, 588] width 343 height 38
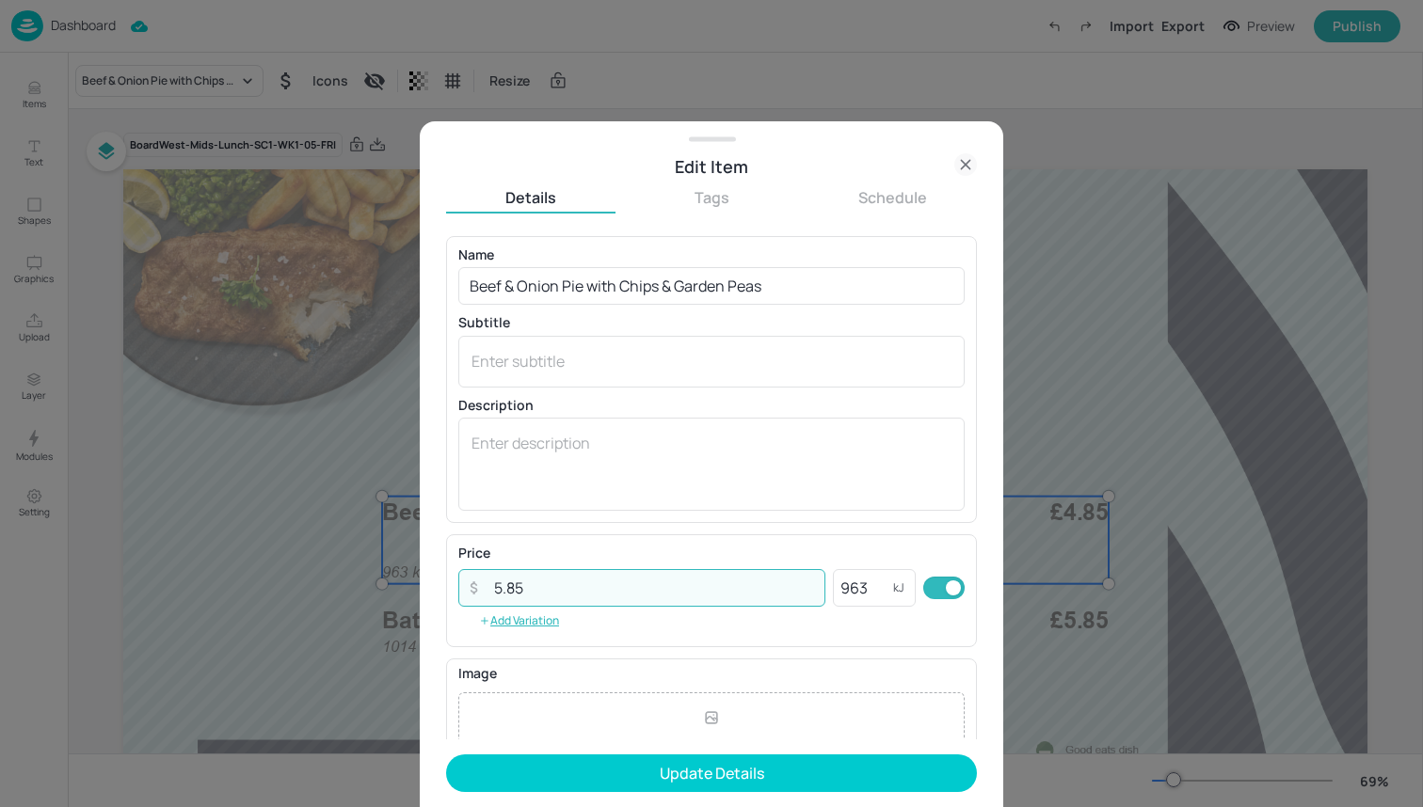
click at [516, 585] on input "5.85" at bounding box center [654, 588] width 343 height 38
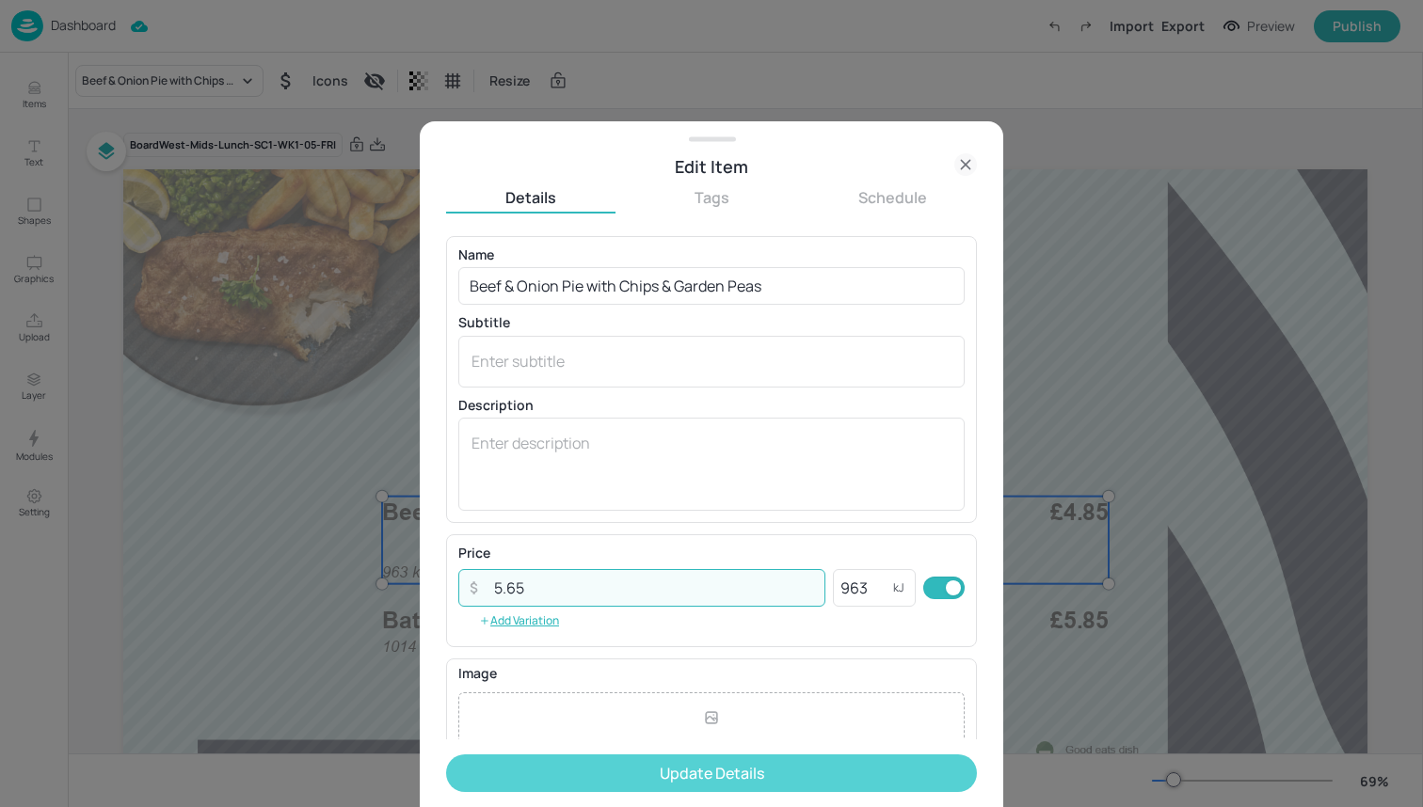
type input "5.65"
click at [533, 760] on button "Update Details" at bounding box center [711, 774] width 531 height 38
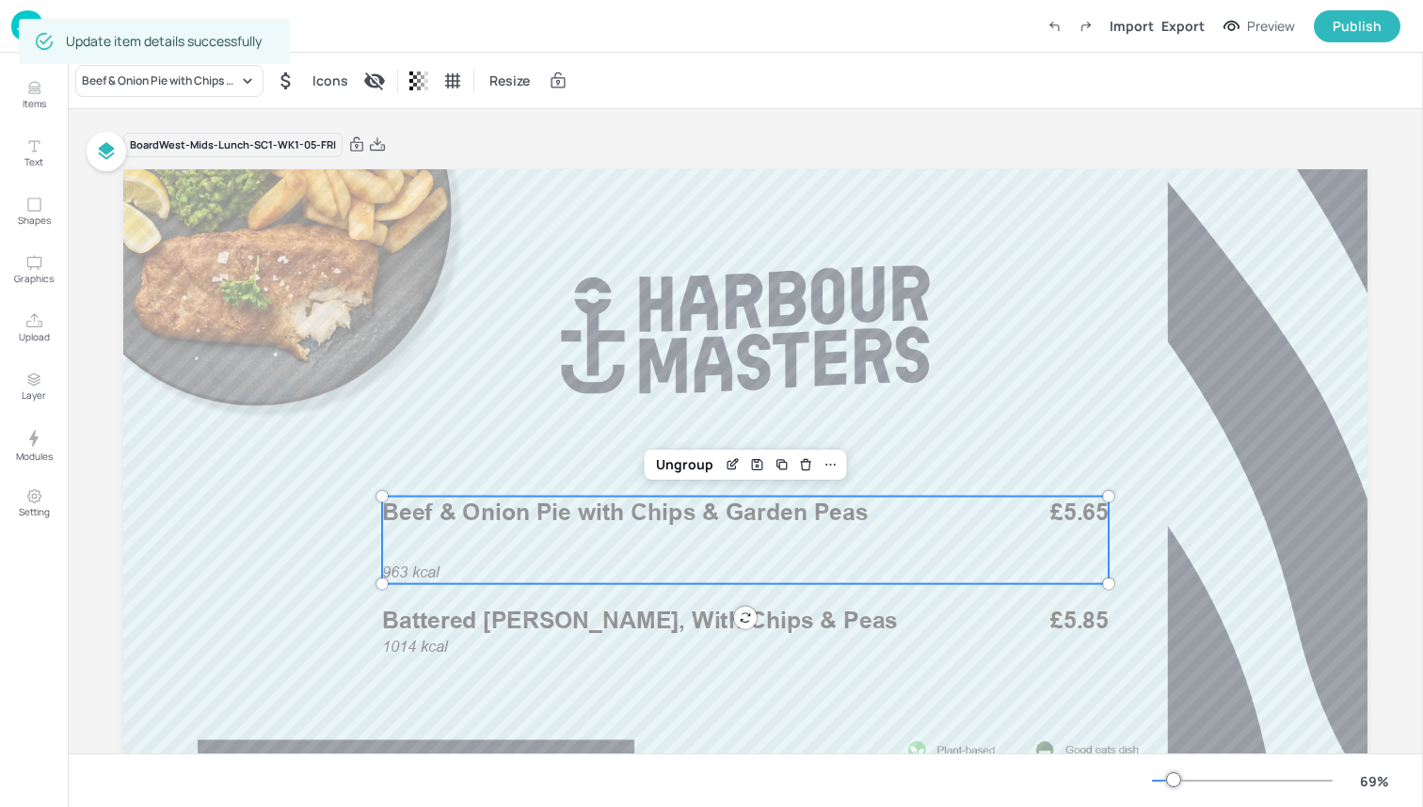
click at [15, 20] on img at bounding box center [27, 25] width 32 height 31
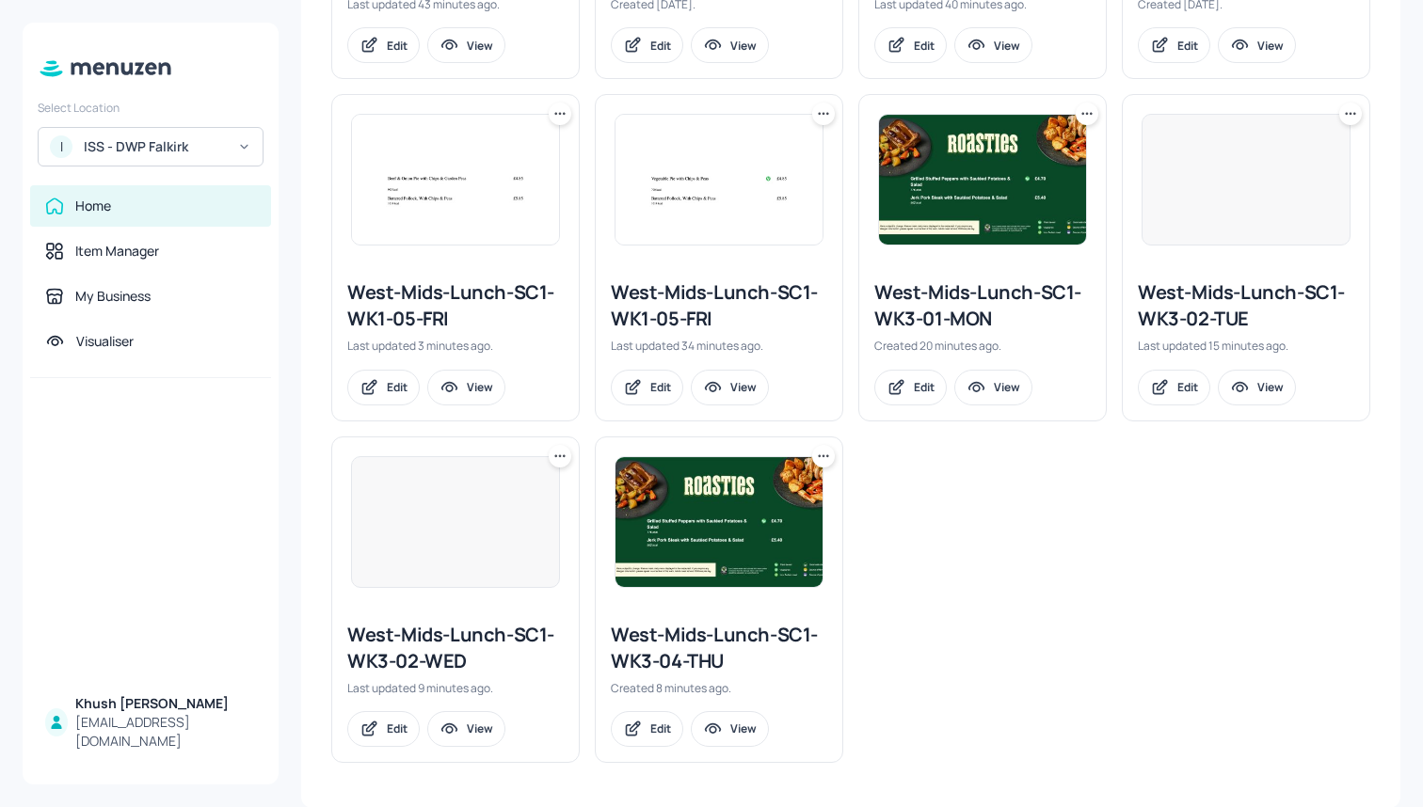
scroll to position [781, 0]
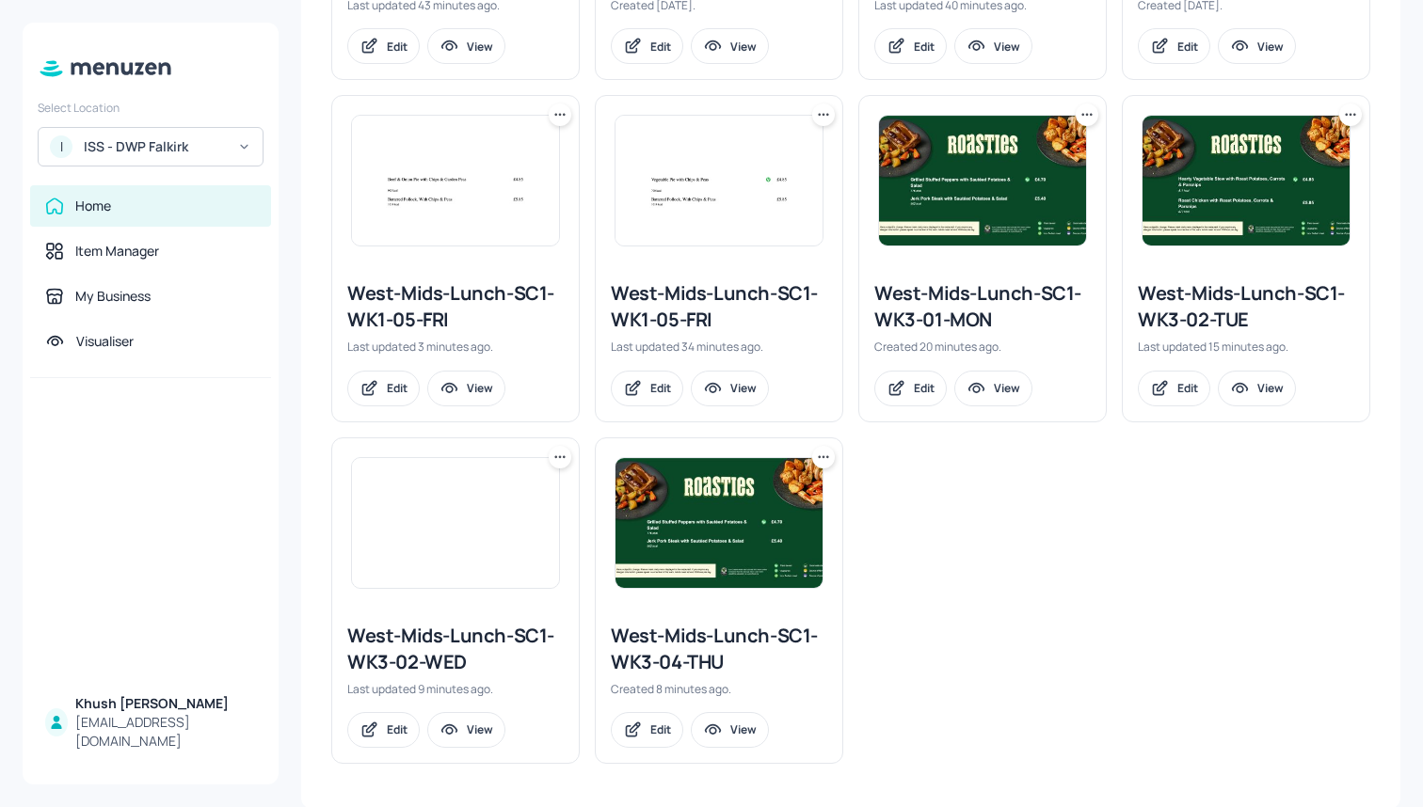
click at [554, 455] on icon at bounding box center [555, 456] width 3 height 3
click at [515, 502] on div "Rename" at bounding box center [487, 494] width 151 height 32
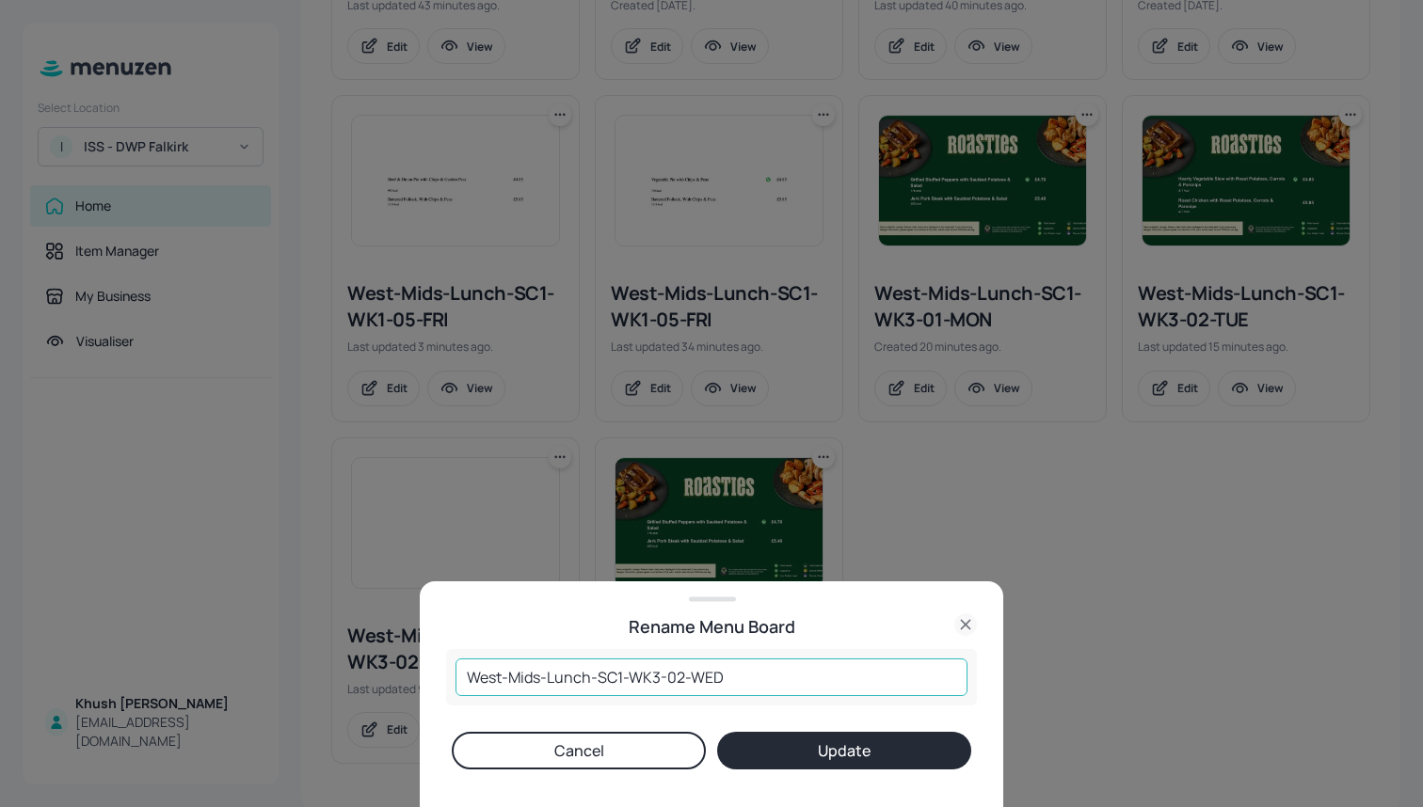
click at [682, 678] on input "West-Mids-Lunch-SC1-WK3-02-WED" at bounding box center [711, 678] width 512 height 38
click at [844, 751] on button "Update" at bounding box center [844, 751] width 254 height 38
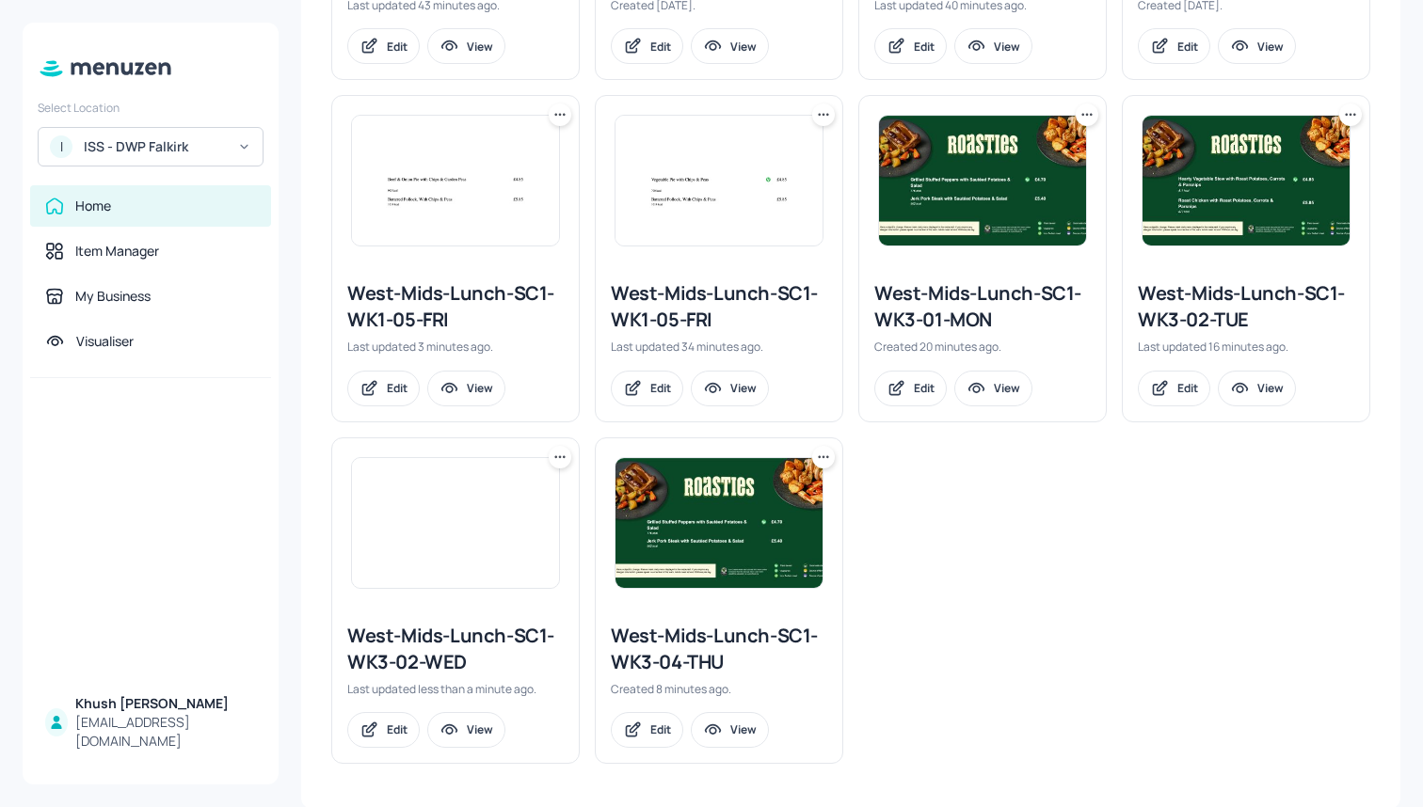
type input "West-Mids-Lunch-SC1-WK3-0-WED"
click at [565, 455] on icon at bounding box center [559, 457] width 19 height 19
click at [531, 499] on div "Rename" at bounding box center [487, 494] width 151 height 32
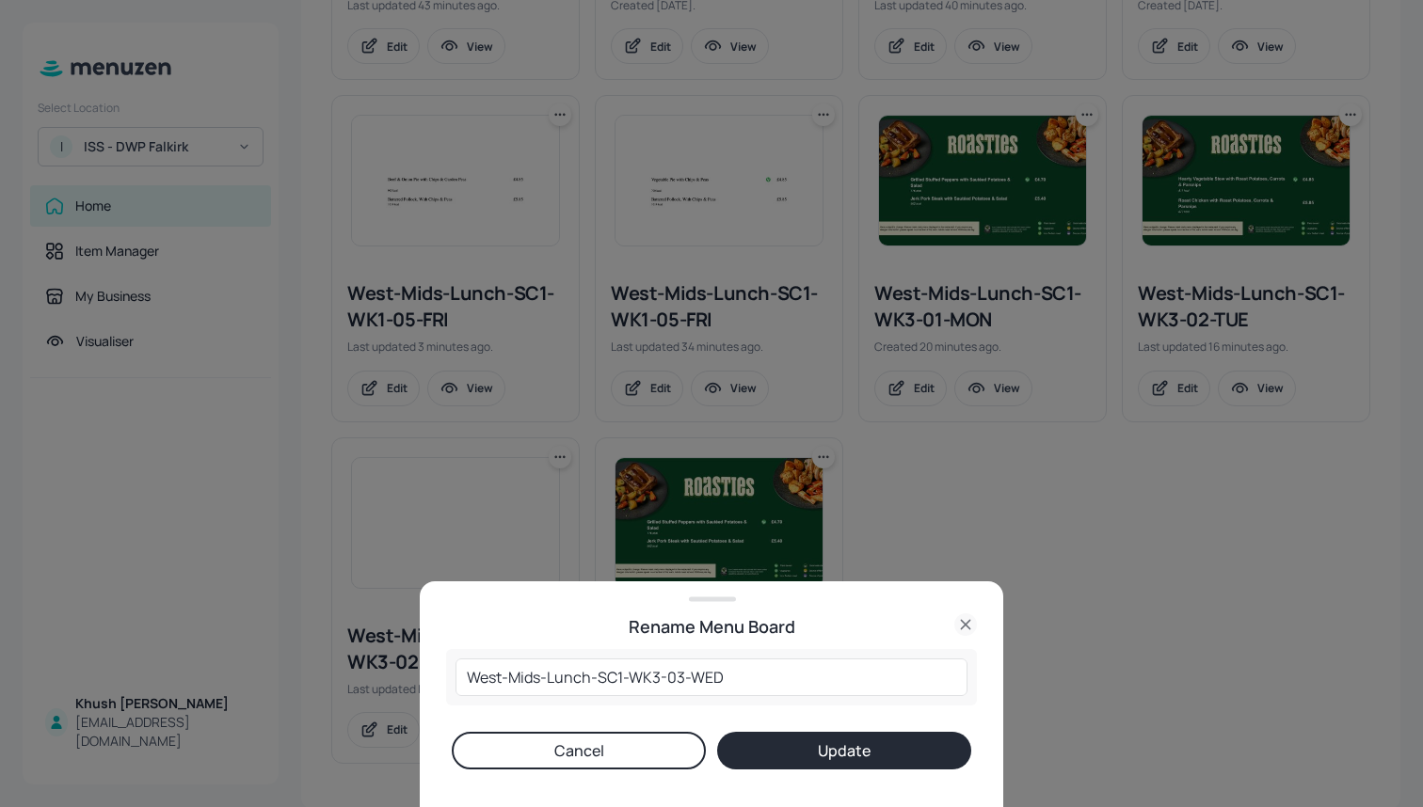
click at [784, 756] on button "Update" at bounding box center [844, 751] width 254 height 38
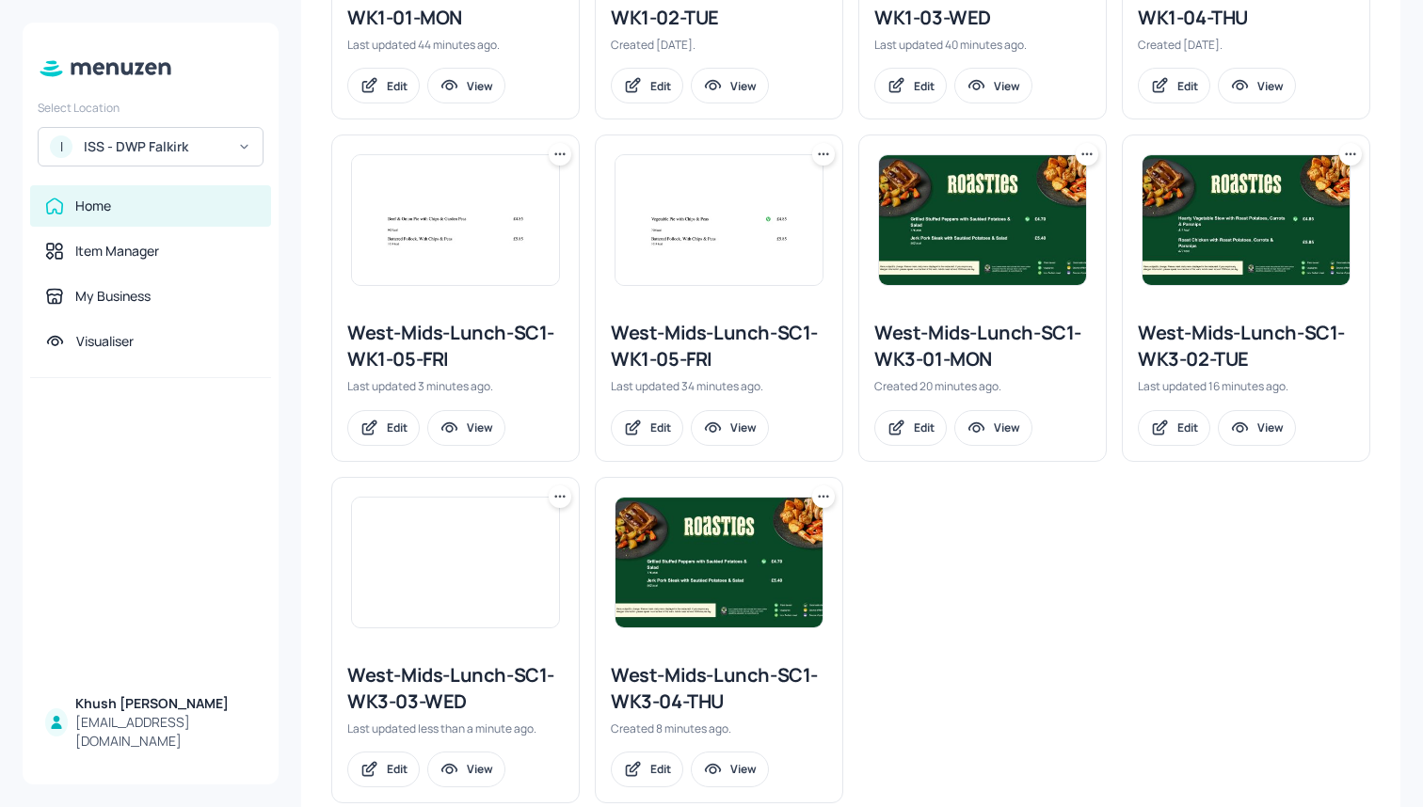
scroll to position [718, 0]
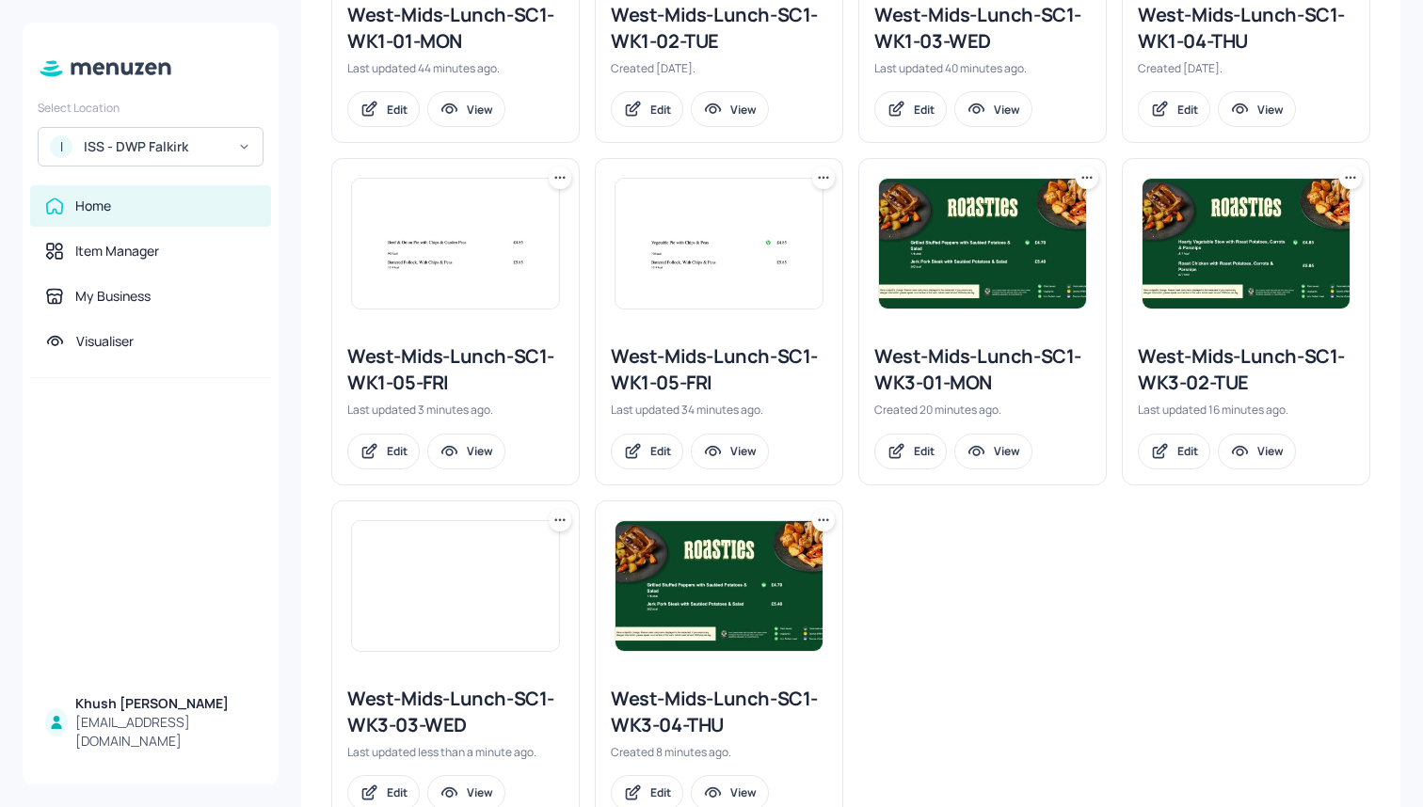
click at [725, 699] on div "West-Mids-Lunch-SC1-WK3-04-THU" at bounding box center [719, 712] width 216 height 53
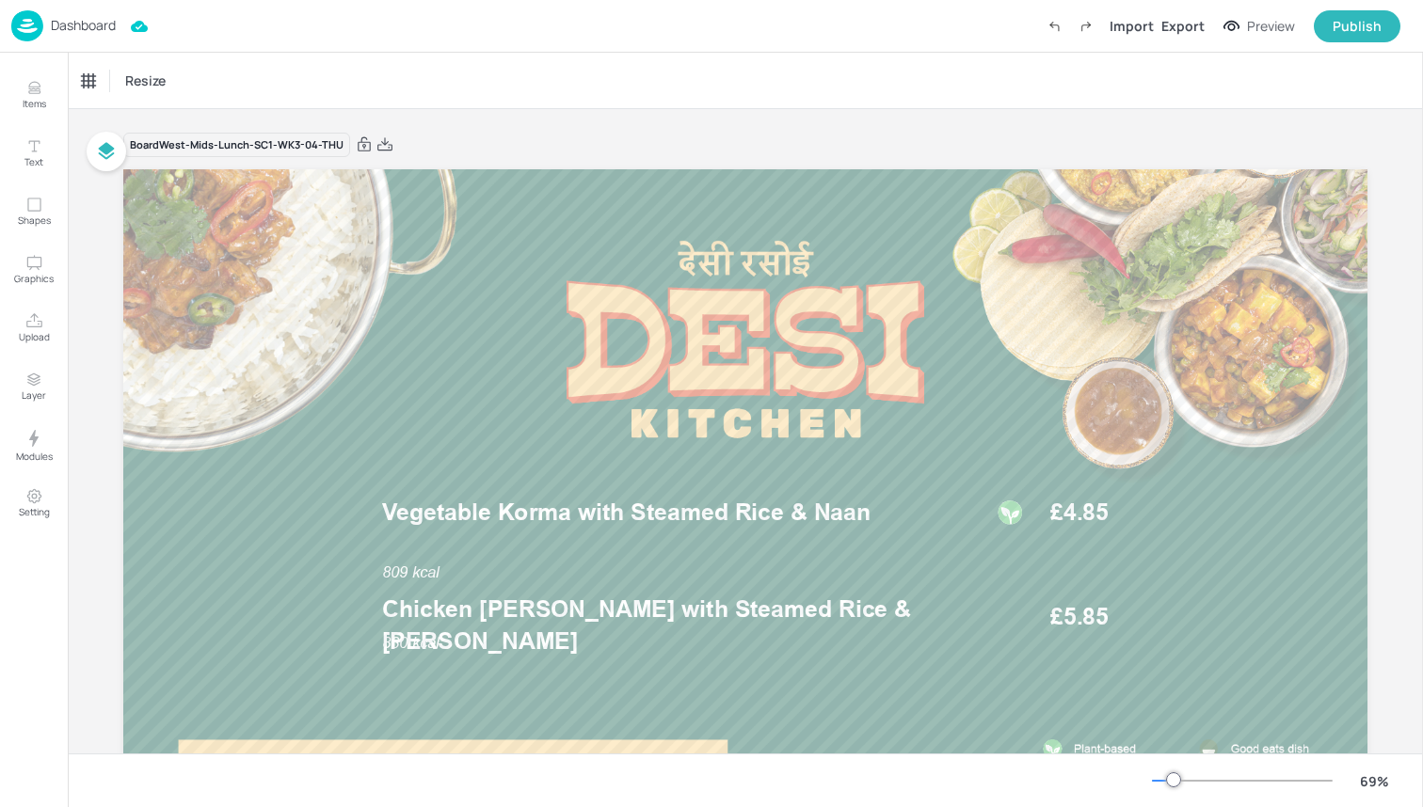
click at [34, 27] on img at bounding box center [27, 25] width 32 height 31
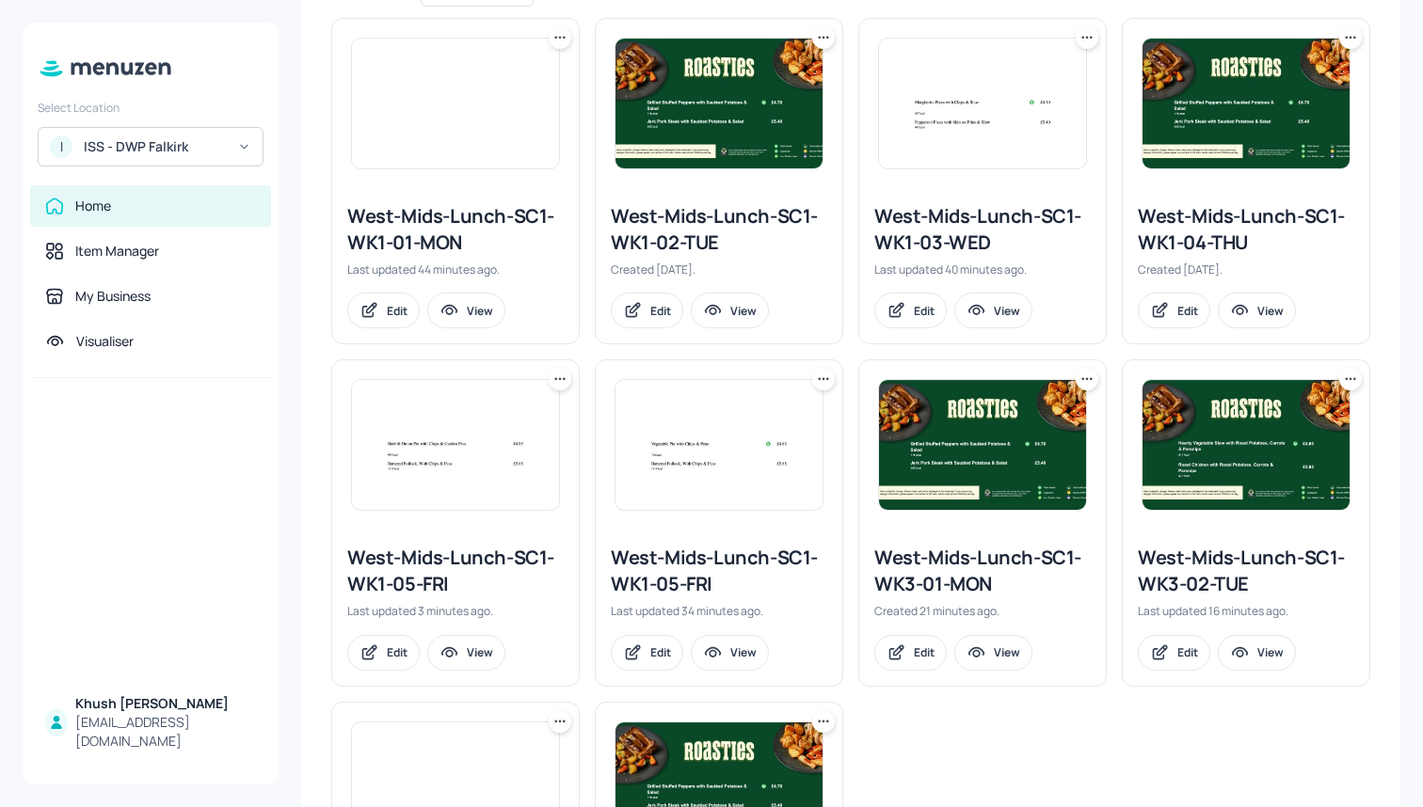
scroll to position [536, 0]
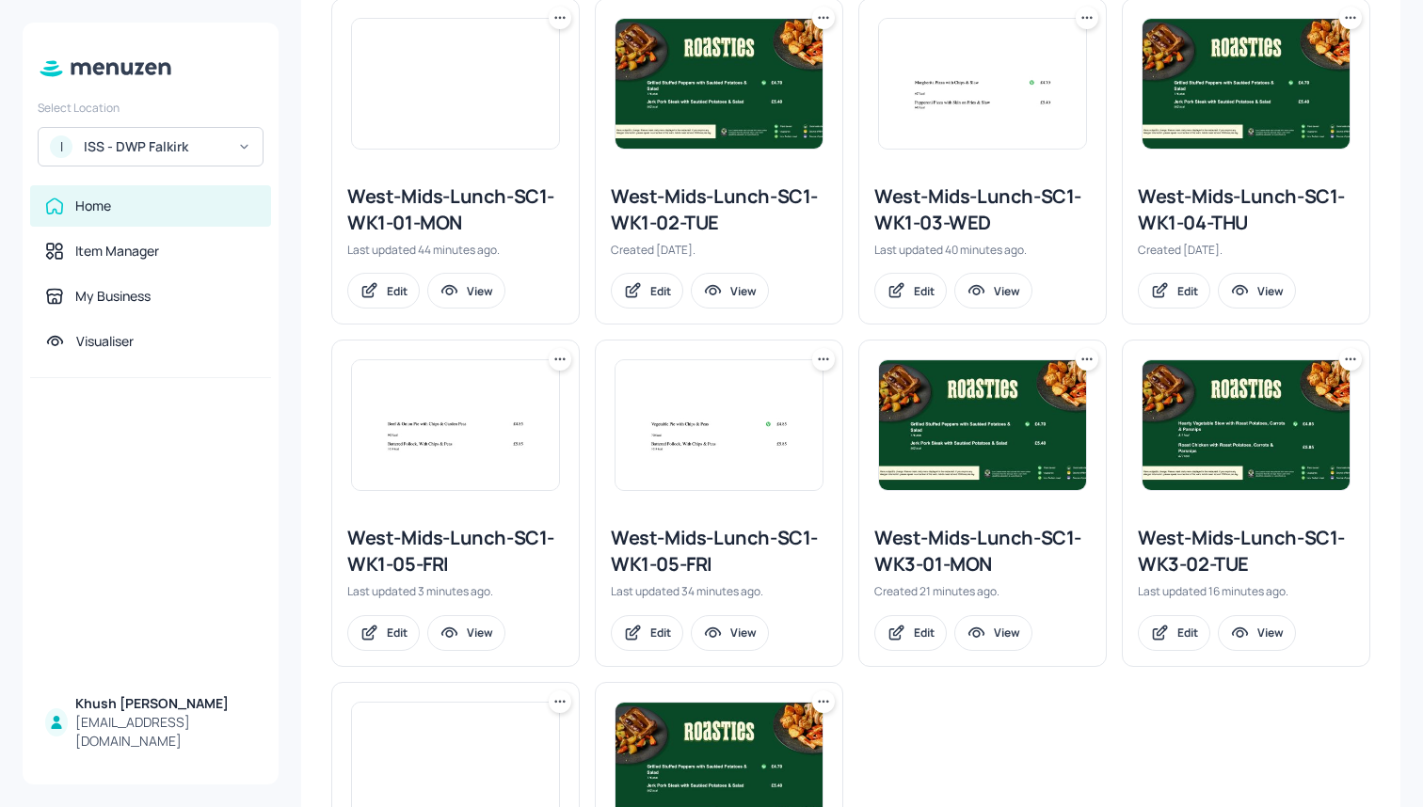
click at [556, 359] on icon at bounding box center [559, 359] width 19 height 19
click at [504, 386] on div "Rename" at bounding box center [487, 397] width 151 height 32
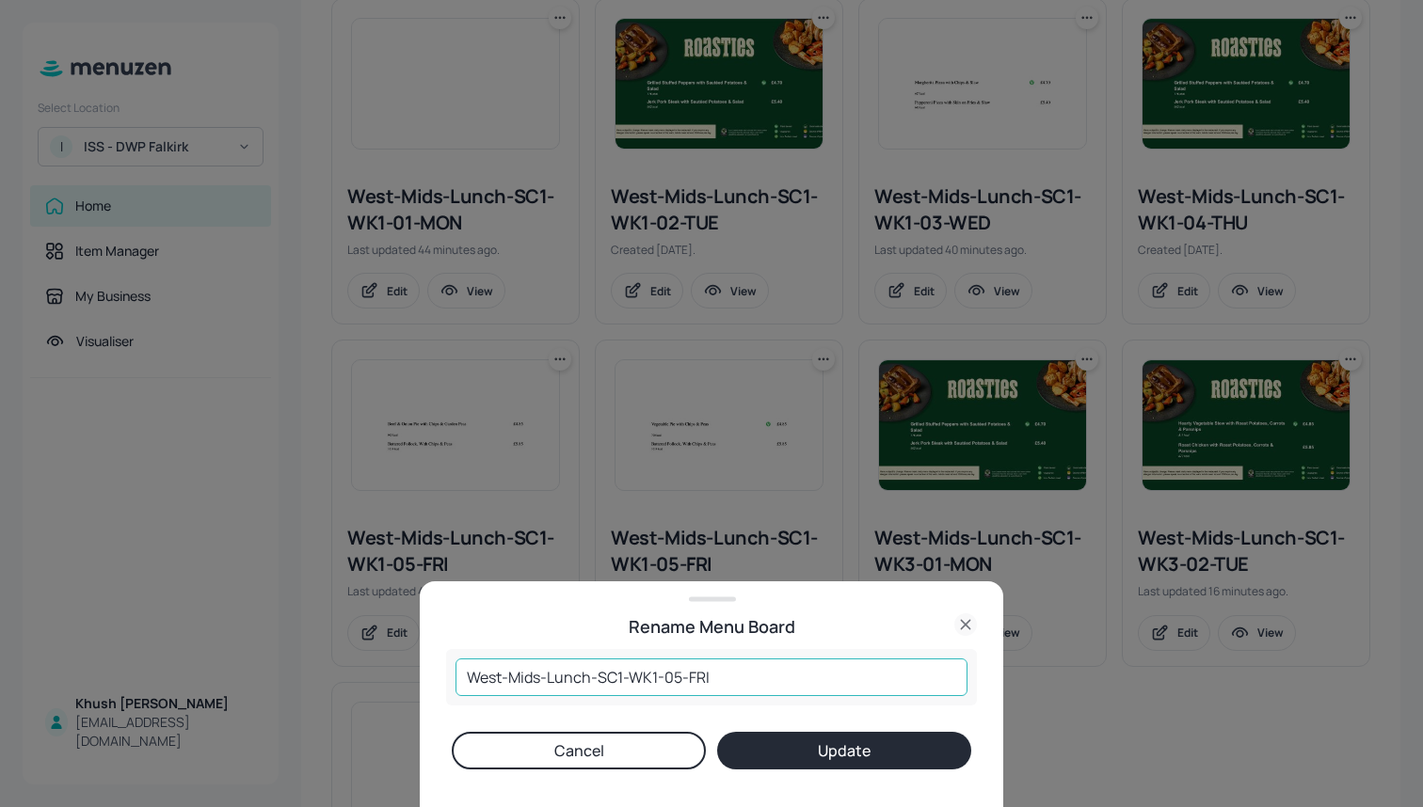
click at [660, 677] on input "West-Mids-Lunch-SC1-WK1-05-FRI" at bounding box center [711, 678] width 512 height 38
type input "West-Mids-Lunch-SC1-WK3-05-FRI"
click at [779, 750] on button "Update" at bounding box center [844, 751] width 254 height 38
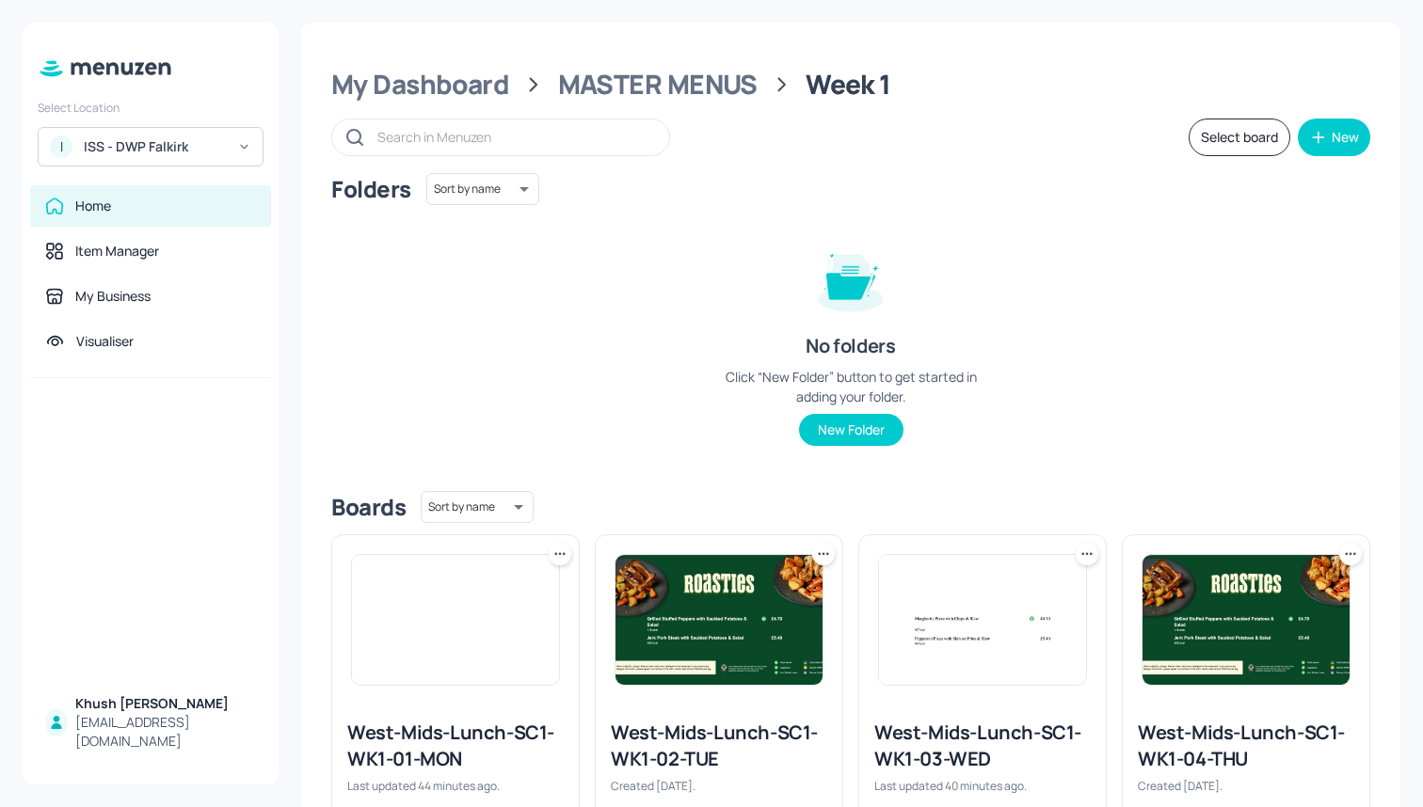
scroll to position [0, 0]
click at [1254, 143] on button "Select board" at bounding box center [1239, 138] width 102 height 38
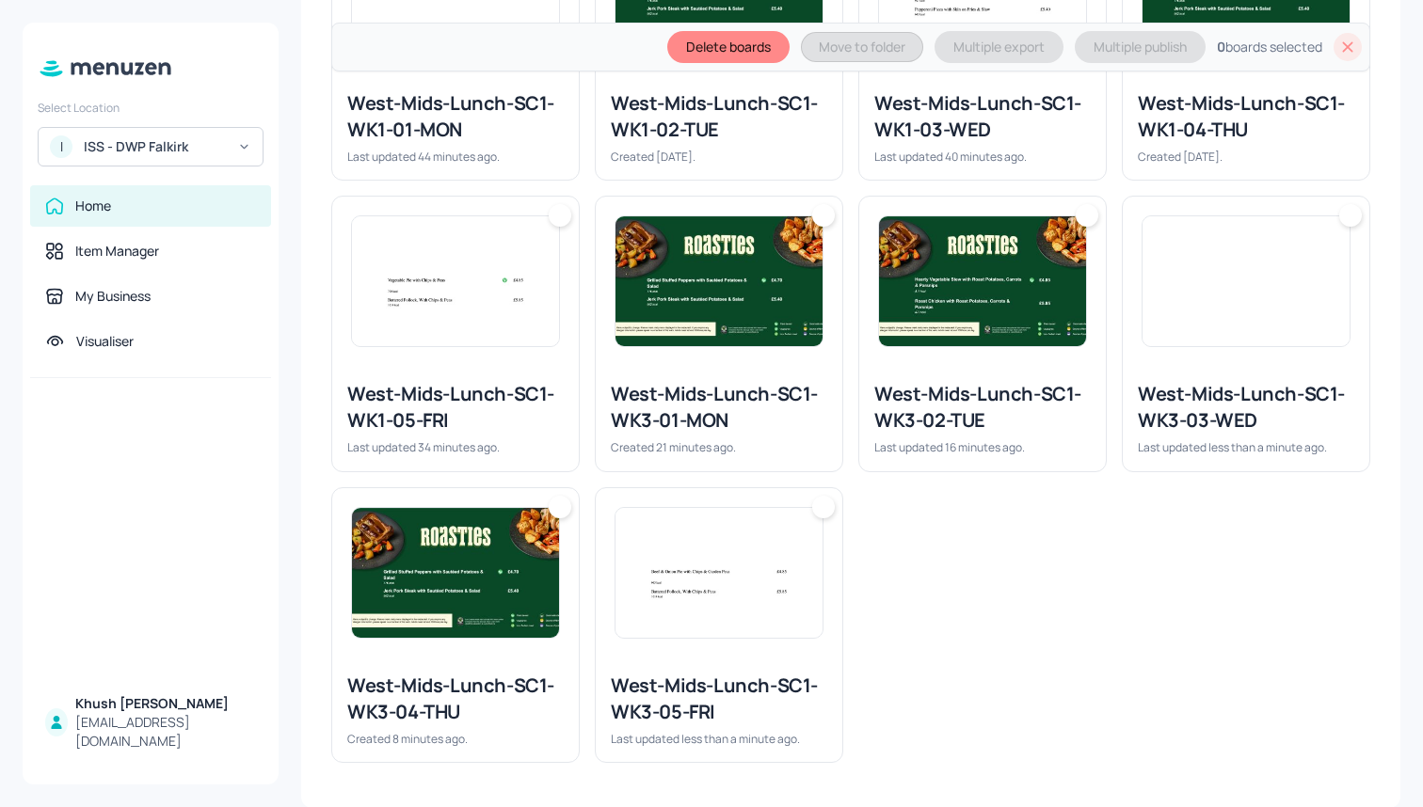
click at [741, 367] on div "West-Mids-Lunch-SC1-WK3-01-MON Created 21 minutes ago." at bounding box center [719, 418] width 247 height 104
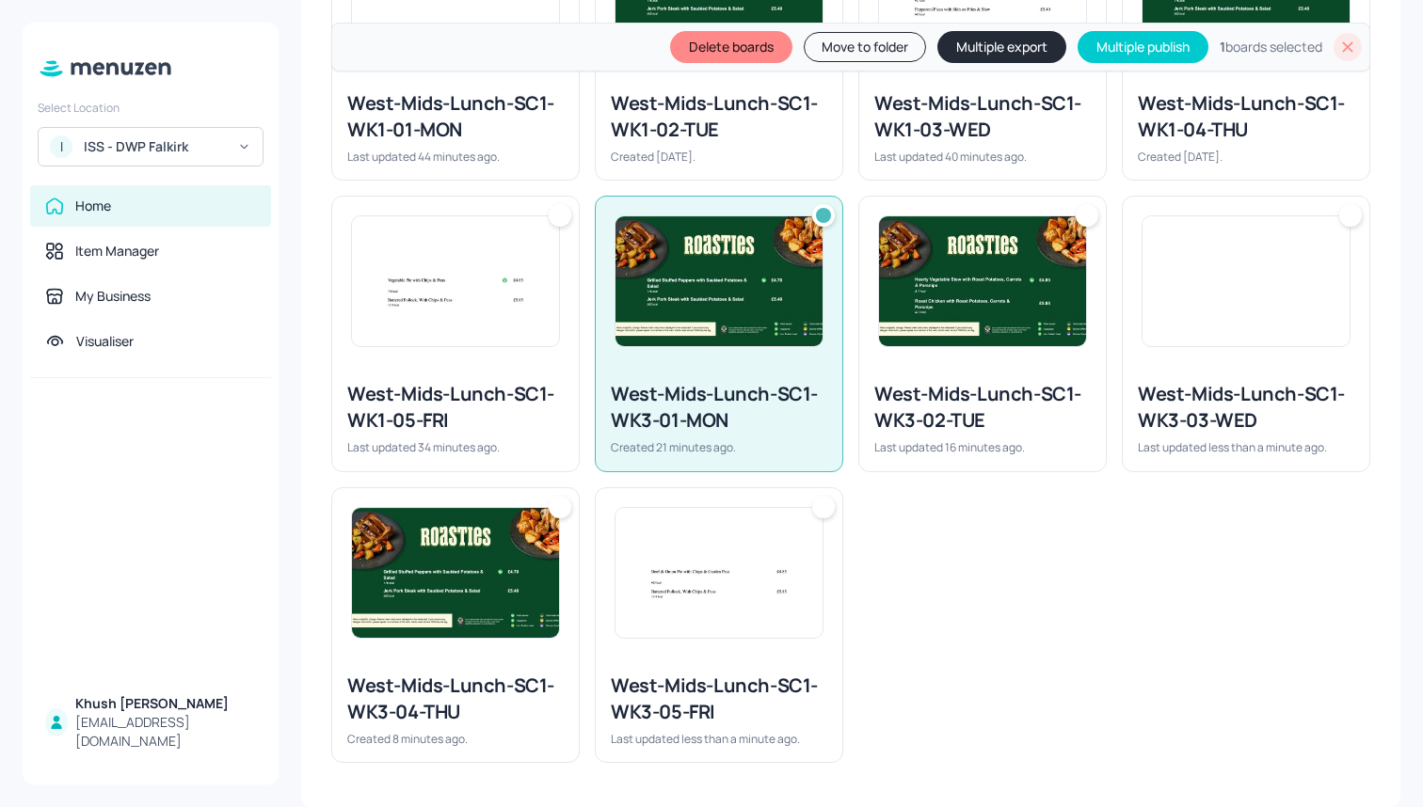
scroll to position [694, 0]
click at [934, 367] on div "West-Mids-Lunch-SC1-WK3-02-TUE Last updated 16 minutes ago." at bounding box center [982, 419] width 247 height 104
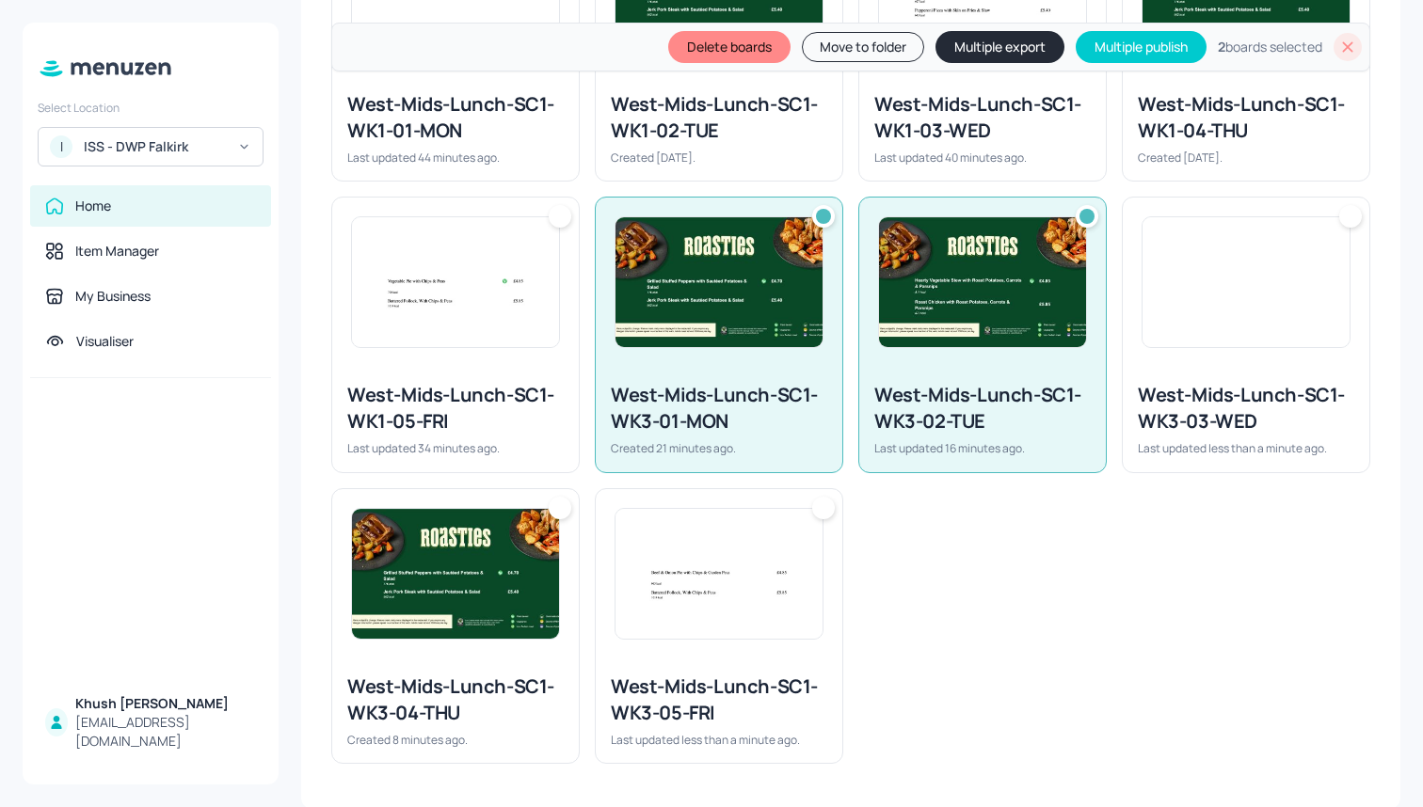
click at [1198, 363] on div at bounding box center [1246, 282] width 247 height 169
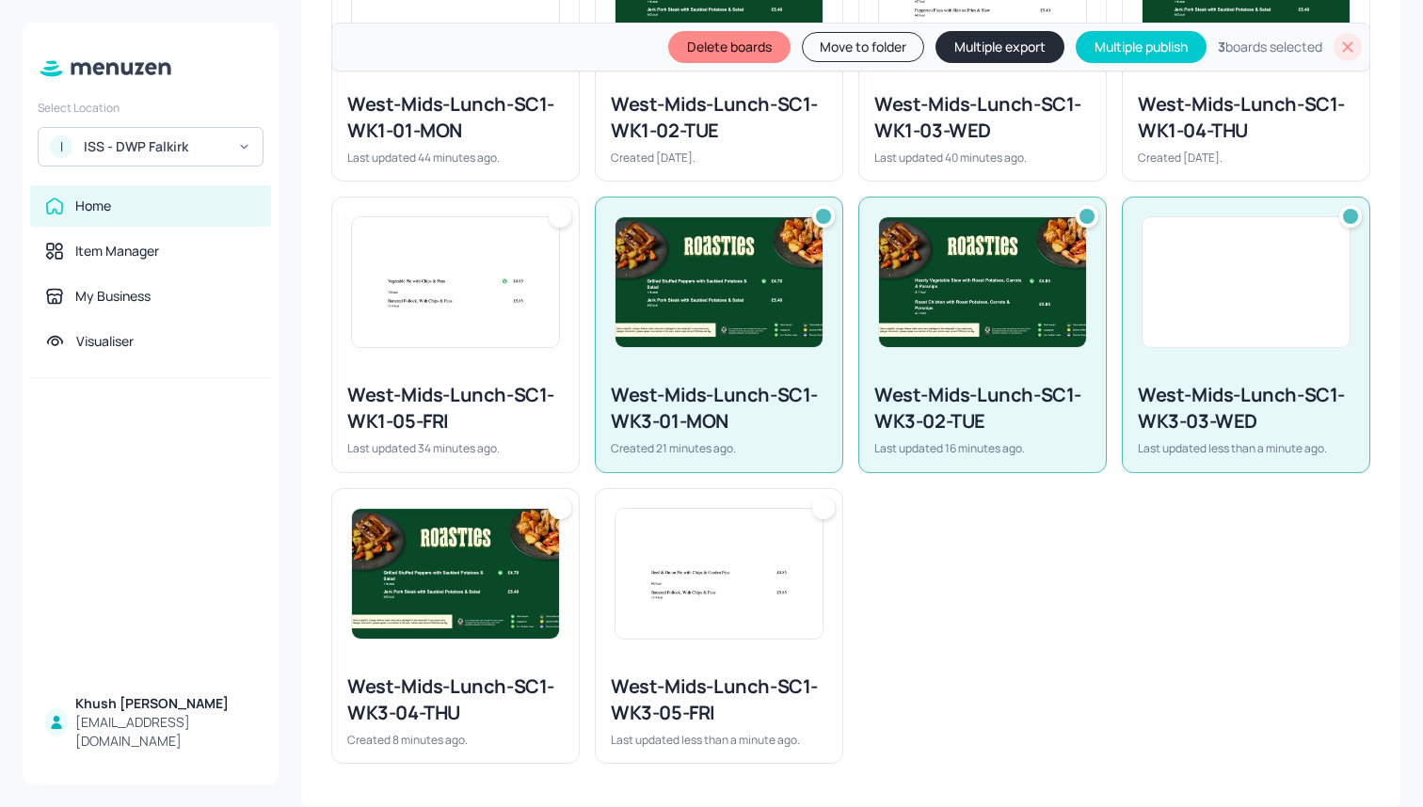
click at [757, 611] on img at bounding box center [718, 574] width 207 height 130
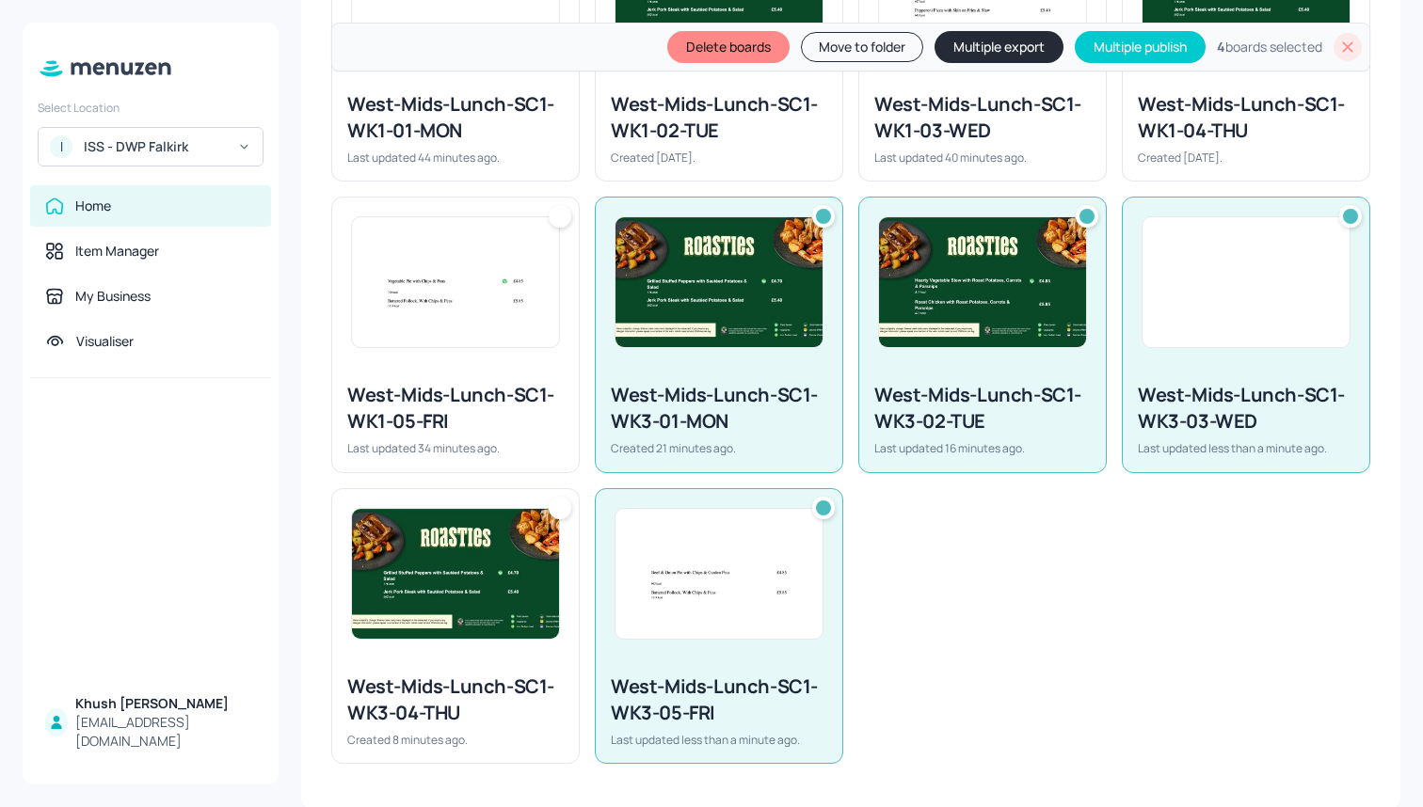
click at [550, 611] on img at bounding box center [455, 574] width 207 height 130
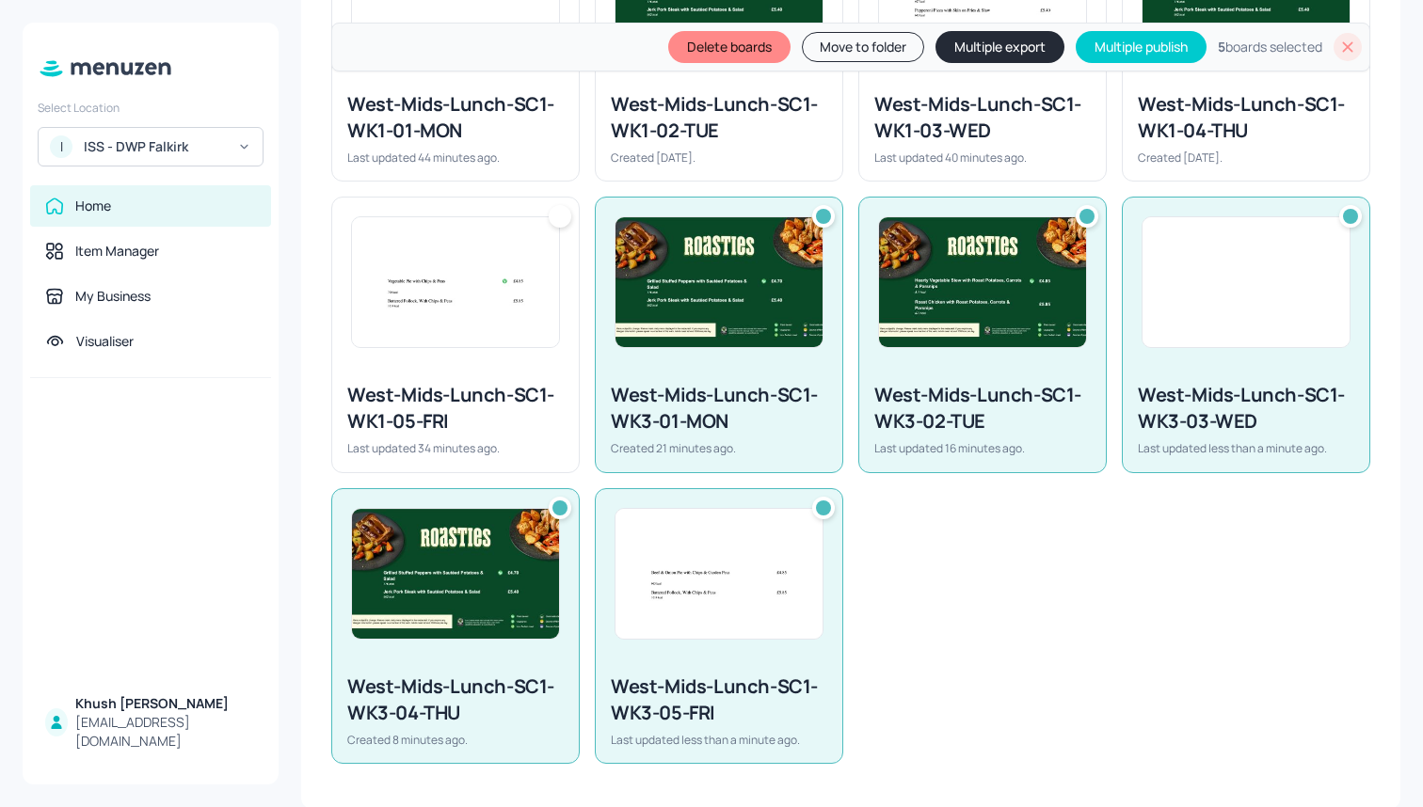
click at [866, 47] on button "Move to folder" at bounding box center [863, 47] width 122 height 30
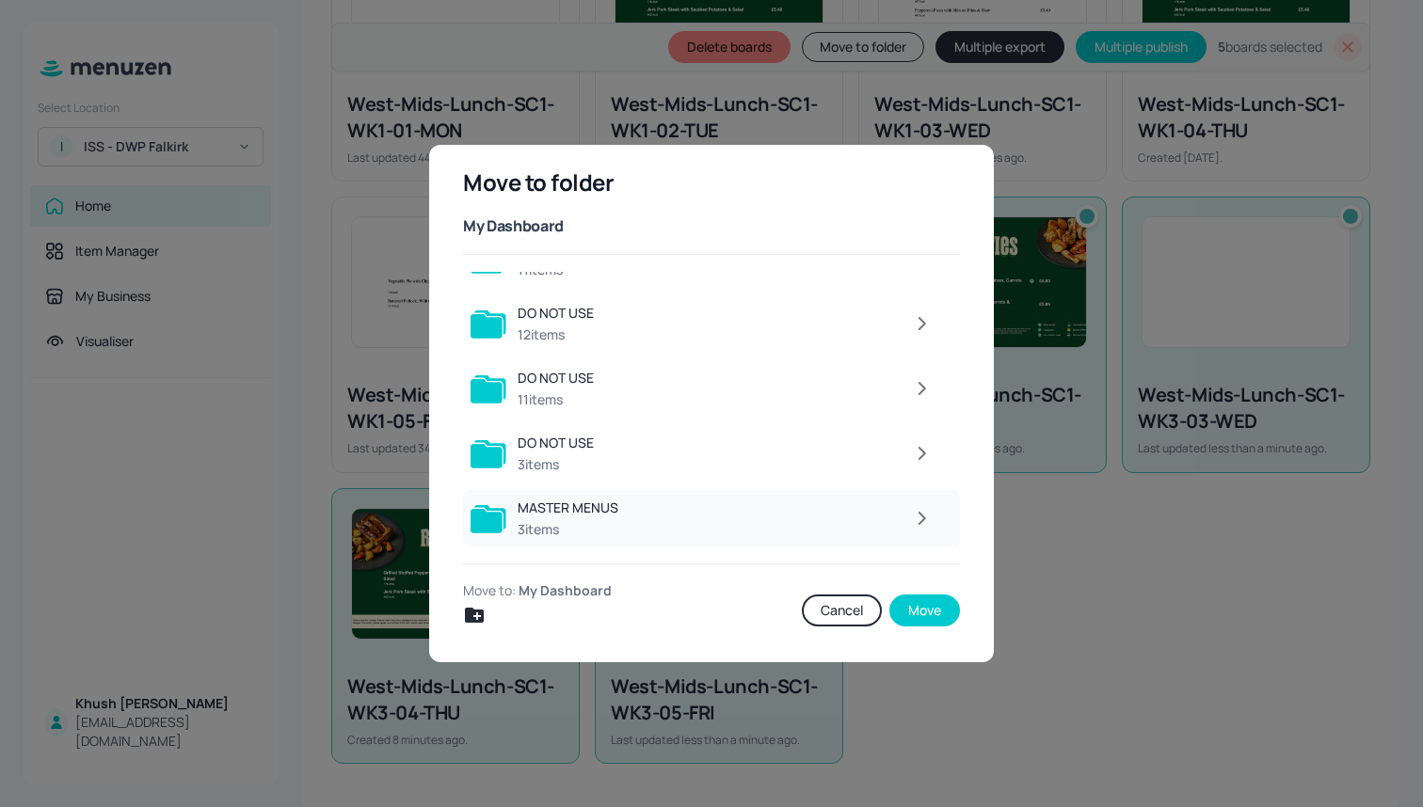
scroll to position [170, 0]
click at [625, 513] on div "MASTER MENUS 3 items" at bounding box center [711, 519] width 497 height 57
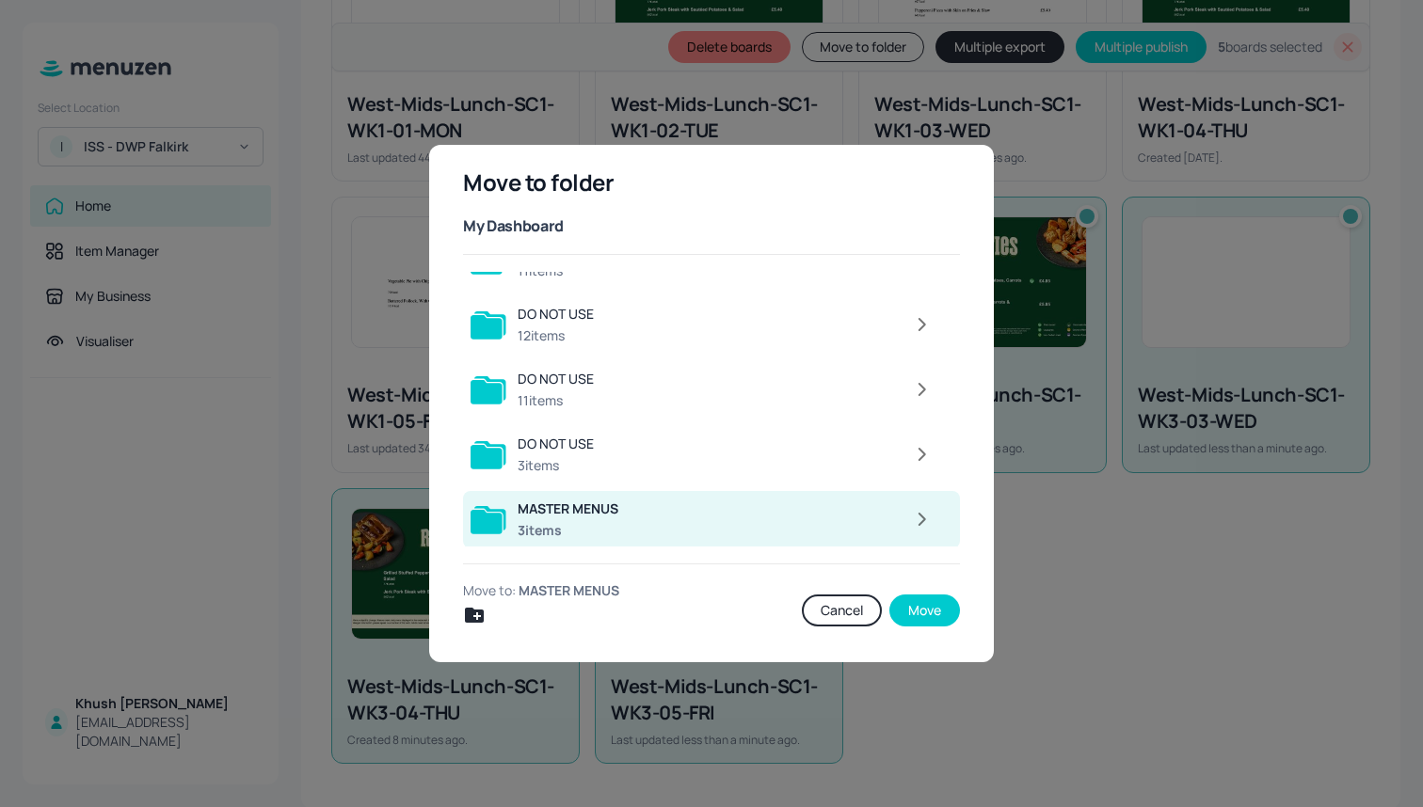
click at [625, 513] on div "MASTER MENUS 3 items" at bounding box center [711, 519] width 497 height 57
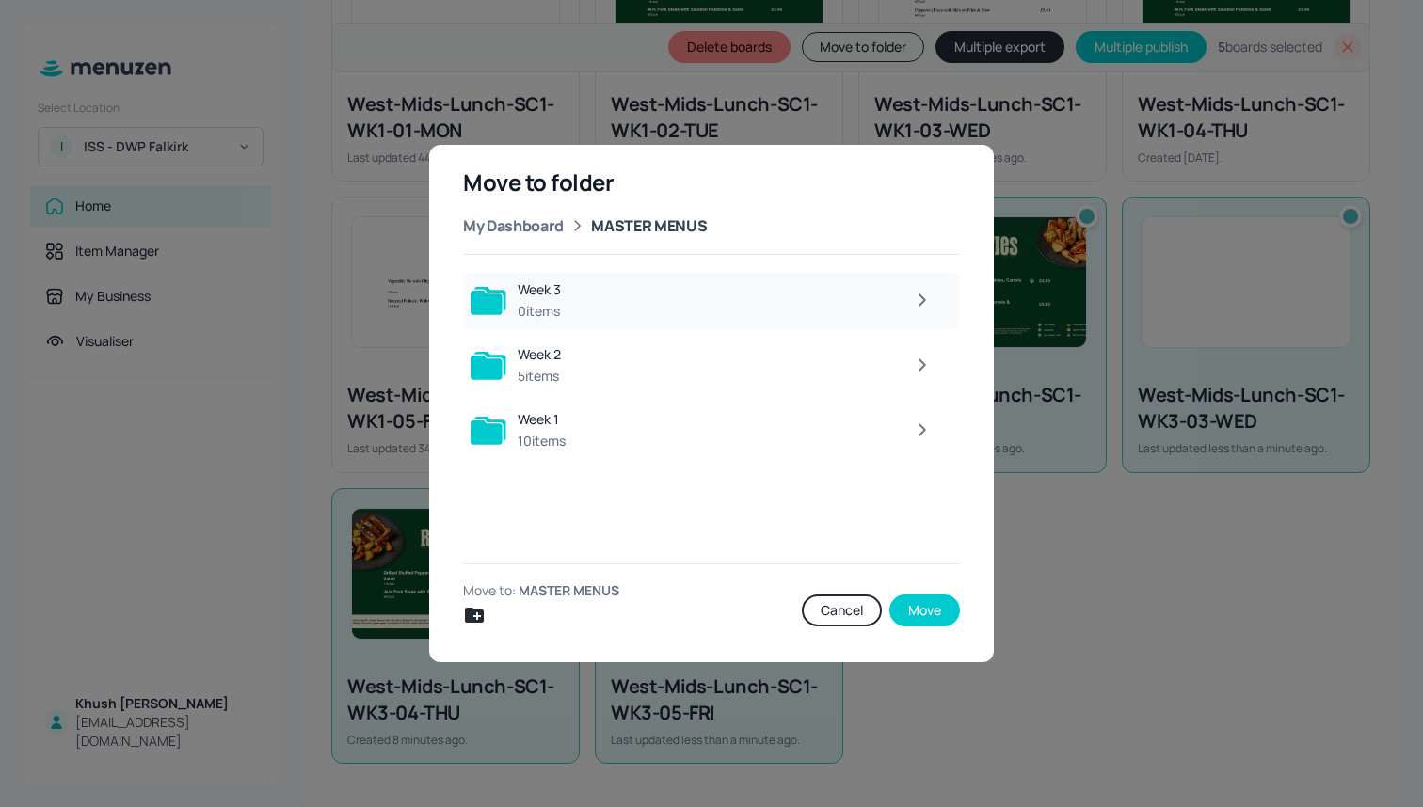
click at [727, 296] on div at bounding box center [757, 300] width 370 height 38
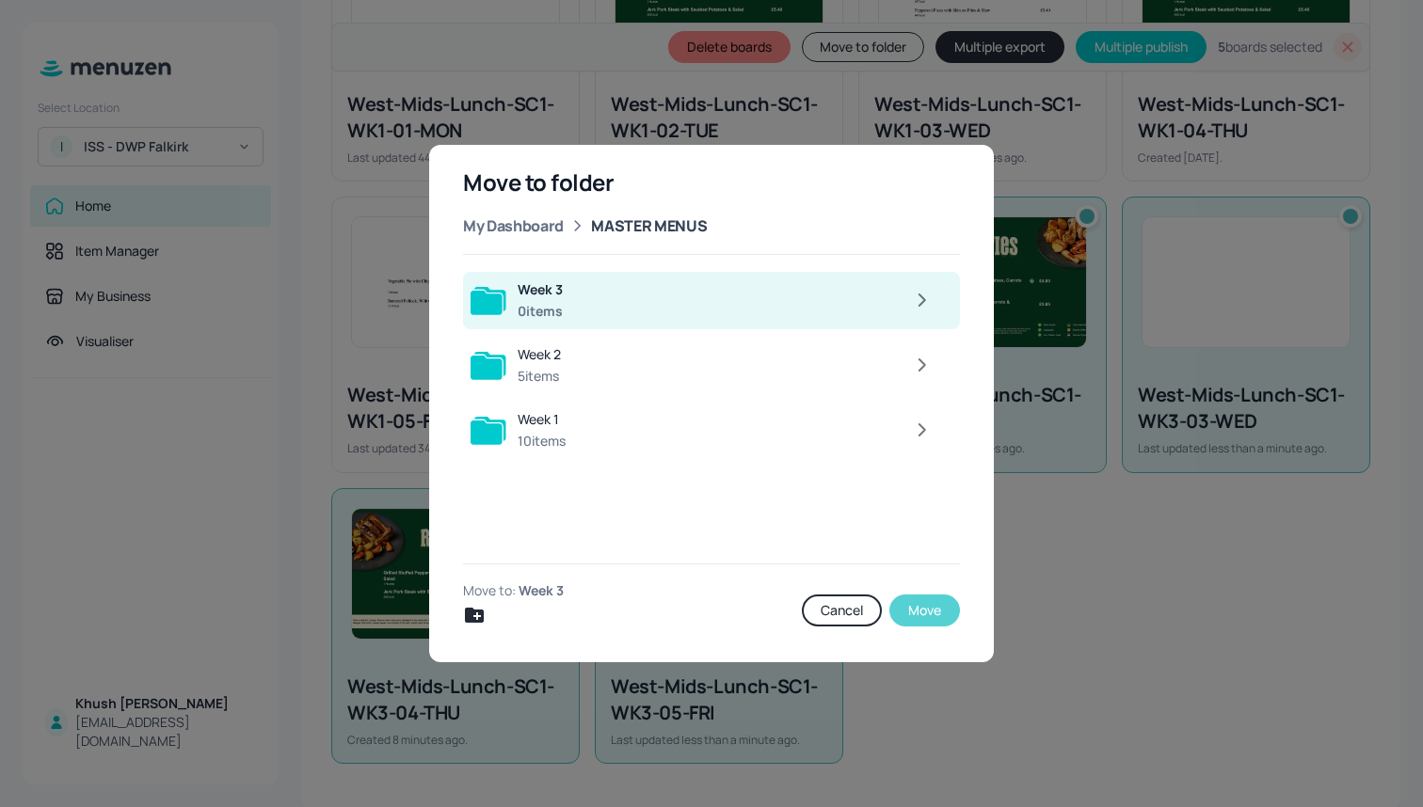
click at [919, 609] on button "Move" at bounding box center [924, 611] width 71 height 32
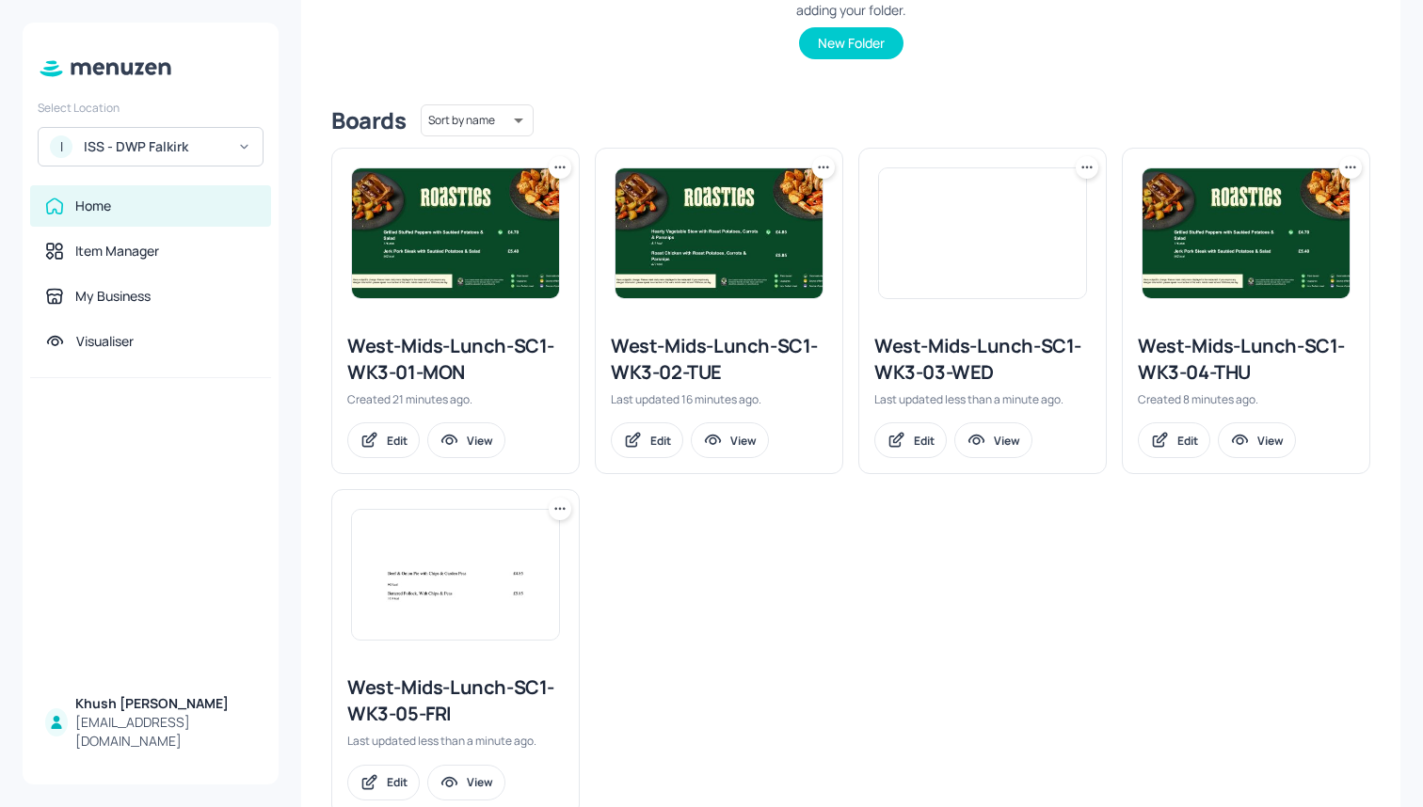
scroll to position [390, 0]
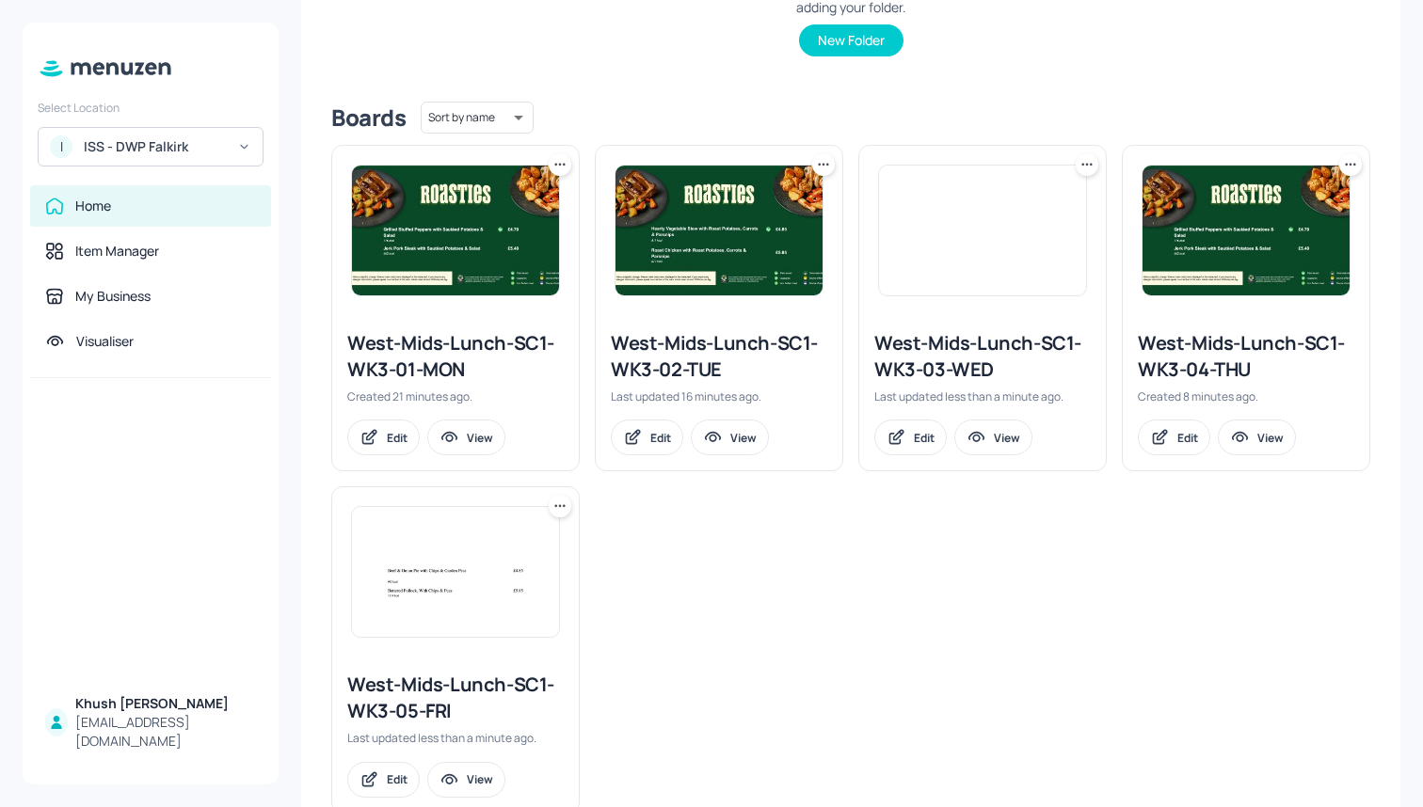
click at [553, 165] on icon at bounding box center [559, 164] width 19 height 19
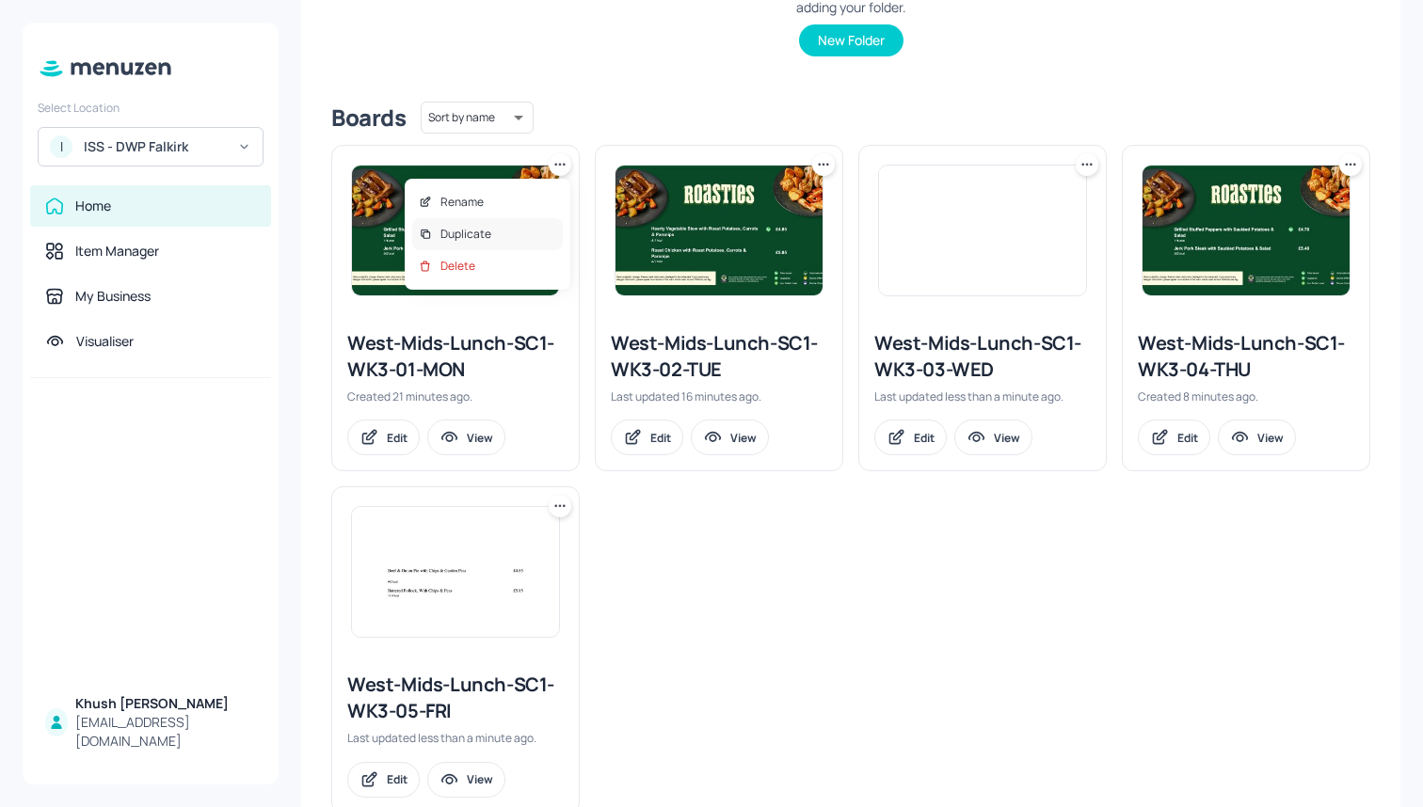
click at [523, 228] on div "Duplicate" at bounding box center [487, 234] width 151 height 32
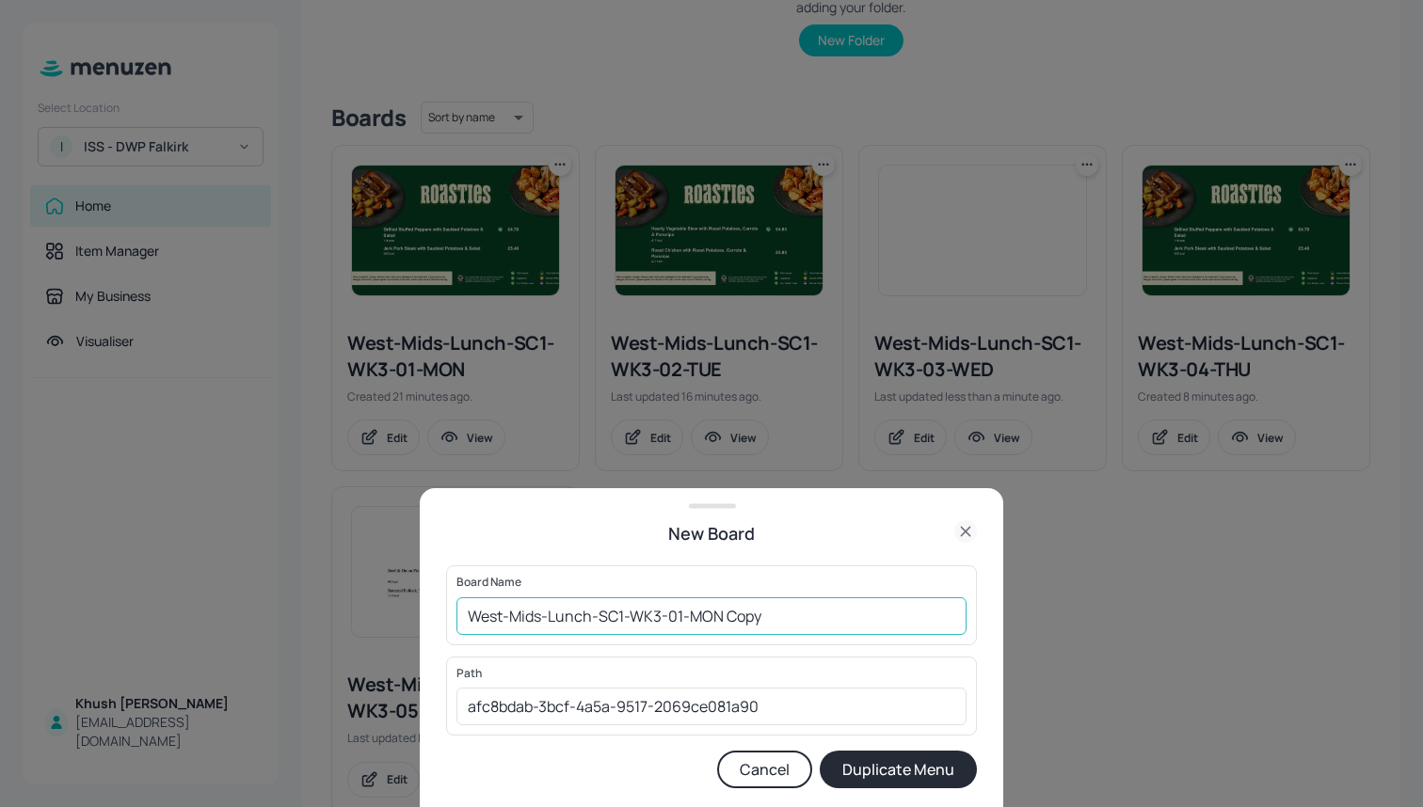
click at [661, 614] on input "West-Mids-Lunch-SC1-WK3-01-MON Copy" at bounding box center [711, 617] width 510 height 38
click at [811, 618] on input "West-Mids-Lunch-SC1-WK4-01-MON Copy" at bounding box center [711, 617] width 510 height 38
type input "West-Mids-Lunch-SC1-WK4-01-MON"
click at [899, 770] on button "Duplicate Menu" at bounding box center [898, 770] width 157 height 38
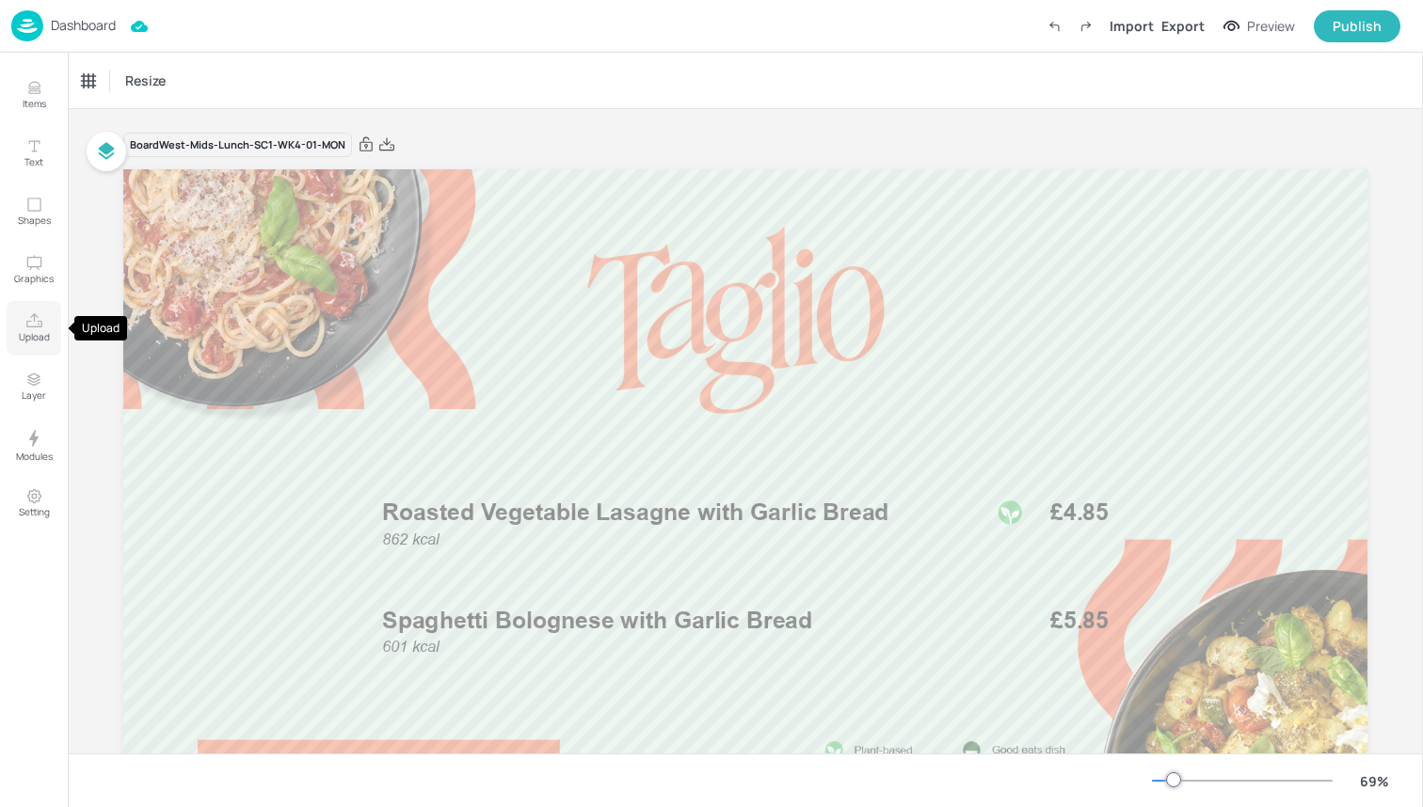
click at [23, 325] on button "Upload" at bounding box center [34, 328] width 55 height 55
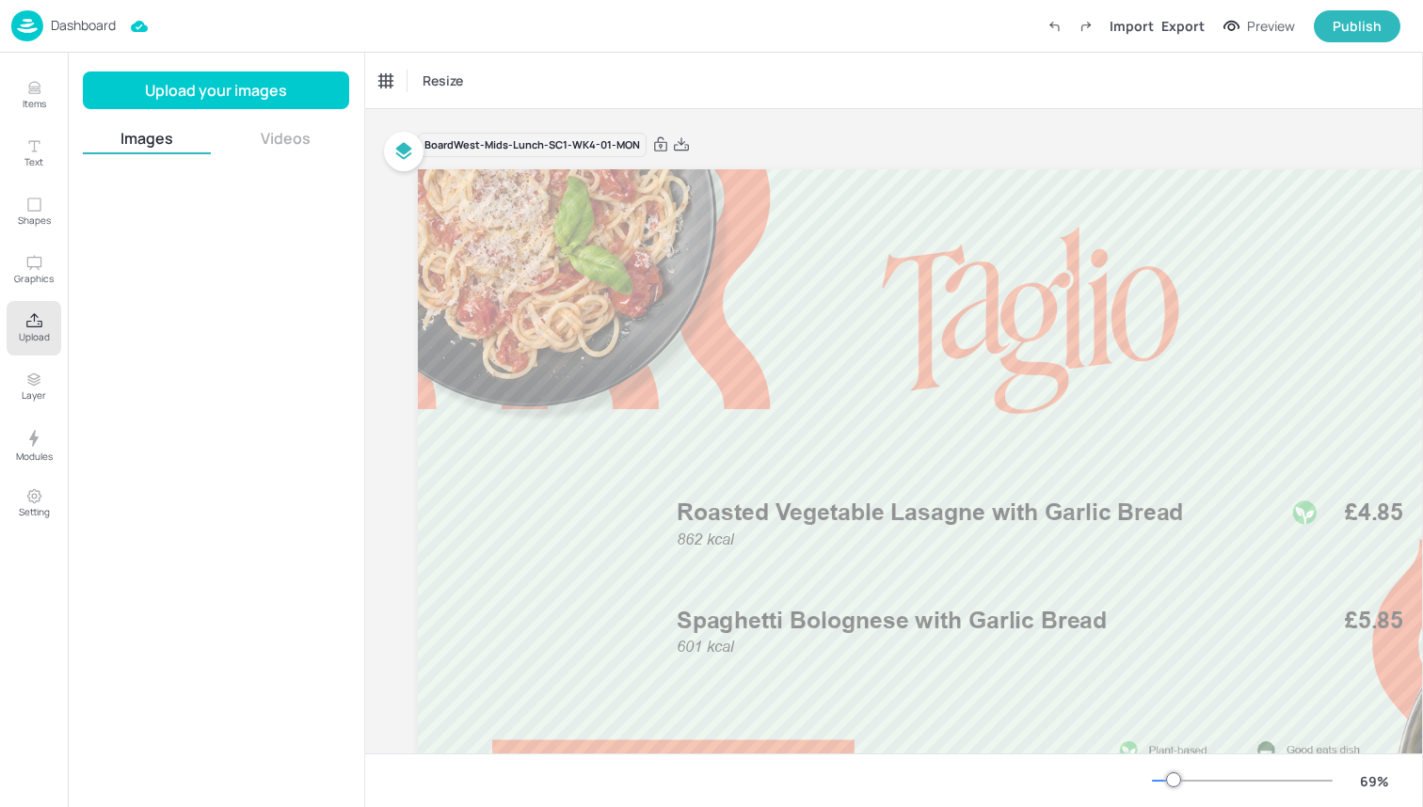
click at [195, 309] on div at bounding box center [216, 477] width 266 height 623
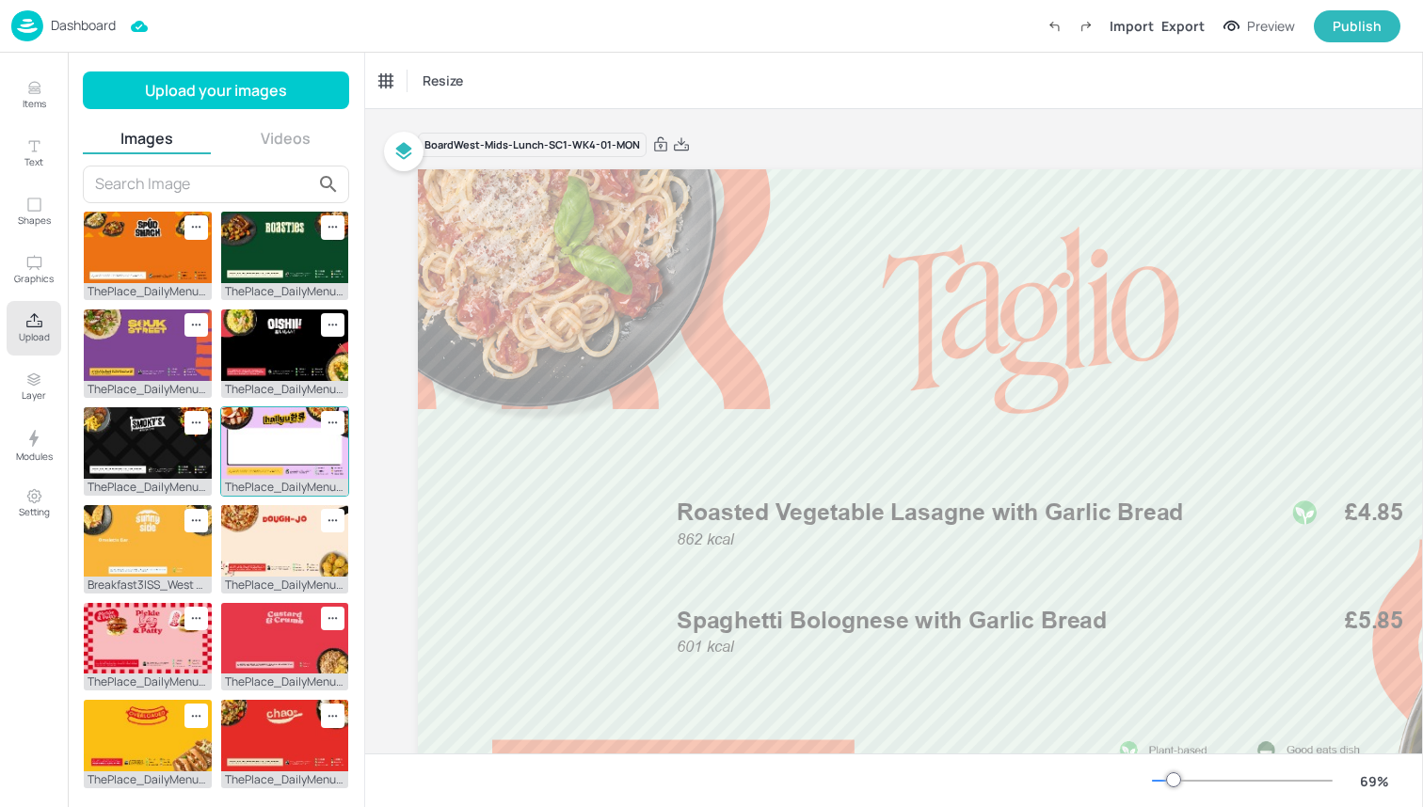
click at [260, 474] on img at bounding box center [285, 443] width 128 height 72
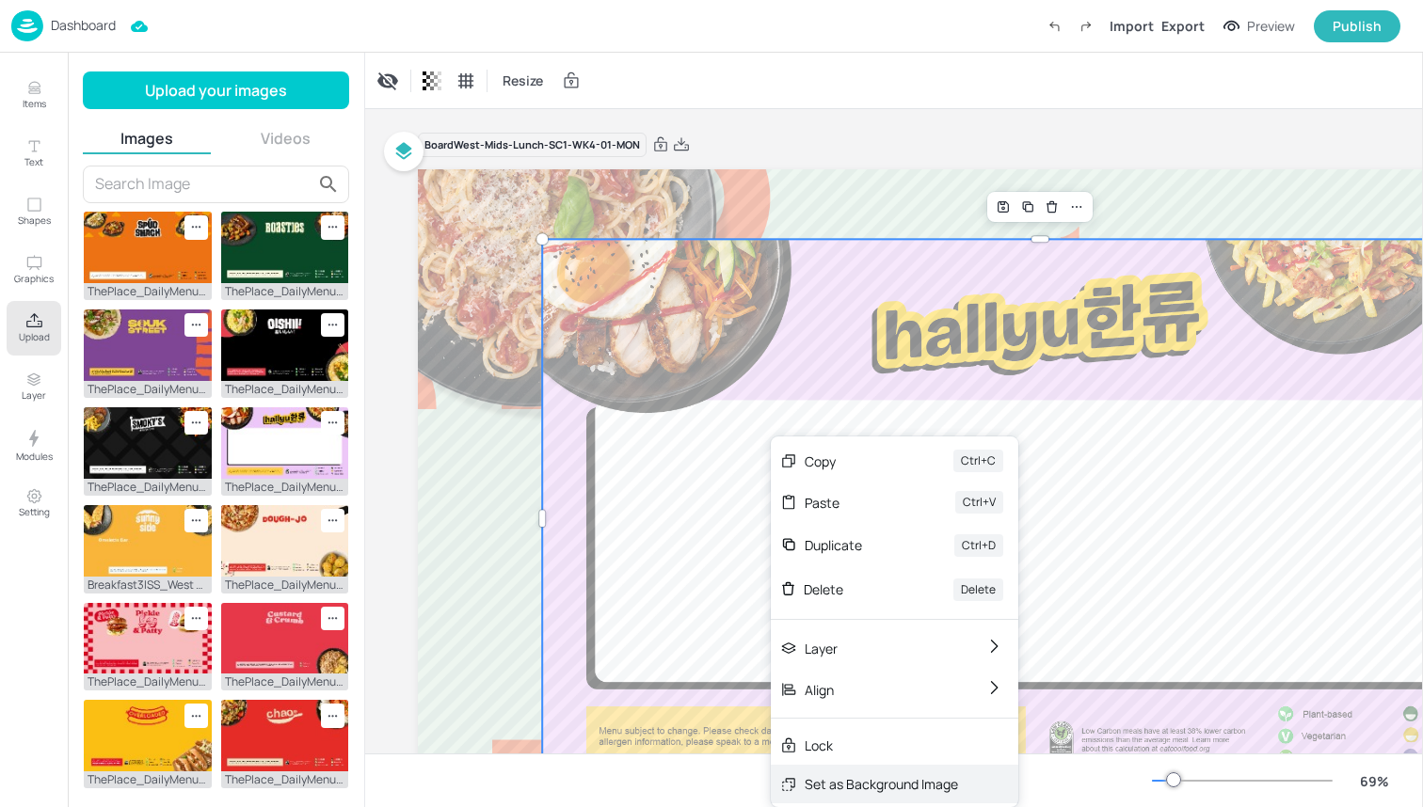
click at [830, 773] on div "Set as Background Image" at bounding box center [894, 784] width 247 height 39
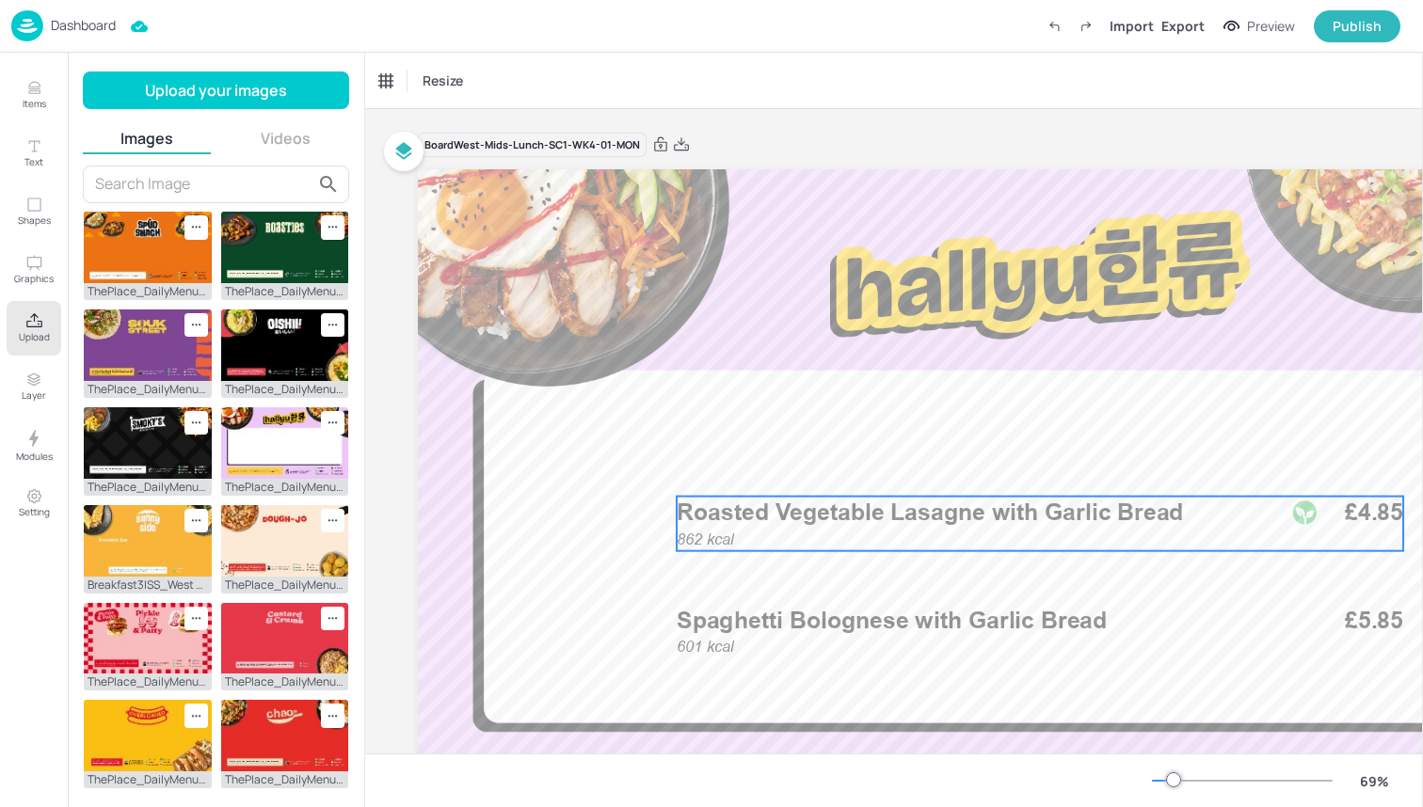
click at [821, 536] on div "862 kcal Roasted Vegetable Lasagne with Garlic Bread £4.85" at bounding box center [1040, 524] width 726 height 55
click at [495, 71] on div "Roasted Vegetable Lasagne with Garlic Bread" at bounding box center [467, 81] width 188 height 32
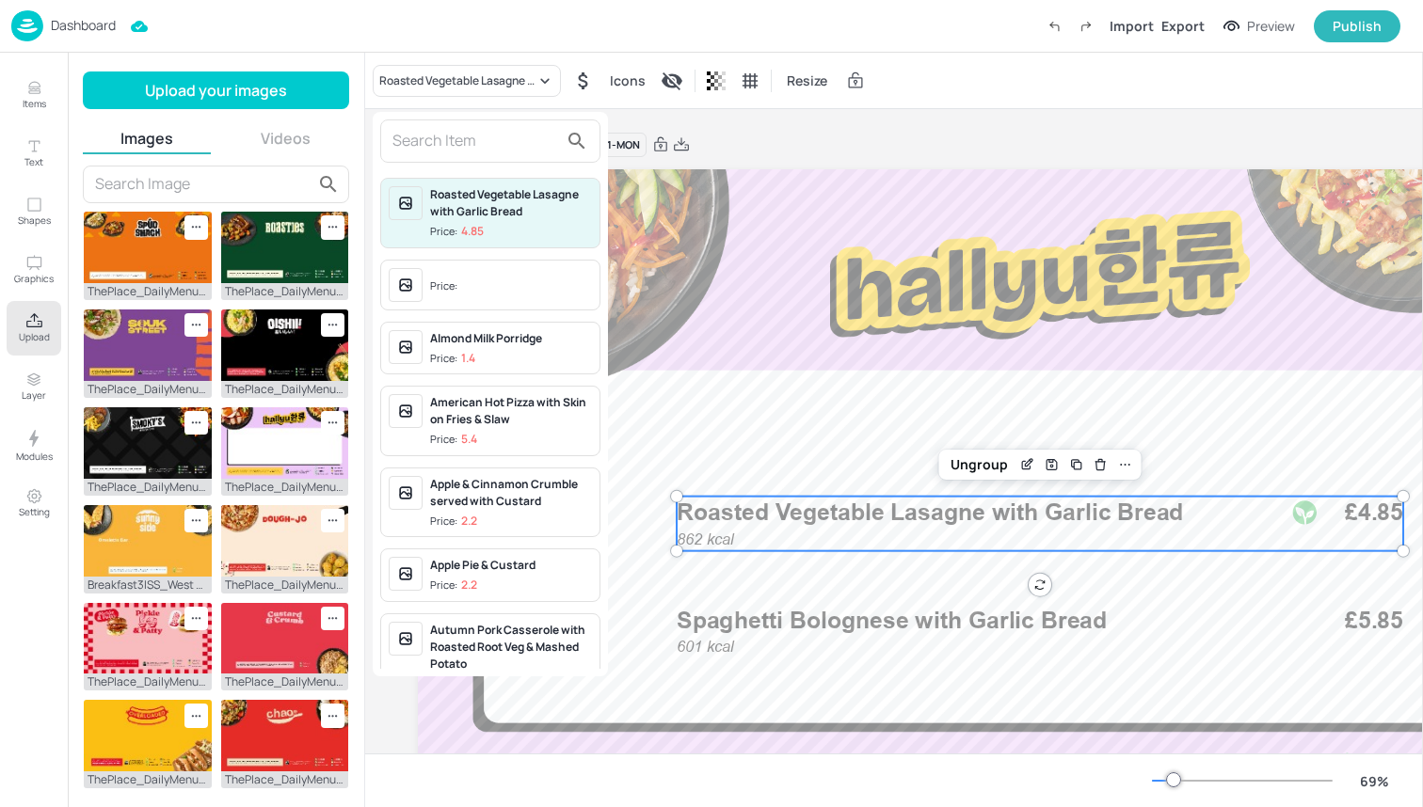
click at [483, 145] on input "text" at bounding box center [475, 141] width 166 height 30
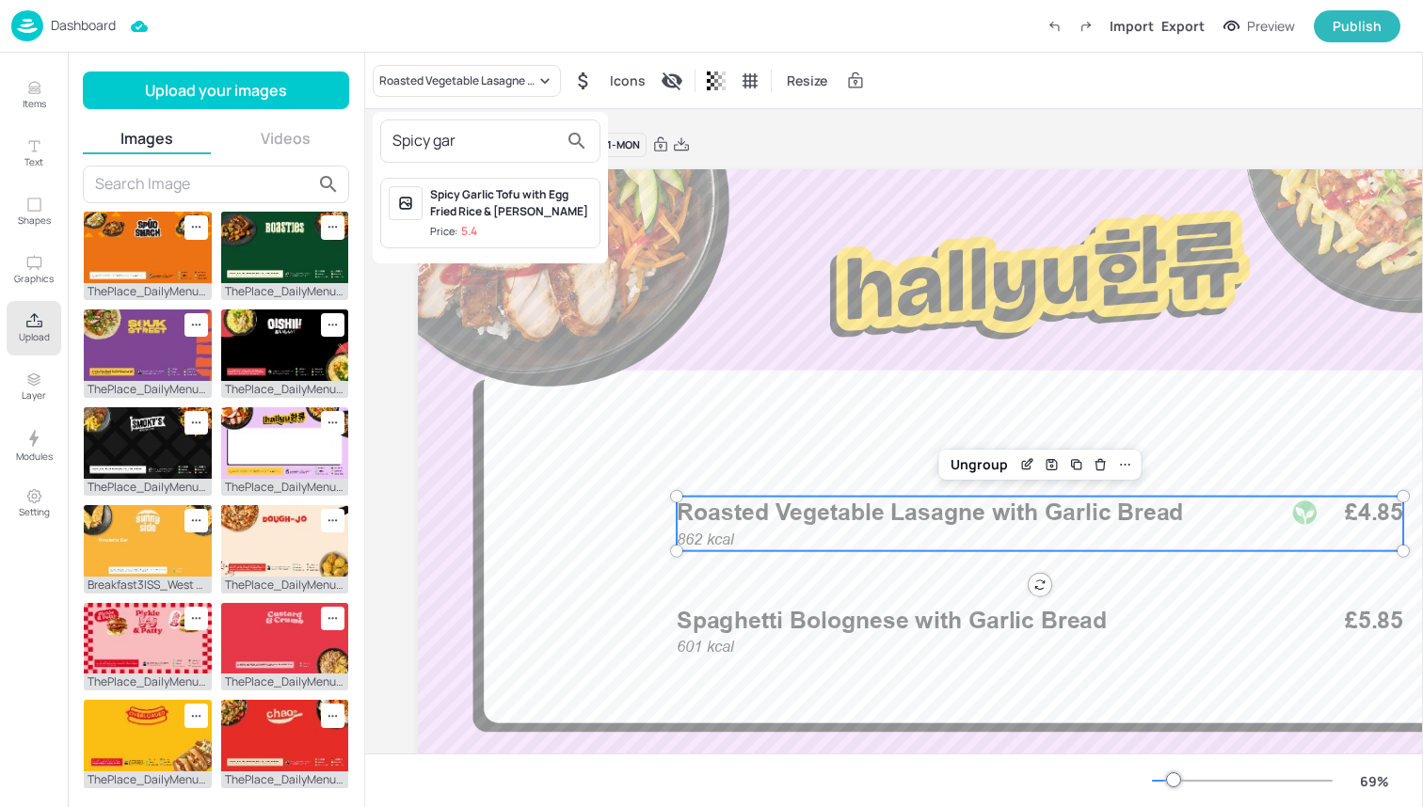
type input "Spicy gar"
click at [518, 207] on div "Spicy Garlic Tofu with Egg Fried Rice & Kimchi Slaw" at bounding box center [511, 203] width 162 height 34
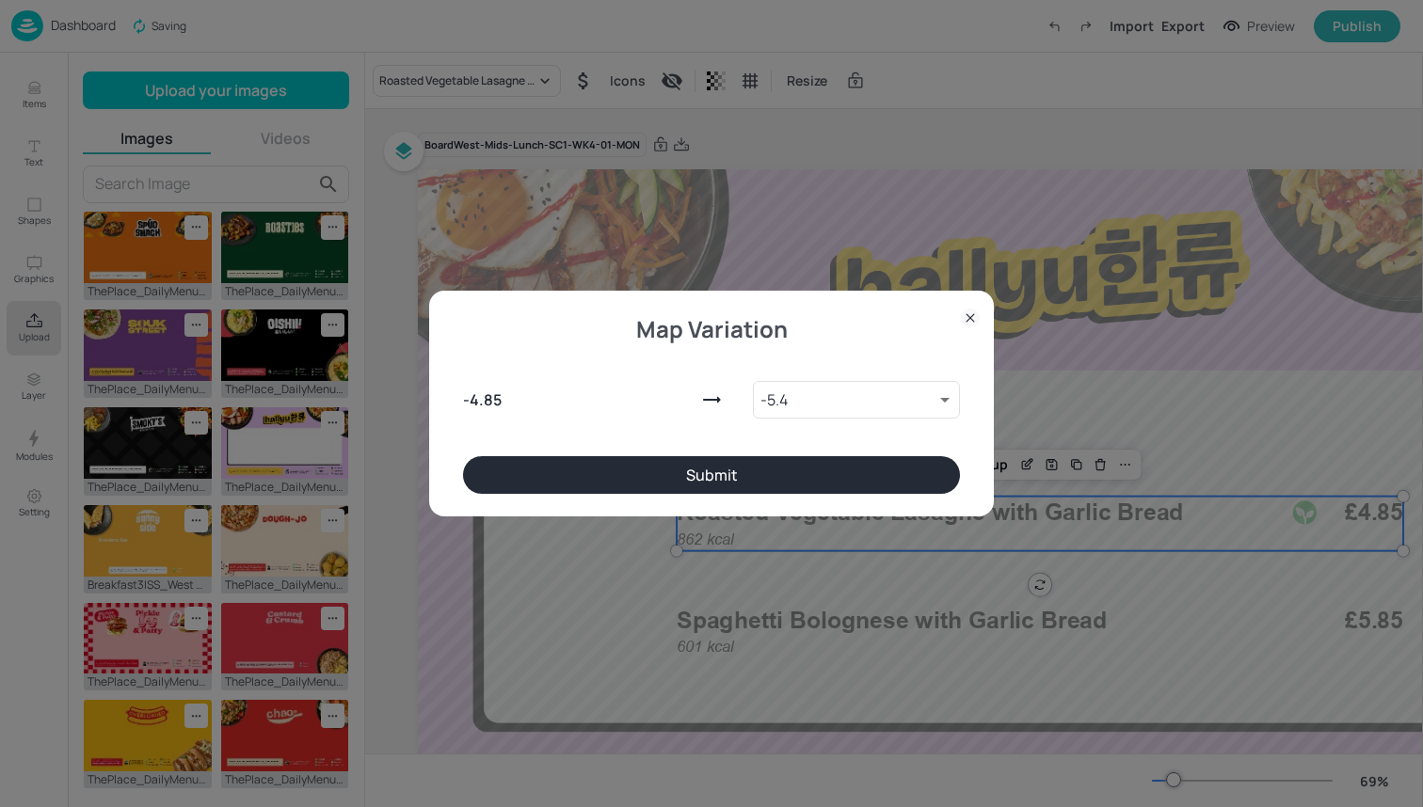
click at [793, 459] on button "Submit" at bounding box center [711, 475] width 497 height 38
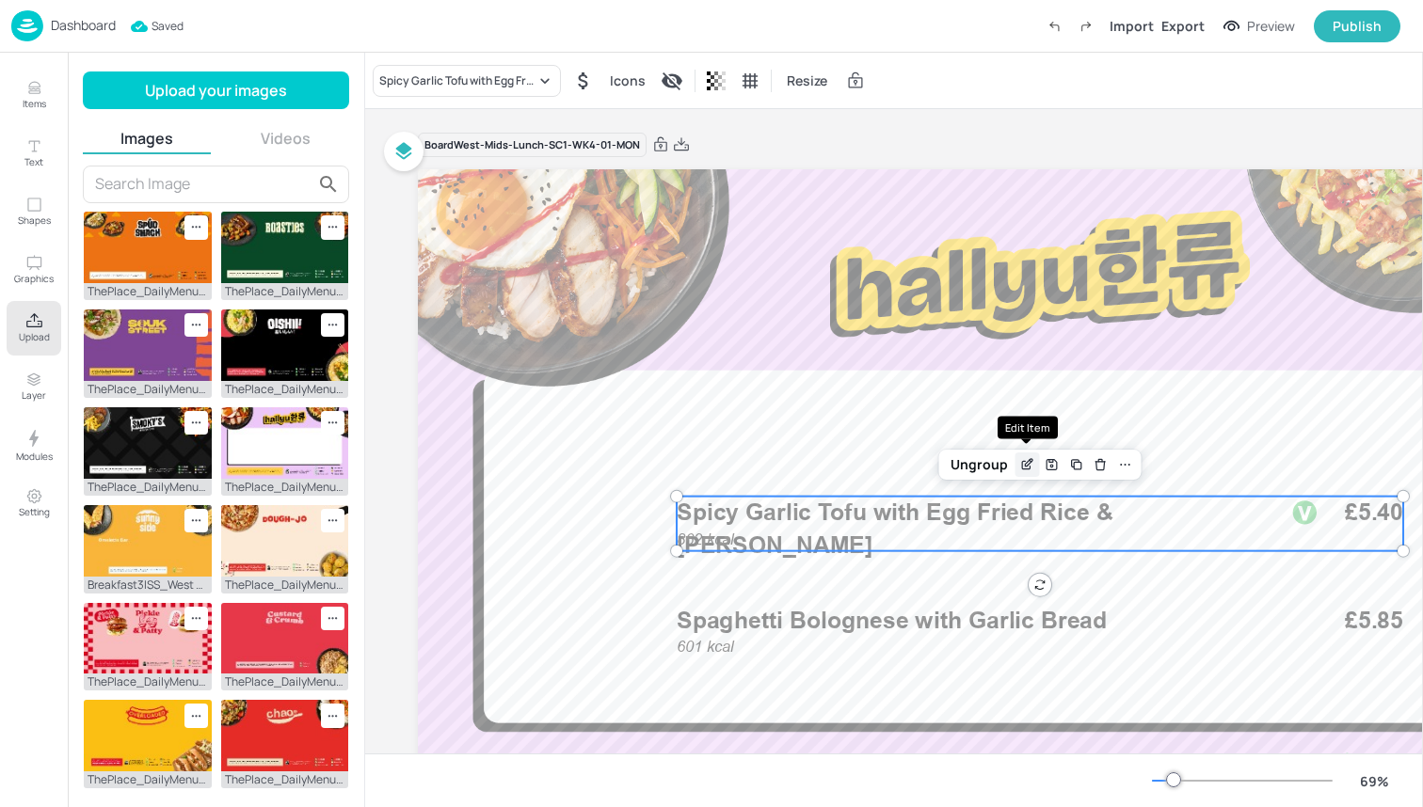
click at [1032, 454] on div "Edit Item" at bounding box center [1027, 465] width 24 height 24
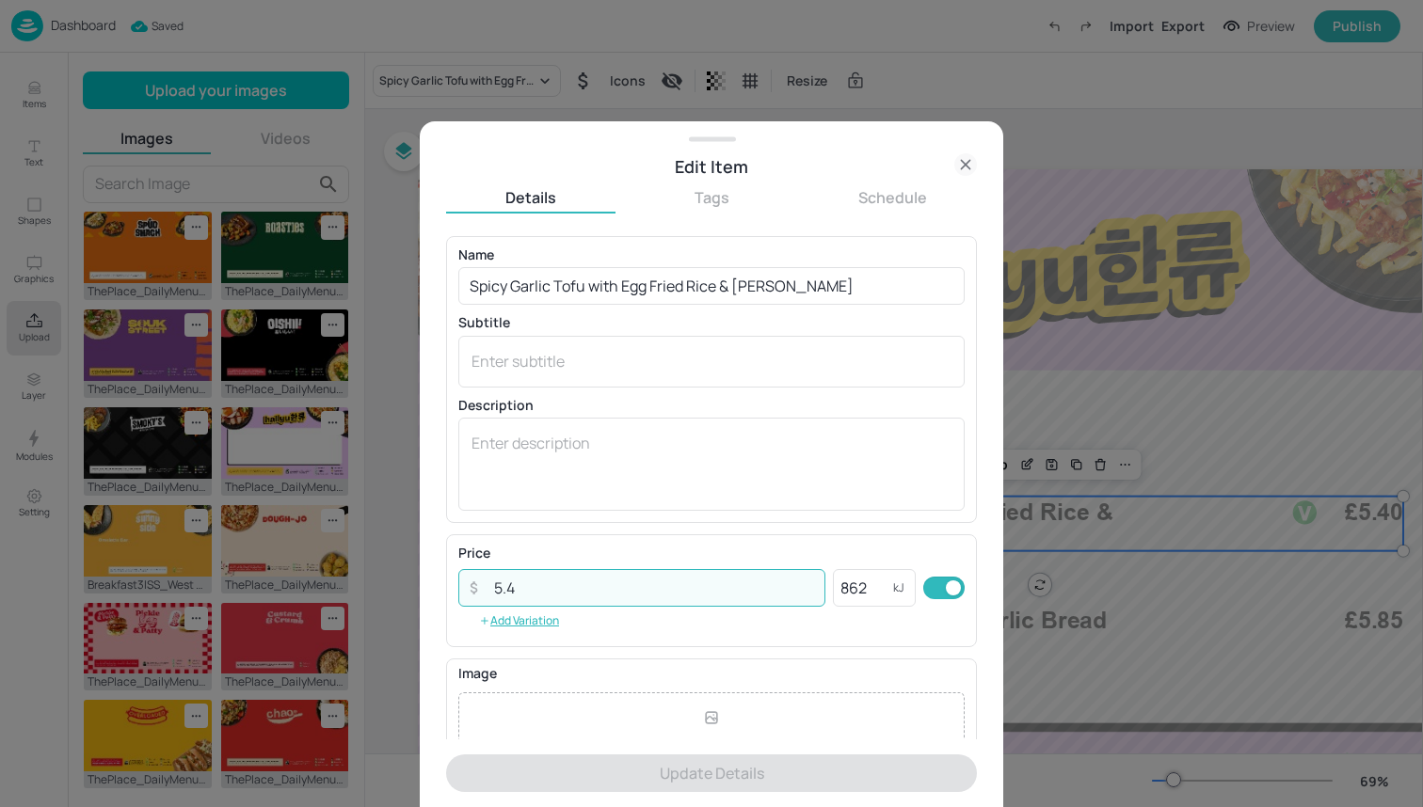
drag, startPoint x: 592, startPoint y: 590, endPoint x: 376, endPoint y: 590, distance: 215.5
click at [376, 590] on div "Edit Item Details Tags Schedule Name Spicy Garlic Tofu with Egg Fried Rice & Ki…" at bounding box center [711, 403] width 1423 height 807
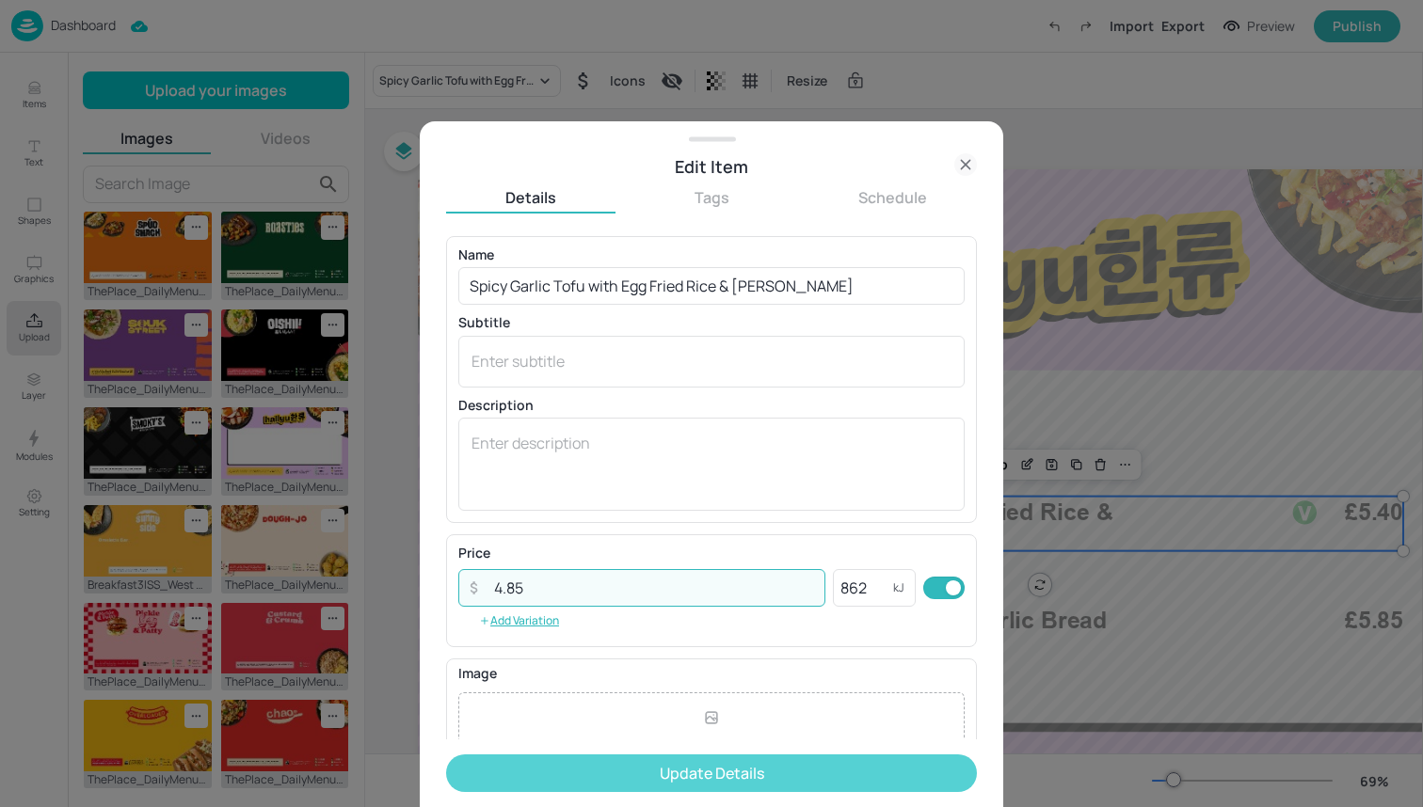
type input "4.85"
click at [625, 777] on button "Update Details" at bounding box center [711, 774] width 531 height 38
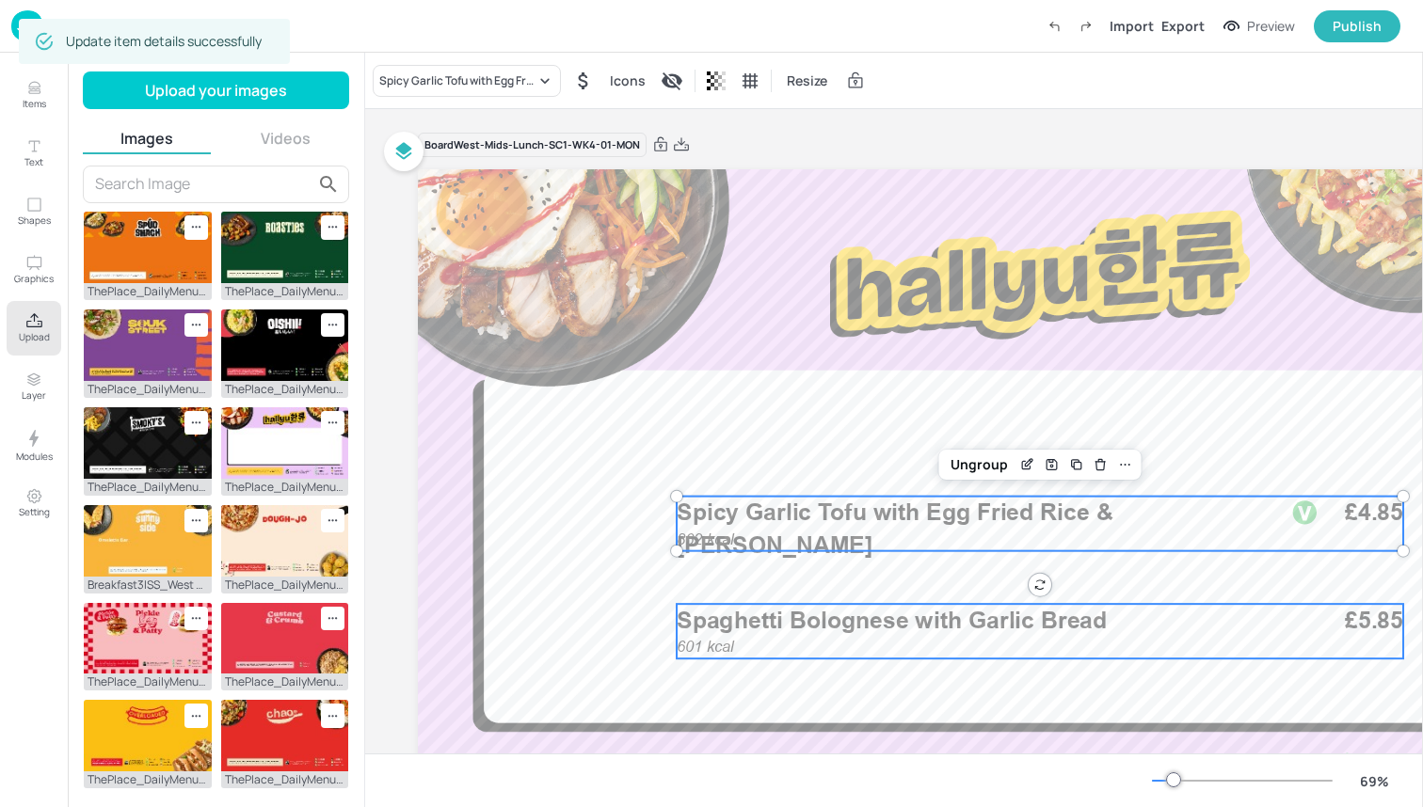
click at [938, 648] on div "601 kcal Spaghetti Bolognese with Garlic Bread £5.85" at bounding box center [1040, 631] width 726 height 55
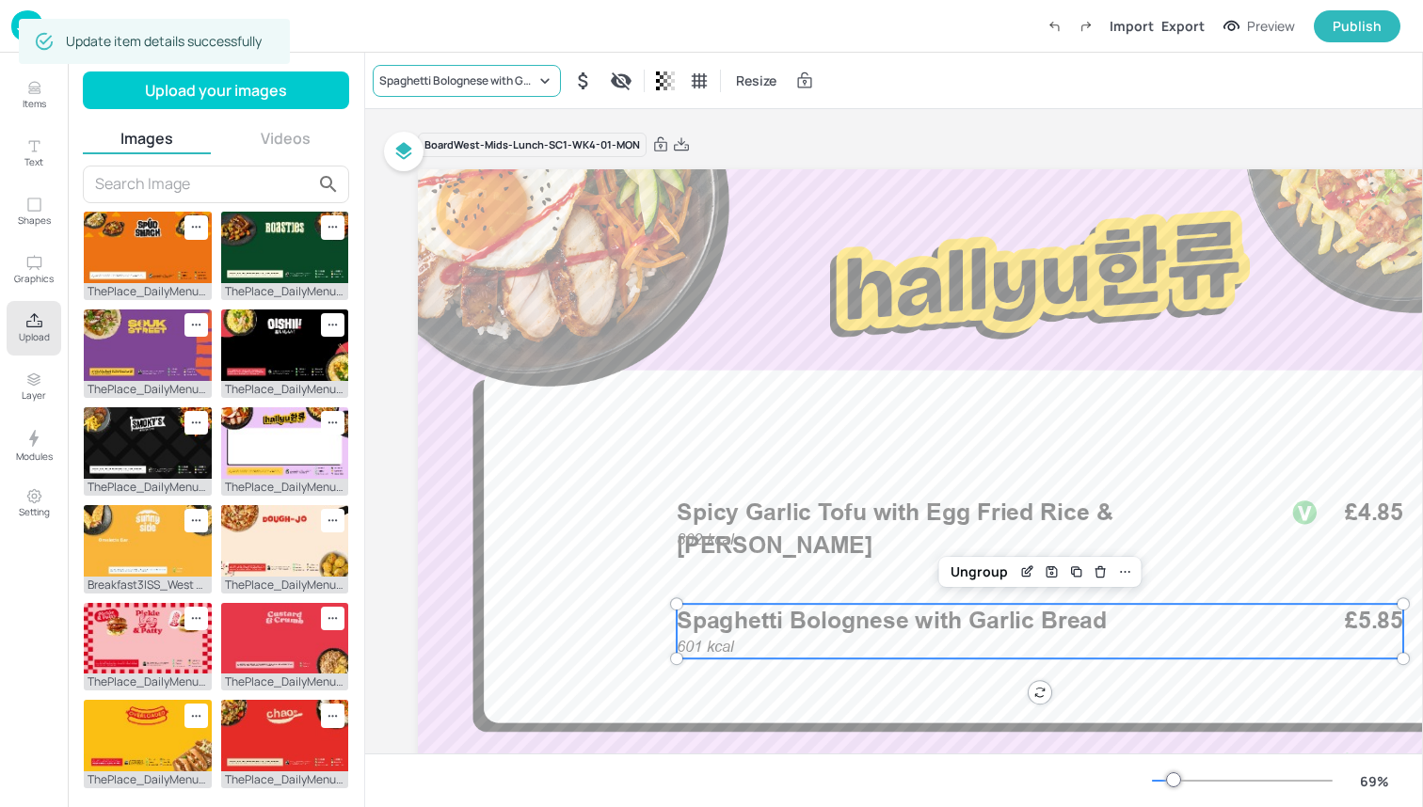
click at [486, 92] on div "Spaghetti Bolognese with Garlic Bread" at bounding box center [467, 81] width 188 height 32
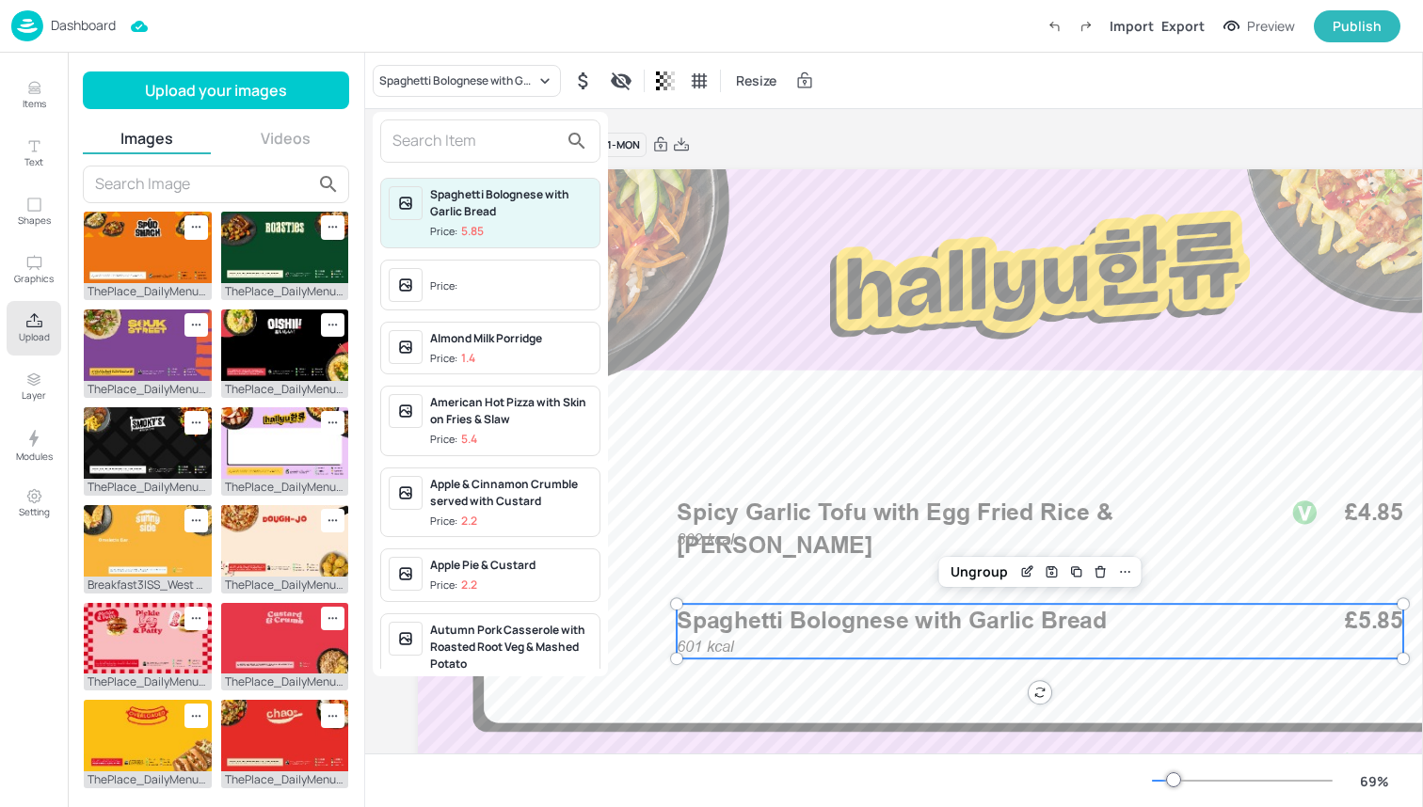
click at [486, 153] on input "text" at bounding box center [475, 141] width 166 height 30
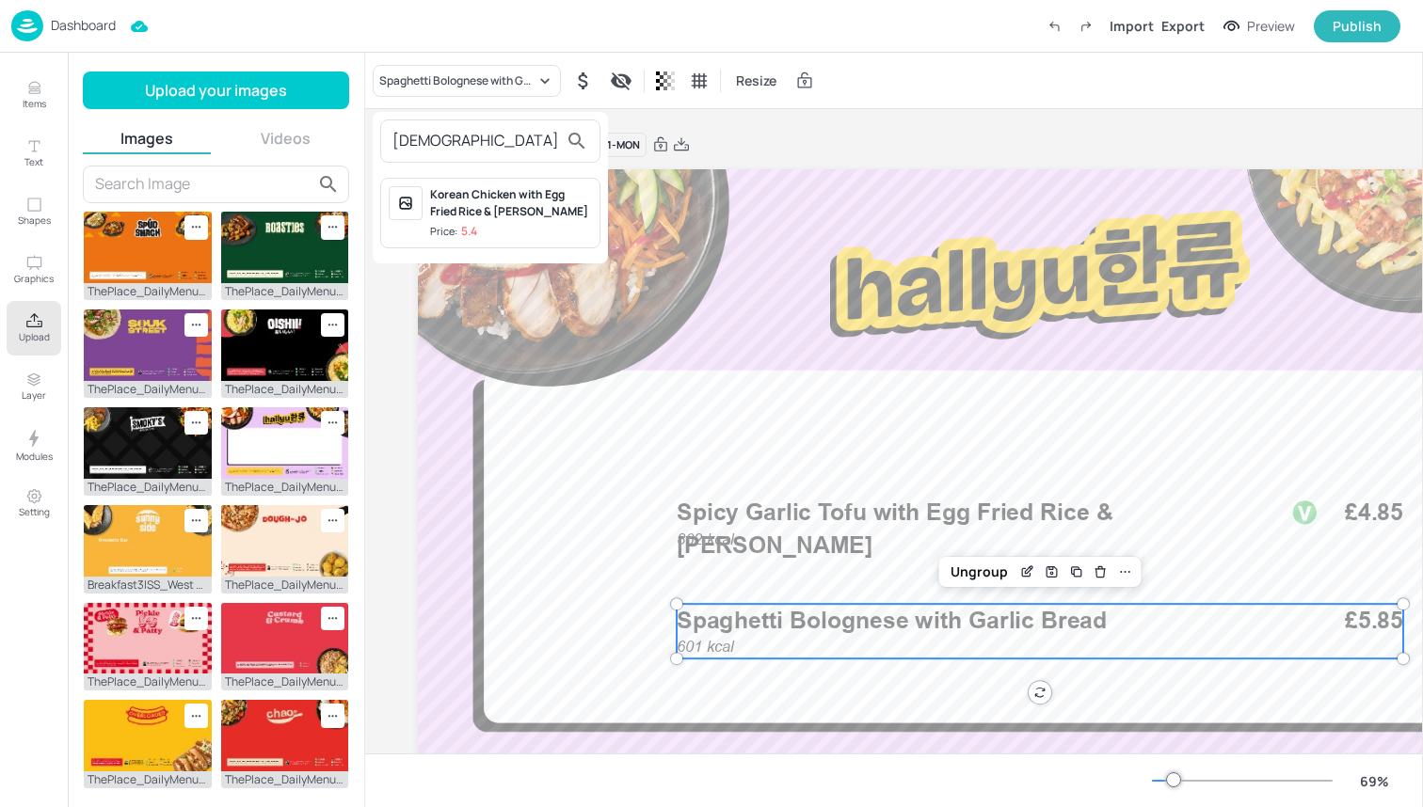
type input "Korean"
click at [521, 221] on div "Korean Chicken with Egg Fried Rice & Kimchi Slaw Price: 5.4" at bounding box center [511, 213] width 162 height 54
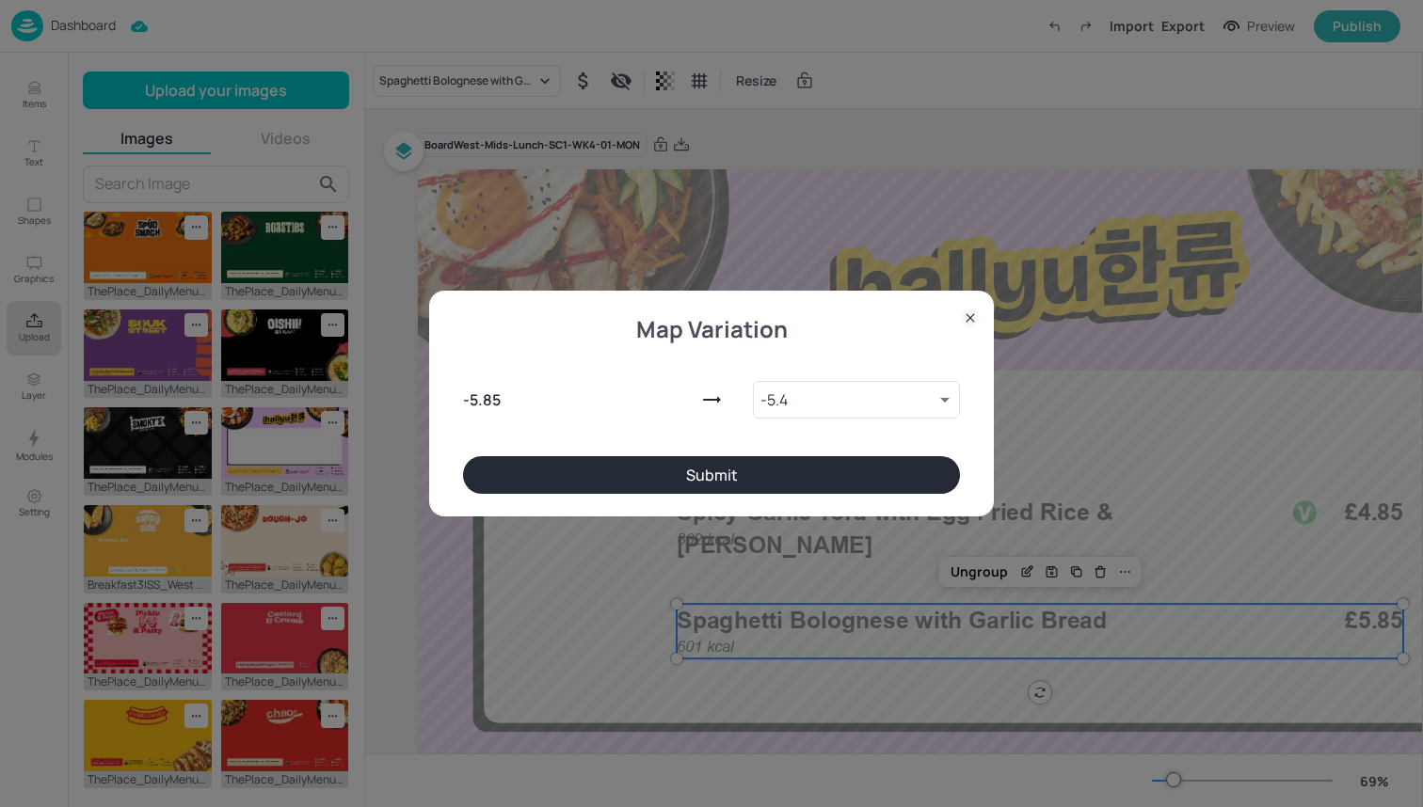
click at [709, 471] on button "Submit" at bounding box center [711, 475] width 497 height 38
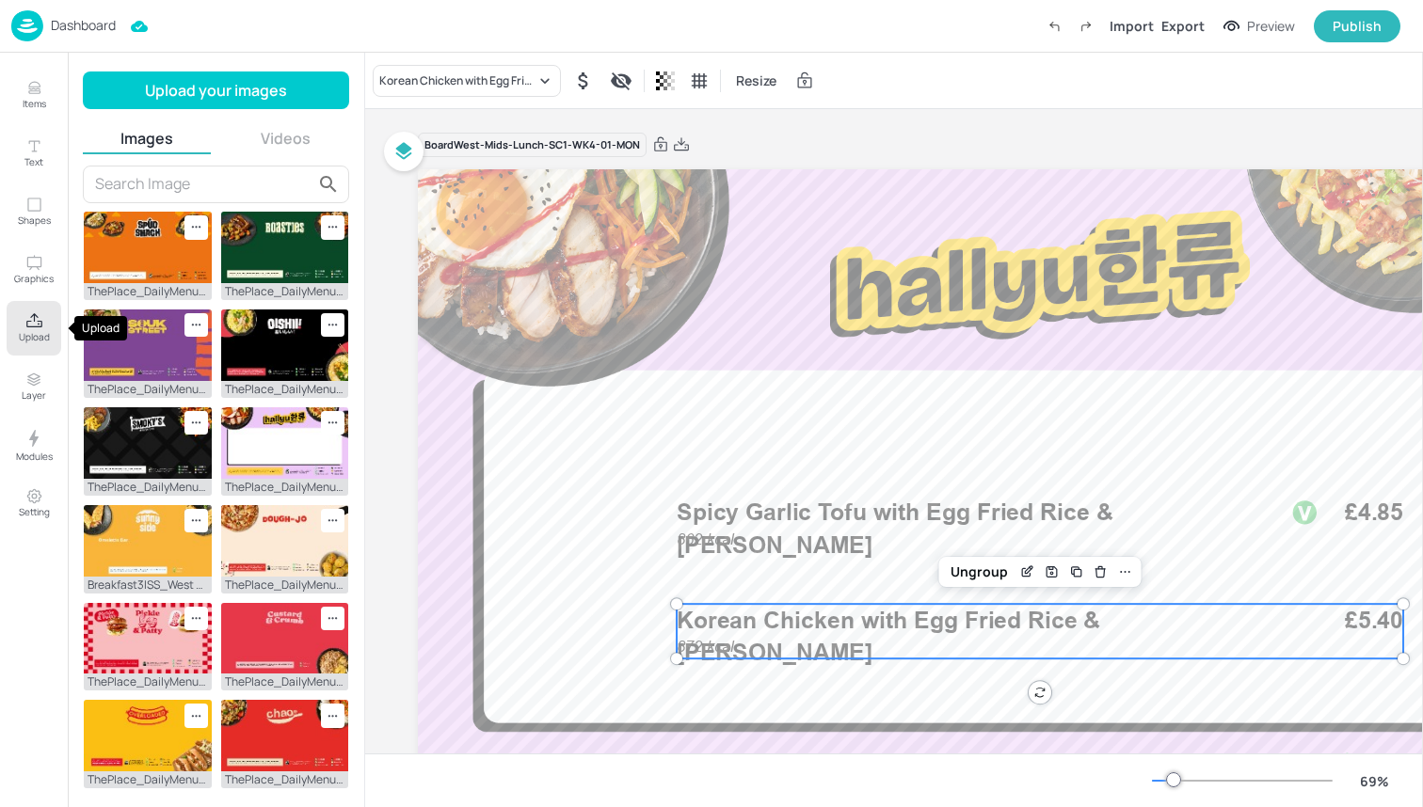
click at [25, 326] on icon "Upload" at bounding box center [34, 321] width 18 height 18
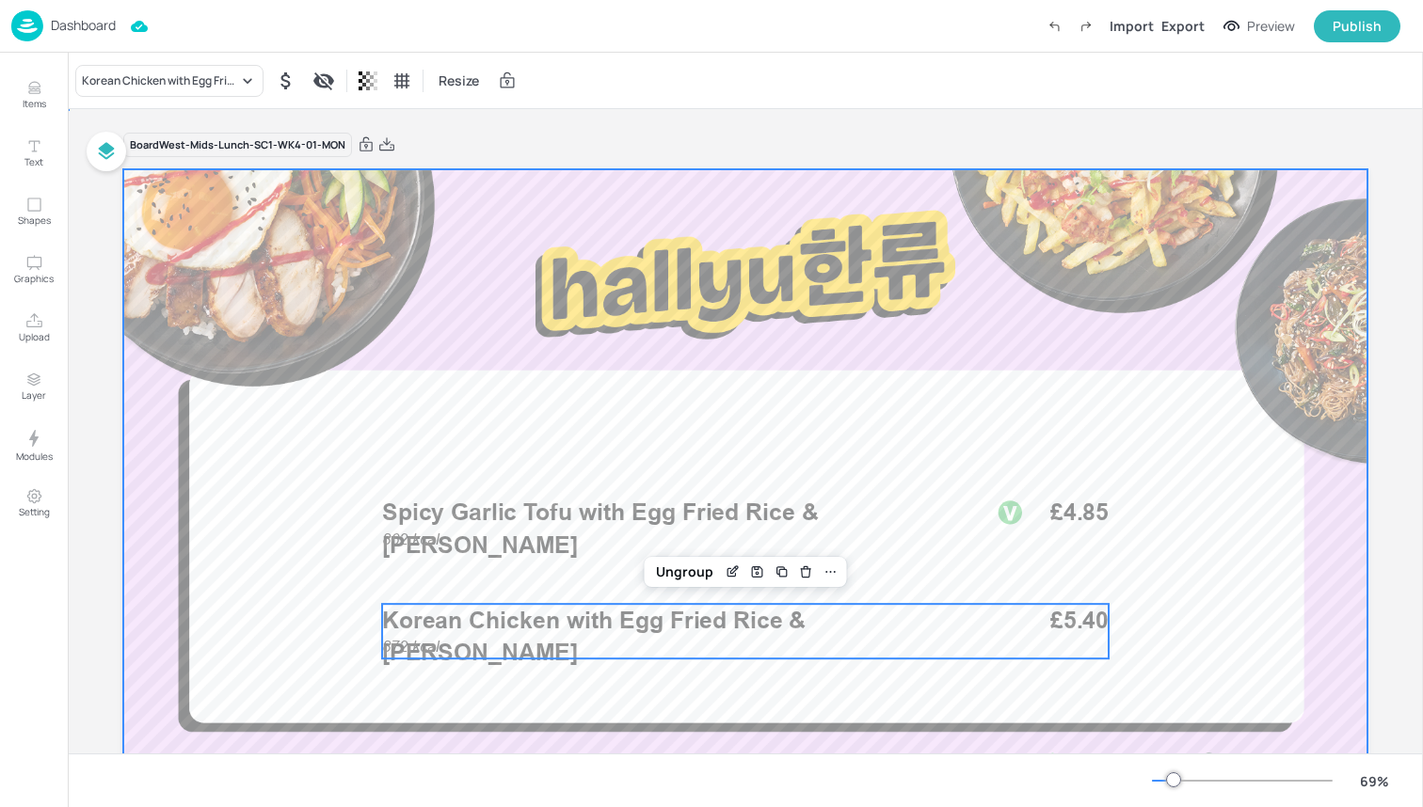
click at [316, 446] on div at bounding box center [745, 519] width 1244 height 700
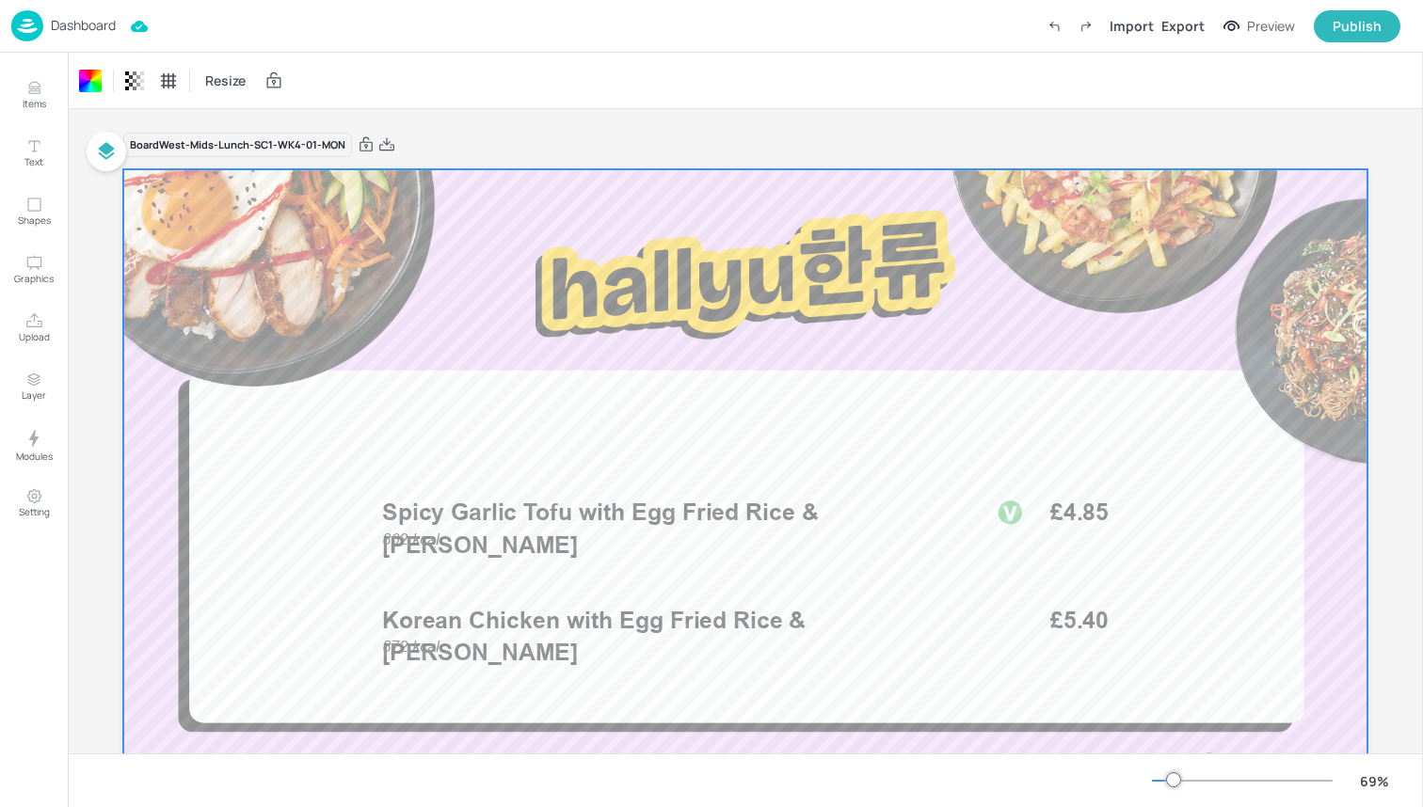
click at [375, 34] on div "Dashboard Import Export Preview Publish" at bounding box center [705, 26] width 1389 height 52
click at [24, 21] on img at bounding box center [27, 25] width 32 height 31
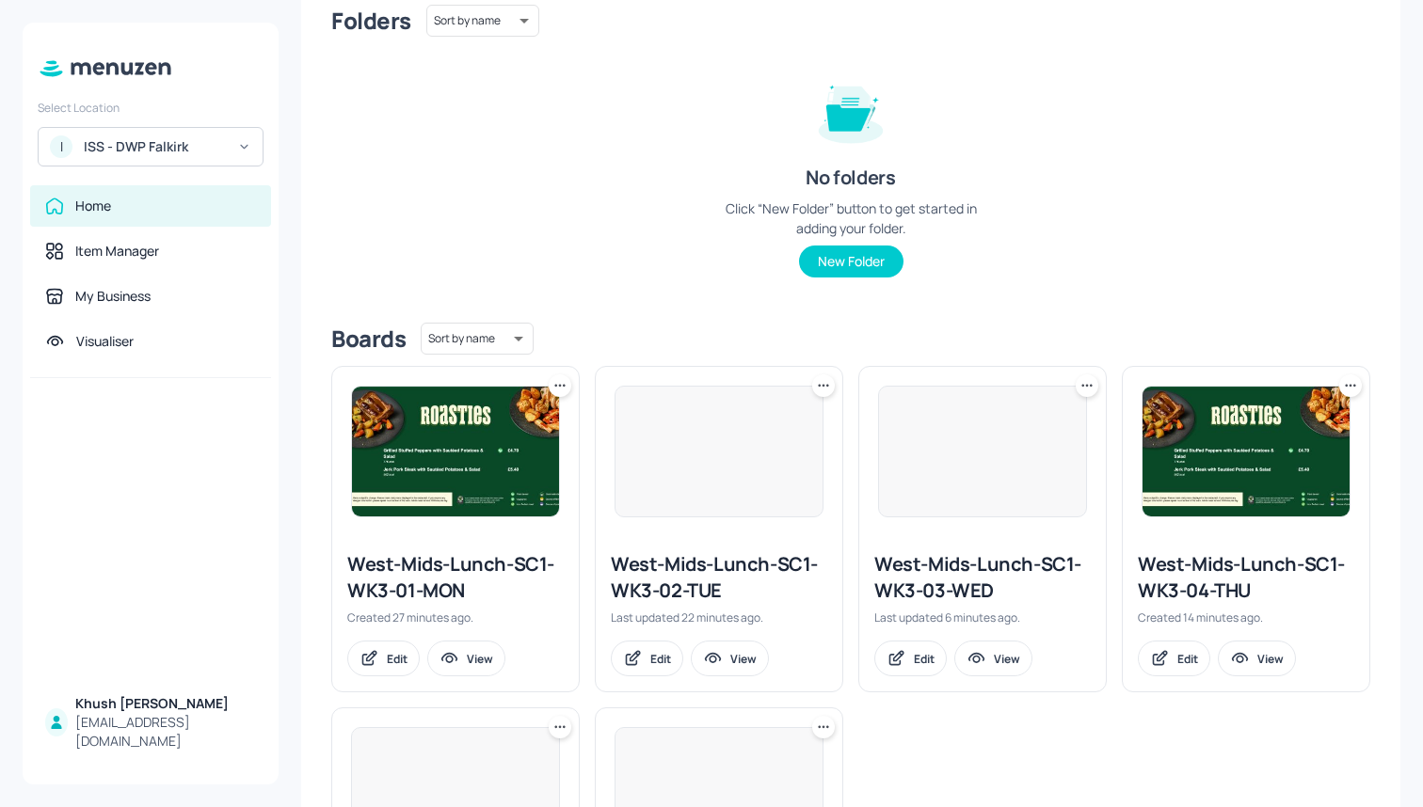
scroll to position [191, 0]
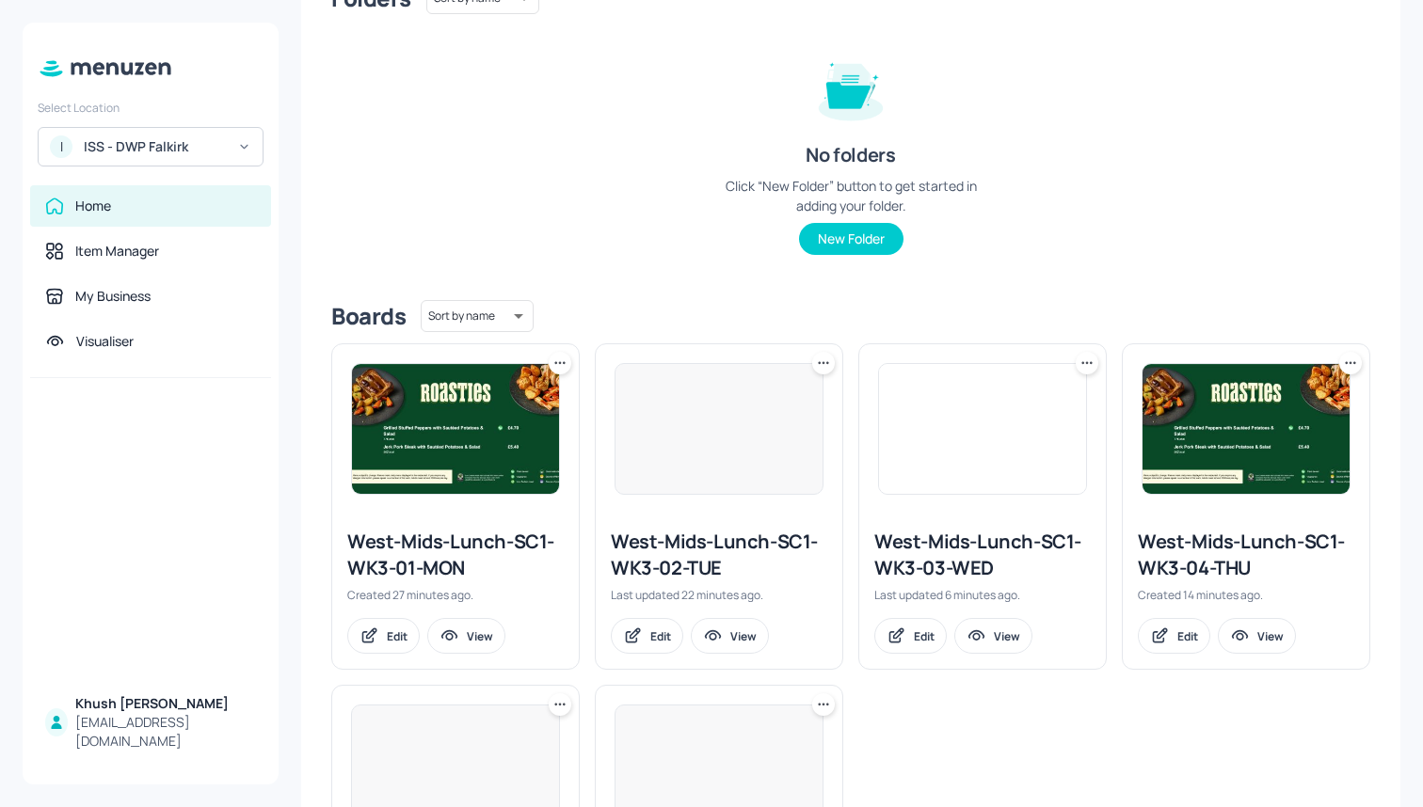
click at [826, 362] on icon at bounding box center [823, 363] width 19 height 19
click at [783, 434] on div "Duplicate" at bounding box center [749, 433] width 151 height 32
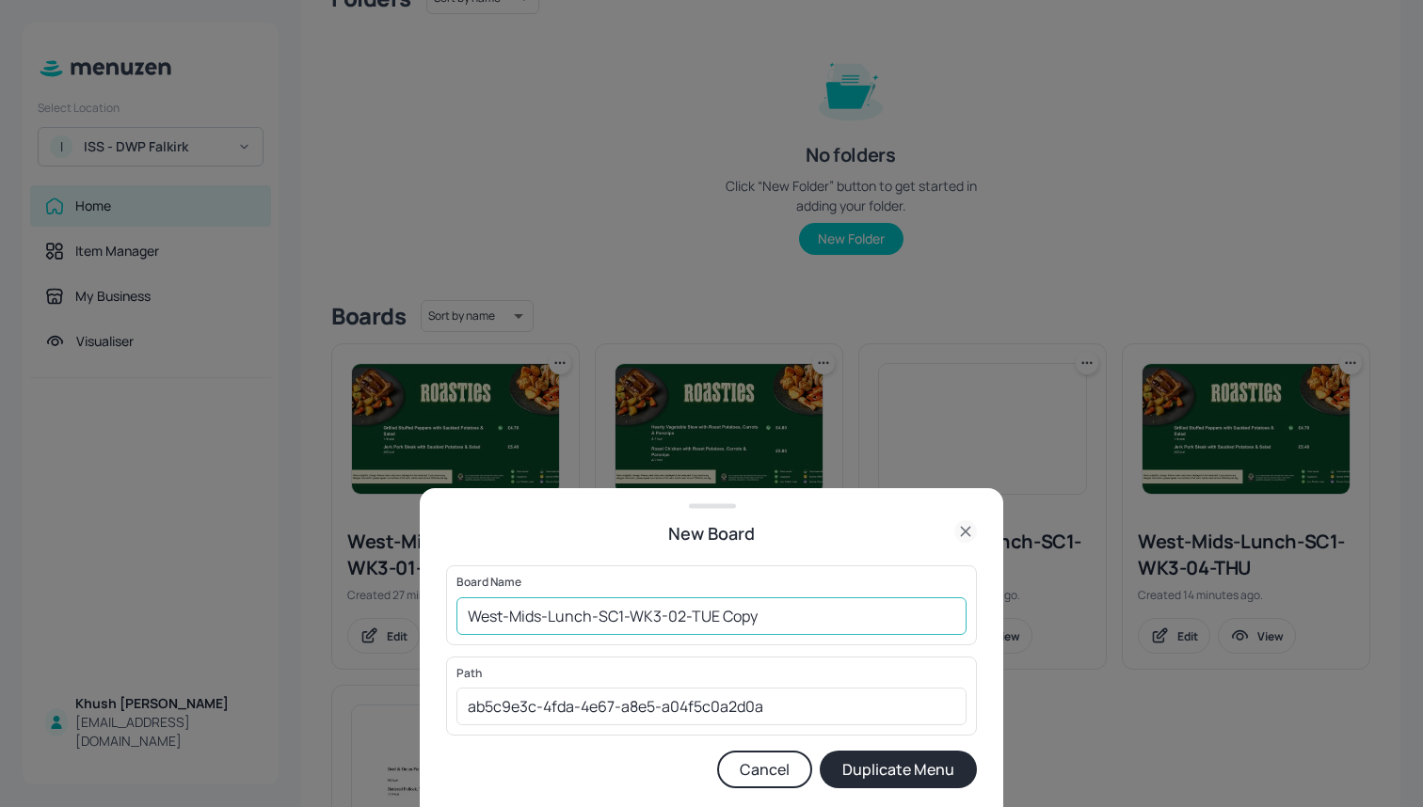
click at [660, 621] on input "West-Mids-Lunch-SC1-WK3-02-TUE Copy" at bounding box center [711, 617] width 510 height 38
drag, startPoint x: 779, startPoint y: 628, endPoint x: 717, endPoint y: 621, distance: 62.5
click at [717, 621] on input "West-Mids-Lunch-SC1-WK4-02-TUE Copy" at bounding box center [711, 617] width 510 height 38
type input "West-Mids-Lunch-SC1-WK4-02-TUE"
click at [844, 760] on button "Duplicate Menu" at bounding box center [898, 770] width 157 height 38
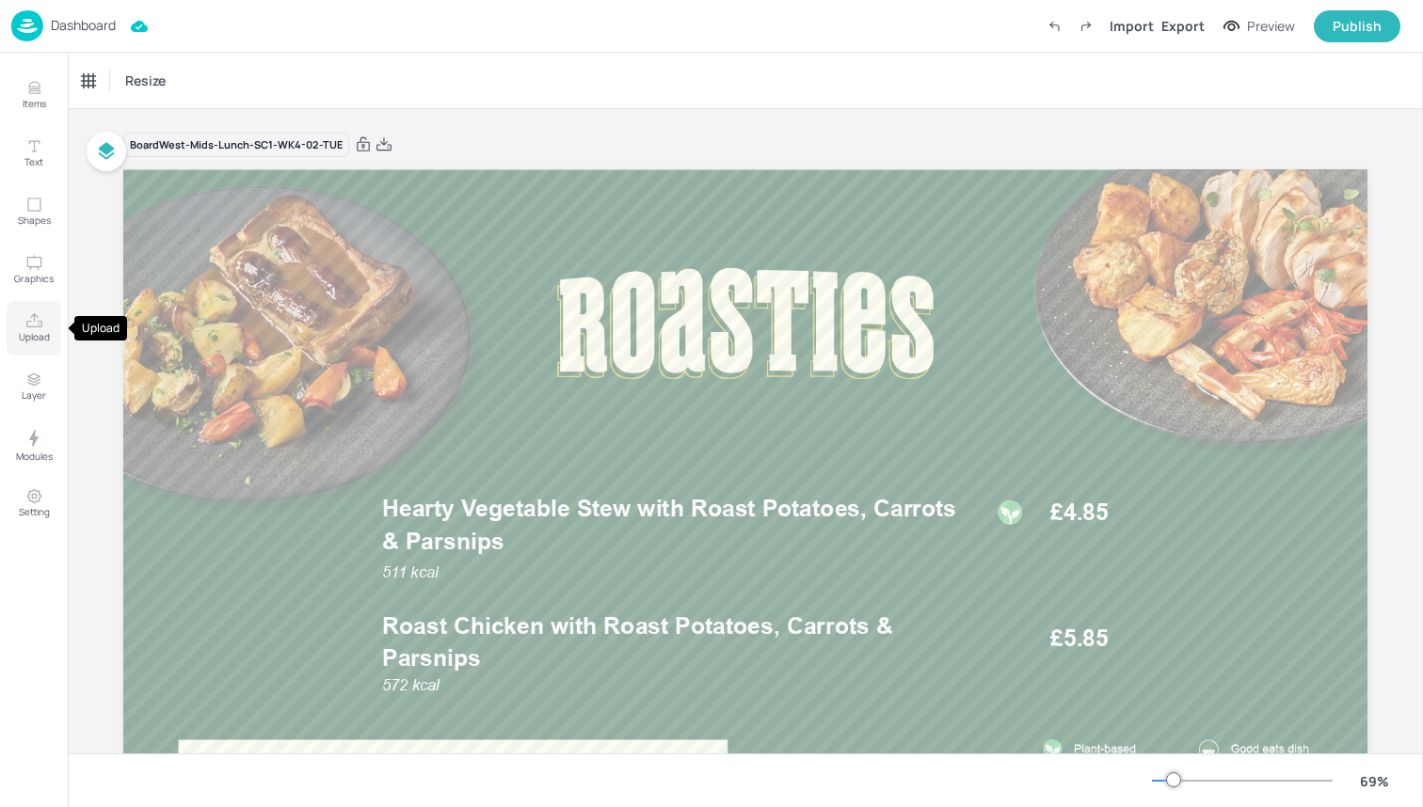
click at [19, 327] on button "Upload" at bounding box center [34, 328] width 55 height 55
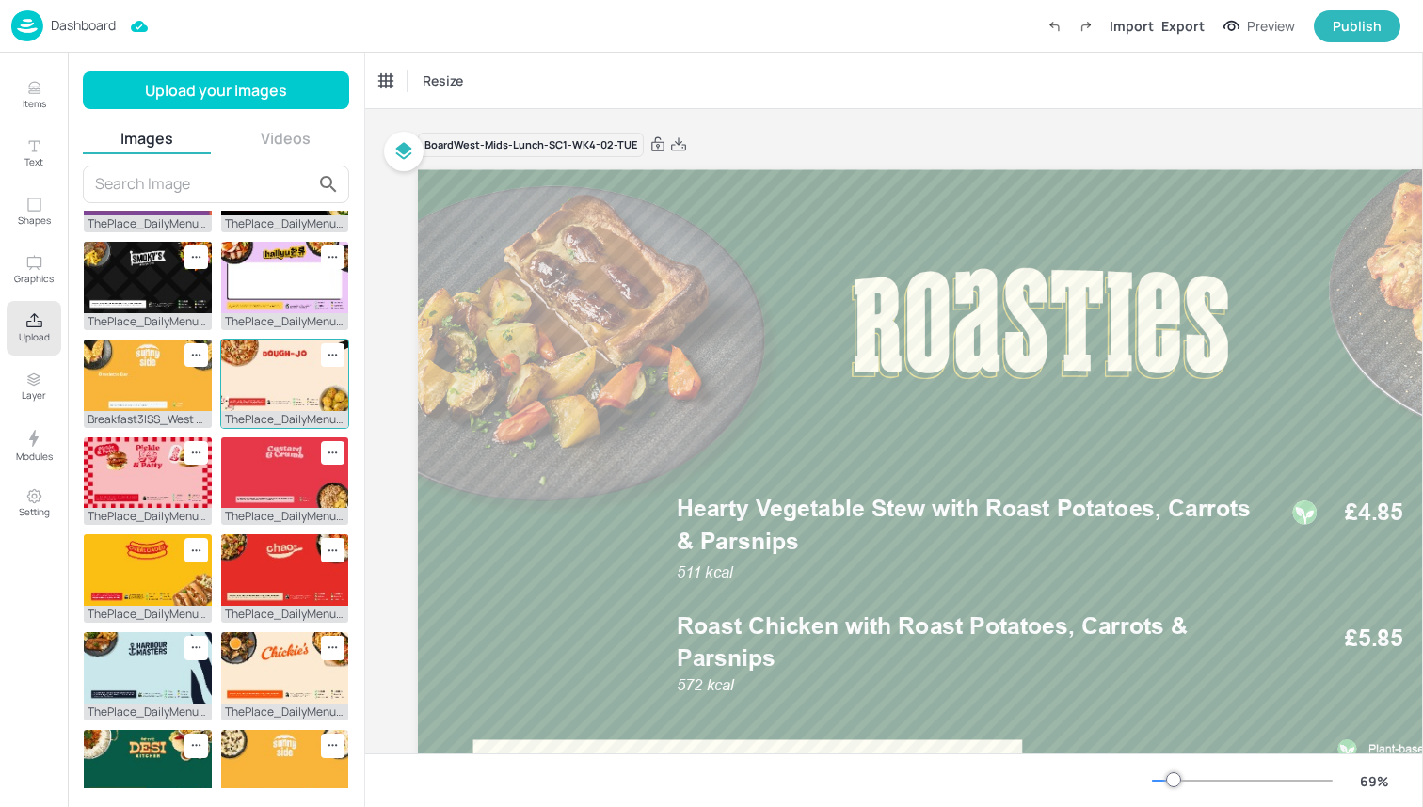
scroll to position [170, 0]
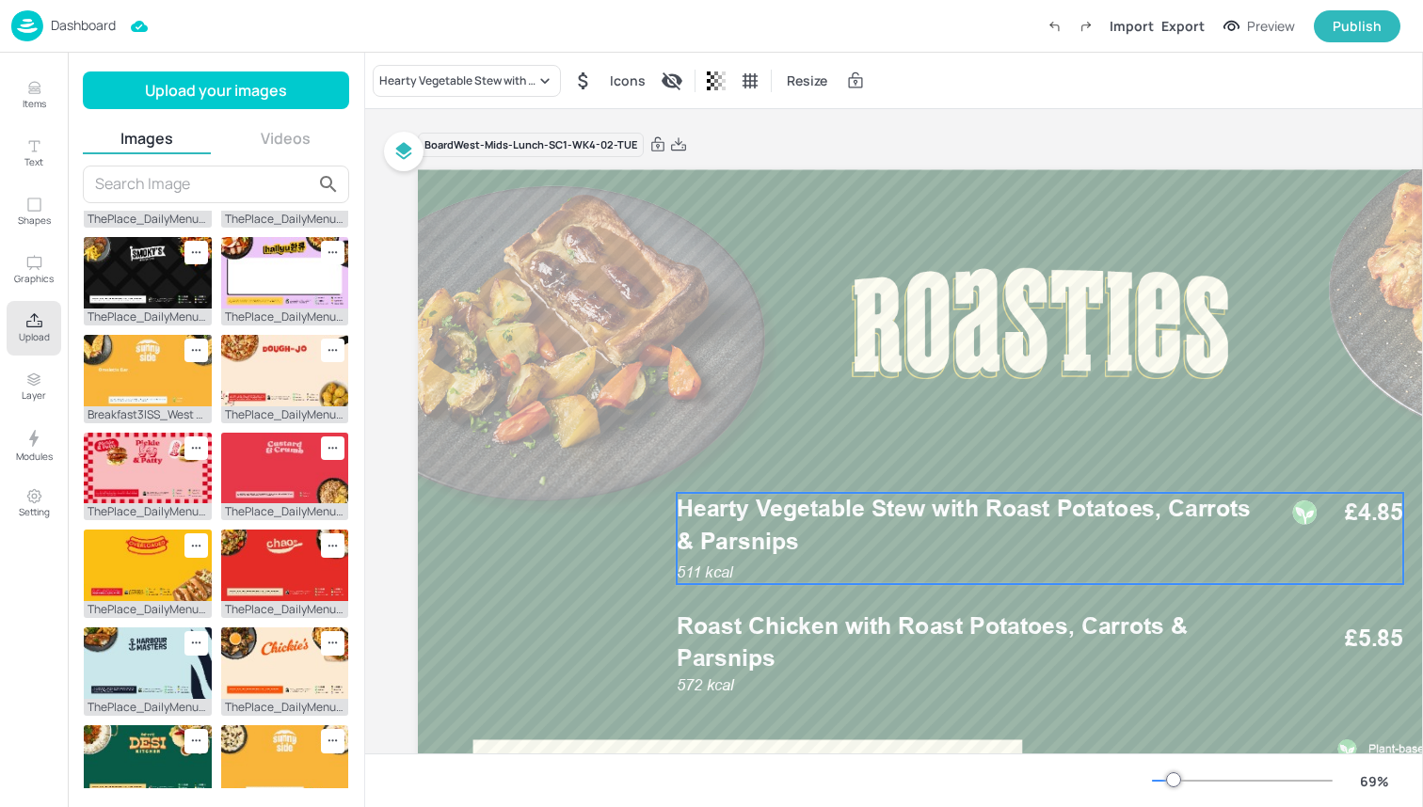
click at [764, 536] on span "Hearty Vegetable Stew with Roast Potatoes, Carrots & Parsnips" at bounding box center [964, 525] width 574 height 60
click at [462, 89] on div "Hearty Vegetable Stew with Roast Potatoes, Carrots & Parsnips" at bounding box center [467, 81] width 188 height 32
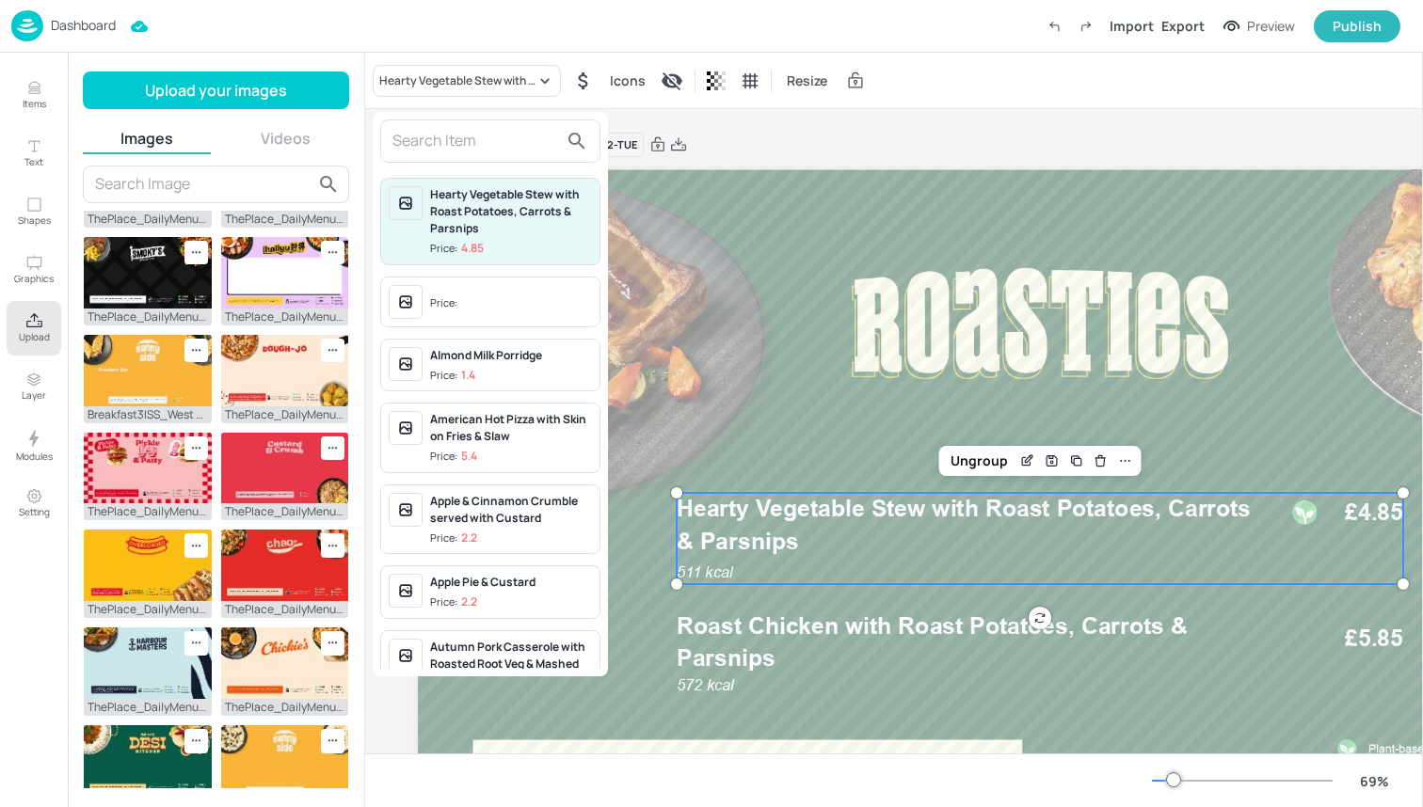
click at [458, 144] on input "text" at bounding box center [475, 141] width 166 height 30
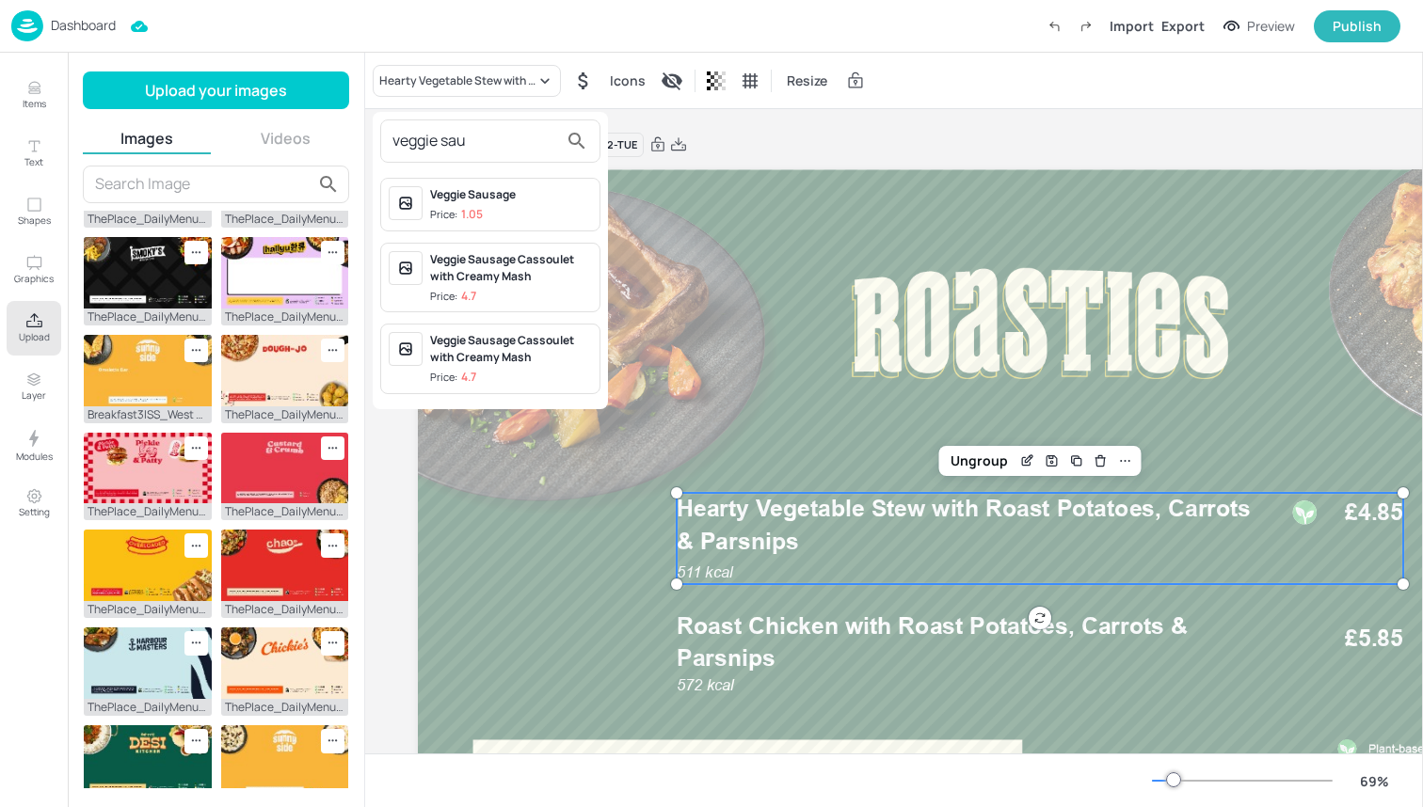
type input "veggie sau"
drag, startPoint x: 458, startPoint y: 144, endPoint x: 494, endPoint y: 204, distance: 70.0
click at [494, 204] on div "Veggie Sausage Price: 1.05" at bounding box center [511, 204] width 162 height 37
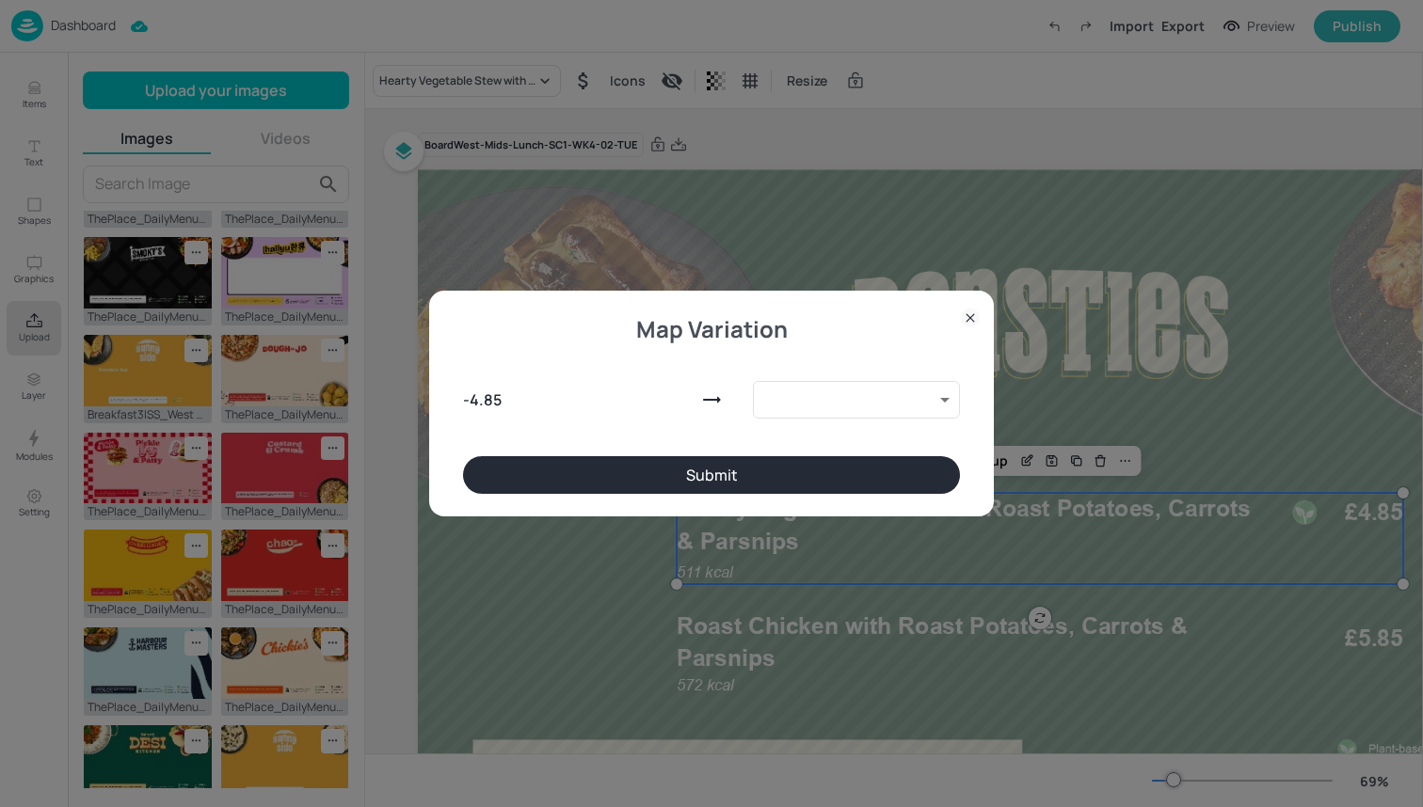
type input "10118880"
click at [585, 470] on button "Submit" at bounding box center [711, 475] width 497 height 38
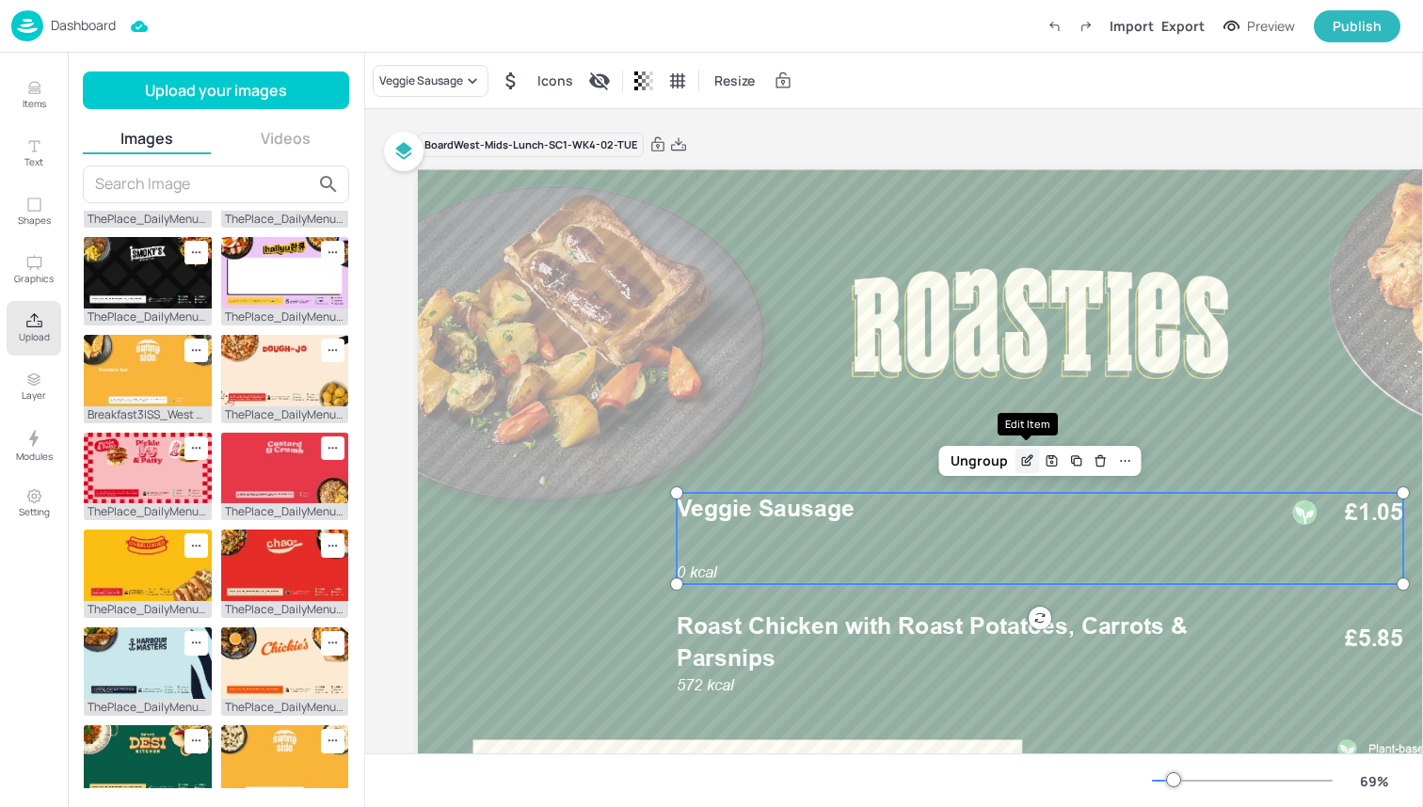
click at [1024, 454] on icon "Edit Item" at bounding box center [1027, 461] width 16 height 15
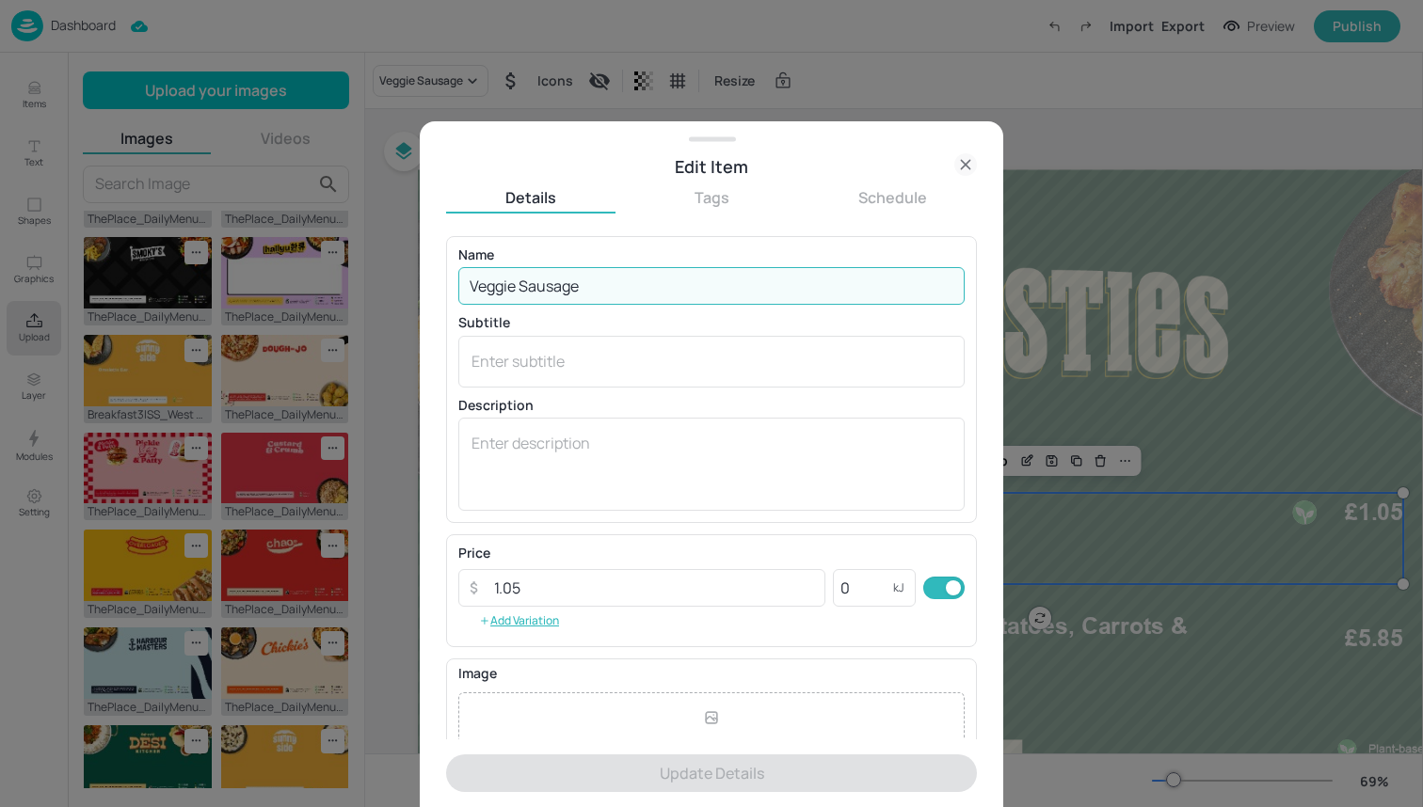
click at [652, 283] on input "Veggie Sausage" at bounding box center [711, 286] width 506 height 38
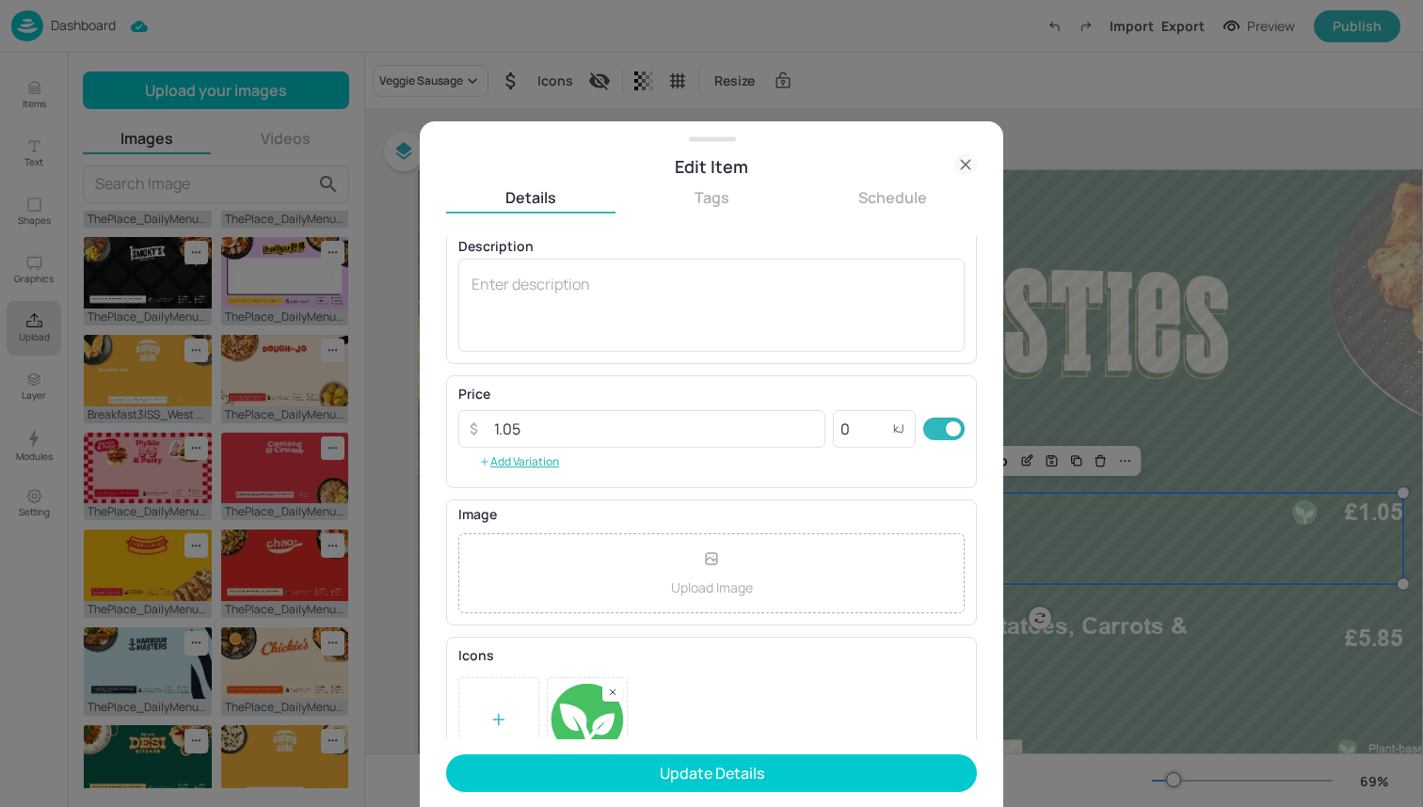
scroll to position [154, 0]
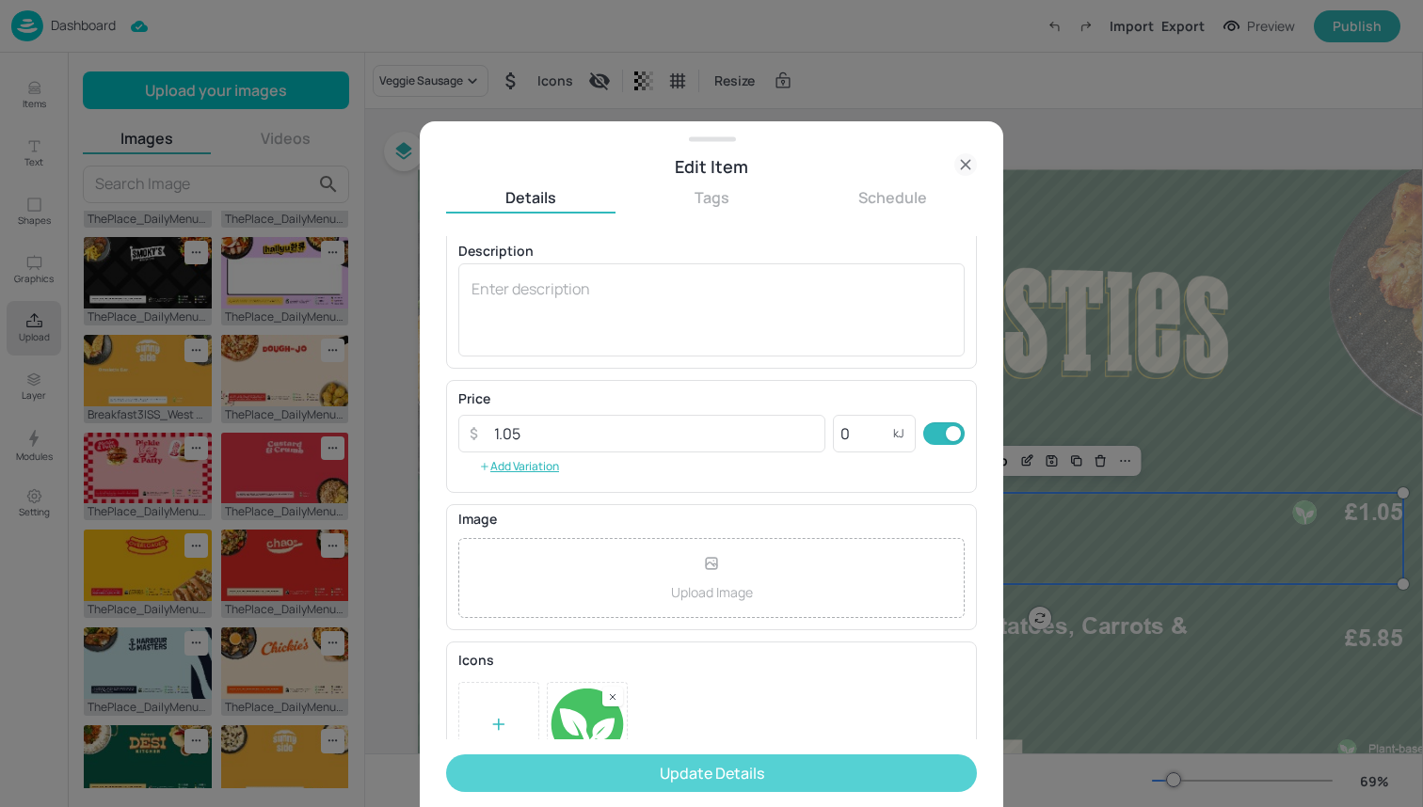
type input "Veggie Sausage Cassoulet with Creamy Mash"
click at [624, 780] on button "Update Details" at bounding box center [711, 774] width 531 height 38
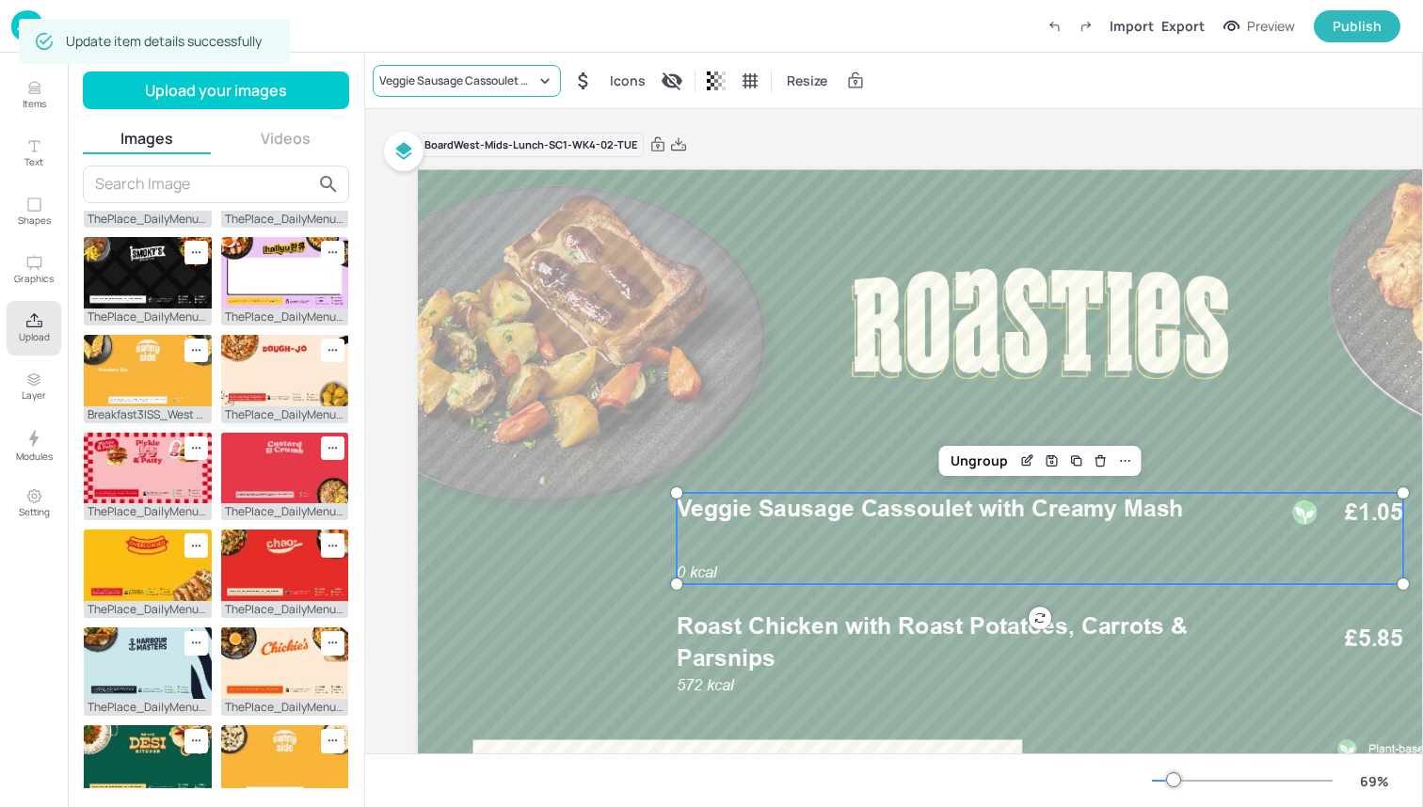
click at [500, 72] on div "Veggie Sausage Cassoulet with Creamy Mash" at bounding box center [457, 80] width 156 height 17
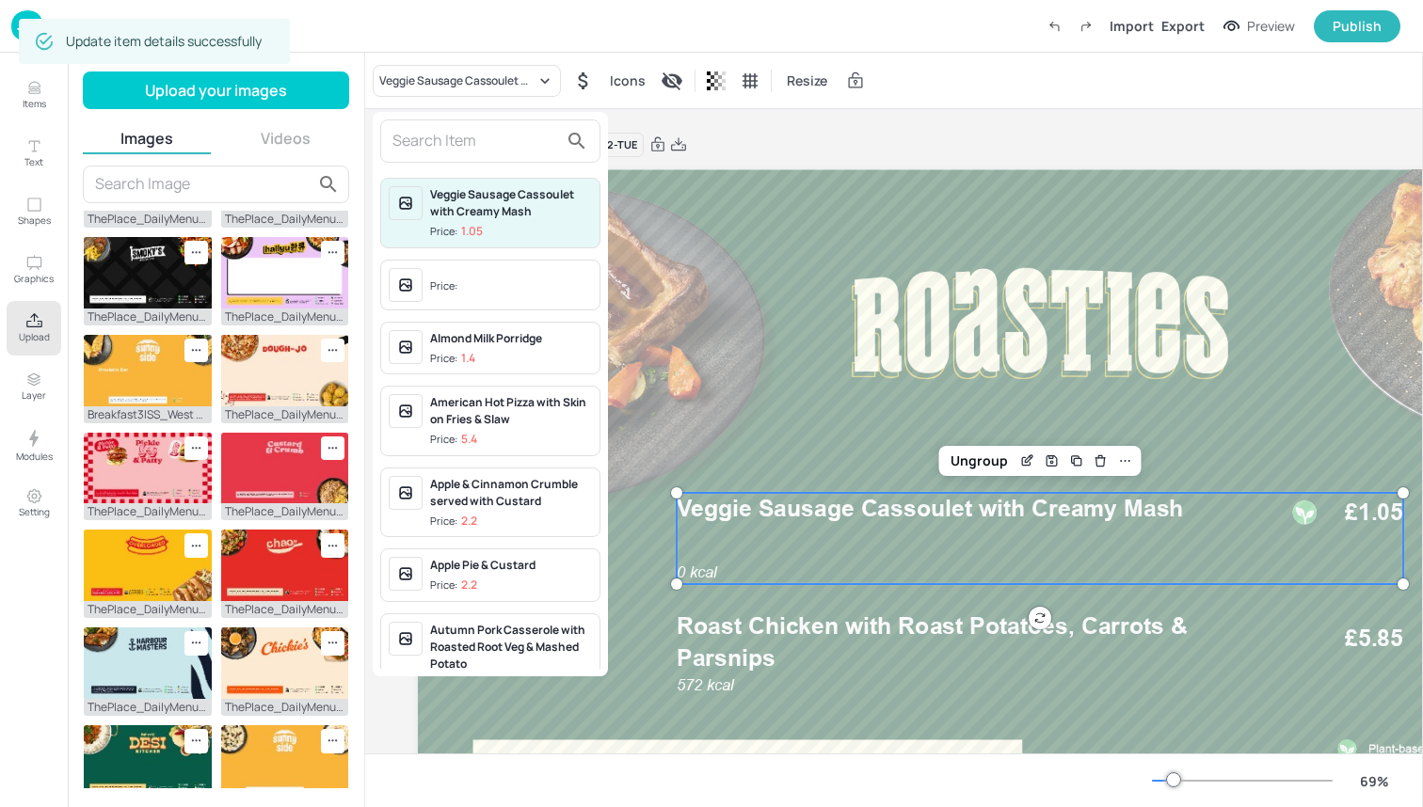
click at [497, 207] on div "Veggie Sausage Cassoulet with Creamy Mash" at bounding box center [511, 203] width 162 height 34
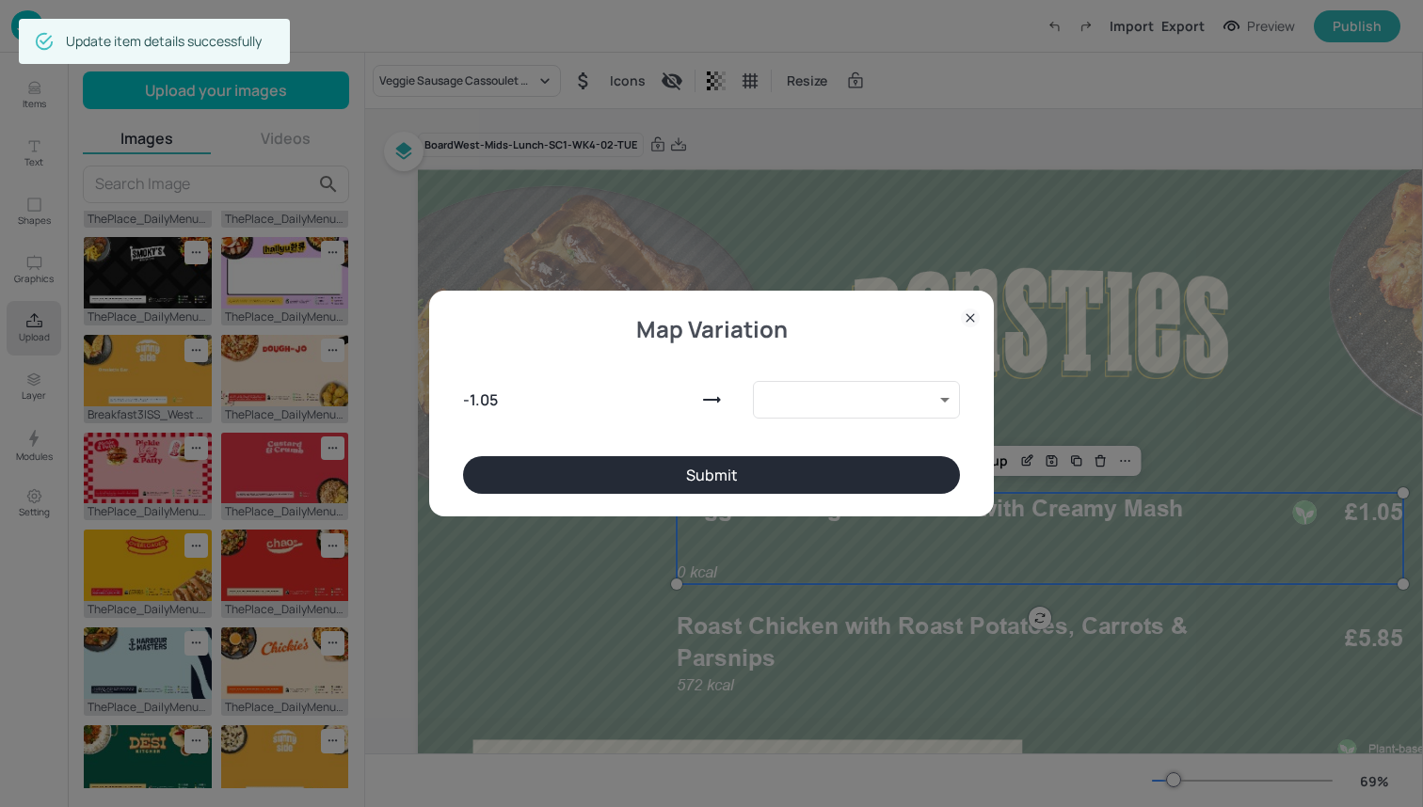
type input "10118880"
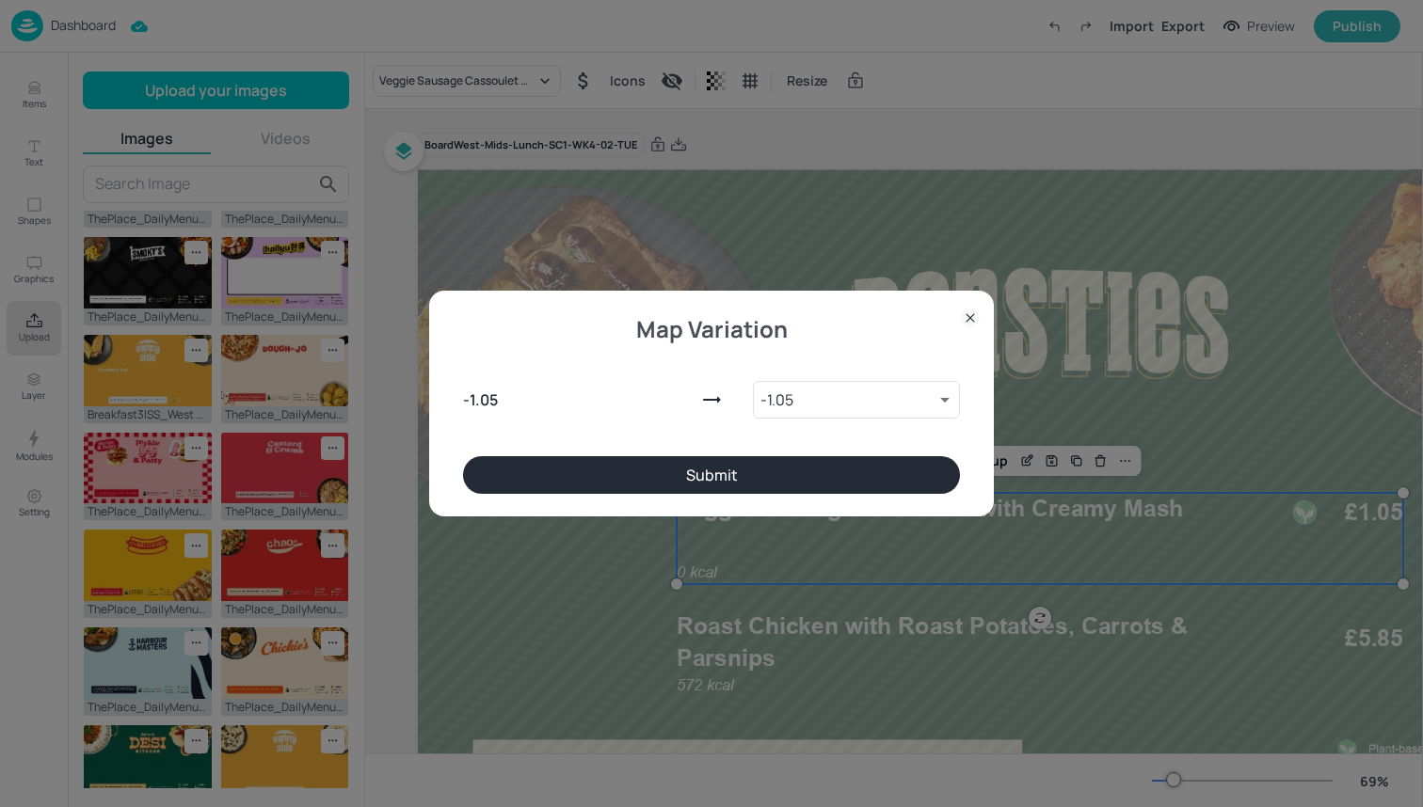
click at [875, 478] on button "Submit" at bounding box center [711, 475] width 497 height 38
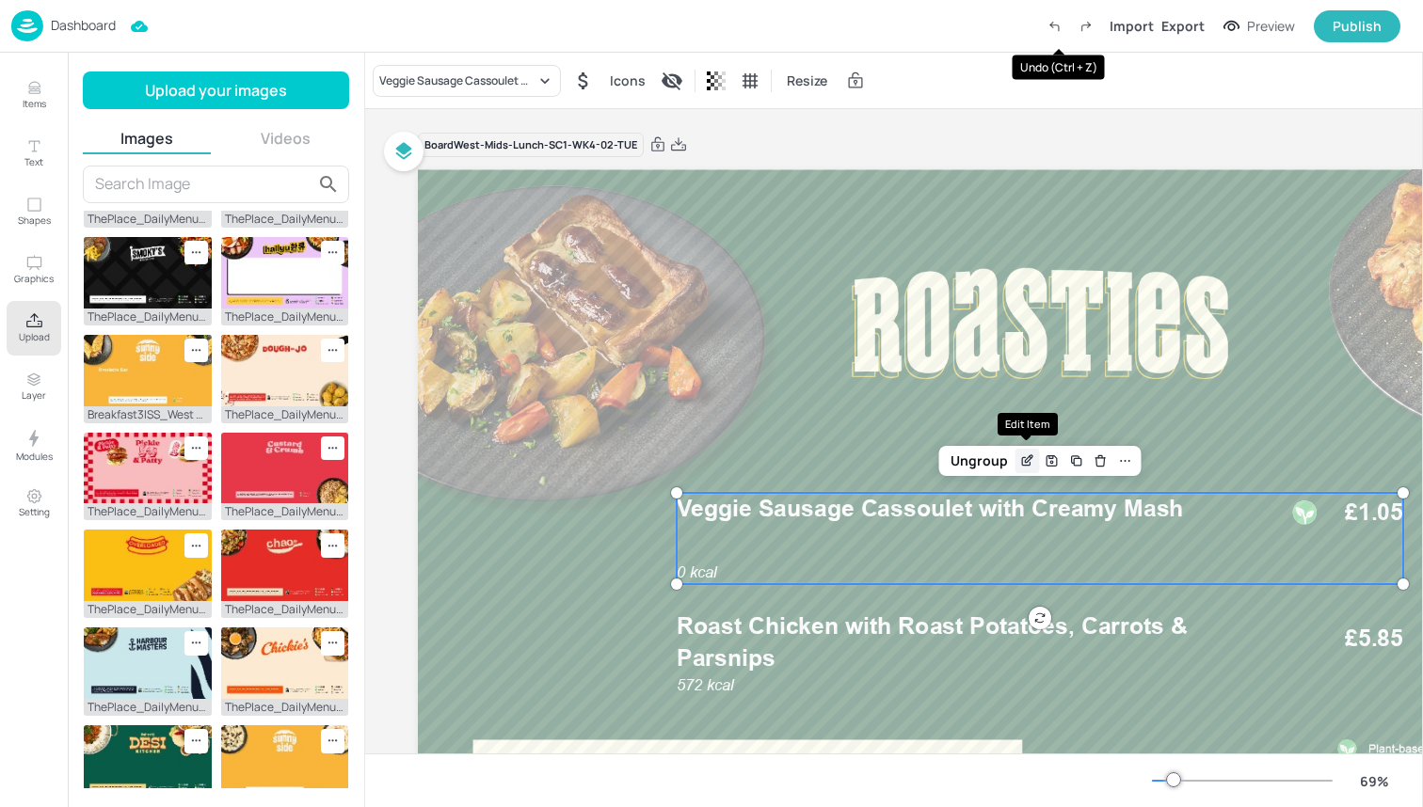
click at [1031, 466] on icon "Edit Item" at bounding box center [1027, 461] width 16 height 15
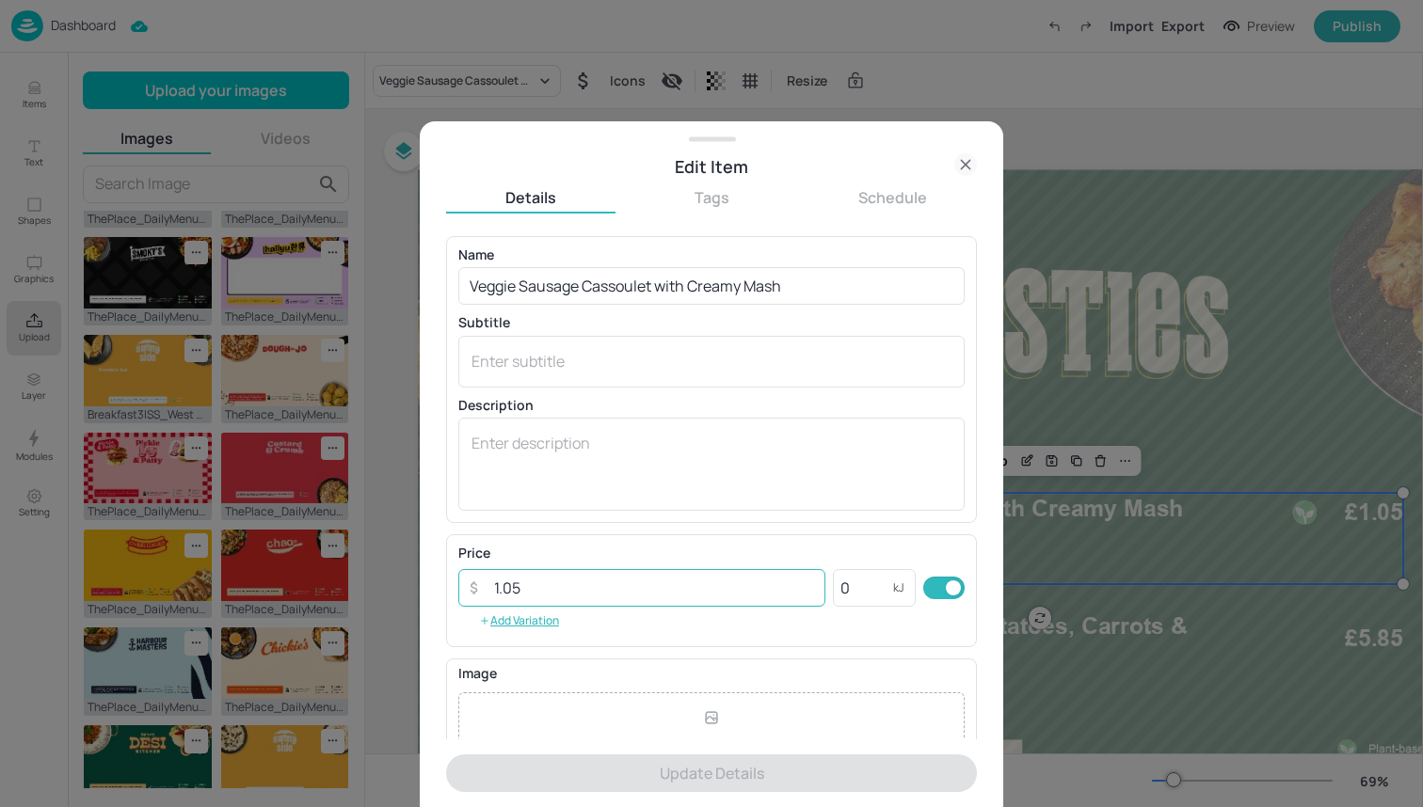
click at [747, 578] on input "1.05" at bounding box center [654, 588] width 343 height 38
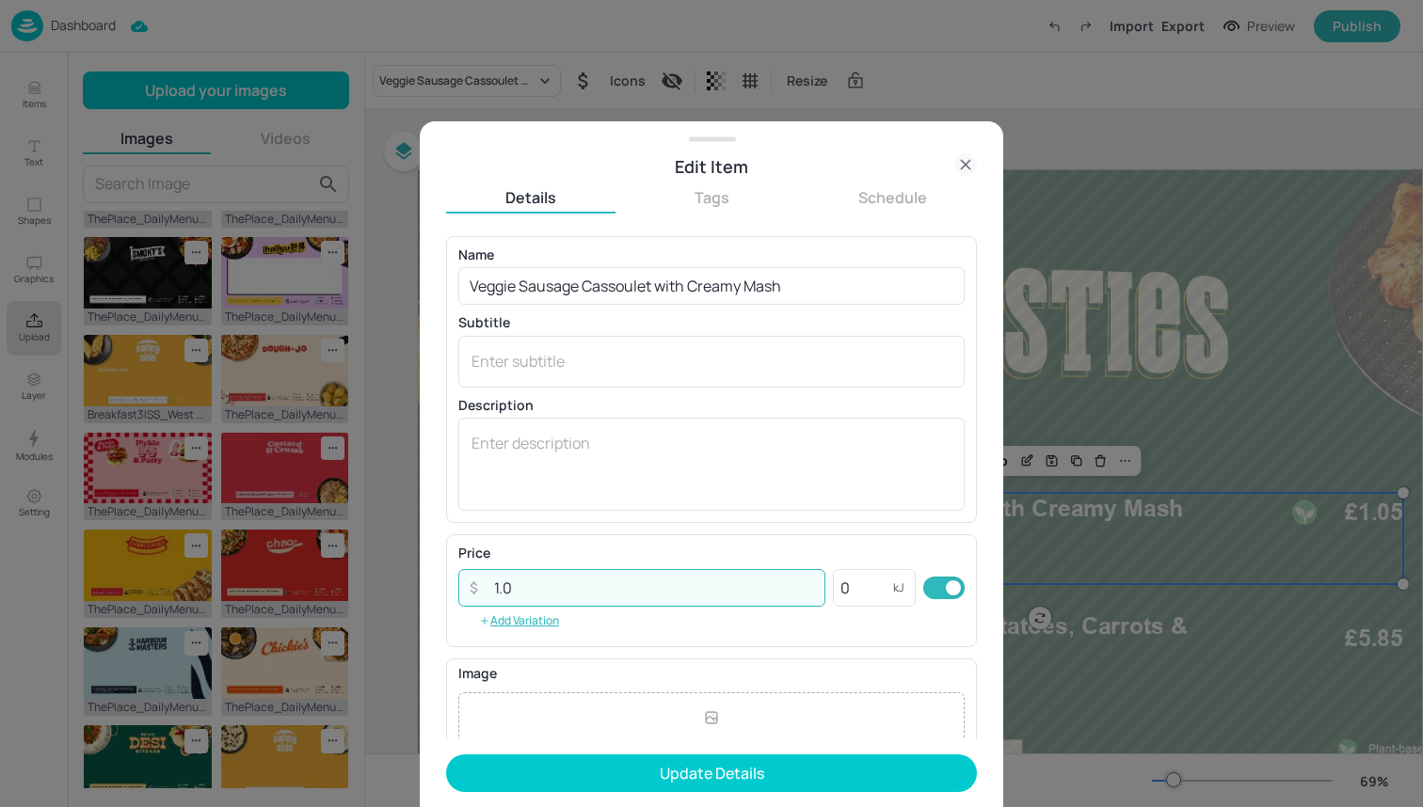
type input "1"
type input "4"
drag, startPoint x: 869, startPoint y: 593, endPoint x: 731, endPoint y: 593, distance: 137.4
click at [731, 593] on div "​ ​ 0 kJ ​" at bounding box center [711, 588] width 506 height 38
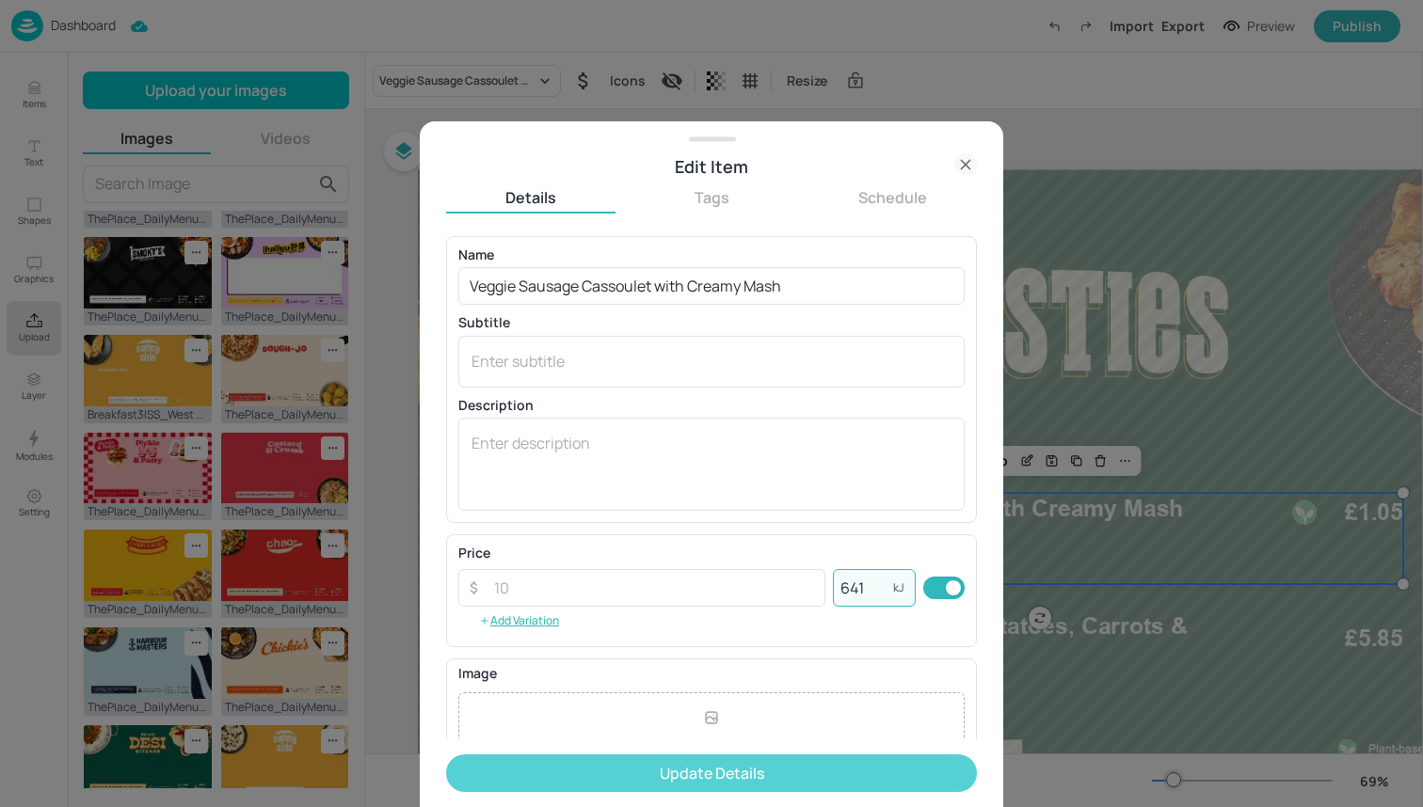
type input "641"
click at [720, 779] on button "Update Details" at bounding box center [711, 774] width 531 height 38
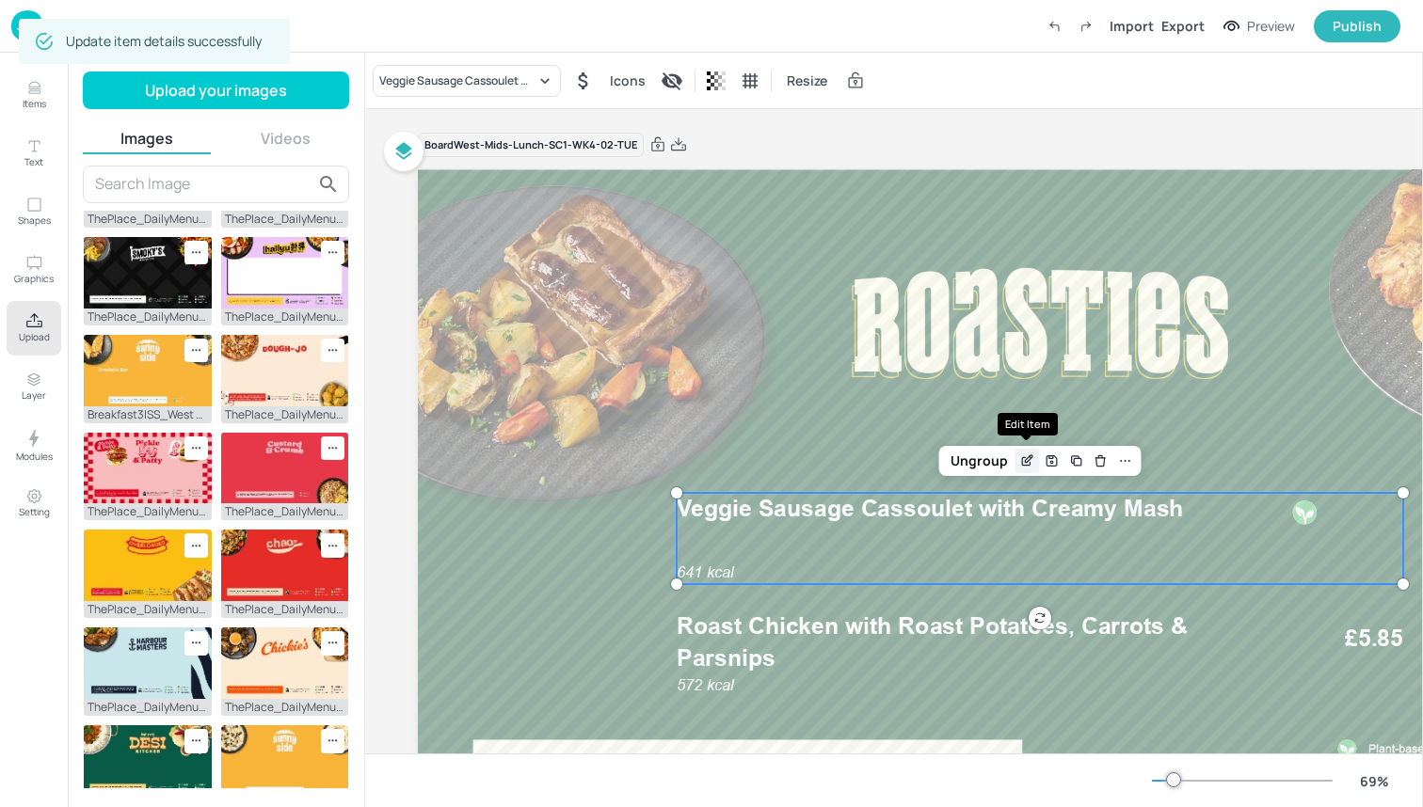
click at [1034, 461] on icon "Edit Item" at bounding box center [1027, 461] width 16 height 15
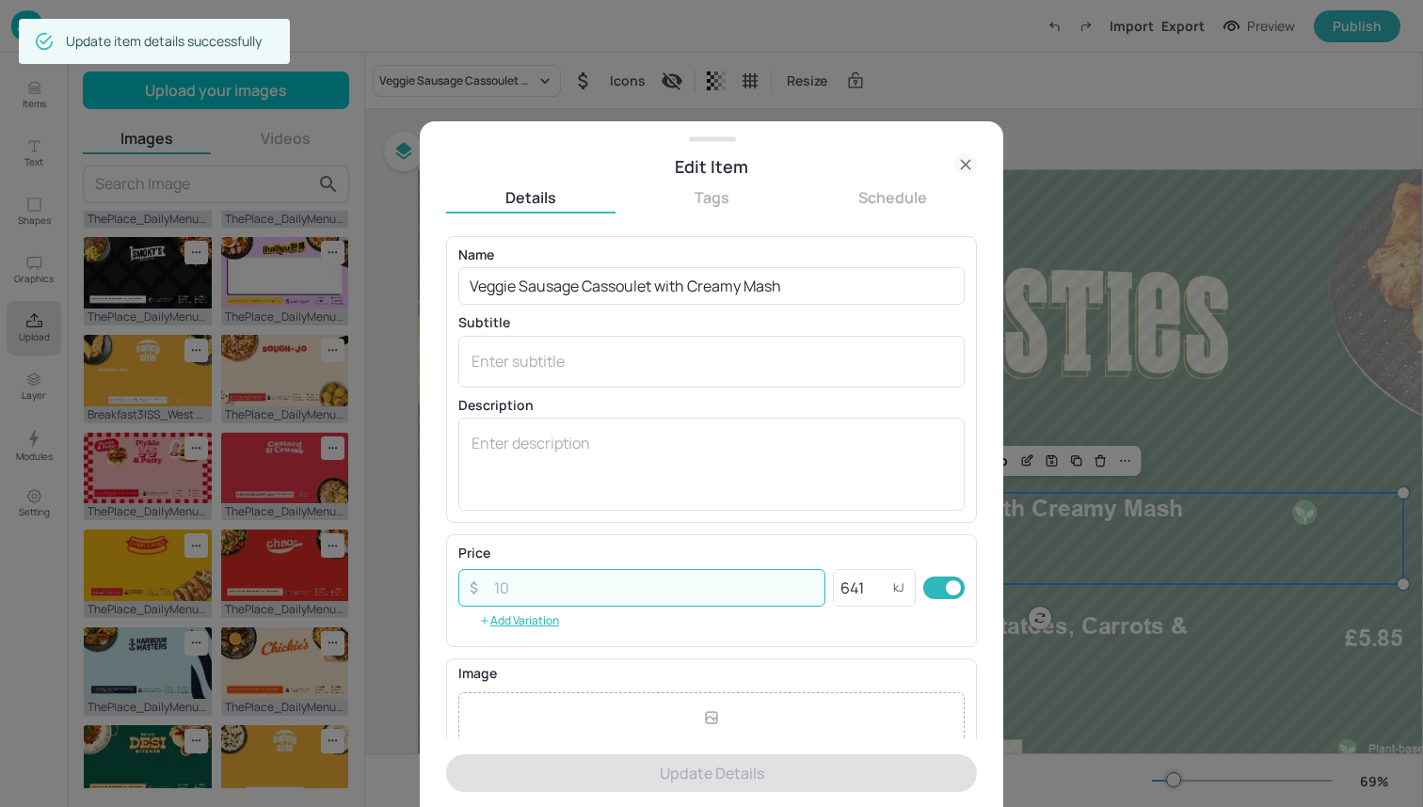
click at [735, 589] on input "number" at bounding box center [654, 588] width 343 height 38
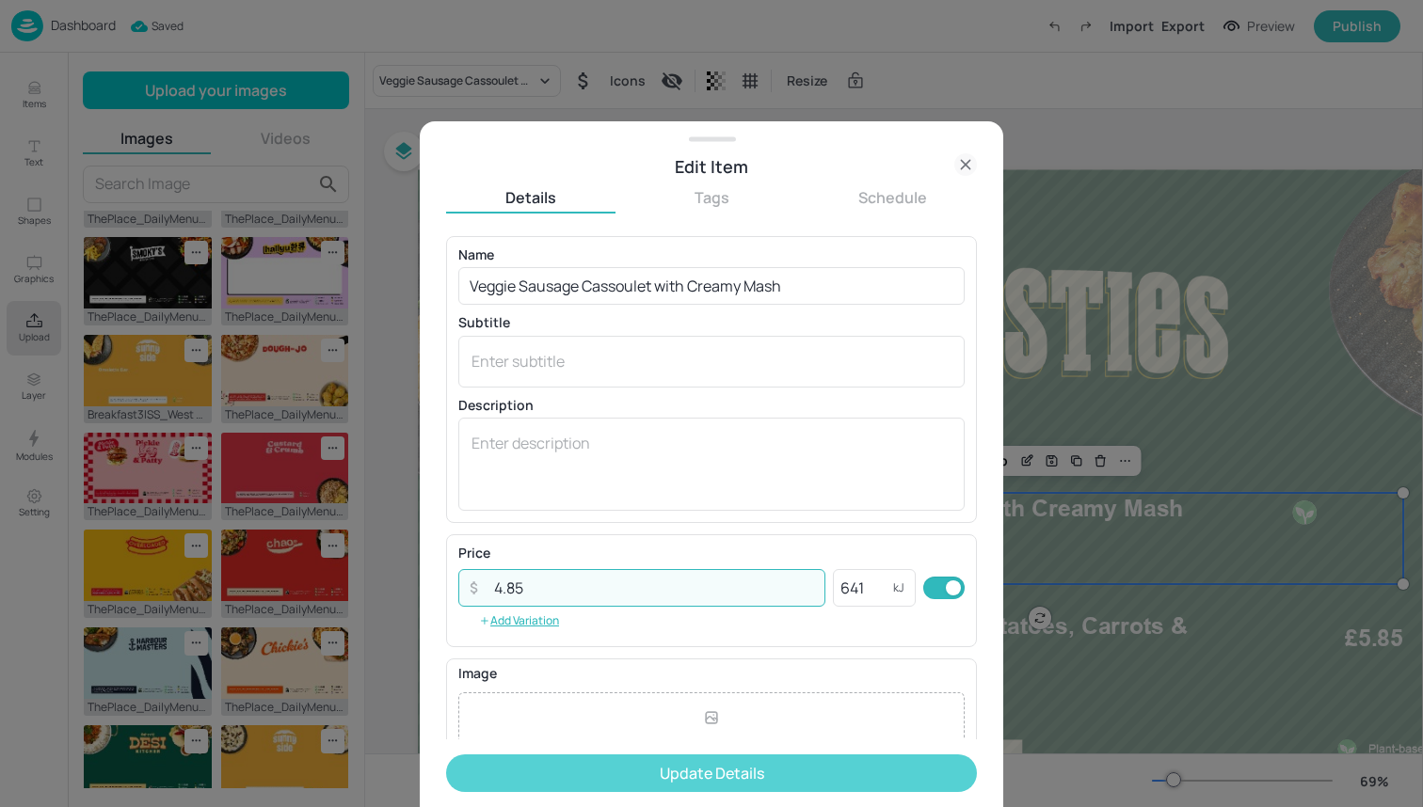
type input "4.85"
click at [680, 781] on button "Update Details" at bounding box center [711, 774] width 531 height 38
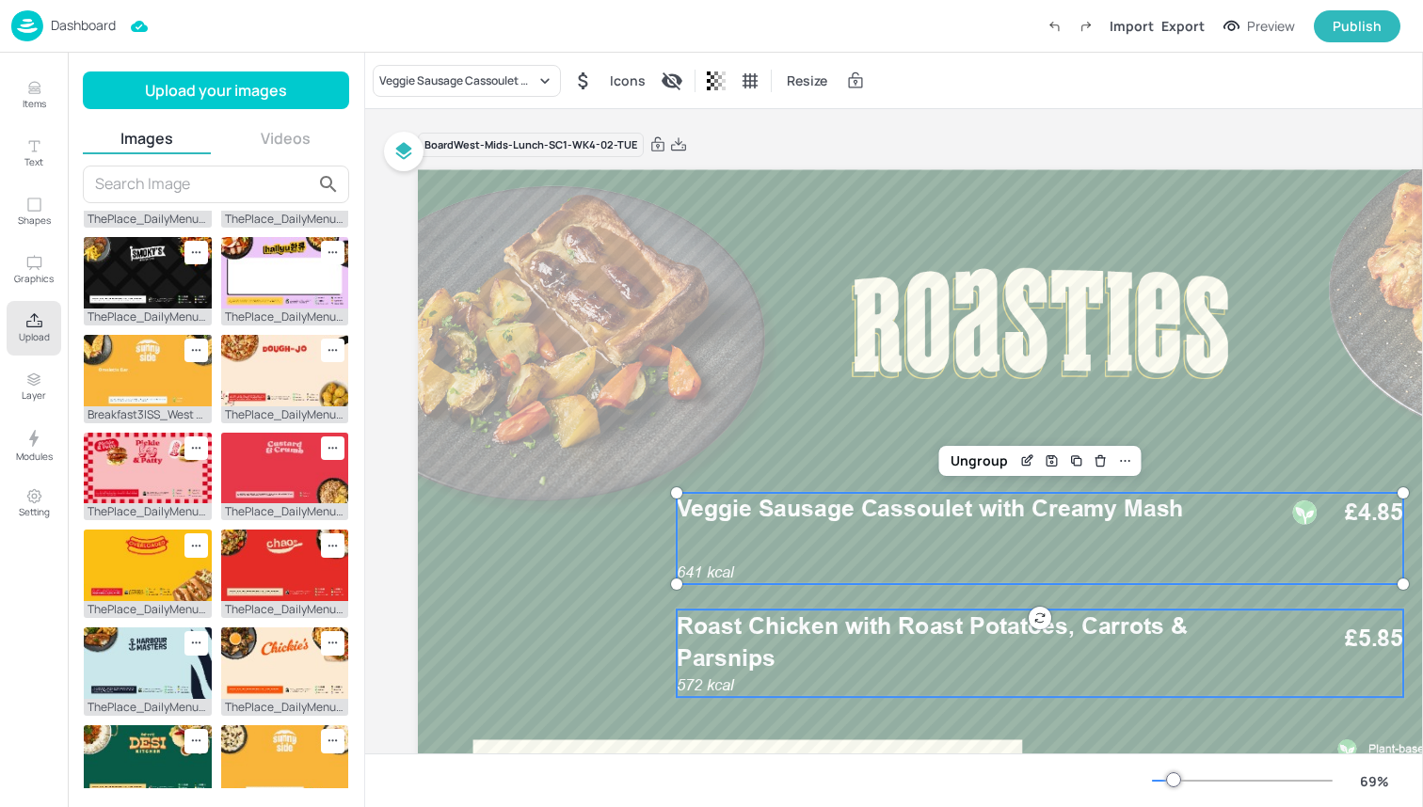
click at [757, 637] on span "Roast Chicken with Roast Potatoes, Carrots & Parsnips" at bounding box center [932, 642] width 511 height 60
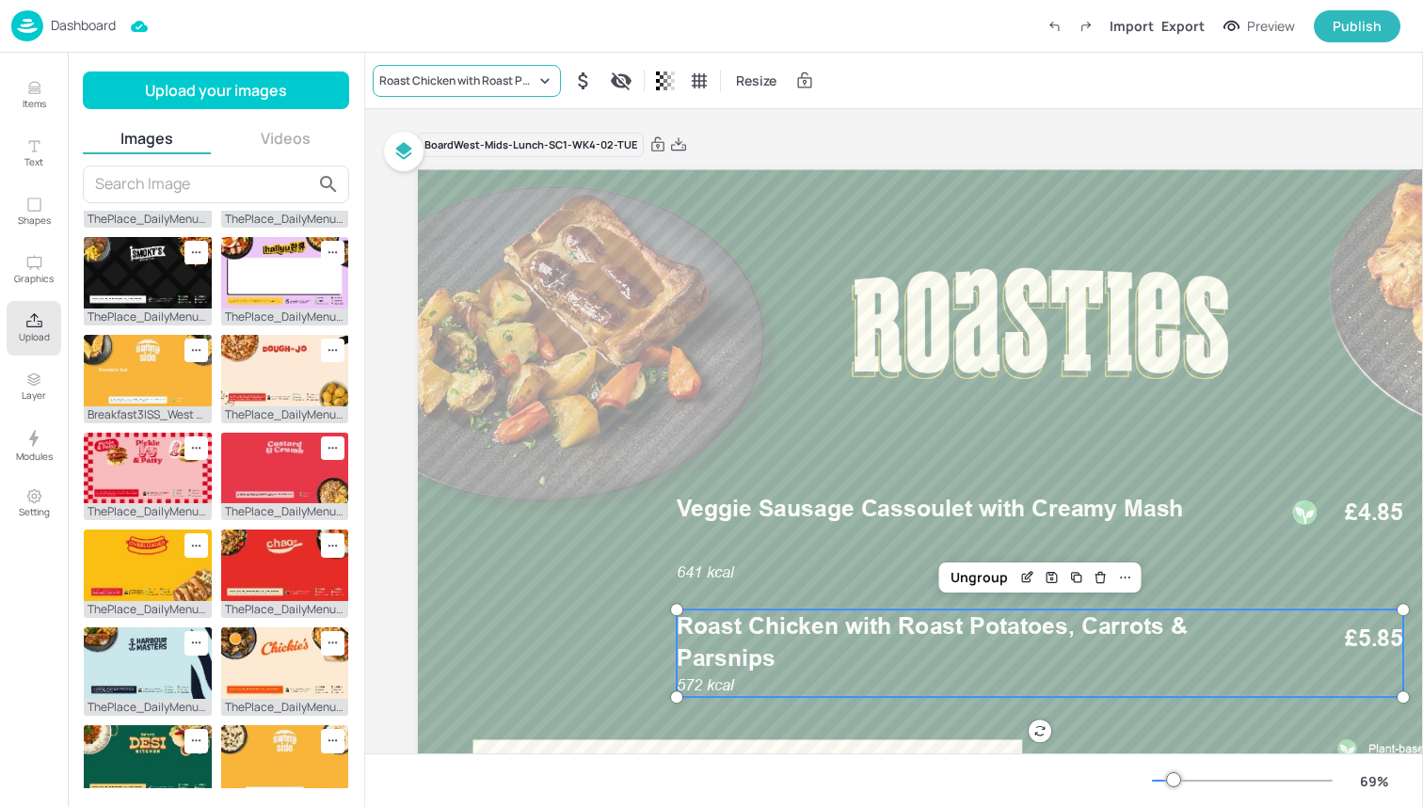
click at [523, 72] on div "Roast Chicken with Roast Potatoes, Carrots & Parsnips" at bounding box center [457, 80] width 156 height 17
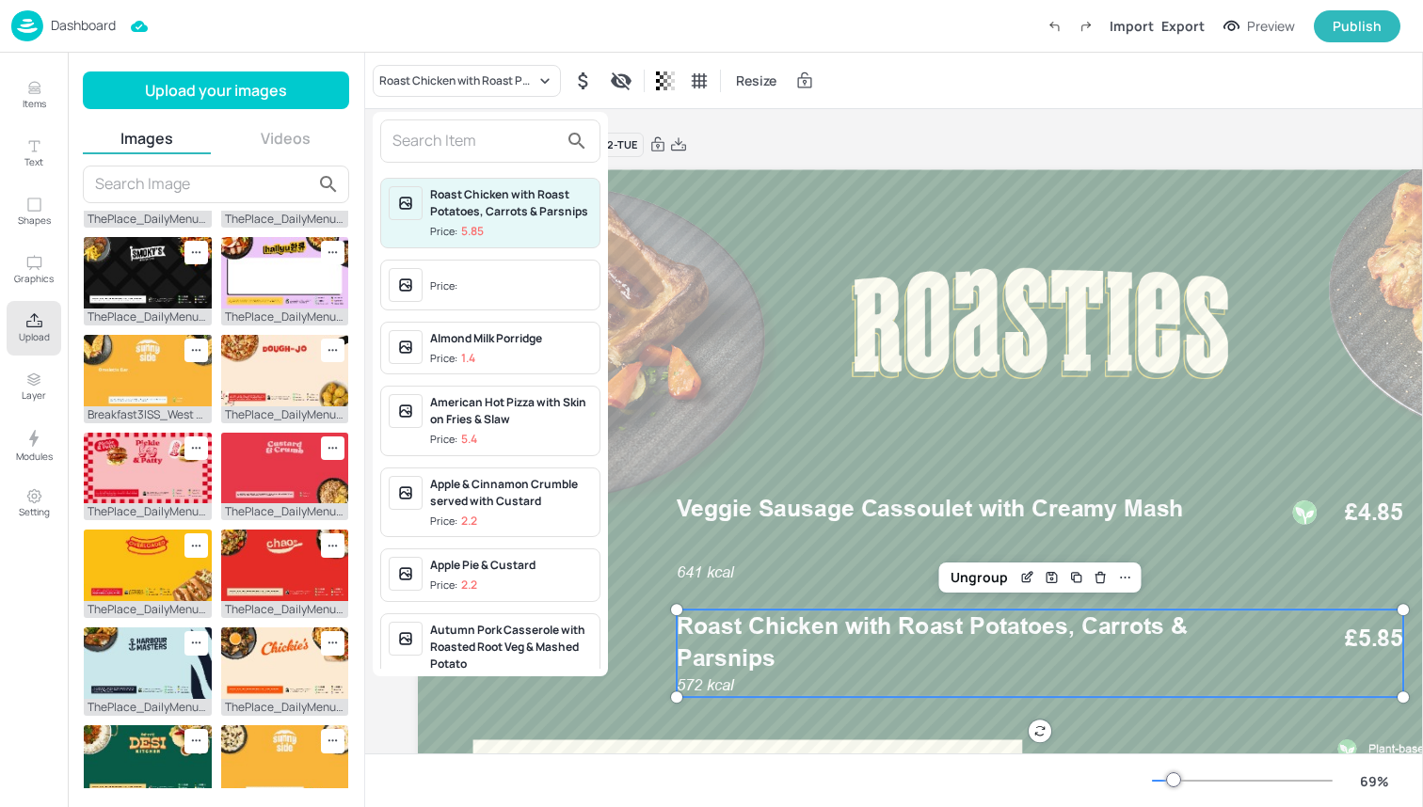
click at [522, 133] on input "text" at bounding box center [475, 141] width 166 height 30
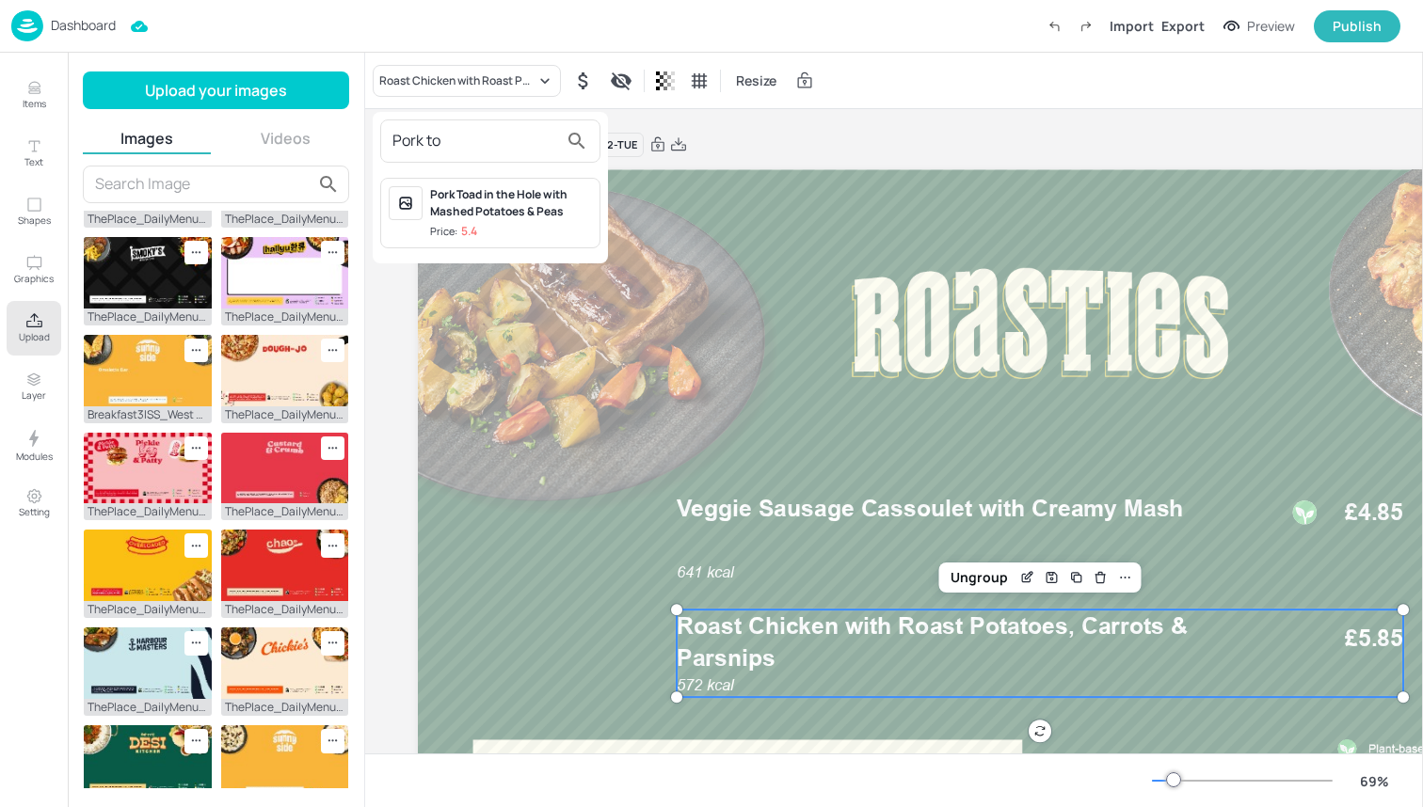
type input "Pork to"
click at [532, 198] on div "Pork Toad in the Hole with Mashed Potatoes & Peas" at bounding box center [511, 203] width 162 height 34
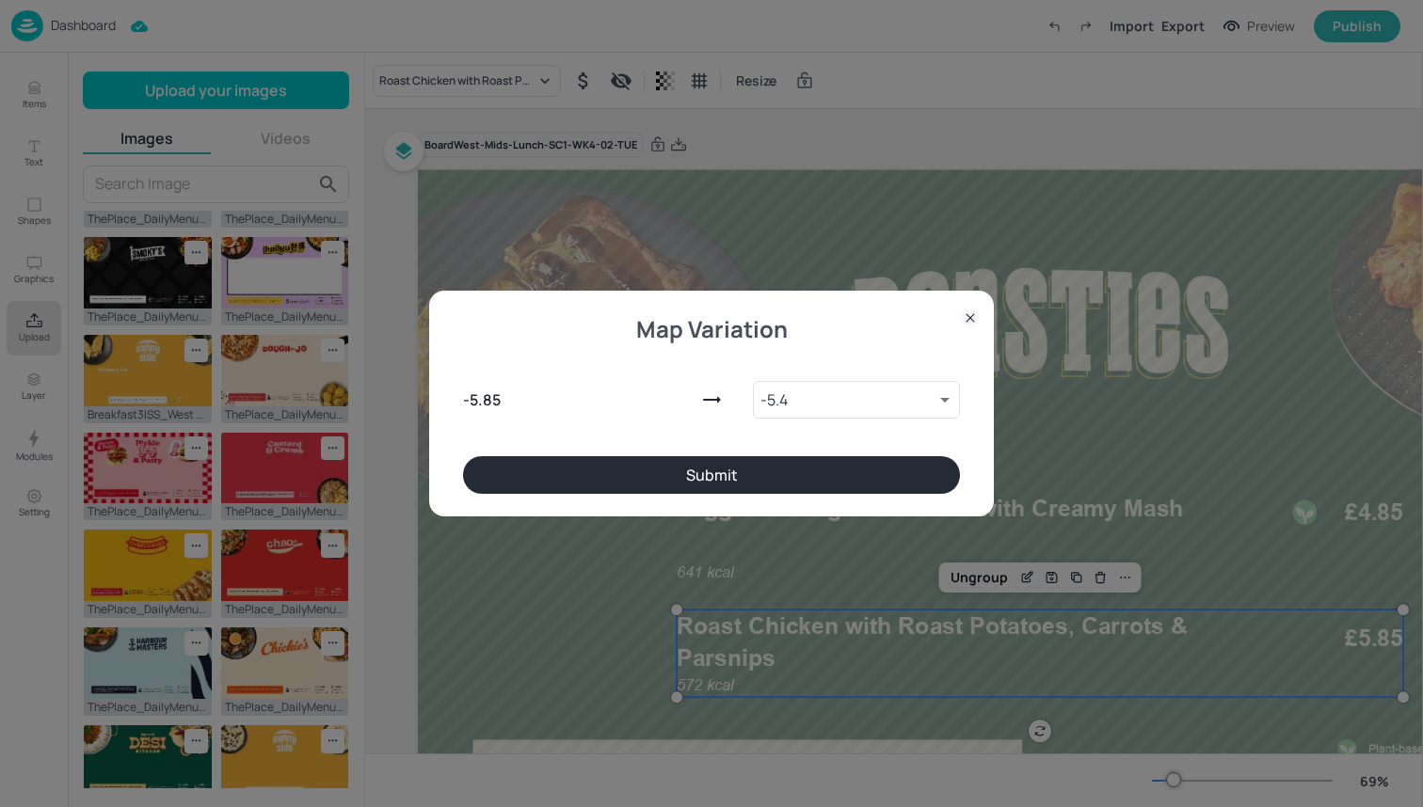
click at [613, 470] on button "Submit" at bounding box center [711, 475] width 497 height 38
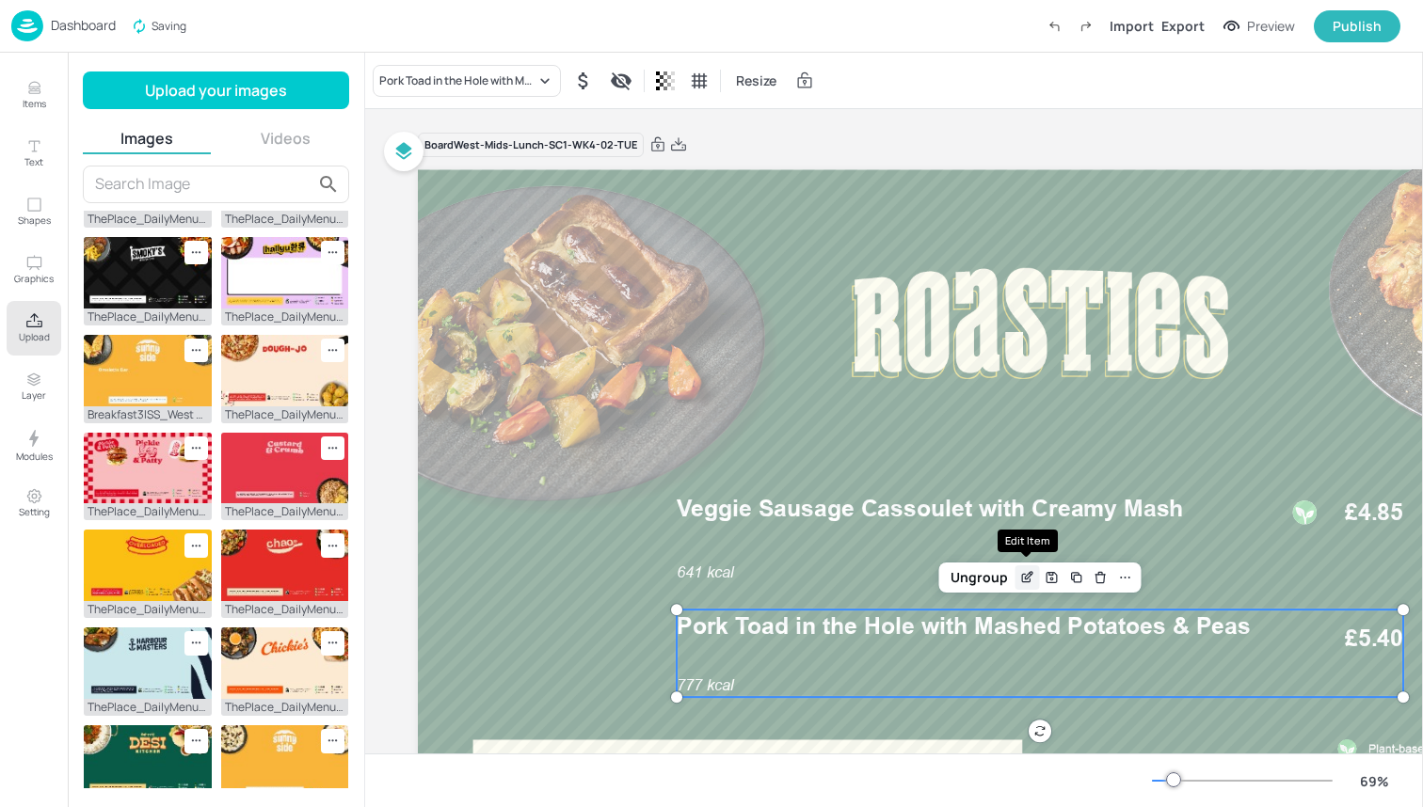
click at [1023, 581] on icon "Edit Item" at bounding box center [1027, 577] width 16 height 15
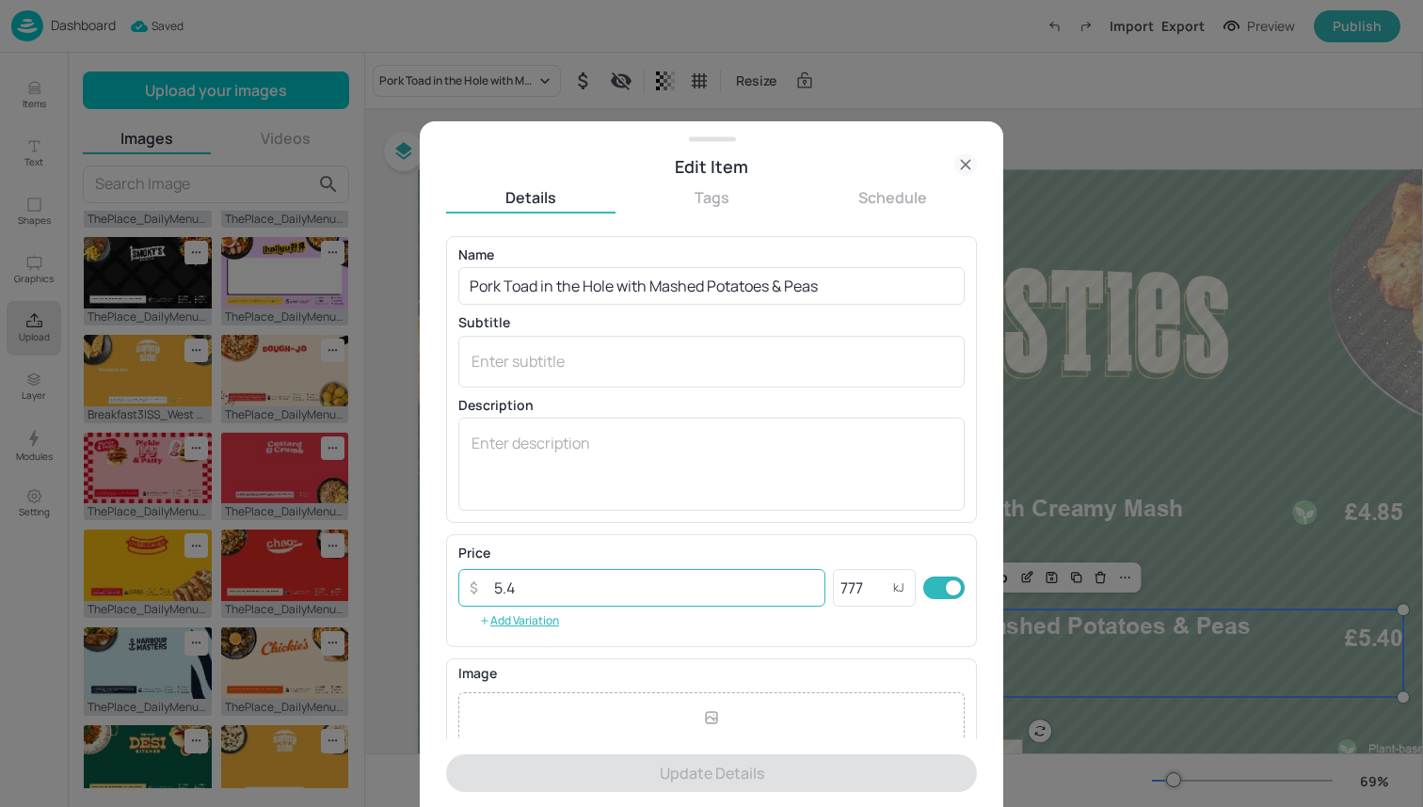
click at [725, 583] on input "5.4" at bounding box center [654, 588] width 343 height 38
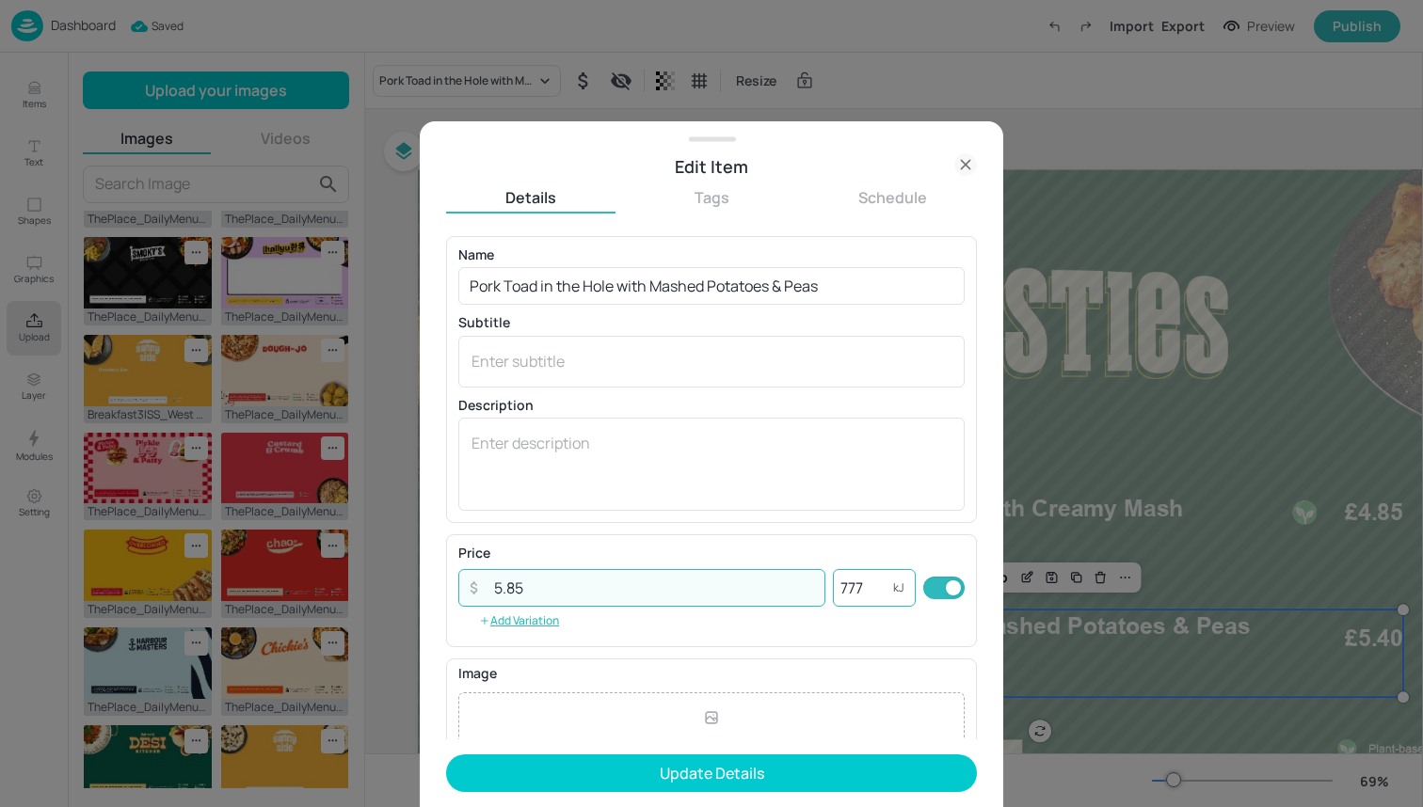
type input "5.85"
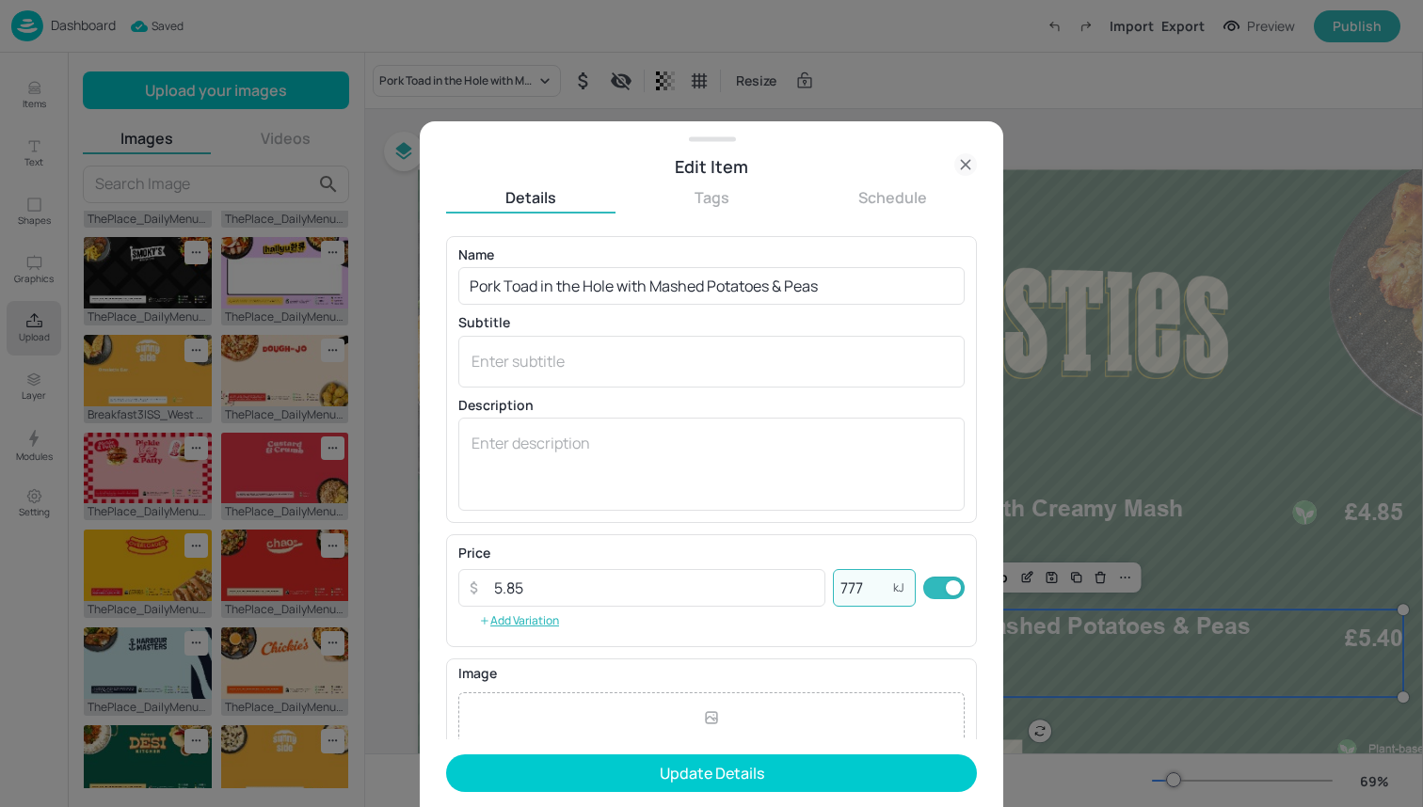
click at [865, 585] on input "777" at bounding box center [863, 588] width 60 height 38
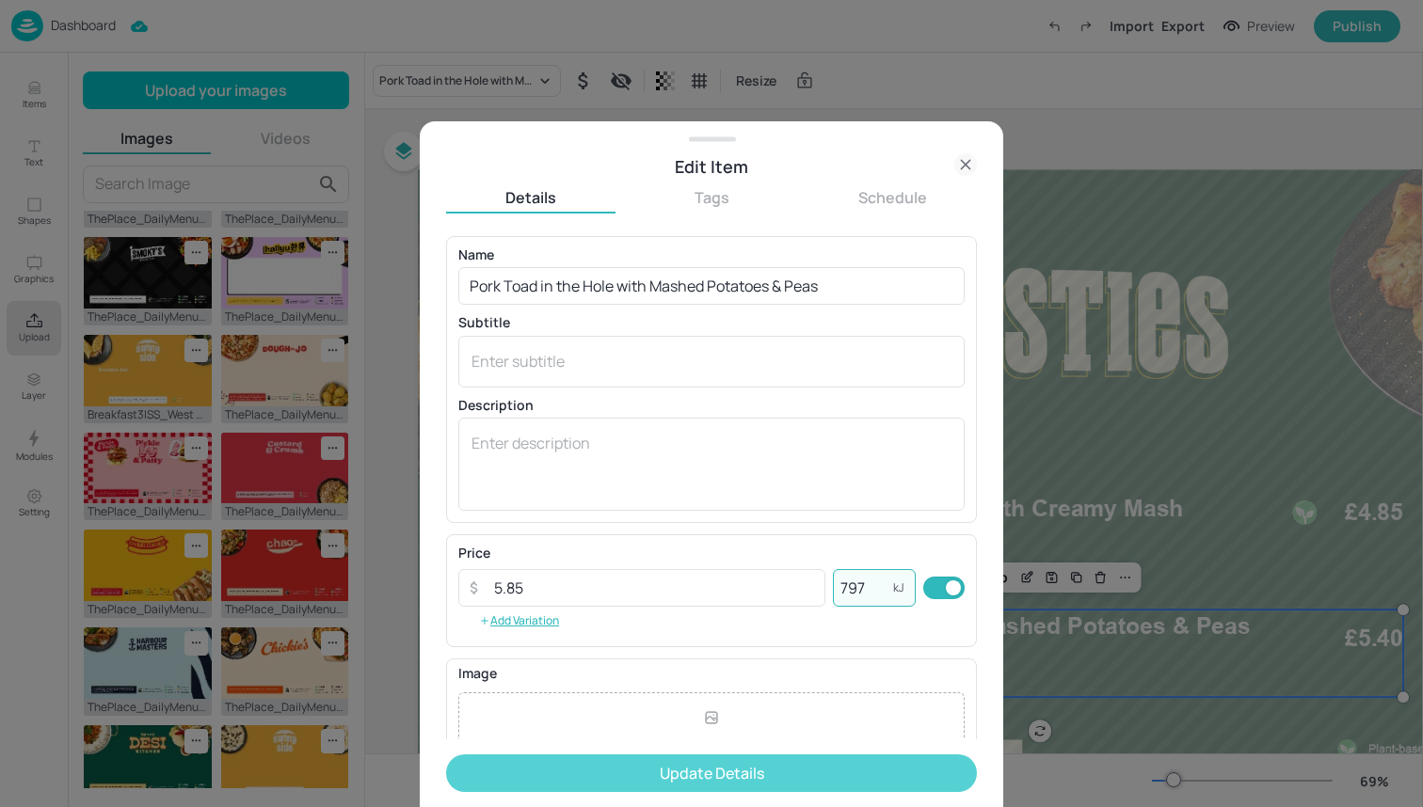
type input "797"
click at [792, 761] on button "Update Details" at bounding box center [711, 774] width 531 height 38
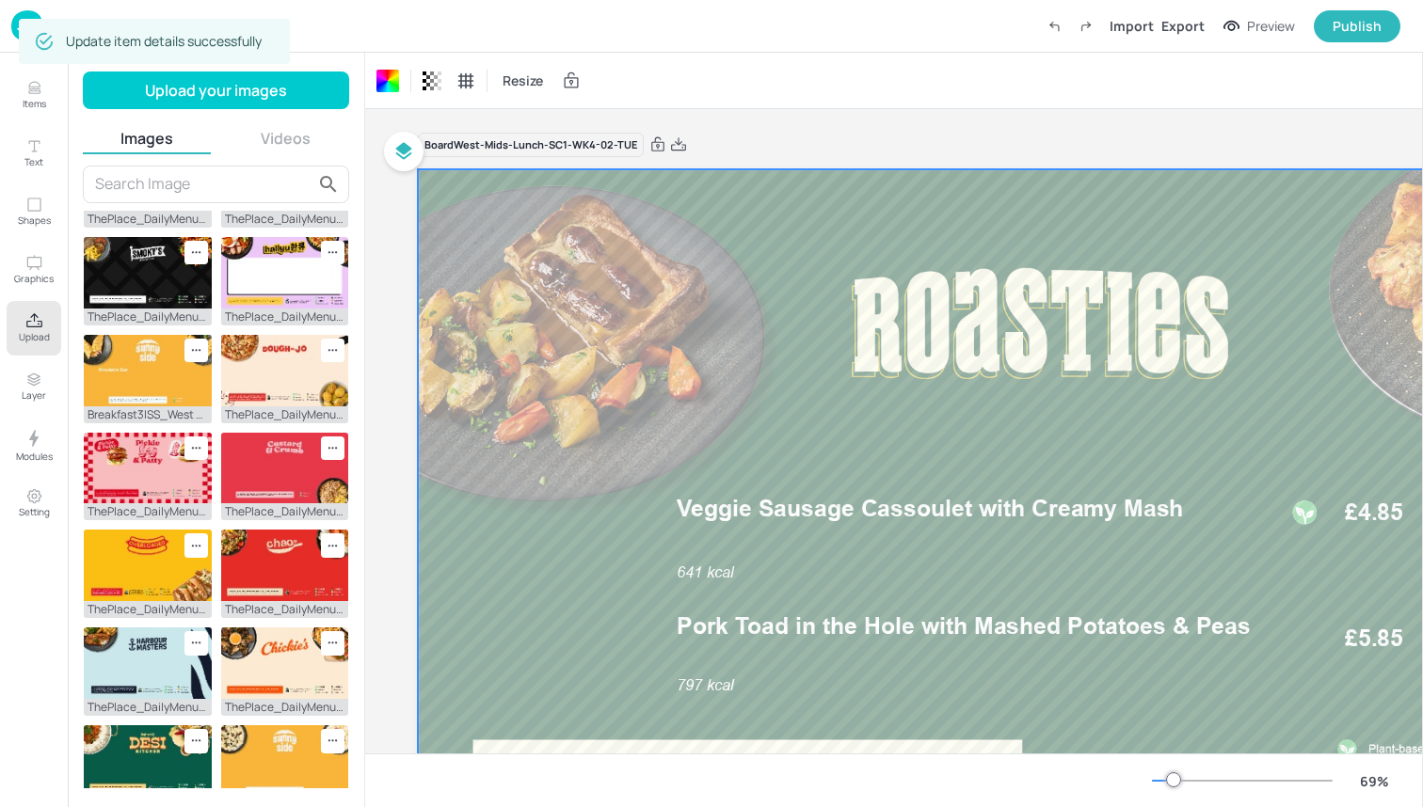
click at [380, 12] on div "Dashboard Import Export Preview Publish" at bounding box center [705, 26] width 1389 height 52
click at [12, 24] on img at bounding box center [27, 25] width 32 height 31
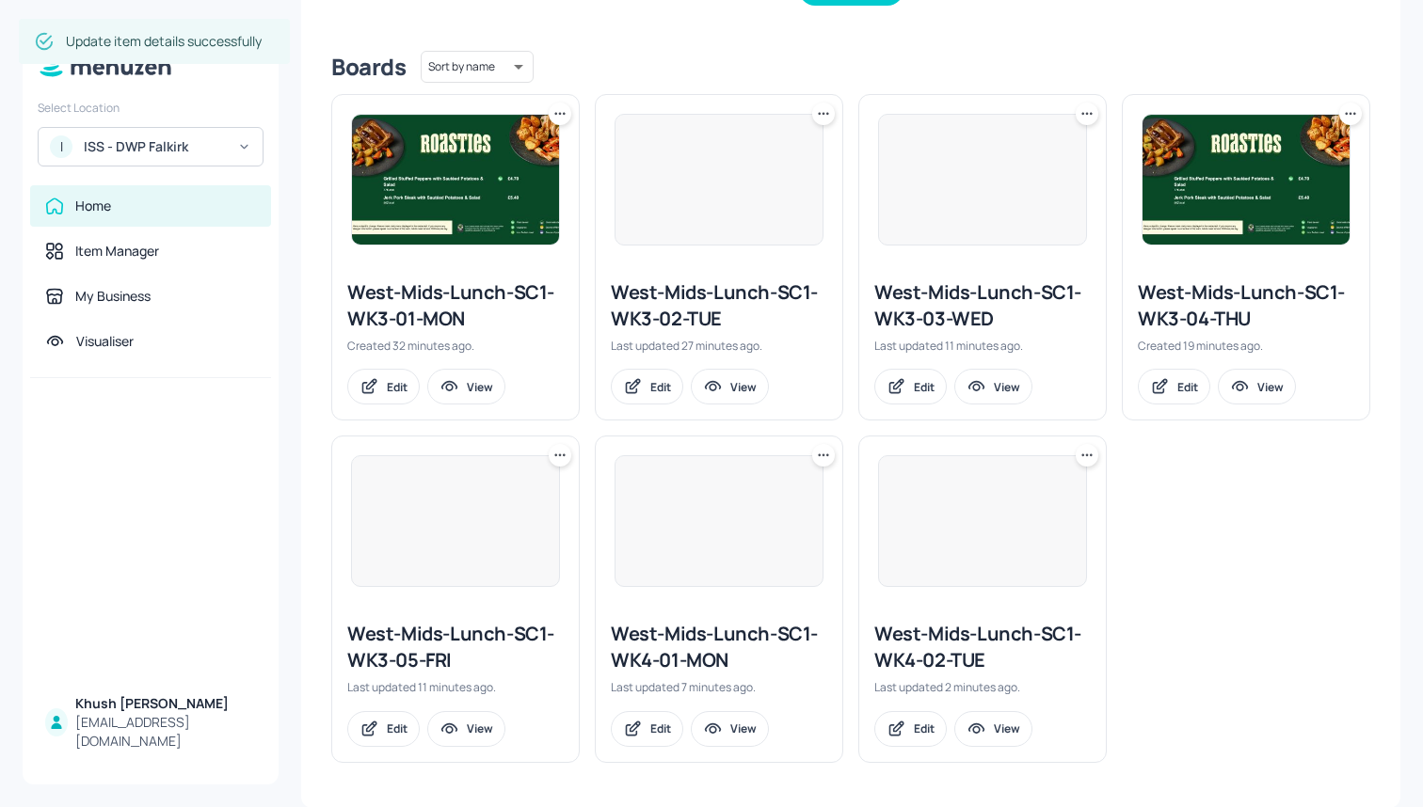
scroll to position [439, 0]
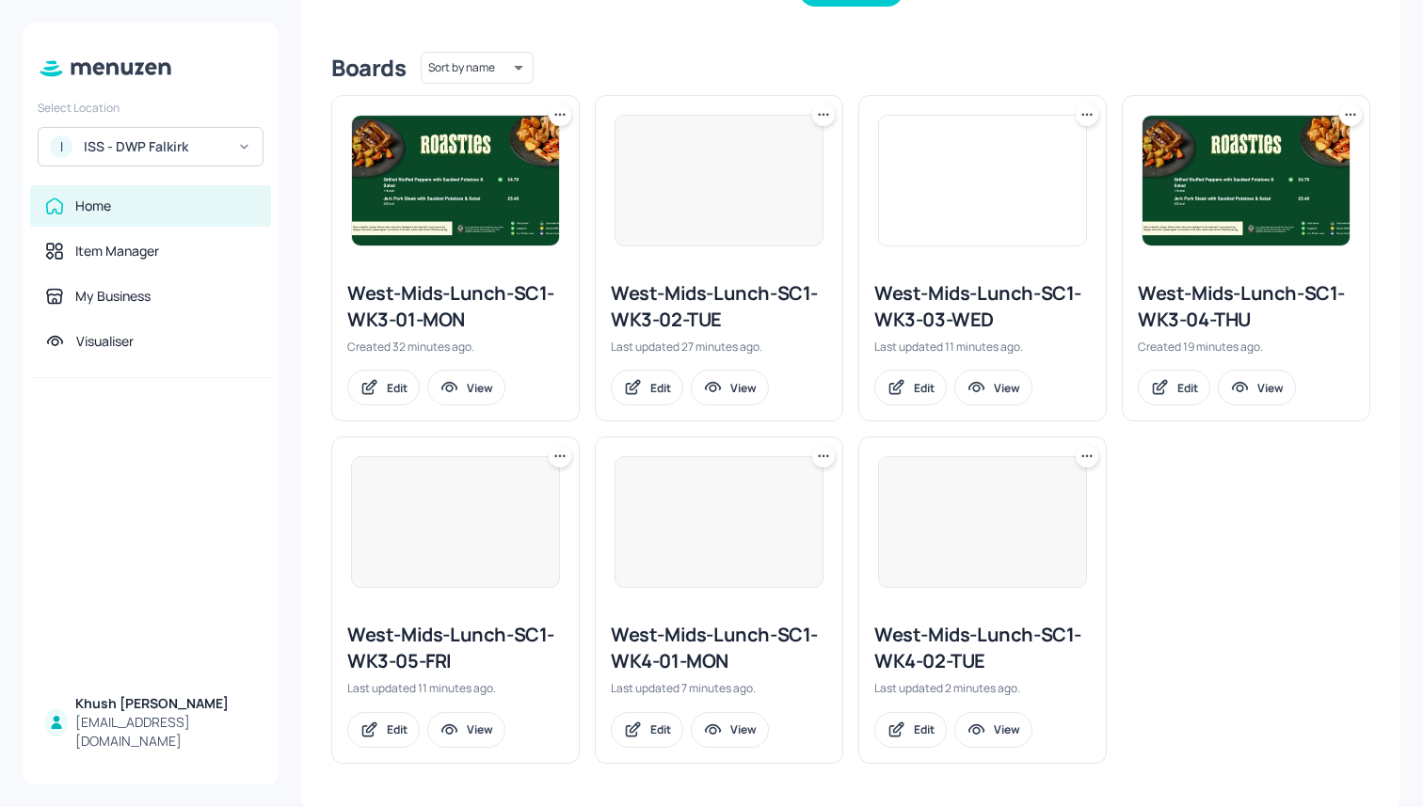
click at [1087, 117] on icon at bounding box center [1086, 114] width 19 height 19
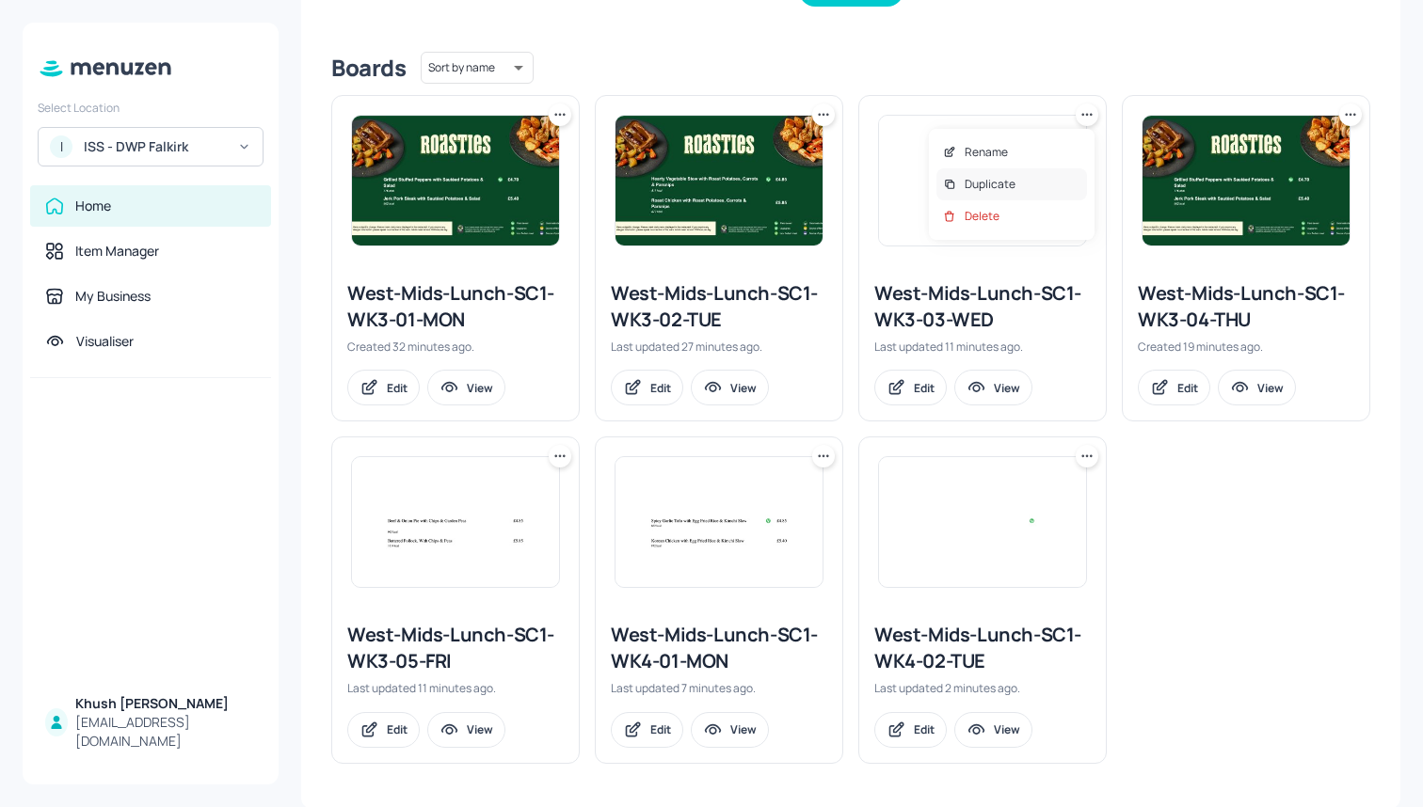
click at [1029, 190] on div "Duplicate" at bounding box center [1011, 184] width 151 height 32
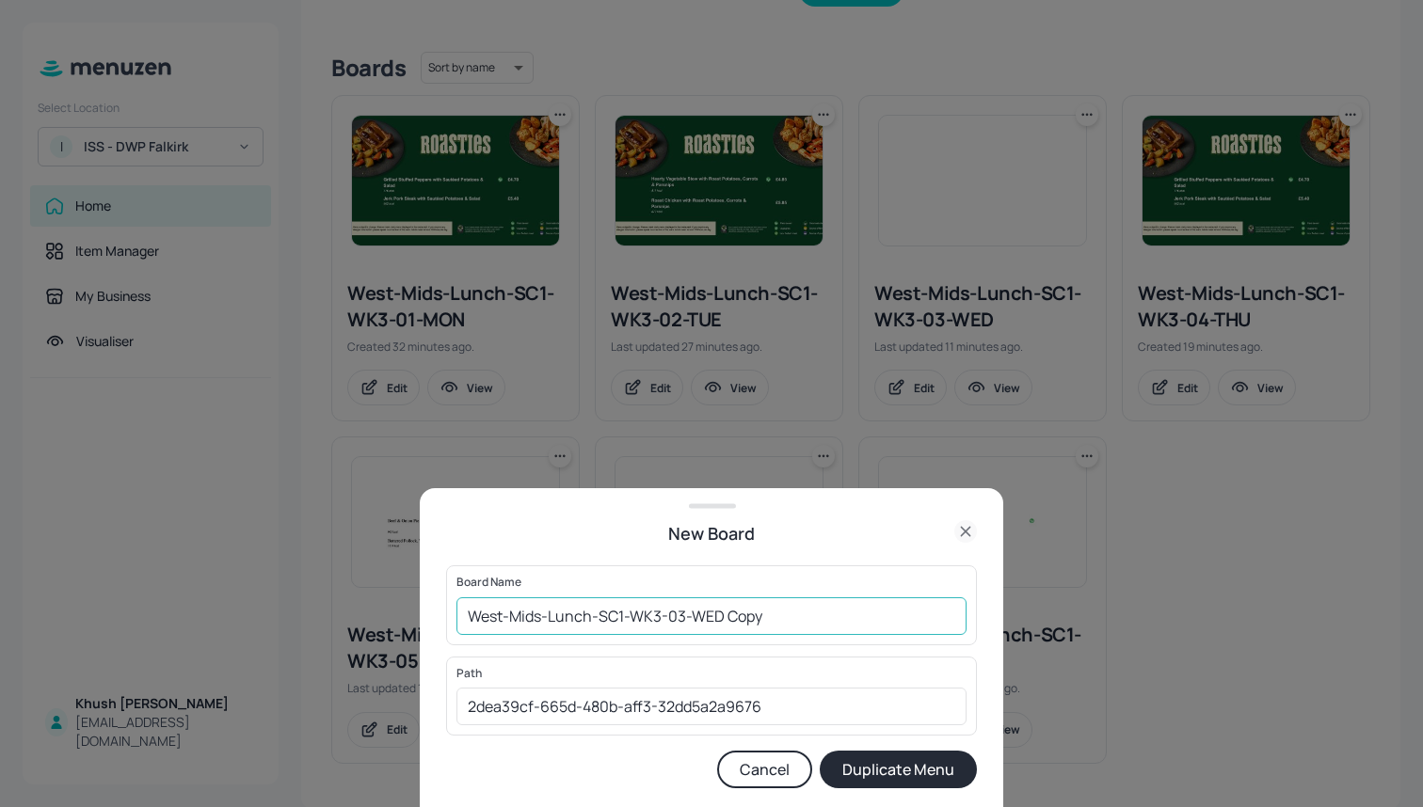
click at [801, 633] on input "West-Mids-Lunch-SC1-WK3-03-WED Copy" at bounding box center [711, 617] width 510 height 38
click at [660, 616] on input "West-Mids-Lunch-SC1-WK3-03-WED" at bounding box center [711, 617] width 510 height 38
type input "West-Mids-Lunch-SC1-WK4-03-WED"
click at [864, 773] on button "Duplicate Menu" at bounding box center [898, 770] width 157 height 38
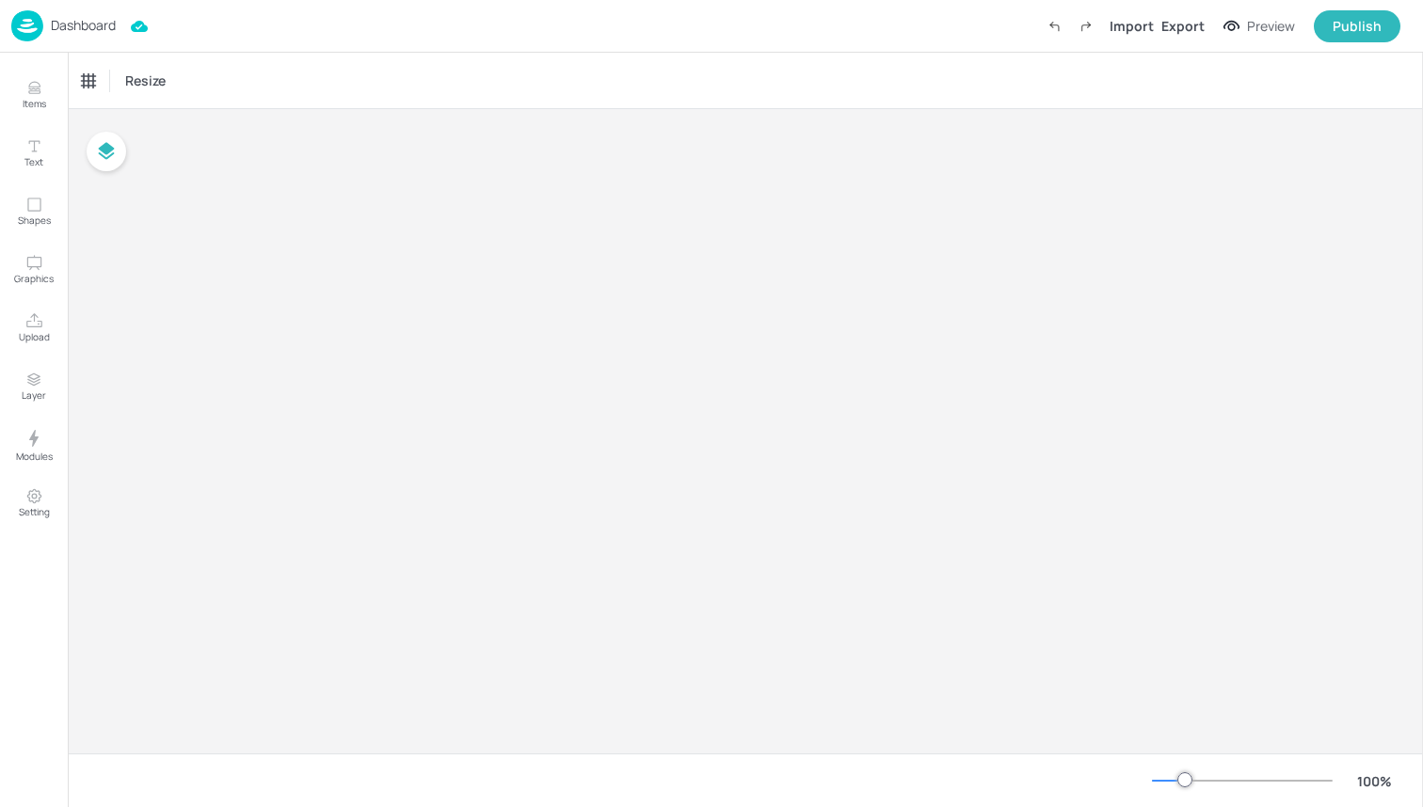
type input "£GBP - [GEOGRAPHIC_DATA]"
type input "kcal"
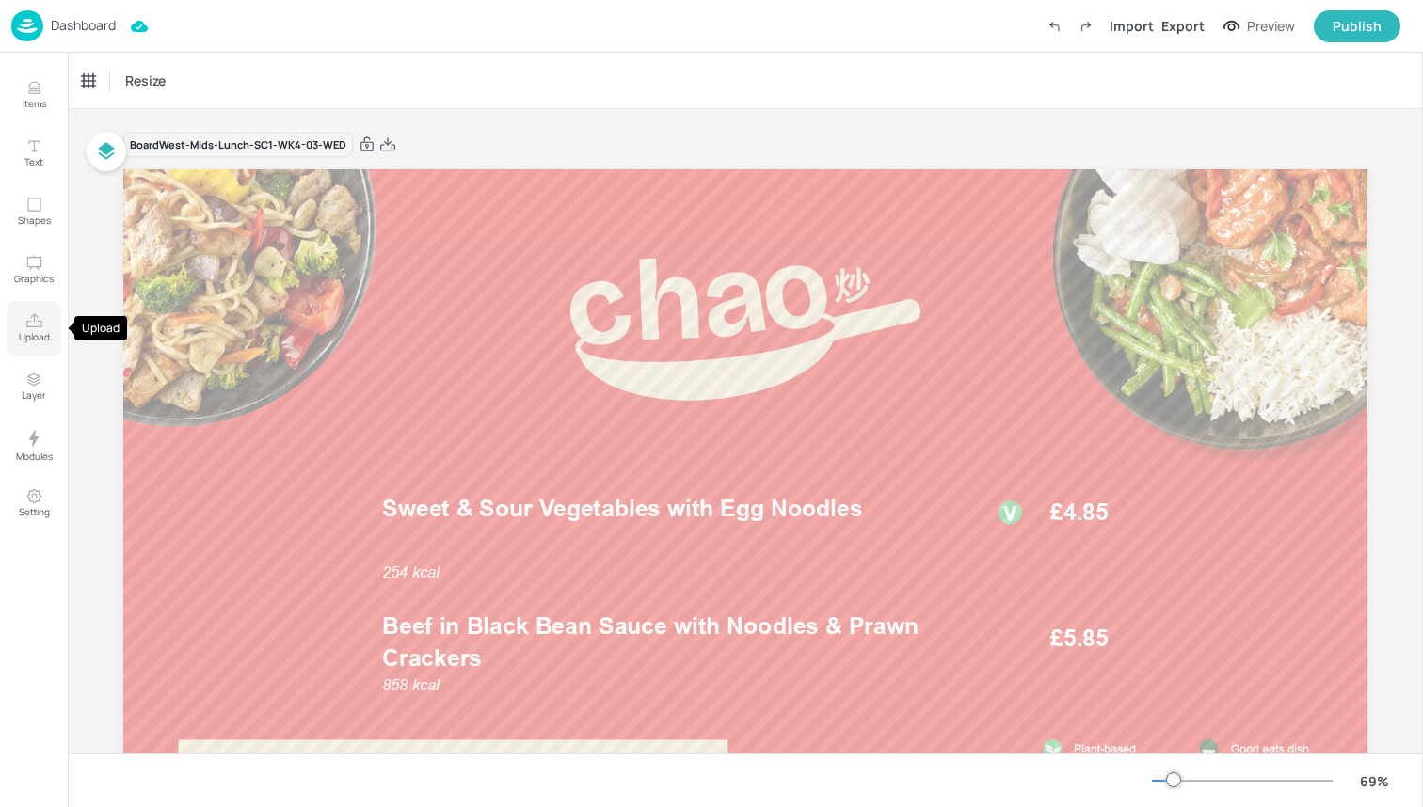
click at [29, 324] on icon "Upload" at bounding box center [34, 321] width 18 height 18
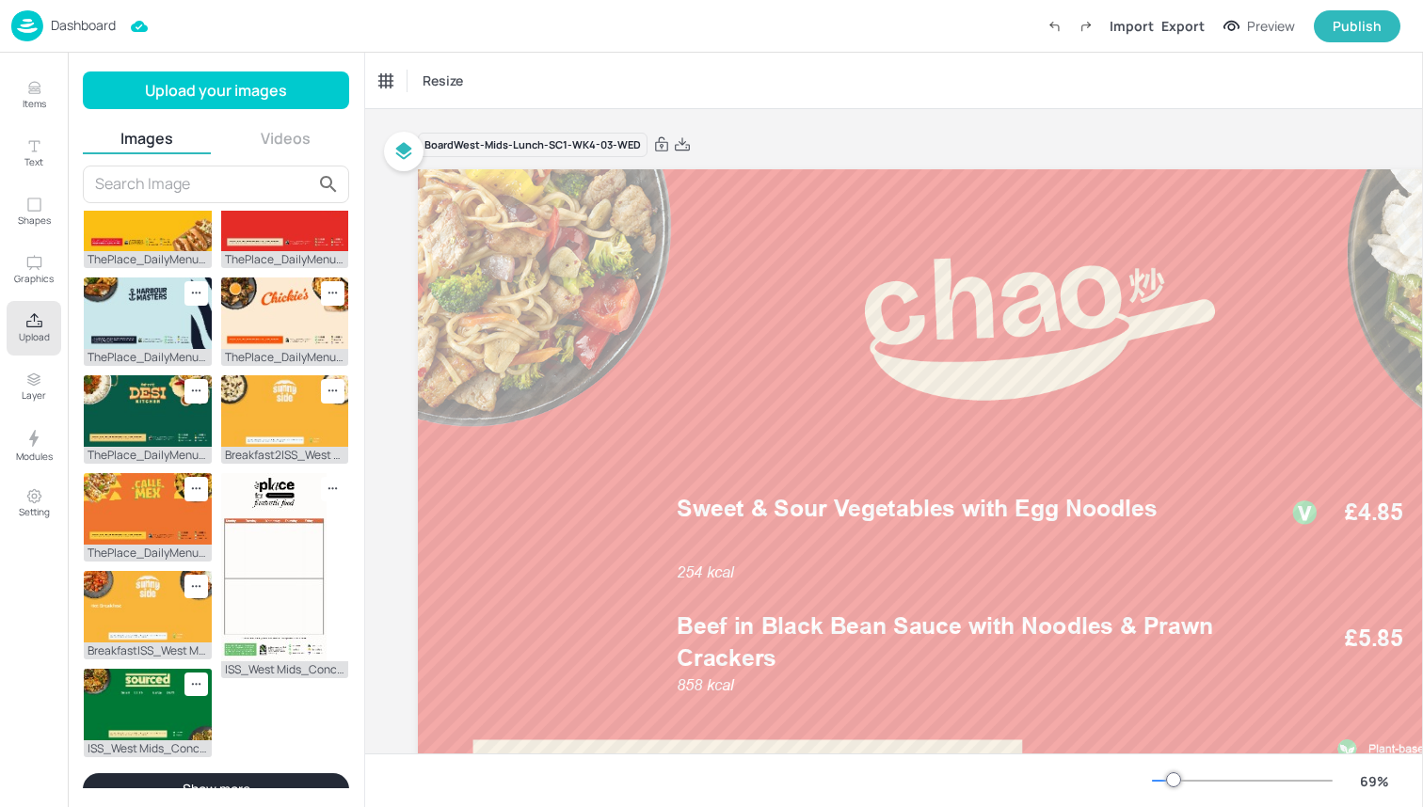
scroll to position [519, 0]
click at [155, 774] on button "Show more" at bounding box center [216, 790] width 266 height 32
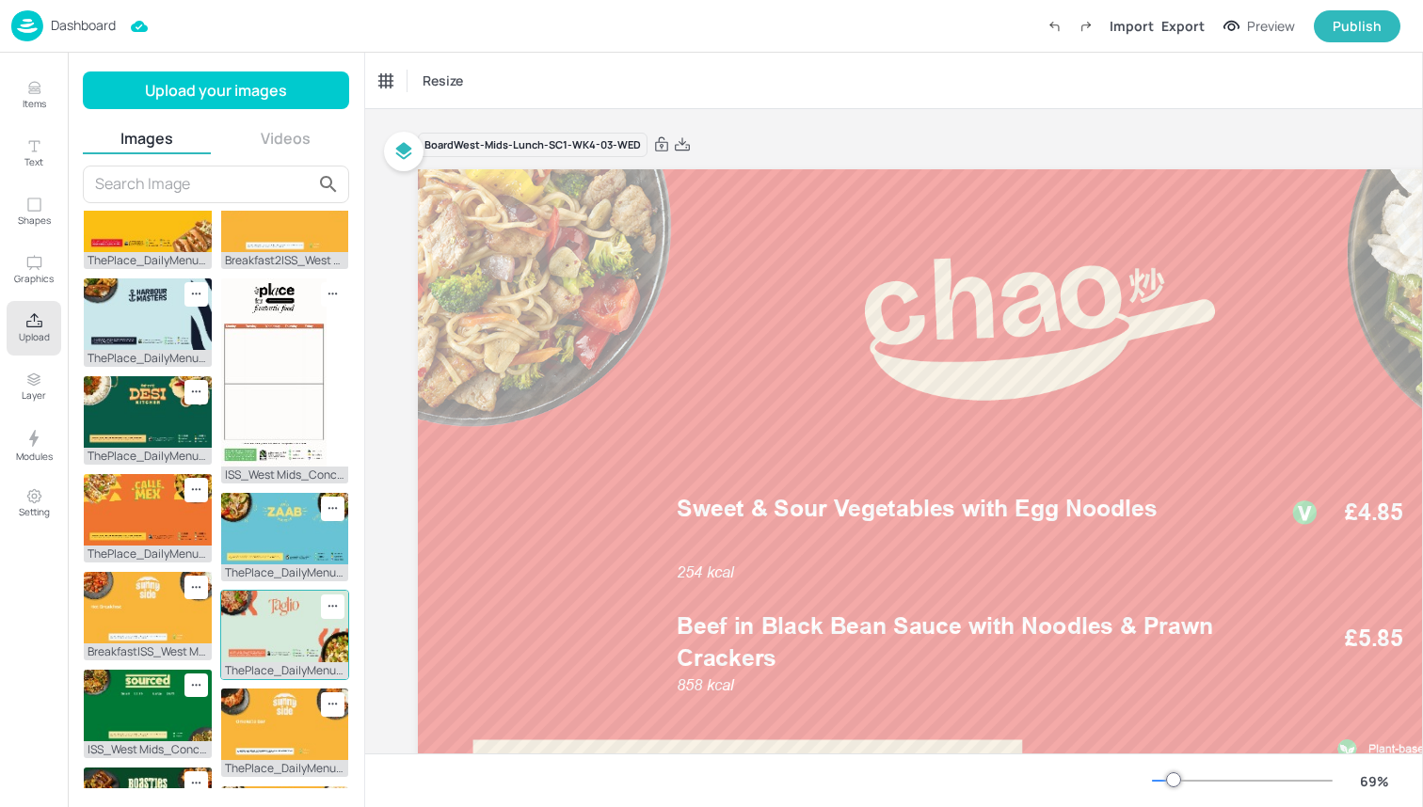
click at [261, 591] on img at bounding box center [285, 627] width 128 height 72
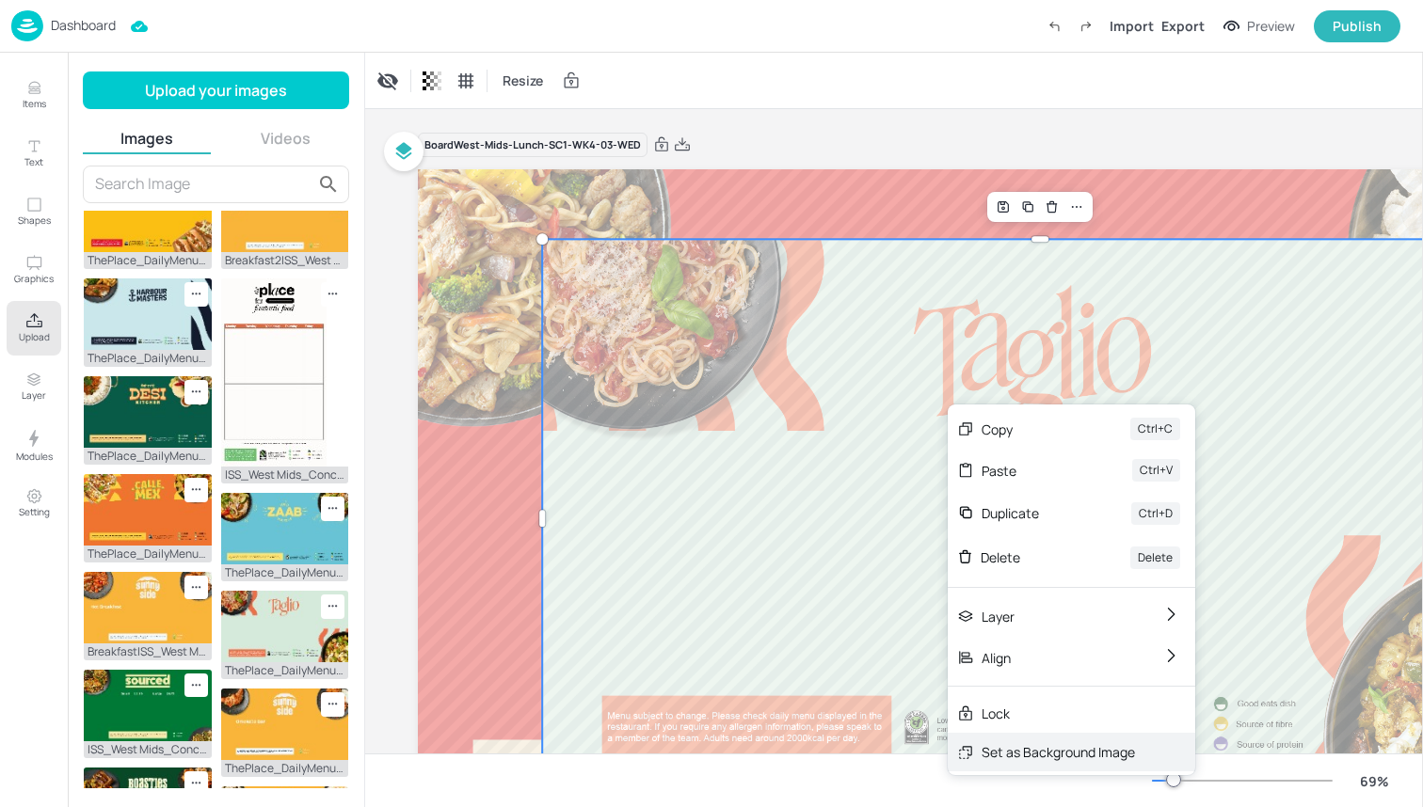
click at [1035, 759] on div "Set as Background Image" at bounding box center [1057, 752] width 153 height 20
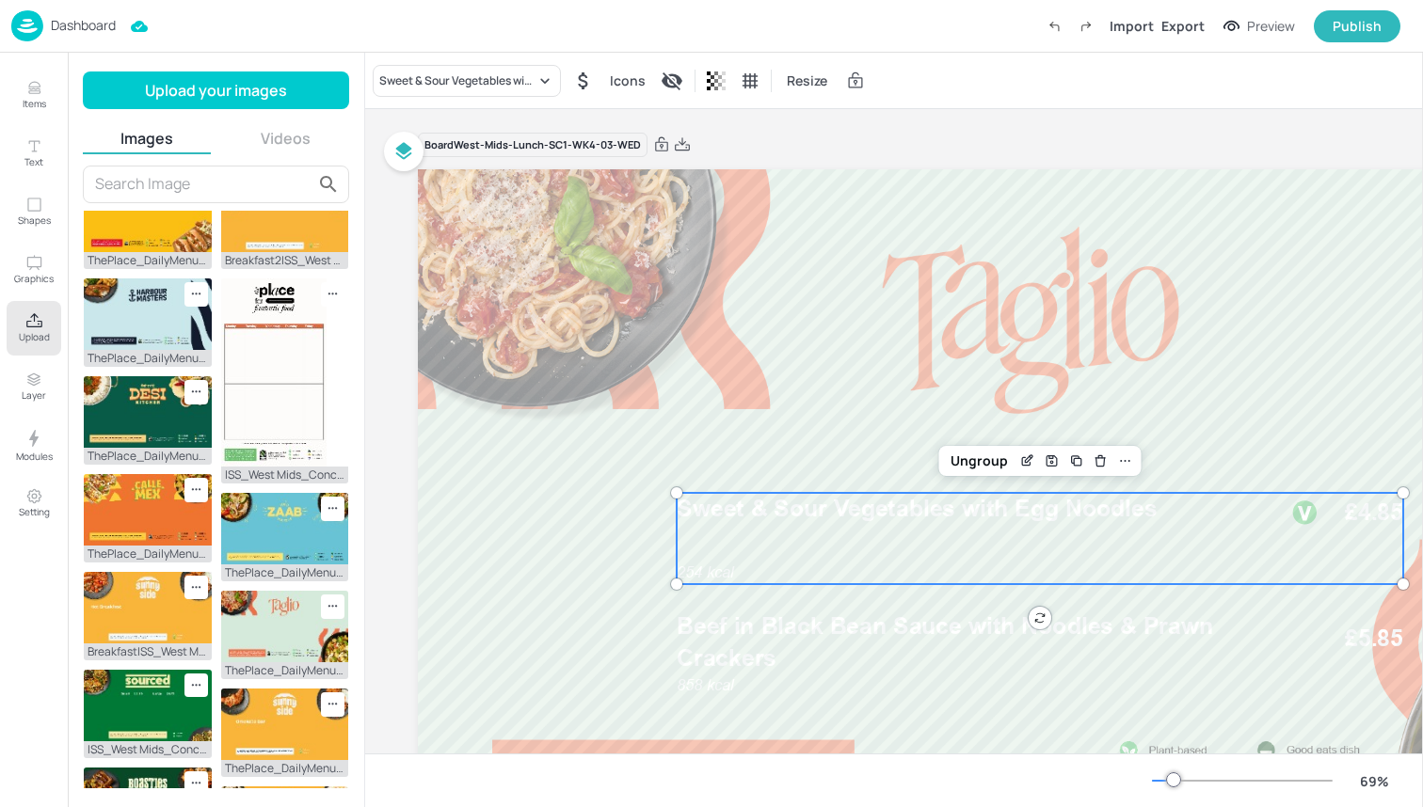
click at [836, 524] on p "Sweet & Sour Vegetables with Egg Noodles" at bounding box center [971, 509] width 589 height 33
click at [443, 80] on div "Sweet & Sour Vegetables with Egg Noodles" at bounding box center [457, 80] width 156 height 17
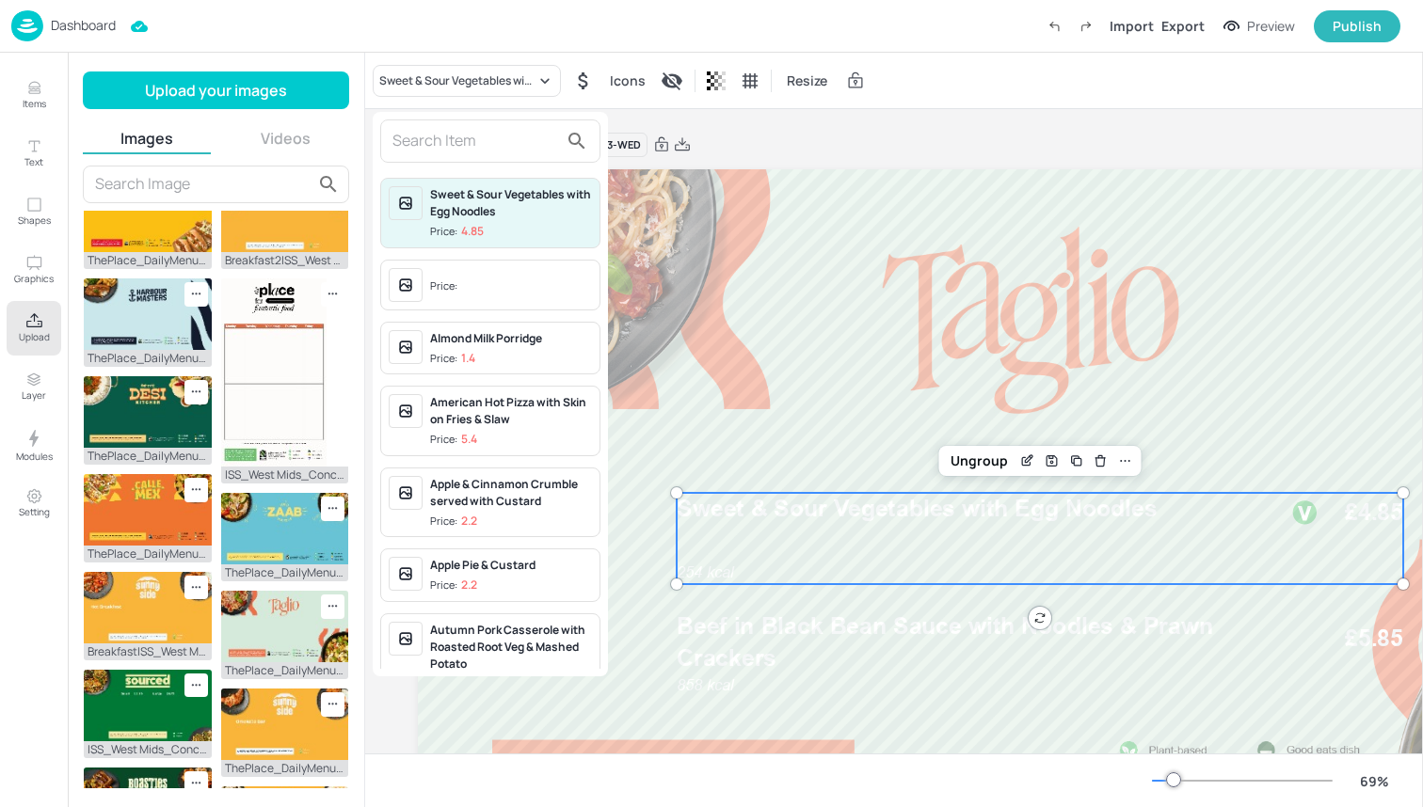
click at [471, 151] on input "text" at bounding box center [475, 141] width 166 height 30
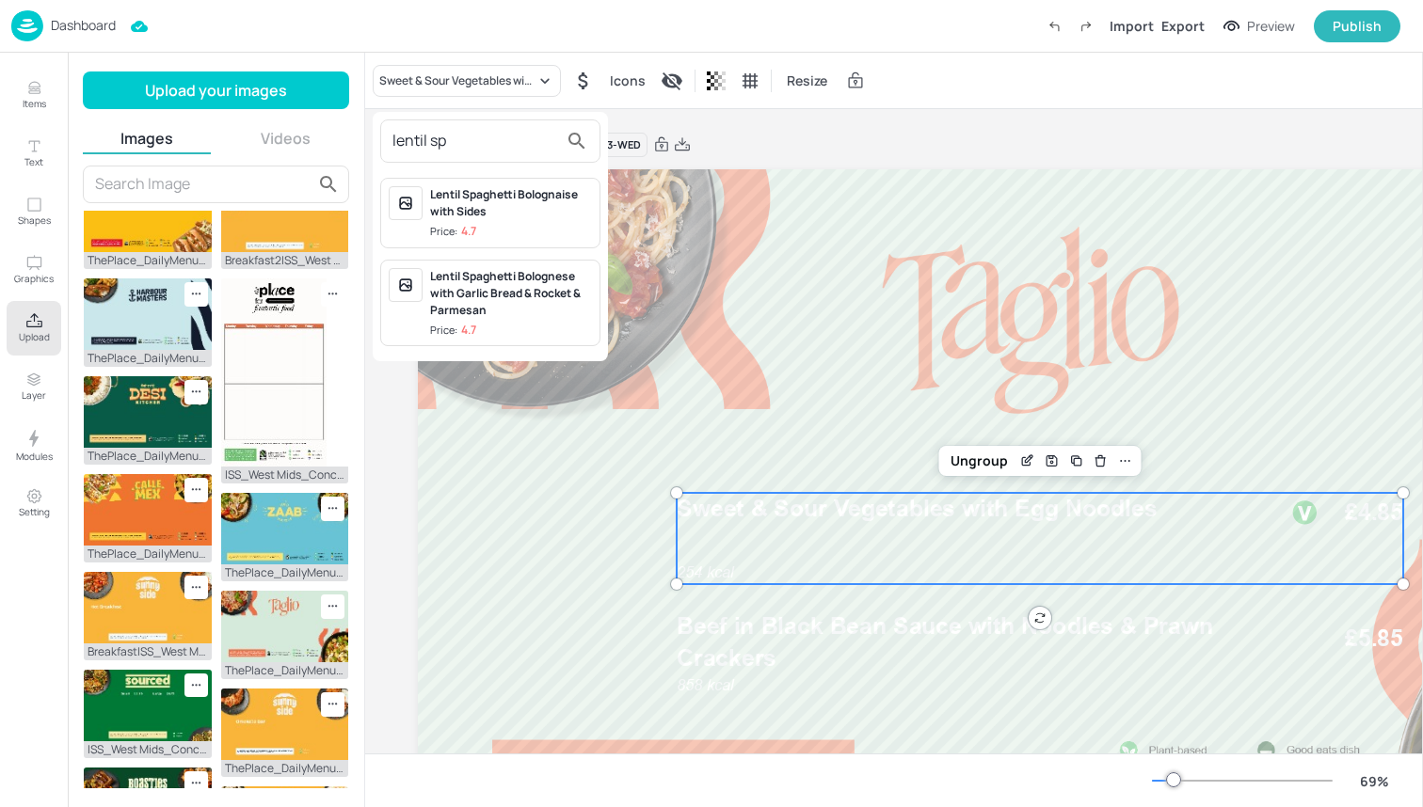
type input "lentil sp"
click at [521, 215] on div "Lentil Spaghetti Bolognaise with Sides" at bounding box center [511, 203] width 162 height 34
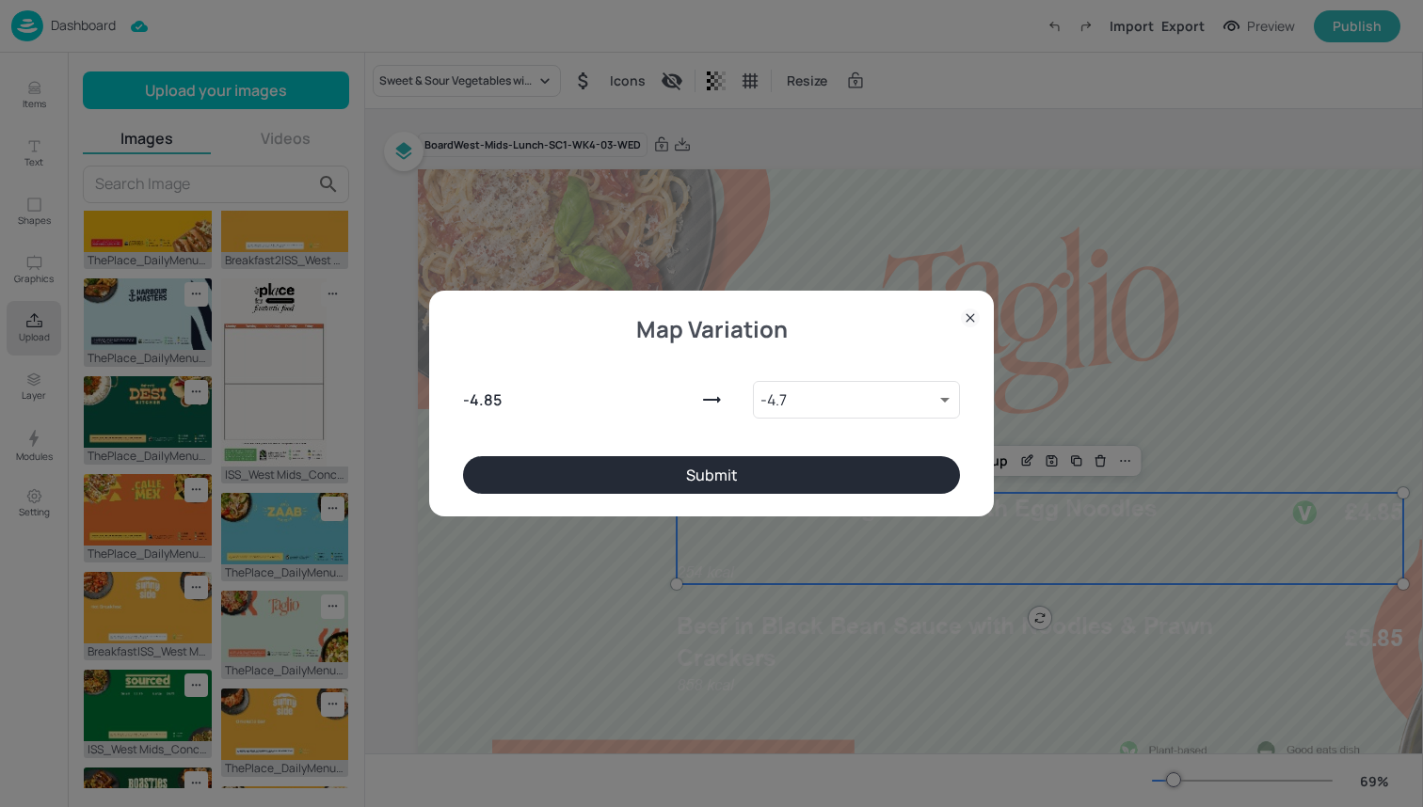
click at [734, 478] on button "Submit" at bounding box center [711, 475] width 497 height 38
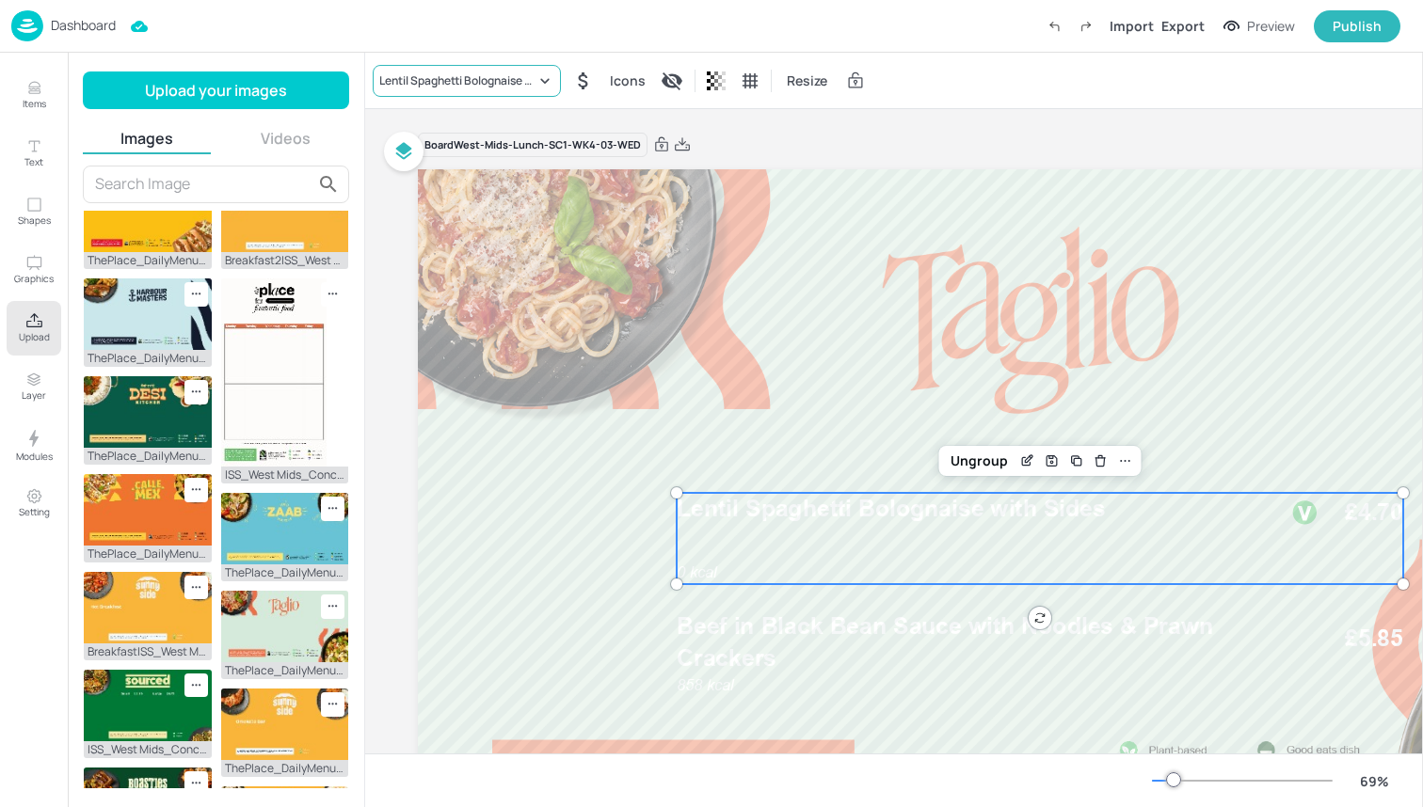
click at [407, 88] on div "Lentil Spaghetti Bolognaise with Sides" at bounding box center [457, 80] width 156 height 17
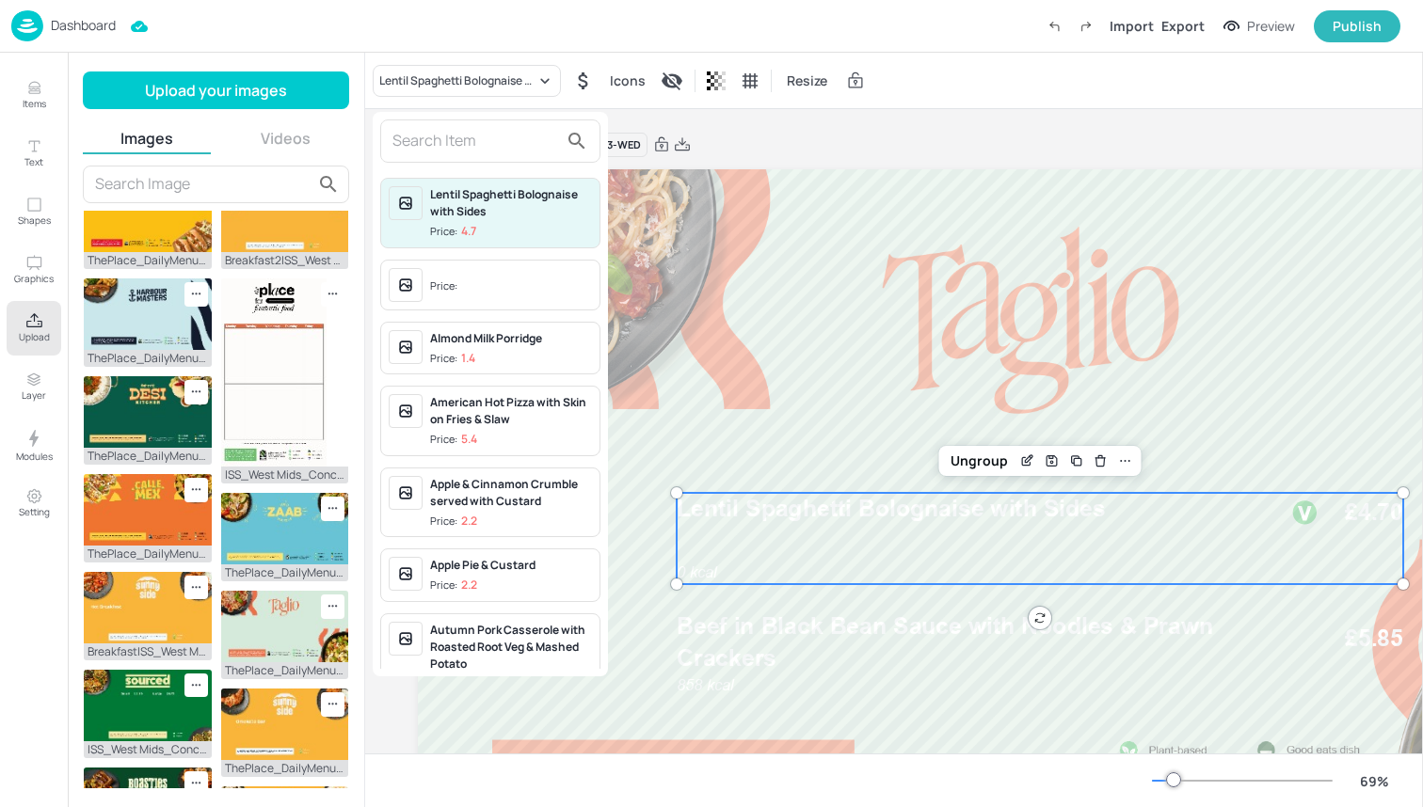
click at [438, 151] on input "text" at bounding box center [475, 141] width 166 height 30
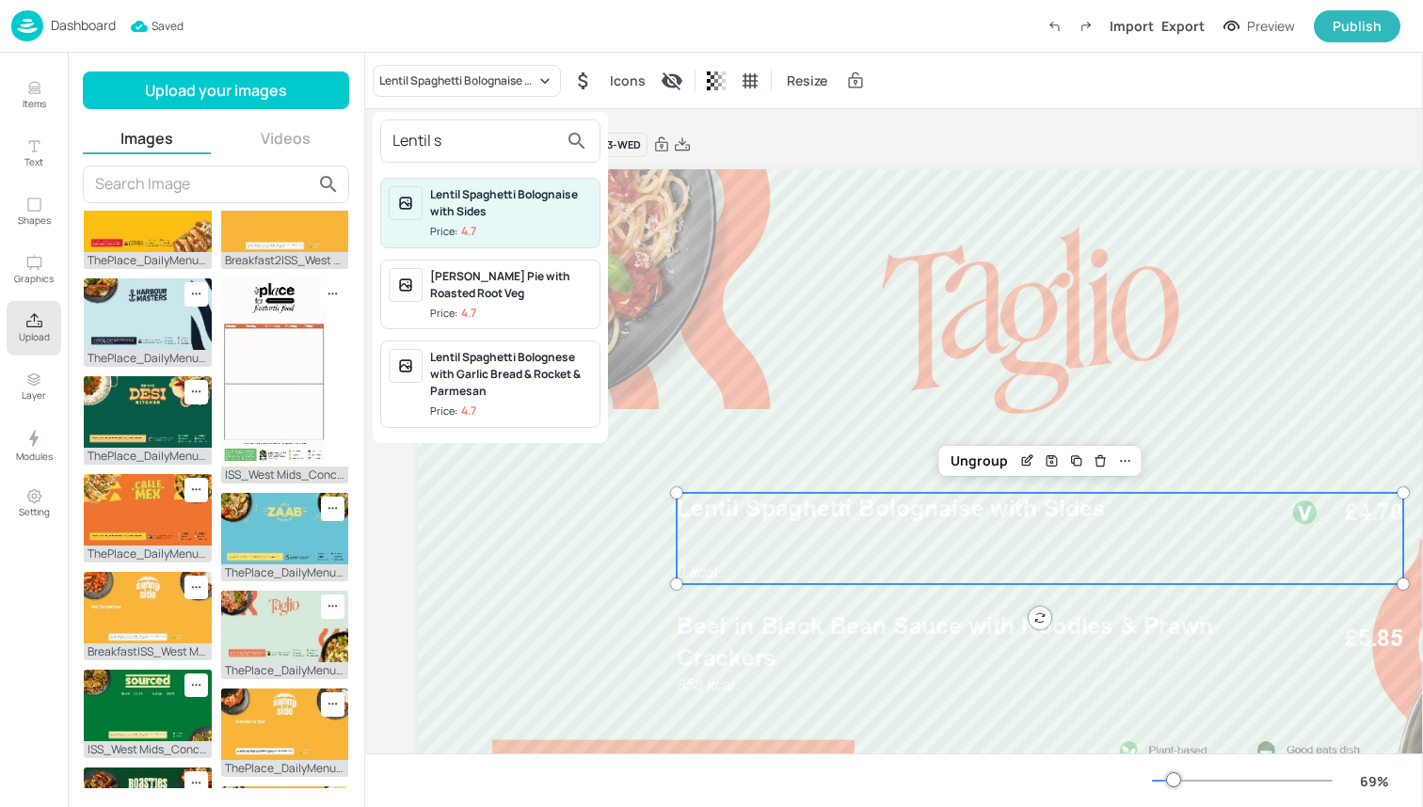
type input "Lentil s"
click at [479, 365] on div "Lentil Spaghetti Bolognese with Garlic Bread & Rocket & Parmesan" at bounding box center [511, 374] width 162 height 51
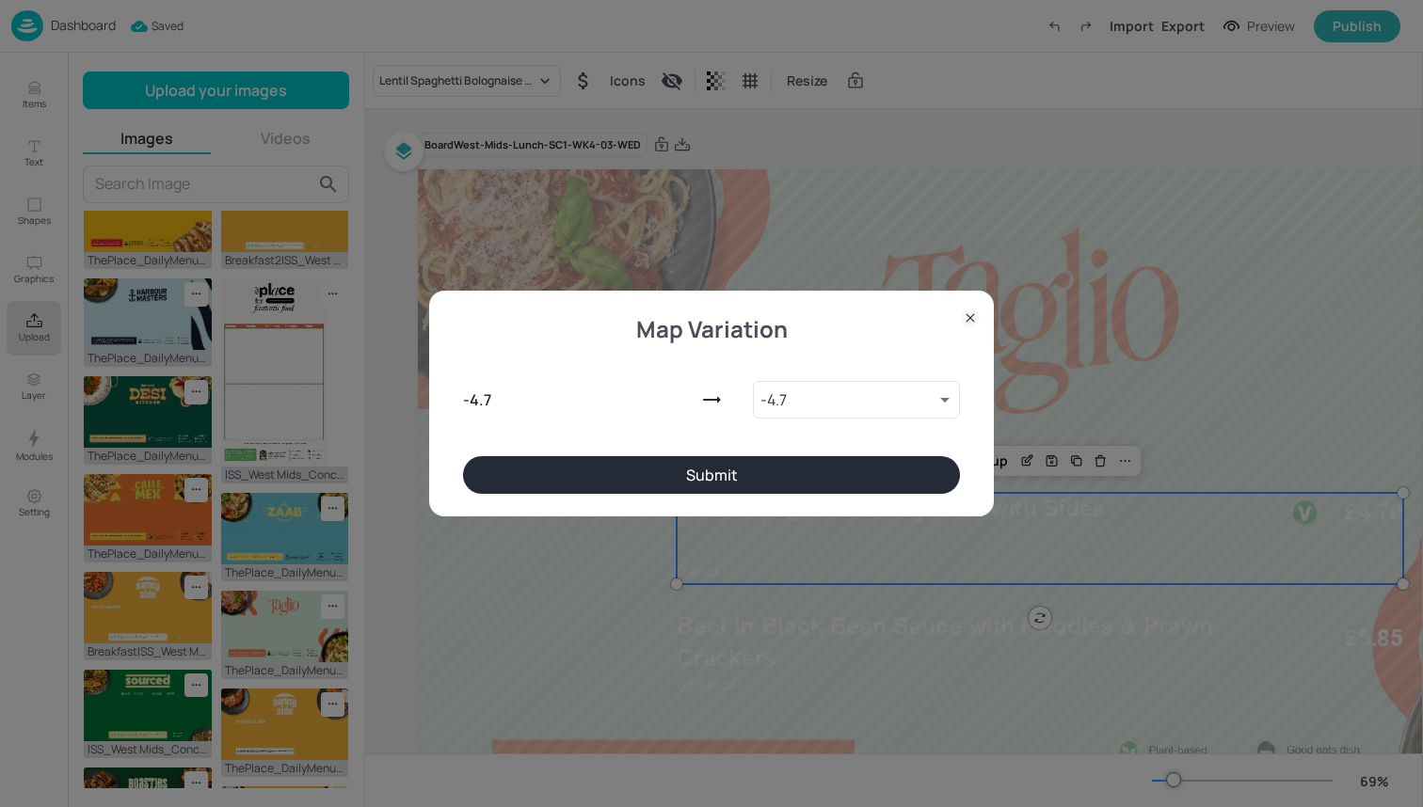
click at [723, 483] on button "Submit" at bounding box center [711, 475] width 497 height 38
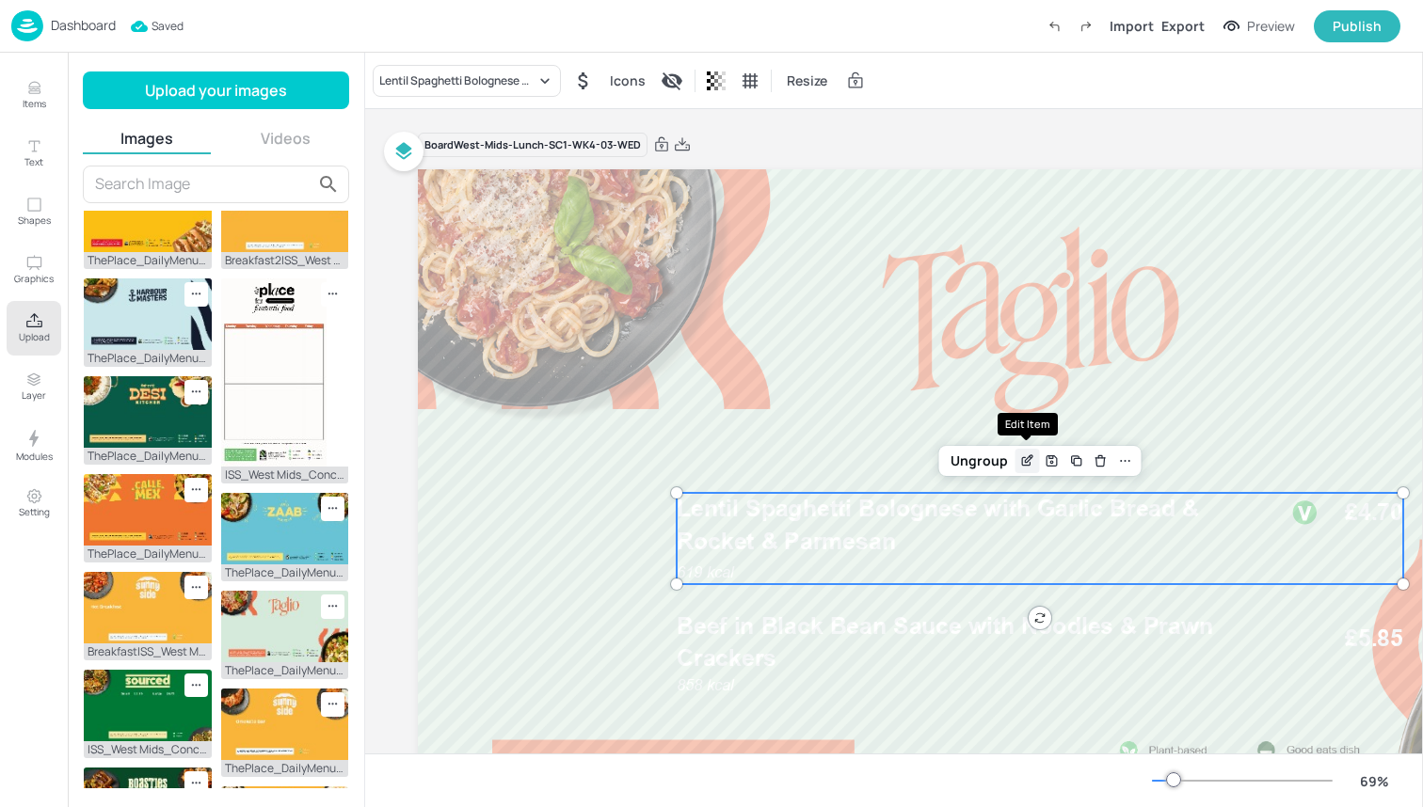
click at [1022, 458] on icon "Edit Item" at bounding box center [1026, 462] width 8 height 8
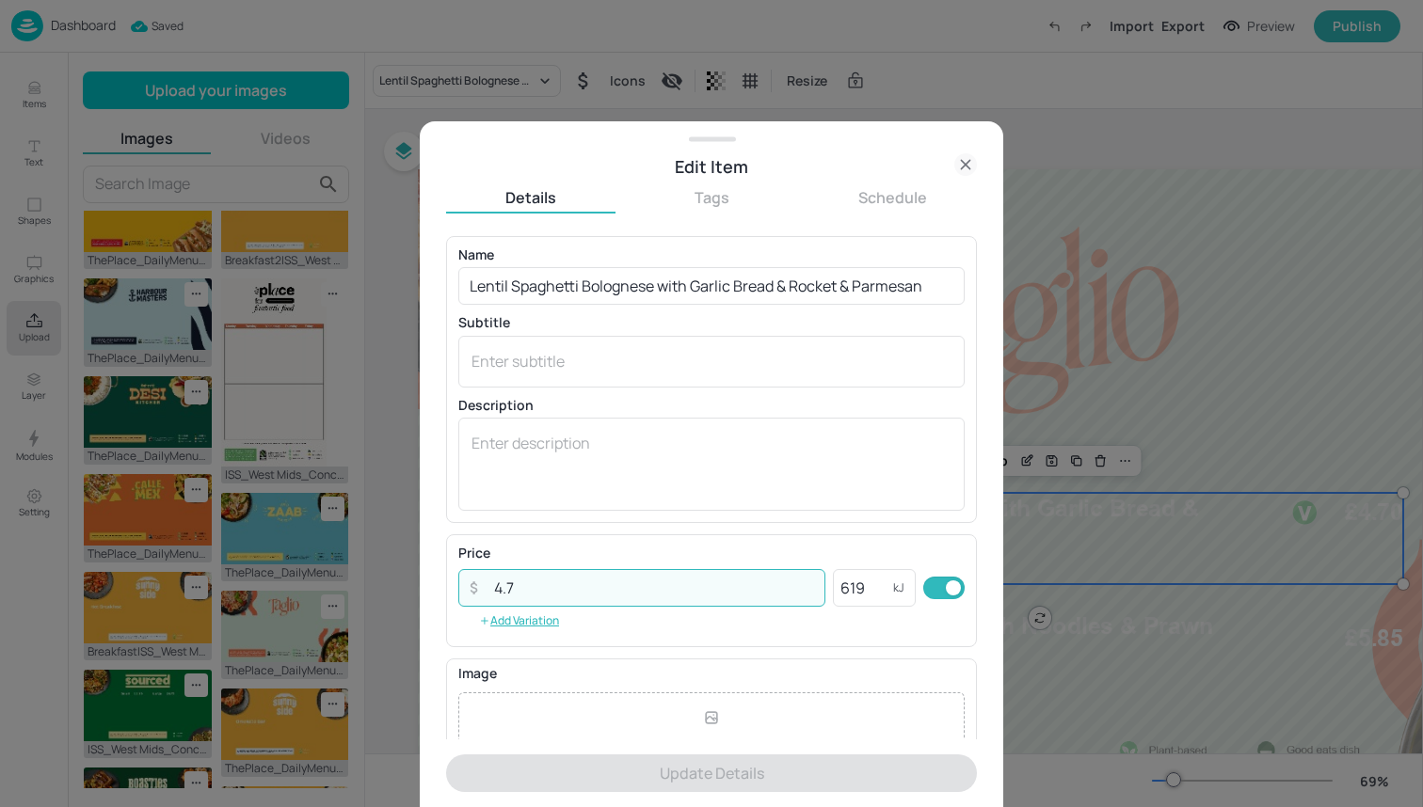
click at [749, 593] on input "4.7" at bounding box center [654, 588] width 343 height 38
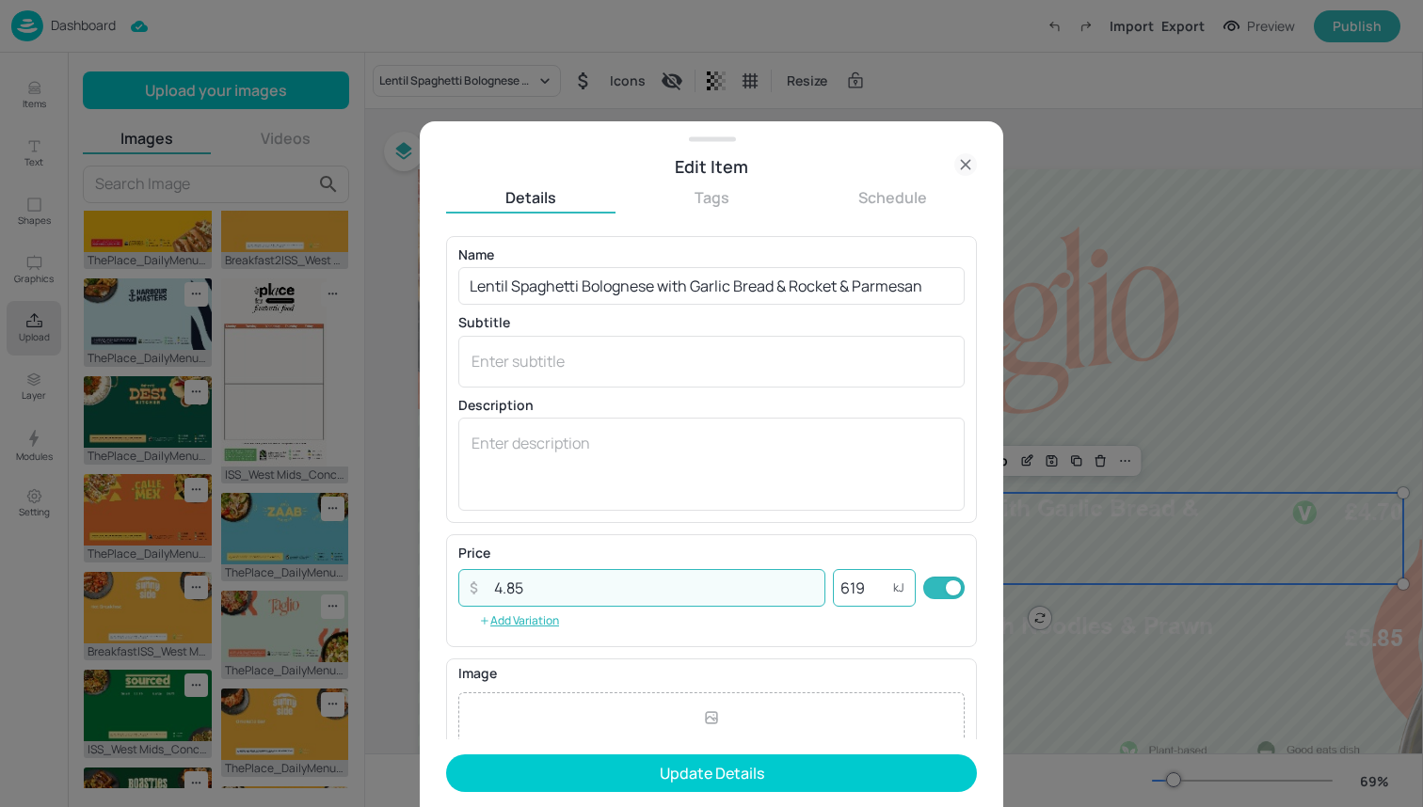
type input "4.85"
drag, startPoint x: 830, startPoint y: 590, endPoint x: 629, endPoint y: 590, distance: 201.4
click at [629, 590] on div "​ 4.85 ​ 619 kJ ​" at bounding box center [711, 588] width 506 height 38
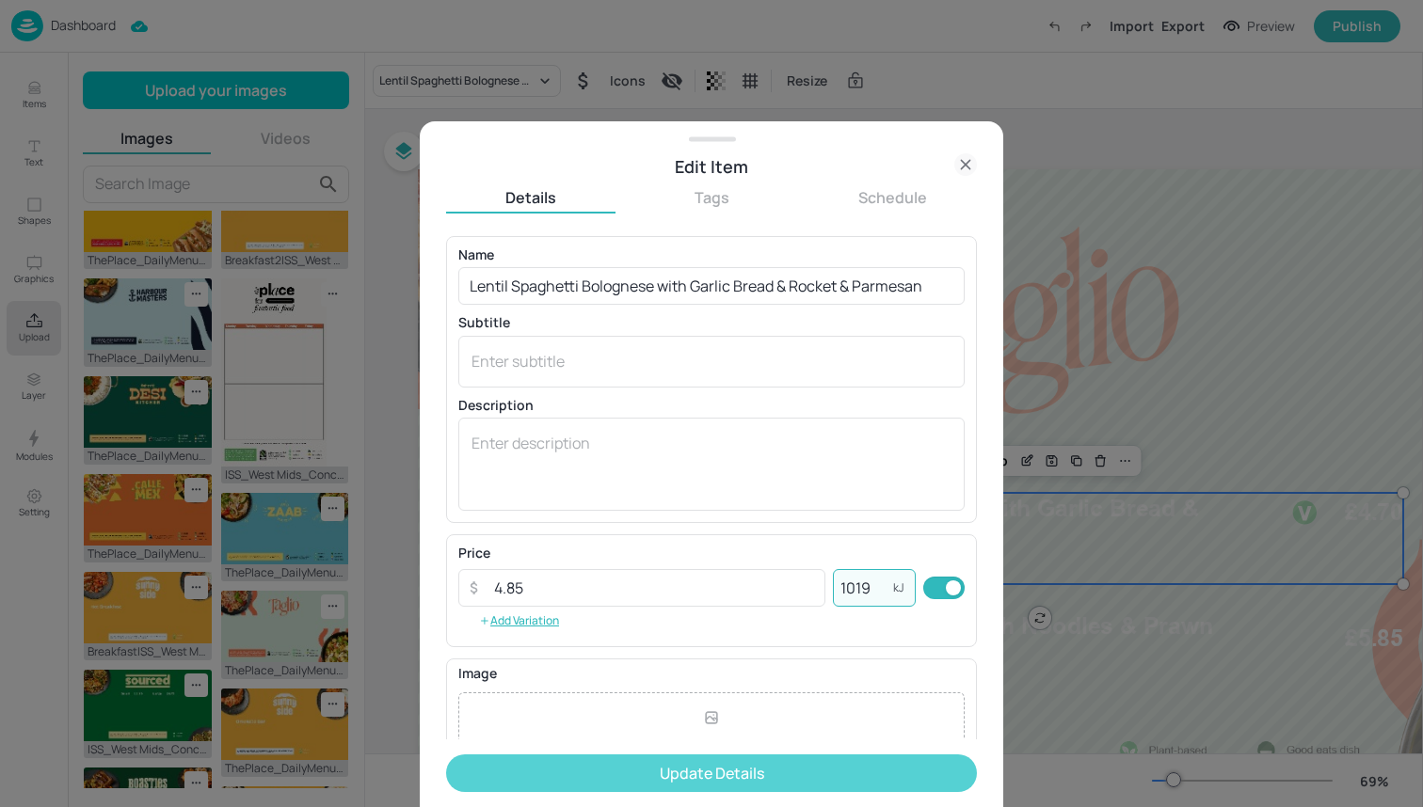
type input "1019"
click at [707, 759] on button "Update Details" at bounding box center [711, 774] width 531 height 38
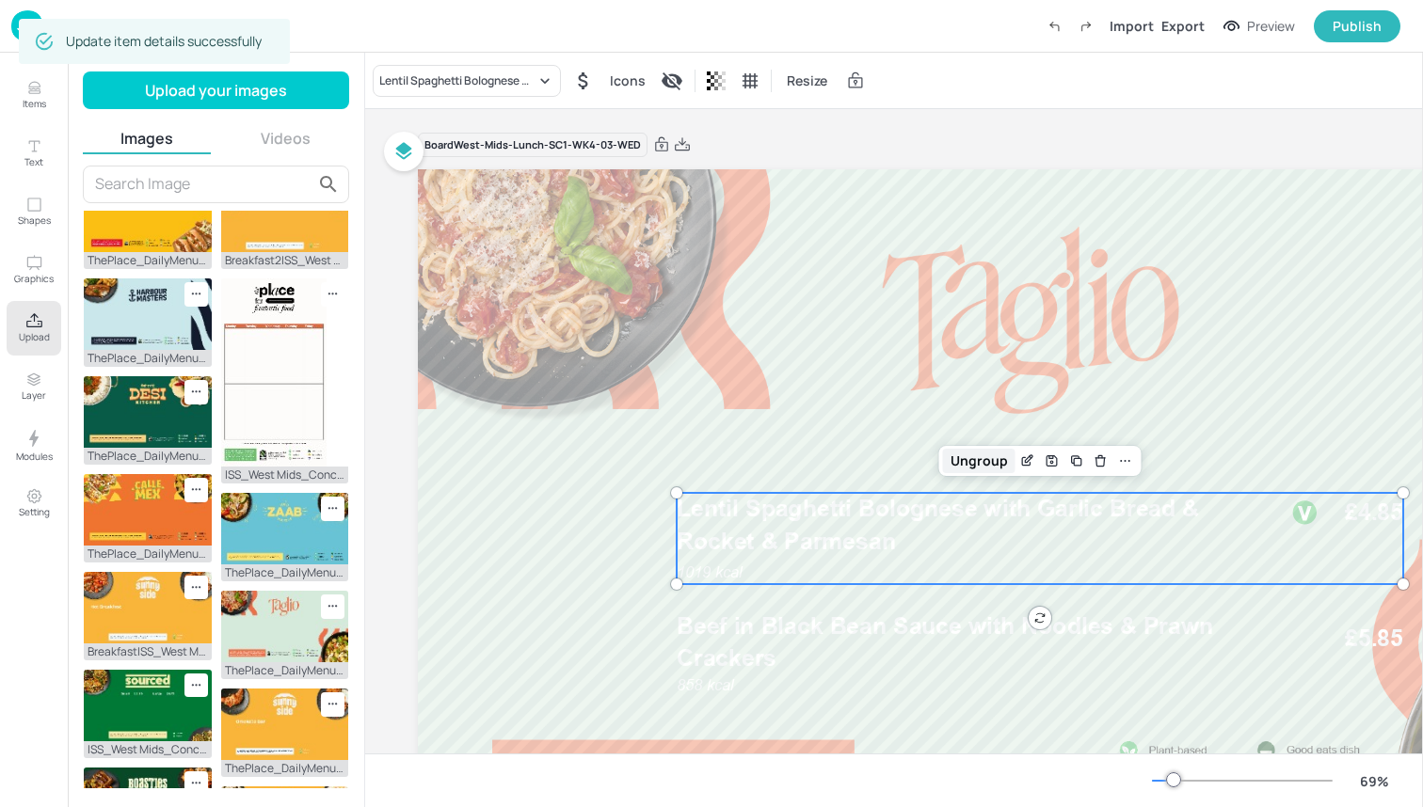
click at [977, 457] on div "Ungroup" at bounding box center [979, 461] width 72 height 24
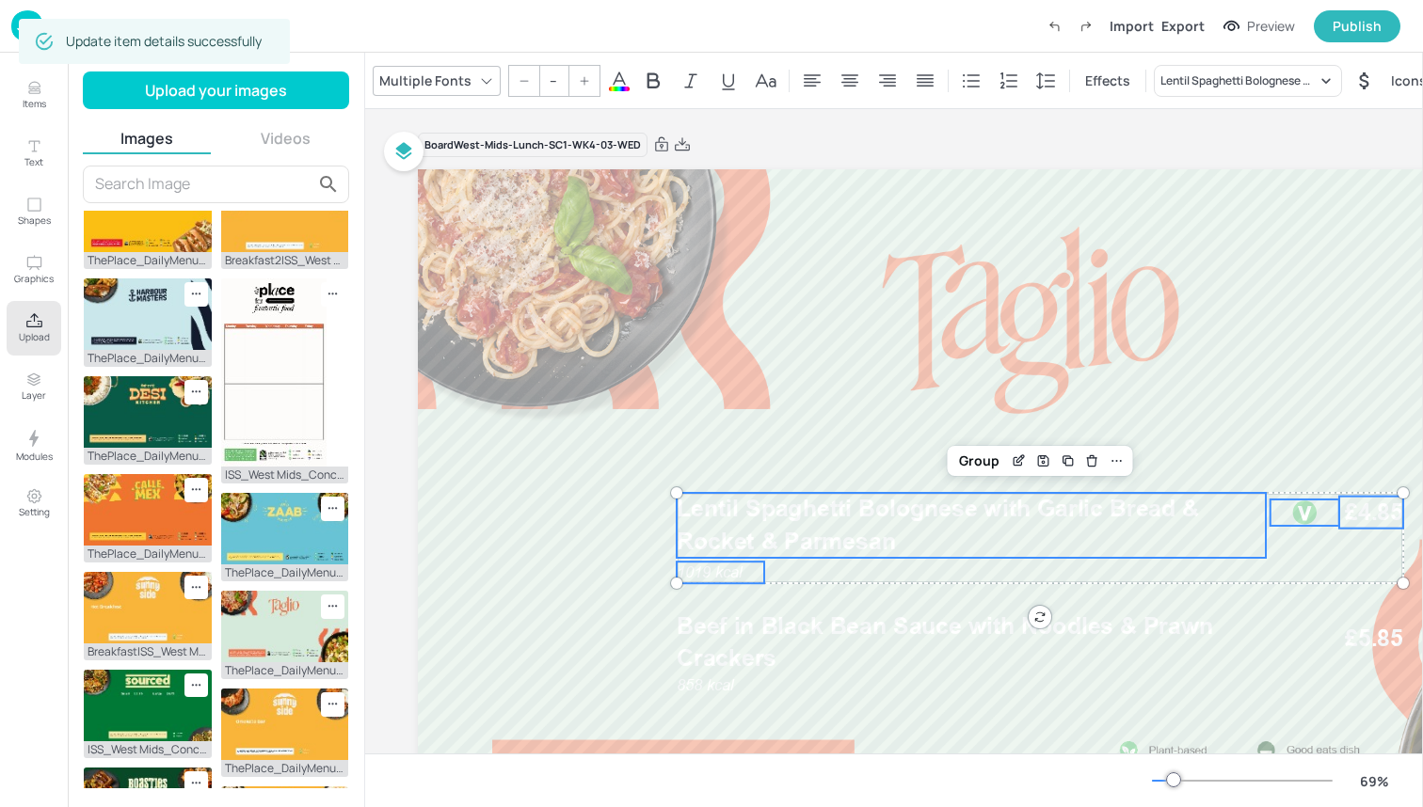
click at [608, 77] on icon at bounding box center [619, 81] width 23 height 23
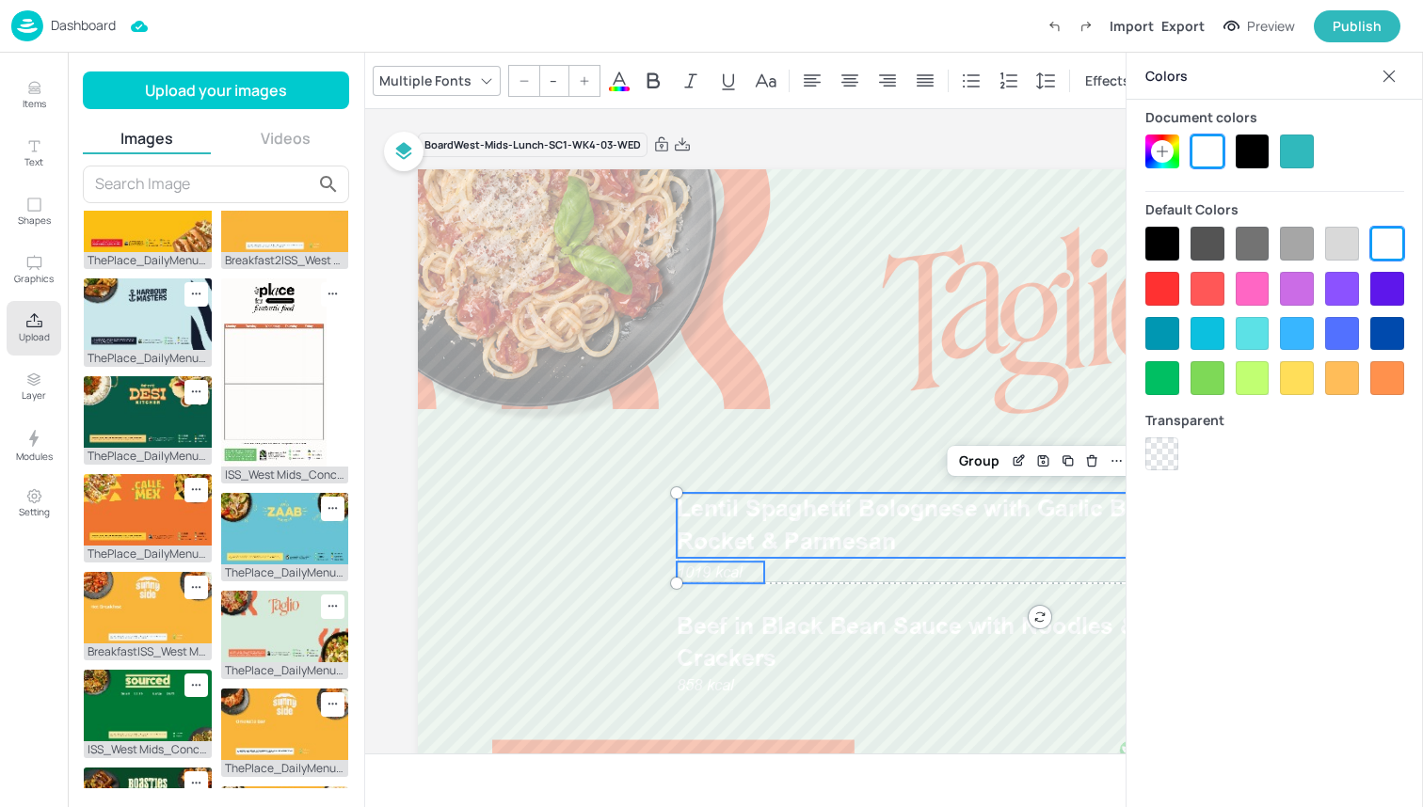
click at [1153, 242] on div at bounding box center [1162, 244] width 34 height 34
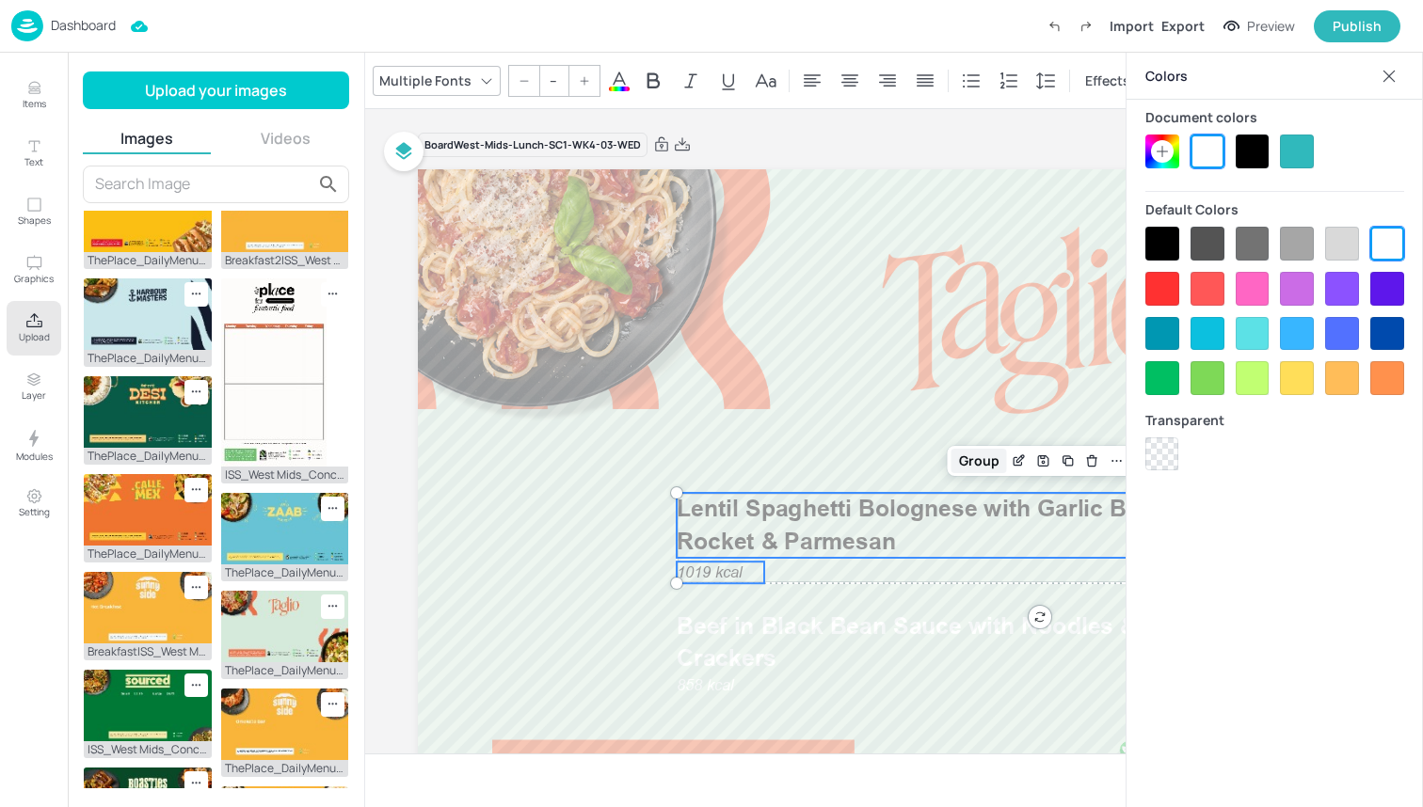
click at [964, 455] on div "Group" at bounding box center [979, 461] width 56 height 24
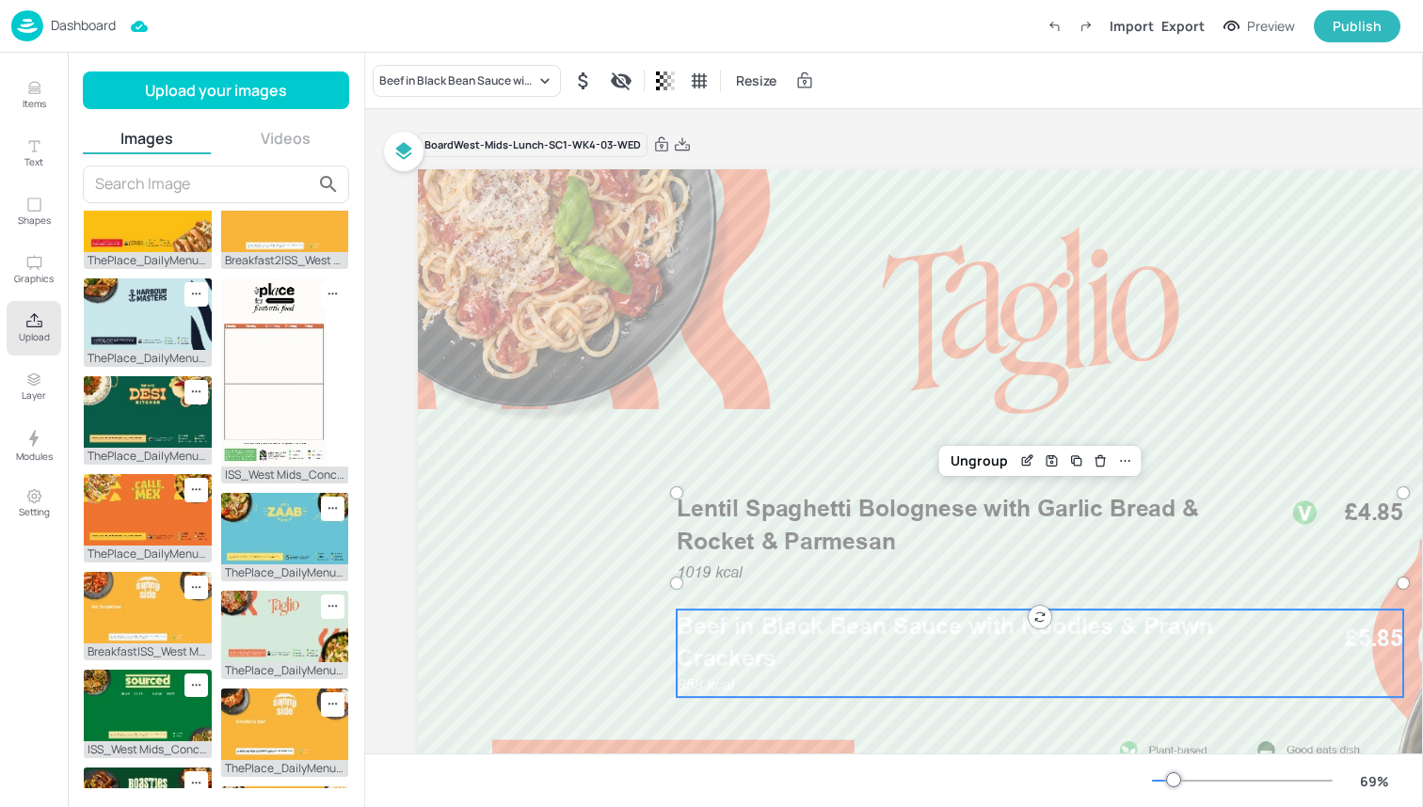
click at [789, 630] on span "Beef in Black Bean Sauce with Noodles & Prawn Crackers" at bounding box center [945, 642] width 536 height 60
click at [497, 76] on div "Beef in Black Bean Sauce with Noodles & Prawn Crackers" at bounding box center [457, 80] width 156 height 17
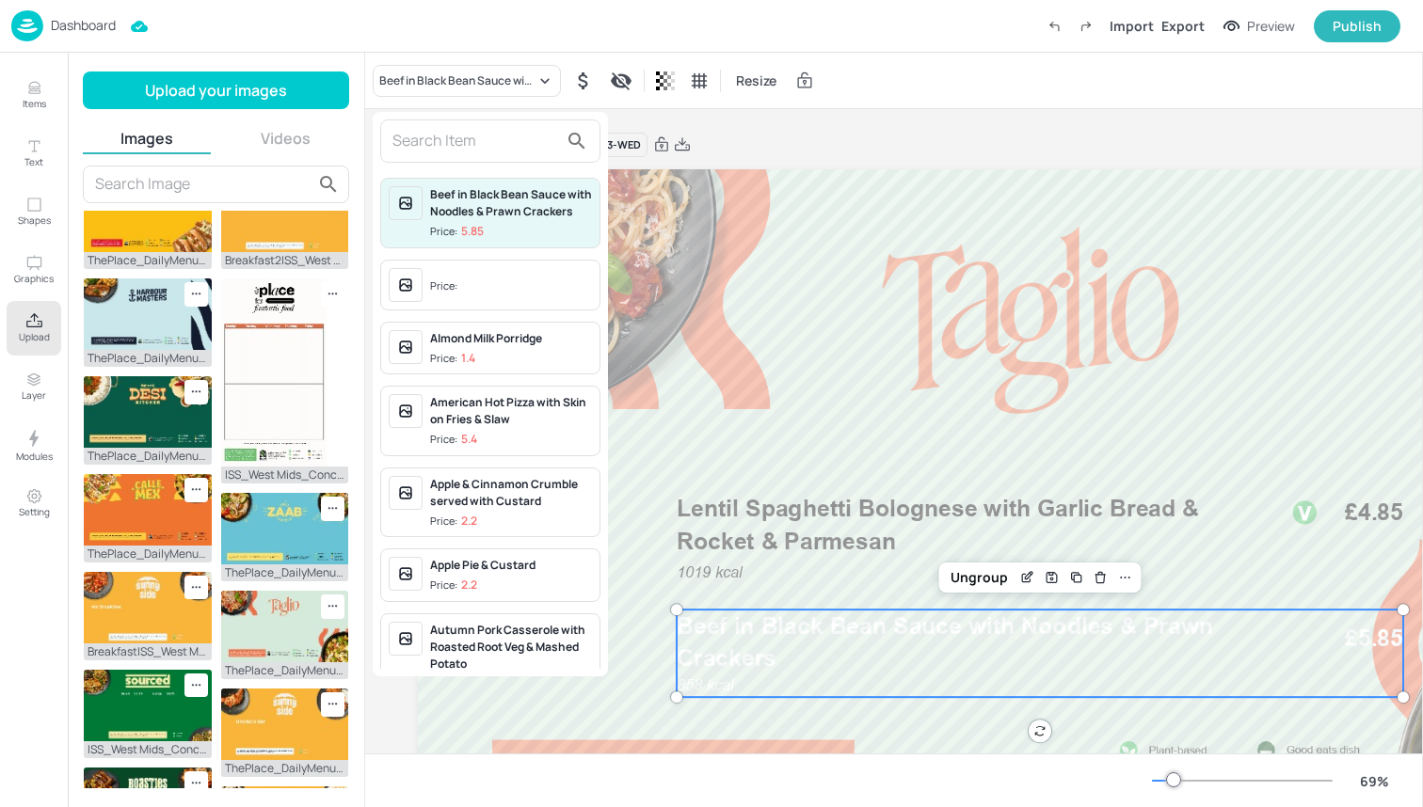
click at [497, 135] on input "text" at bounding box center [475, 141] width 166 height 30
click at [463, 154] on input "text" at bounding box center [475, 141] width 166 height 30
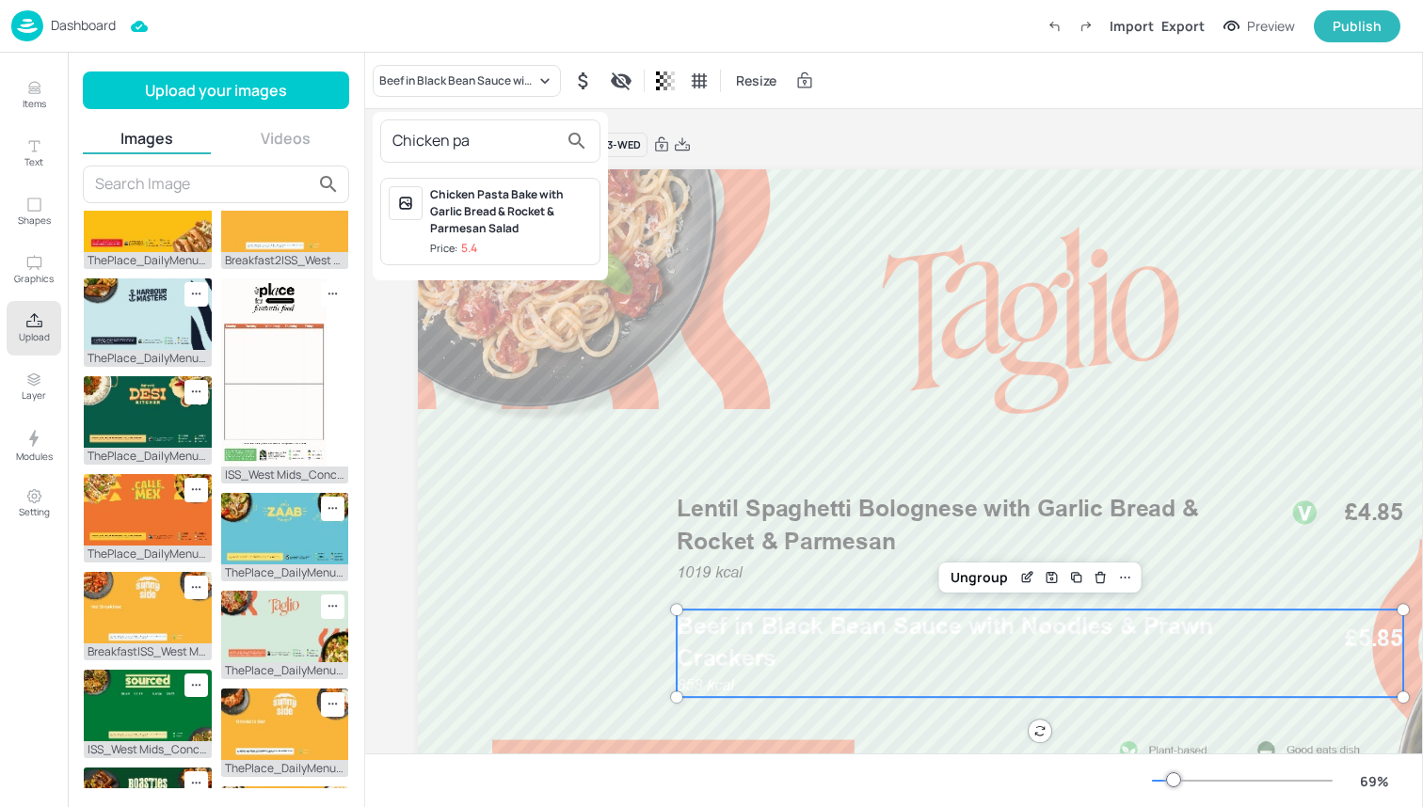
type input "Chicken pa"
click at [478, 223] on div "Chicken Pasta Bake with Garlic Bread & Rocket & Parmesan Salad" at bounding box center [511, 211] width 162 height 51
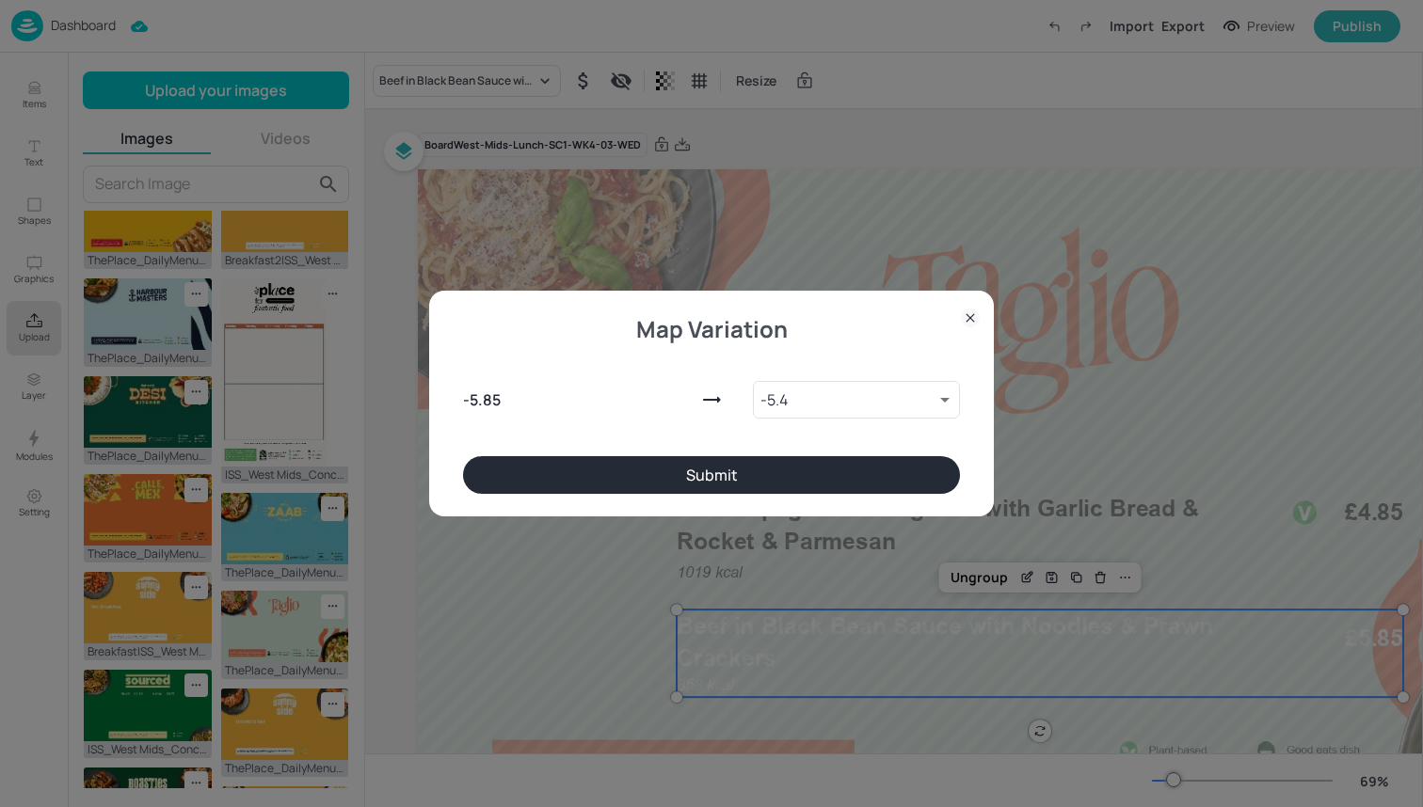
click at [675, 486] on button "Submit" at bounding box center [711, 475] width 497 height 38
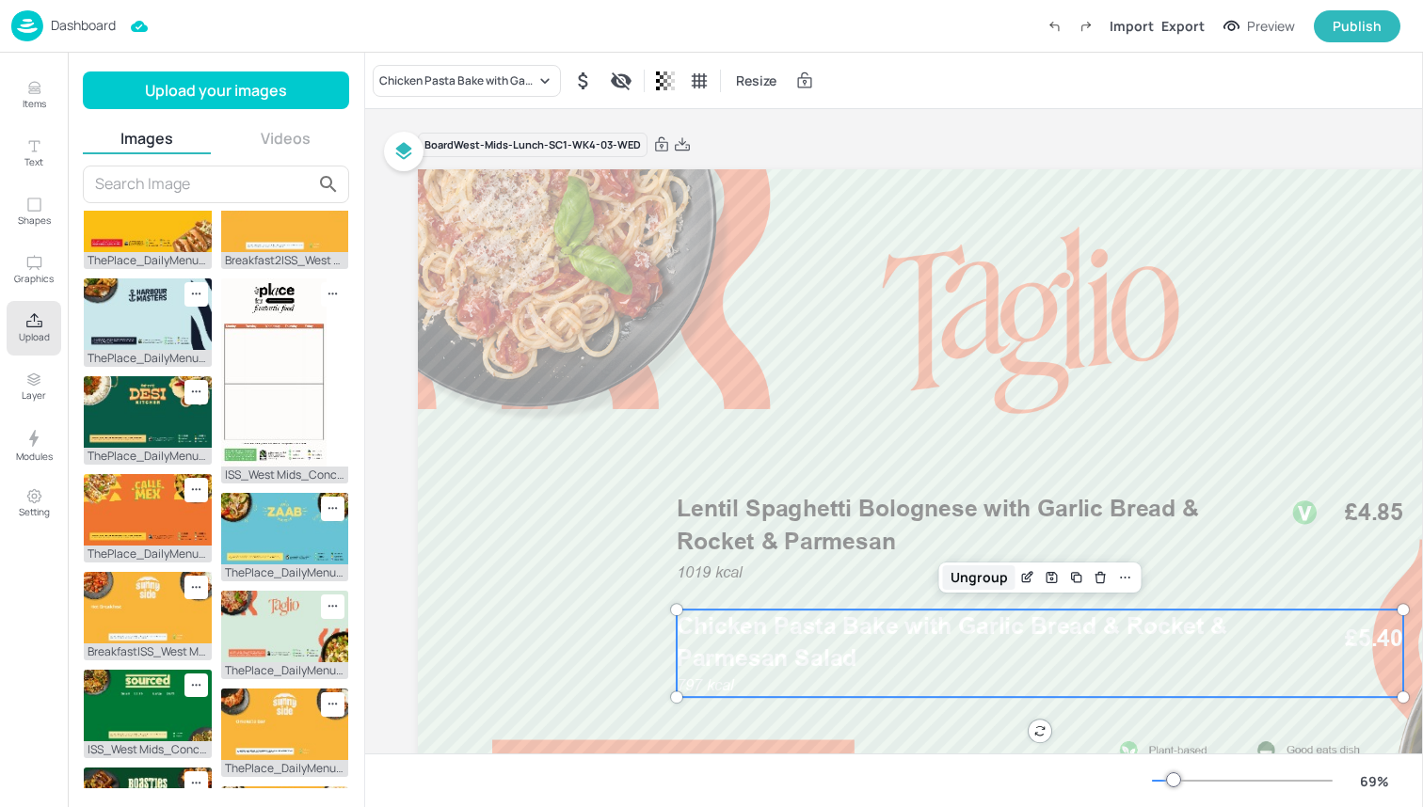
click at [967, 589] on div "Ungroup" at bounding box center [979, 578] width 72 height 24
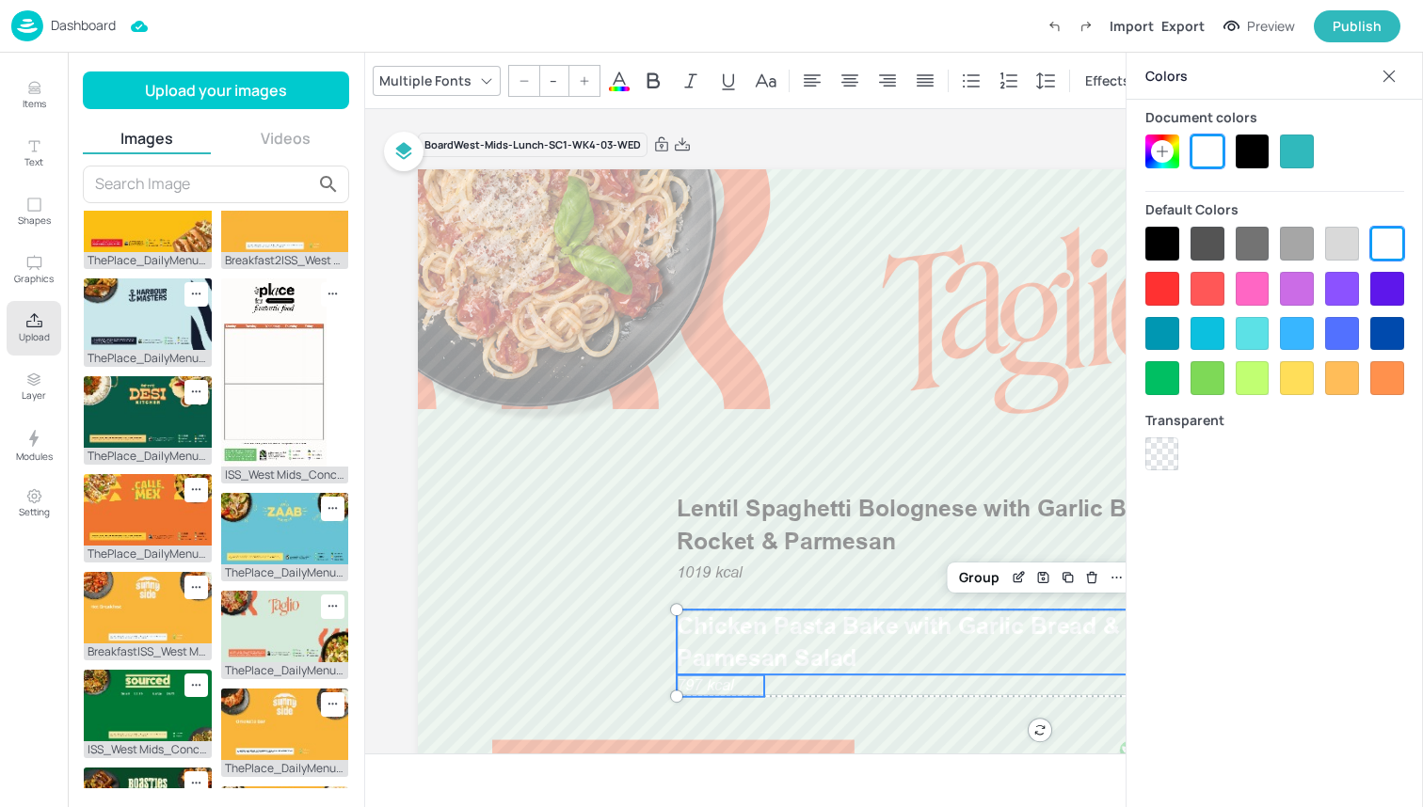
click at [1159, 247] on div at bounding box center [1162, 244] width 34 height 34
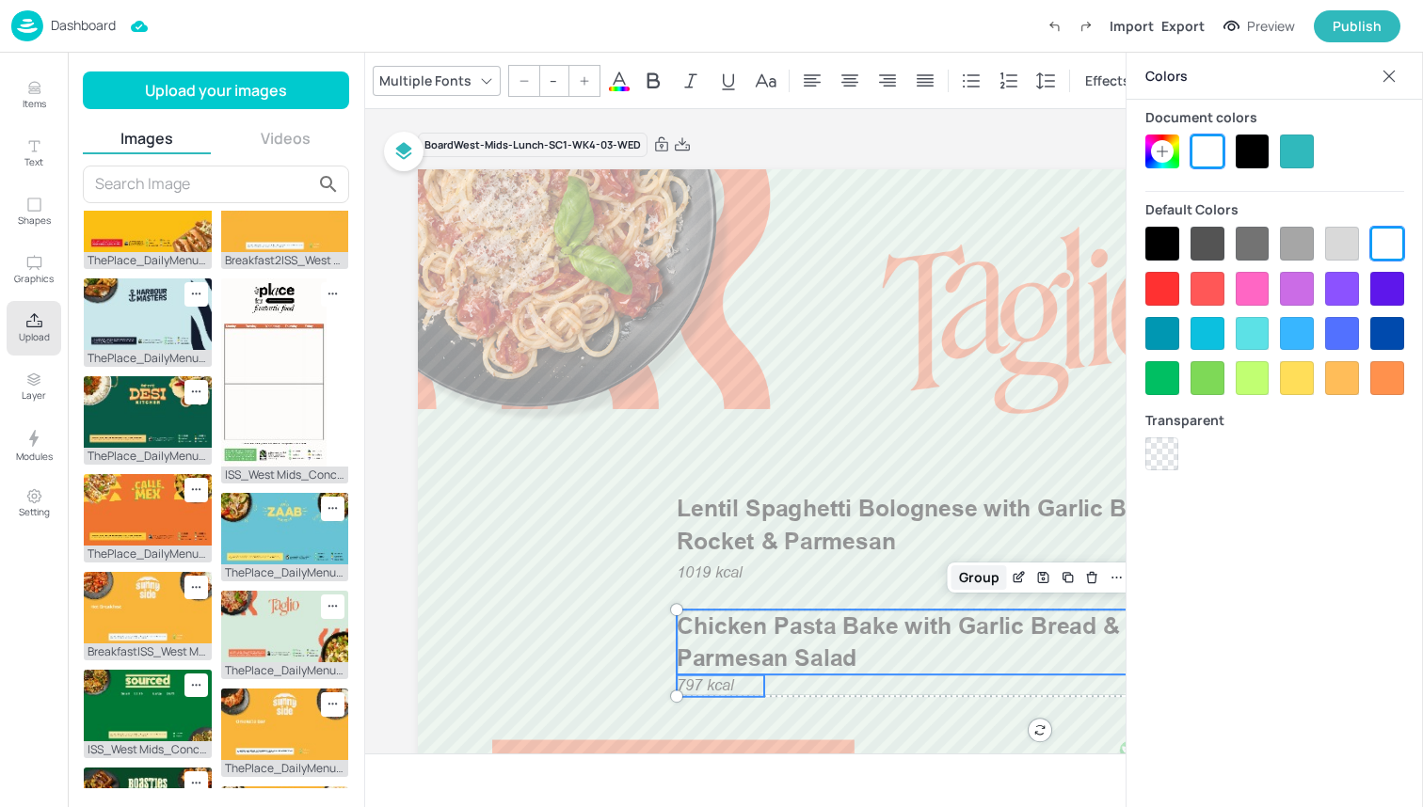
click at [980, 574] on div "Group" at bounding box center [979, 578] width 56 height 24
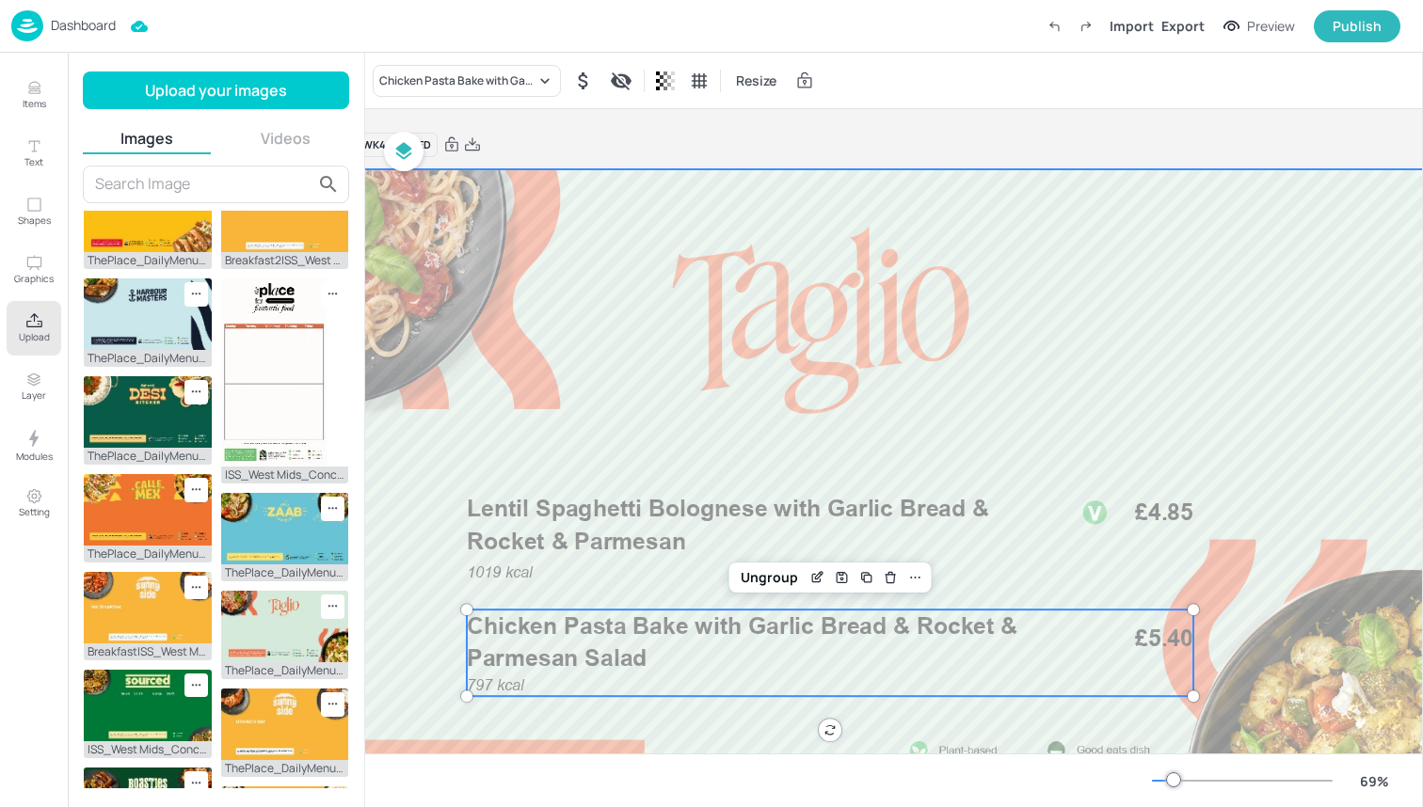
scroll to position [0, 244]
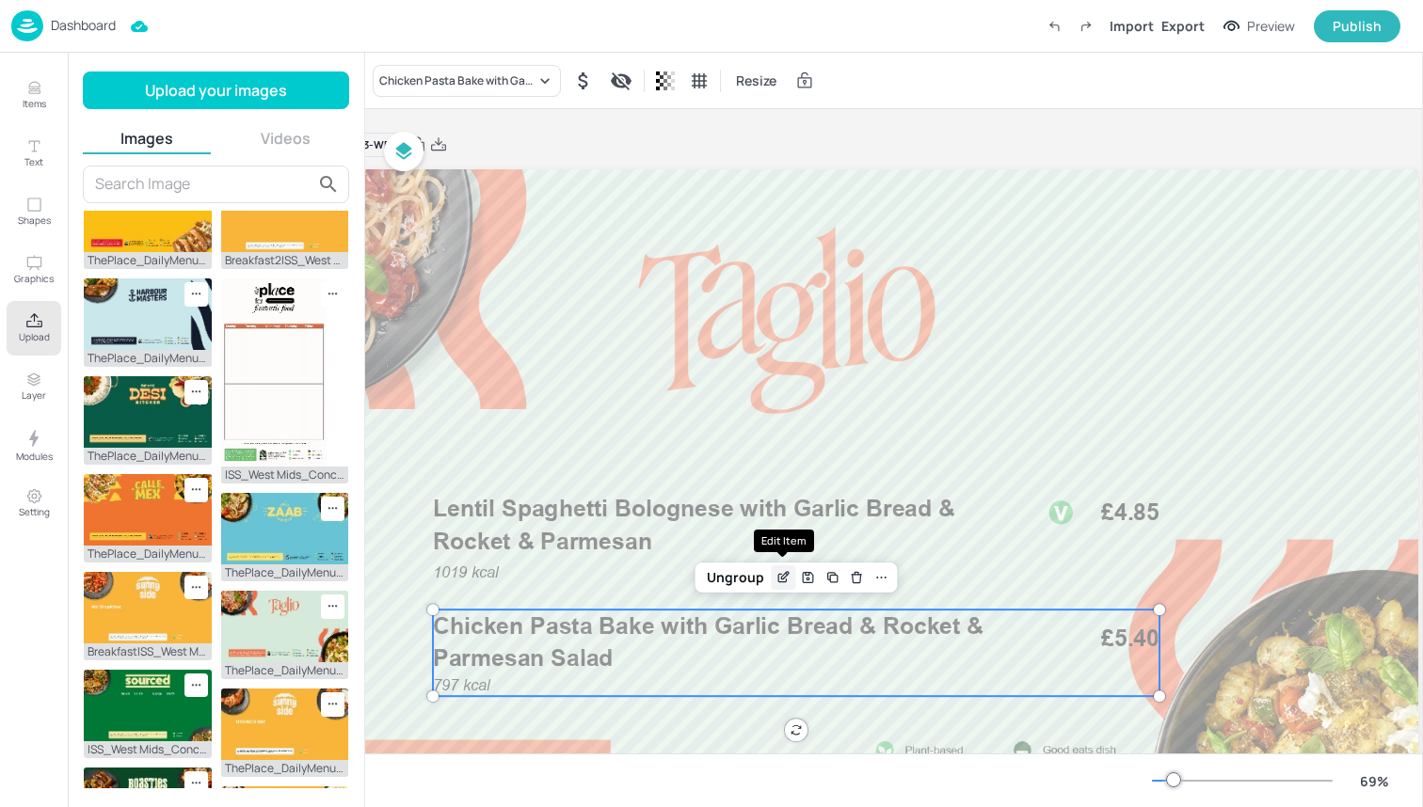
click at [780, 576] on icon "Edit Item" at bounding box center [783, 577] width 16 height 15
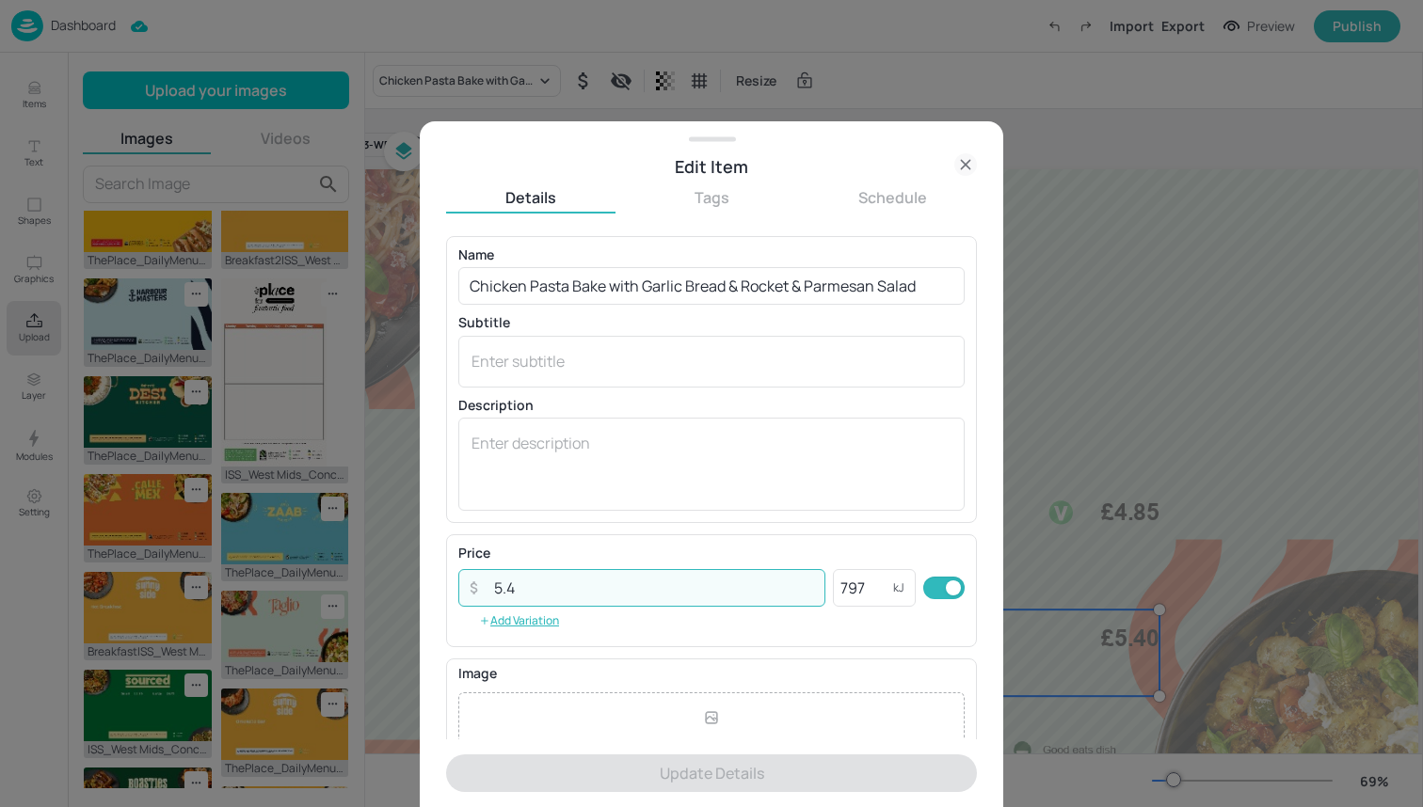
click at [720, 595] on input "5.4" at bounding box center [654, 588] width 343 height 38
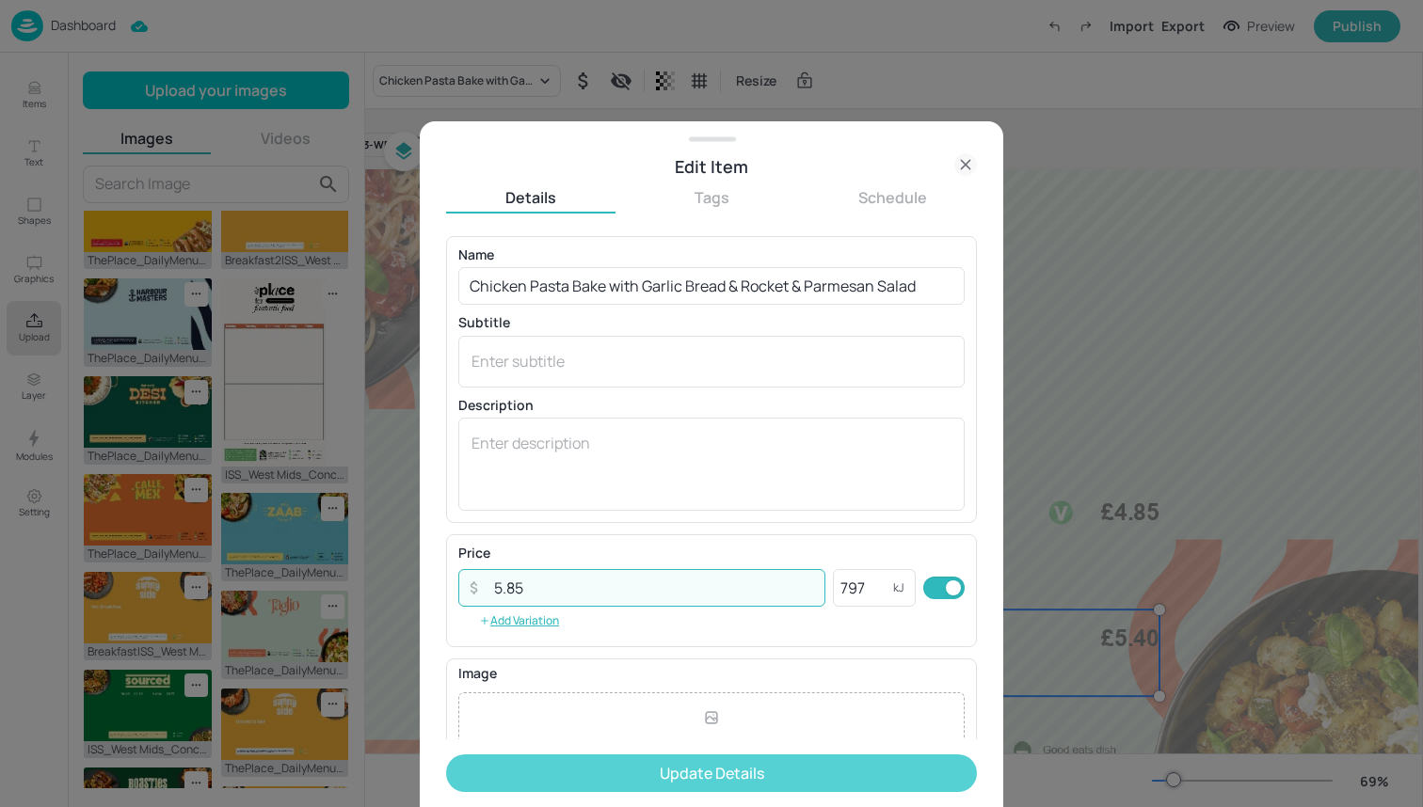
type input "5.85"
click at [738, 765] on button "Update Details" at bounding box center [711, 774] width 531 height 38
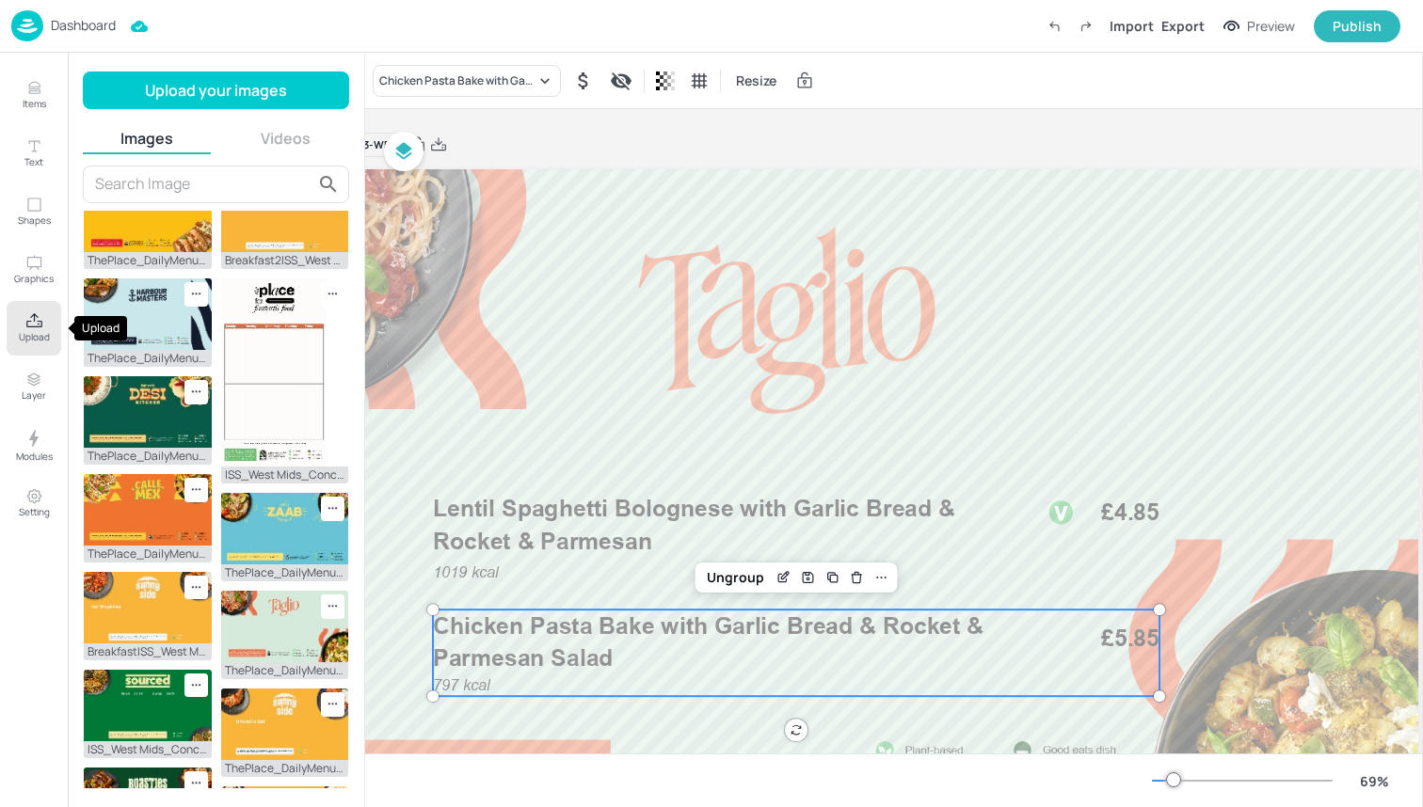
click at [31, 307] on button "Upload" at bounding box center [34, 328] width 55 height 55
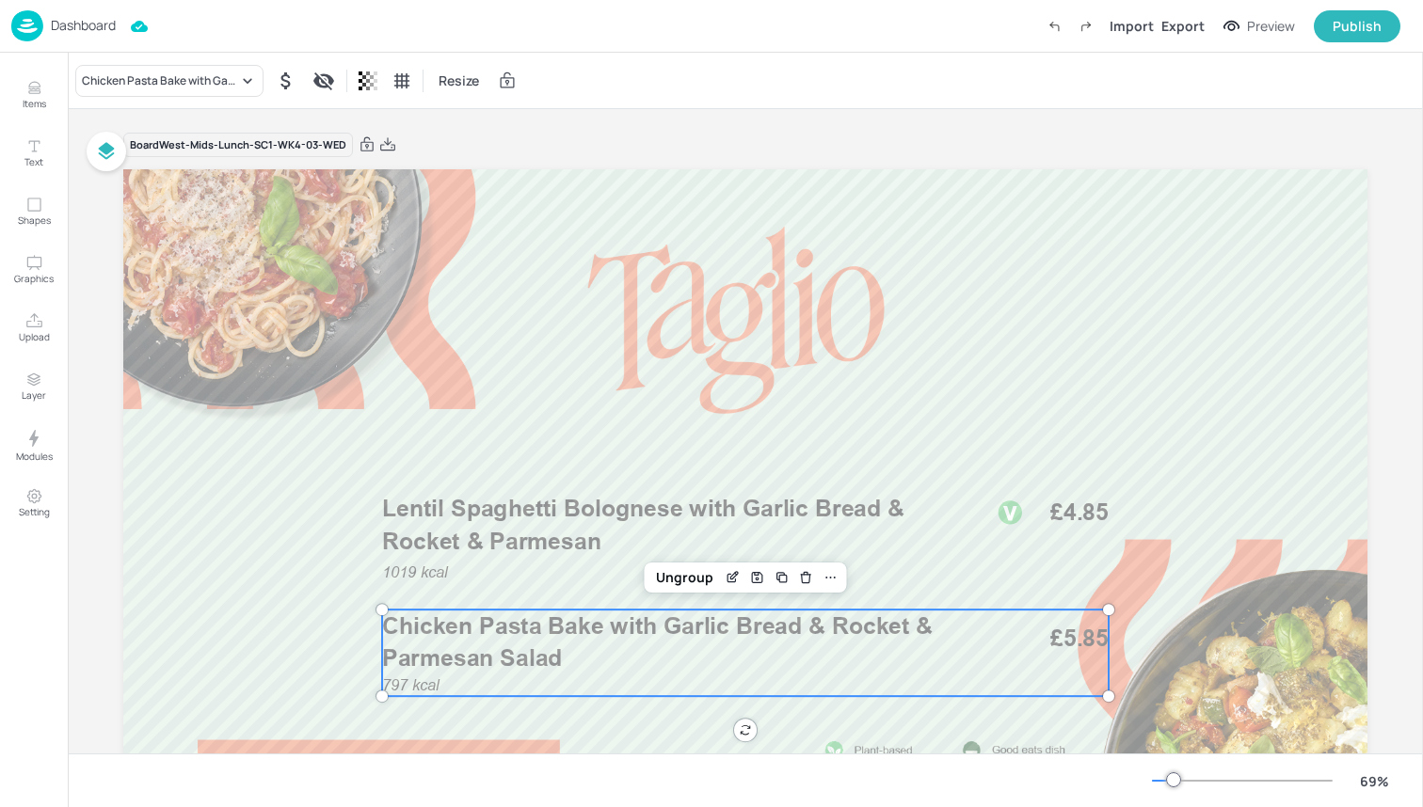
click at [27, 24] on img at bounding box center [27, 25] width 32 height 31
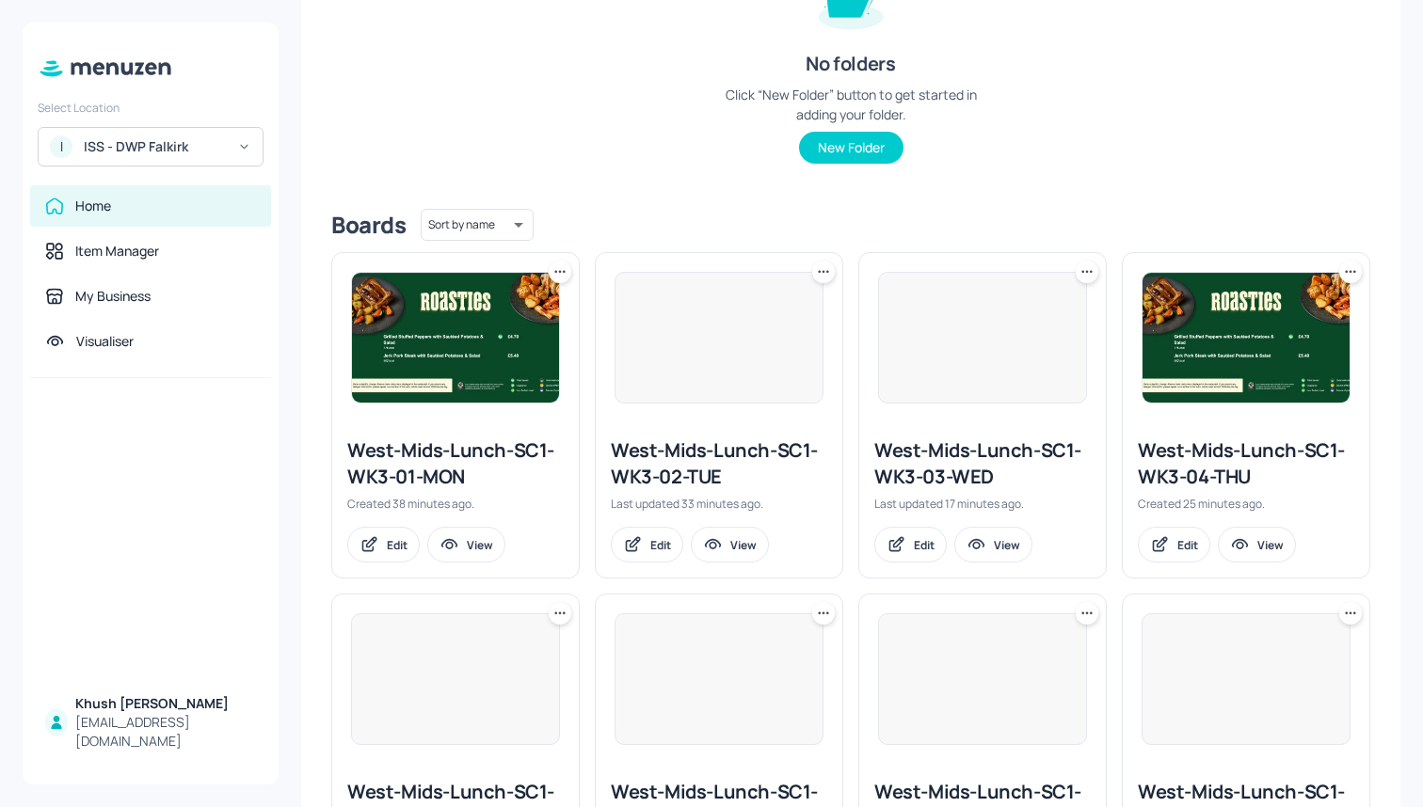
scroll to position [296, 0]
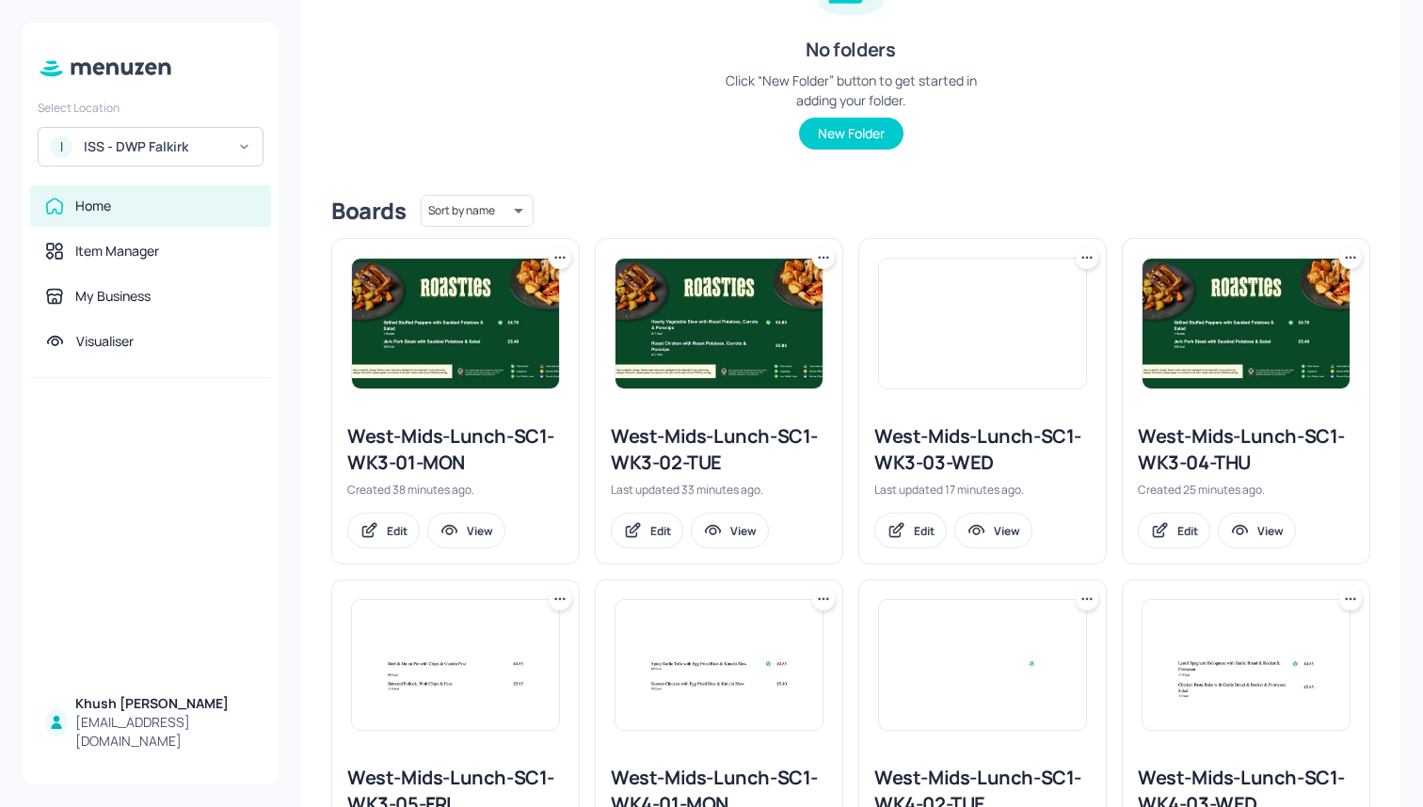
click at [1349, 256] on icon at bounding box center [1350, 257] width 3 height 3
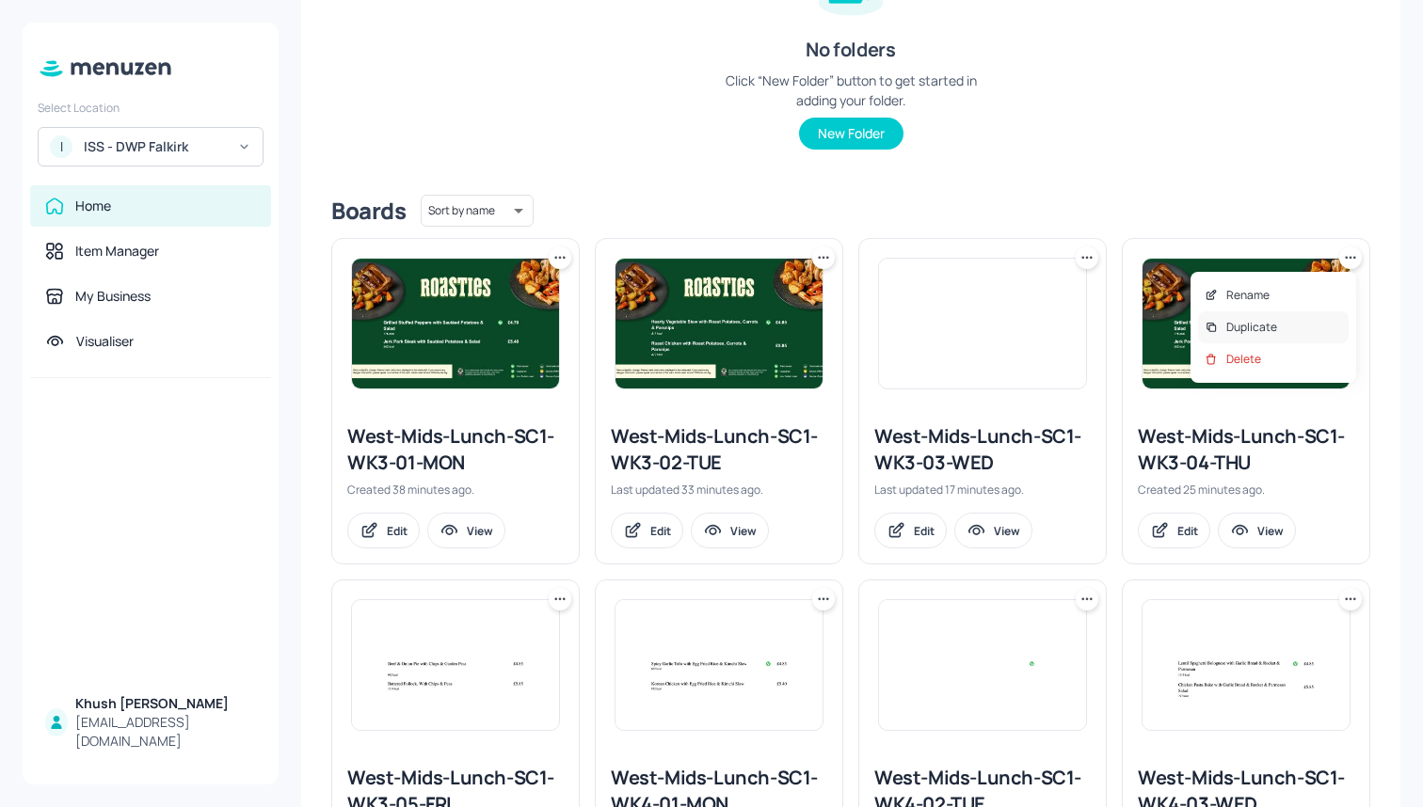
click at [1278, 327] on div "Duplicate" at bounding box center [1273, 327] width 151 height 32
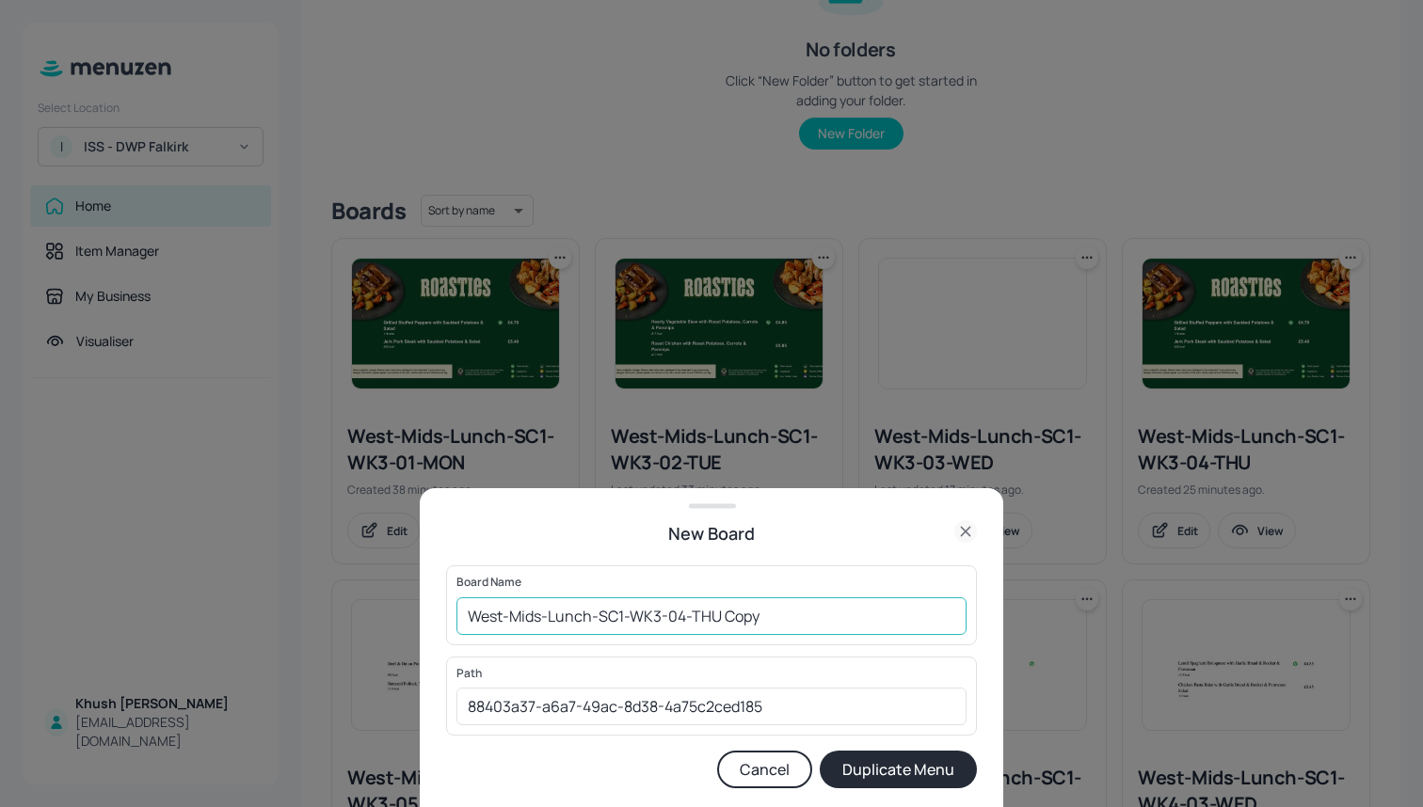
click at [789, 614] on input "West-Mids-Lunch-SC1-WK3-04-THU Copy" at bounding box center [711, 617] width 510 height 38
type input "West-Mids-Lunch-SC1-WK4-04-THU"
click at [899, 770] on button "Duplicate Menu" at bounding box center [898, 770] width 157 height 38
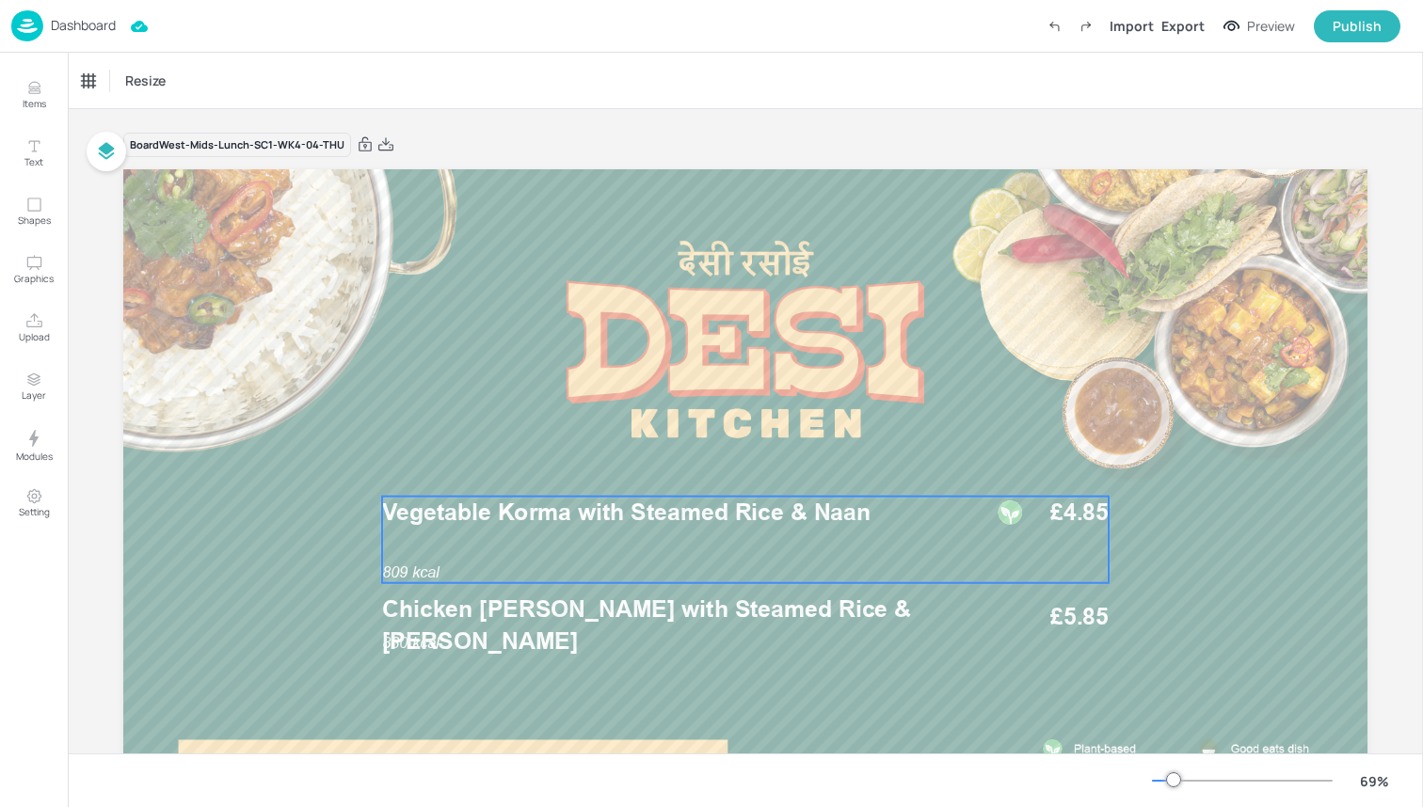
click at [644, 510] on span "Vegetable Korma with Steamed Rice & Naan" at bounding box center [626, 513] width 488 height 28
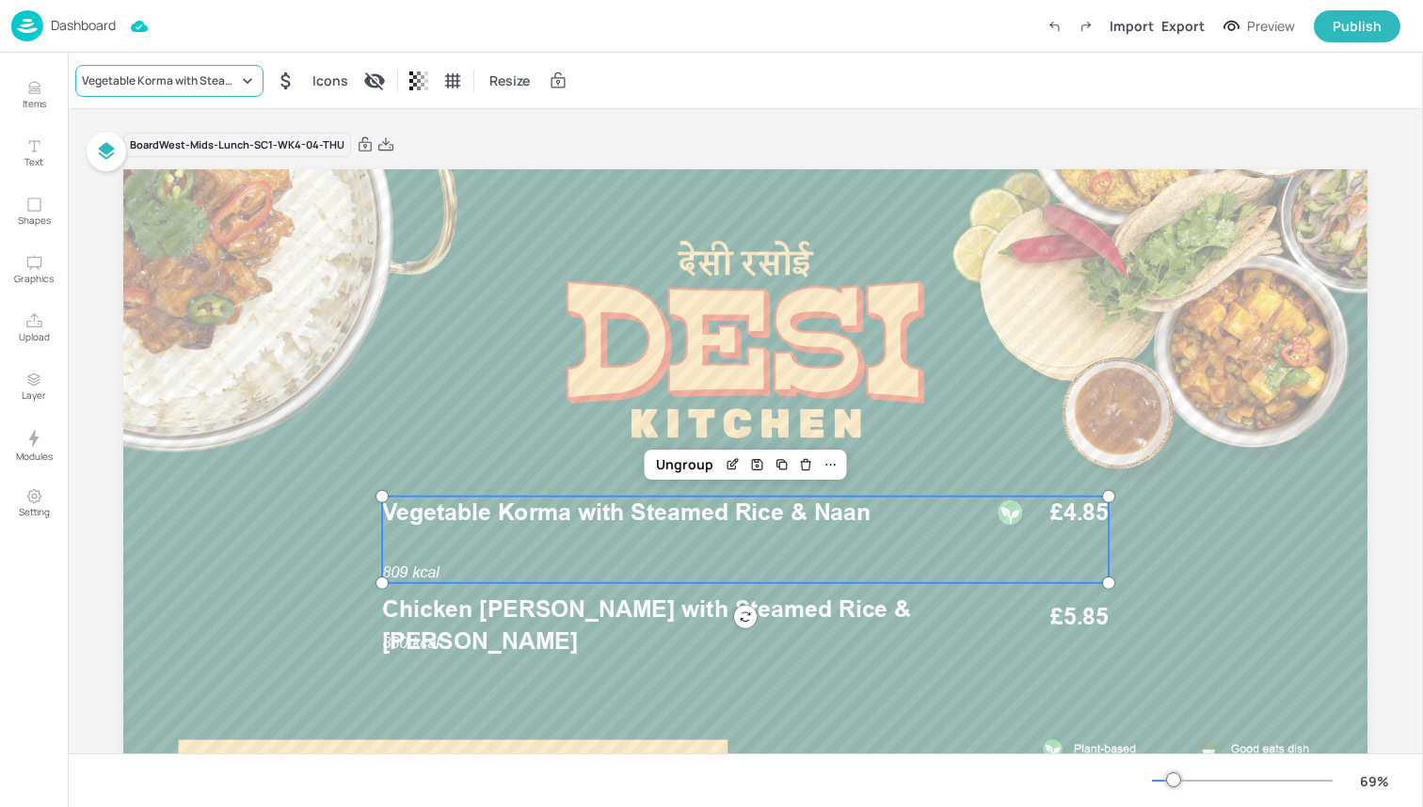
click at [182, 77] on div "Vegetable Korma with Steamed Rice & Naan" at bounding box center [160, 80] width 156 height 17
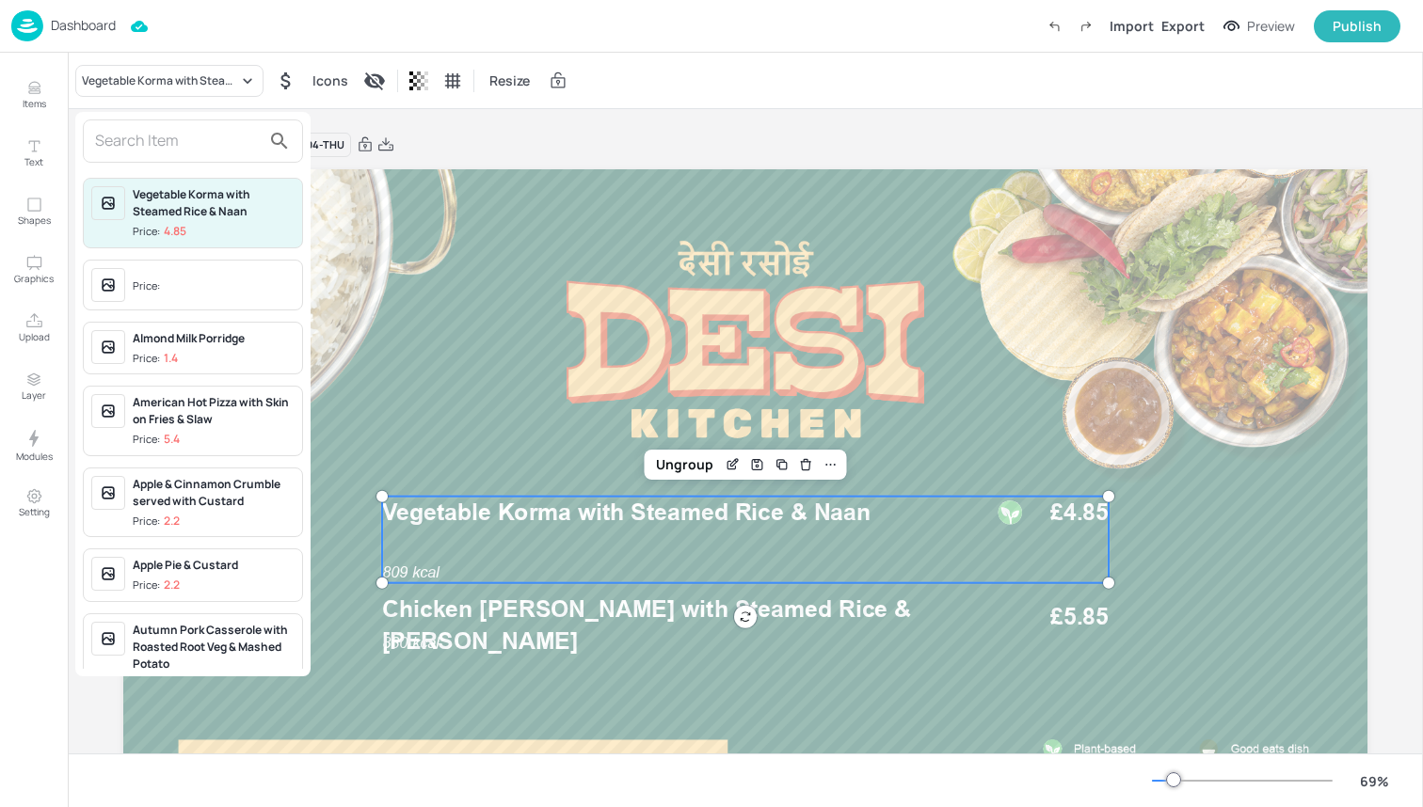
click at [183, 136] on input "text" at bounding box center [178, 141] width 166 height 30
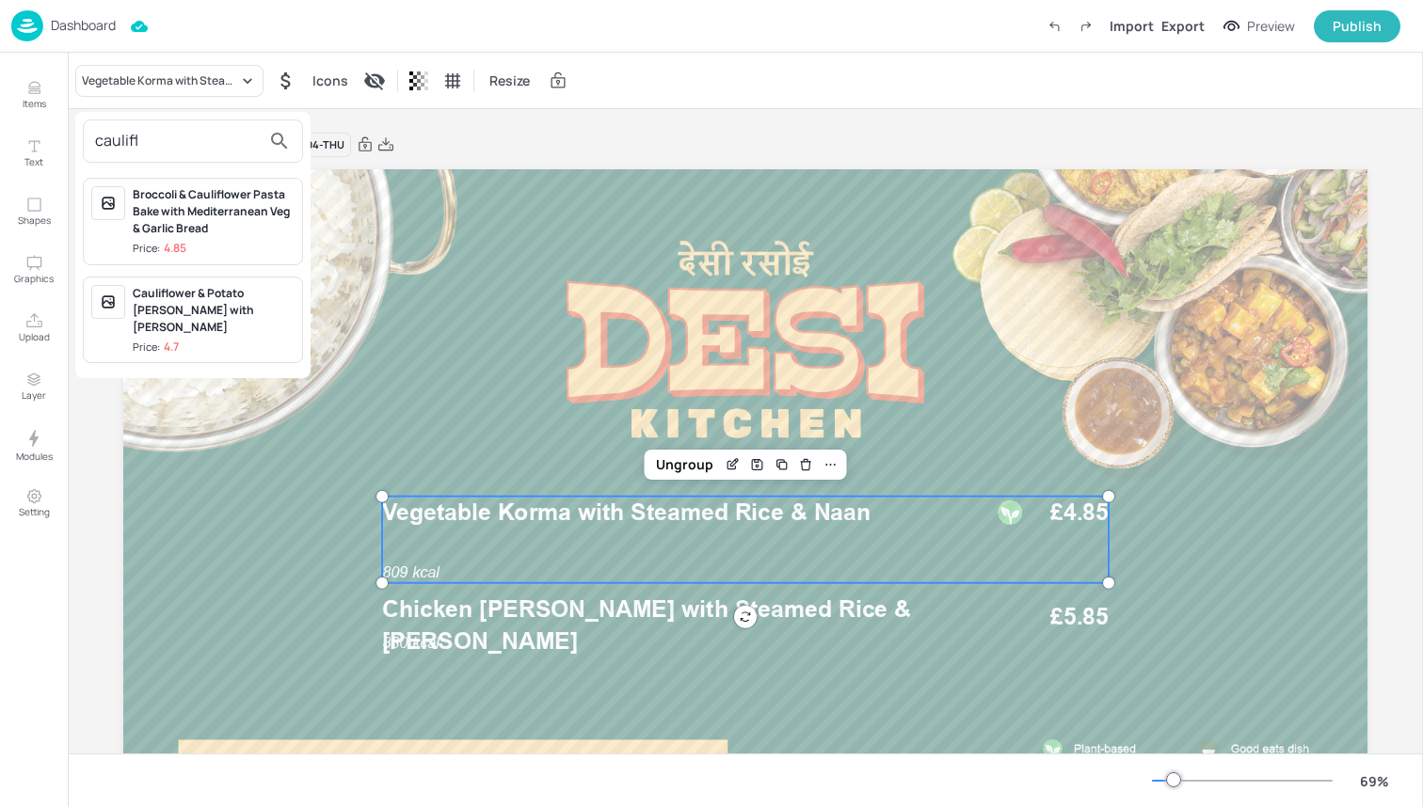
type input "caulifl"
drag, startPoint x: 183, startPoint y: 136, endPoint x: 209, endPoint y: 293, distance: 158.3
click at [209, 293] on div "Cauliflower & Potato [PERSON_NAME] with [PERSON_NAME]" at bounding box center [214, 310] width 162 height 51
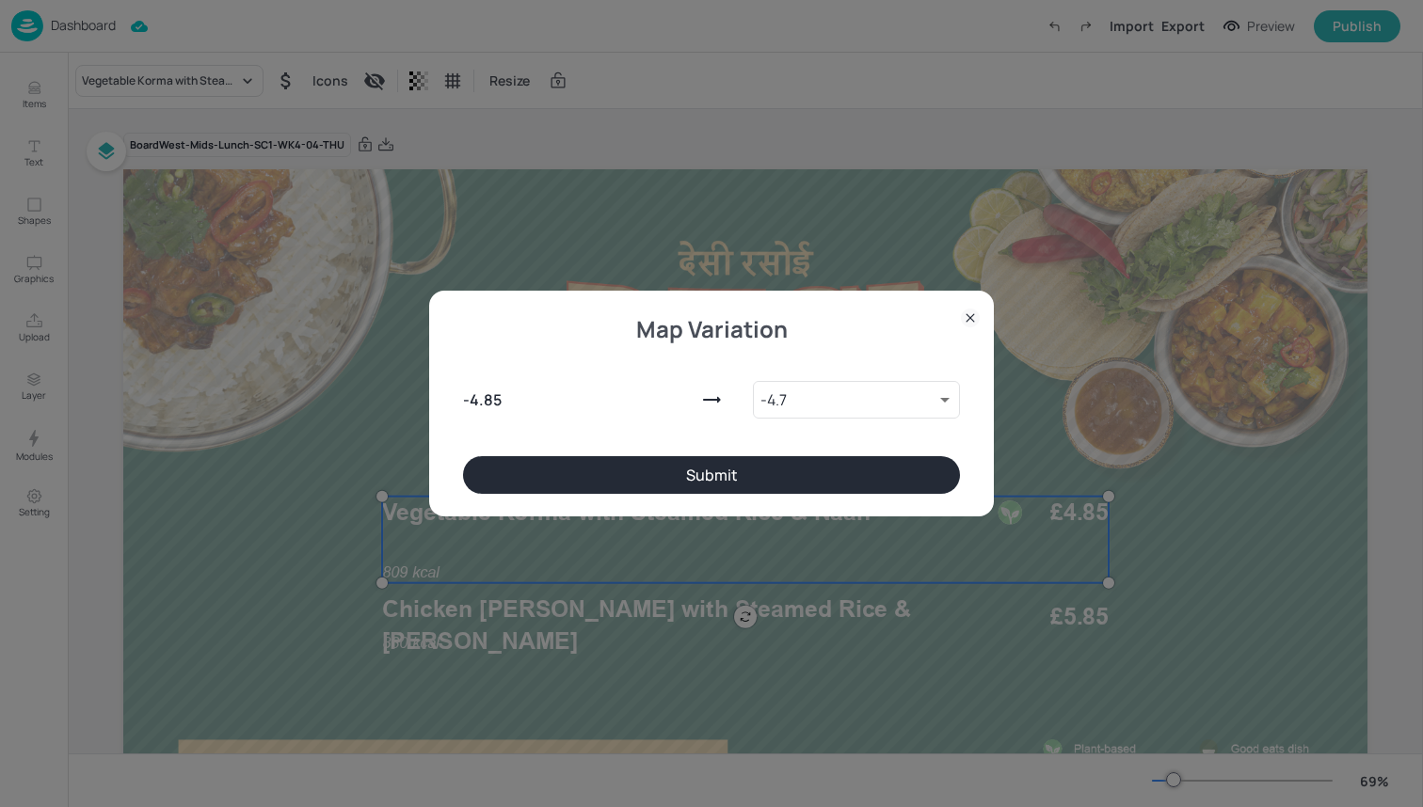
click at [521, 465] on button "Submit" at bounding box center [711, 475] width 497 height 38
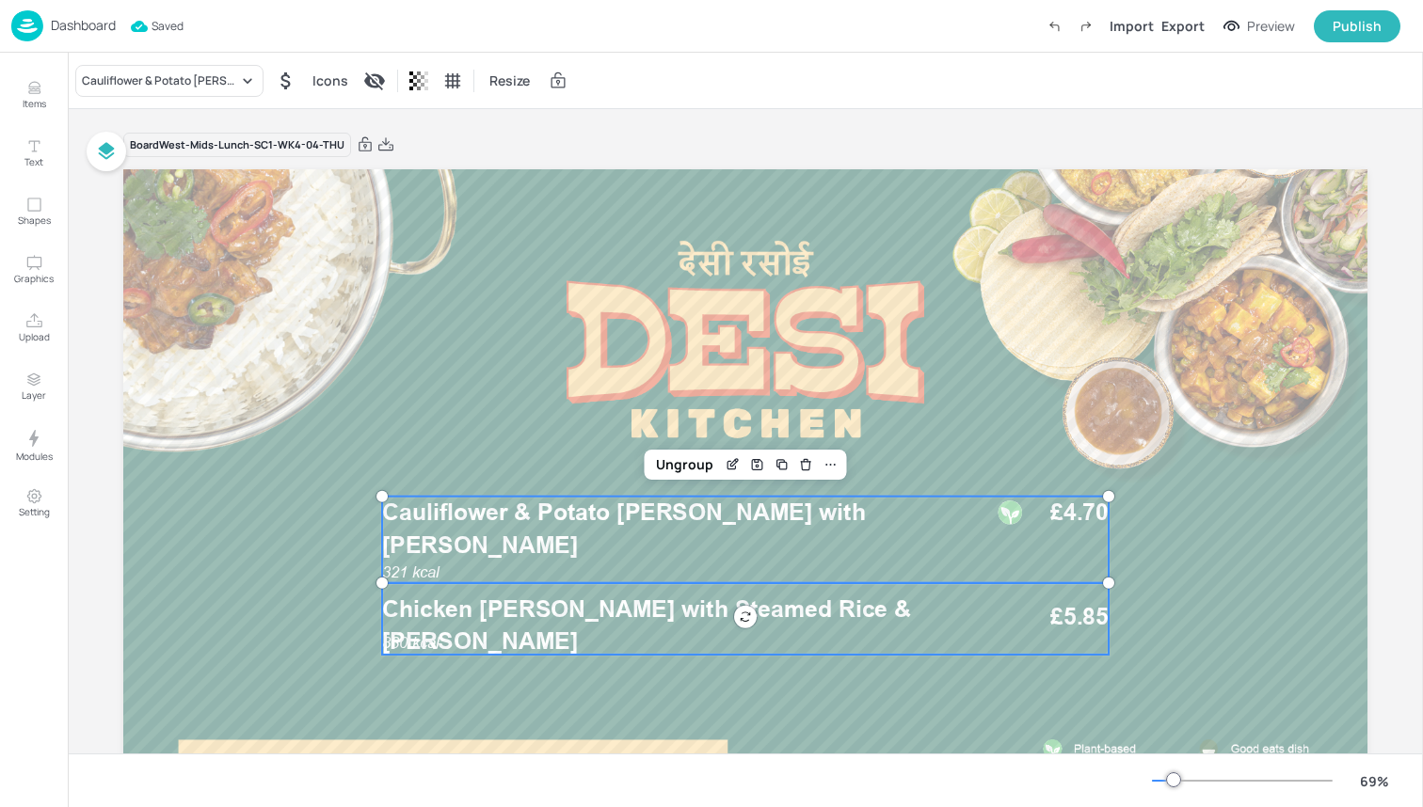
click at [608, 606] on span "Chicken [PERSON_NAME] with Steamed Rice & [PERSON_NAME]" at bounding box center [646, 625] width 529 height 60
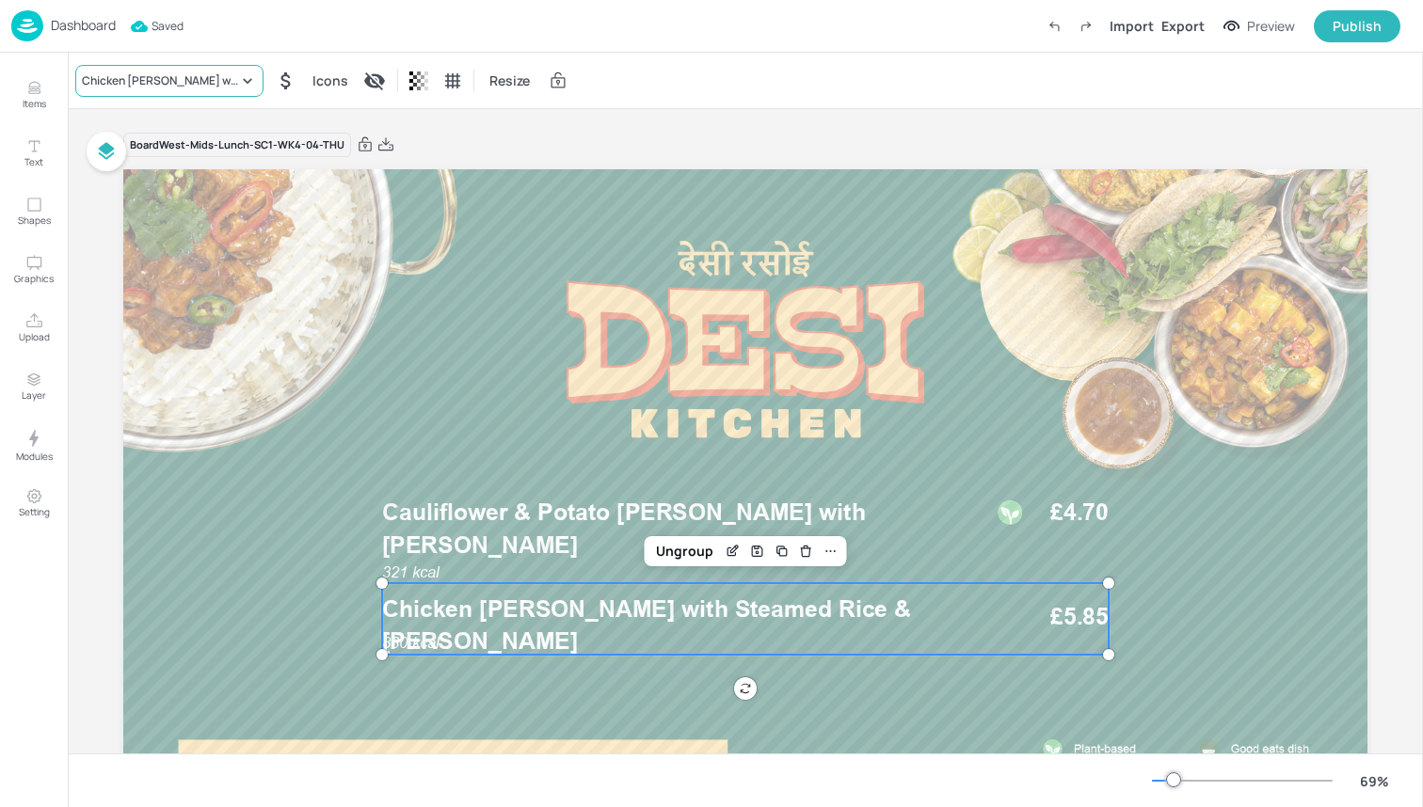
click at [225, 84] on div "Chicken [PERSON_NAME] with Steamed Rice & [PERSON_NAME]" at bounding box center [160, 80] width 156 height 17
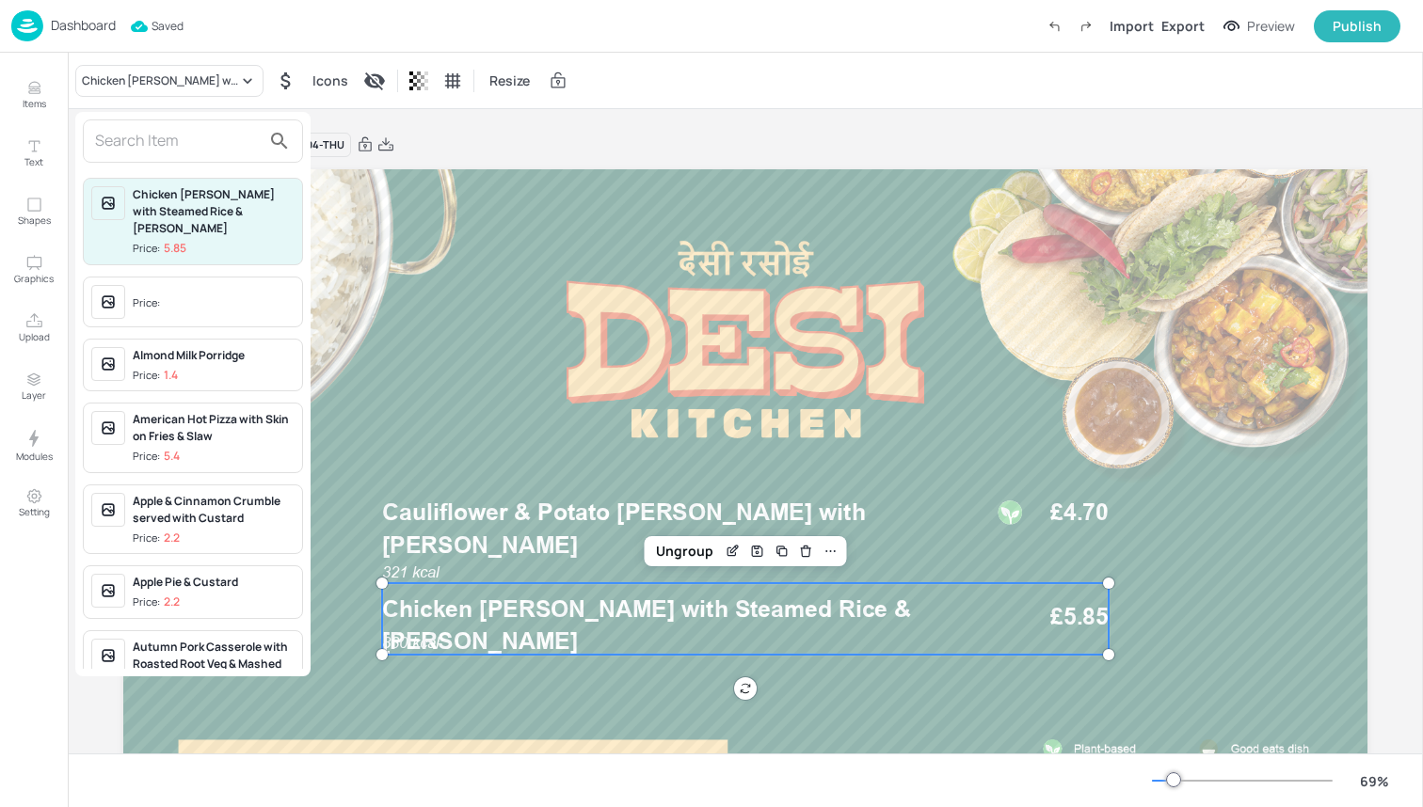
click at [224, 135] on input "text" at bounding box center [178, 141] width 166 height 30
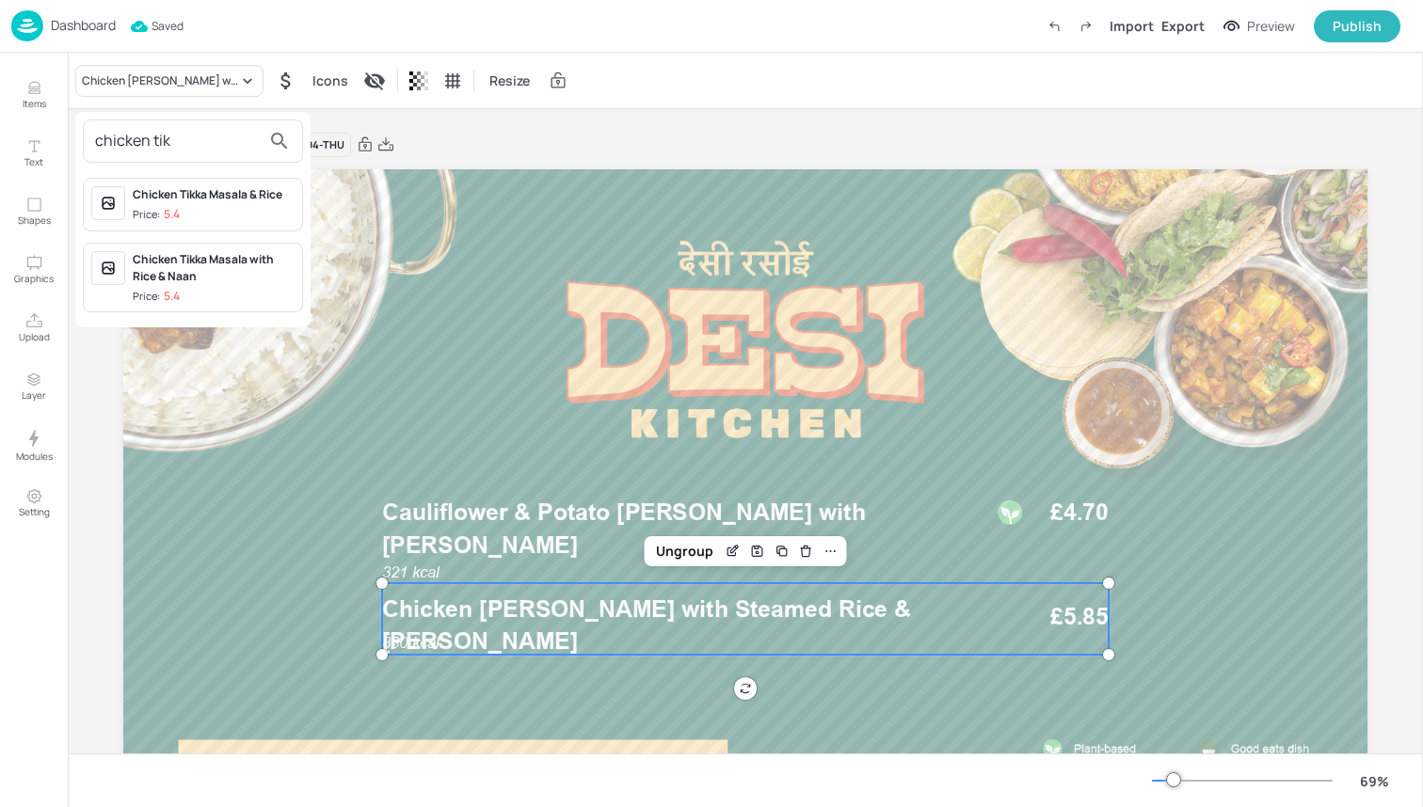
type input "chicken tik"
click at [221, 276] on div "Chicken Tikka Masala with Rice & Naan" at bounding box center [214, 268] width 162 height 34
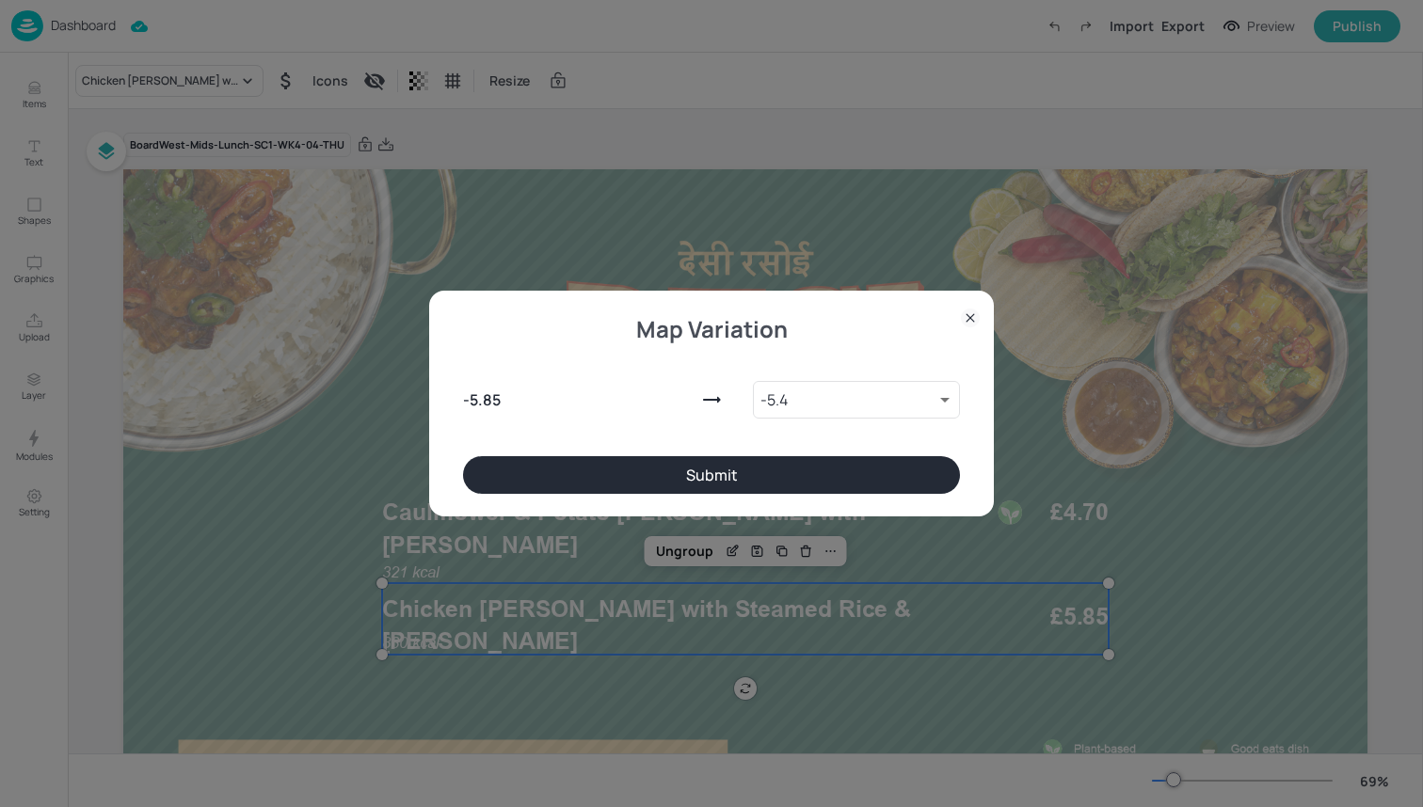
click at [570, 470] on button "Submit" at bounding box center [711, 475] width 497 height 38
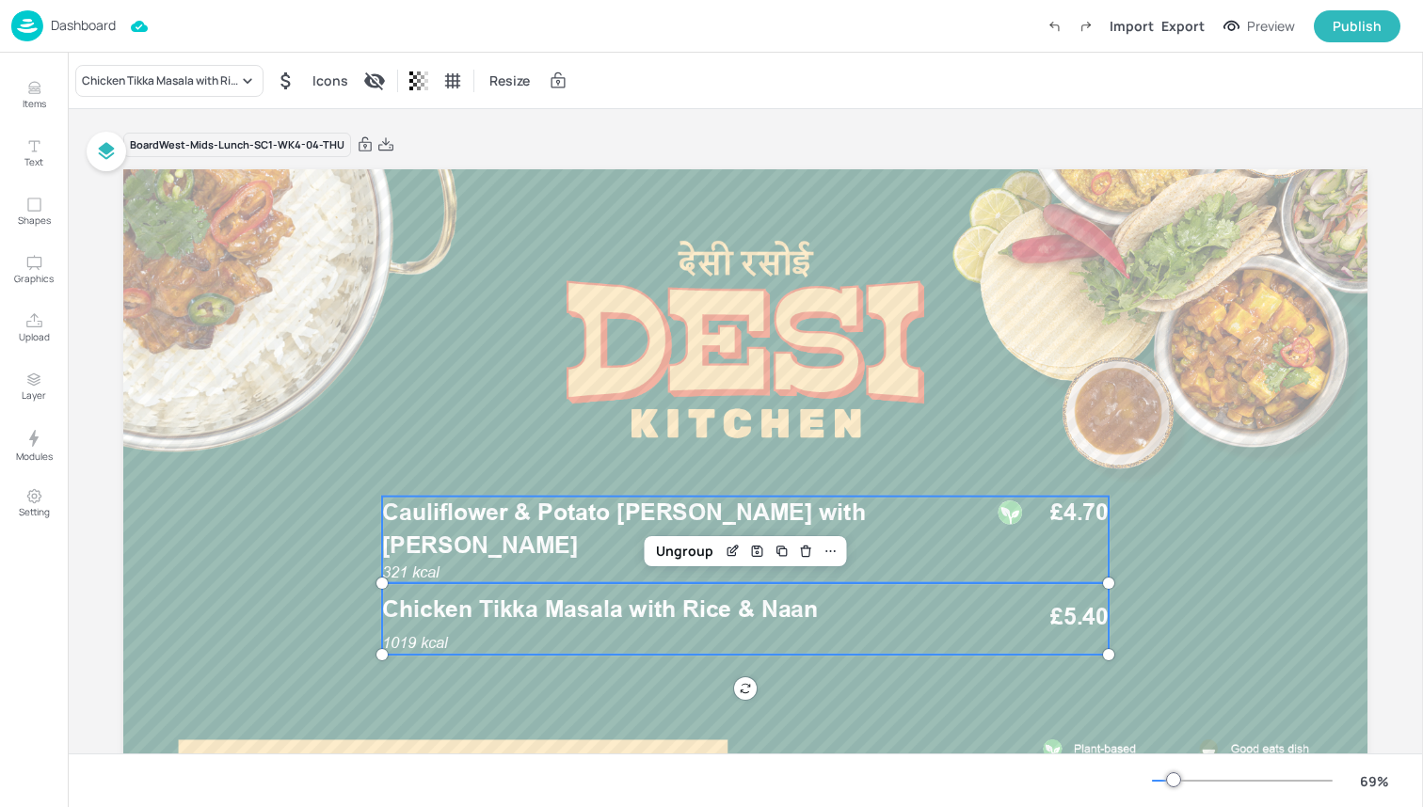
click at [692, 529] on p "Cauliflower & Potato [PERSON_NAME] with [PERSON_NAME]" at bounding box center [676, 529] width 589 height 65
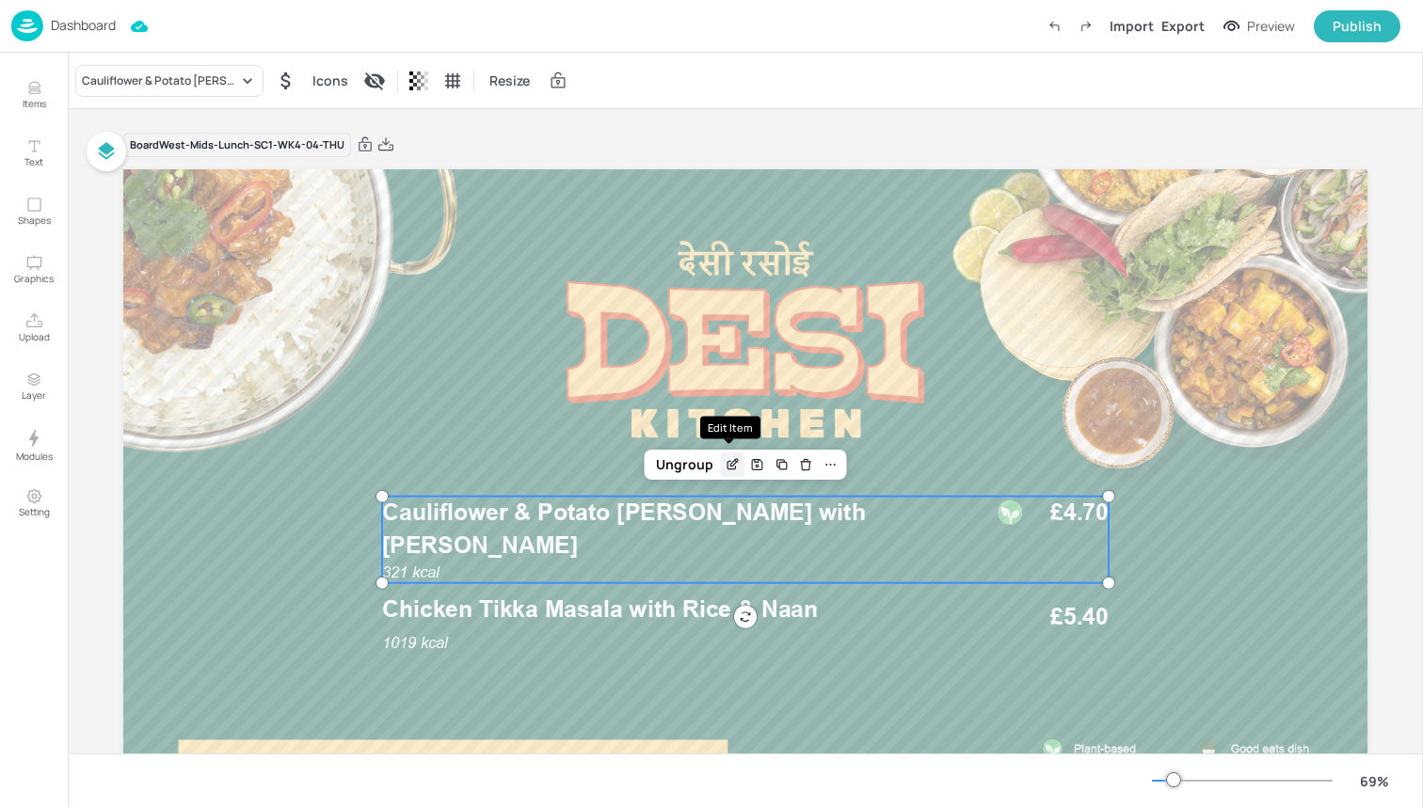
click at [725, 462] on icon "Edit Item" at bounding box center [733, 464] width 16 height 15
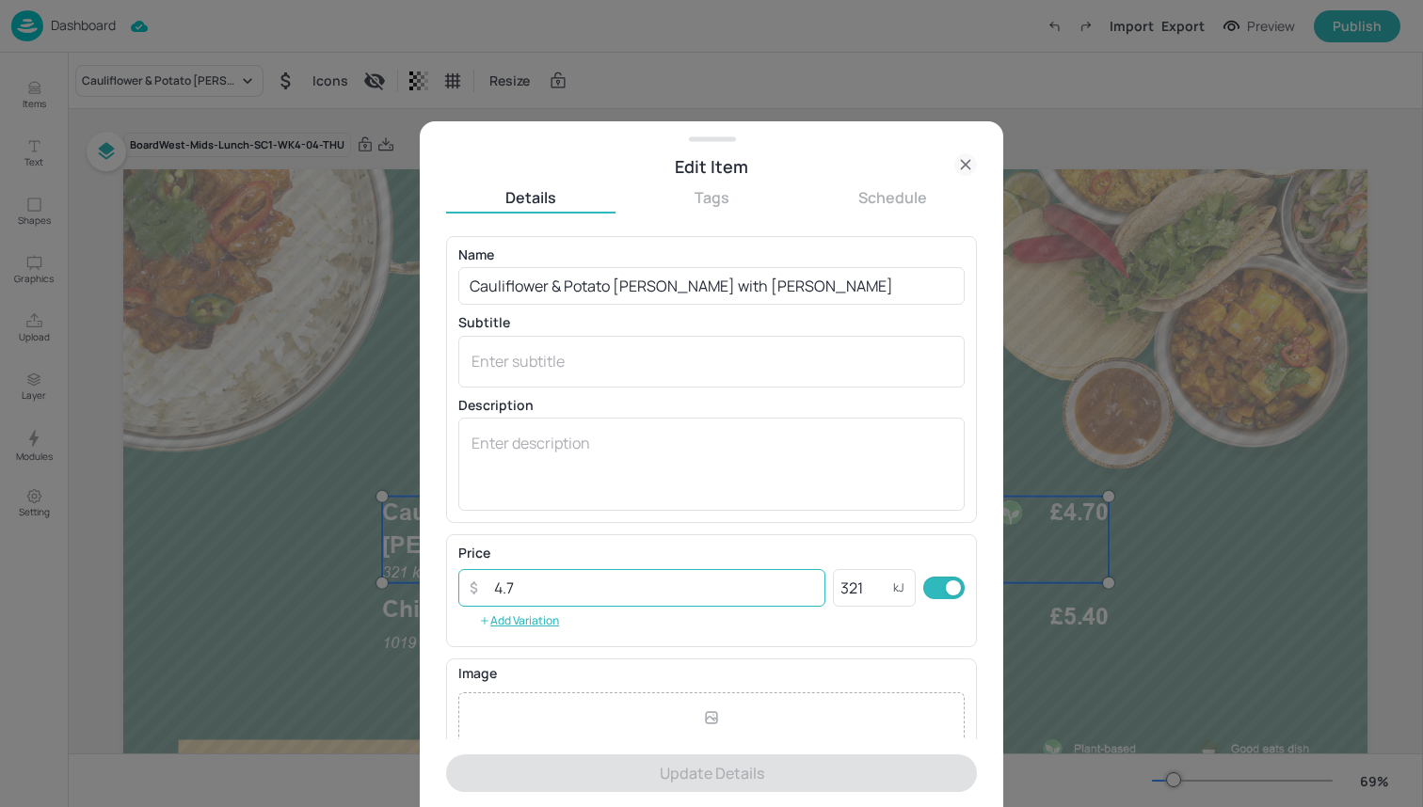
click at [679, 569] on input "4.7" at bounding box center [654, 588] width 343 height 38
click at [557, 592] on input "4.7" at bounding box center [654, 588] width 343 height 38
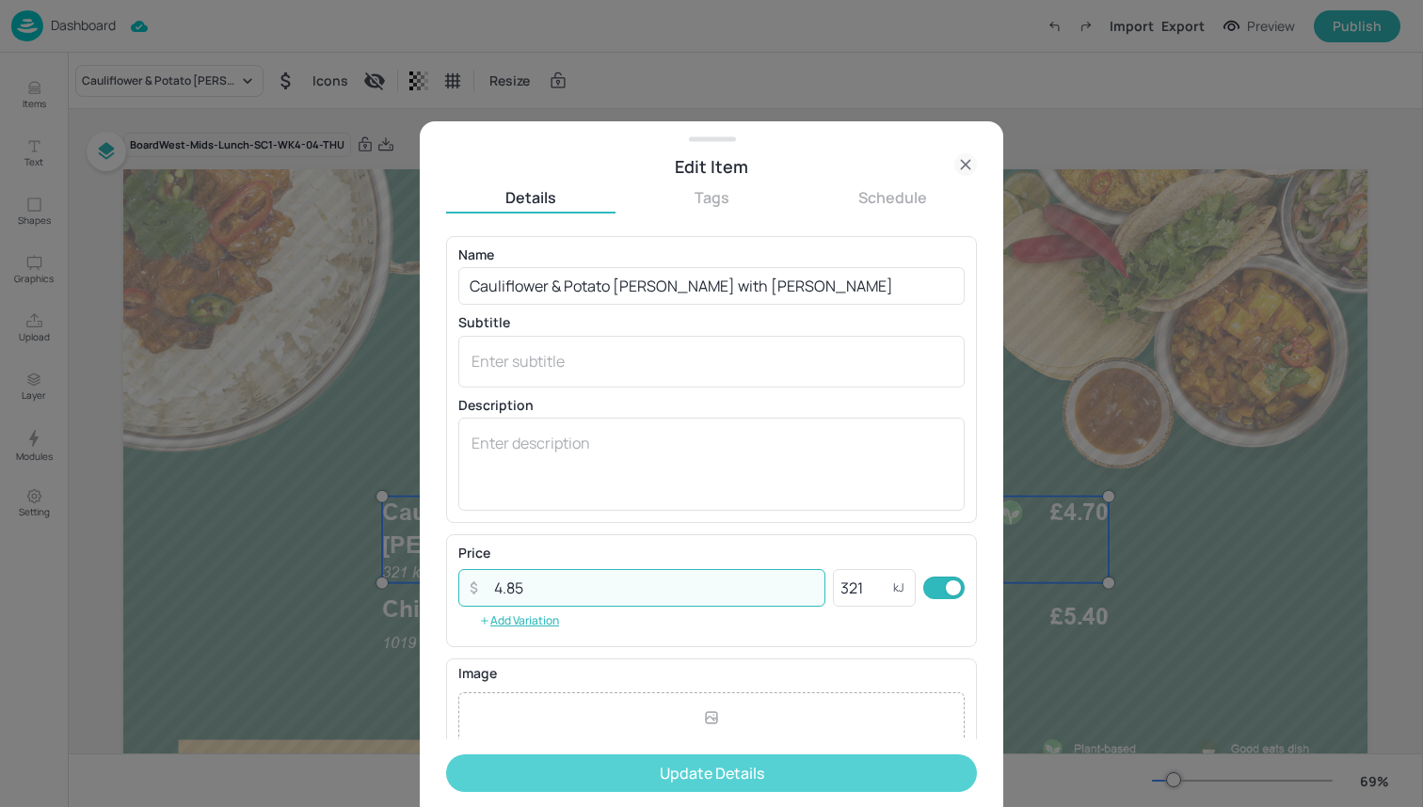
type input "4.85"
click at [611, 761] on button "Update Details" at bounding box center [711, 774] width 531 height 38
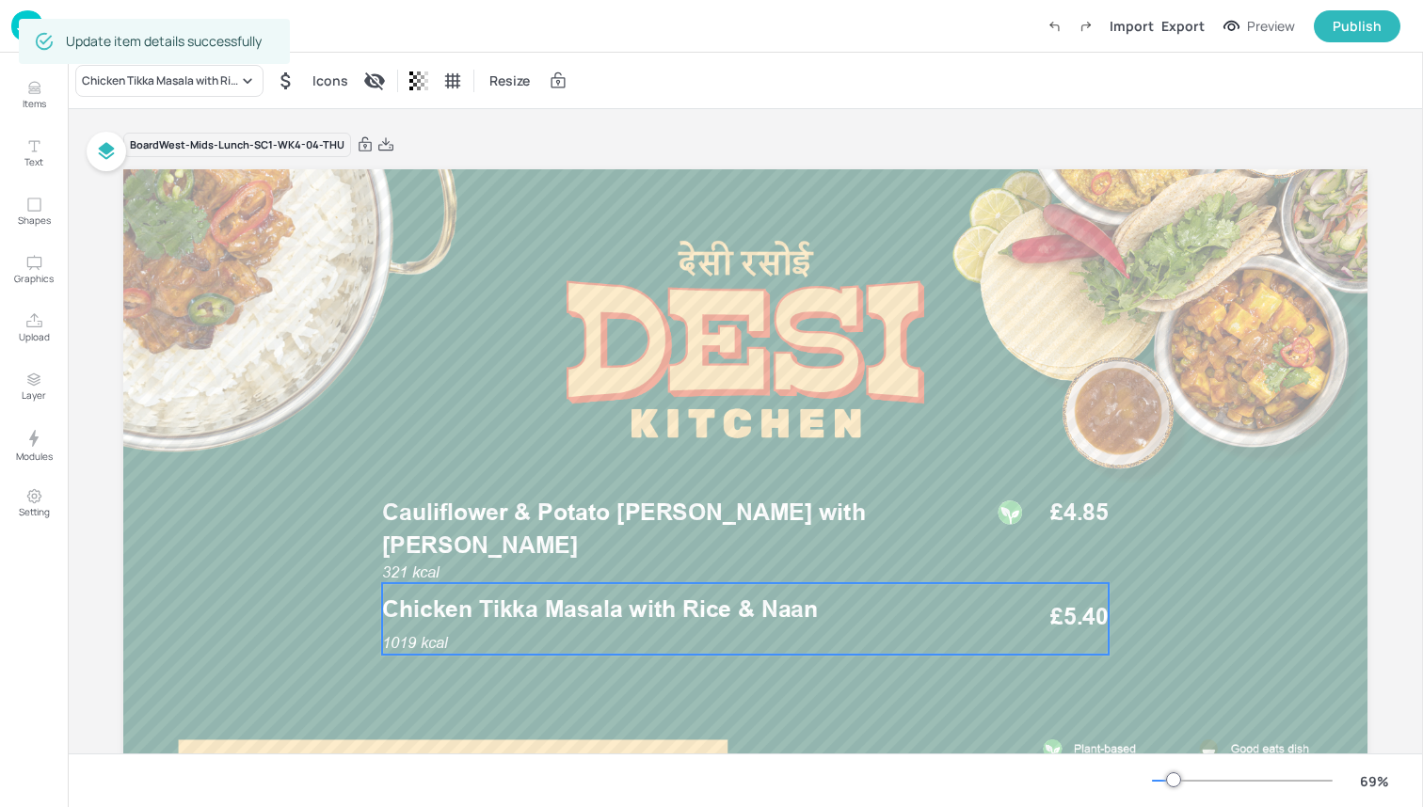
click at [1034, 628] on div "1019 kcal Chicken Tikka Masala with Rice & Naan £5.40" at bounding box center [745, 619] width 726 height 72
click at [725, 552] on icon "Edit Item" at bounding box center [733, 551] width 16 height 15
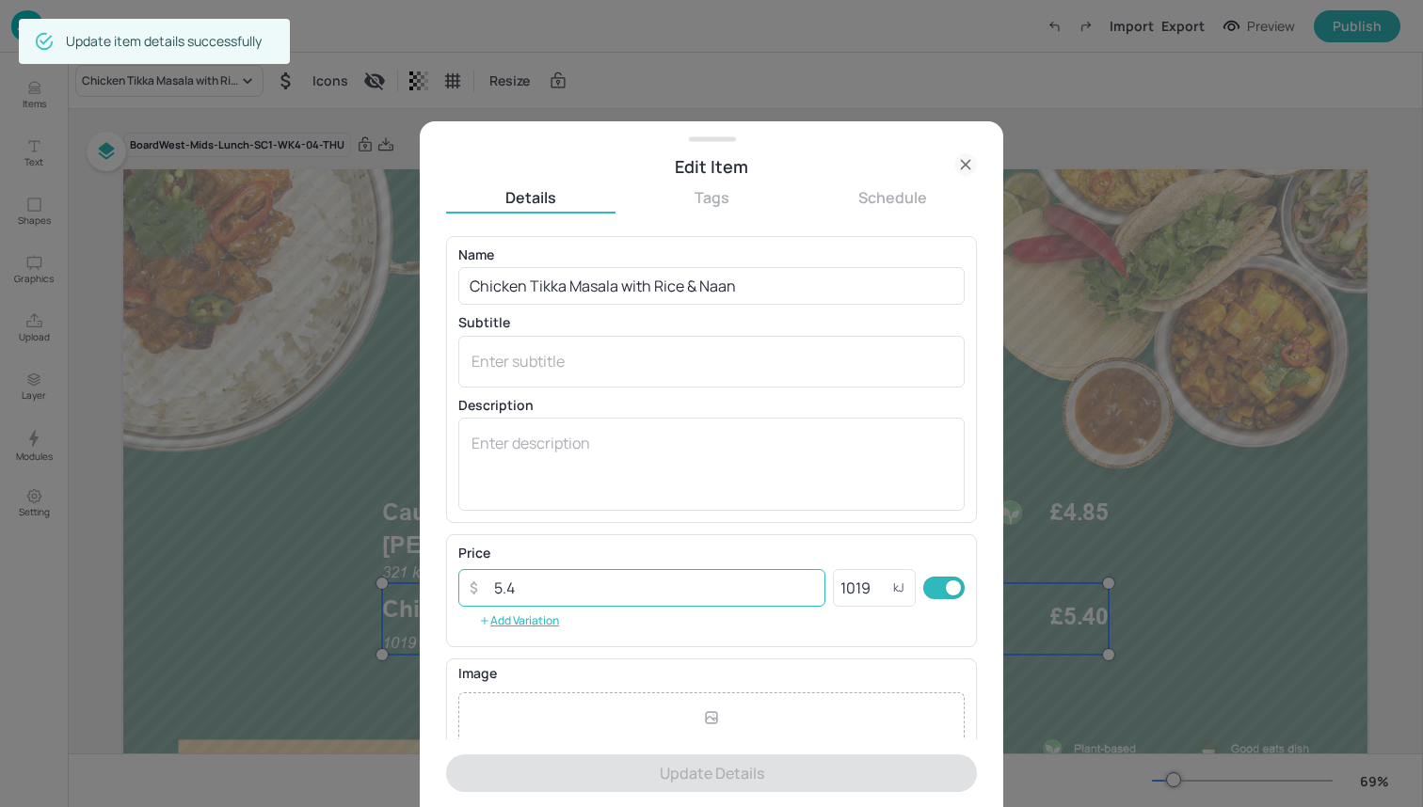
click at [602, 590] on input "5.4" at bounding box center [654, 588] width 343 height 38
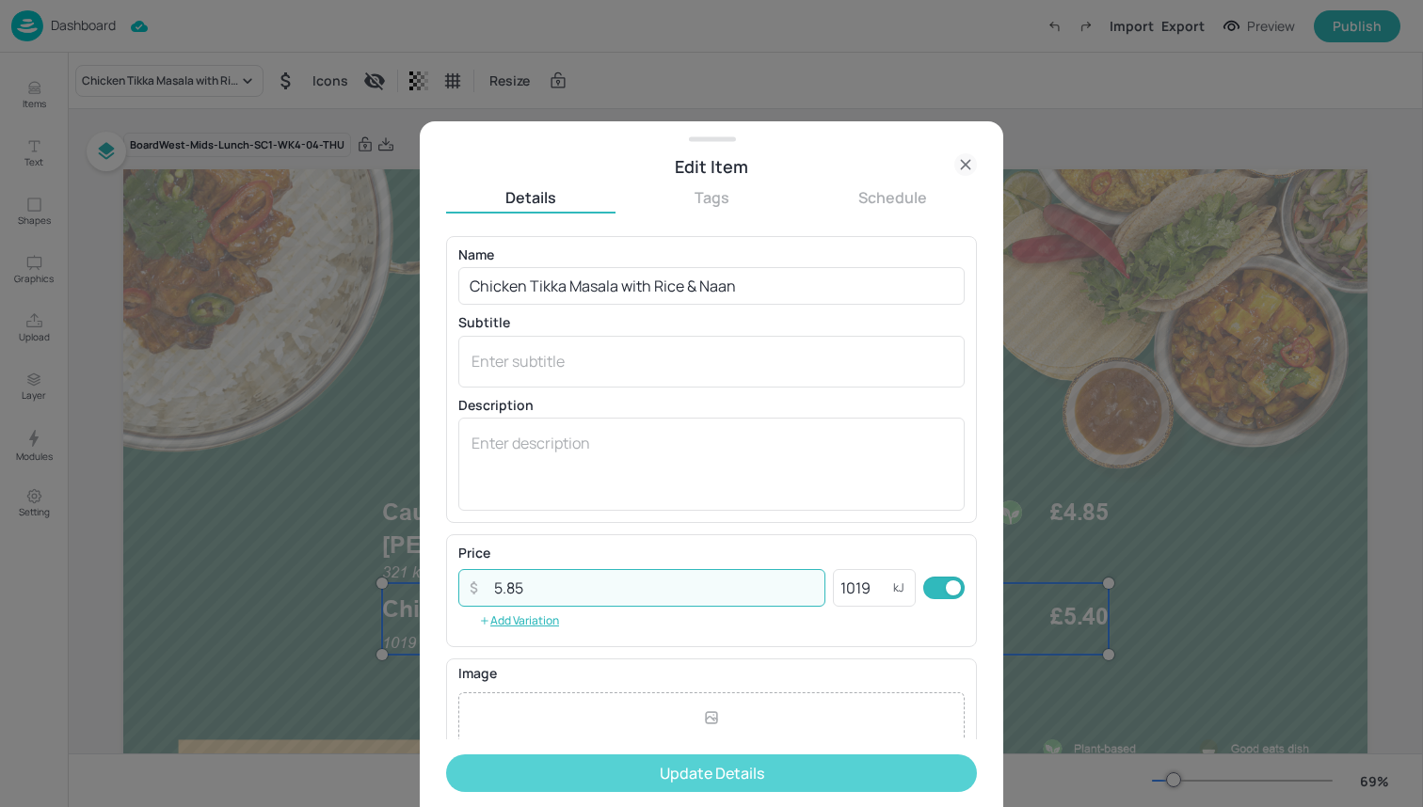
type input "5.85"
click at [677, 775] on button "Update Details" at bounding box center [711, 774] width 531 height 38
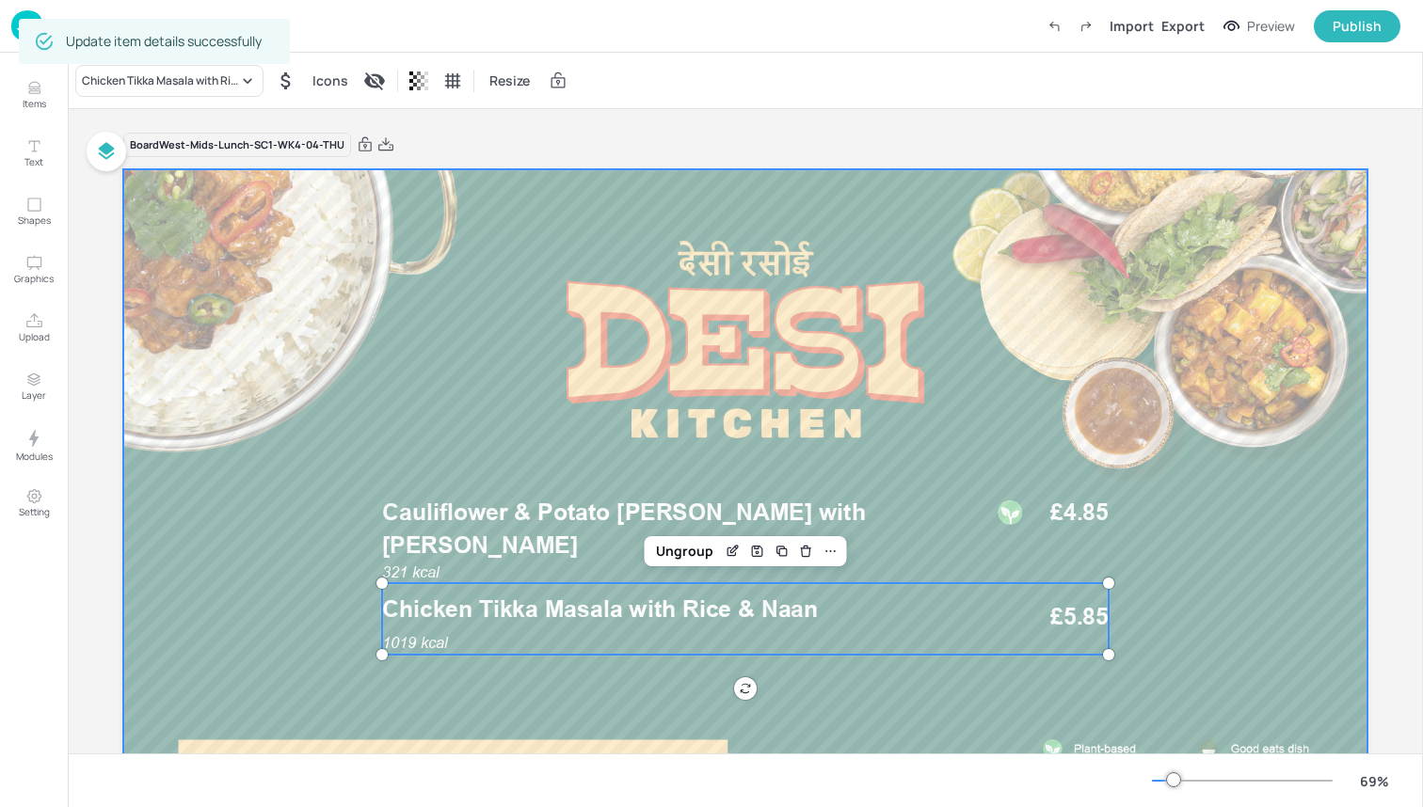
click at [189, 448] on div at bounding box center [745, 519] width 1244 height 700
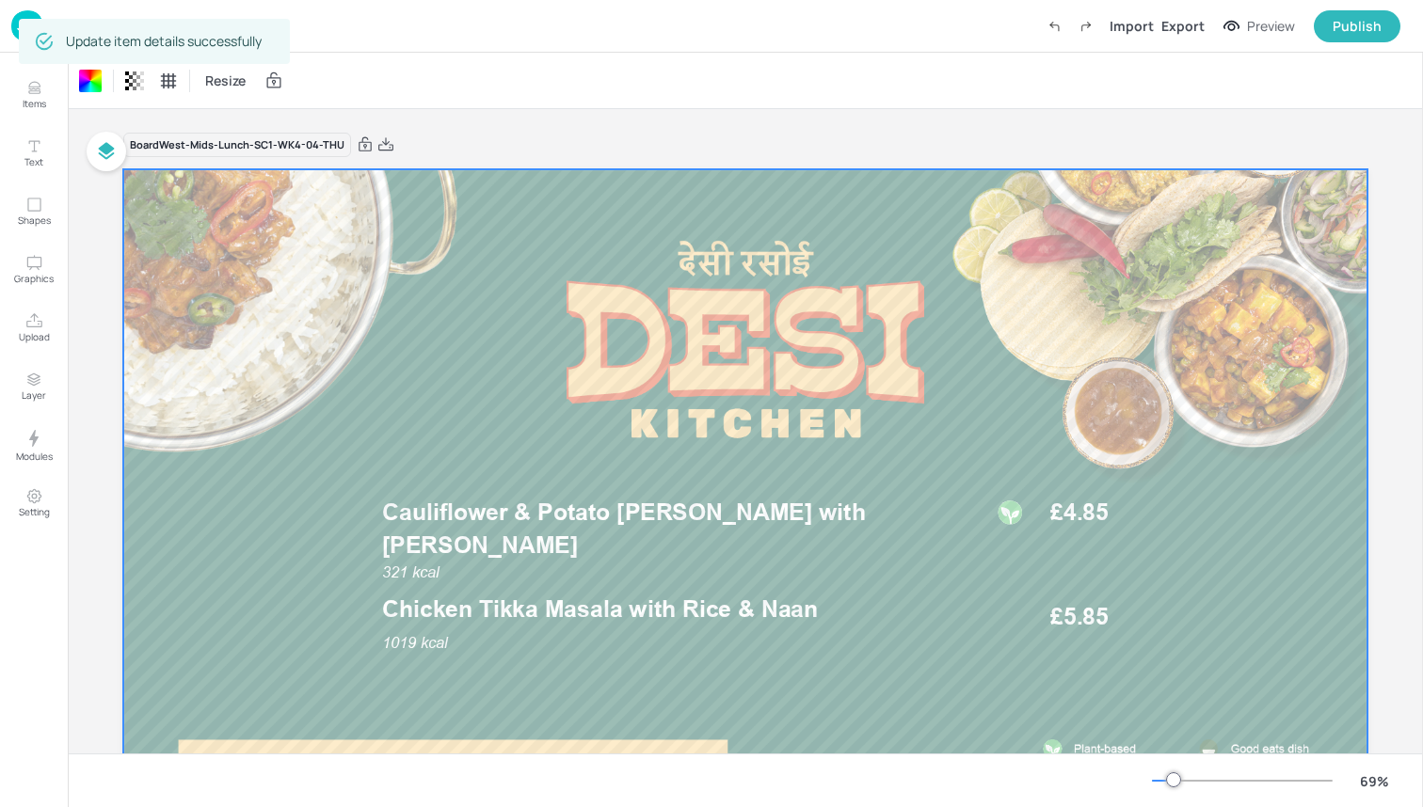
click at [353, 31] on div "Dashboard Import Export Preview Publish" at bounding box center [705, 26] width 1389 height 52
click at [14, 19] on img at bounding box center [27, 25] width 32 height 31
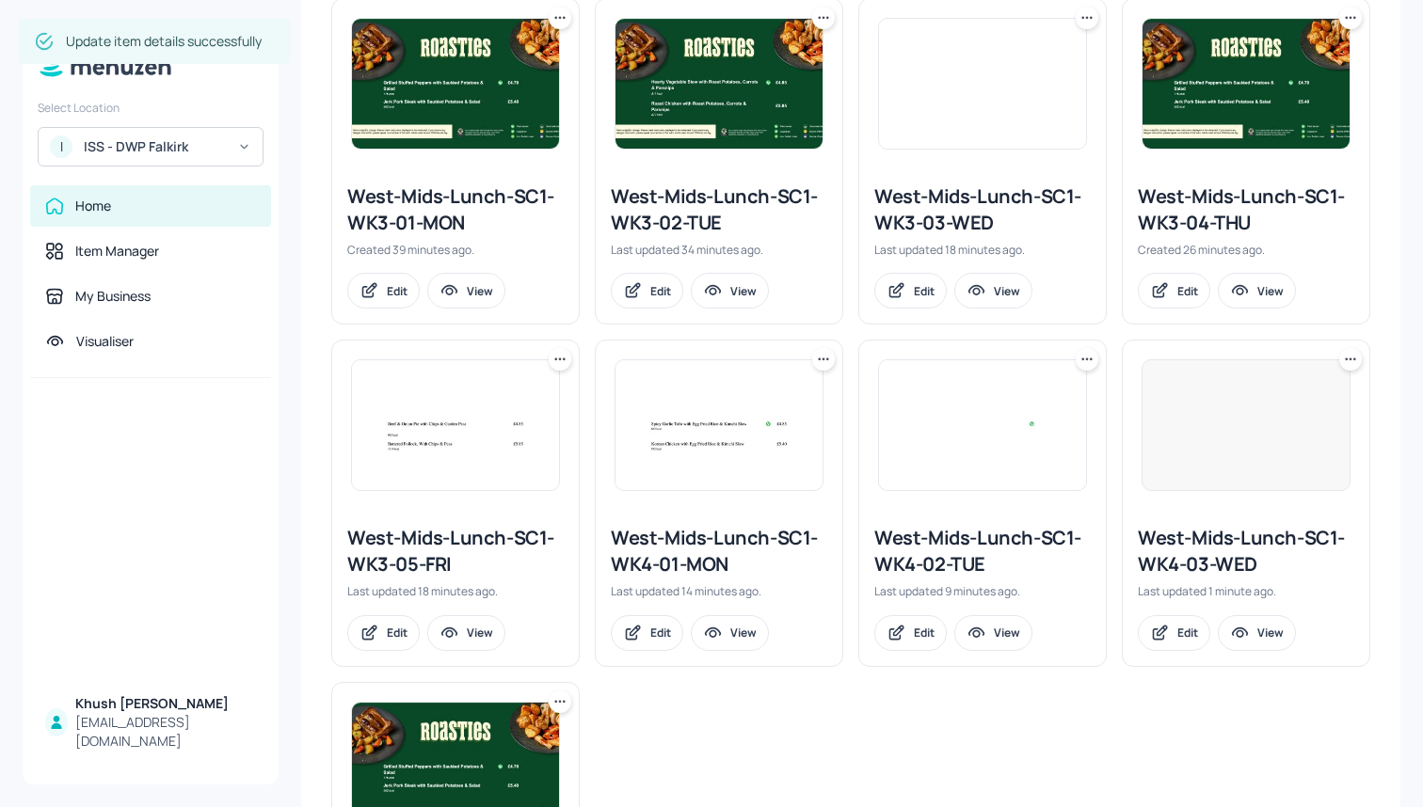
scroll to position [571, 0]
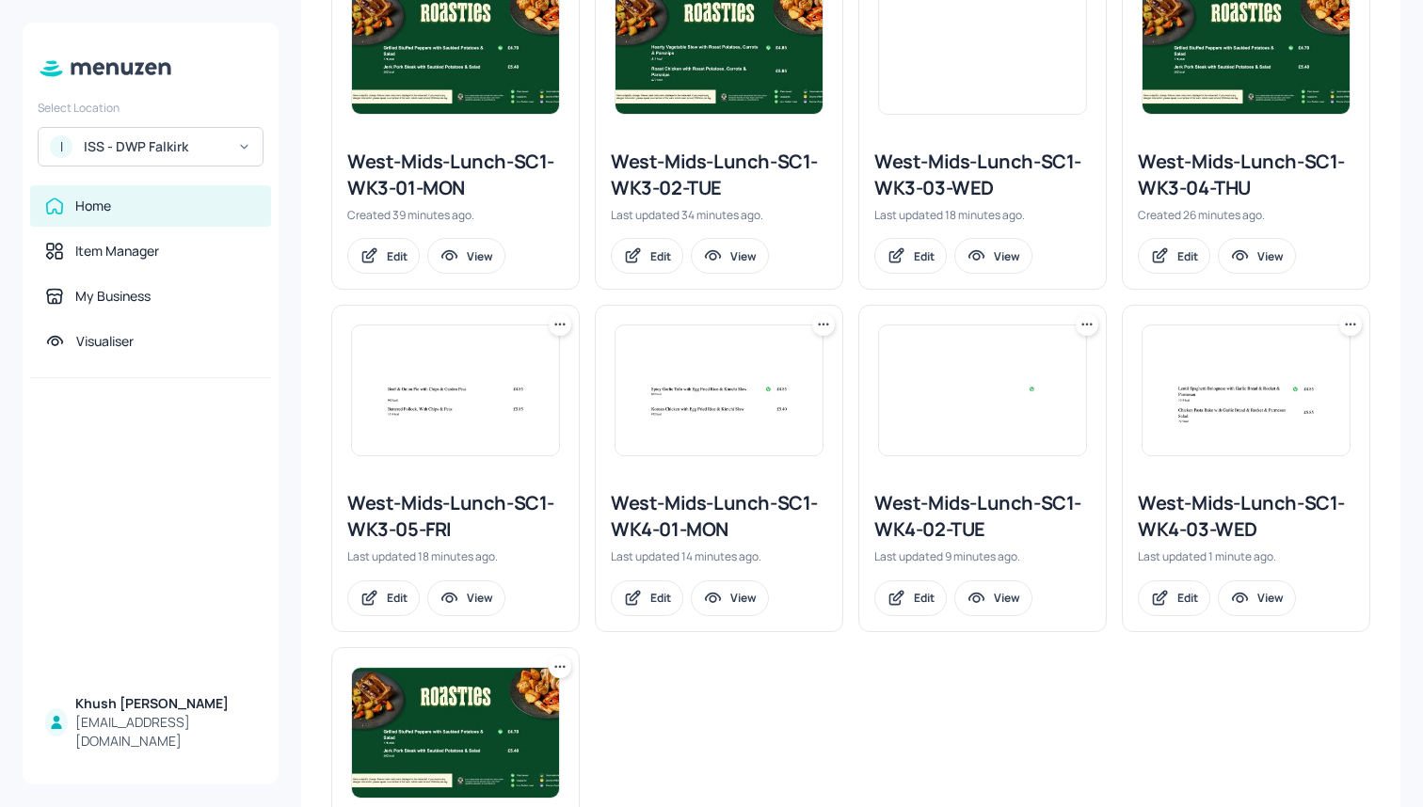
click at [564, 326] on icon at bounding box center [559, 324] width 19 height 19
click at [525, 394] on div "Duplicate" at bounding box center [487, 394] width 151 height 32
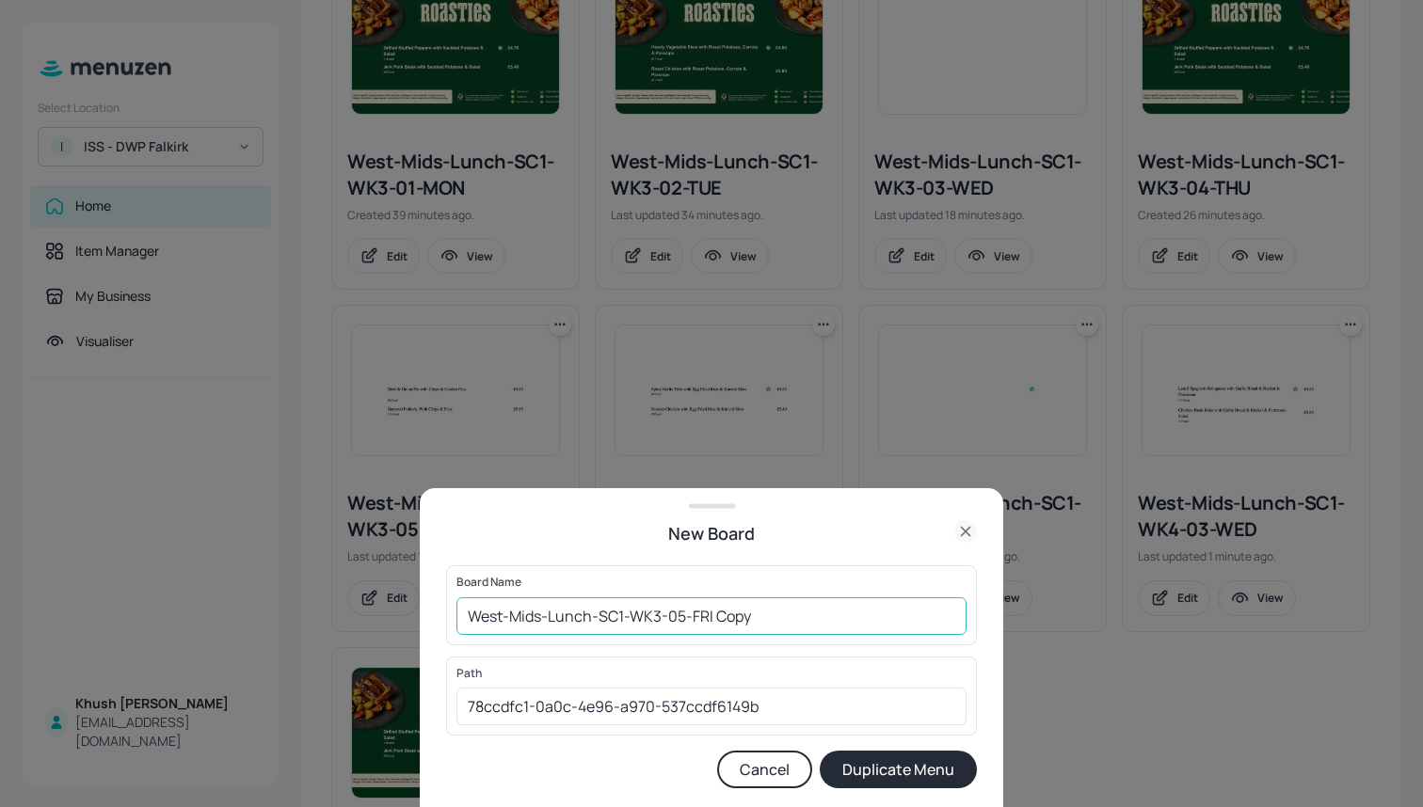
click at [882, 608] on input "West-Mids-Lunch-SC1-WK3-05-FRI Copy" at bounding box center [711, 617] width 510 height 38
click at [659, 618] on input "West-Mids-Lunch-SC1-WK3-05-FRI" at bounding box center [711, 617] width 510 height 38
type input "West-Mids-Lunch-SC1-WK4-05-FRI"
click at [911, 787] on button "Duplicate Menu" at bounding box center [898, 770] width 157 height 38
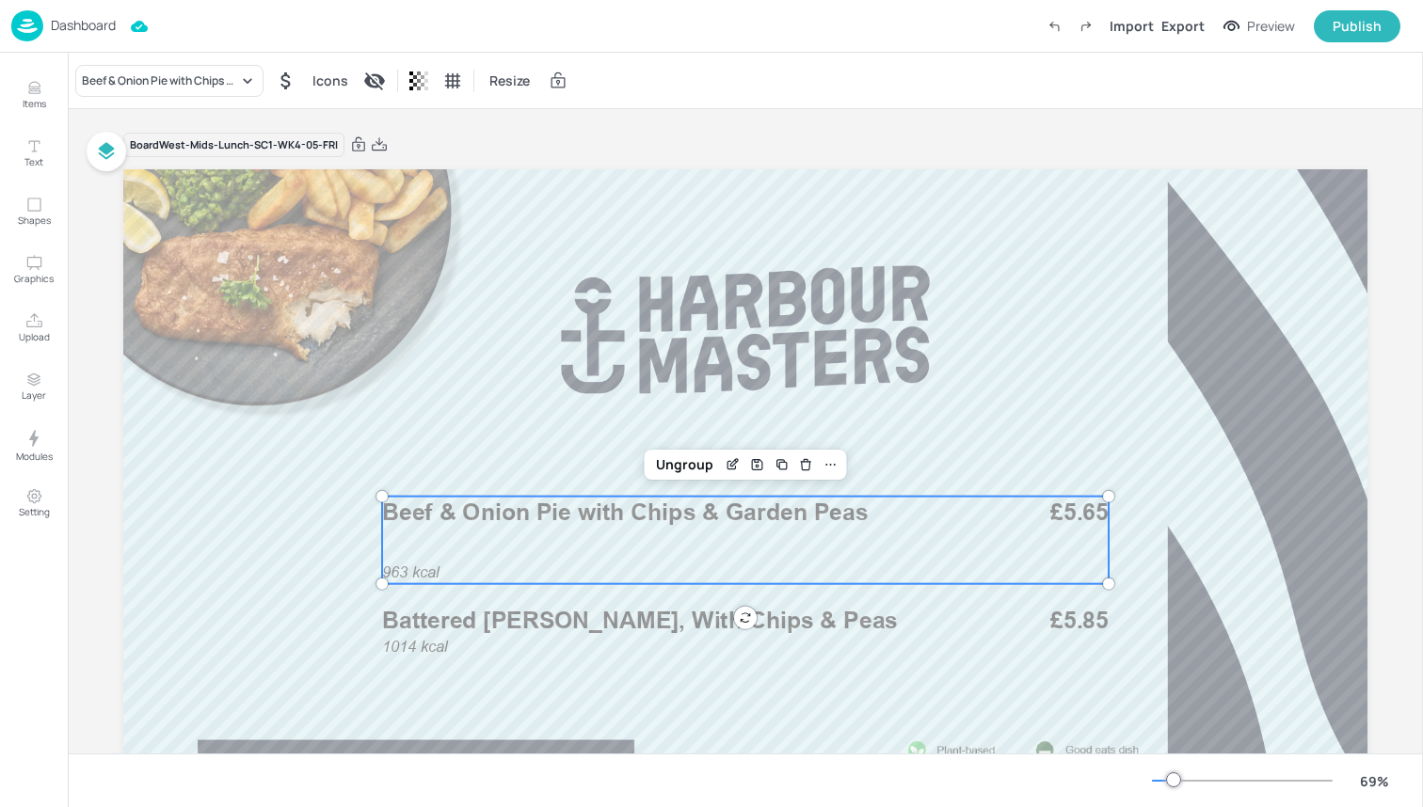
click at [548, 527] on p "Beef & Onion Pie with Chips & Garden Peas" at bounding box center [676, 513] width 589 height 33
click at [135, 68] on div "Beef & Onion Pie with Chips & Garden Peas" at bounding box center [169, 81] width 188 height 32
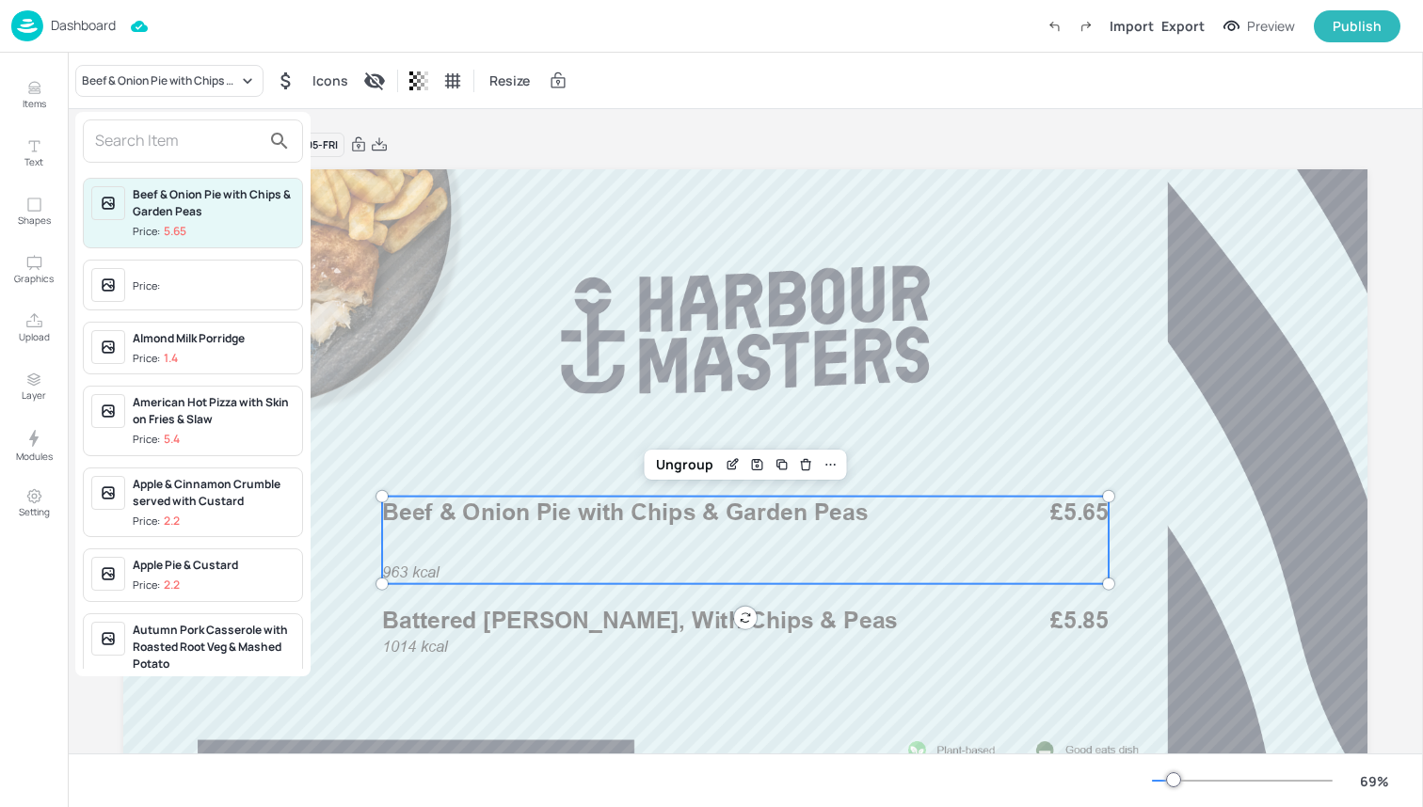
click at [185, 157] on div at bounding box center [193, 141] width 220 height 43
click at [152, 132] on input "text" at bounding box center [178, 141] width 166 height 30
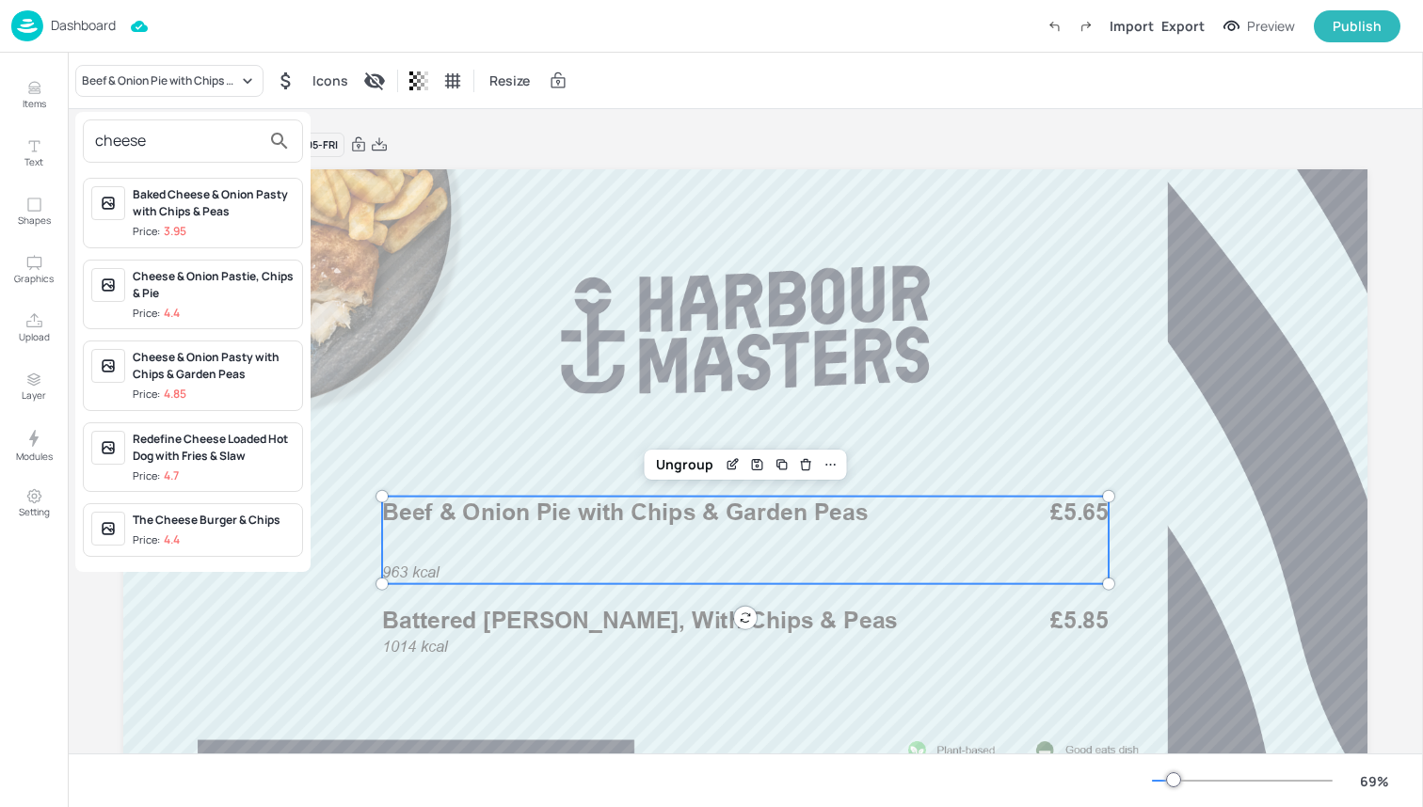
type input "cheese"
click at [209, 365] on div "Cheese & Onion Pasty with Chips & Garden Peas" at bounding box center [214, 366] width 162 height 34
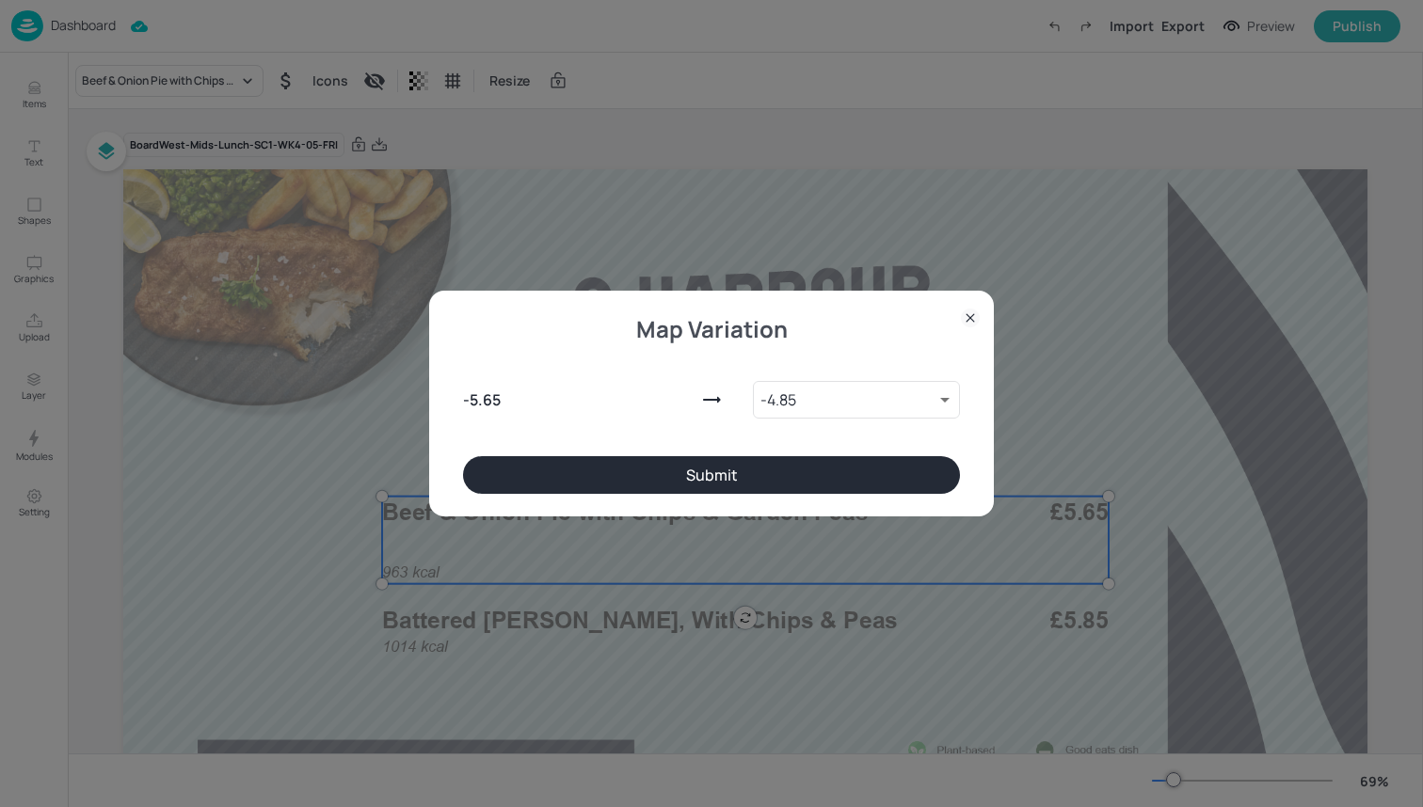
click at [576, 470] on button "Submit" at bounding box center [711, 475] width 497 height 38
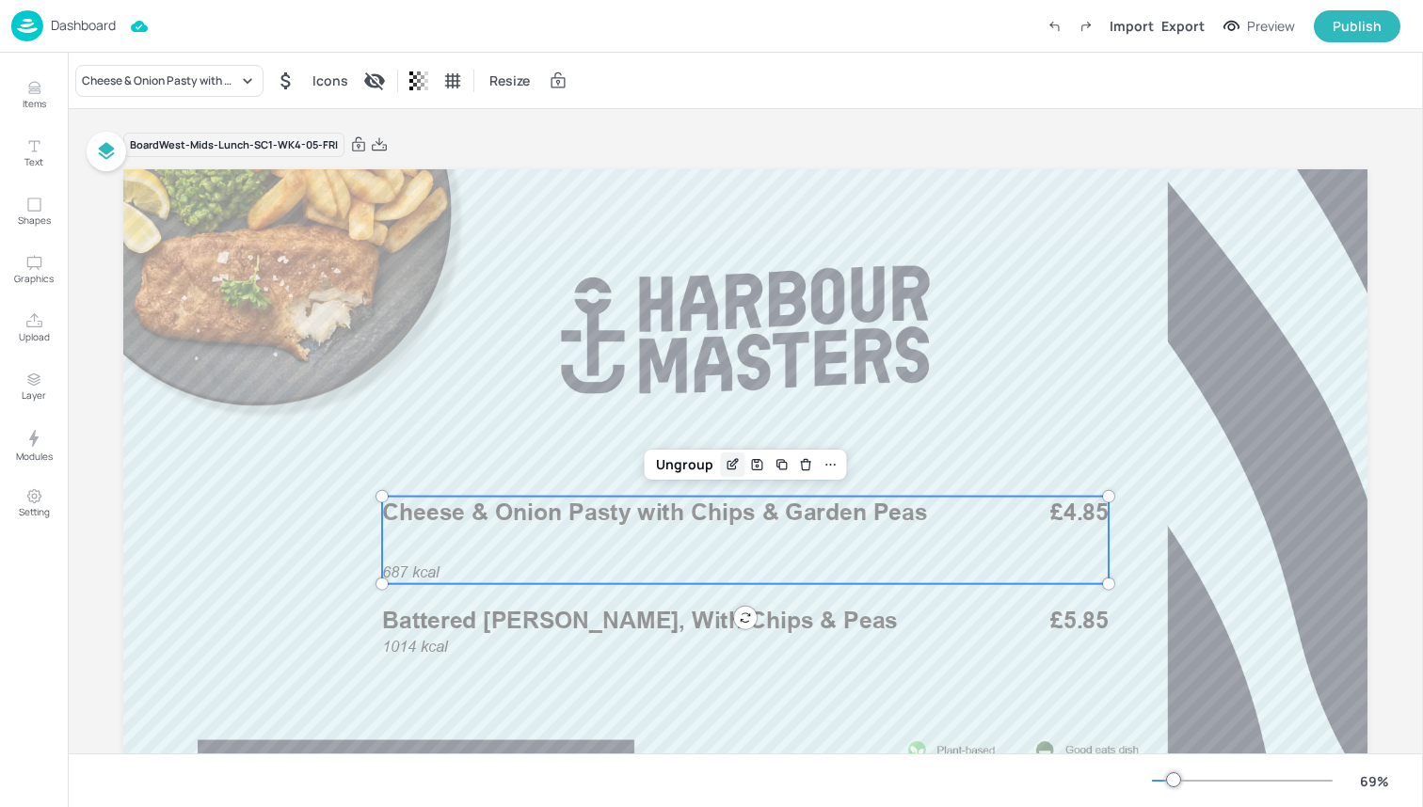
click at [730, 463] on icon "Edit Item" at bounding box center [733, 464] width 16 height 15
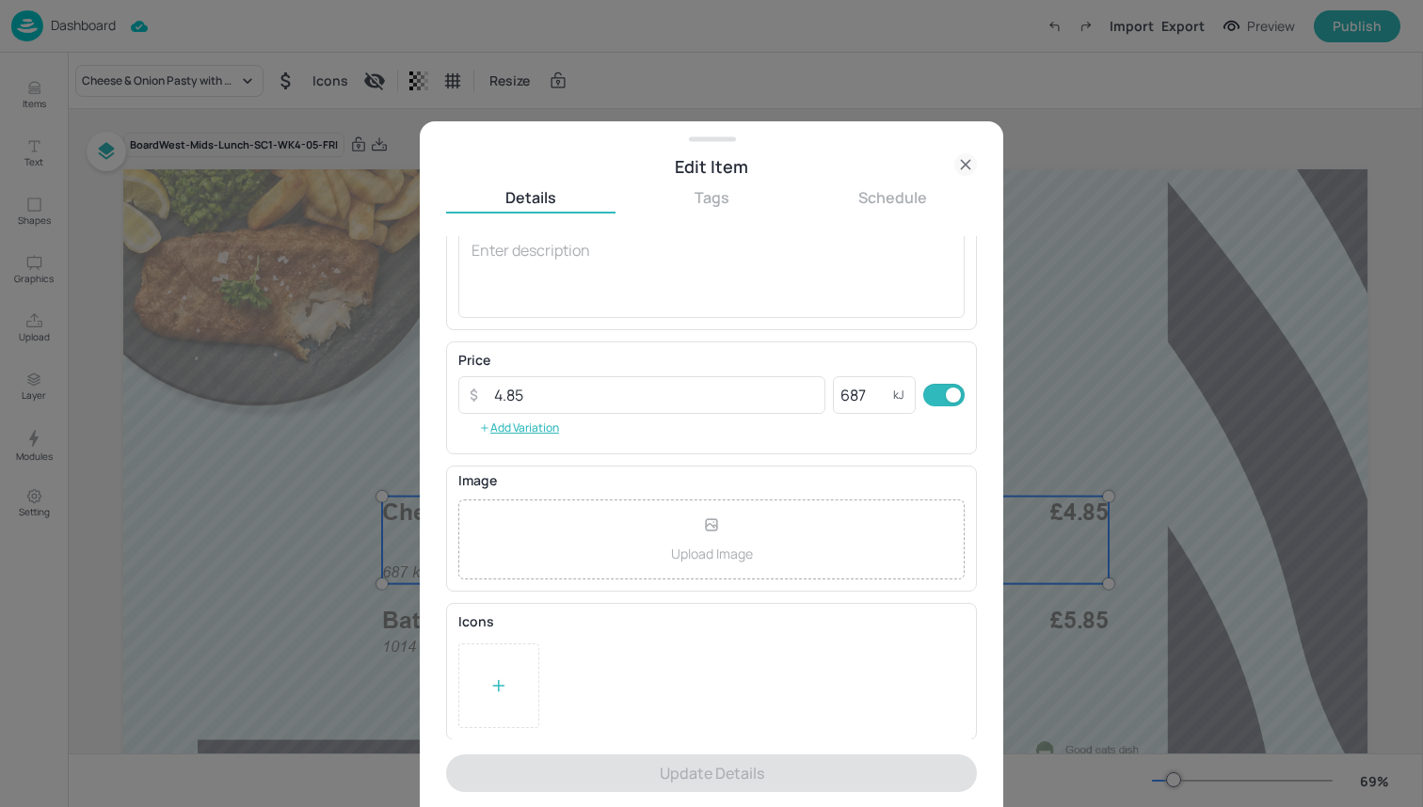
scroll to position [192, 0]
click at [516, 649] on div at bounding box center [498, 687] width 81 height 85
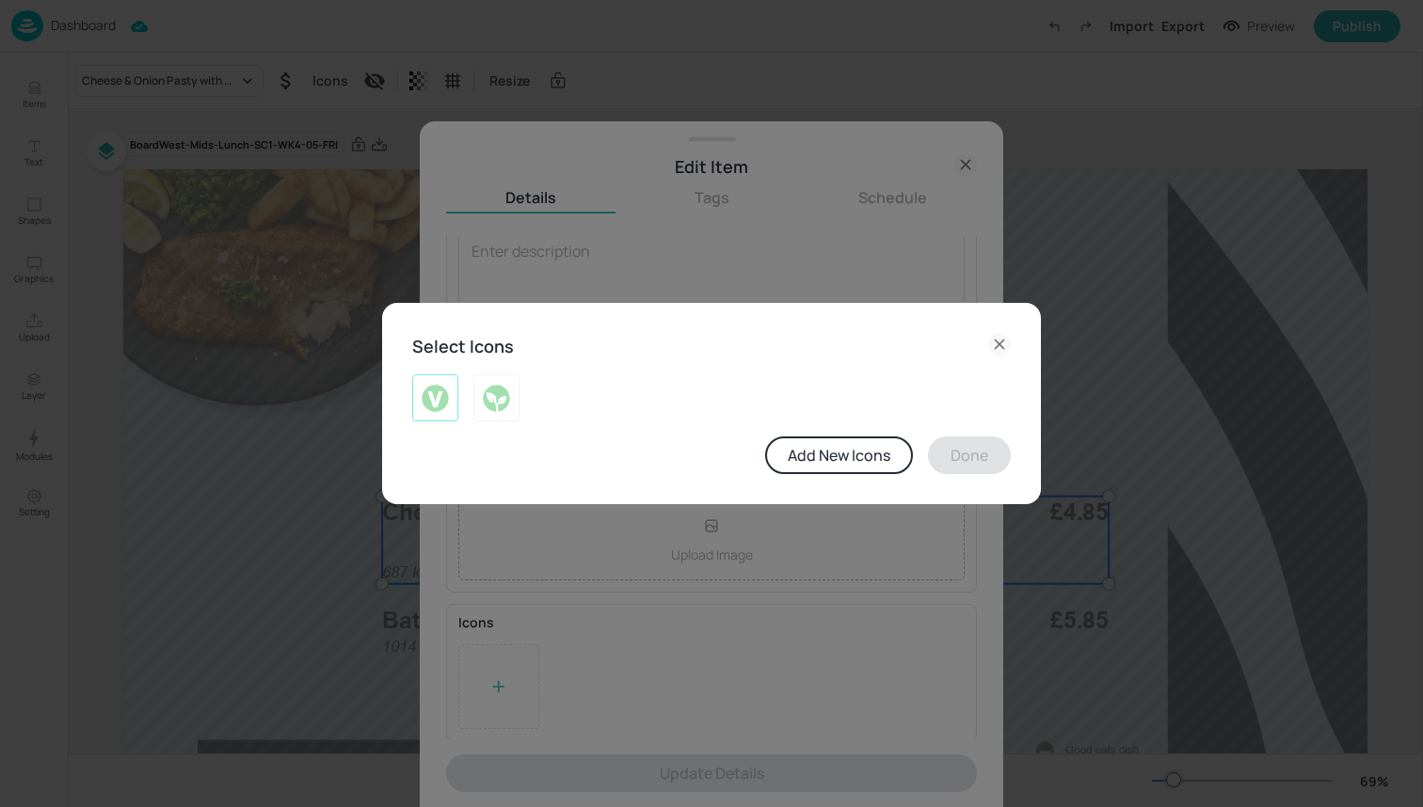
click at [435, 396] on img at bounding box center [435, 398] width 29 height 30
click at [945, 450] on button "Done" at bounding box center [969, 456] width 83 height 38
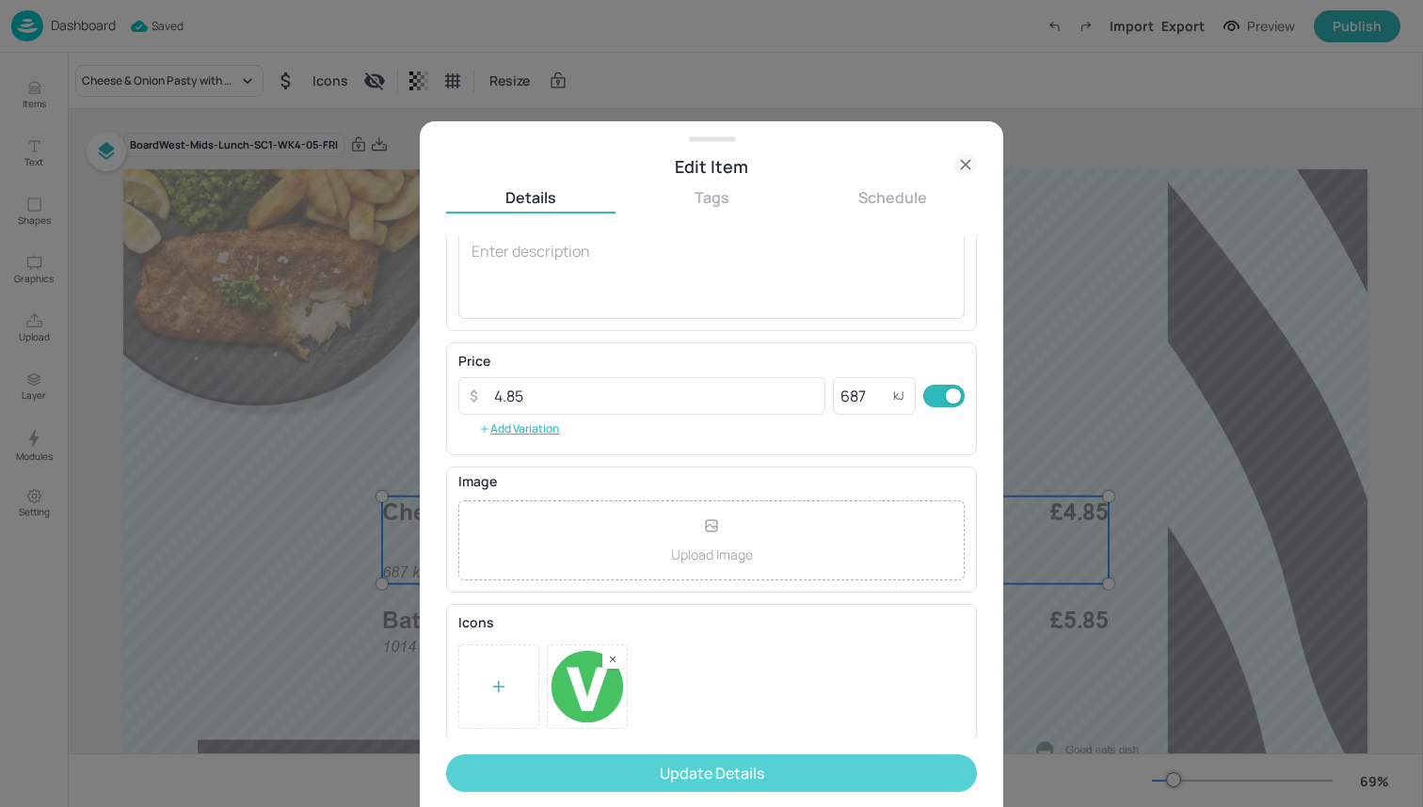
click at [705, 767] on button "Update Details" at bounding box center [711, 774] width 531 height 38
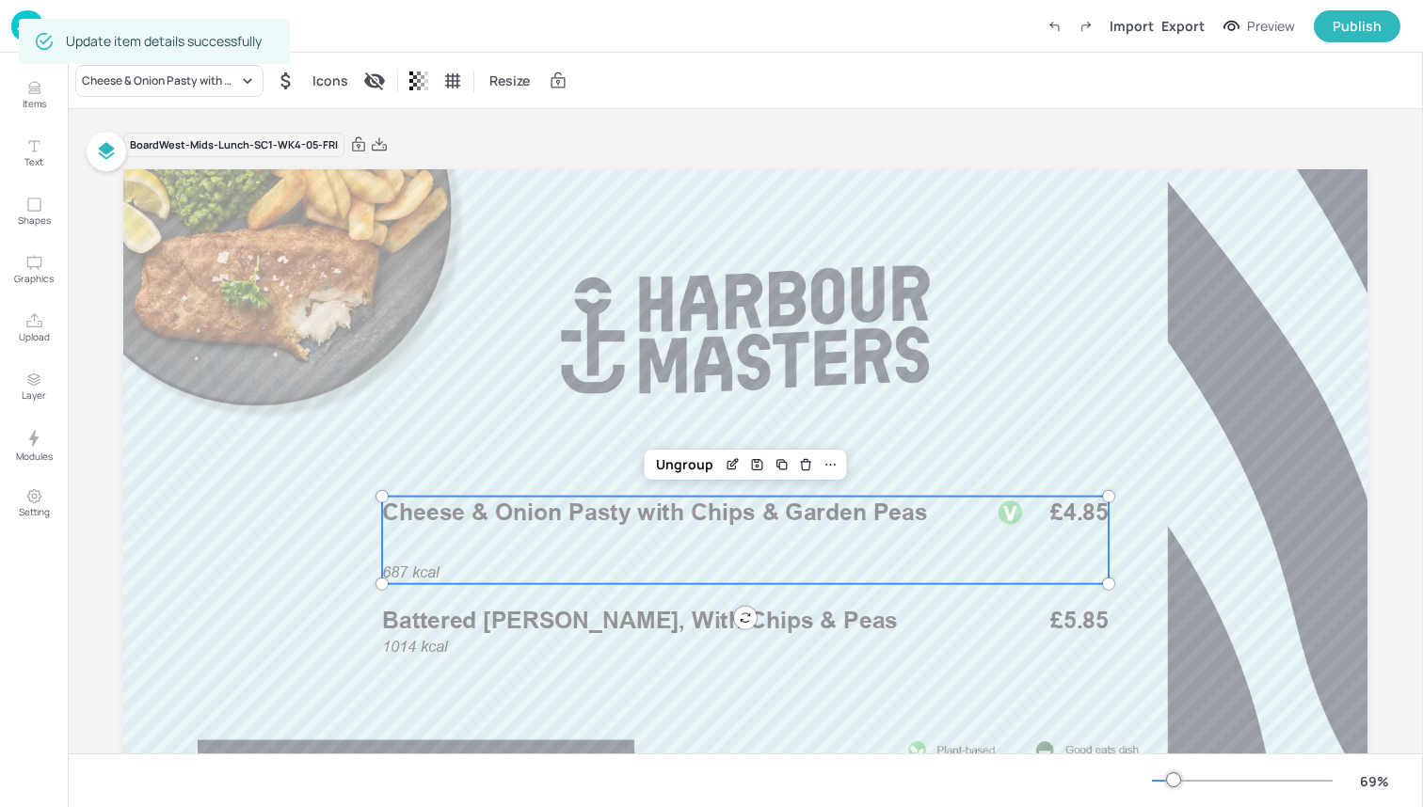
click at [545, 30] on div "Dashboard Import Export Preview Publish" at bounding box center [705, 26] width 1389 height 52
click at [15, 15] on img at bounding box center [27, 25] width 32 height 31
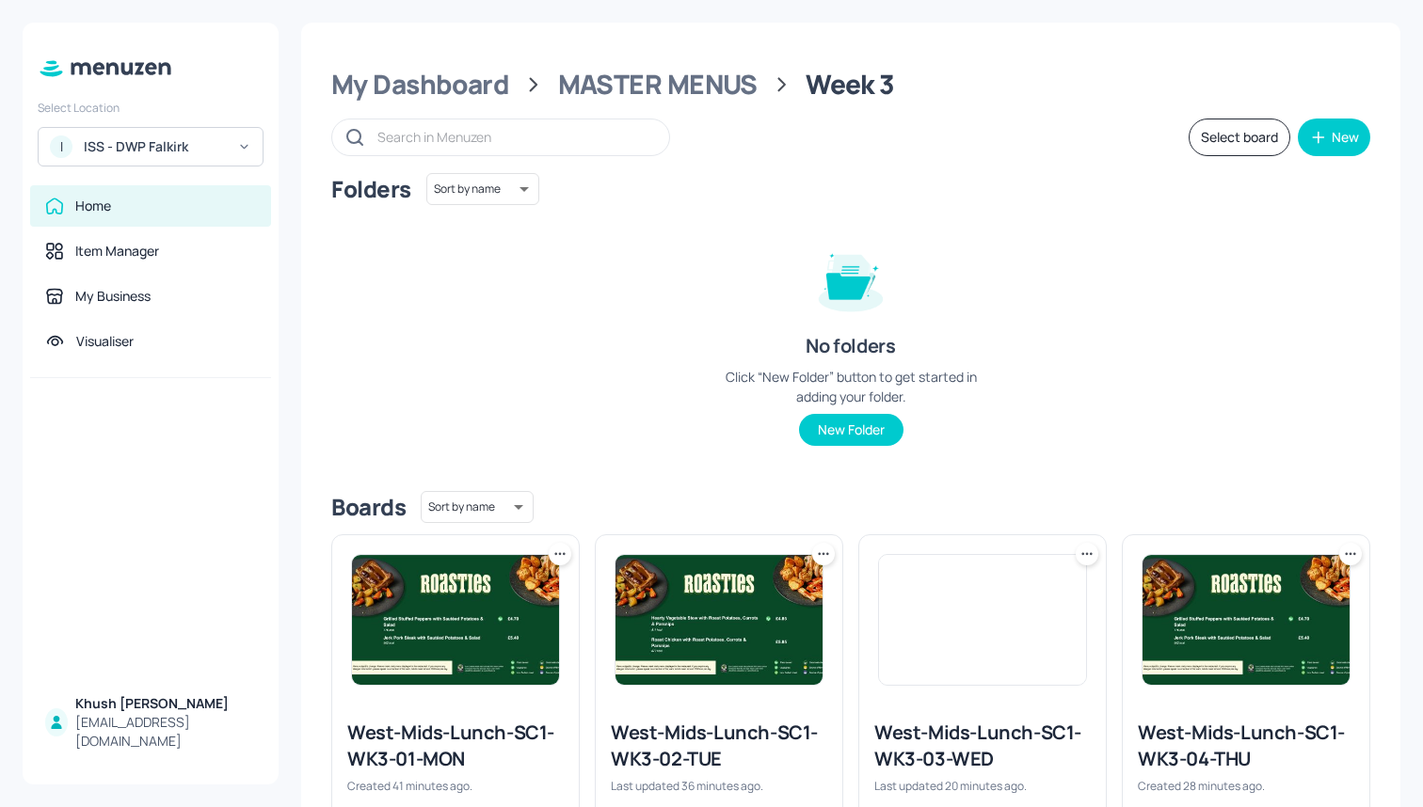
click at [1217, 144] on button "Select board" at bounding box center [1239, 138] width 102 height 38
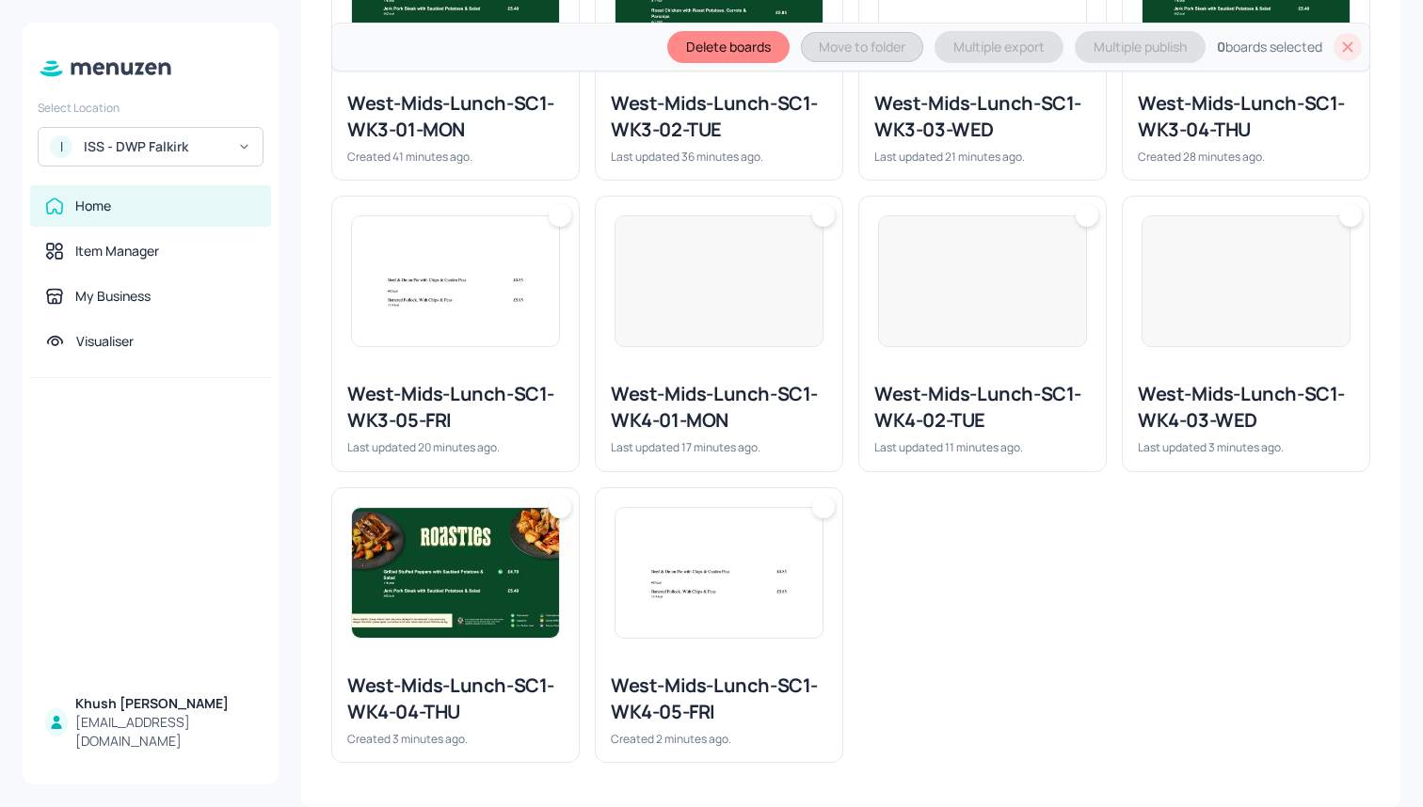
scroll to position [694, 0]
click at [711, 614] on img at bounding box center [718, 574] width 207 height 130
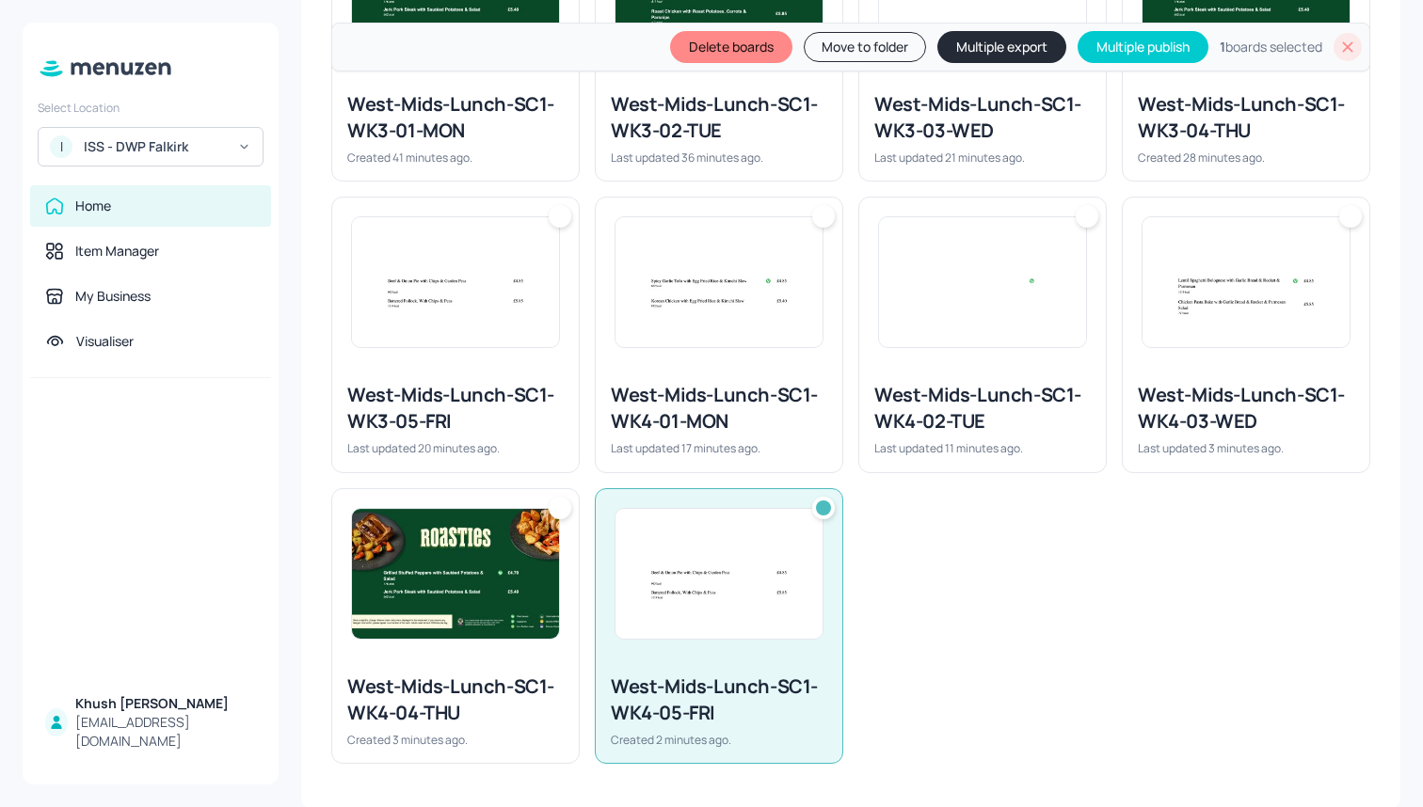
click at [544, 566] on img at bounding box center [455, 574] width 207 height 130
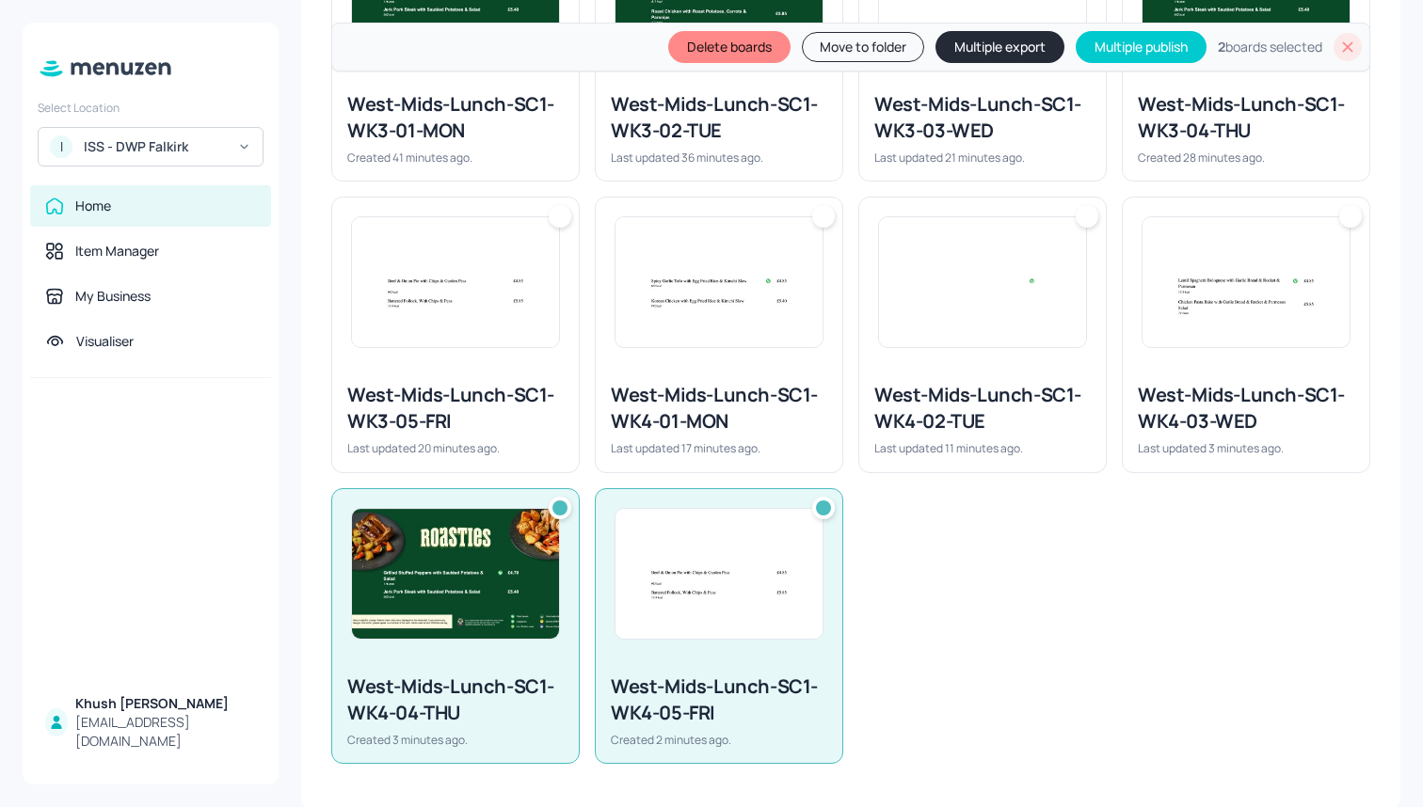
click at [760, 384] on div "West-Mids-Lunch-SC1-WK4-01-MON" at bounding box center [719, 408] width 216 height 53
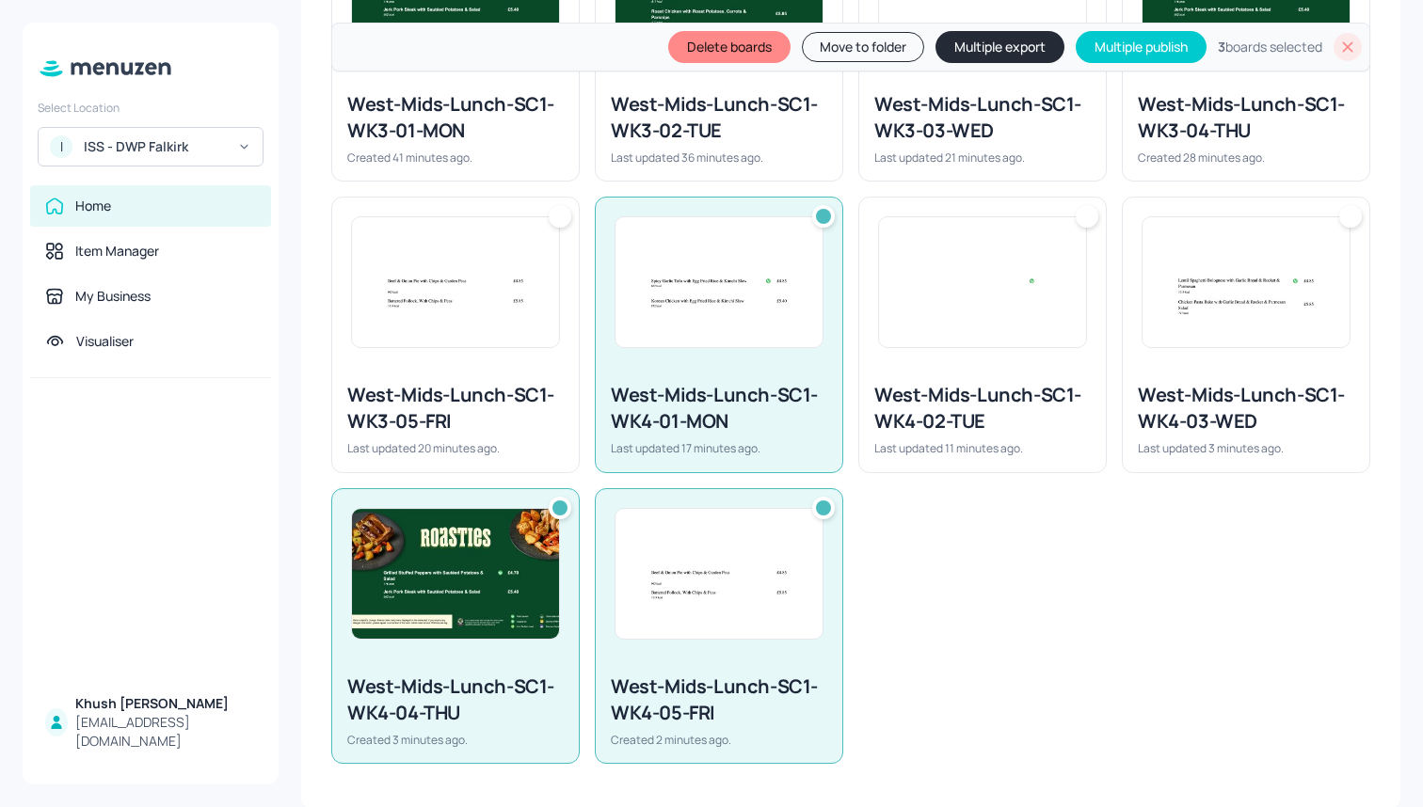
click at [999, 377] on div "West-Mids-Lunch-SC1-WK4-02-TUE Last updated 11 minutes ago." at bounding box center [982, 419] width 247 height 104
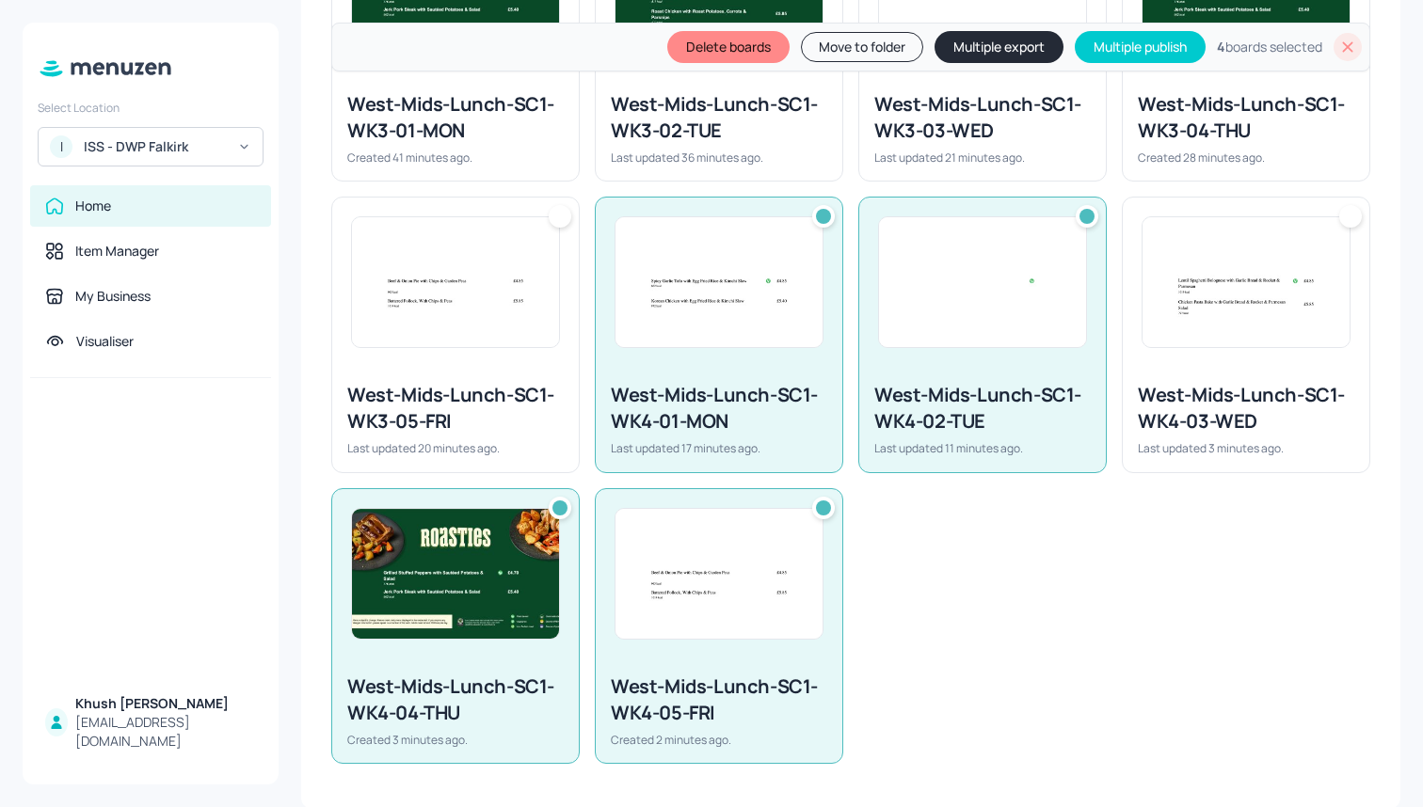
click at [1228, 397] on div "West-Mids-Lunch-SC1-WK4-03-WED" at bounding box center [1246, 408] width 216 height 53
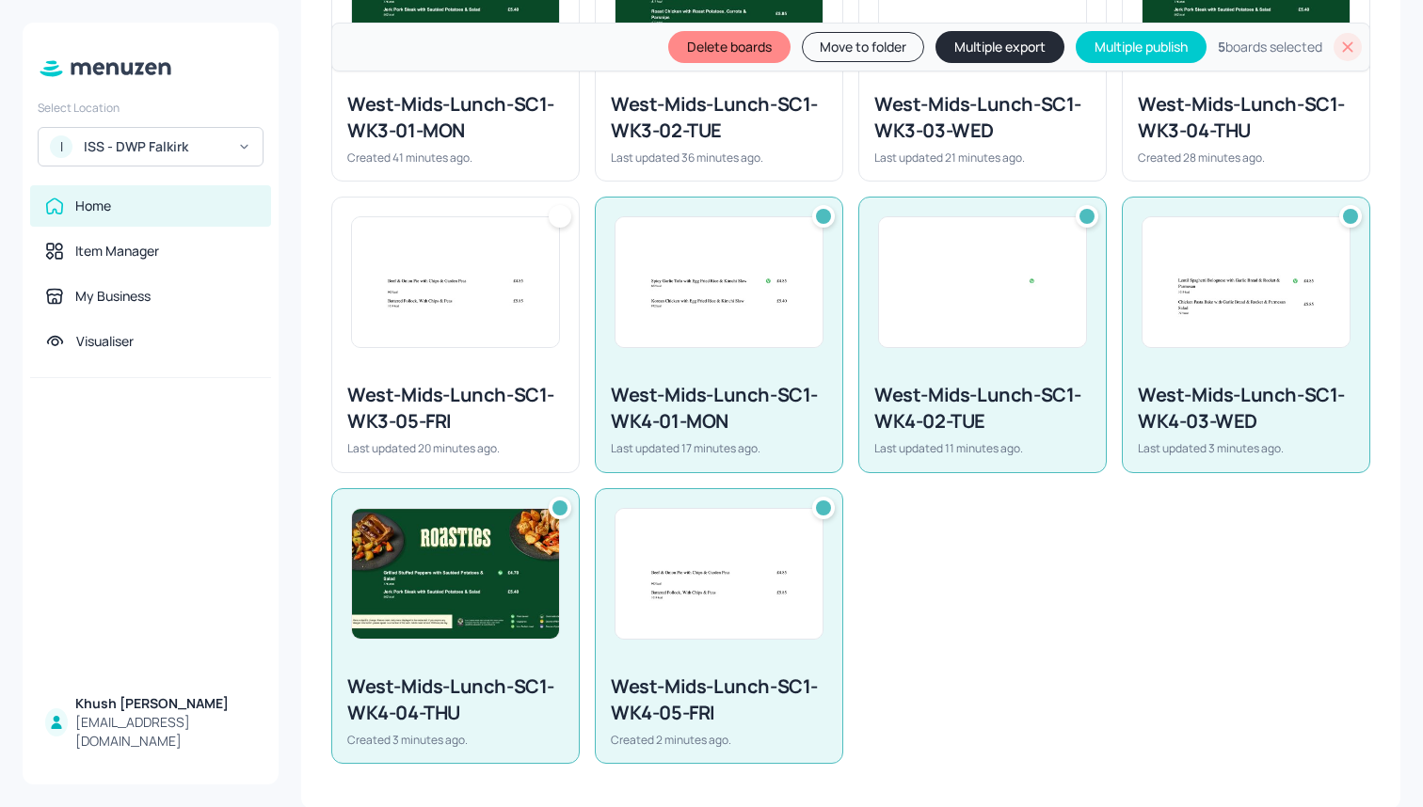
click at [865, 48] on button "Move to folder" at bounding box center [863, 47] width 122 height 30
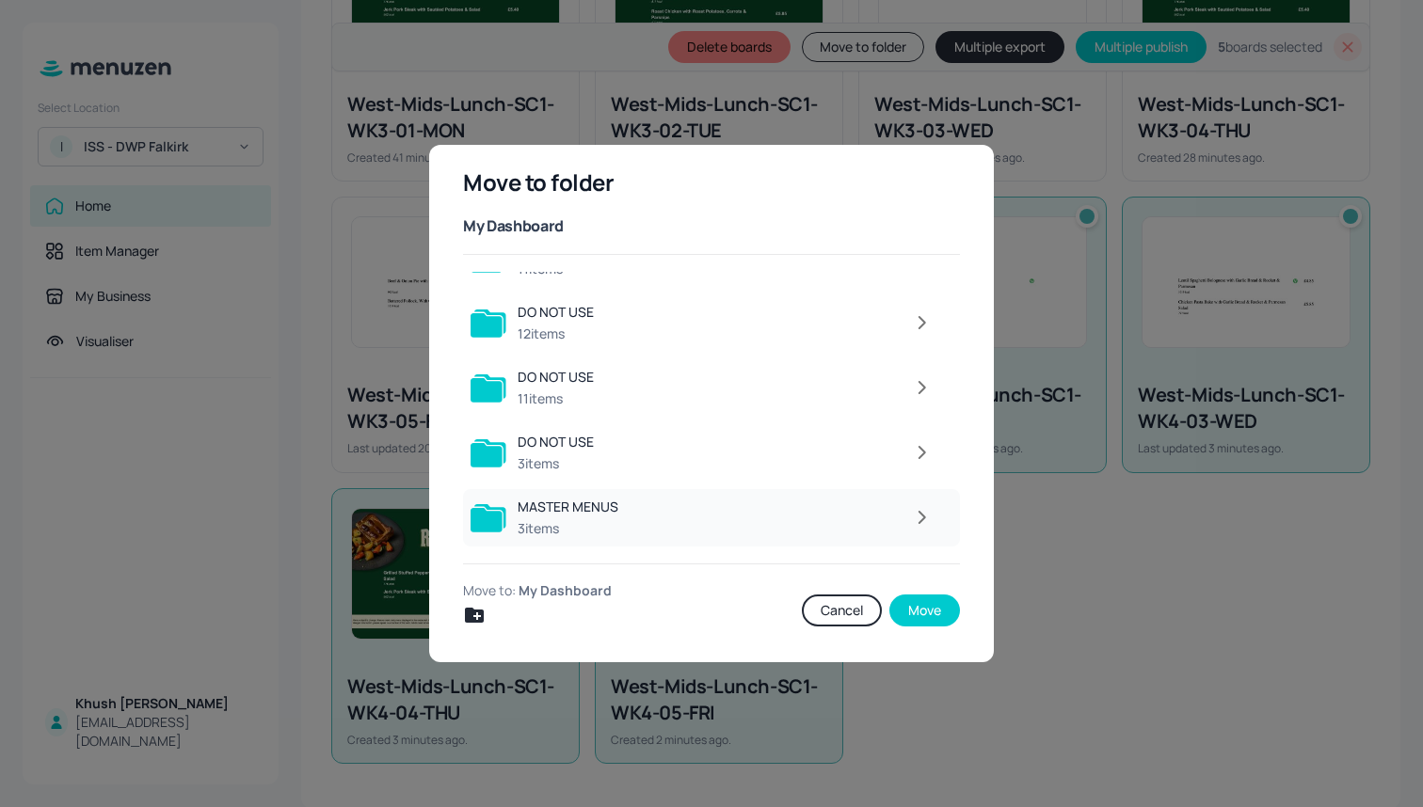
scroll to position [170, 0]
click at [677, 531] on div at bounding box center [786, 520] width 312 height 38
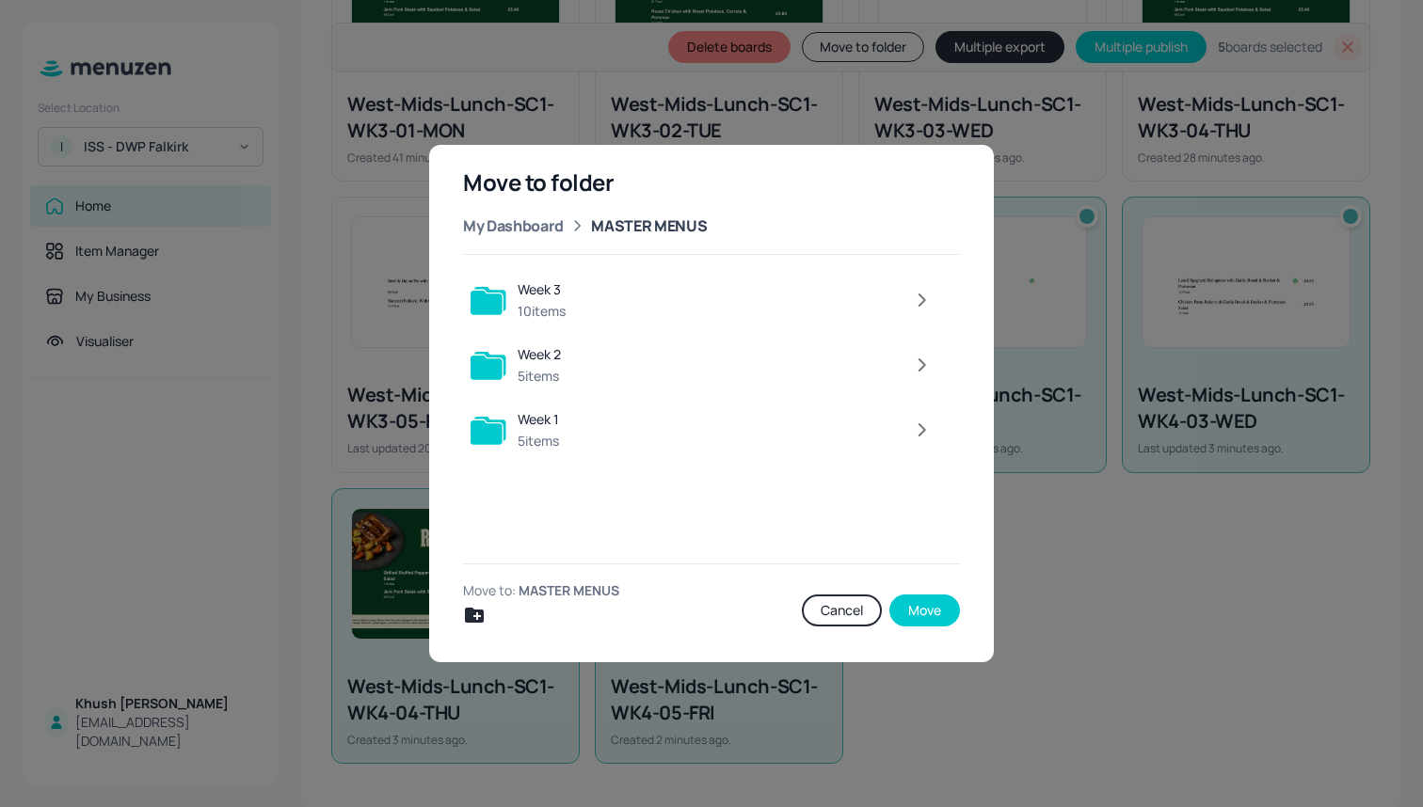
scroll to position [0, 0]
click at [472, 614] on icon "Create new folder" at bounding box center [474, 615] width 19 height 15
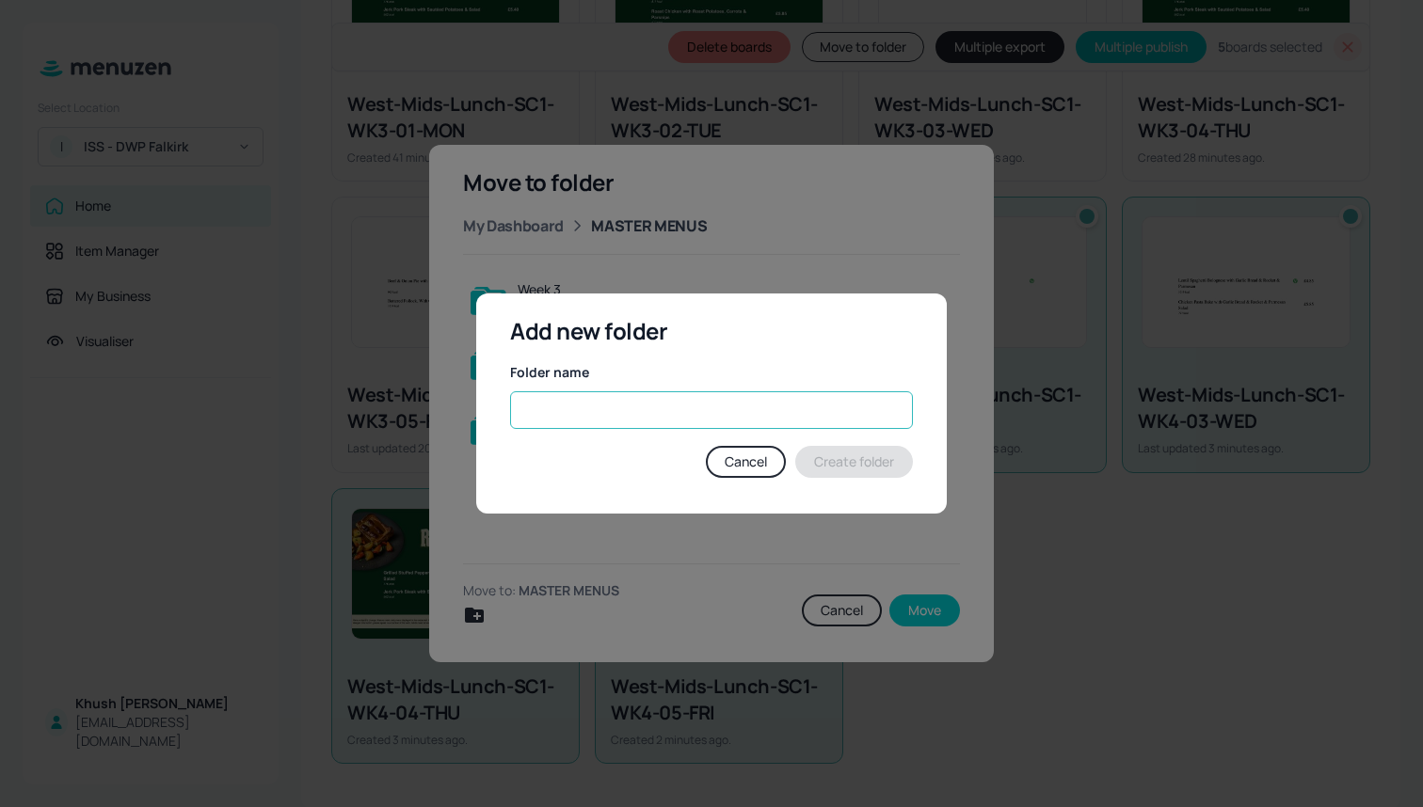
click at [640, 419] on input "text" at bounding box center [711, 410] width 403 height 38
click at [614, 411] on input "text" at bounding box center [711, 410] width 403 height 38
type input "w"
type input "Week 4"
click at [844, 457] on button "Create folder" at bounding box center [854, 462] width 118 height 32
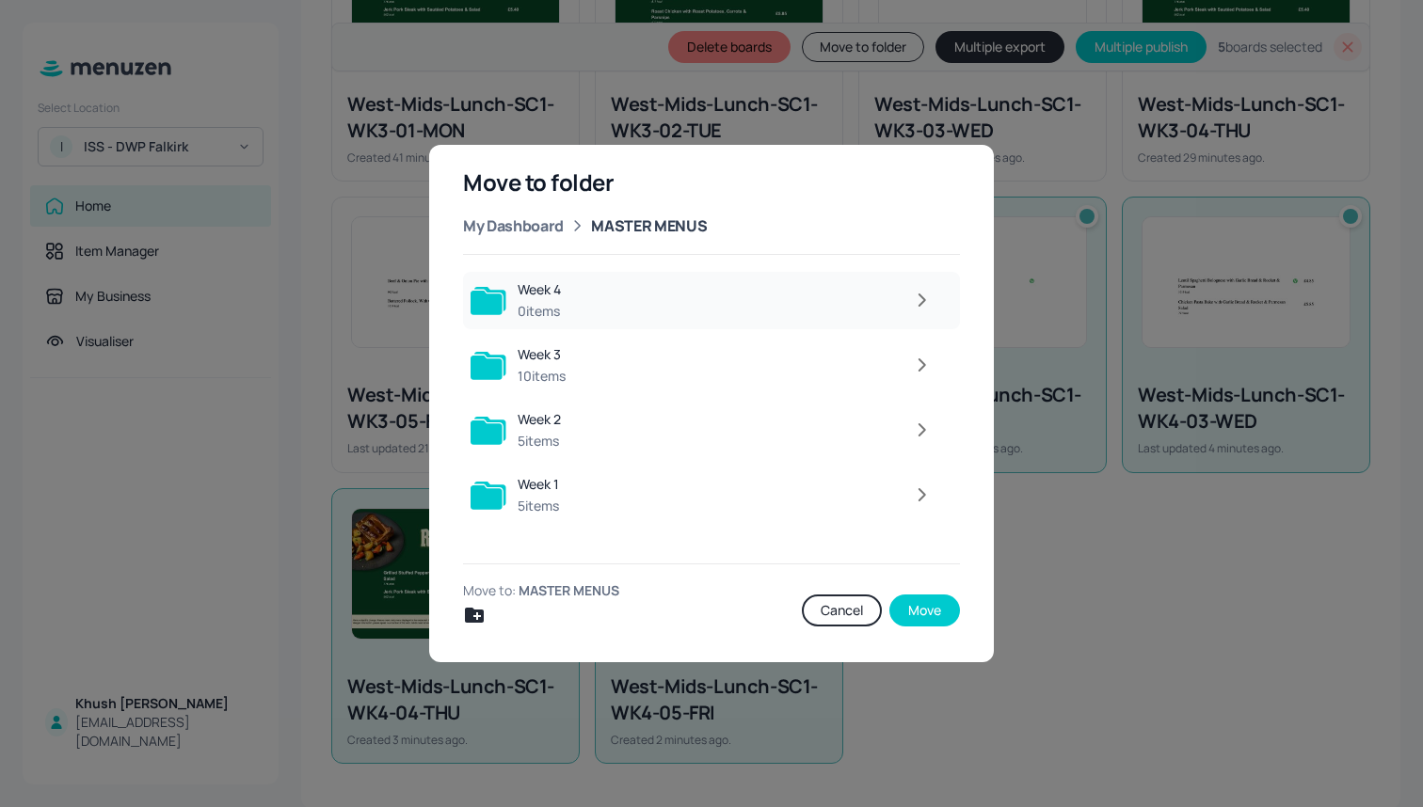
click at [679, 299] on div at bounding box center [757, 300] width 370 height 38
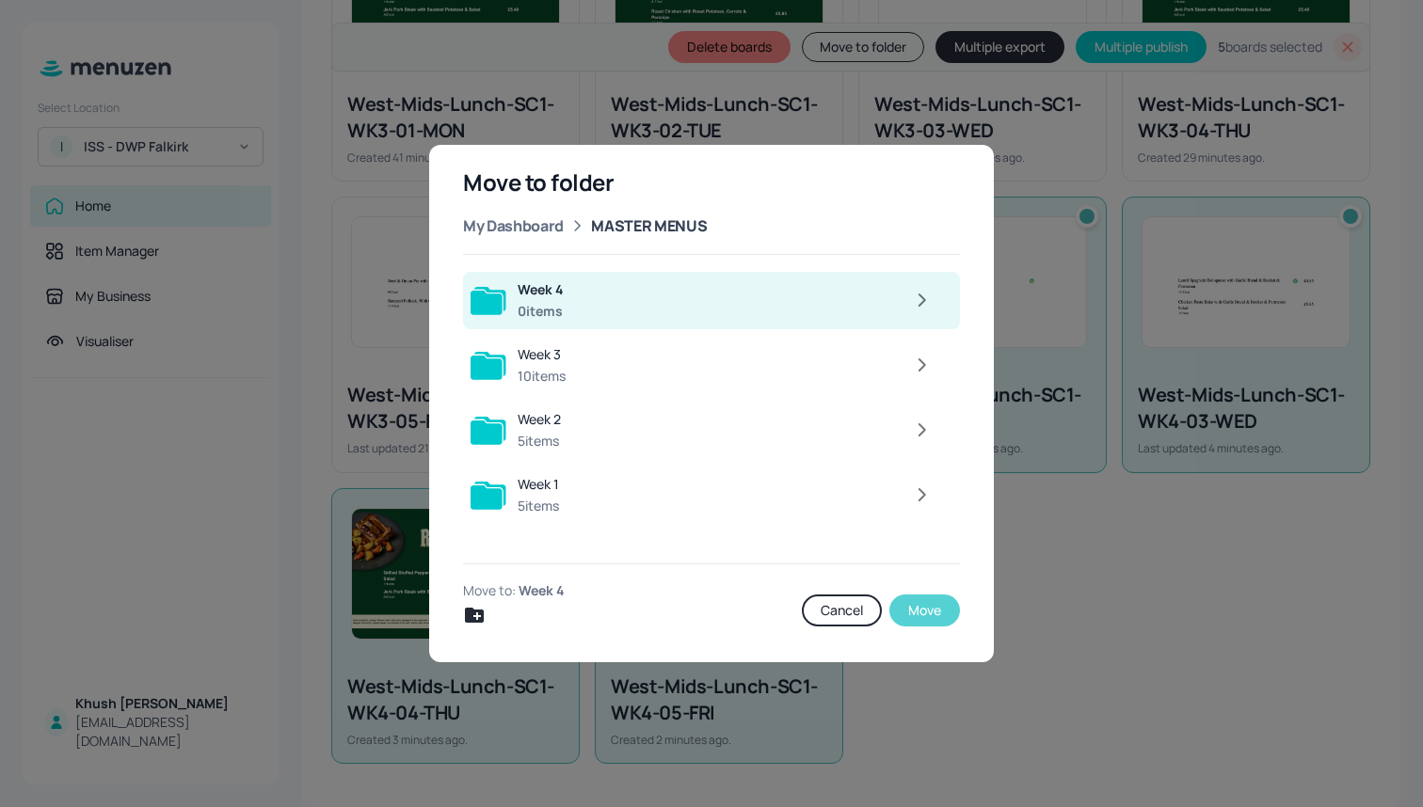
click at [919, 611] on button "Move" at bounding box center [924, 611] width 71 height 32
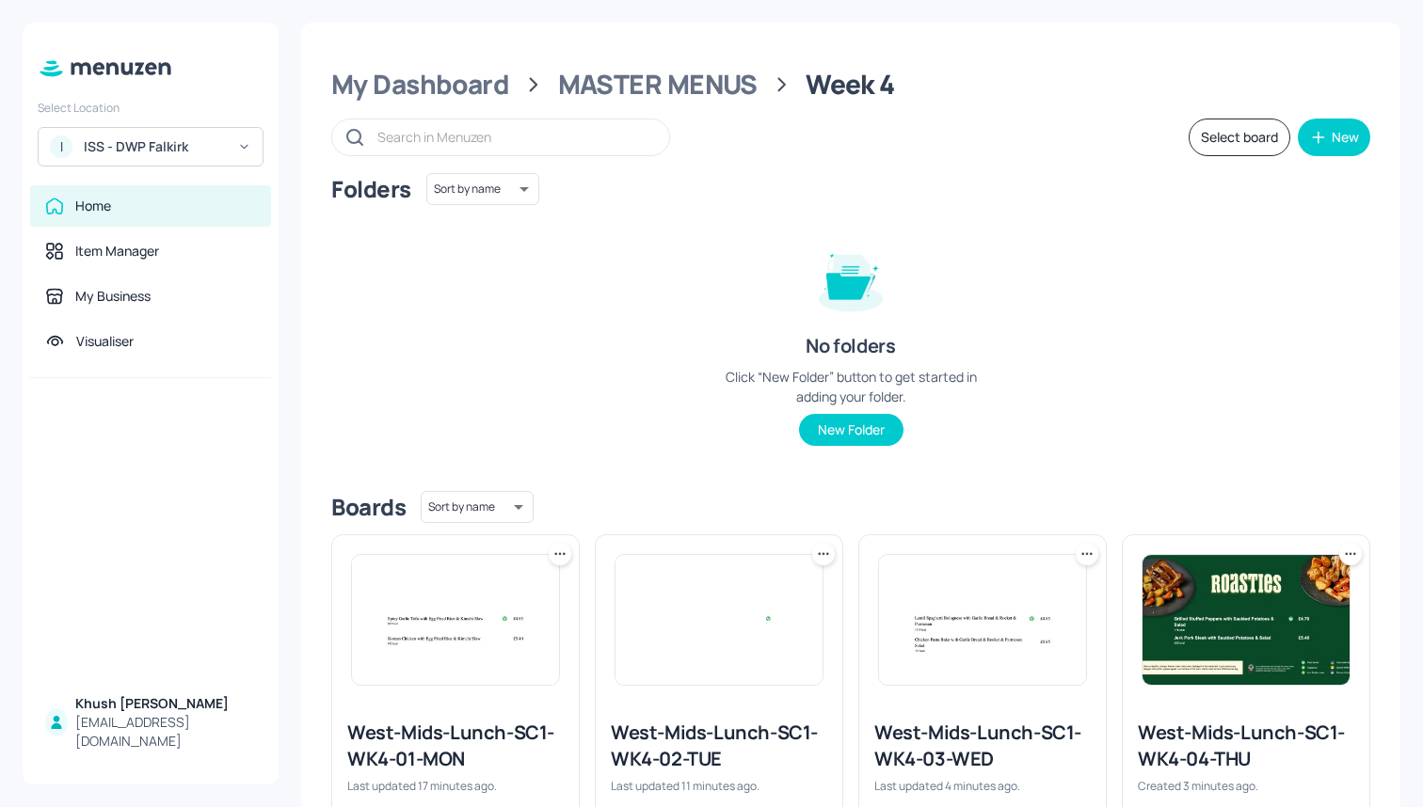
click at [1197, 139] on button "Select board" at bounding box center [1239, 138] width 102 height 38
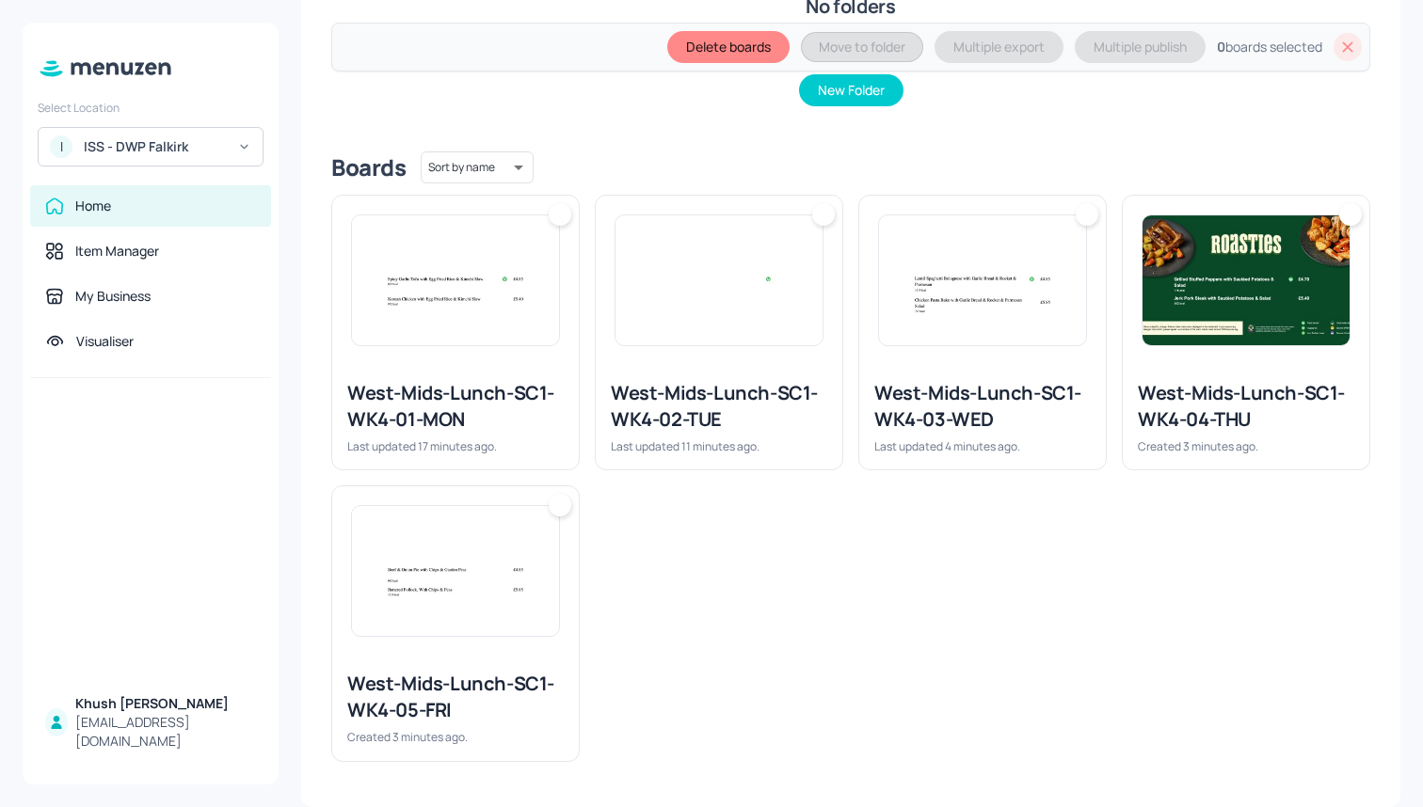
click at [493, 567] on img at bounding box center [455, 571] width 207 height 130
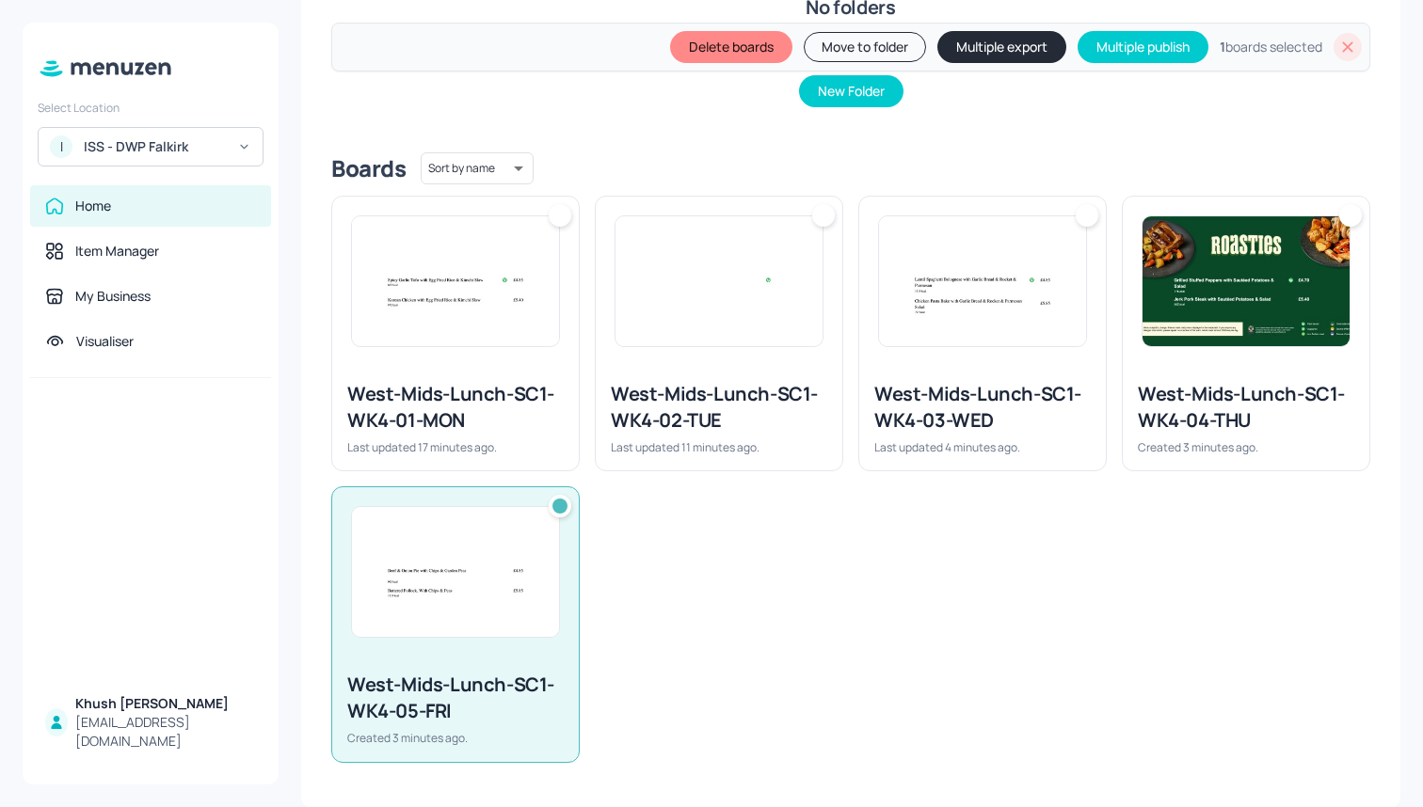
scroll to position [404, 0]
click at [501, 363] on div at bounding box center [455, 282] width 247 height 169
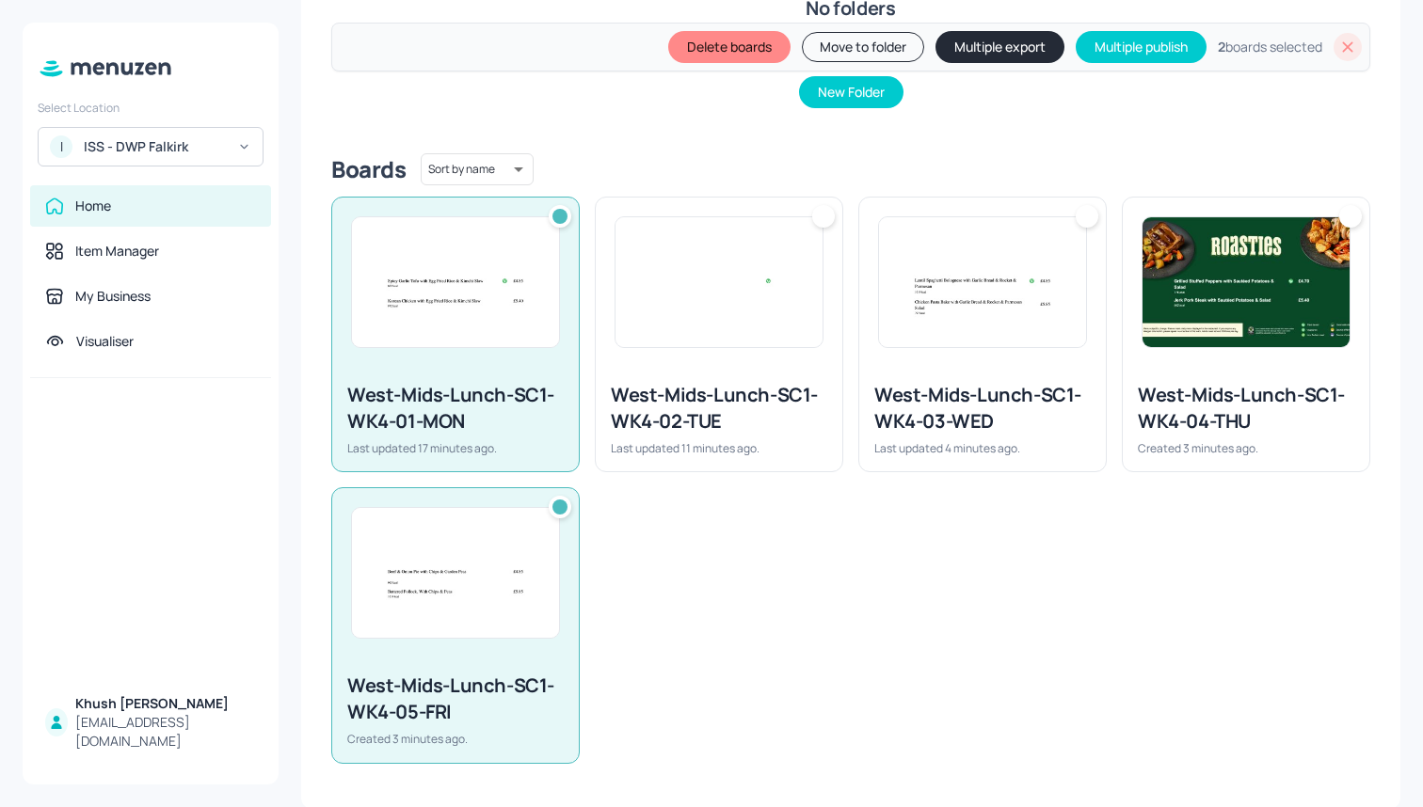
click at [706, 375] on div "West-Mids-Lunch-SC1-WK4-02-TUE Last updated 11 minutes ago." at bounding box center [719, 419] width 247 height 104
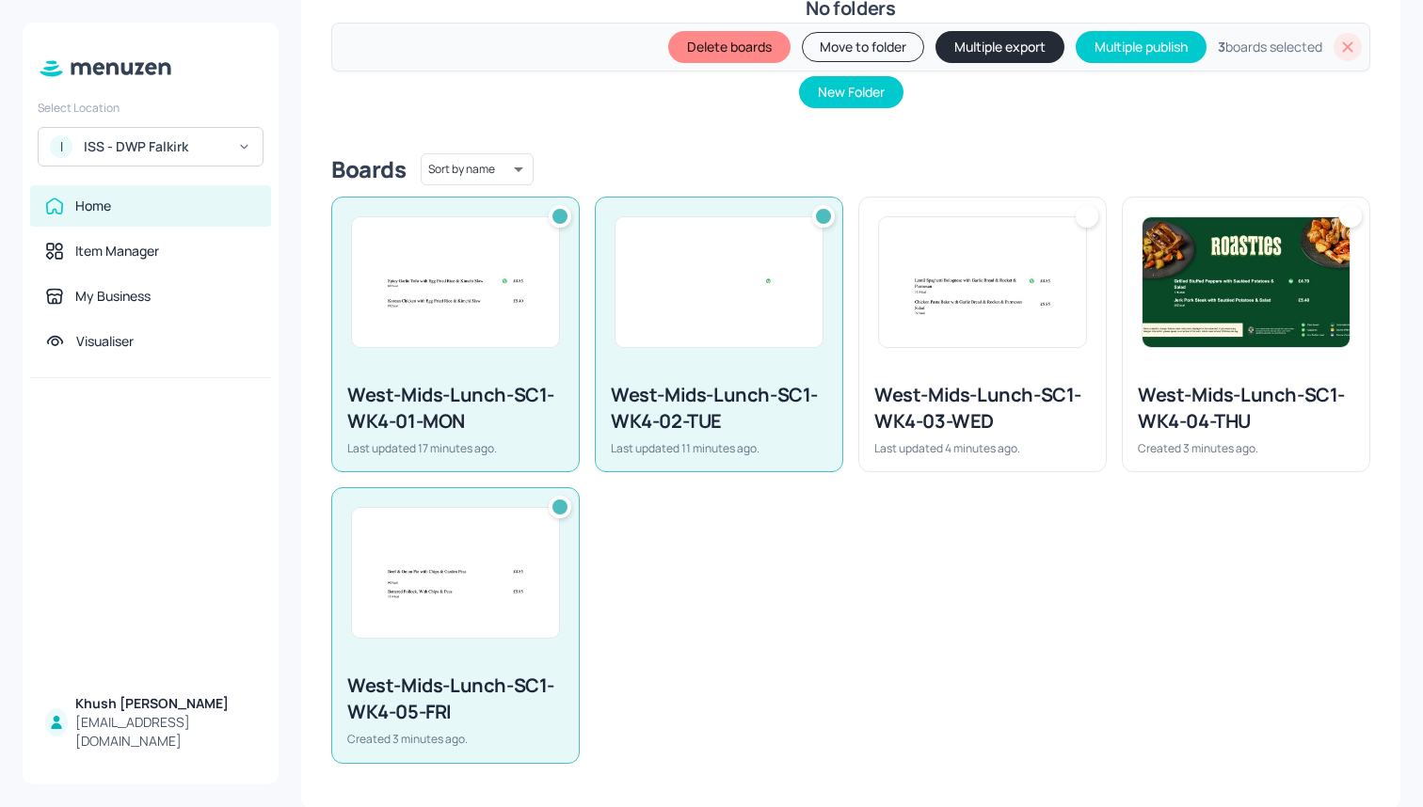
click at [952, 375] on div "West-Mids-Lunch-SC1-WK4-03-WED Last updated 4 minutes ago." at bounding box center [982, 419] width 247 height 104
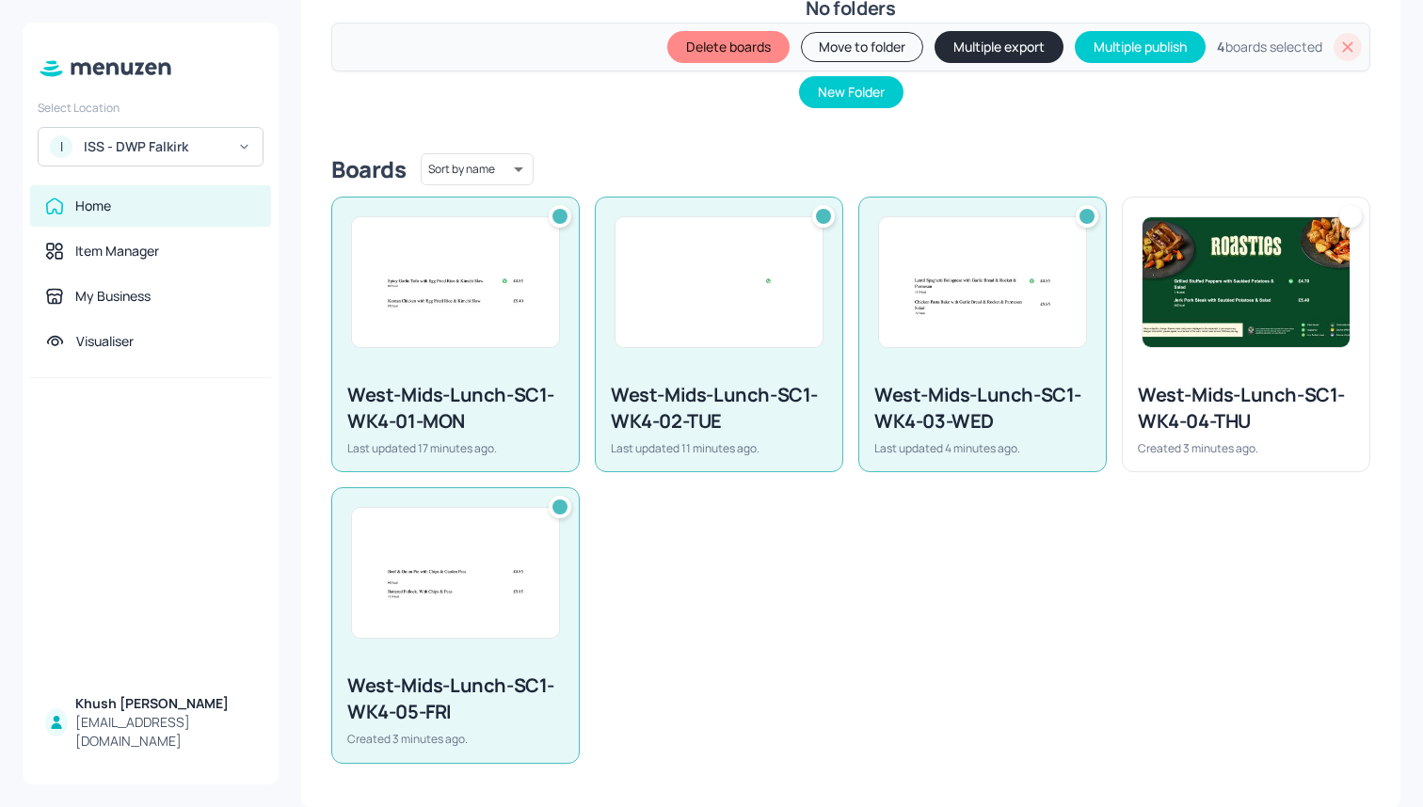
click at [1179, 375] on div "West-Mids-Lunch-SC1-WK4-04-THU Created 3 minutes ago." at bounding box center [1246, 419] width 247 height 104
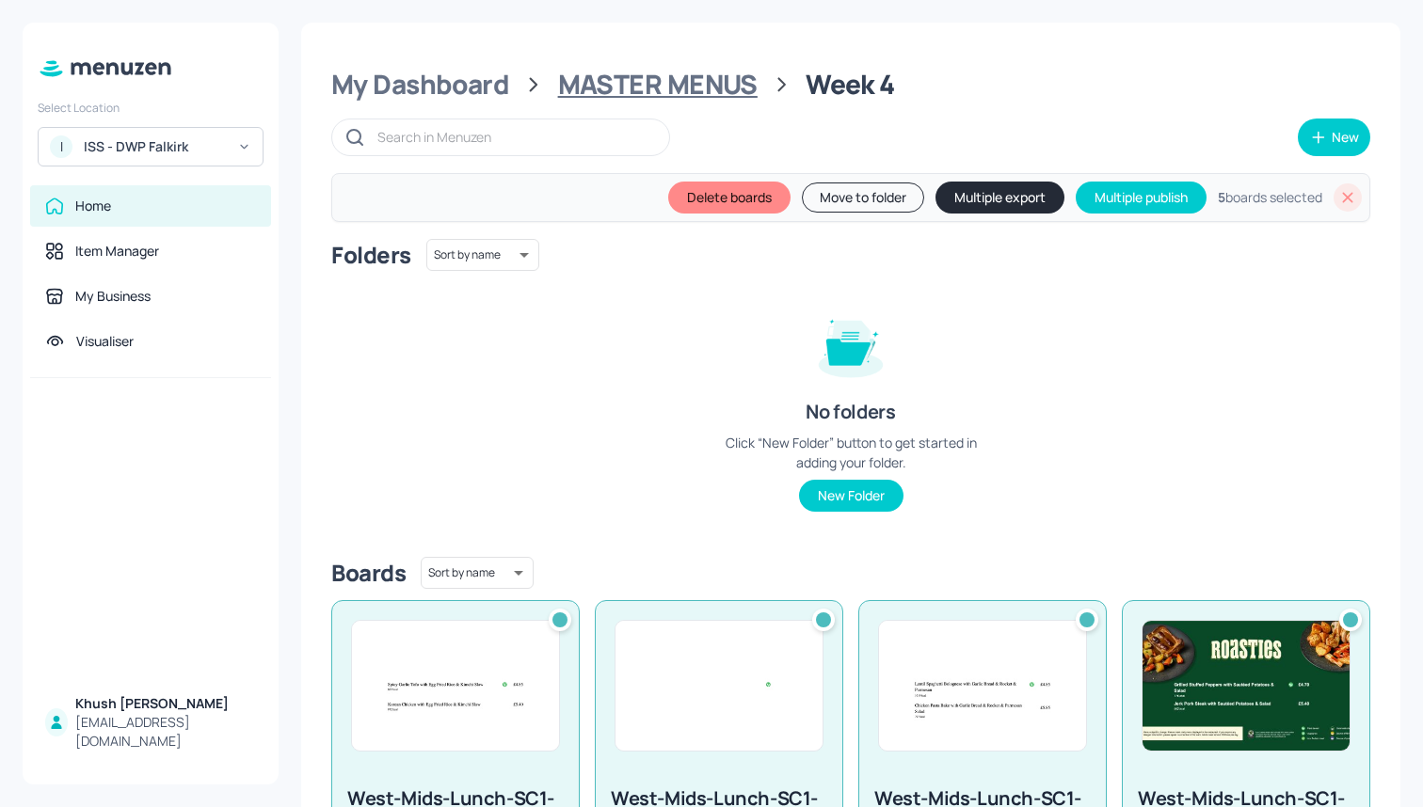
scroll to position [0, 0]
click at [720, 81] on div "MASTER MENUS" at bounding box center [657, 85] width 199 height 34
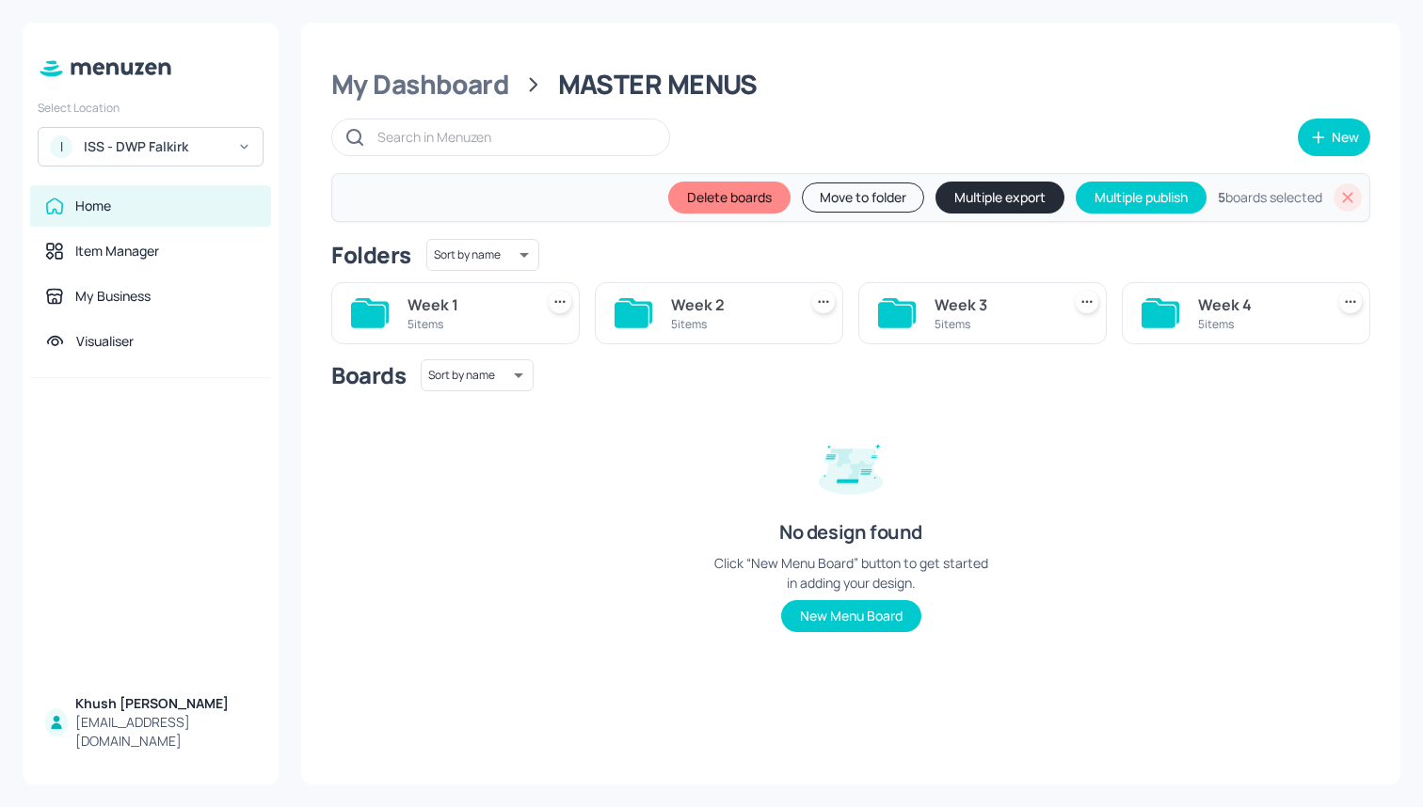
click at [976, 328] on div "5 items" at bounding box center [993, 324] width 119 height 16
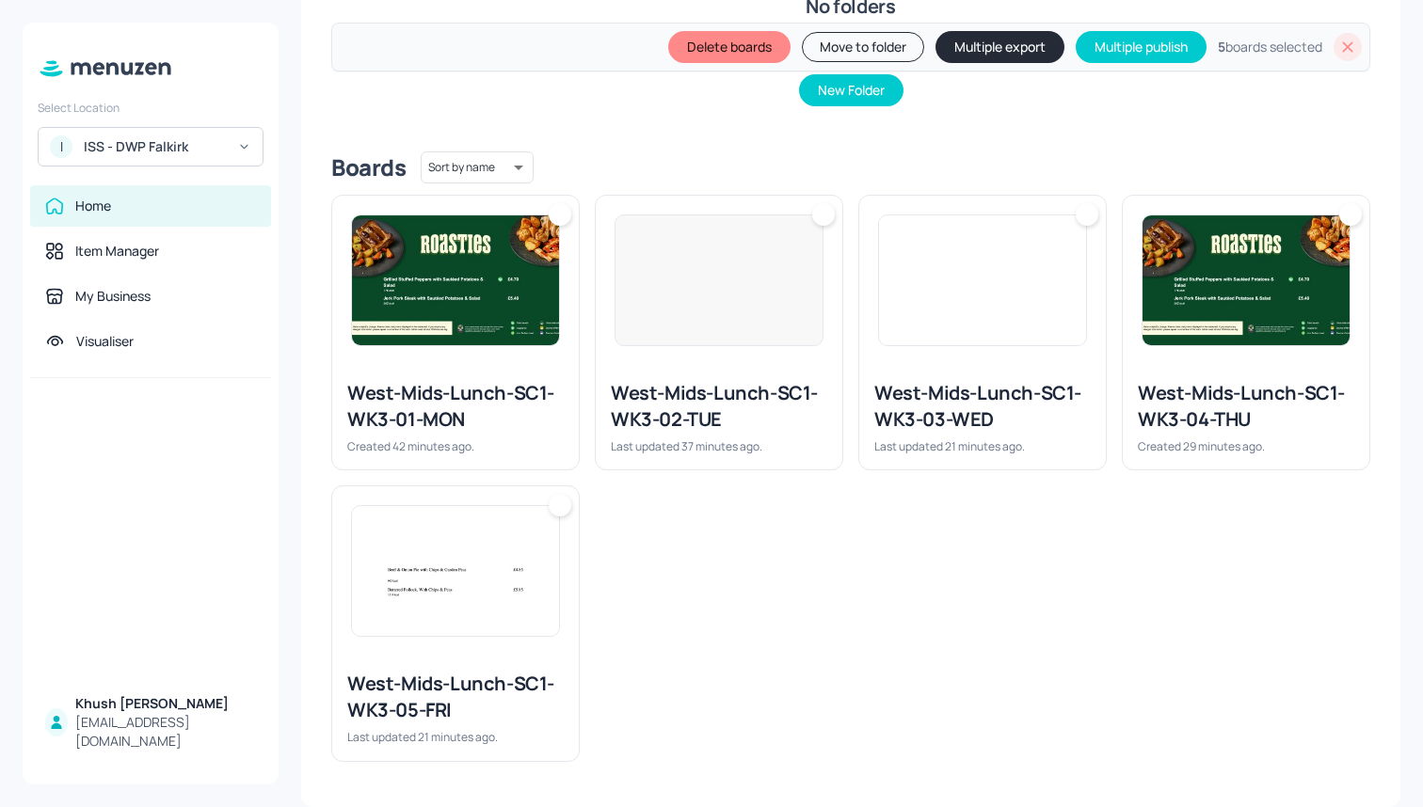
click at [971, 454] on div "West-Mids-Lunch-SC1-WK3-03-WED Last updated 21 minutes ago." at bounding box center [982, 417] width 247 height 104
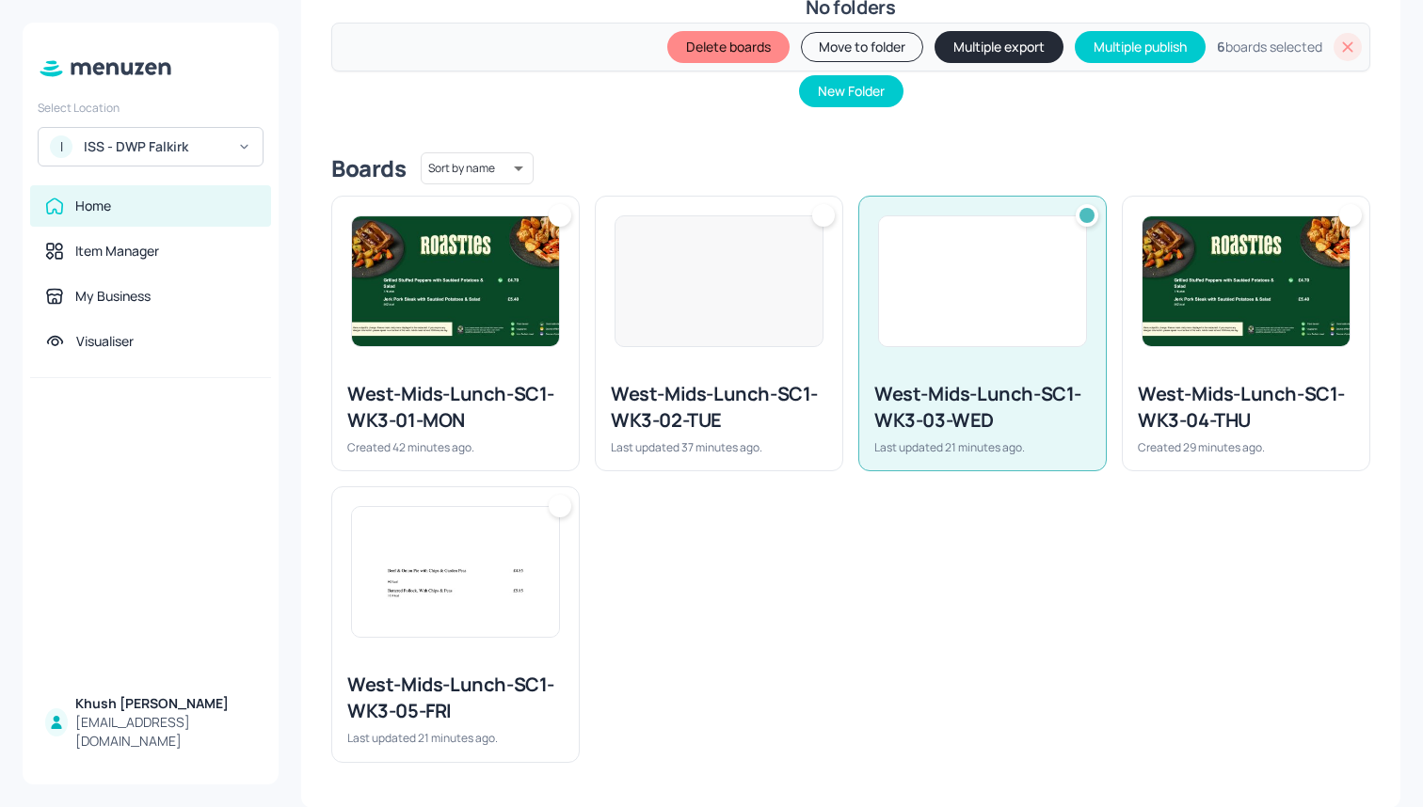
scroll to position [404, 0]
click at [1148, 426] on div "West-Mids-Lunch-SC1-WK3-04-THU" at bounding box center [1246, 408] width 216 height 53
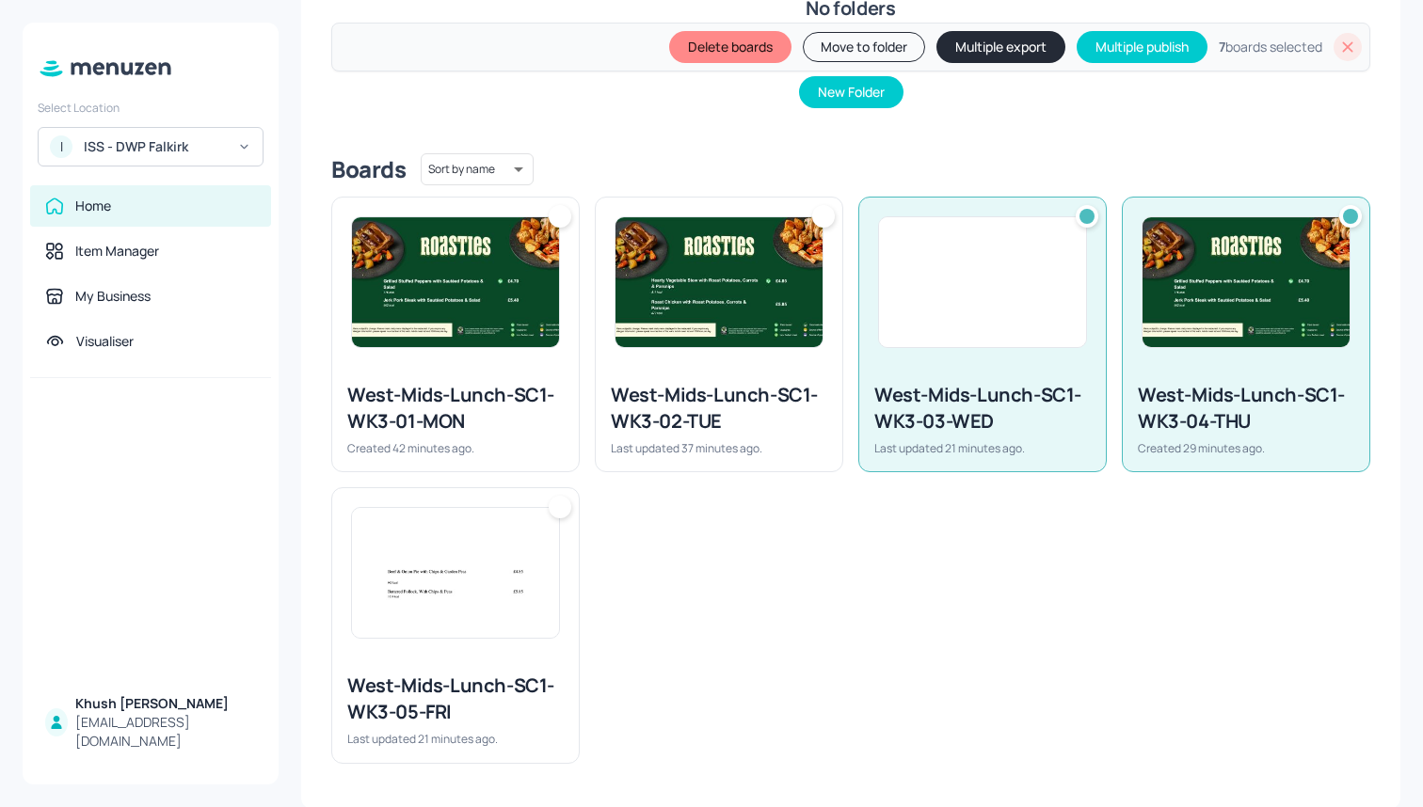
click at [608, 359] on div at bounding box center [719, 282] width 247 height 169
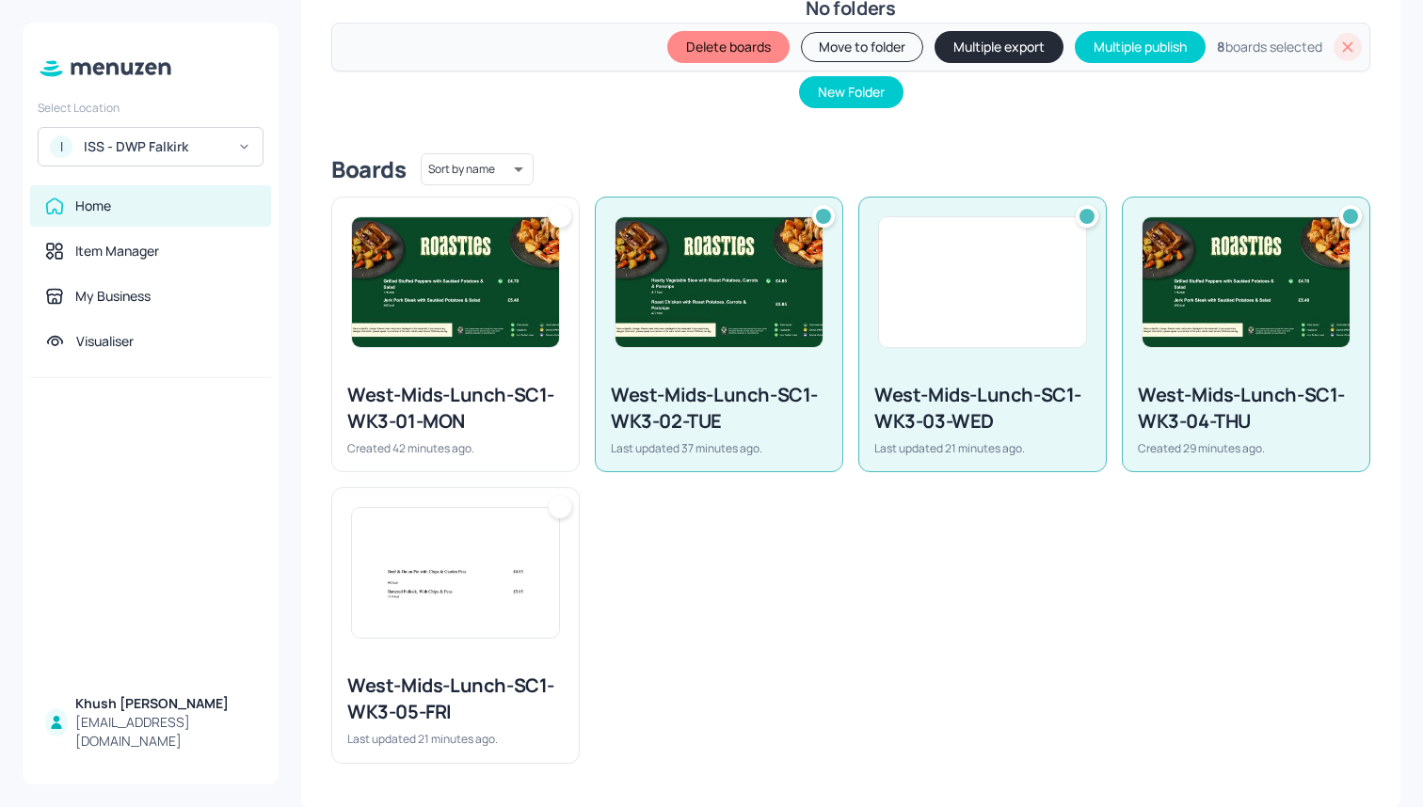
click at [522, 359] on div at bounding box center [455, 282] width 247 height 169
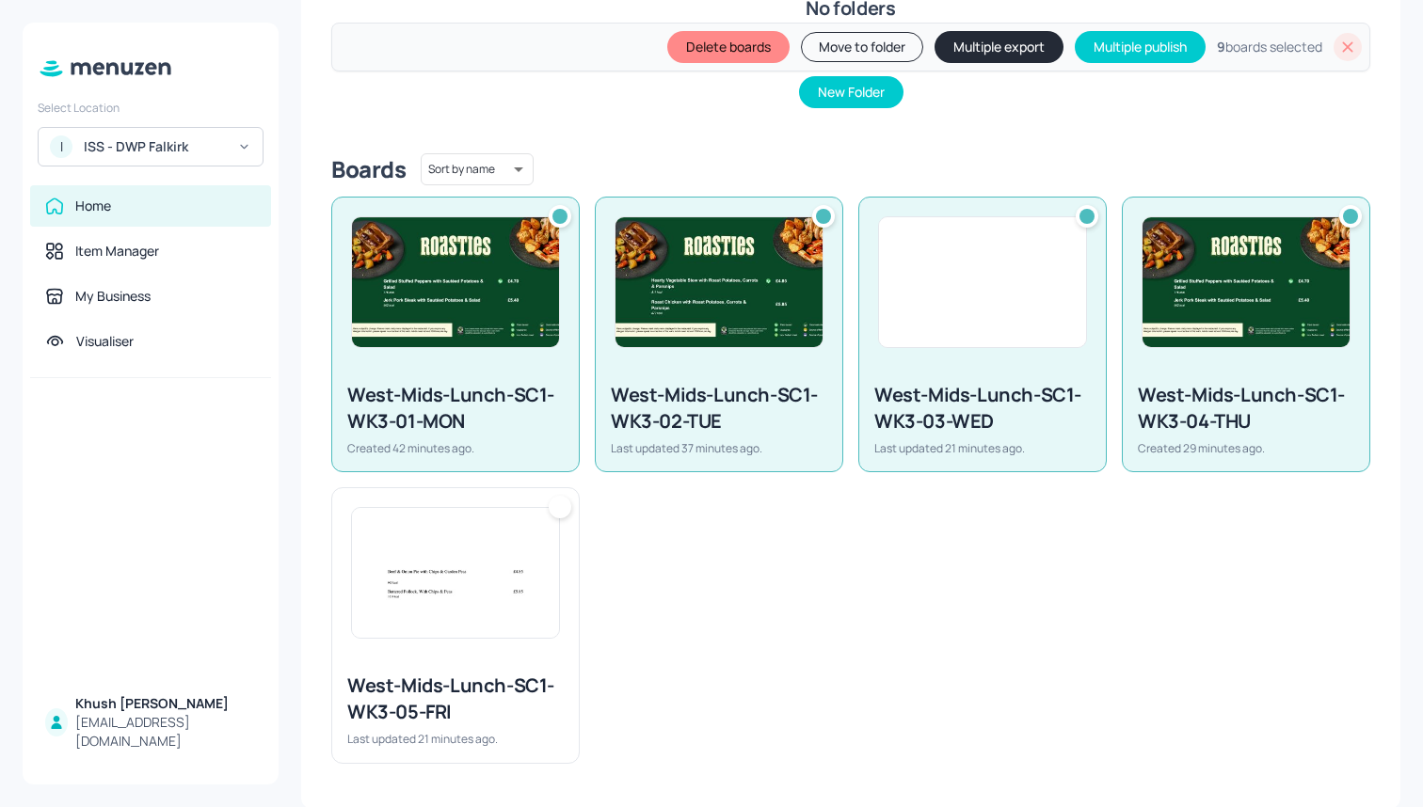
click at [522, 710] on div "West-Mids-Lunch-SC1-WK3-05-FRI" at bounding box center [455, 699] width 216 height 53
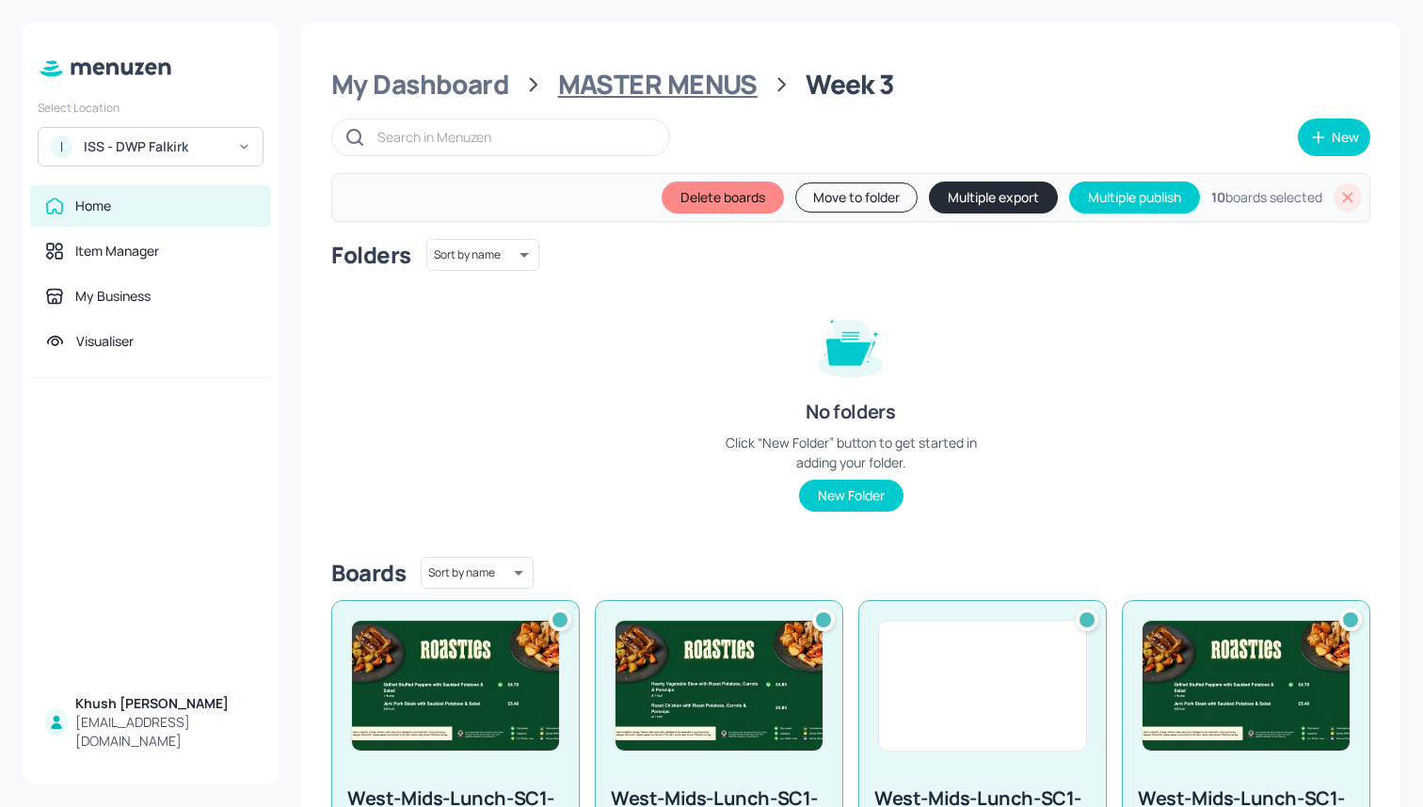
scroll to position [0, 0]
click at [676, 88] on div "MASTER MENUS" at bounding box center [657, 85] width 199 height 34
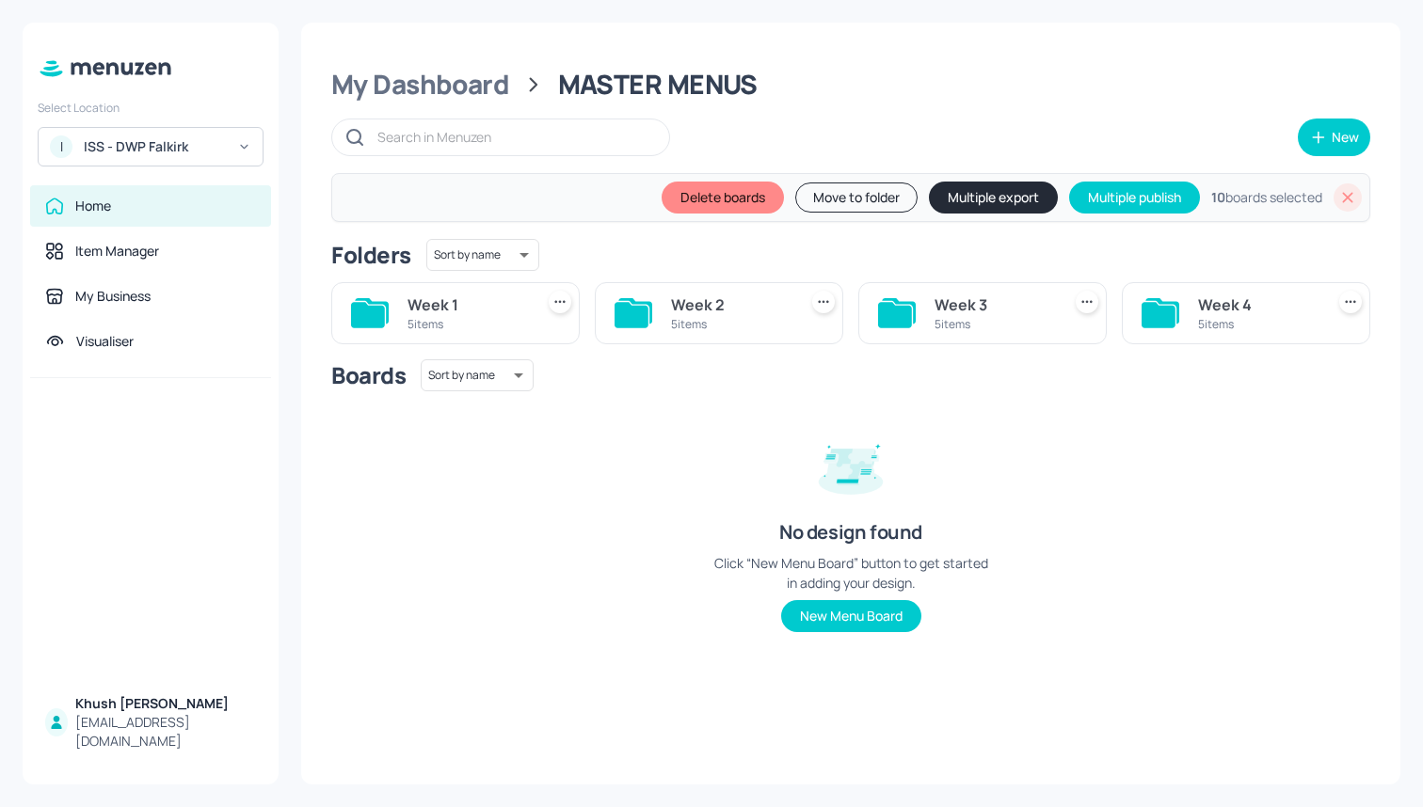
click at [734, 311] on div "Week 2" at bounding box center [730, 305] width 119 height 23
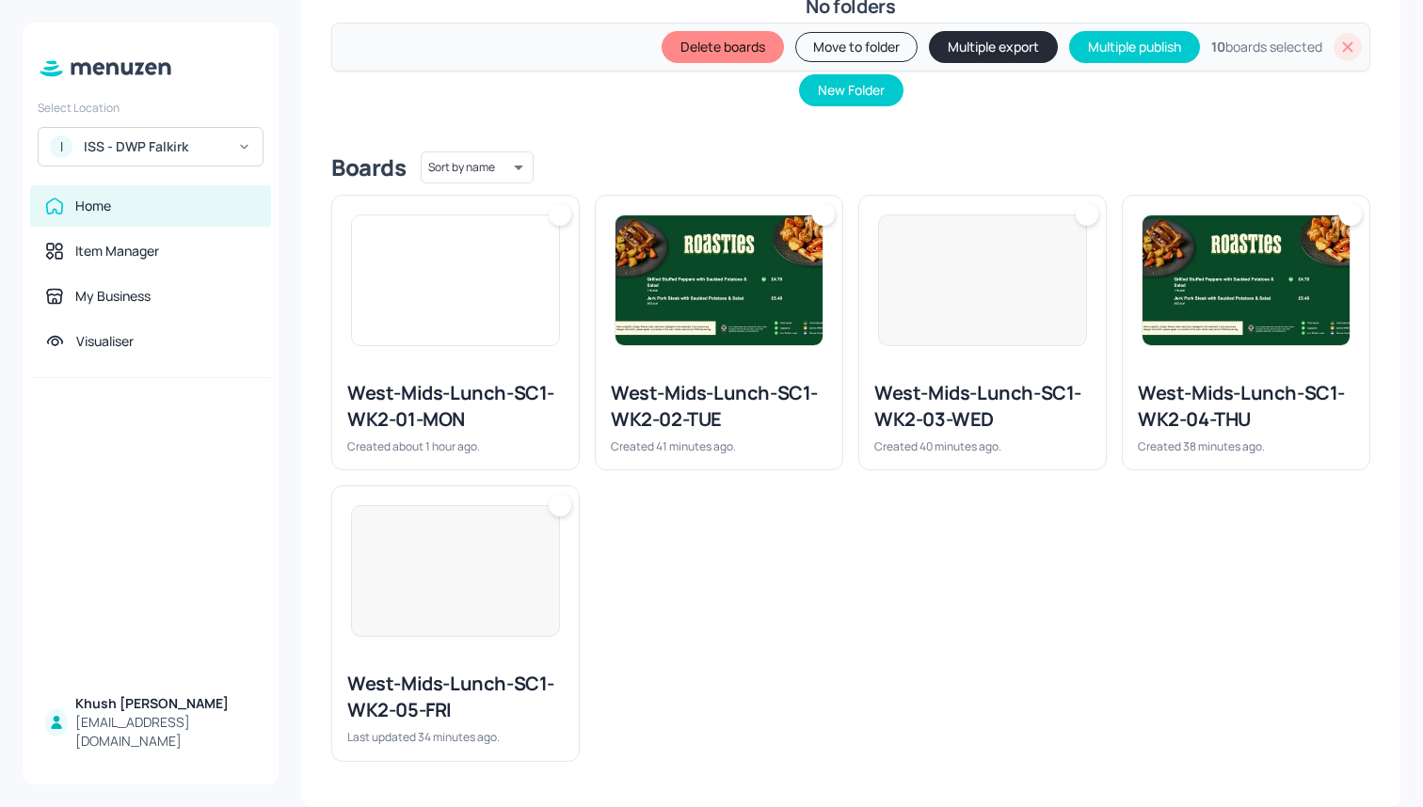
click at [460, 572] on img at bounding box center [455, 571] width 207 height 130
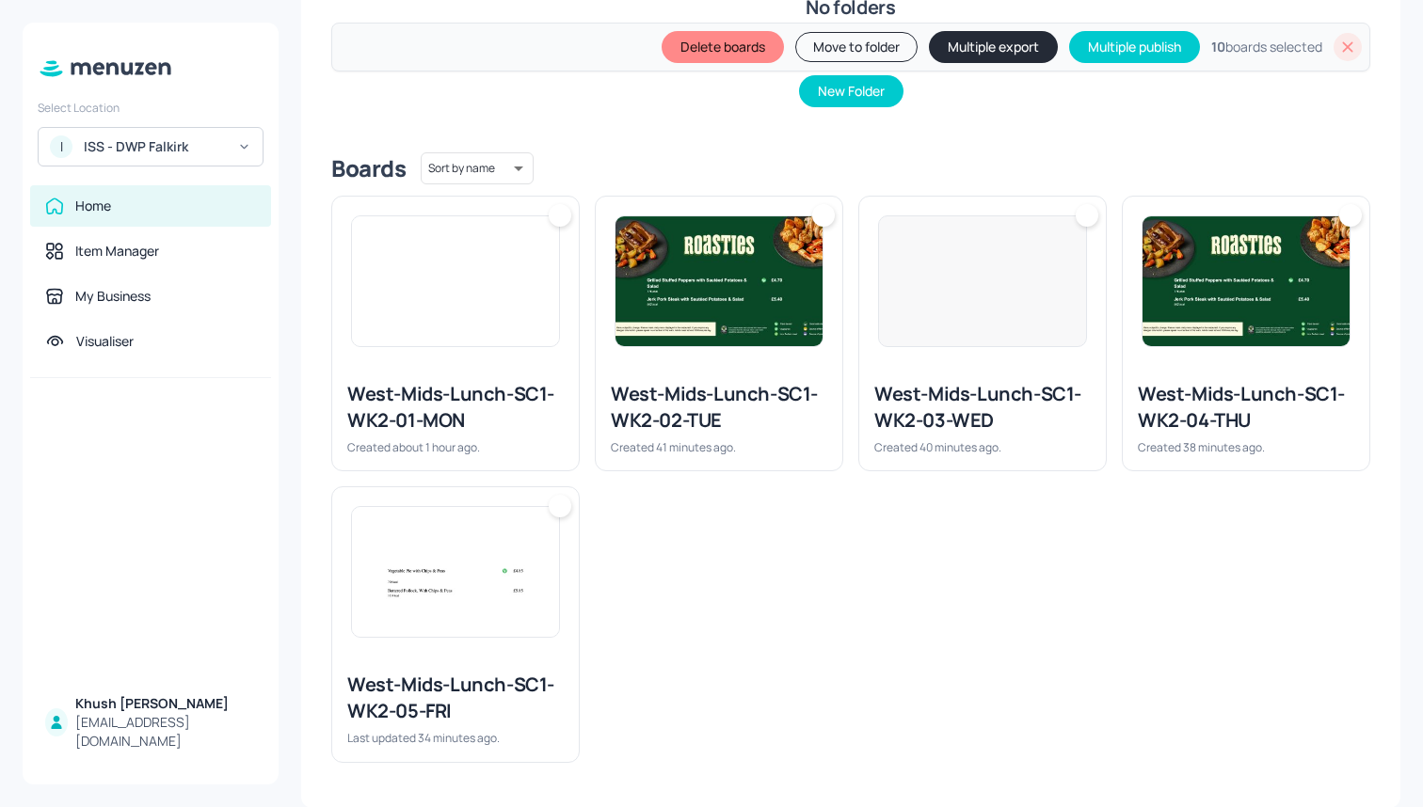
scroll to position [404, 0]
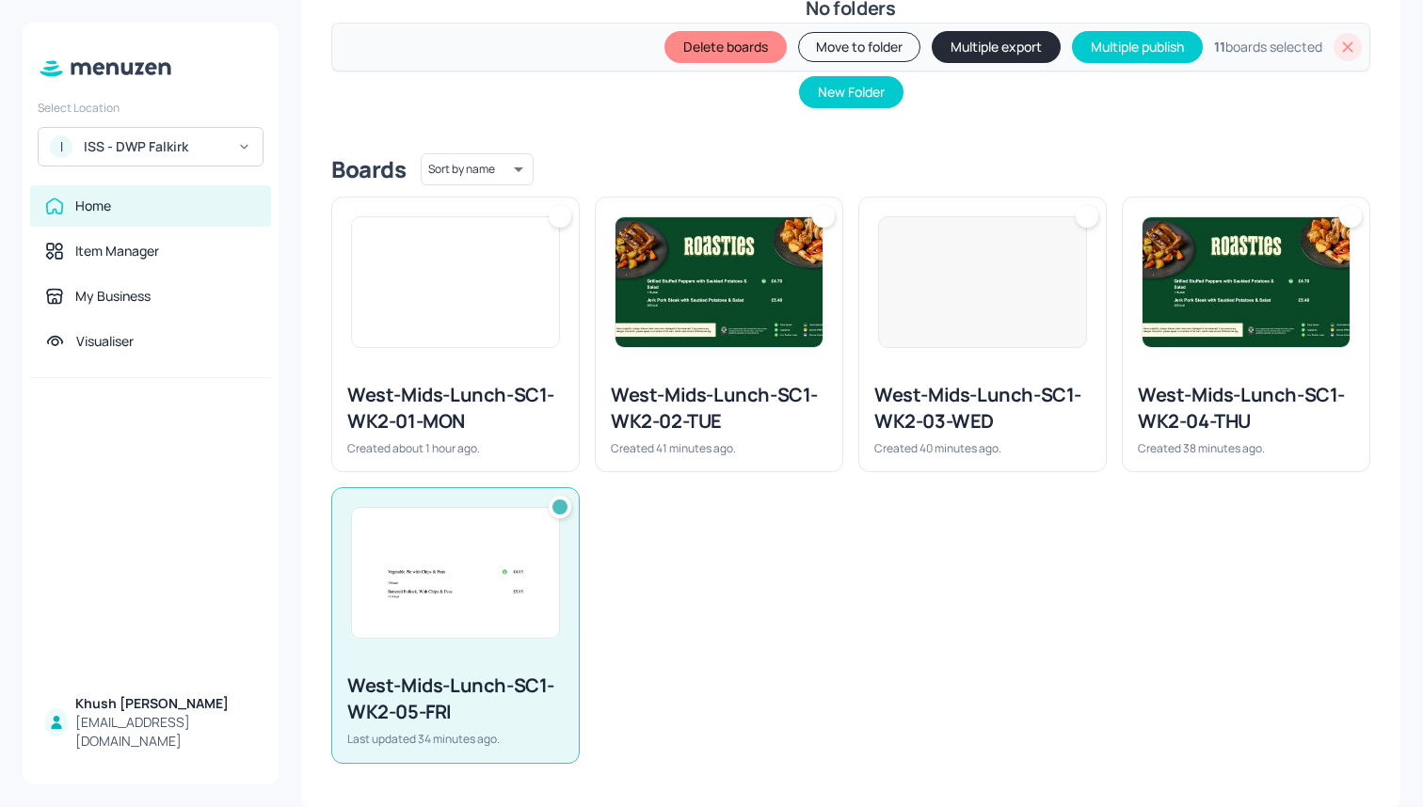
click at [501, 329] on img at bounding box center [455, 282] width 207 height 130
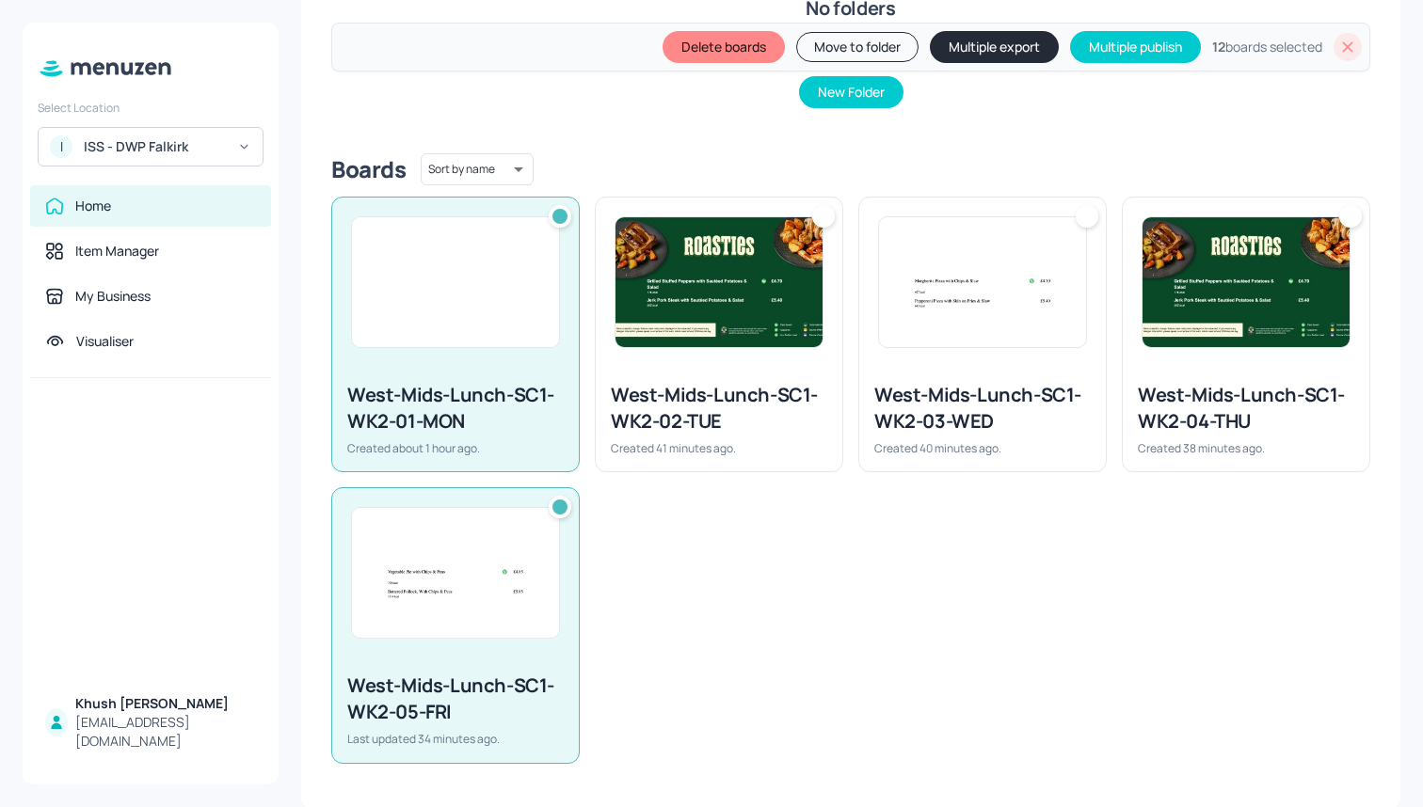
click at [747, 328] on img at bounding box center [718, 282] width 207 height 130
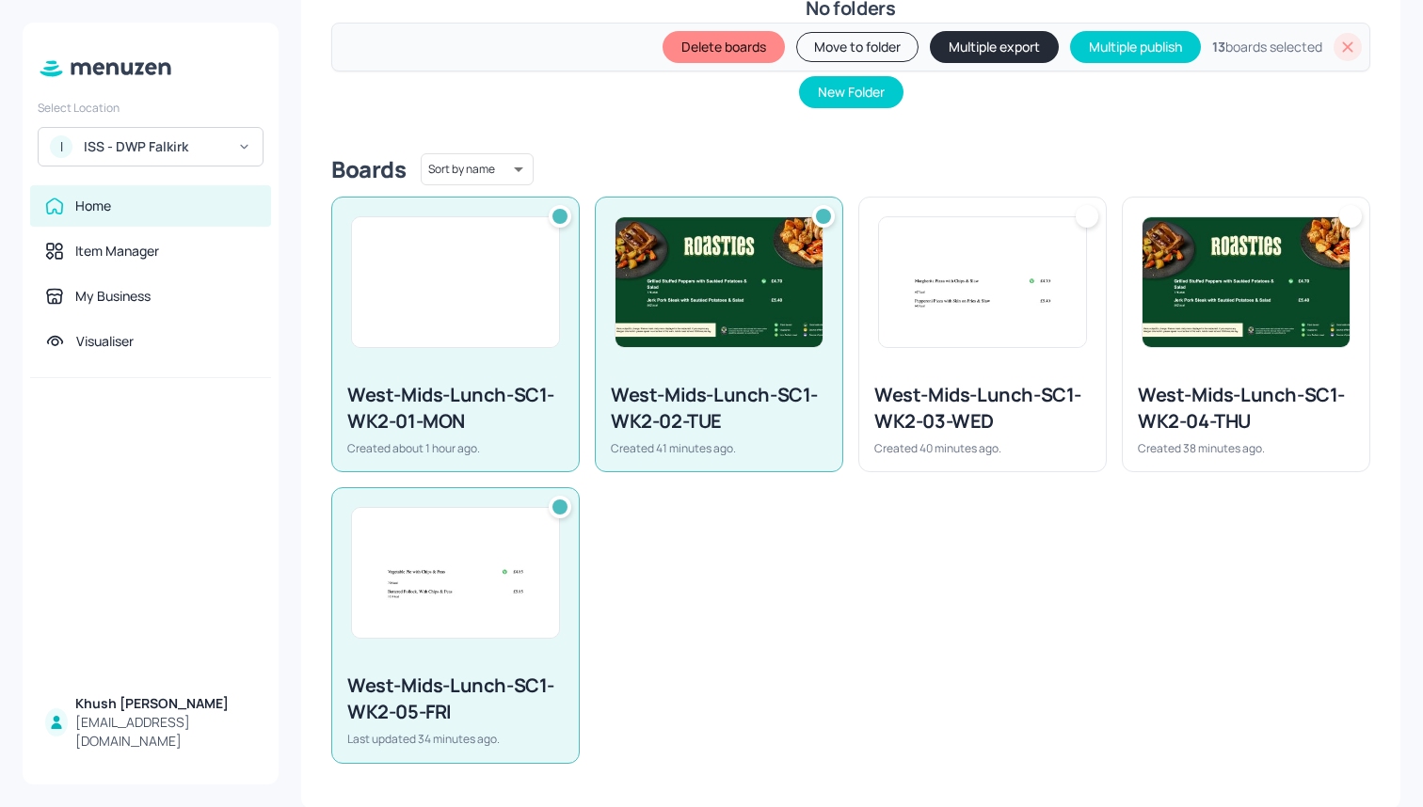
click at [996, 356] on div at bounding box center [982, 282] width 247 height 169
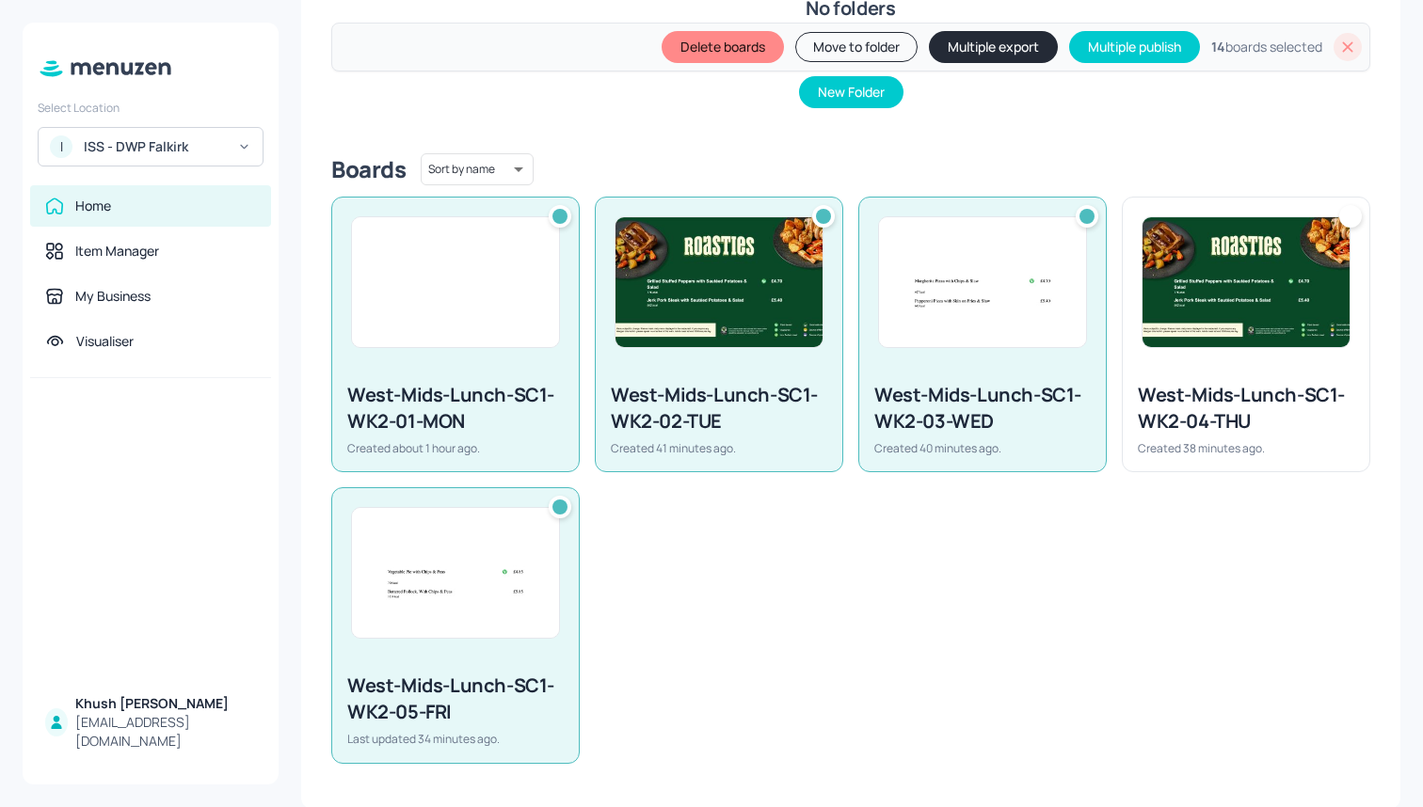
click at [1158, 356] on div at bounding box center [1246, 282] width 247 height 169
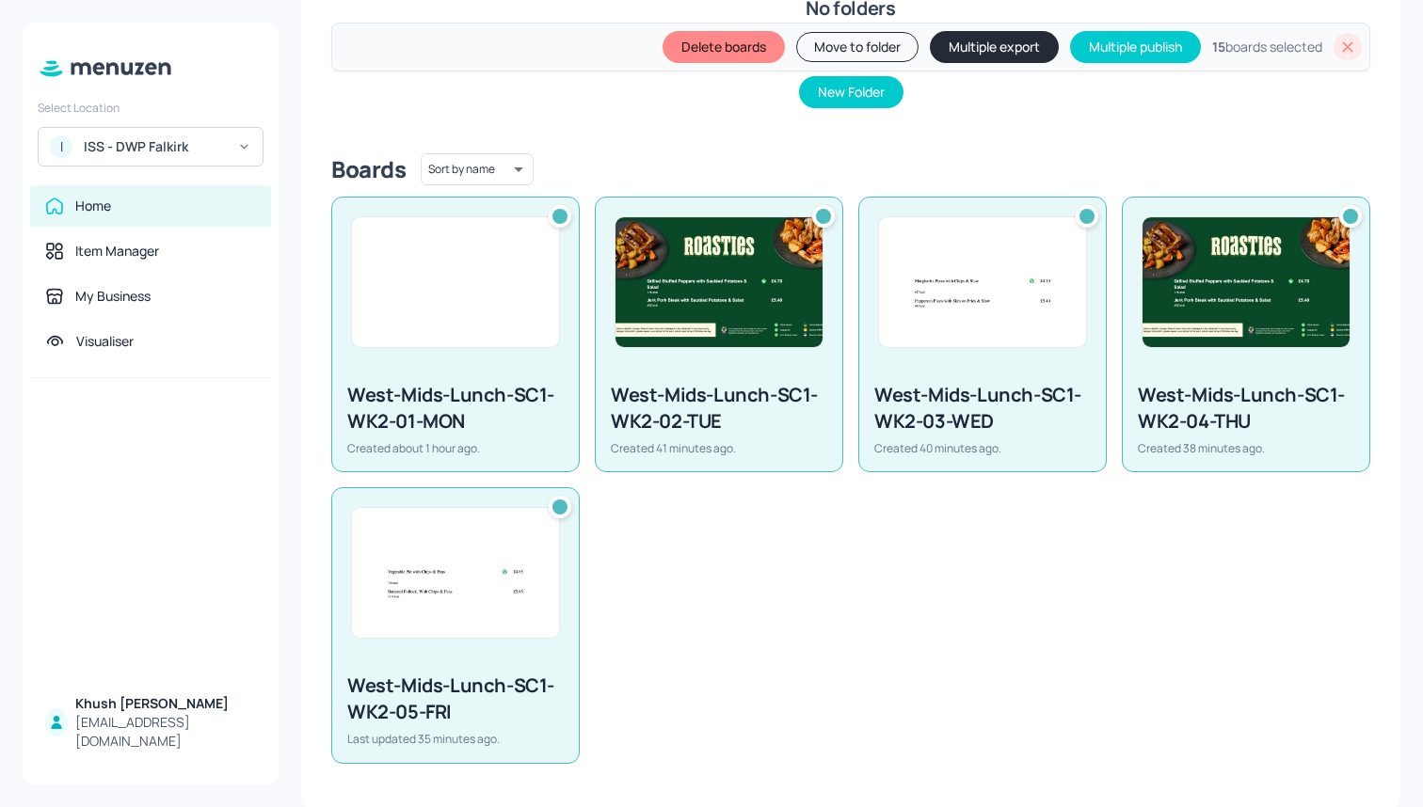
click at [994, 44] on button "Multiple export" at bounding box center [994, 47] width 129 height 32
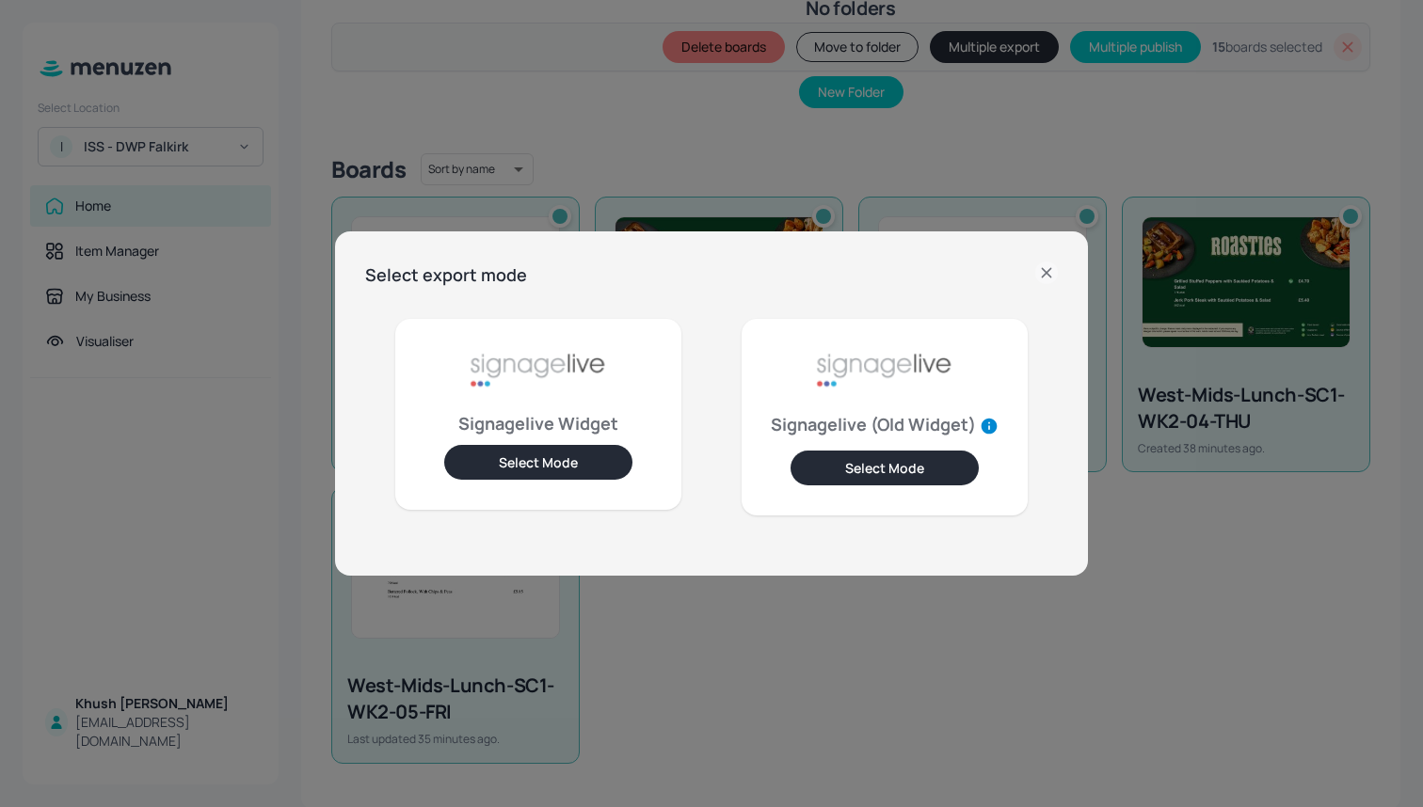
click at [1050, 271] on icon at bounding box center [1046, 273] width 23 height 23
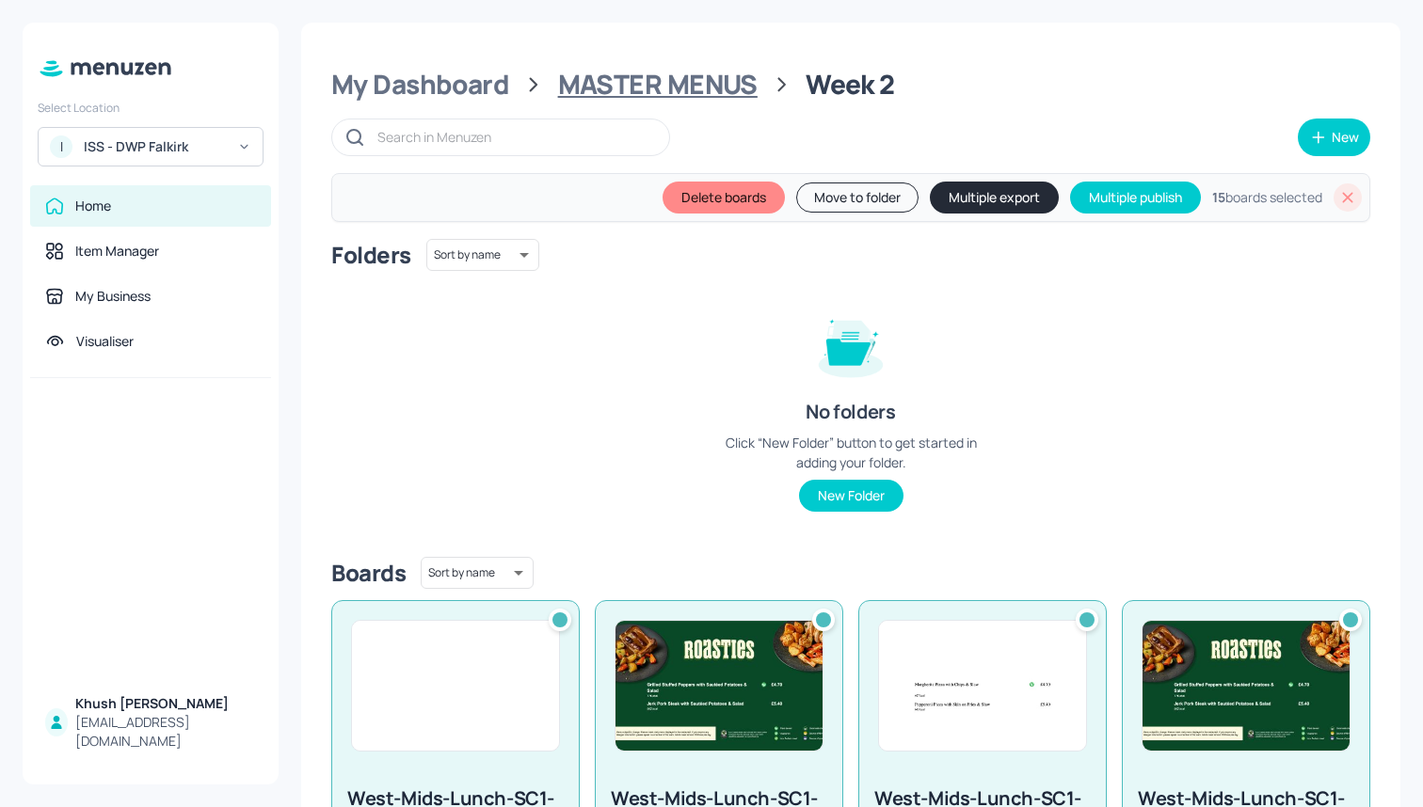
scroll to position [0, 0]
click at [701, 87] on div "MASTER MENUS" at bounding box center [657, 85] width 199 height 34
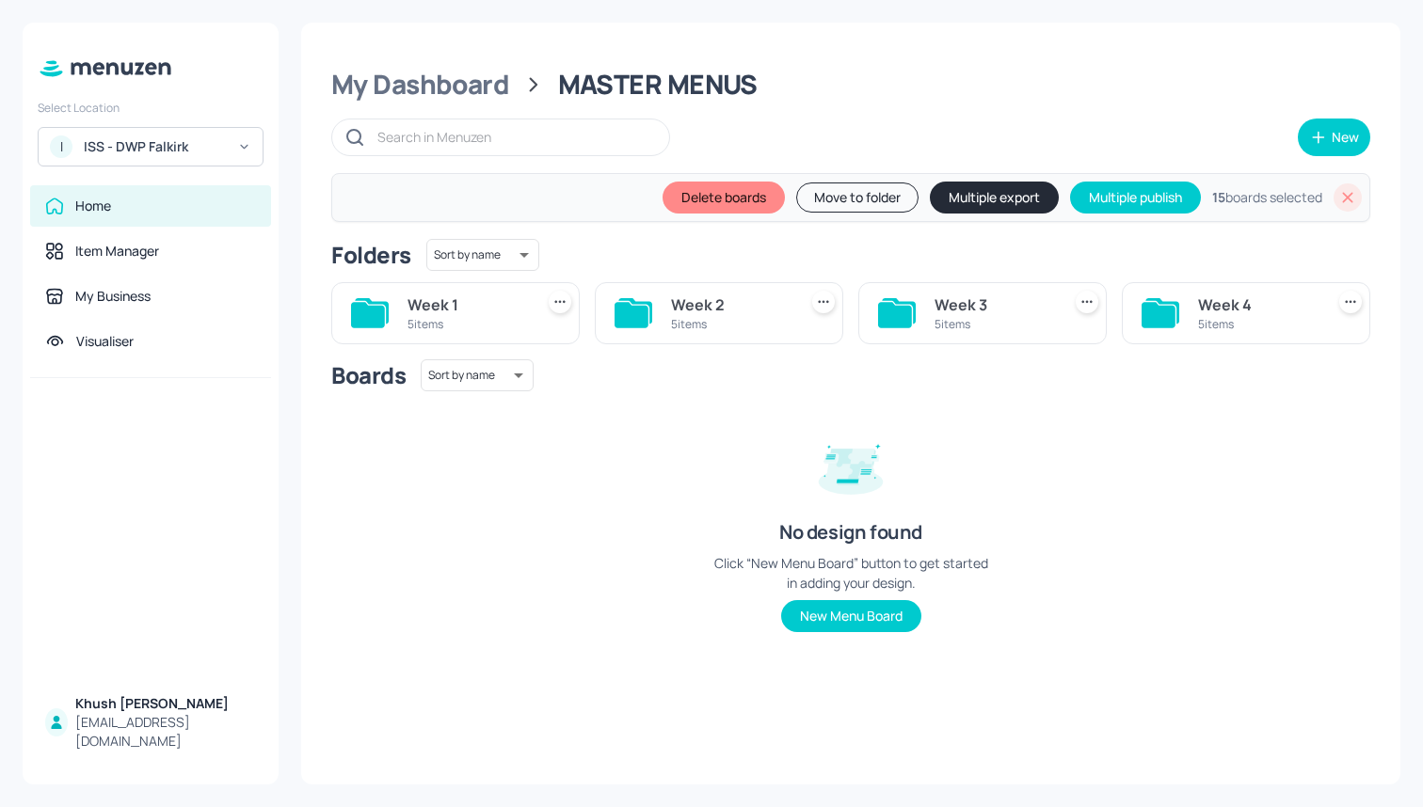
click at [452, 308] on div "Week 1" at bounding box center [466, 305] width 119 height 23
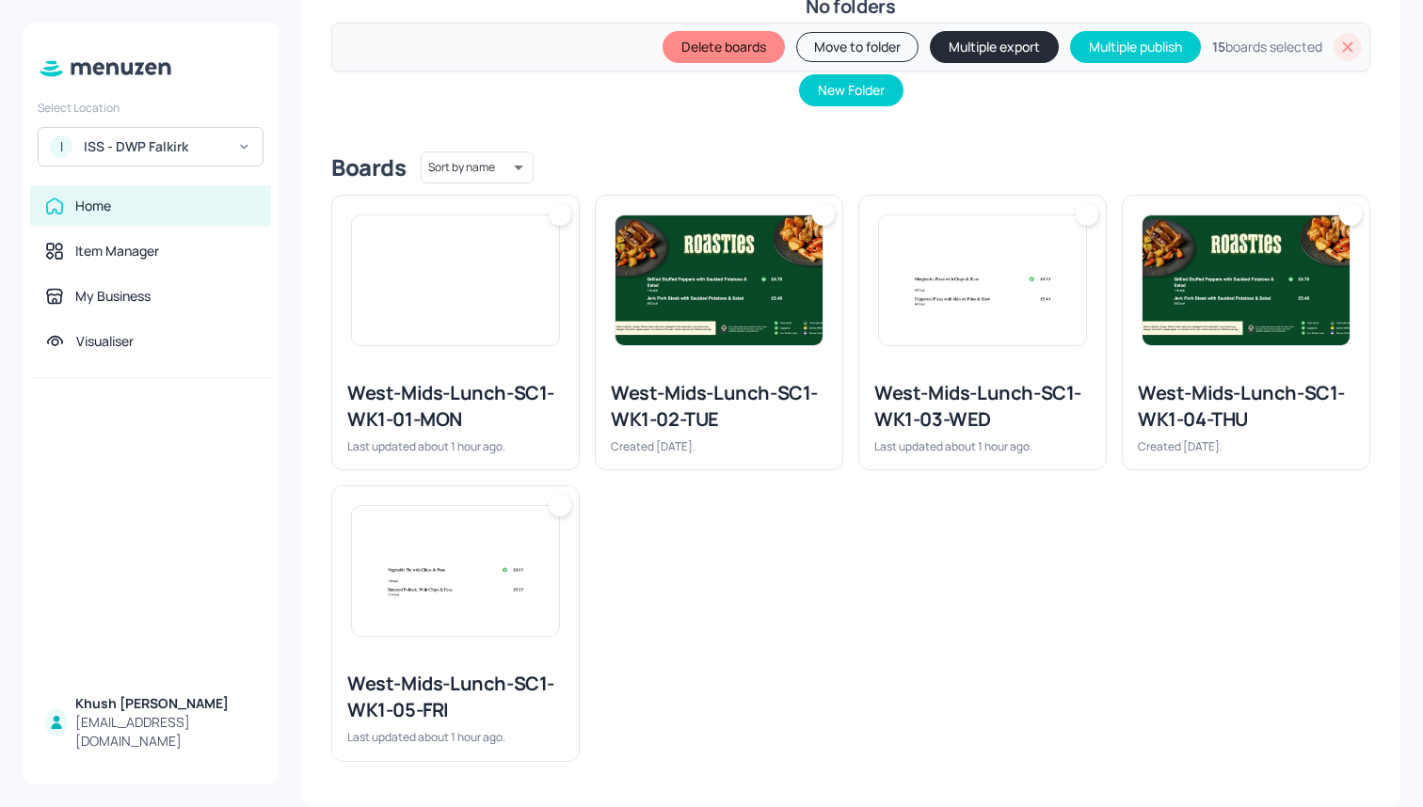
click at [493, 496] on div at bounding box center [455, 570] width 247 height 169
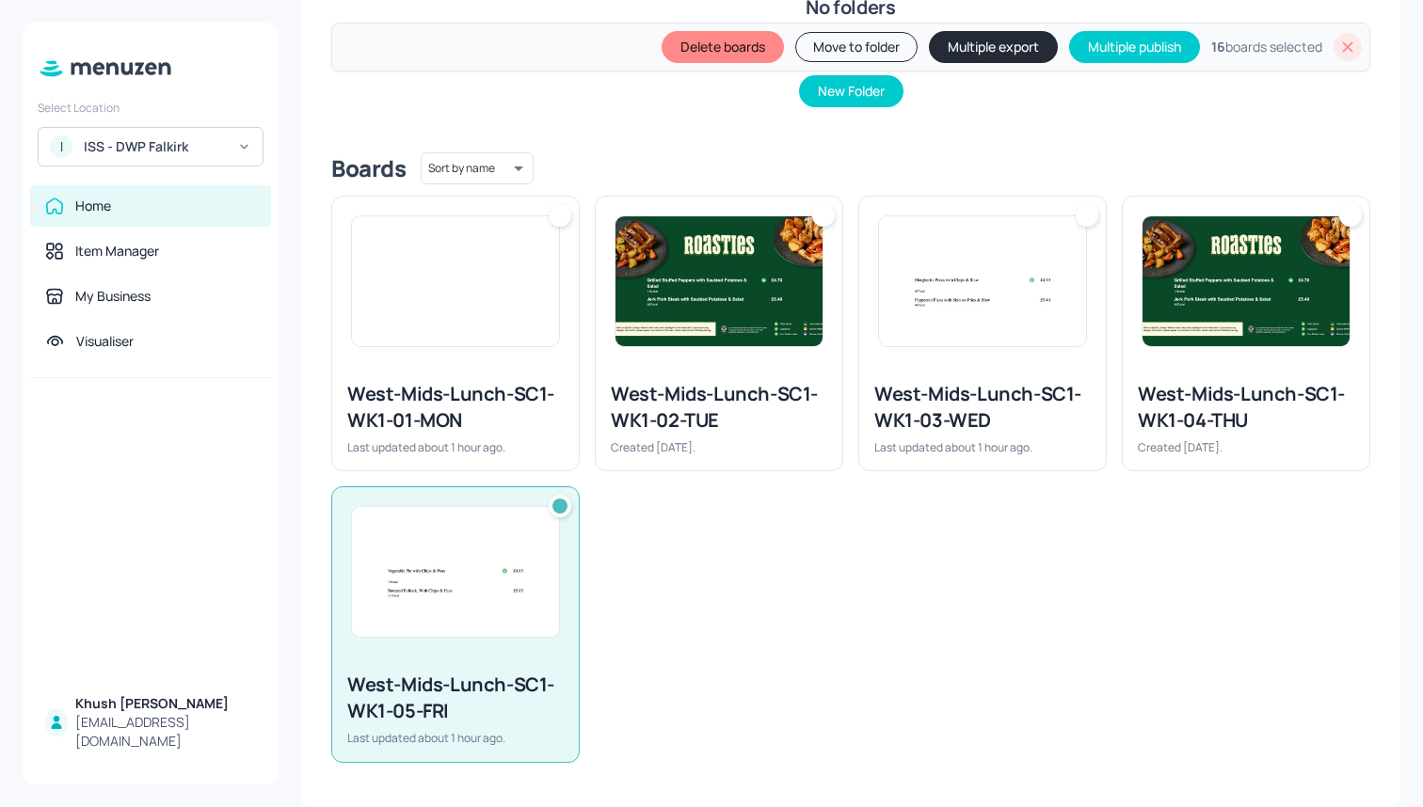
scroll to position [404, 0]
click at [502, 423] on div "West-Mids-Lunch-SC1-WK1-01-MON" at bounding box center [455, 408] width 216 height 53
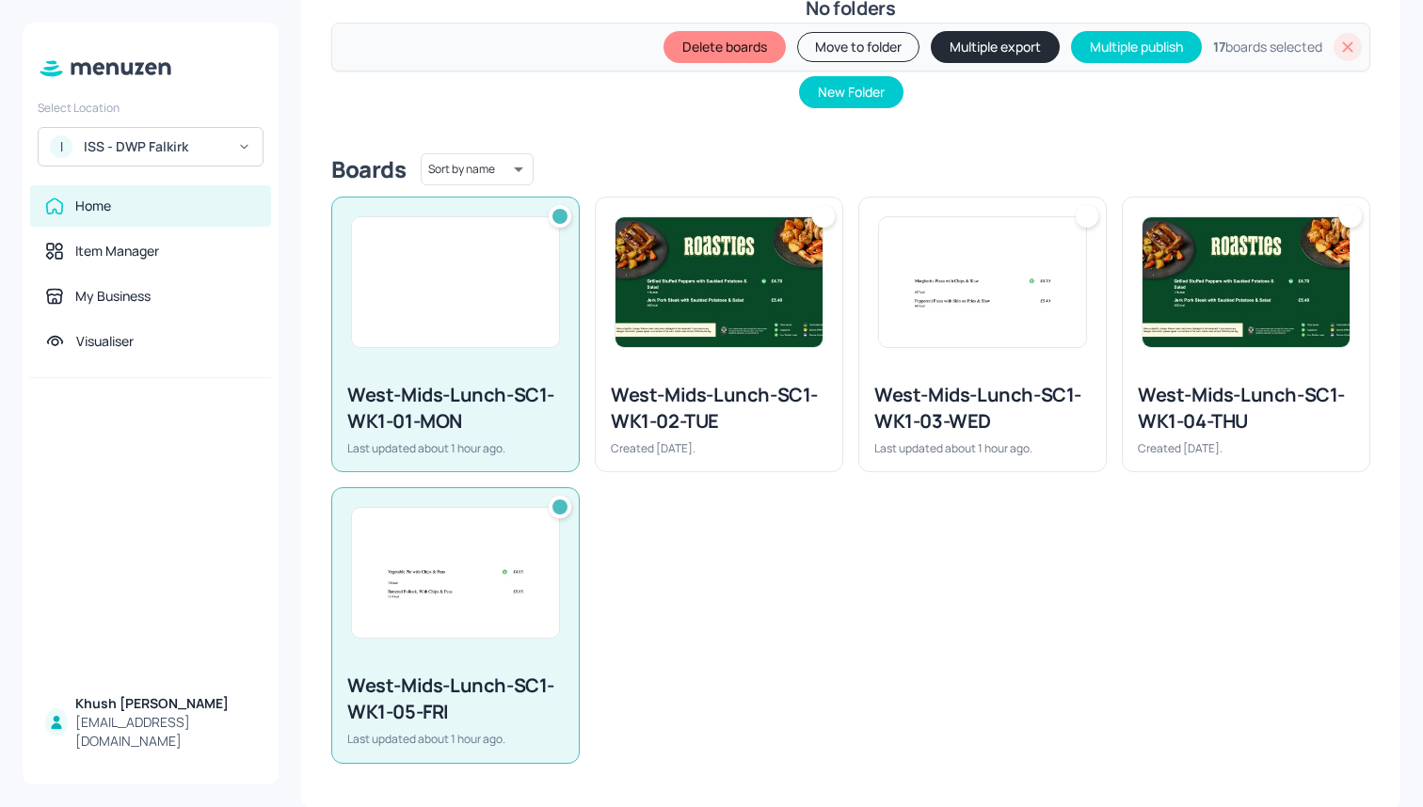
click at [677, 423] on div "West-Mids-Lunch-SC1-WK1-02-TUE" at bounding box center [719, 408] width 216 height 53
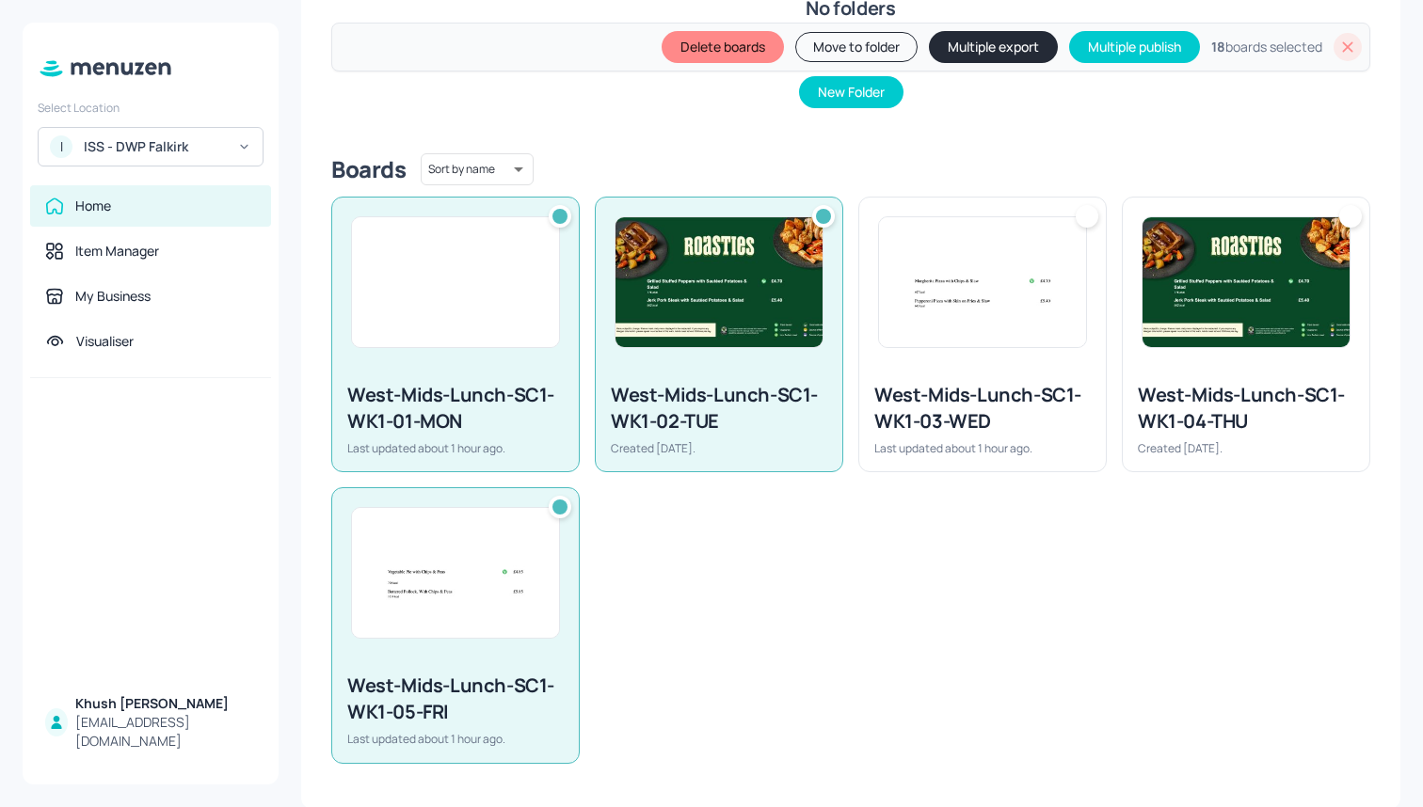
click at [889, 418] on div "West-Mids-Lunch-SC1-WK1-03-WED" at bounding box center [982, 408] width 216 height 53
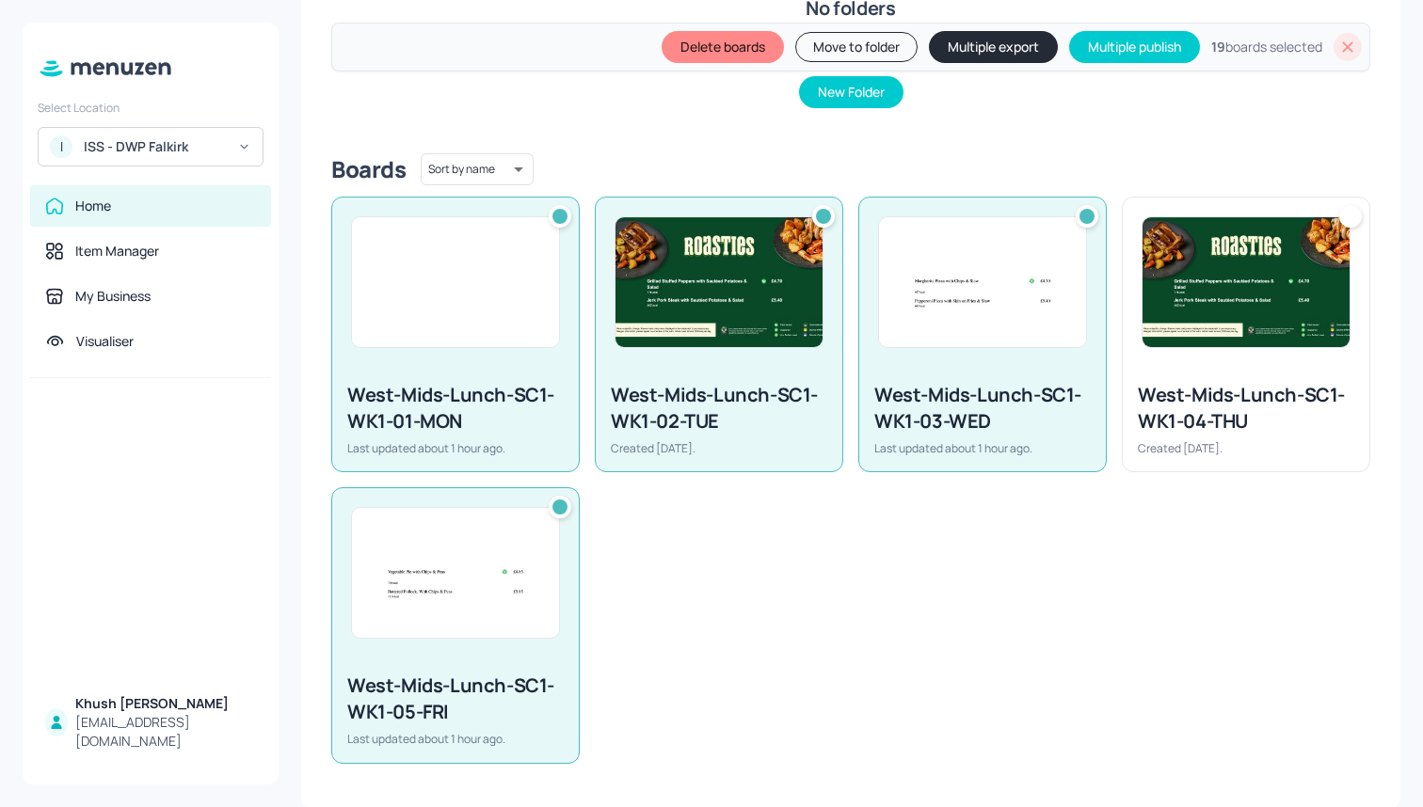
click at [1264, 416] on div "West-Mids-Lunch-SC1-WK1-04-THU" at bounding box center [1246, 408] width 216 height 53
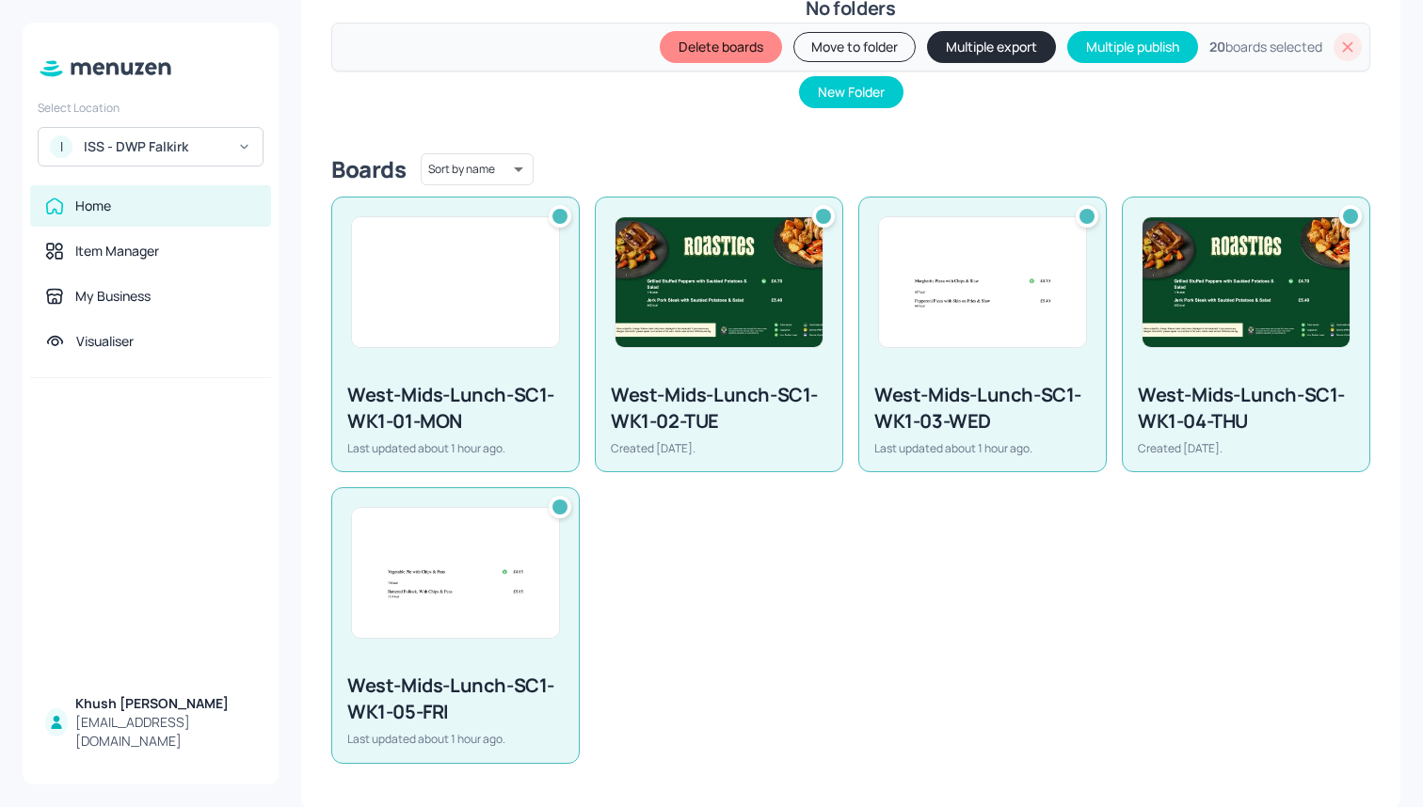
click at [985, 54] on button "Multiple export" at bounding box center [991, 47] width 129 height 32
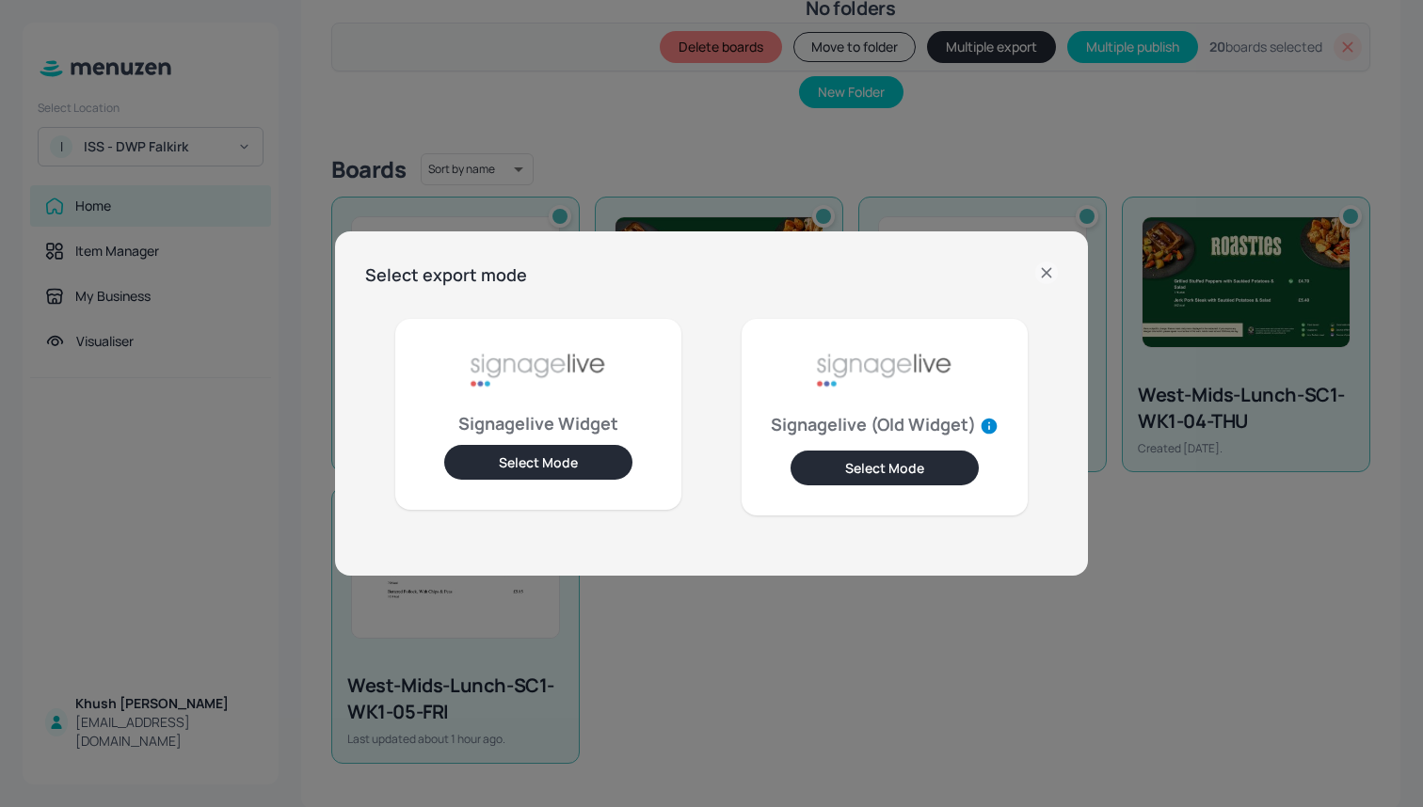
click at [576, 468] on button "Select Mode" at bounding box center [538, 462] width 188 height 35
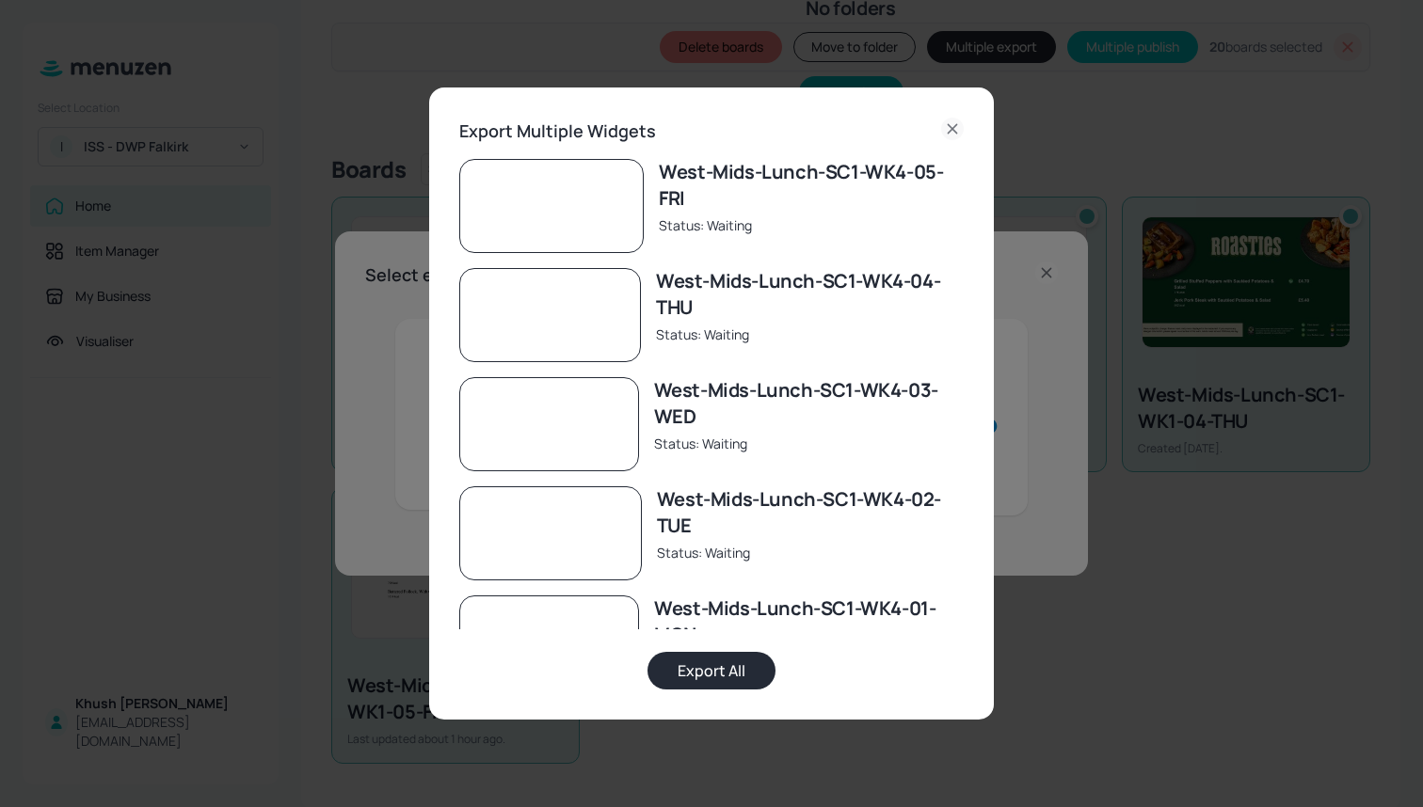
click at [702, 668] on button "Export All" at bounding box center [711, 671] width 128 height 38
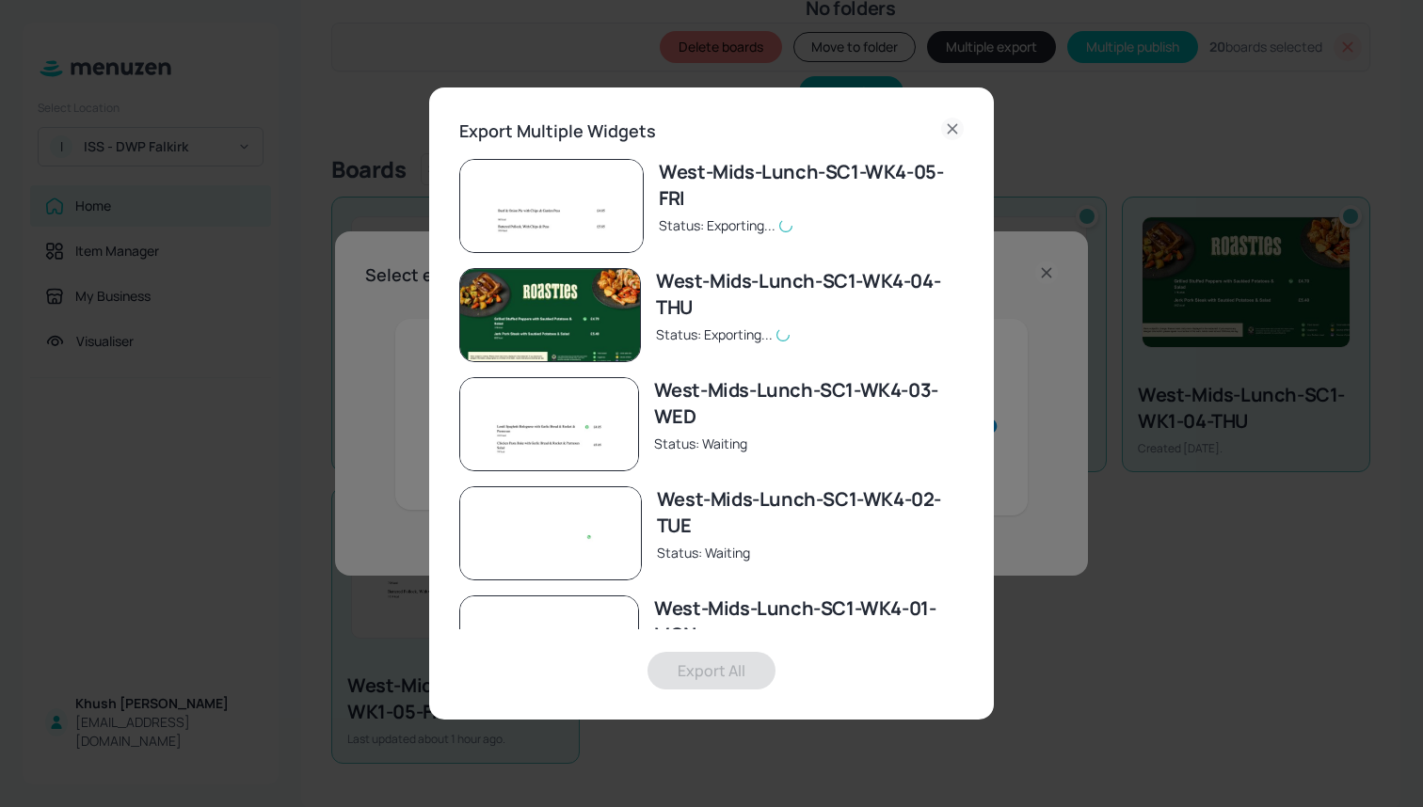
click at [956, 122] on icon at bounding box center [952, 129] width 23 height 23
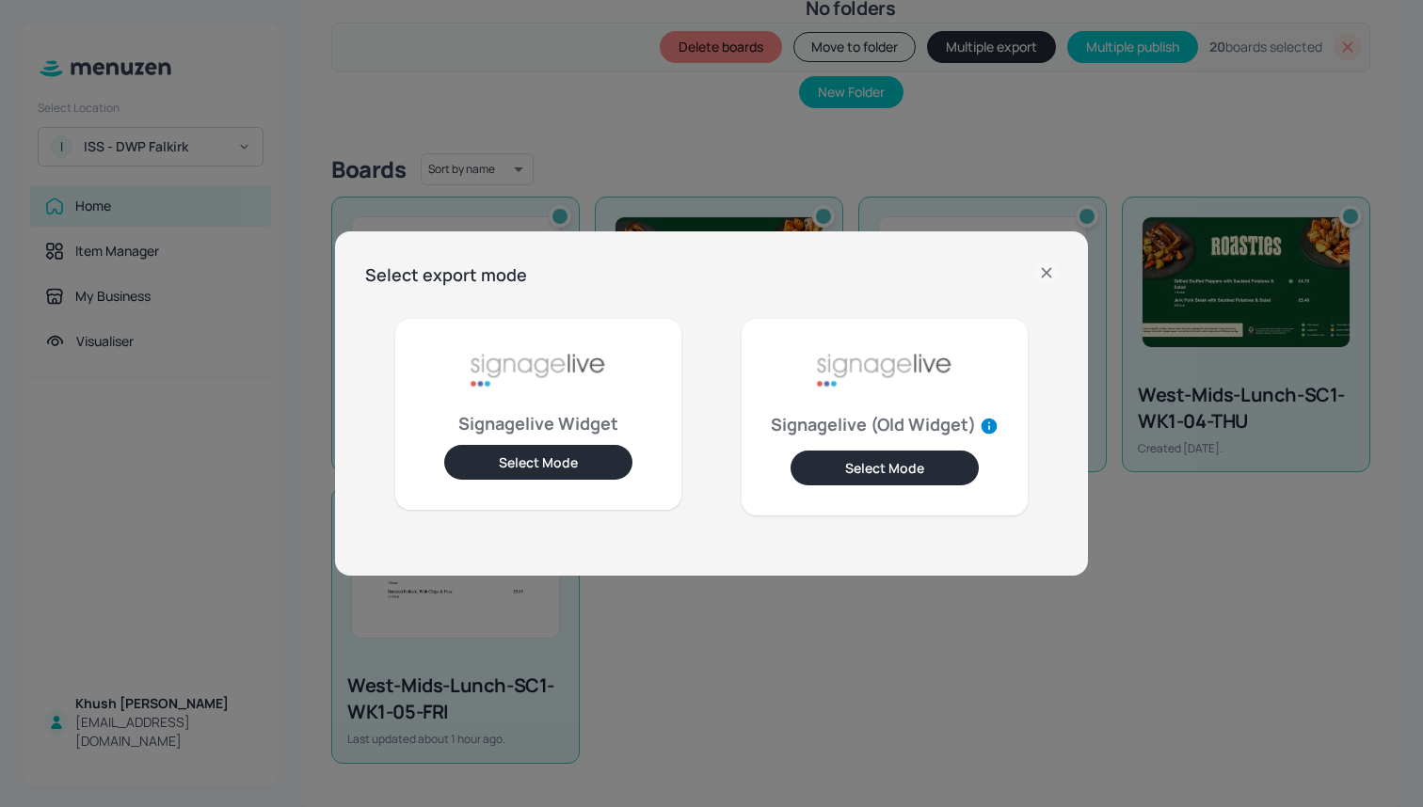
click at [1049, 266] on icon at bounding box center [1046, 273] width 23 height 23
